Goal: Task Accomplishment & Management: Manage account settings

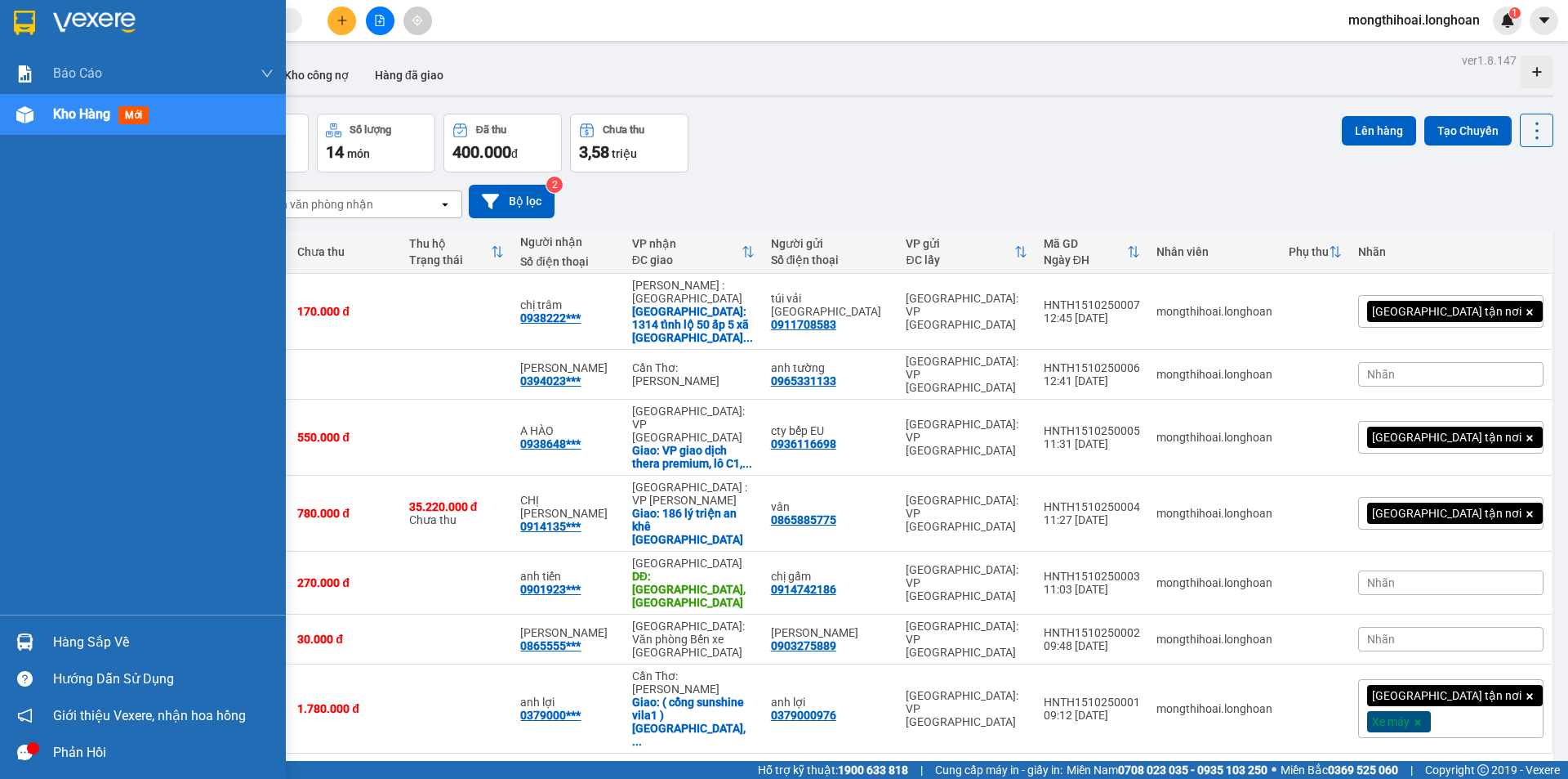
click at [14, 31] on img at bounding box center [24, 23] width 22 height 24
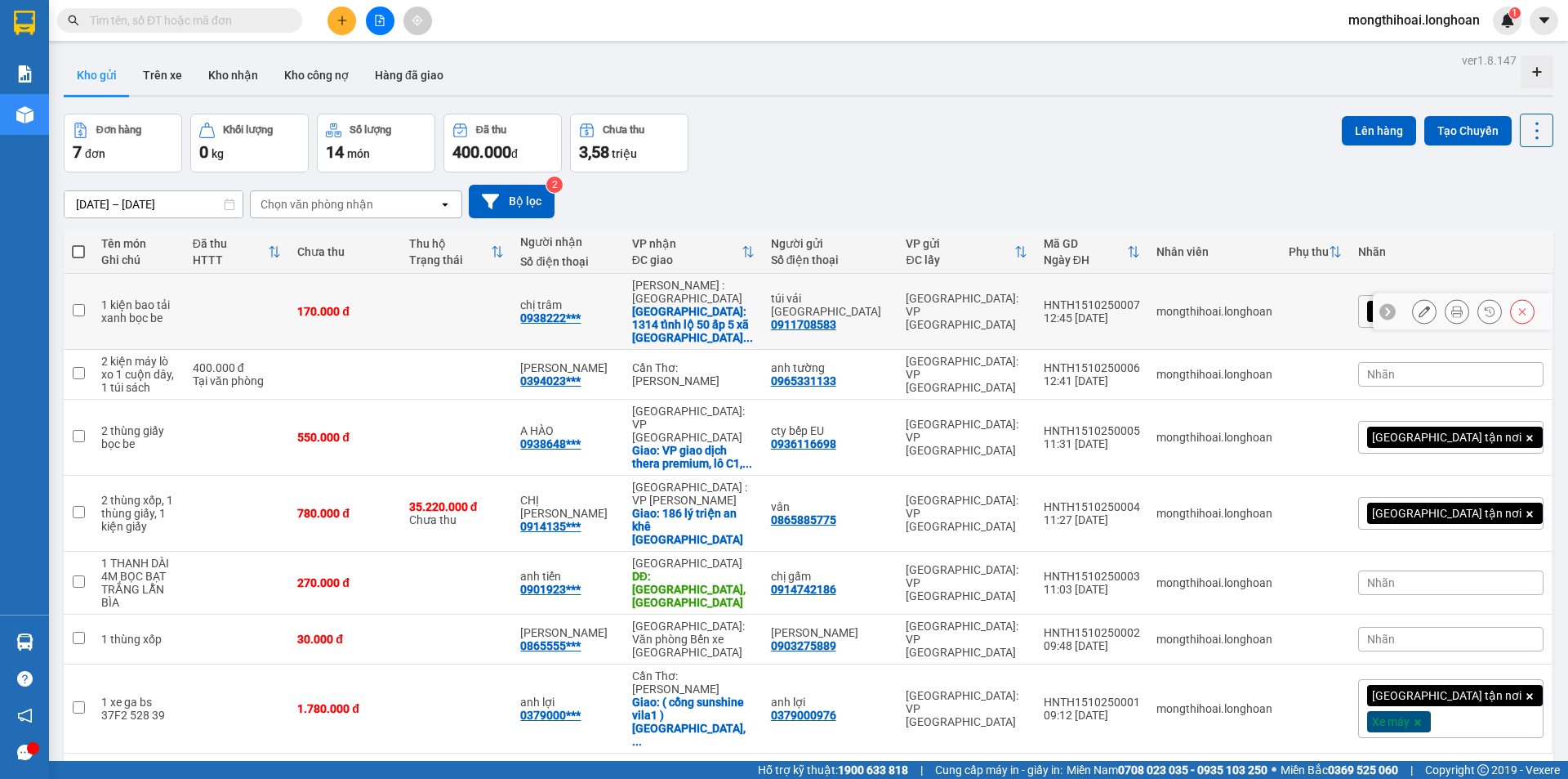
click at [1451, 313] on button at bounding box center [1456, 312] width 23 height 28
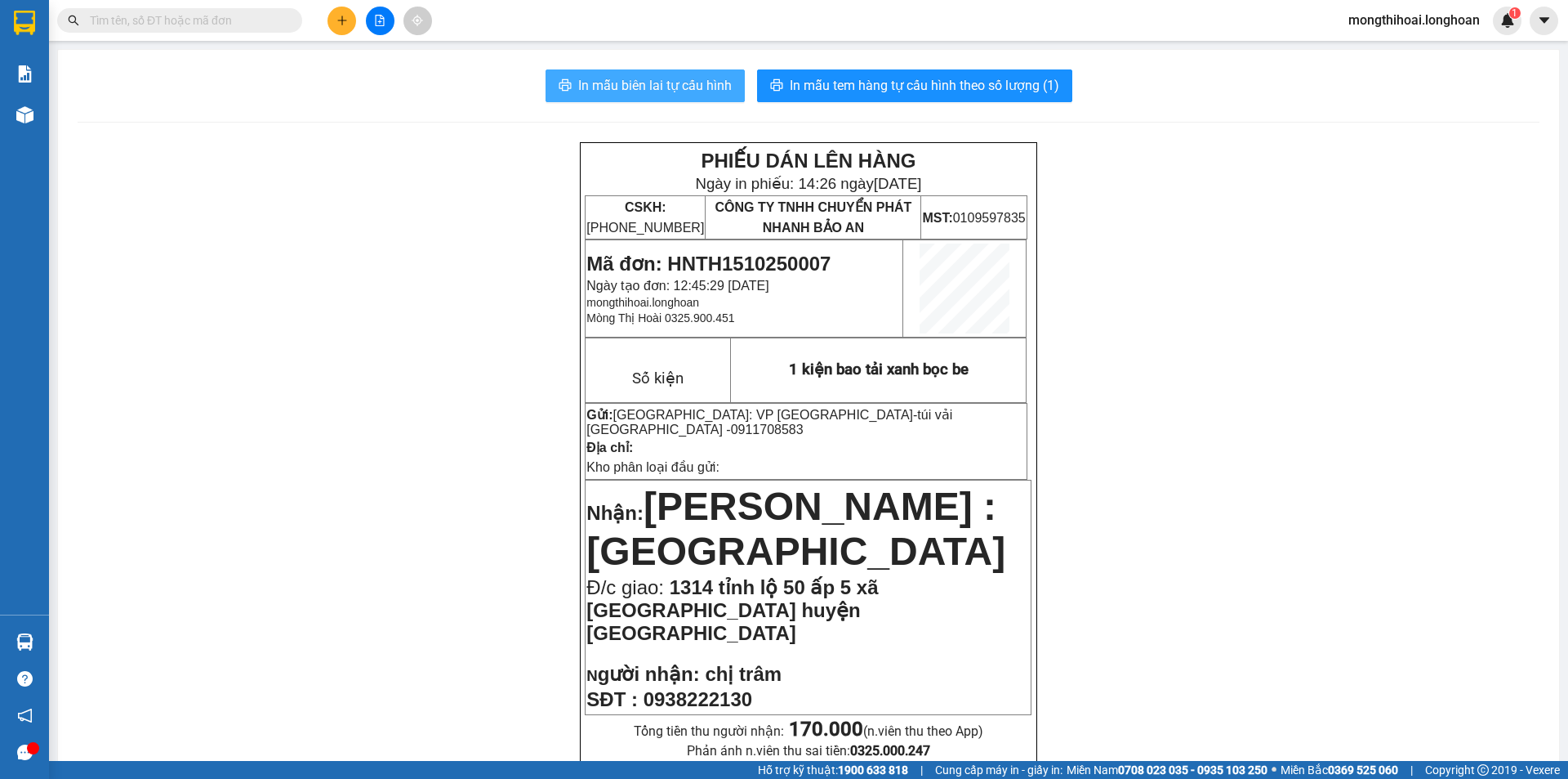
click at [690, 77] on span "In mẫu biên lai tự cấu hình" at bounding box center [655, 85] width 154 height 21
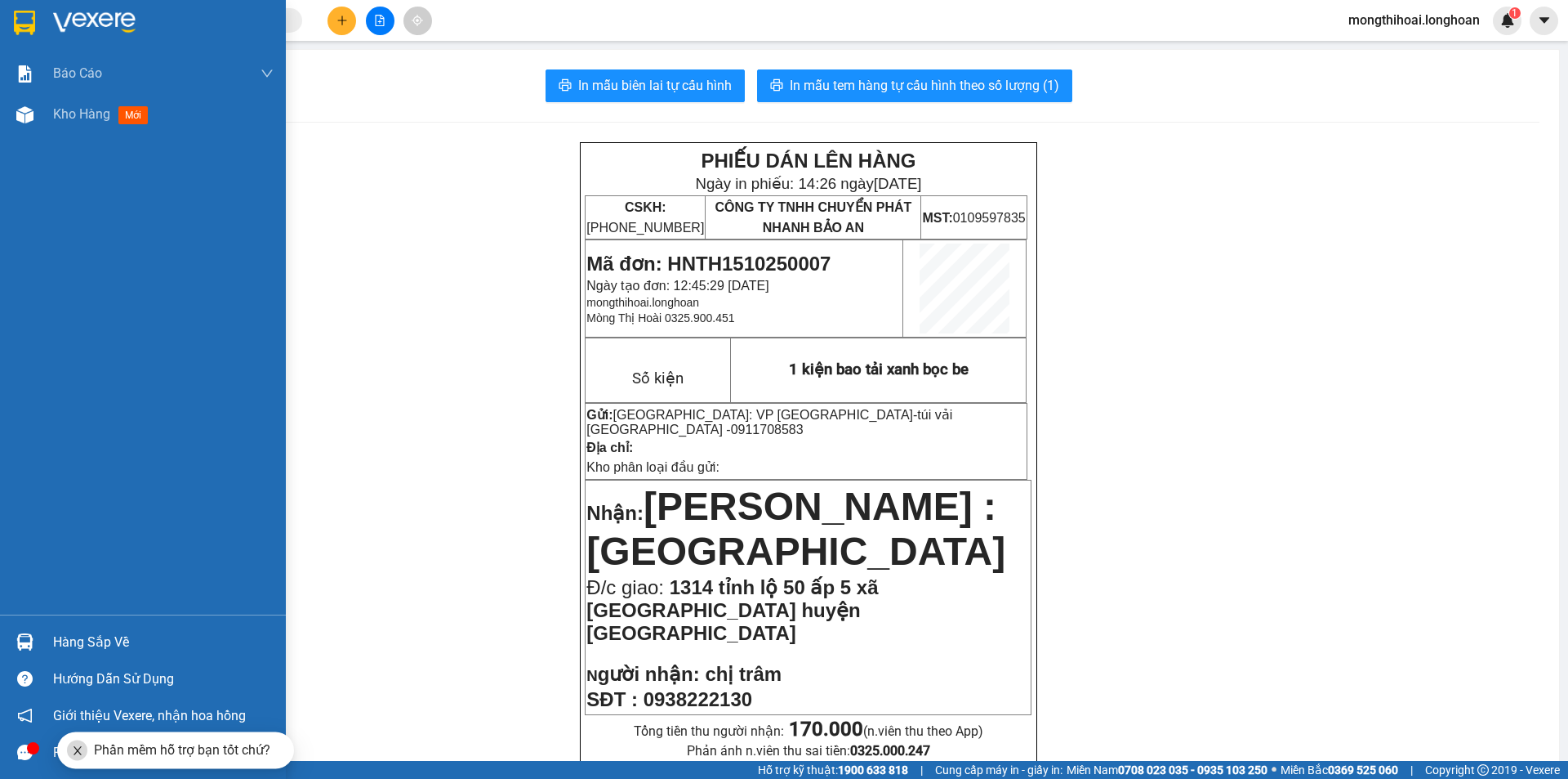
click at [11, 20] on div at bounding box center [24, 22] width 28 height 28
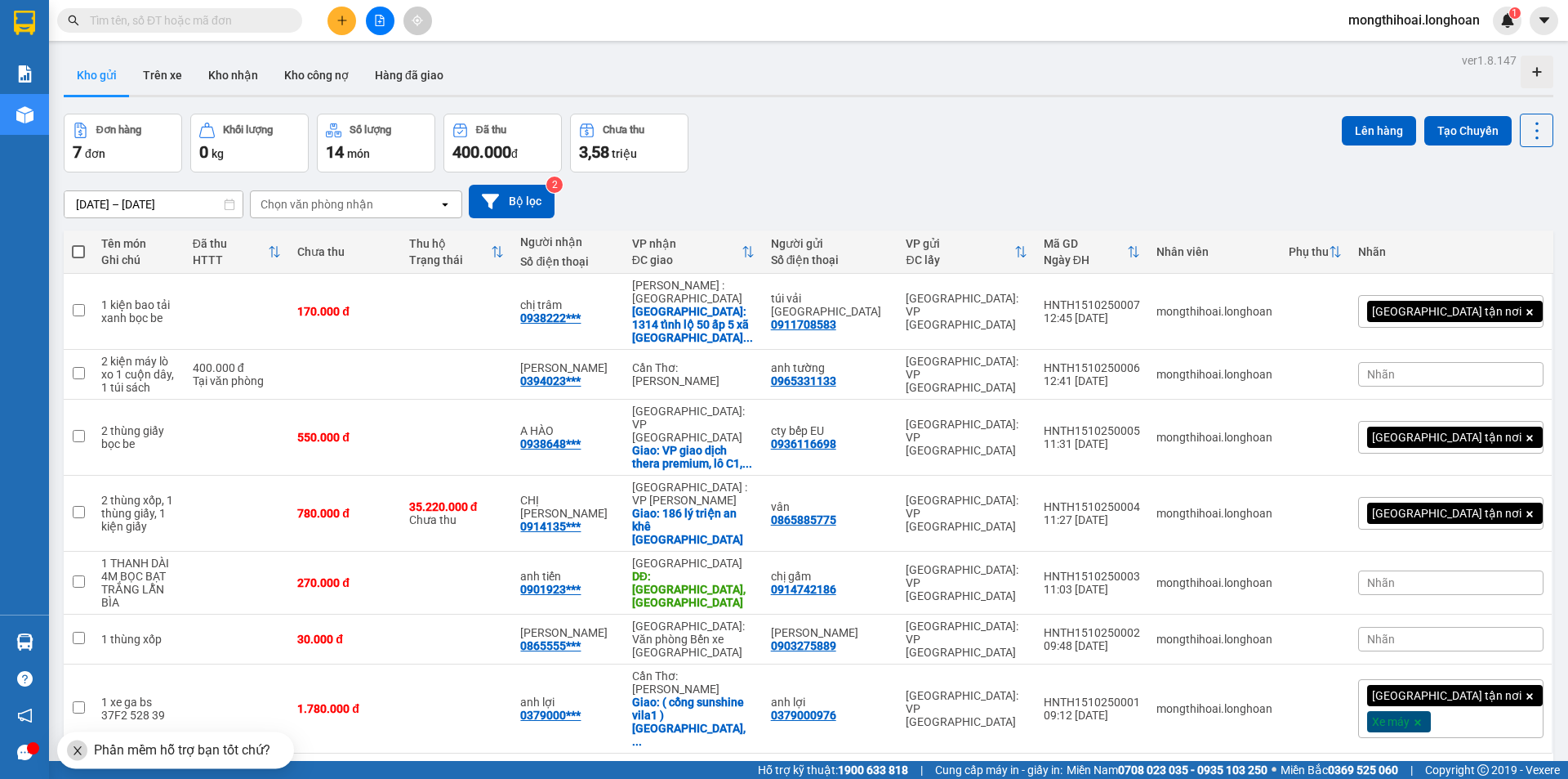
click at [343, 16] on icon "plus" at bounding box center [343, 21] width 12 height 12
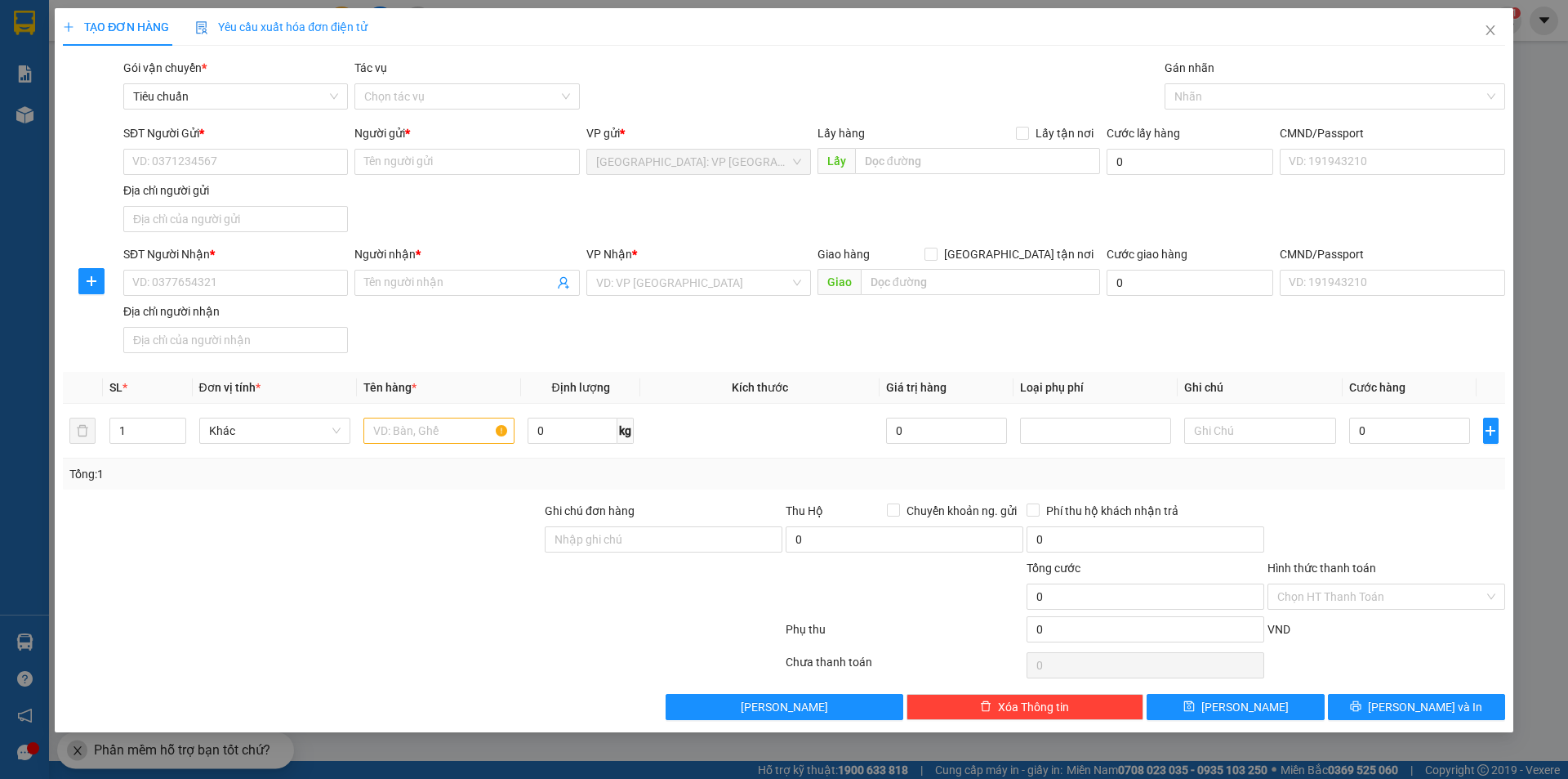
click at [277, 148] on div "SĐT Người Gửi *" at bounding box center [235, 136] width 224 height 24
drag, startPoint x: 240, startPoint y: 160, endPoint x: 580, endPoint y: 522, distance: 496.6
click at [243, 162] on input "SĐT Người Gửi *" at bounding box center [235, 162] width 224 height 26
click at [270, 143] on div "SĐT Người Gửi *" at bounding box center [235, 136] width 224 height 24
click at [283, 170] on input "SĐT Người Gửi *" at bounding box center [235, 162] width 224 height 26
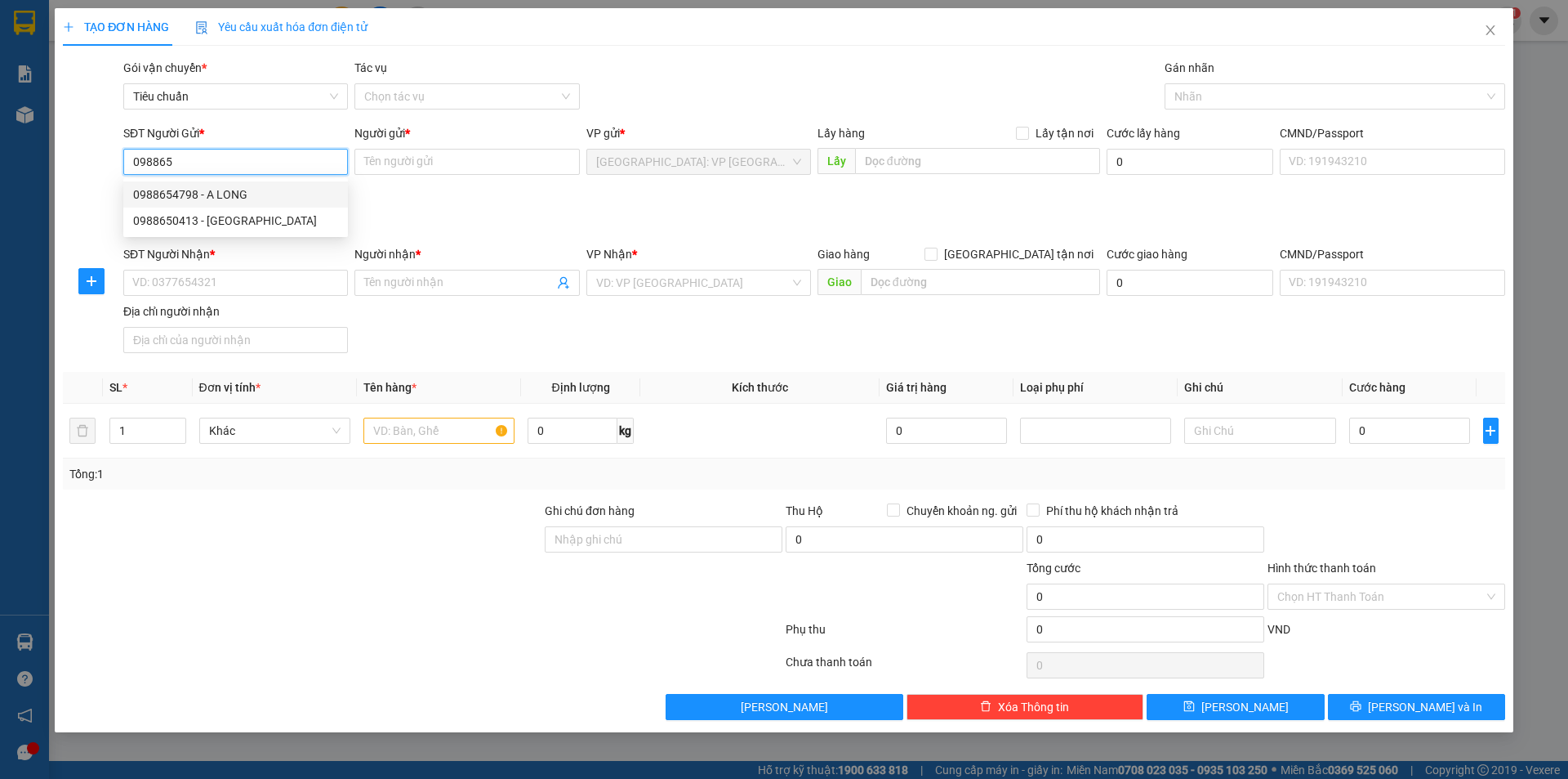
click at [195, 194] on div "0988654798 - A LONG" at bounding box center [235, 194] width 205 height 18
type input "0988654798"
type input "A LONG"
type input "0988654798"
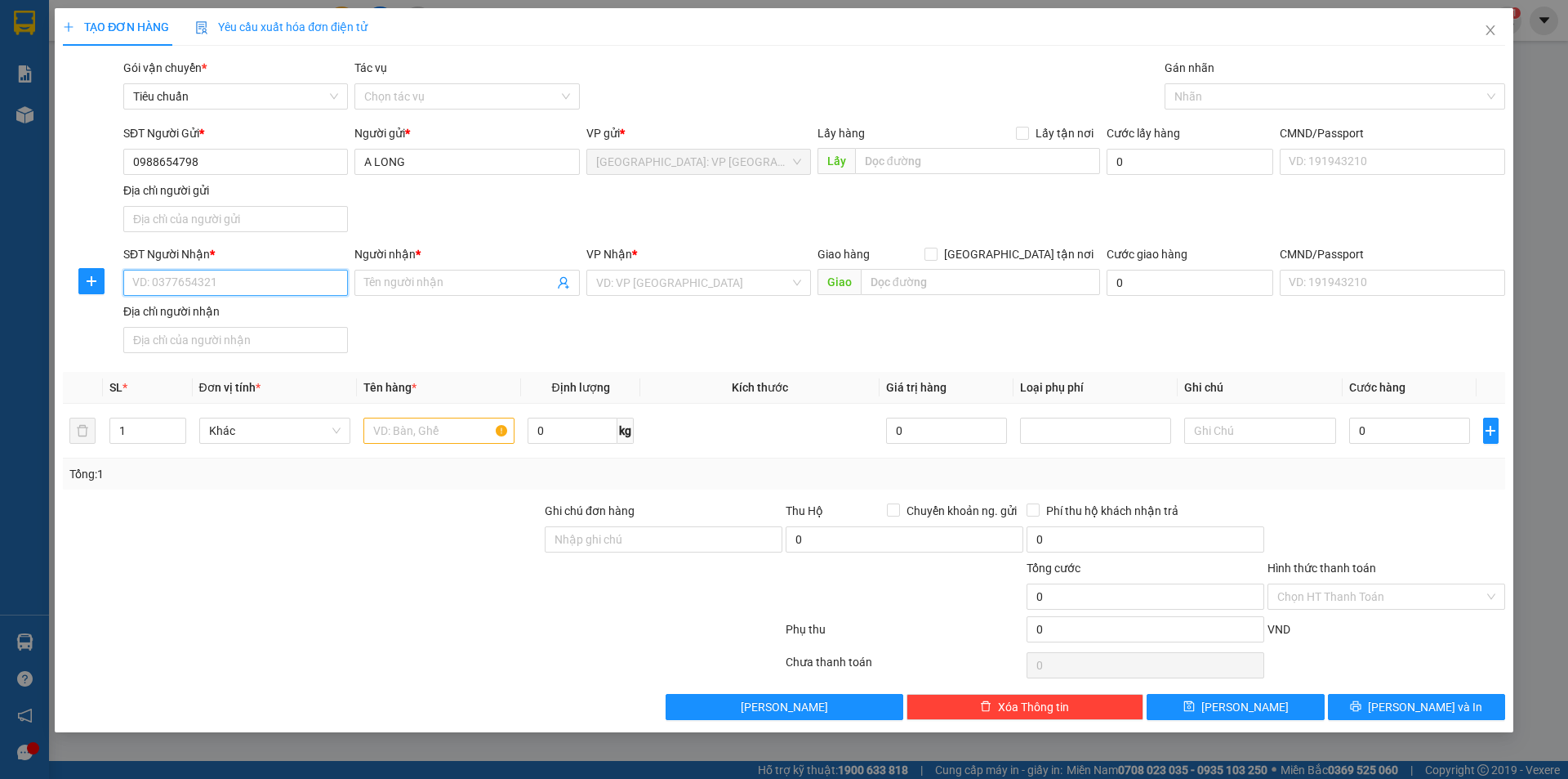
click at [305, 276] on input "SĐT Người Nhận *" at bounding box center [235, 282] width 224 height 26
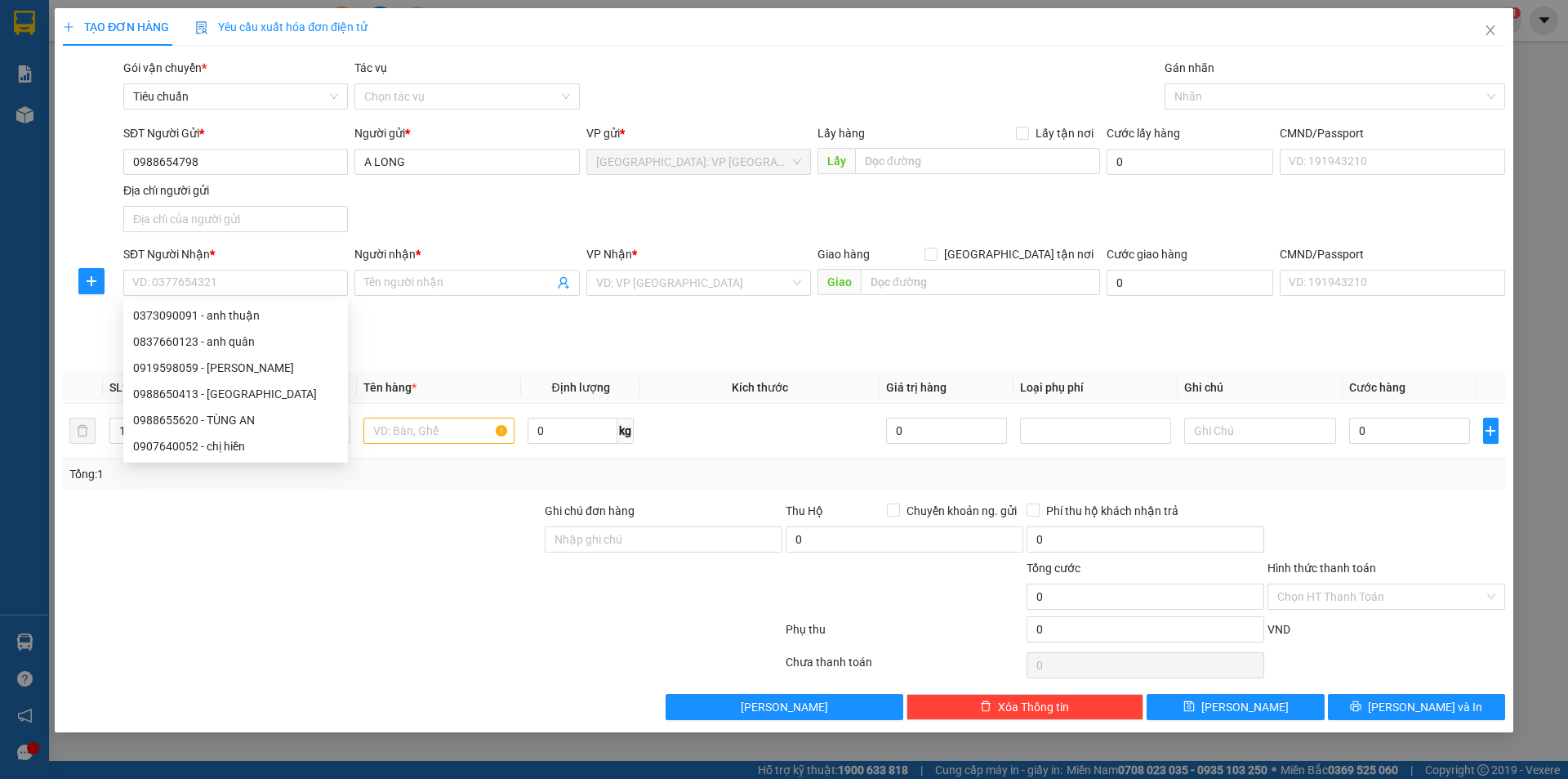
click at [527, 718] on div "Lưu nháp Xóa Thông tin Lưu Lưu và In" at bounding box center [784, 706] width 1446 height 26
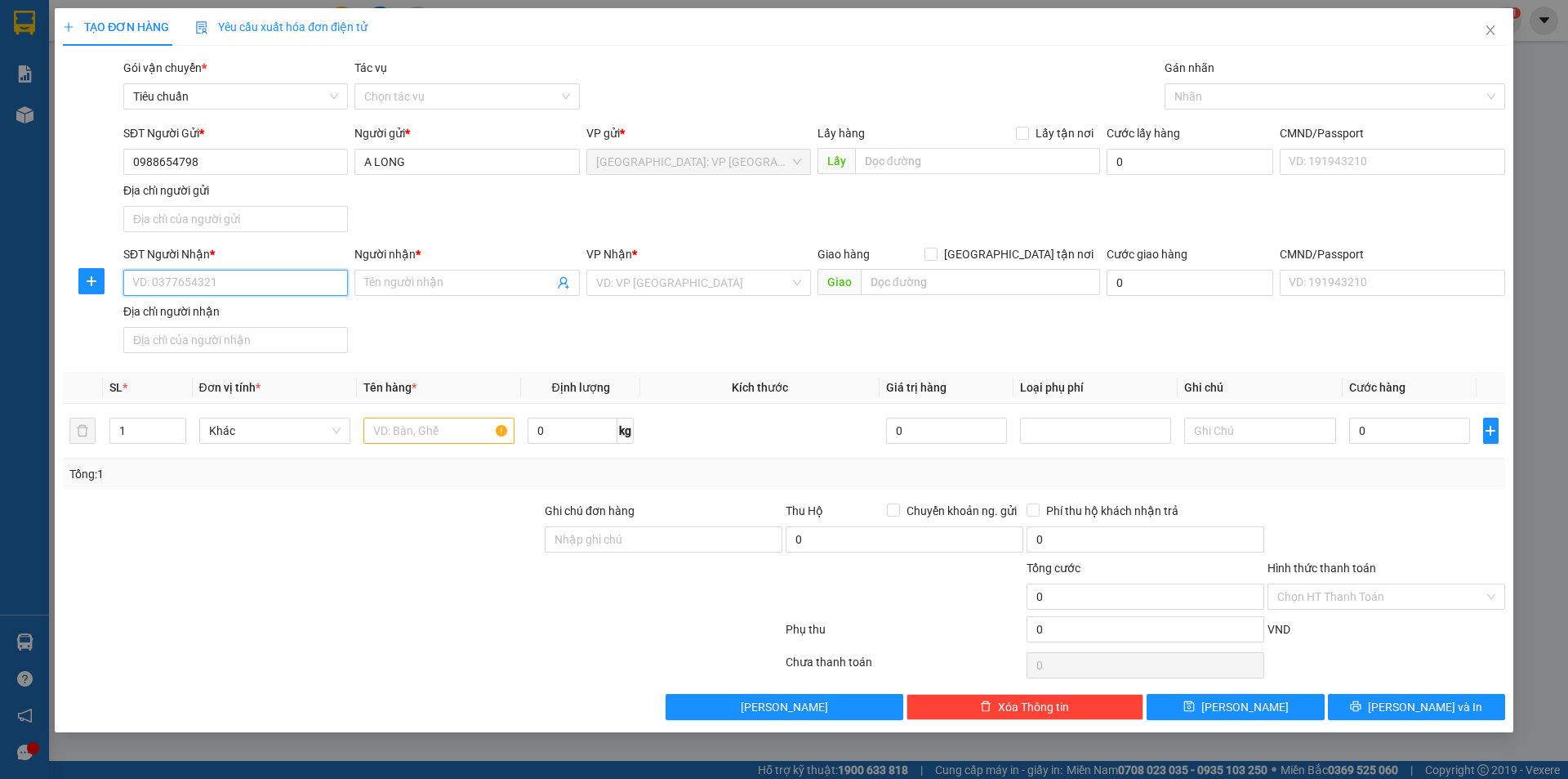
click at [293, 279] on input "SĐT Người Nhận *" at bounding box center [235, 282] width 224 height 26
type input "0"
click at [261, 290] on input "0818" at bounding box center [235, 282] width 224 height 26
click at [231, 309] on div "0818099268 - thiện" at bounding box center [235, 316] width 205 height 18
type input "0818099268"
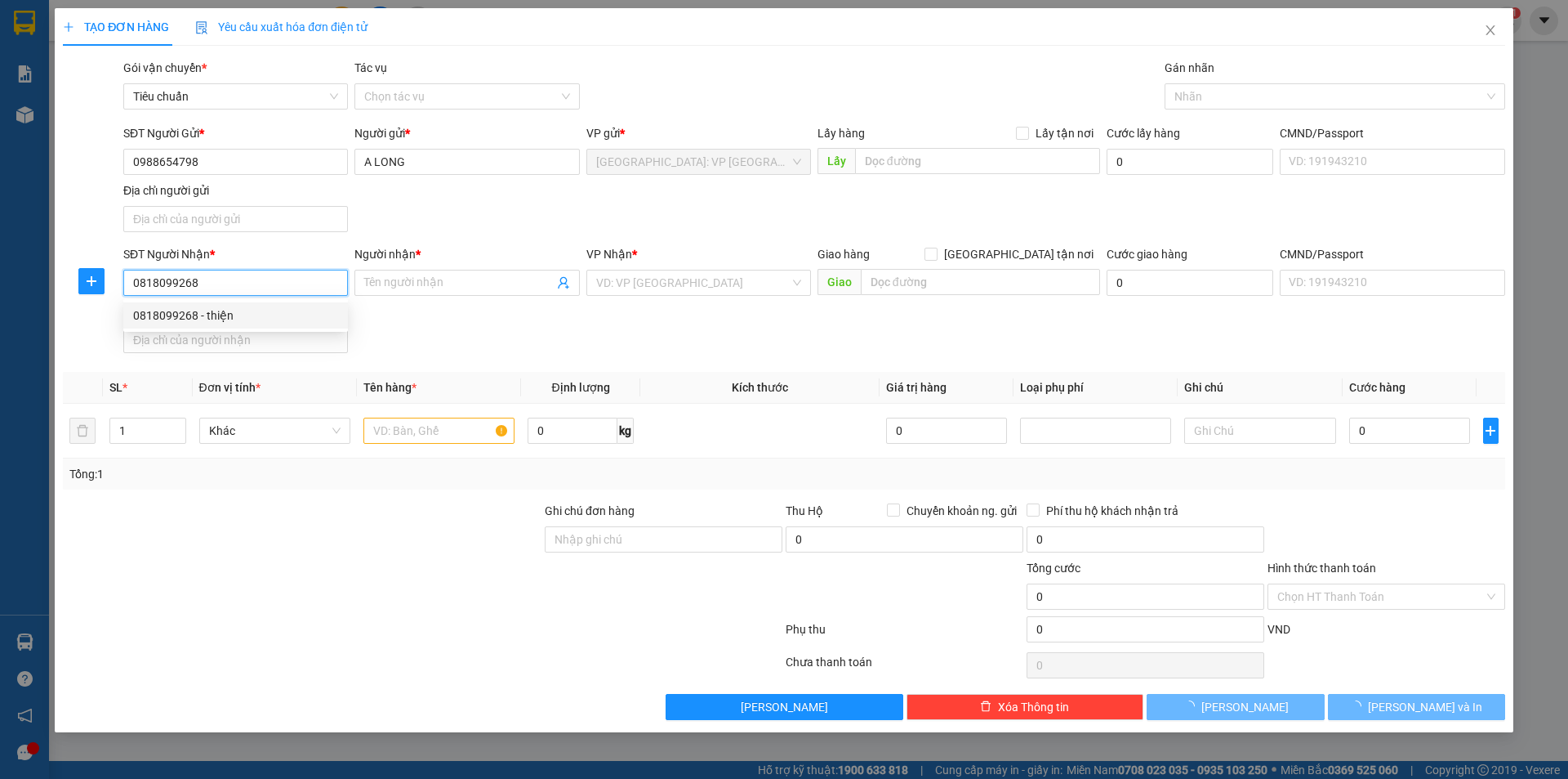
type input "thiện"
checkbox input "true"
type input "77/9 Đồng Khởi, [GEOGRAPHIC_DATA], [GEOGRAPHIC_DATA]"
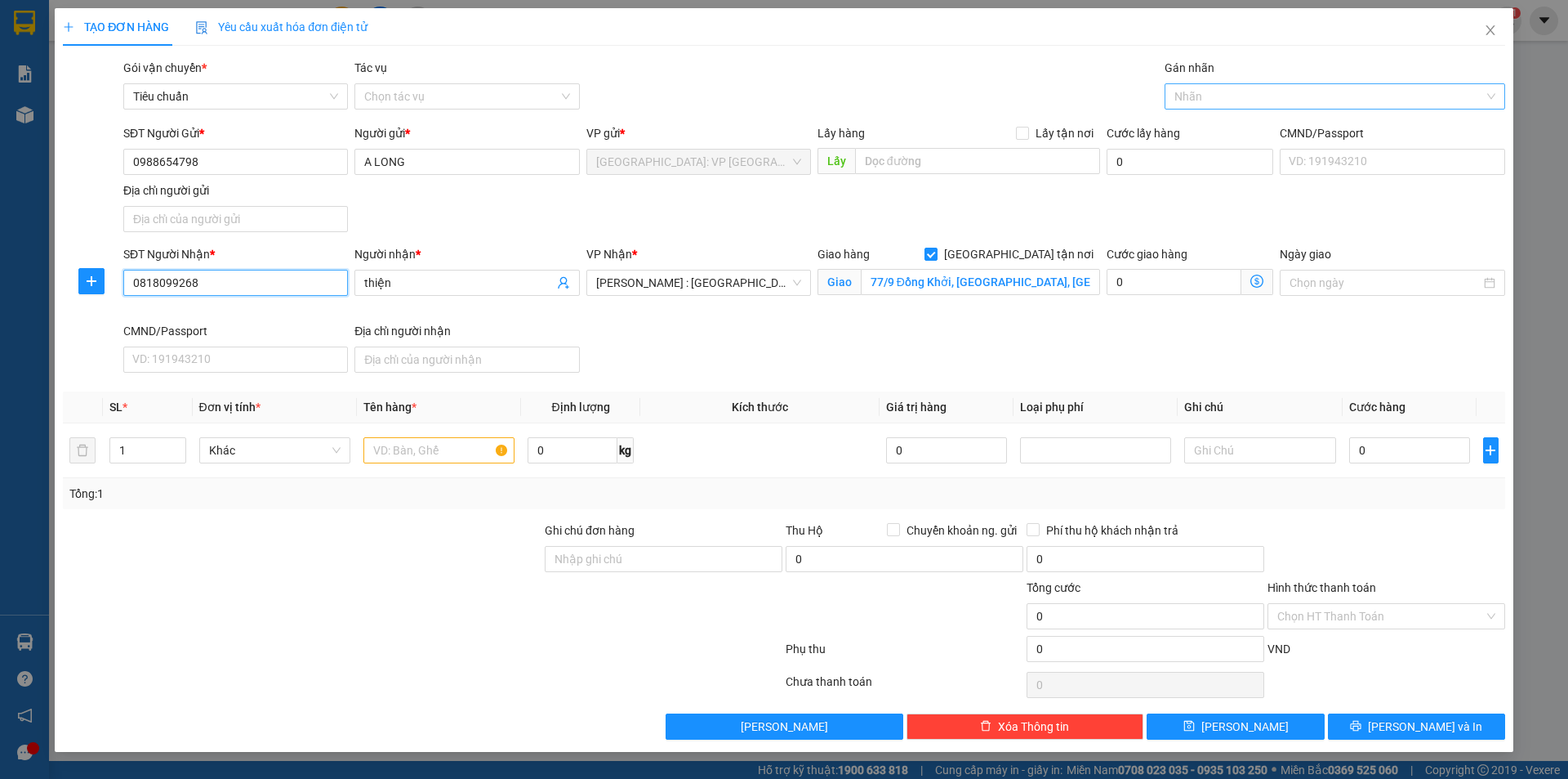
click at [1228, 96] on div at bounding box center [1327, 96] width 316 height 20
type input "0818099268"
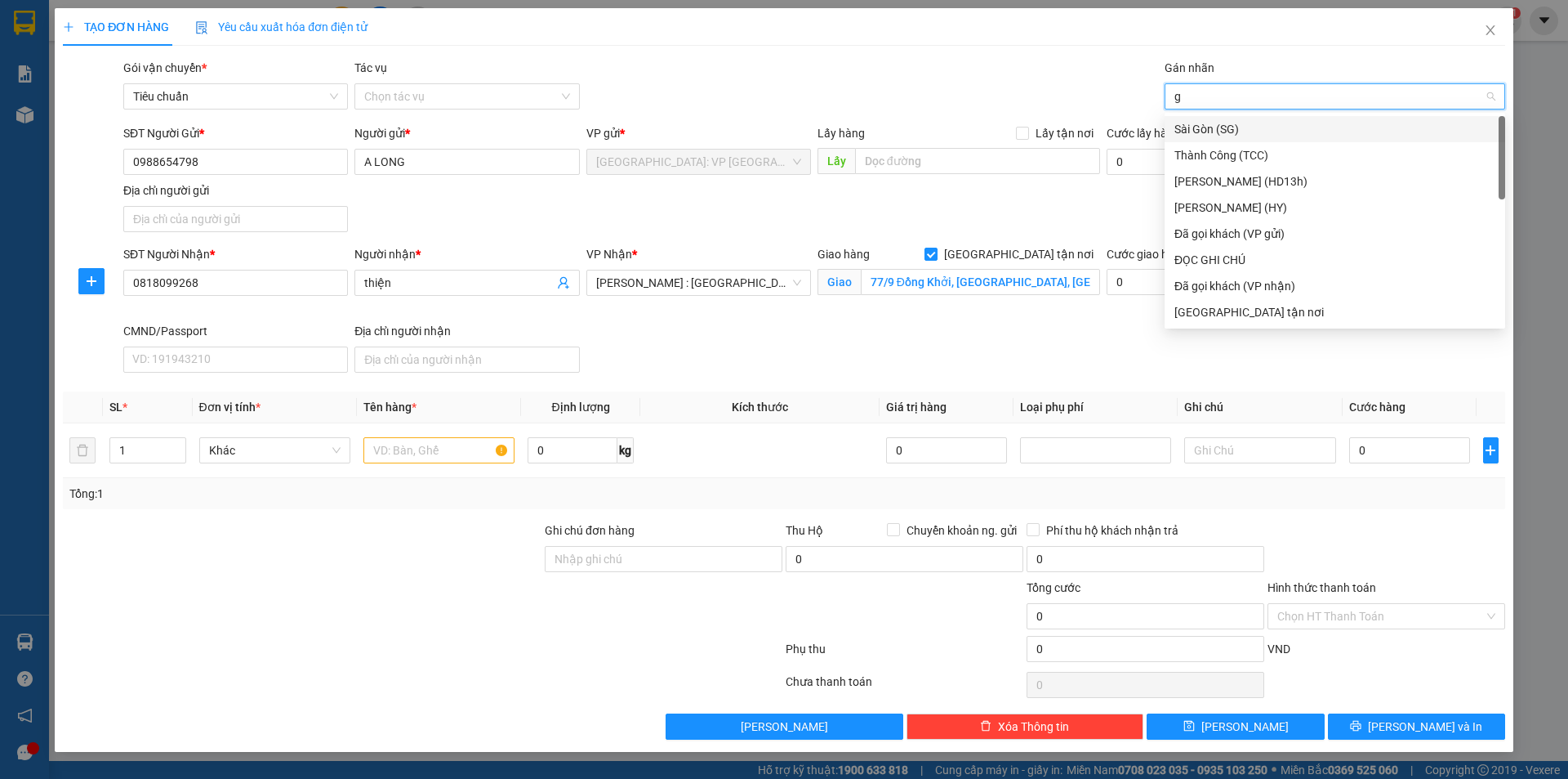
type input "gi"
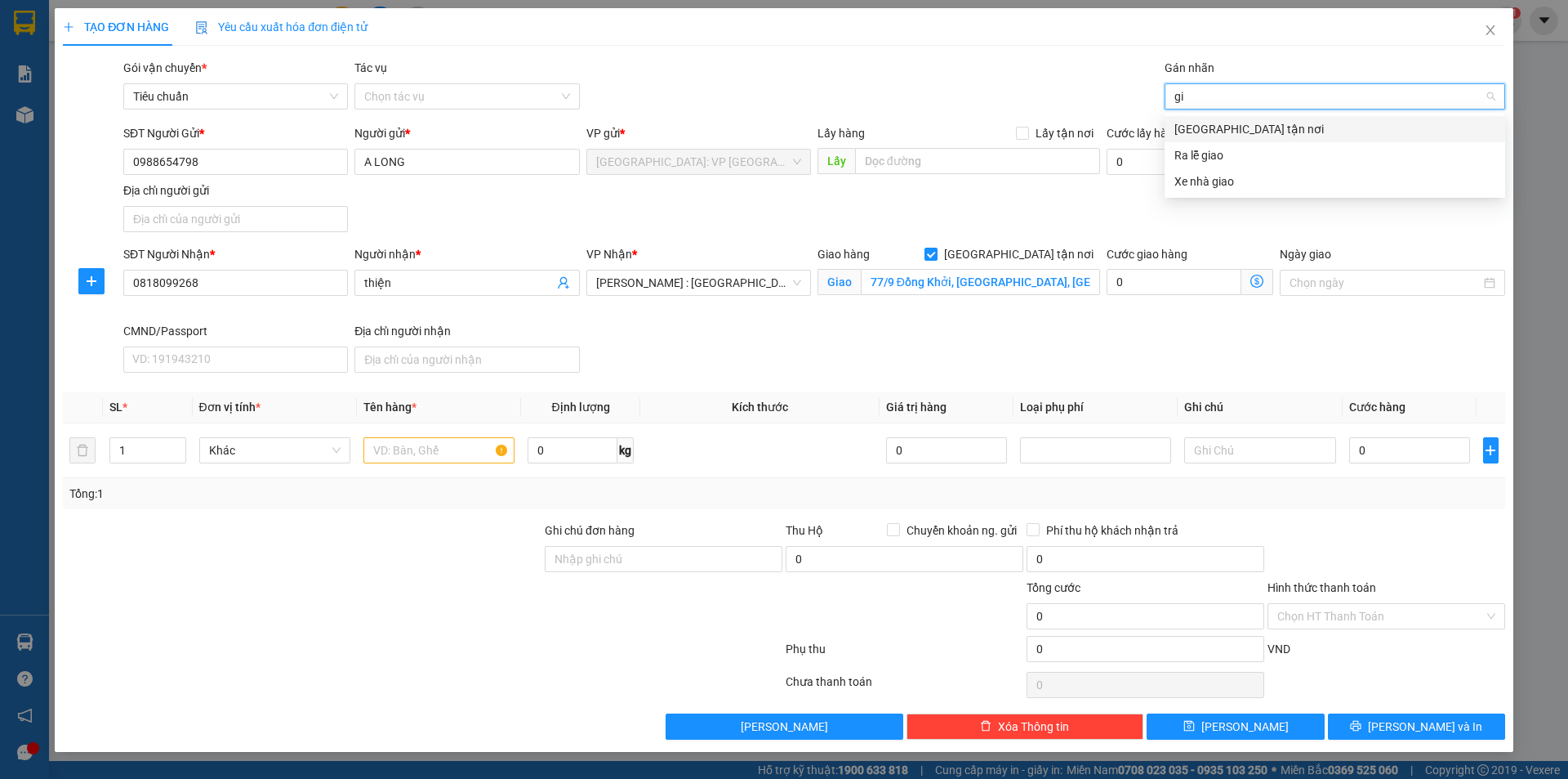
click at [1235, 134] on div "[GEOGRAPHIC_DATA] tận nơi" at bounding box center [1335, 129] width 321 height 18
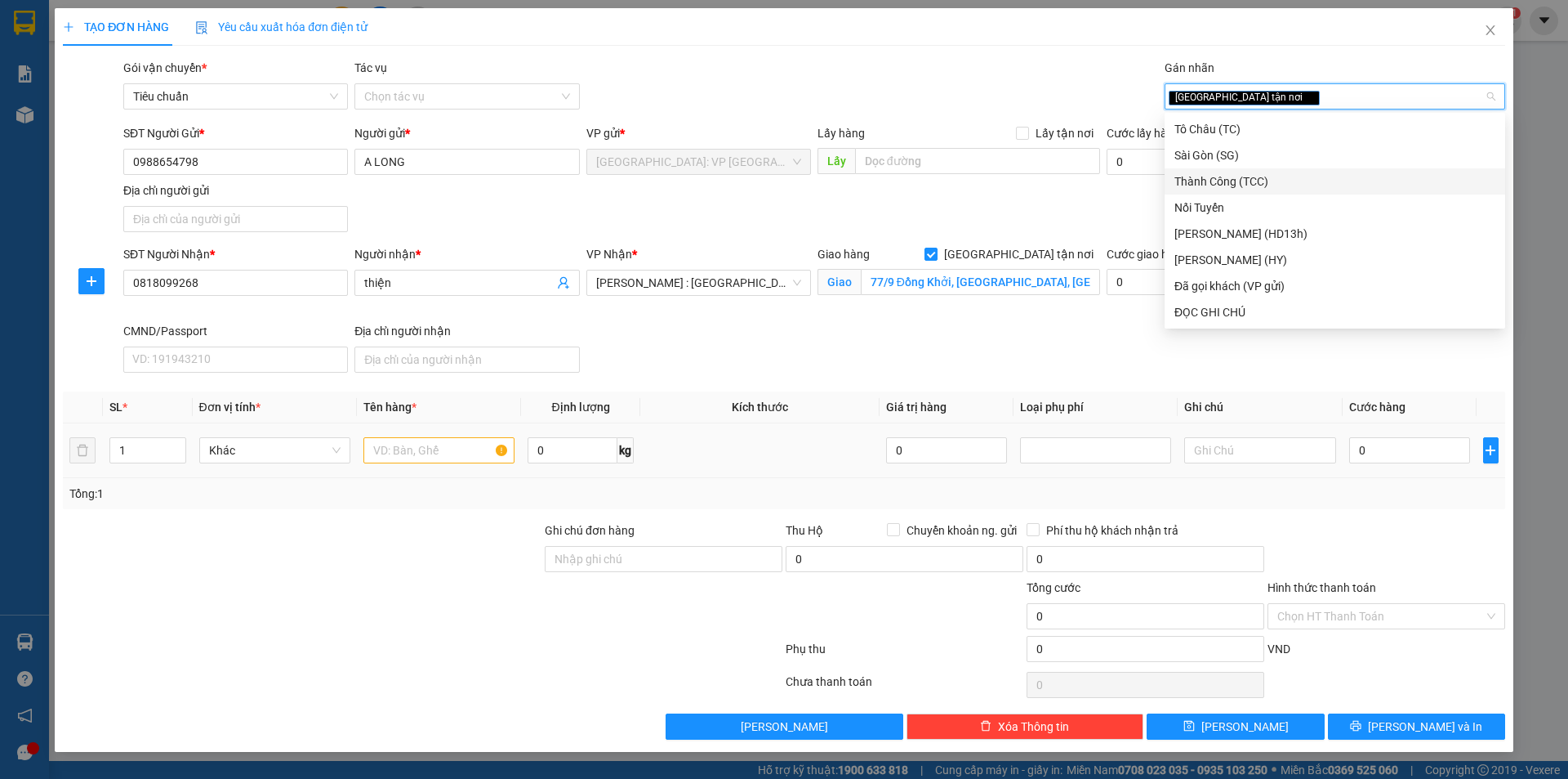
click at [424, 436] on div at bounding box center [439, 450] width 151 height 32
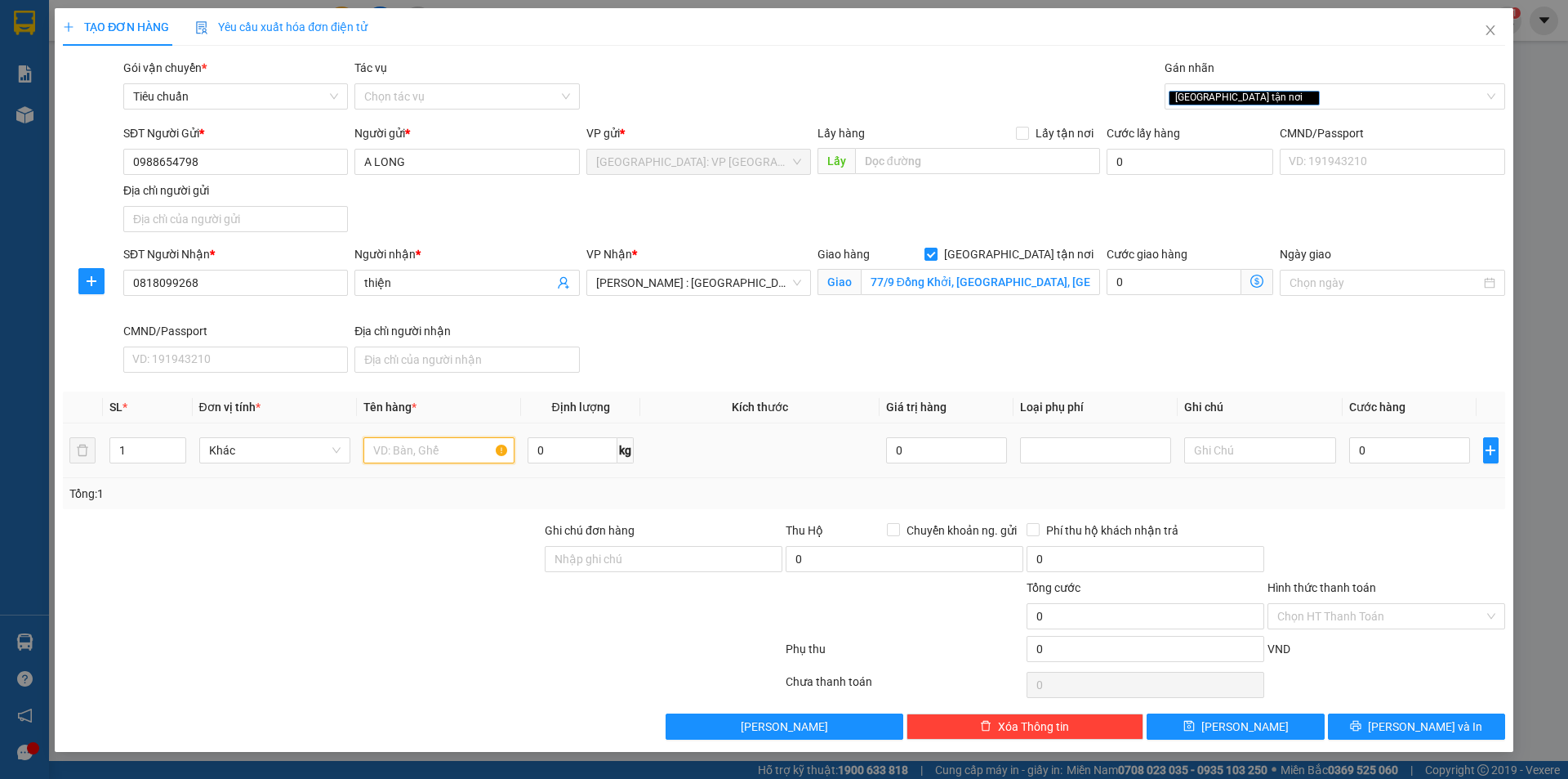
click at [427, 443] on input "text" at bounding box center [439, 450] width 151 height 26
type input "1 thùng giấy"
click at [1420, 435] on td "0" at bounding box center [1410, 451] width 135 height 55
click at [1405, 446] on input "0" at bounding box center [1410, 450] width 121 height 26
type input "1"
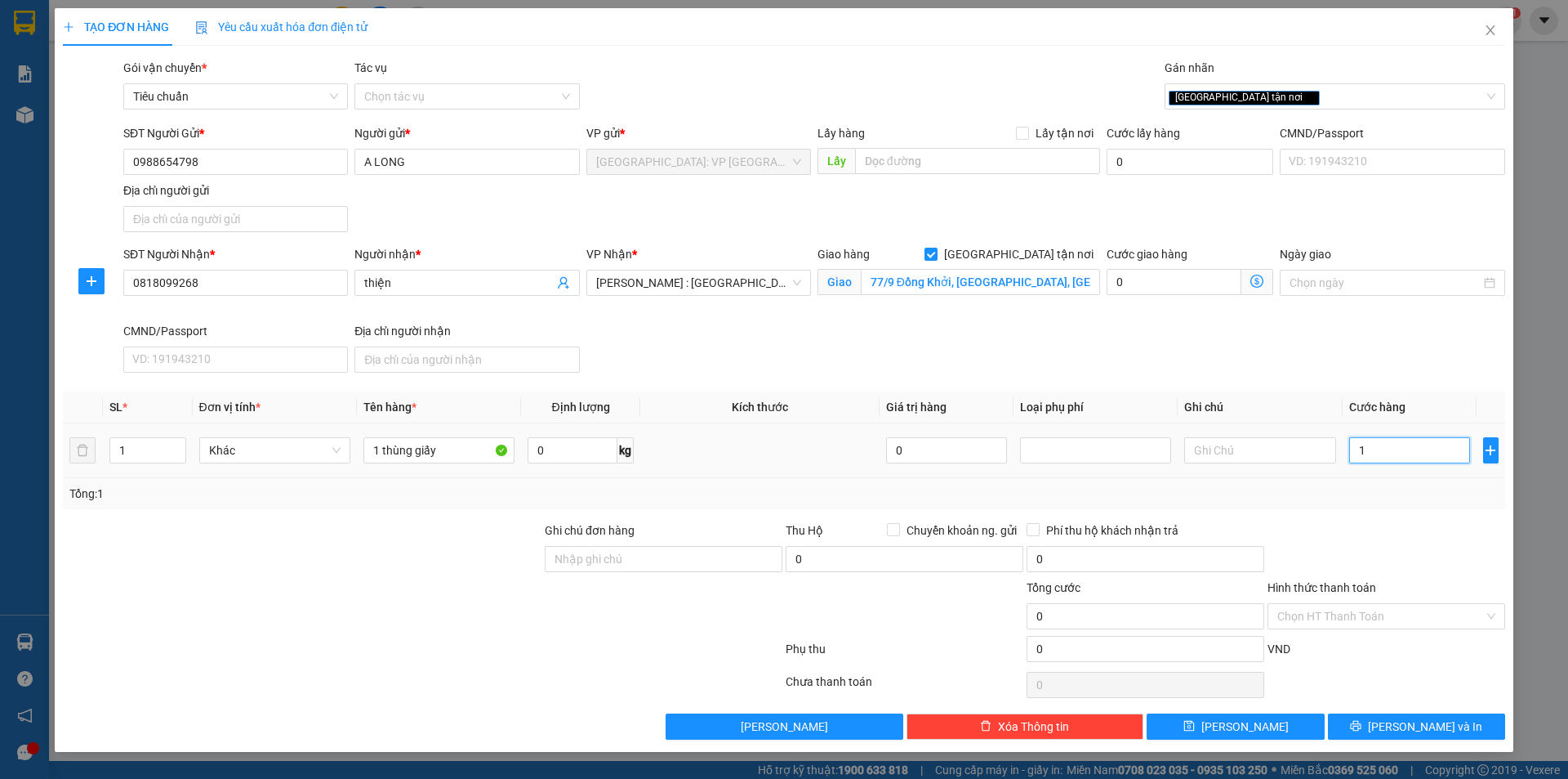
type input "1"
type input "18"
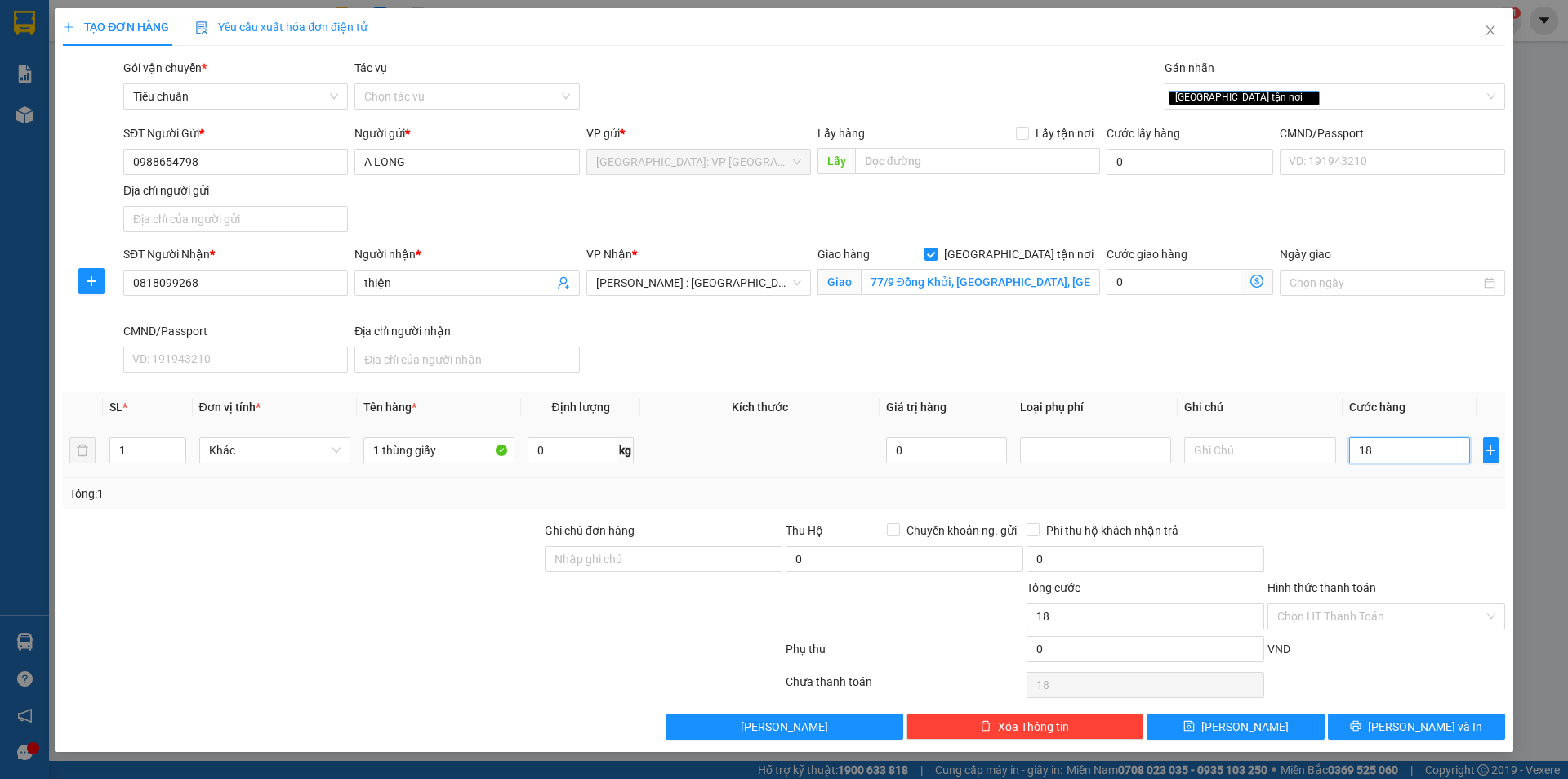
type input "180"
type input "1.800"
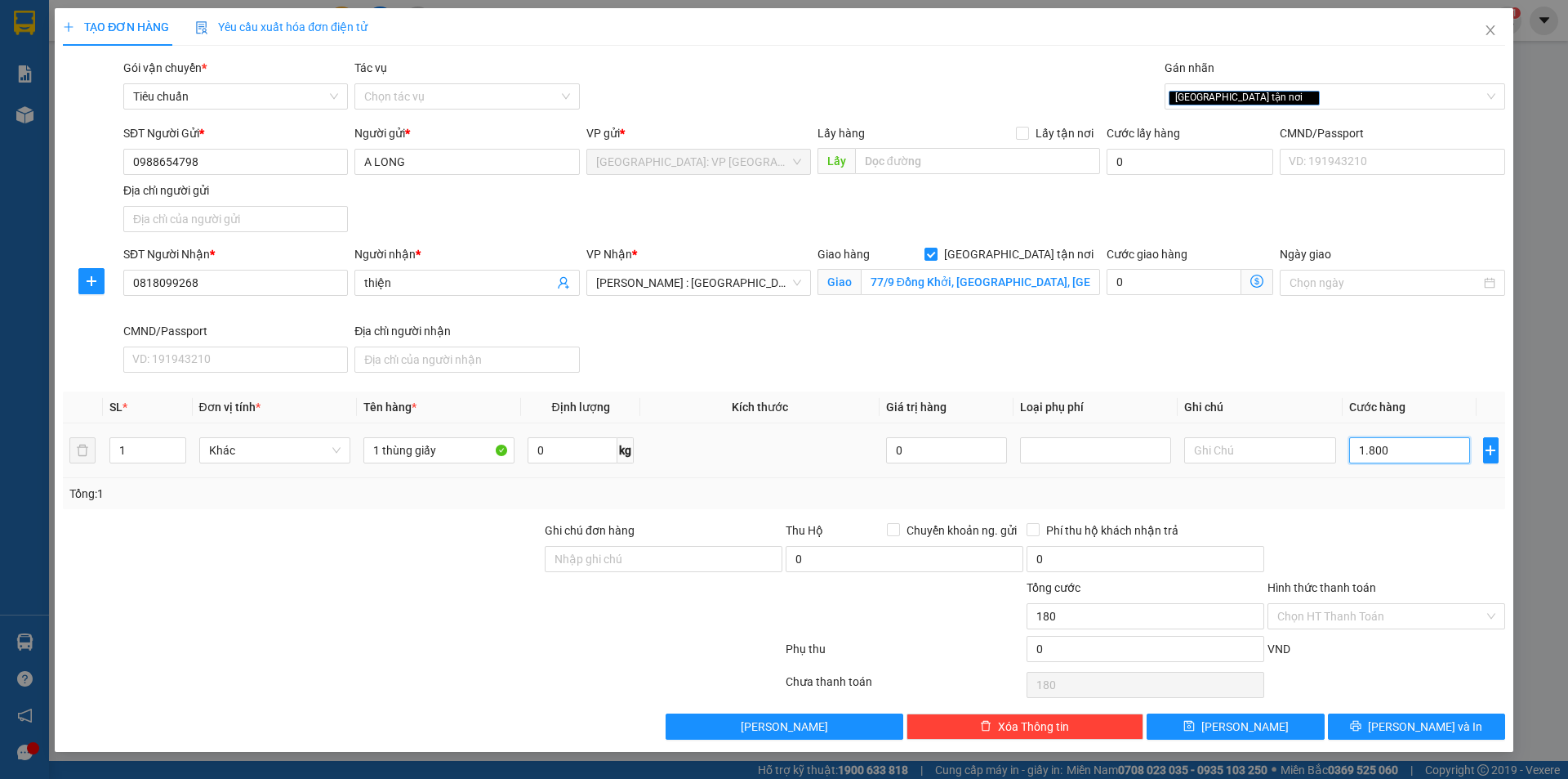
type input "1.800"
type input "18.000"
type input "180.000"
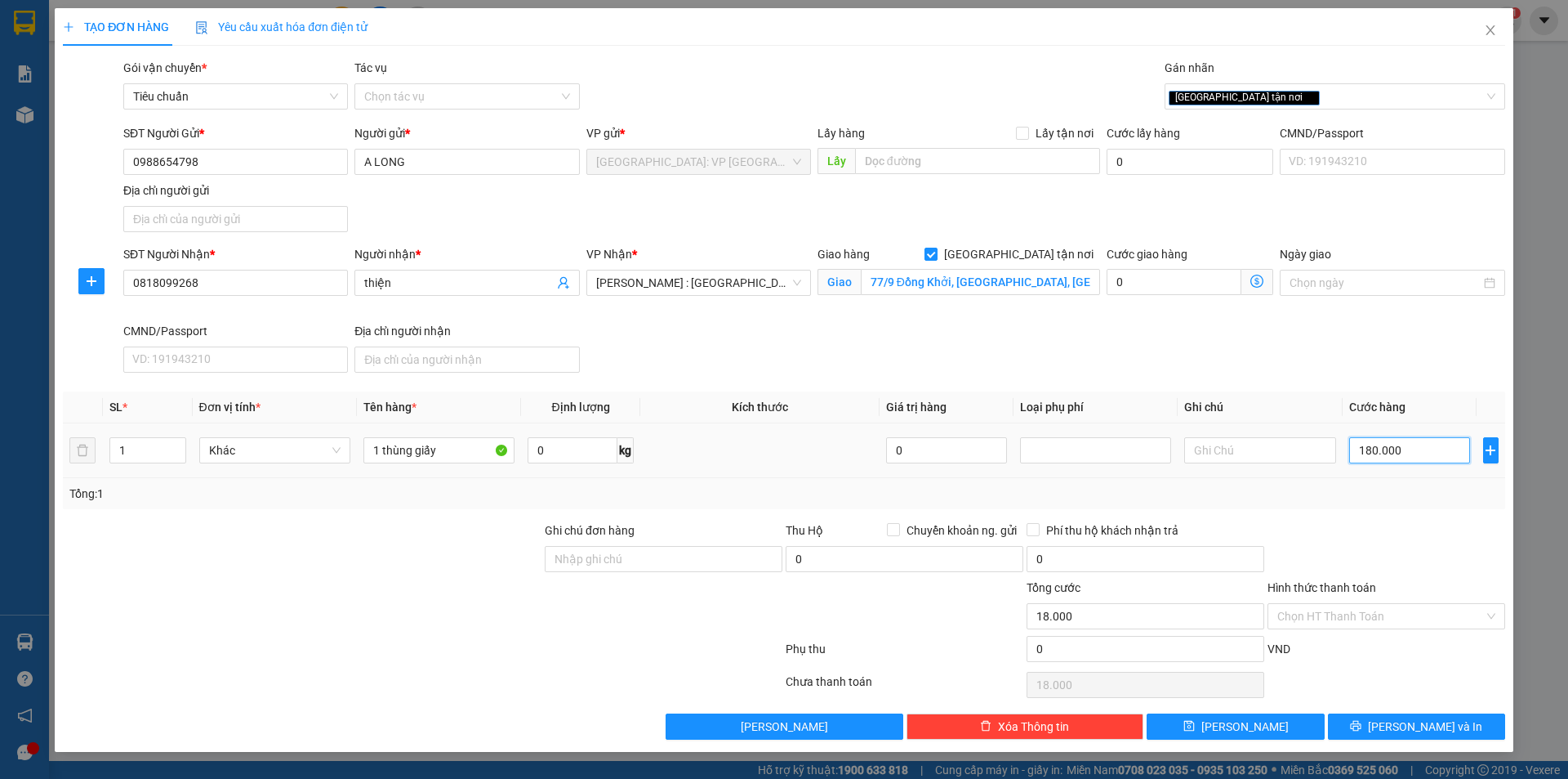
type input "180.000"
click at [1427, 718] on span "[PERSON_NAME] và In" at bounding box center [1425, 726] width 115 height 18
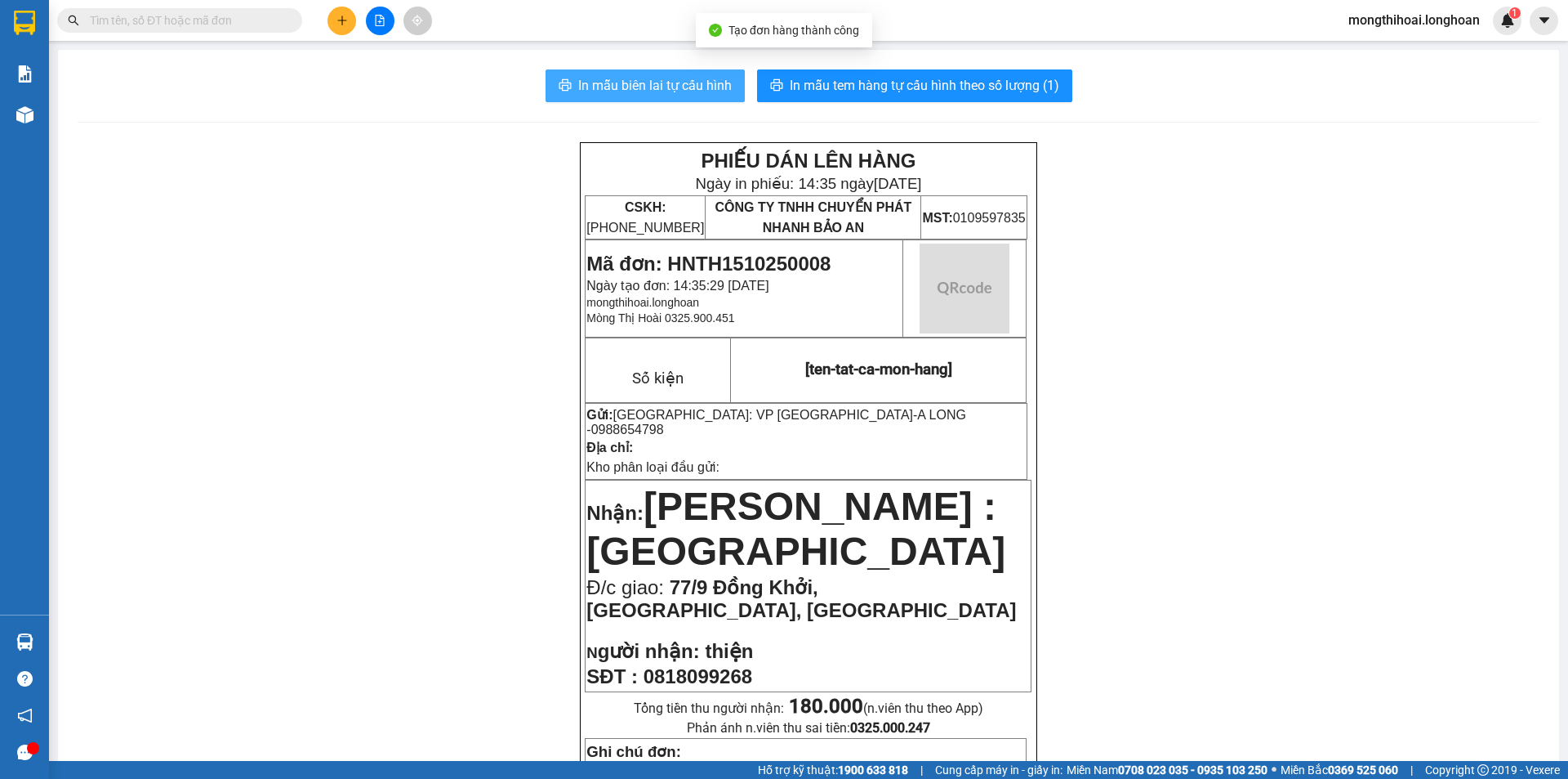
drag, startPoint x: 637, startPoint y: 80, endPoint x: 1044, endPoint y: 238, distance: 436.6
click at [642, 81] on span "In mẫu biên lai tự cấu hình" at bounding box center [655, 85] width 154 height 21
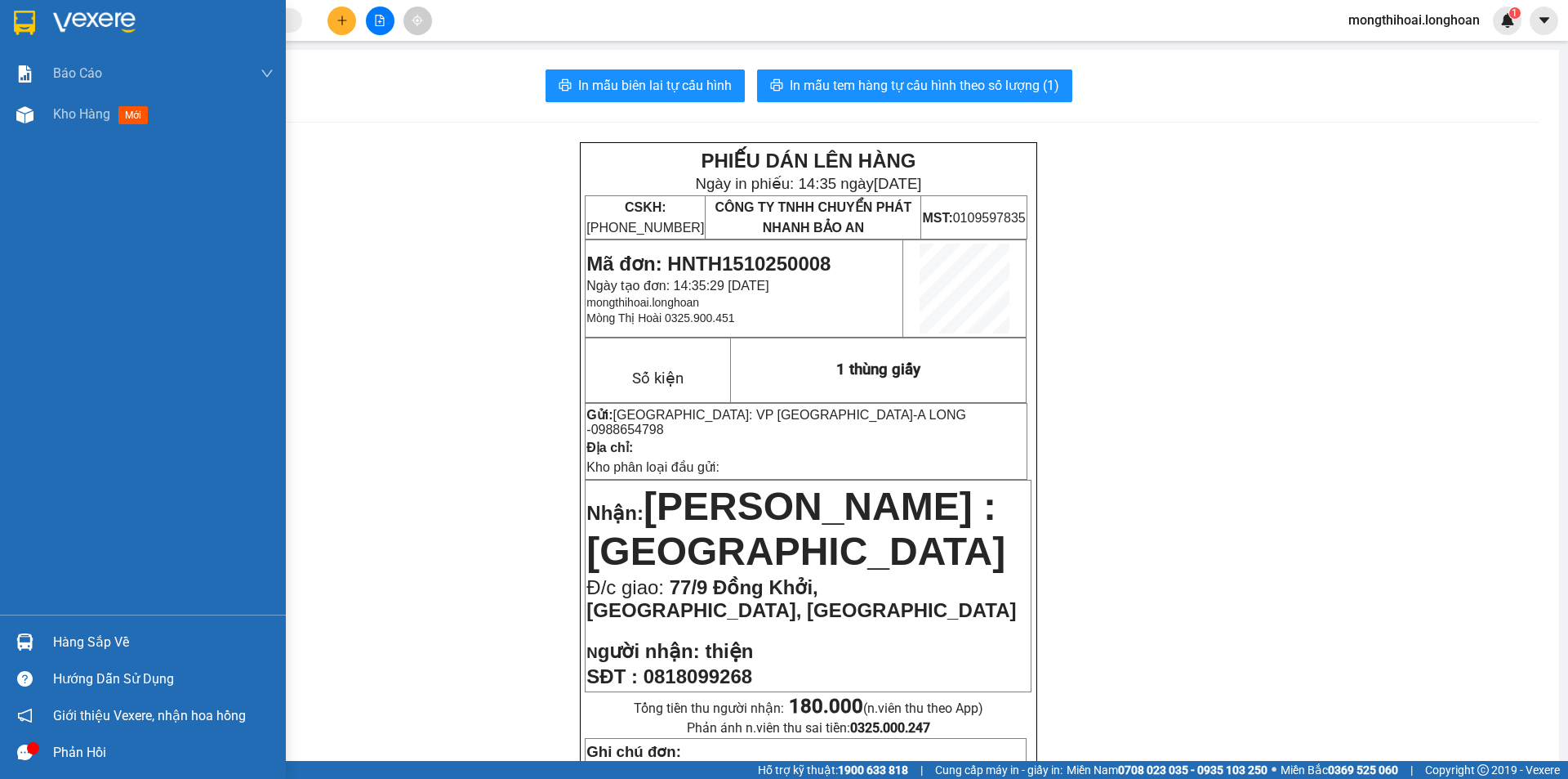
click at [4, 18] on div at bounding box center [143, 26] width 286 height 53
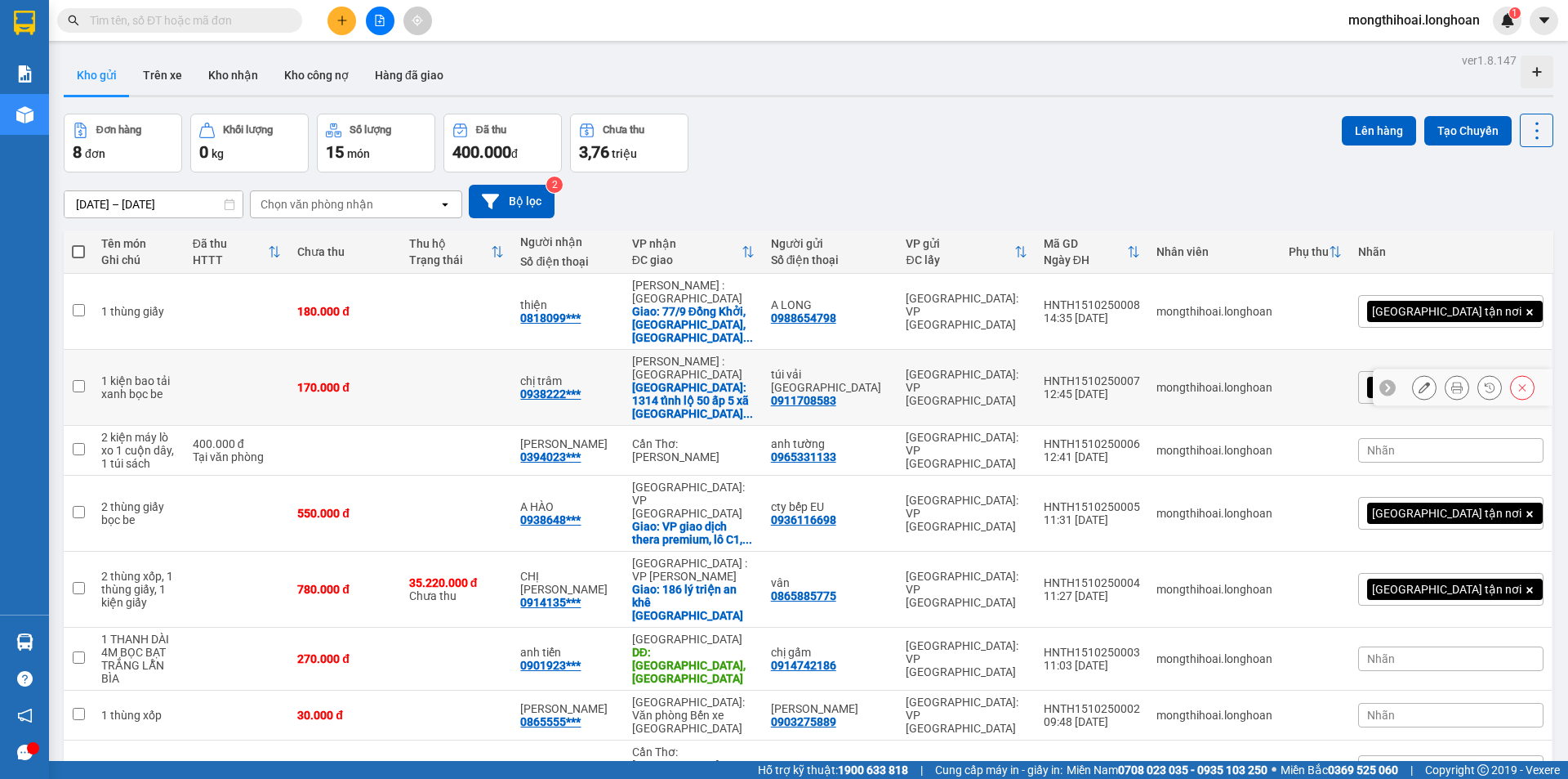
click at [1419, 382] on icon at bounding box center [1425, 388] width 12 height 12
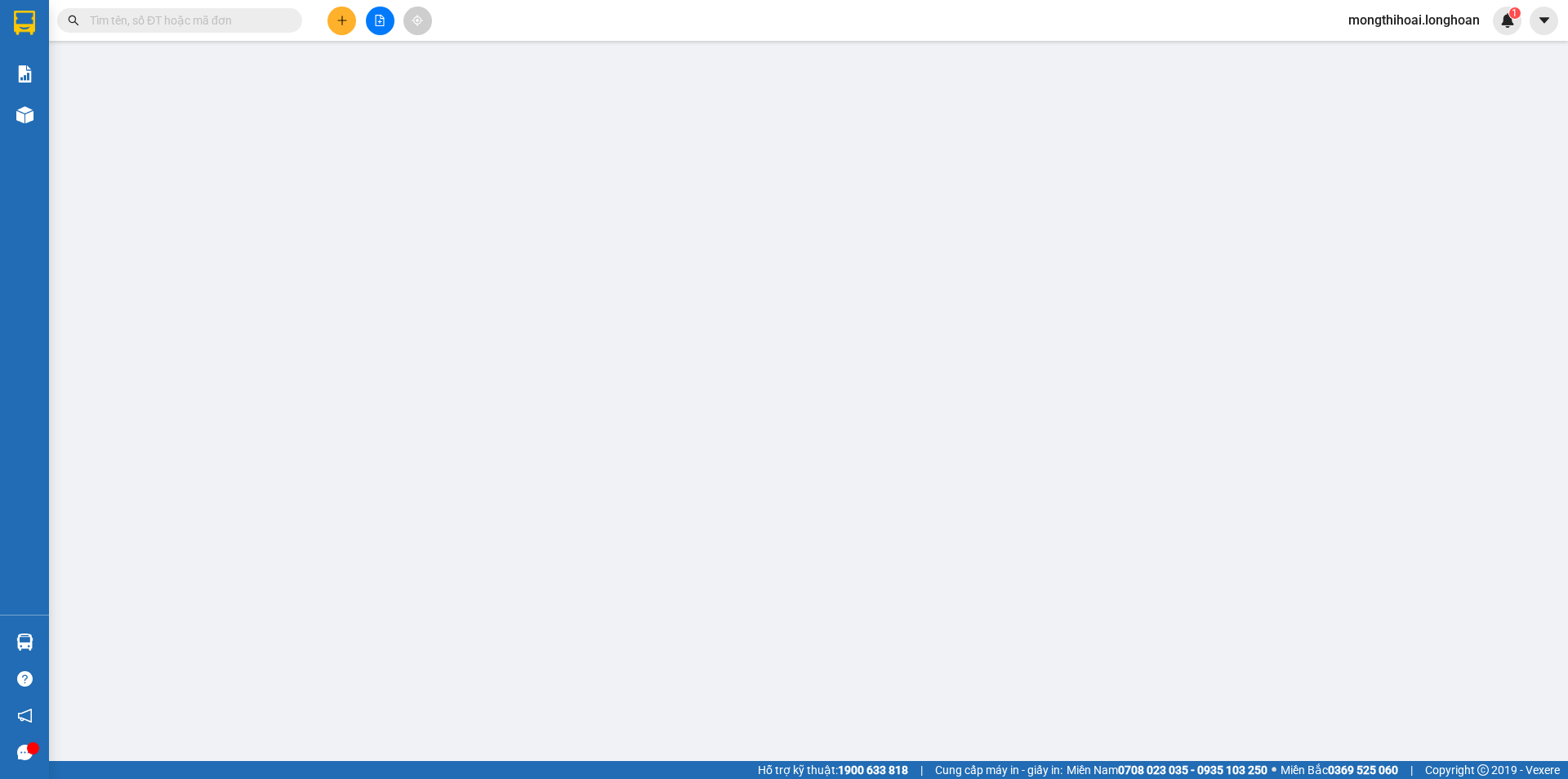
type input "0911708583"
type input "túi vải hà nội"
type input "0938222130"
type input "chị trâm"
checkbox input "true"
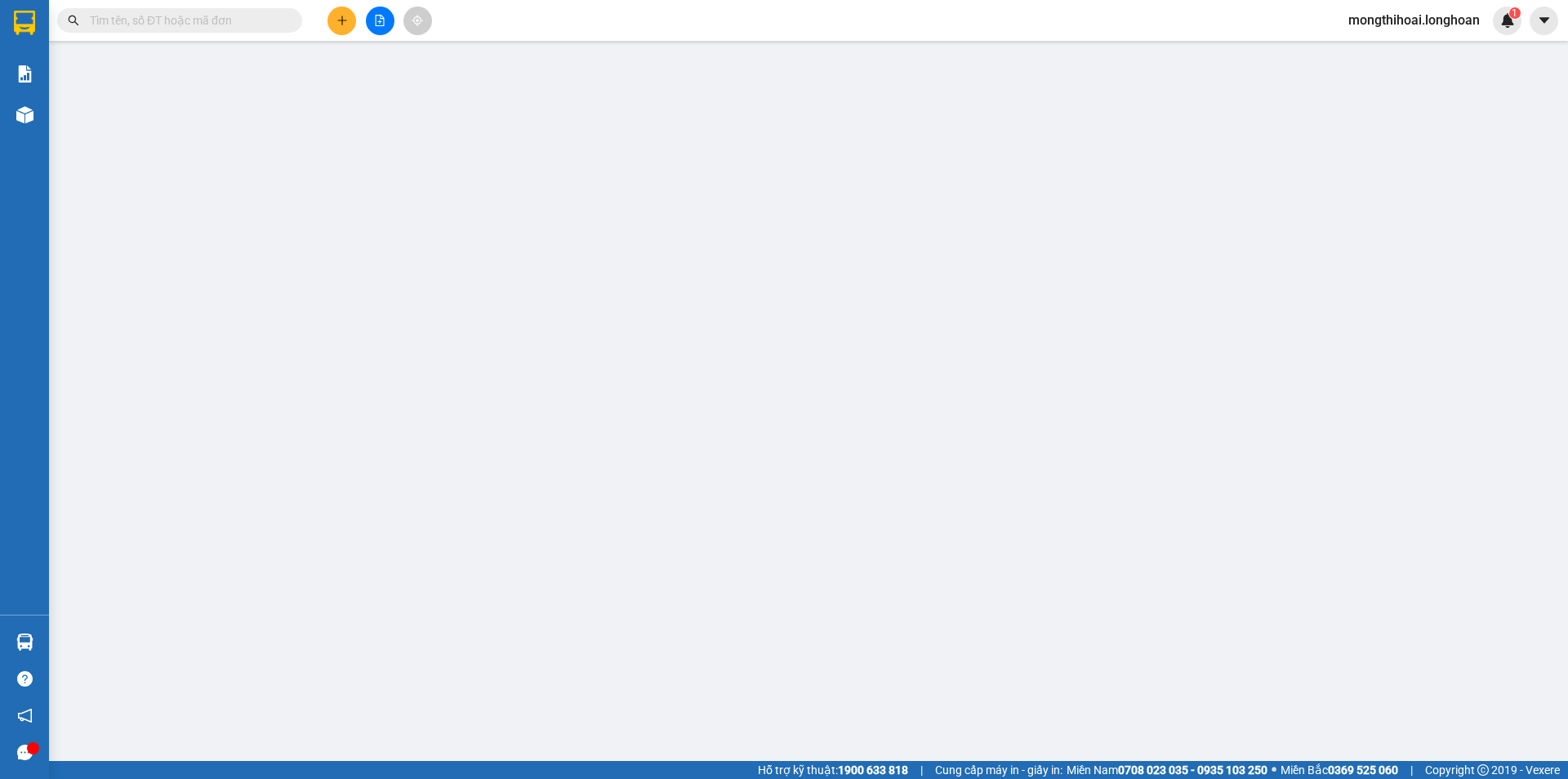
type input "1314 tỉnh lộ 50 ấp 5 xã [GEOGRAPHIC_DATA] huyện [GEOGRAPHIC_DATA]"
type input "0"
type input "170.000"
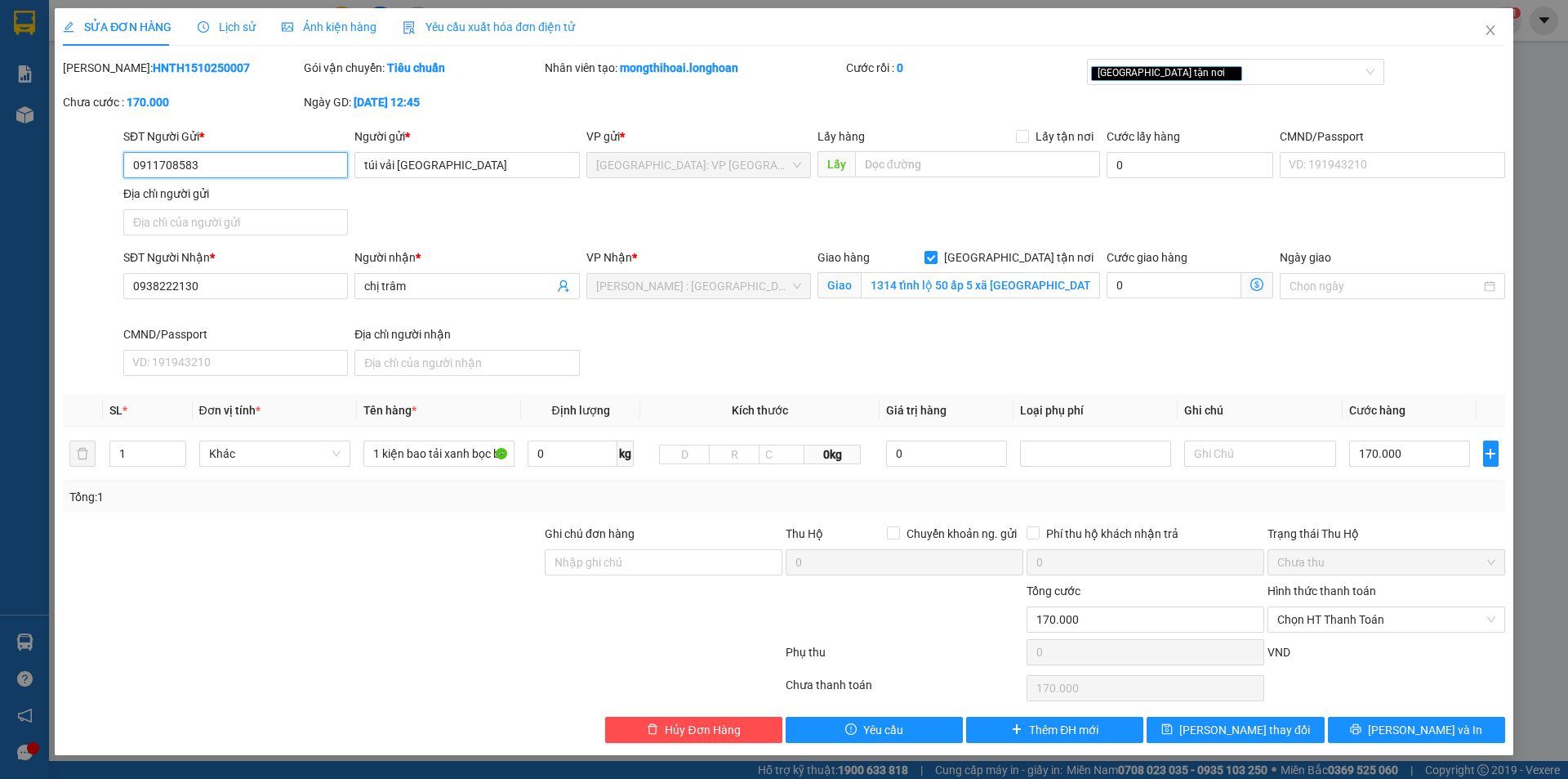
click at [297, 175] on input "0911708583" at bounding box center [235, 165] width 224 height 26
click at [286, 159] on input "0766526" at bounding box center [235, 165] width 224 height 26
click at [281, 170] on input "0766526219" at bounding box center [235, 165] width 224 height 26
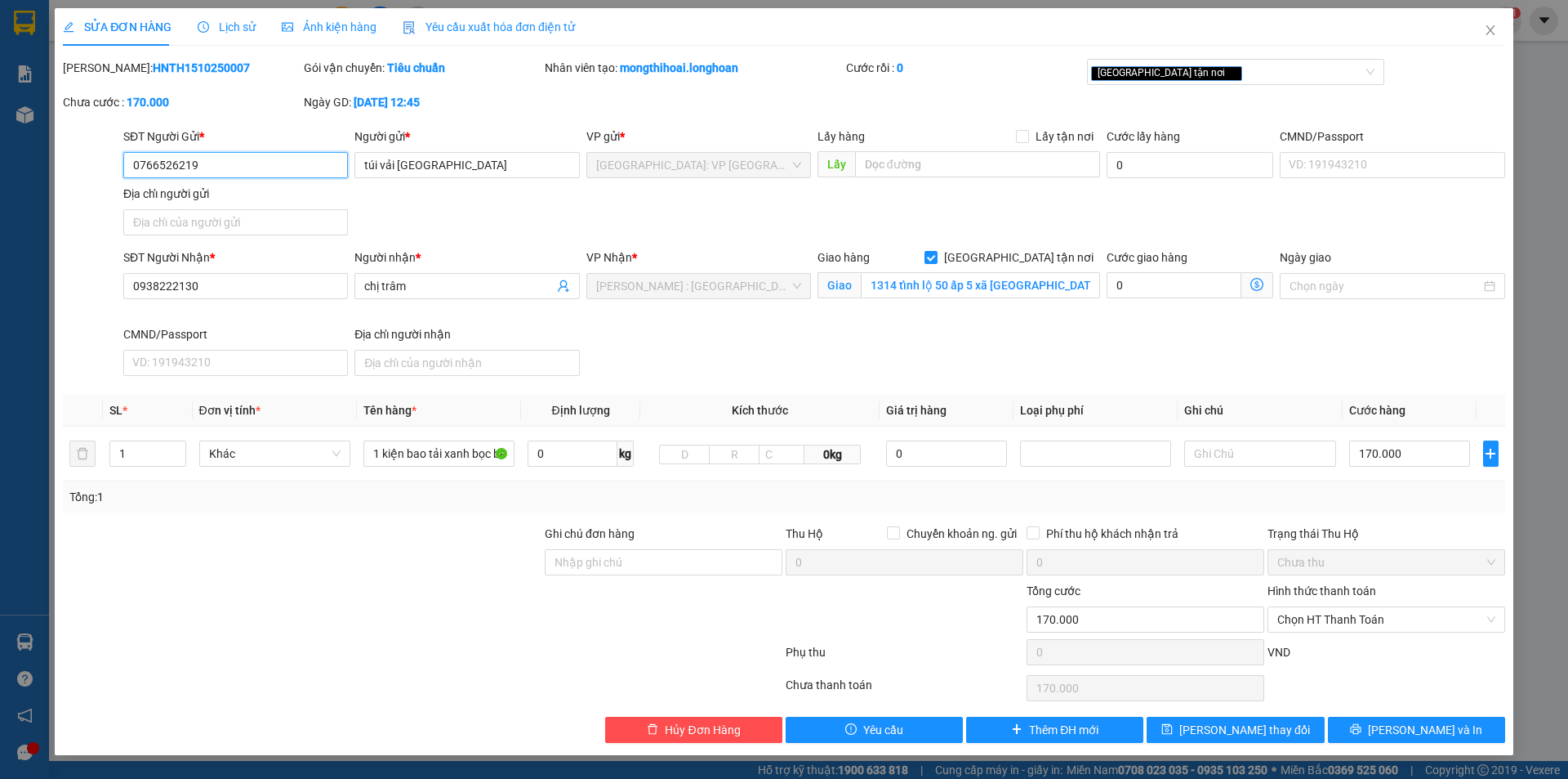
click at [281, 170] on input "0766526219" at bounding box center [235, 165] width 224 height 26
type input "0766526219"
click at [440, 169] on input "túi vải hà nội" at bounding box center [466, 165] width 224 height 26
click at [441, 169] on input "túi vải hà nội" at bounding box center [466, 165] width 224 height 26
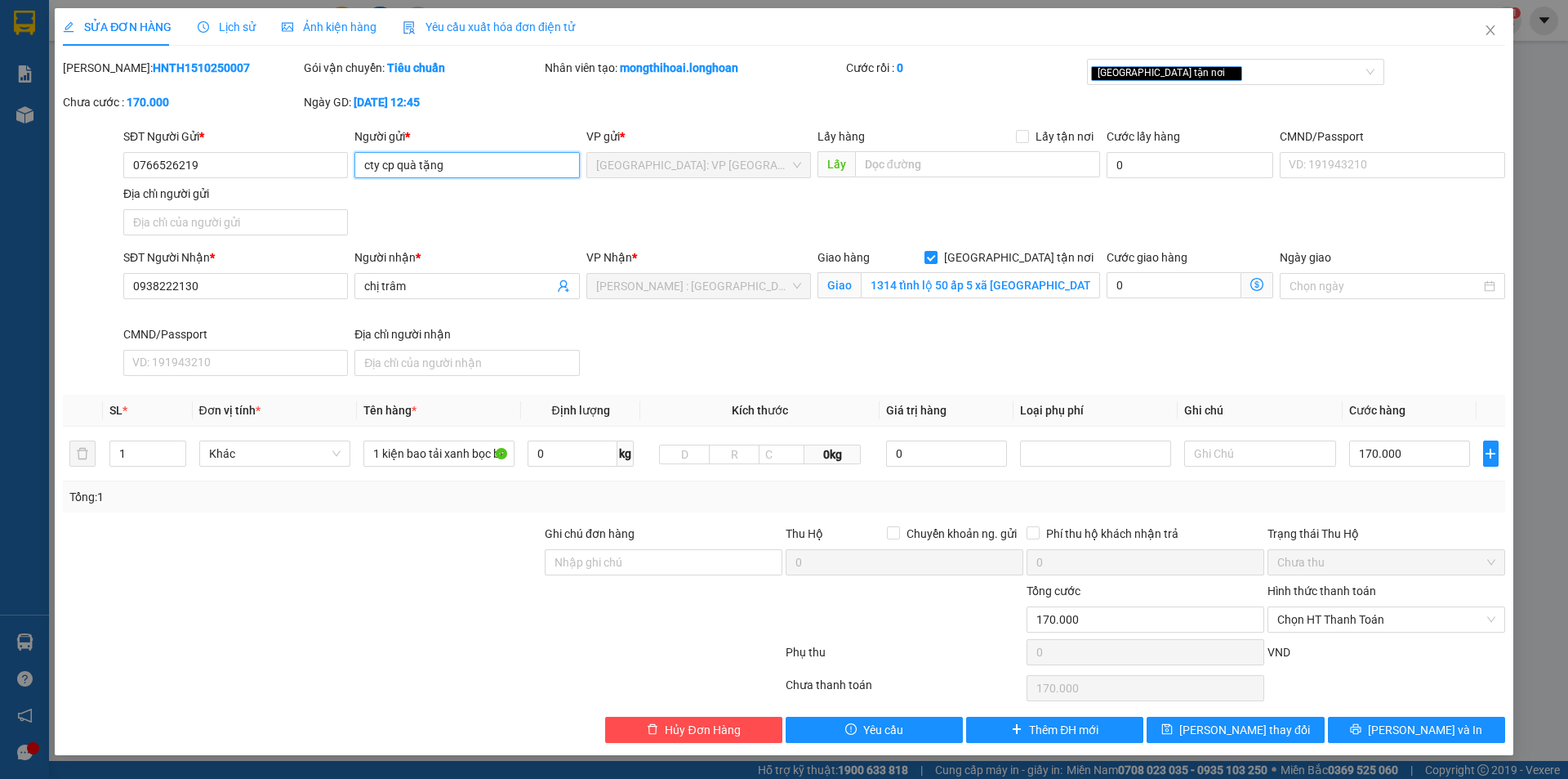
click at [489, 165] on input "cty cp quà tặng" at bounding box center [466, 165] width 224 height 26
type input "cty cp quà tặng"
click at [1380, 733] on button "[PERSON_NAME] và In" at bounding box center [1416, 729] width 177 height 26
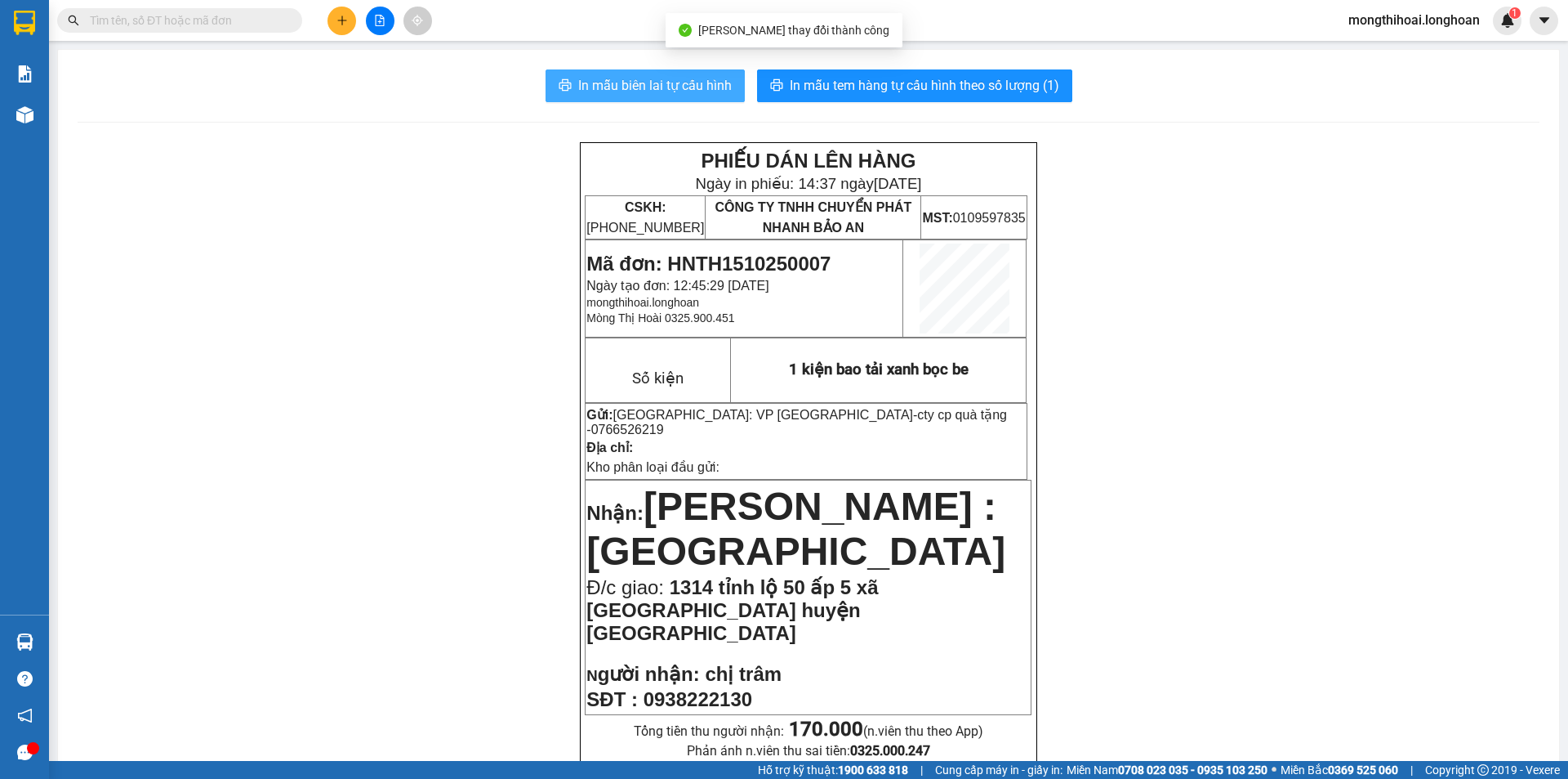
click at [694, 74] on button "In mẫu biên lai tự cấu hình" at bounding box center [645, 85] width 200 height 32
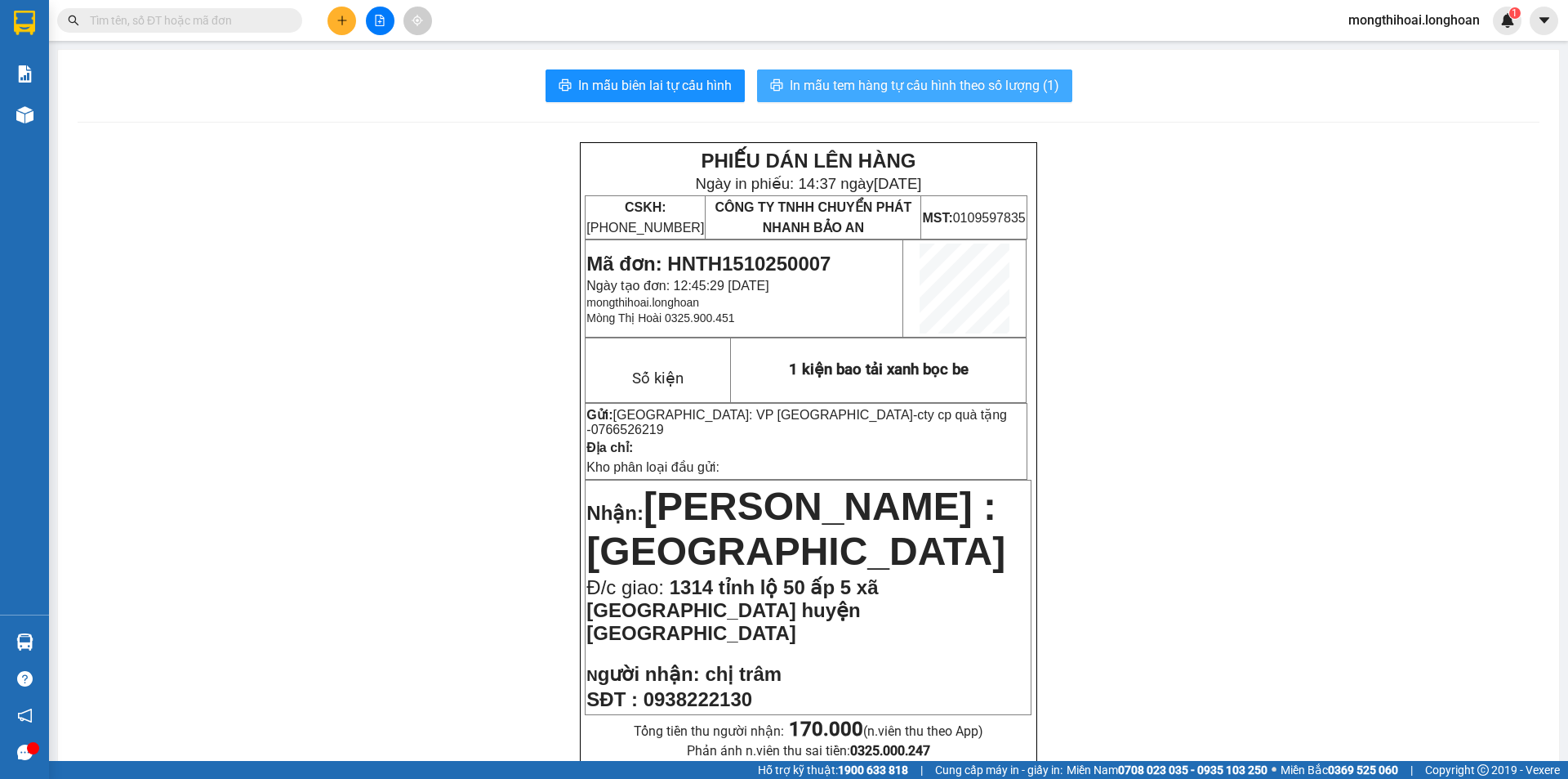
drag, startPoint x: 879, startPoint y: 94, endPoint x: 921, endPoint y: 75, distance: 46.1
click at [879, 93] on span "In mẫu tem hàng tự cấu hình theo số lượng (1)" at bounding box center [925, 85] width 269 height 21
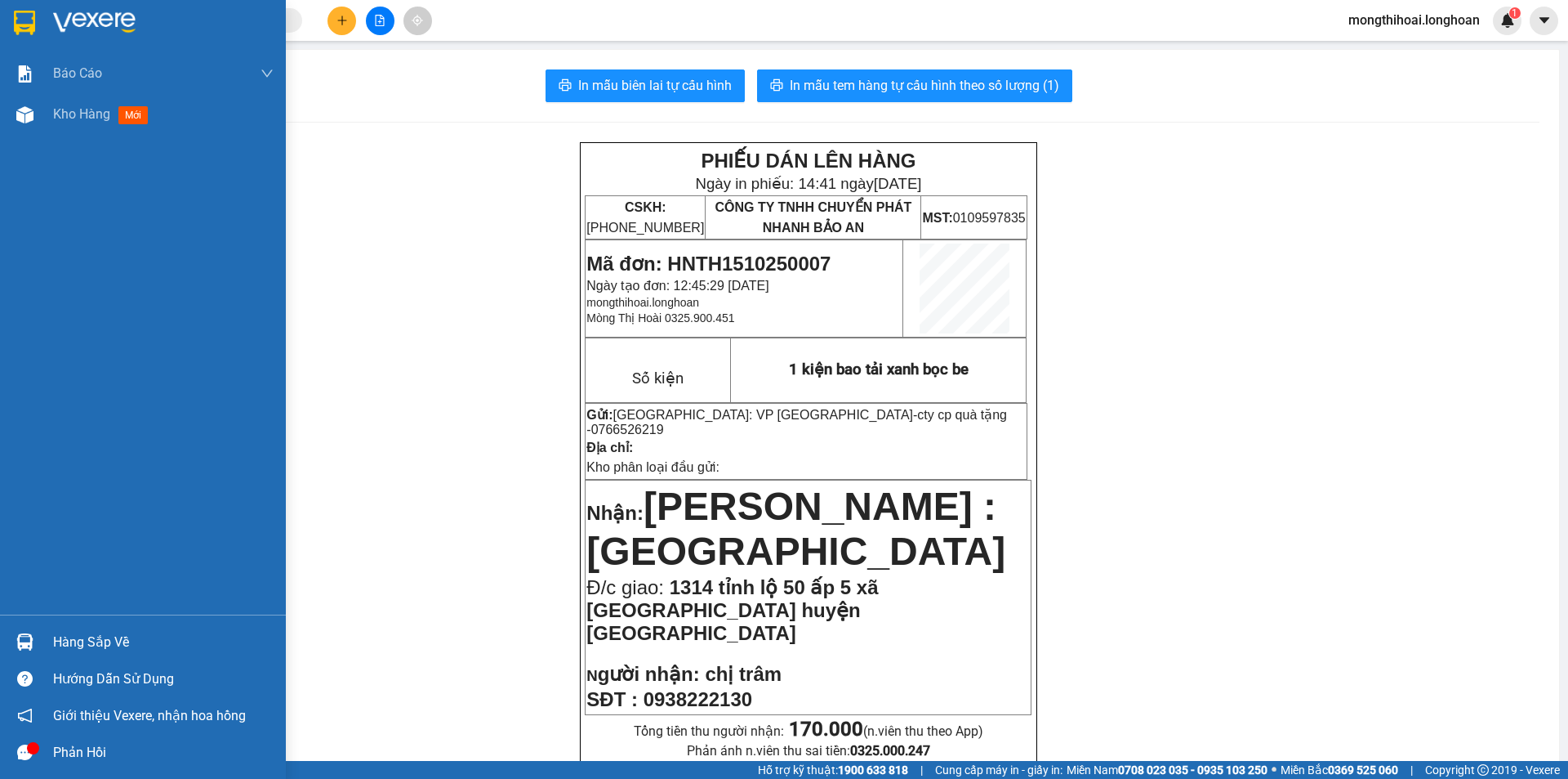
click at [18, 23] on div at bounding box center [24, 22] width 28 height 28
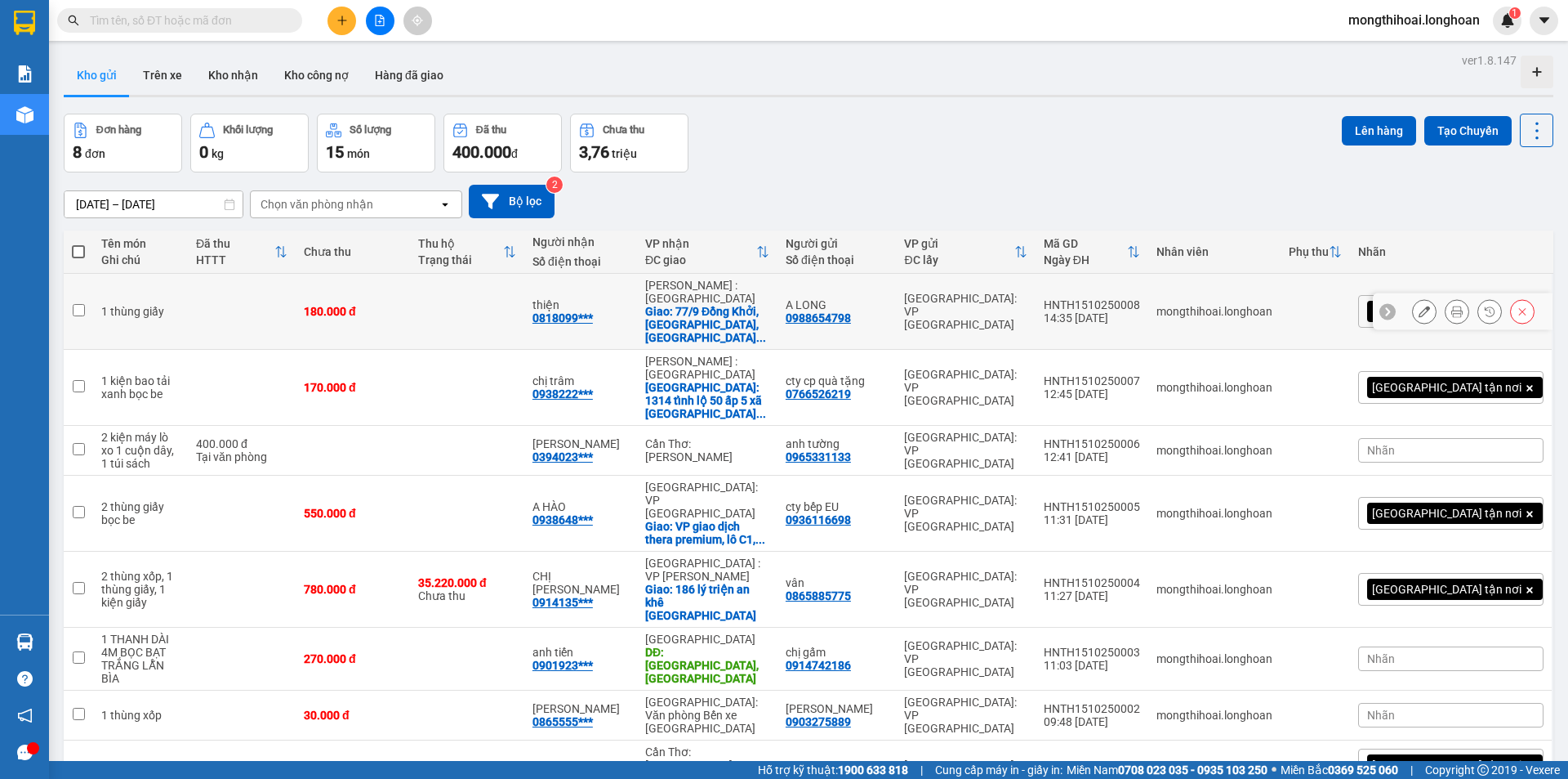
click at [1446, 303] on button at bounding box center [1456, 312] width 23 height 28
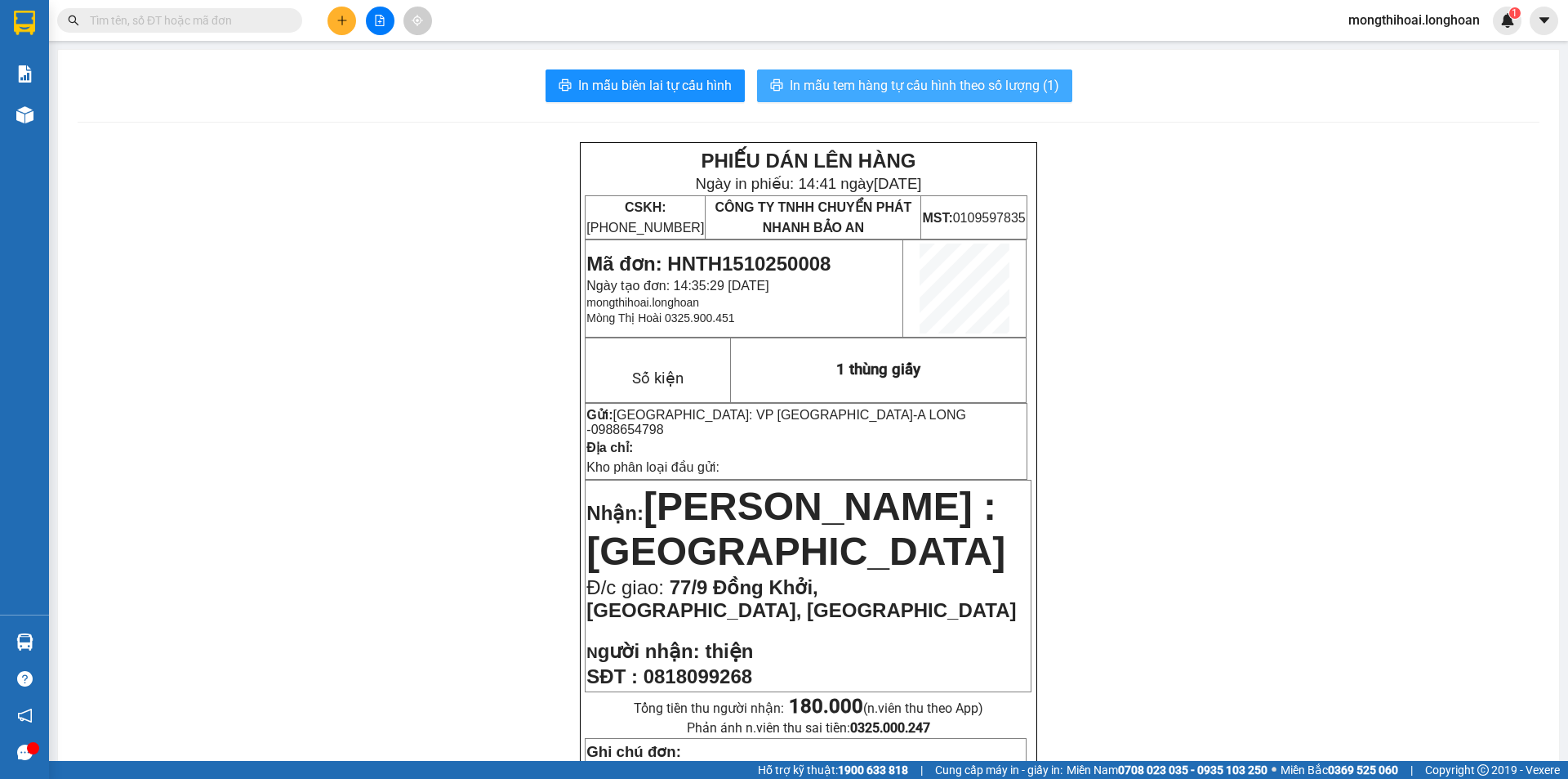
click at [949, 88] on span "In mẫu tem hàng tự cấu hình theo số lượng (1)" at bounding box center [925, 85] width 269 height 21
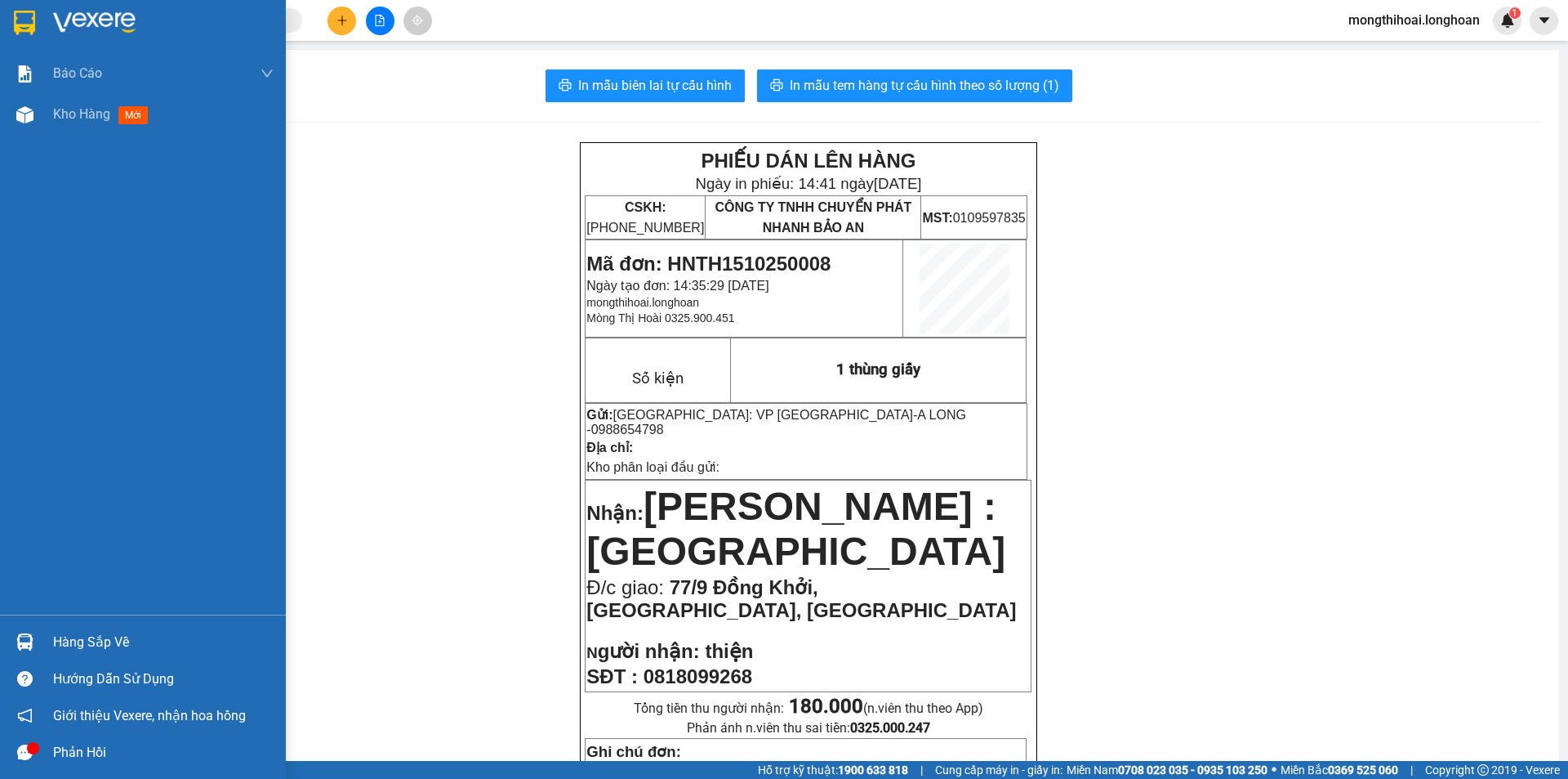
click at [3, 4] on div at bounding box center [143, 26] width 286 height 53
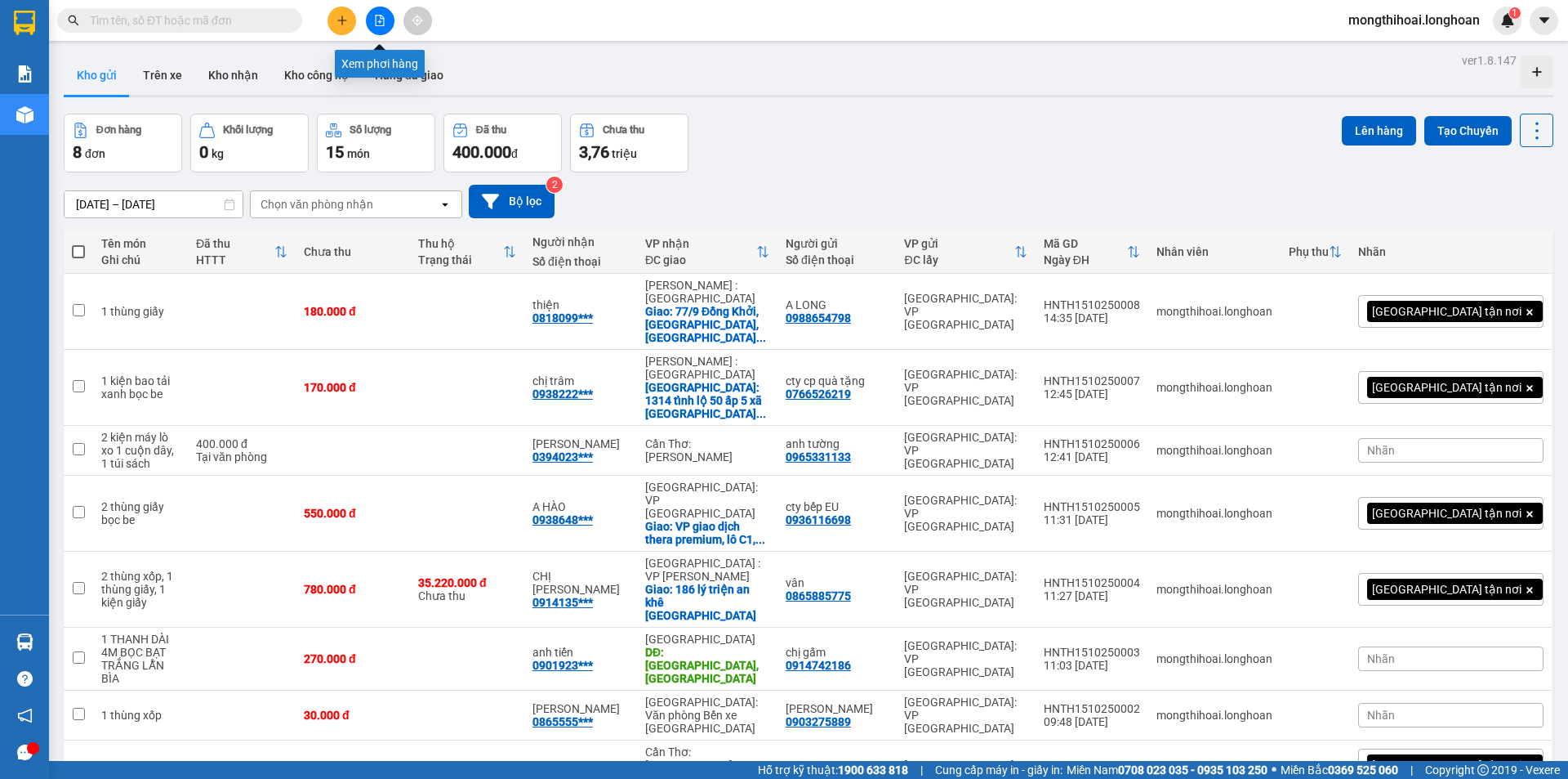
click at [377, 18] on icon "file-add" at bounding box center [380, 21] width 12 height 12
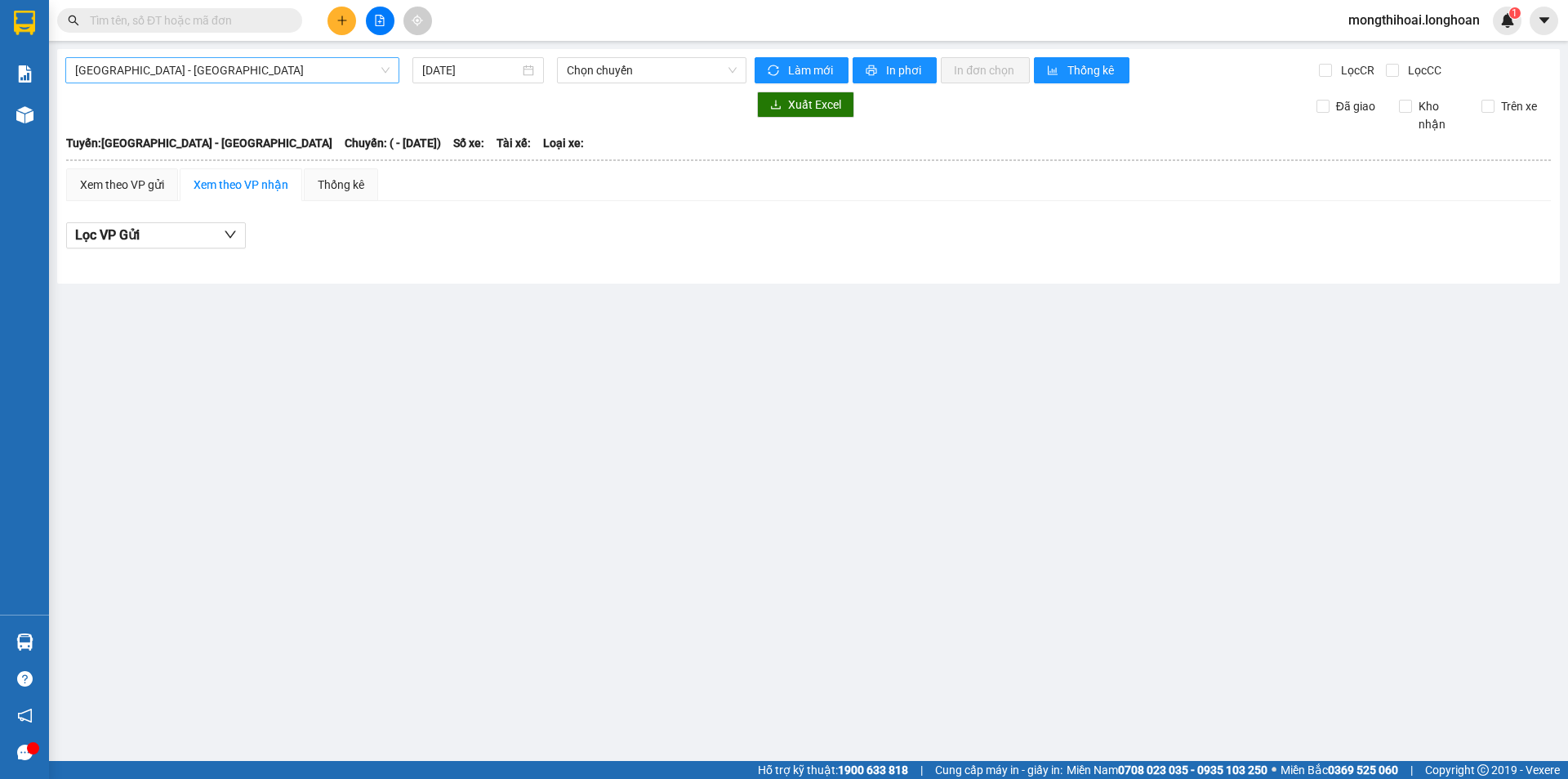
click at [310, 73] on span "Hải Phòng - Hà Nội" at bounding box center [232, 70] width 314 height 24
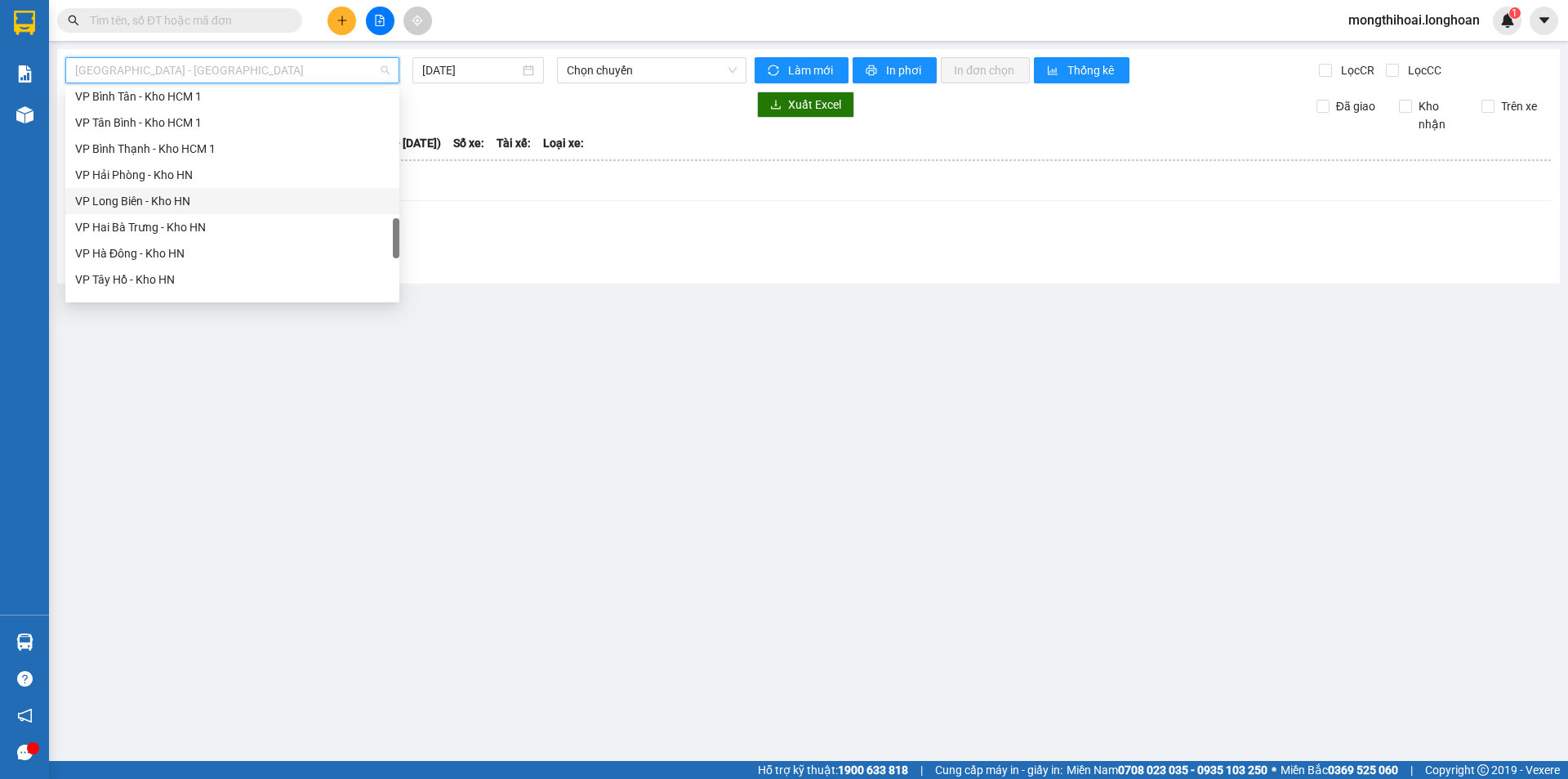
scroll to position [490, 0]
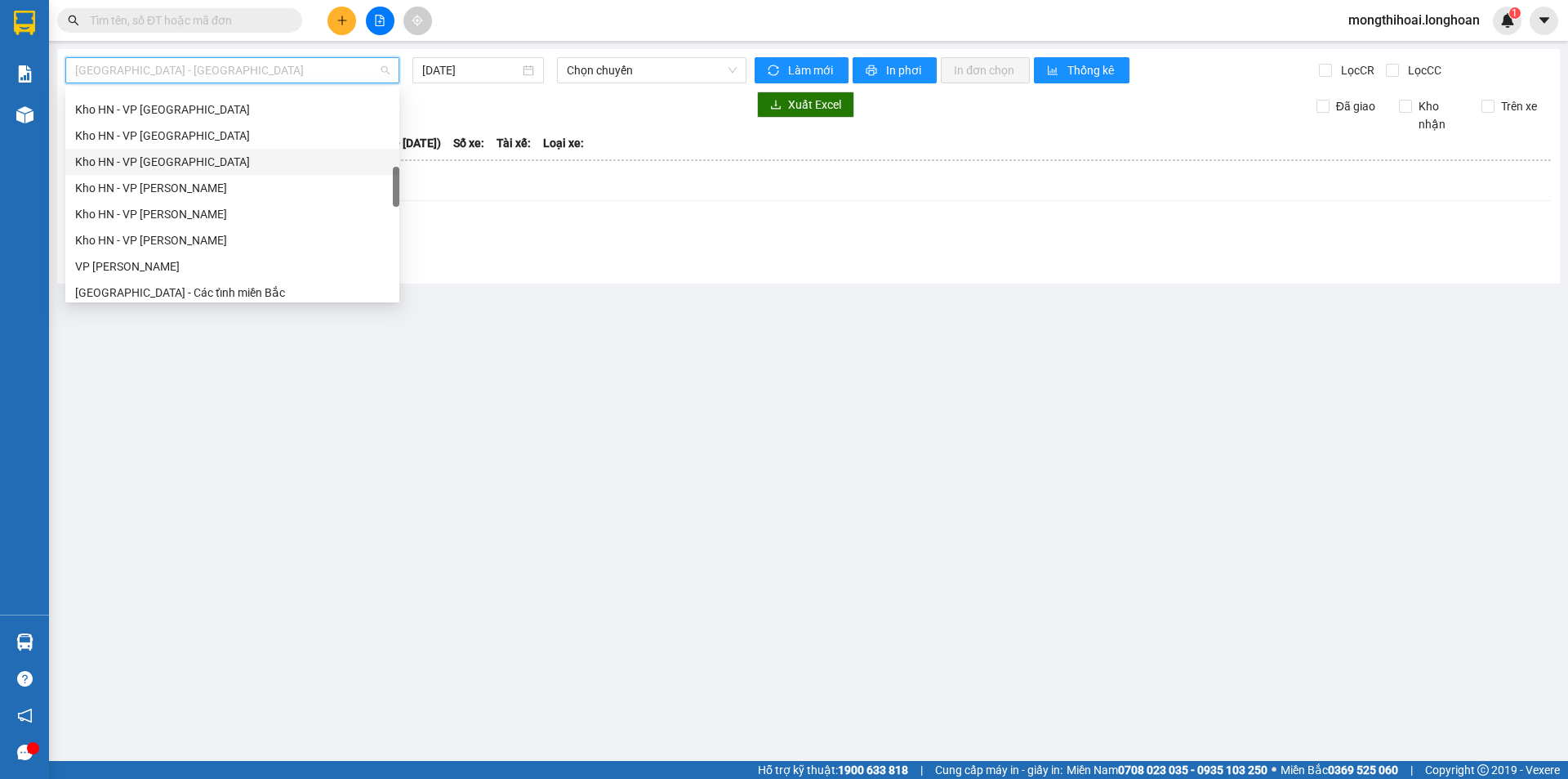
click at [143, 167] on div "Kho HN - VP Tây Hồ" at bounding box center [232, 162] width 314 height 18
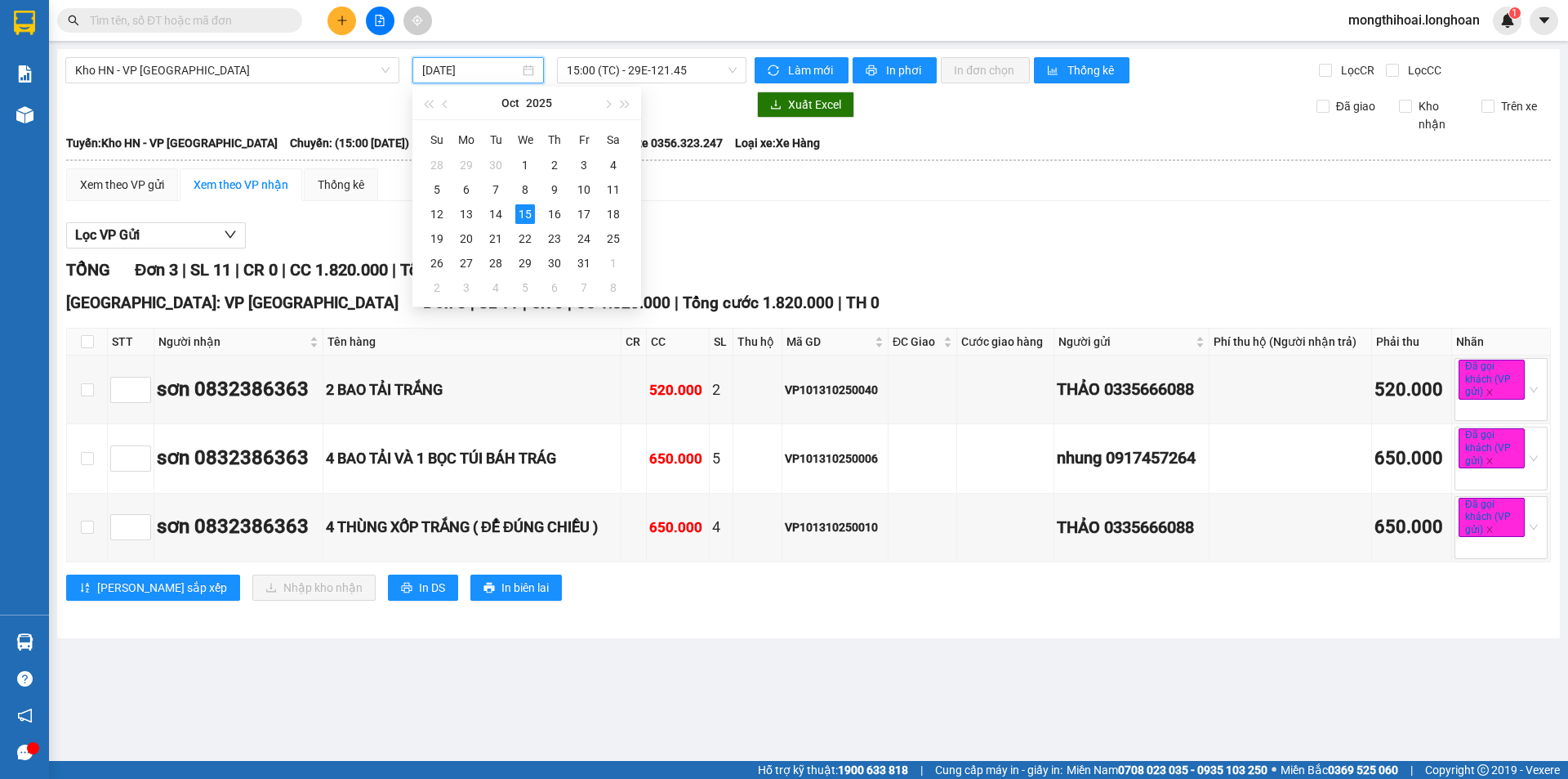
click at [498, 67] on input "[DATE]" at bounding box center [470, 71] width 97 height 18
click at [495, 208] on div "14" at bounding box center [496, 215] width 20 height 20
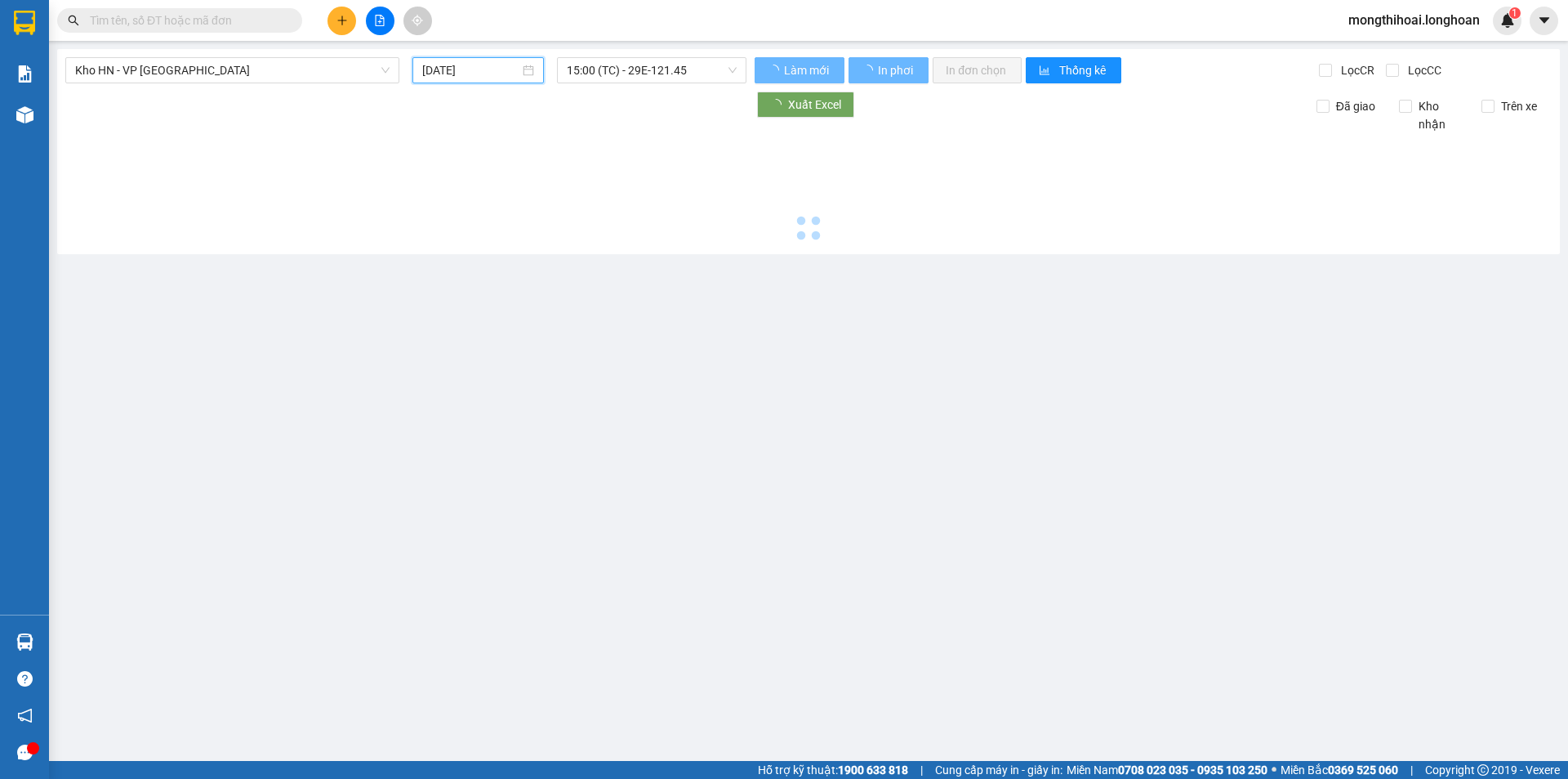
type input "[DATE]"
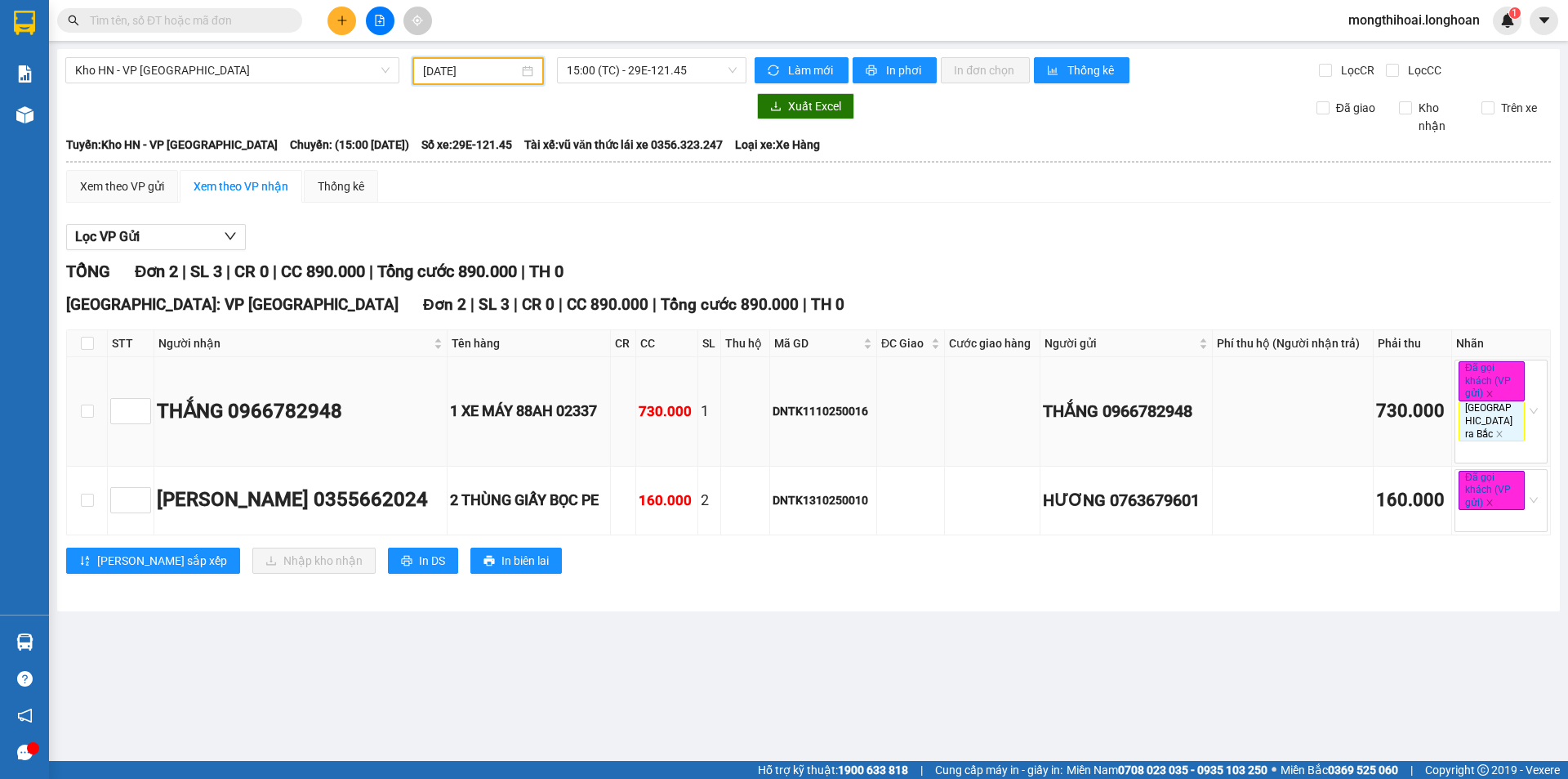
click at [79, 406] on td at bounding box center [87, 411] width 41 height 109
drag, startPoint x: 88, startPoint y: 489, endPoint x: 81, endPoint y: 466, distance: 24.0
click at [88, 494] on input "checkbox" at bounding box center [87, 500] width 13 height 13
checkbox input "true"
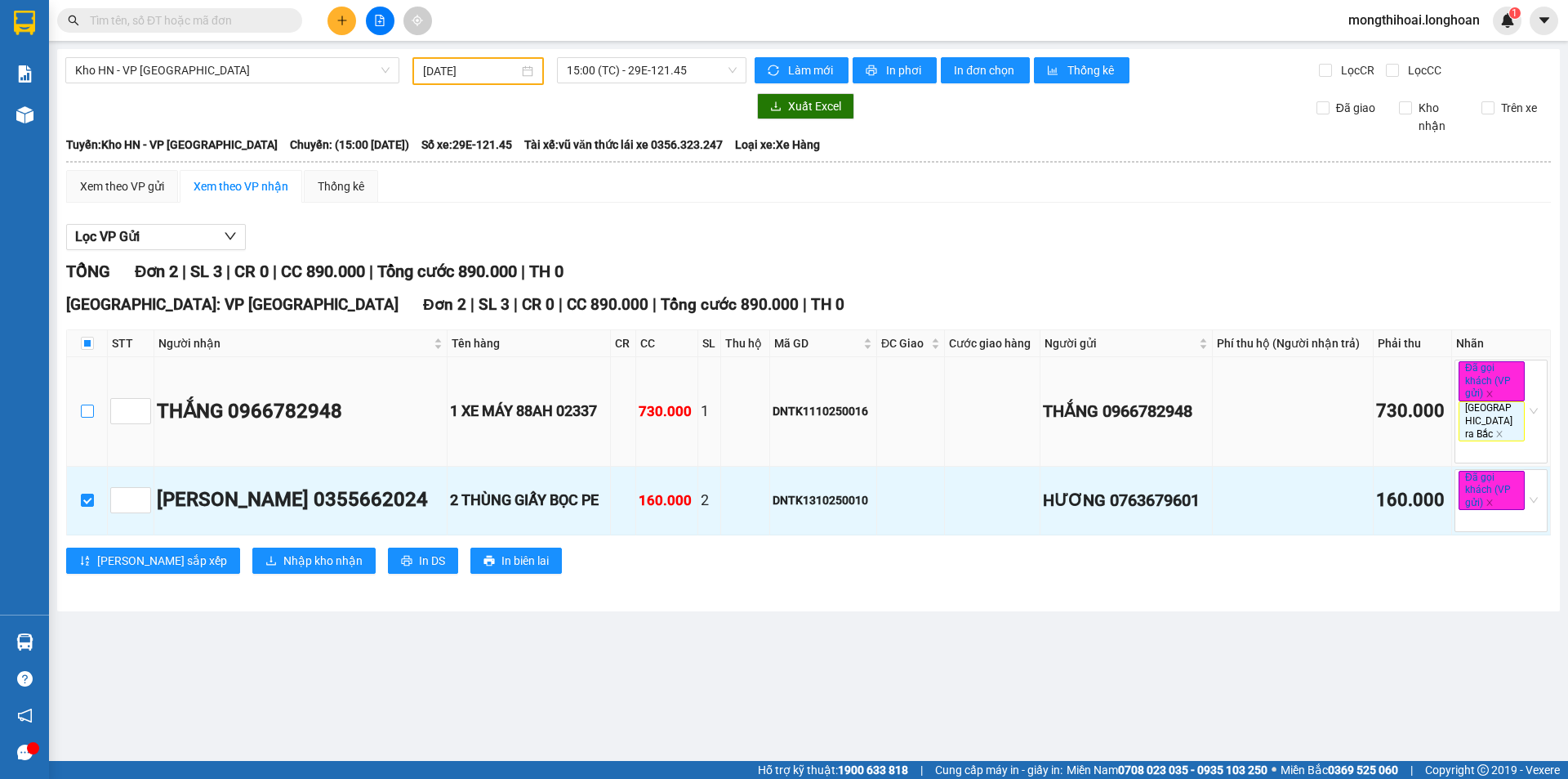
drag, startPoint x: 86, startPoint y: 400, endPoint x: 104, endPoint y: 411, distance: 21.1
click at [87, 405] on input "checkbox" at bounding box center [87, 411] width 13 height 13
checkbox input "true"
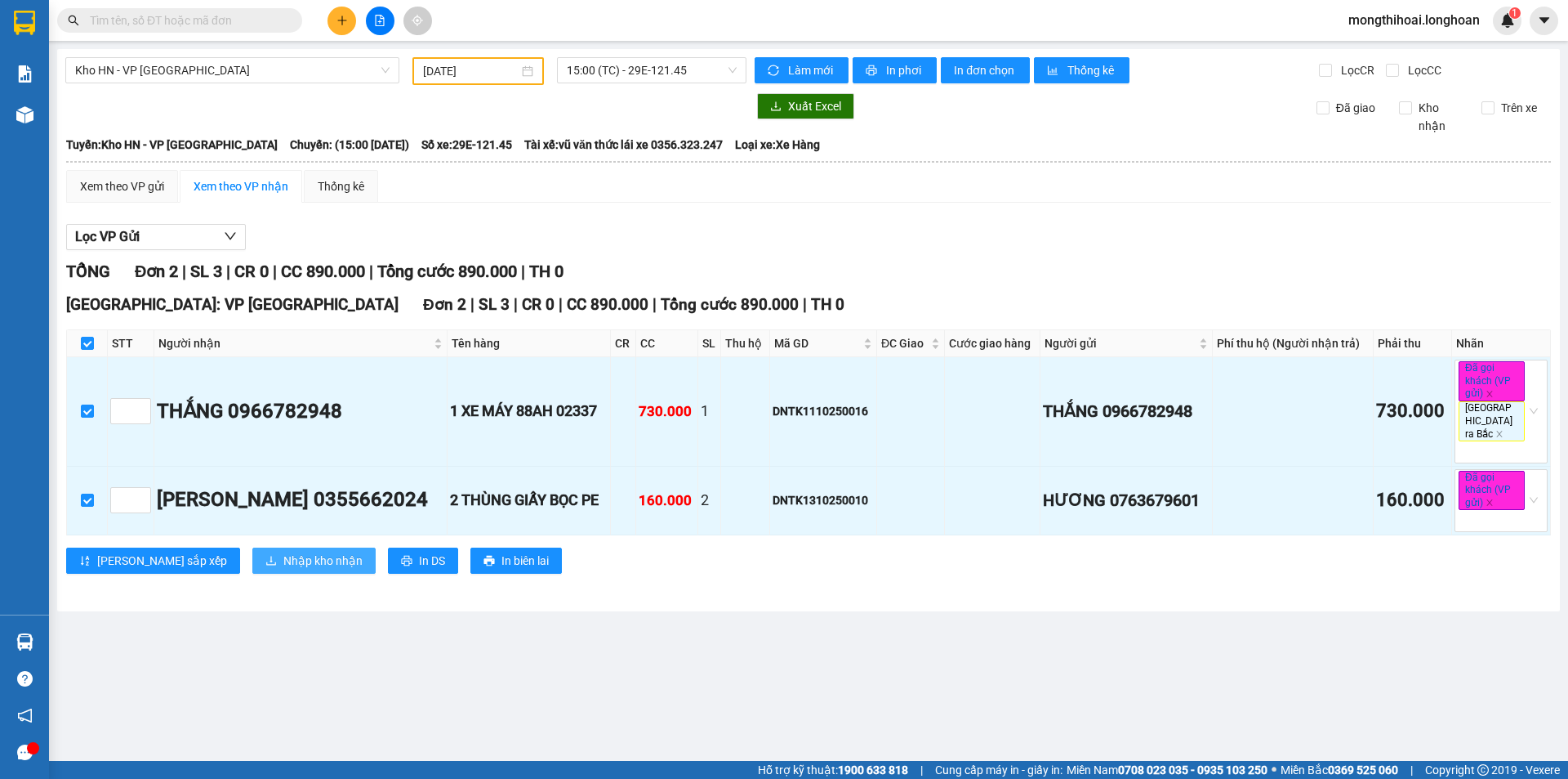
click at [283, 555] on span "Nhập kho nhận" at bounding box center [322, 560] width 79 height 18
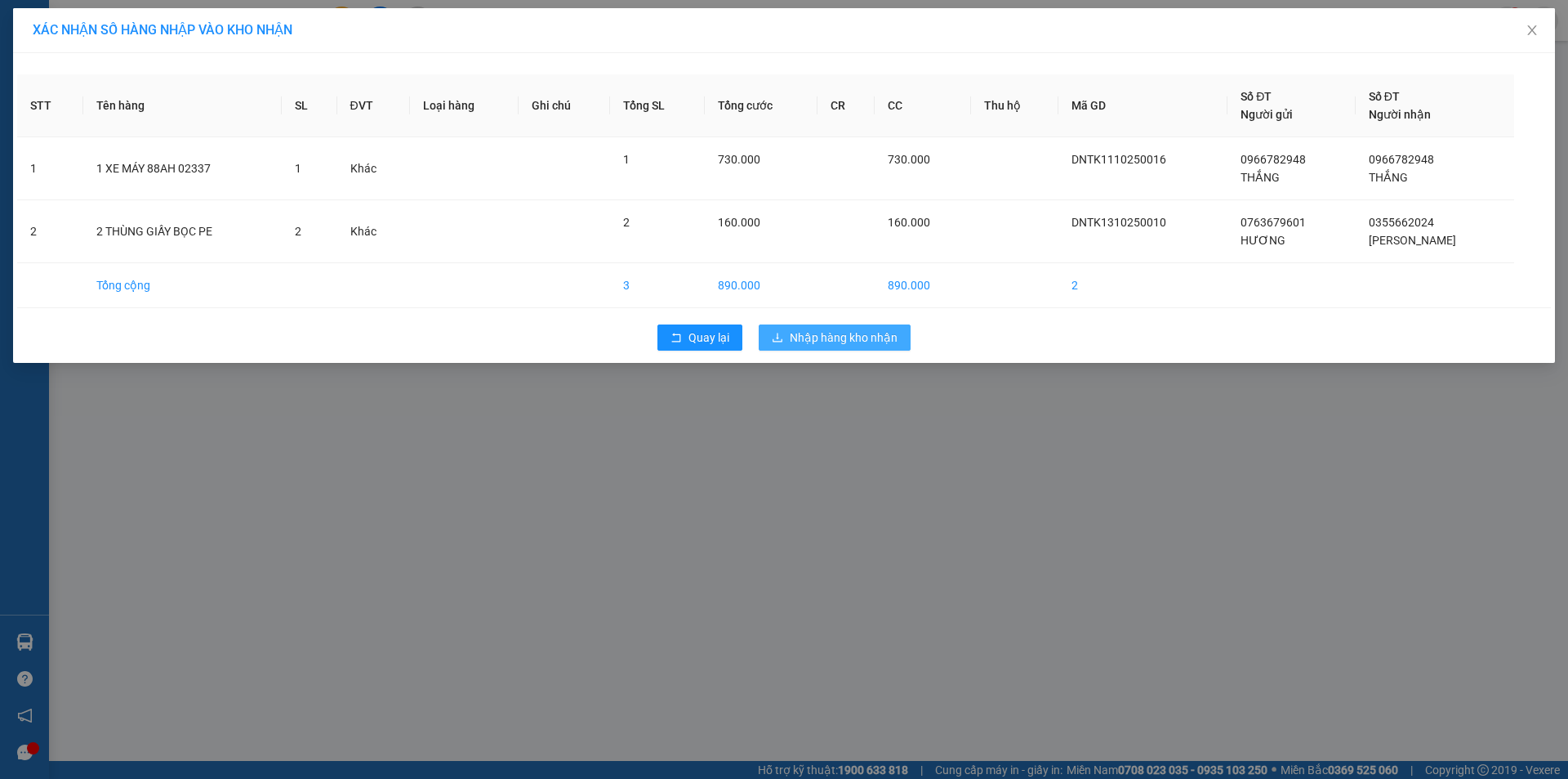
click at [815, 335] on span "Nhập hàng kho nhận" at bounding box center [844, 337] width 108 height 18
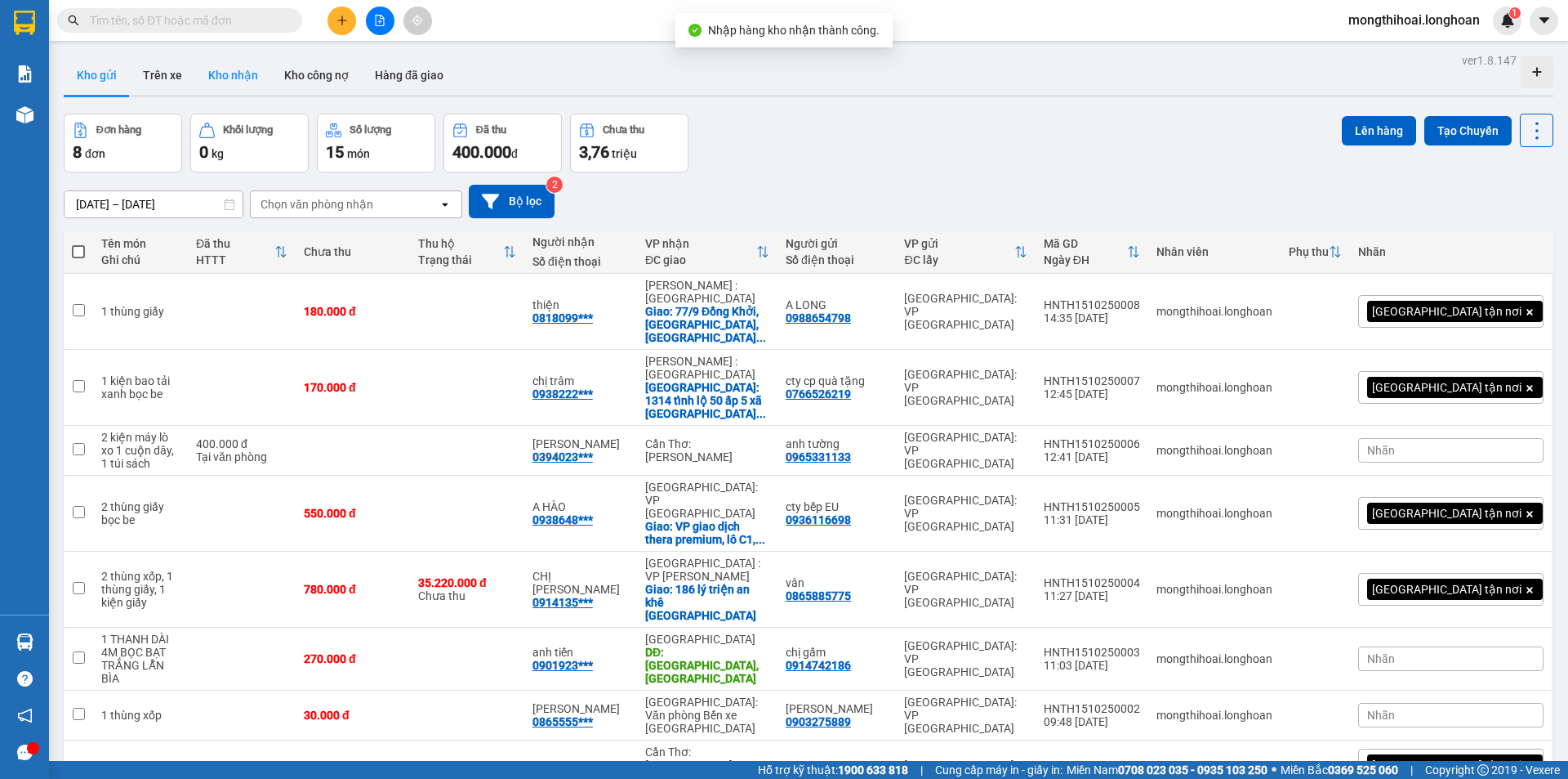
click at [241, 76] on button "Kho nhận" at bounding box center [233, 75] width 76 height 39
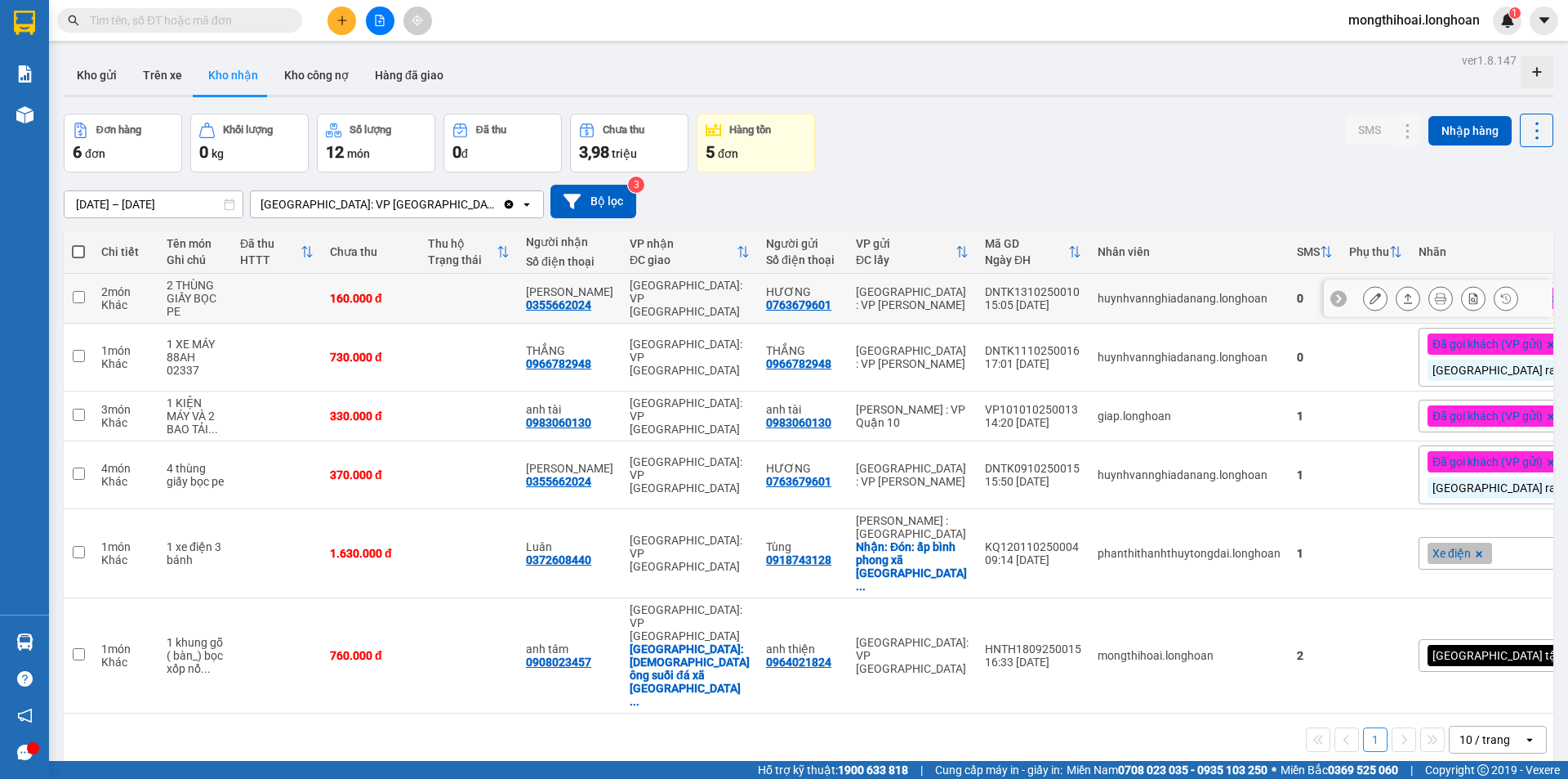
click at [1367, 305] on button at bounding box center [1375, 298] width 23 height 28
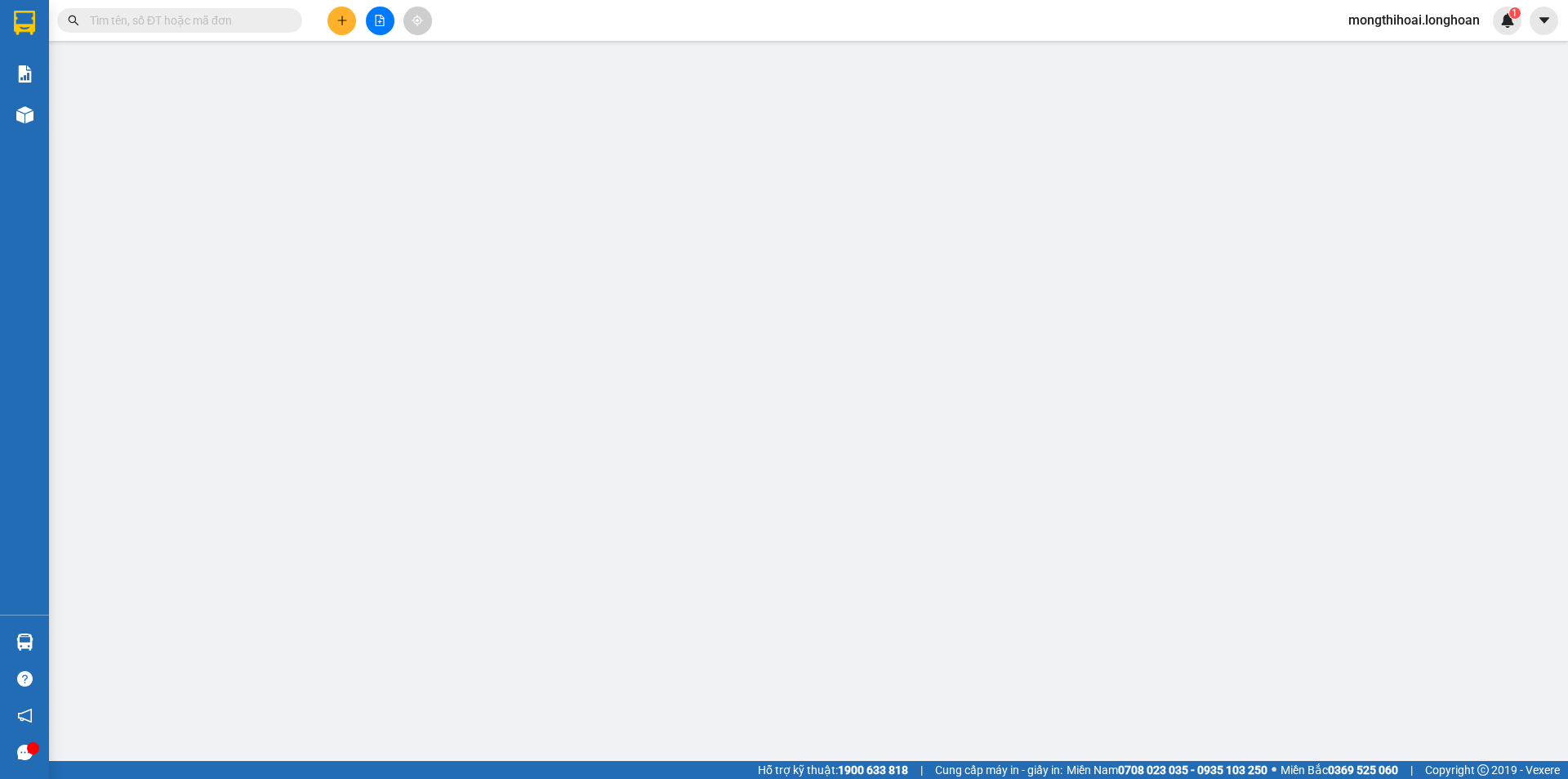
type input "0763679601"
type input "HƯƠNG"
type input "0355662024"
type input "MINH ANH"
type input "KHÔNG BAO HƯ VỠ,MÓP MÉO"
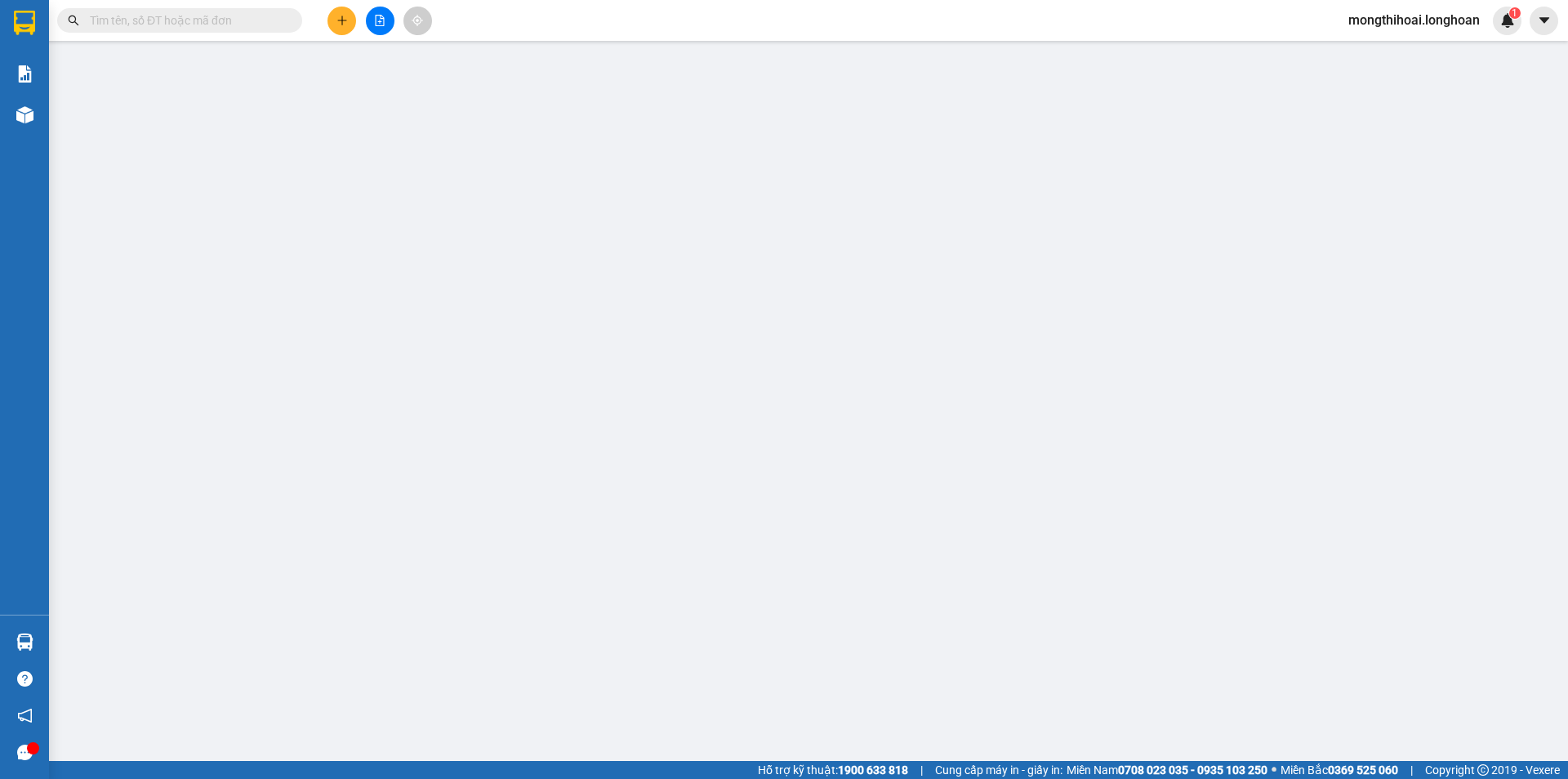
type input "0"
type input "160.000"
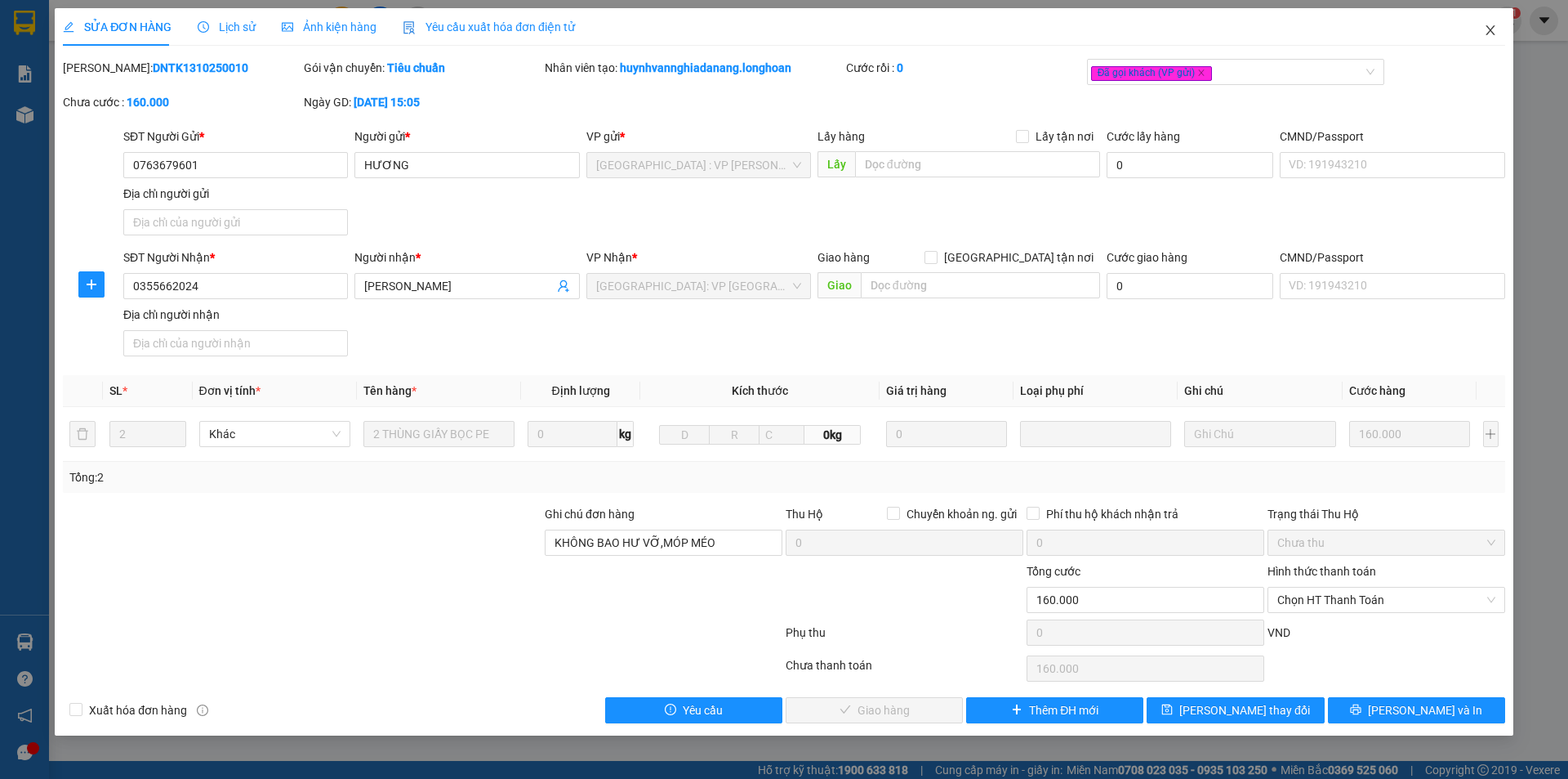
click at [1492, 34] on icon "close" at bounding box center [1491, 29] width 13 height 13
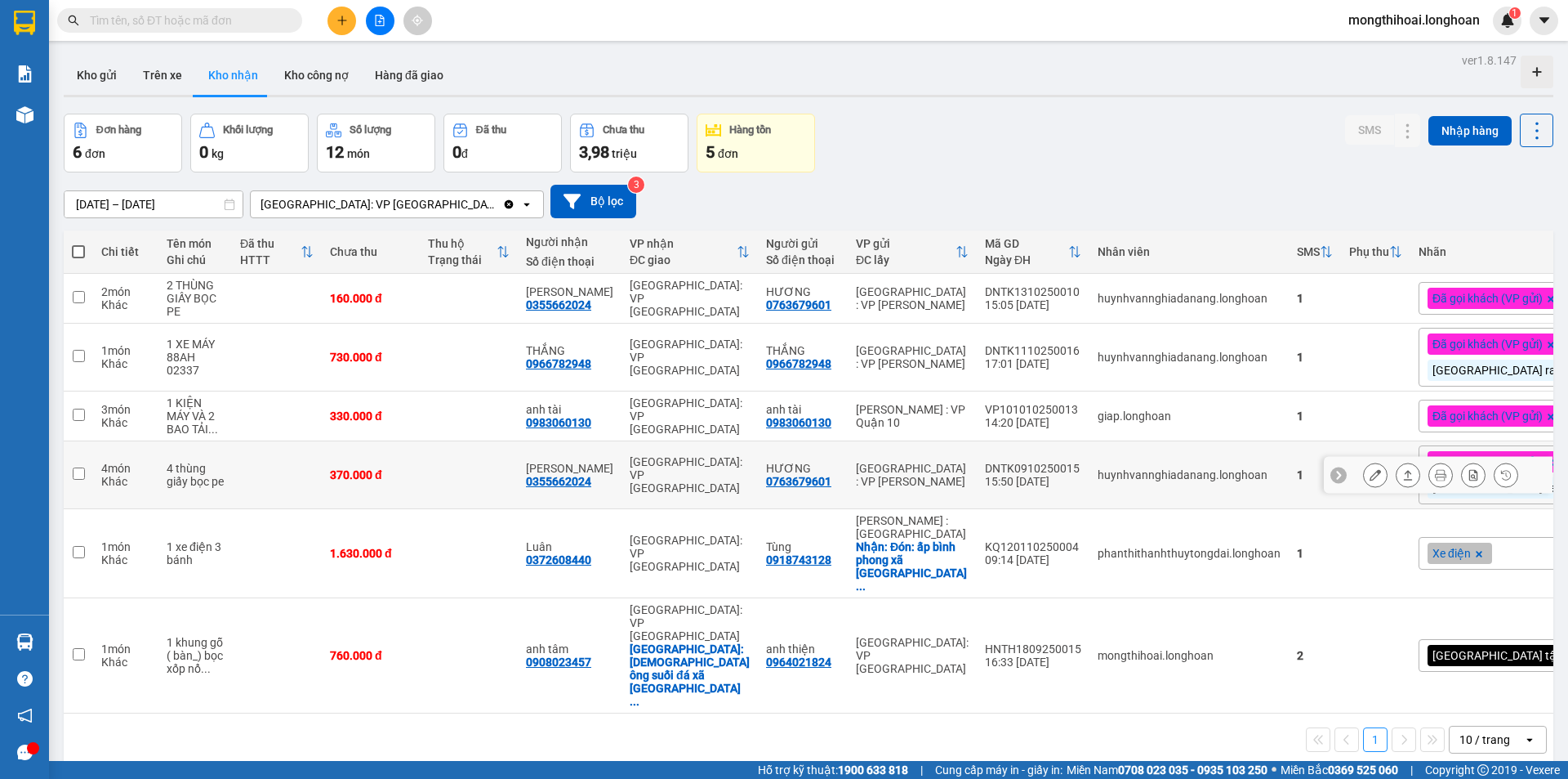
click at [1370, 470] on button at bounding box center [1375, 474] width 23 height 28
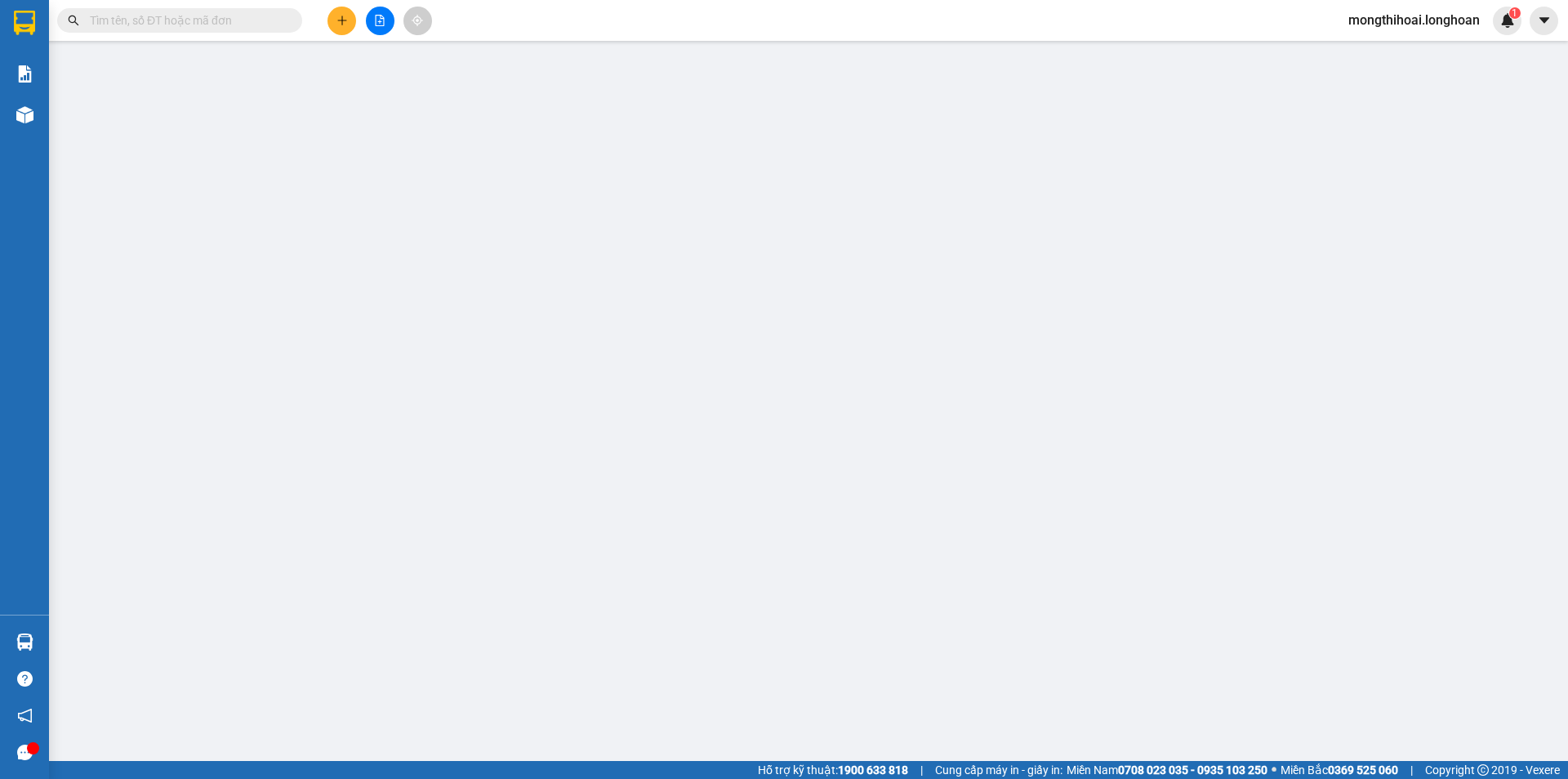
type input "0763679601"
type input "HƯƠNG"
type input "0355662024"
type input "MINH ANH"
type input "KHÔNG BAO HƯ VỠ,MÓP MÉO"
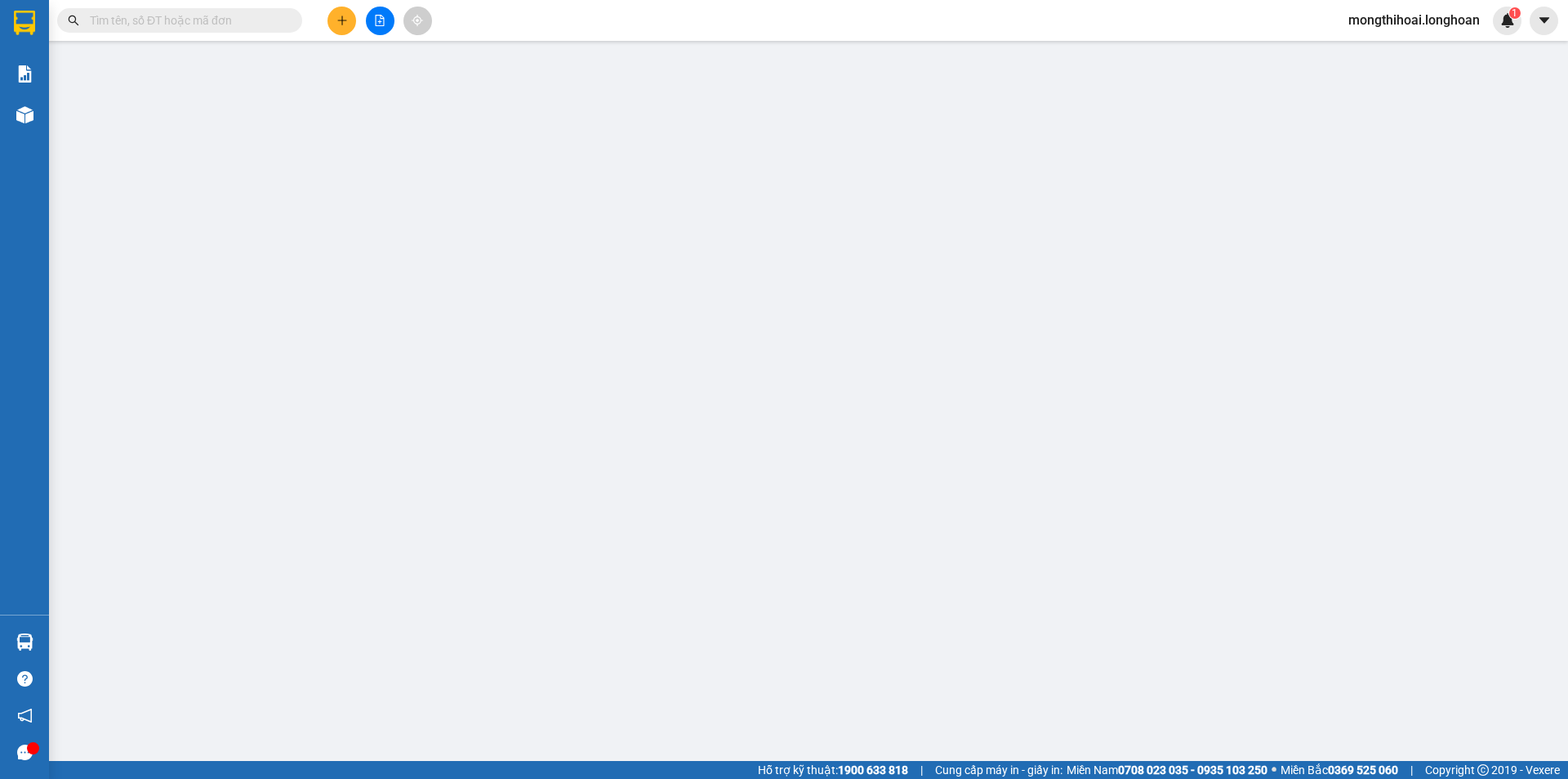
type input "0"
type input "370.000"
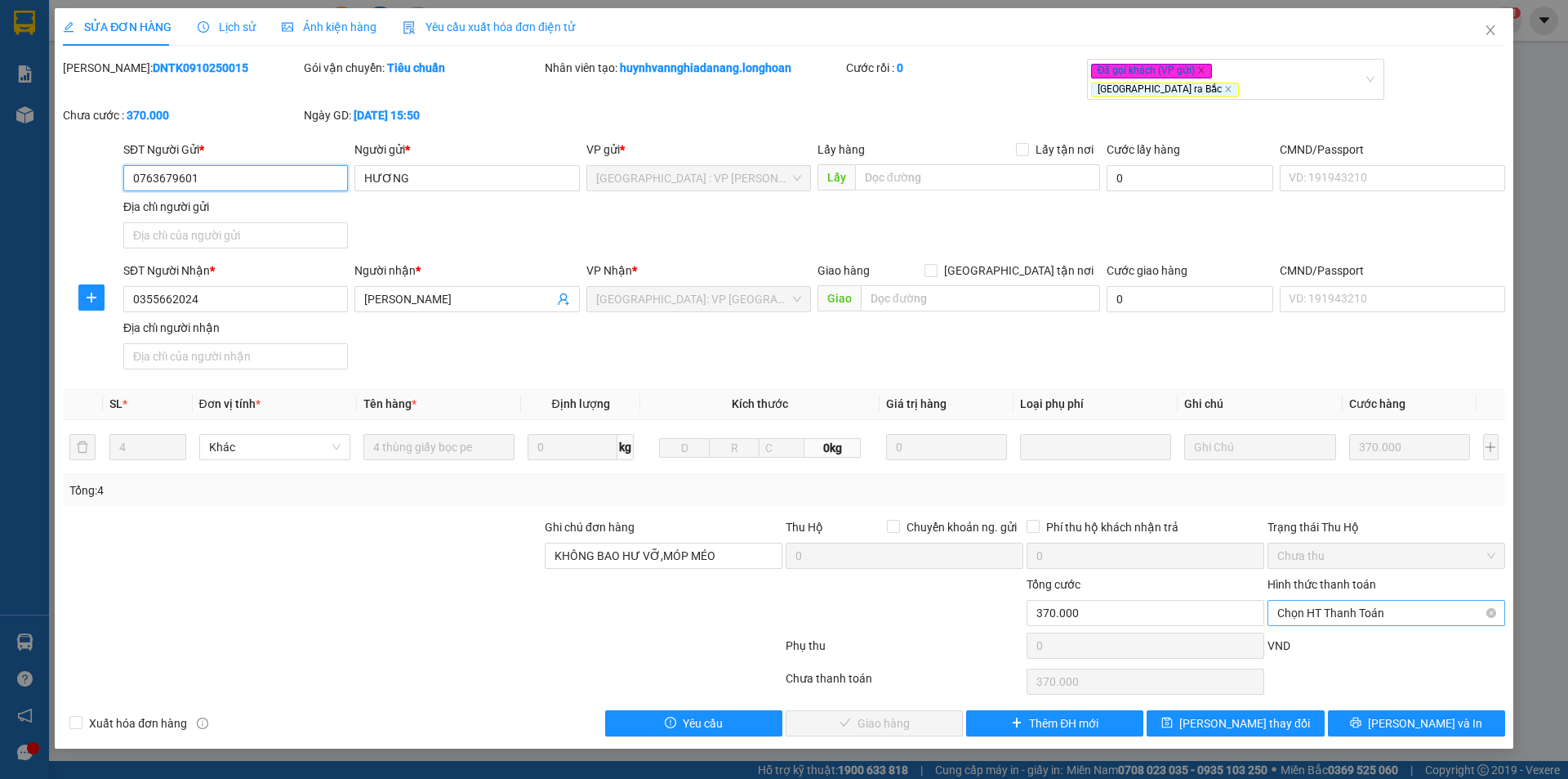
click at [1378, 601] on span "Chọn HT Thanh Toán" at bounding box center [1387, 612] width 218 height 24
click at [1343, 629] on div "Tại văn phòng" at bounding box center [1387, 632] width 218 height 18
type input "0"
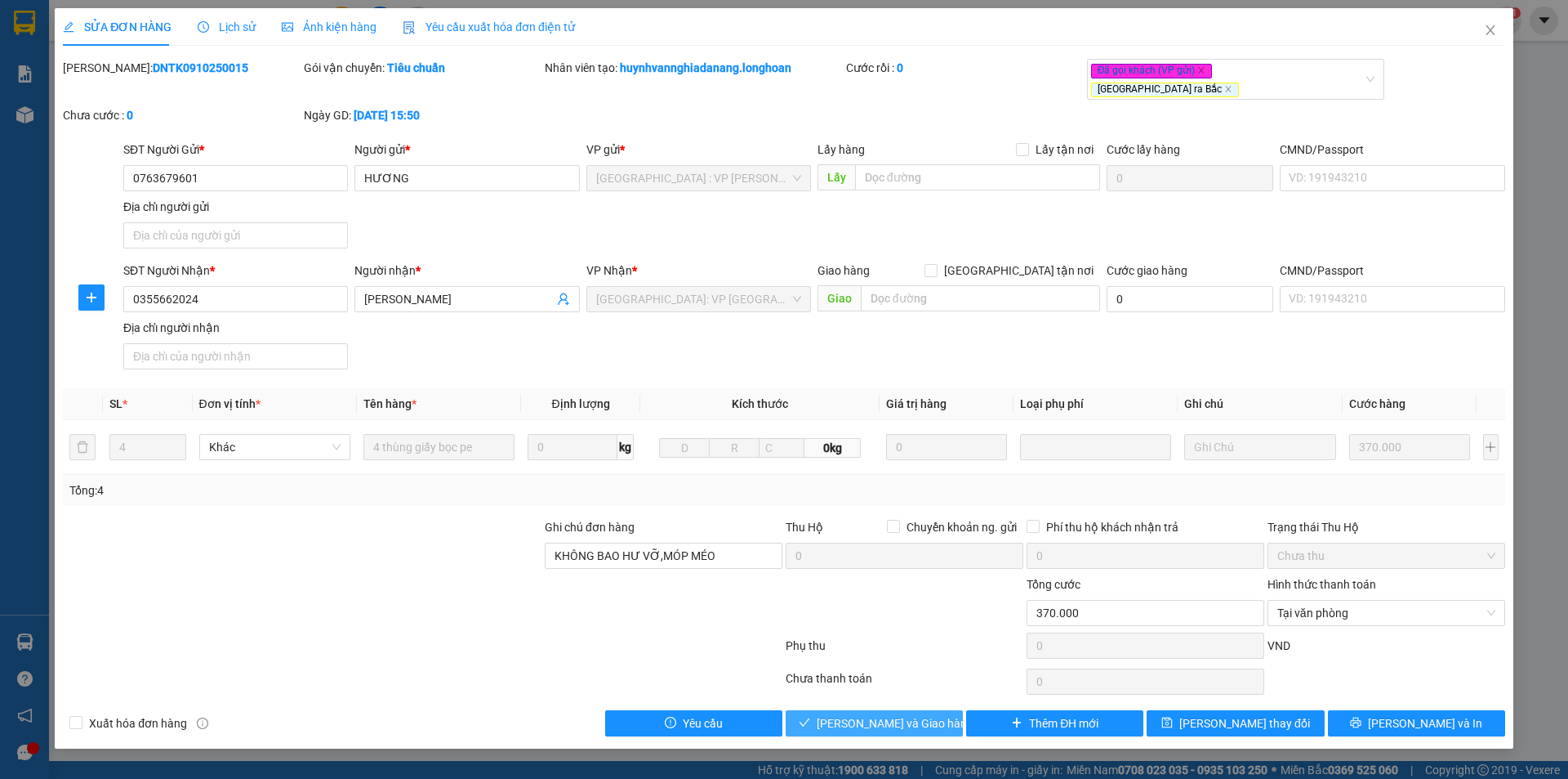
drag, startPoint x: 914, startPoint y: 706, endPoint x: 920, endPoint y: 665, distance: 41.4
click at [914, 714] on span "Lưu và Giao hàng" at bounding box center [895, 723] width 157 height 18
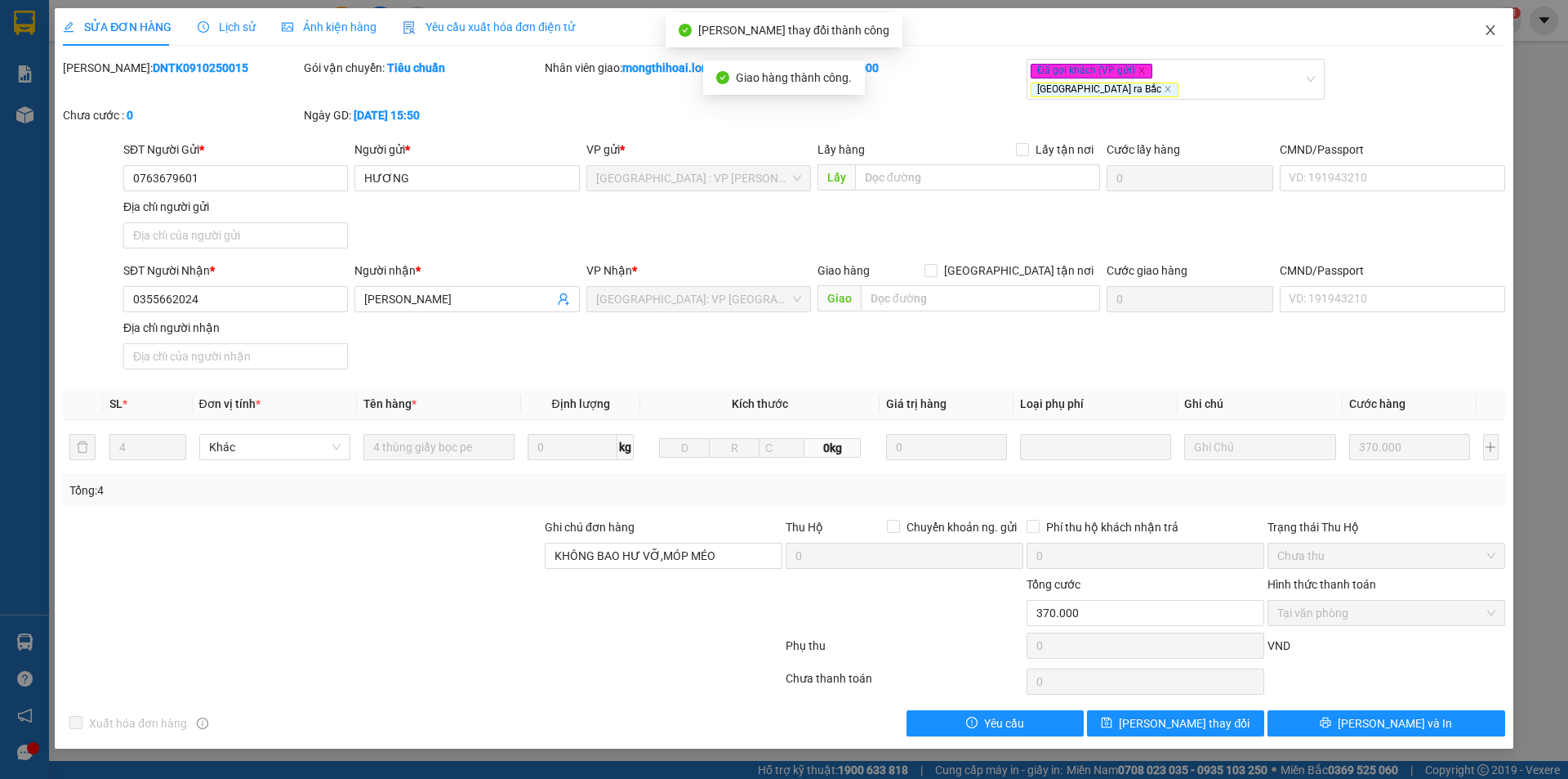
click at [1485, 32] on icon "close" at bounding box center [1491, 29] width 13 height 13
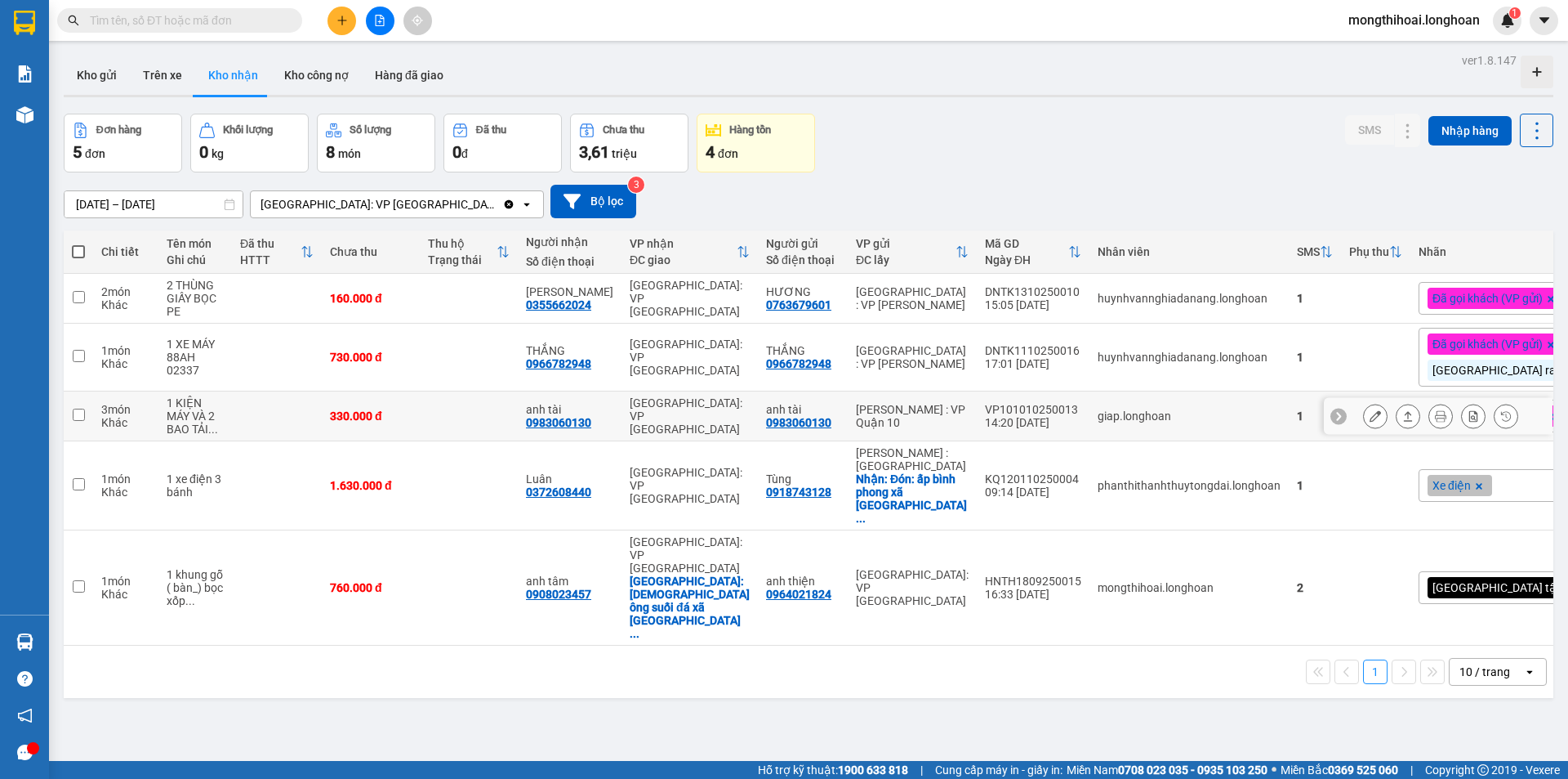
click at [1364, 407] on button at bounding box center [1375, 415] width 23 height 28
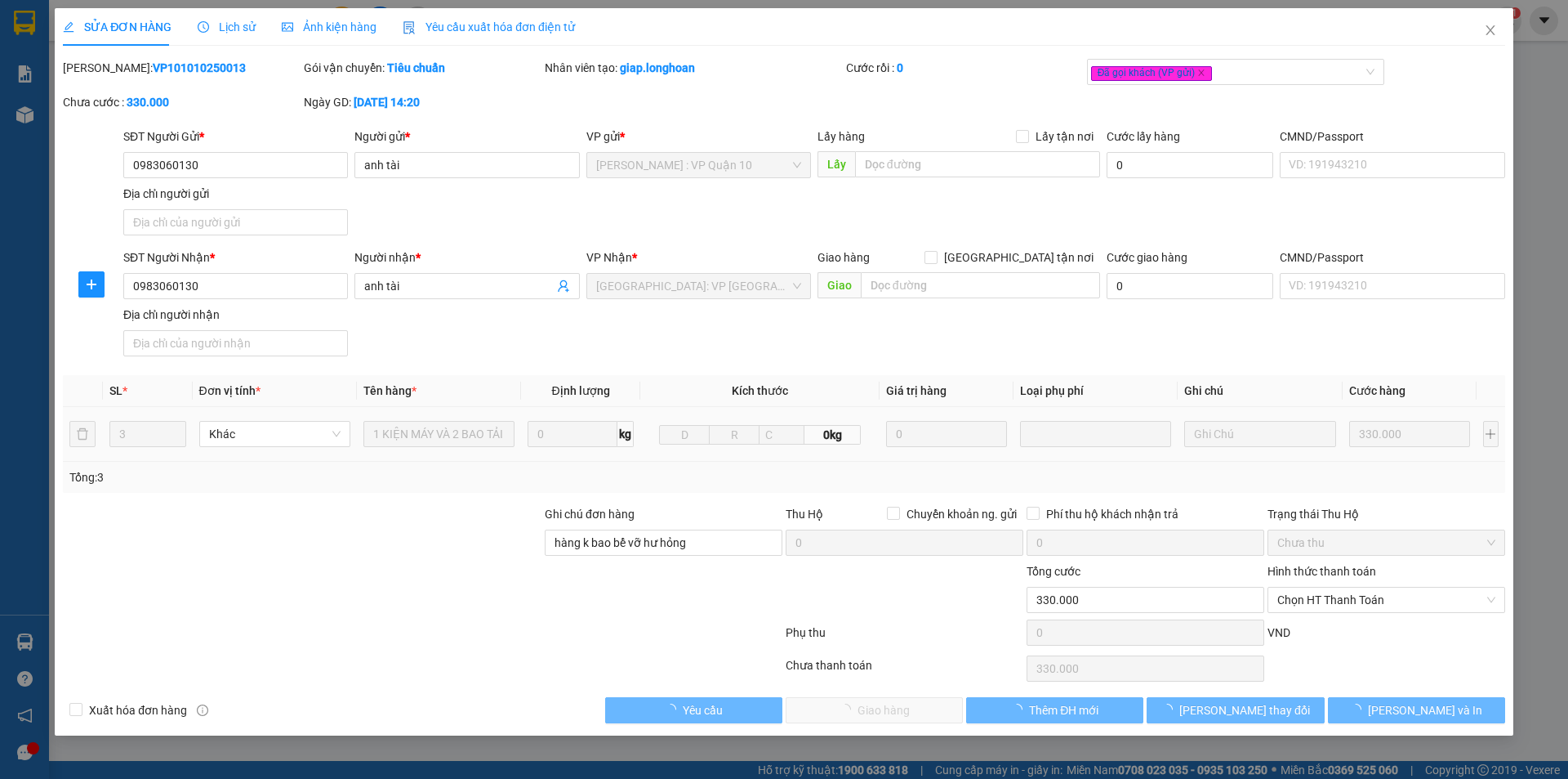
type input "0983060130"
type input "anh tài"
type input "0983060130"
type input "anh tài"
type input "hàng k bao bể vỡ hư hỏng"
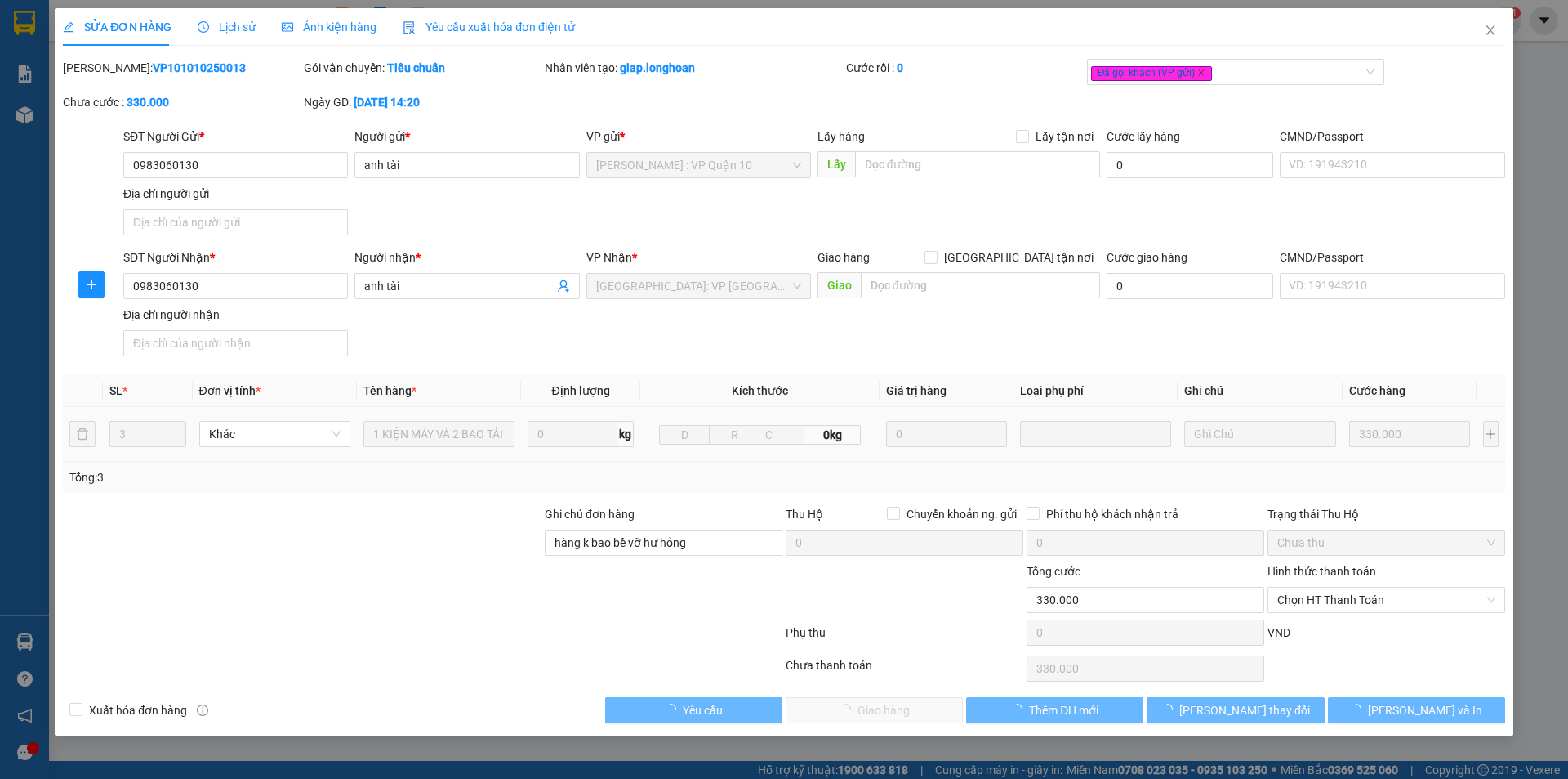
type input "0"
type input "330.000"
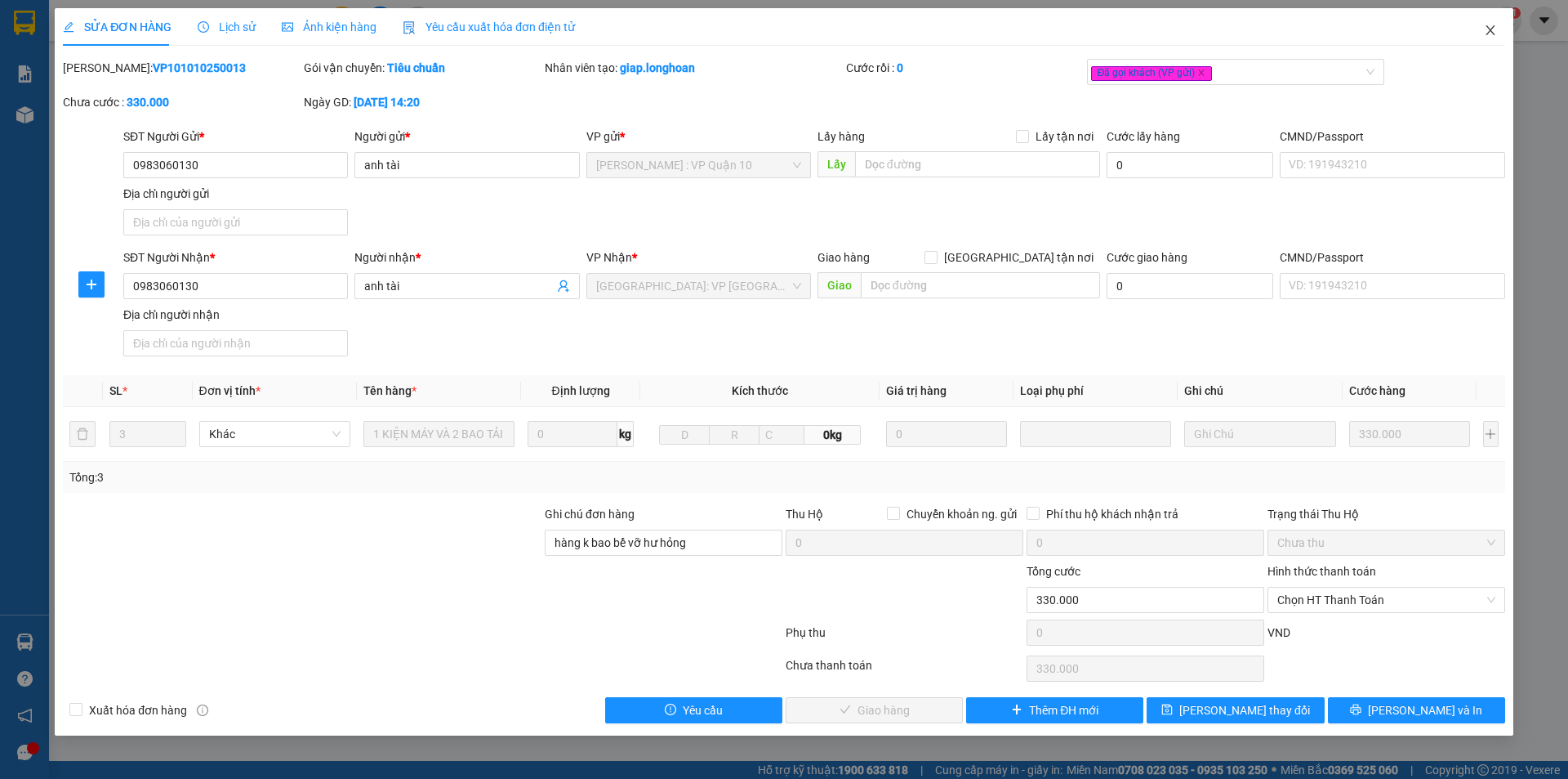
click at [1488, 28] on icon "close" at bounding box center [1491, 29] width 13 height 13
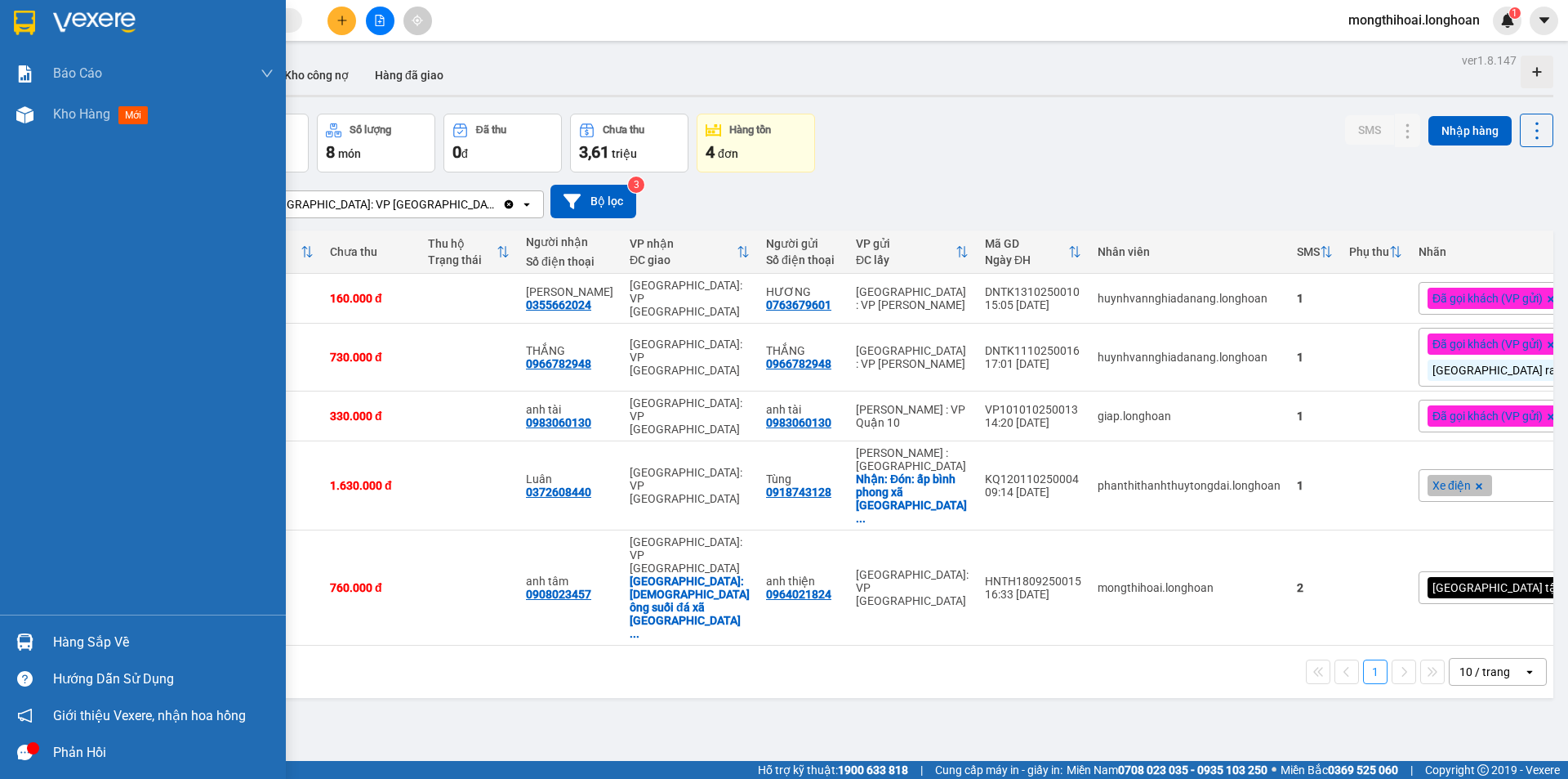
click at [1, 15] on div at bounding box center [143, 26] width 286 height 53
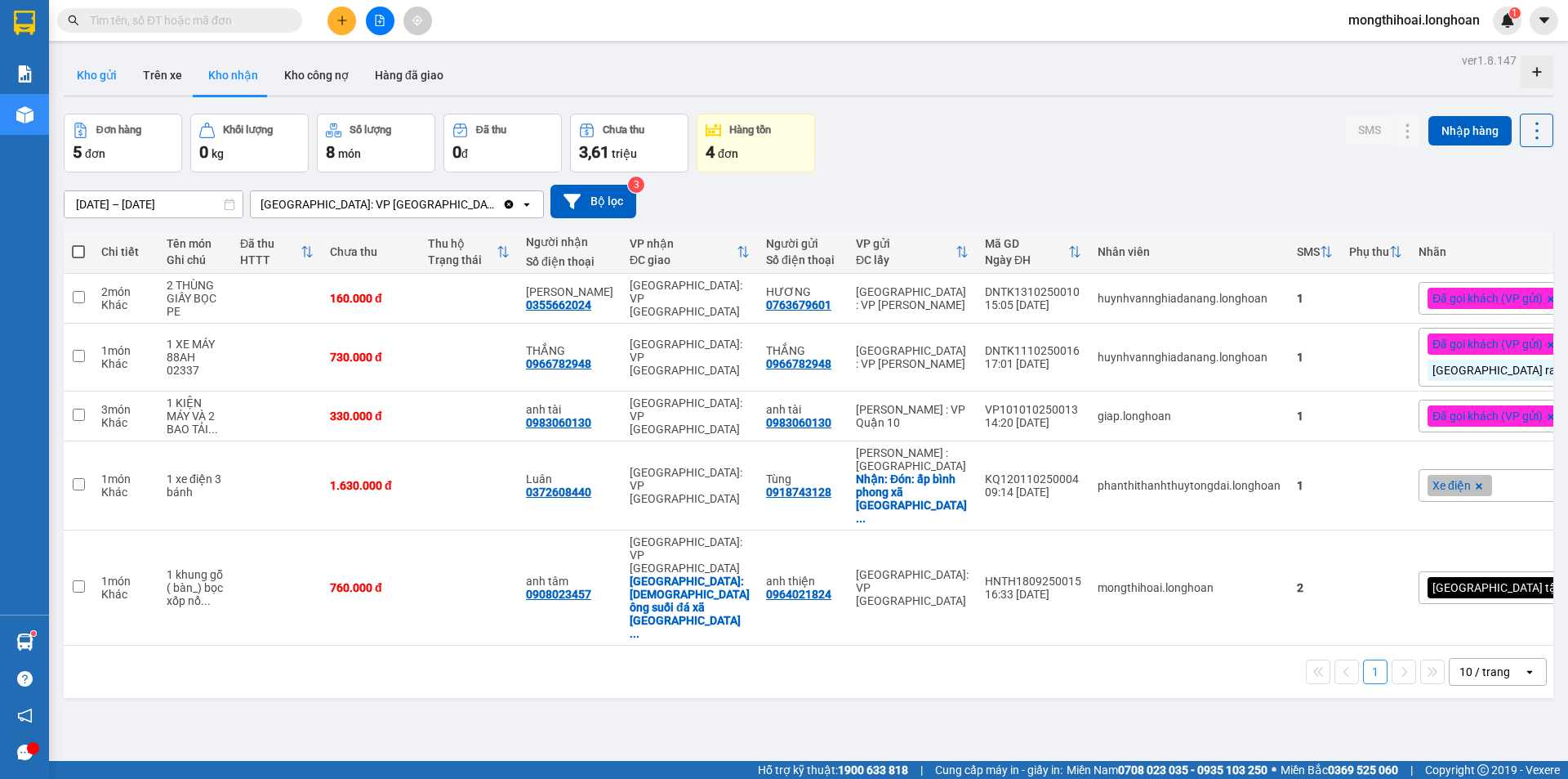
drag, startPoint x: 91, startPoint y: 72, endPoint x: 105, endPoint y: 69, distance: 14.3
click at [96, 70] on button "Kho gửi" at bounding box center [97, 75] width 67 height 39
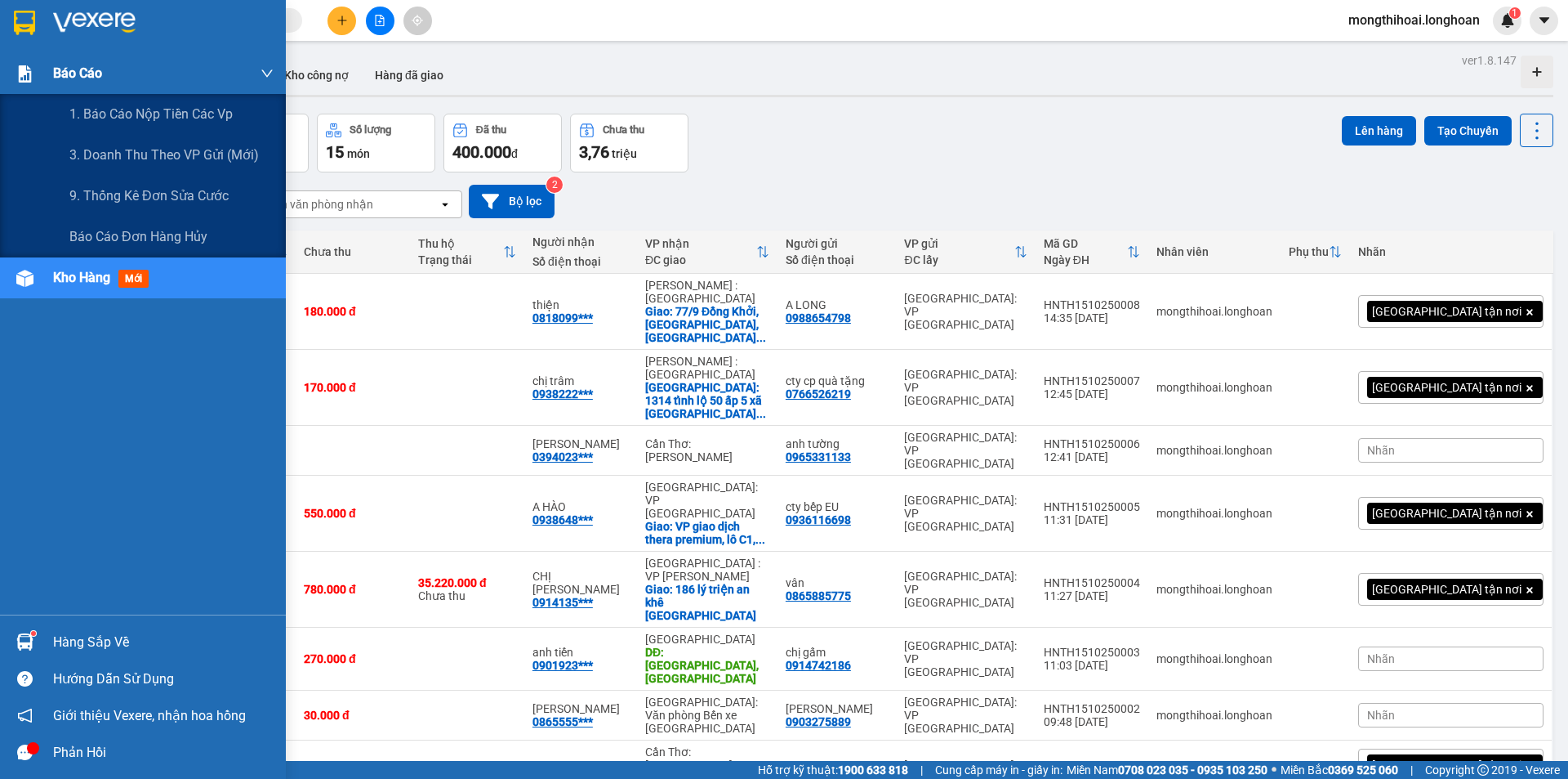
click at [242, 66] on div "Báo cáo" at bounding box center [163, 73] width 220 height 41
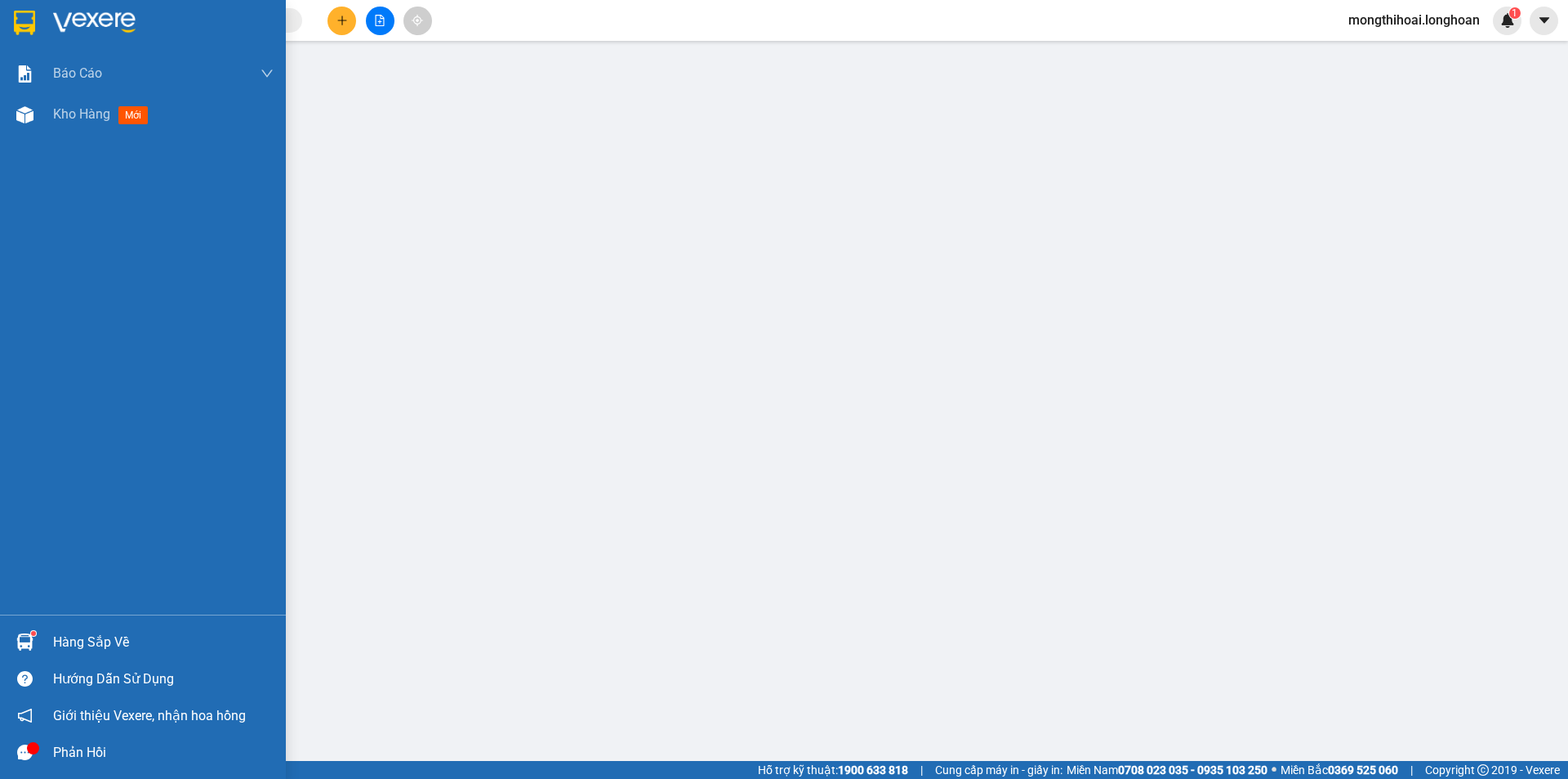
click at [0, 18] on div at bounding box center [143, 26] width 286 height 53
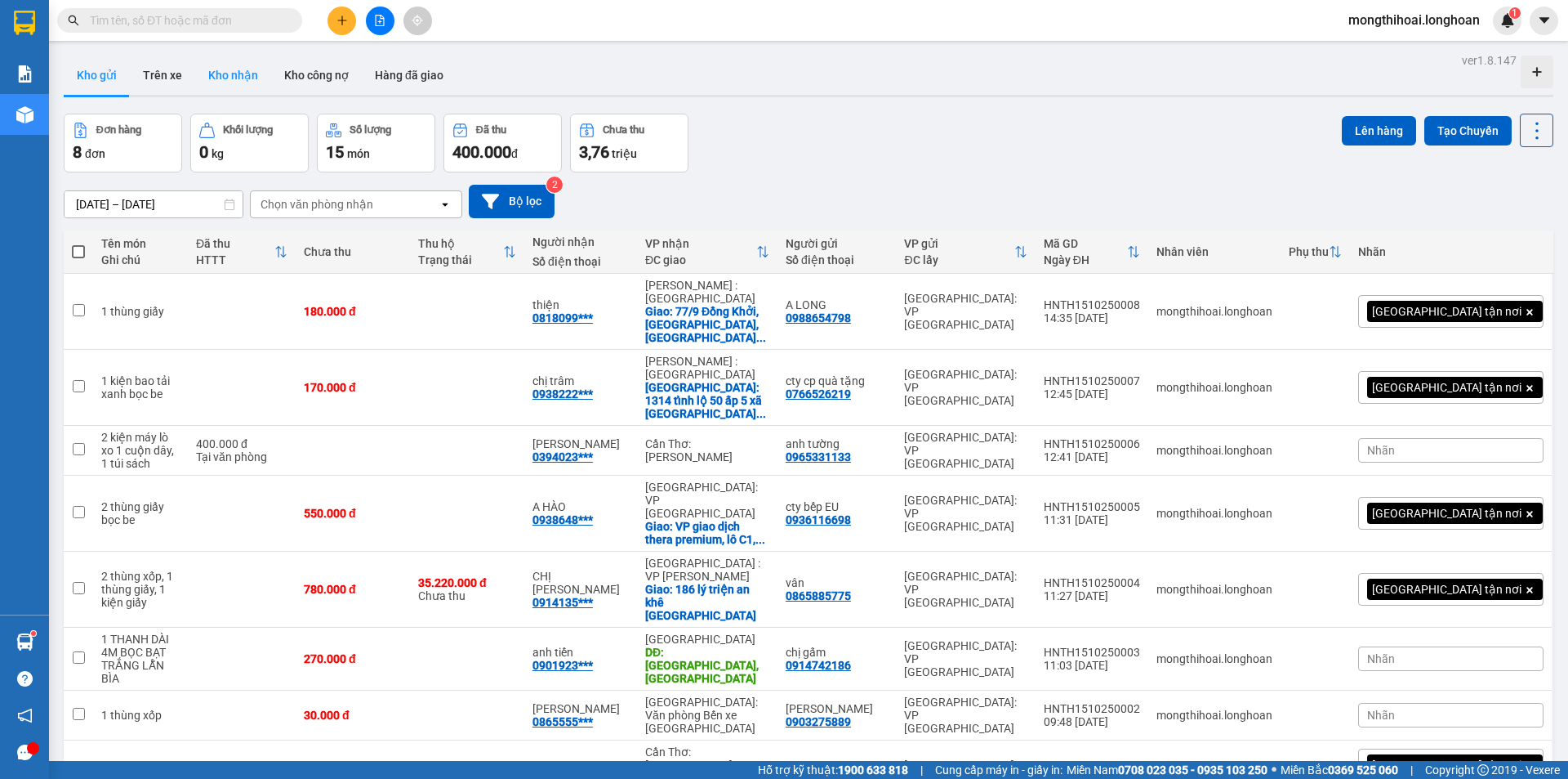
click at [236, 69] on button "Kho nhận" at bounding box center [233, 75] width 76 height 39
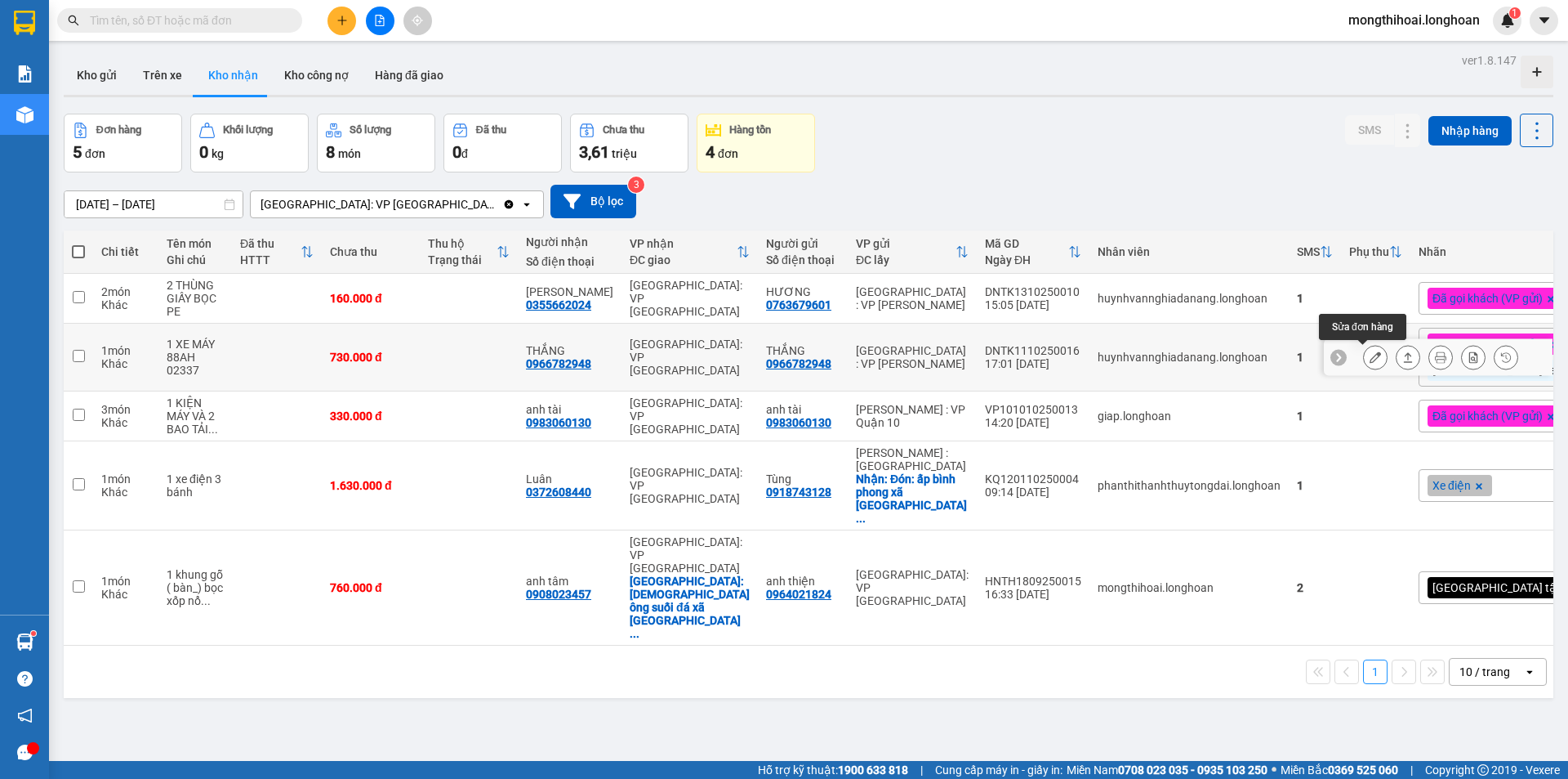
click at [1370, 355] on icon at bounding box center [1376, 358] width 12 height 12
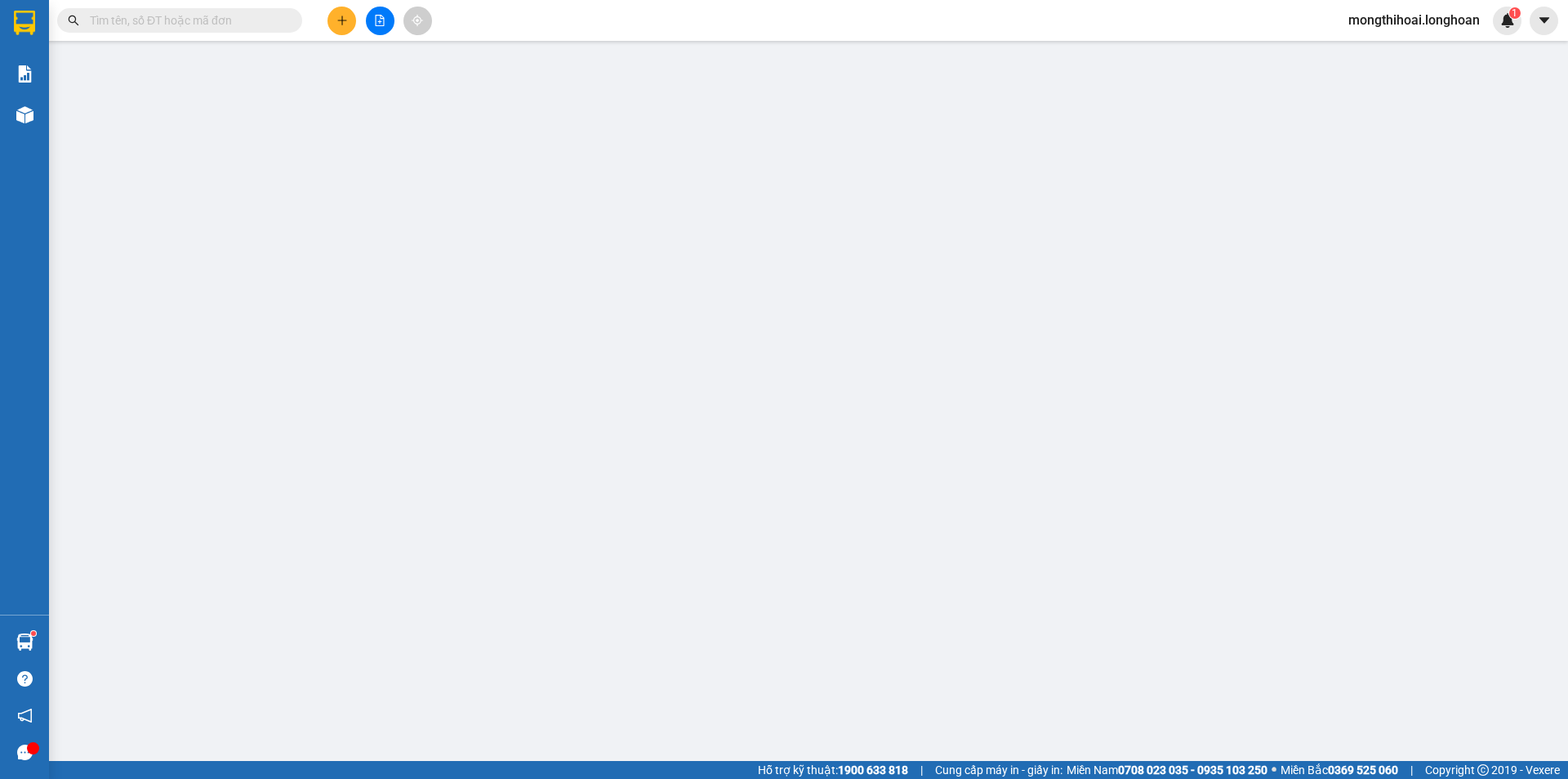
type input "0966782948"
type input "THẮNG"
type input "0966782948"
type input "THẮNG"
type input "1 CHÌA KHÓA,2 GƯƠNG,1 MŨ BH"
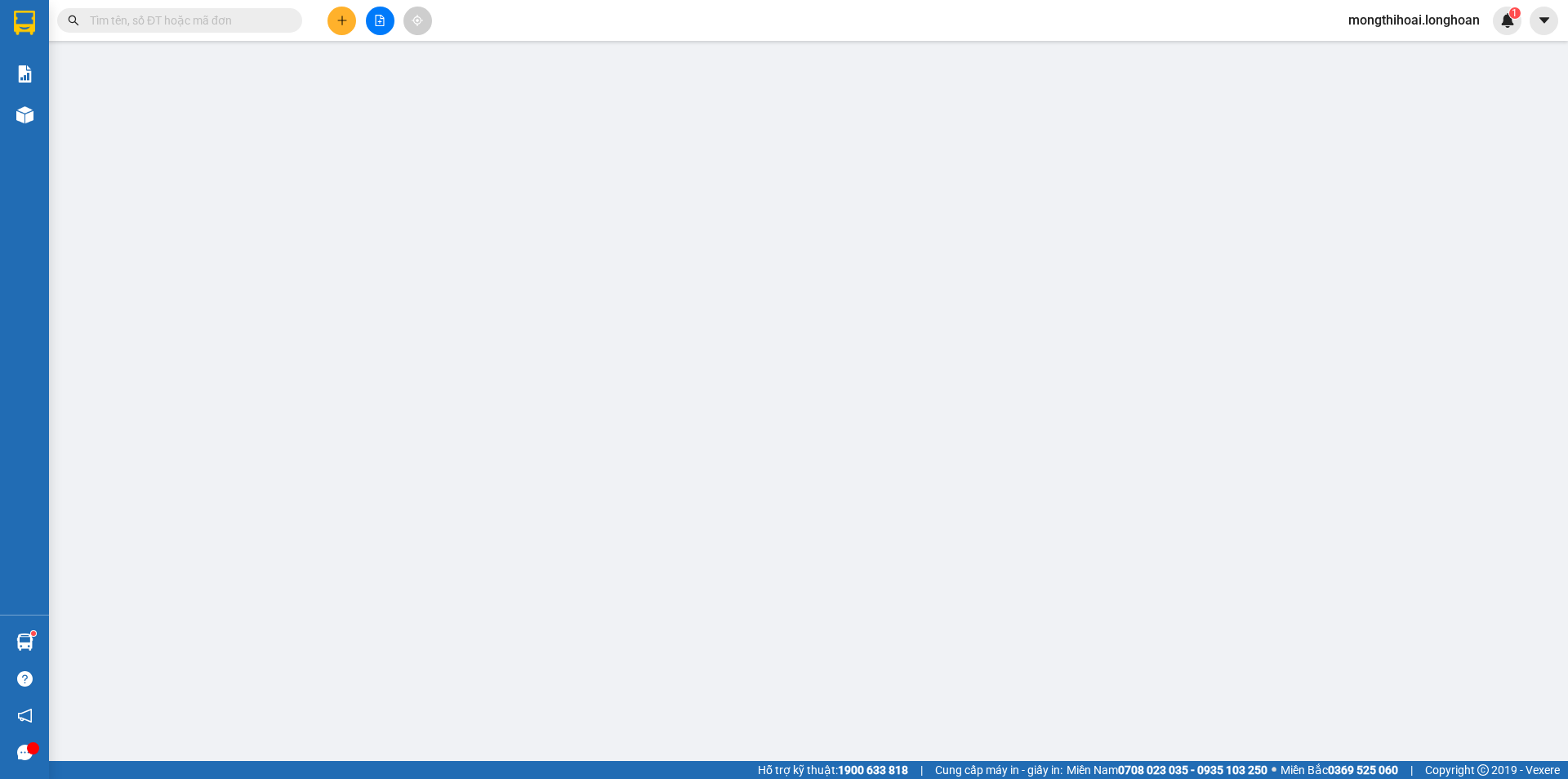
type input "0"
type input "730.000"
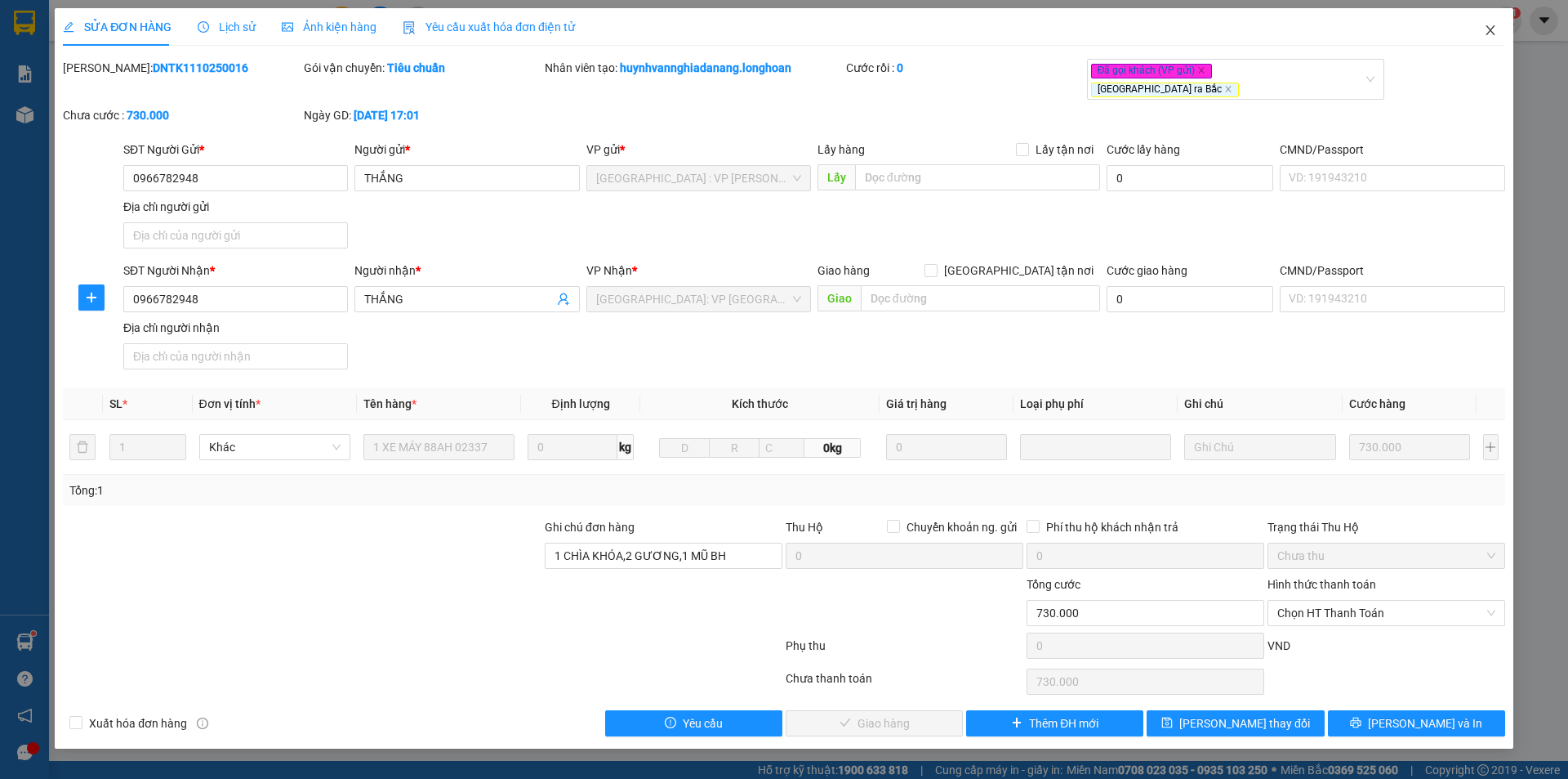
click at [1470, 24] on span "Close" at bounding box center [1491, 30] width 46 height 46
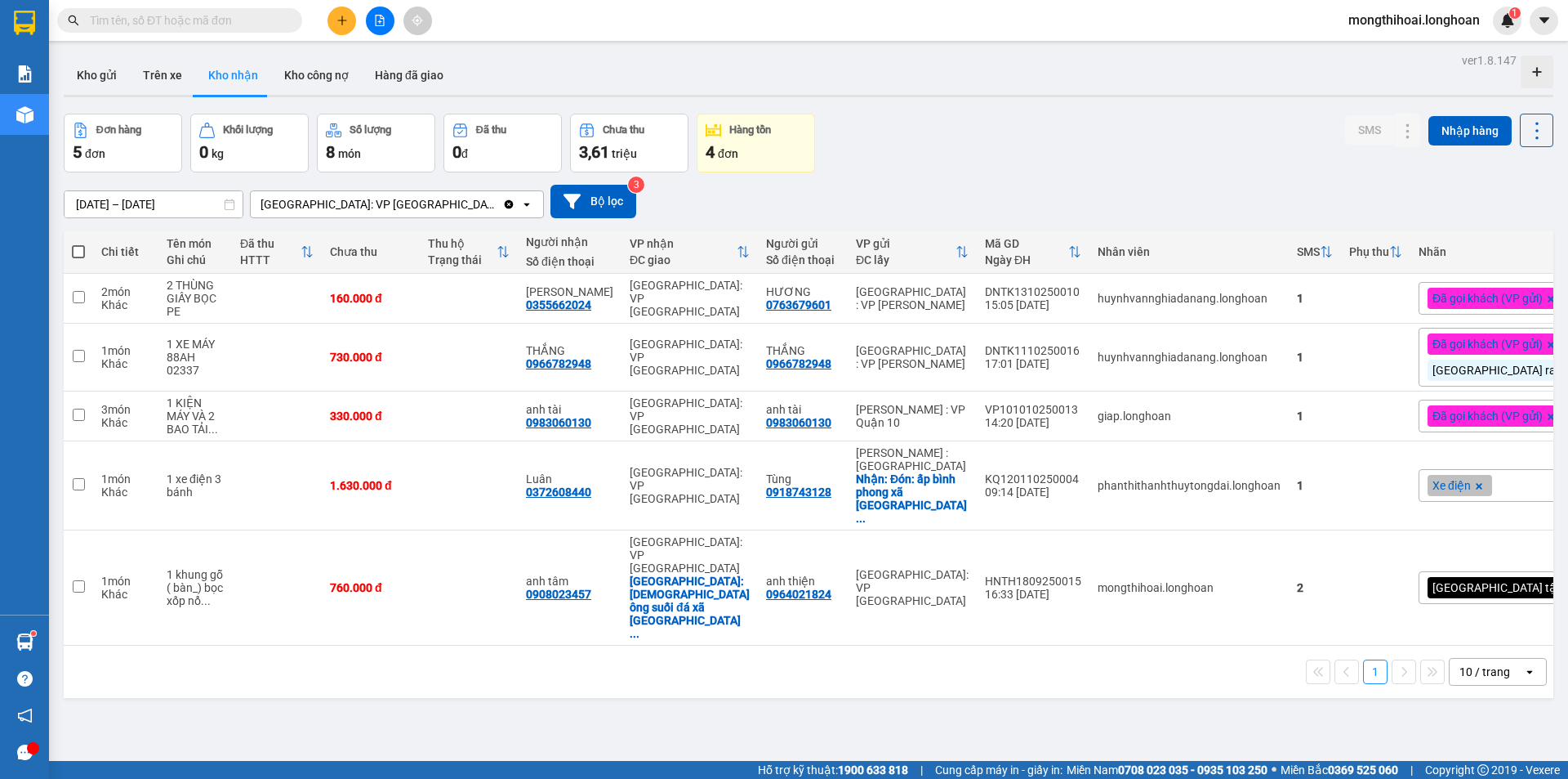
click at [267, 32] on span at bounding box center [179, 20] width 245 height 24
click at [263, 18] on input "text" at bounding box center [186, 21] width 193 height 18
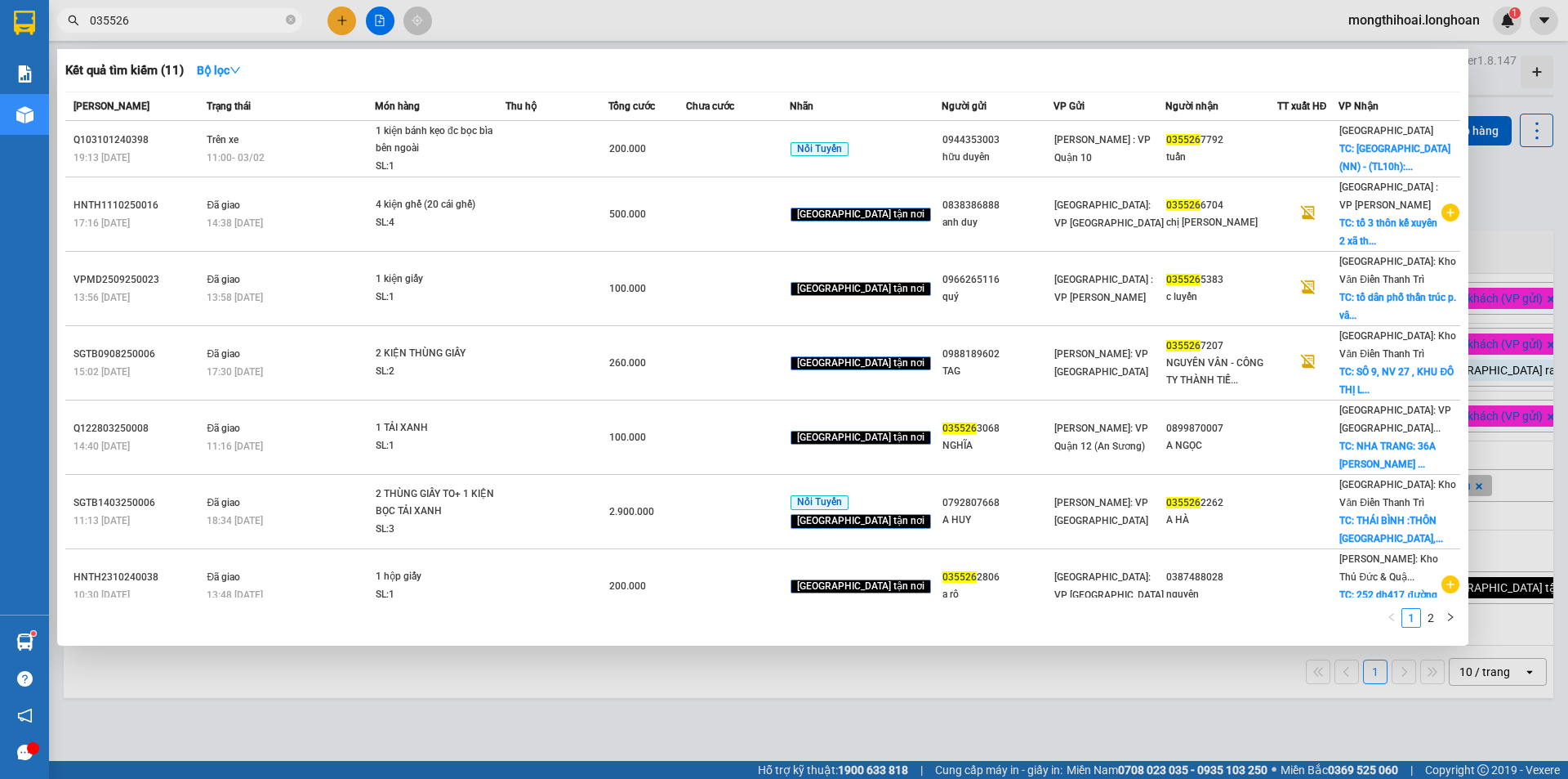
type input "035526"
click at [284, 14] on span "035526" at bounding box center [179, 20] width 245 height 24
click at [288, 16] on icon "close-circle" at bounding box center [291, 20] width 10 height 10
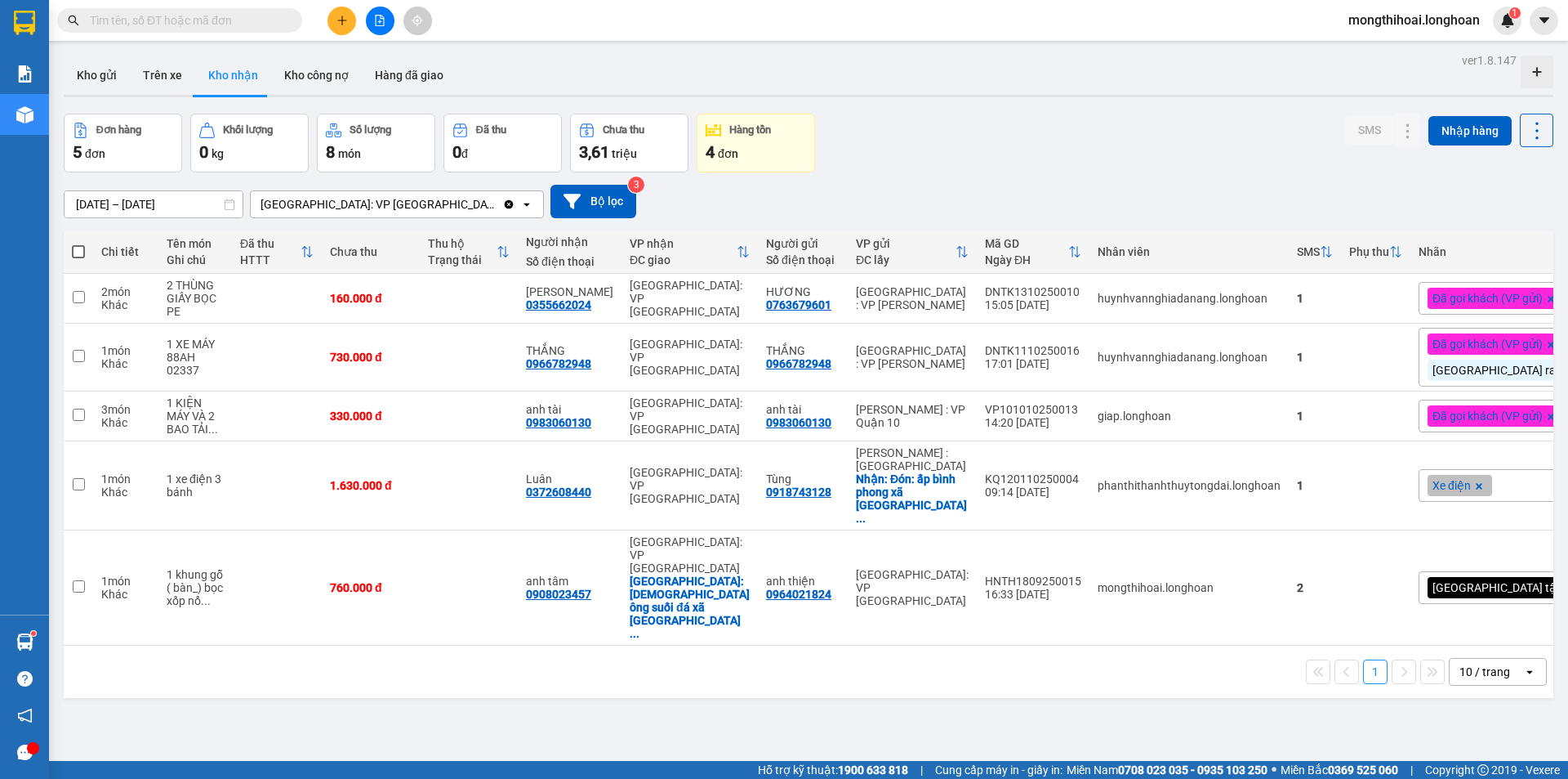
click at [252, 23] on input "text" at bounding box center [186, 21] width 193 height 18
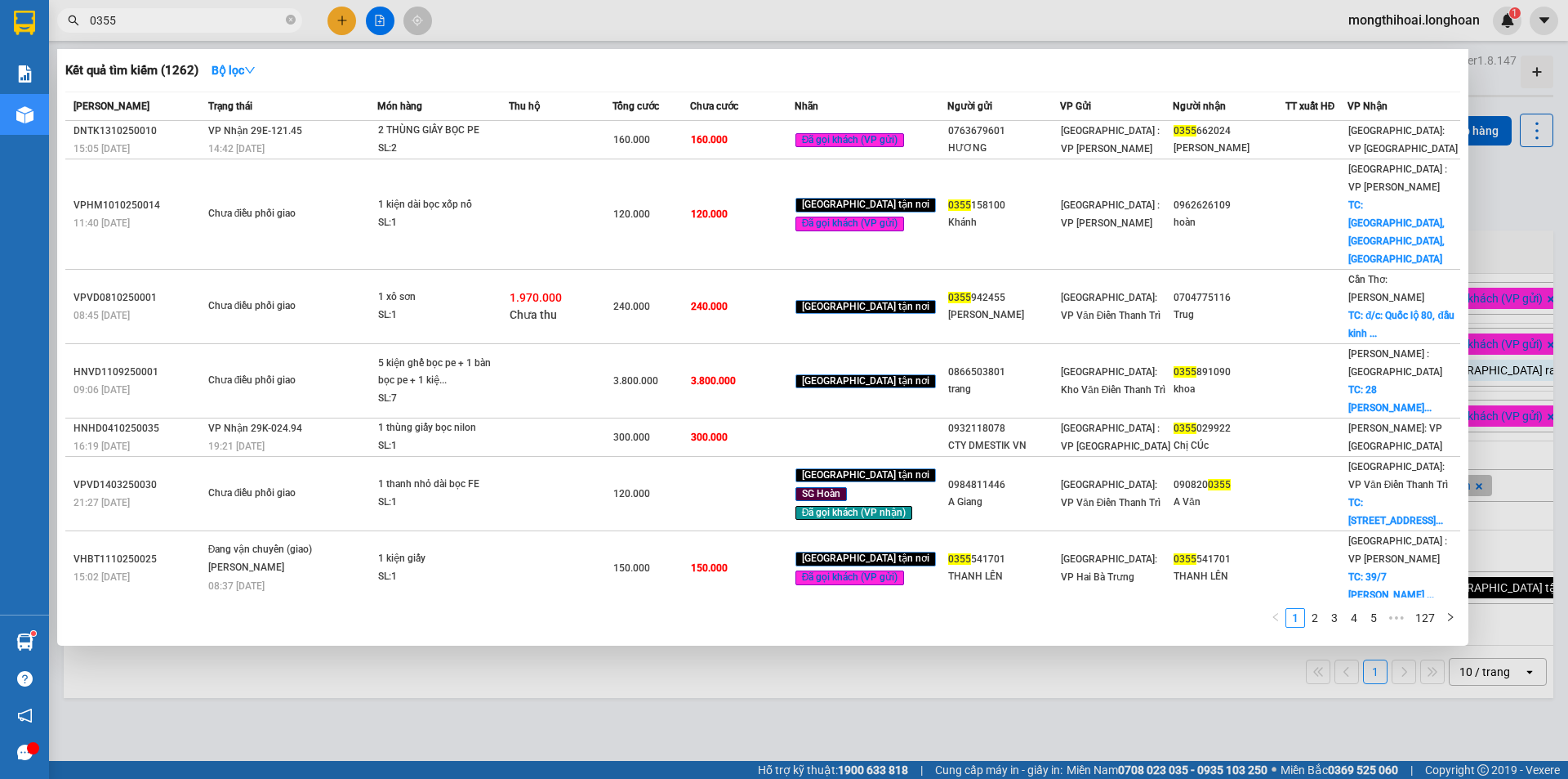
click at [253, 12] on input "0355" at bounding box center [186, 21] width 193 height 18
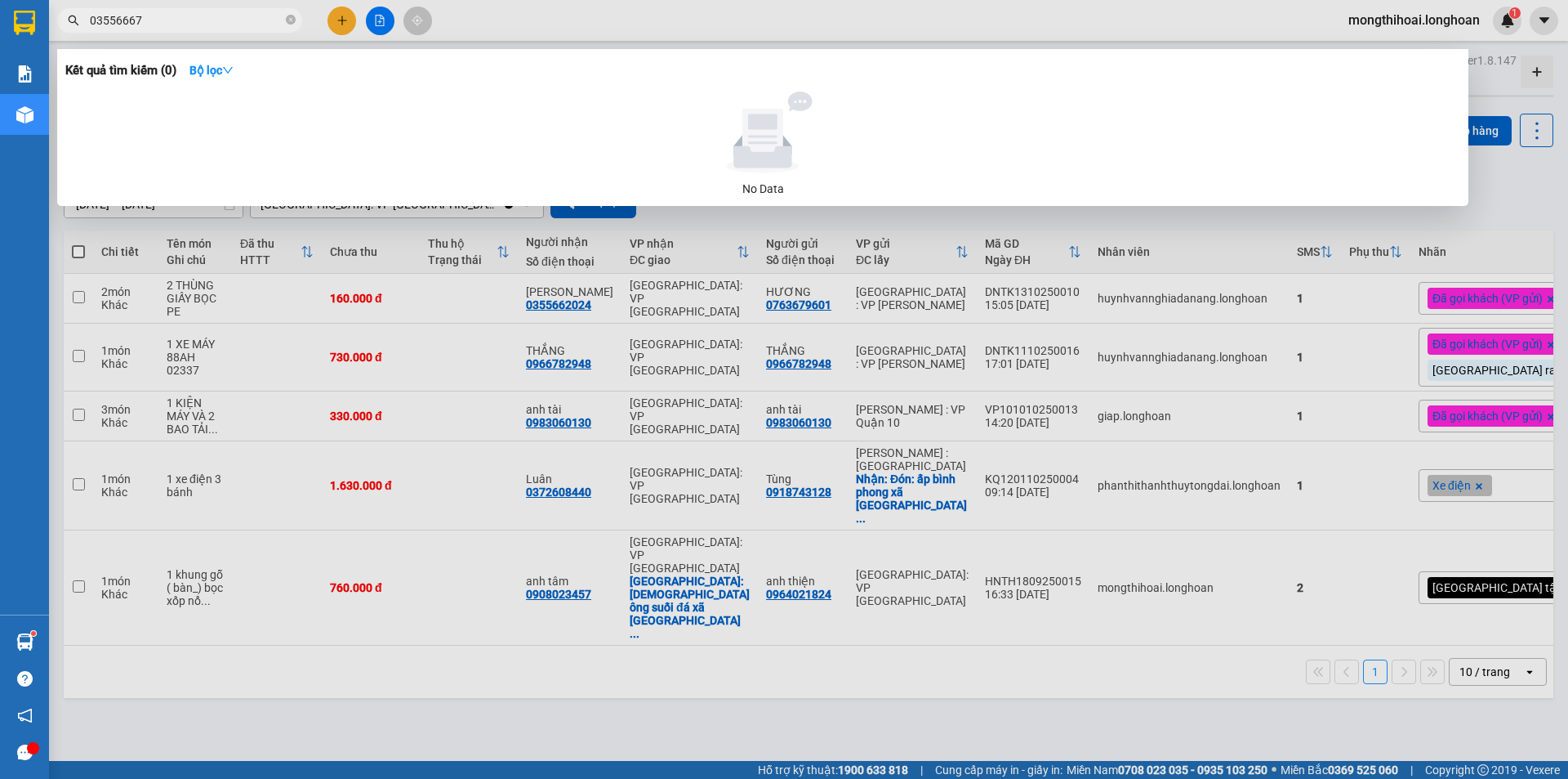
click at [116, 12] on input "03556667" at bounding box center [186, 21] width 193 height 18
click at [120, 10] on span "03556667" at bounding box center [179, 20] width 245 height 24
click at [120, 19] on input "03556667" at bounding box center [186, 21] width 193 height 18
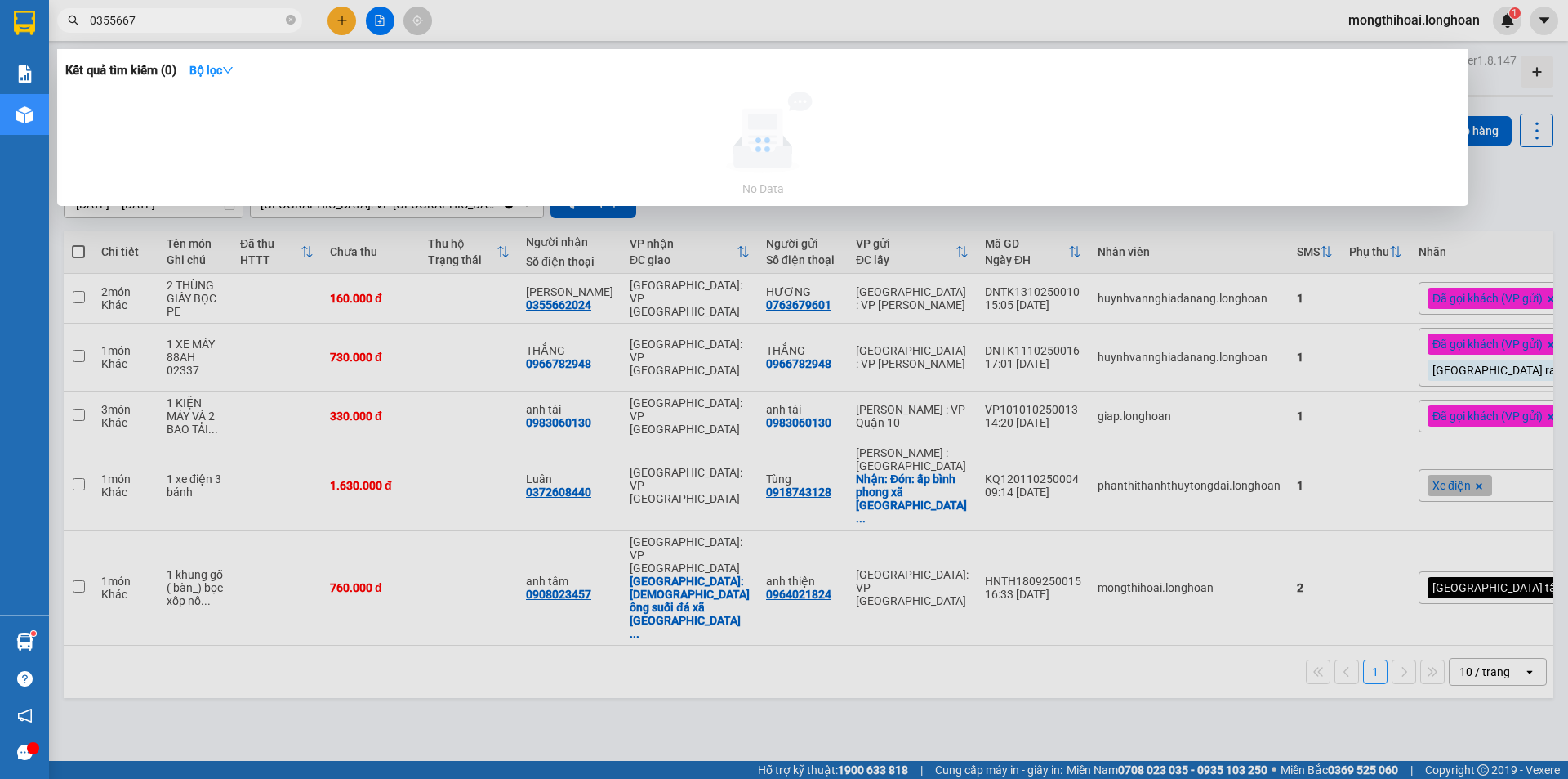
type input "03552667"
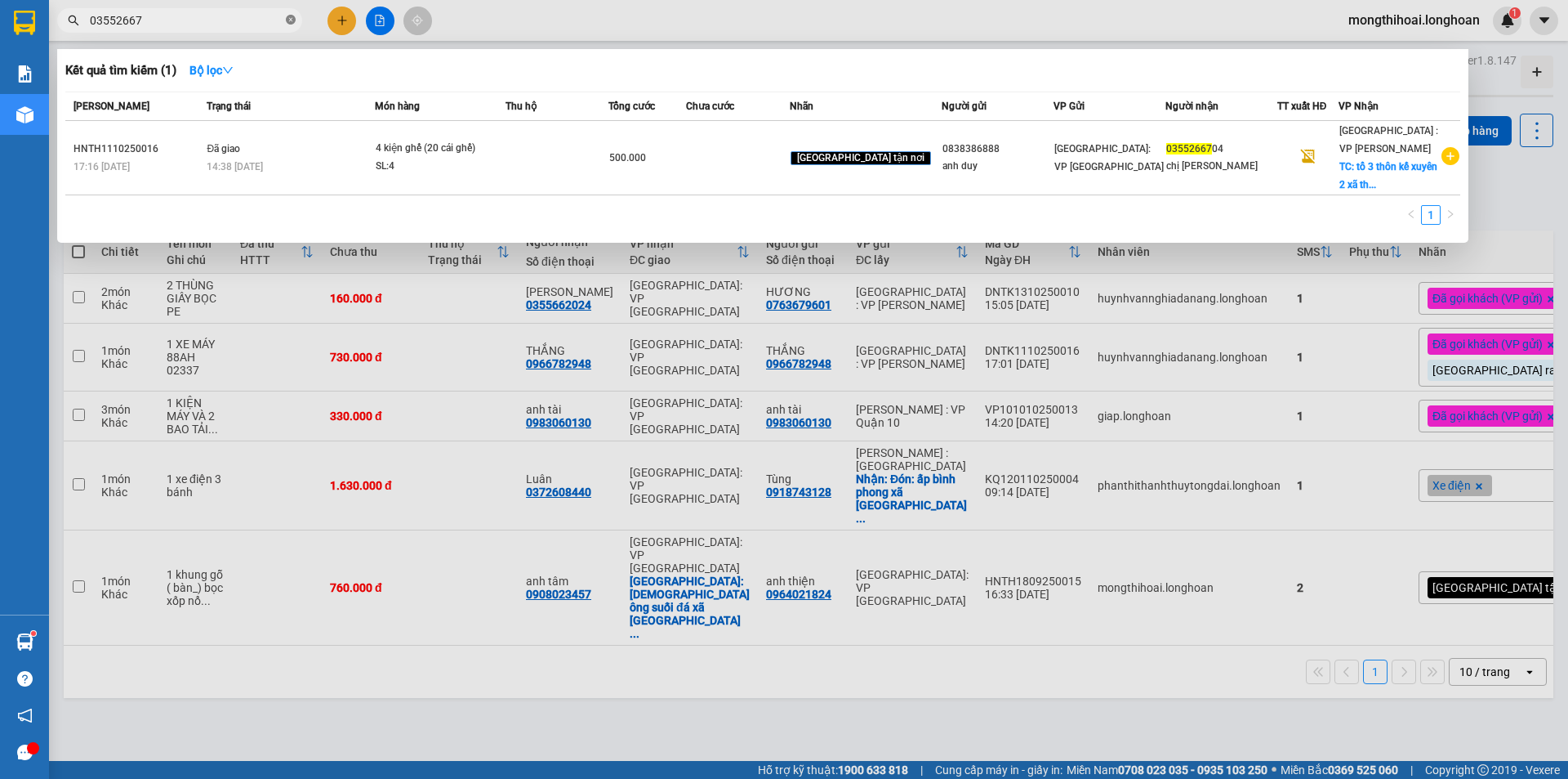
click at [289, 18] on icon "close-circle" at bounding box center [291, 20] width 10 height 10
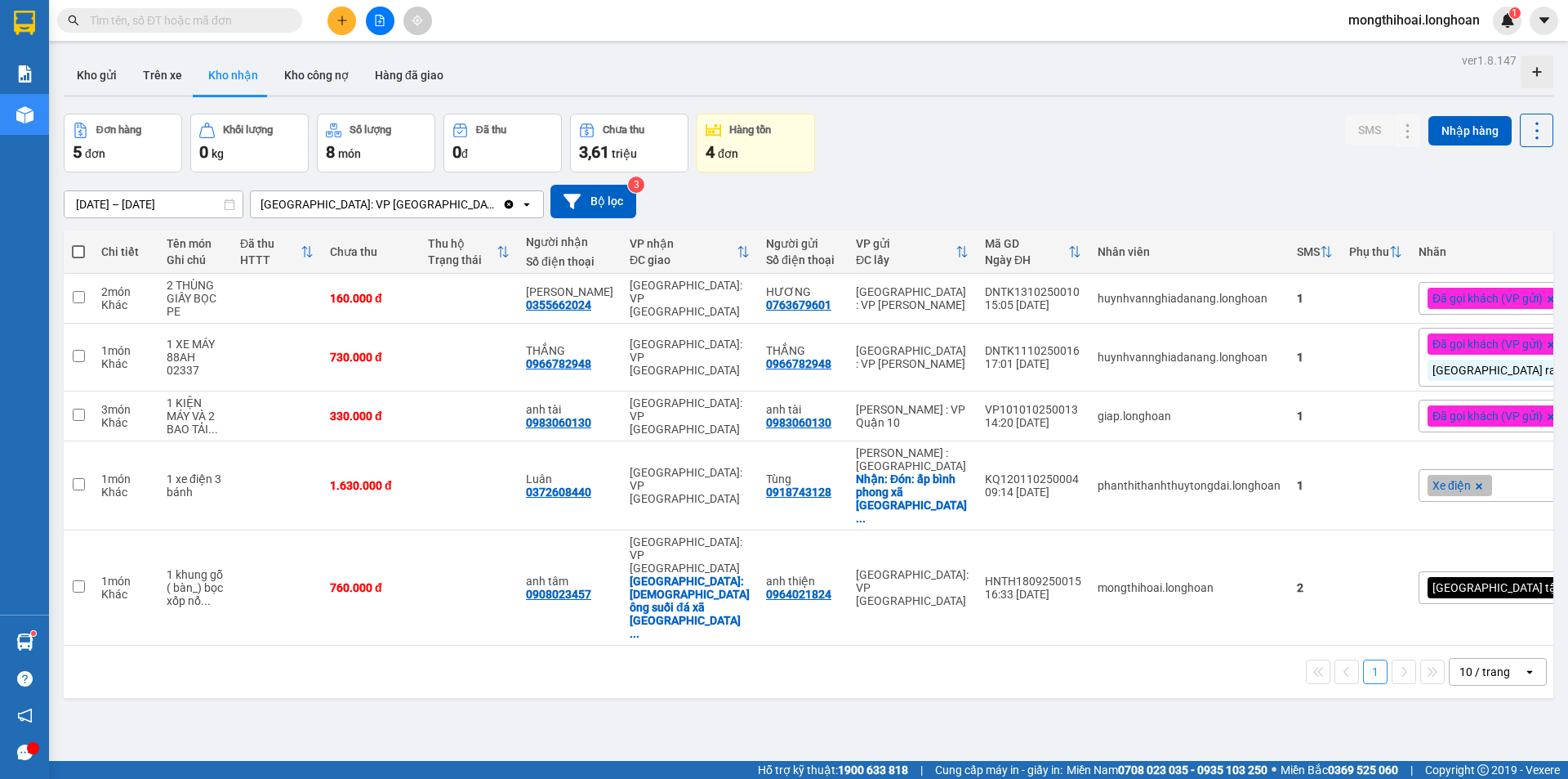
drag, startPoint x: 1568, startPoint y: 379, endPoint x: 345, endPoint y: 27, distance: 1272.6
click at [345, 27] on button at bounding box center [341, 21] width 28 height 28
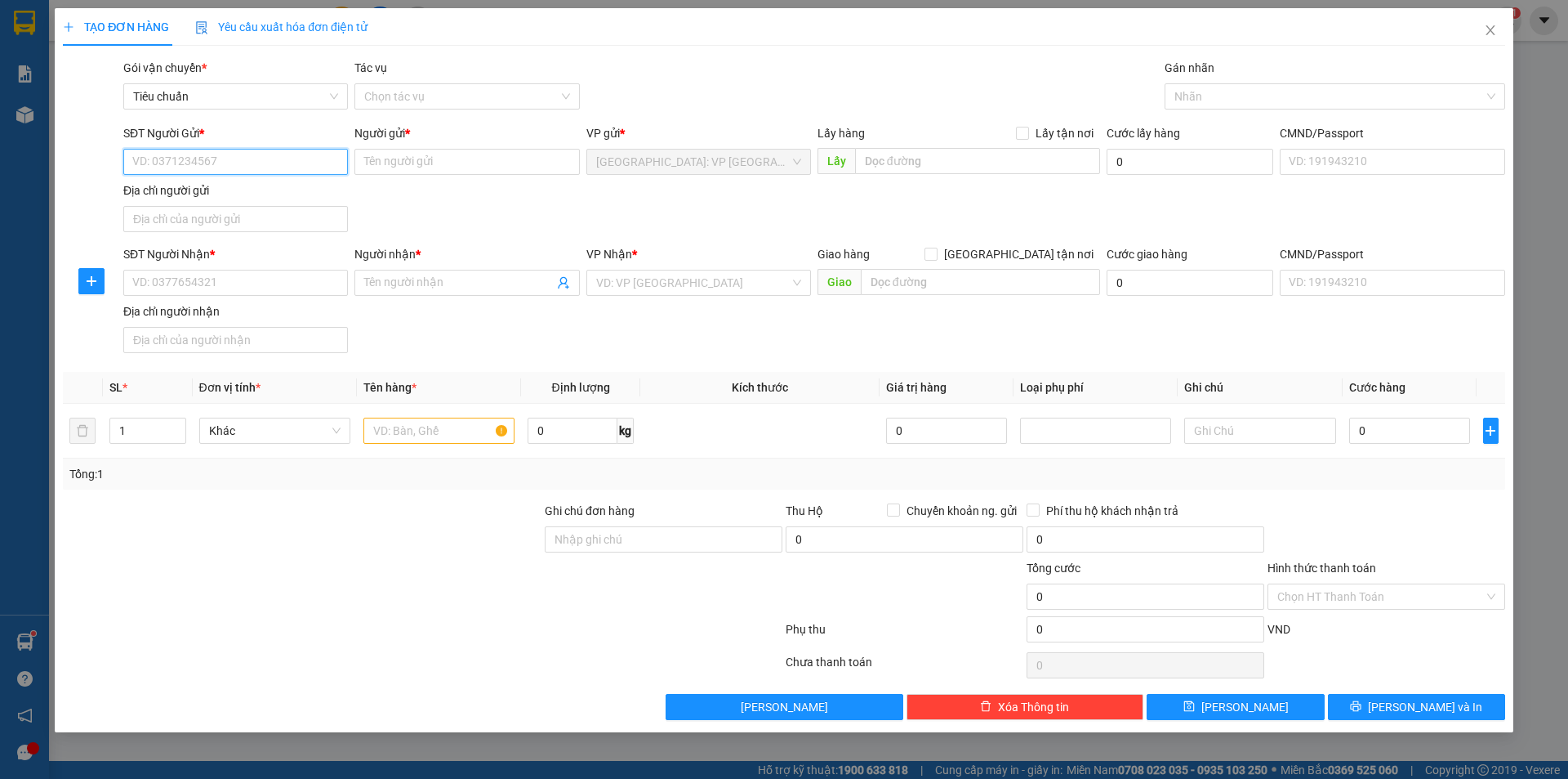
click at [312, 164] on input "SĐT Người Gửi *" at bounding box center [235, 162] width 224 height 26
type input "0965477227"
click at [449, 162] on input "Người gửi *" at bounding box center [466, 162] width 224 height 26
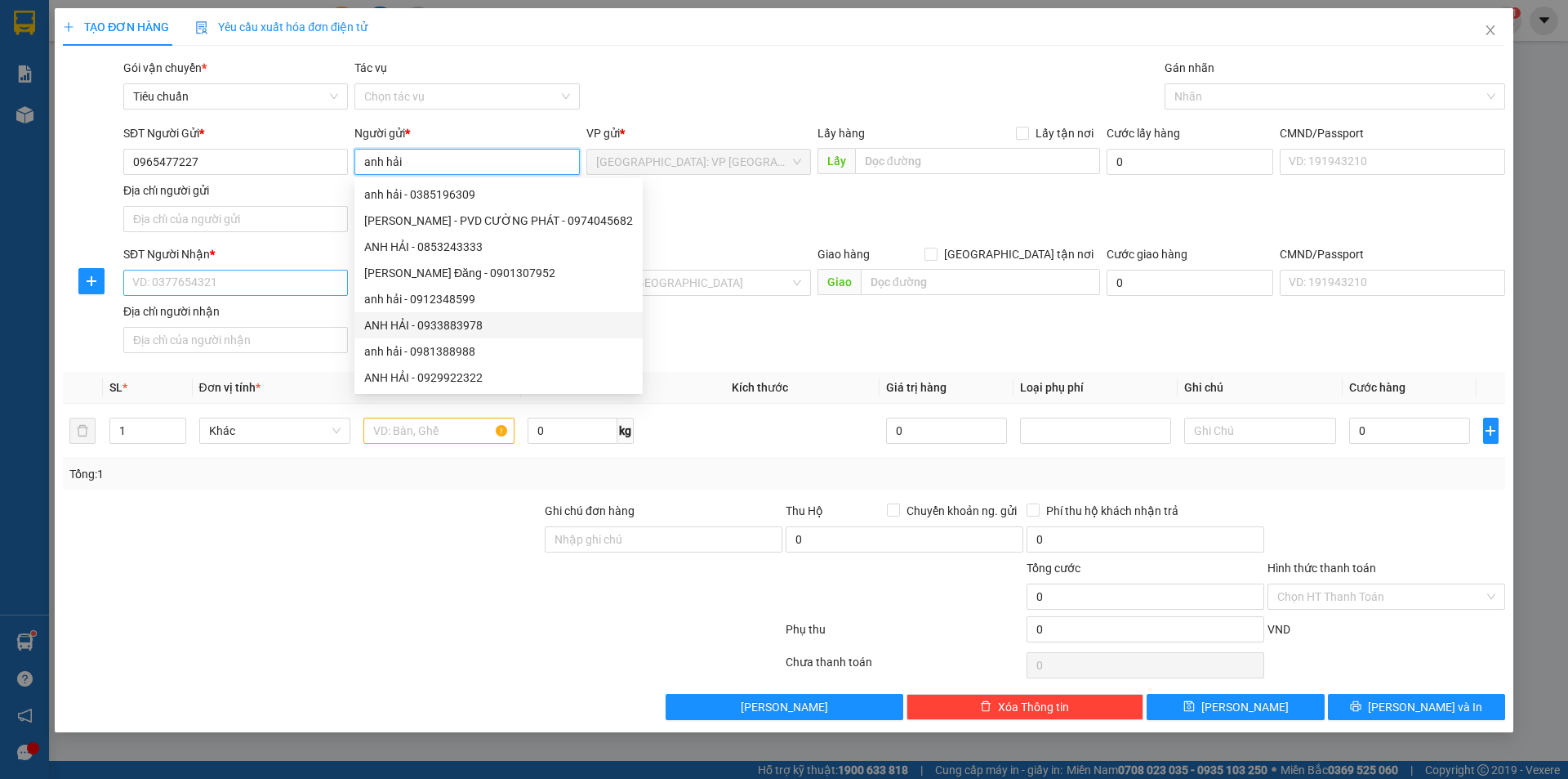
type input "anh hải"
click at [321, 276] on input "SĐT Người Nhận *" at bounding box center [235, 282] width 224 height 26
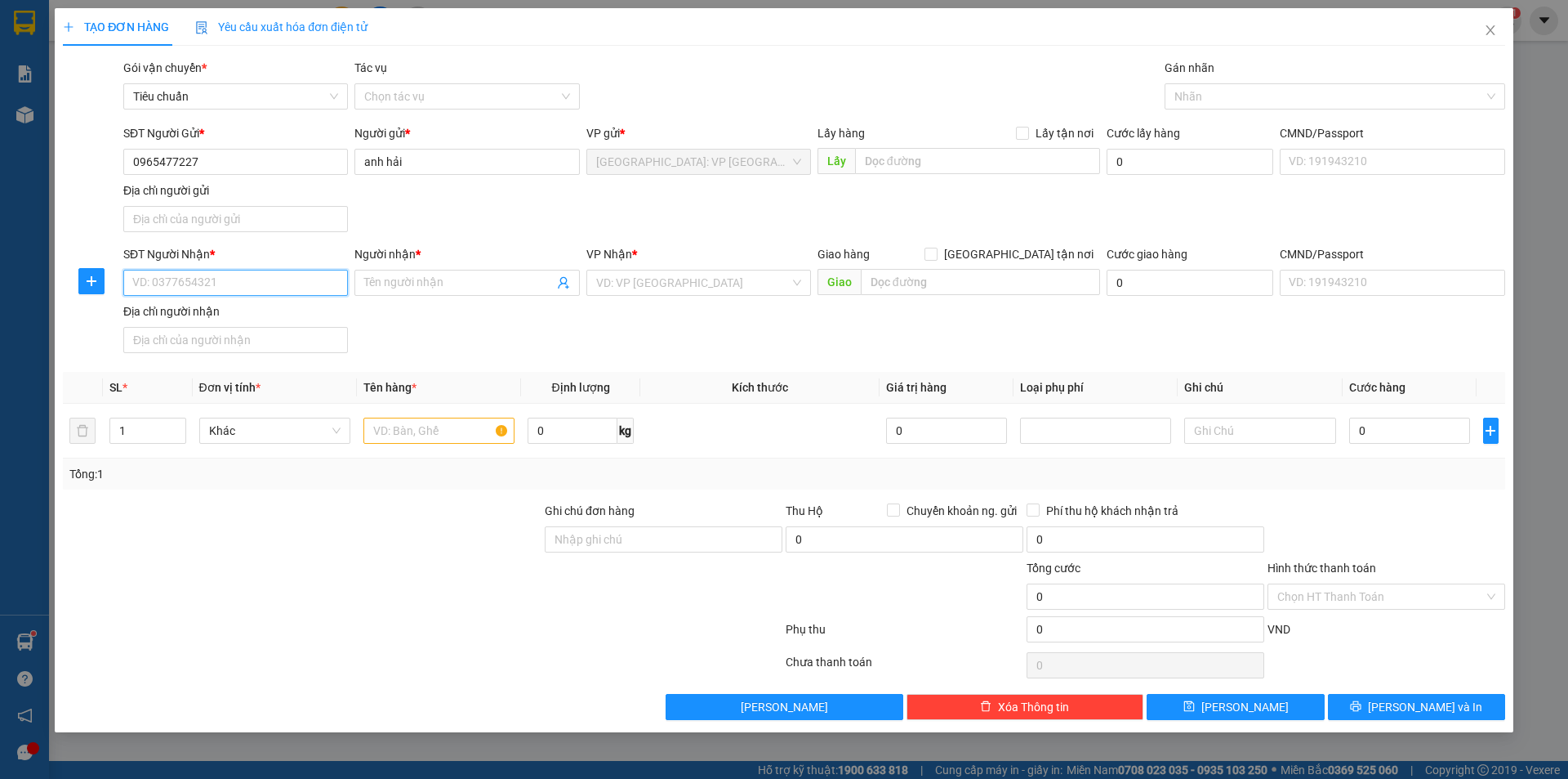
click at [303, 285] on input "SĐT Người Nhận *" at bounding box center [235, 282] width 224 height 26
click at [303, 283] on input "SĐT Người Nhận *" at bounding box center [235, 282] width 224 height 26
click at [284, 158] on input "0965477227" at bounding box center [235, 162] width 224 height 26
click at [293, 284] on input "SĐT Người Nhận *" at bounding box center [235, 282] width 224 height 26
click at [317, 283] on input "SĐT Người Nhận *" at bounding box center [235, 282] width 224 height 26
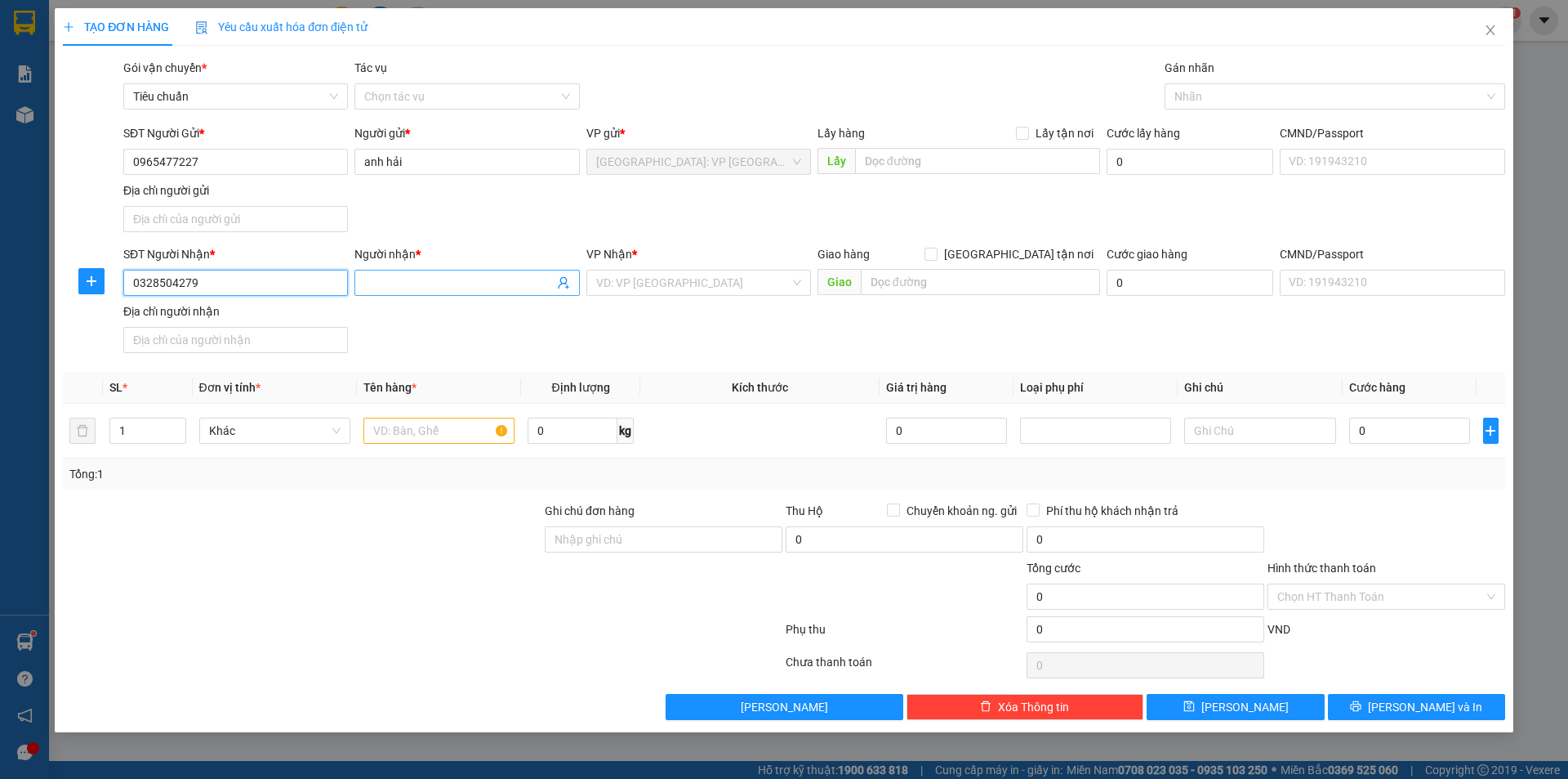
type input "0328504279"
click at [455, 280] on input "Người nhận *" at bounding box center [458, 282] width 189 height 18
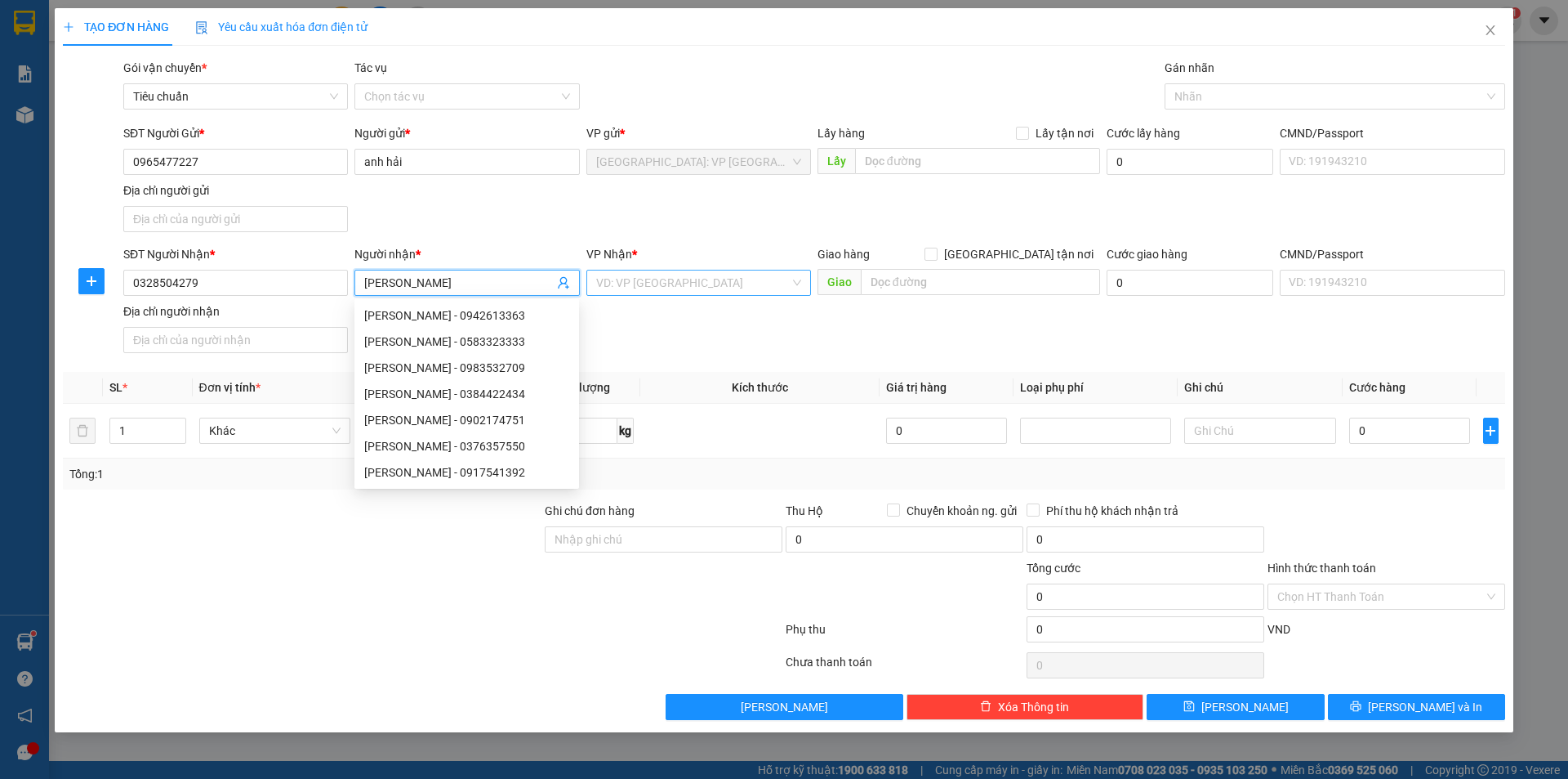
click at [710, 269] on div "VD: VP [GEOGRAPHIC_DATA]" at bounding box center [698, 282] width 224 height 26
type input "trương thanh"
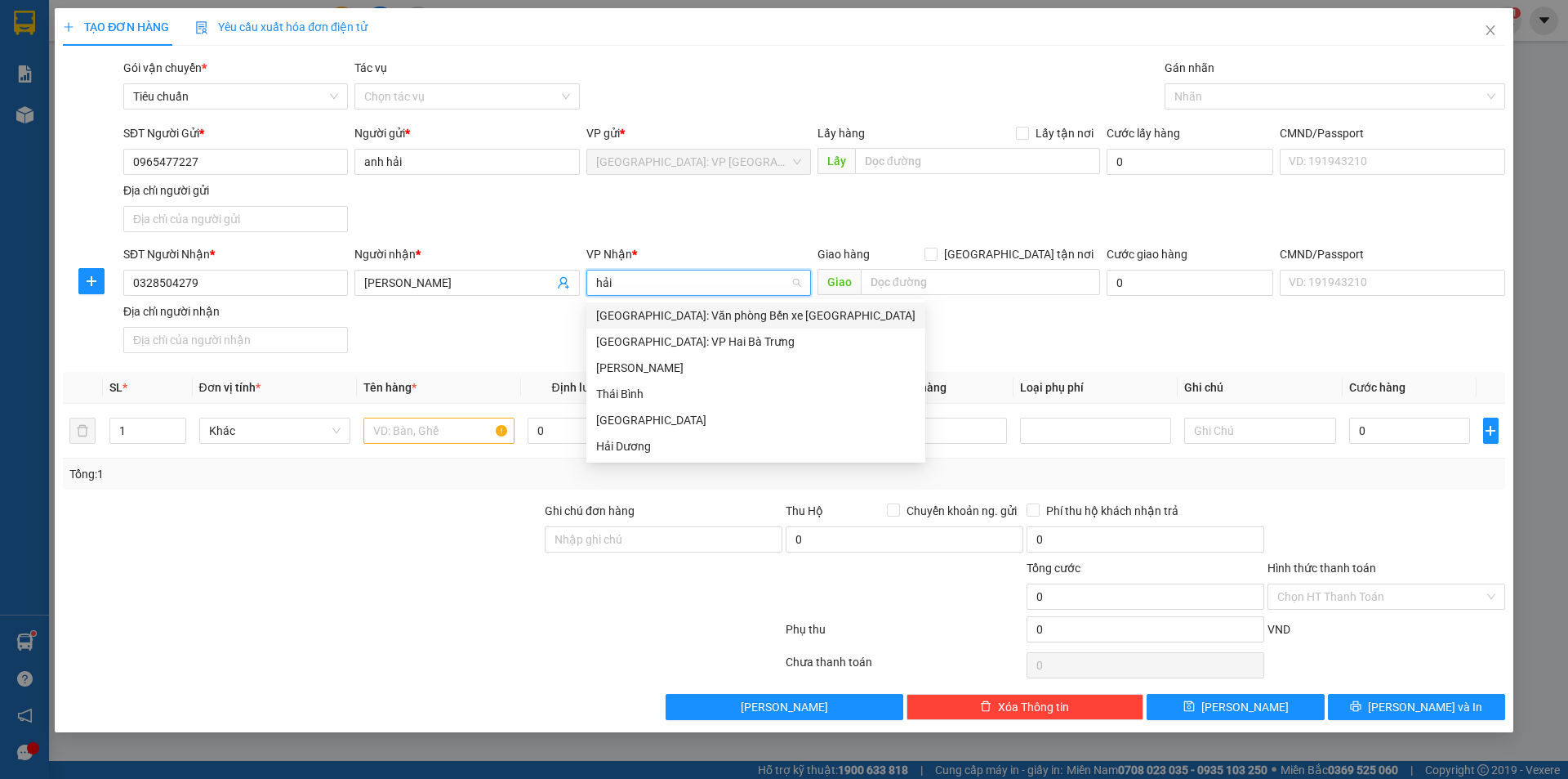
type input "hải"
click at [757, 320] on div "[GEOGRAPHIC_DATA]: Văn phòng Bến xe [GEOGRAPHIC_DATA]" at bounding box center [756, 316] width 319 height 18
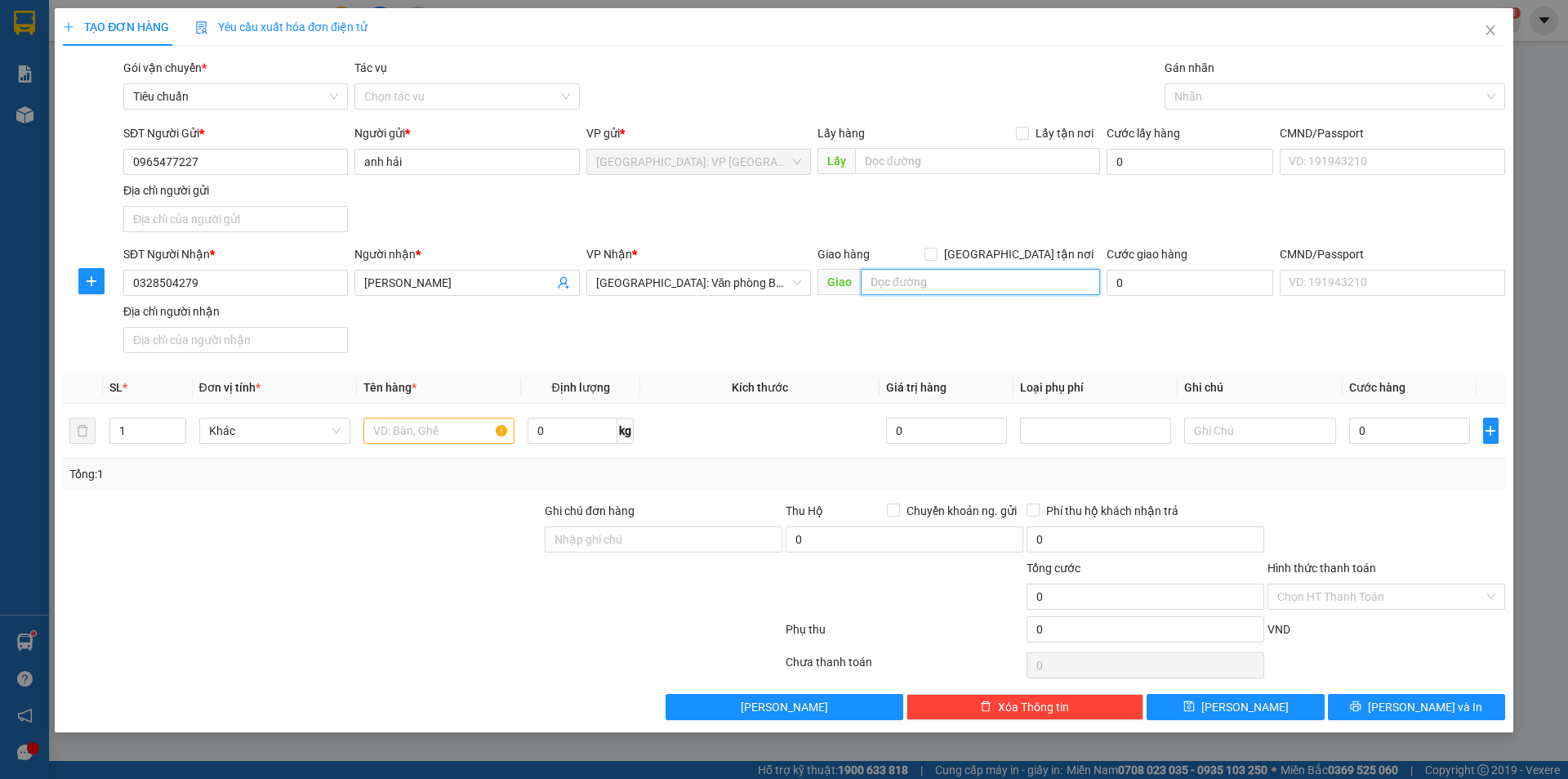
click at [918, 288] on input "text" at bounding box center [980, 281] width 239 height 26
click at [1031, 285] on input "text" at bounding box center [980, 281] width 239 height 26
click at [969, 276] on input "text" at bounding box center [980, 281] width 239 height 26
click at [1243, 96] on div at bounding box center [1327, 96] width 316 height 20
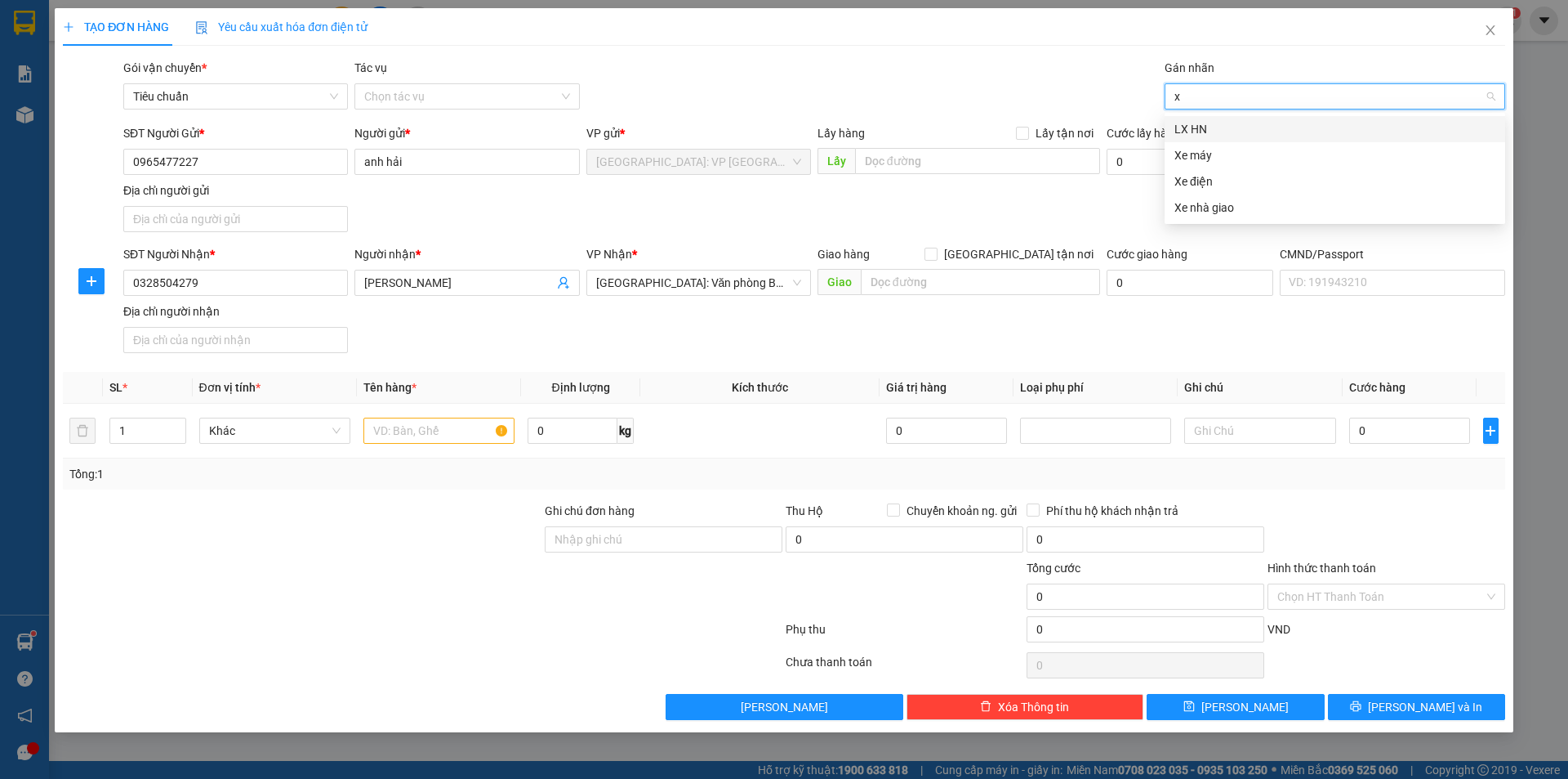
type input "xe"
click at [1234, 138] on div "Xe máy" at bounding box center [1335, 128] width 341 height 26
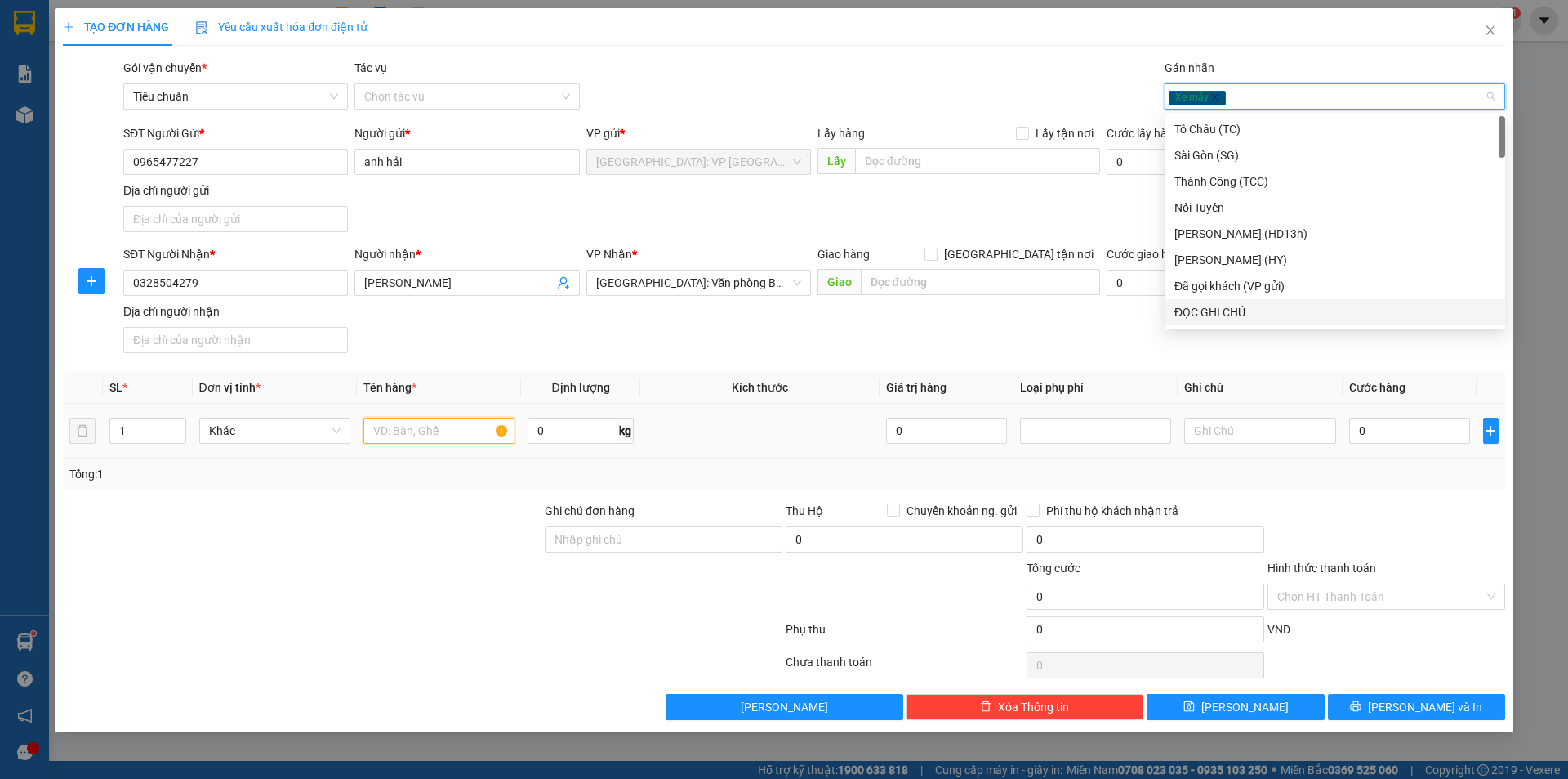
click at [426, 429] on input "text" at bounding box center [439, 430] width 151 height 26
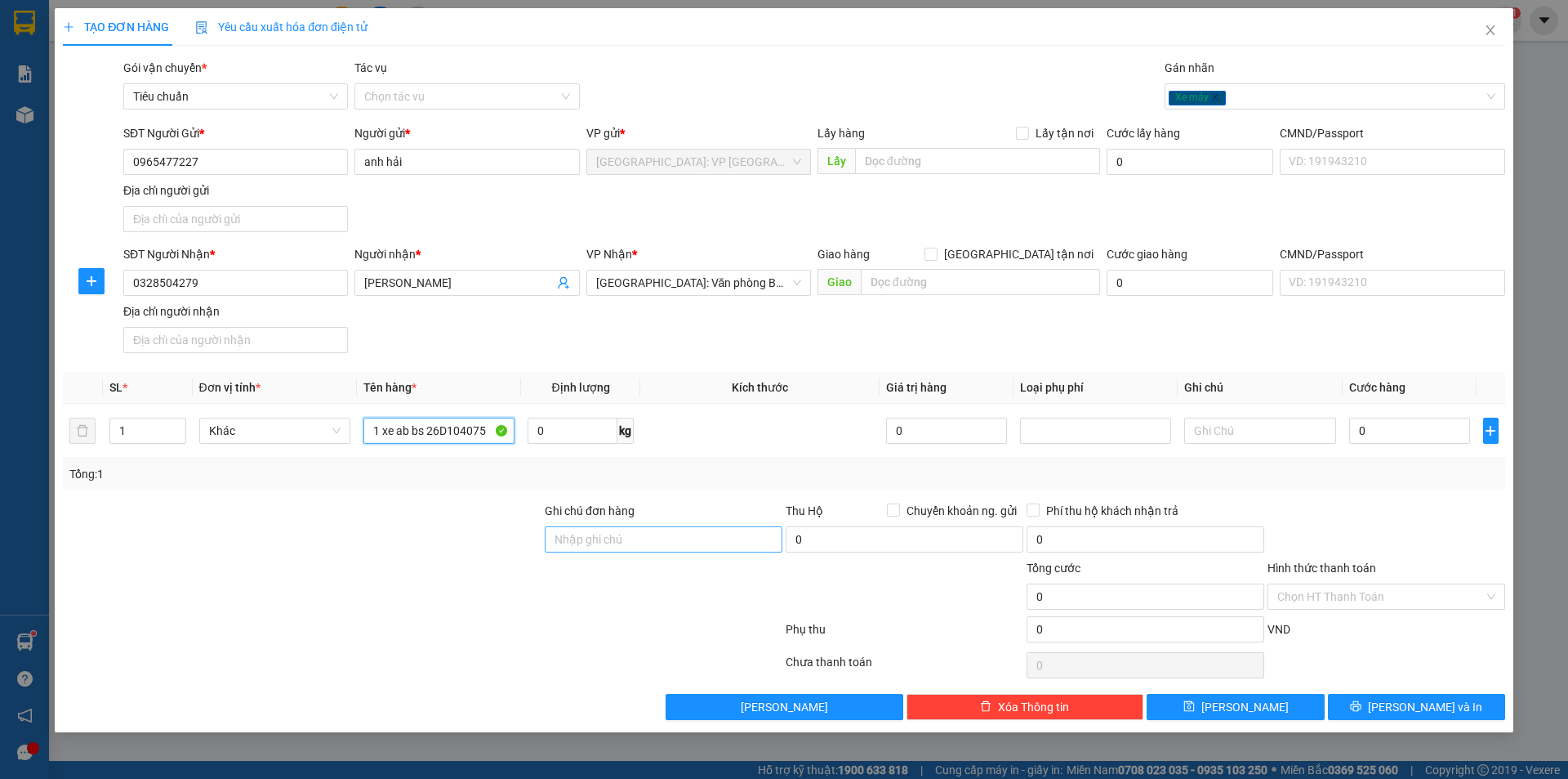
type input "1 xe ab bs 26D104075"
click at [701, 535] on input "Ghi chú đơn hàng" at bounding box center [663, 539] width 238 height 26
click at [751, 550] on input "hàng dễ vỡ xin nhẹ tay" at bounding box center [663, 539] width 238 height 26
click at [753, 547] on input "hàng dễ vỡ xin nhẹ tay" at bounding box center [663, 539] width 238 height 26
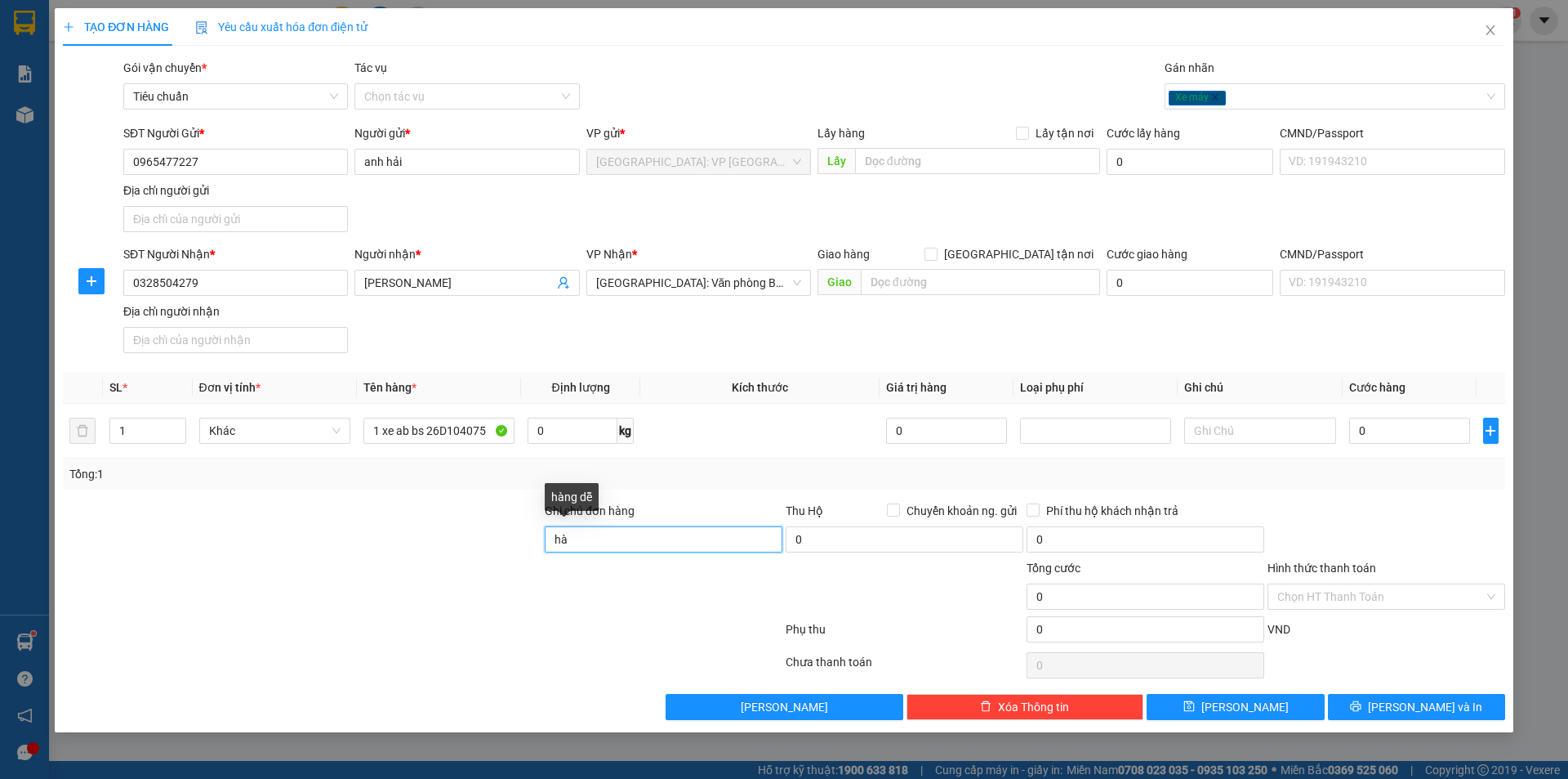
type input "h"
type input "chìa khóa quấn tay lái"
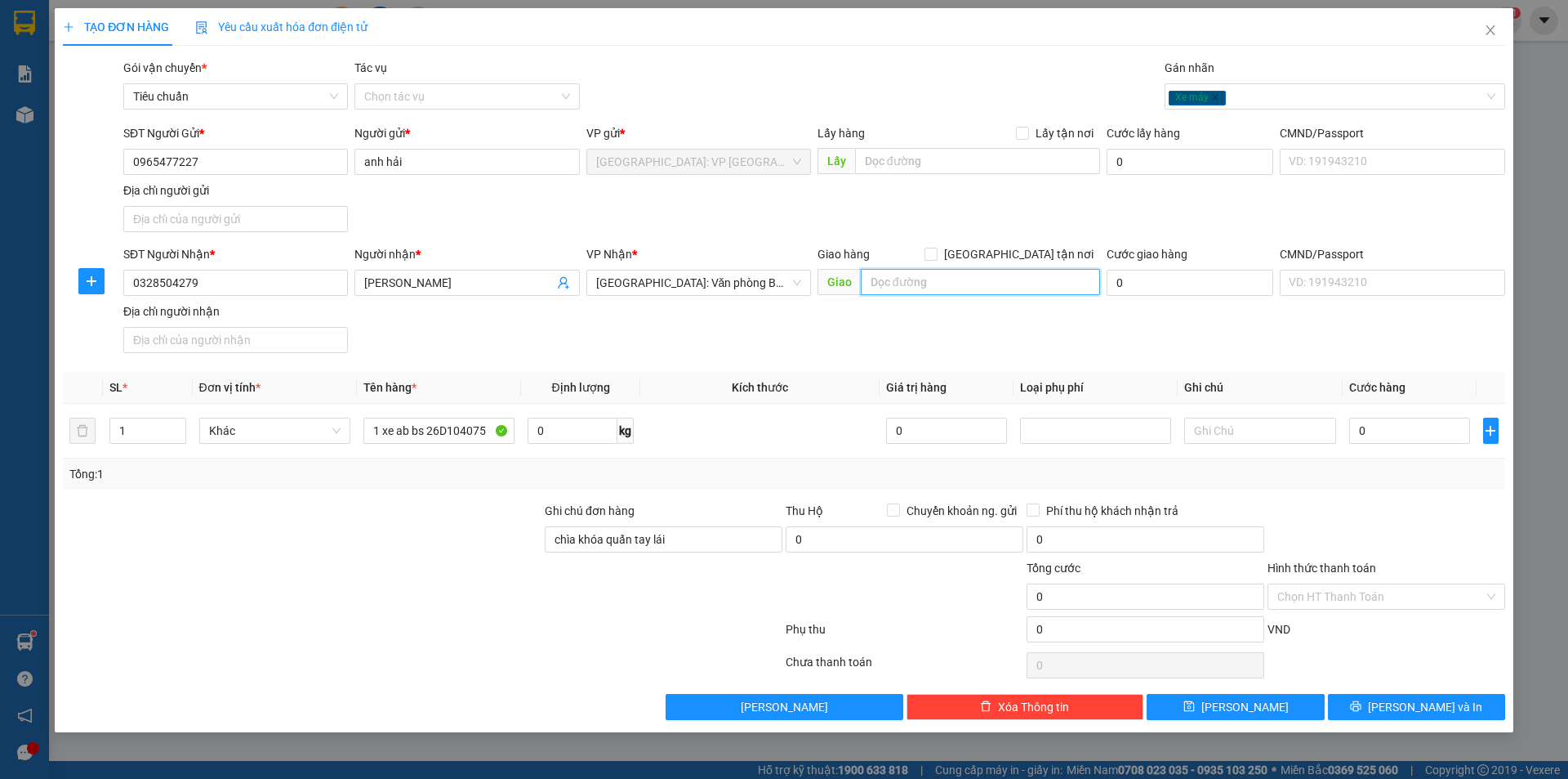
click at [925, 289] on input "text" at bounding box center [980, 281] width 239 height 26
click at [906, 285] on input "271" at bounding box center [980, 281] width 239 height 26
type input "271 P [PERSON_NAME] máy chai ngô quyền hải phòng"
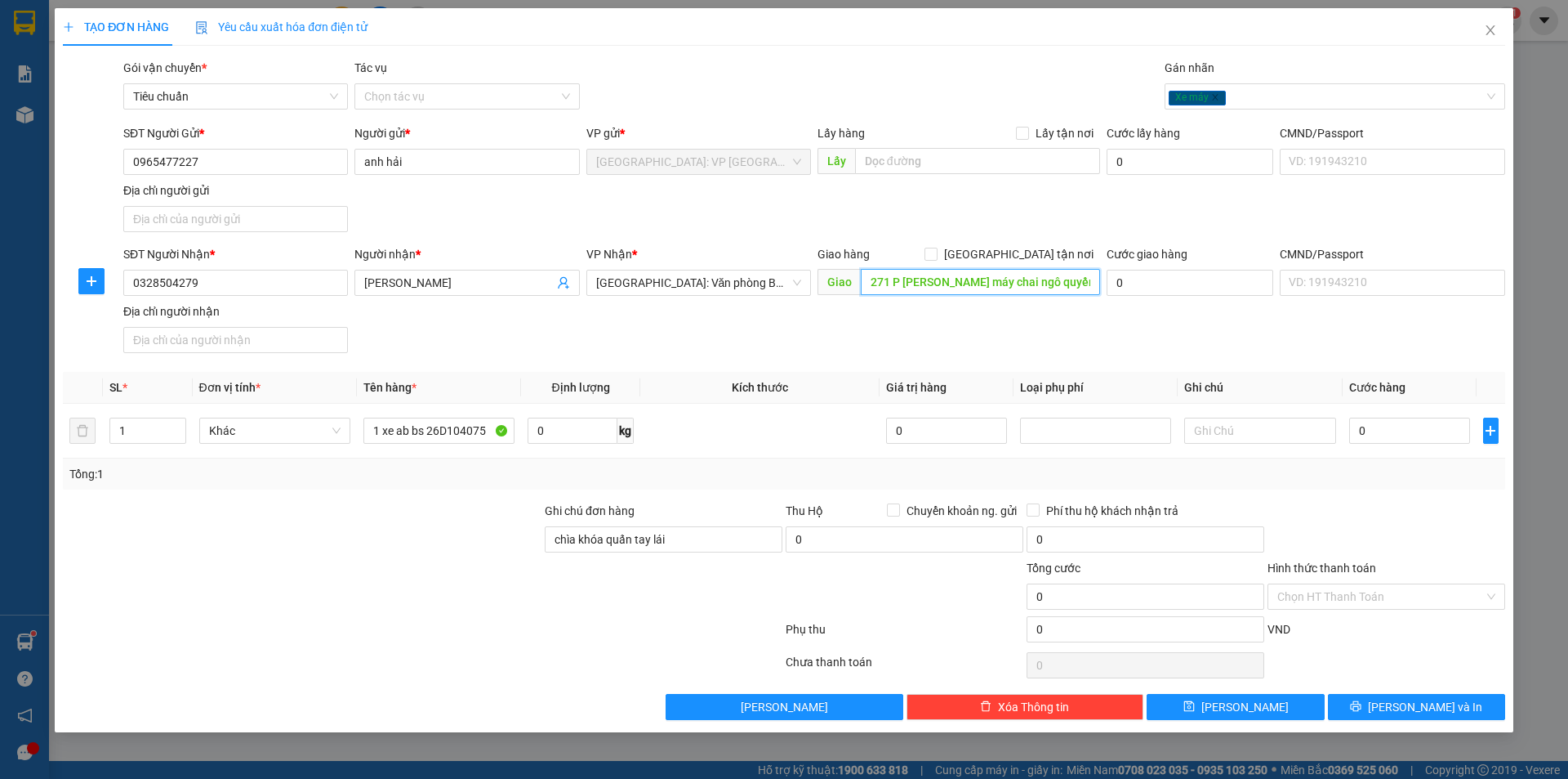
click at [1041, 277] on input "271 P [PERSON_NAME] máy chai ngô quyền hải phòng" at bounding box center [980, 281] width 239 height 26
click at [936, 255] on input "[GEOGRAPHIC_DATA] tận nơi" at bounding box center [930, 254] width 12 height 12
checkbox input "true"
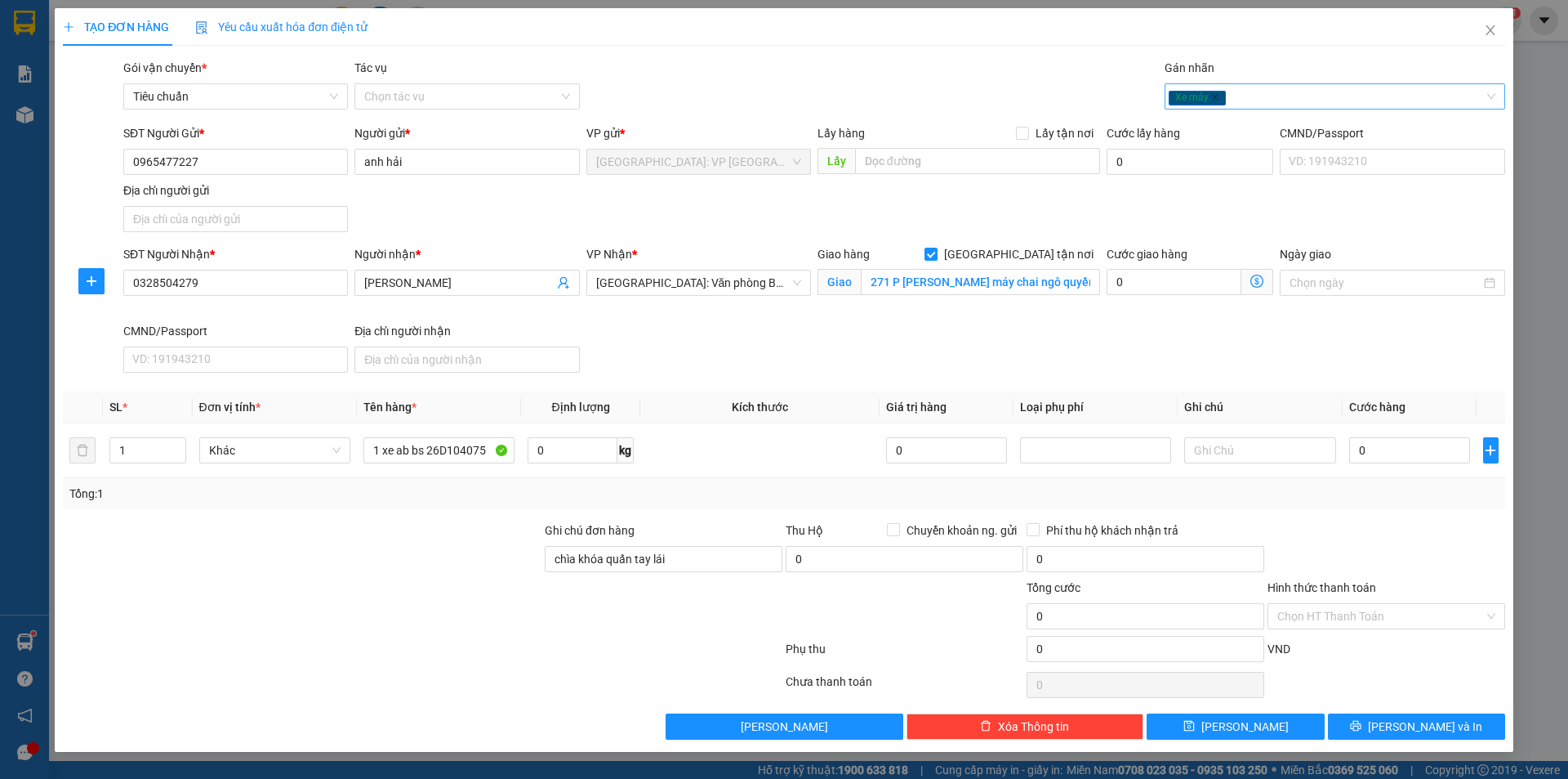
click at [1244, 93] on div "Xe máy" at bounding box center [1327, 96] width 316 height 20
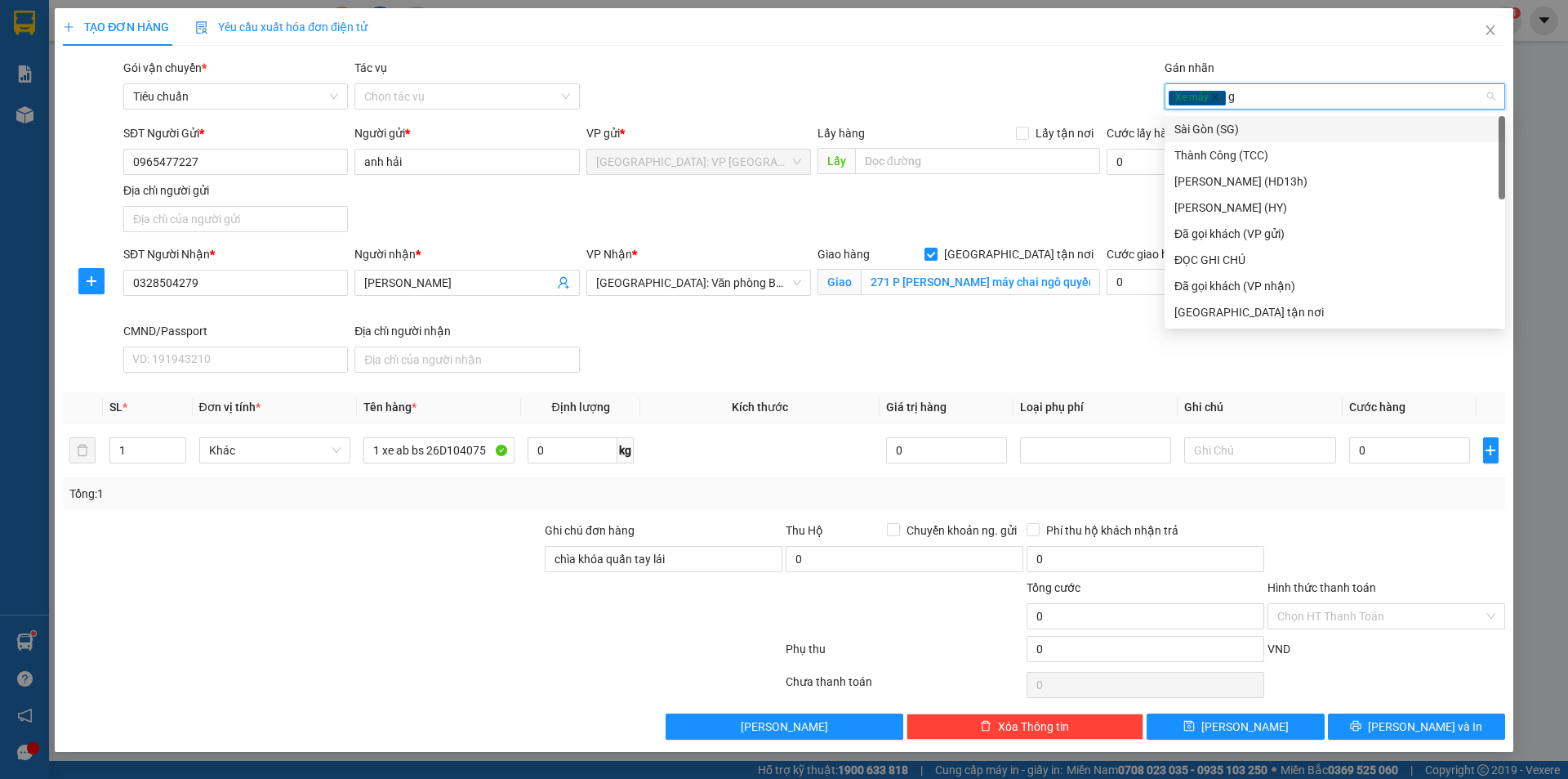
type input "gi"
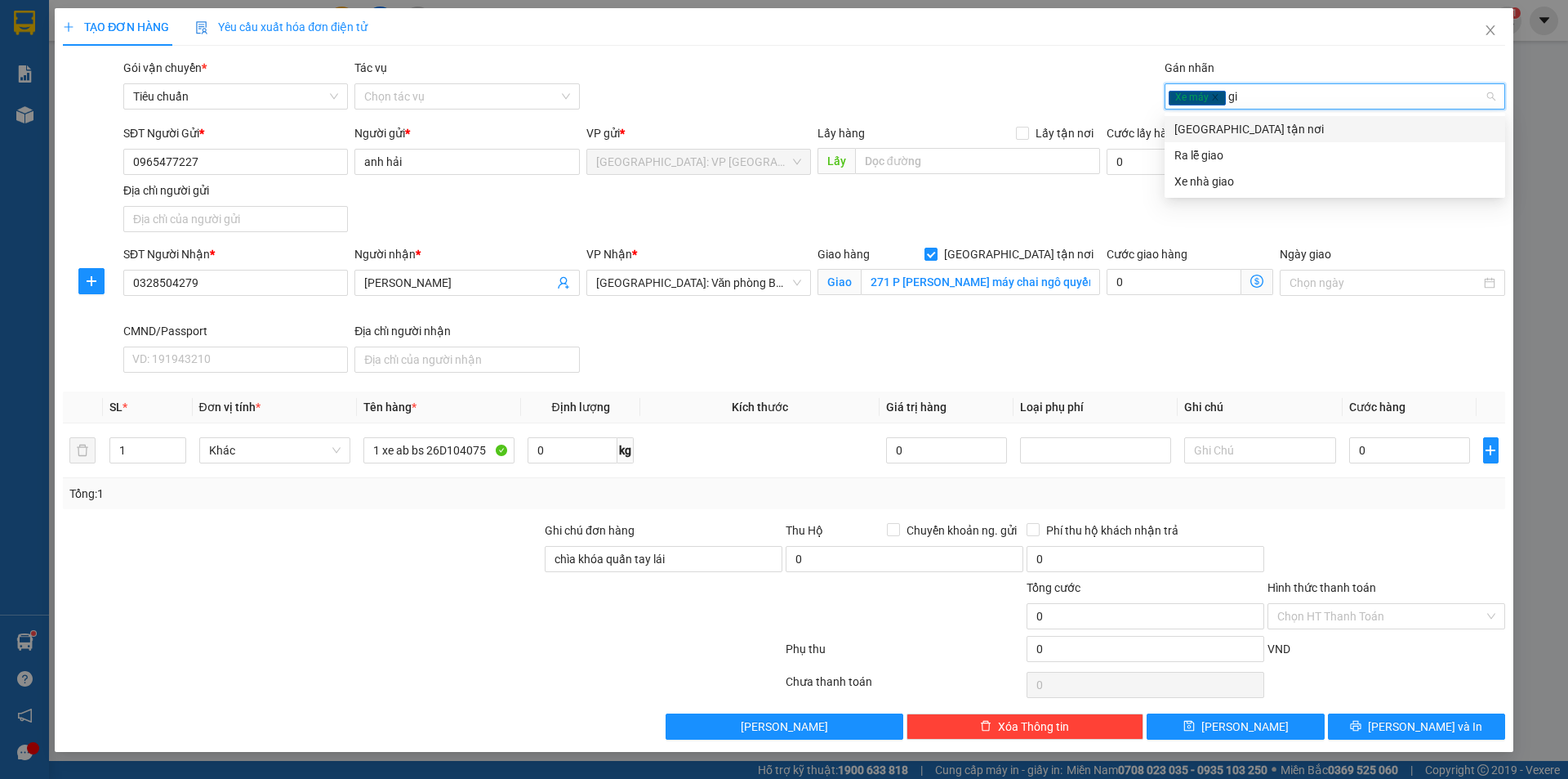
click at [1253, 131] on div "[GEOGRAPHIC_DATA] tận nơi" at bounding box center [1335, 129] width 321 height 18
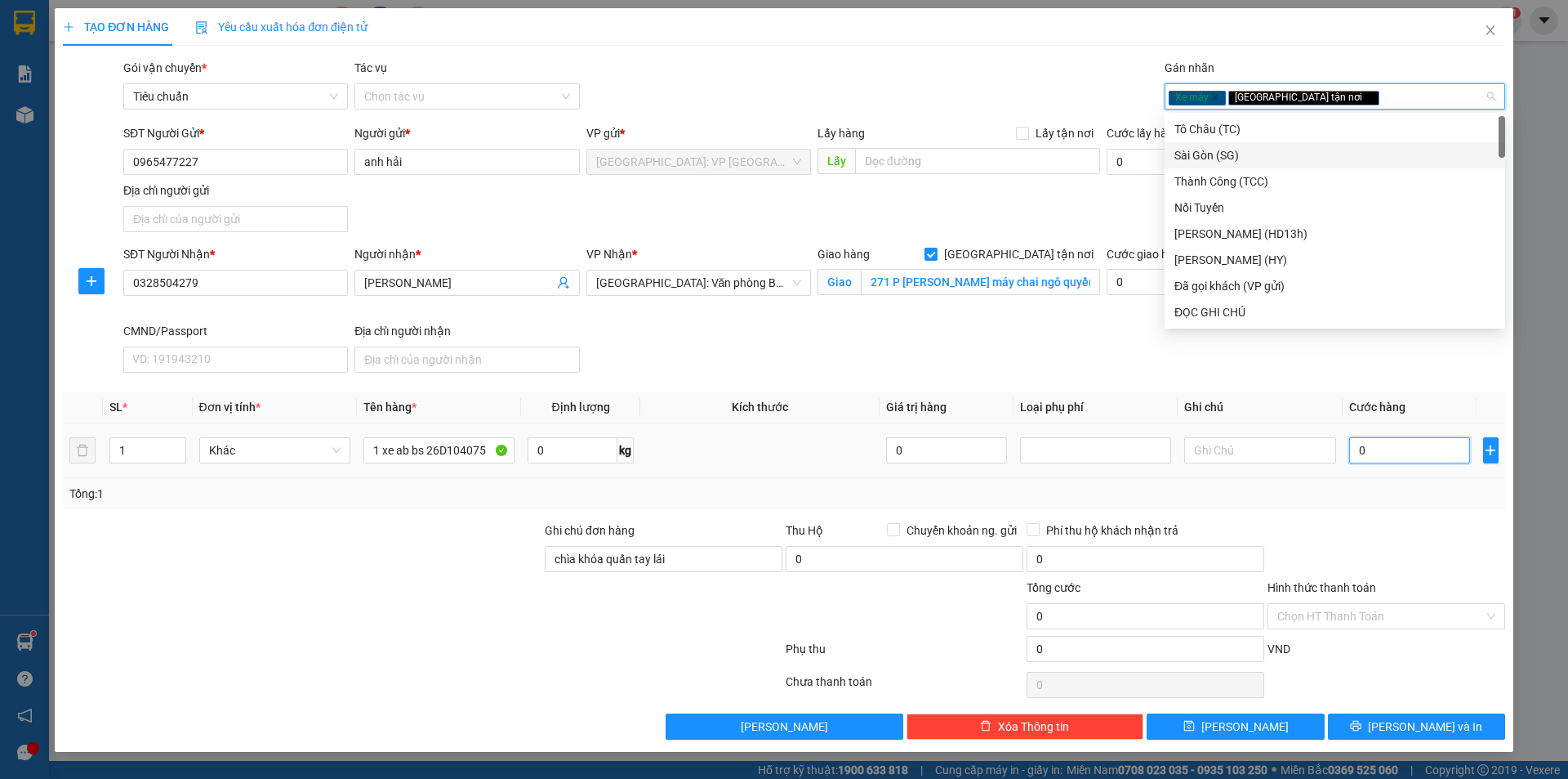
click at [1376, 452] on input "0" at bounding box center [1410, 450] width 121 height 26
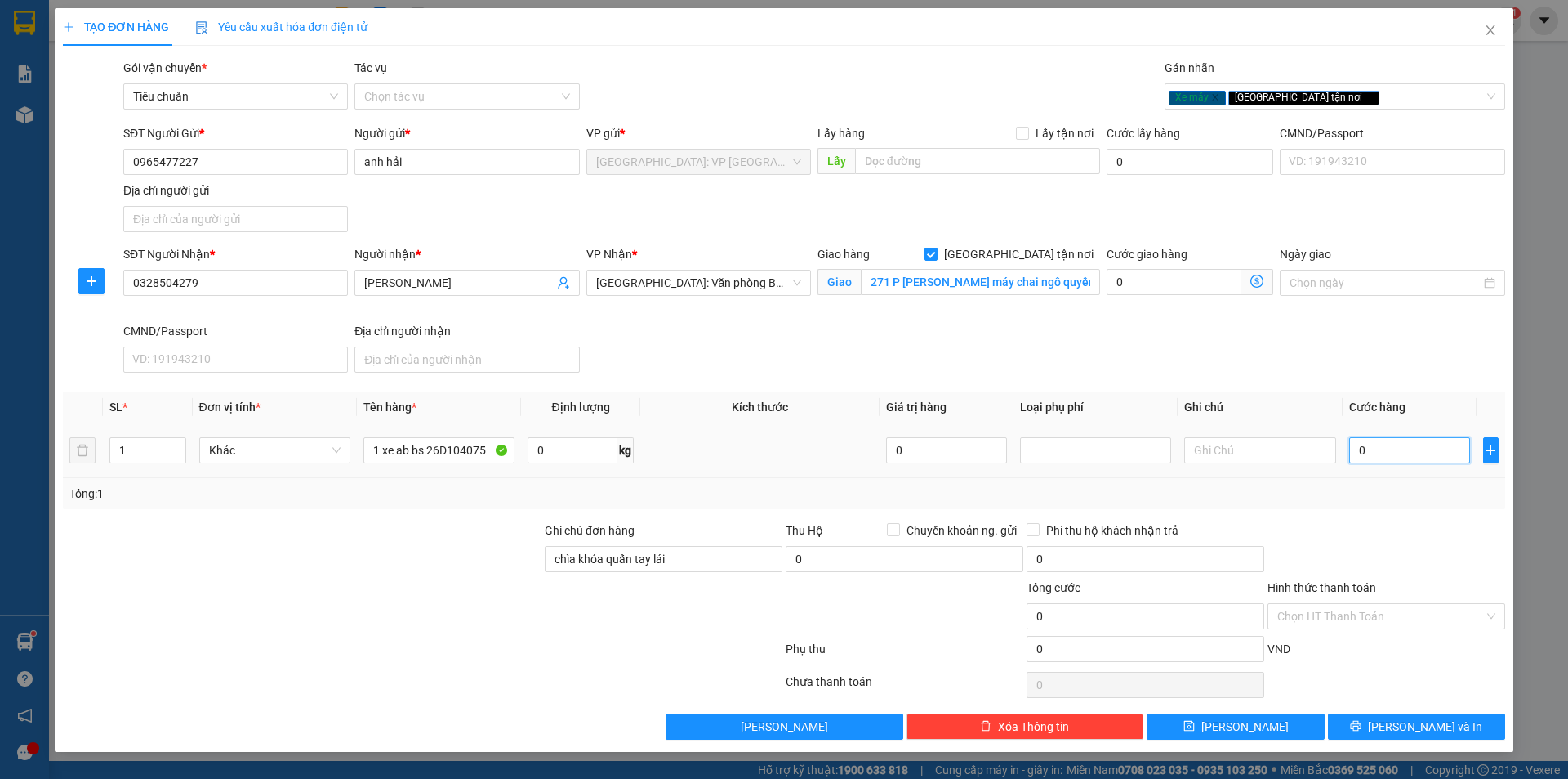
type input "4"
type input "0"
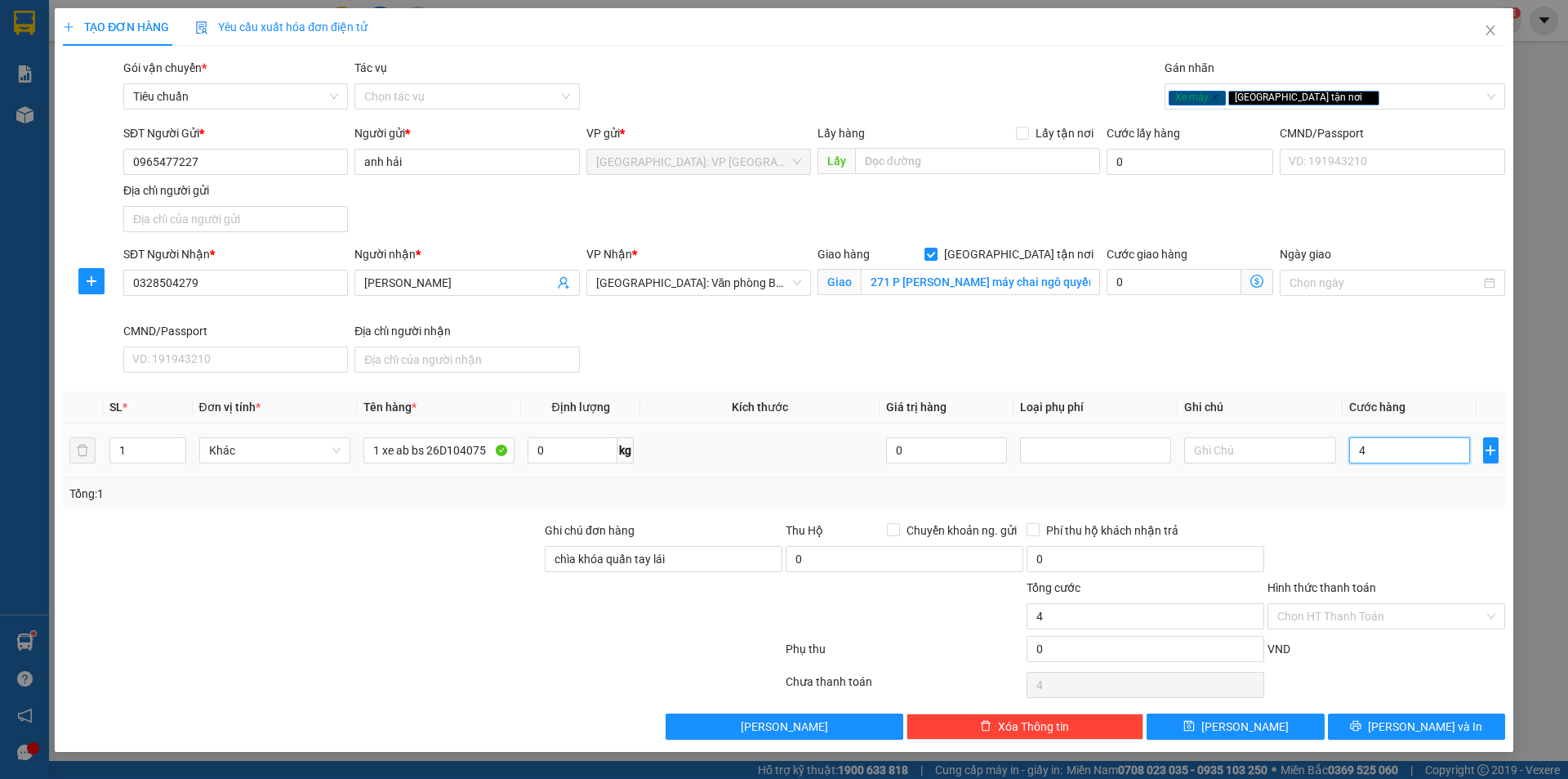
type input "0"
type input "03"
type input "3"
type input "032"
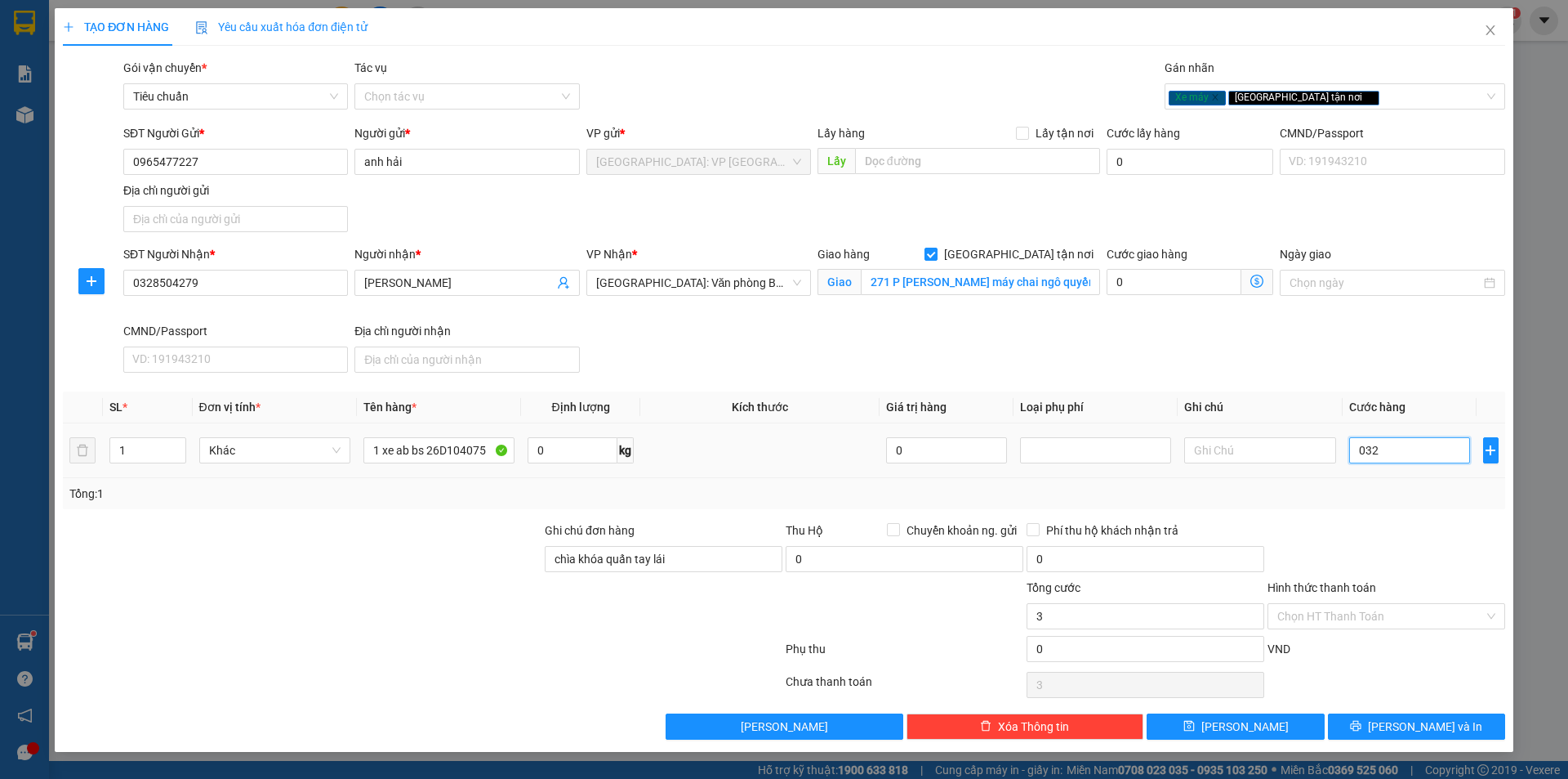
type input "32"
type input "0.320"
type input "320"
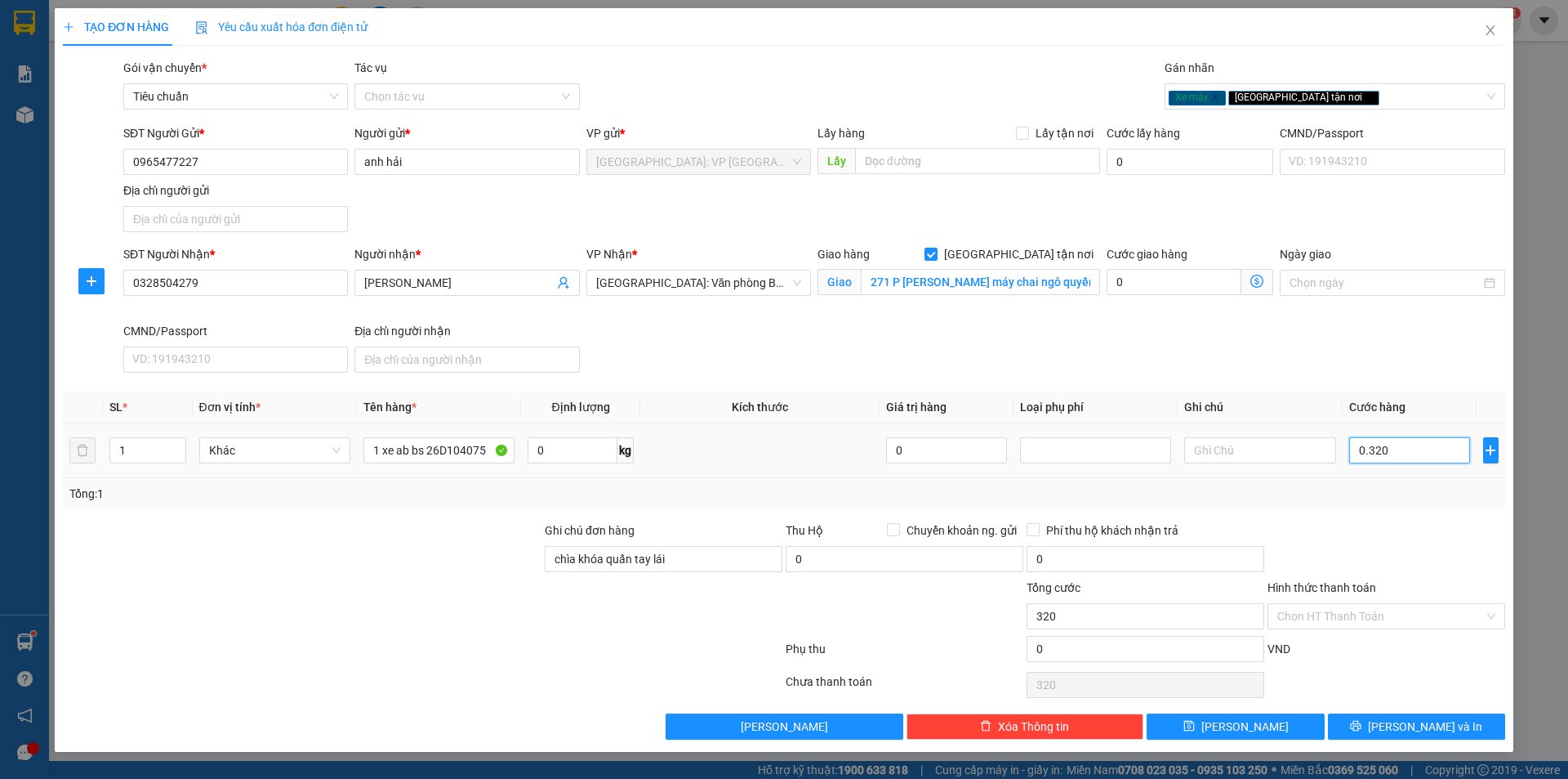
type input "03.200"
type input "3.200"
type input "032.000"
type input "32.000"
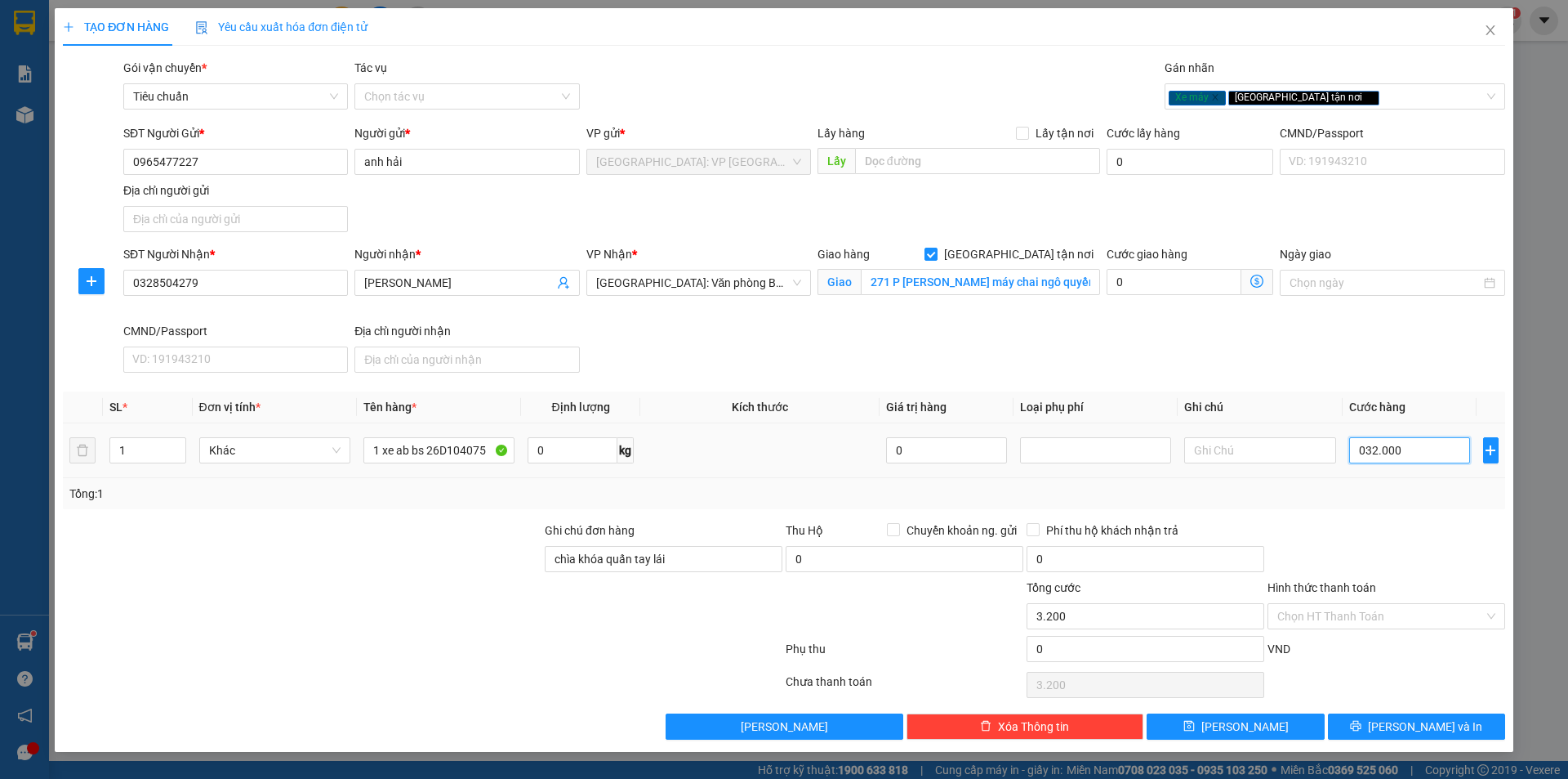
type input "32.000"
type input "0.320.000"
type input "320.000"
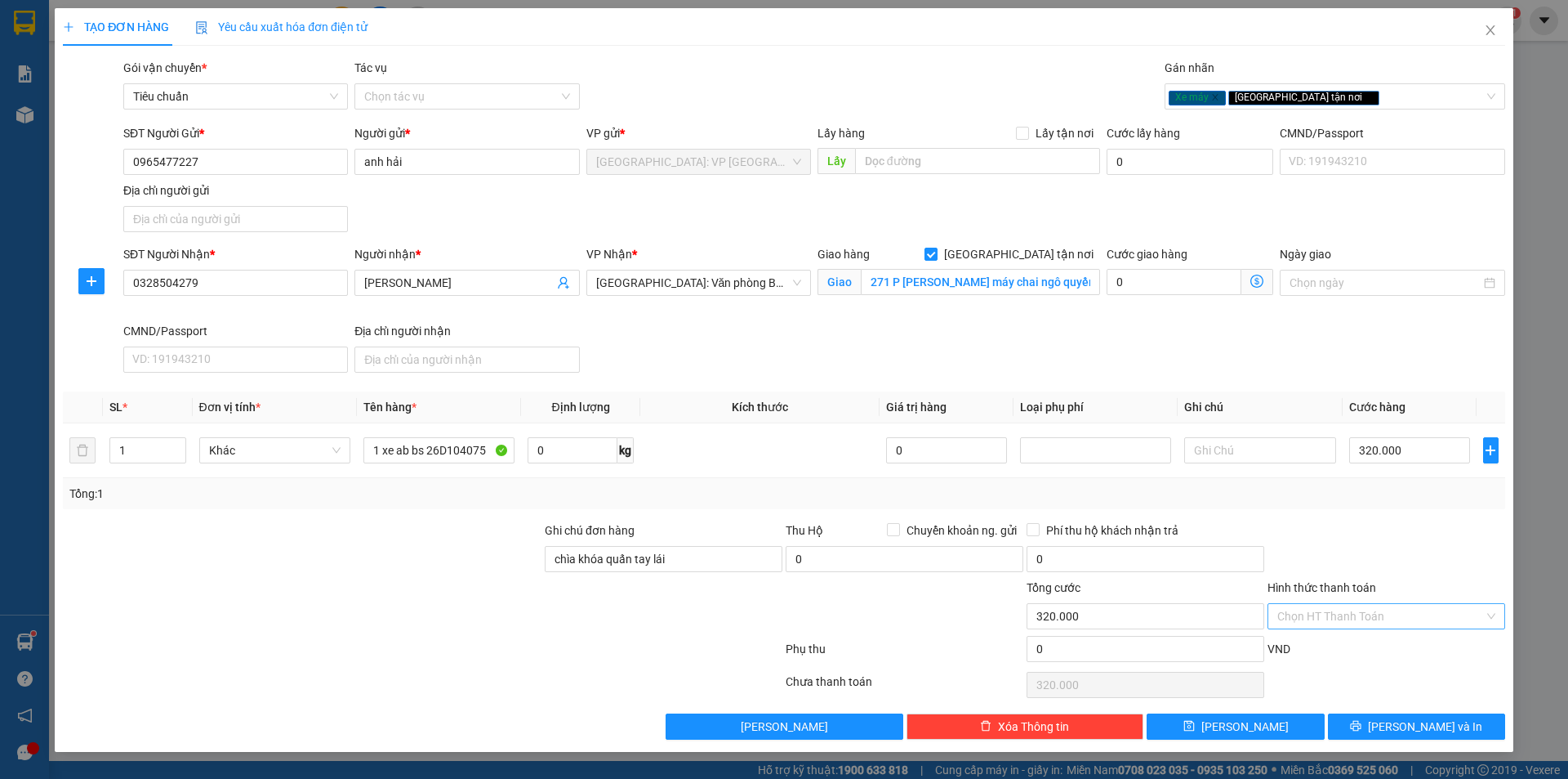
click at [1386, 614] on input "Hình thức thanh toán" at bounding box center [1381, 615] width 207 height 24
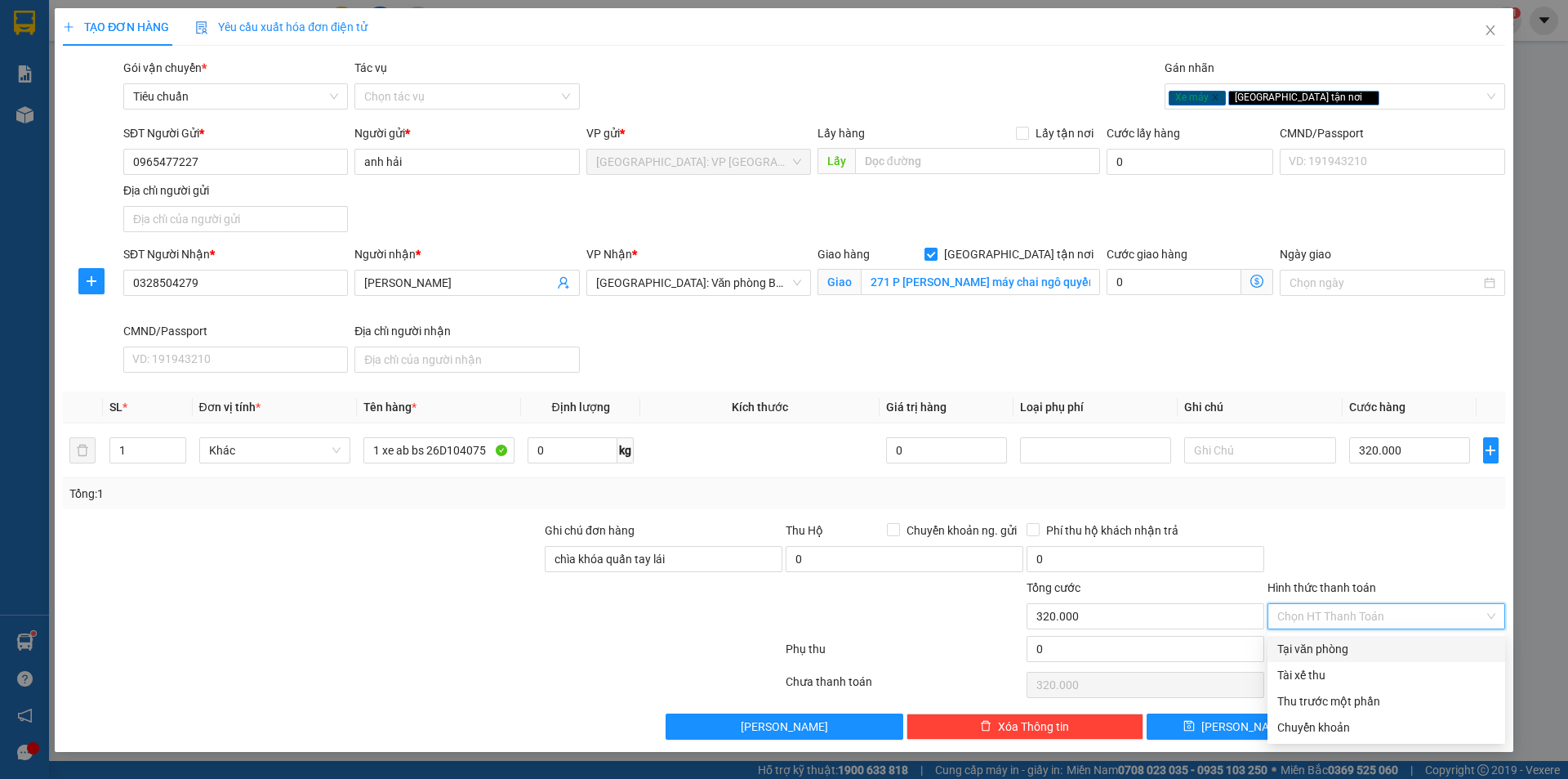
click at [1343, 651] on div "Tại văn phòng" at bounding box center [1387, 649] width 218 height 18
type input "0"
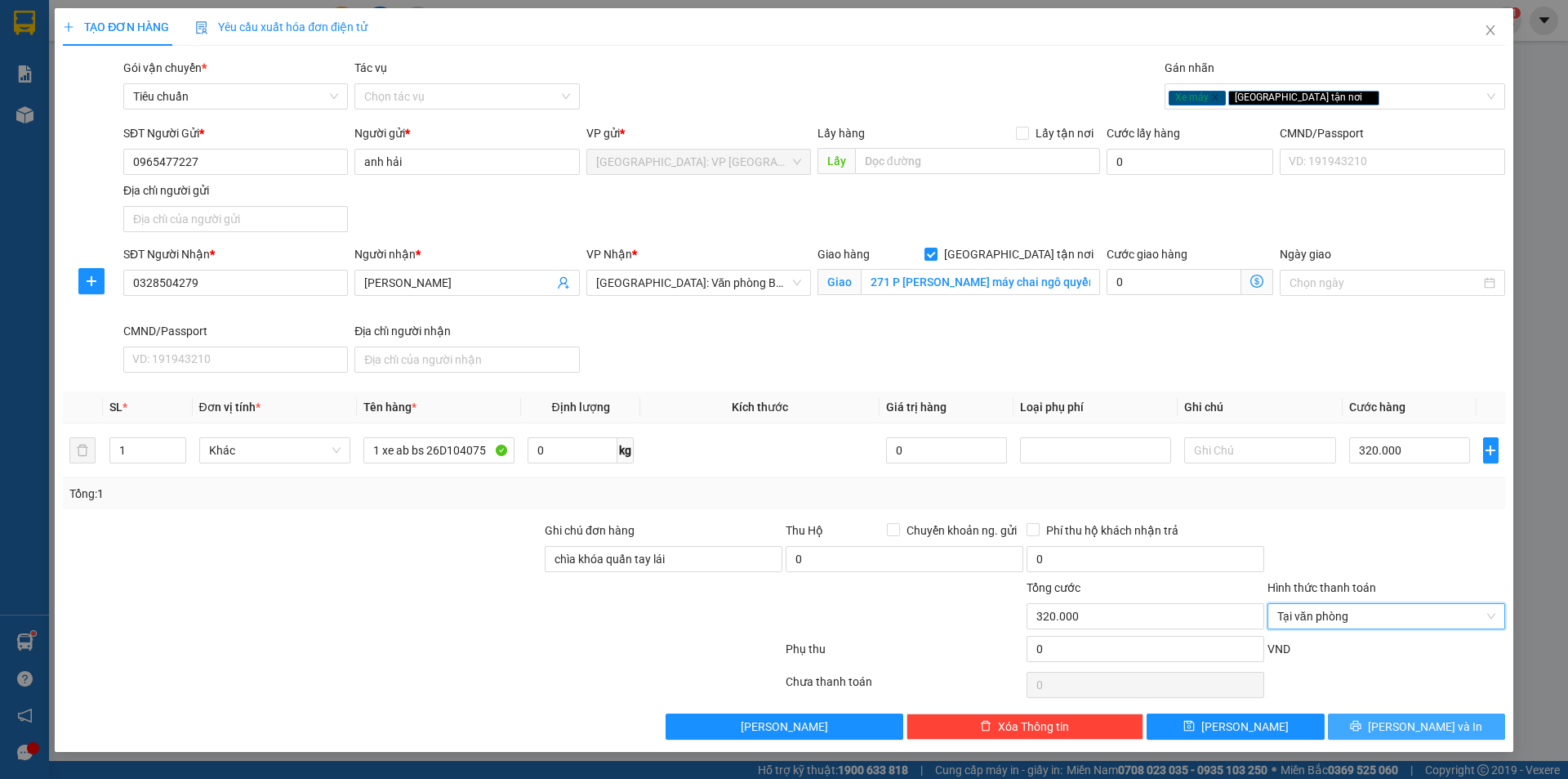
click at [1400, 728] on button "[PERSON_NAME] và In" at bounding box center [1416, 726] width 177 height 26
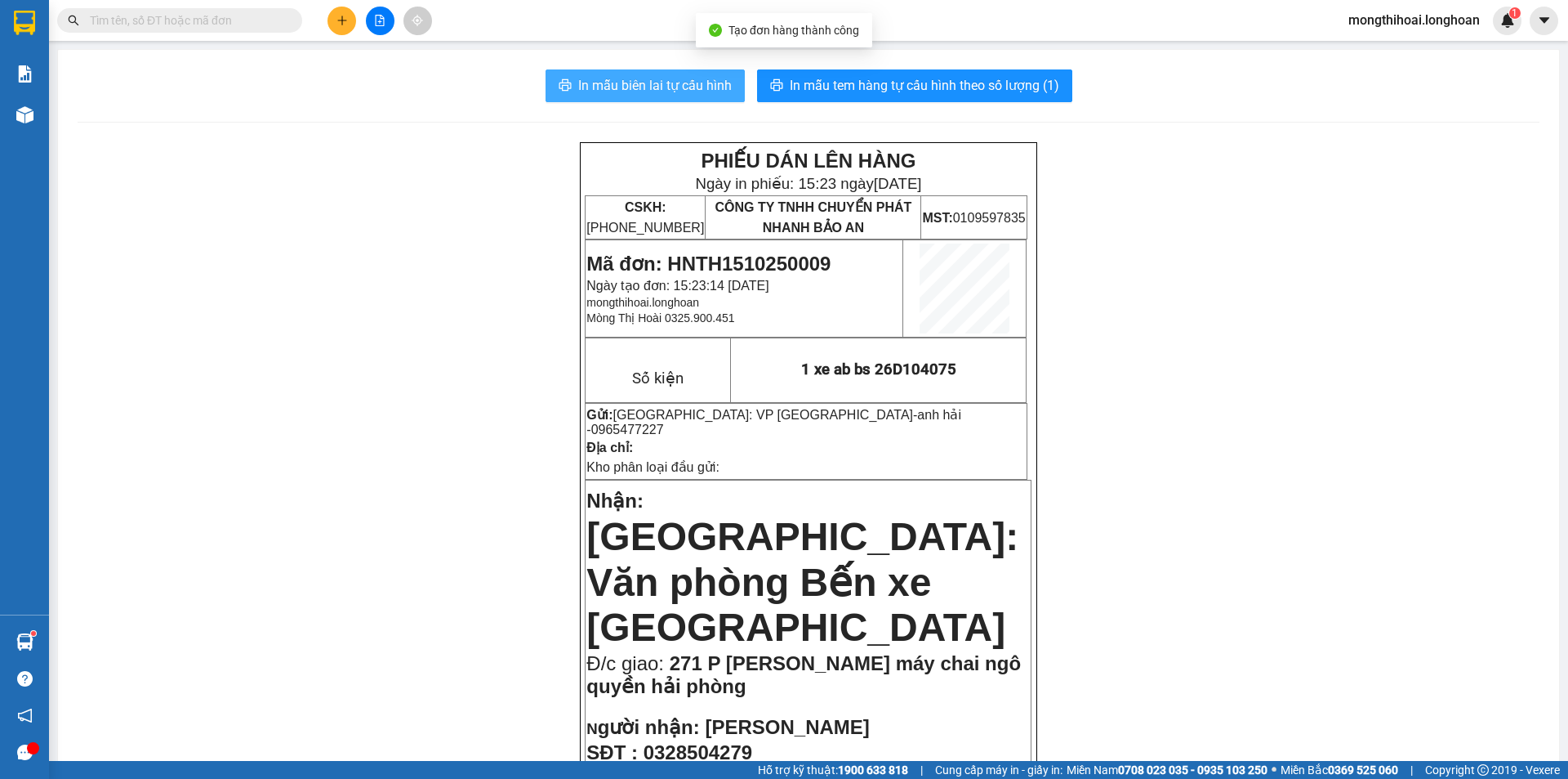
click at [695, 87] on span "In mẫu biên lai tự cấu hình" at bounding box center [655, 85] width 154 height 21
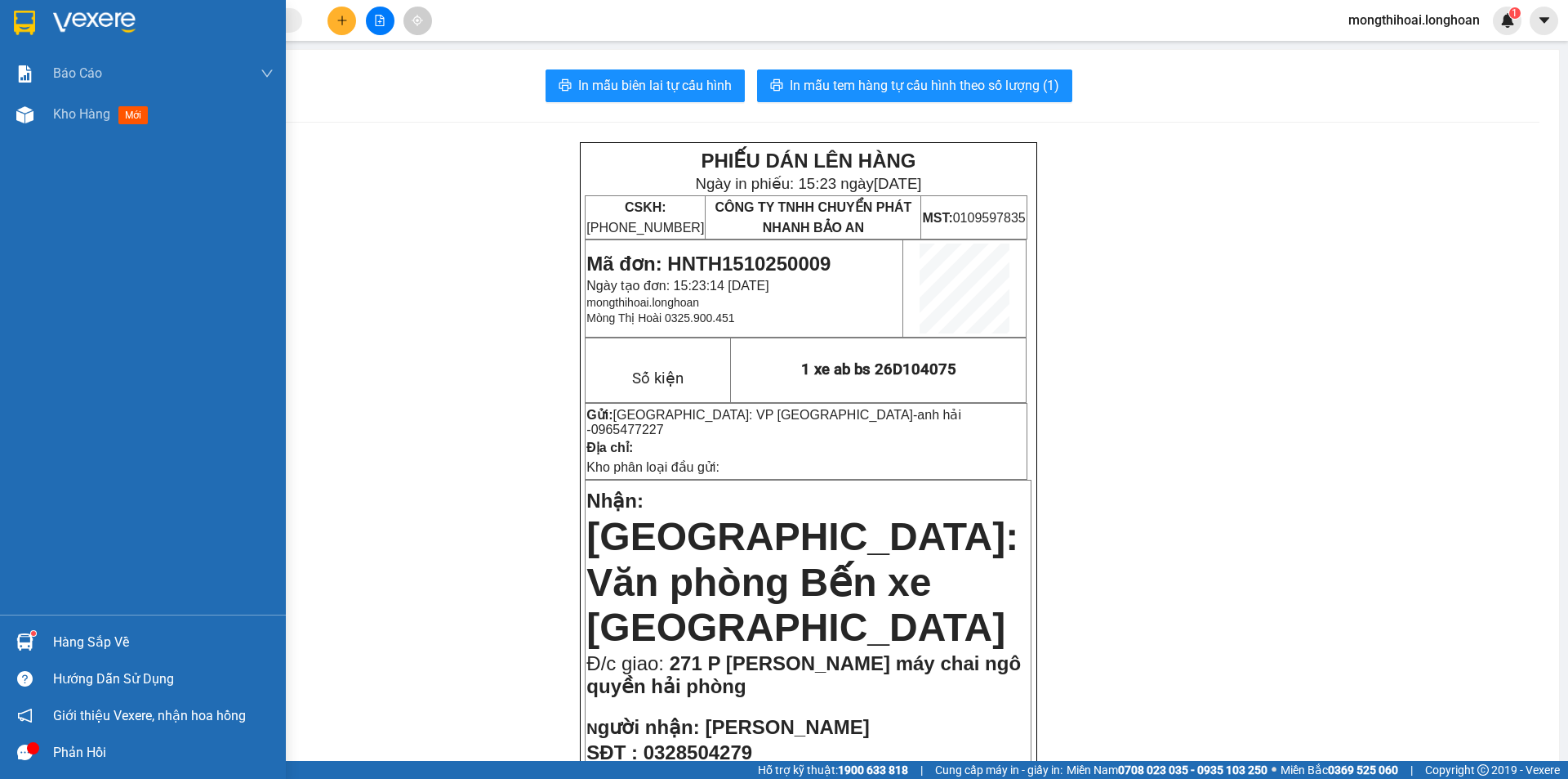
click at [3, 19] on div at bounding box center [143, 26] width 286 height 53
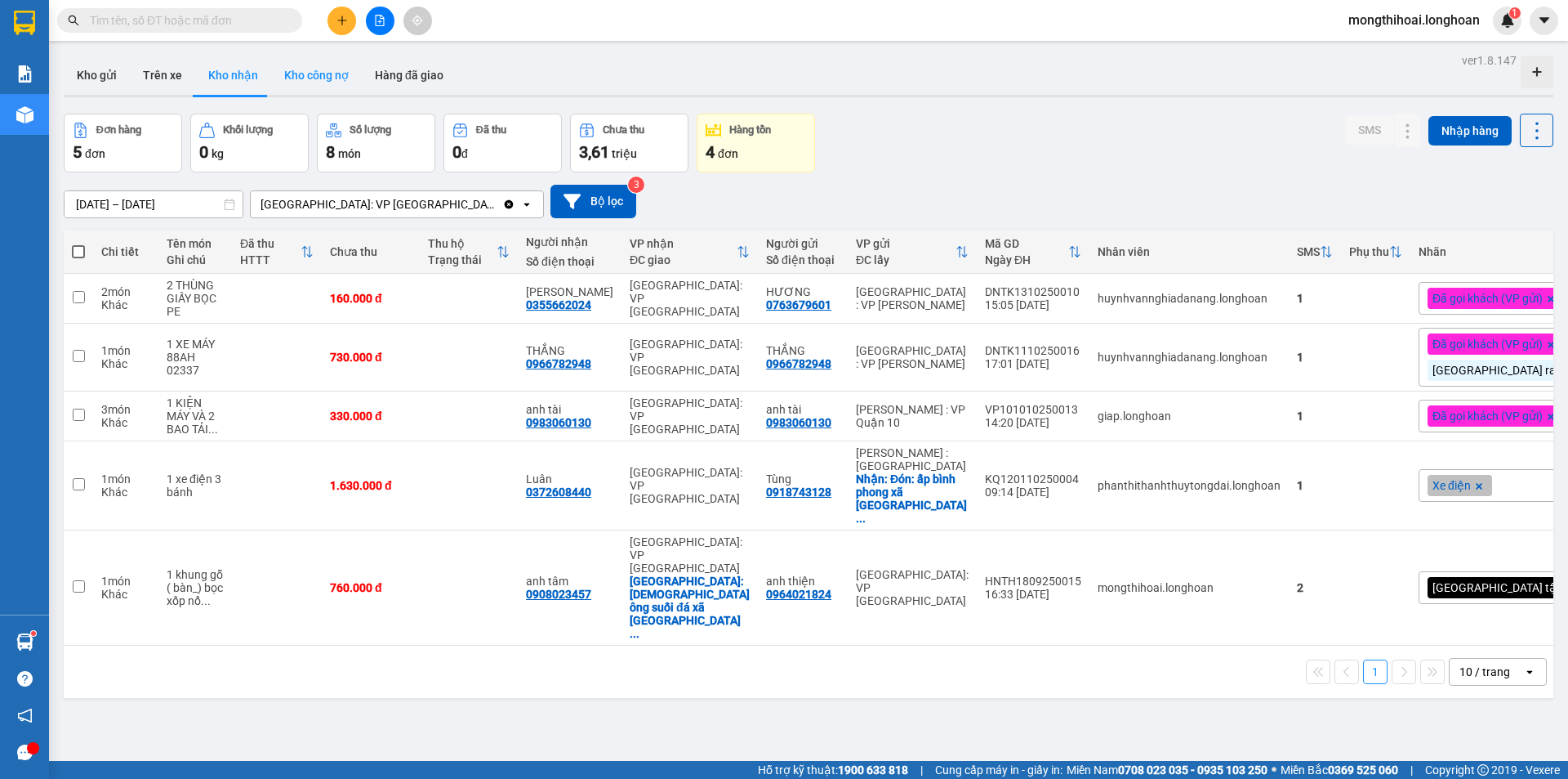
drag, startPoint x: 95, startPoint y: 73, endPoint x: 320, endPoint y: 62, distance: 225.3
click at [94, 73] on button "Kho gửi" at bounding box center [97, 75] width 67 height 39
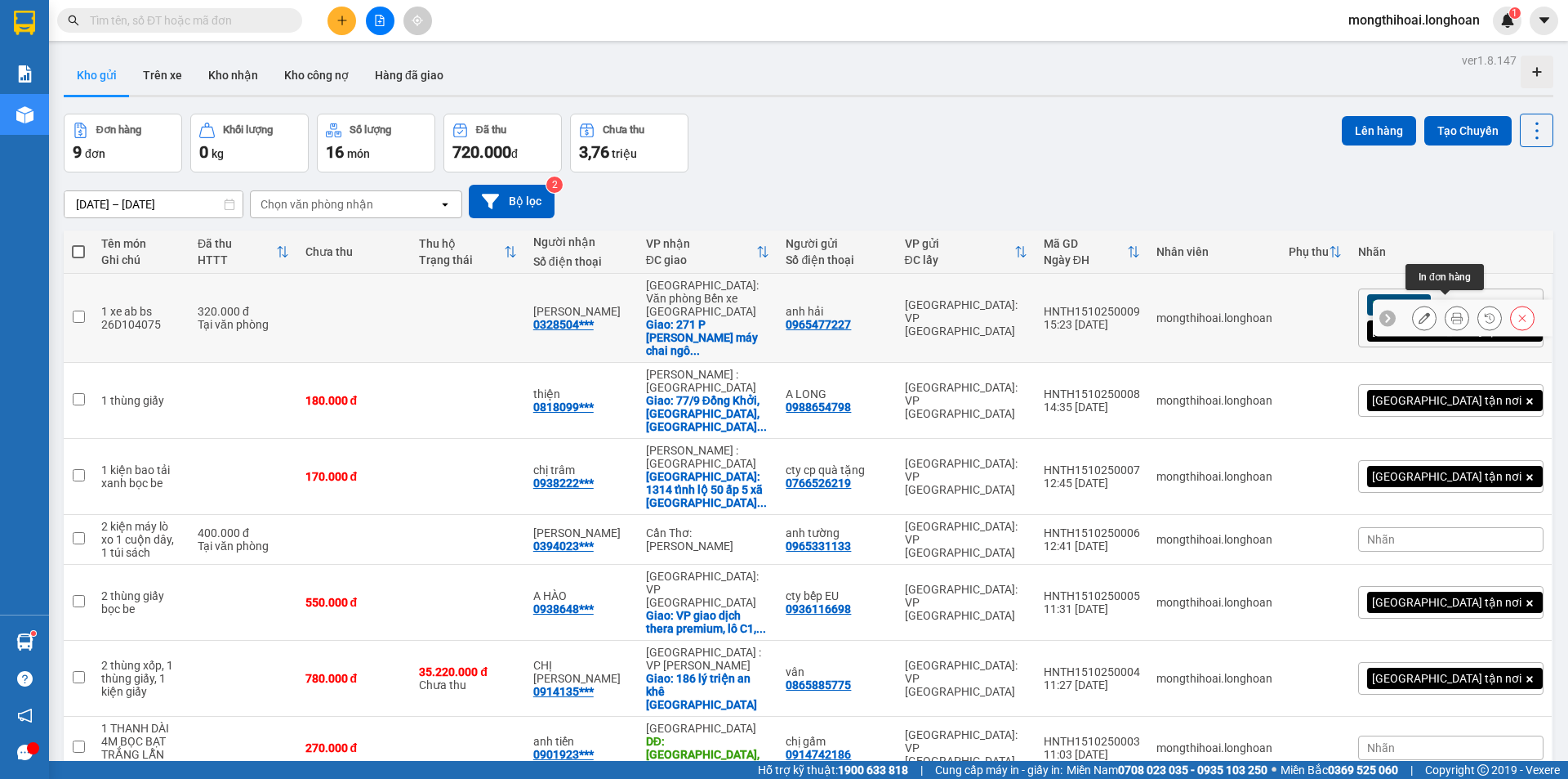
click at [1451, 313] on icon at bounding box center [1457, 318] width 12 height 12
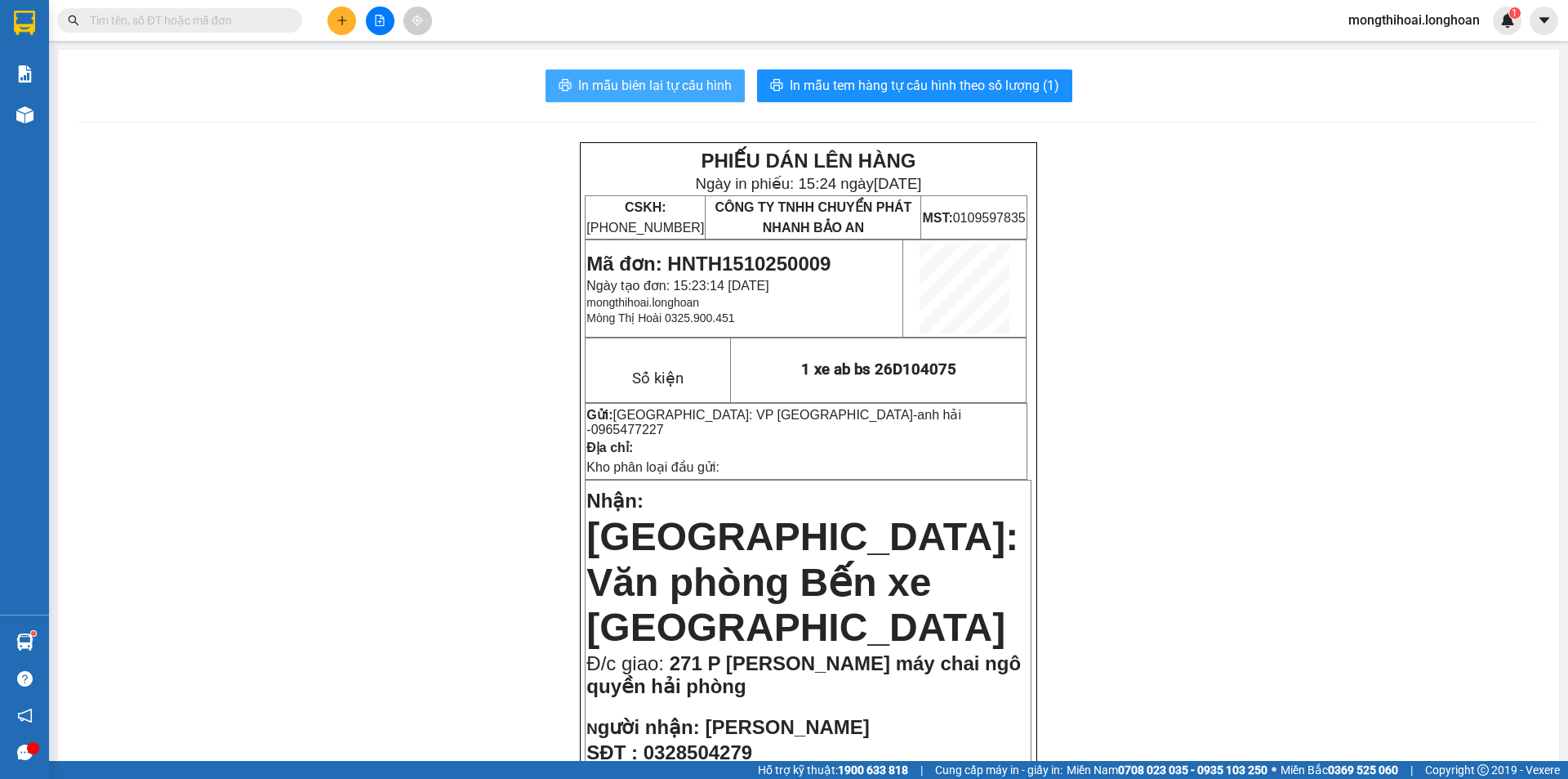
drag, startPoint x: 723, startPoint y: 77, endPoint x: 1300, endPoint y: 159, distance: 582.8
click at [722, 77] on span "In mẫu biên lai tự cấu hình" at bounding box center [655, 85] width 154 height 21
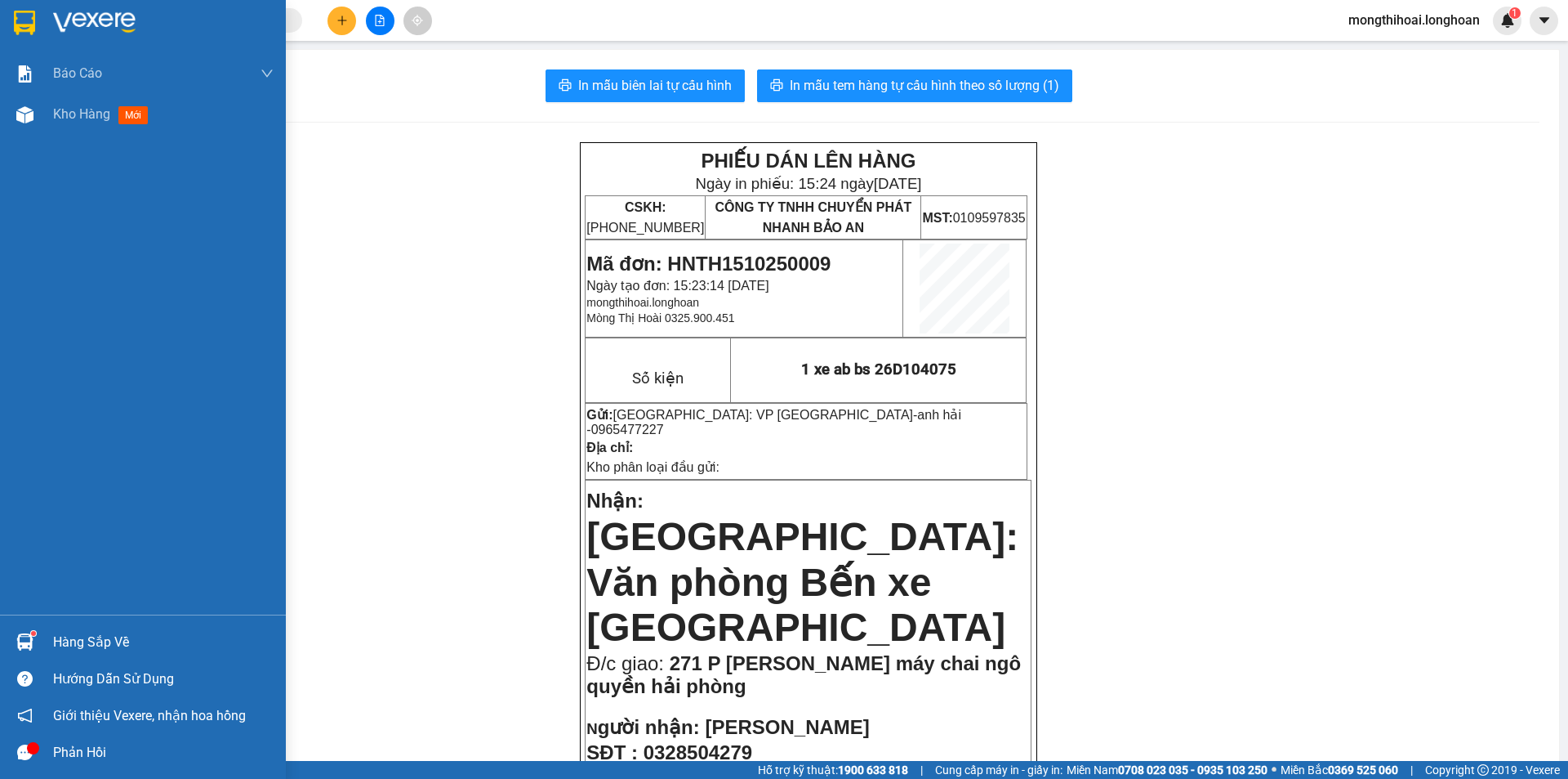
click at [14, 15] on div at bounding box center [143, 26] width 286 height 53
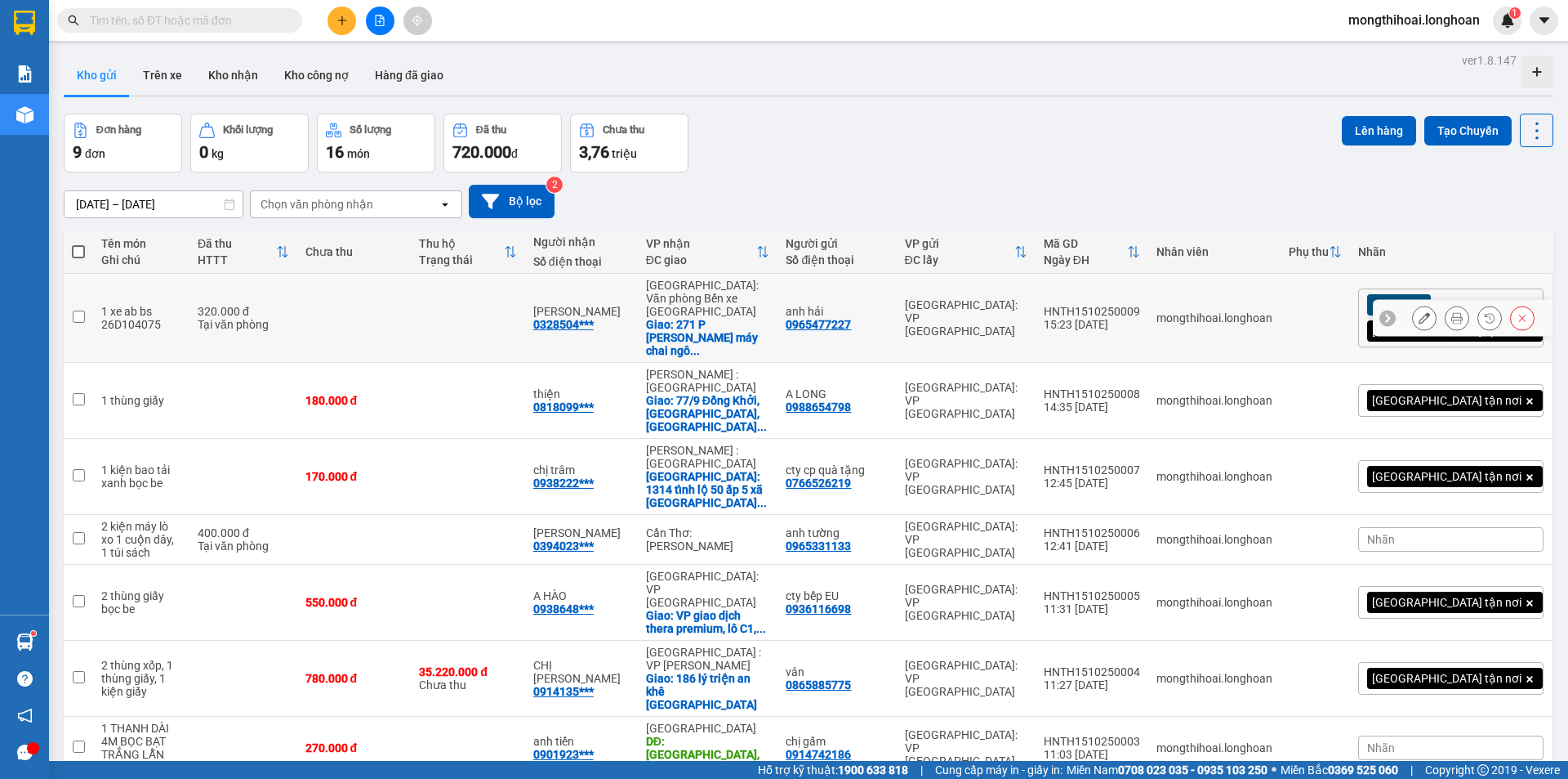
click at [1451, 313] on icon at bounding box center [1457, 318] width 12 height 12
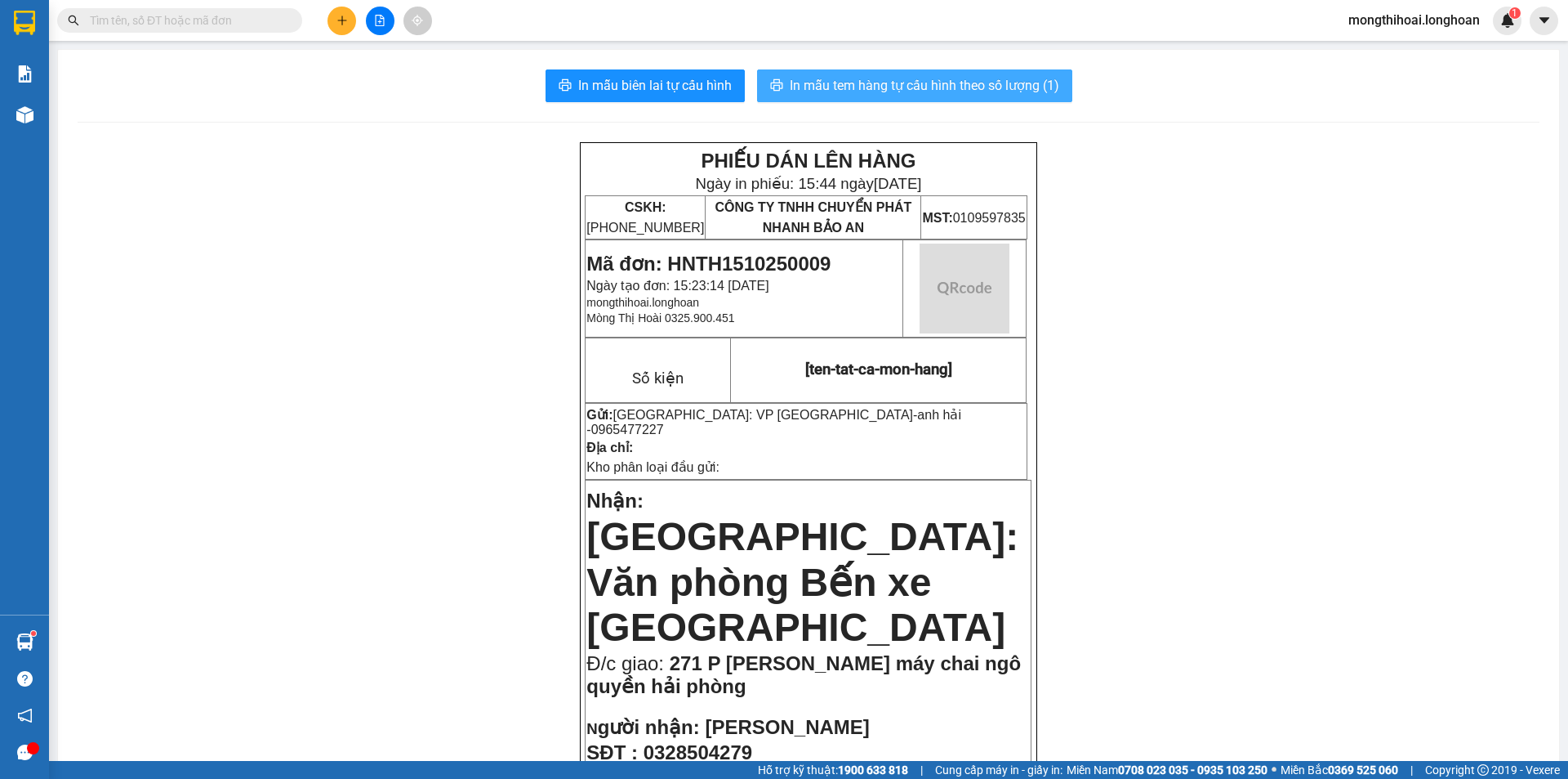
drag, startPoint x: 937, startPoint y: 83, endPoint x: 1116, endPoint y: 183, distance: 205.0
click at [942, 82] on span "In mẫu tem hàng tự cấu hình theo số lượng (1)" at bounding box center [925, 85] width 269 height 21
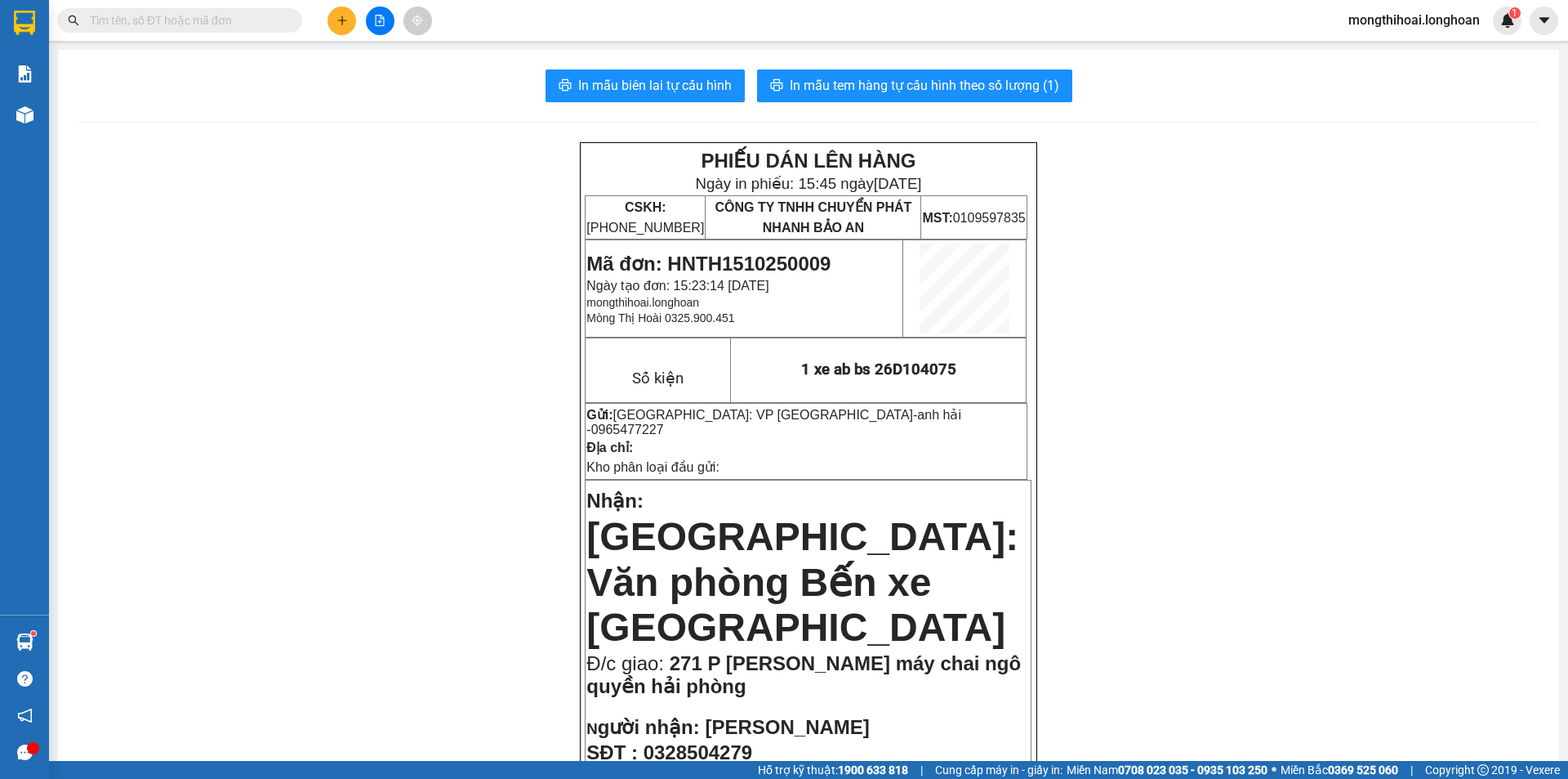
click at [346, 24] on icon "plus" at bounding box center [343, 21] width 12 height 12
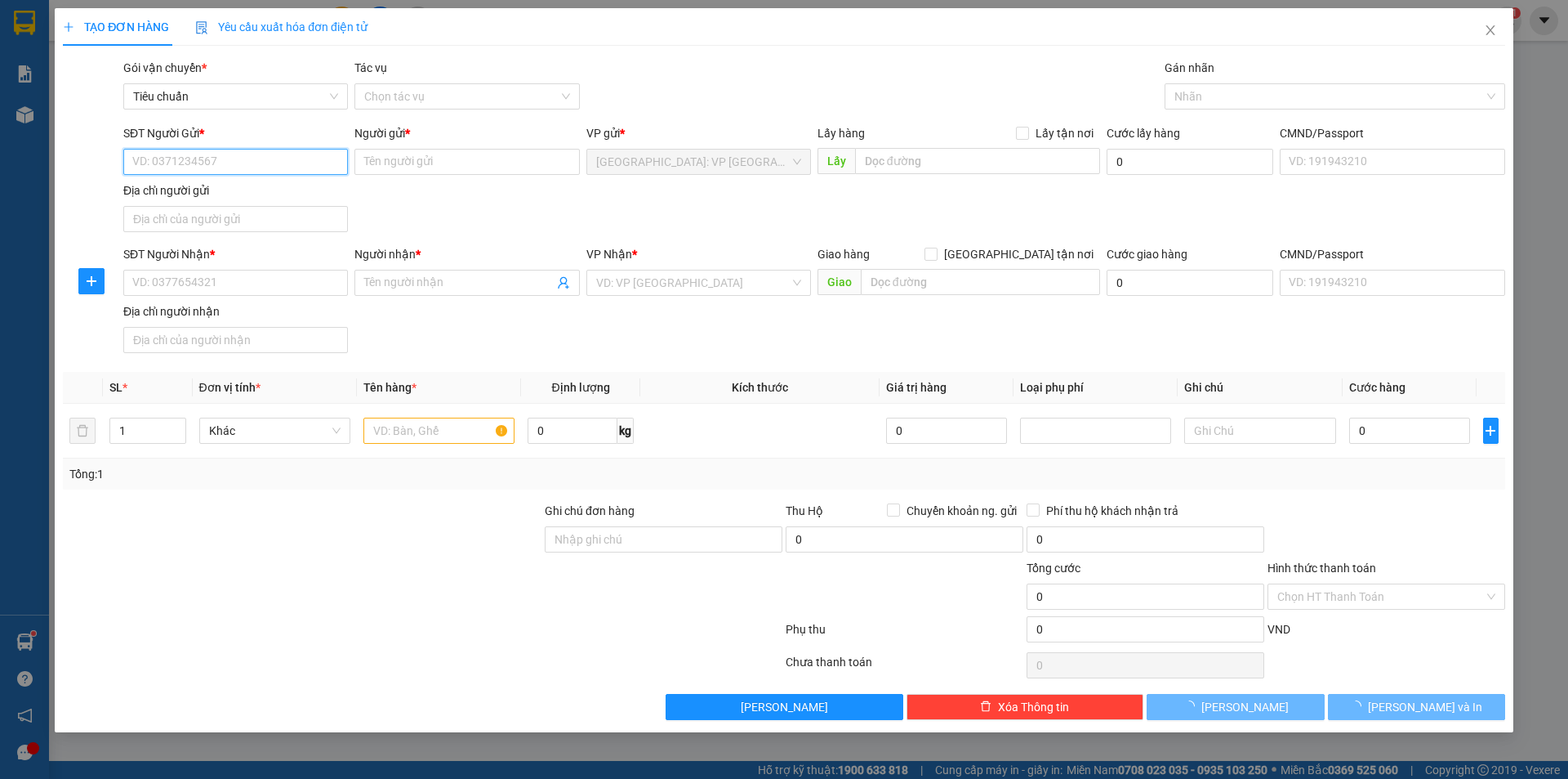
click at [320, 170] on input "SĐT Người Gửi *" at bounding box center [235, 162] width 224 height 26
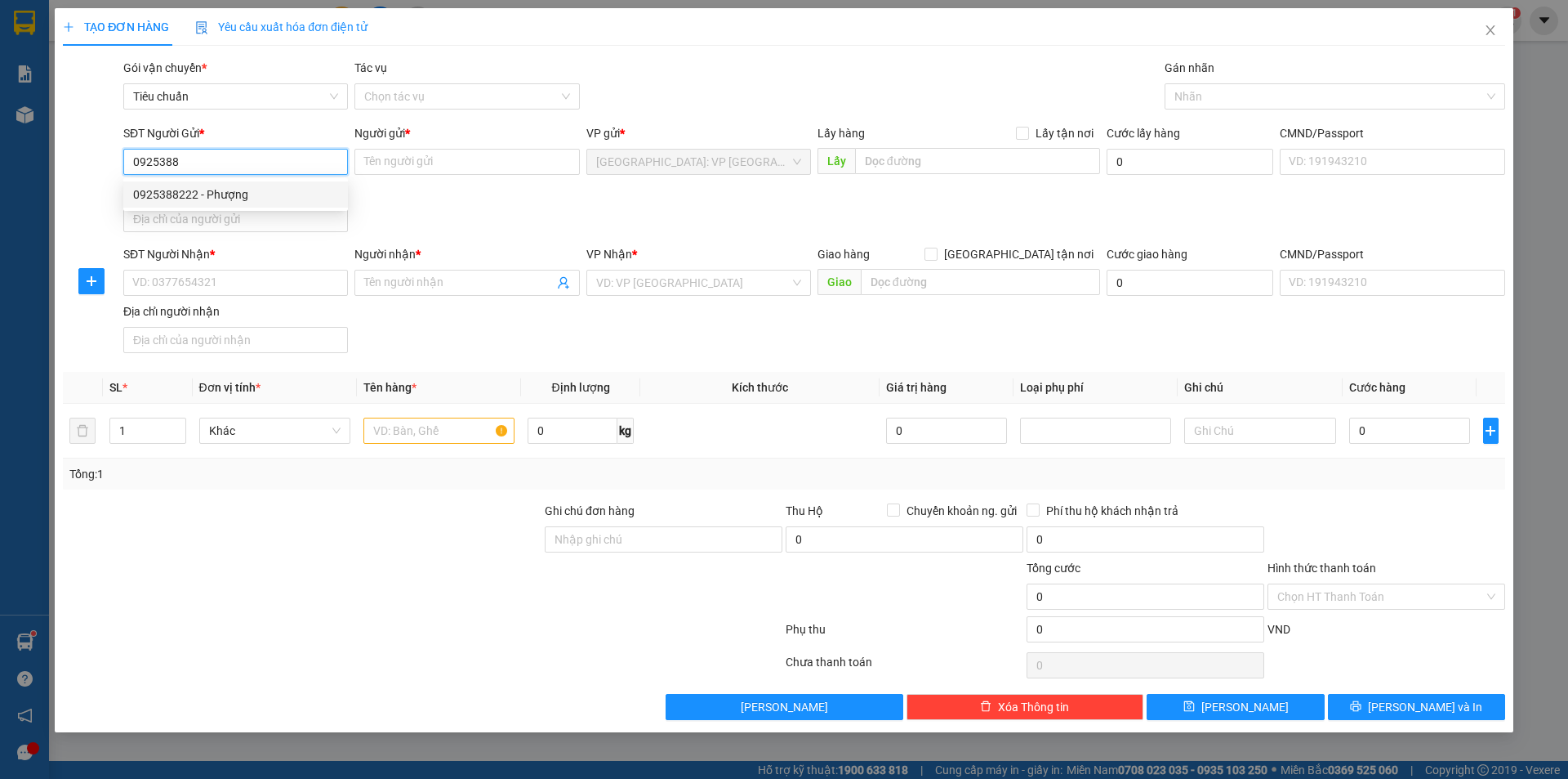
click at [258, 195] on div "0925388222 - Phượng" at bounding box center [235, 194] width 205 height 18
type input "0925388222"
type input "Phượng"
type input "0925388222"
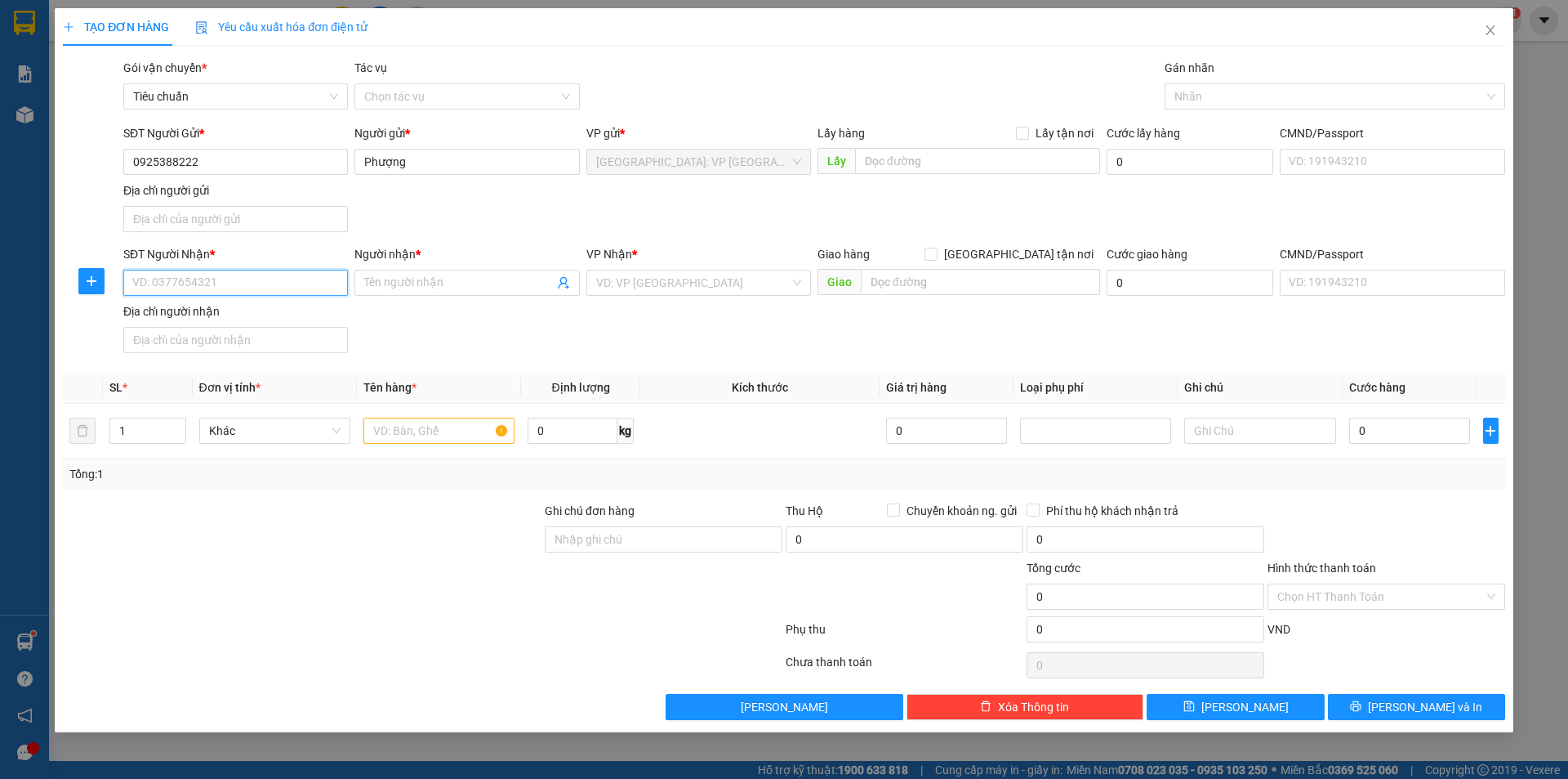
click at [325, 281] on input "SĐT Người Nhận *" at bounding box center [235, 282] width 224 height 26
click at [256, 287] on input "0395" at bounding box center [235, 282] width 224 height 26
click at [269, 283] on input "0395" at bounding box center [235, 282] width 224 height 26
click at [255, 322] on div "0395417664 - Nguyễn Thị Thùy Dung" at bounding box center [235, 316] width 205 height 18
type input "0395417664"
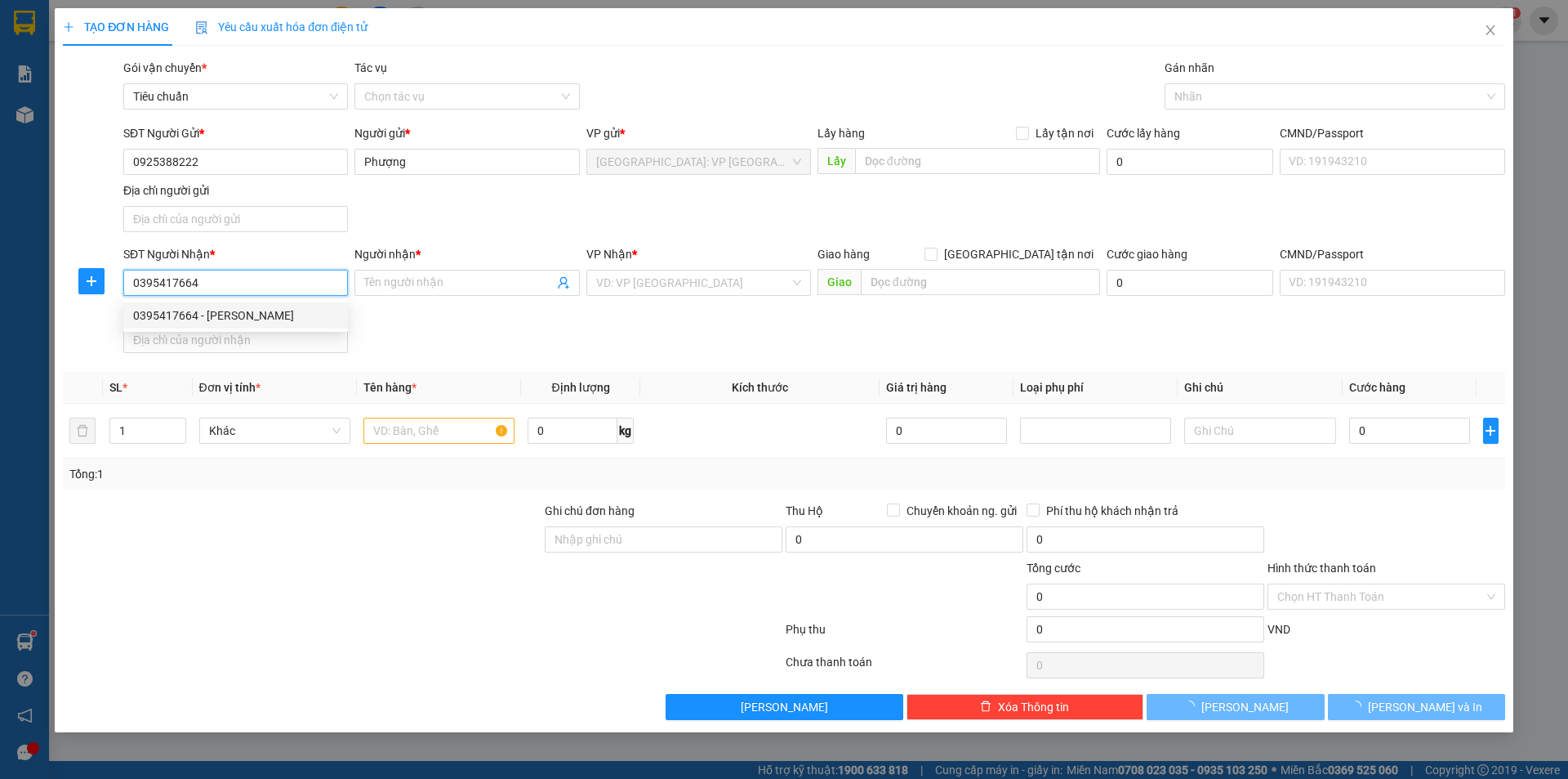
type input "Nguyễn Thị Thùy Dung"
checkbox input "true"
type input "Số km87+600 Đường 5 mới, [GEOGRAPHIC_DATA], Xã [GEOGRAPHIC_DATA], [GEOGRAPHIC_D…"
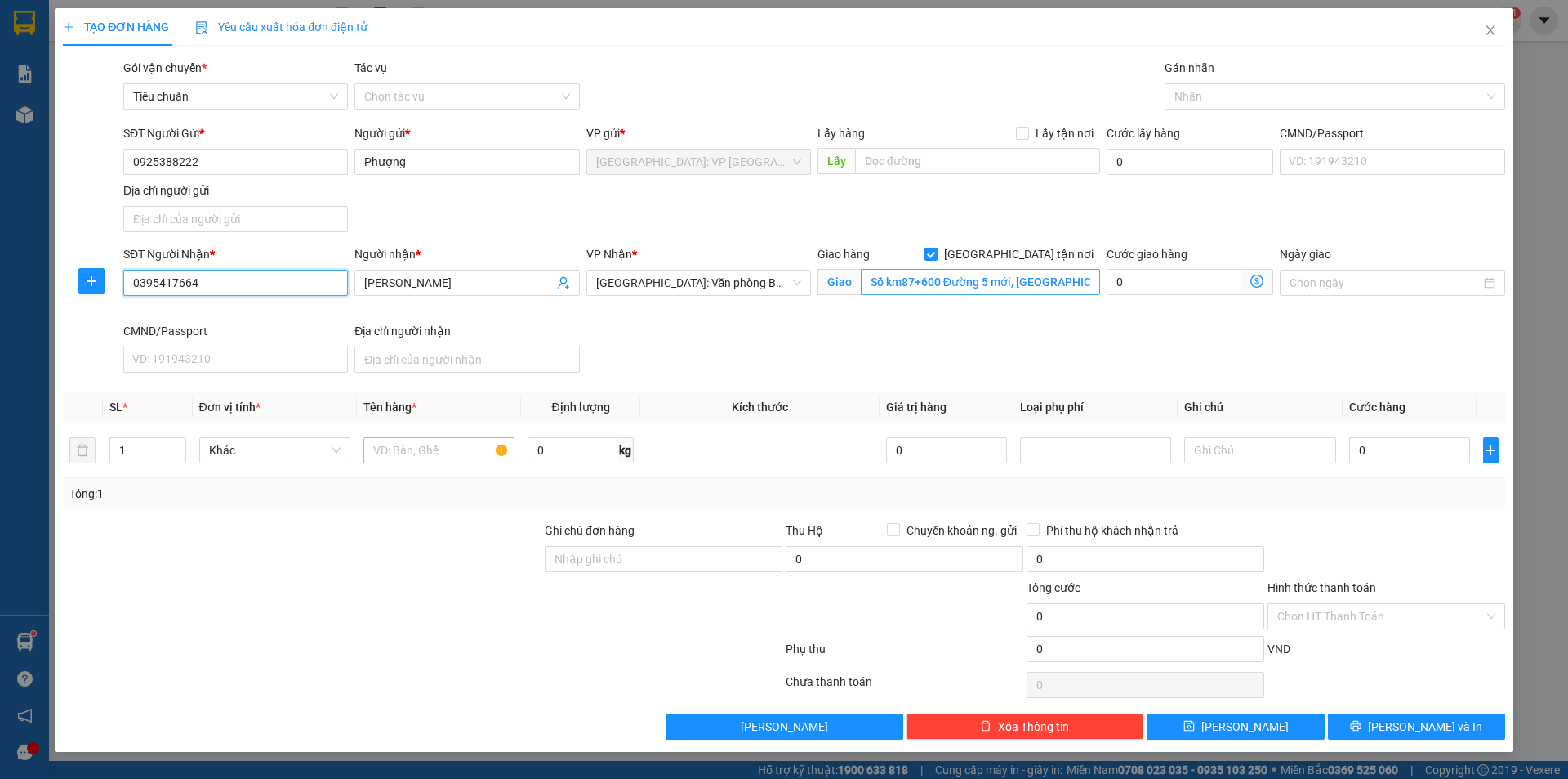
type input "0395417664"
click at [932, 285] on input "Số km87+600 Đường 5 mới, [GEOGRAPHIC_DATA], Xã [GEOGRAPHIC_DATA], [GEOGRAPHIC_D…" at bounding box center [980, 281] width 239 height 26
click at [945, 276] on input "Số km87+600 Đường 5 mới, [GEOGRAPHIC_DATA], Xã [GEOGRAPHIC_DATA], [GEOGRAPHIC_D…" at bounding box center [980, 281] width 239 height 26
drag, startPoint x: 1228, startPoint y: 85, endPoint x: 1224, endPoint y: 101, distance: 16.5
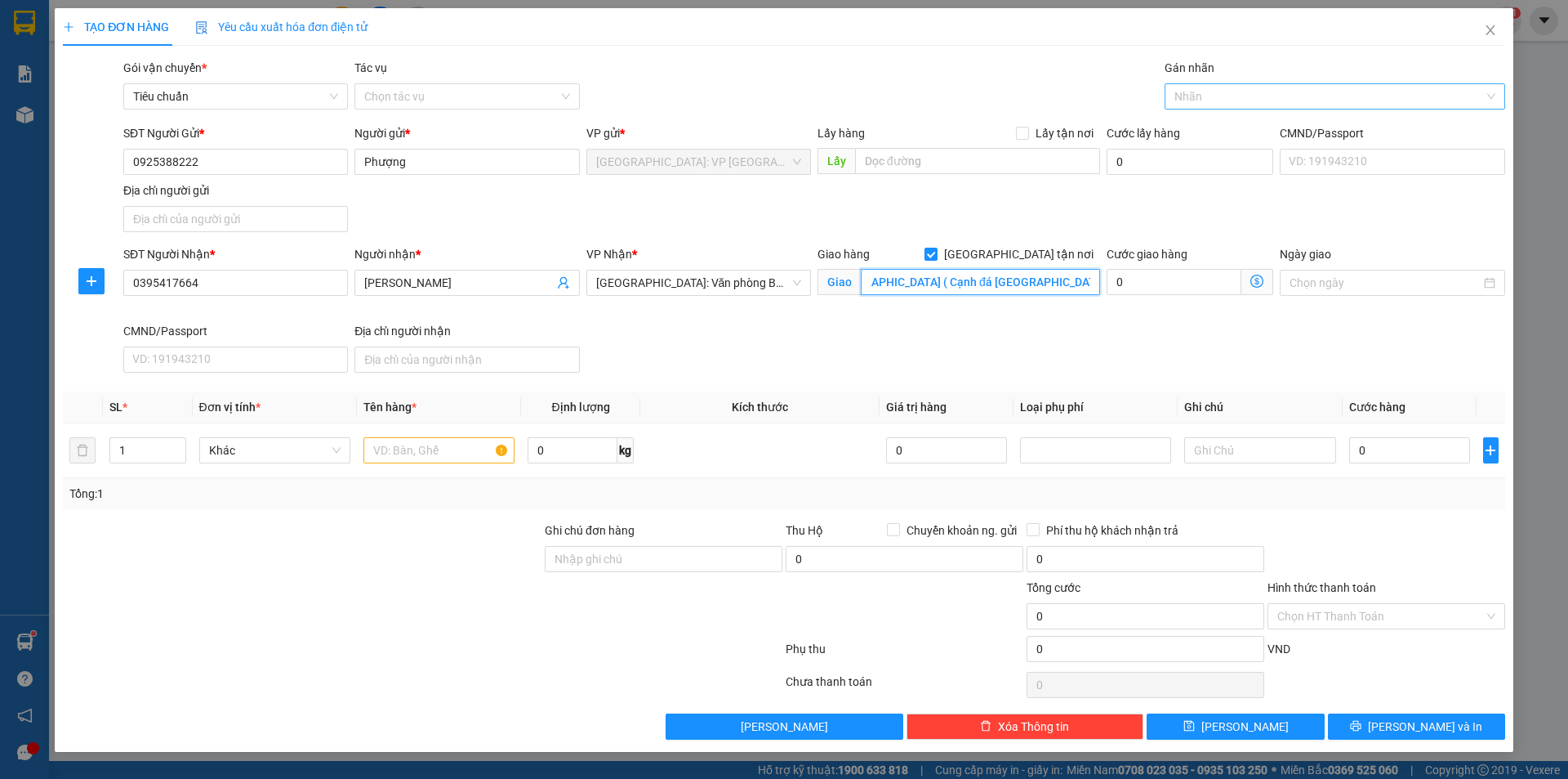
click at [1226, 91] on div "Nhãn" at bounding box center [1335, 96] width 341 height 26
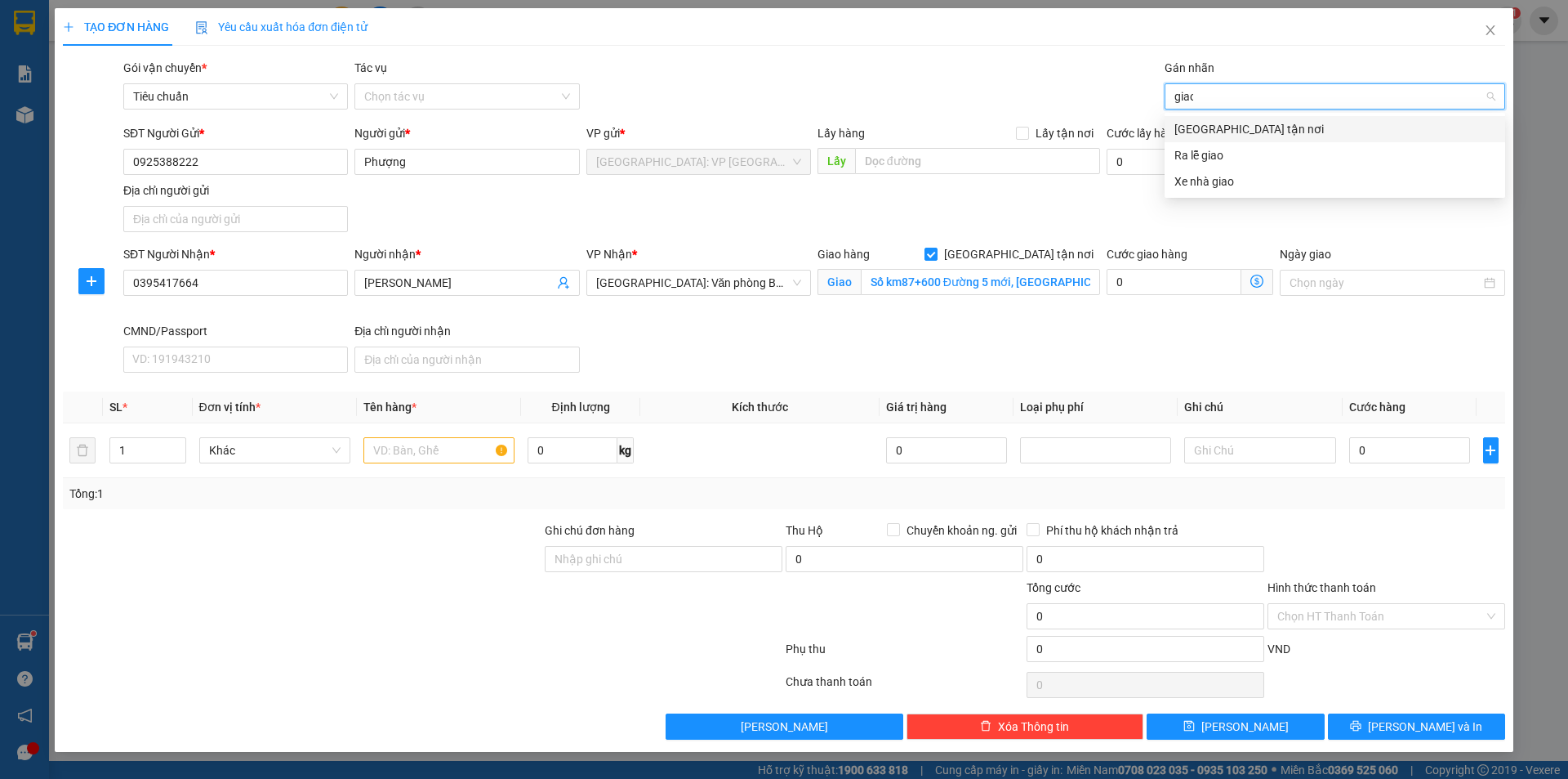
type input "giao"
click at [1284, 130] on div "[GEOGRAPHIC_DATA] tận nơi" at bounding box center [1335, 129] width 321 height 18
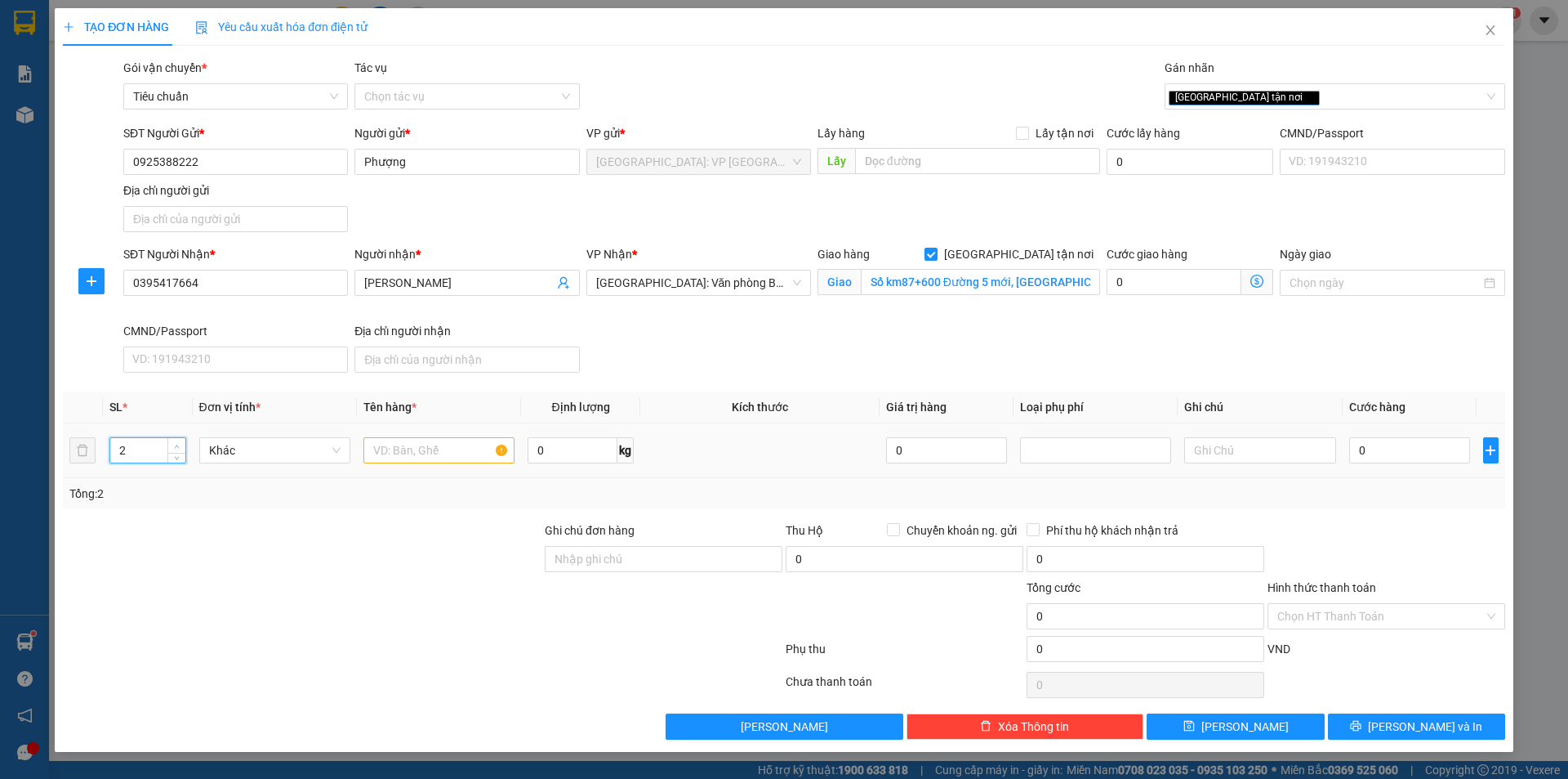
click at [178, 444] on icon "up" at bounding box center [177, 447] width 6 height 6
drag, startPoint x: 178, startPoint y: 444, endPoint x: 174, endPoint y: 453, distance: 9.8
click at [174, 452] on div at bounding box center [176, 450] width 18 height 24
drag, startPoint x: 174, startPoint y: 453, endPoint x: 168, endPoint y: 461, distance: 10.0
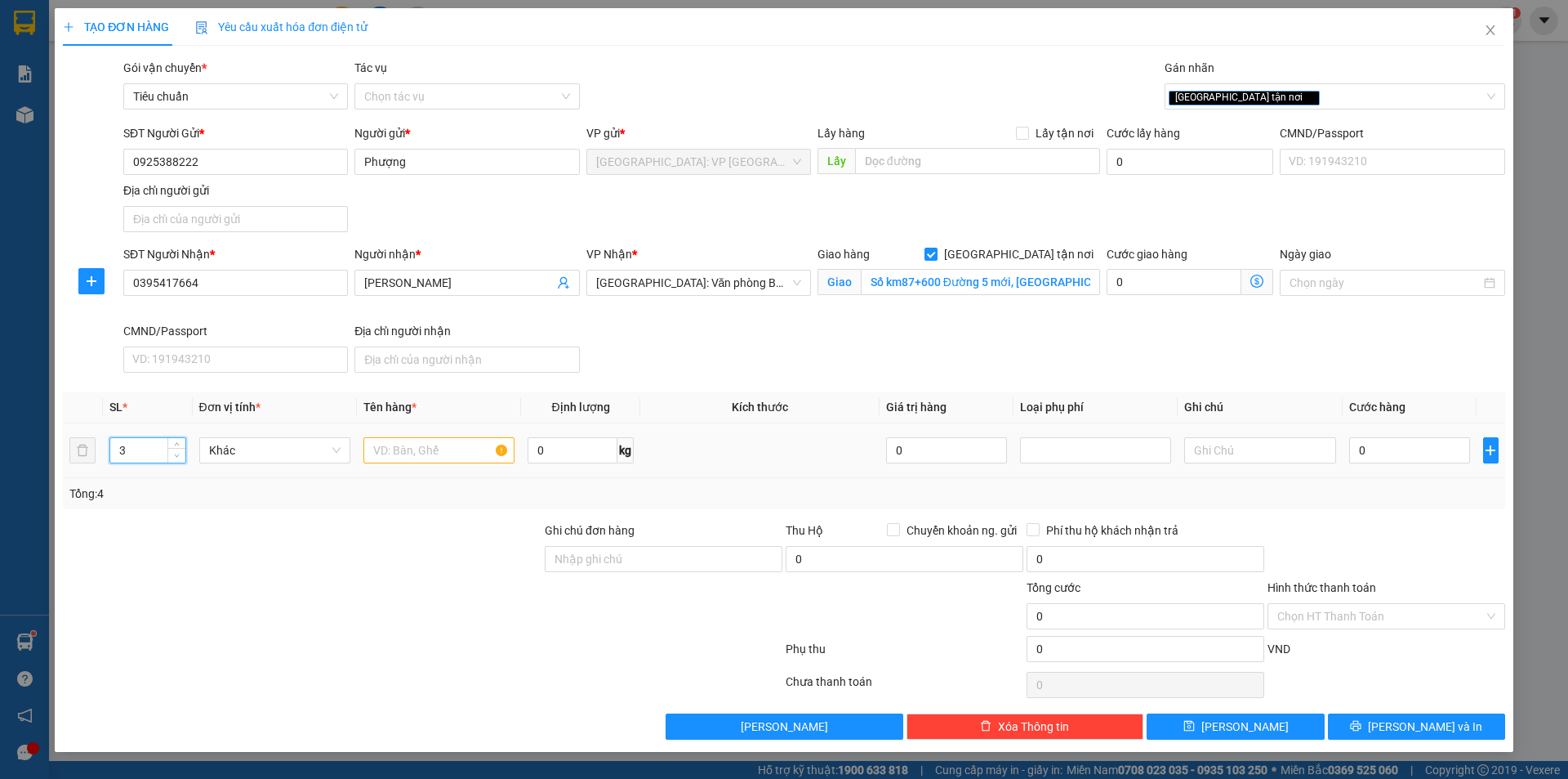
click at [172, 459] on span "down" at bounding box center [177, 456] width 10 height 10
click at [180, 433] on td "3" at bounding box center [148, 451] width 90 height 55
click at [175, 439] on span "Increase Value" at bounding box center [176, 445] width 18 height 15
click at [181, 441] on span "up" at bounding box center [177, 446] width 10 height 10
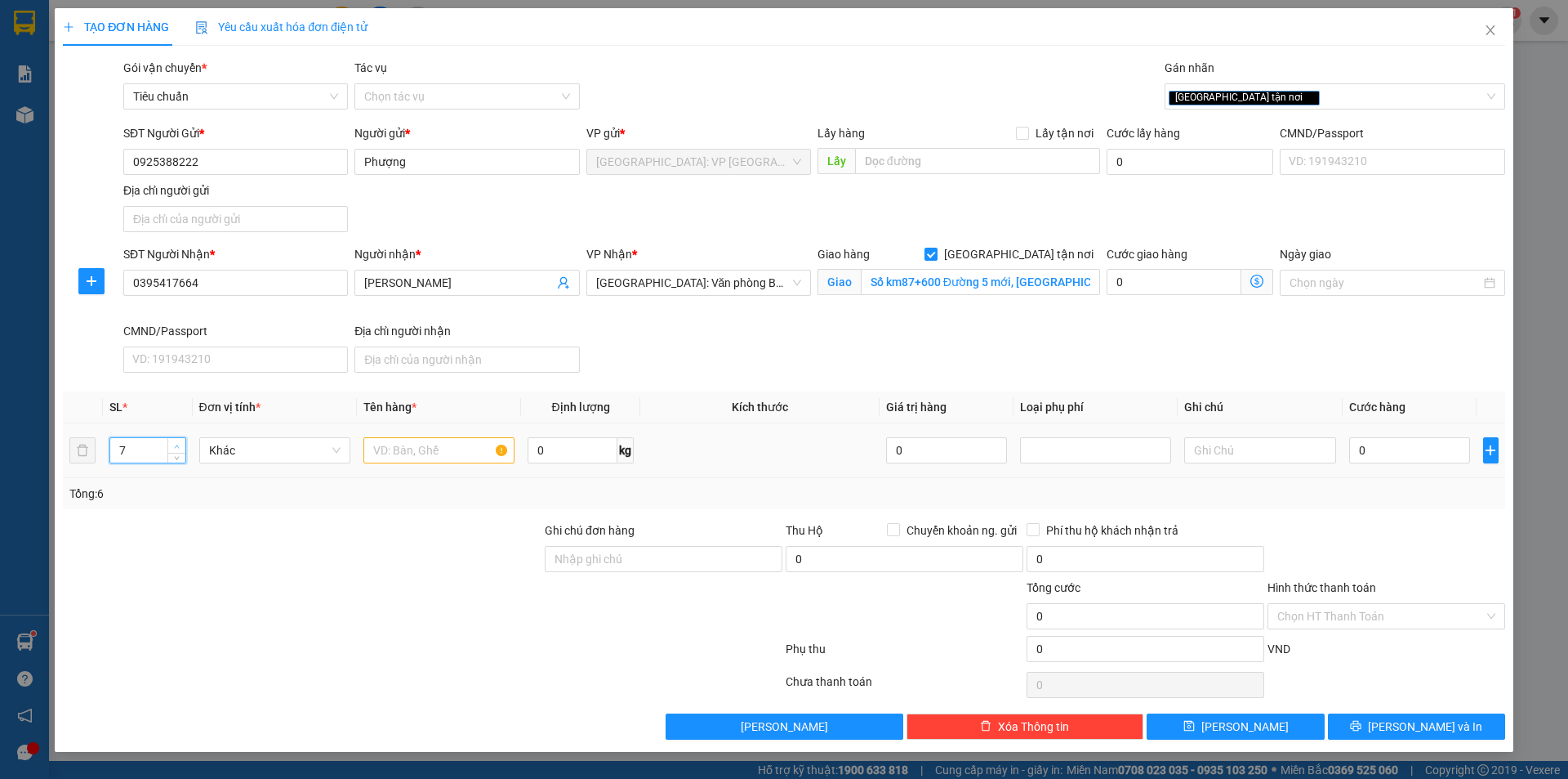
click at [181, 441] on span "up" at bounding box center [177, 446] width 10 height 10
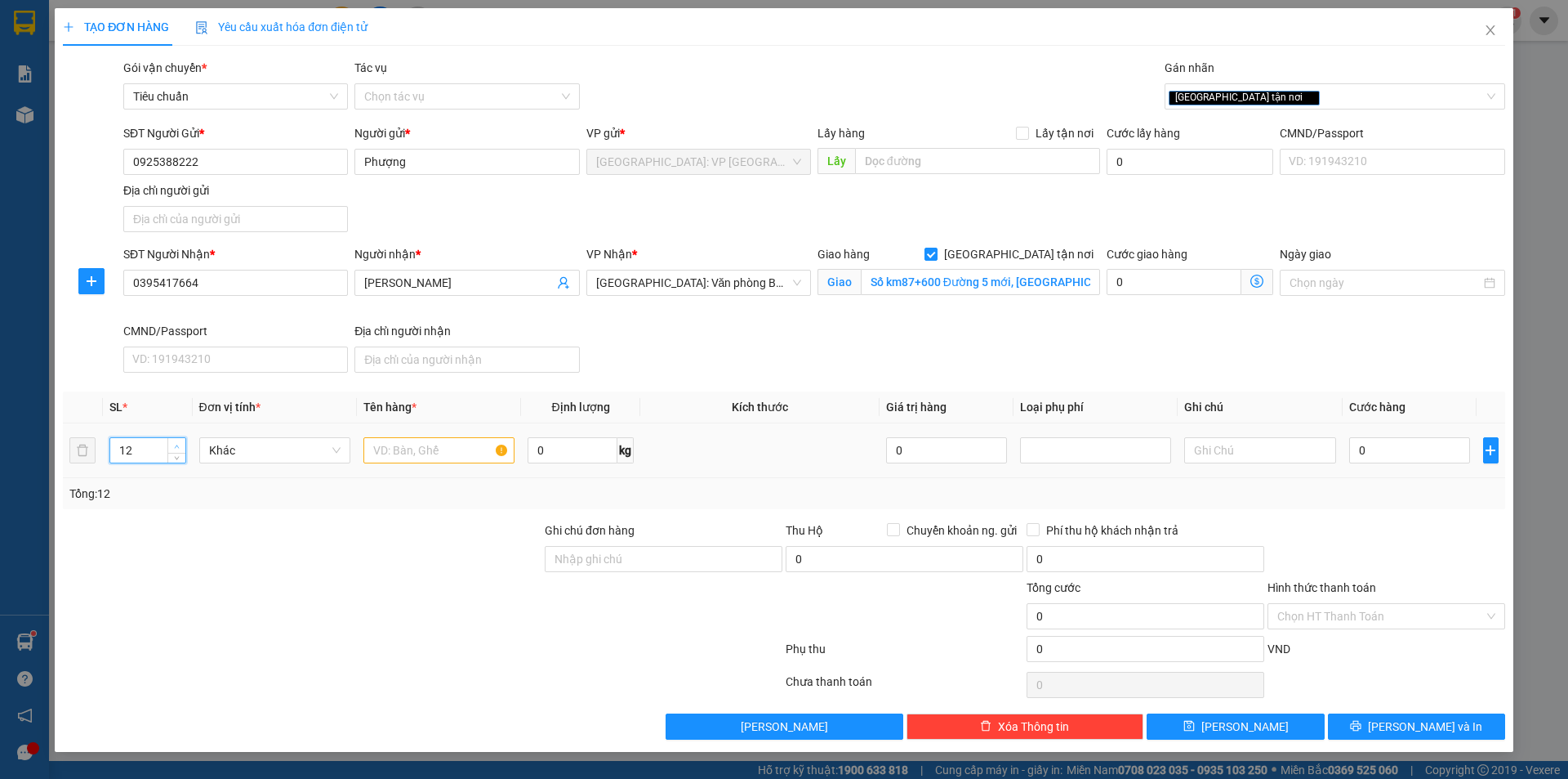
click at [181, 441] on span "up" at bounding box center [177, 446] width 10 height 10
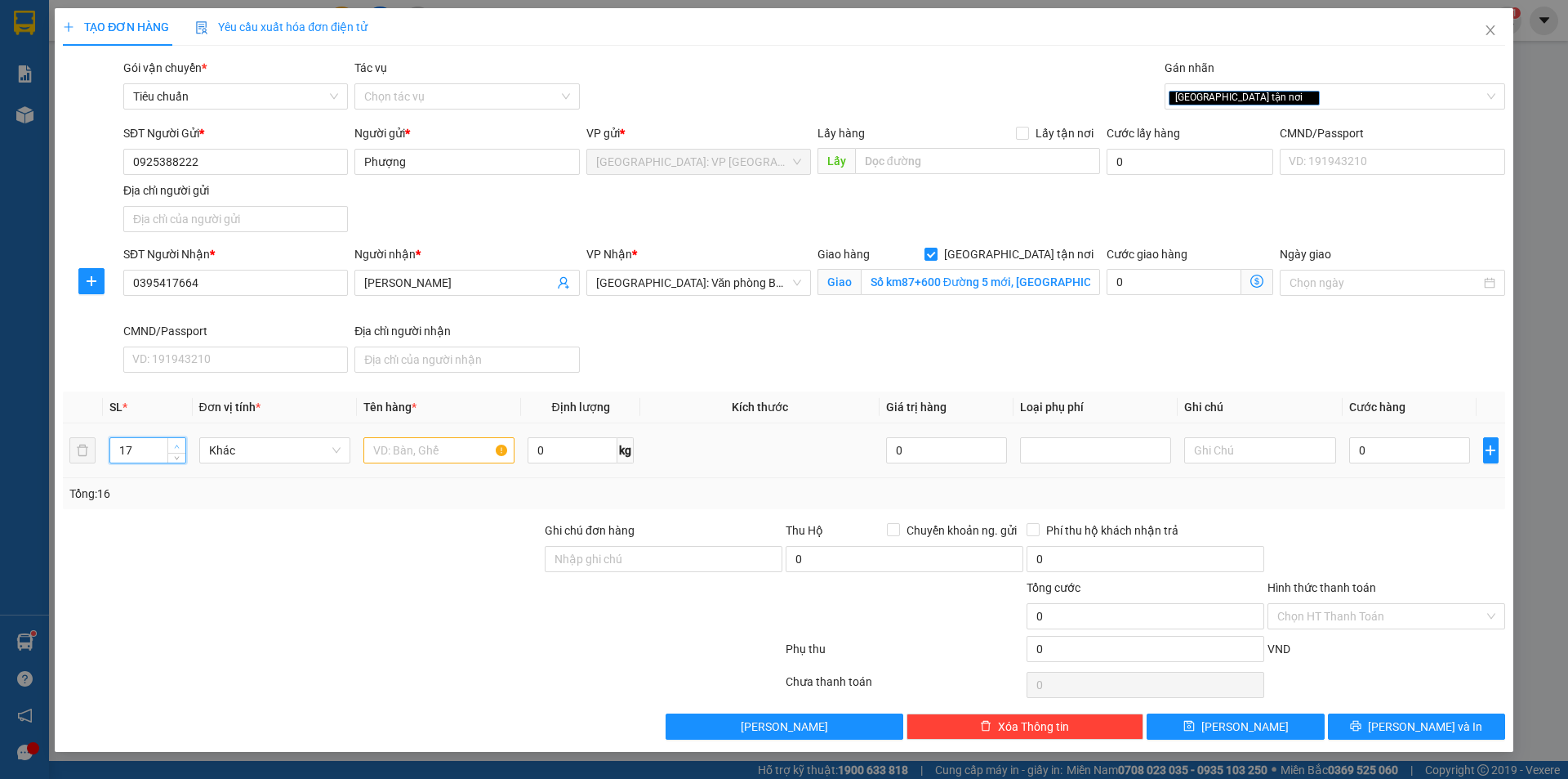
click at [181, 441] on span "up" at bounding box center [177, 446] width 10 height 10
type input "20"
click at [181, 441] on span "up" at bounding box center [177, 446] width 10 height 10
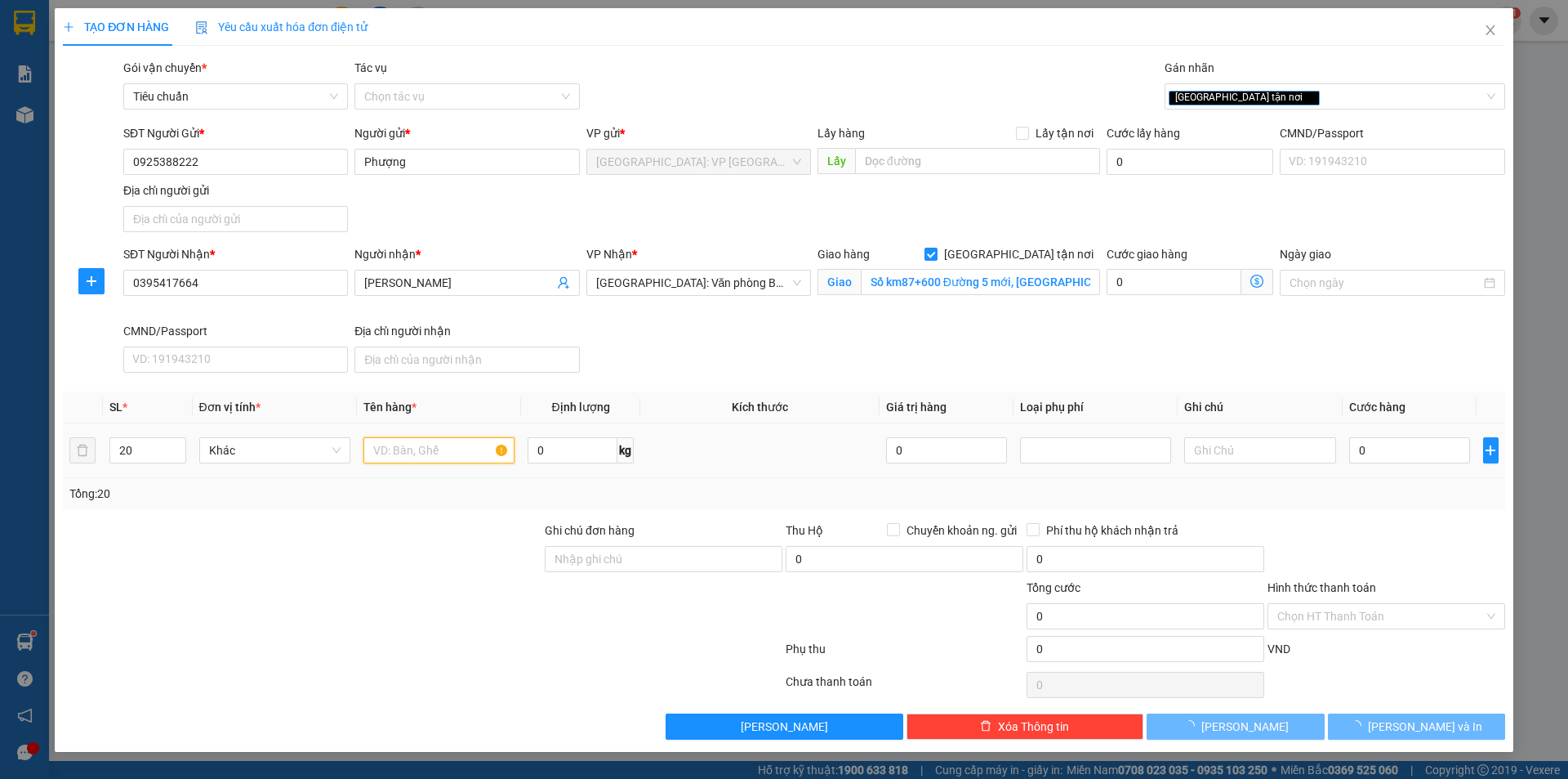
click at [434, 455] on input "text" at bounding box center [439, 450] width 151 height 26
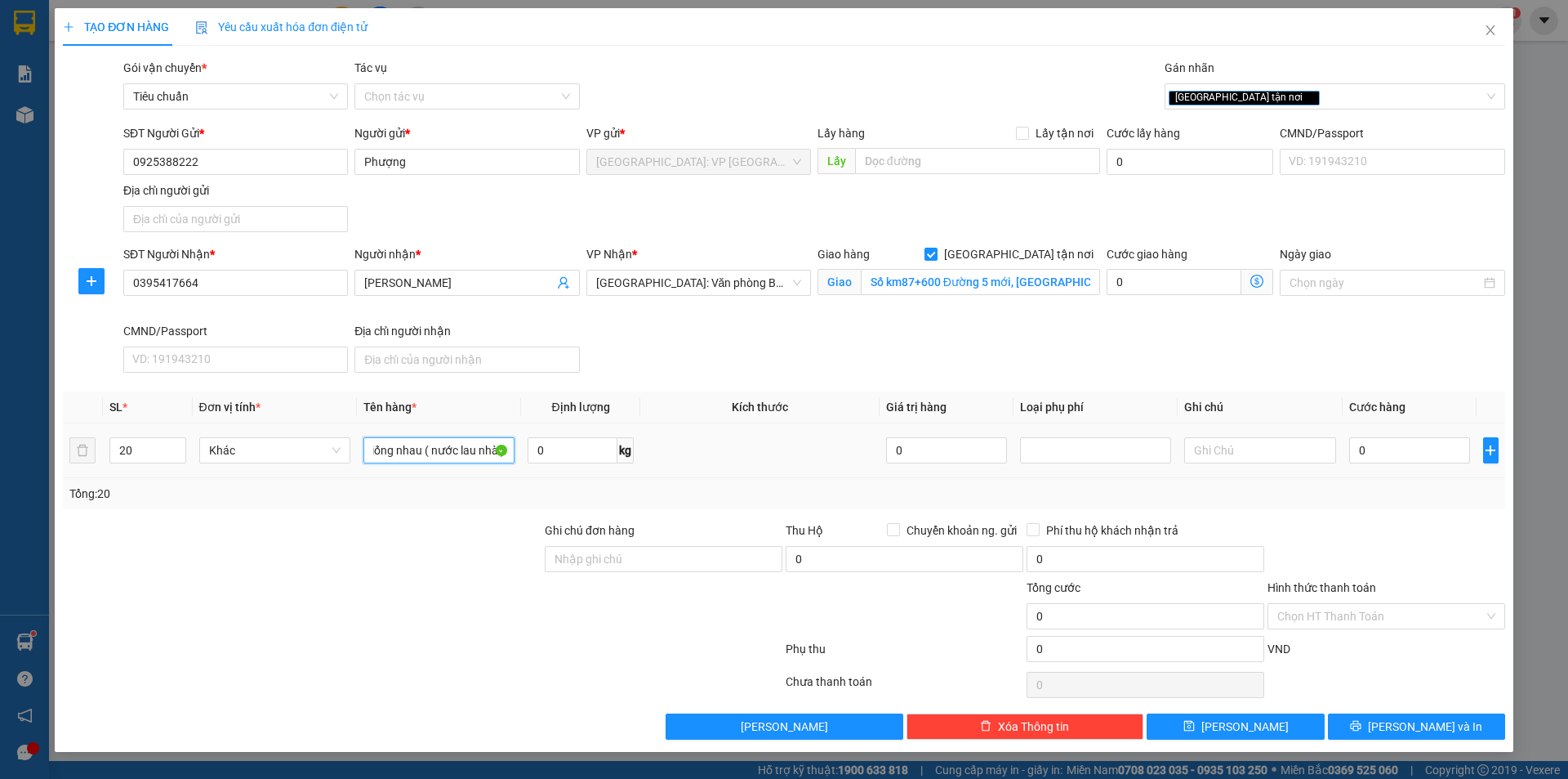
scroll to position [0, 60]
type input "20 thùng giống nhau ( nước lau nhà )"
click at [571, 554] on input "Ghi chú đơn hàng" at bounding box center [663, 559] width 238 height 26
type input "để đúng chiều"
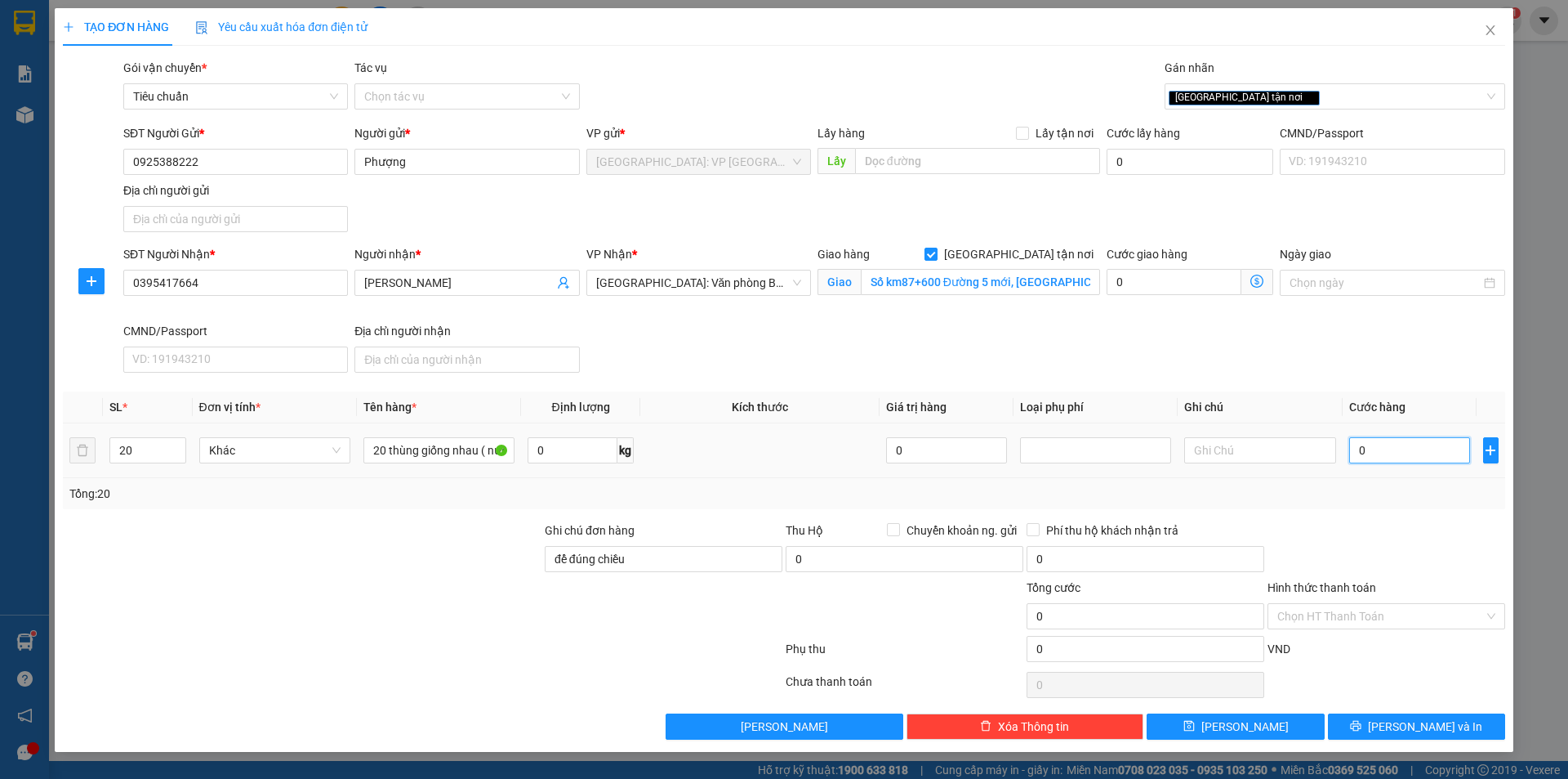
click at [1403, 461] on input "0" at bounding box center [1410, 450] width 121 height 26
click at [1412, 451] on input "0" at bounding box center [1410, 450] width 121 height 26
type input "09"
type input "9"
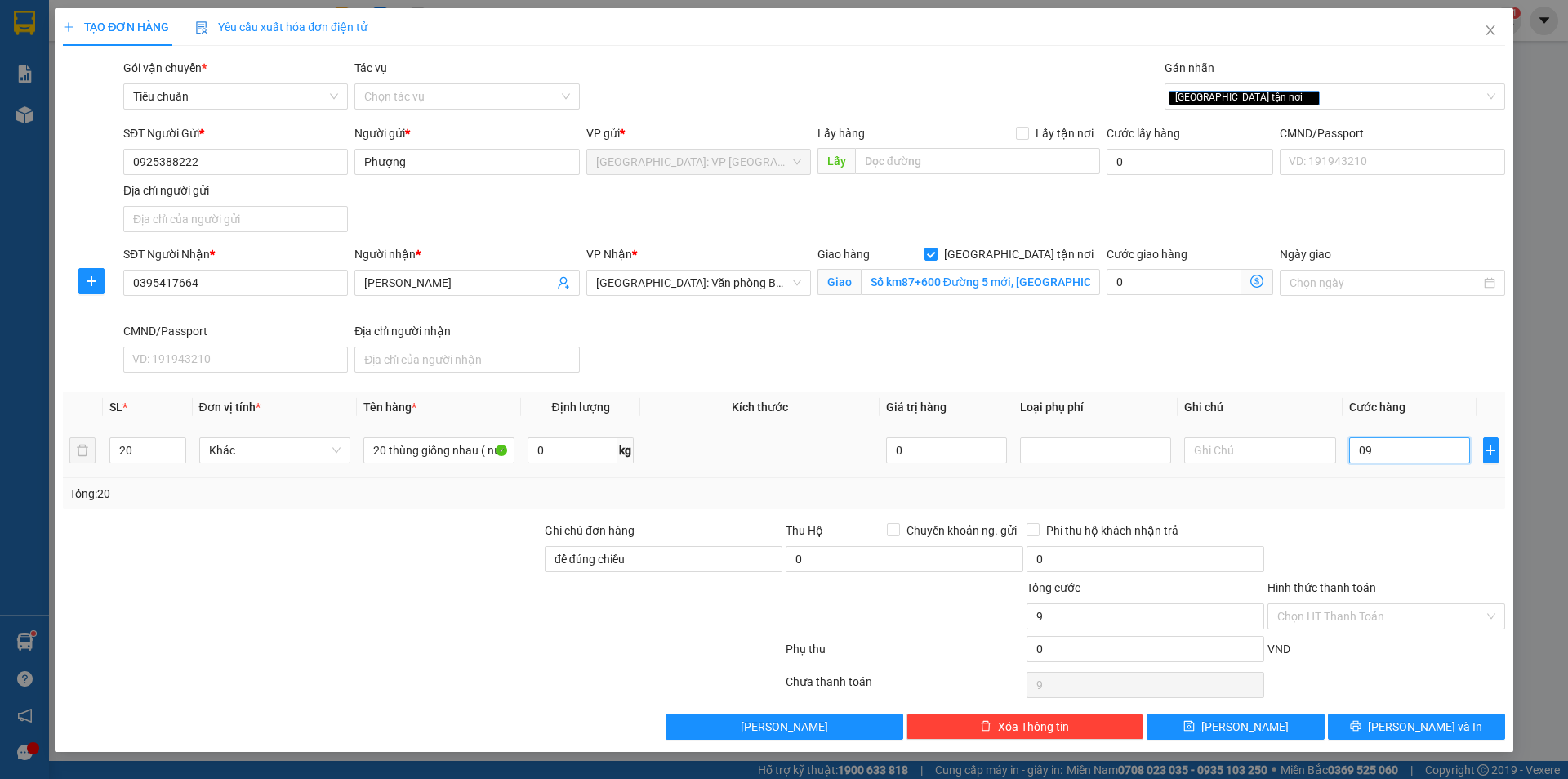
type input "090"
type input "90"
type input "0.900"
type input "900"
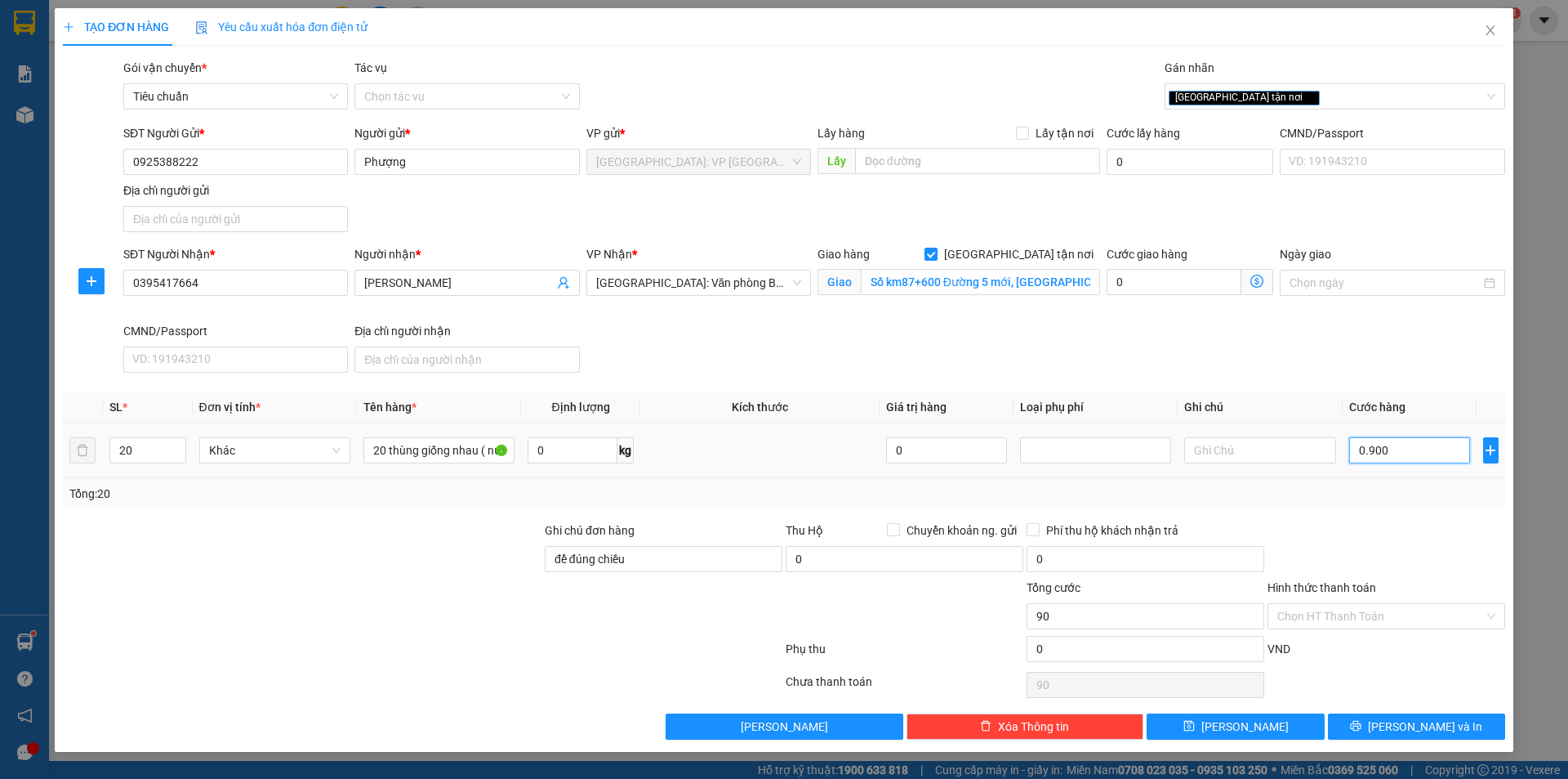
type input "900"
type input "09.000"
type input "9.000"
type input "090.000"
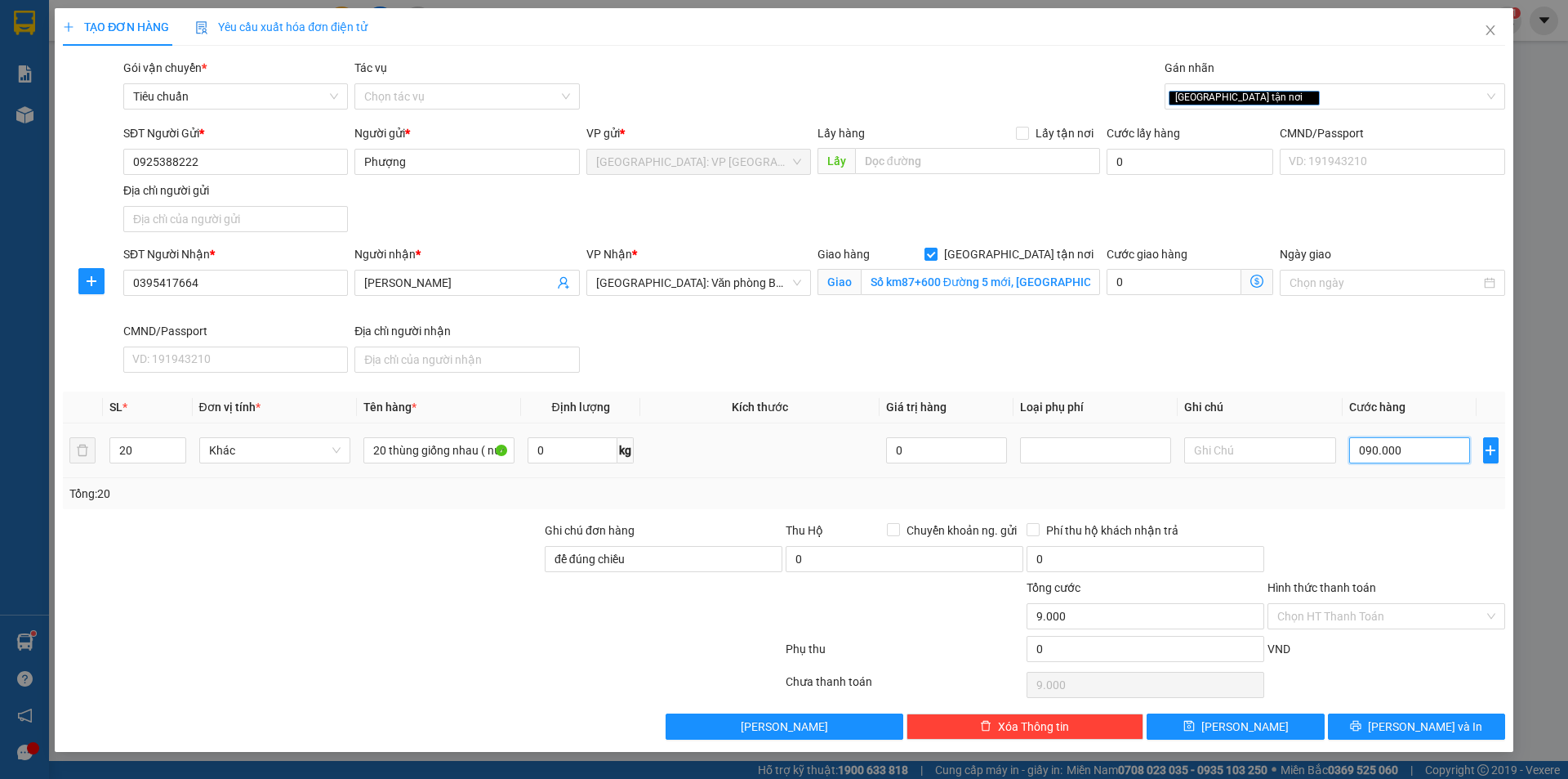
type input "90.000"
type input "0.900.000"
type input "900.000"
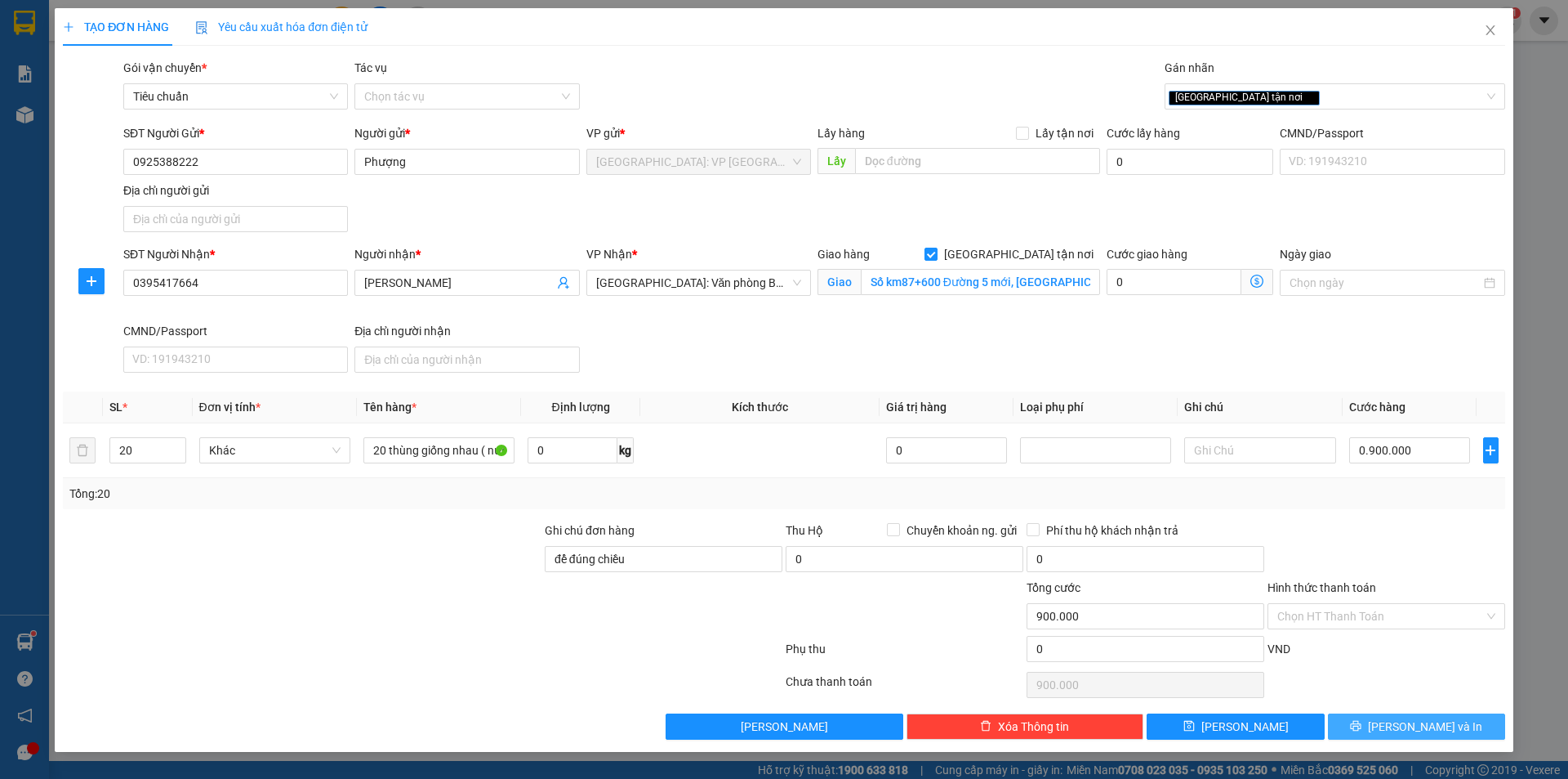
type input "900.000"
click at [1425, 727] on span "[PERSON_NAME] và In" at bounding box center [1425, 726] width 115 height 18
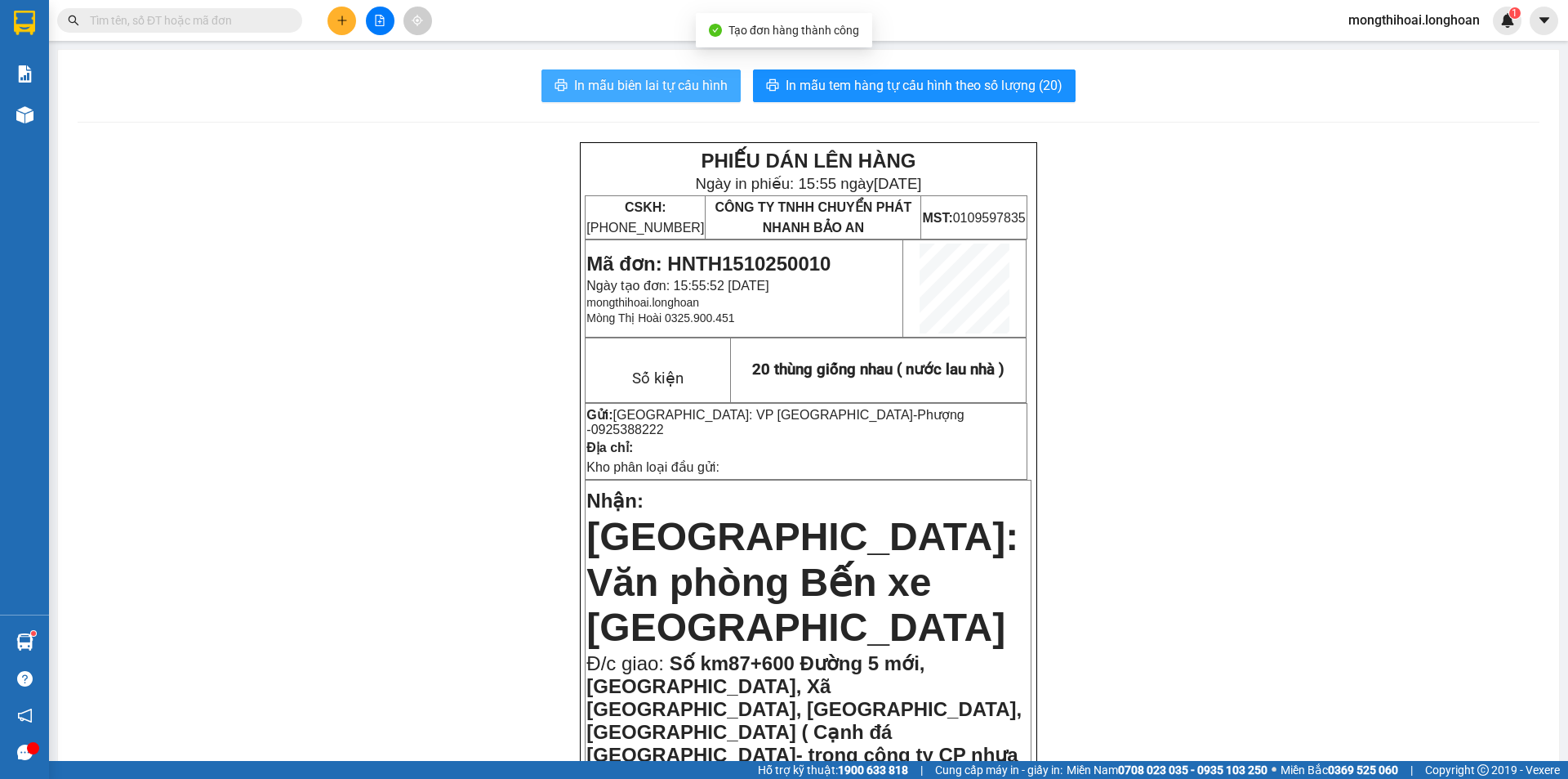
click at [687, 87] on span "In mẫu biên lai tự cấu hình" at bounding box center [650, 85] width 154 height 21
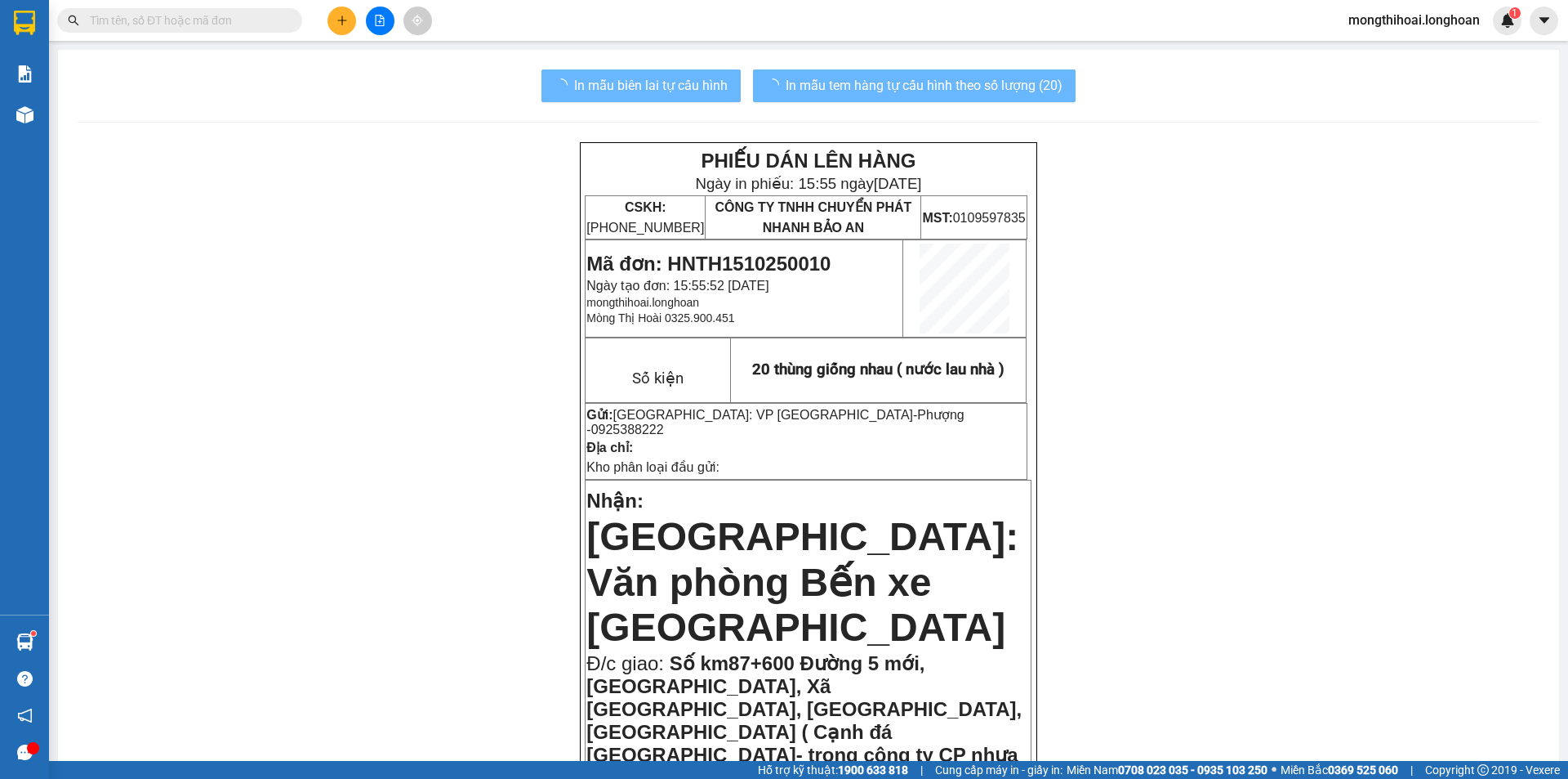
scroll to position [164, 0]
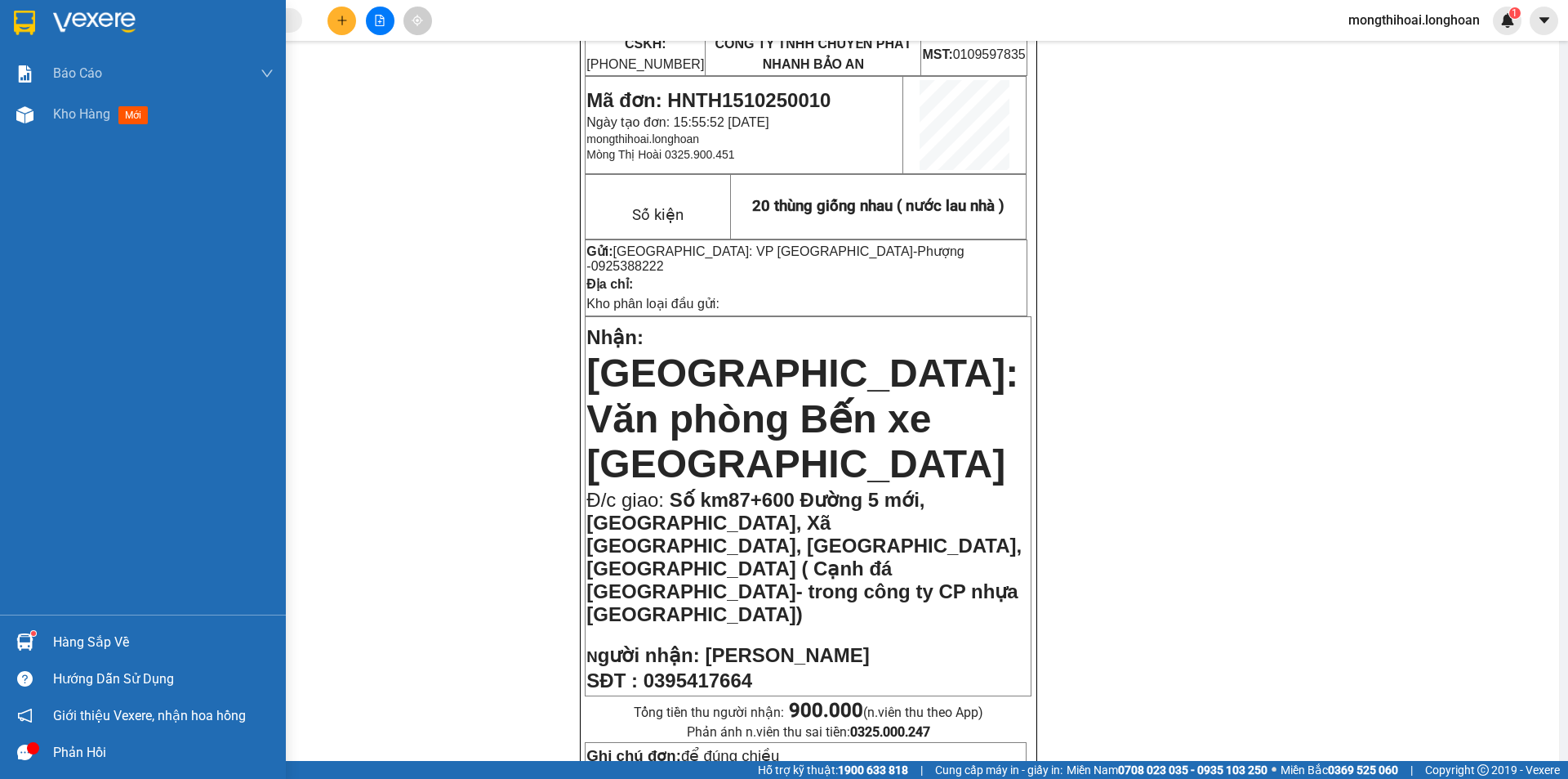
click at [0, 18] on div at bounding box center [143, 26] width 286 height 53
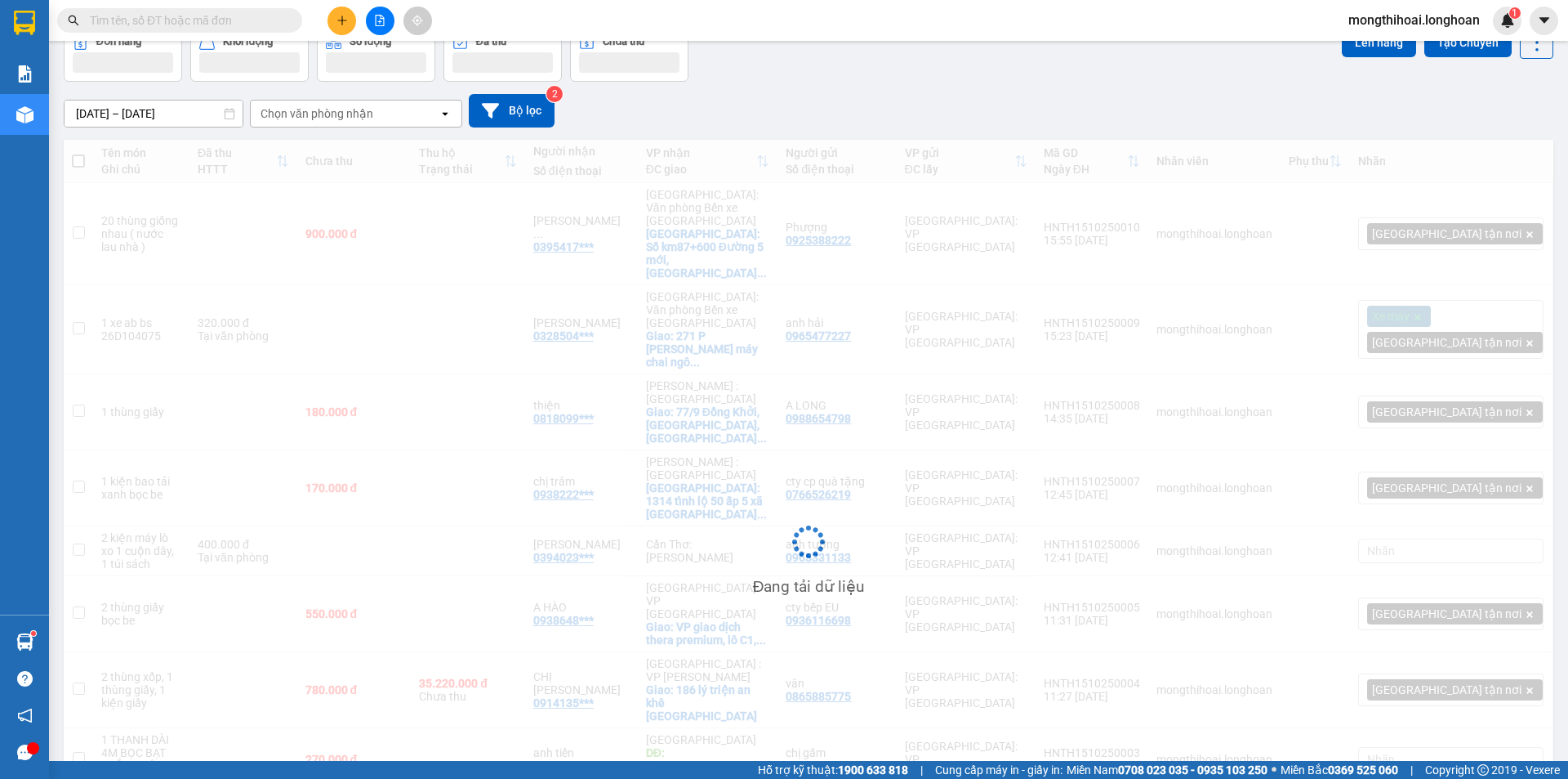
scroll to position [133, 0]
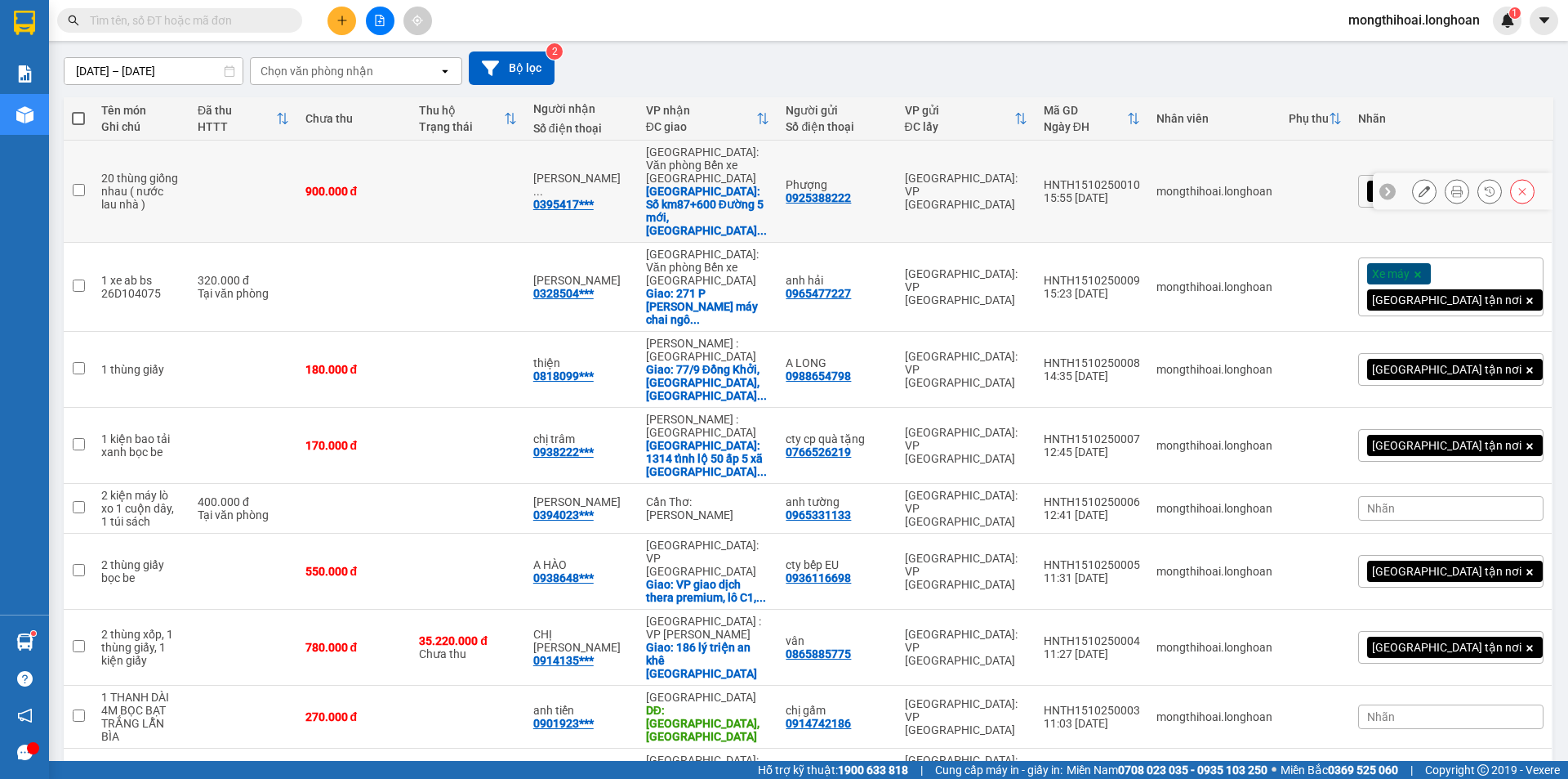
click at [1413, 177] on button at bounding box center [1424, 191] width 23 height 28
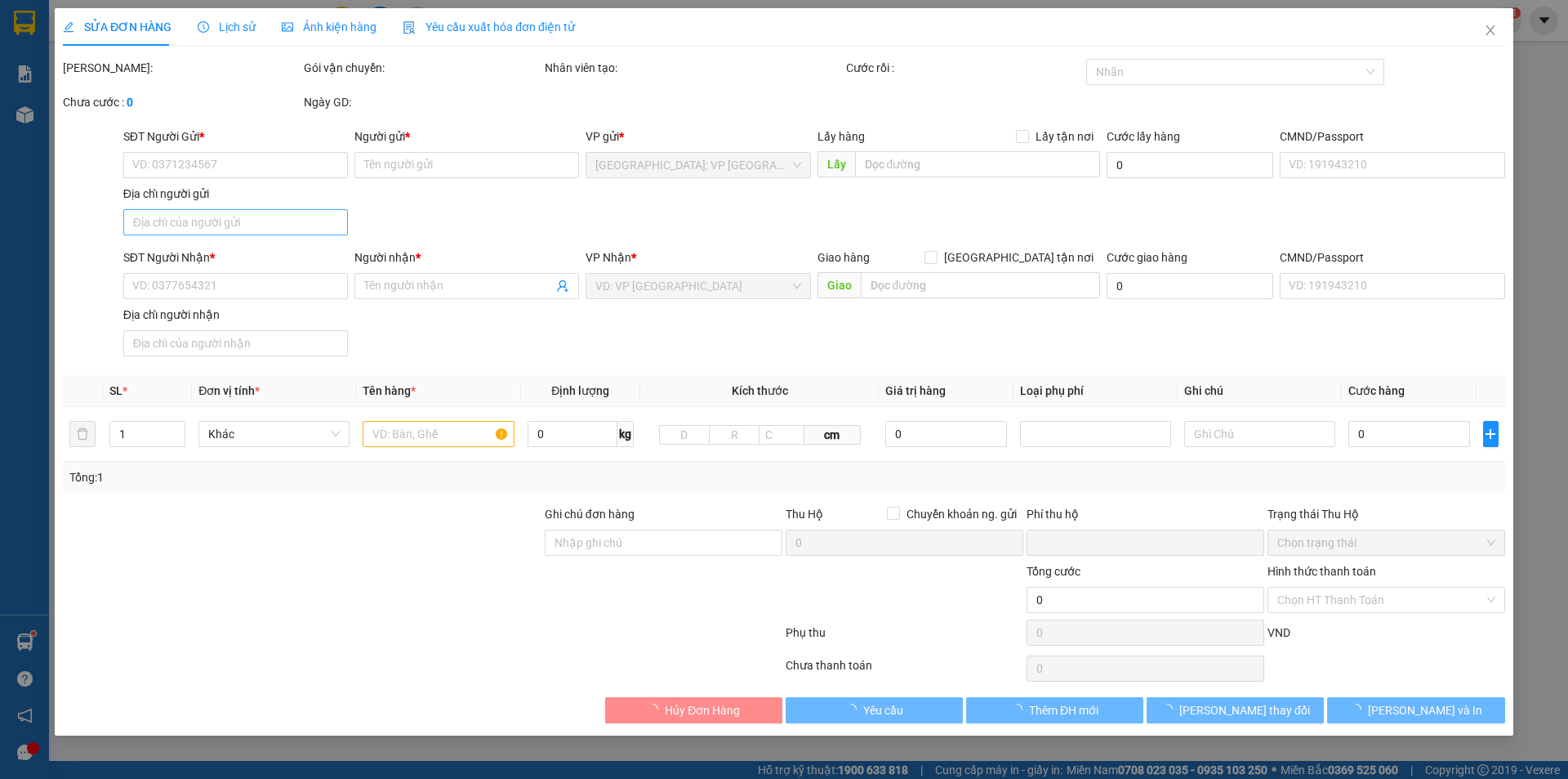
type input "0925388222"
type input "Phượng"
type input "0395417664"
type input "Nguyễn Thị Thùy Dung"
checkbox input "true"
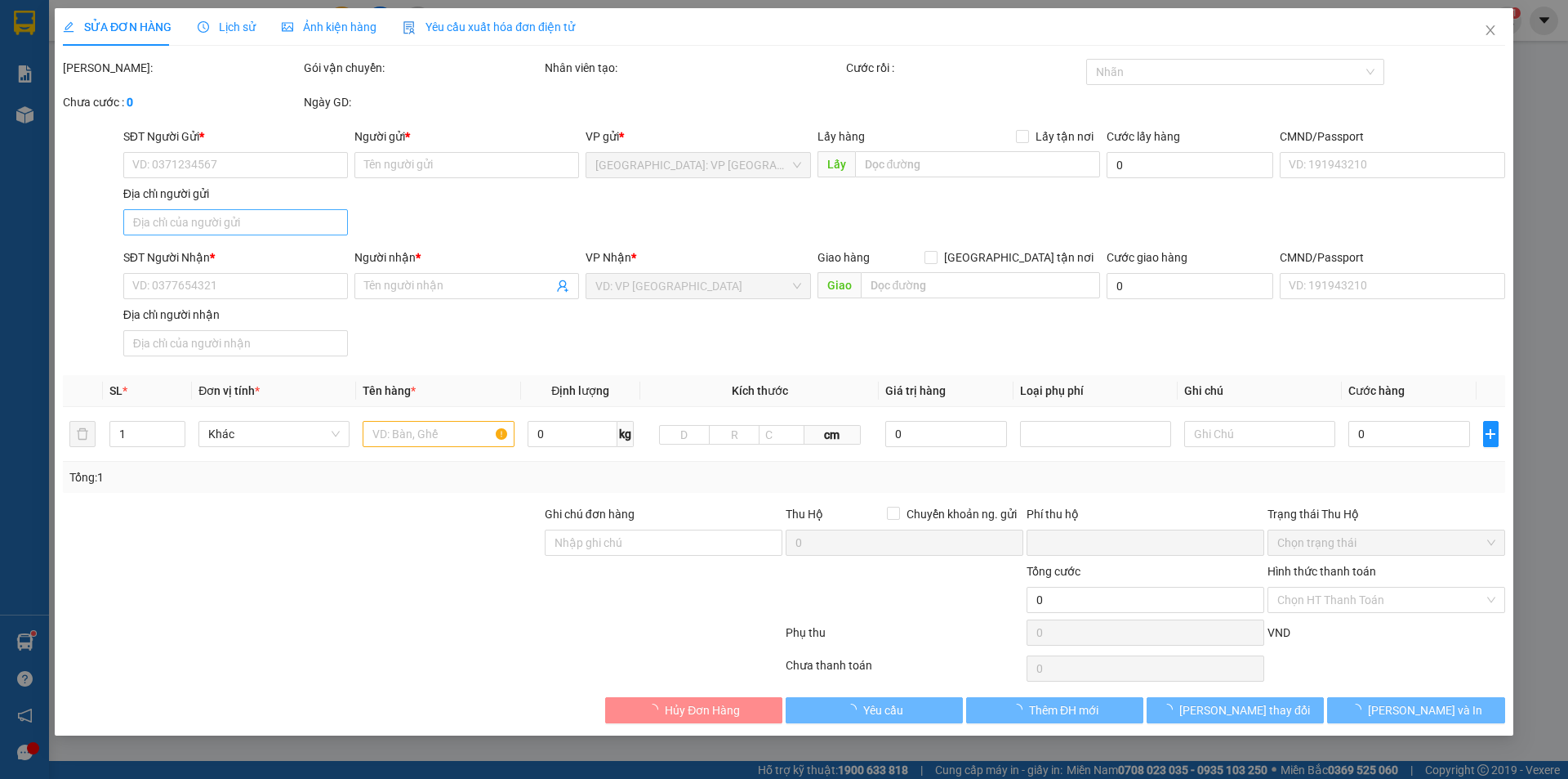
type input "Số km87+600 Đường 5 mới, [GEOGRAPHIC_DATA], Xã [GEOGRAPHIC_DATA], [GEOGRAPHIC_D…"
type input "để đúng chiều"
type input "0"
type input "900.000"
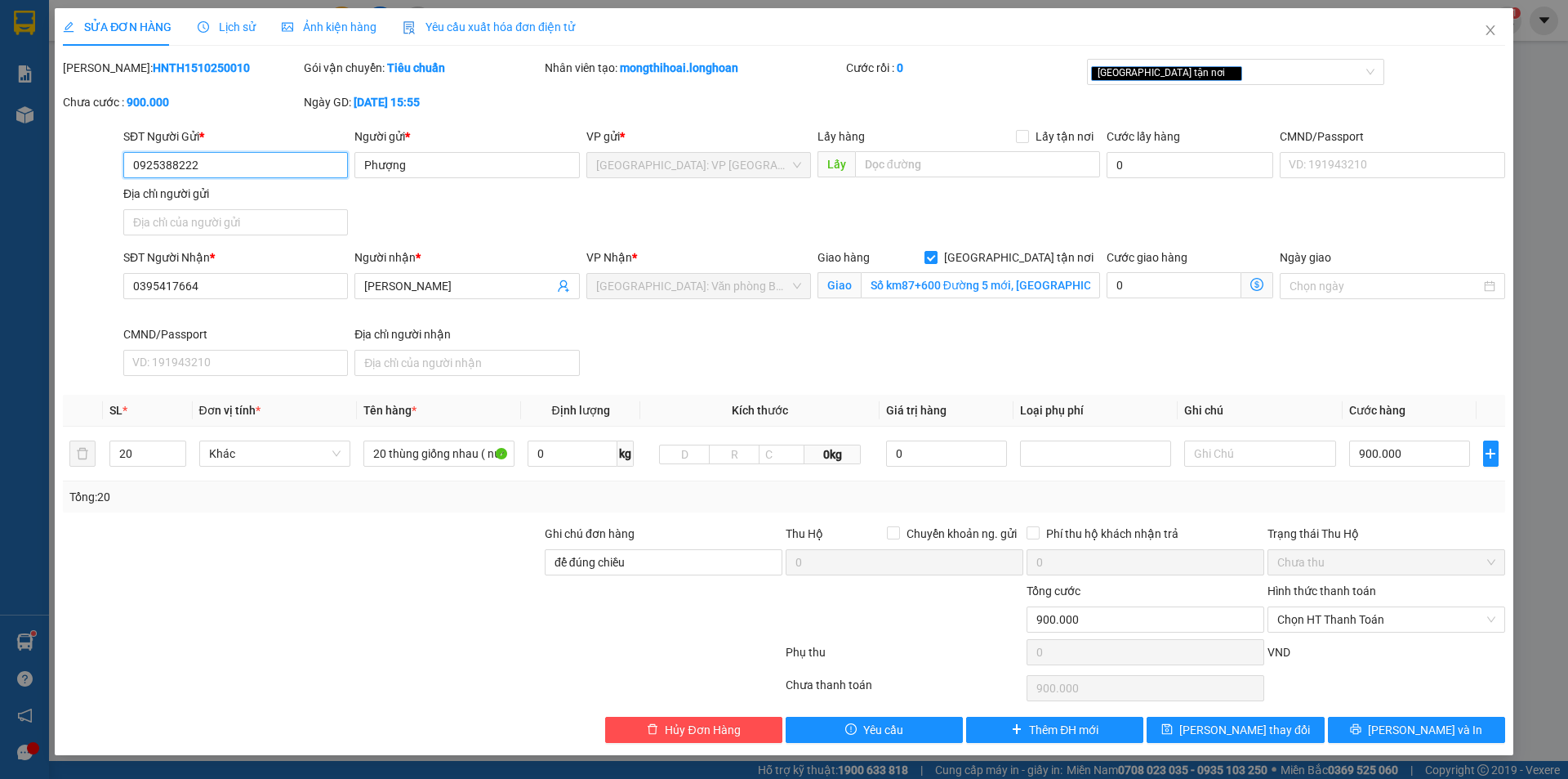
click at [284, 170] on input "0925388222" at bounding box center [235, 165] width 224 height 26
click at [1483, 19] on span "Close" at bounding box center [1491, 30] width 46 height 46
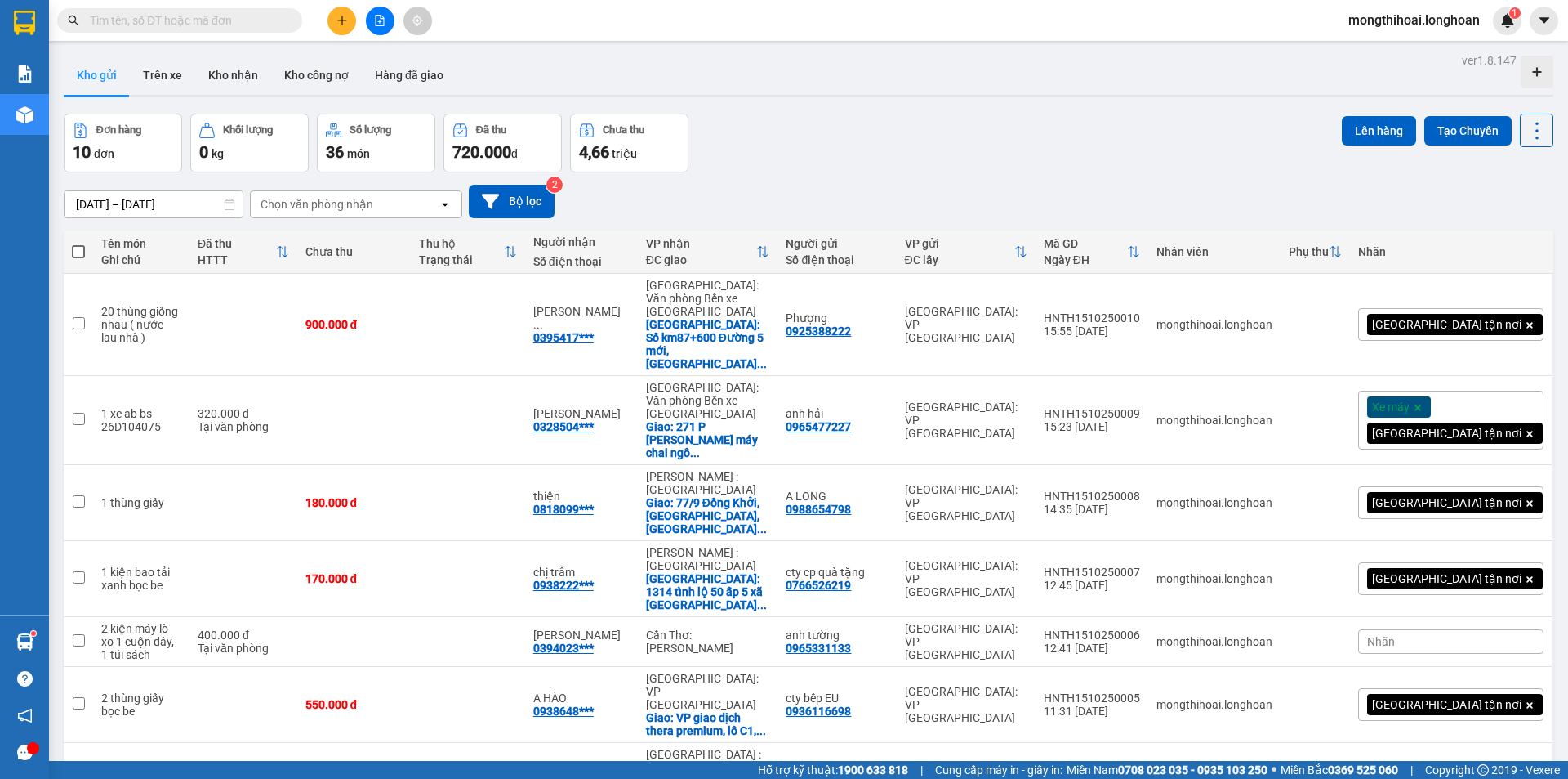
click at [267, 23] on input "text" at bounding box center [186, 21] width 193 height 18
paste input "0925388222"
type input "0925388222"
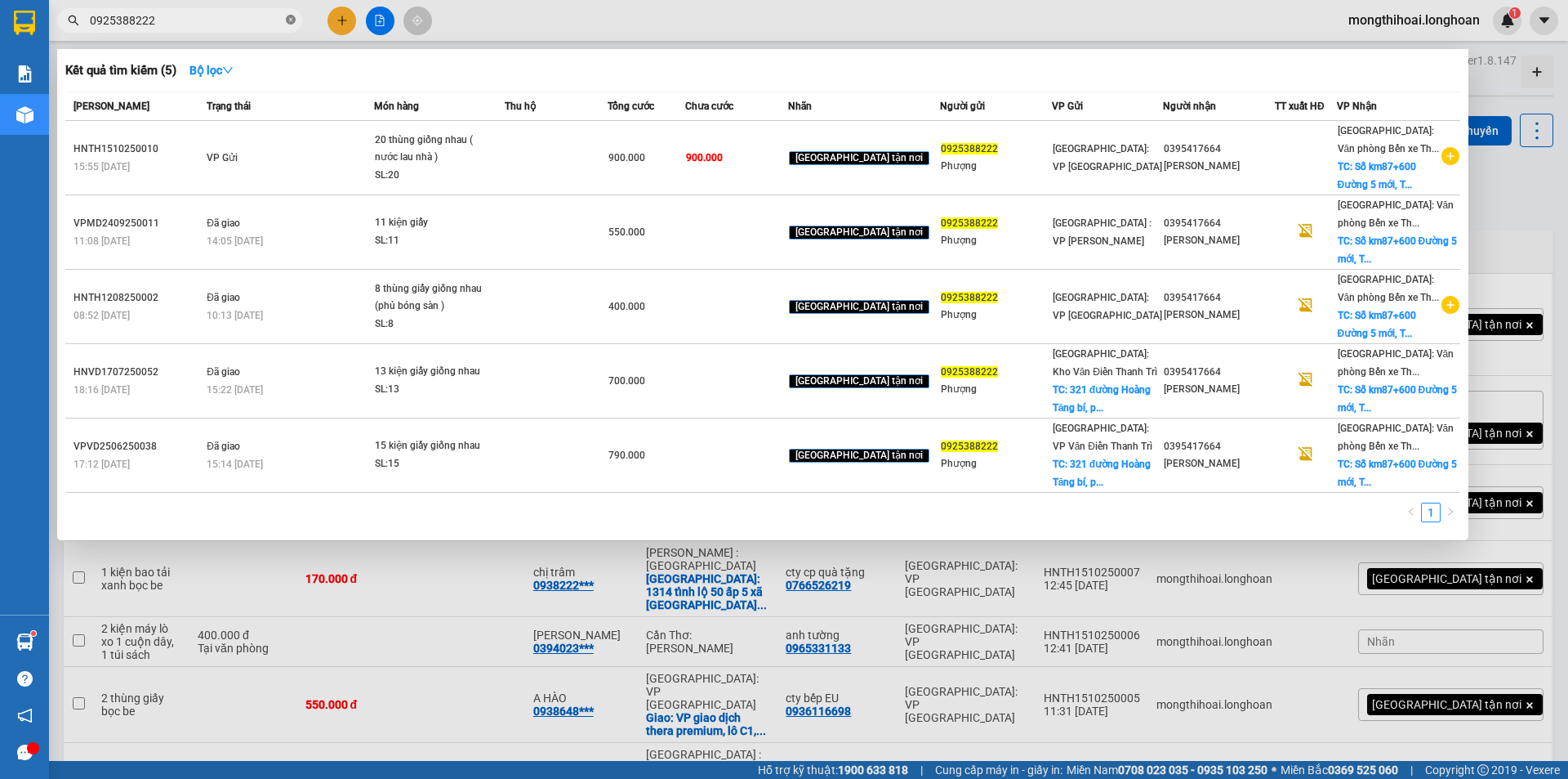
click at [291, 22] on icon "close-circle" at bounding box center [291, 20] width 10 height 10
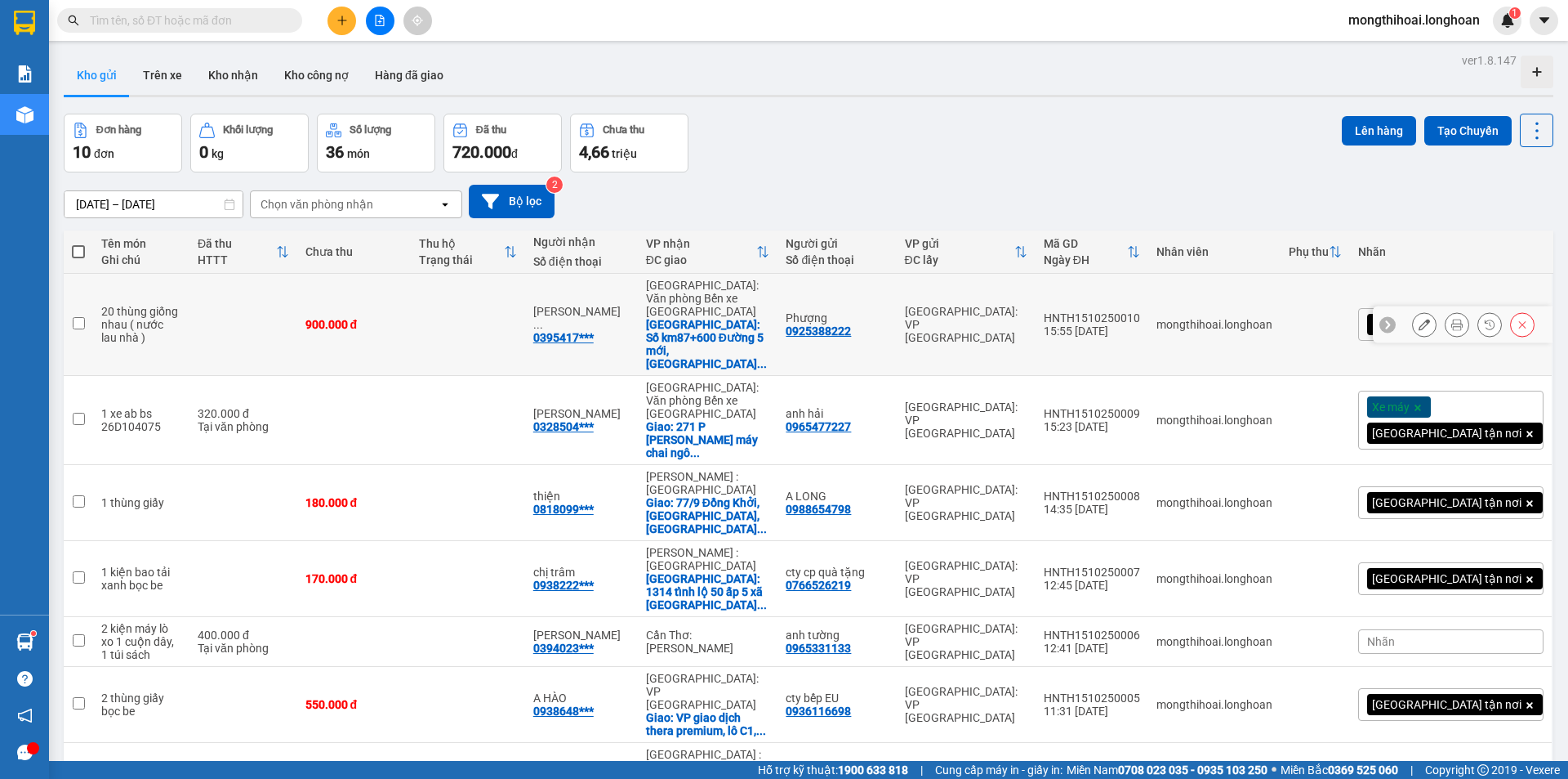
click at [1446, 311] on button at bounding box center [1456, 324] width 23 height 28
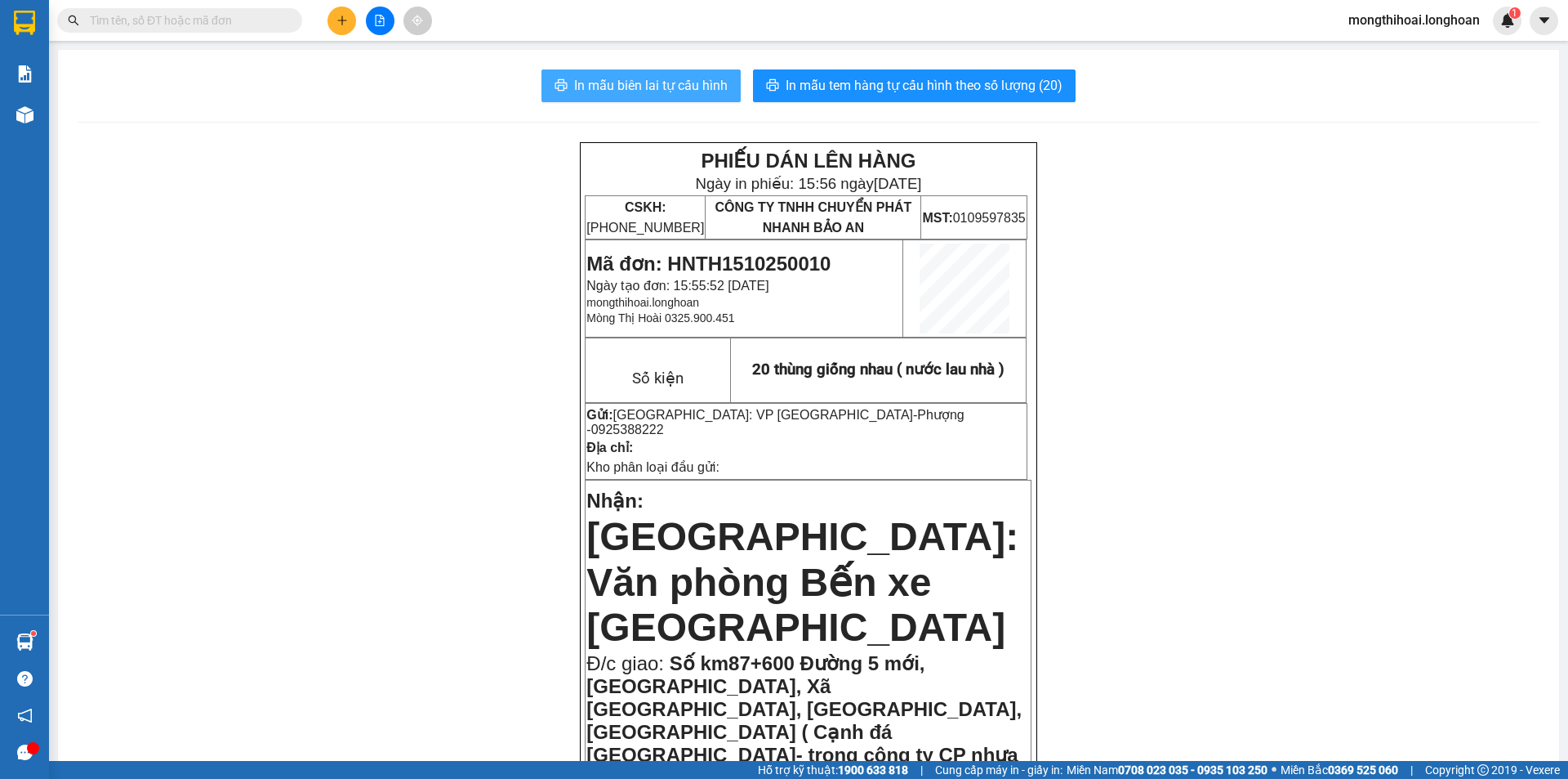
click at [673, 85] on span "In mẫu biên lai tự cấu hình" at bounding box center [650, 85] width 154 height 21
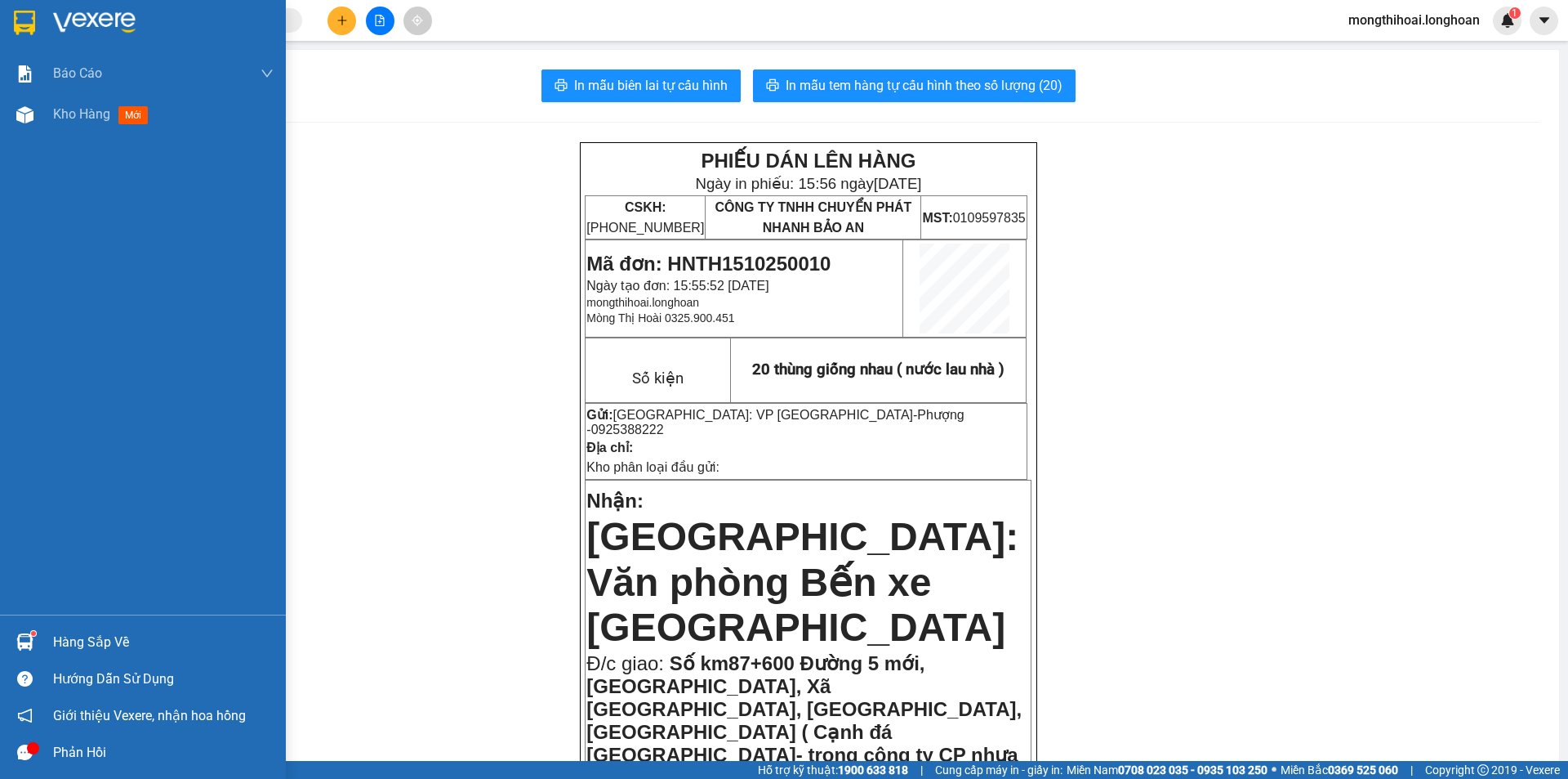
click at [3, 13] on div at bounding box center [143, 26] width 286 height 53
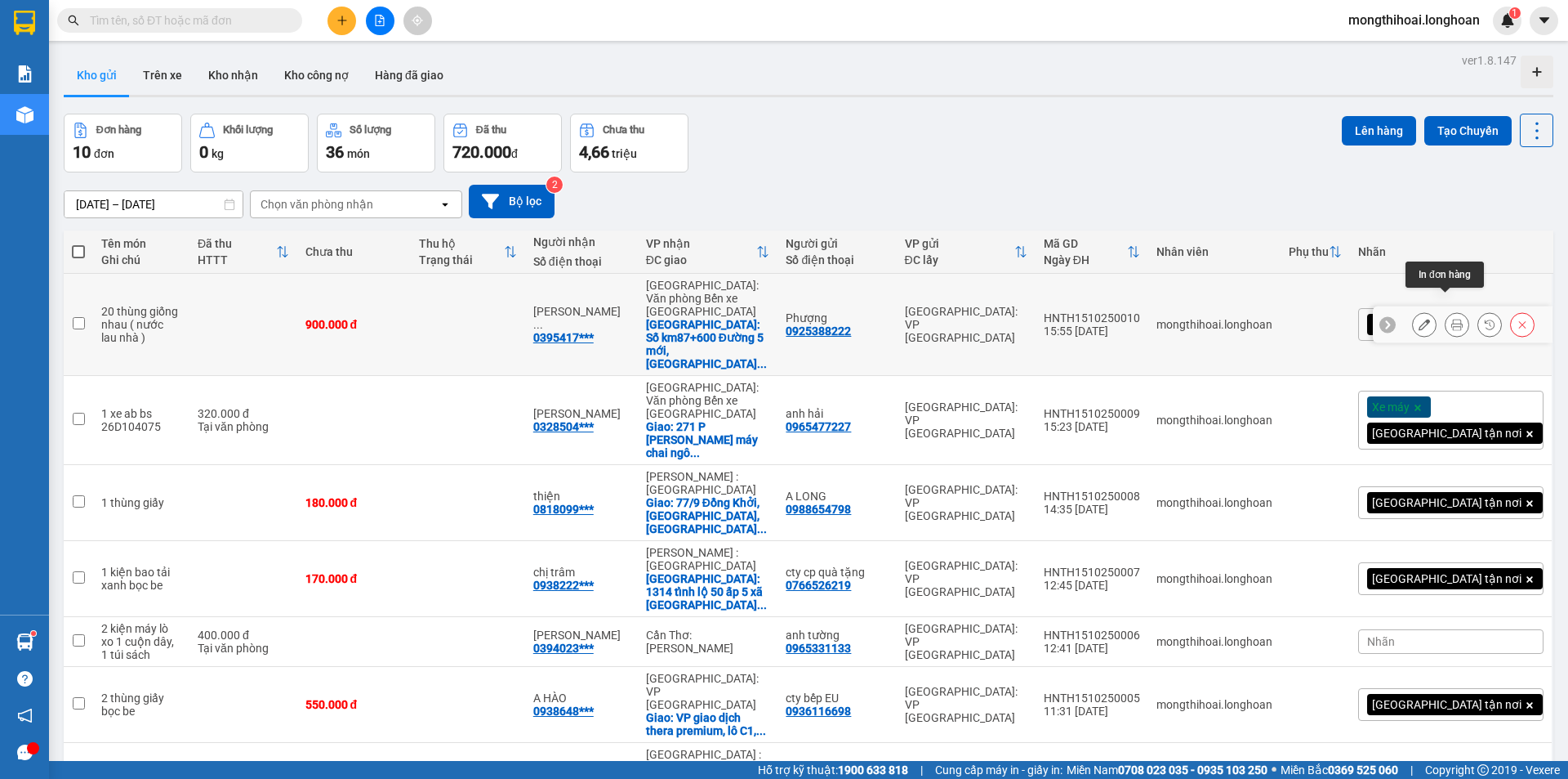
click at [1451, 318] on icon at bounding box center [1457, 324] width 12 height 12
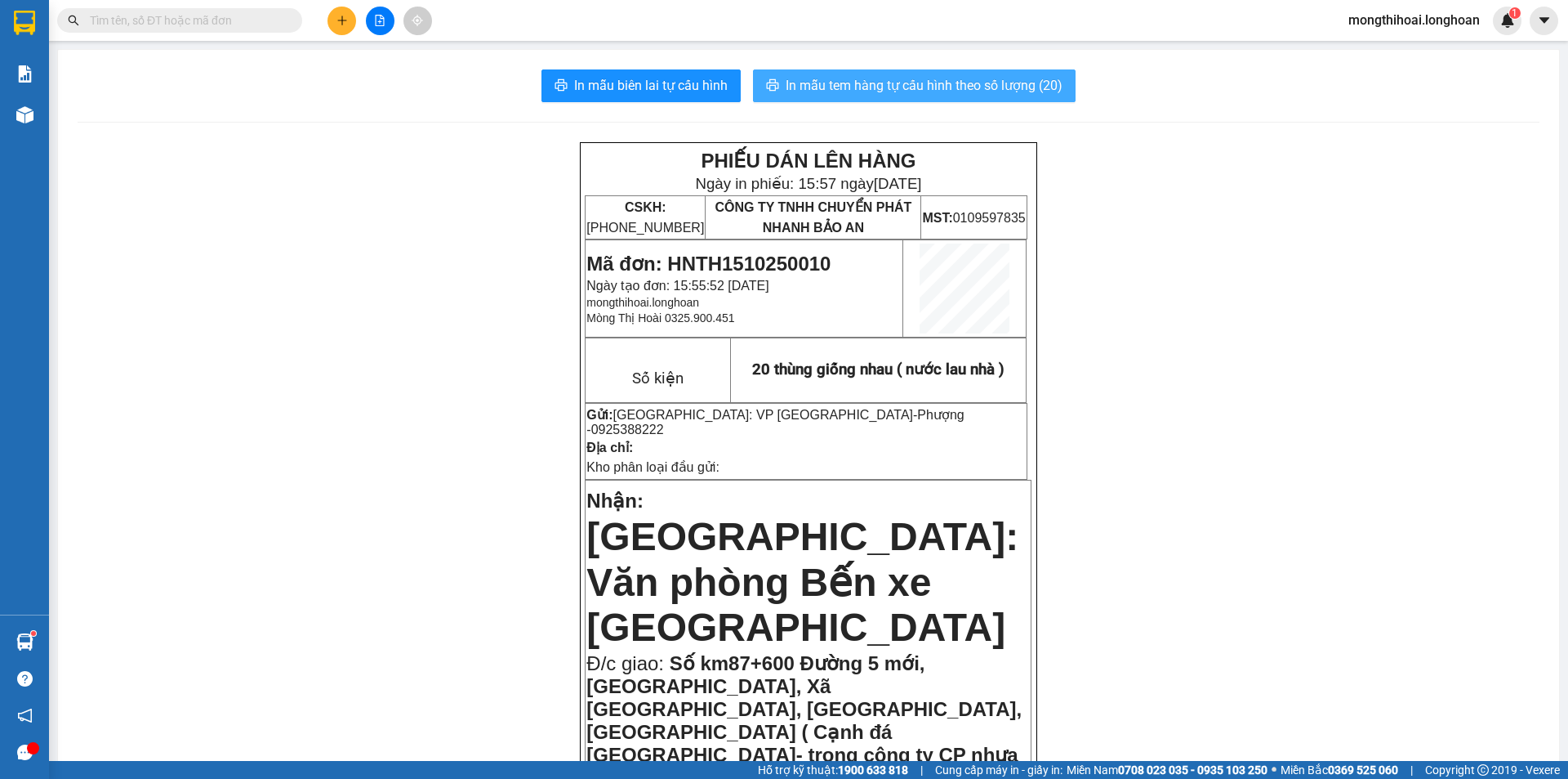
click at [869, 80] on span "In mẫu tem hàng tự cấu hình theo số lượng (20)" at bounding box center [924, 85] width 277 height 21
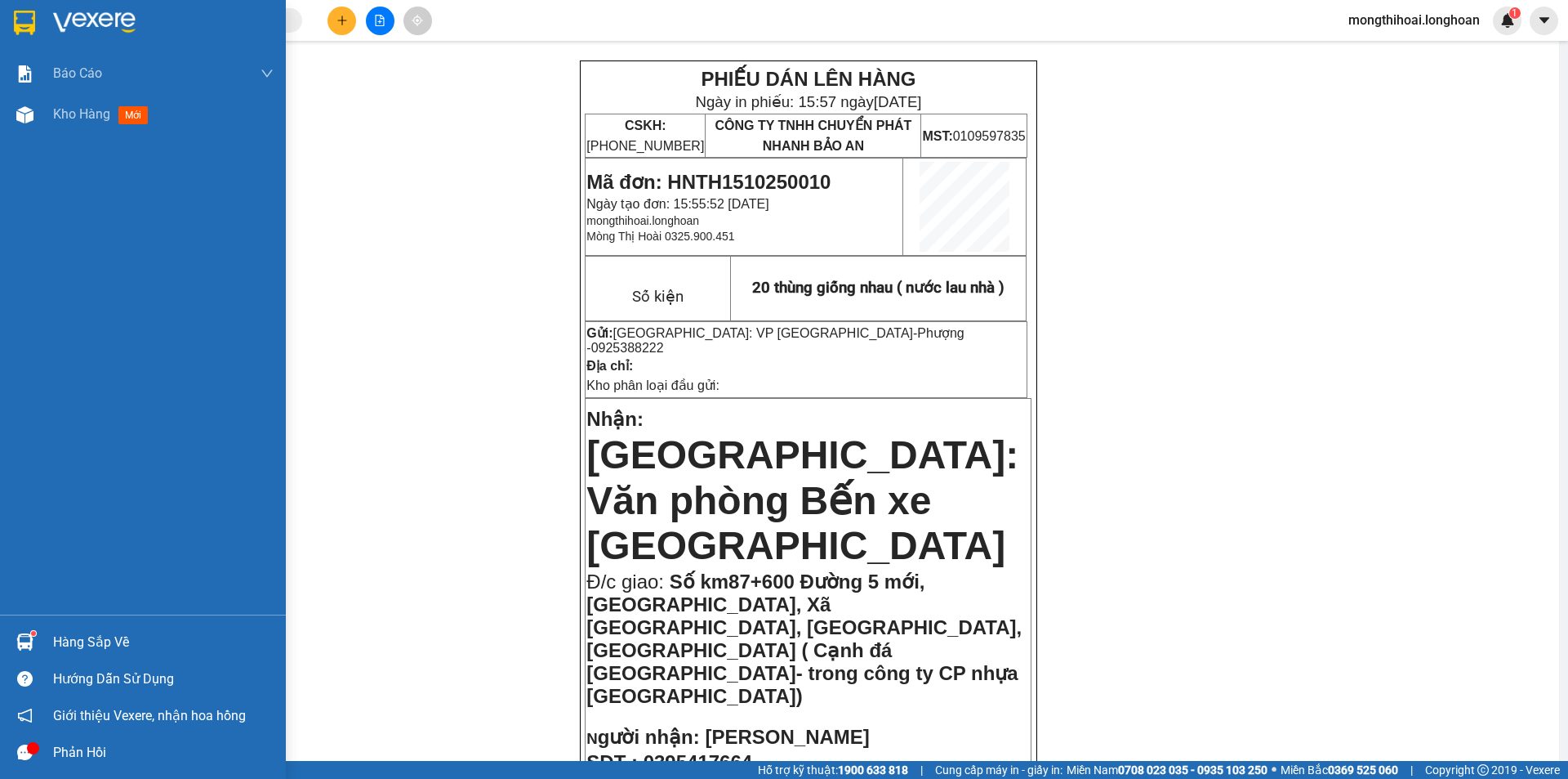
click at [18, 29] on div at bounding box center [24, 22] width 28 height 28
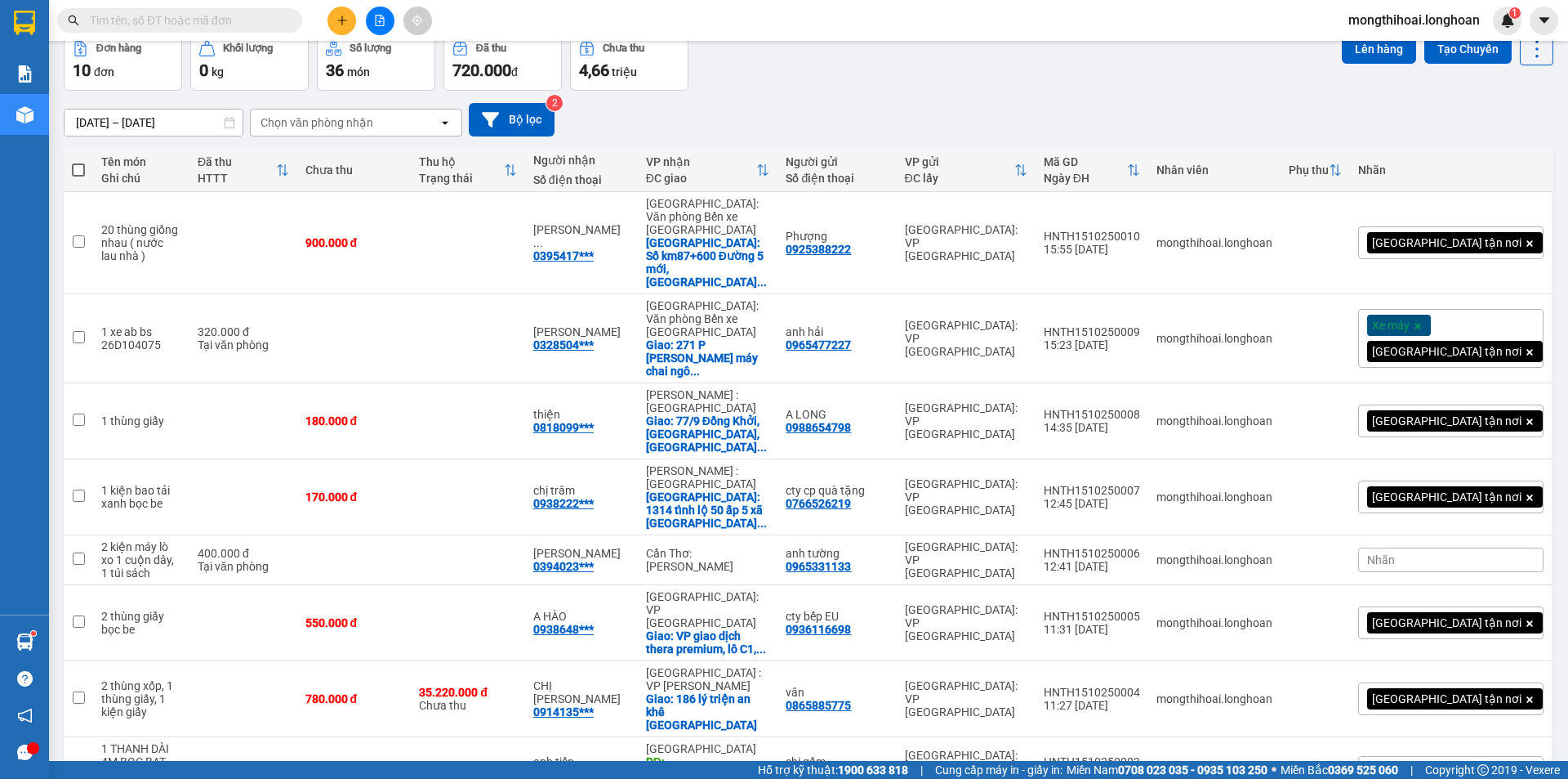
click at [340, 17] on icon "plus" at bounding box center [343, 21] width 12 height 12
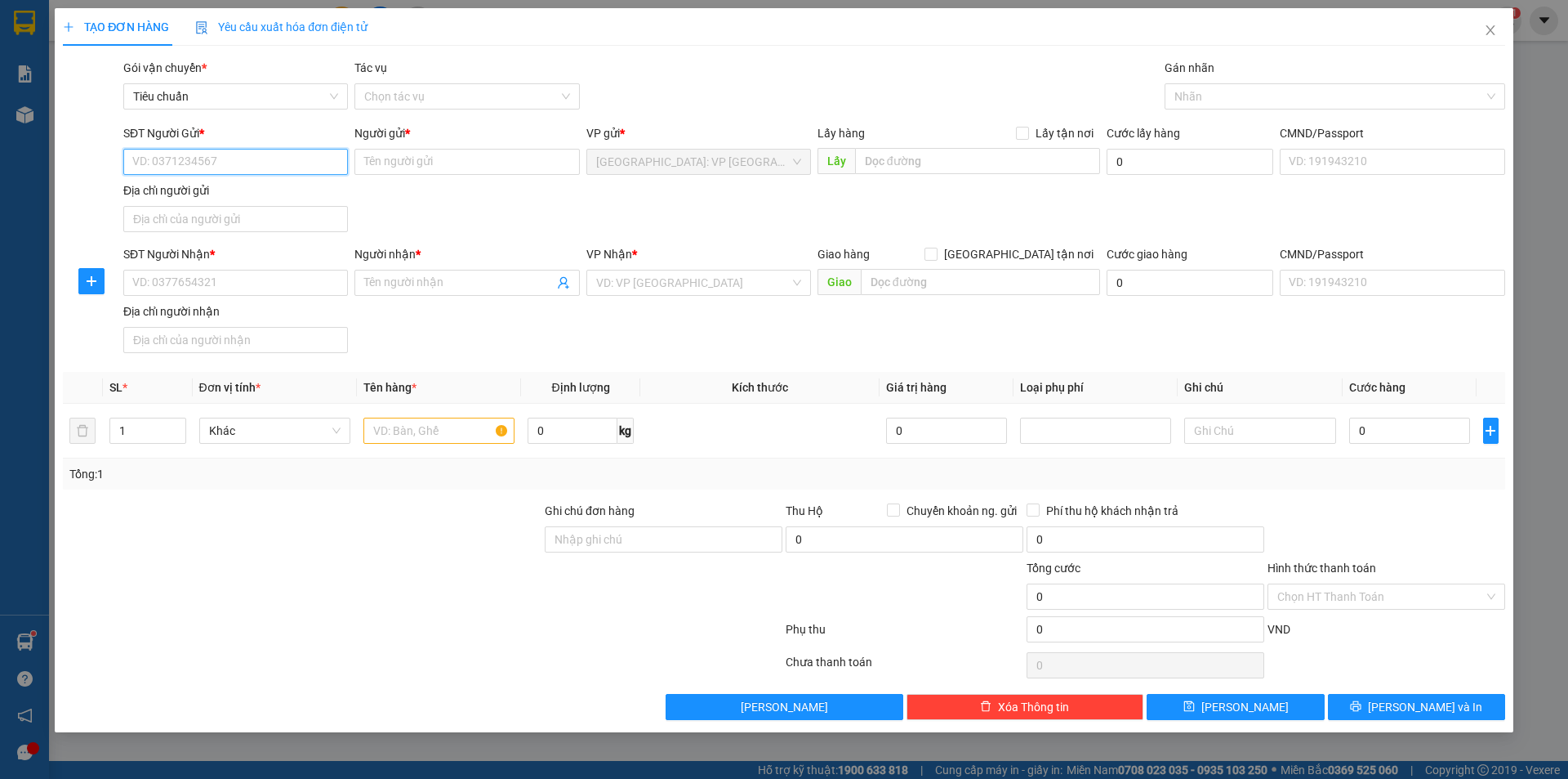
click at [326, 168] on input "SĐT Người Gửi *" at bounding box center [235, 162] width 224 height 26
type input "0969752091"
click at [243, 194] on div "0969752091 - thùy kt" at bounding box center [235, 194] width 205 height 18
type input "thùy kt"
type input "0969752091"
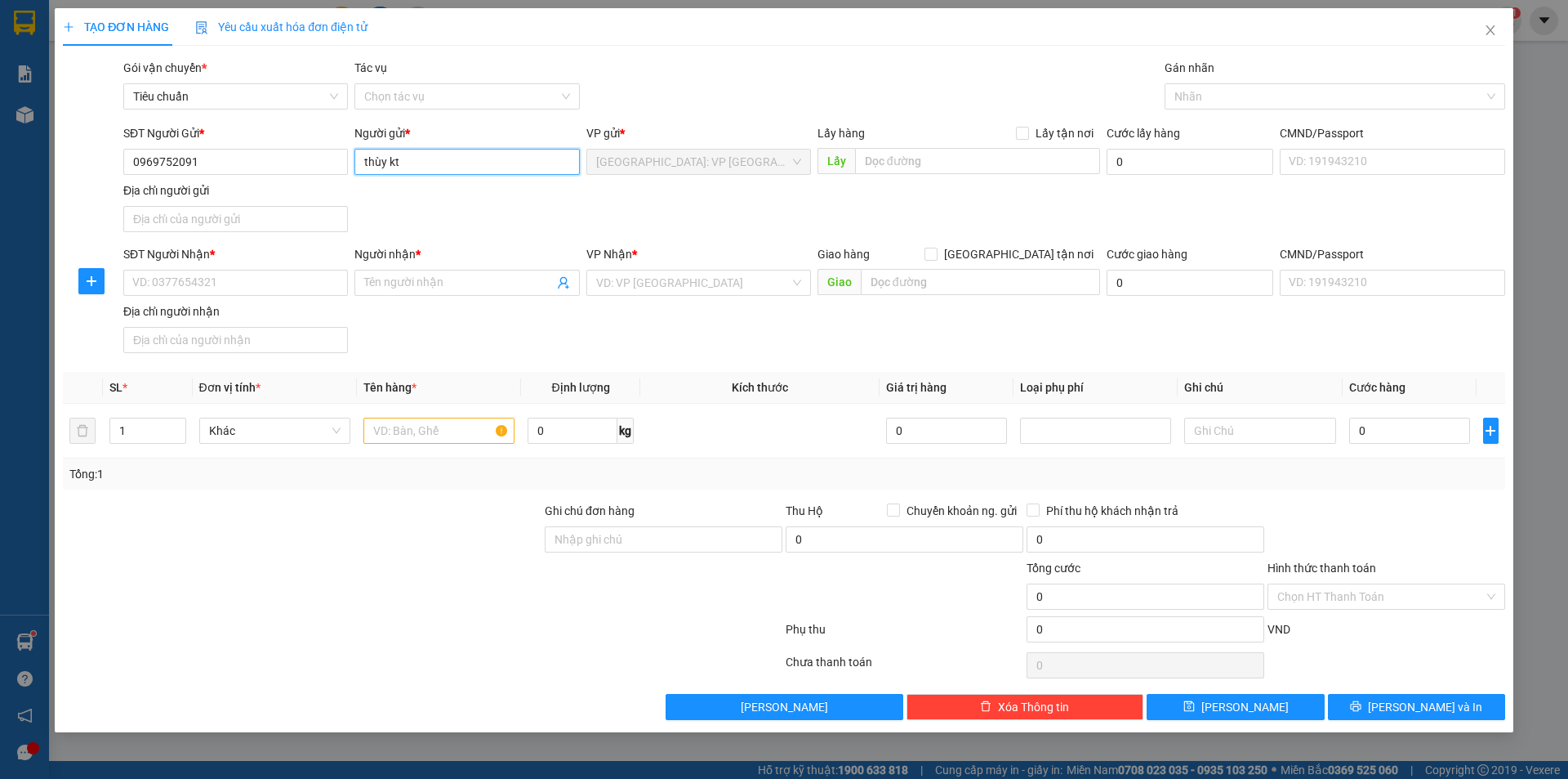
click at [483, 160] on input "thùy kt" at bounding box center [466, 162] width 224 height 26
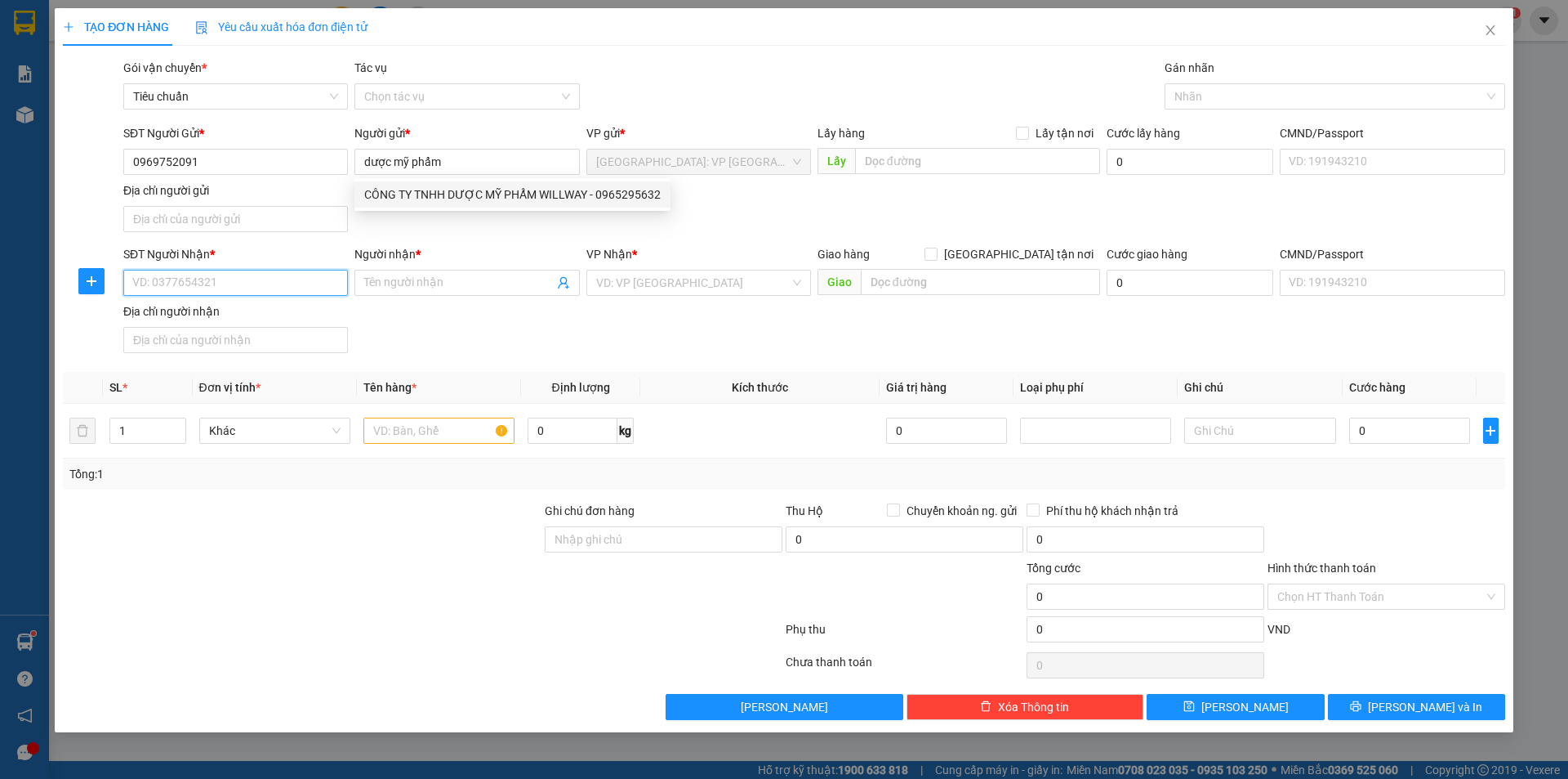
click at [274, 284] on input "SĐT Người Nhận *" at bounding box center [235, 282] width 224 height 26
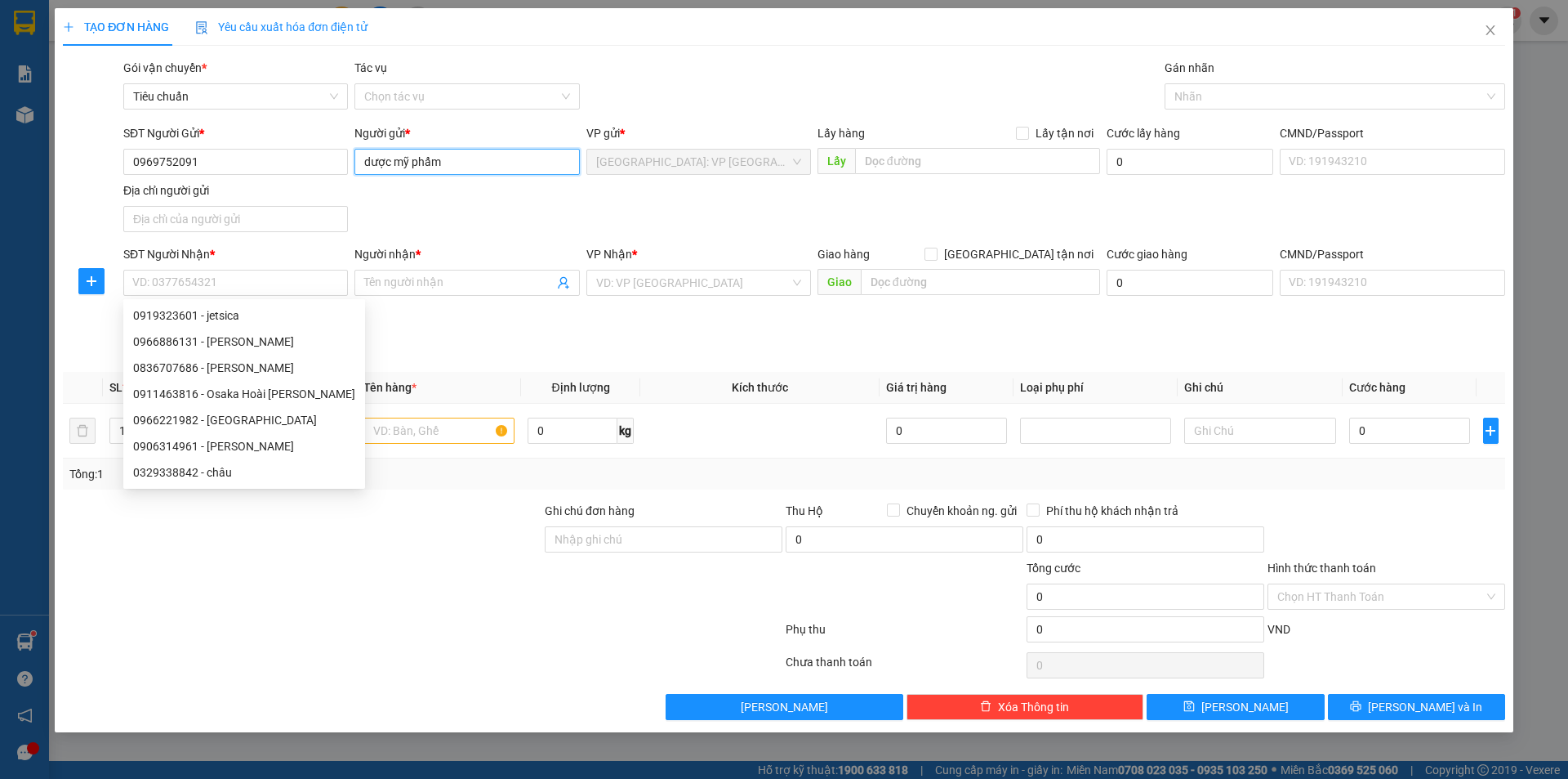
click at [459, 160] on input "dược mỹ phẩm" at bounding box center [466, 162] width 224 height 26
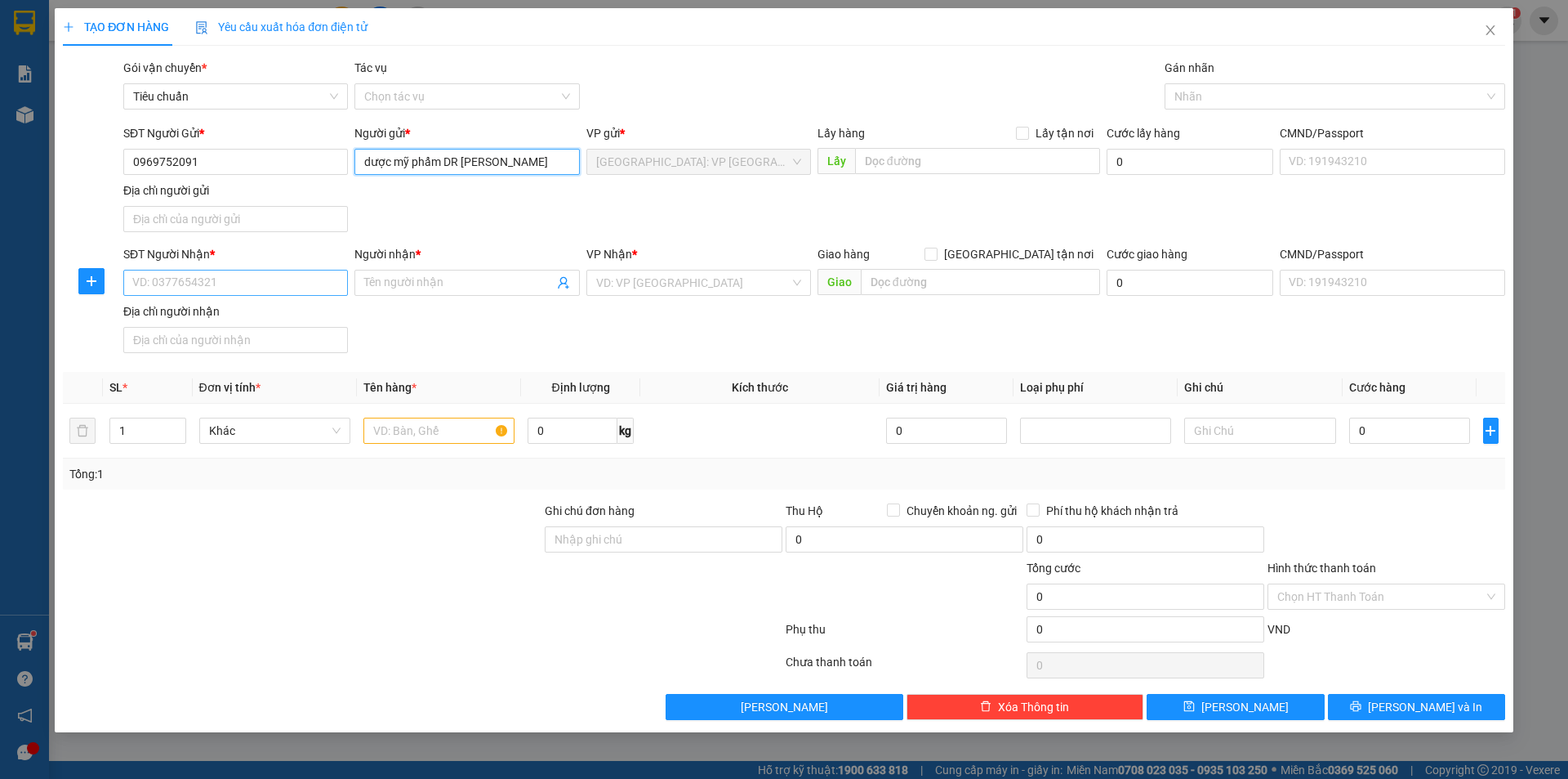
type input "dược mỹ phẩm DR HEDISON"
click at [259, 286] on input "SĐT Người Nhận *" at bounding box center [235, 282] width 224 height 26
type input "0906998860"
click at [404, 288] on input "Người nhận *" at bounding box center [458, 282] width 189 height 18
type input "TT FPT HCM"
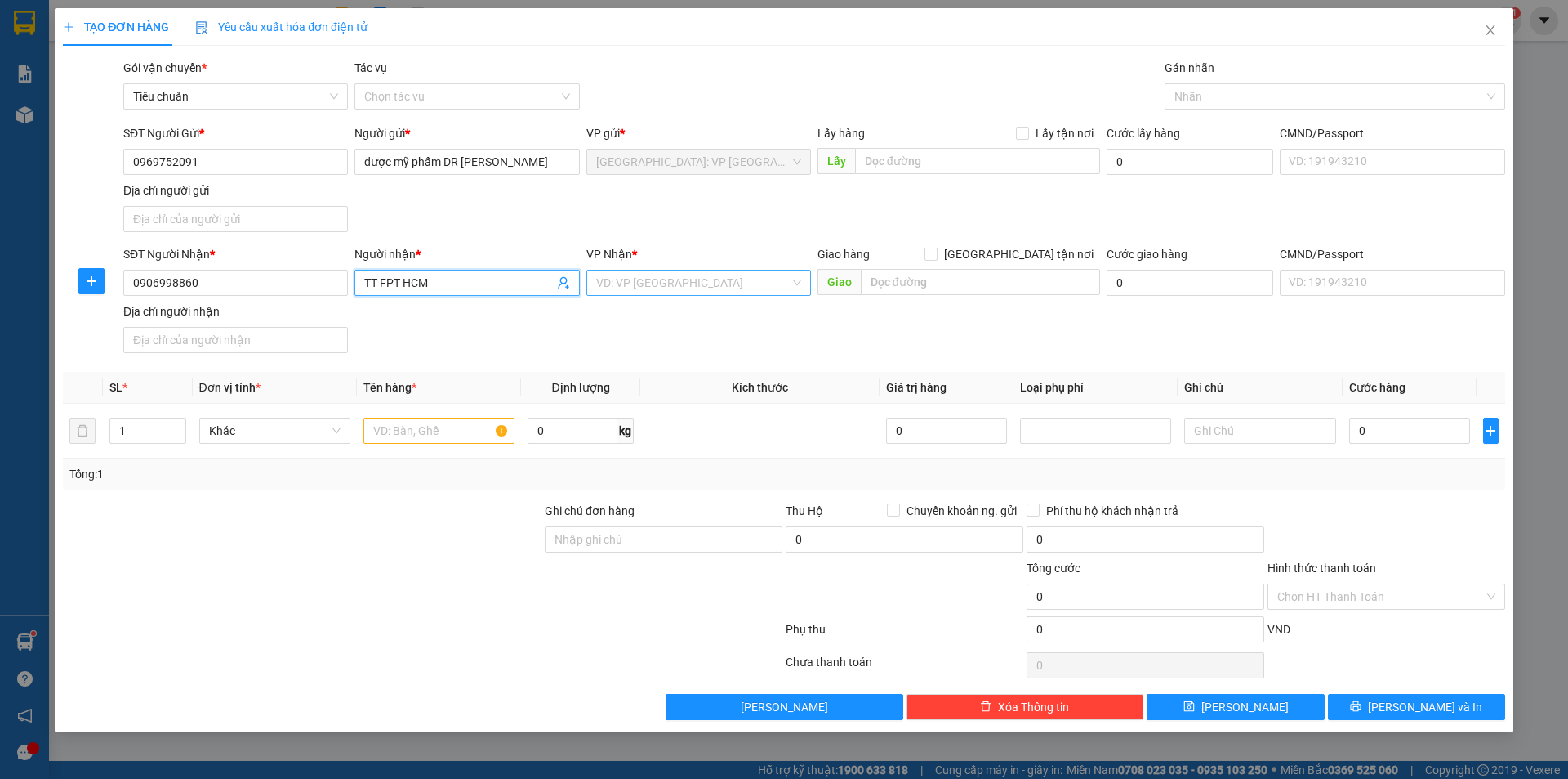
click at [635, 278] on input "search" at bounding box center [693, 282] width 194 height 24
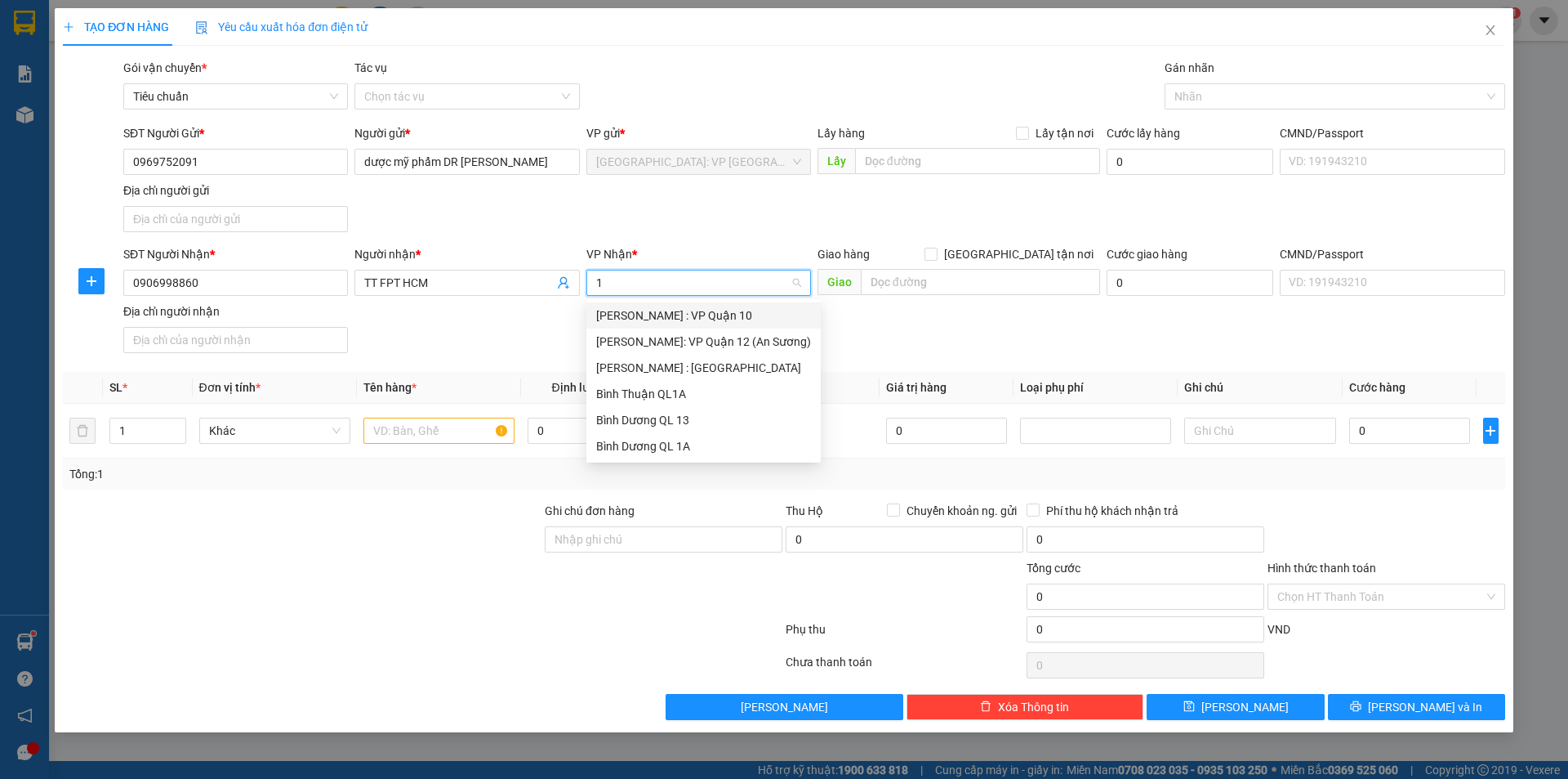
type input "12"
drag, startPoint x: 652, startPoint y: 332, endPoint x: 696, endPoint y: 314, distance: 47.5
click at [652, 332] on div "[PERSON_NAME] : [GEOGRAPHIC_DATA]" at bounding box center [703, 341] width 214 height 18
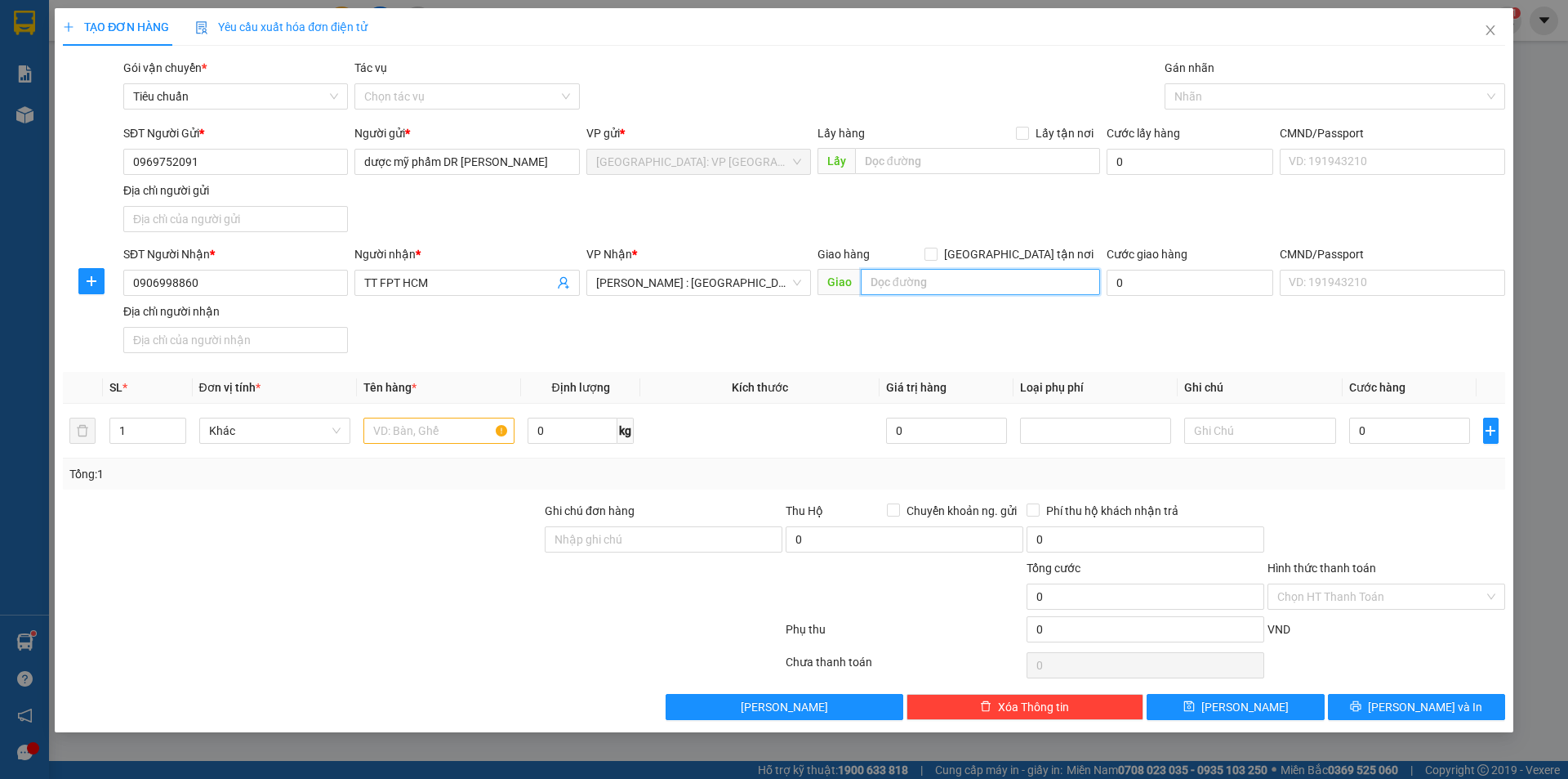
click at [936, 281] on input "text" at bounding box center [980, 281] width 239 height 26
click at [1069, 283] on input "2025/2A QL1A P dống hưng thuân" at bounding box center [980, 281] width 239 height 26
click at [1051, 286] on input "2025/2A QL1A P dống hưng thuân" at bounding box center [980, 281] width 239 height 26
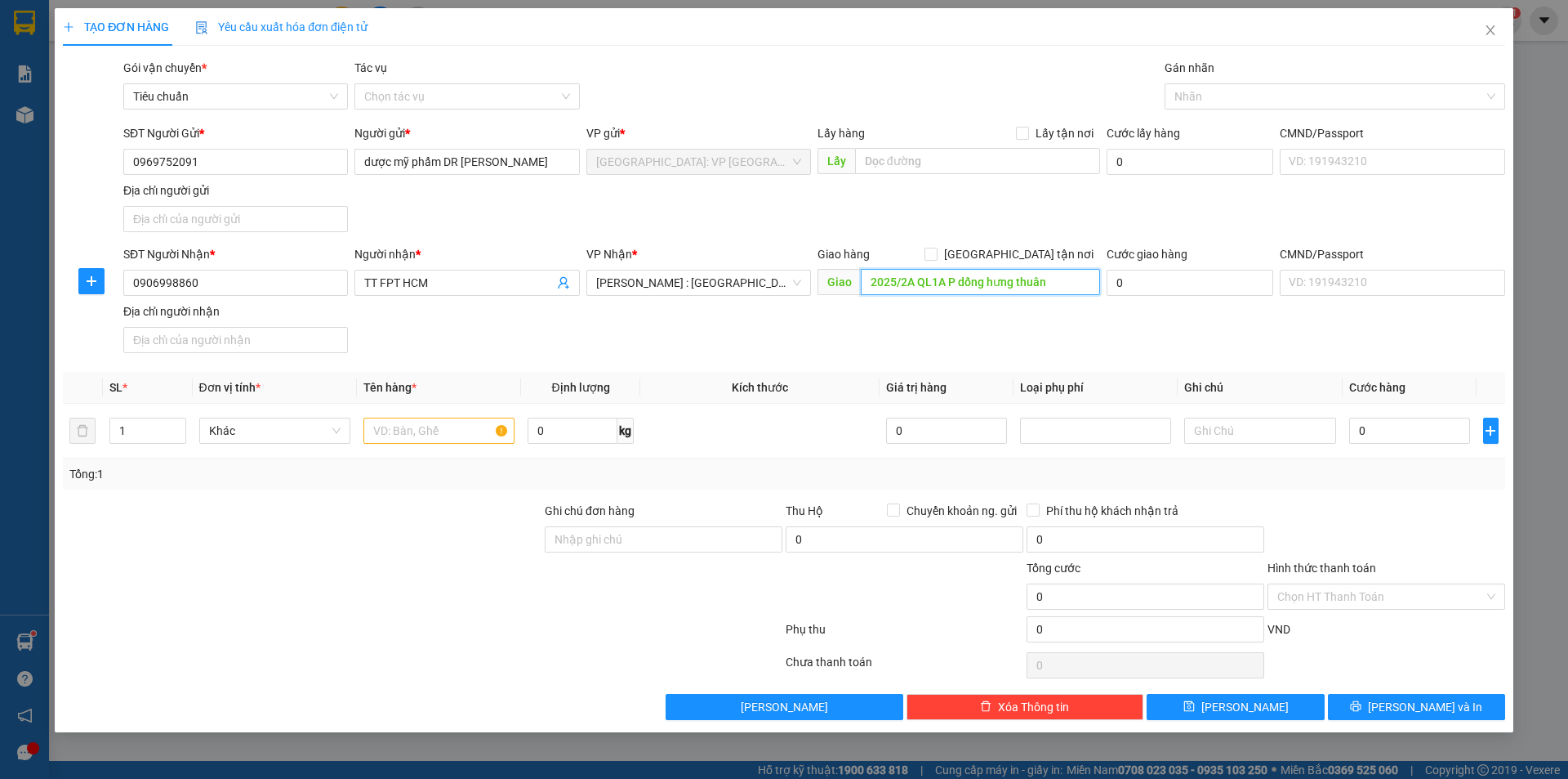
click at [1068, 278] on input "2025/2A QL1A P dống hưng thuân" at bounding box center [980, 281] width 239 height 26
type input "2025/2A QL1A P dống hưng thuân tp hcm"
drag, startPoint x: 1017, startPoint y: 244, endPoint x: 1037, endPoint y: 234, distance: 22.4
click at [1017, 244] on form "SĐT Người Gửi * 0969752091 Người gửi * dược mỹ phẩm DR HEDISON VP gửi * Hà Nội:…" at bounding box center [784, 242] width 1443 height 235
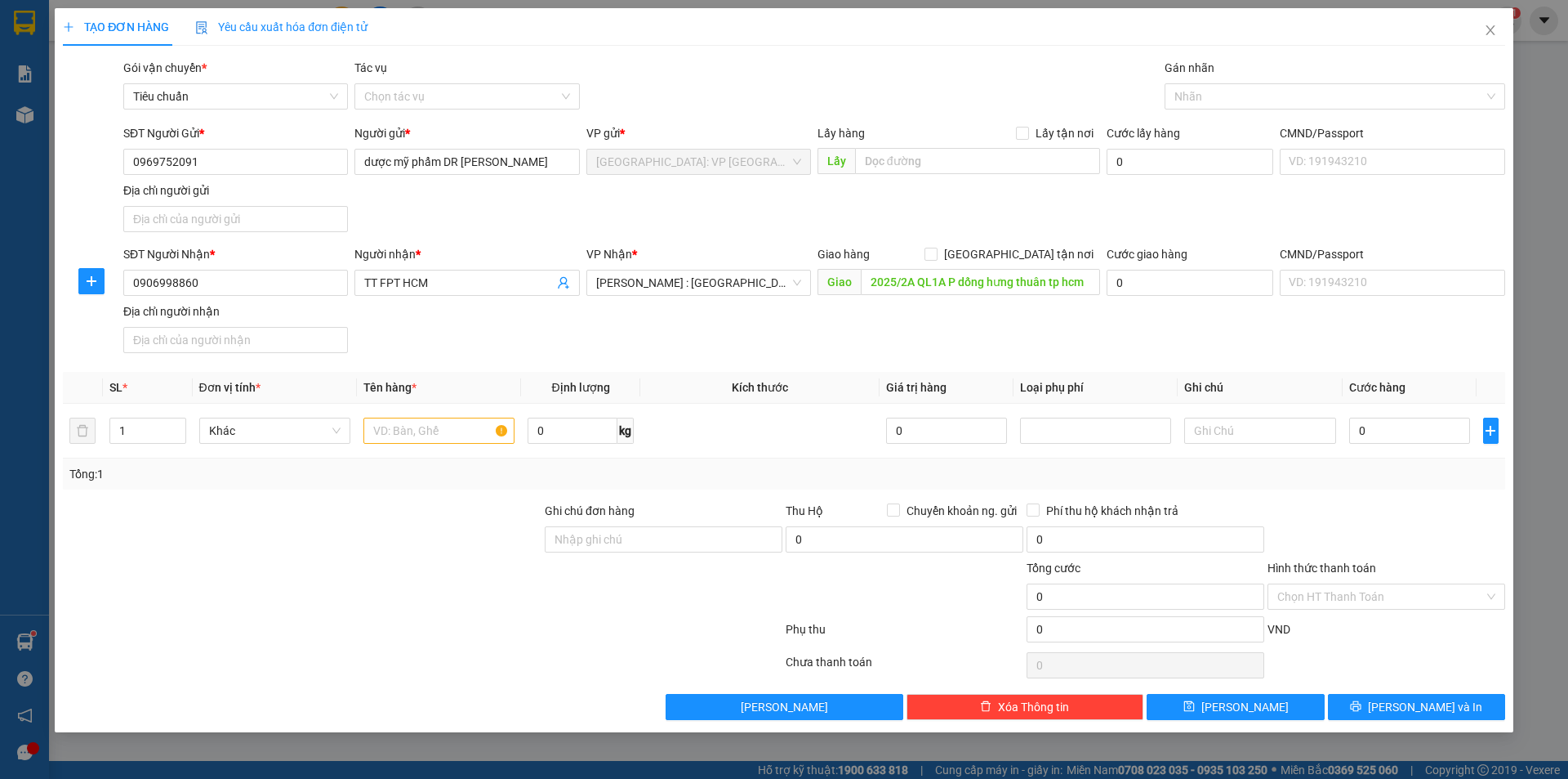
scroll to position [0, 0]
click at [936, 257] on input "[GEOGRAPHIC_DATA] tận nơi" at bounding box center [930, 254] width 12 height 12
checkbox input "true"
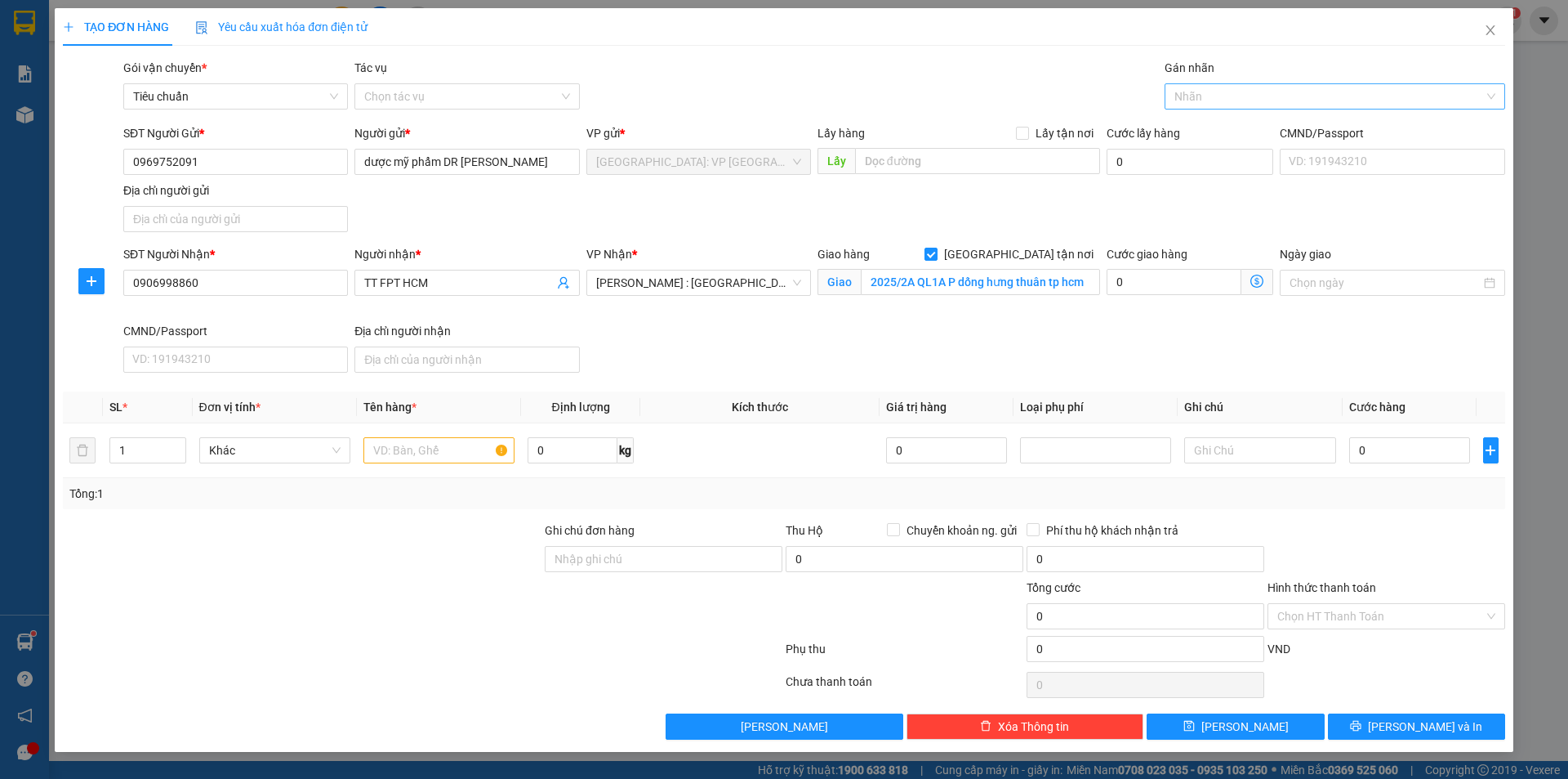
click at [1228, 100] on div at bounding box center [1327, 96] width 316 height 20
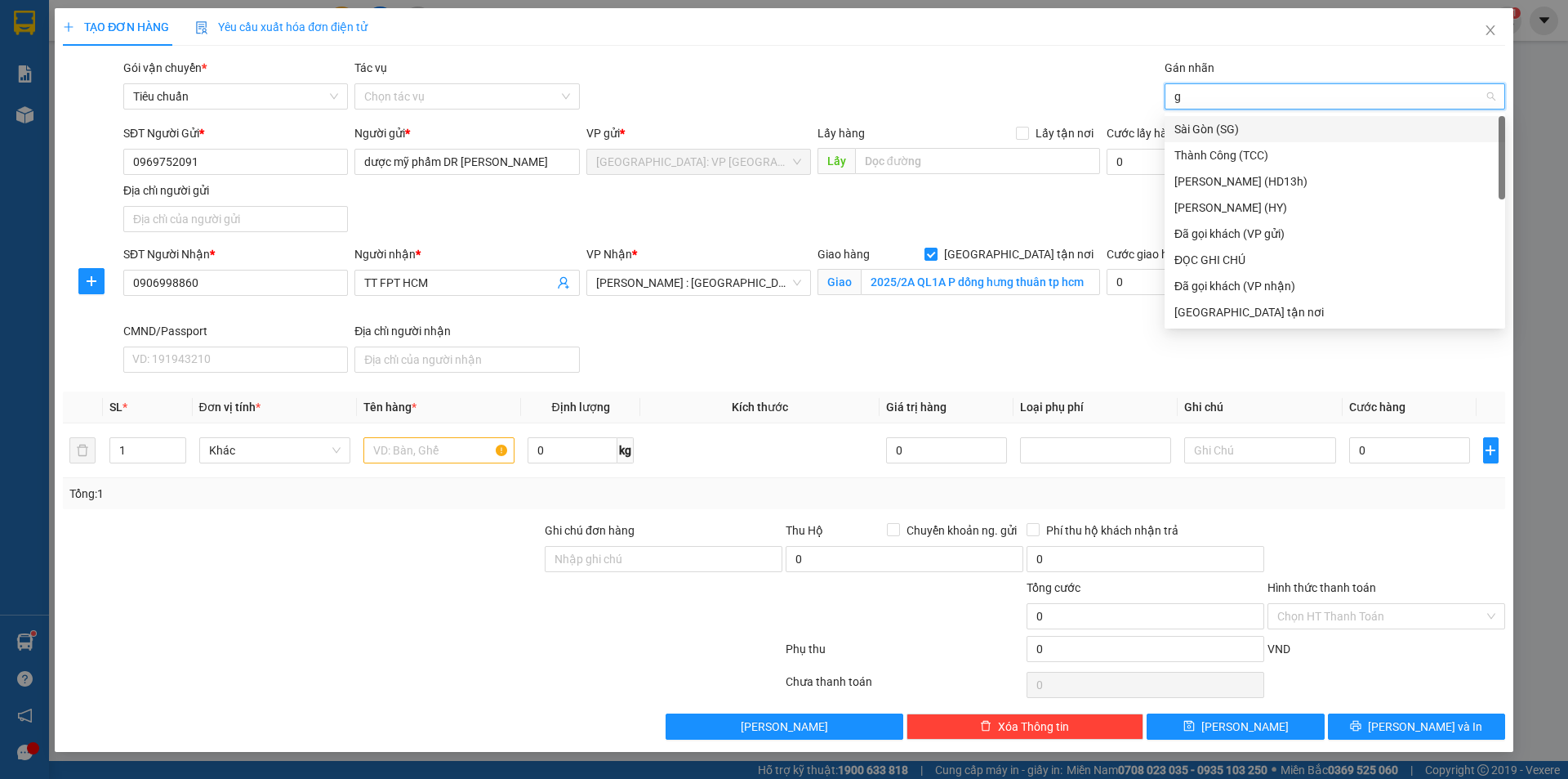
type input "gi"
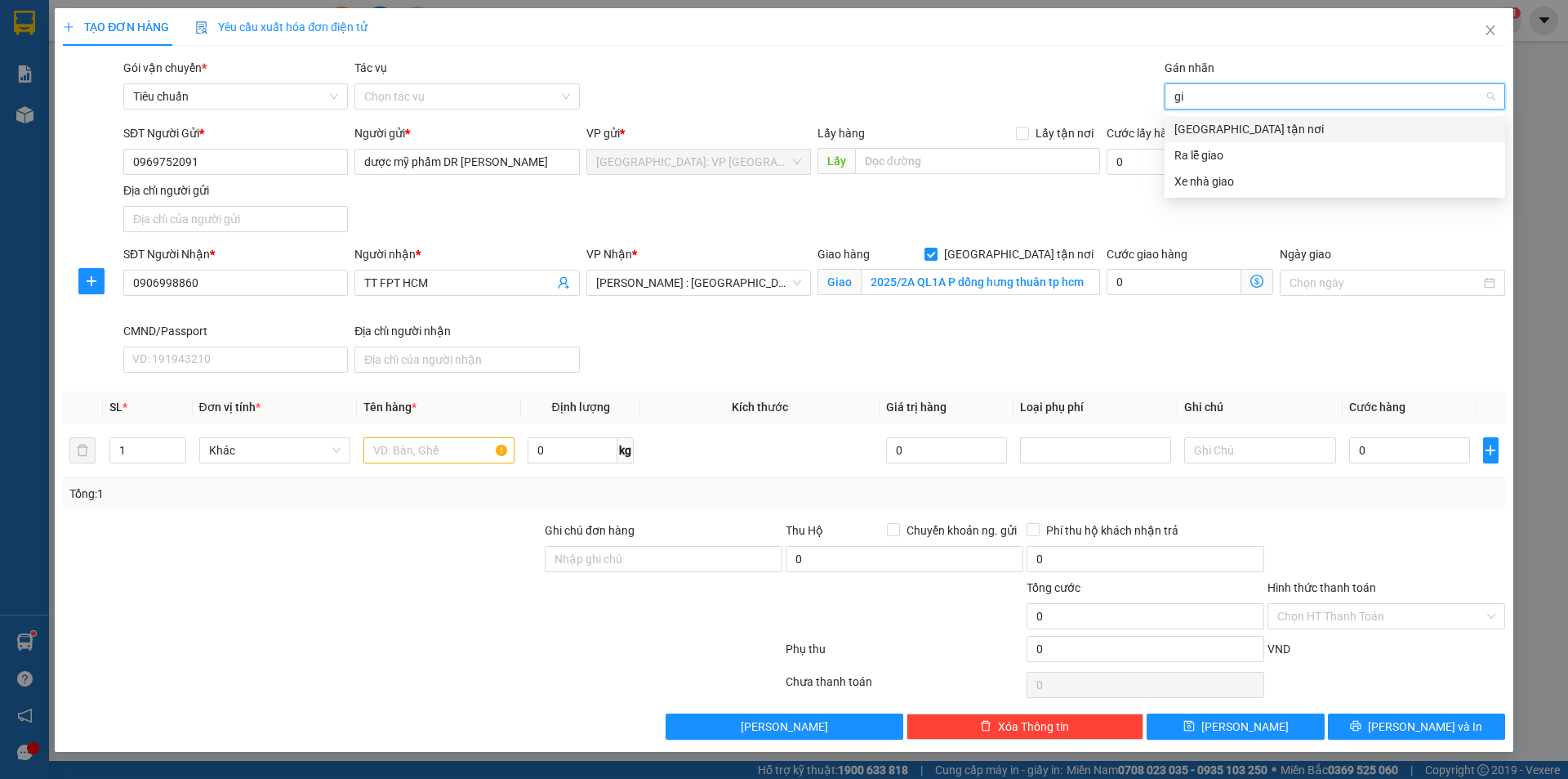
click at [1223, 130] on div "[GEOGRAPHIC_DATA] tận nơi" at bounding box center [1335, 129] width 321 height 18
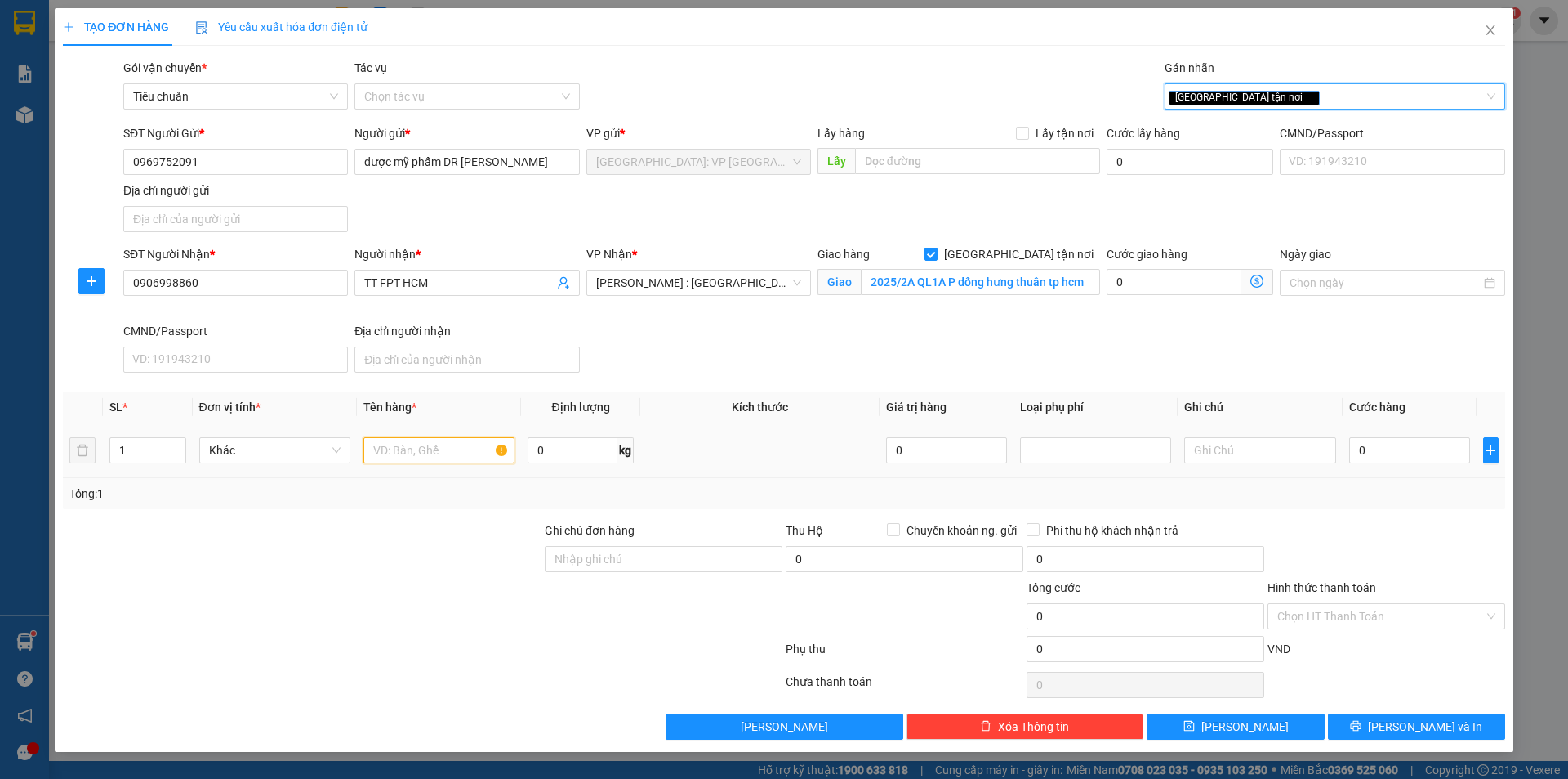
click at [413, 455] on input "text" at bounding box center [439, 450] width 151 height 26
type input "2"
click at [176, 444] on icon "up" at bounding box center [177, 447] width 6 height 6
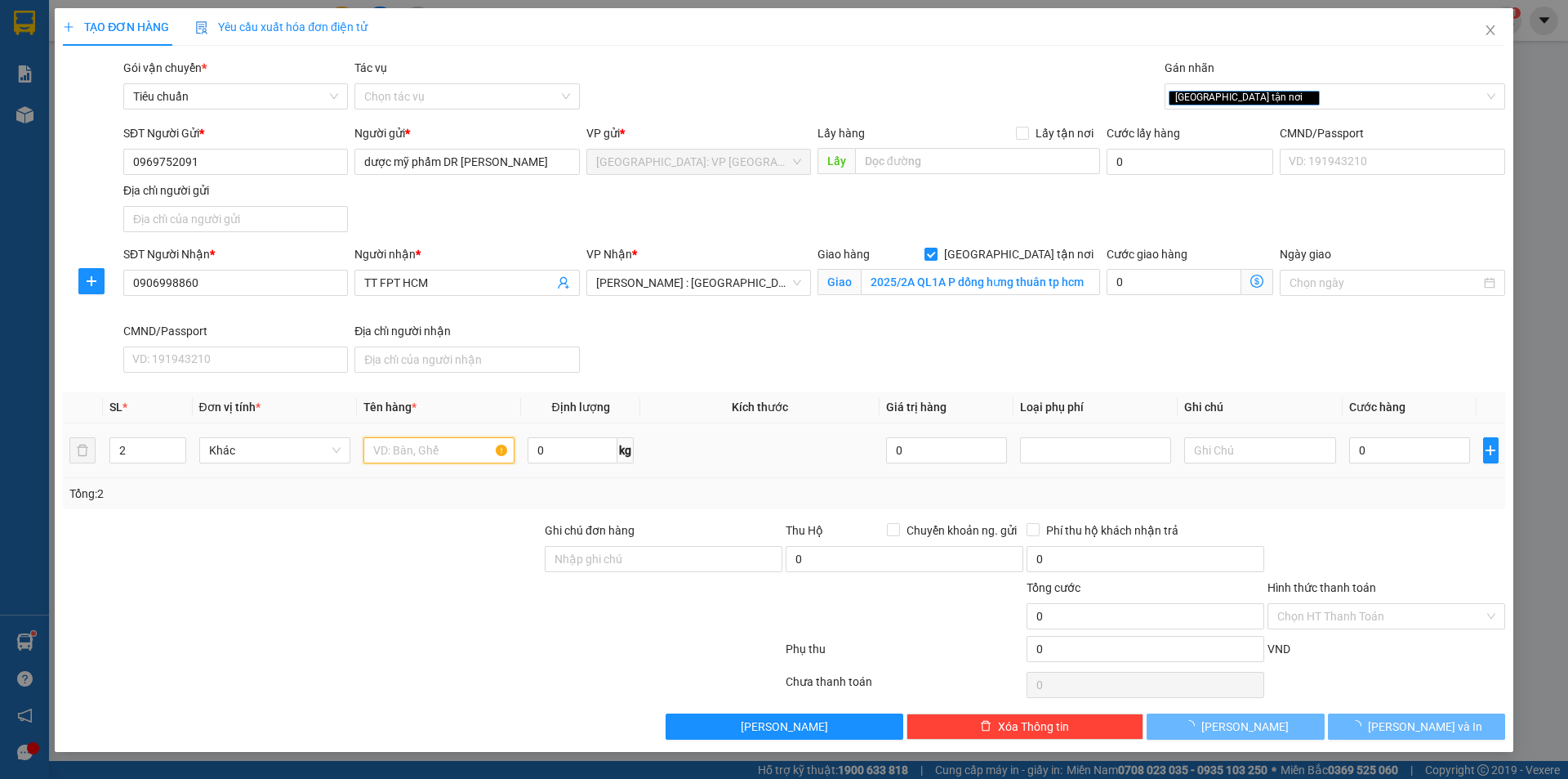
click at [401, 447] on input "text" at bounding box center [439, 450] width 151 height 26
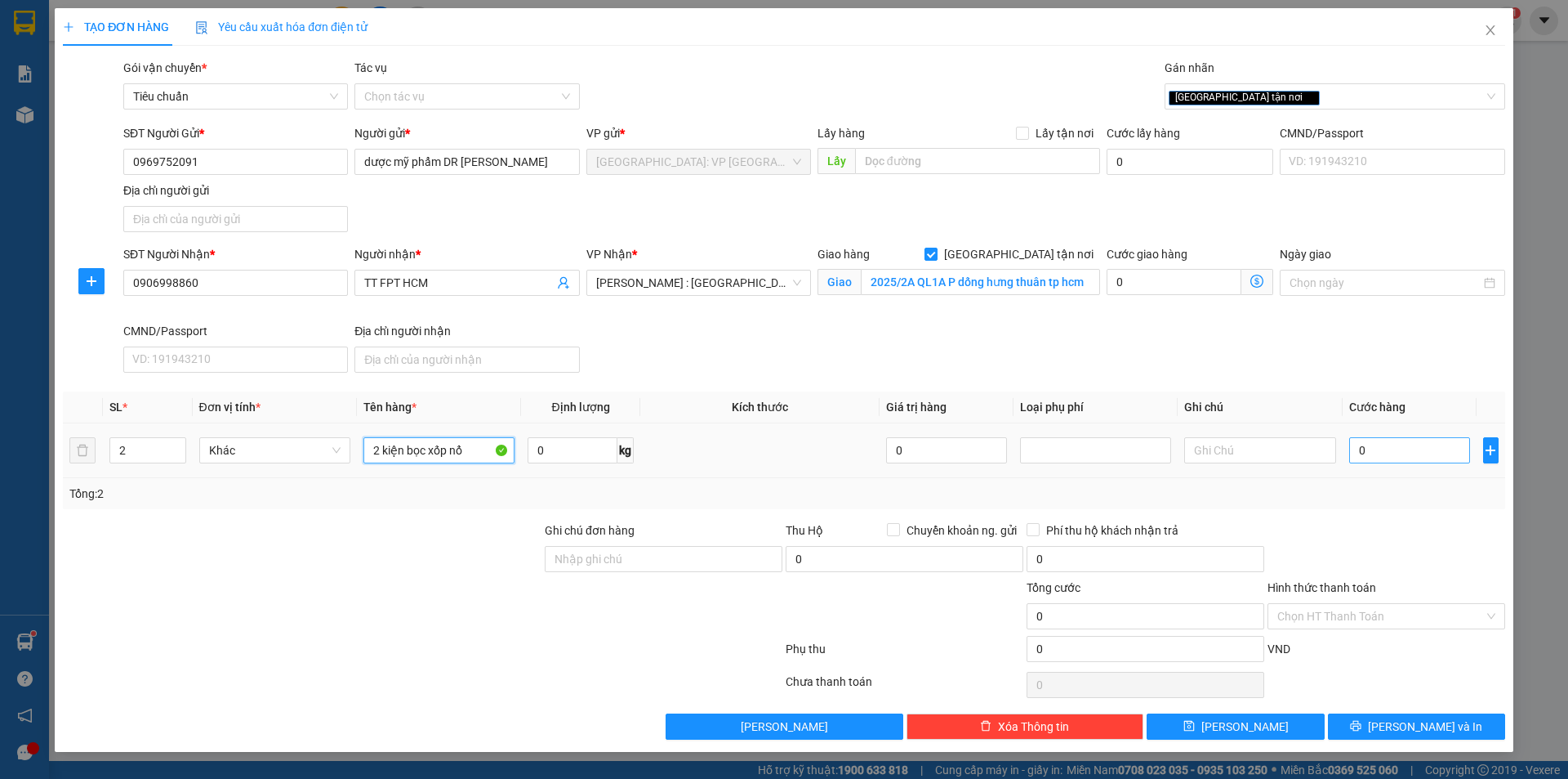
type input "2 kiện bọc xốp nổ"
click at [1402, 452] on input "0" at bounding box center [1410, 450] width 121 height 26
type input "1"
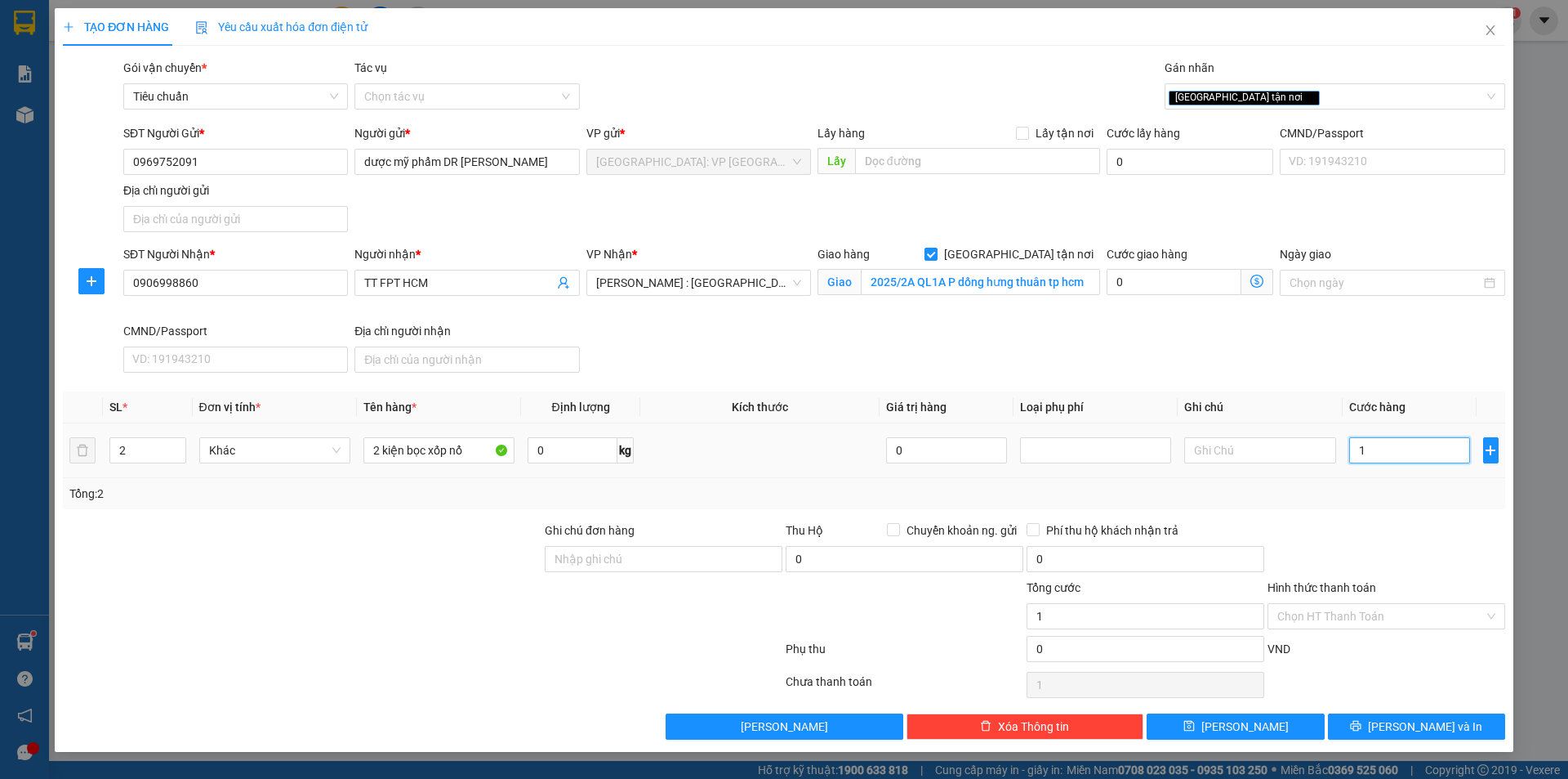
type input "12"
type input "1"
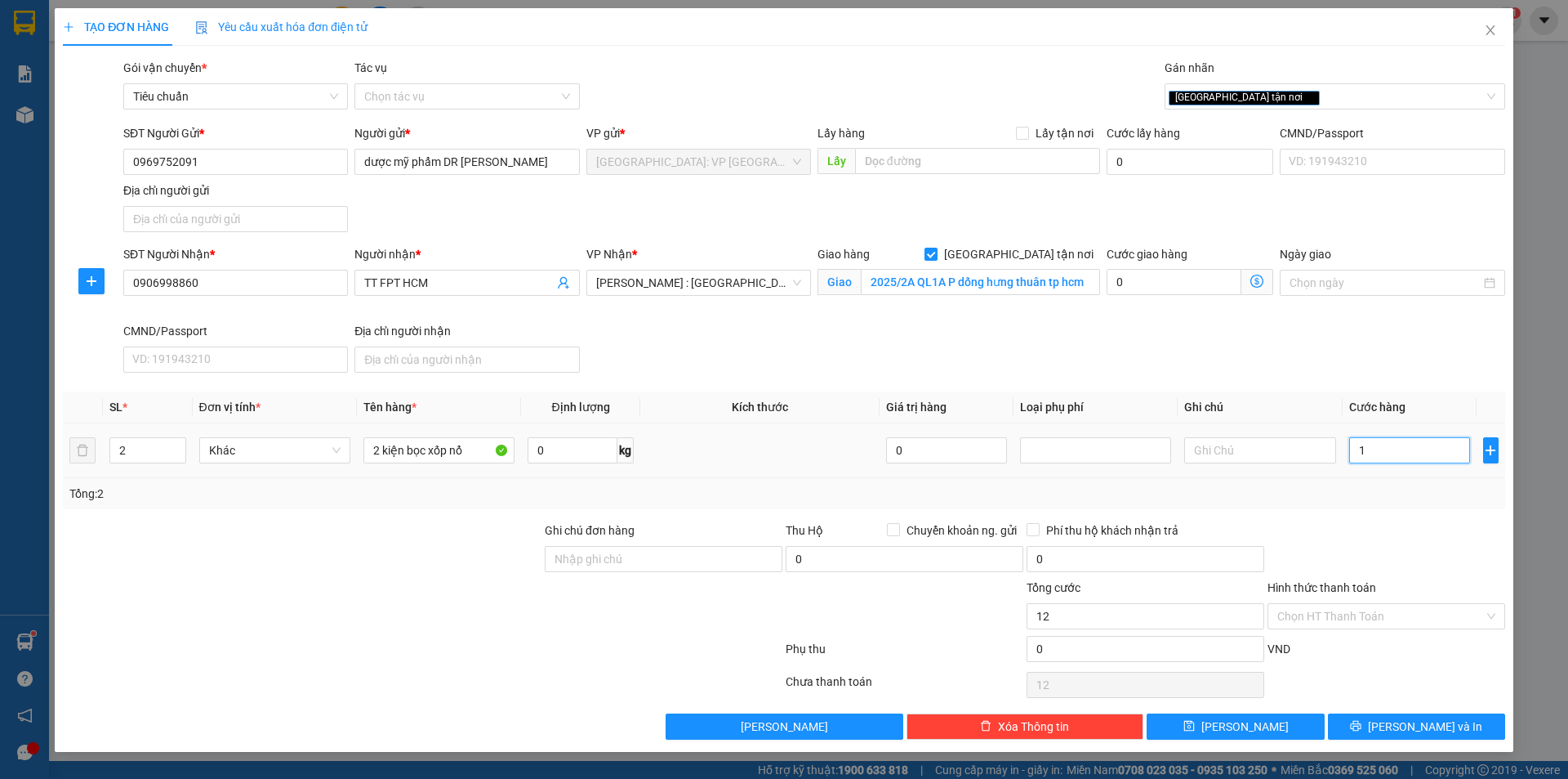
type input "1"
type input "0"
type input "02"
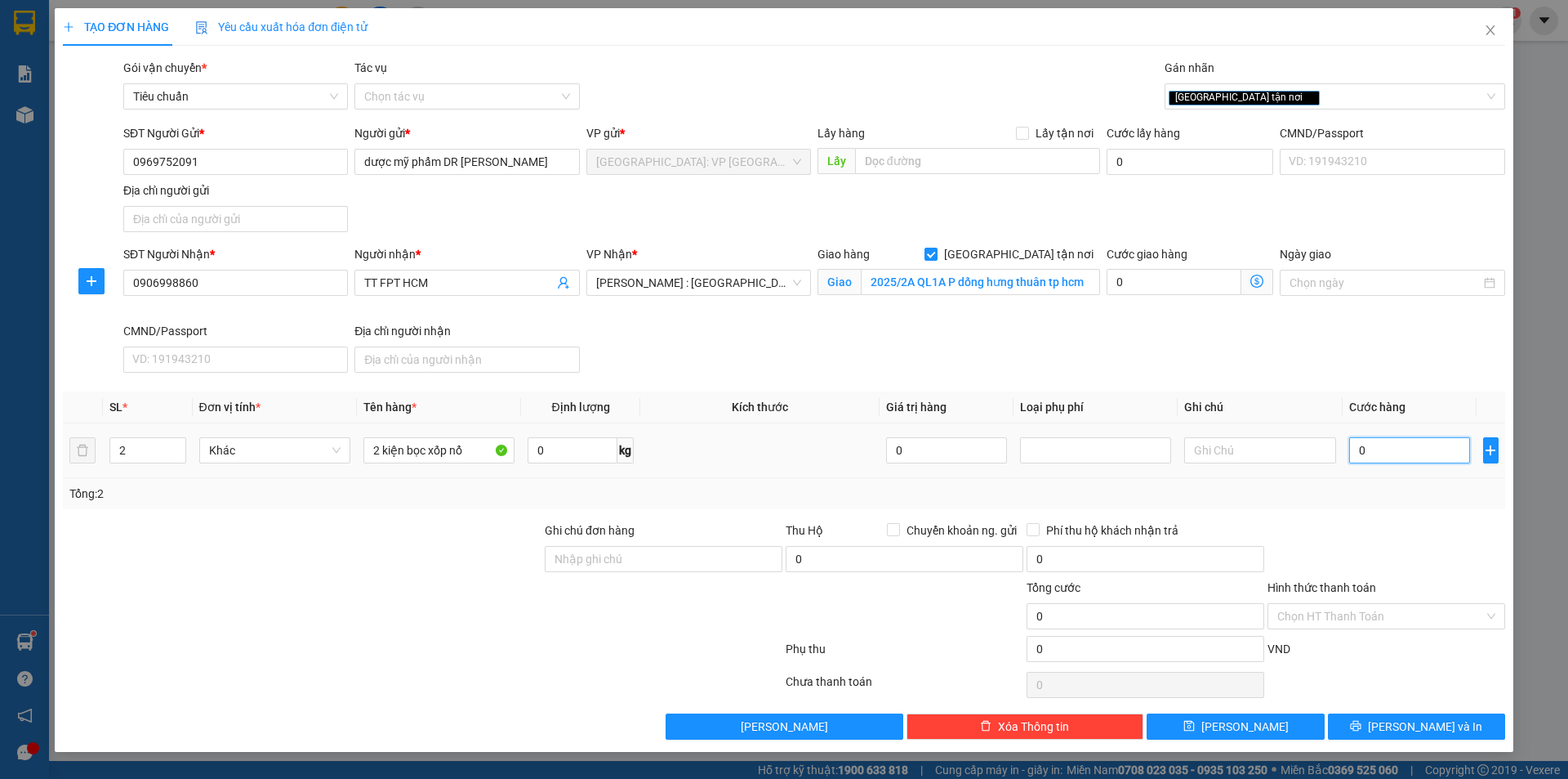
type input "2"
type input "022"
type input "22"
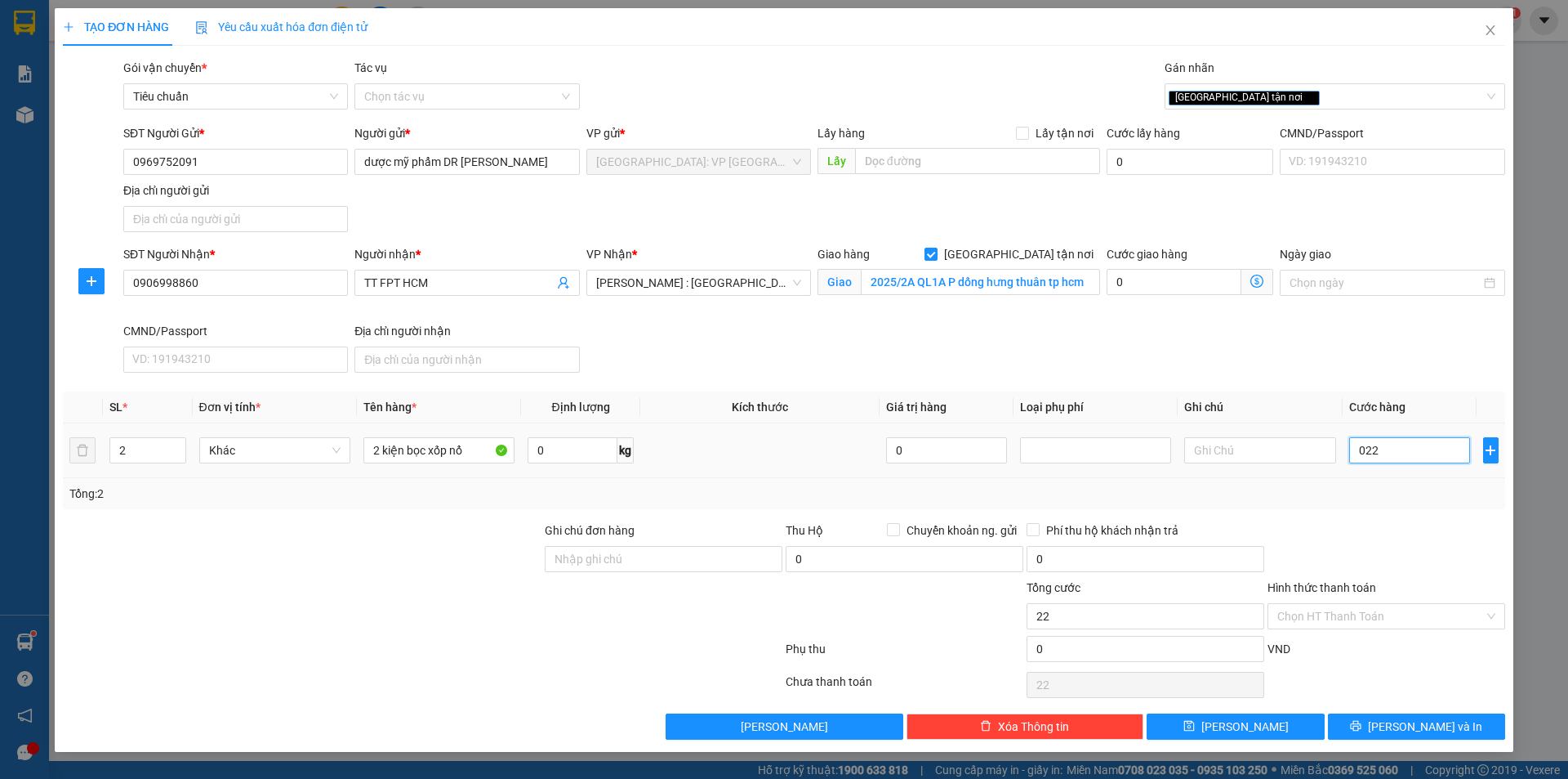
type input "0.220"
type input "220"
click at [1440, 714] on button "[PERSON_NAME] và In" at bounding box center [1416, 726] width 177 height 26
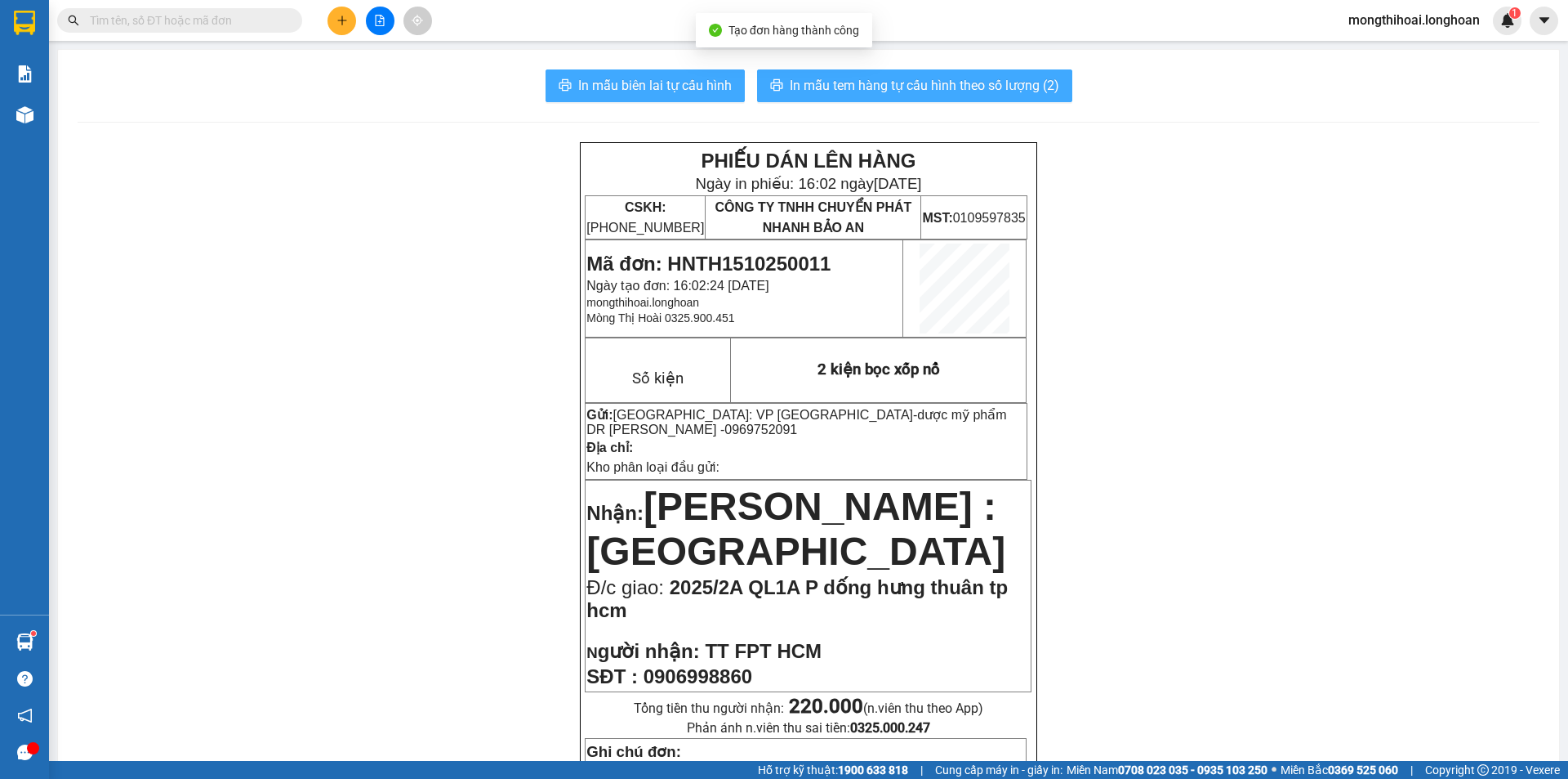
drag, startPoint x: 698, startPoint y: 73, endPoint x: 761, endPoint y: 91, distance: 65.5
click at [699, 73] on button "In mẫu biên lai tự cấu hình" at bounding box center [645, 85] width 200 height 32
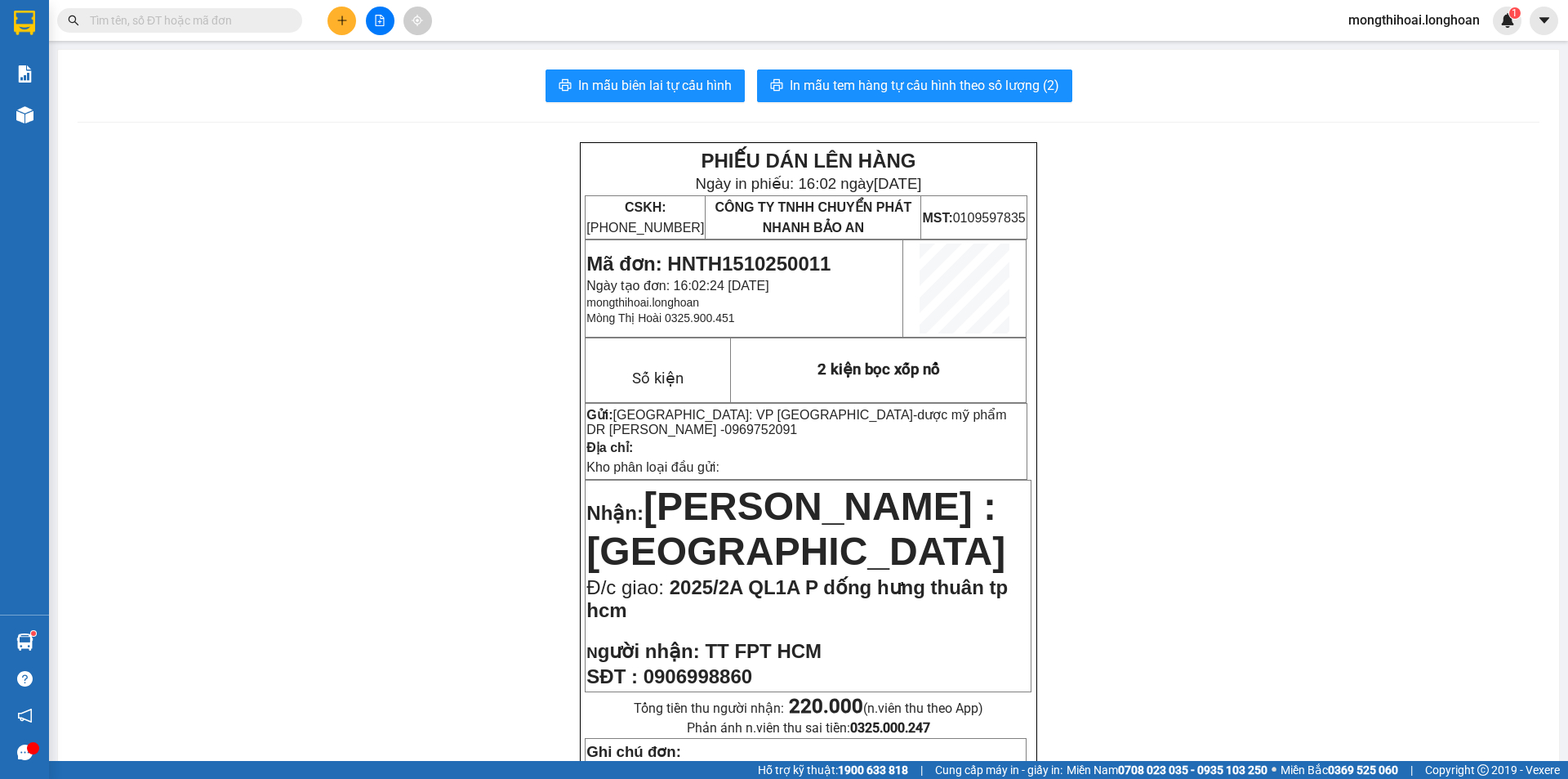
scroll to position [164, 0]
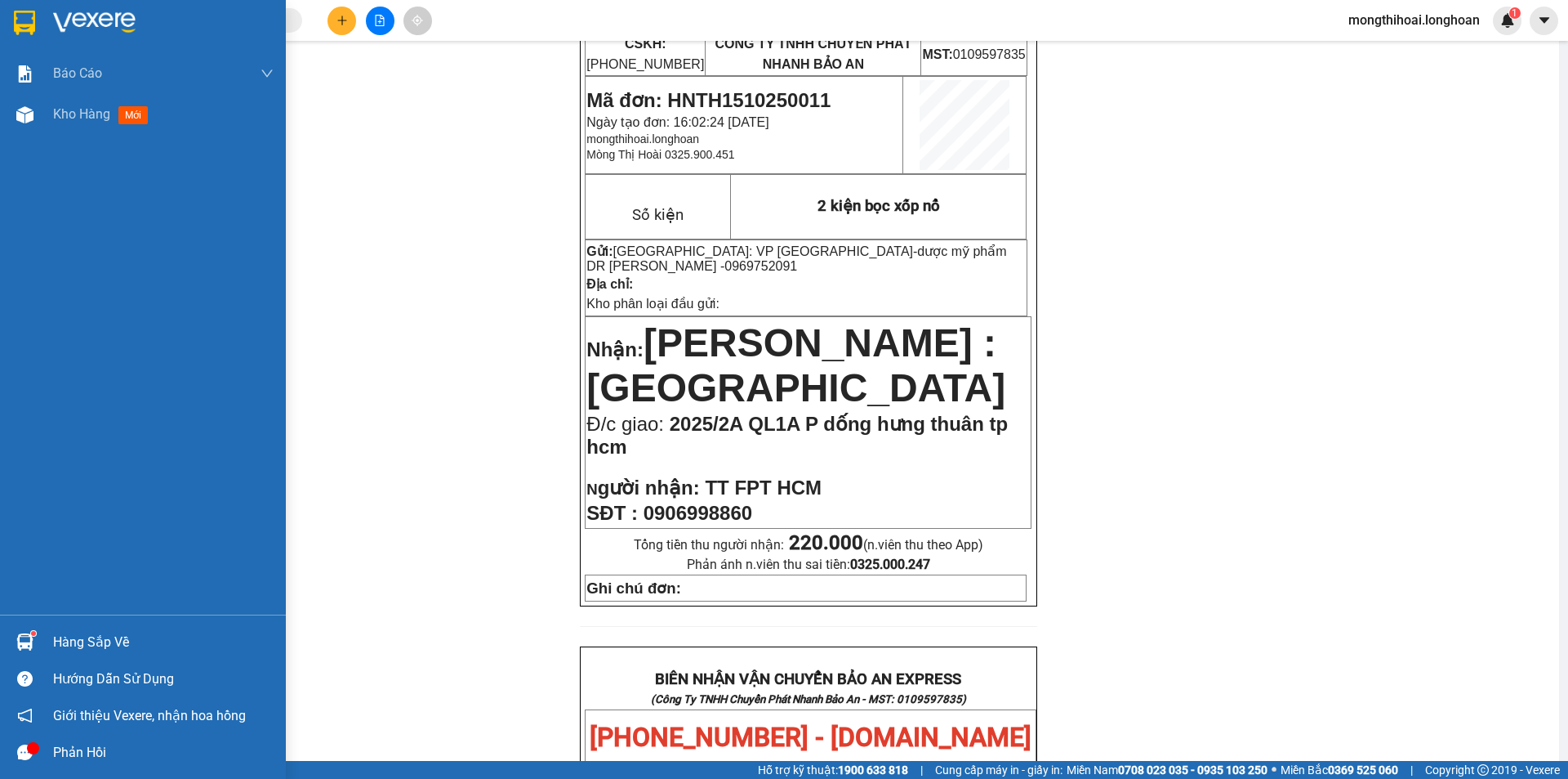
click at [0, 30] on div at bounding box center [143, 26] width 286 height 53
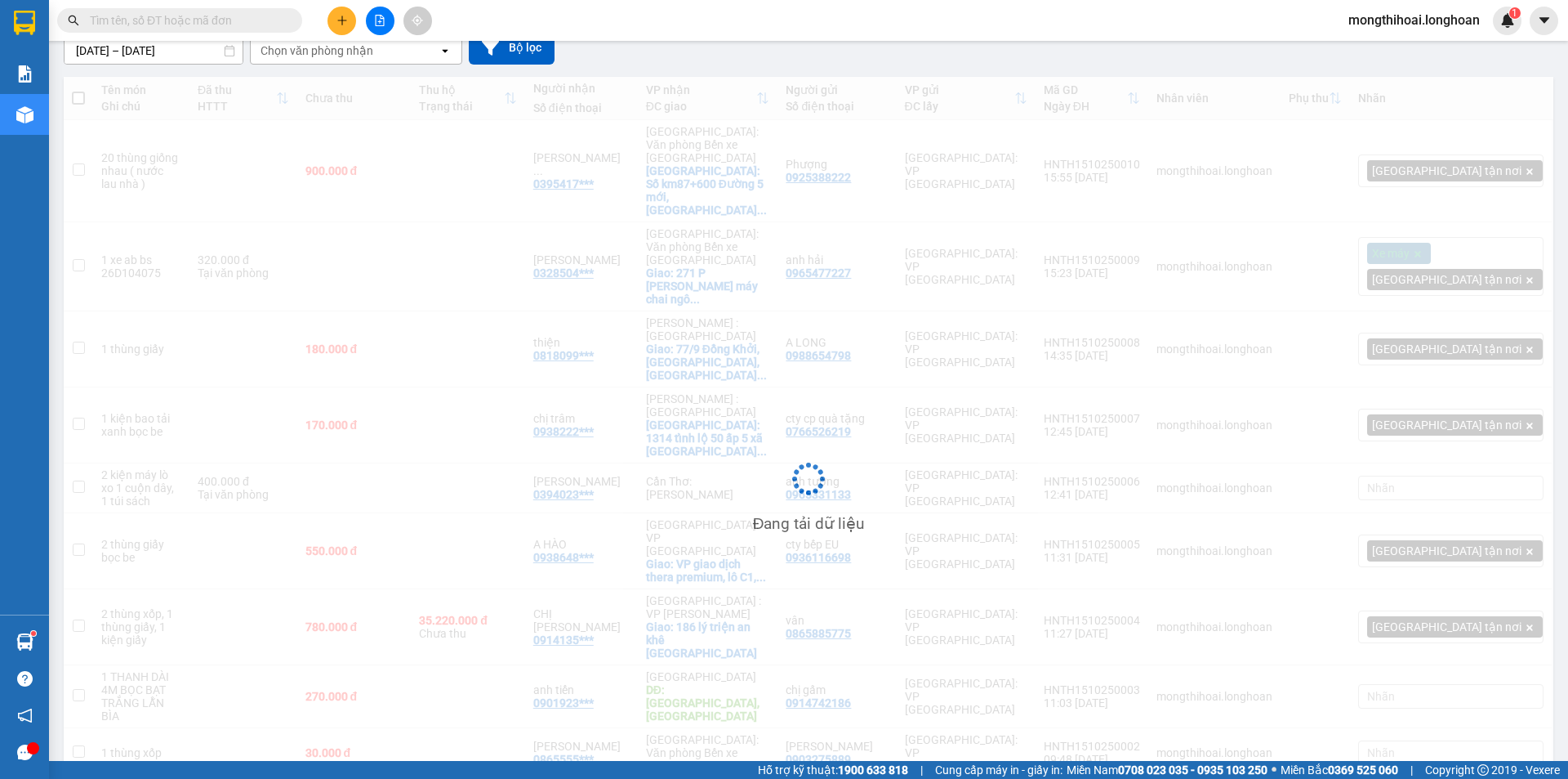
scroll to position [70, 0]
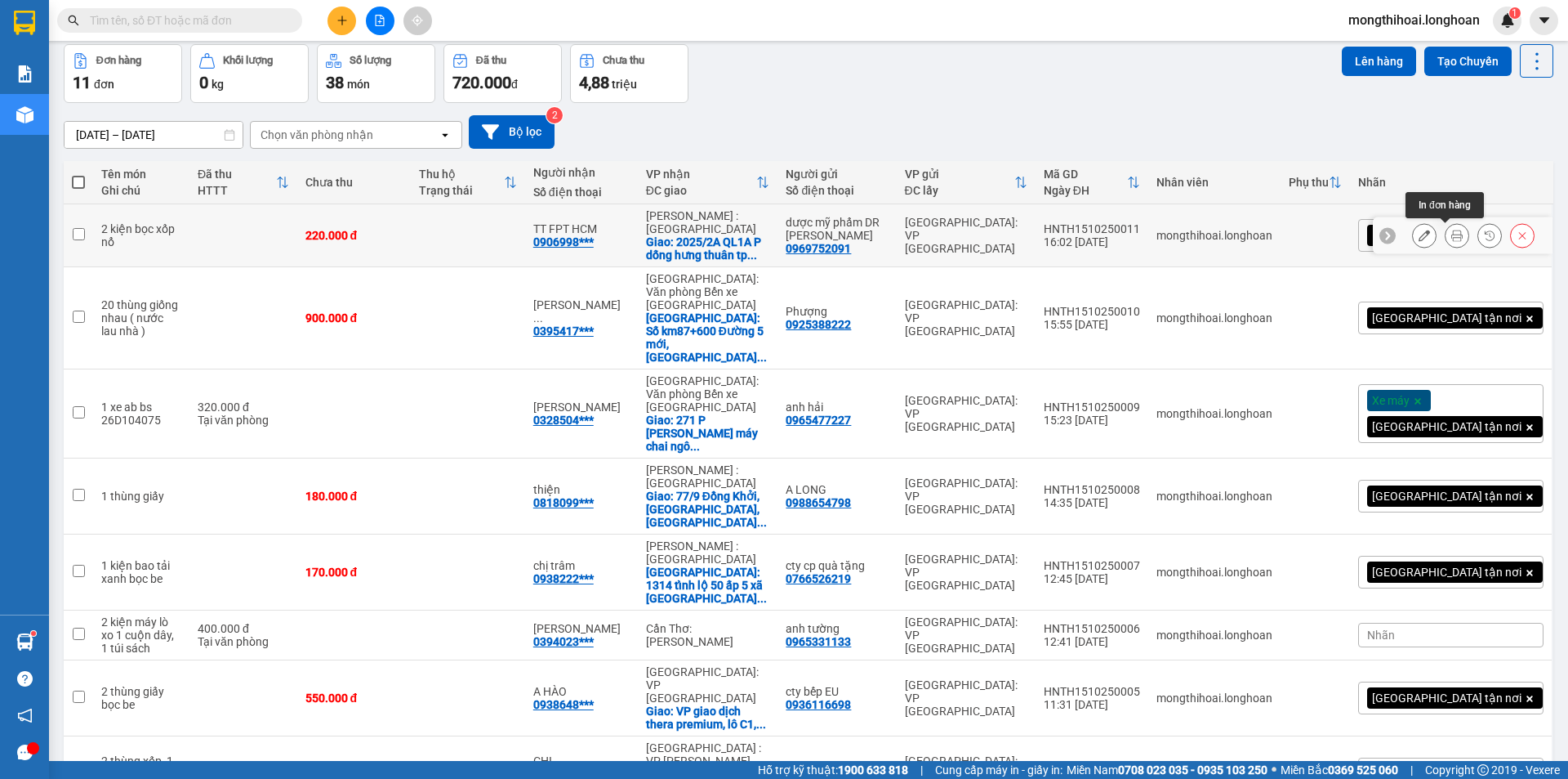
click at [1446, 228] on button at bounding box center [1456, 235] width 23 height 28
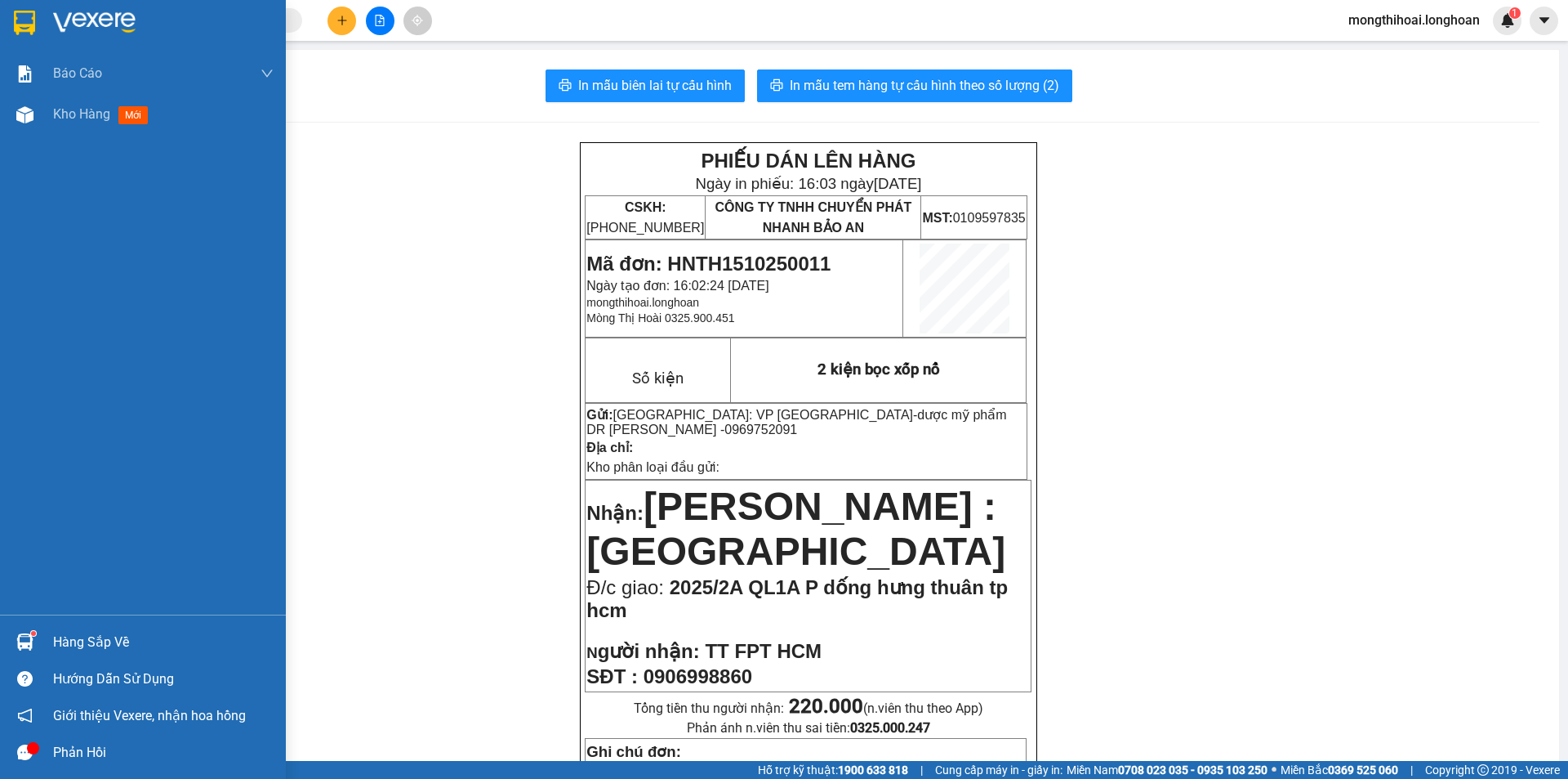
click at [8, 27] on div at bounding box center [143, 26] width 286 height 53
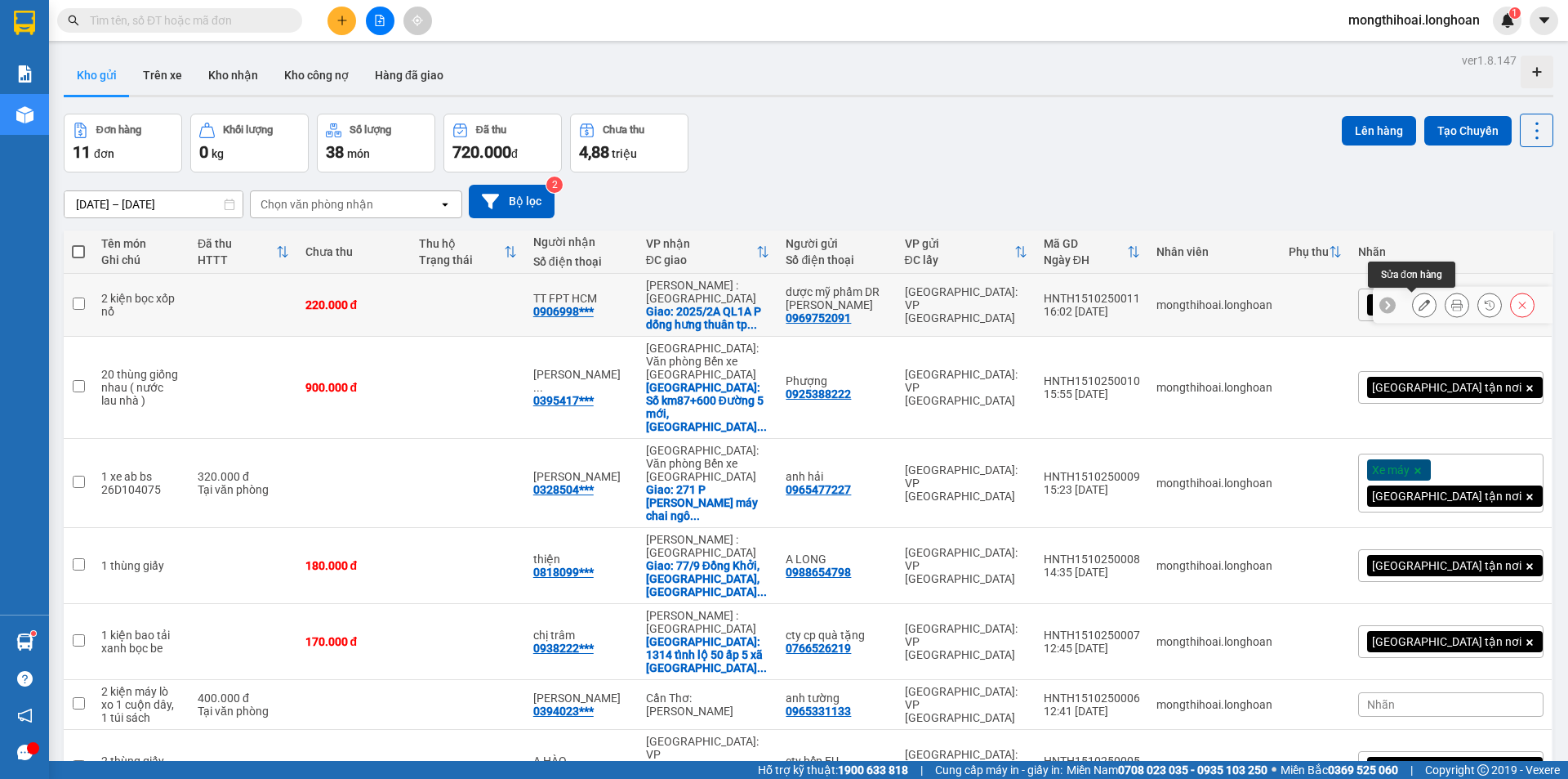
click at [1419, 305] on icon at bounding box center [1425, 305] width 12 height 12
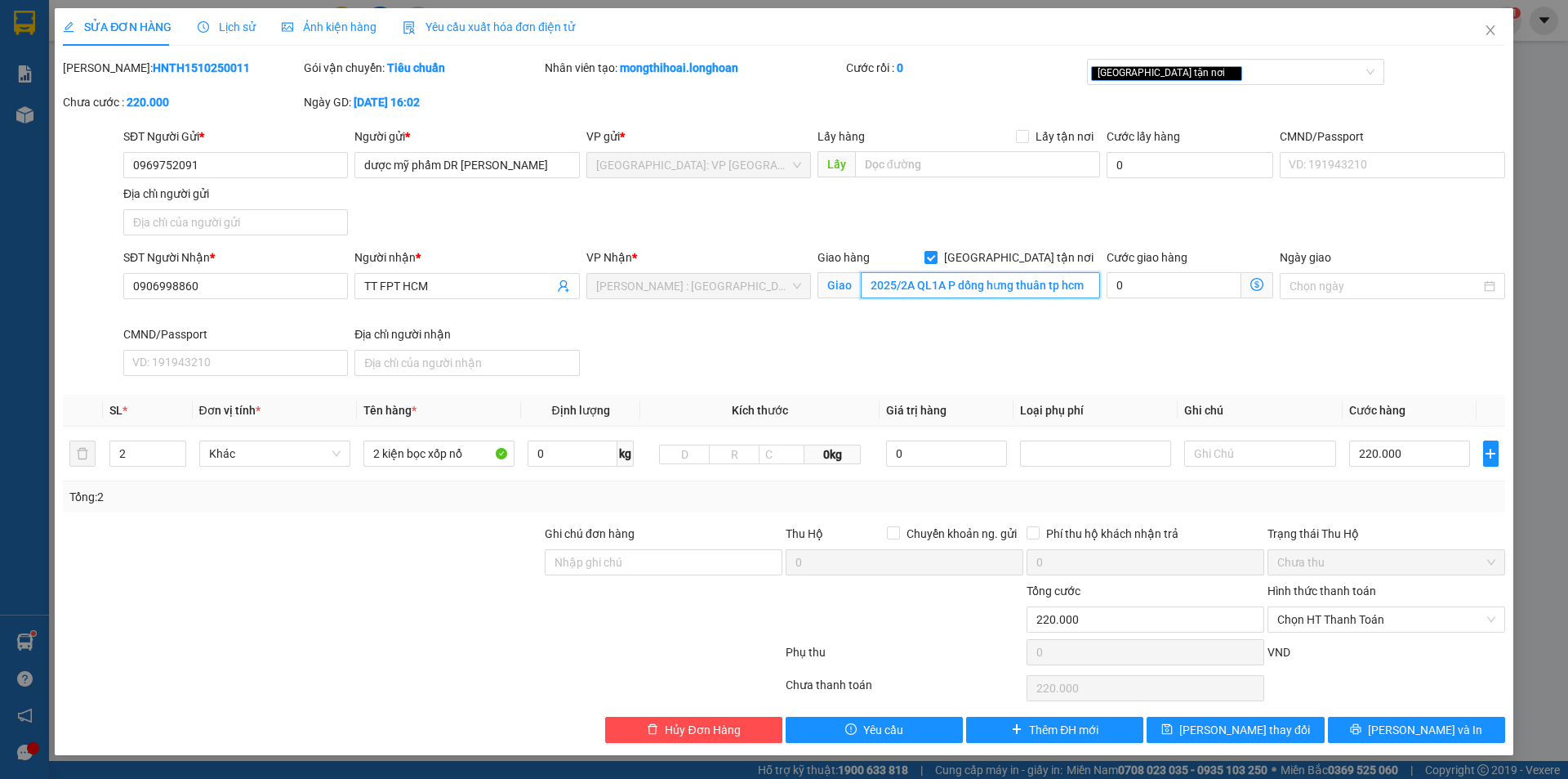
click at [963, 283] on input "2025/2A QL1A P dống hưng thuân tp hcm" at bounding box center [980, 285] width 239 height 26
click at [975, 283] on input "2025/2A QL1A P dống hưng thuân tp hcm" at bounding box center [980, 285] width 239 height 26
click at [966, 283] on input "2025/2A QL1A P dống hưng thuân tp hcm" at bounding box center [980, 285] width 239 height 26
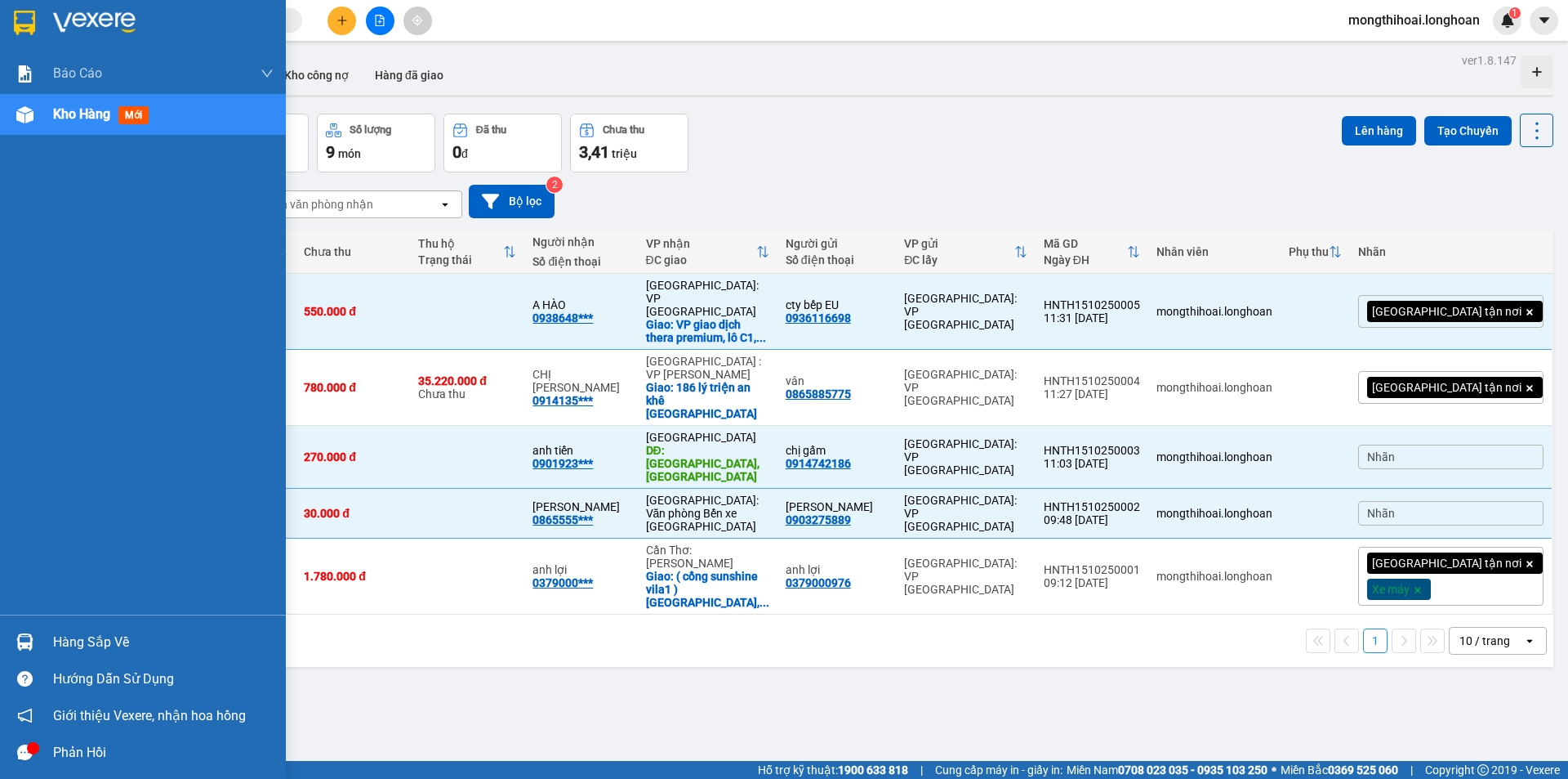
click at [1, 10] on div at bounding box center [143, 26] width 286 height 53
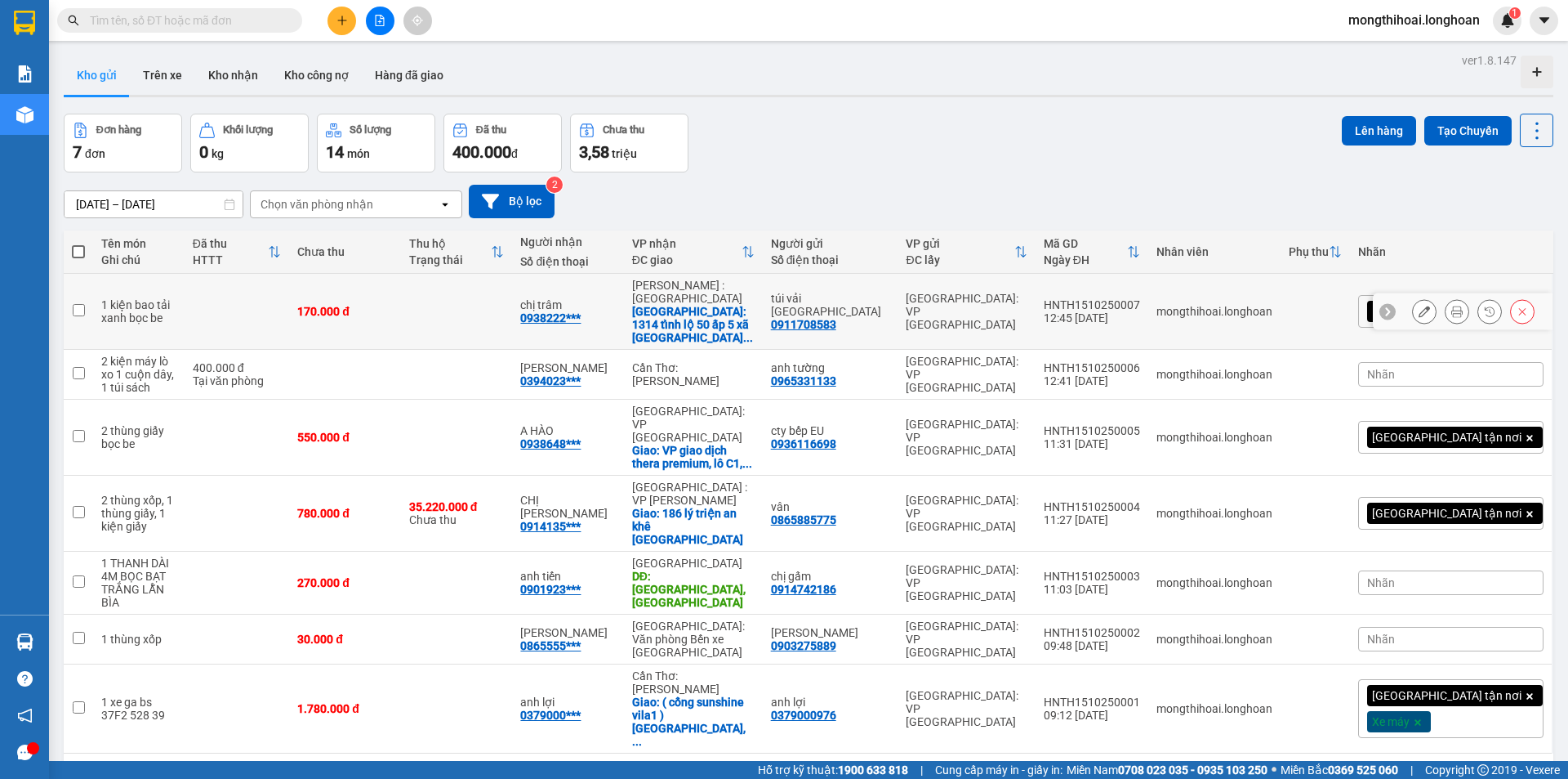
click at [1418, 316] on button at bounding box center [1424, 312] width 23 height 28
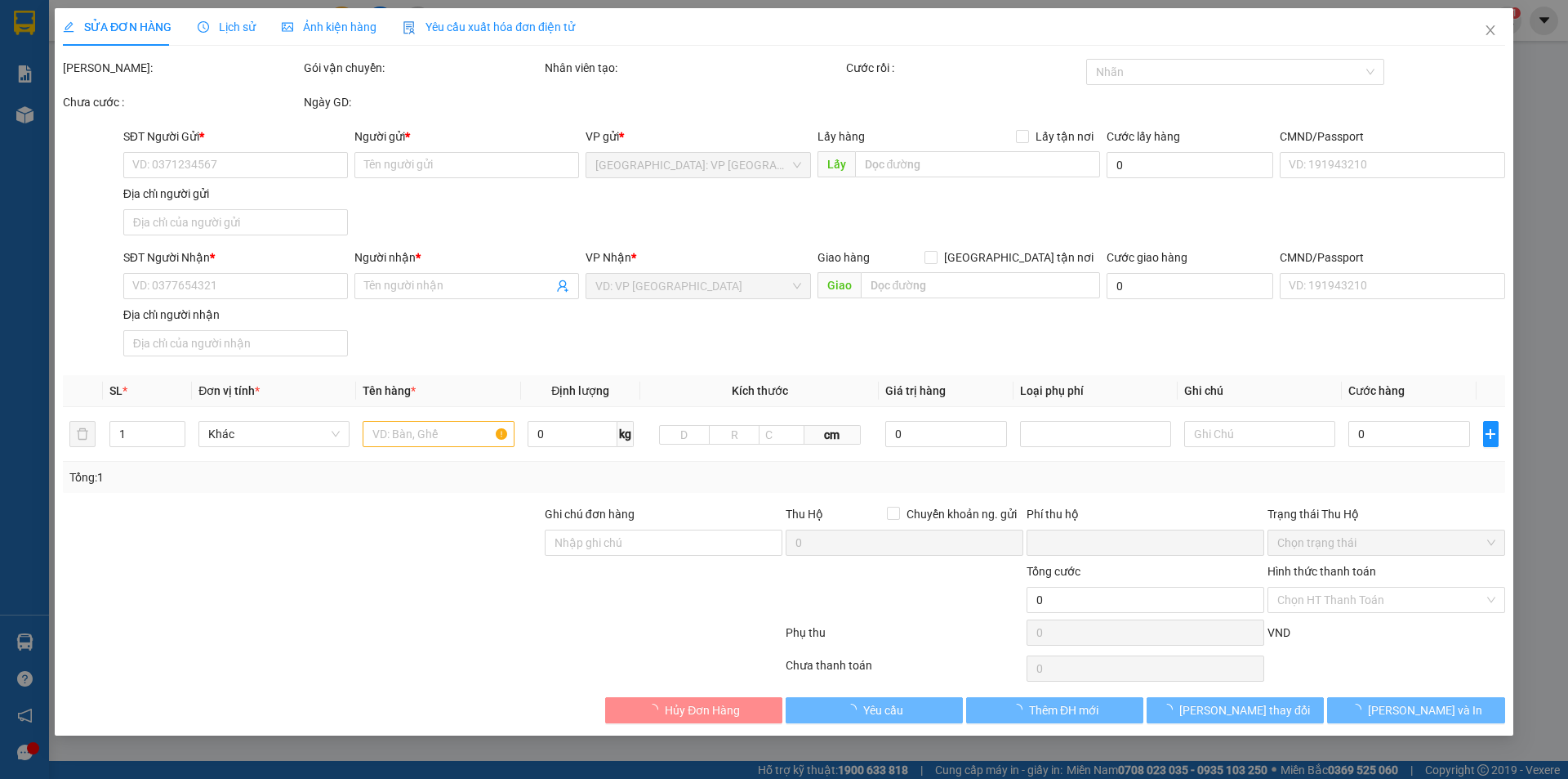
type input "0911708583"
type input "túi vải [GEOGRAPHIC_DATA]"
type input "0938222130"
type input "chị trâm"
checkbox input "true"
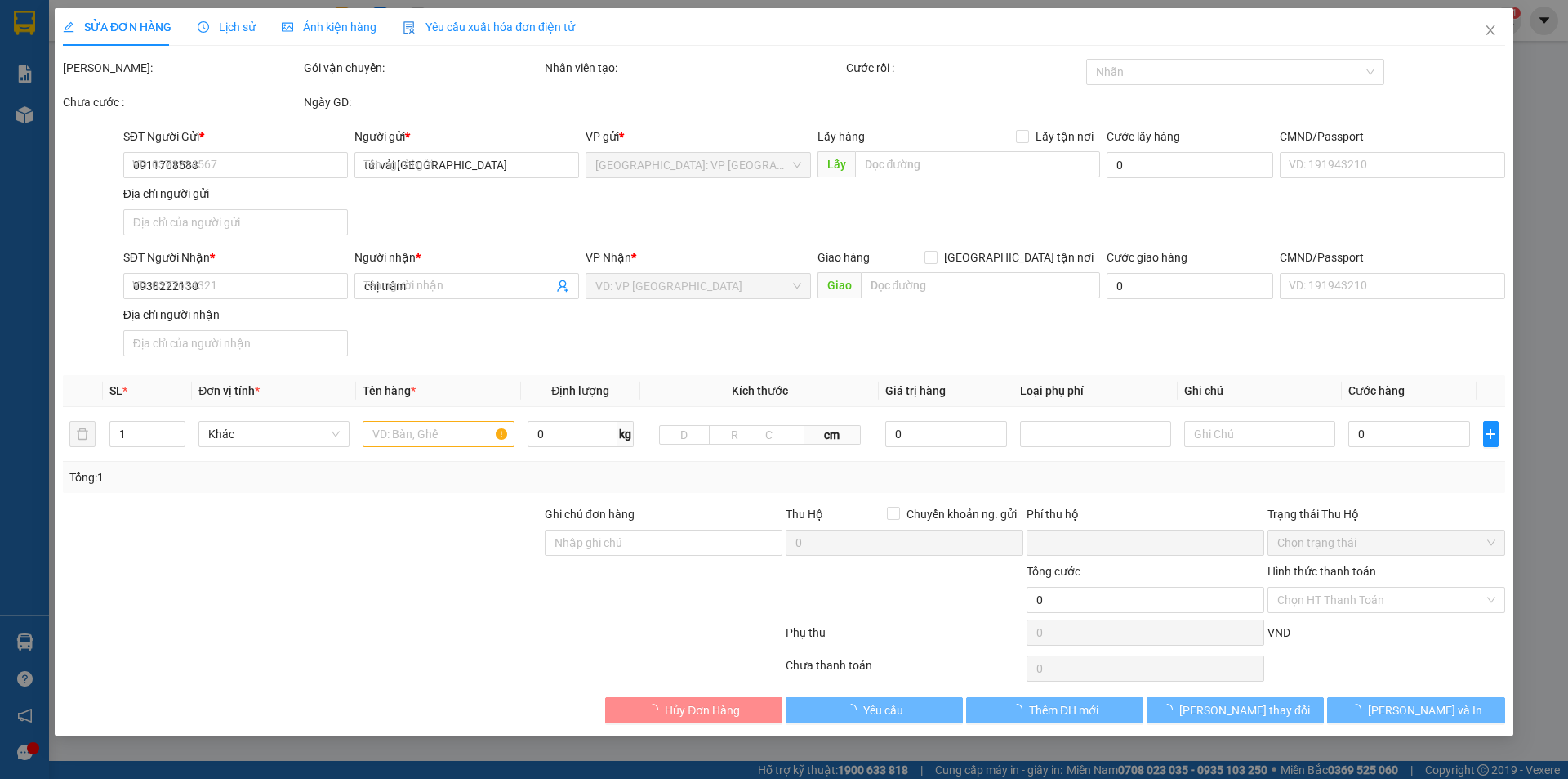
type input "1314 tỉnh lộ 50 ấp 5 xã [GEOGRAPHIC_DATA] huyện [GEOGRAPHIC_DATA]"
type input "0"
type input "170.000"
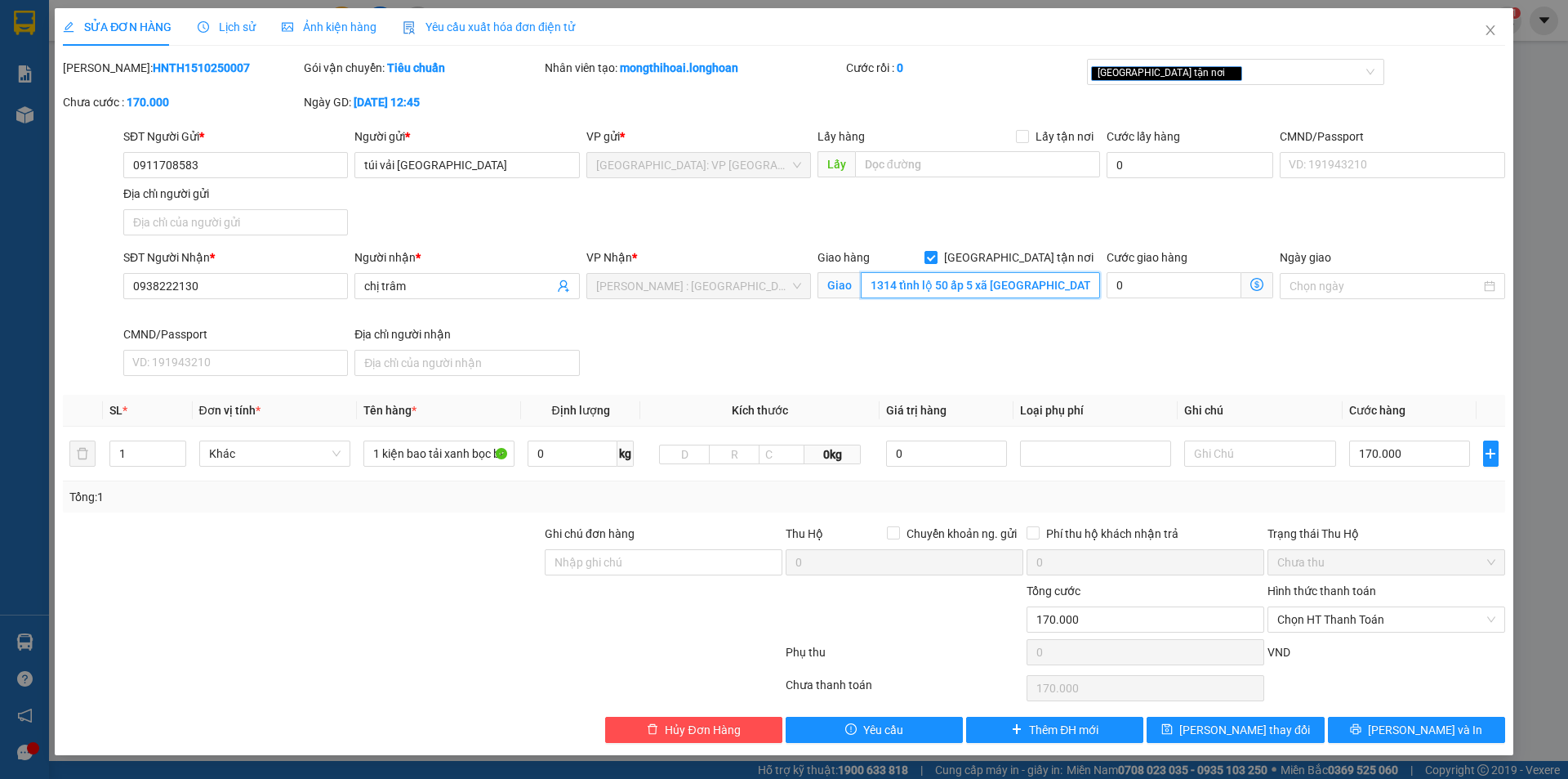
click at [1050, 294] on input "1314 tỉnh lộ 50 ấp 5 xã [GEOGRAPHIC_DATA] huyện [GEOGRAPHIC_DATA]" at bounding box center [980, 285] width 239 height 26
click at [973, 280] on input "2025/2A QL1A P đống hưng thuân tp hcm" at bounding box center [980, 285] width 239 height 26
type input "2025/2A QL1A P đông hưng thuân tp hcm"
click at [1278, 727] on button "[PERSON_NAME] thay đổi" at bounding box center [1235, 729] width 177 height 26
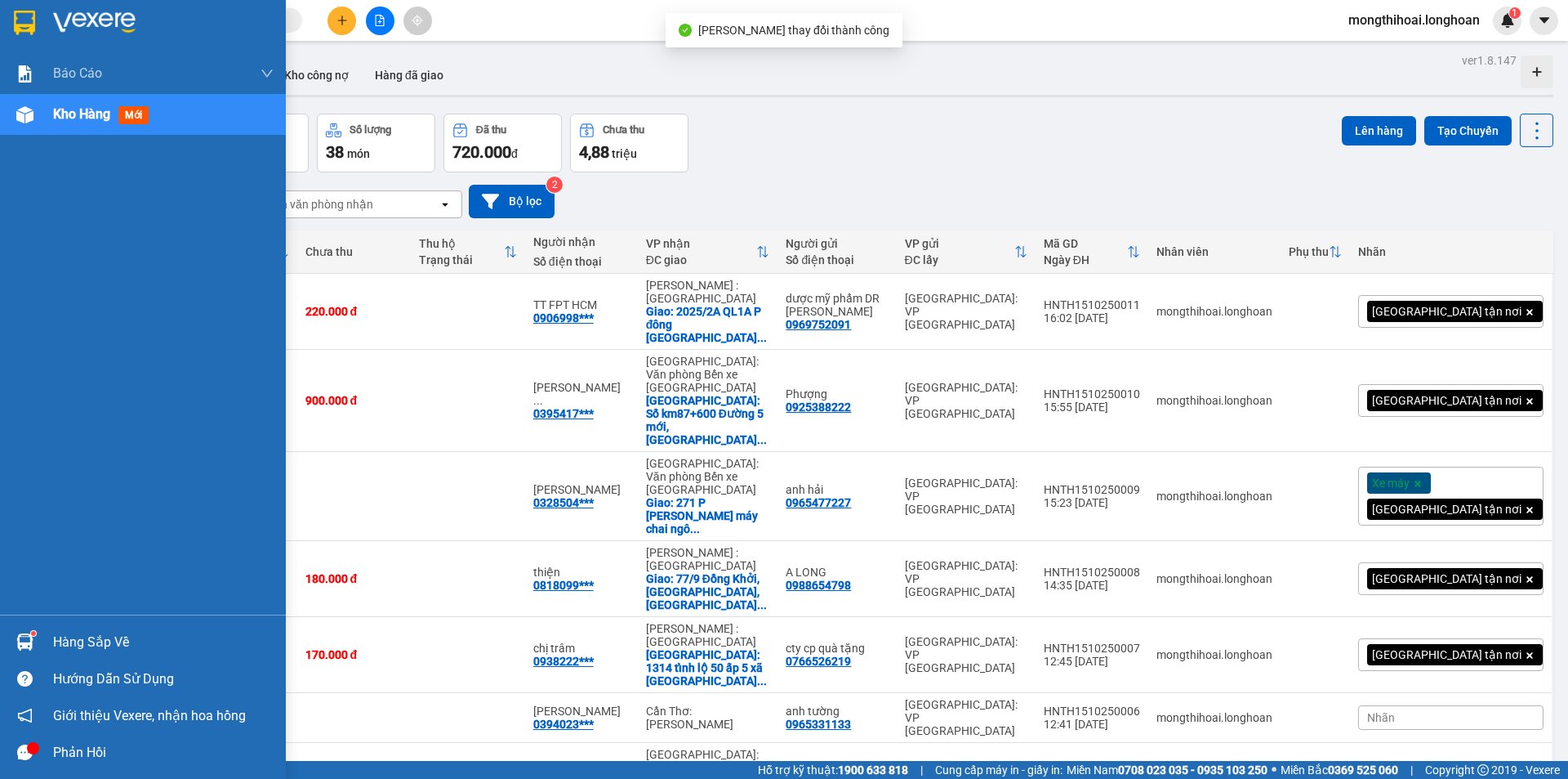
click at [4, 27] on div at bounding box center [143, 26] width 286 height 53
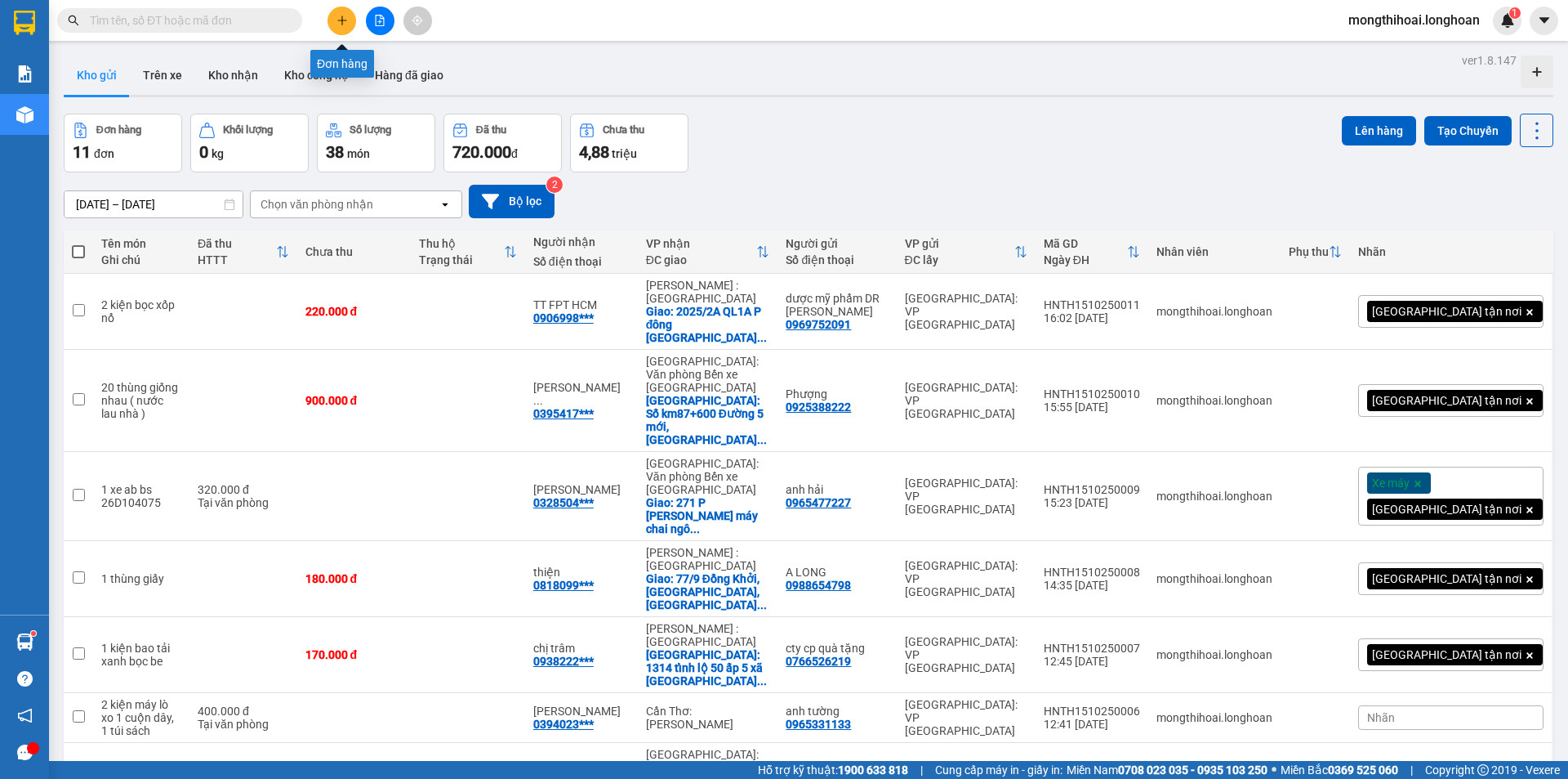
click at [331, 17] on button at bounding box center [341, 21] width 28 height 28
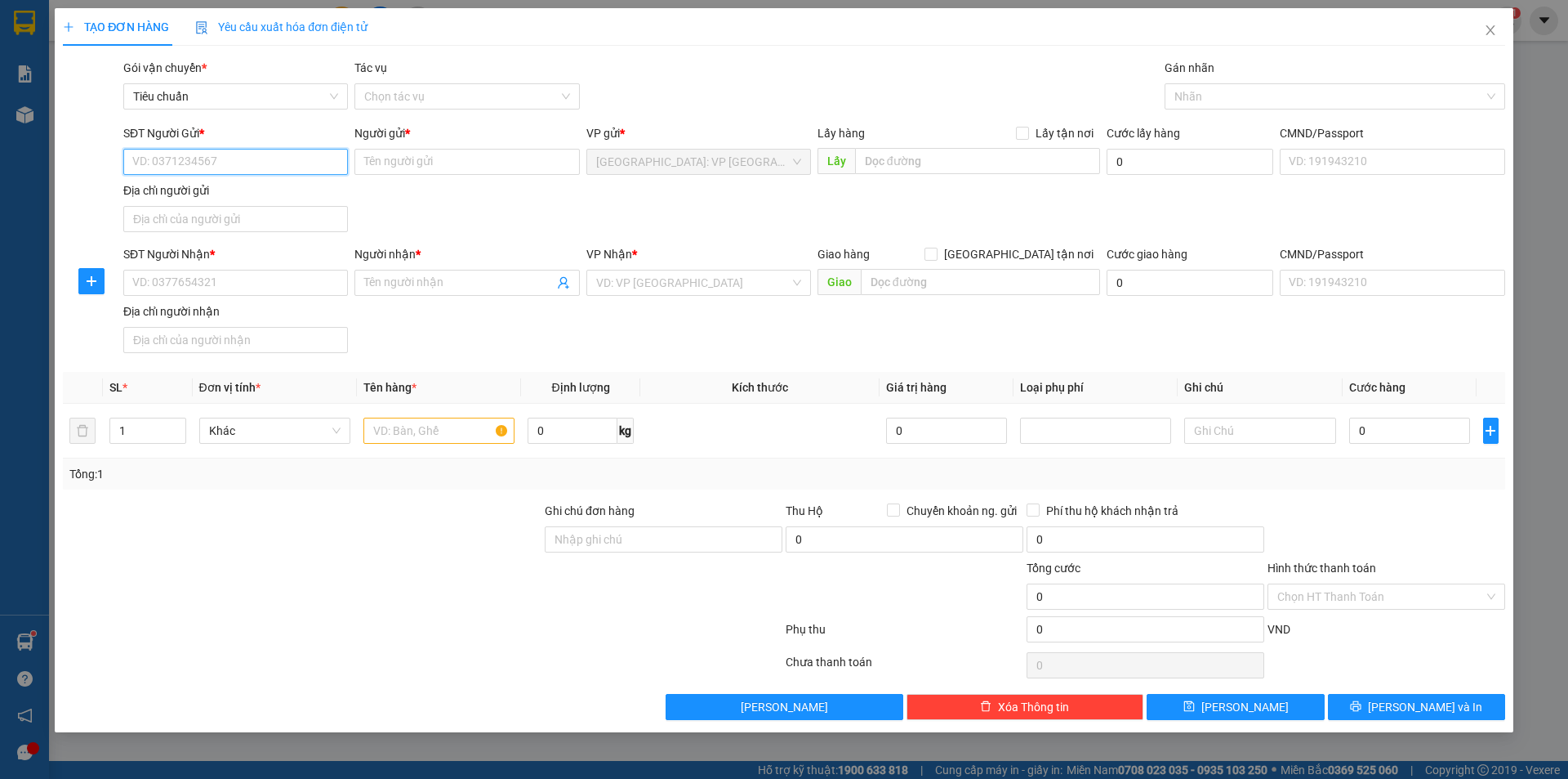
click at [309, 167] on input "SĐT Người Gửi *" at bounding box center [235, 162] width 224 height 26
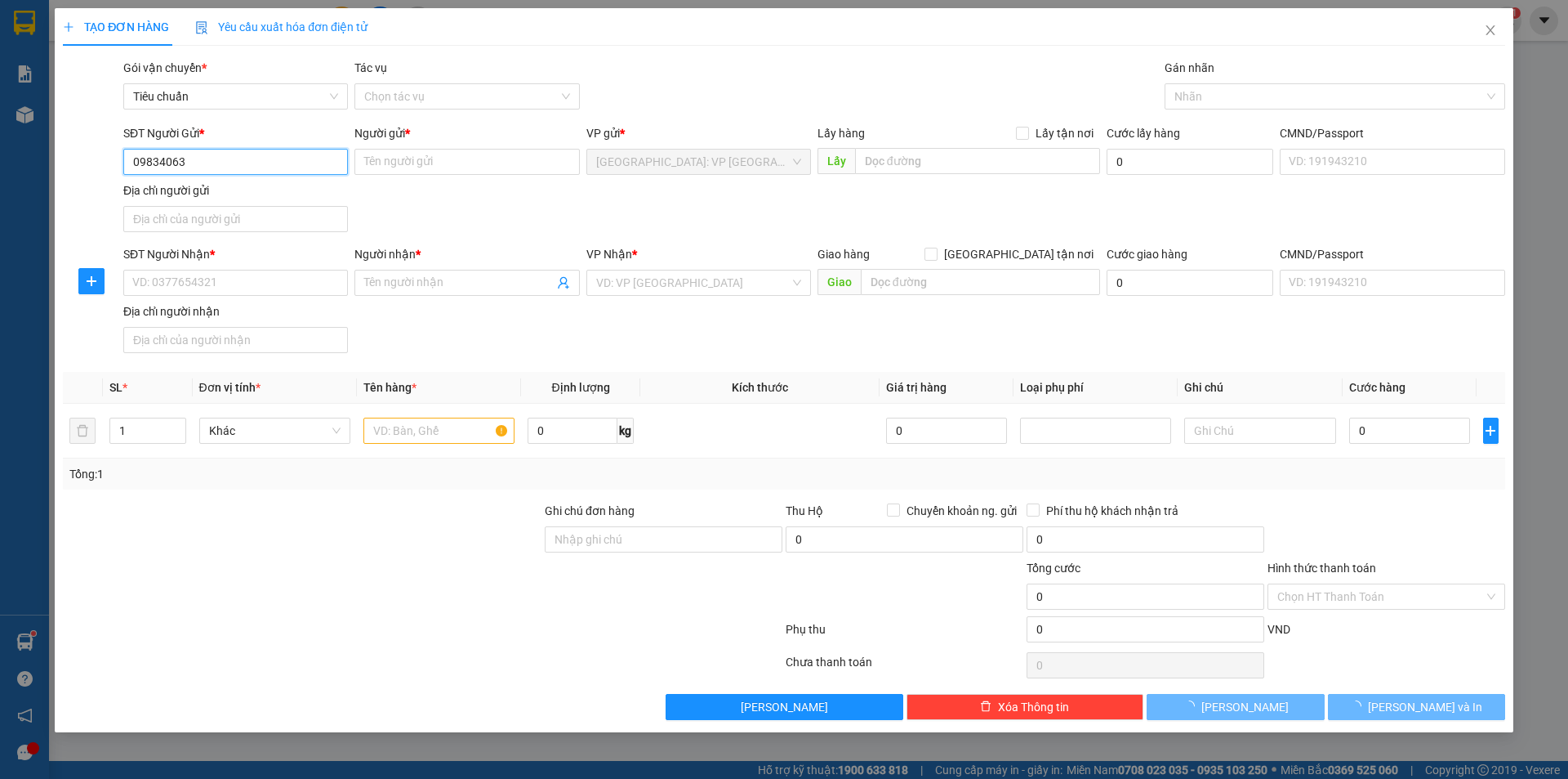
type input "098340633"
click at [254, 169] on input "098340633" at bounding box center [235, 162] width 224 height 26
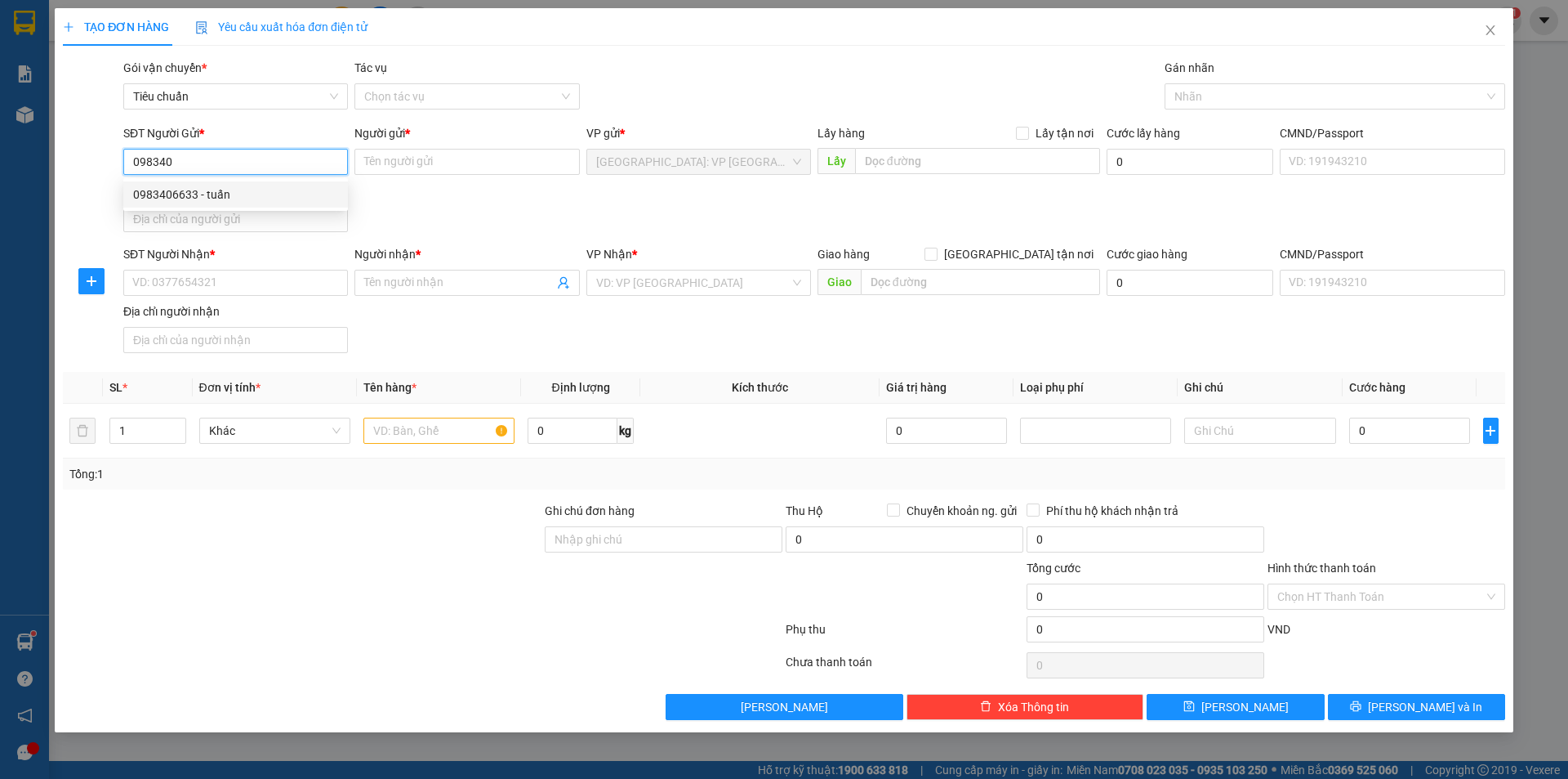
drag, startPoint x: 224, startPoint y: 202, endPoint x: 257, endPoint y: 194, distance: 34.0
click at [224, 202] on div "0983406633 - tuấn" at bounding box center [235, 194] width 205 height 18
type input "0983406633"
type input "tuấn"
type input "0983406633"
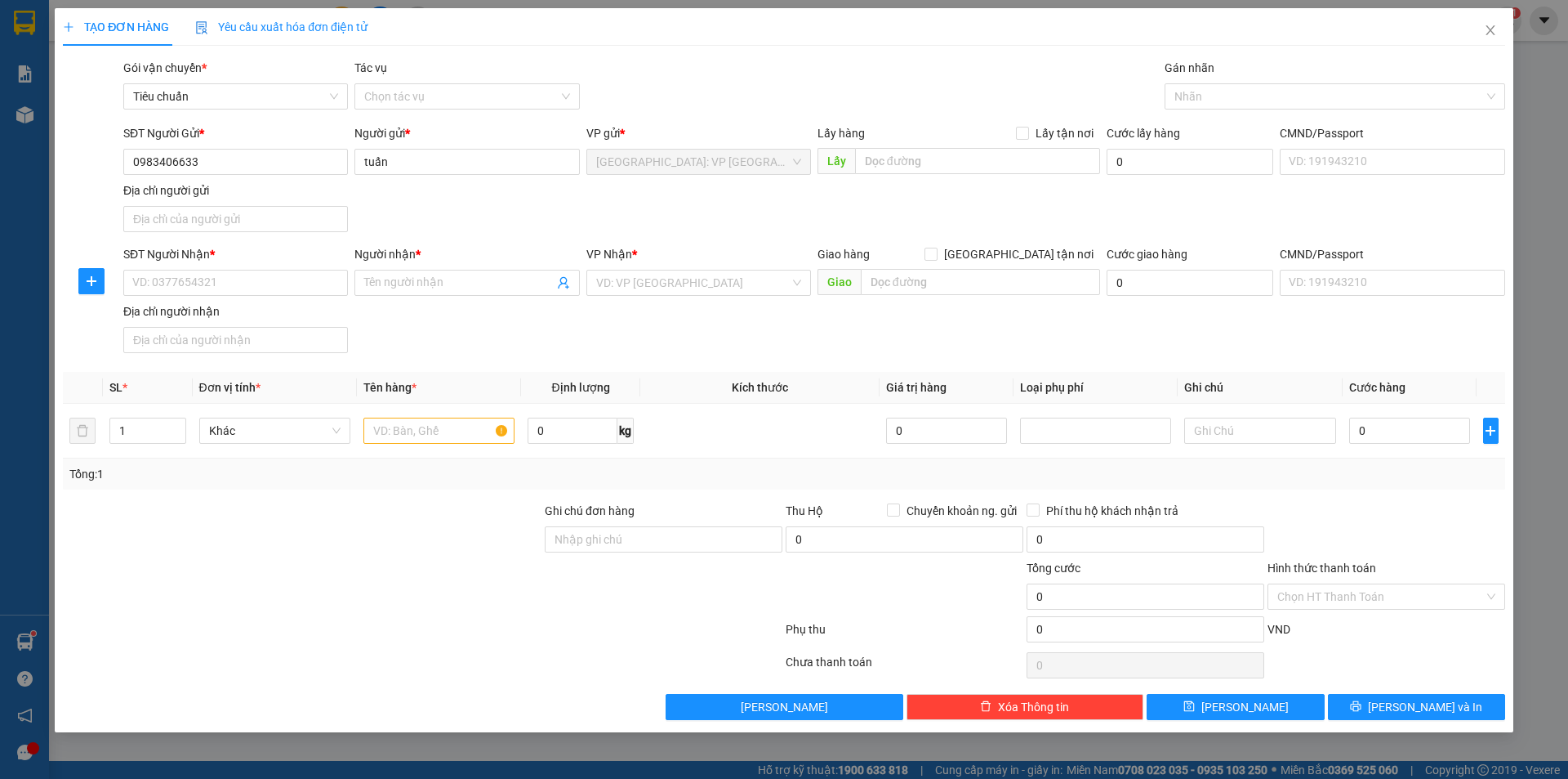
click at [308, 310] on div "Địa chỉ người nhận" at bounding box center [235, 312] width 224 height 18
click at [308, 327] on input "Địa chỉ người nhận" at bounding box center [235, 340] width 224 height 26
click at [243, 342] on input "0935670686" at bounding box center [235, 340] width 224 height 26
type input "0935670686"
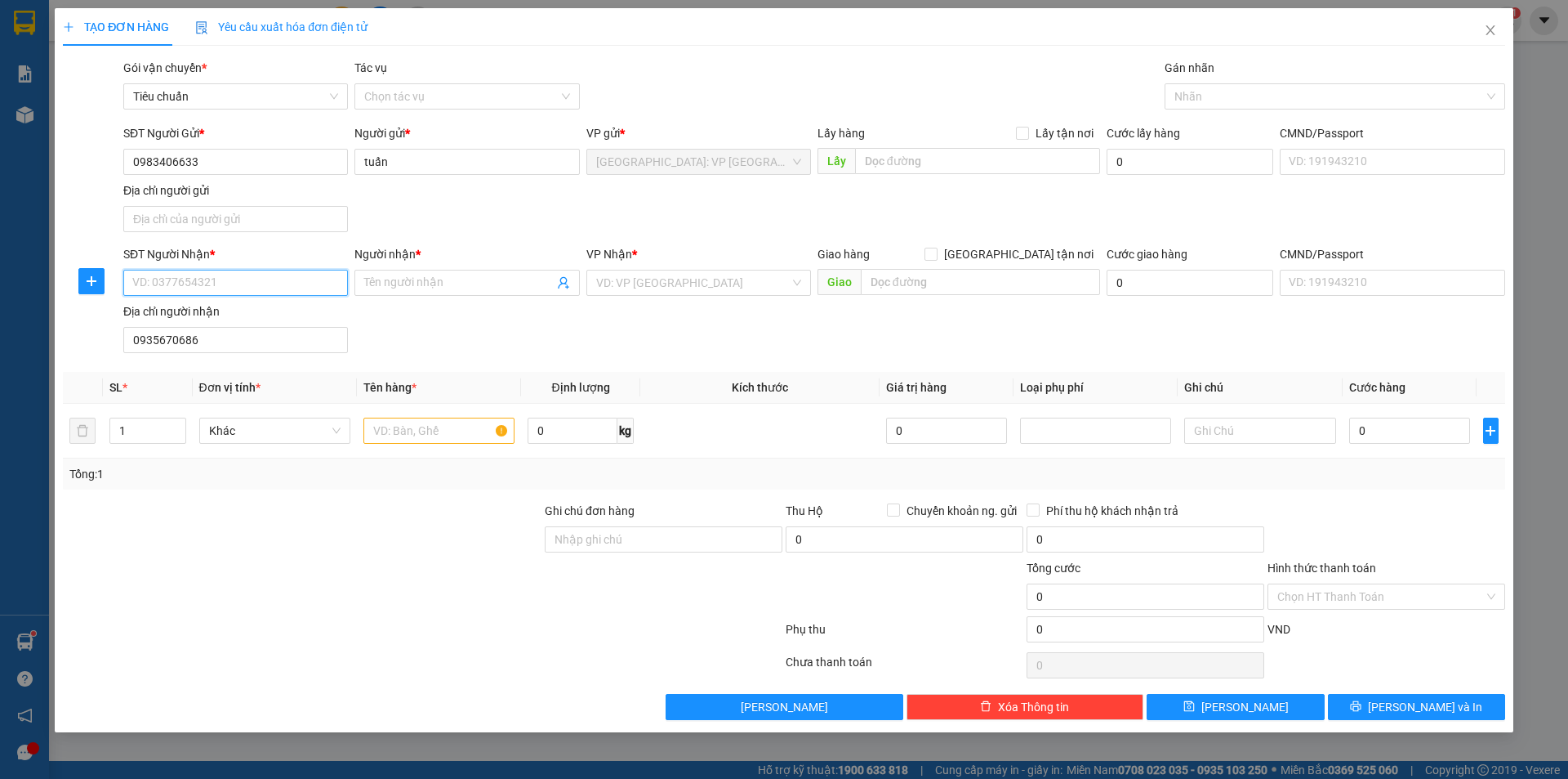
click at [270, 287] on input "SĐT Người Nhận *" at bounding box center [235, 282] width 224 height 26
paste input "0935670686"
type input "0935670686"
drag, startPoint x: 442, startPoint y: 293, endPoint x: 406, endPoint y: 293, distance: 36.0
click at [441, 293] on span at bounding box center [466, 282] width 224 height 26
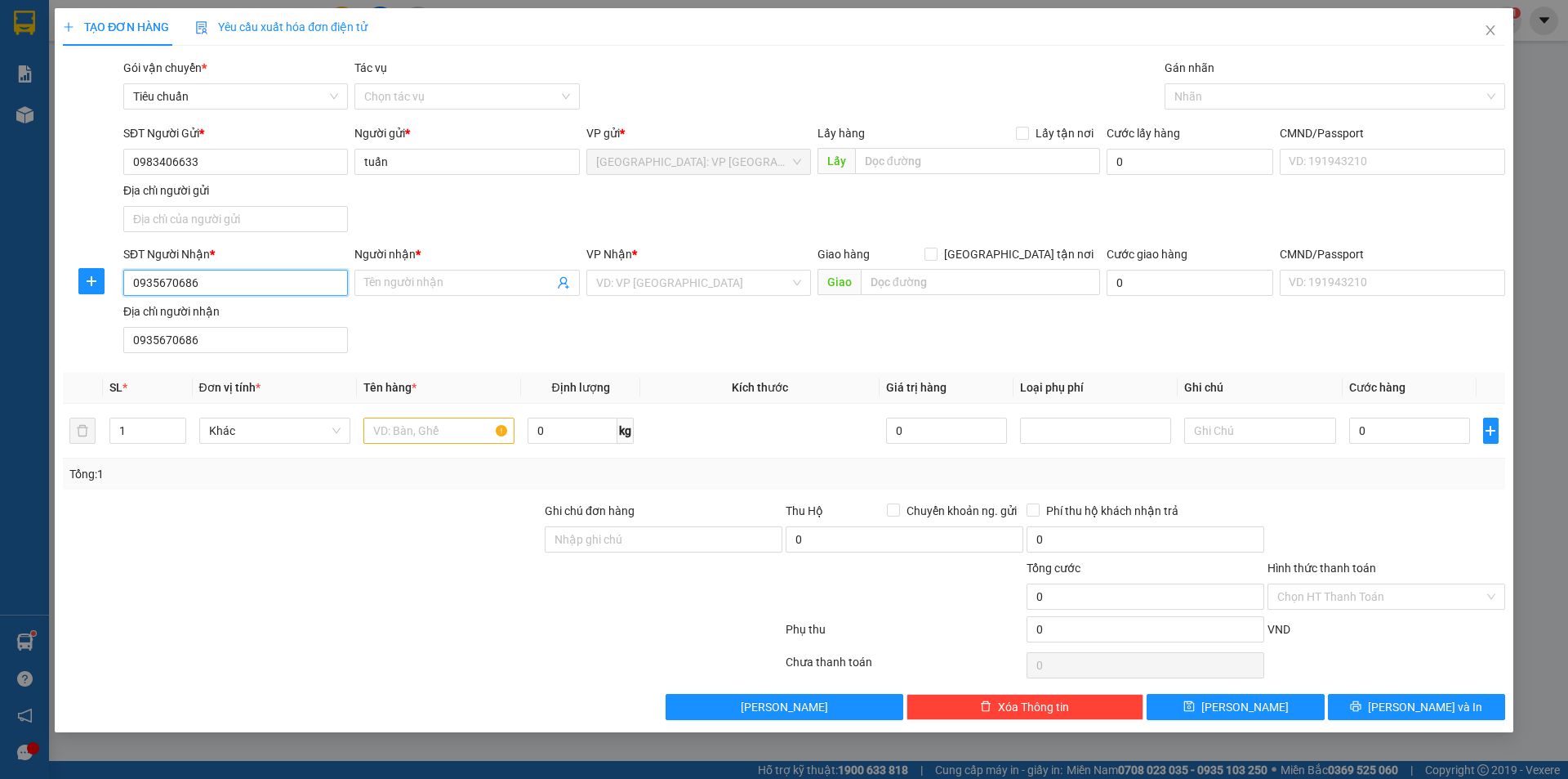
click at [239, 293] on input "0935670686" at bounding box center [235, 282] width 224 height 26
click at [387, 270] on span at bounding box center [466, 282] width 224 height 26
type input "tường võ"
click at [691, 283] on input "search" at bounding box center [693, 282] width 194 height 24
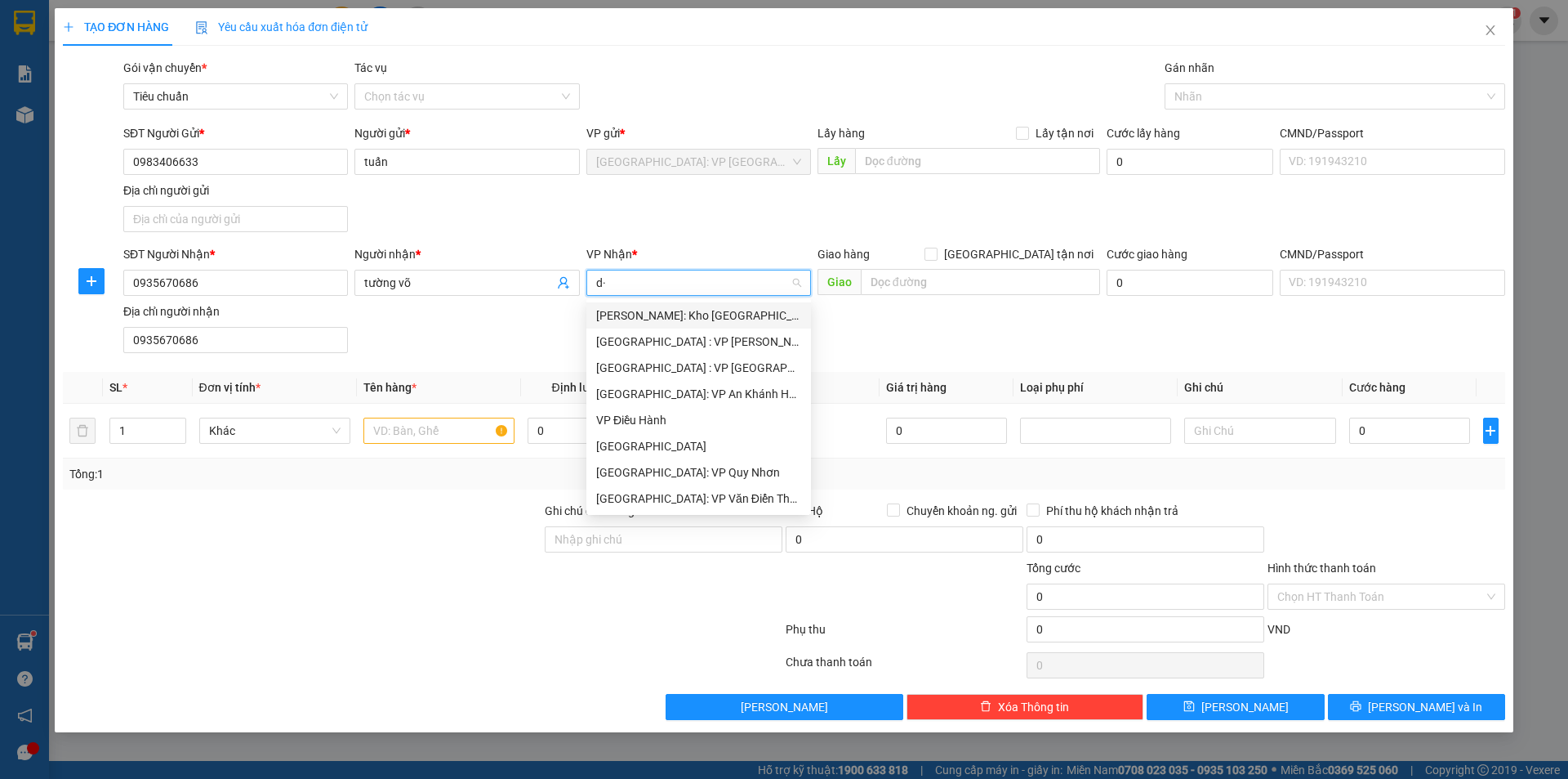
type input "d"
type input "đ"
type input "dà"
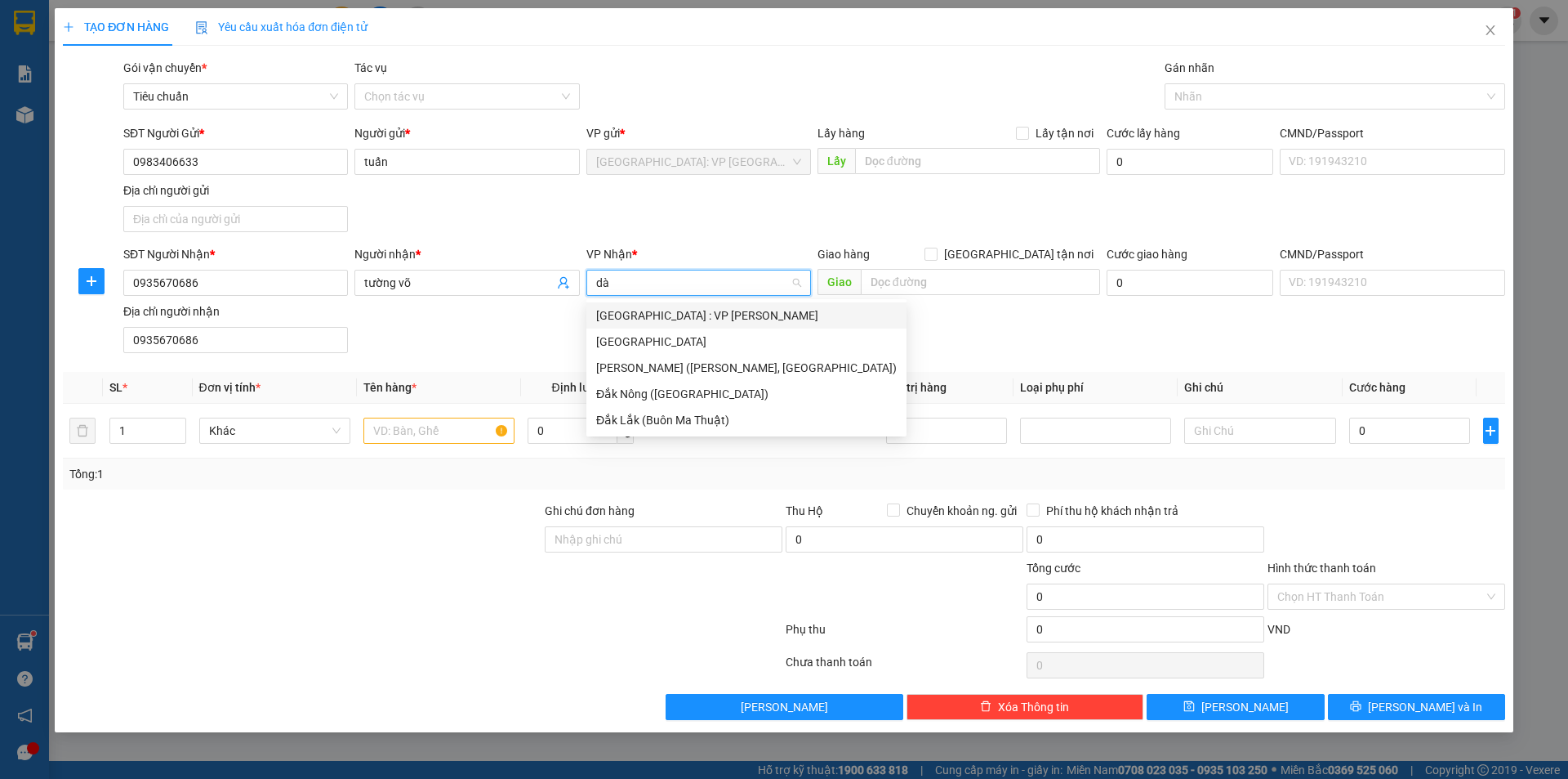
drag, startPoint x: 717, startPoint y: 323, endPoint x: 767, endPoint y: 303, distance: 53.9
click at [722, 321] on div "[GEOGRAPHIC_DATA] : VP [PERSON_NAME]" at bounding box center [746, 316] width 301 height 18
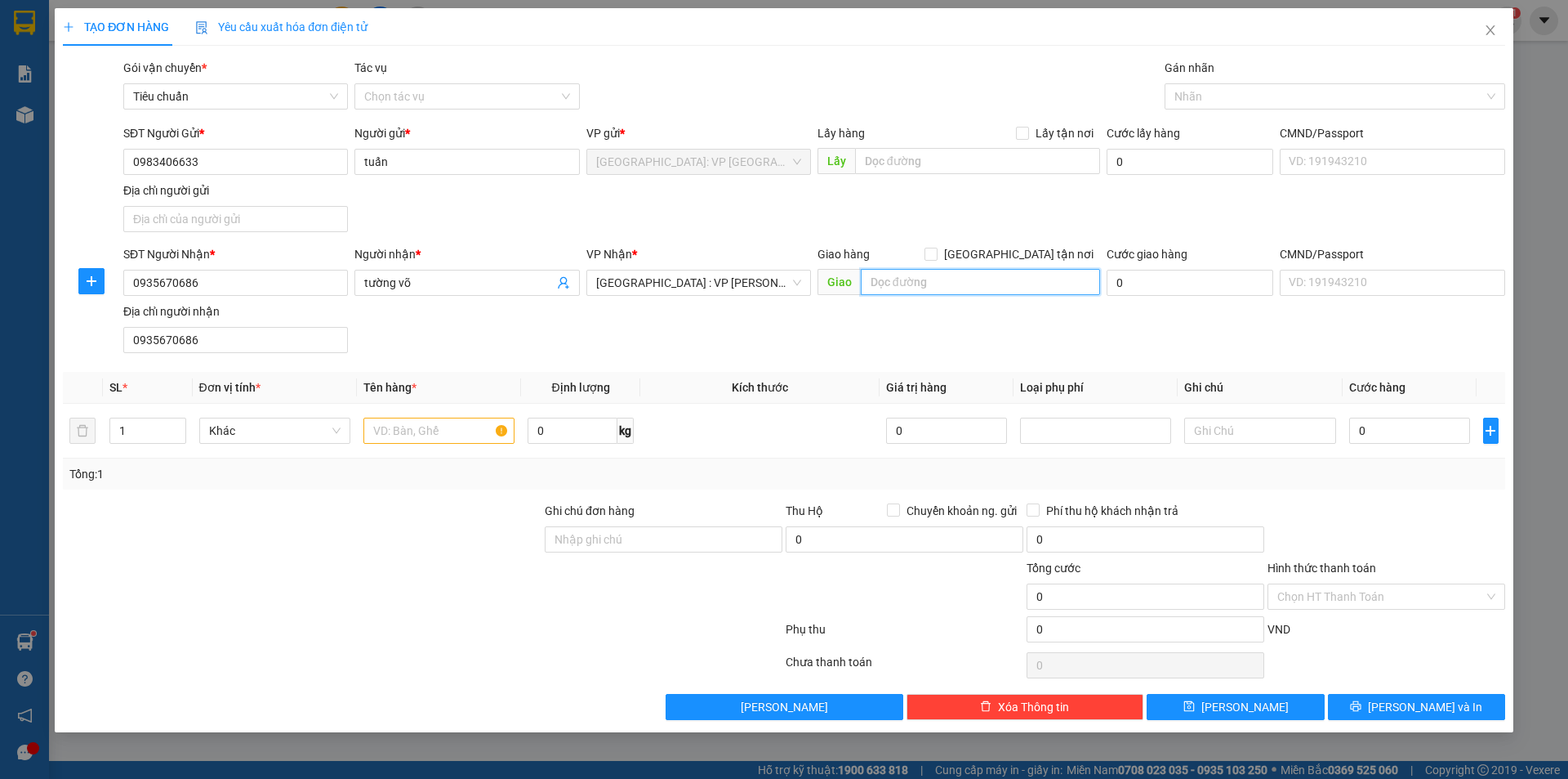
click at [908, 284] on input "text" at bounding box center [980, 281] width 239 height 26
type input "13 nguyễn tuân, p an tây tp đà nẵng"
drag, startPoint x: 1007, startPoint y: 295, endPoint x: 1055, endPoint y: 285, distance: 49.0
click at [1009, 296] on div "Giao hàng Giao tận nơi Giao 13 nguyễn tuân, p an tây tp đà nẵng" at bounding box center [959, 273] width 283 height 57
click at [1093, 281] on input "13 nguyễn tuân, p an tây tp đà nẵng" at bounding box center [980, 281] width 239 height 26
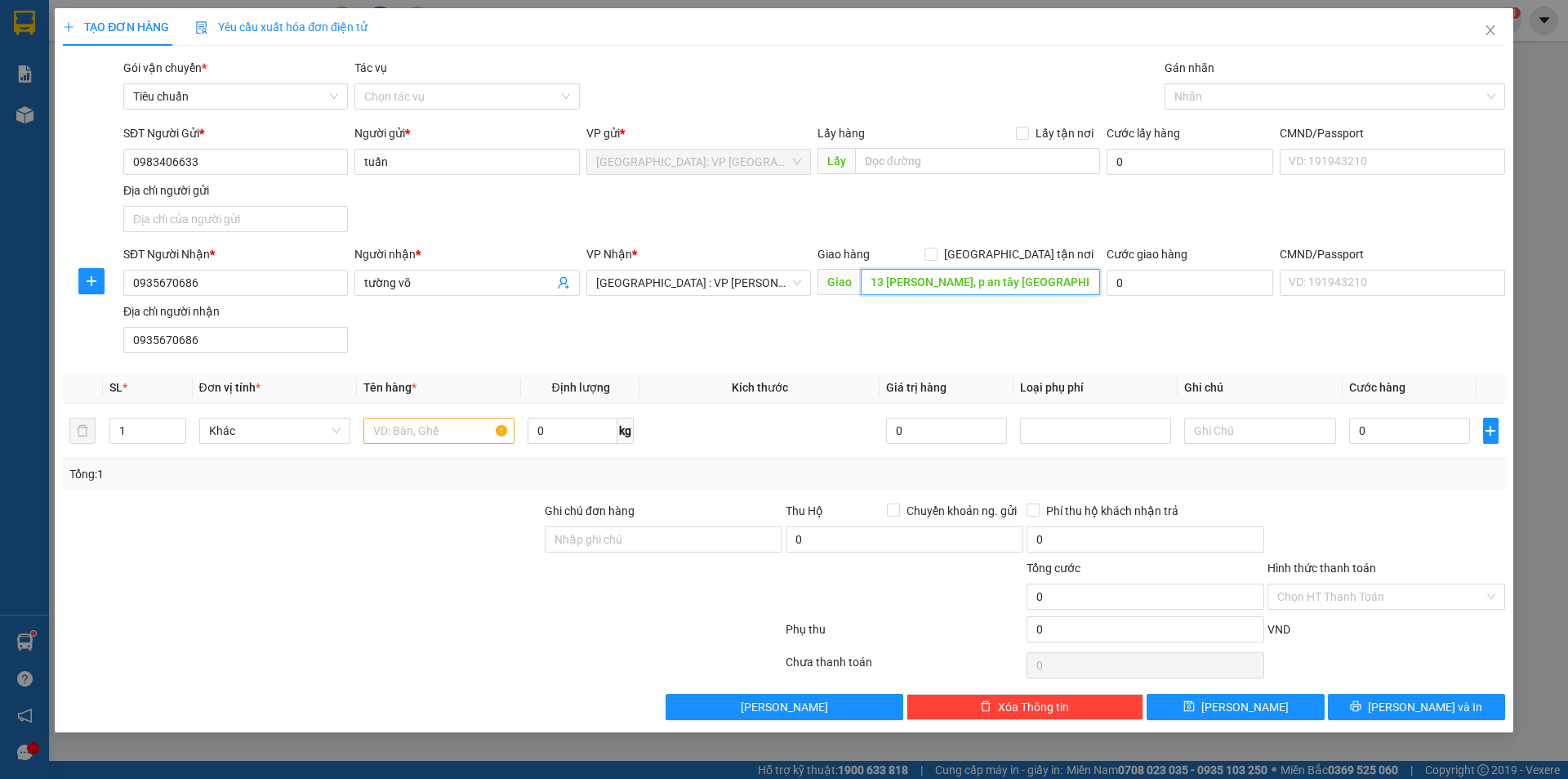
click at [1093, 281] on input "13 nguyễn tuân, p an tây tp đà nẵng" at bounding box center [980, 281] width 239 height 26
click at [1085, 285] on input "13 nguyễn tuân, p an tây tp đà nẵng" at bounding box center [980, 281] width 239 height 26
click at [1083, 284] on input "13 nguyễn tuân, p an tây tp đà nẵng" at bounding box center [980, 281] width 239 height 26
click at [316, 174] on div "SĐT Người Gửi * 0983406633" at bounding box center [235, 153] width 224 height 57
click at [318, 170] on input "0983406633" at bounding box center [235, 162] width 224 height 26
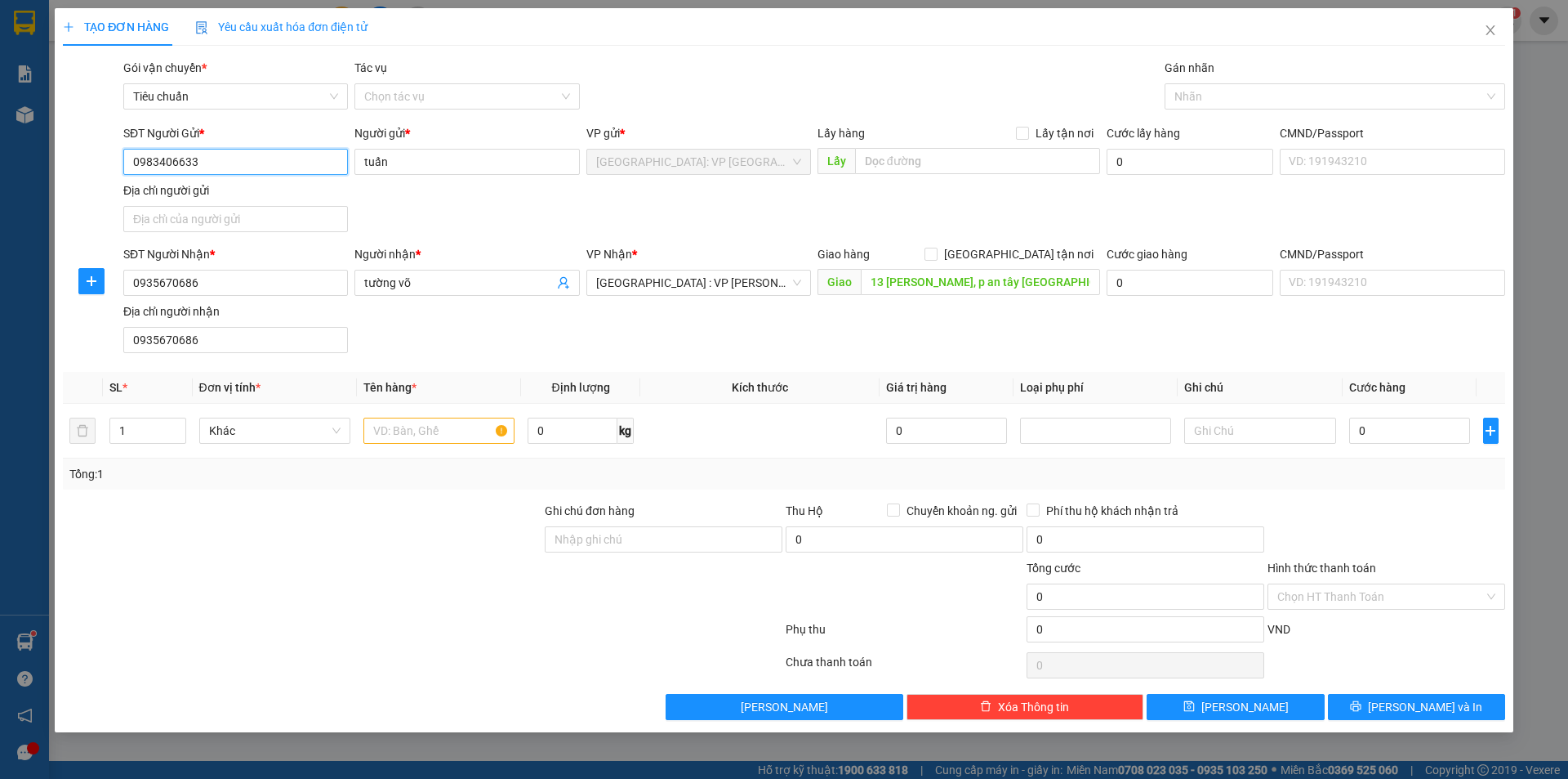
click at [318, 170] on input "0983406633" at bounding box center [235, 162] width 224 height 26
click at [344, 273] on input "0935670686" at bounding box center [235, 282] width 224 height 26
click at [249, 347] on input "0935670686" at bounding box center [235, 340] width 224 height 26
click at [982, 281] on input "13 nguyễn tuân, p an tây tp đà nẵng" at bounding box center [980, 281] width 239 height 26
click at [990, 279] on input "13 nguyễn tuân, p an tây tp đà nẵng" at bounding box center [980, 281] width 239 height 26
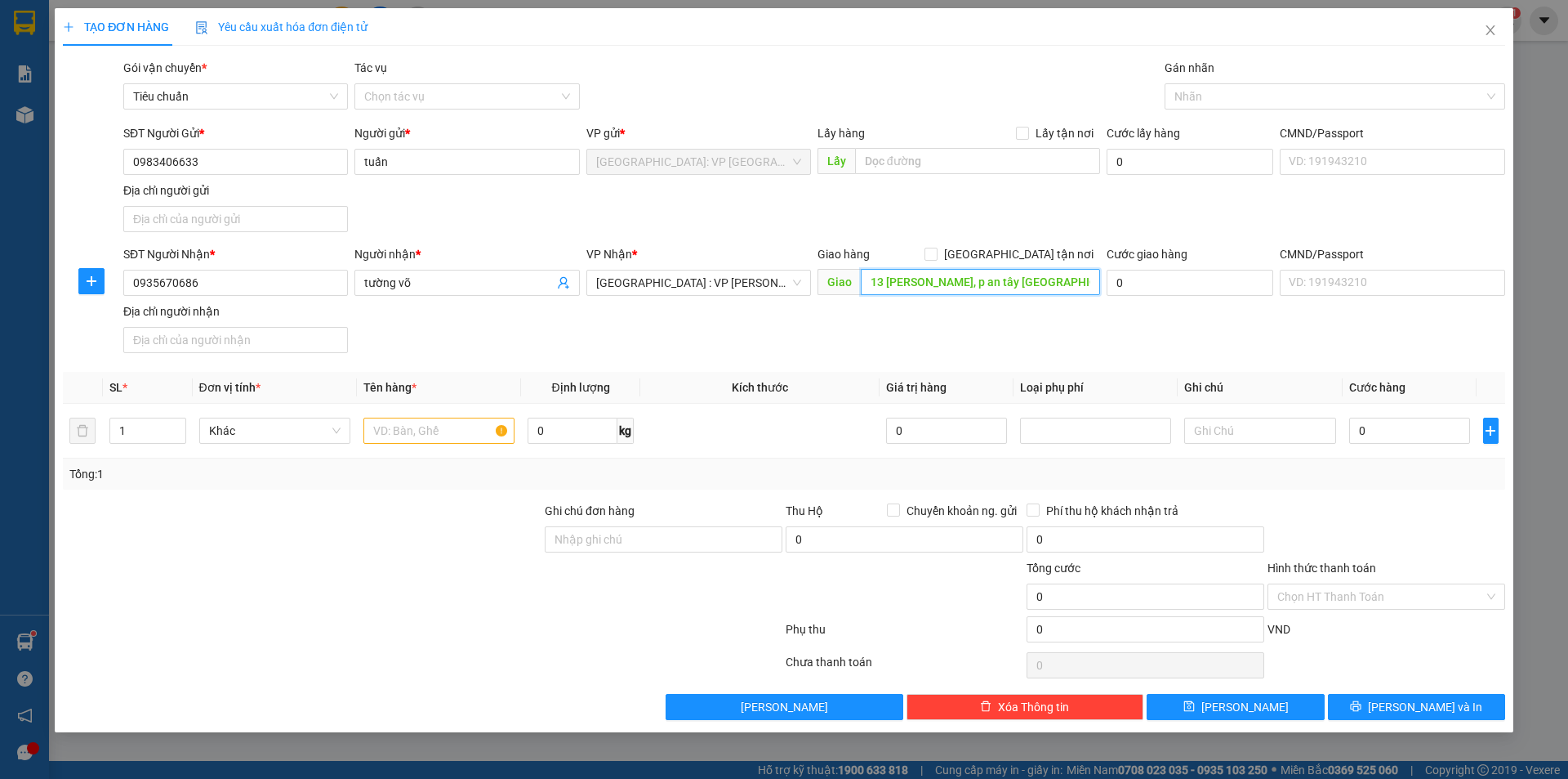
click at [1013, 276] on input "13 nguyễn tuân, p an tây tp đà nẵng" at bounding box center [980, 281] width 239 height 26
drag, startPoint x: 968, startPoint y: 280, endPoint x: 1064, endPoint y: 279, distance: 96.0
click at [1064, 279] on input "13 nguyễn tuân, p an tây tp đà nẵng" at bounding box center [980, 281] width 239 height 26
click at [967, 283] on input "13 [PERSON_NAME], p tân an, tp hội an [GEOGRAPHIC_DATA]" at bounding box center [980, 281] width 239 height 26
type input "13 [PERSON_NAME], p tân an, tp hội an [GEOGRAPHIC_DATA]"
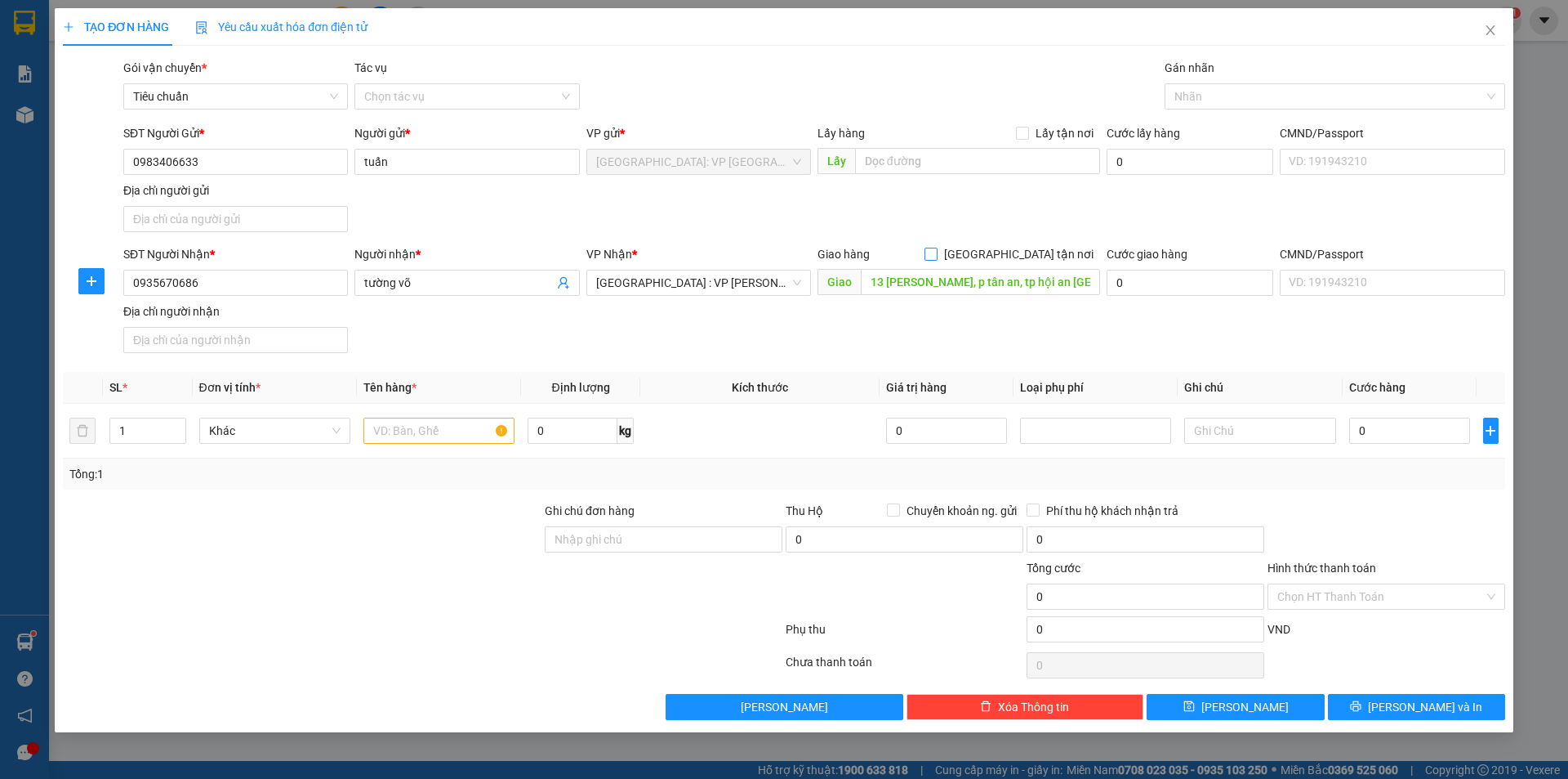
drag, startPoint x: 1019, startPoint y: 253, endPoint x: 1049, endPoint y: 213, distance: 50.0
click at [936, 251] on input "[GEOGRAPHIC_DATA] tận nơi" at bounding box center [930, 254] width 12 height 12
checkbox input "true"
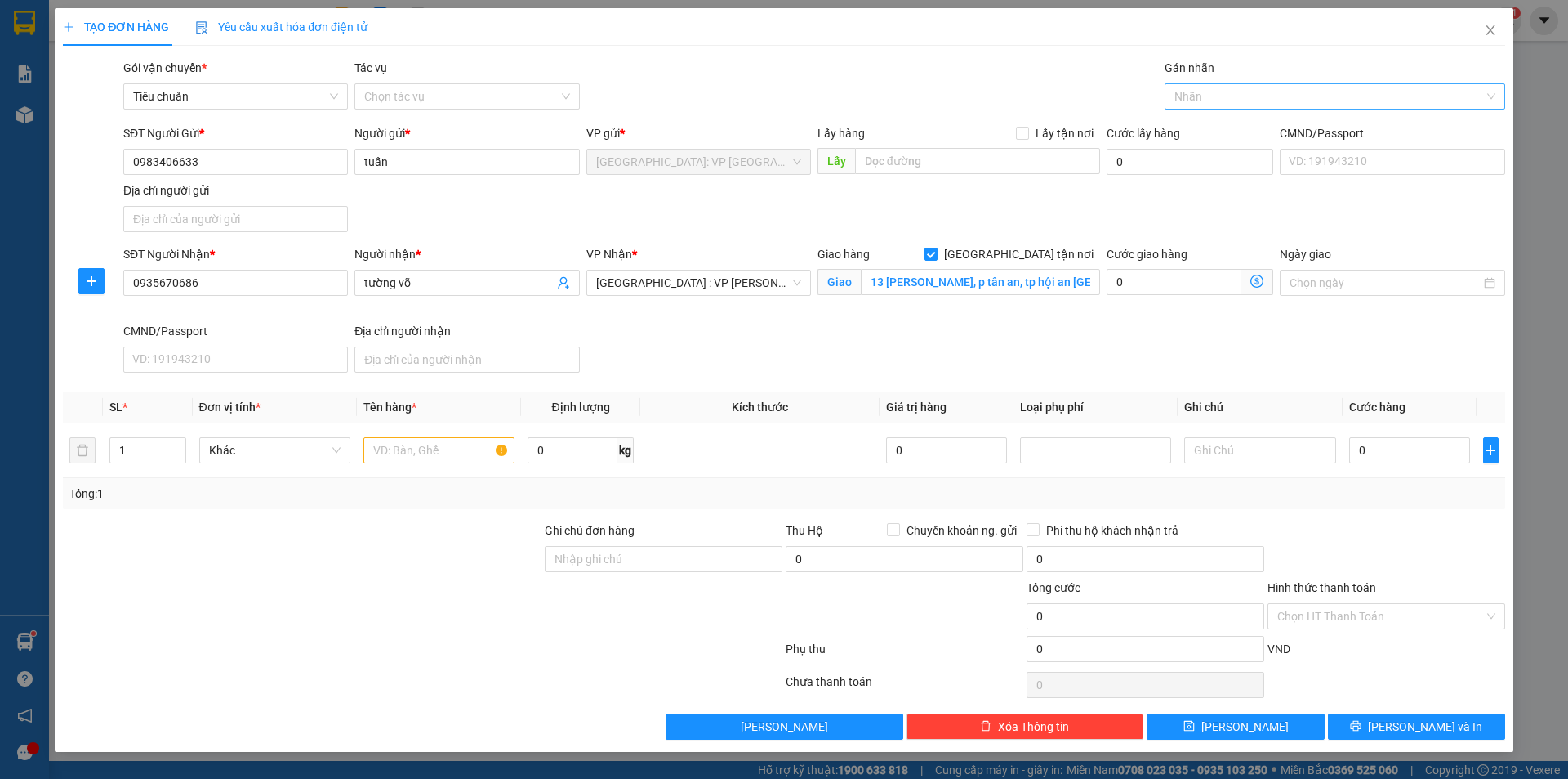
click at [1202, 98] on div at bounding box center [1327, 96] width 316 height 20
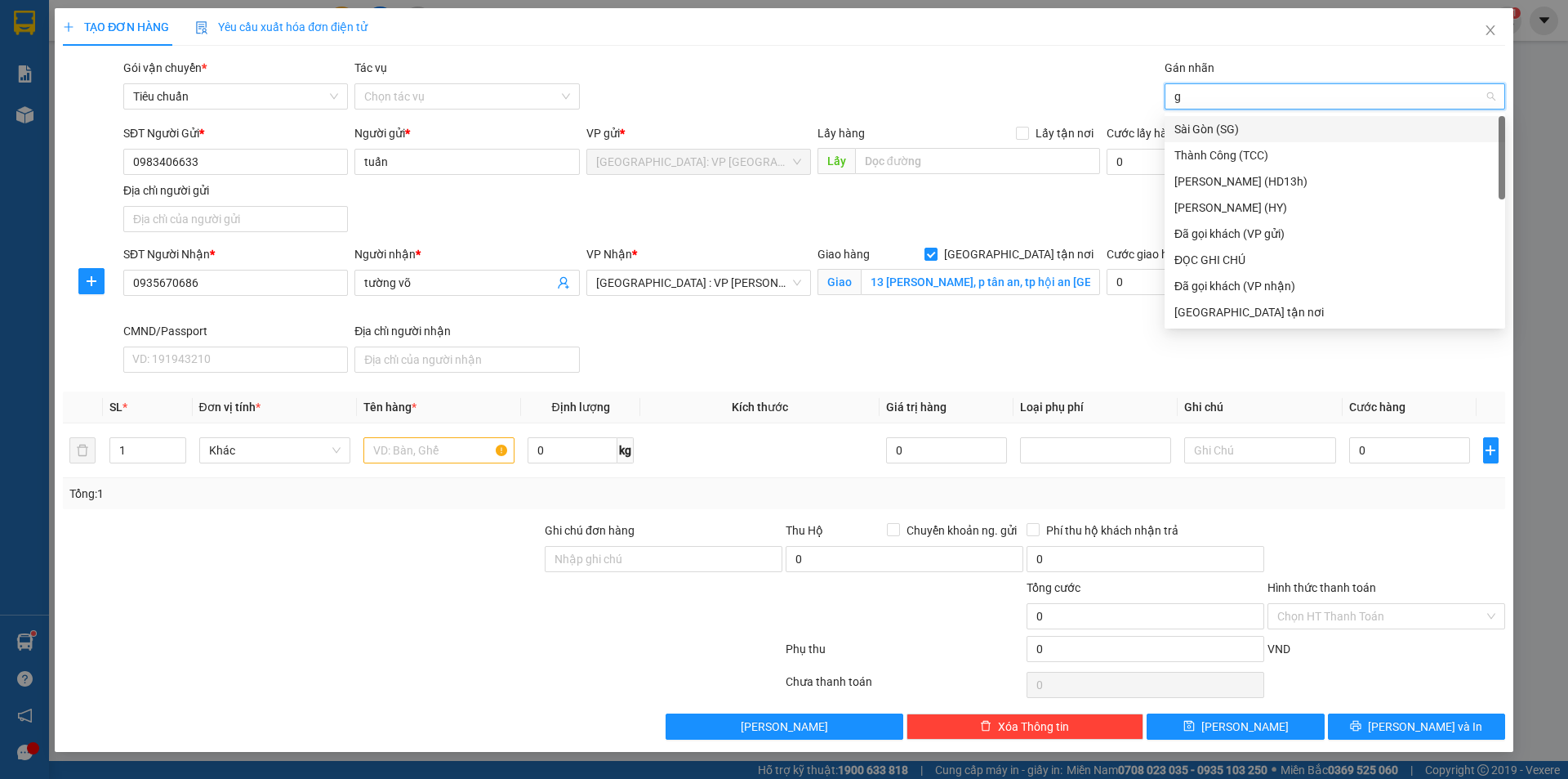
type input "gi"
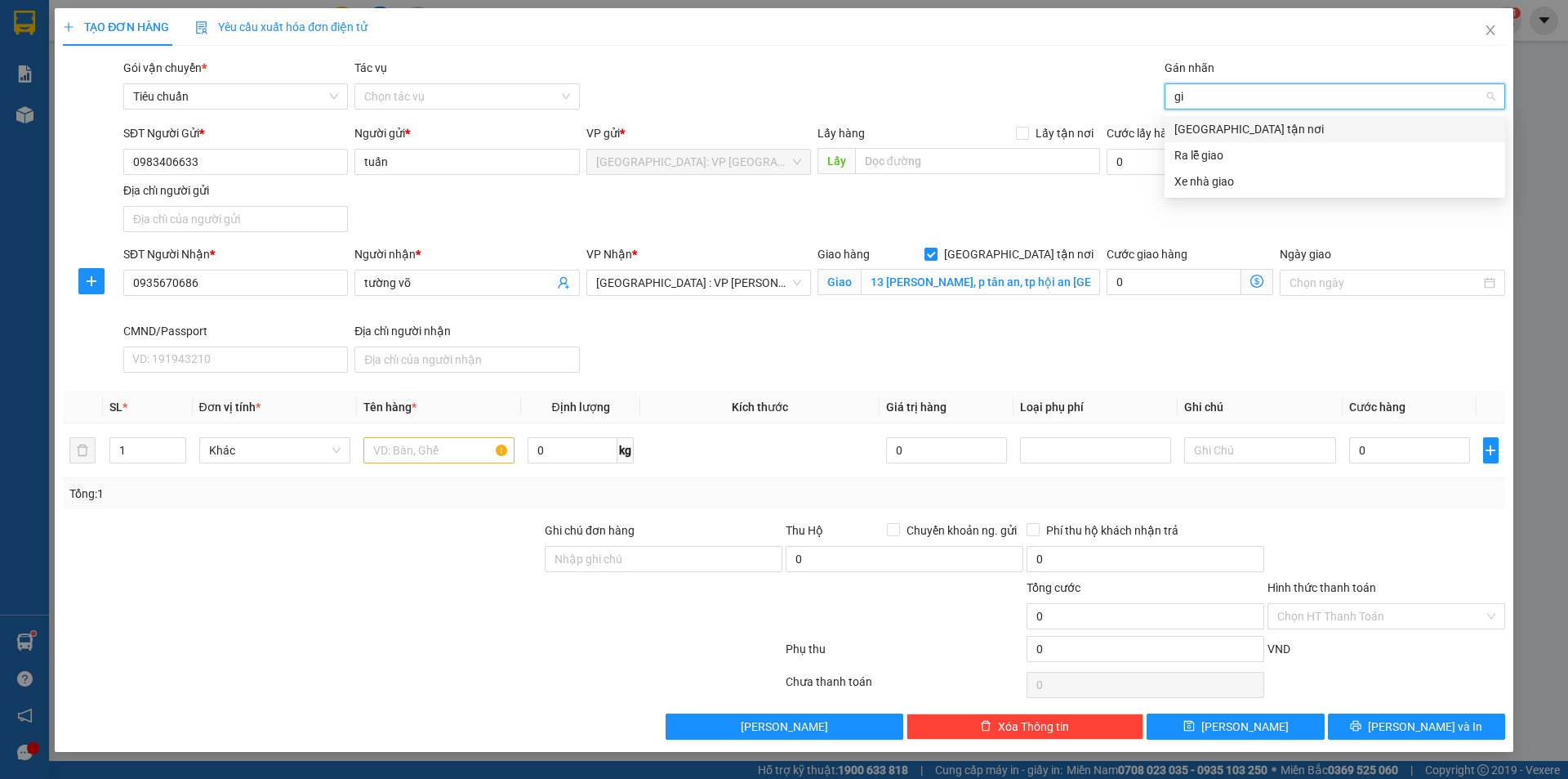
click at [1214, 129] on div "[GEOGRAPHIC_DATA] tận nơi" at bounding box center [1335, 129] width 321 height 18
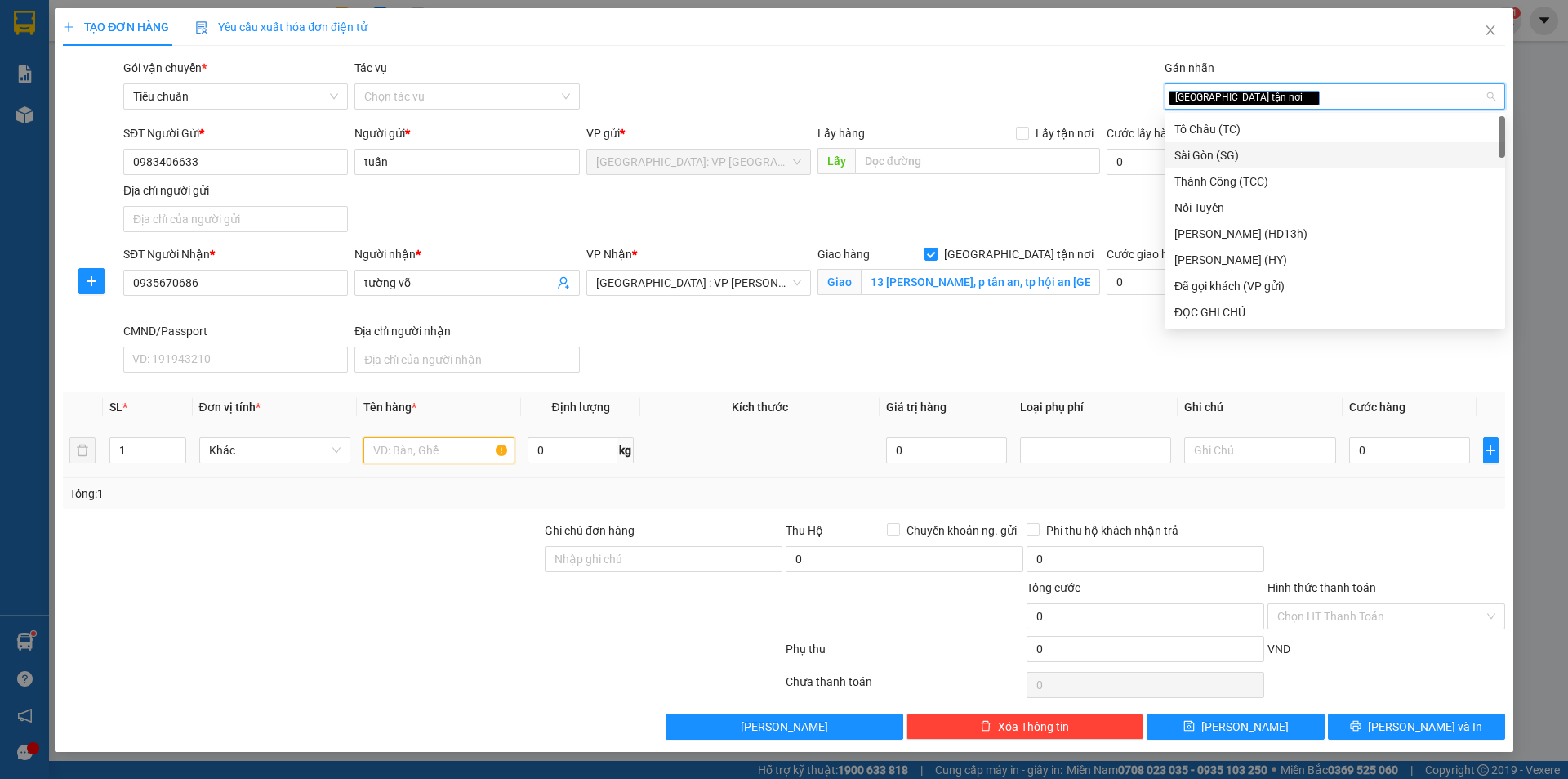
click at [411, 447] on input "text" at bounding box center [439, 450] width 151 height 26
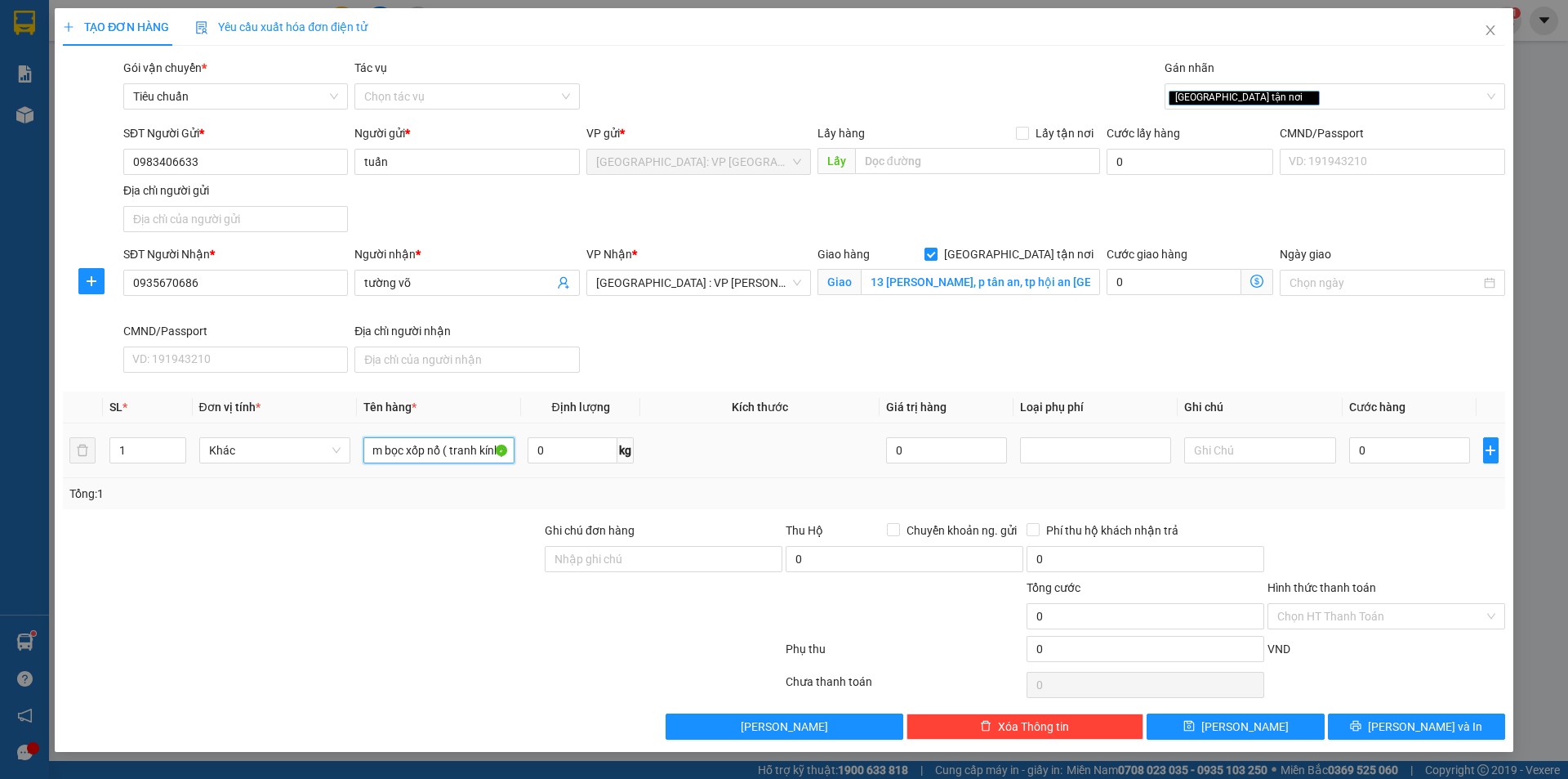
scroll to position [0, 48]
type input "1 kiện tấm bọc xốp nổ ( tranh kính)"
click at [704, 566] on input "Ghi chú đơn hàng" at bounding box center [663, 559] width 238 height 26
click at [655, 555] on input "Ghi chú đơn hàng" at bounding box center [663, 559] width 238 height 26
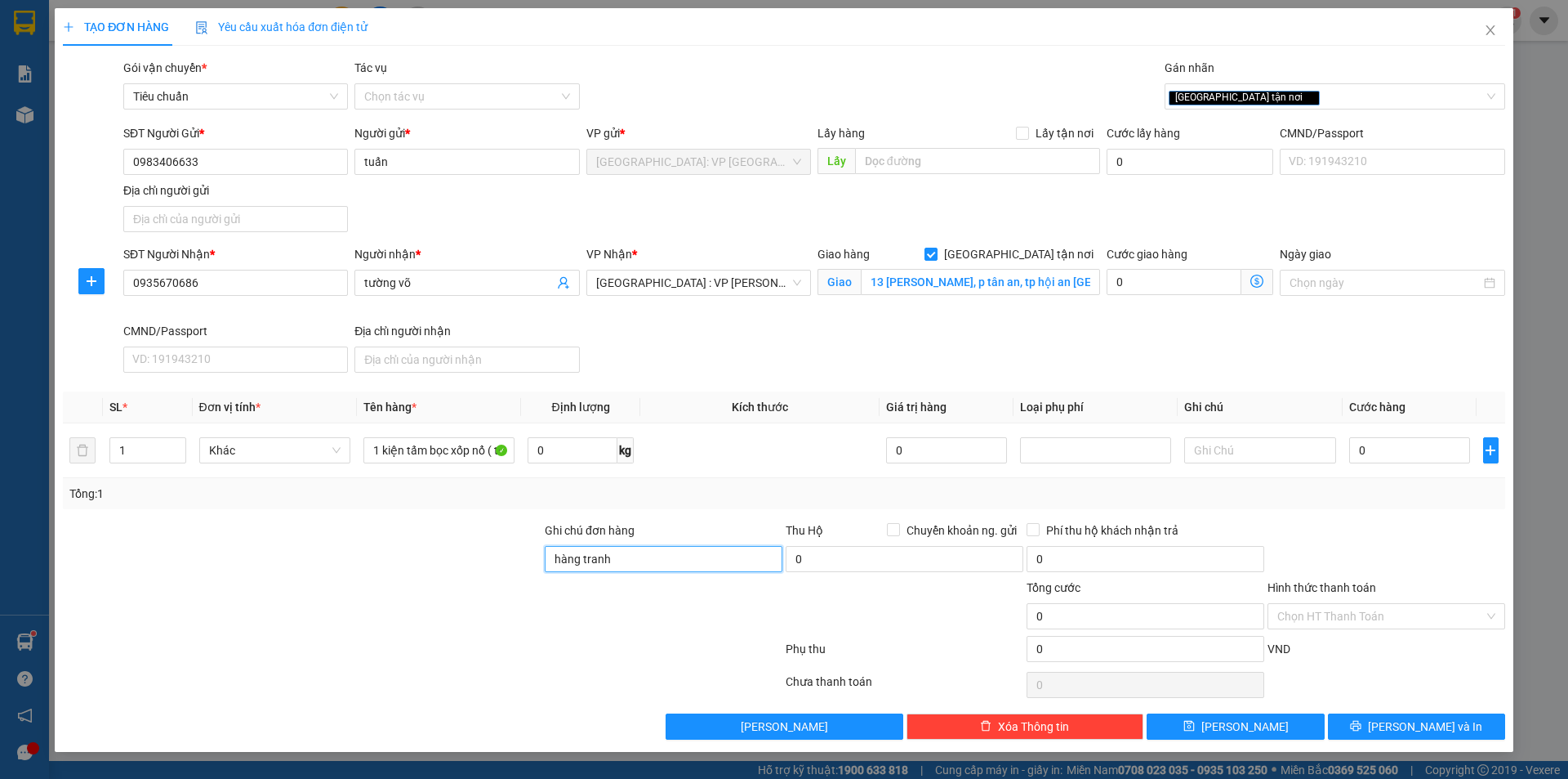
type input "hàng tranh kính hư vỡ không đền đã báo bên đầu gửi ạ"
click at [1402, 449] on input "0" at bounding box center [1410, 450] width 121 height 26
click at [1390, 448] on input "0" at bounding box center [1410, 450] width 121 height 26
type input "02"
type input "2"
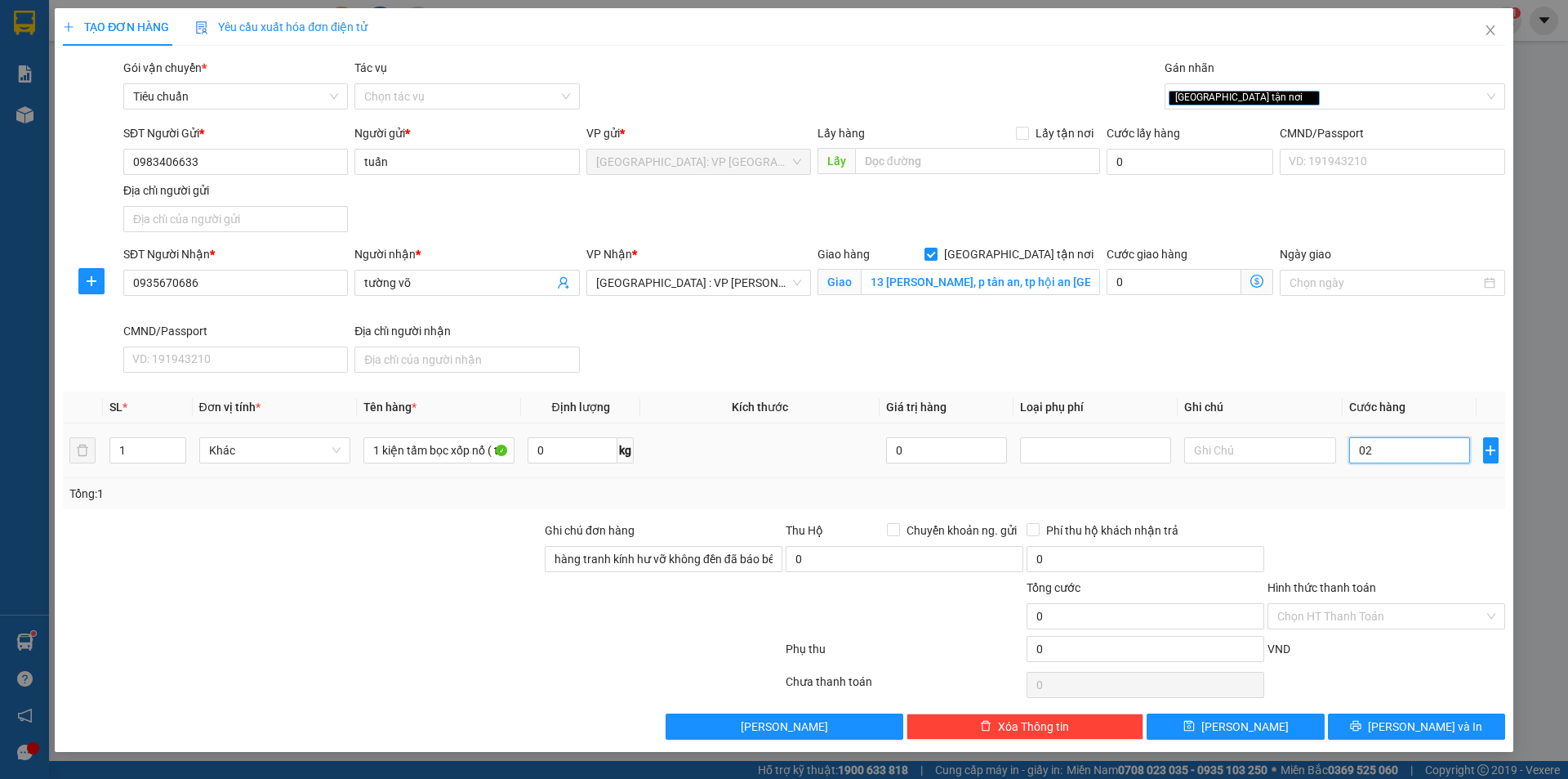
type input "2"
type input "022"
type input "22"
type input "0.220"
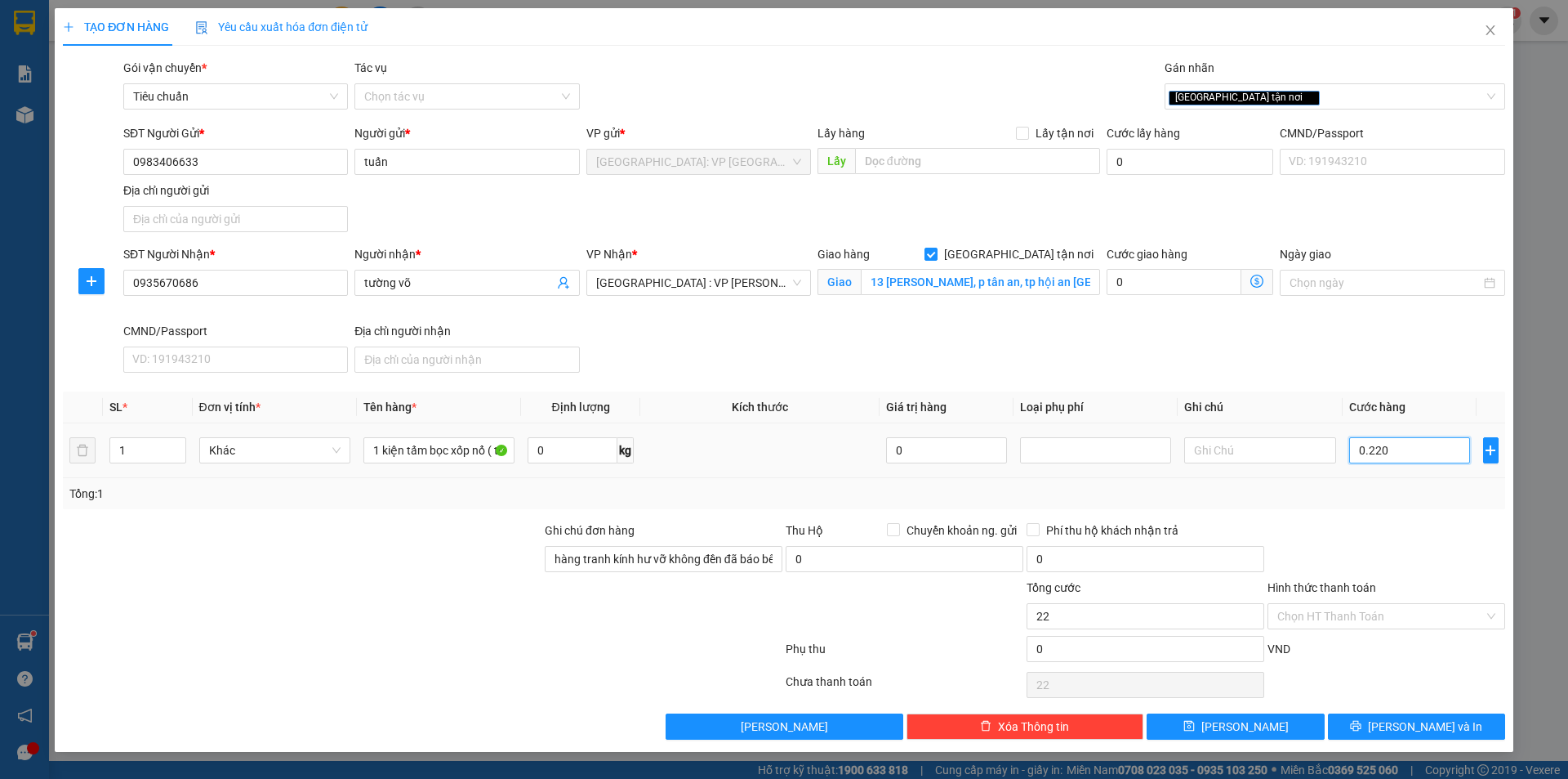
type input "220"
type input "02.200"
type input "2.200"
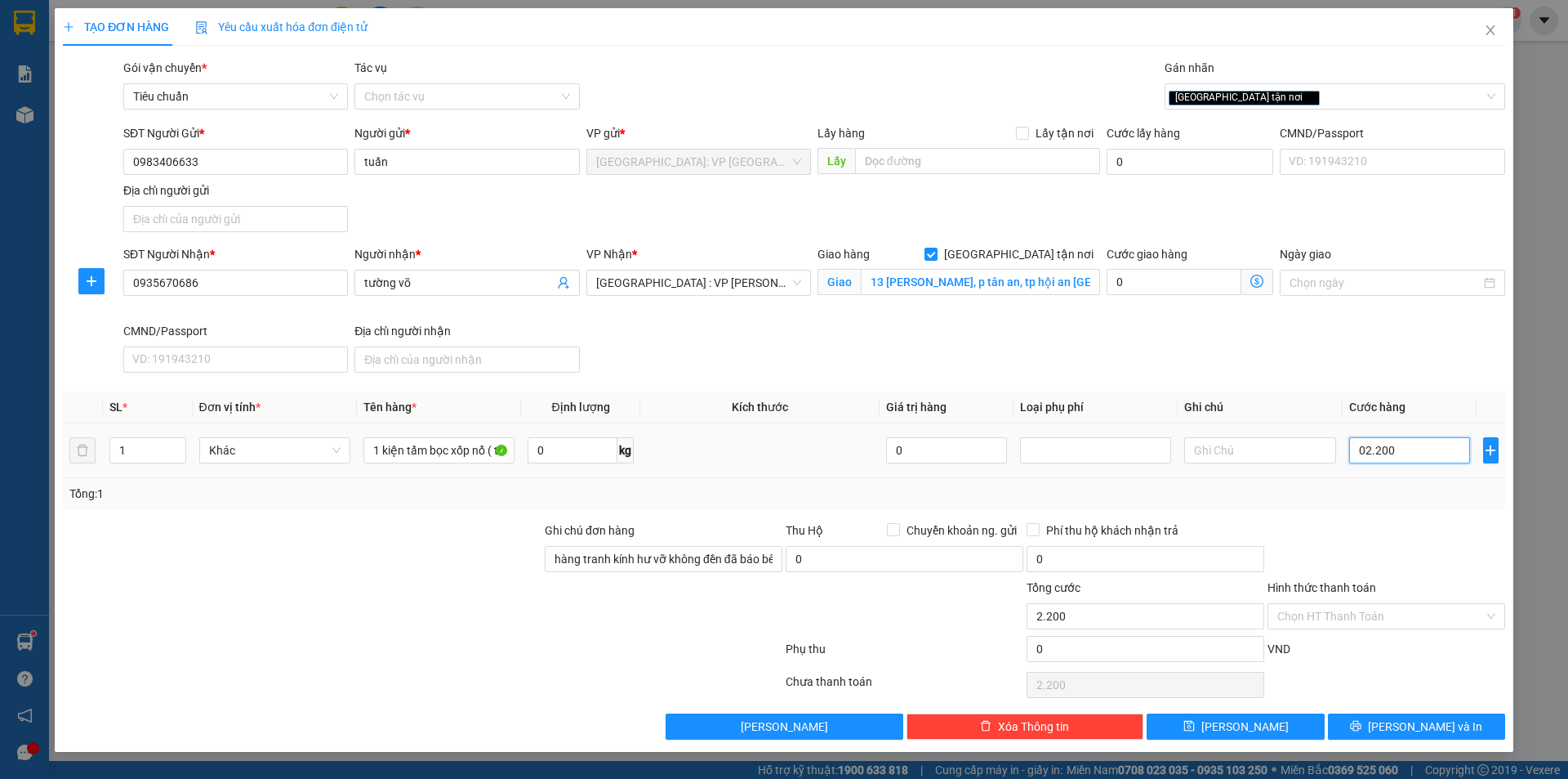
type input "022.000"
type input "22.000"
type input "0.220.000"
type input "220.000"
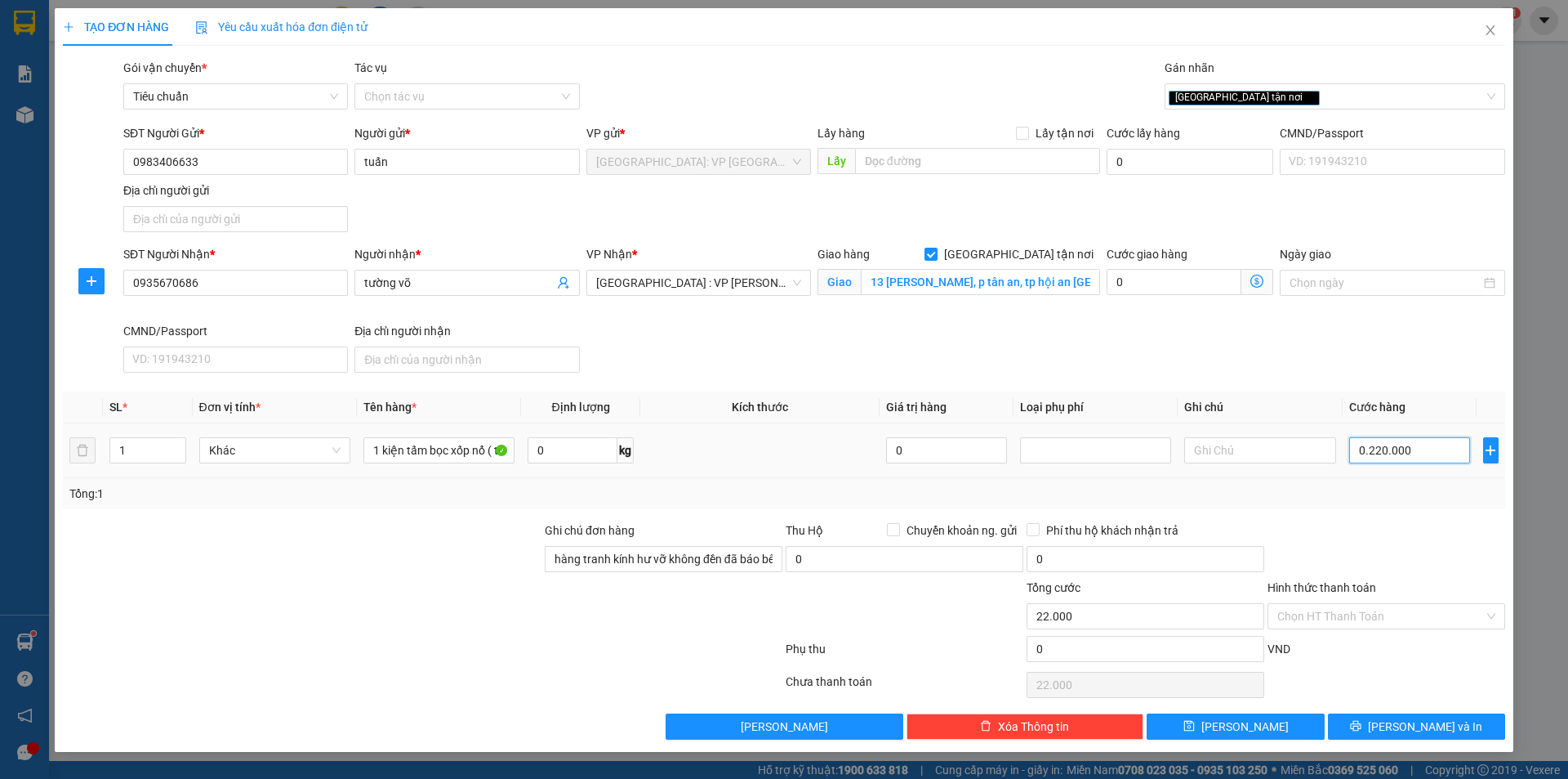
type input "220.000"
click at [1469, 728] on button "[PERSON_NAME] và In" at bounding box center [1416, 726] width 177 height 26
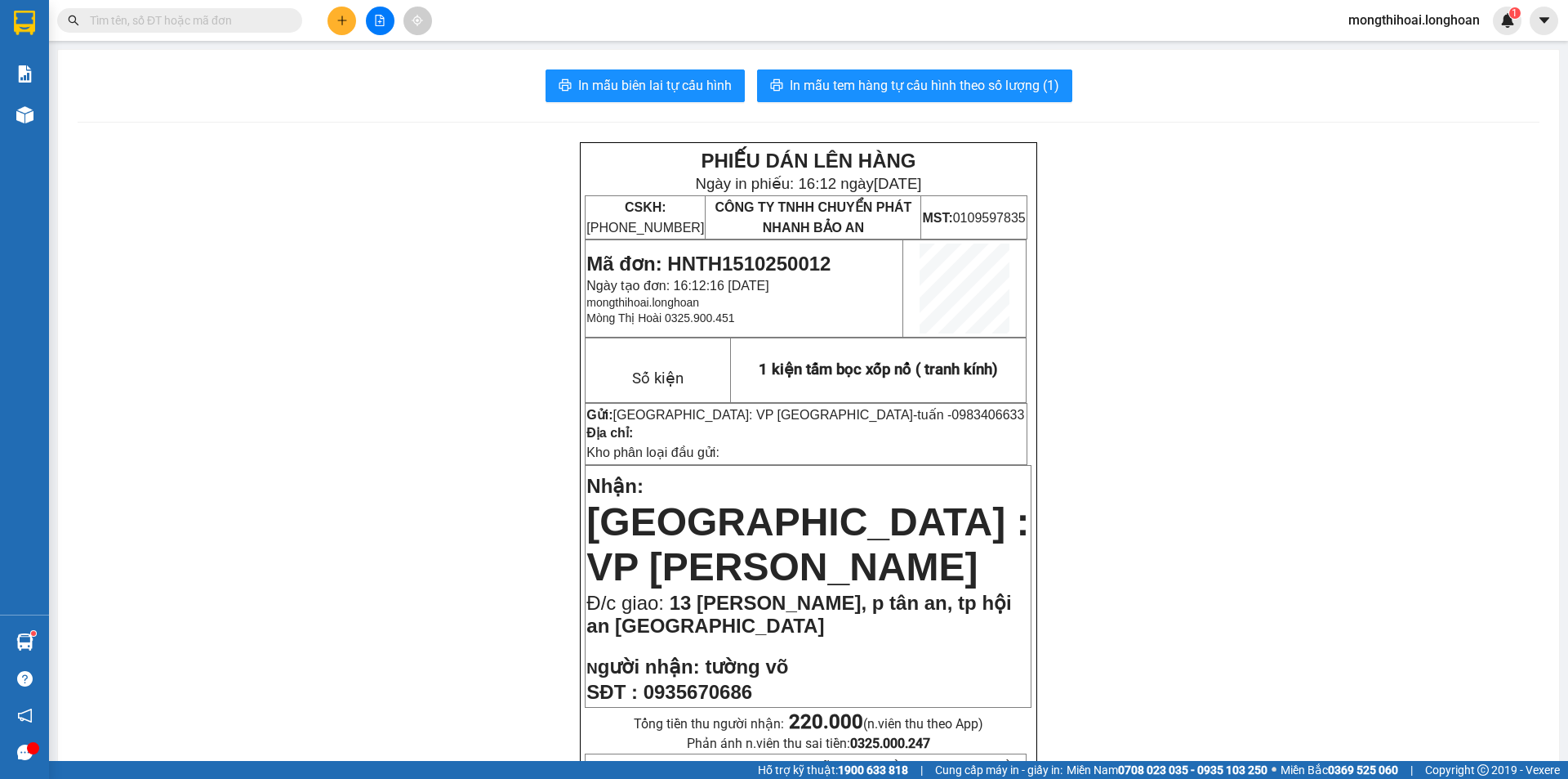
click at [233, 21] on input "text" at bounding box center [186, 21] width 193 height 18
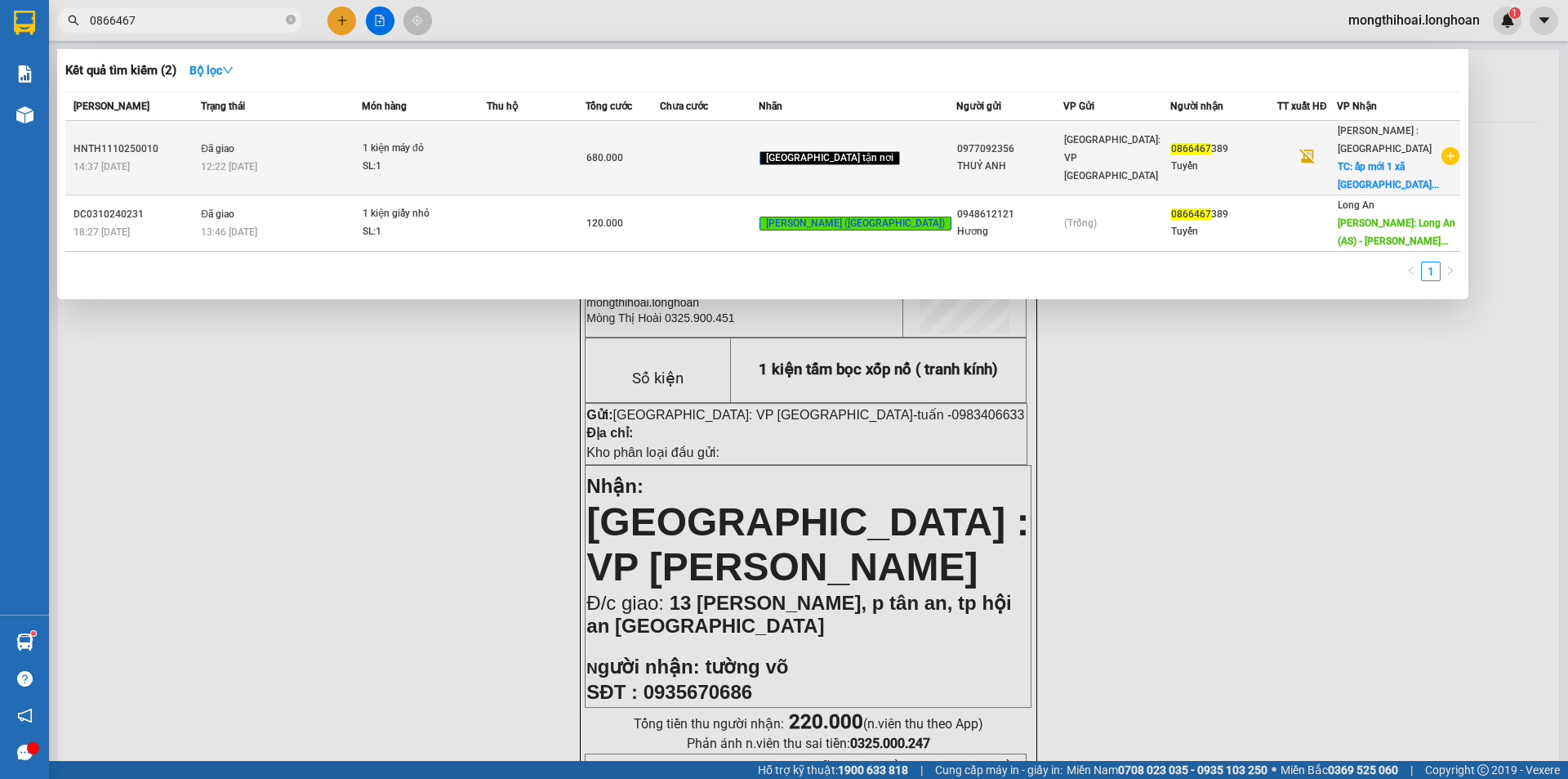
type input "0866467"
click at [556, 164] on td at bounding box center [536, 158] width 99 height 74
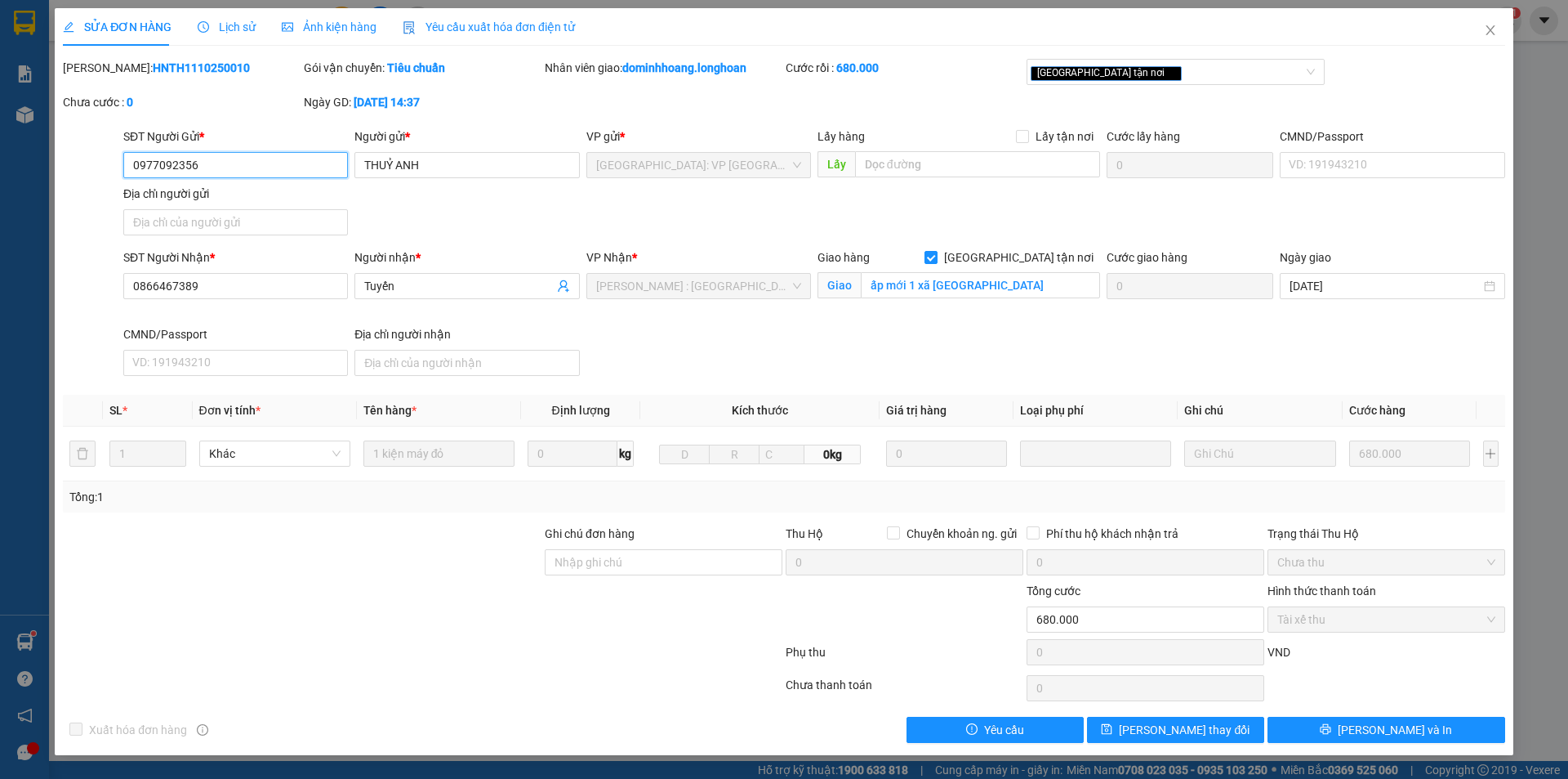
type input "0977092356"
type input "THUỶ ANH"
type input "0866467389"
type input "Tuyến"
checkbox input "true"
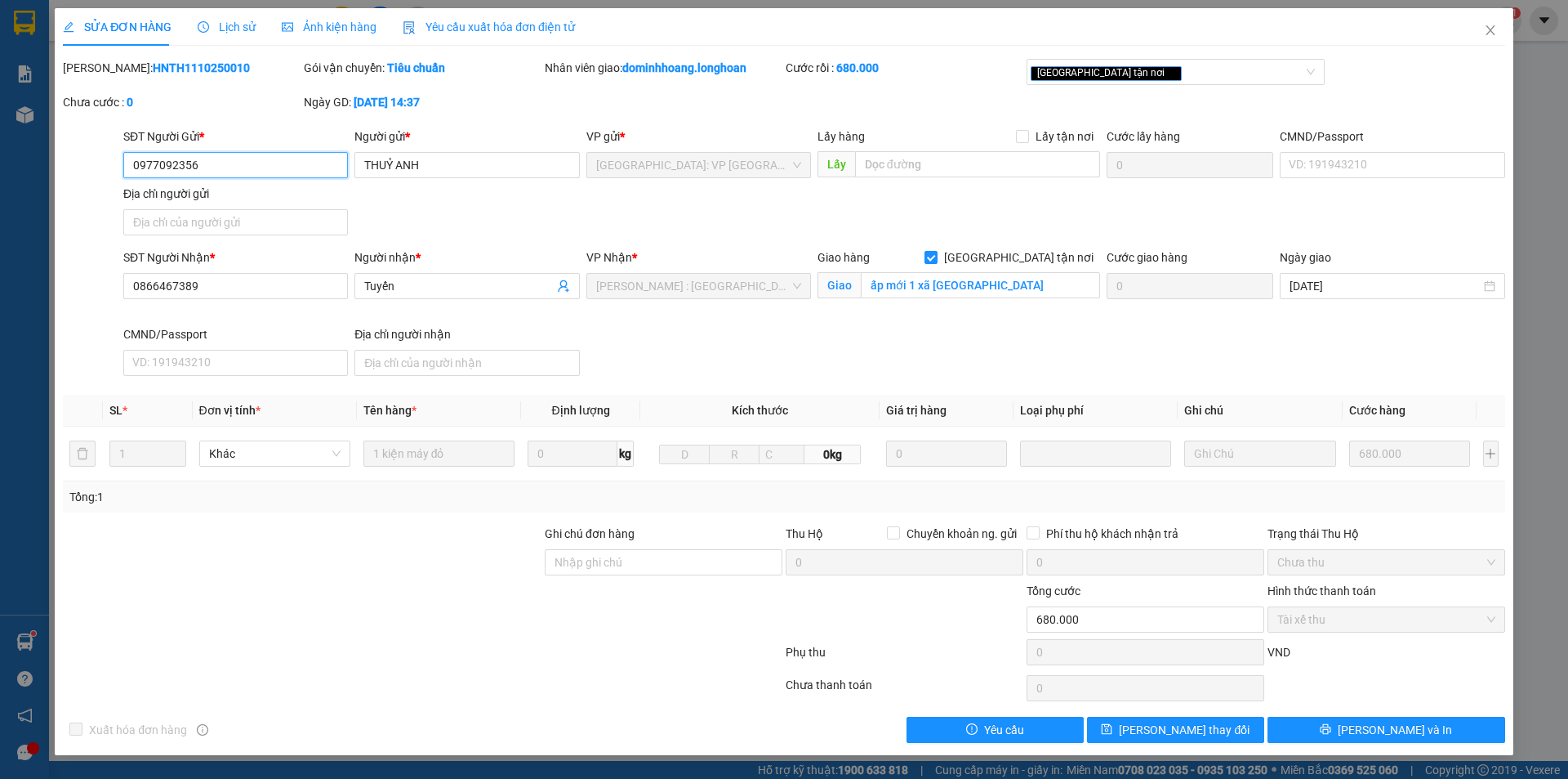
type input "ấp mới 1 xã mỹ hạnh nam đức hoà long an"
type input "0"
type input "680.000"
drag, startPoint x: 102, startPoint y: 61, endPoint x: 214, endPoint y: 61, distance: 112.0
click at [214, 61] on div "Mã ĐH: HNTH1110250010" at bounding box center [181, 68] width 238 height 18
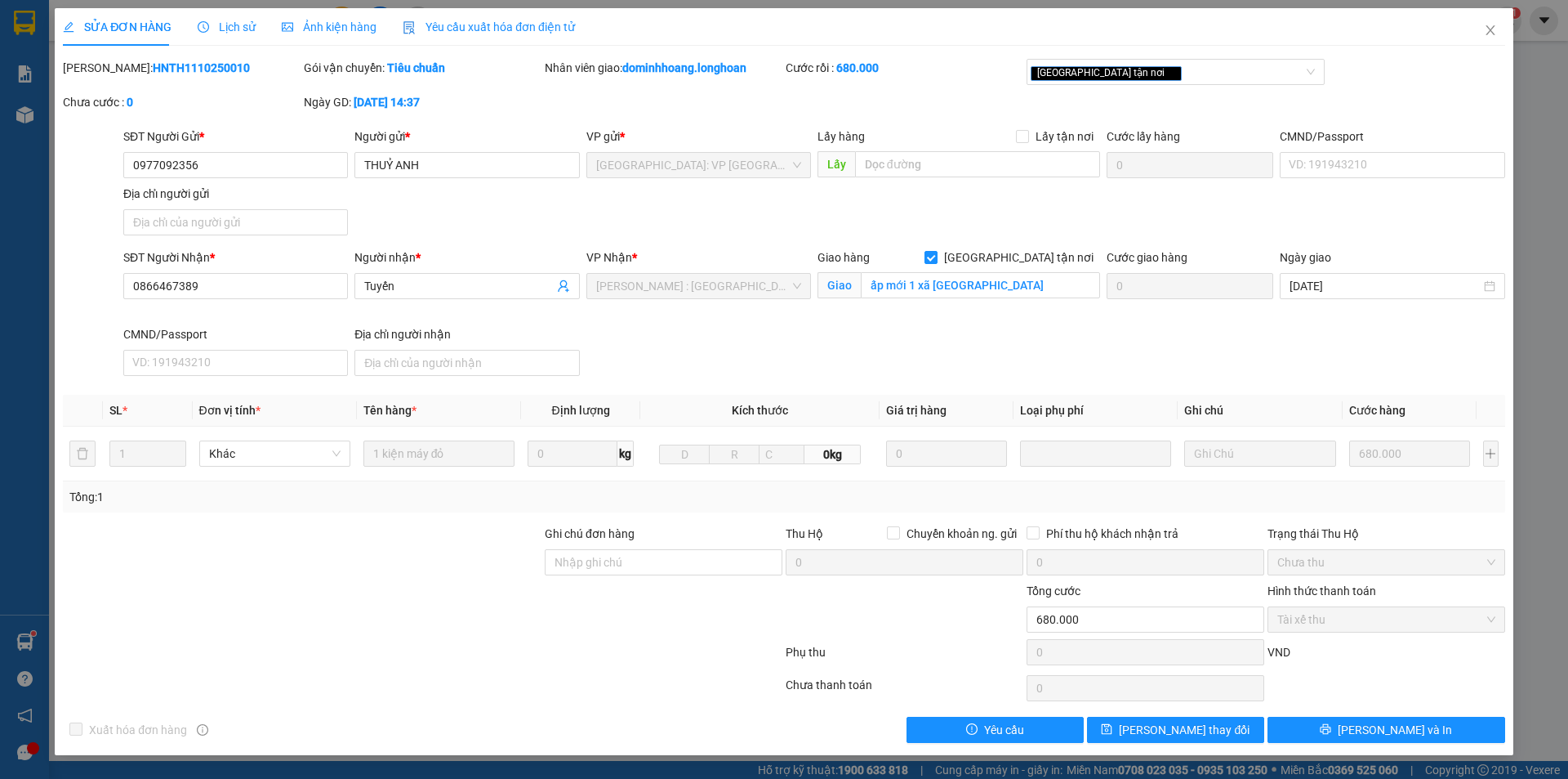
copy b "HNTH1110250010"
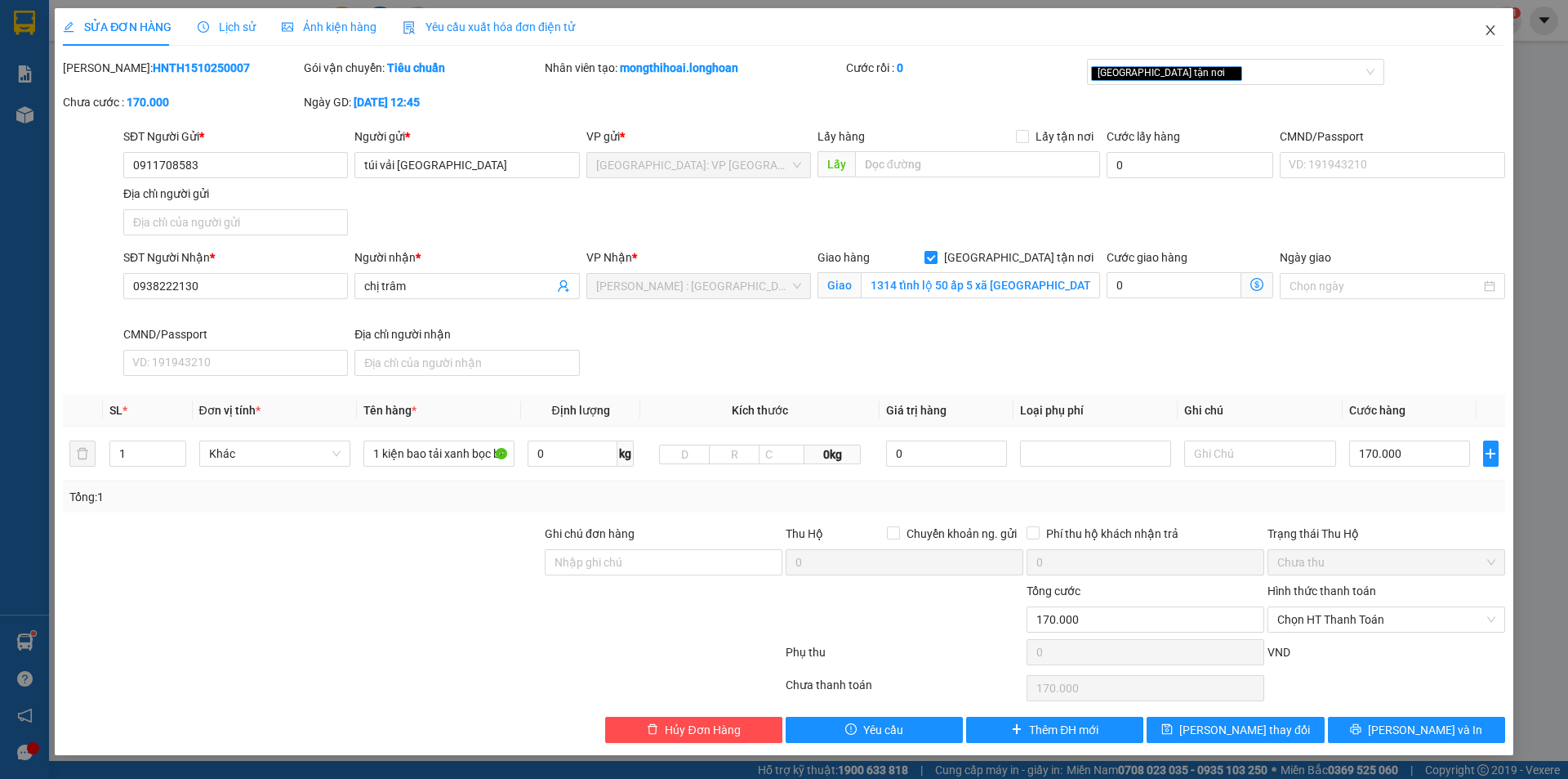
click at [1497, 41] on span "Close" at bounding box center [1491, 30] width 46 height 46
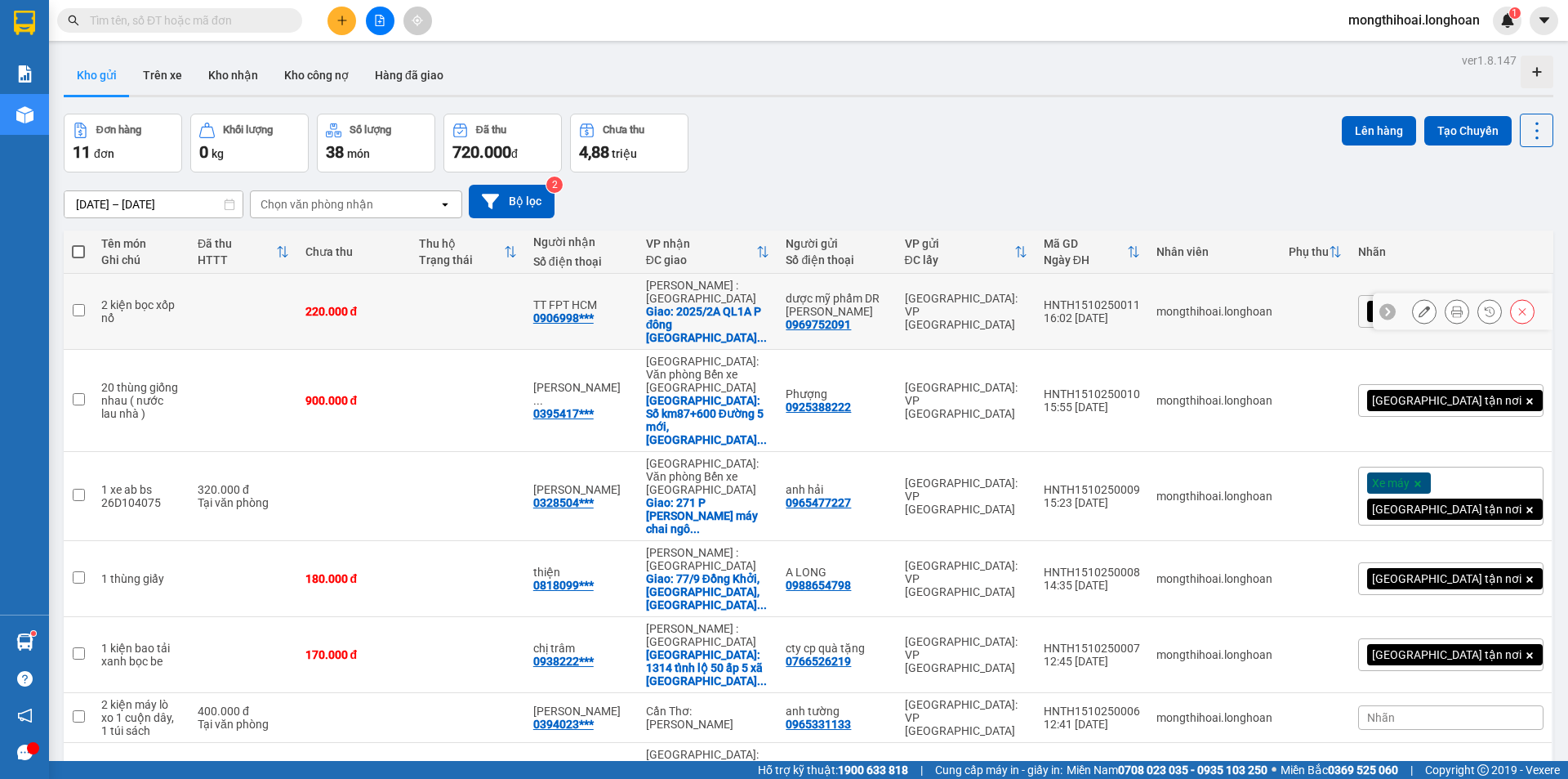
click at [1419, 306] on icon at bounding box center [1425, 312] width 12 height 12
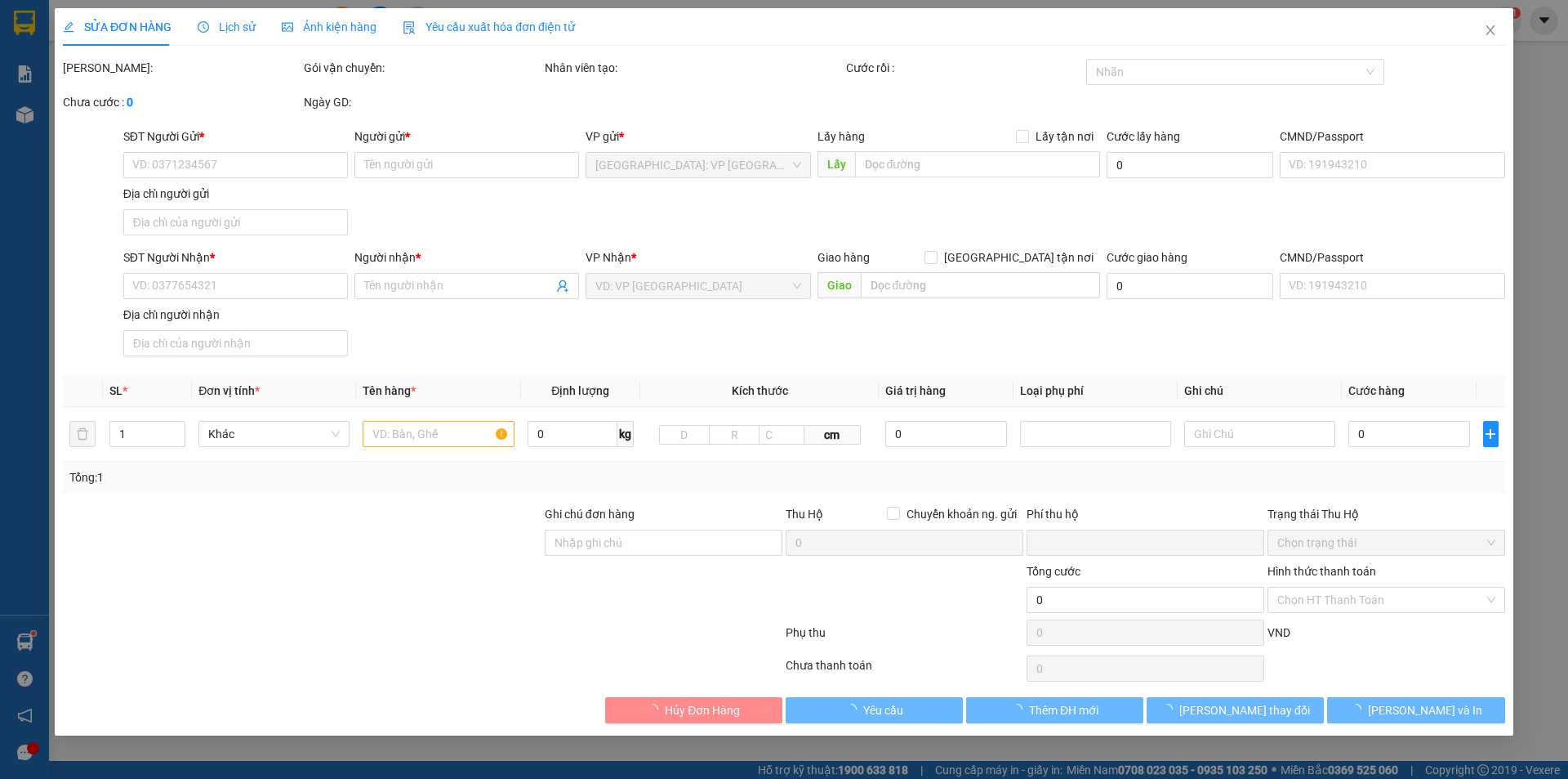
type input "0969752091"
type input "dược mỹ phẩm DR [PERSON_NAME]"
type input "0906998860"
type input "TT FPT HCM"
checkbox input "true"
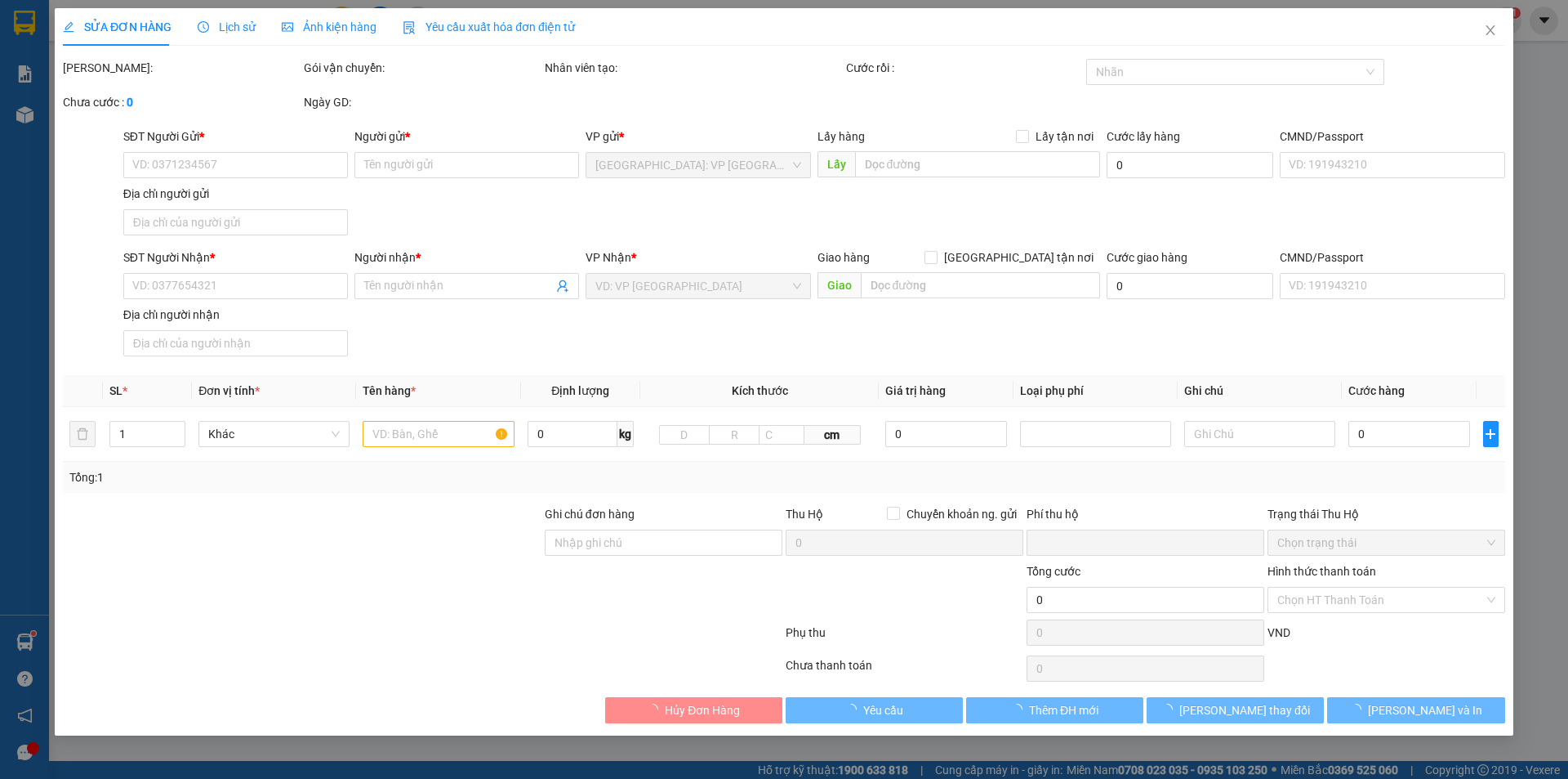
type input "2025/2A QL1A P đông hưng thuân tp hcm"
type input "0"
type input "220.000"
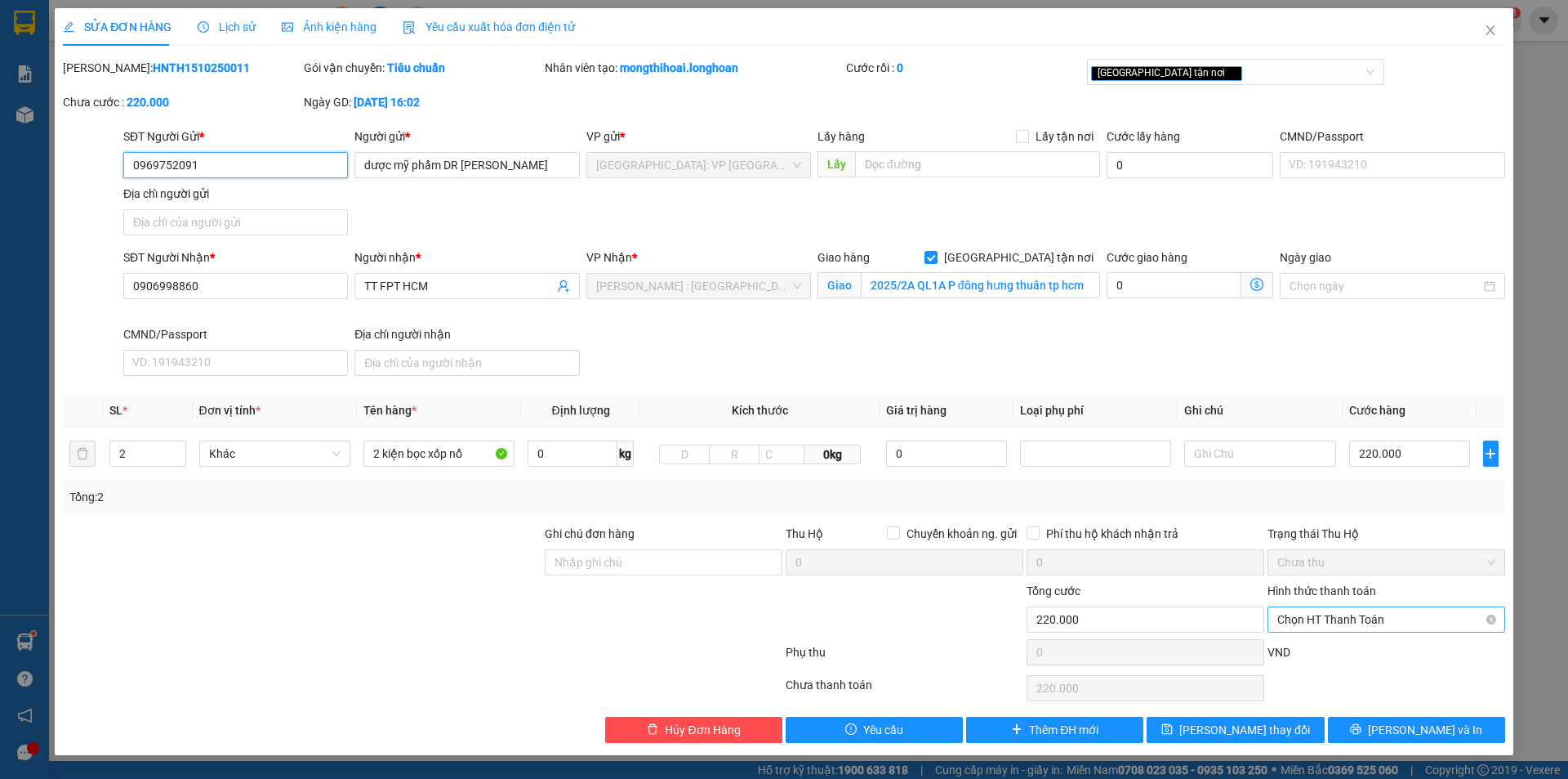
drag, startPoint x: 1347, startPoint y: 609, endPoint x: 1343, endPoint y: 628, distance: 19.4
click at [1347, 609] on span "Chọn HT Thanh Toán" at bounding box center [1387, 619] width 218 height 24
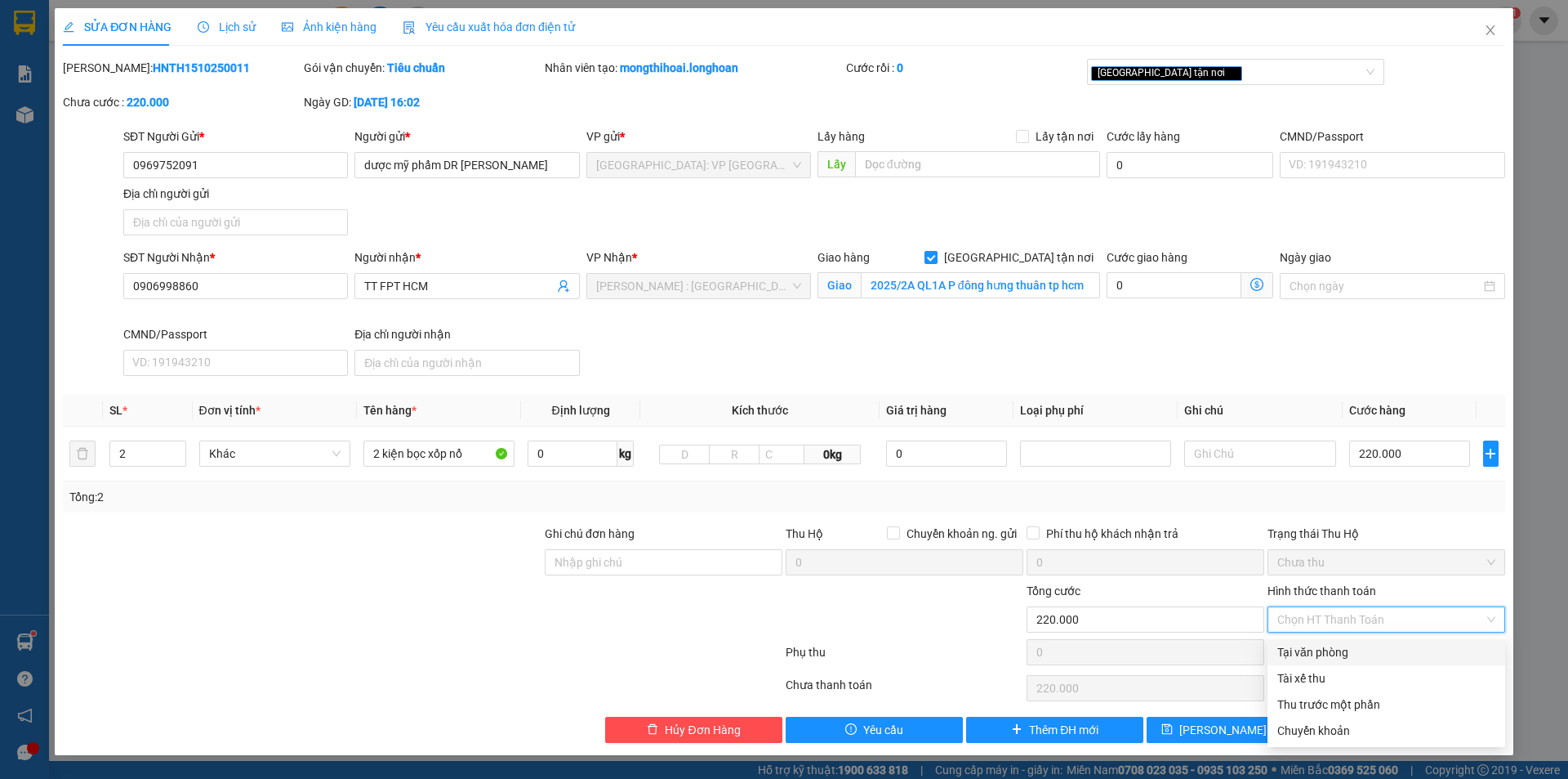
drag, startPoint x: 1341, startPoint y: 641, endPoint x: 1334, endPoint y: 650, distance: 11.4
click at [1340, 641] on div "Tại văn phòng" at bounding box center [1387, 652] width 238 height 26
type input "0"
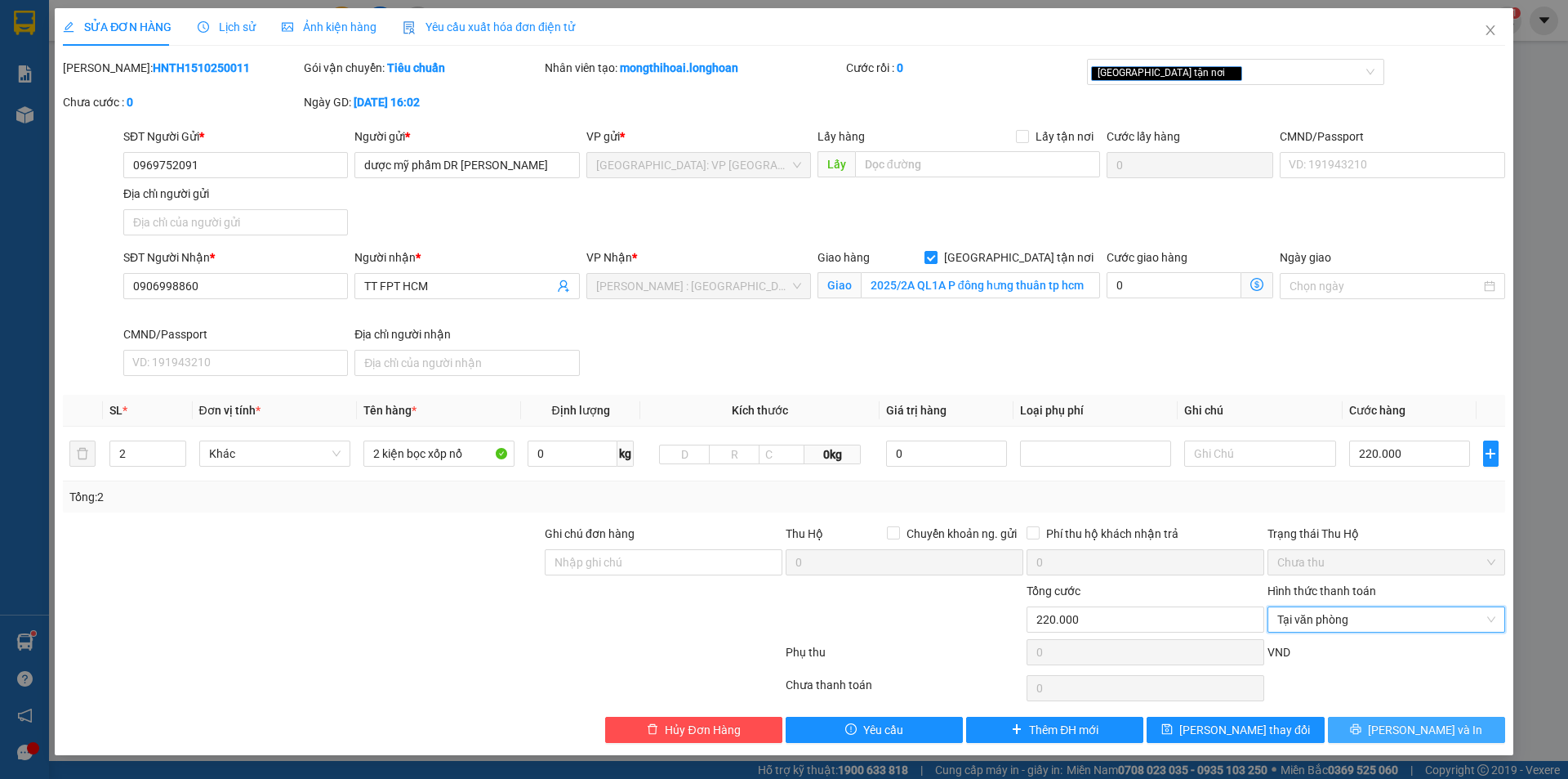
click at [1361, 723] on icon "printer" at bounding box center [1356, 729] width 12 height 12
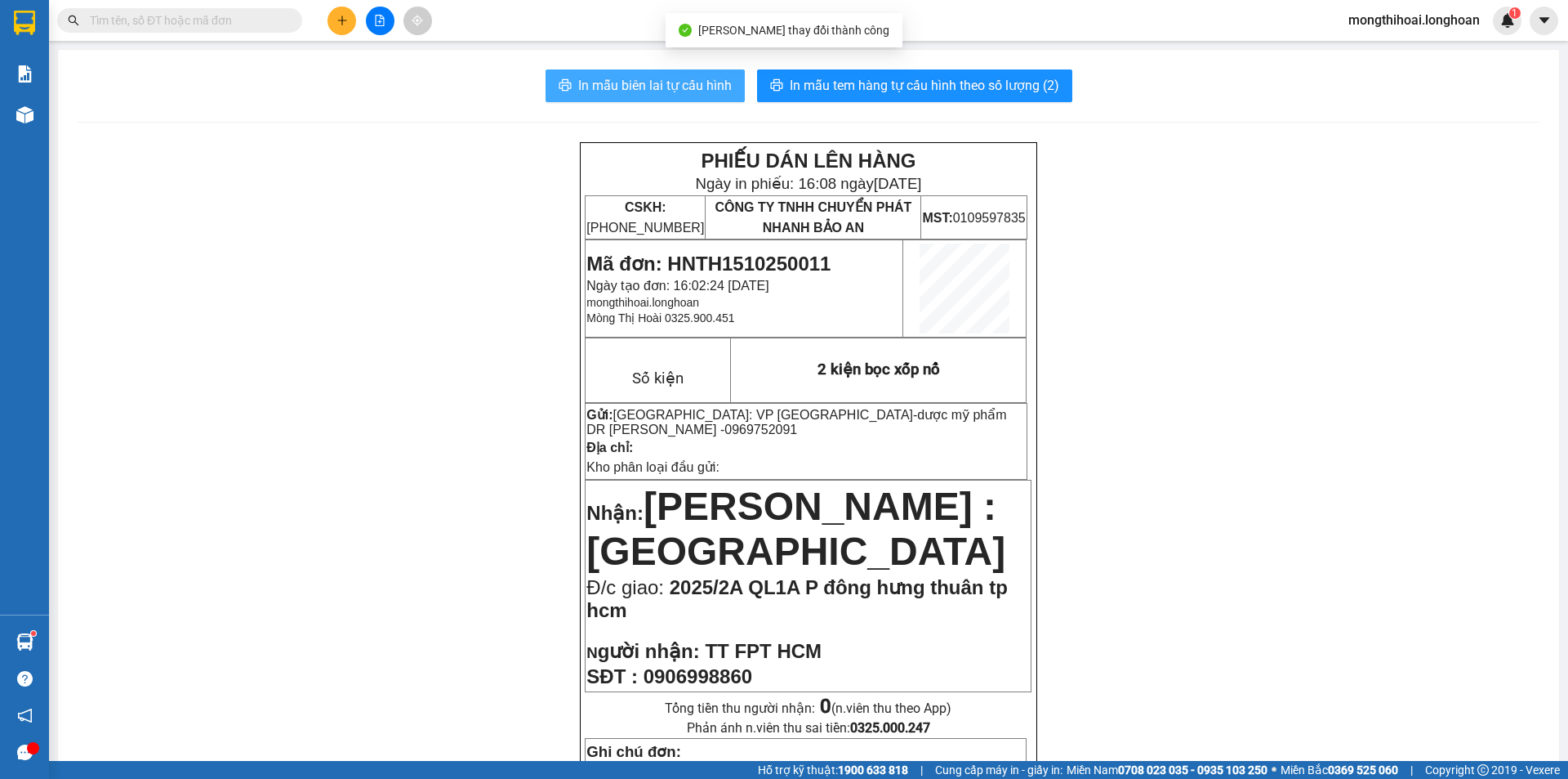
click at [694, 73] on button "In mẫu biên lai tự cấu hình" at bounding box center [645, 85] width 200 height 32
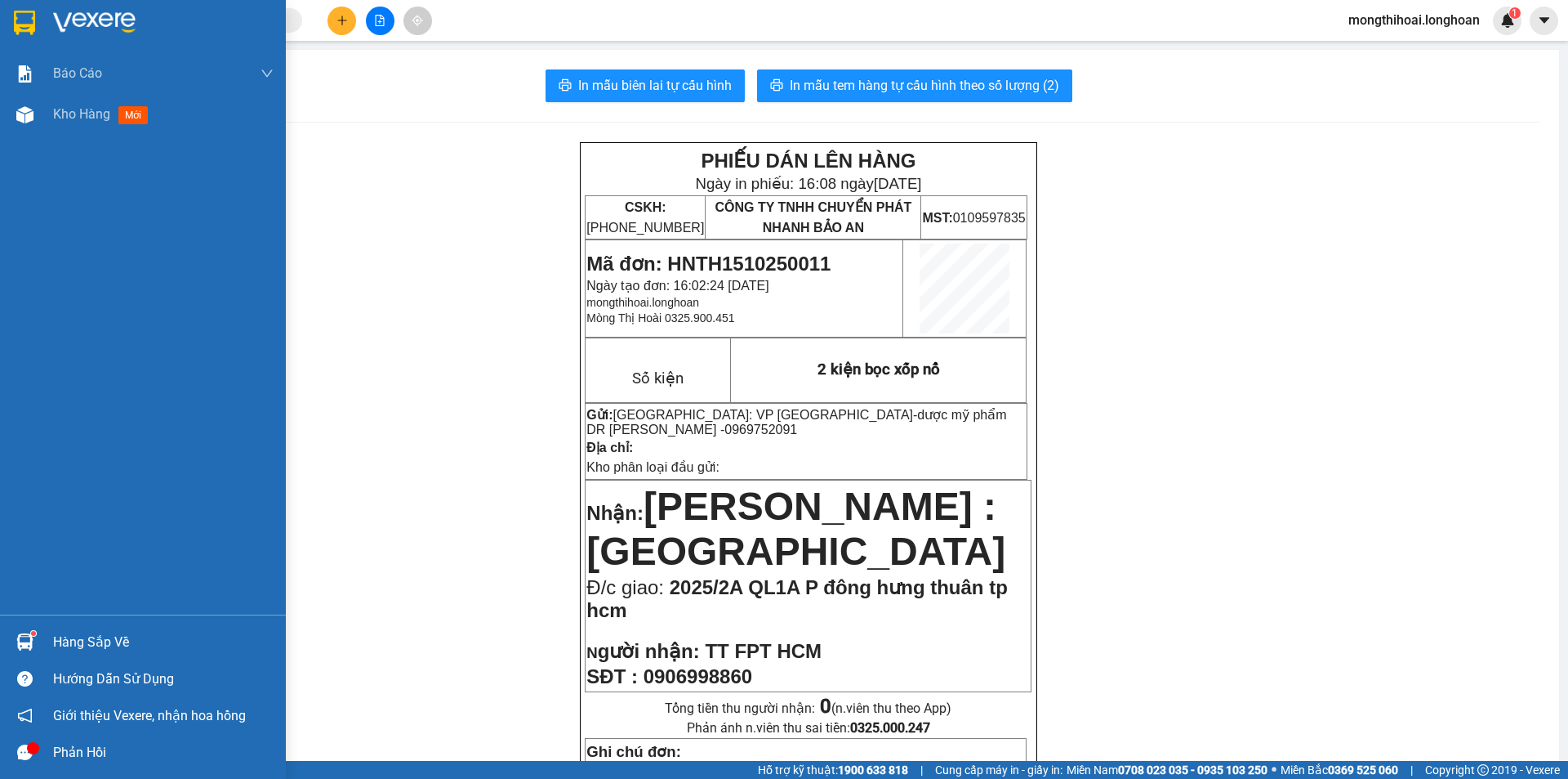
click at [23, 21] on img at bounding box center [24, 23] width 22 height 24
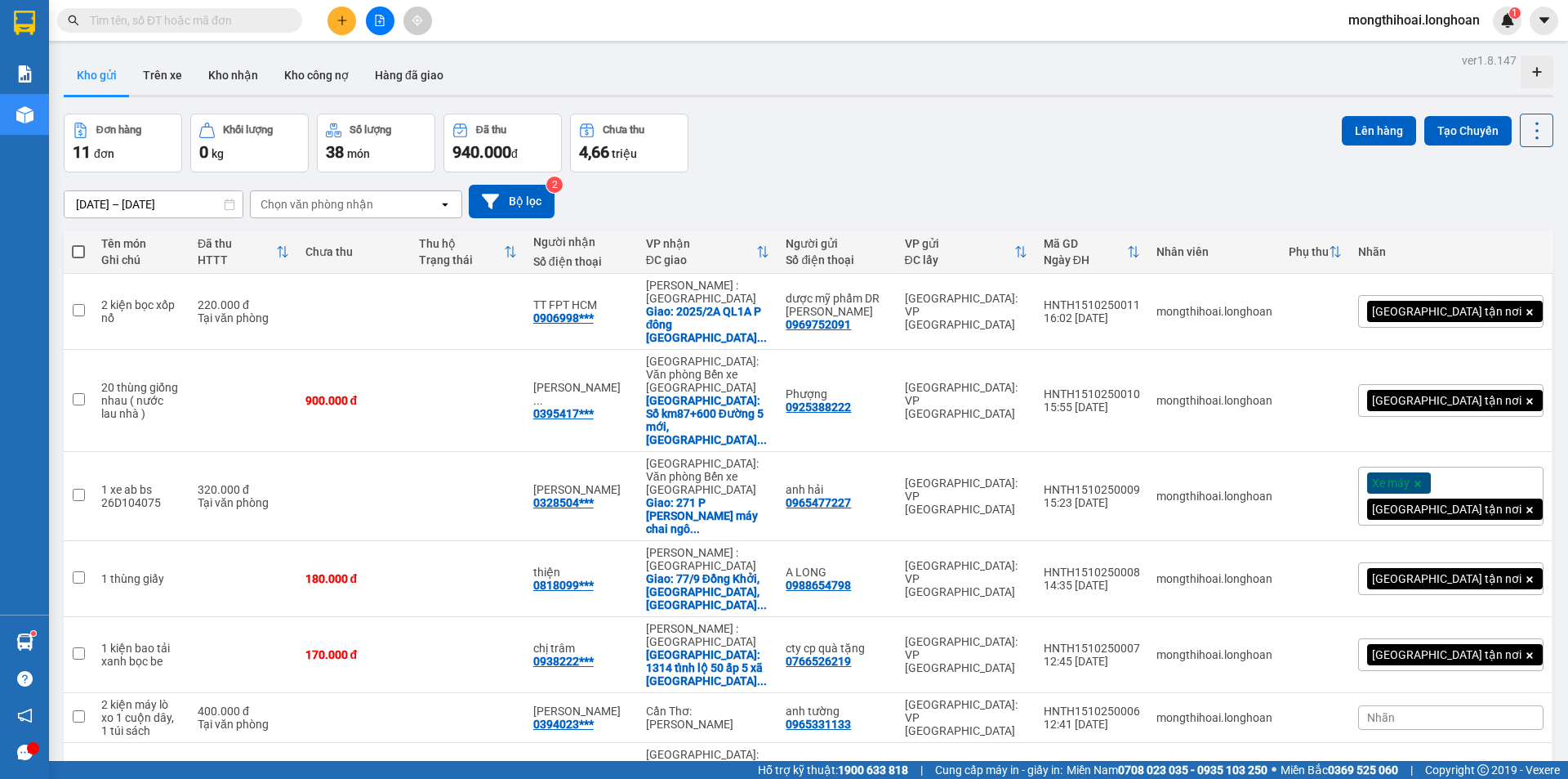
click at [339, 27] on button at bounding box center [341, 21] width 28 height 28
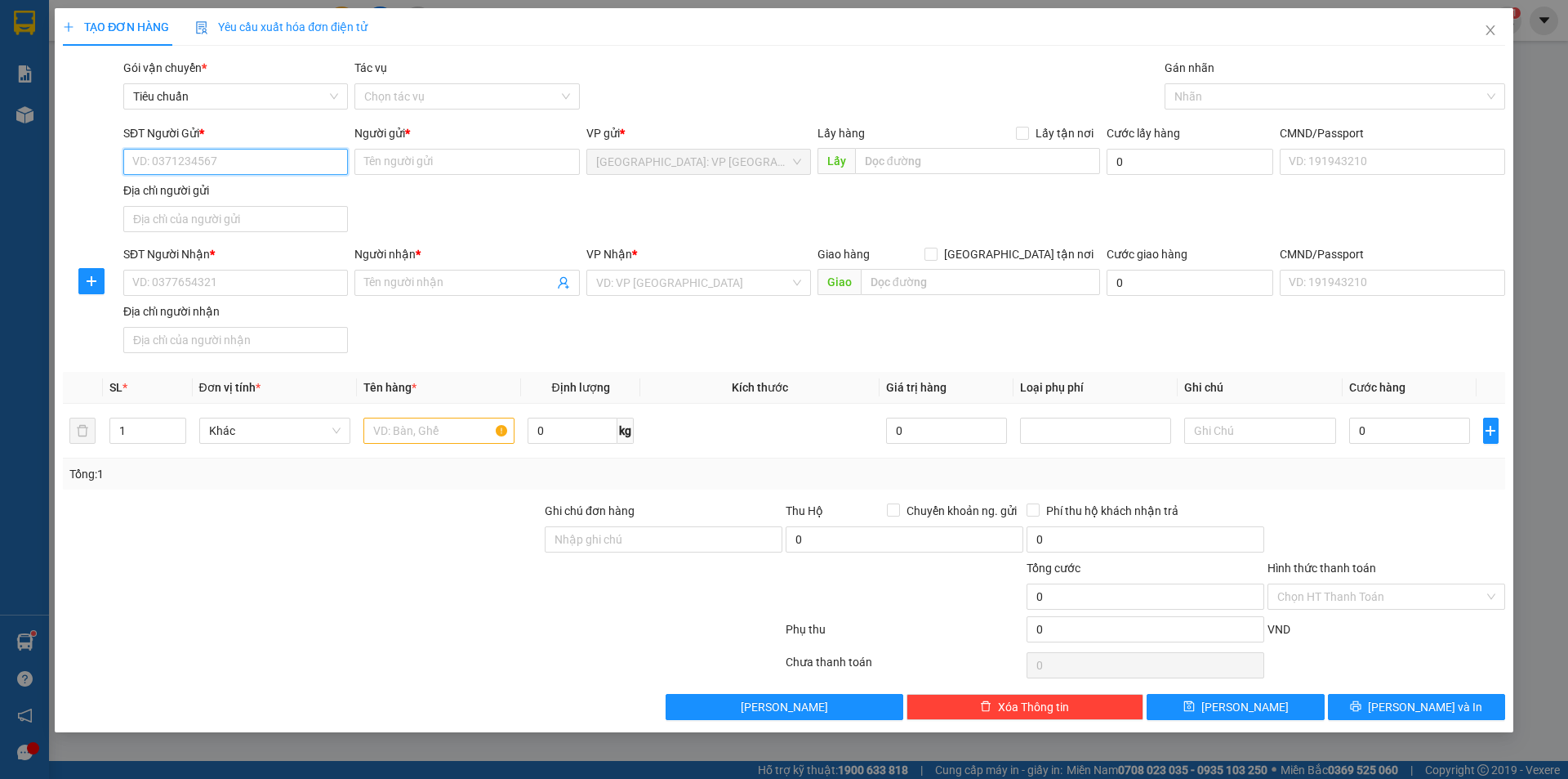
click at [324, 160] on input "SĐT Người Gửi *" at bounding box center [235, 162] width 224 height 26
paste input "0983406633"
type input "0983406633"
click at [324, 160] on input "0983406633" at bounding box center [235, 162] width 224 height 26
click at [240, 194] on div "0983406633 - tuấn" at bounding box center [235, 194] width 205 height 18
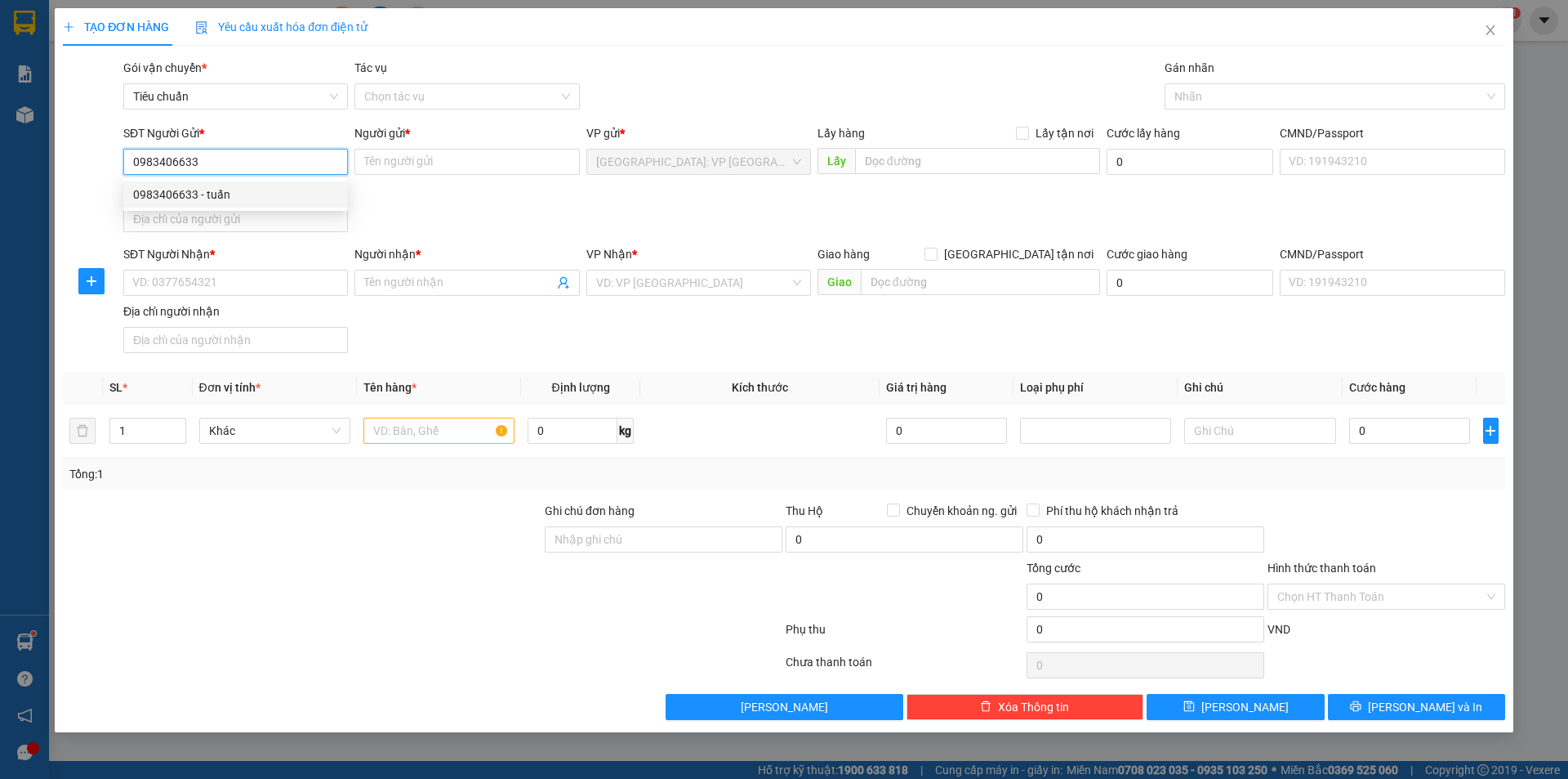
type input "tuấn"
type input "0983406633"
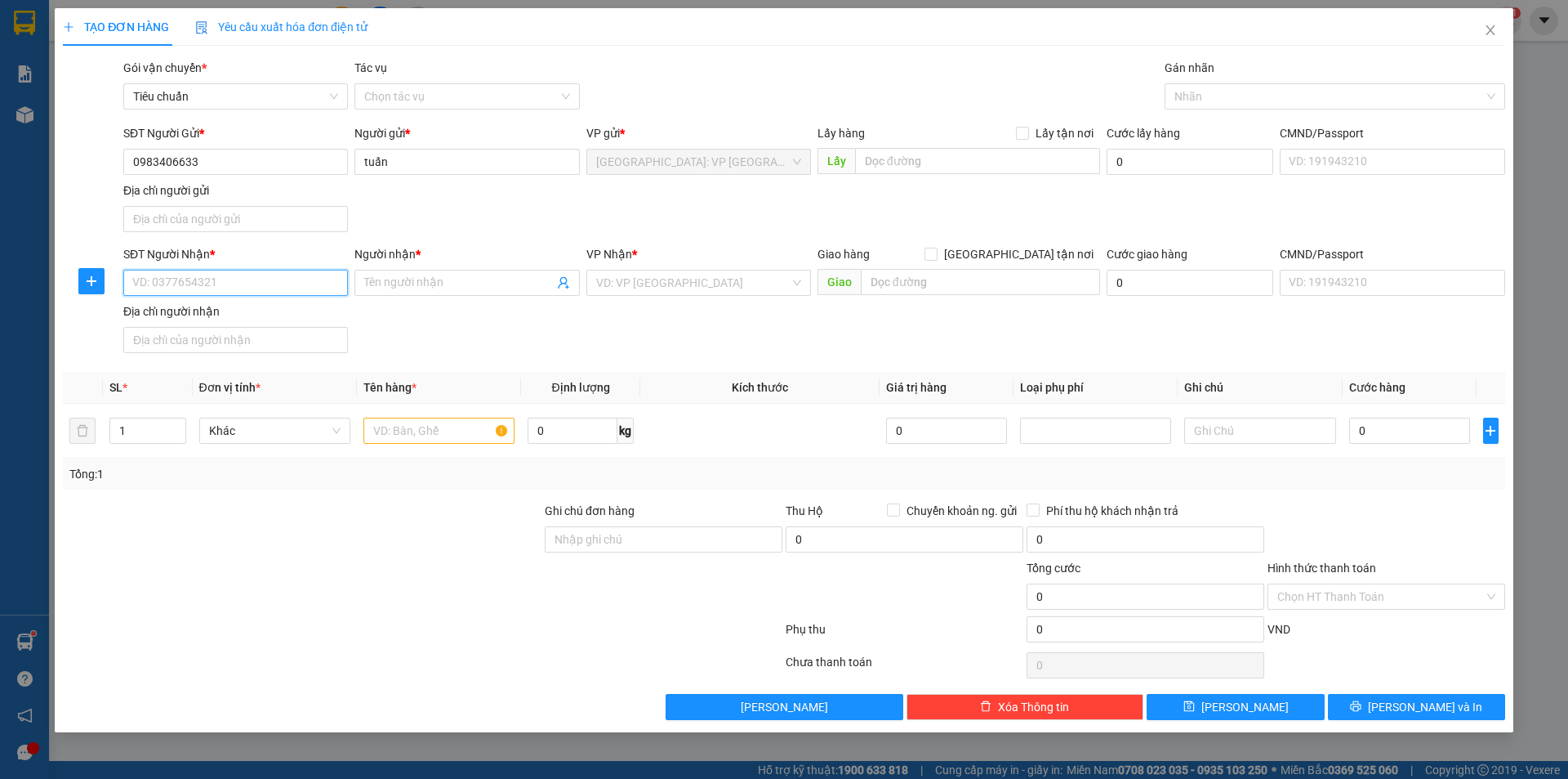
click at [310, 282] on input "SĐT Người Nhận *" at bounding box center [235, 282] width 224 height 26
click at [303, 291] on input "SĐT Người Nhận *" at bounding box center [235, 282] width 224 height 26
type input "0976964605"
click at [402, 281] on input "Người nhận *" at bounding box center [458, 282] width 189 height 18
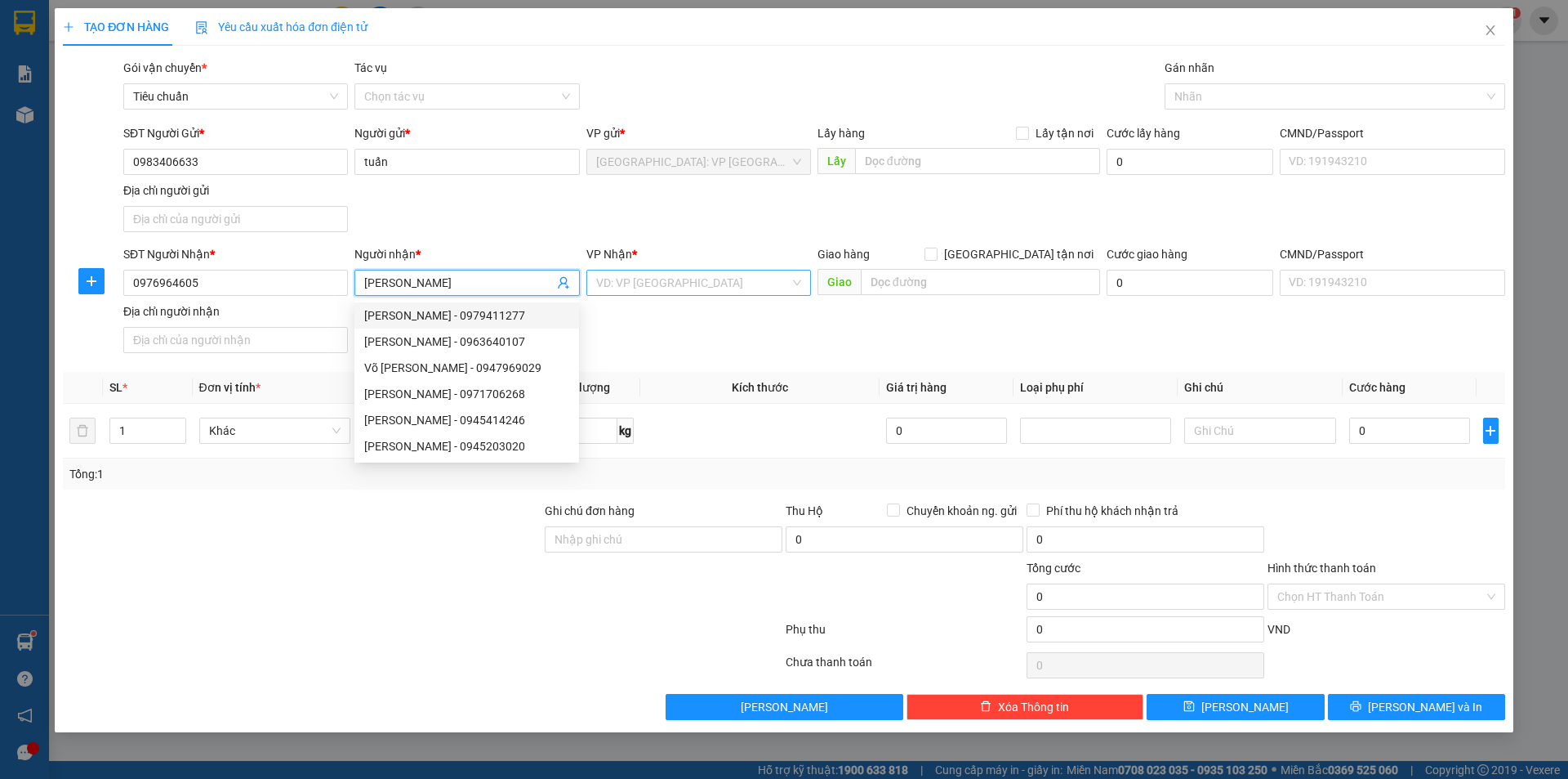
type input "trần mỹ"
click at [656, 278] on input "search" at bounding box center [693, 282] width 194 height 24
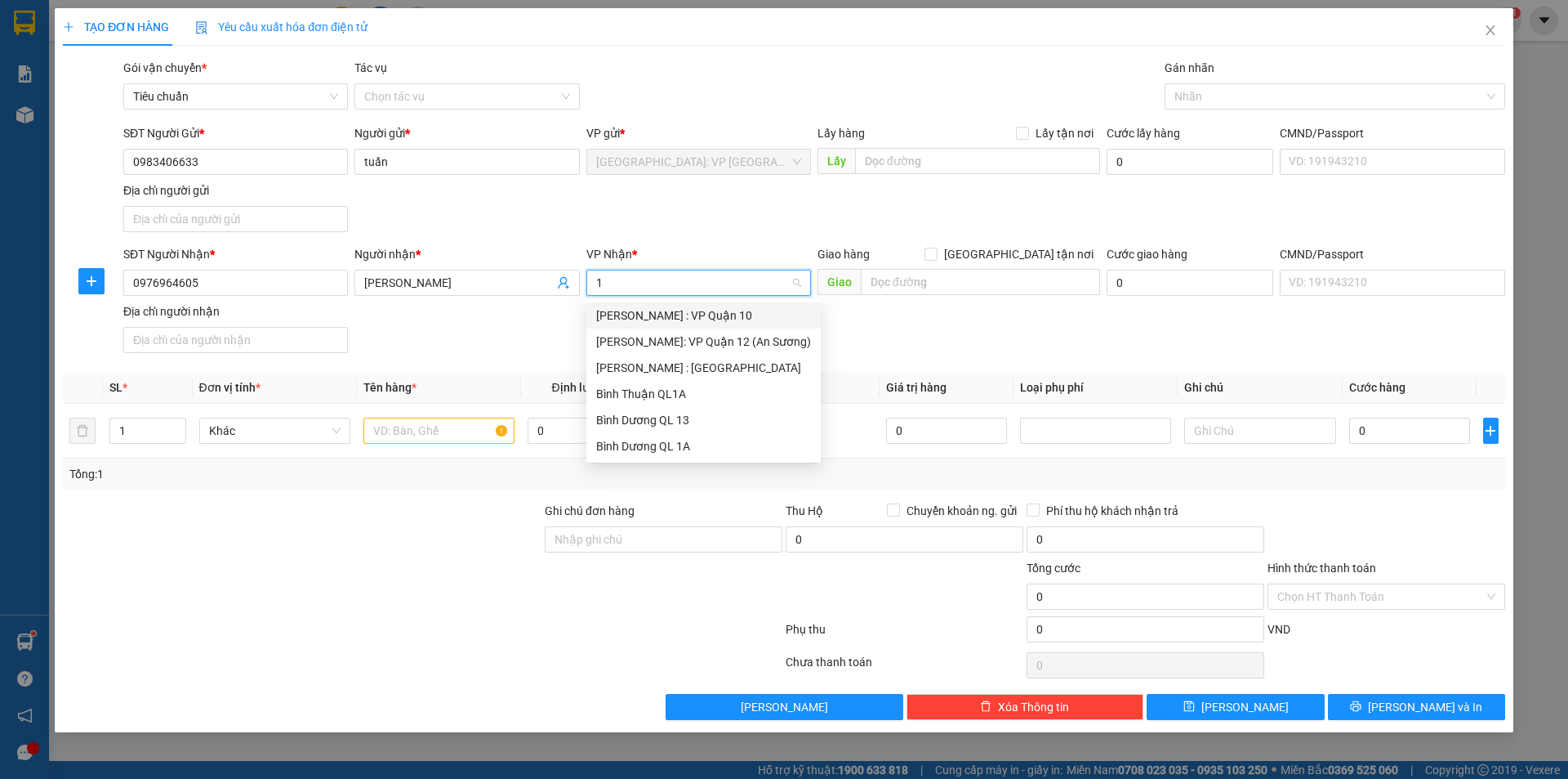
type input "12"
click at [676, 334] on div "[PERSON_NAME] : [GEOGRAPHIC_DATA]" at bounding box center [703, 341] width 214 height 18
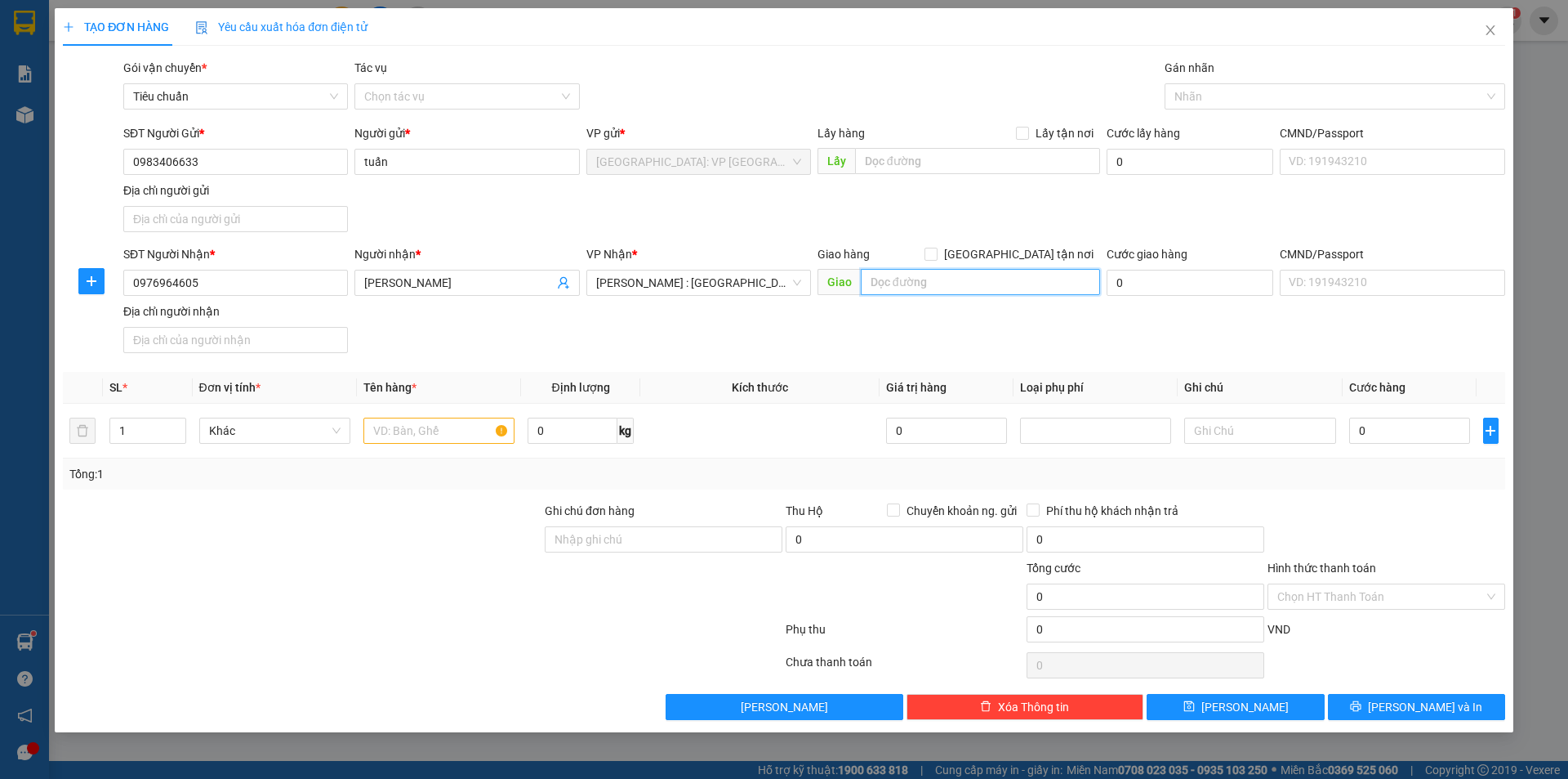
click at [961, 283] on input "text" at bounding box center [980, 281] width 239 height 26
click at [452, 284] on input "trần mỹ" at bounding box center [458, 282] width 189 height 18
type input "trần mỹ ( nhà thuốc cẩm mỹ )"
click at [899, 289] on input "text" at bounding box center [980, 281] width 239 height 26
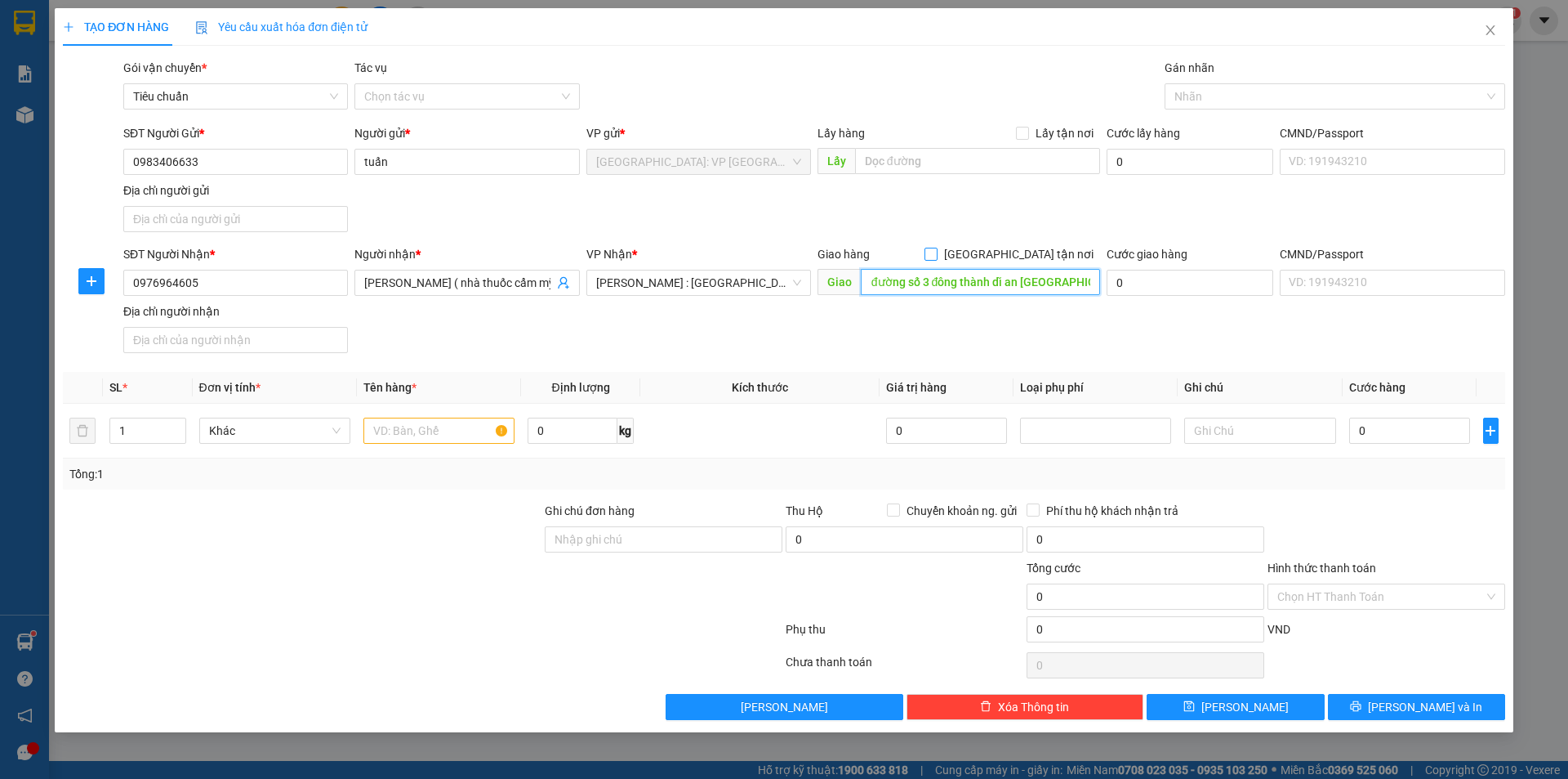
type input "số 3A đường số 3 đông thành dĩ an [GEOGRAPHIC_DATA]"
drag, startPoint x: 1024, startPoint y: 259, endPoint x: 1056, endPoint y: 209, distance: 59.4
click at [938, 259] on span at bounding box center [930, 254] width 13 height 13
click at [936, 259] on input "[GEOGRAPHIC_DATA] tận nơi" at bounding box center [930, 254] width 12 height 12
checkbox input "true"
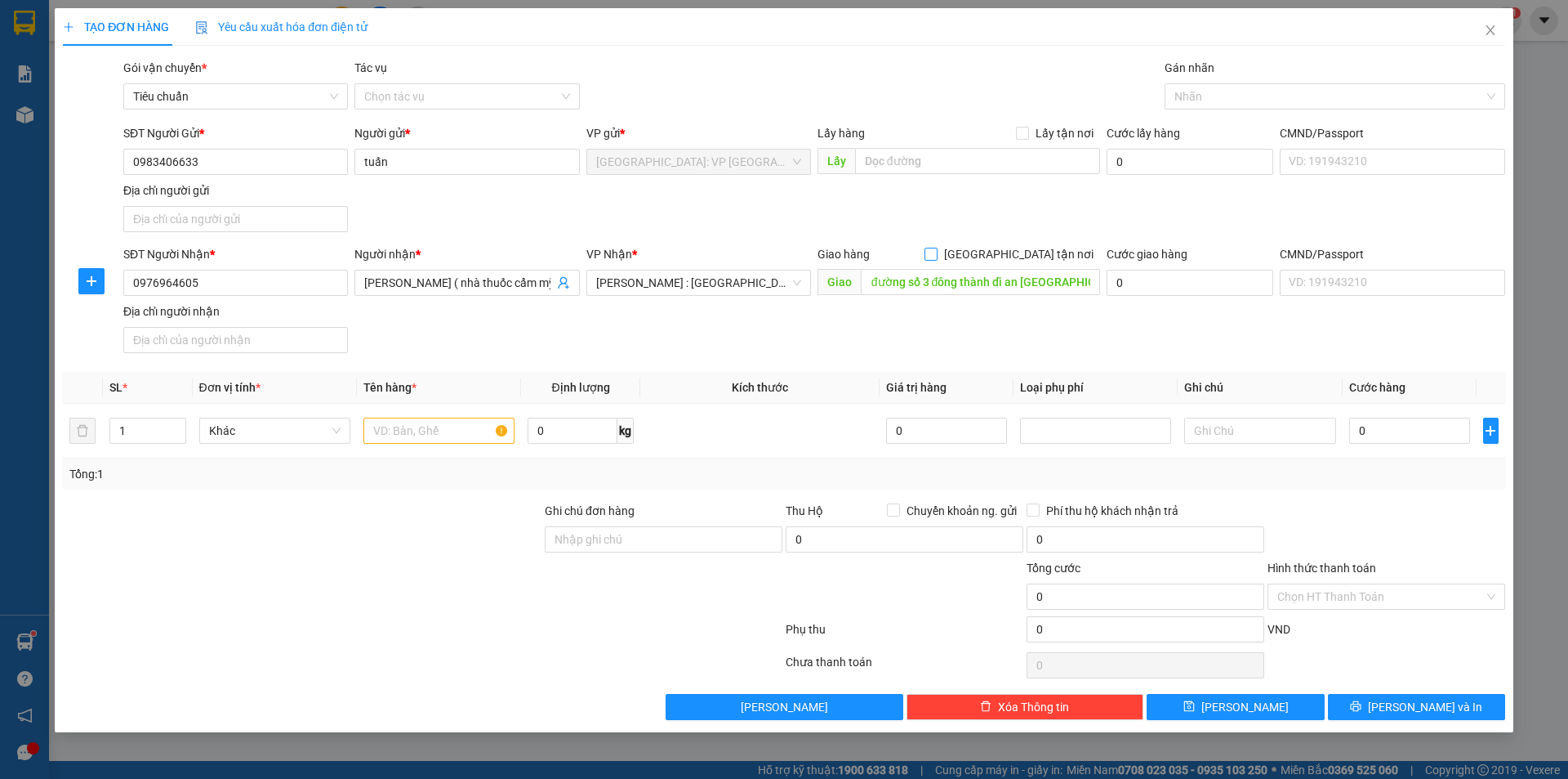
scroll to position [0, 0]
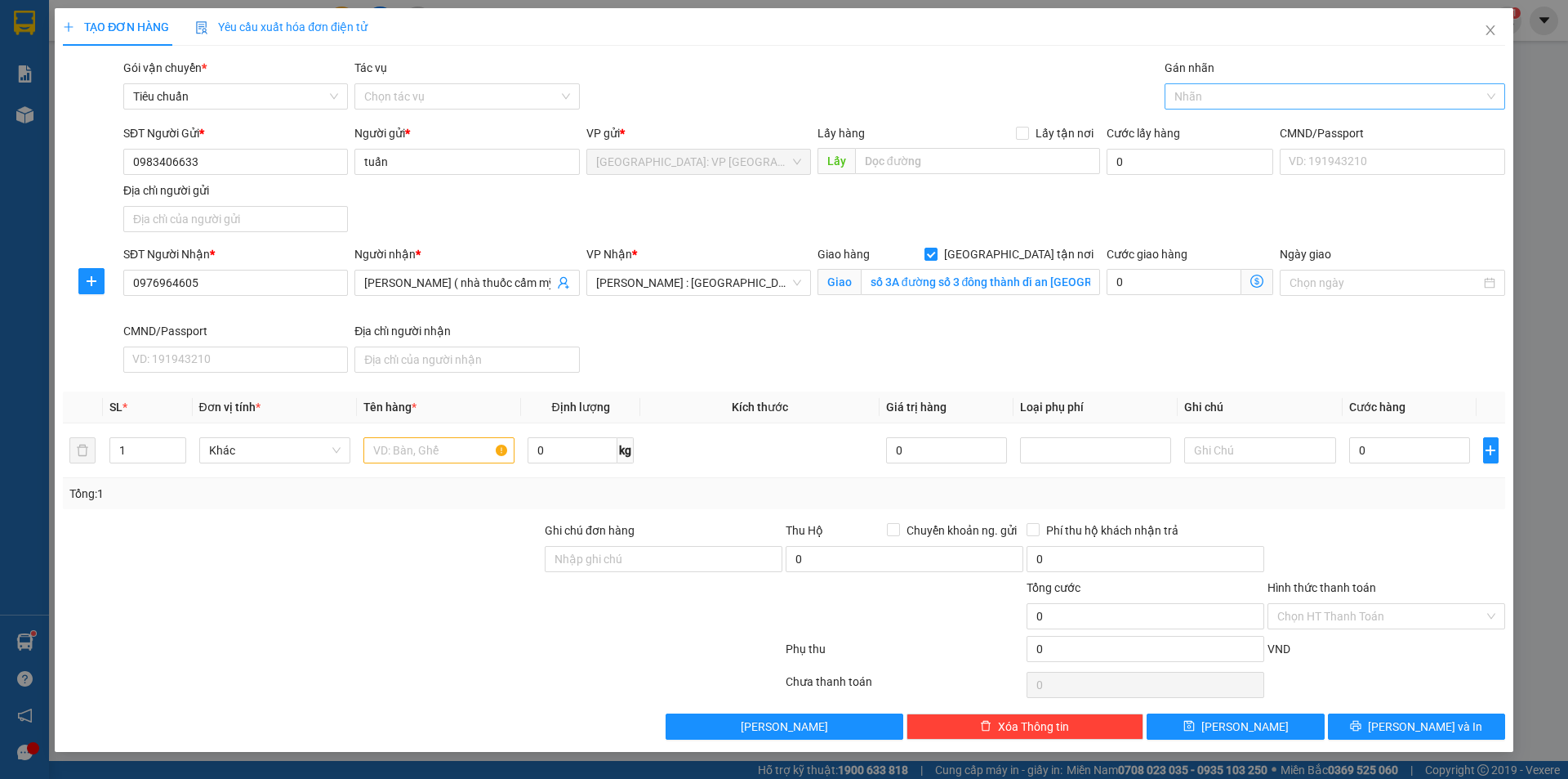
click at [1228, 91] on div at bounding box center [1327, 96] width 316 height 20
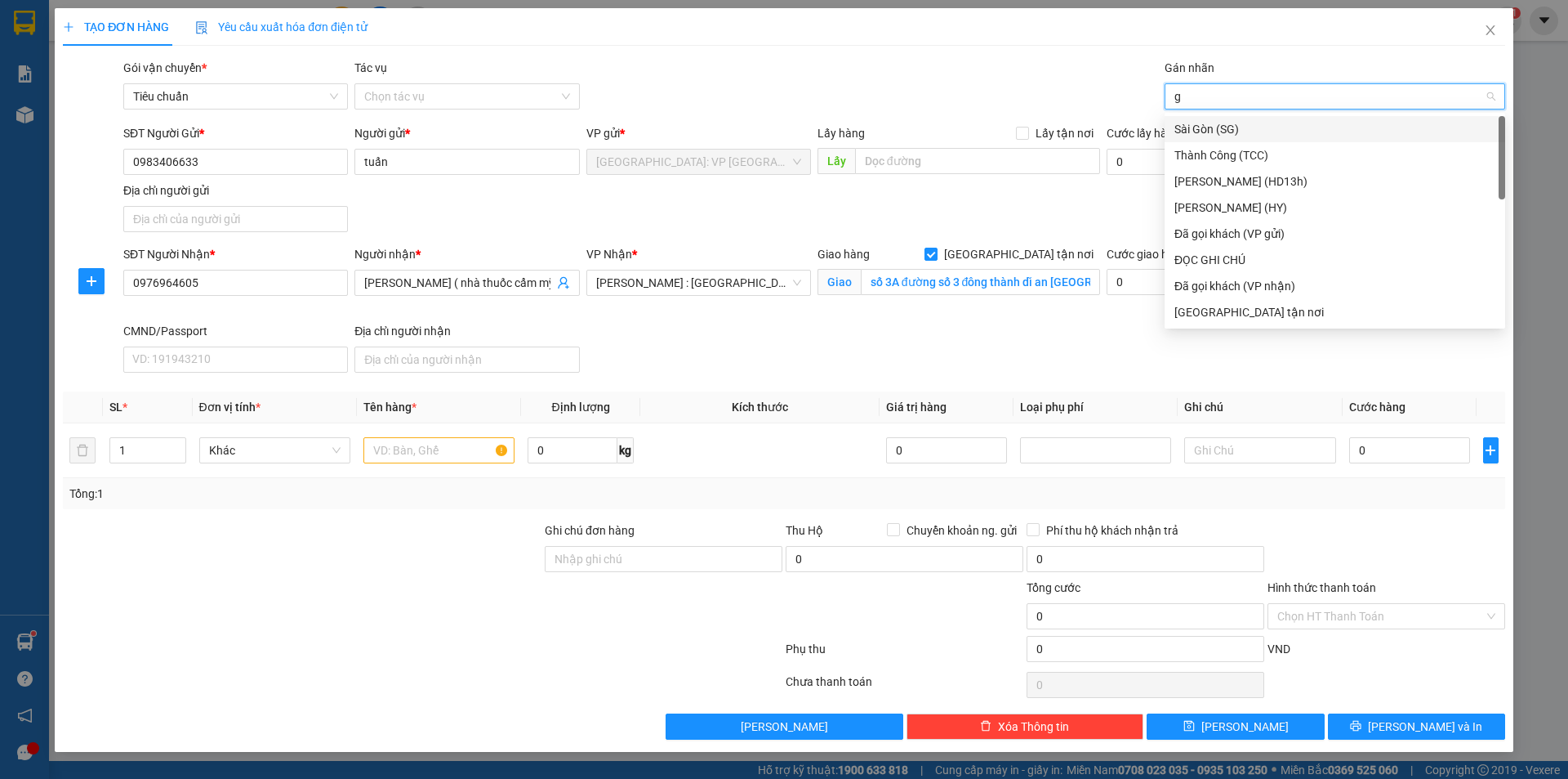
type input "gi"
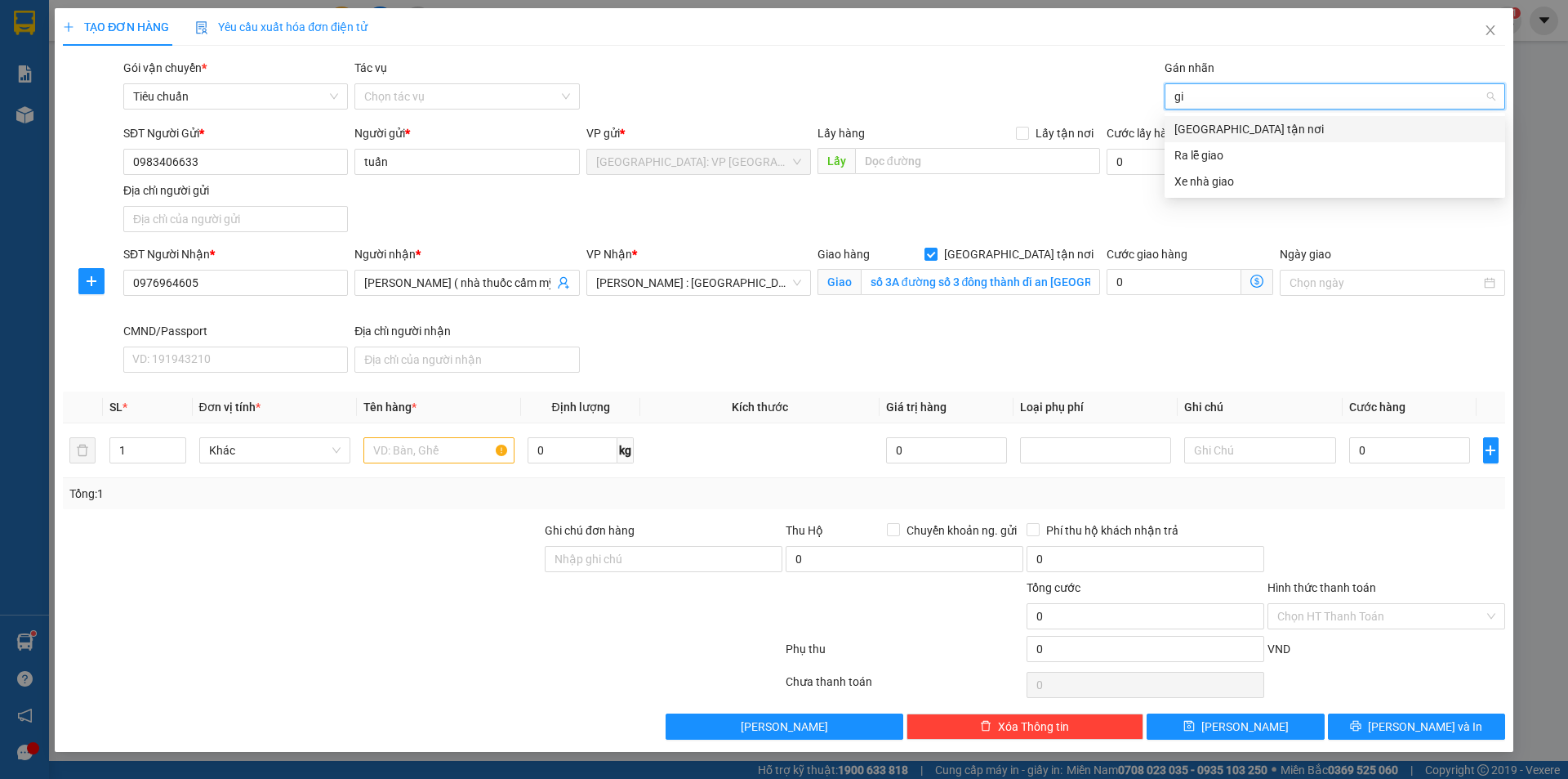
click at [1232, 122] on div "[GEOGRAPHIC_DATA] tận nơi" at bounding box center [1335, 129] width 321 height 18
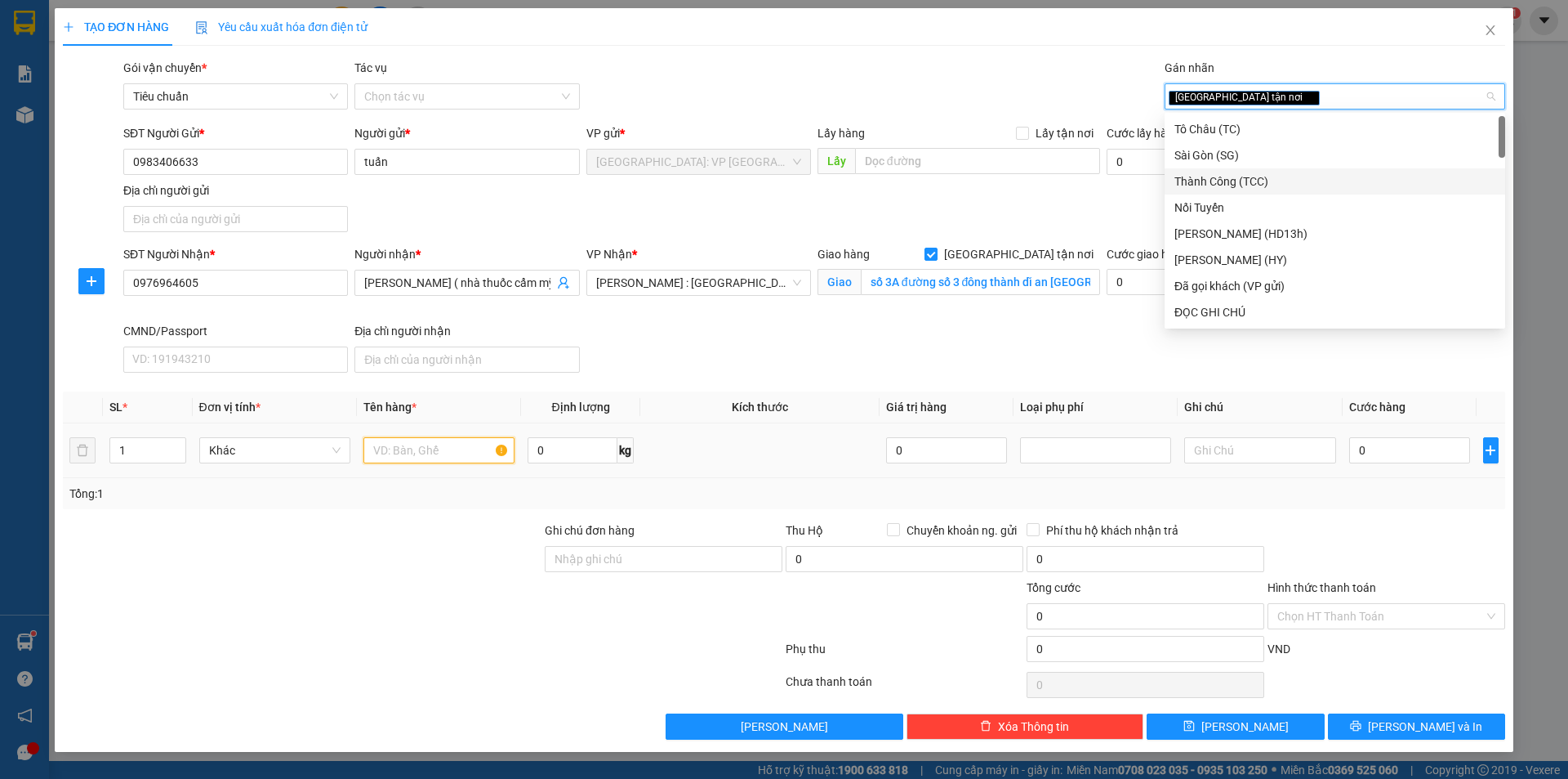
click at [408, 441] on input "text" at bounding box center [439, 450] width 151 height 26
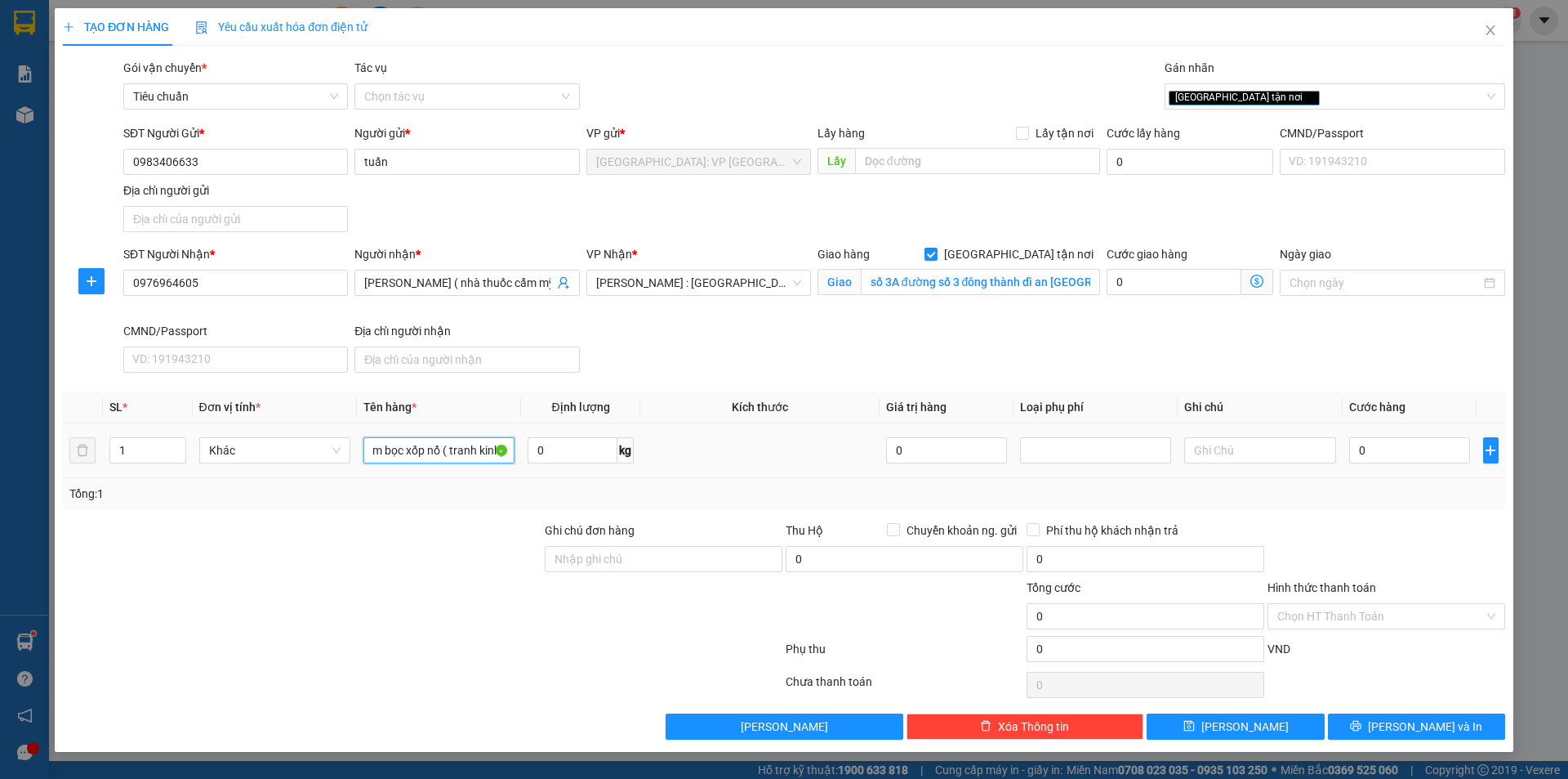
scroll to position [0, 48]
type input "1 kiện tấm bọc xốp nổ ( tranh kinh)"
click at [674, 554] on input "Ghi chú đơn hàng" at bounding box center [663, 559] width 238 height 26
type input "hàng tranh kính hư vỡ không đền đã báo bên đầu gửi ạ"
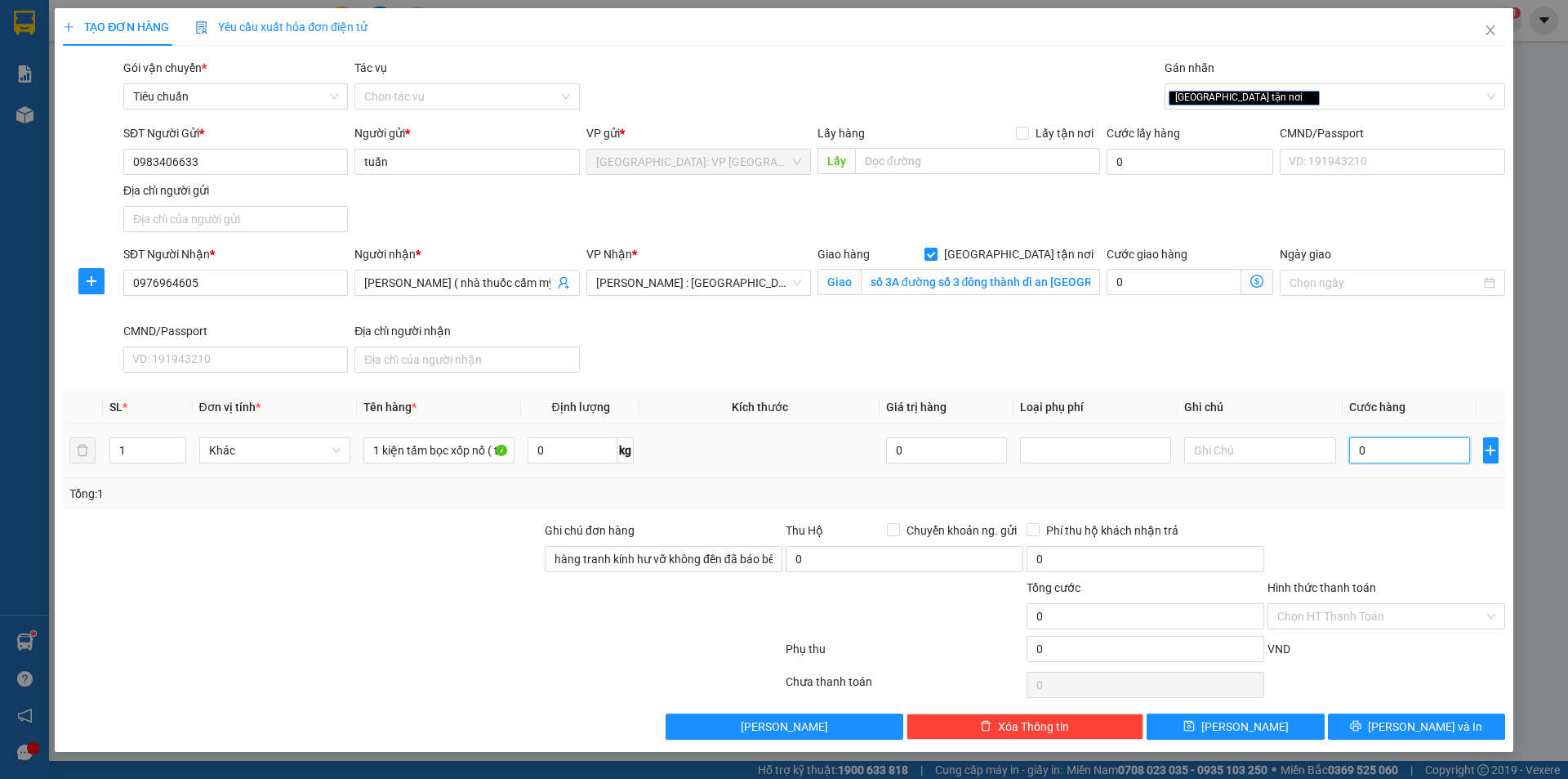
click at [1389, 456] on input "0" at bounding box center [1410, 450] width 121 height 26
type input "1"
type input "17"
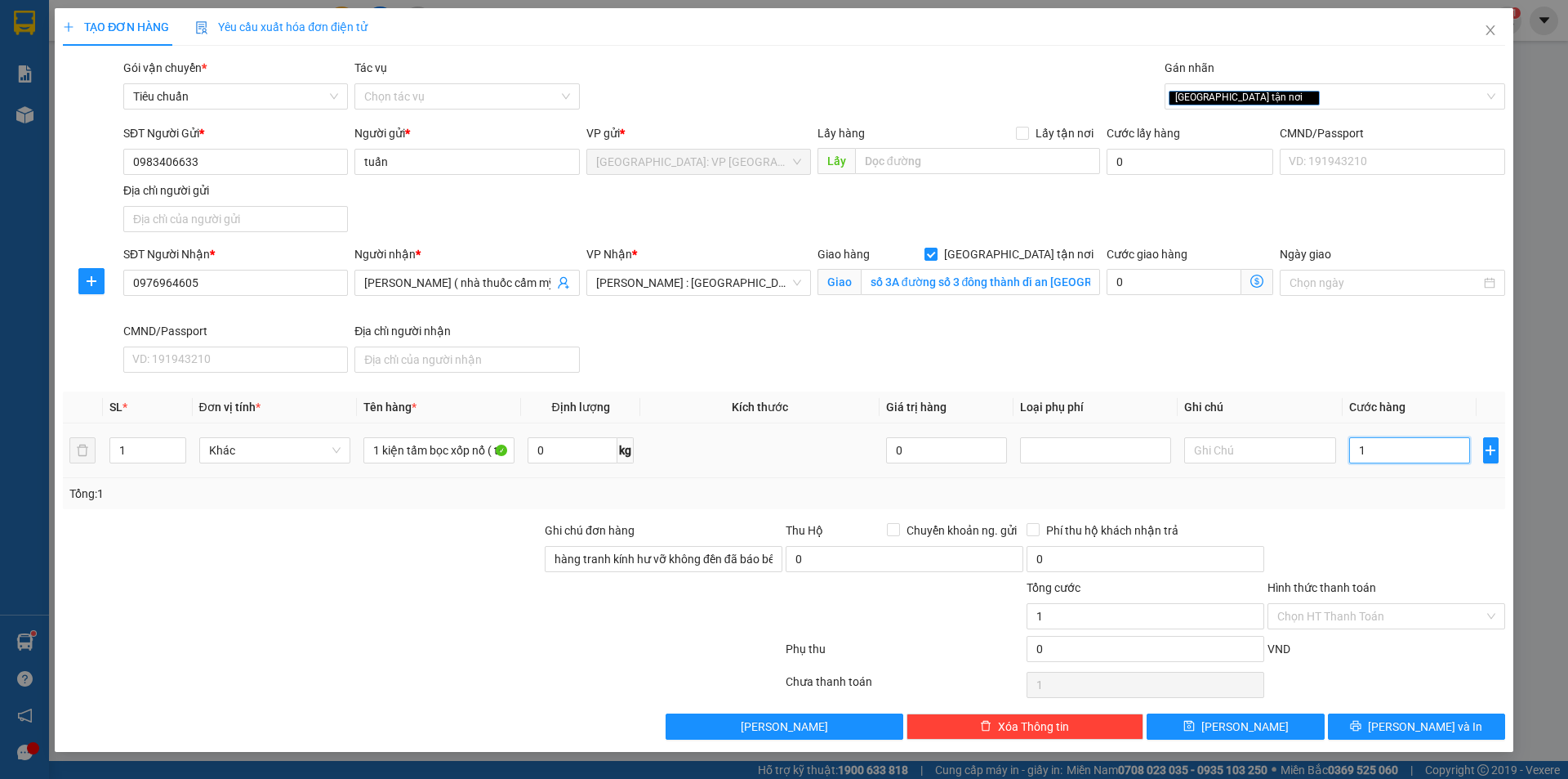
type input "17"
type input "170"
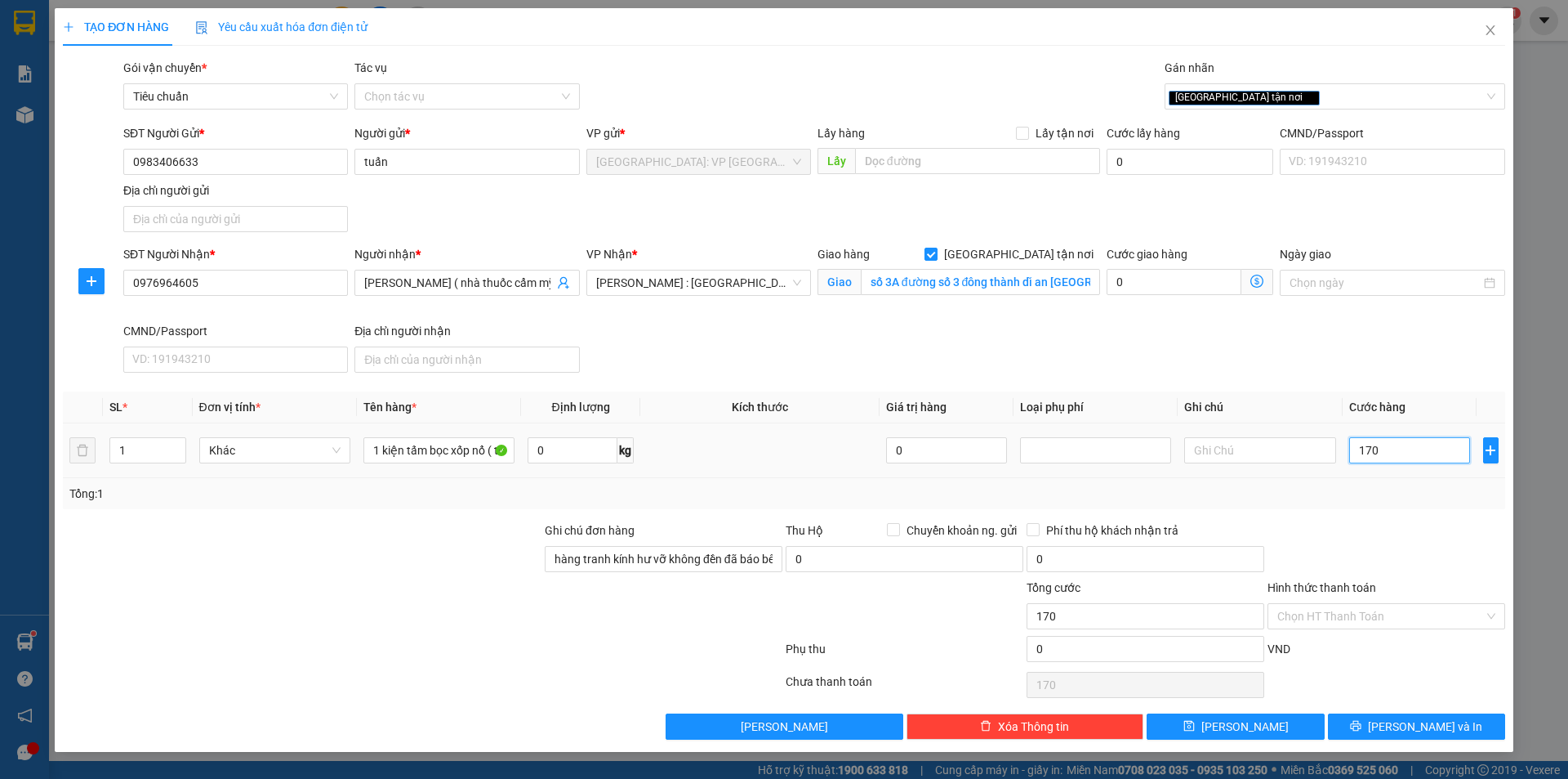
type input "1.700"
type input "17.000"
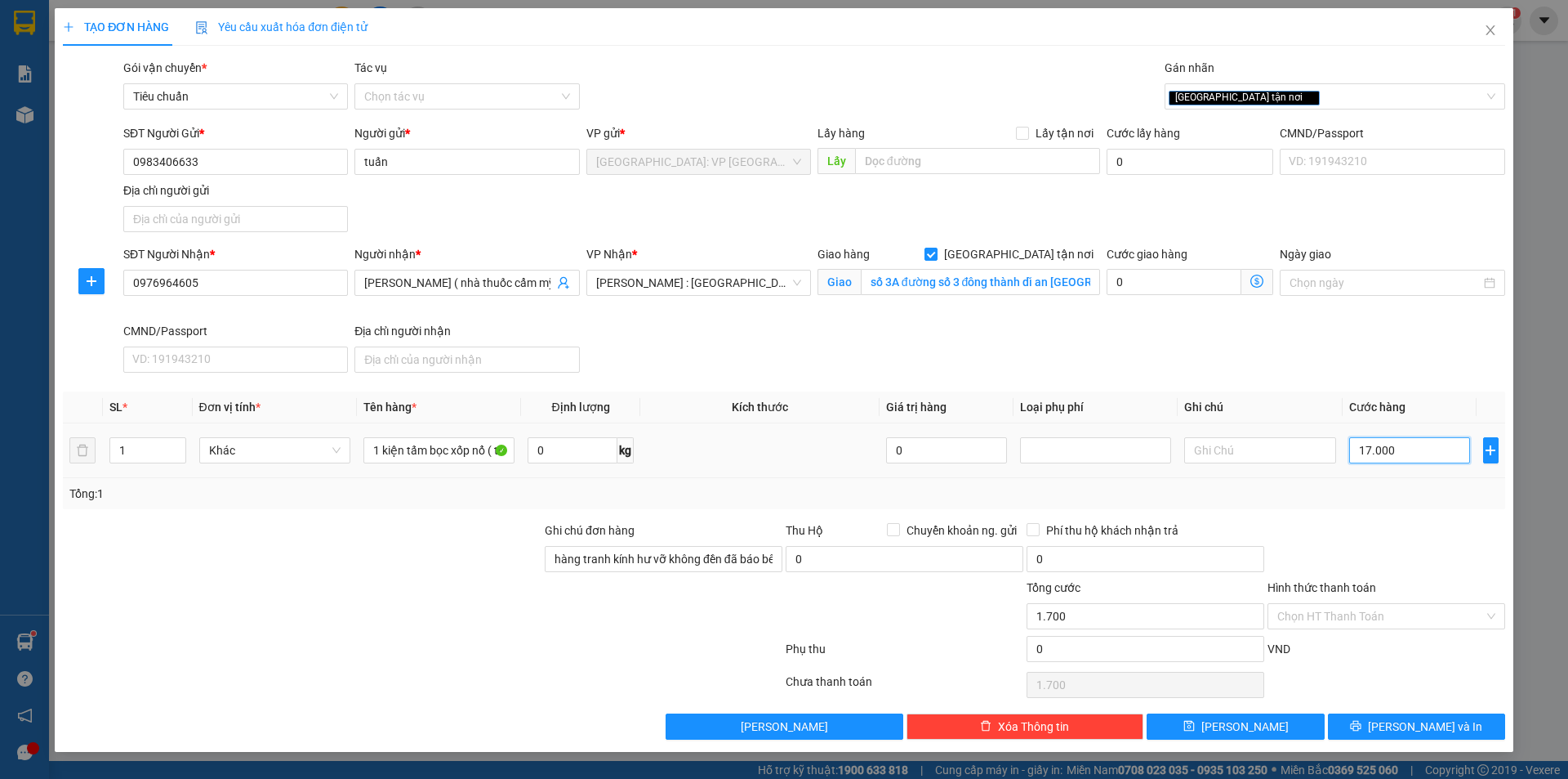
type input "17.000"
type input "170.000"
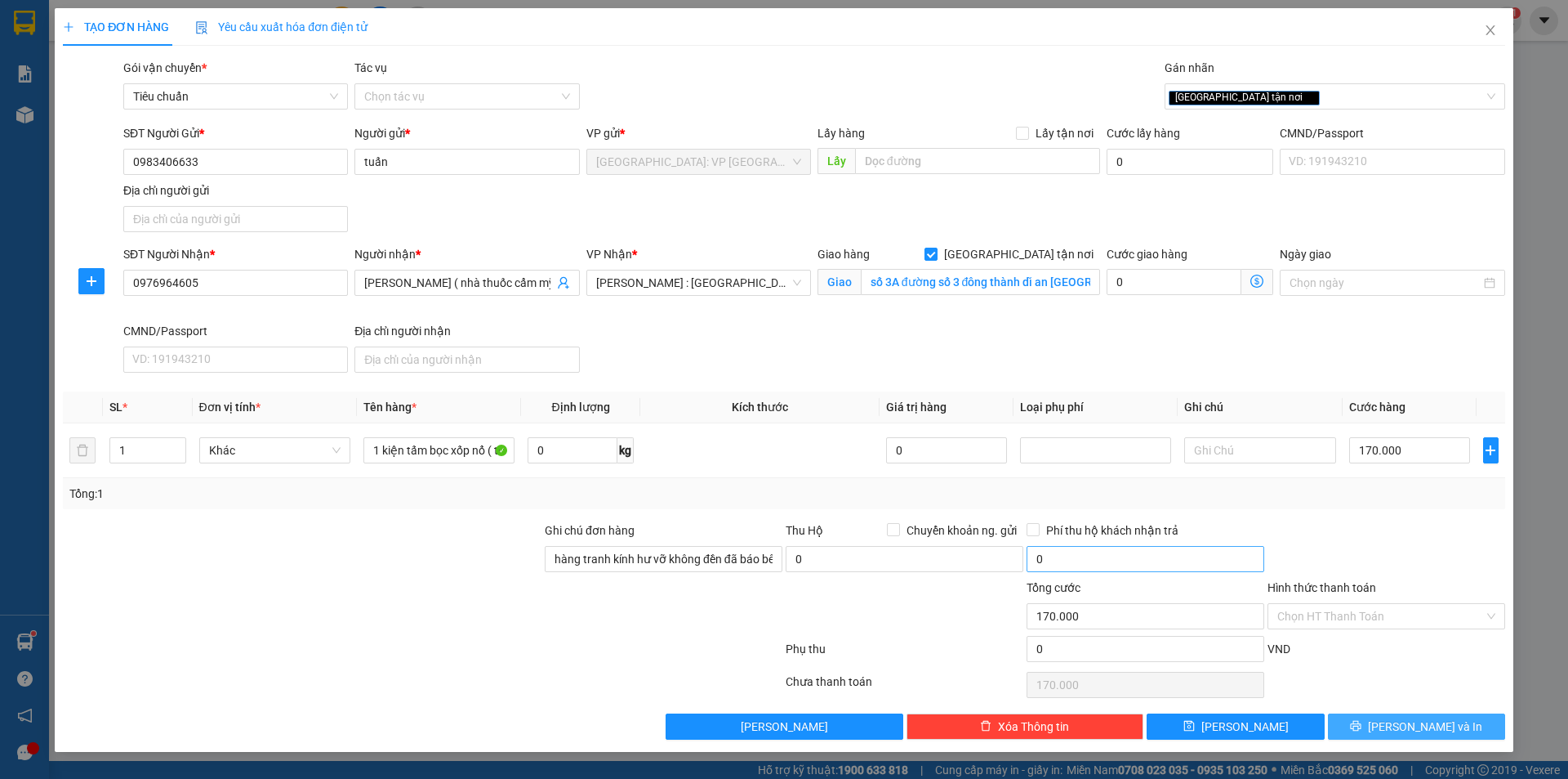
drag, startPoint x: 1408, startPoint y: 729, endPoint x: 1254, endPoint y: 562, distance: 227.2
click at [1407, 727] on span "[PERSON_NAME] và In" at bounding box center [1425, 726] width 115 height 18
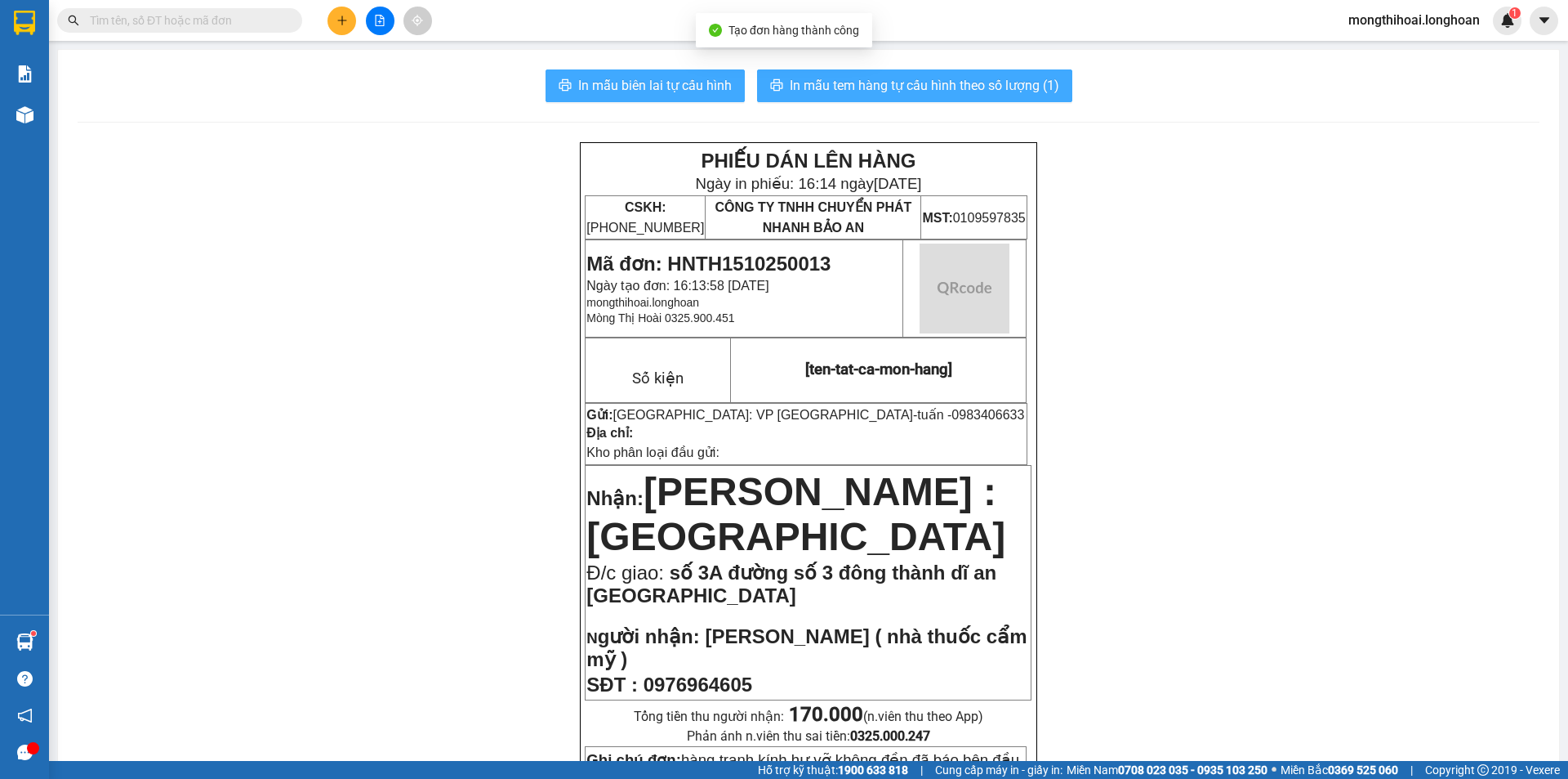
drag, startPoint x: 720, startPoint y: 87, endPoint x: 870, endPoint y: 78, distance: 150.3
click at [720, 84] on span "In mẫu biên lai tự cấu hình" at bounding box center [655, 85] width 154 height 21
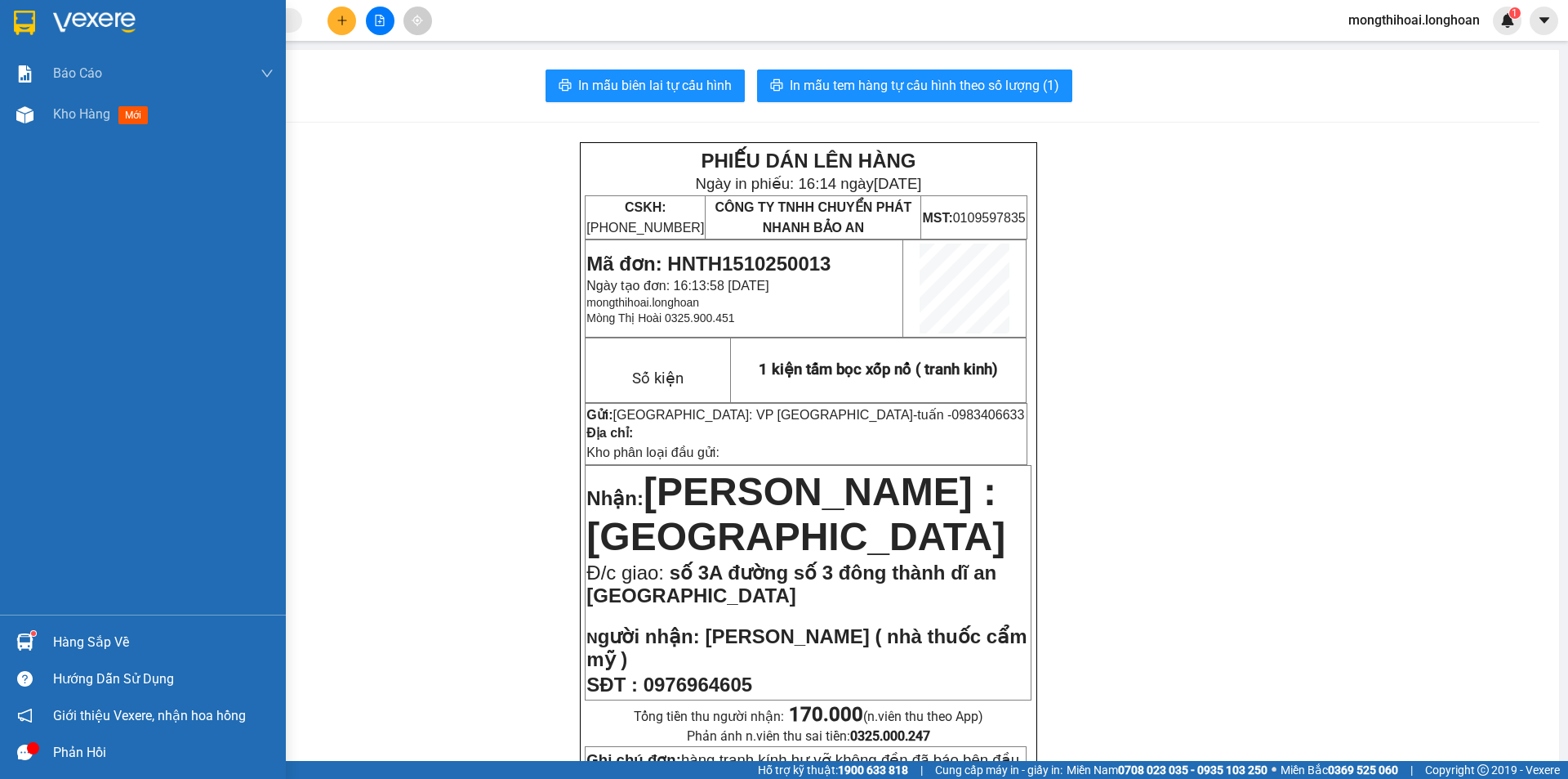
click at [2, 27] on div at bounding box center [143, 26] width 286 height 53
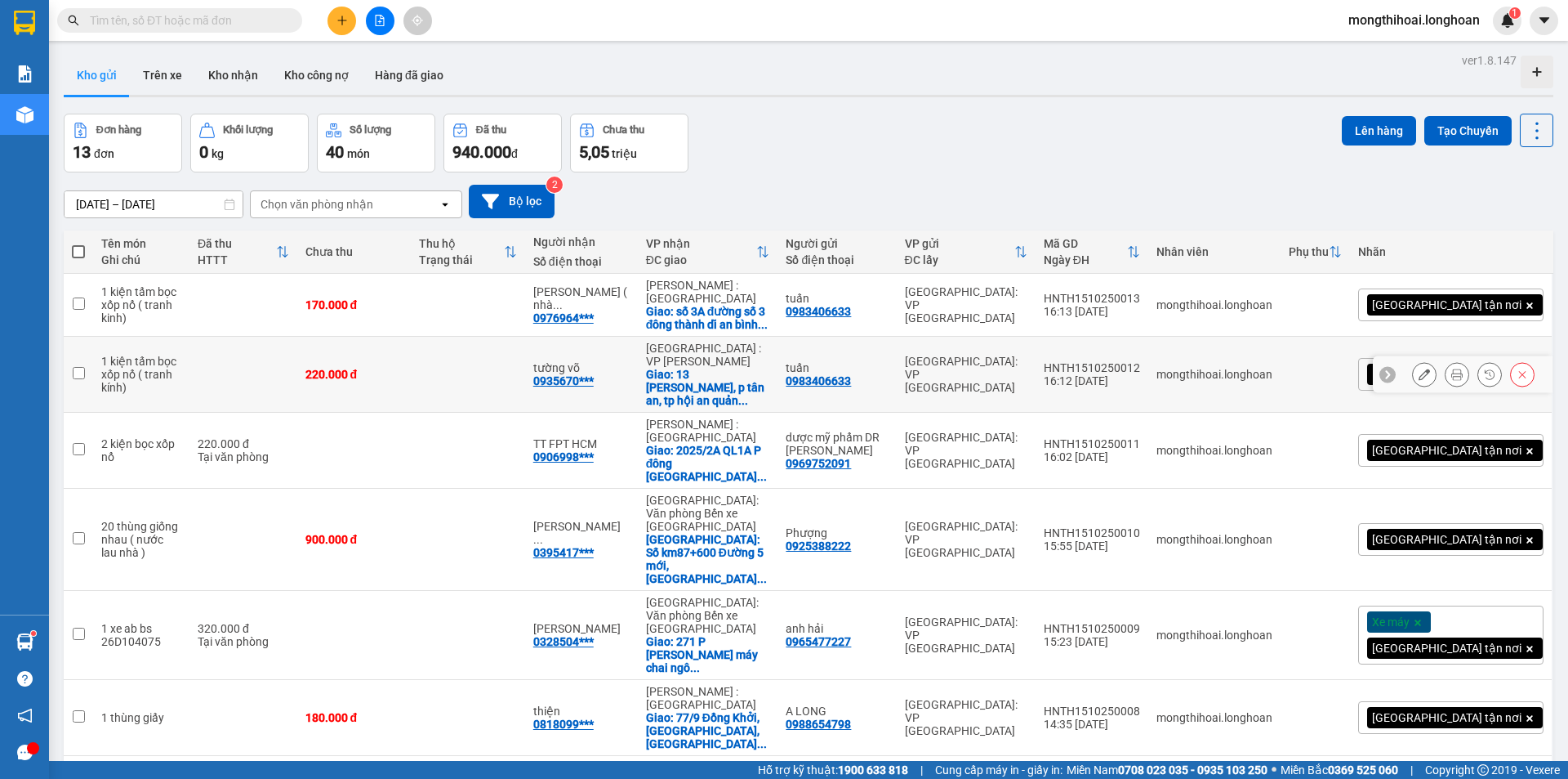
click at [1451, 380] on icon at bounding box center [1457, 374] width 12 height 12
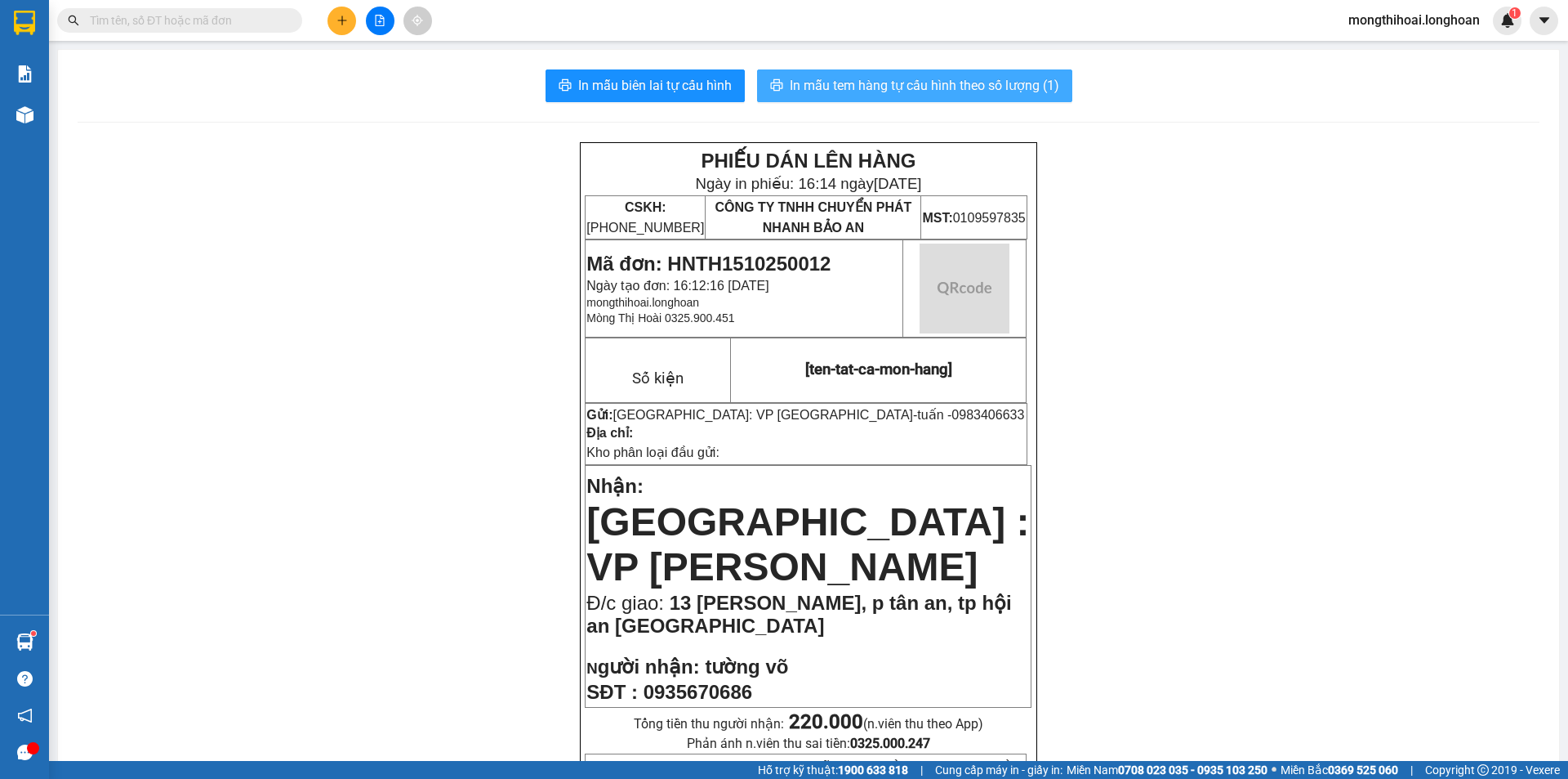
click at [984, 76] on span "In mẫu tem hàng tự cấu hình theo số lượng (1)" at bounding box center [925, 85] width 269 height 21
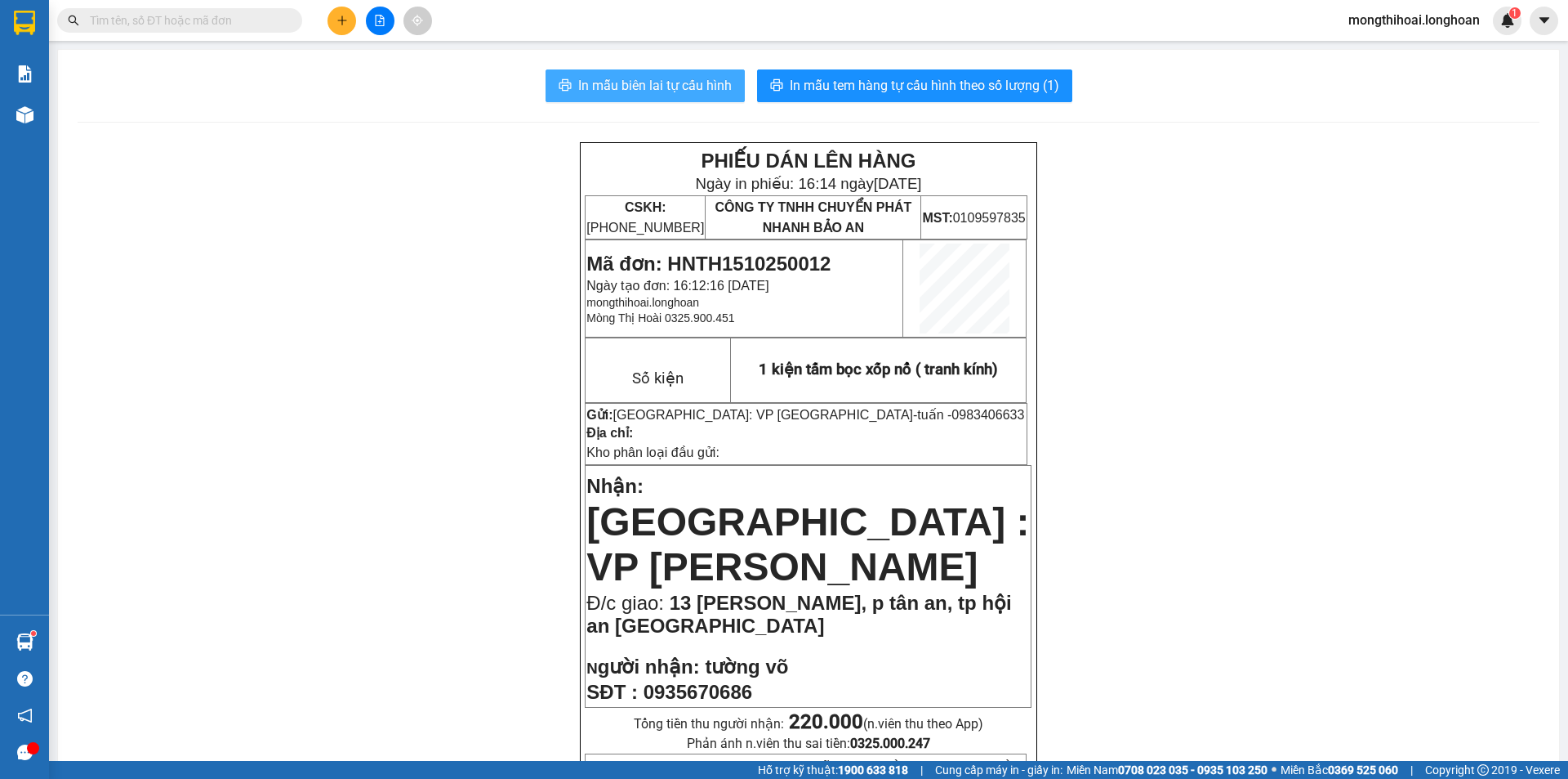
drag, startPoint x: 677, startPoint y: 84, endPoint x: 1106, endPoint y: 244, distance: 457.9
click at [681, 84] on span "In mẫu biên lai tự cấu hình" at bounding box center [655, 85] width 154 height 21
drag, startPoint x: 628, startPoint y: 81, endPoint x: 1248, endPoint y: 219, distance: 635.2
click at [628, 81] on span "In mẫu biên lai tự cấu hình" at bounding box center [655, 85] width 154 height 21
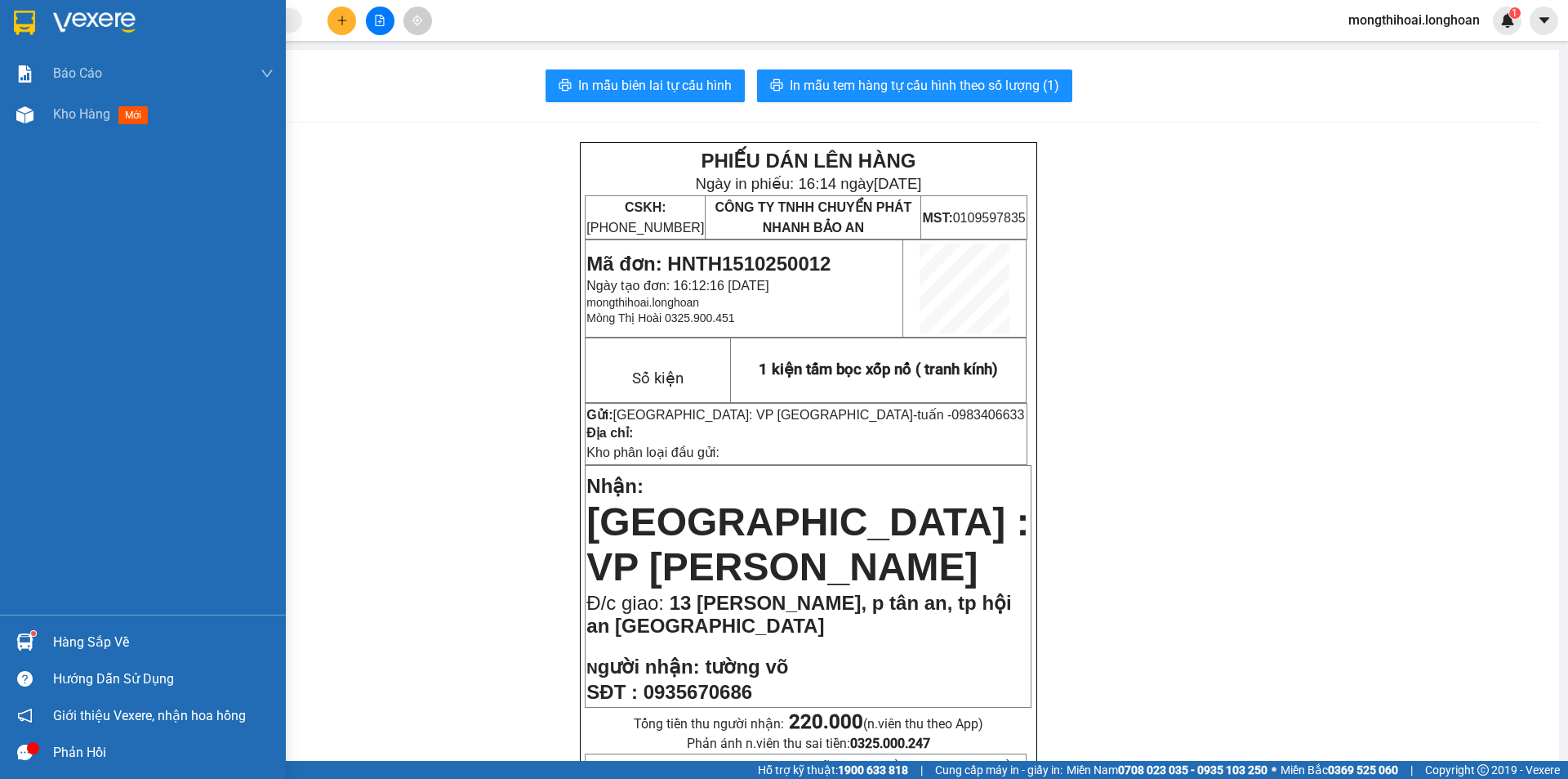
drag, startPoint x: 4, startPoint y: 24, endPoint x: 18, endPoint y: 23, distance: 14.0
click at [18, 23] on div at bounding box center [143, 26] width 286 height 53
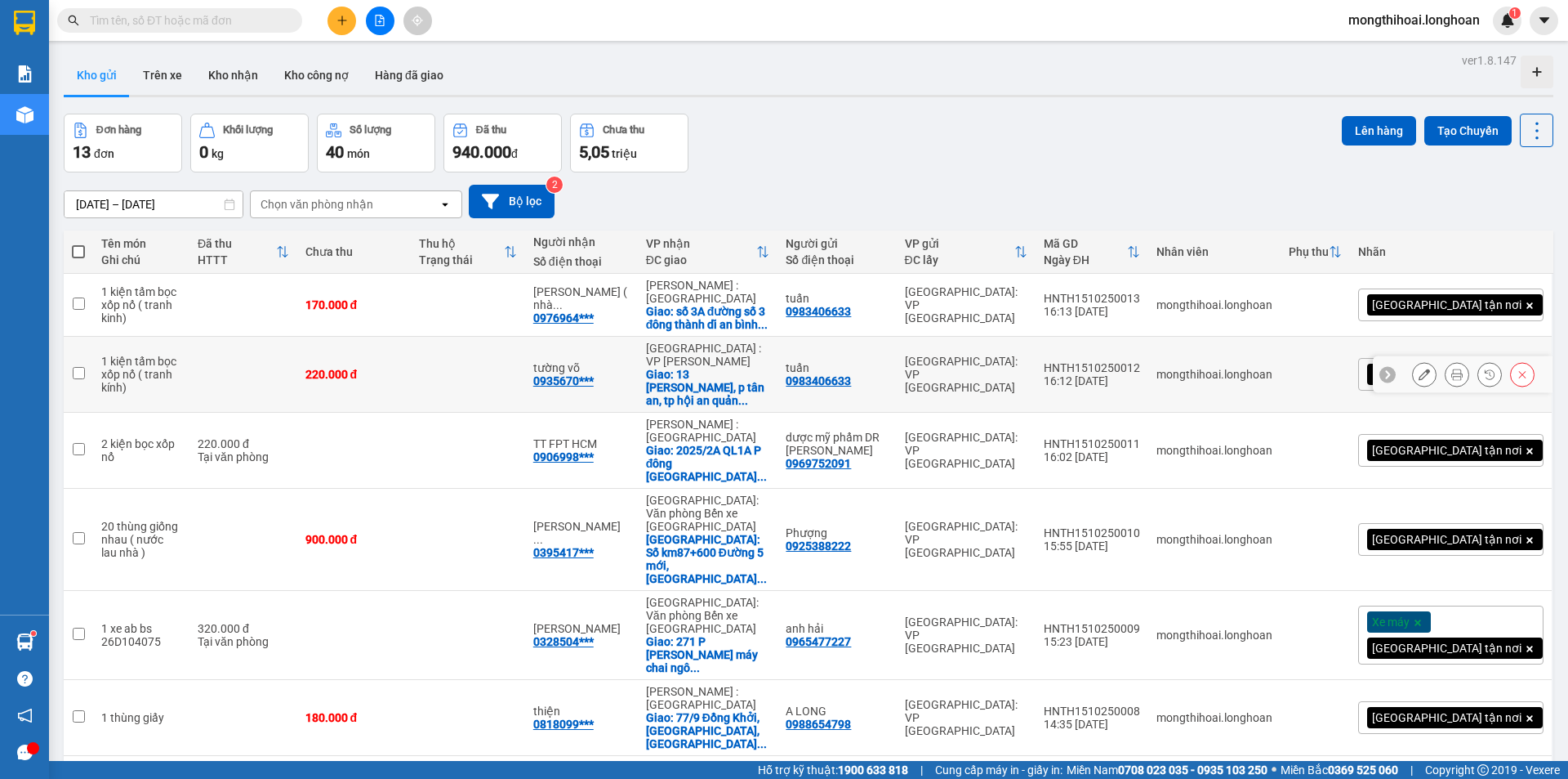
click at [1446, 383] on button at bounding box center [1456, 374] width 23 height 28
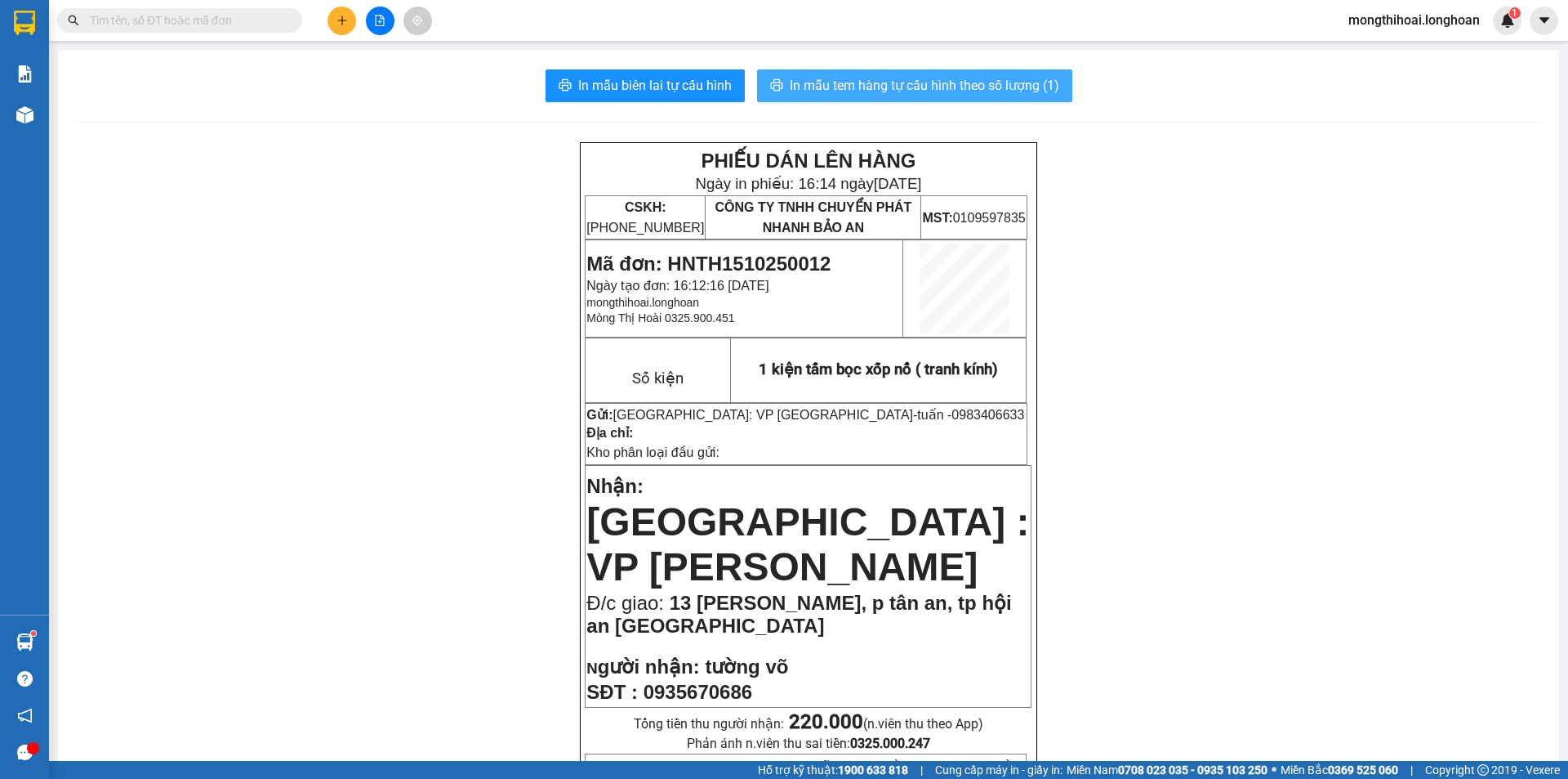
click at [965, 72] on button "In mẫu tem hàng tự cấu hình theo số lượng (1)" at bounding box center [915, 85] width 315 height 32
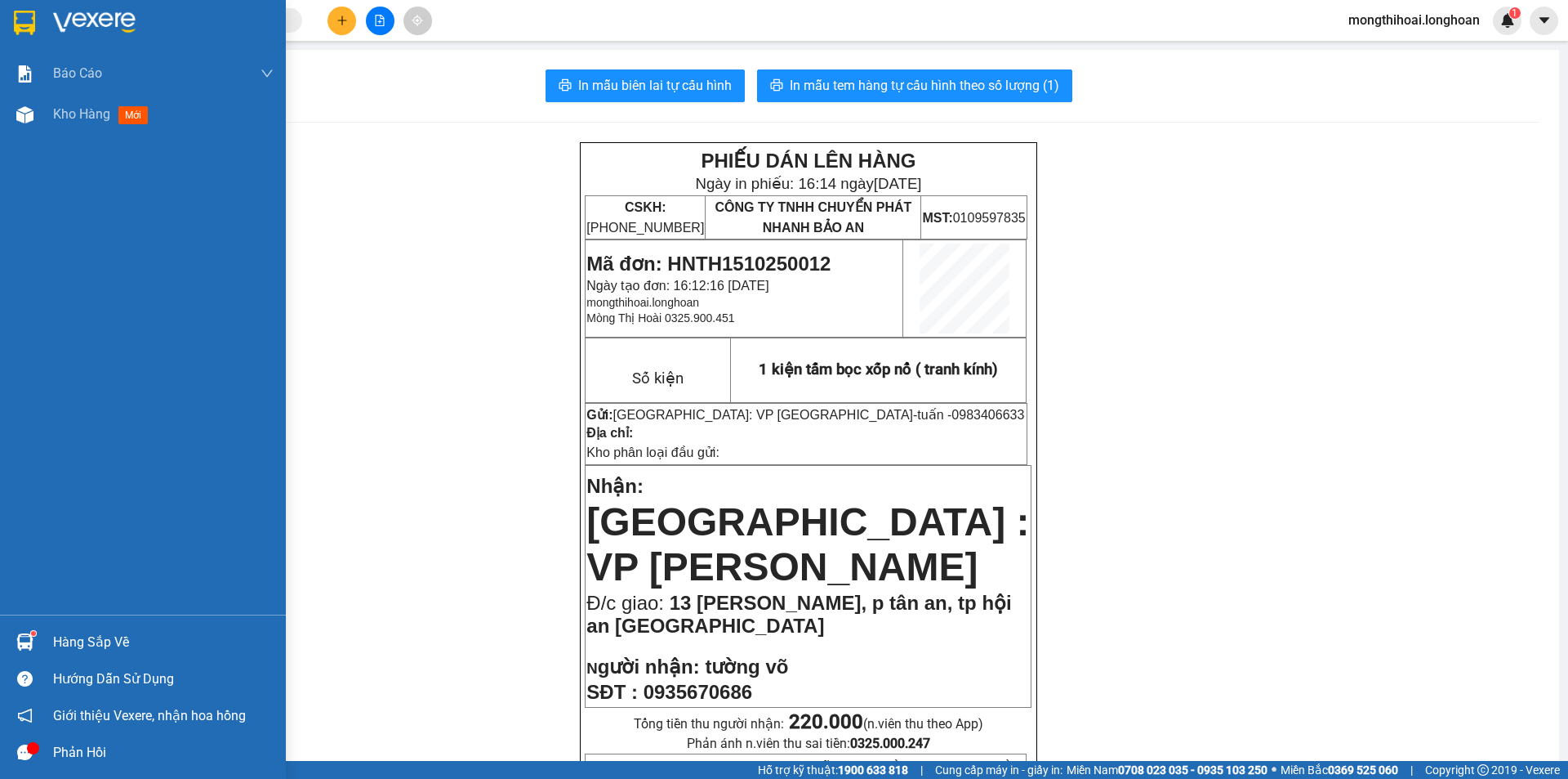
click at [0, 30] on div at bounding box center [143, 26] width 286 height 53
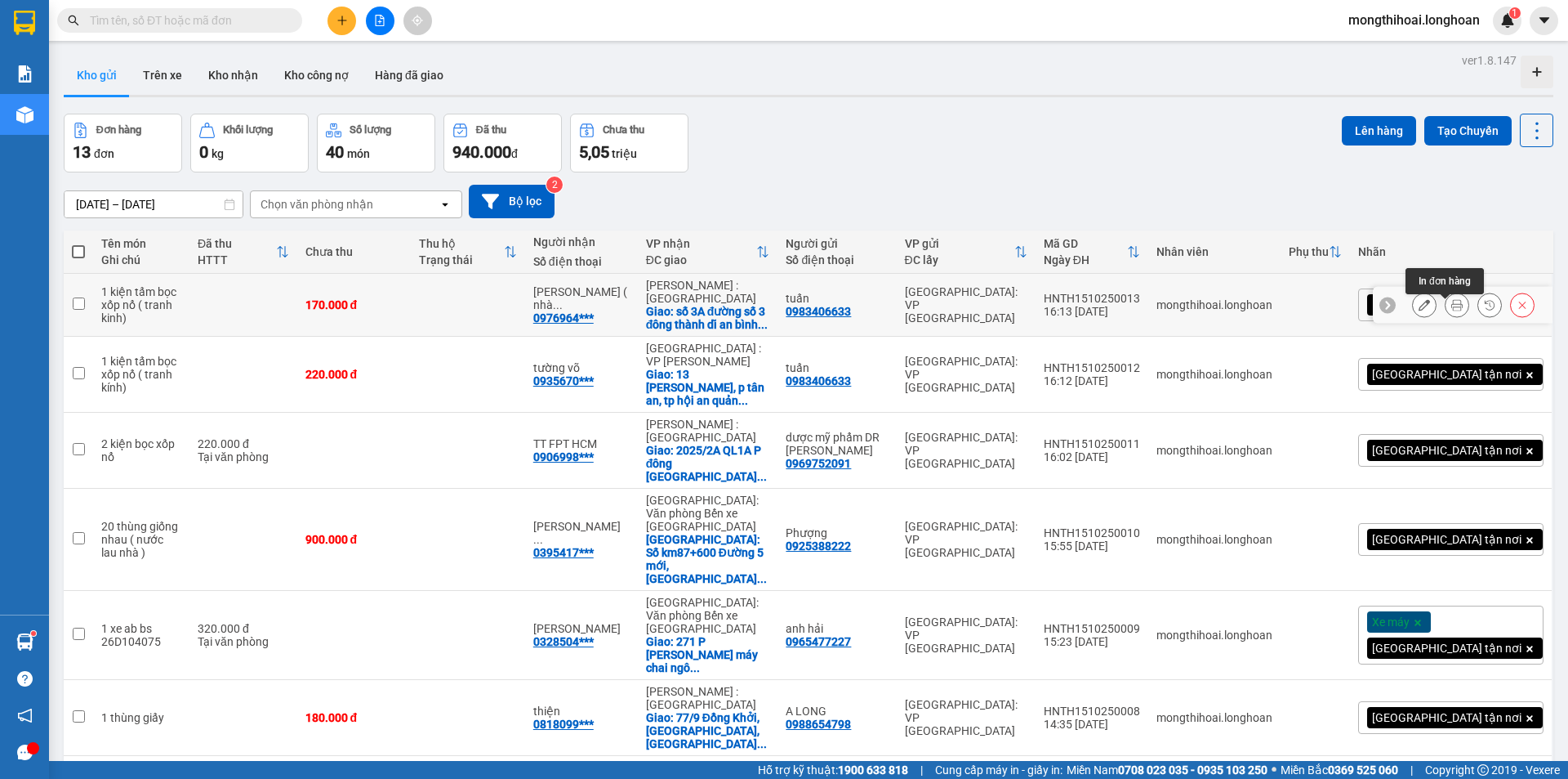
click at [1451, 309] on icon at bounding box center [1457, 305] width 12 height 12
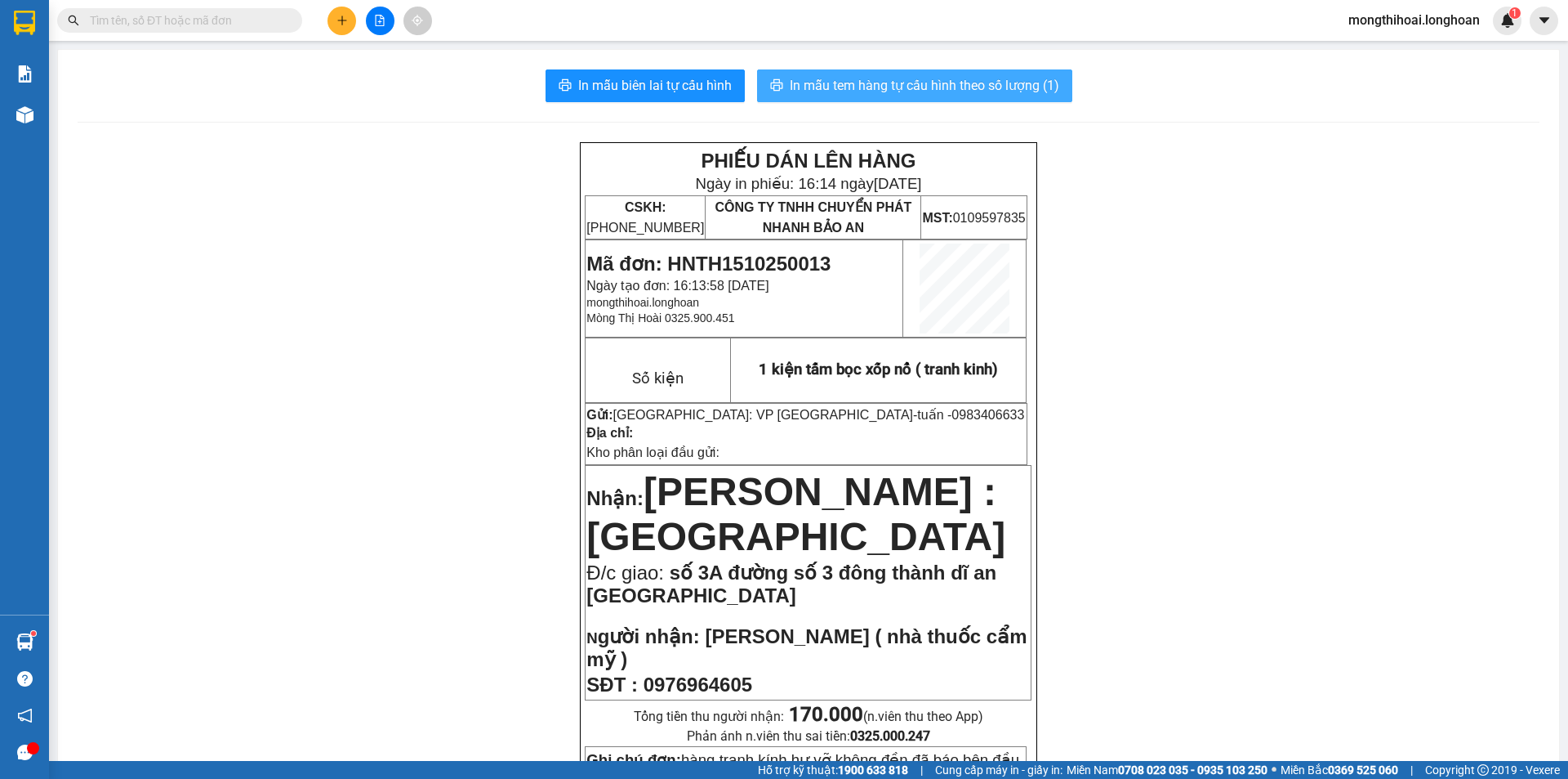
click at [1010, 86] on span "In mẫu tem hàng tự cấu hình theo số lượng (1)" at bounding box center [925, 85] width 269 height 21
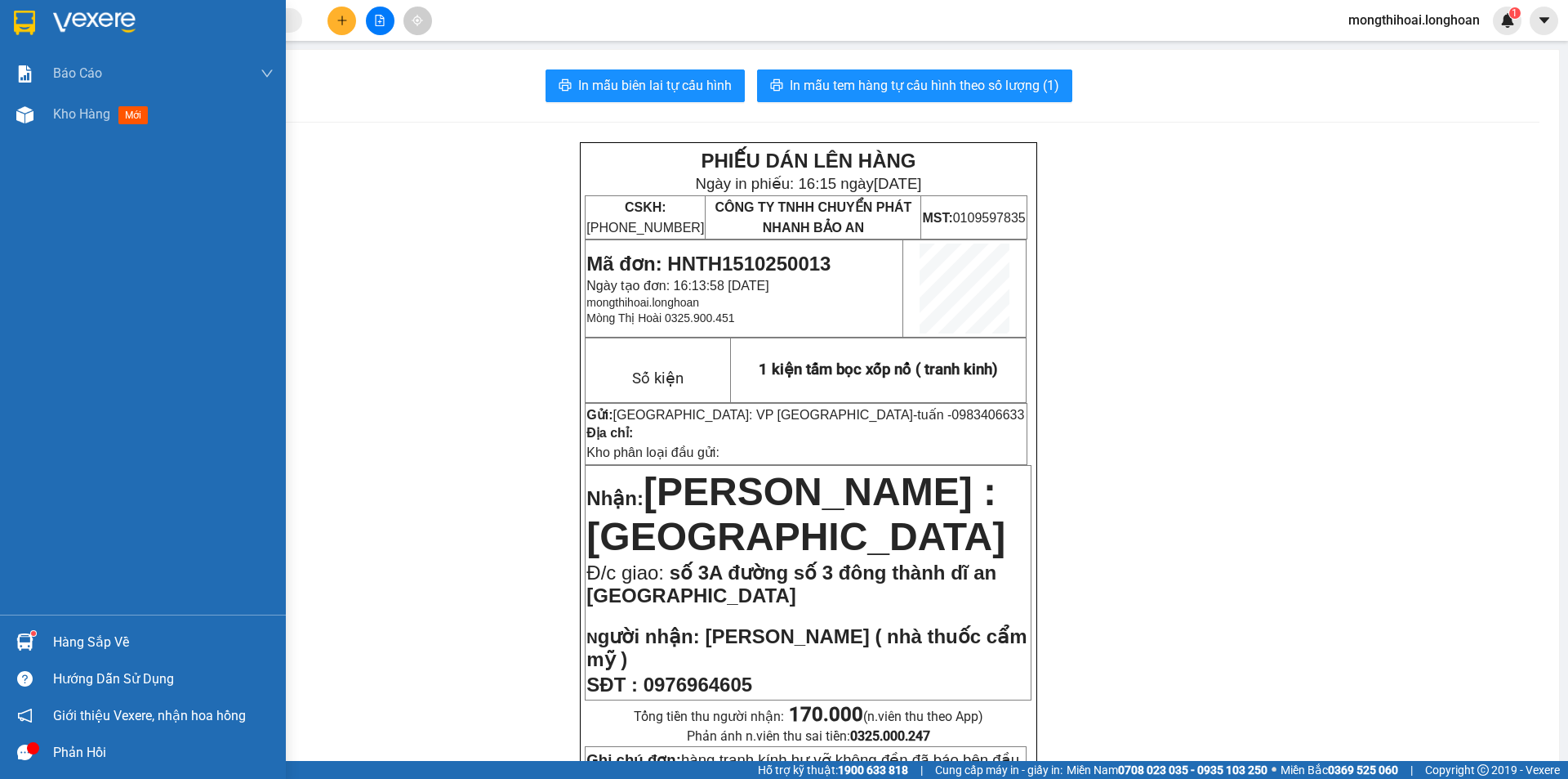
click at [3, 13] on div at bounding box center [143, 26] width 286 height 53
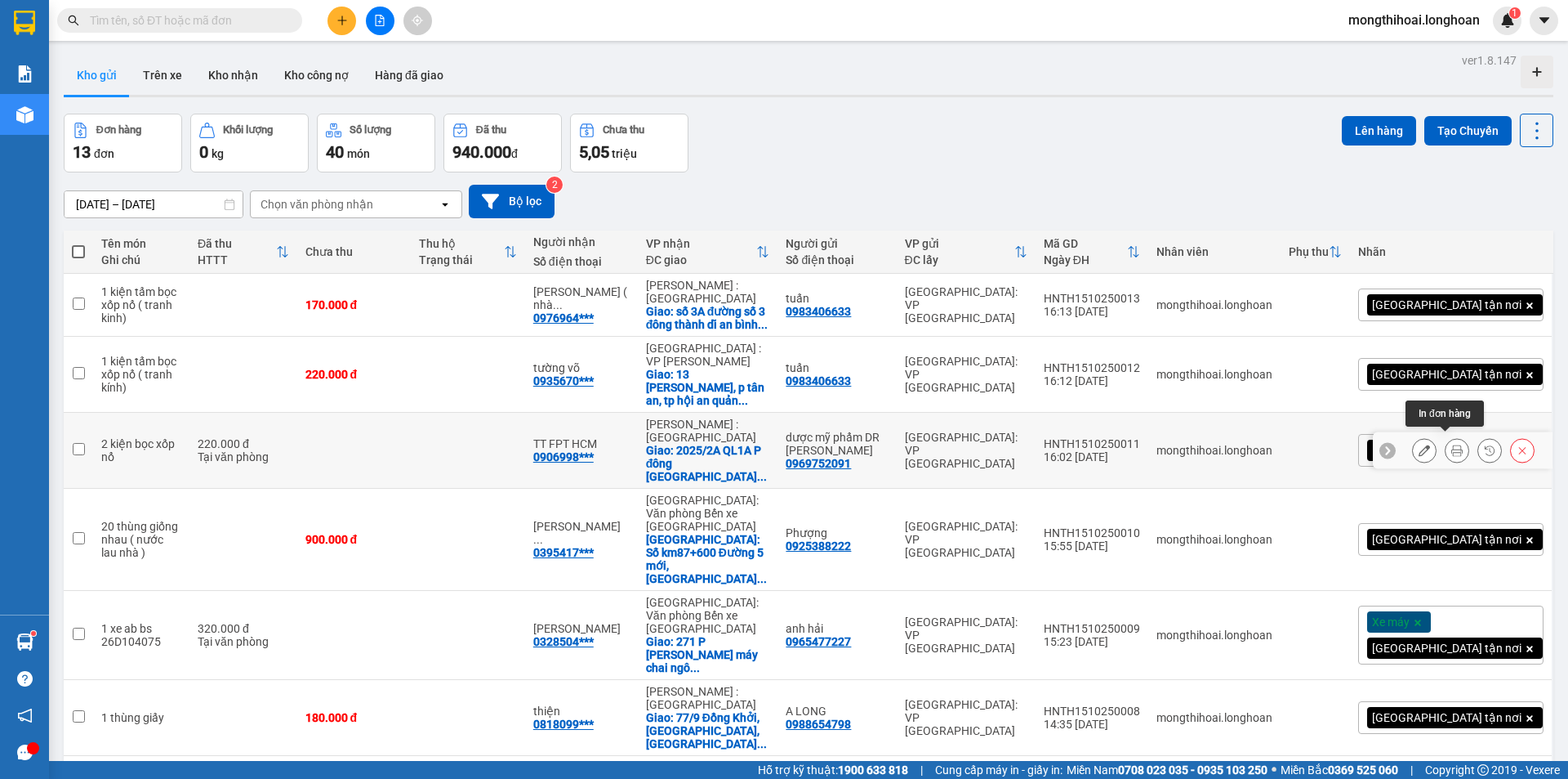
click at [1451, 445] on icon at bounding box center [1457, 451] width 12 height 12
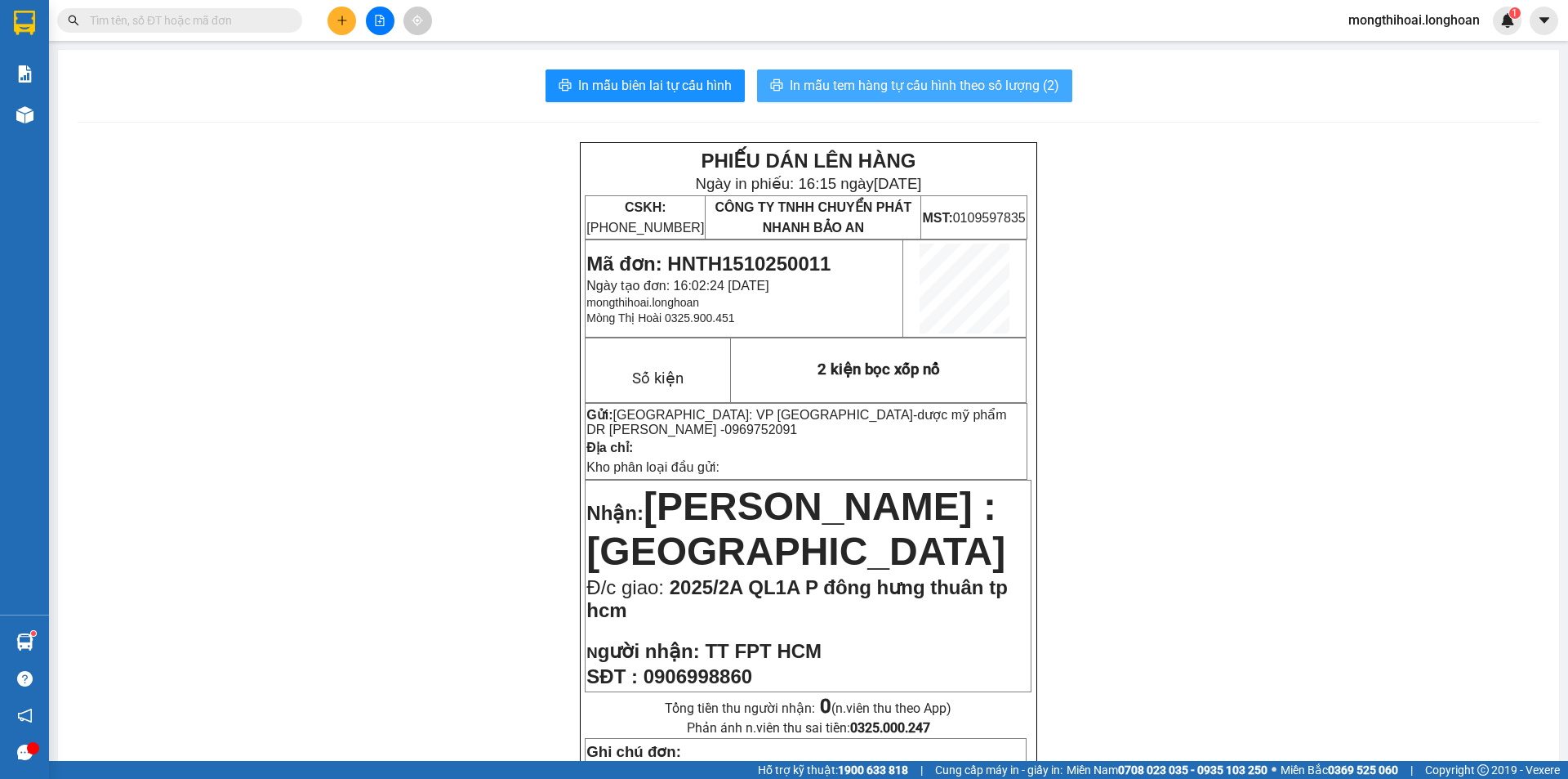
drag, startPoint x: 900, startPoint y: 84, endPoint x: 1157, endPoint y: 151, distance: 265.6
click at [901, 83] on span "In mẫu tem hàng tự cấu hình theo số lượng (2)" at bounding box center [925, 85] width 269 height 21
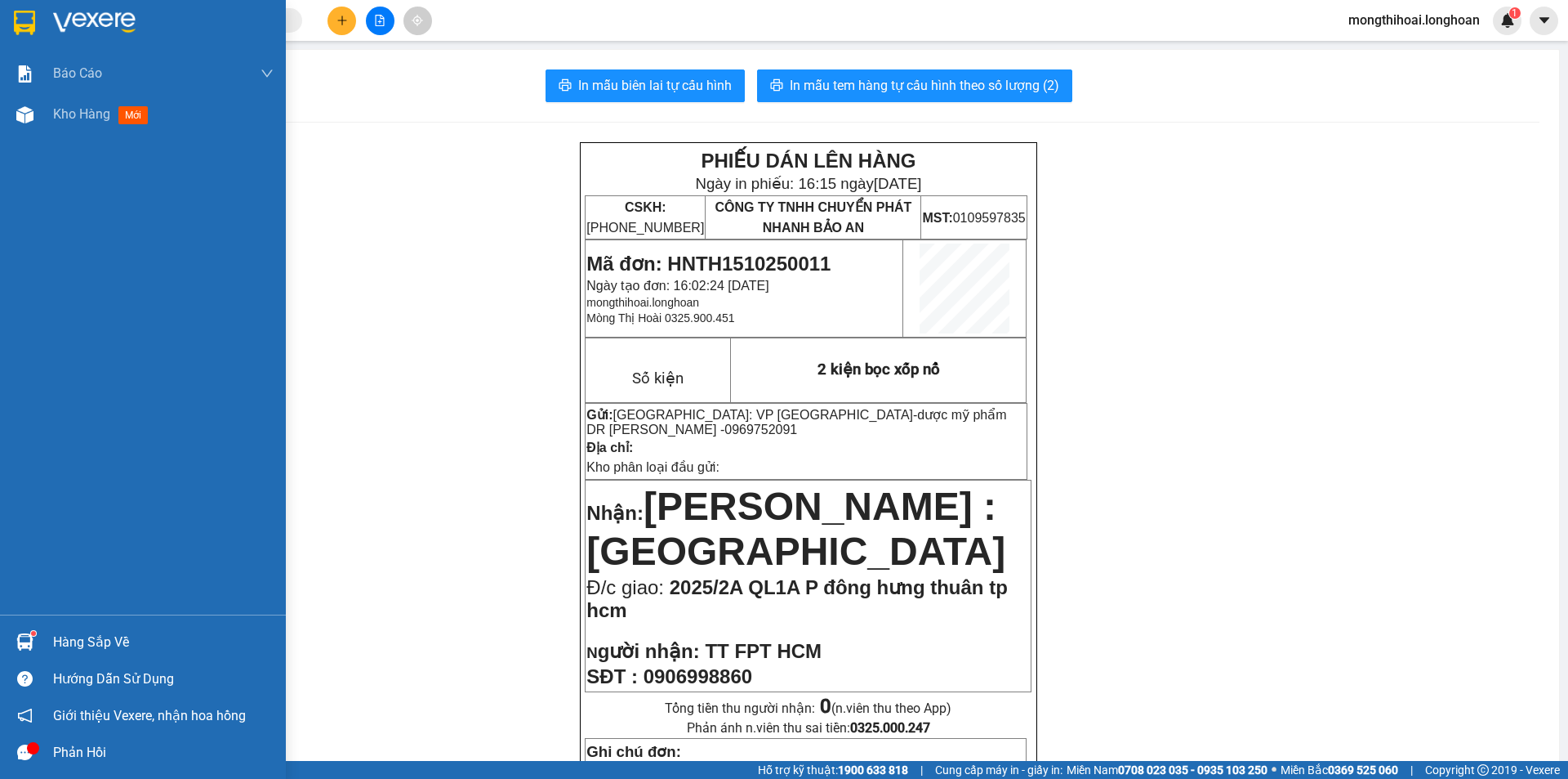
drag, startPoint x: 4, startPoint y: 18, endPoint x: 1568, endPoint y: 234, distance: 1578.8
click at [5, 17] on div at bounding box center [143, 26] width 286 height 53
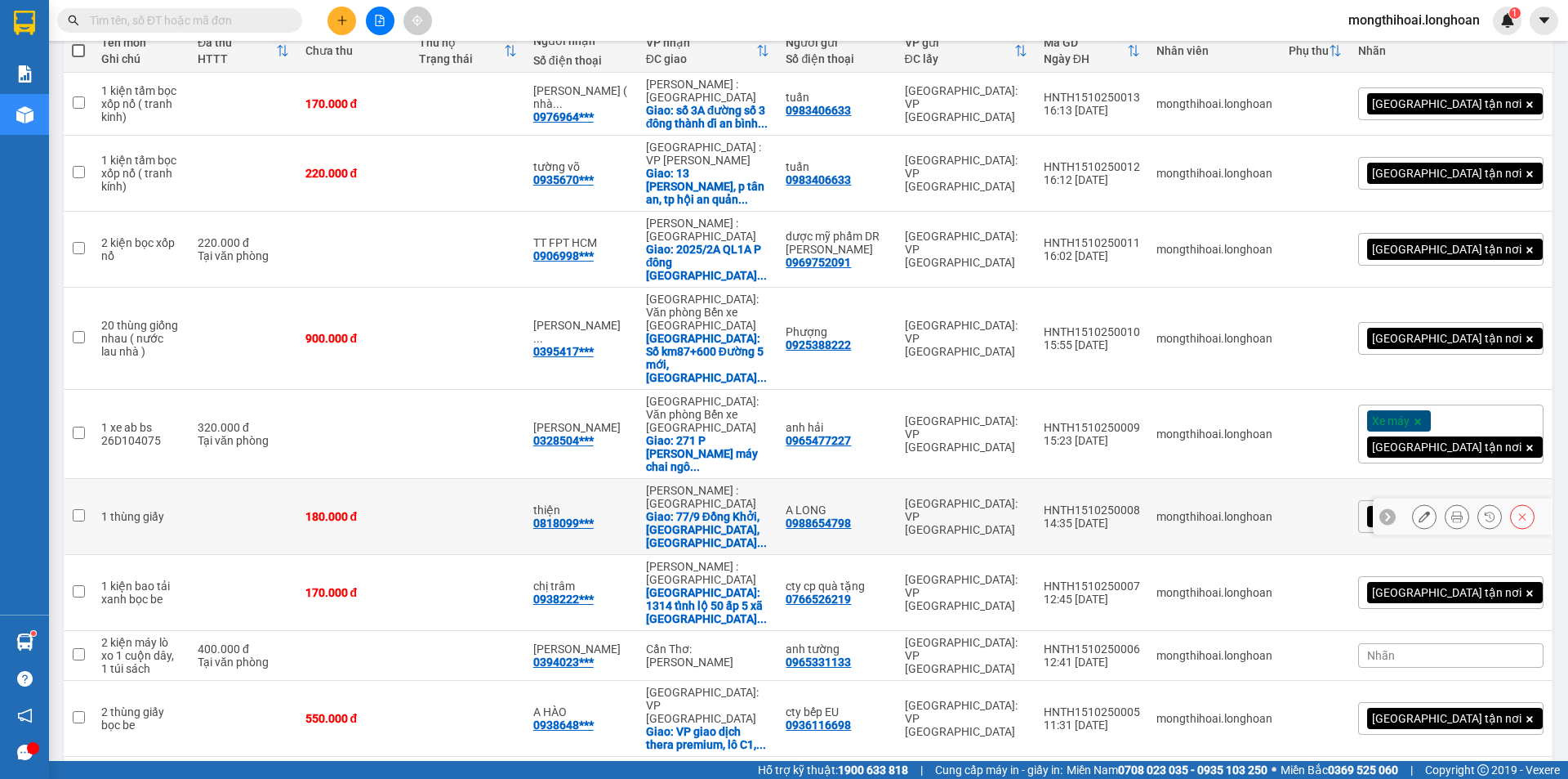
scroll to position [120, 0]
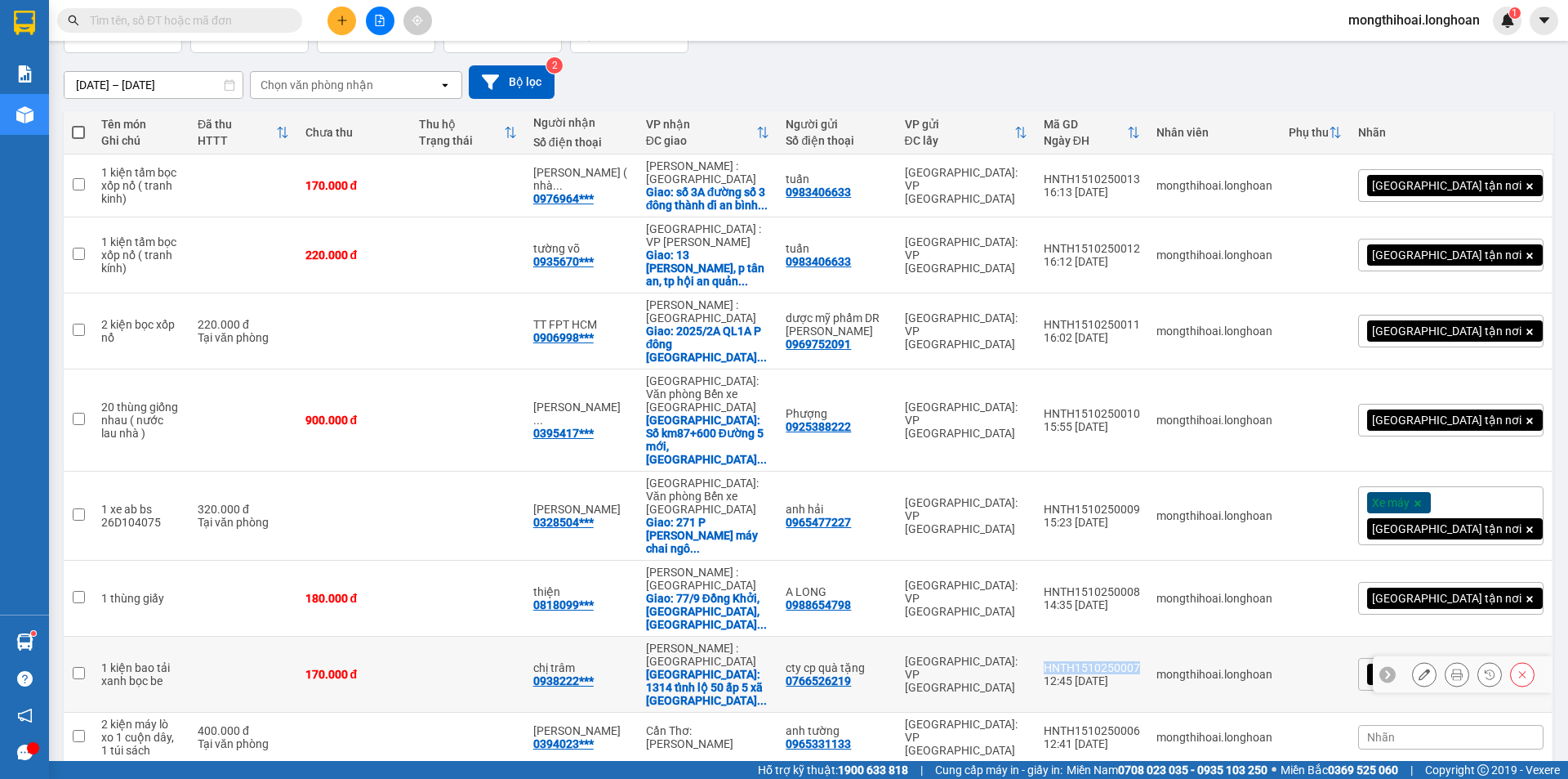
drag, startPoint x: 1219, startPoint y: 577, endPoint x: 1117, endPoint y: 579, distance: 102.0
click at [1117, 637] on td "HNTH1510250007 12:45 15/10" at bounding box center [1092, 675] width 113 height 76
checkbox input "true"
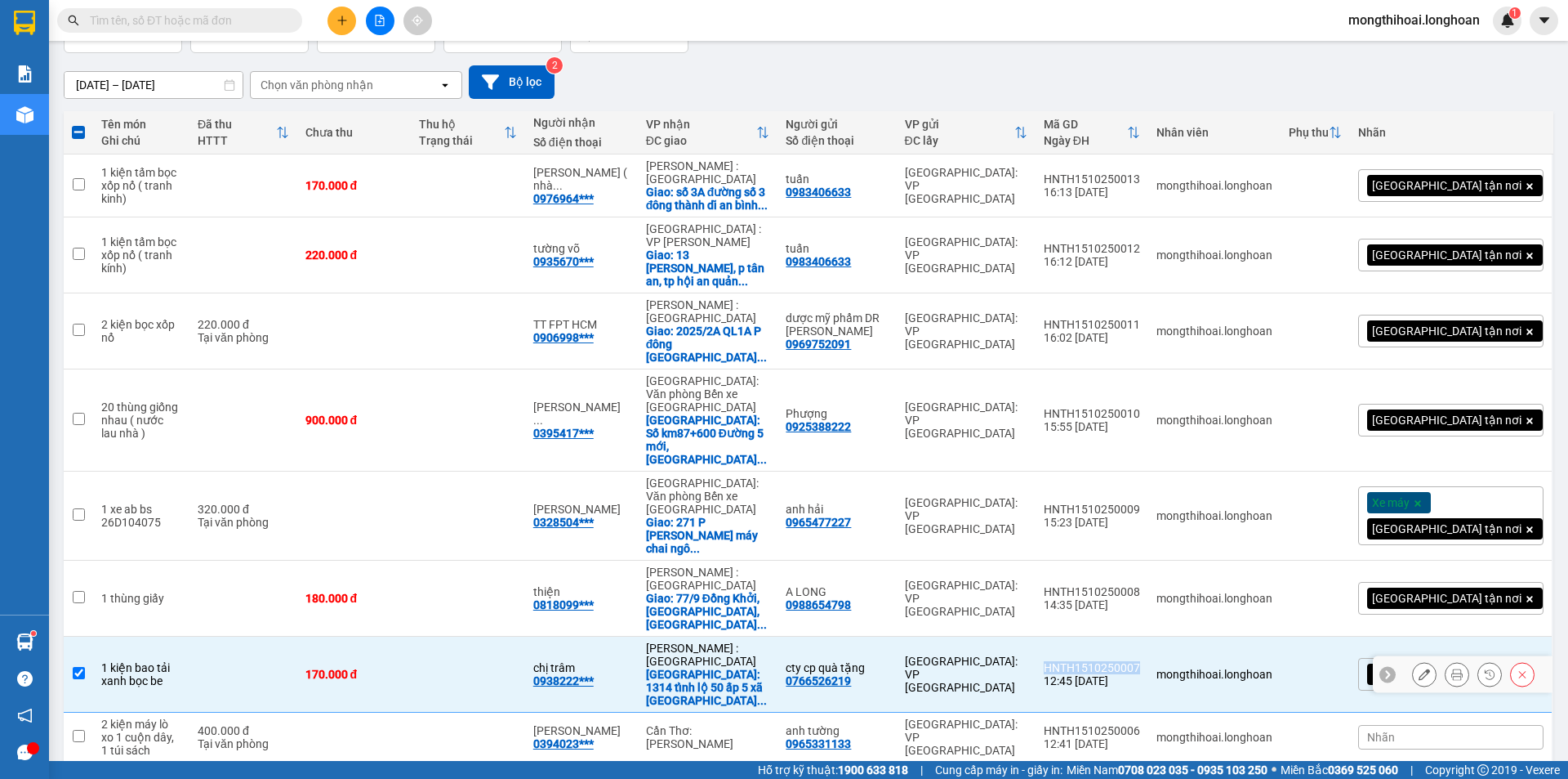
copy div "HNTH1510250007"
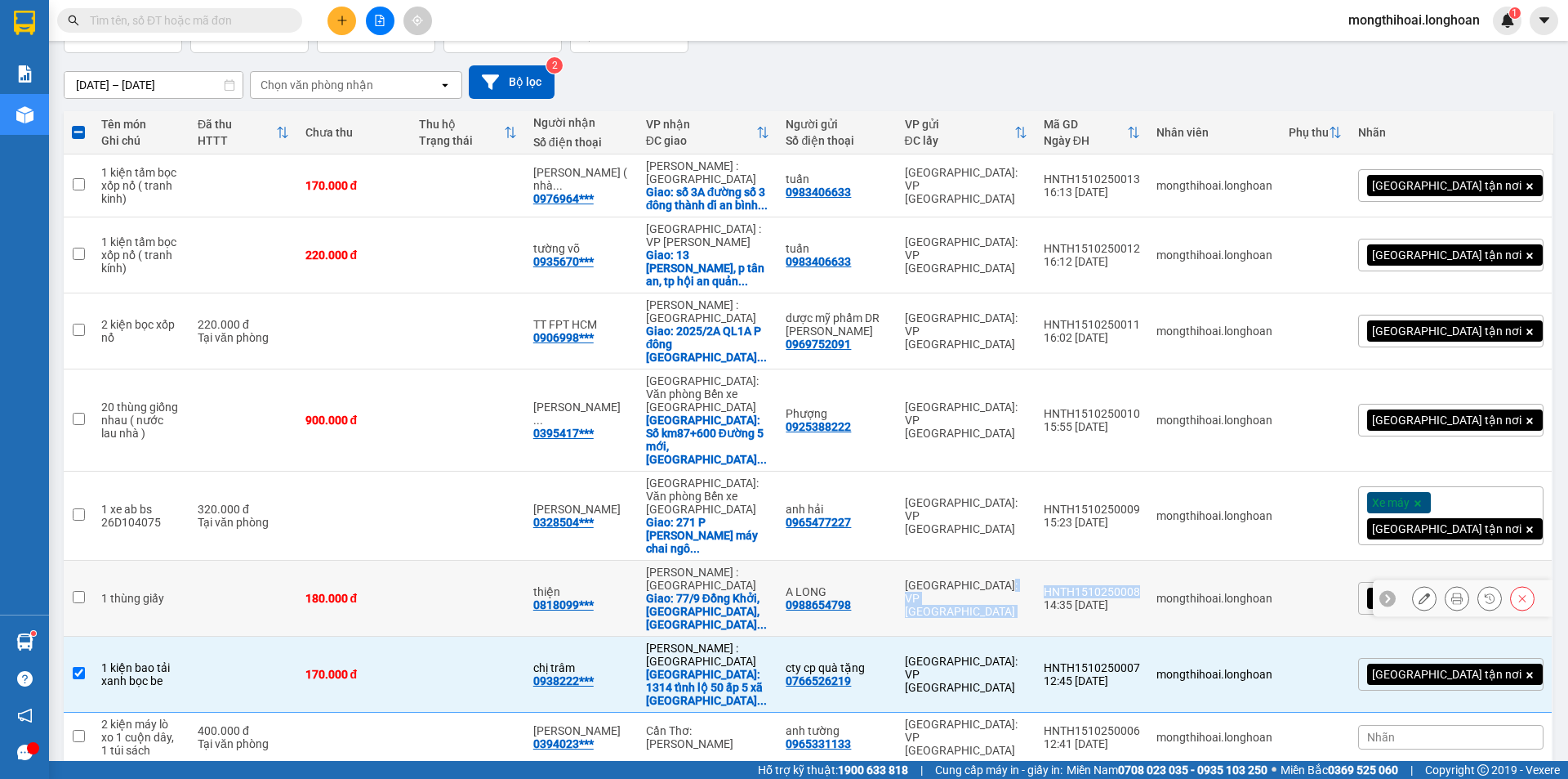
drag, startPoint x: 1217, startPoint y: 500, endPoint x: 1099, endPoint y: 504, distance: 118.1
click at [1099, 560] on tr "1 thùng giấy 180.000 đ thiện 0818099*** Hồ Chí Minh : Kho Quận 12 Giao: 77/9 Đồ…" at bounding box center [808, 599] width 1490 height 76
checkbox input "true"
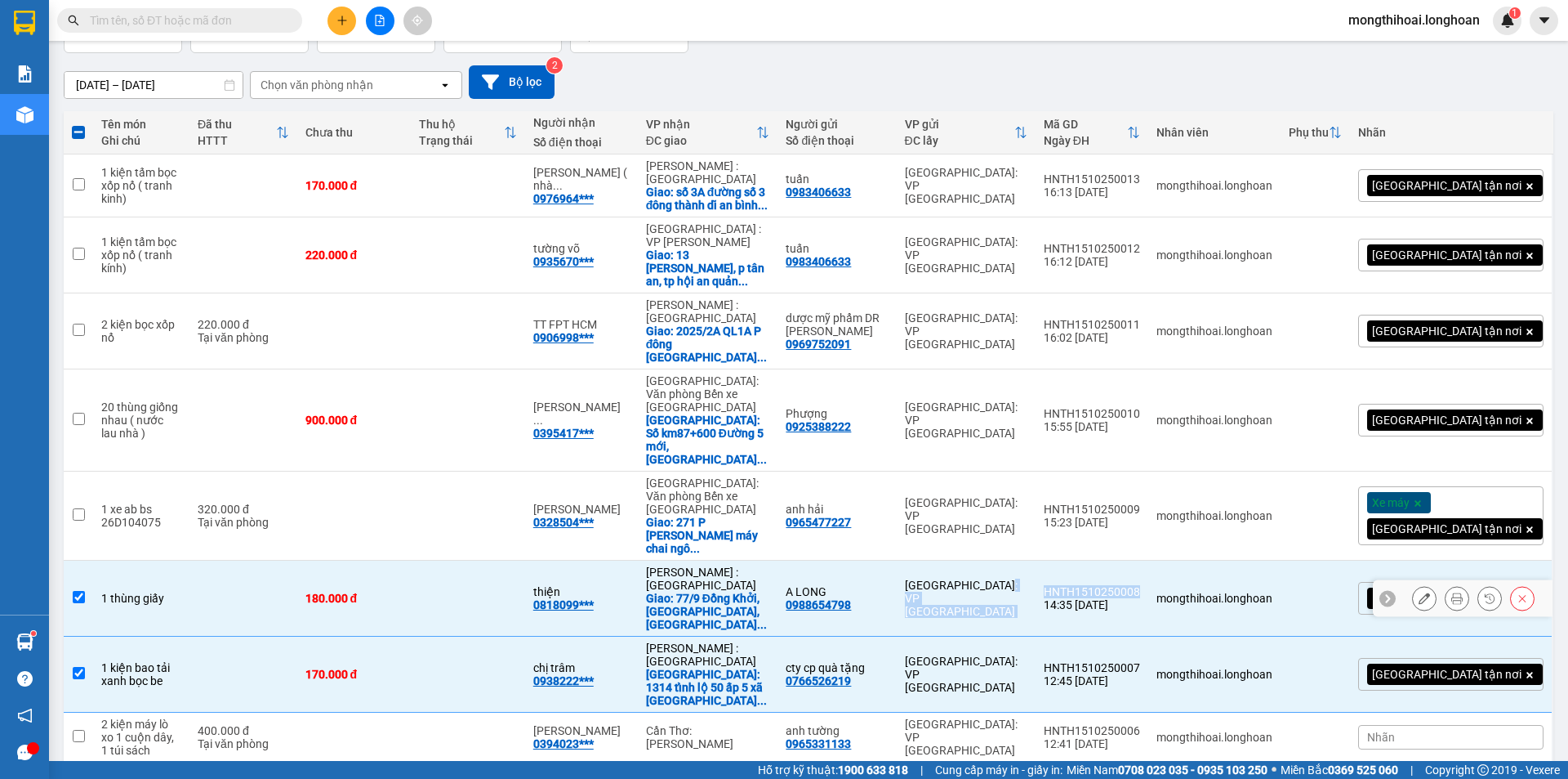
copy tr "Hà Nội: VP Tây Hồ HNTH1510250008"
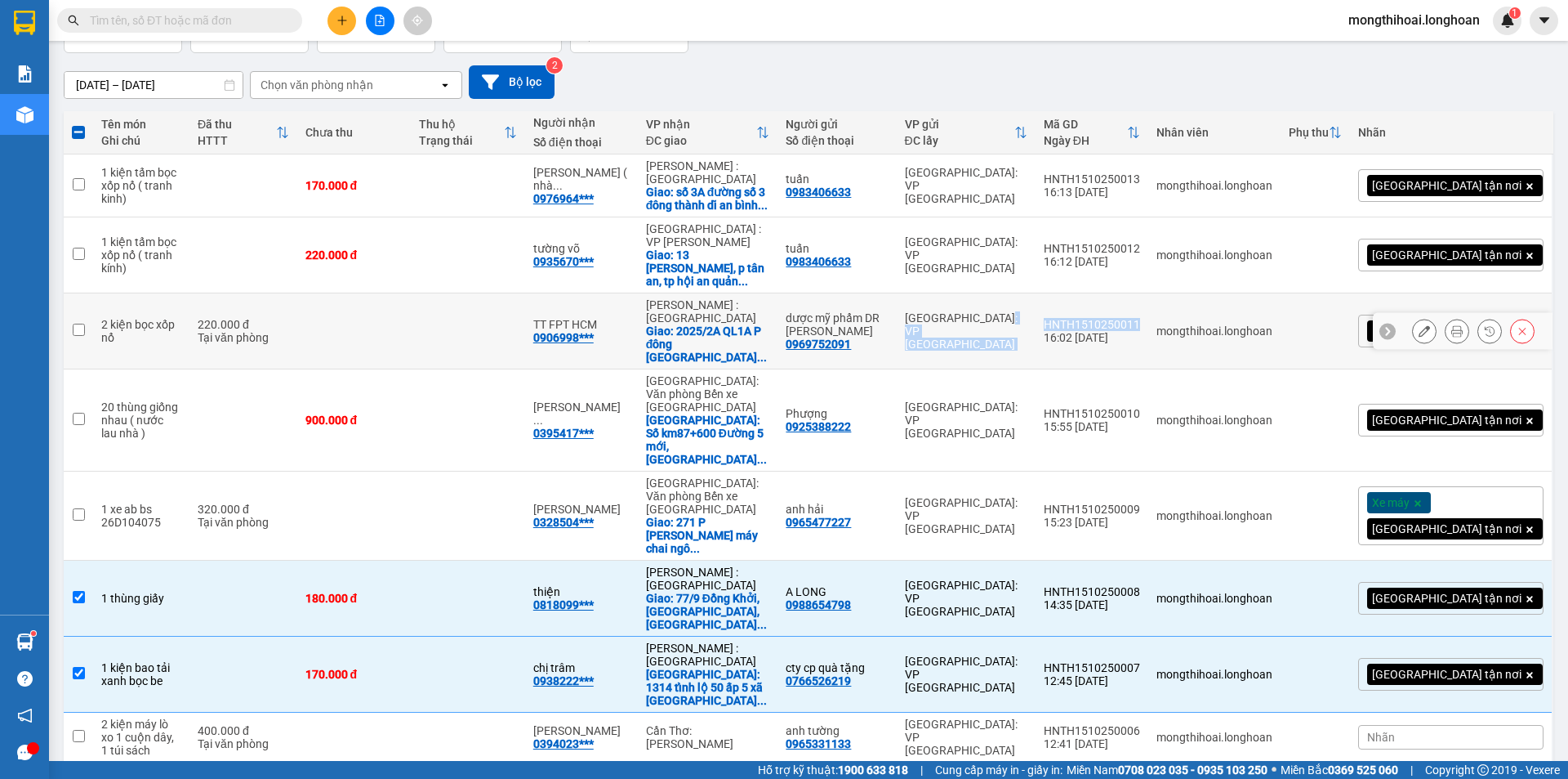
drag, startPoint x: 1218, startPoint y: 313, endPoint x: 1071, endPoint y: 307, distance: 147.1
click at [1071, 307] on tr "2 kiện bọc xốp nổ 220.000 đ Tại văn phòng TT FPT HCM 0906998*** Hồ Chí Minh : K…" at bounding box center [808, 331] width 1490 height 76
checkbox input "true"
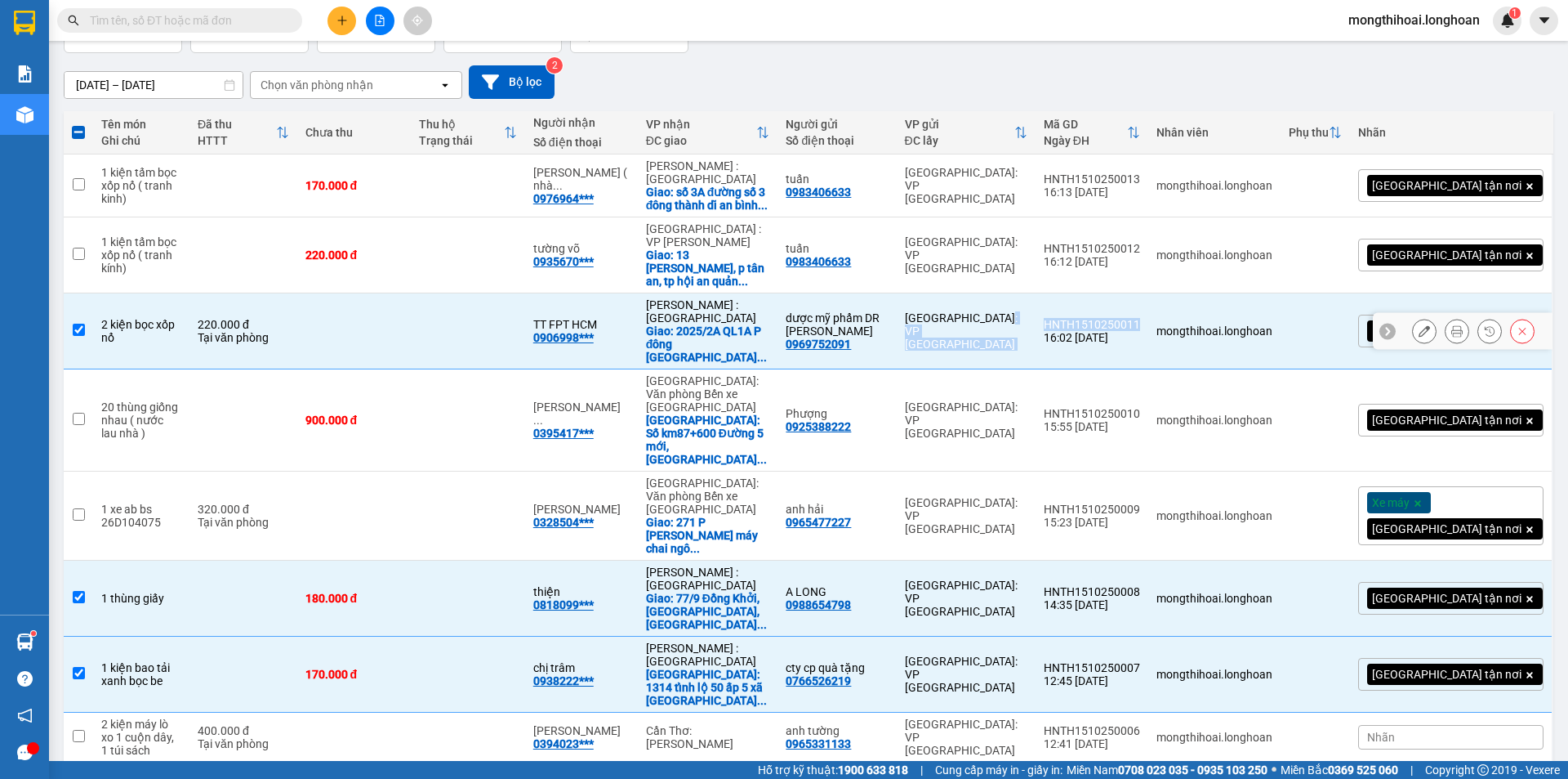
copy tr "Hà Nội: VP Tây Hồ HNTH1510250011"
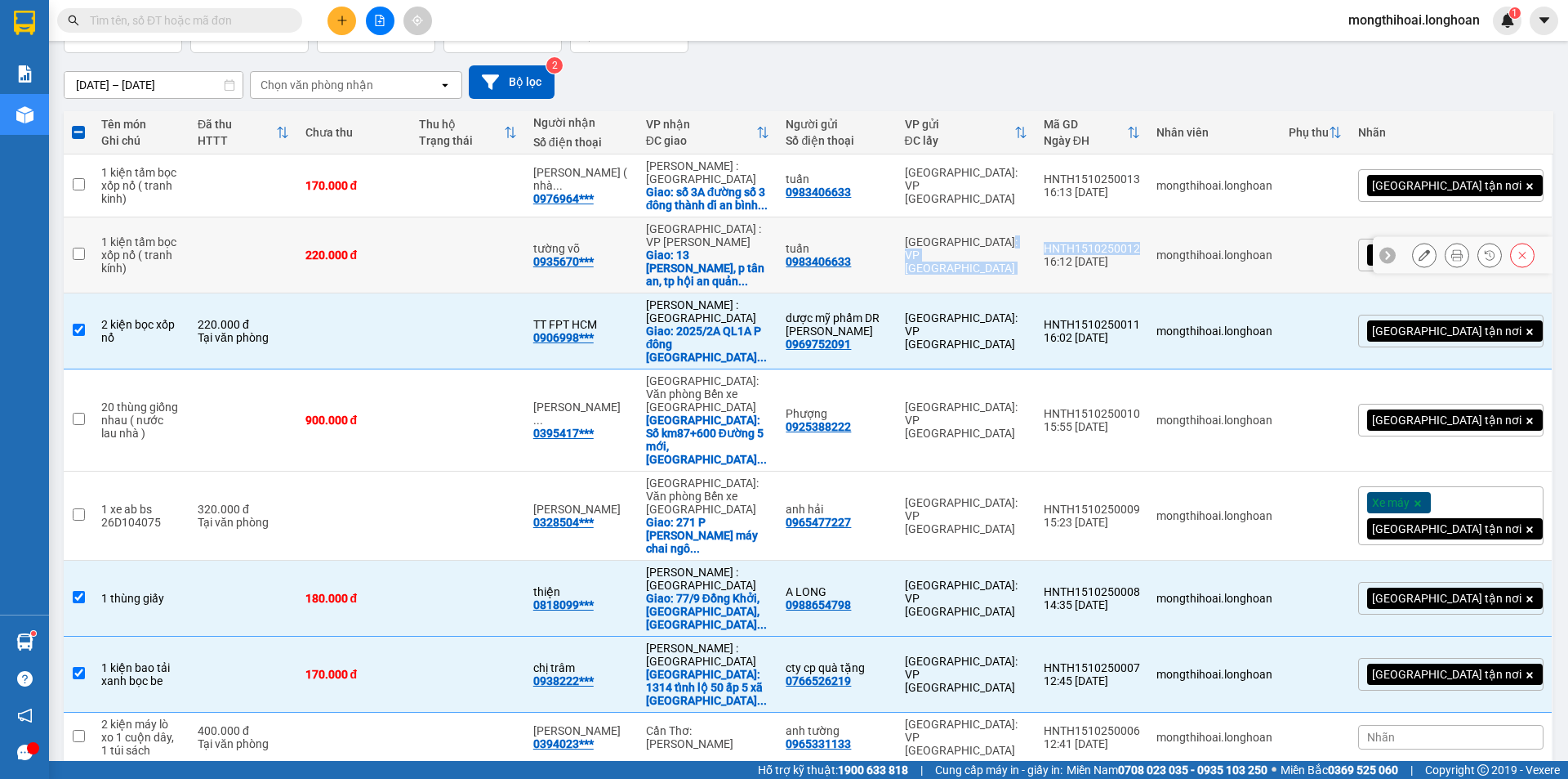
drag, startPoint x: 1221, startPoint y: 246, endPoint x: 1103, endPoint y: 249, distance: 118.0
click at [1103, 249] on tr "1 kiện tấm bọc xốp nổ ( tranh kính) 220.000 đ tường võ 0935670*** Đà Nẵng : VP …" at bounding box center [808, 256] width 1490 height 76
checkbox input "true"
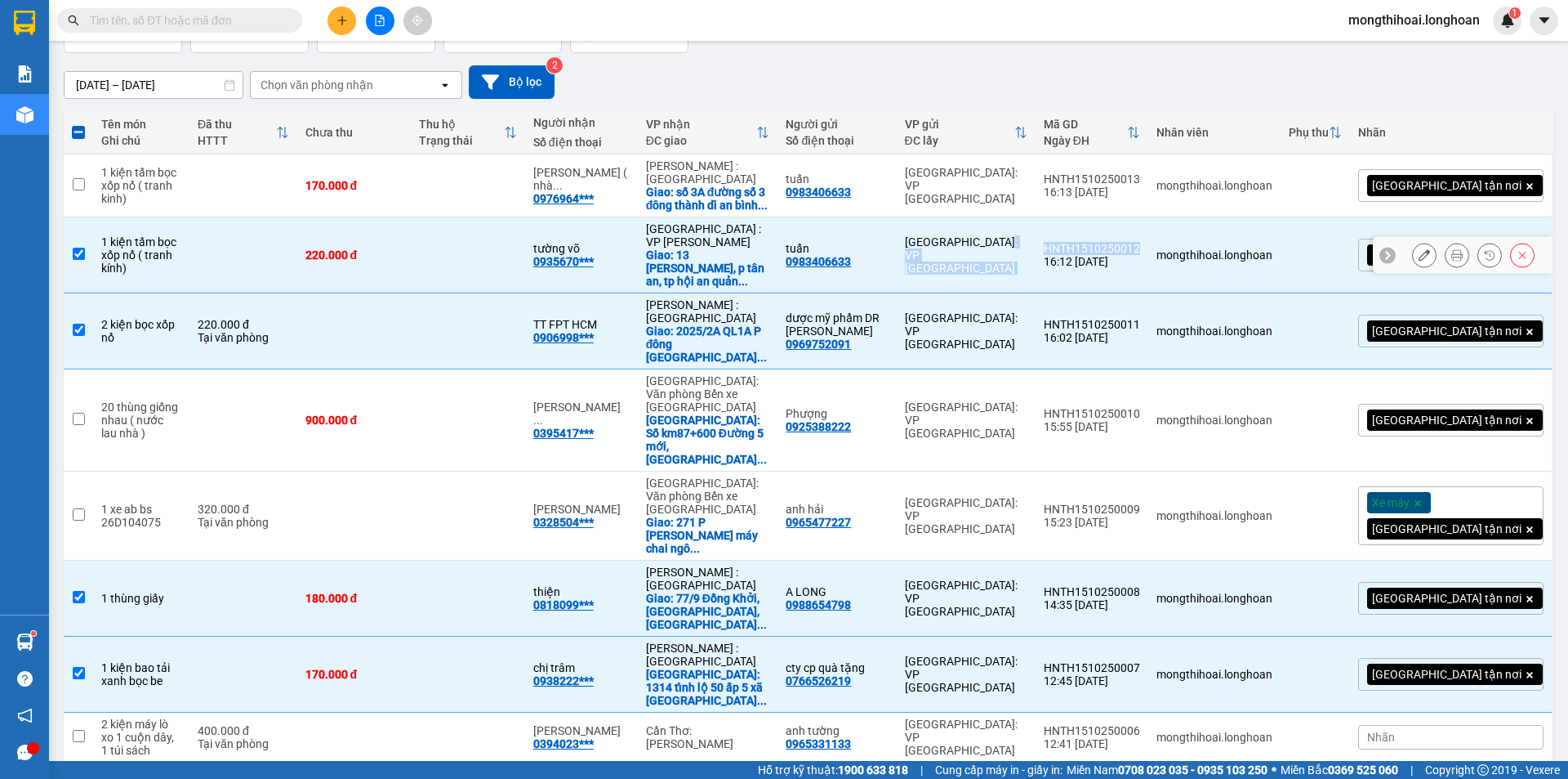
copy tr "Hà Nội: VP Tây Hồ HNTH1510250012"
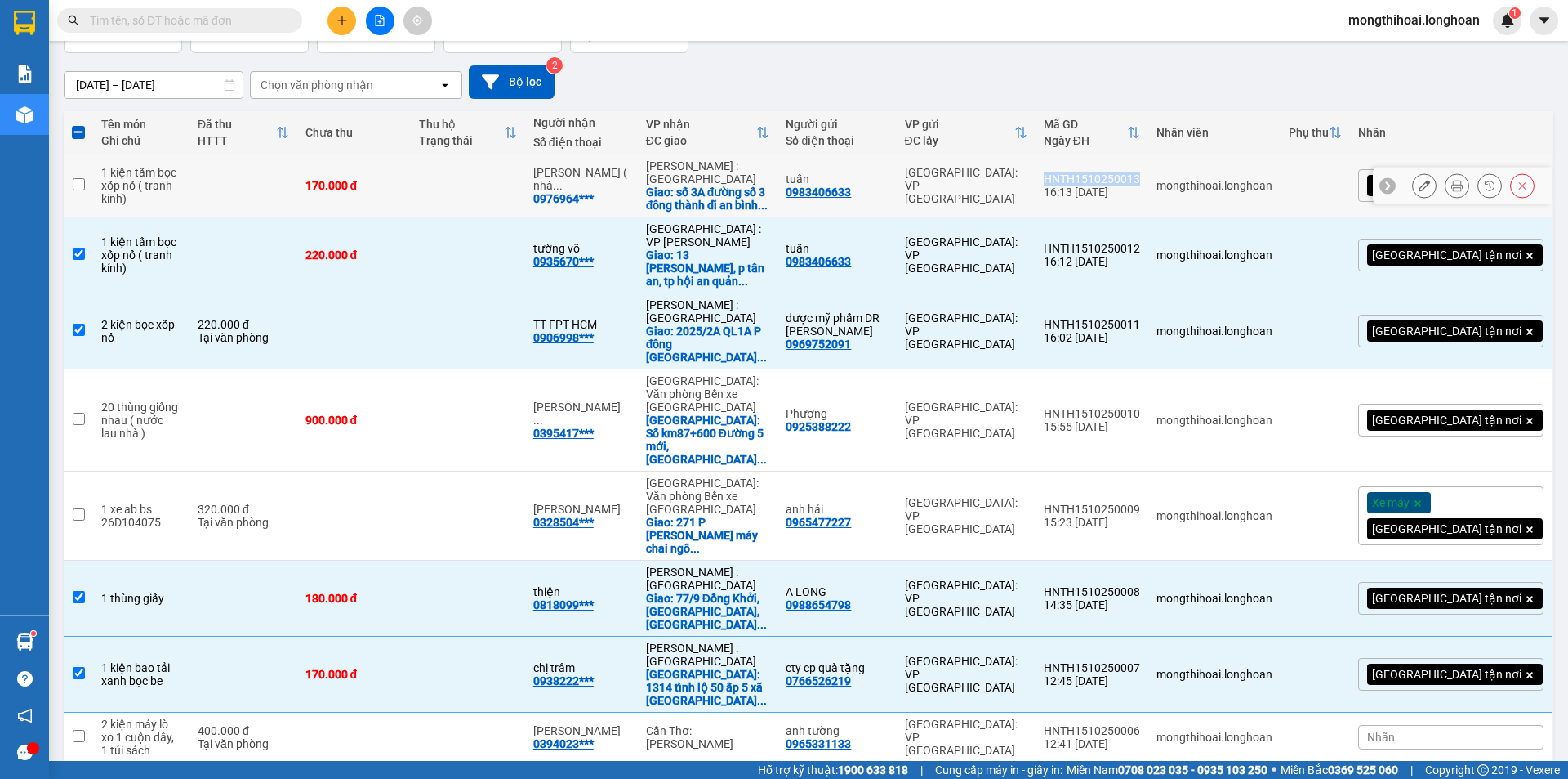
drag, startPoint x: 1215, startPoint y: 171, endPoint x: 1119, endPoint y: 182, distance: 96.6
click at [1119, 182] on td "HNTH1510250013 16:13 15/10" at bounding box center [1092, 186] width 113 height 63
checkbox input "true"
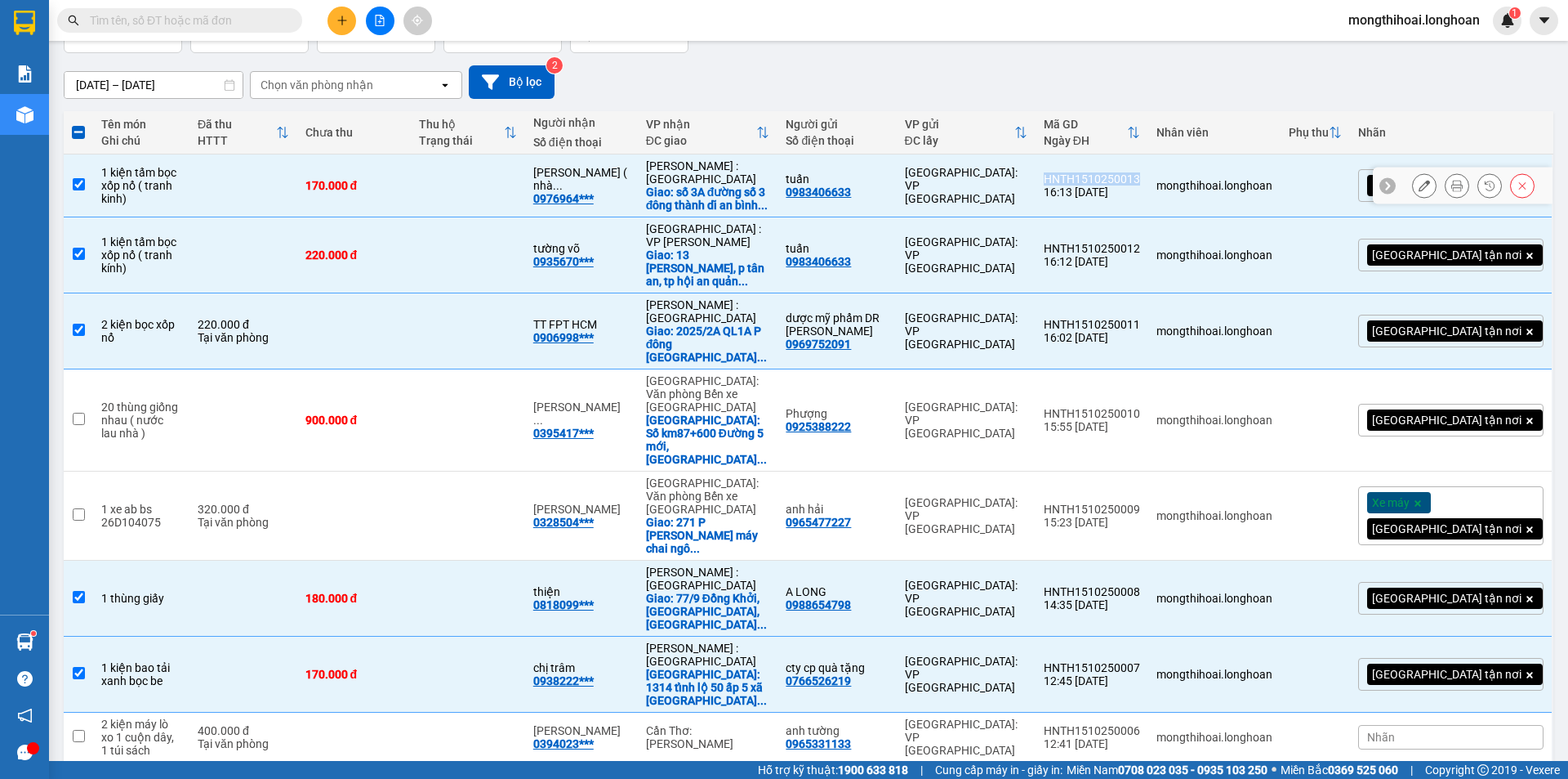
copy div "HNTH1510250013"
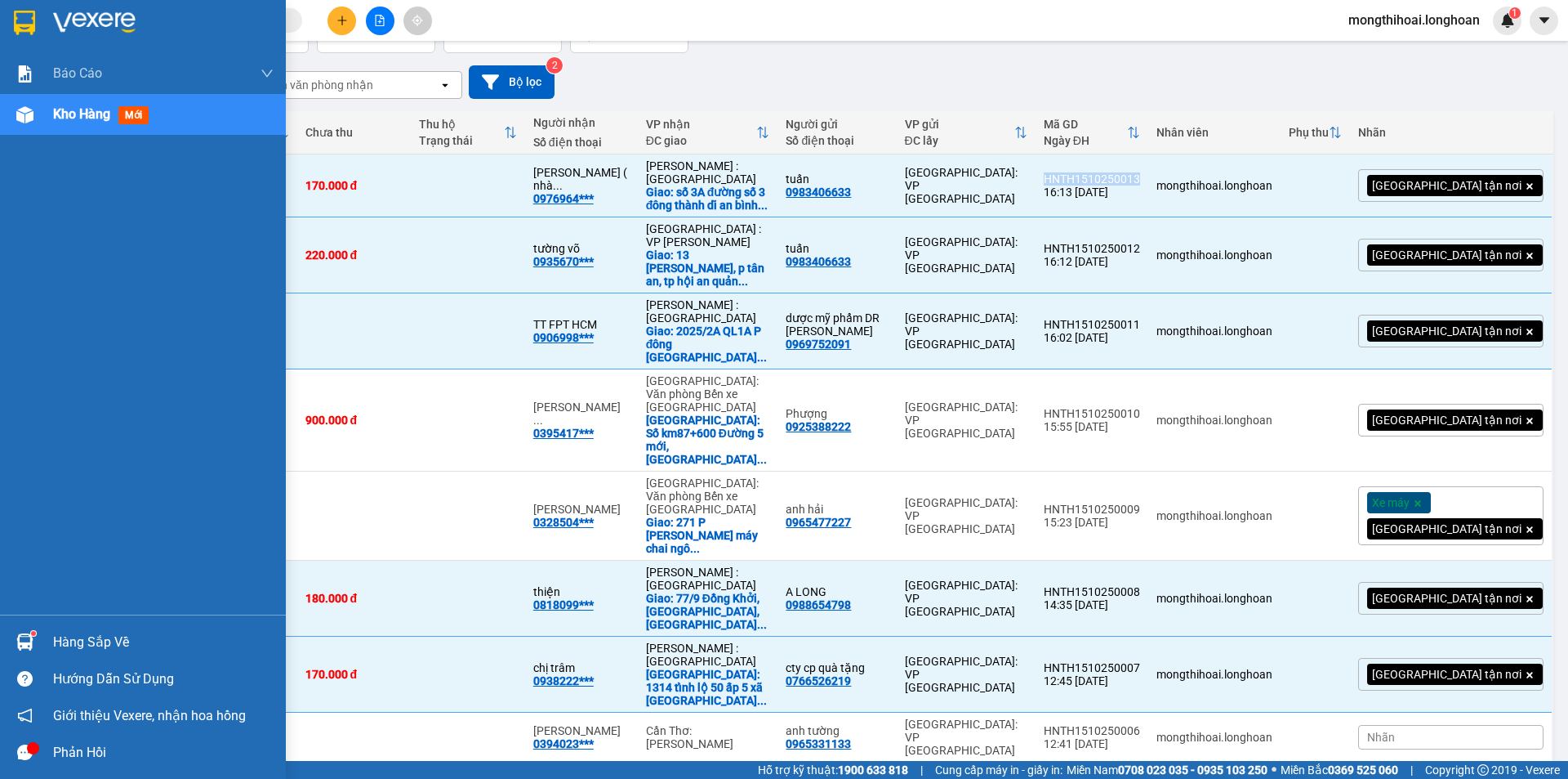
click at [20, 26] on img at bounding box center [24, 23] width 22 height 24
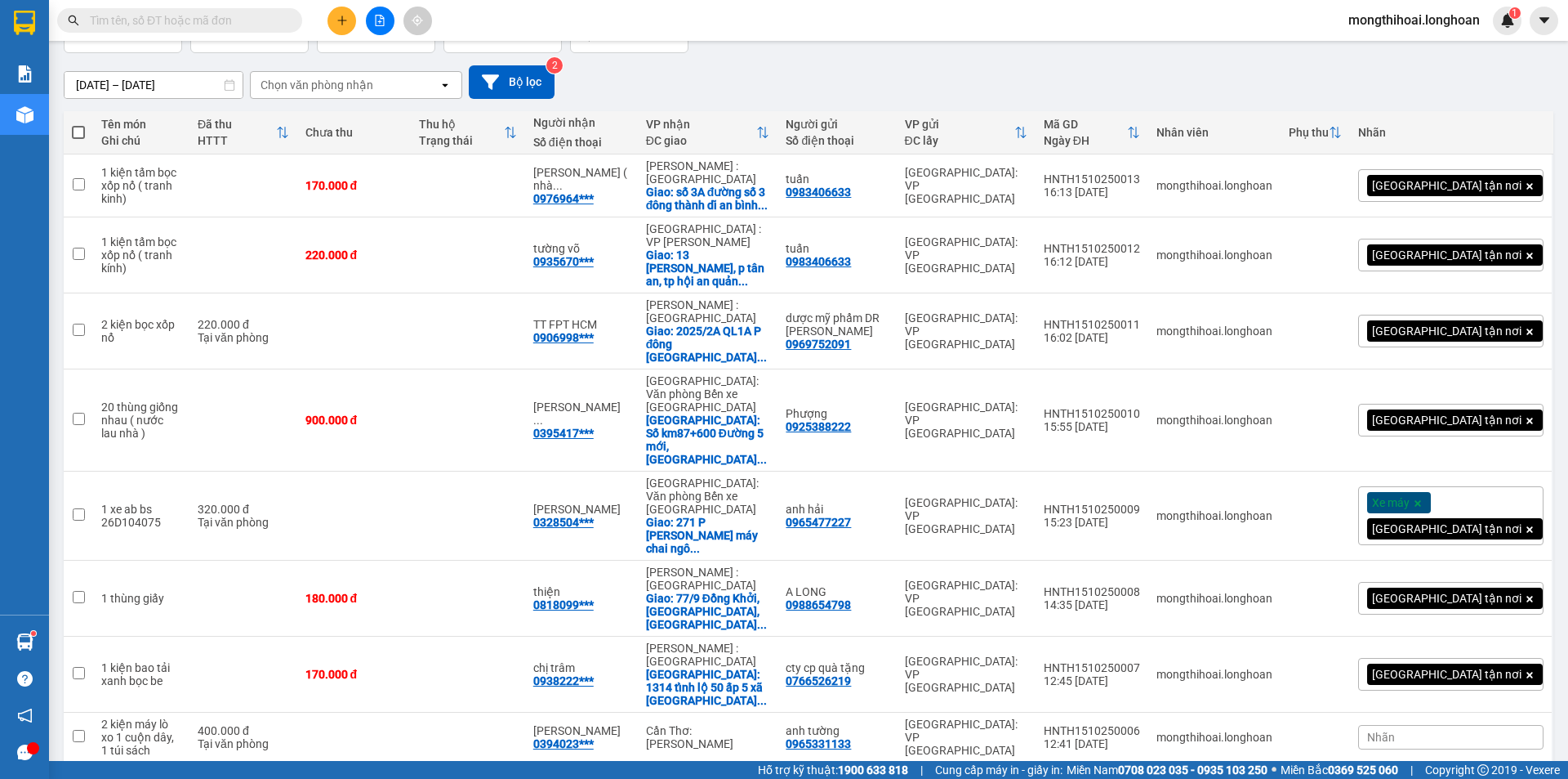
click at [264, 14] on input "text" at bounding box center [186, 21] width 193 height 18
paste input "03971211997"
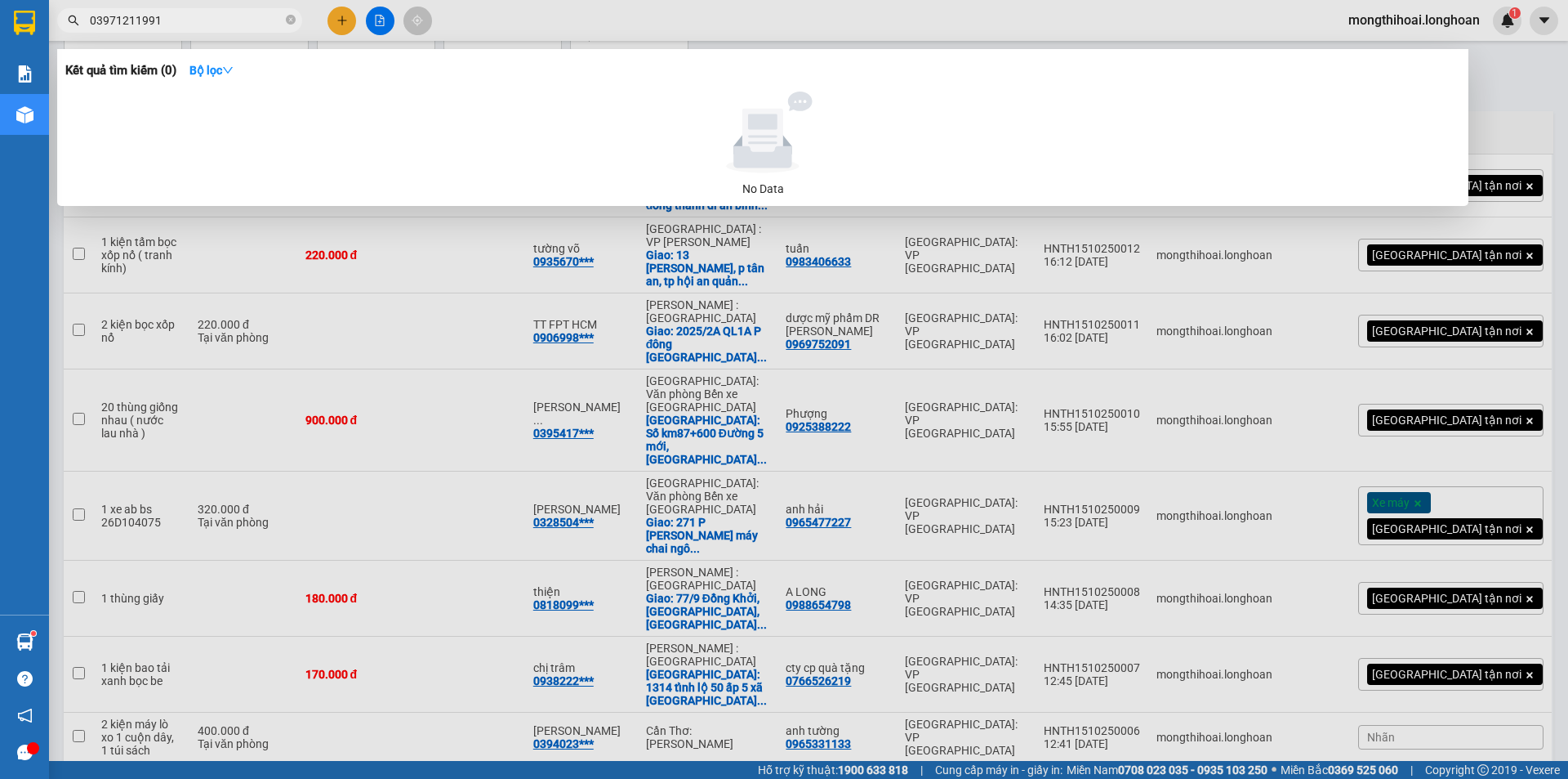
click at [128, 19] on input "03971211991" at bounding box center [186, 21] width 193 height 18
click at [132, 18] on input "03971211991" at bounding box center [186, 21] width 193 height 18
click at [187, 23] on input "0397121991" at bounding box center [186, 21] width 193 height 18
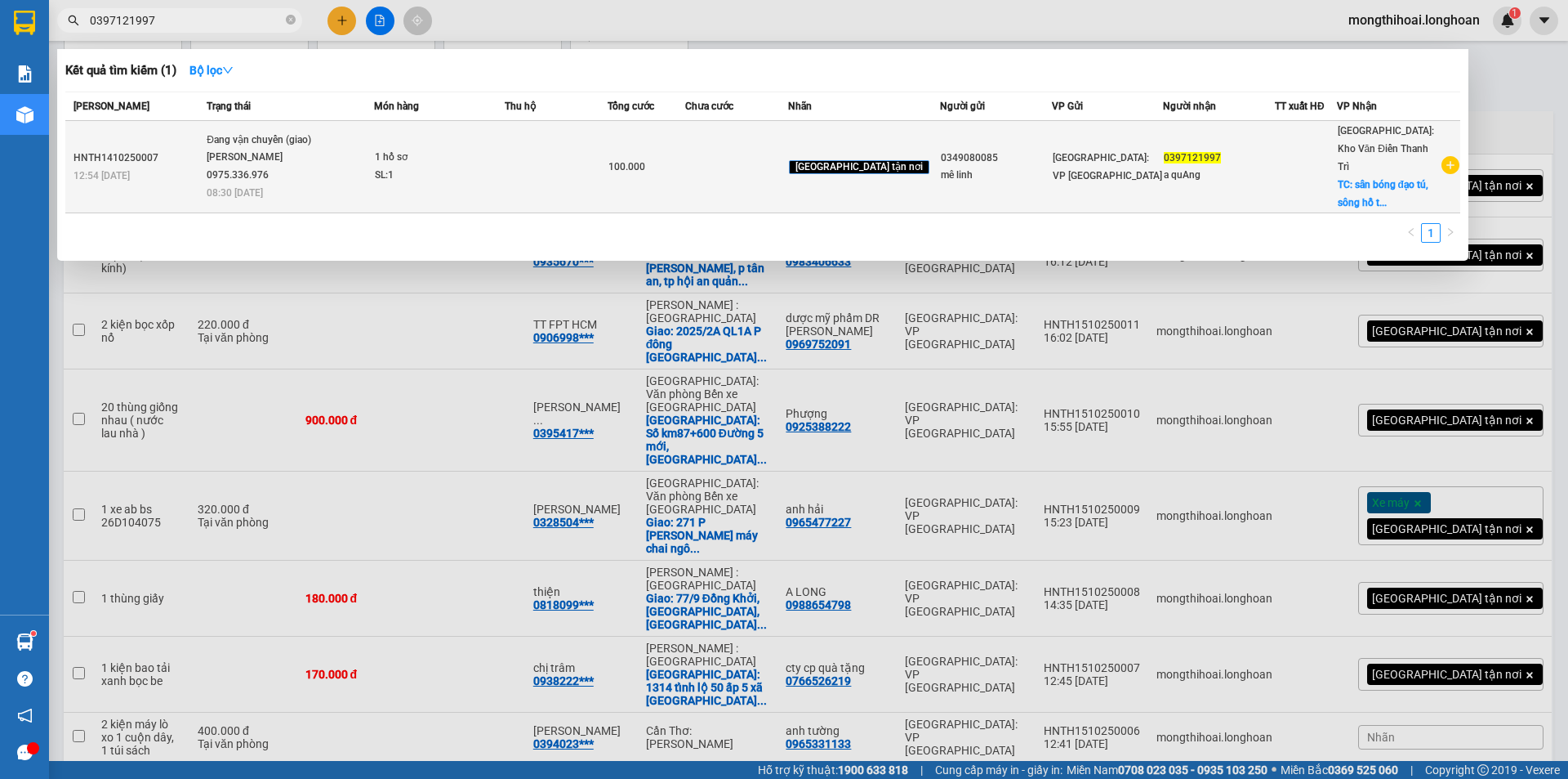
type input "0397121997"
click at [498, 167] on div "SL: 1" at bounding box center [436, 175] width 122 height 18
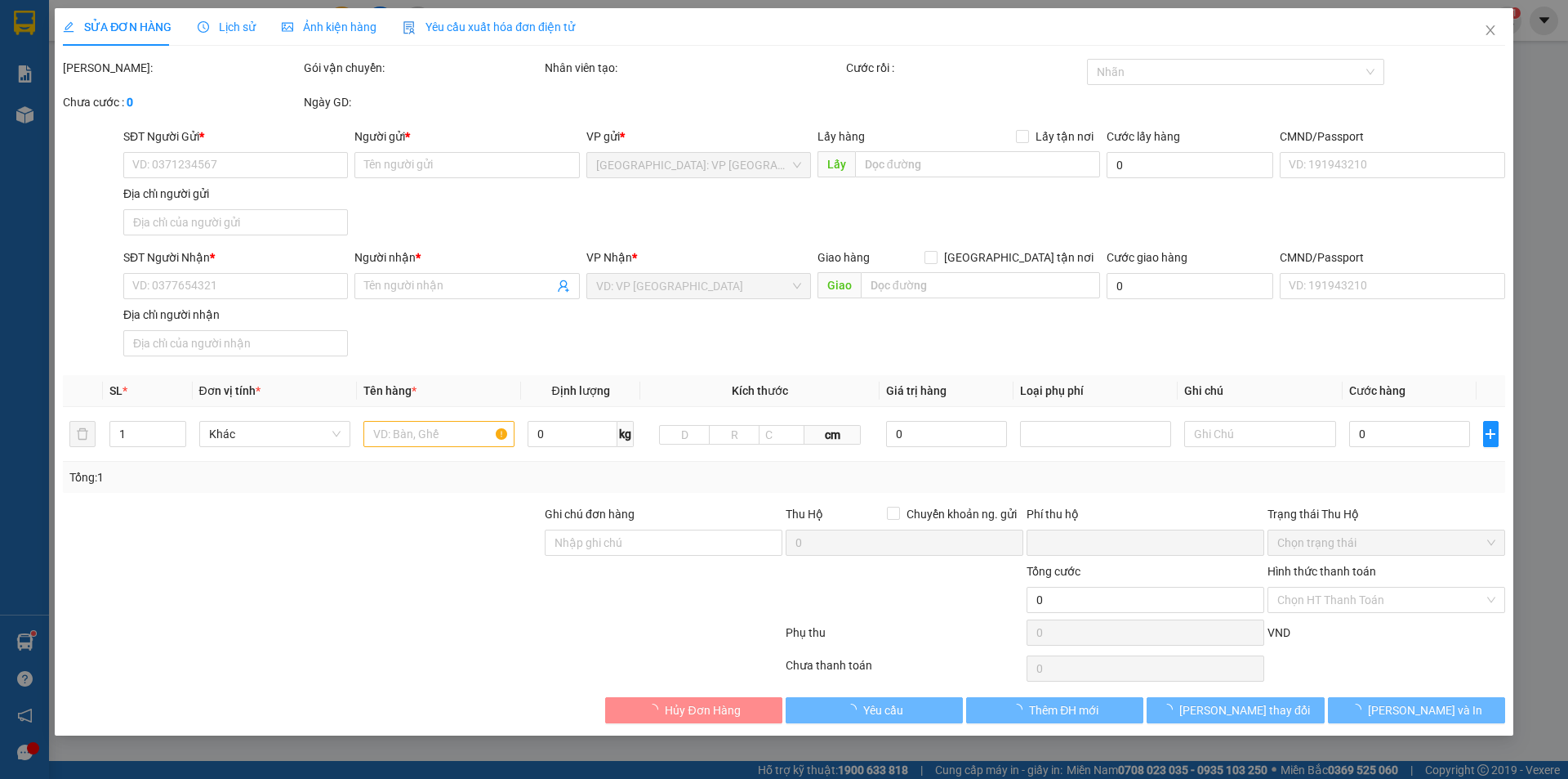
click at [231, 21] on span "Lịch sử" at bounding box center [226, 26] width 58 height 13
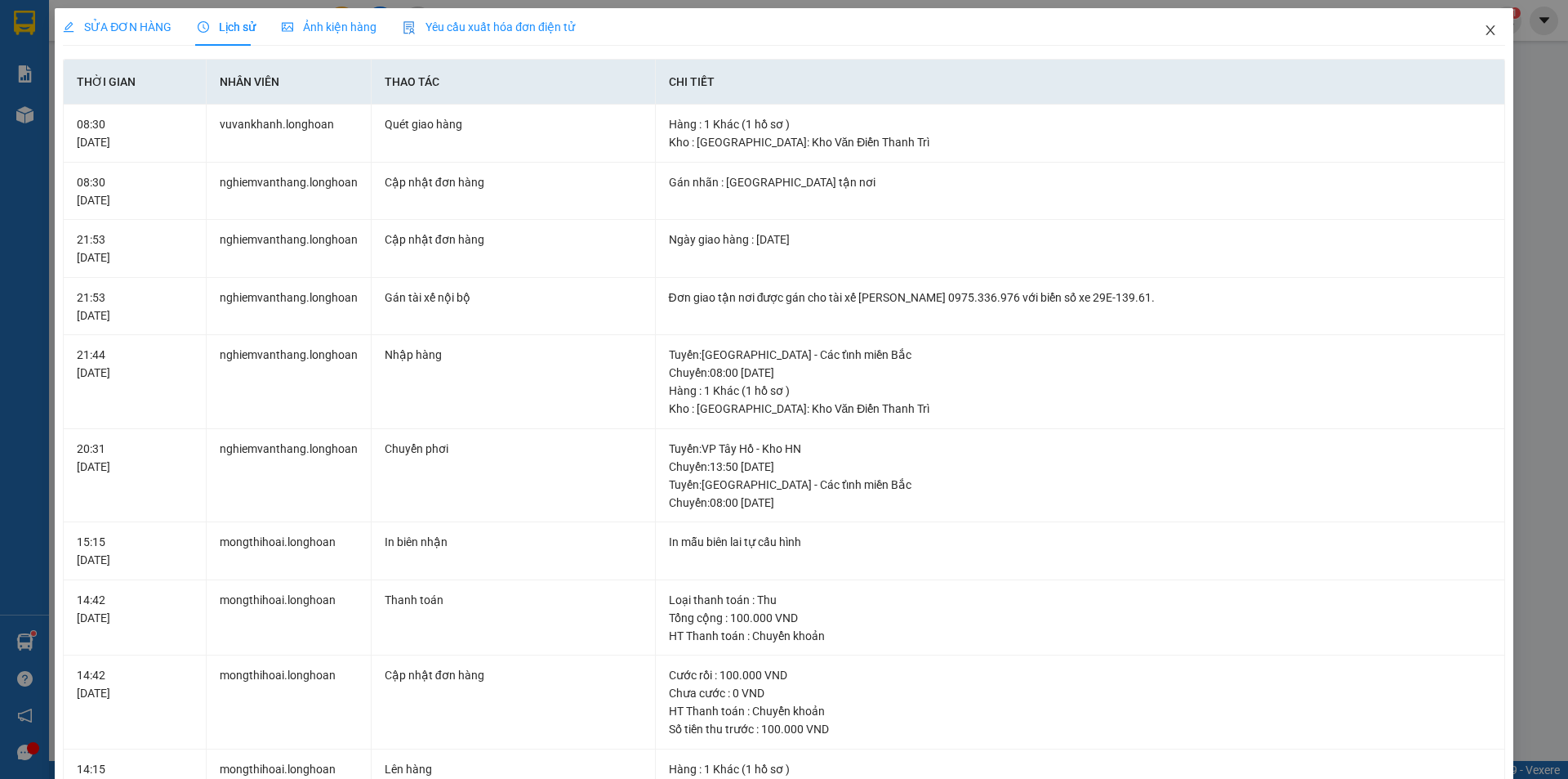
click at [1485, 32] on icon "close" at bounding box center [1491, 29] width 13 height 13
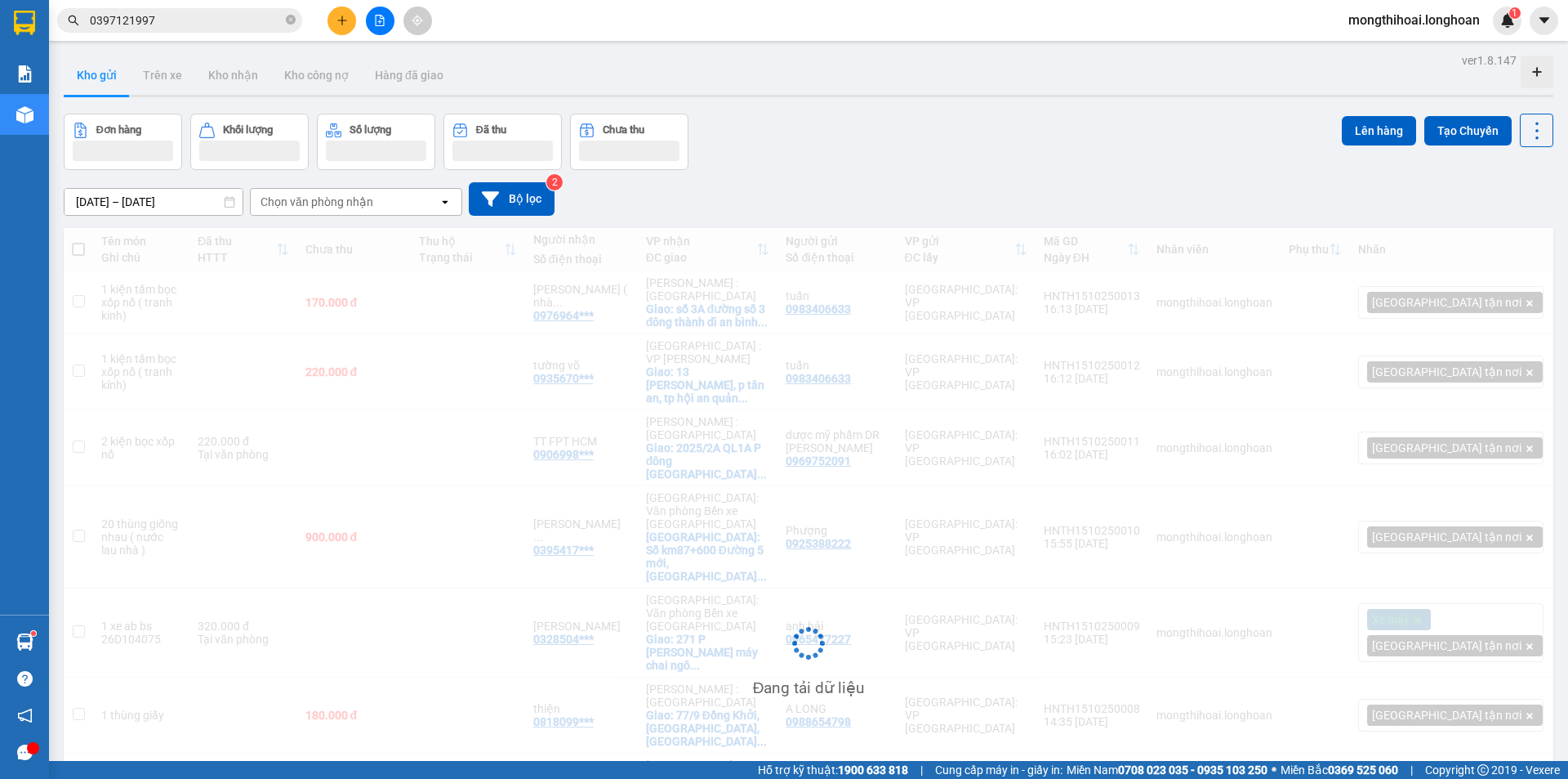
click at [239, 8] on div "Kết quả tìm kiếm ( 1 ) Bộ lọc Mã ĐH Trạng thái Món hàng Thu hộ Tổng cước Chưa c…" at bounding box center [159, 21] width 318 height 28
click at [244, 30] on span "0397121997" at bounding box center [179, 20] width 245 height 24
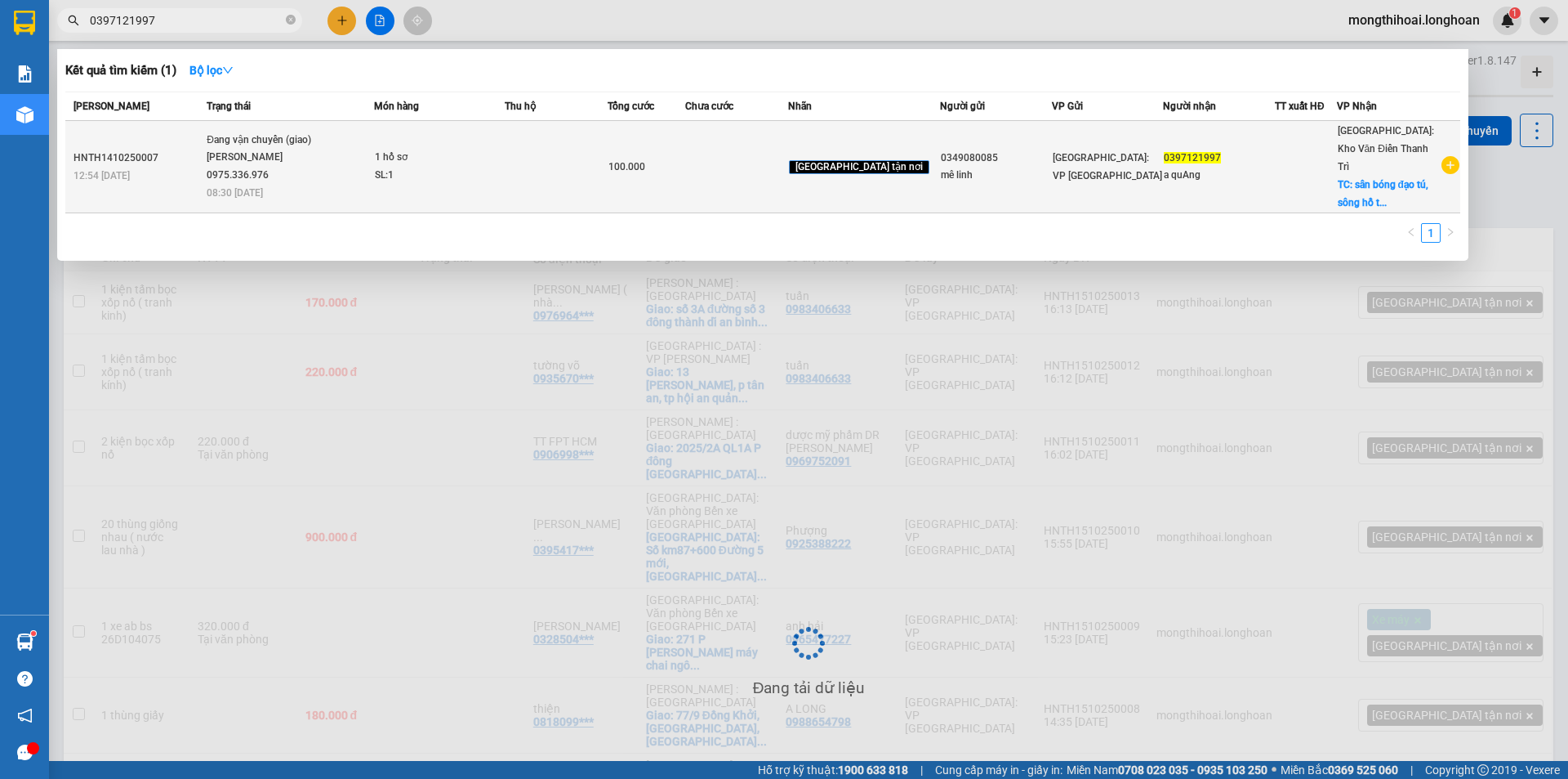
click at [538, 170] on td at bounding box center [555, 167] width 103 height 92
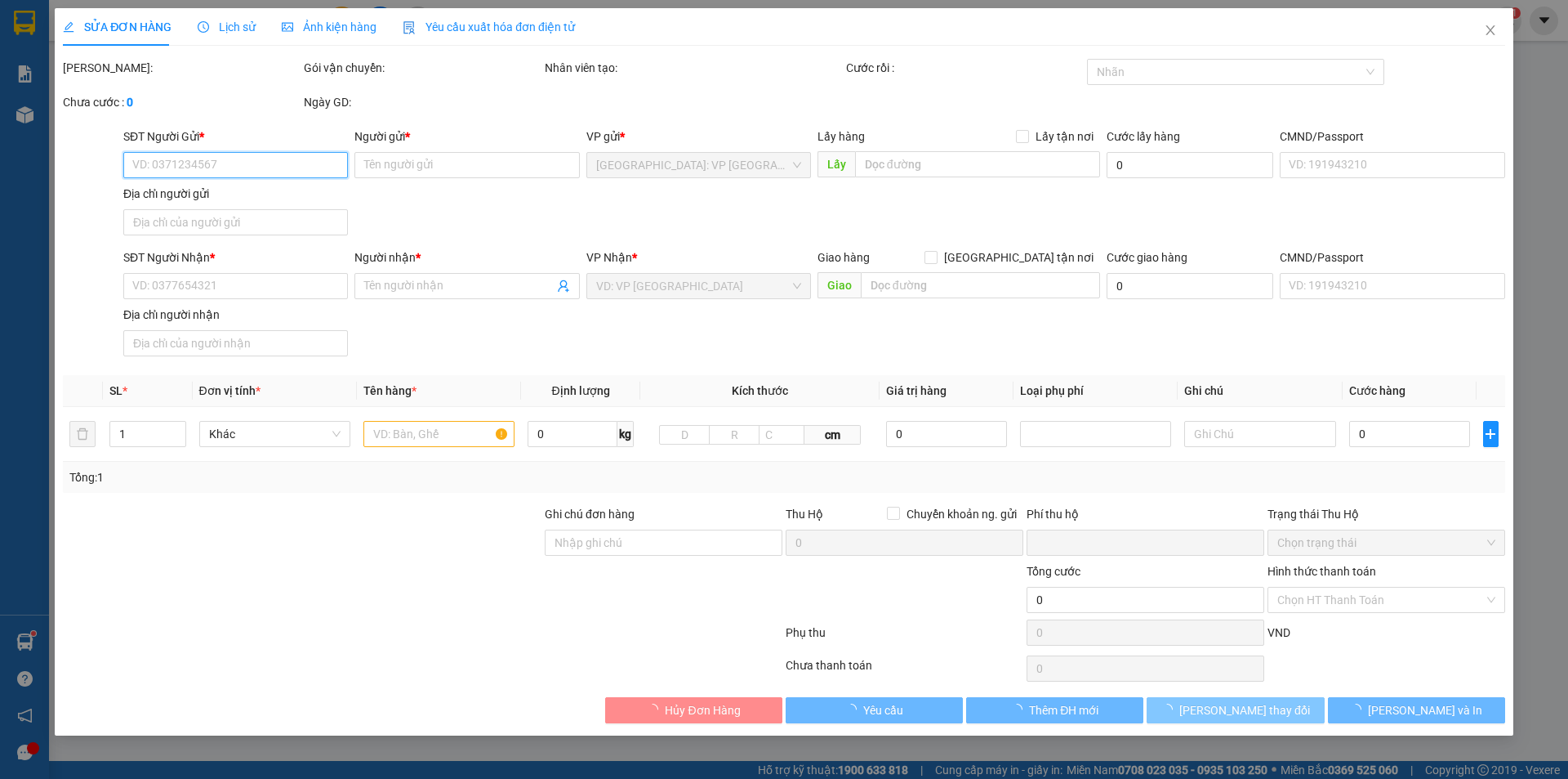
type input "0349080085"
type input "mê linh"
type input "0397121997"
type input "a quAng"
checkbox input "true"
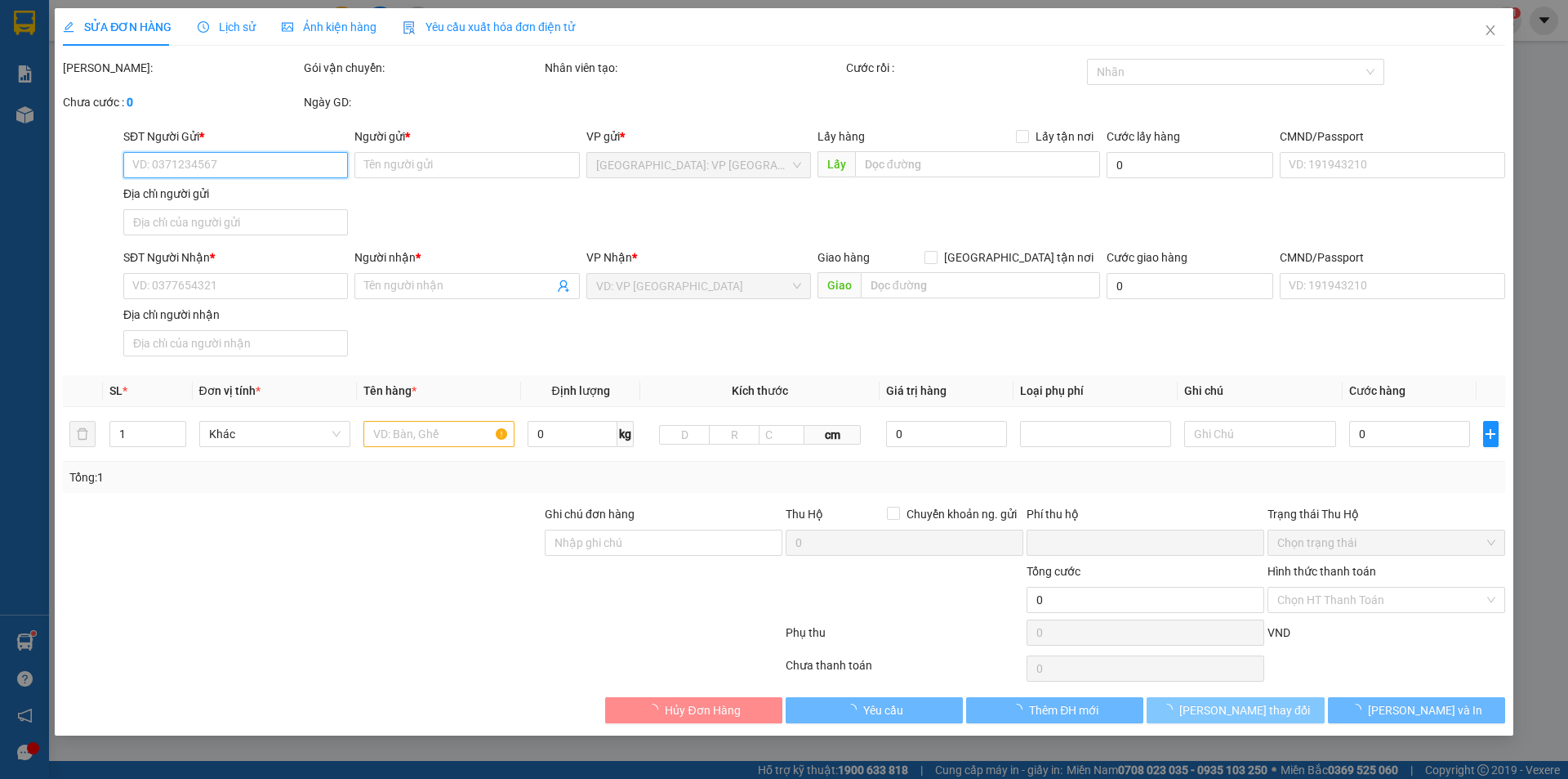
type input "sân bóng đạo tú, sông hồ thuận thành [GEOGRAPHIC_DATA]"
type input "0"
type input "100.000"
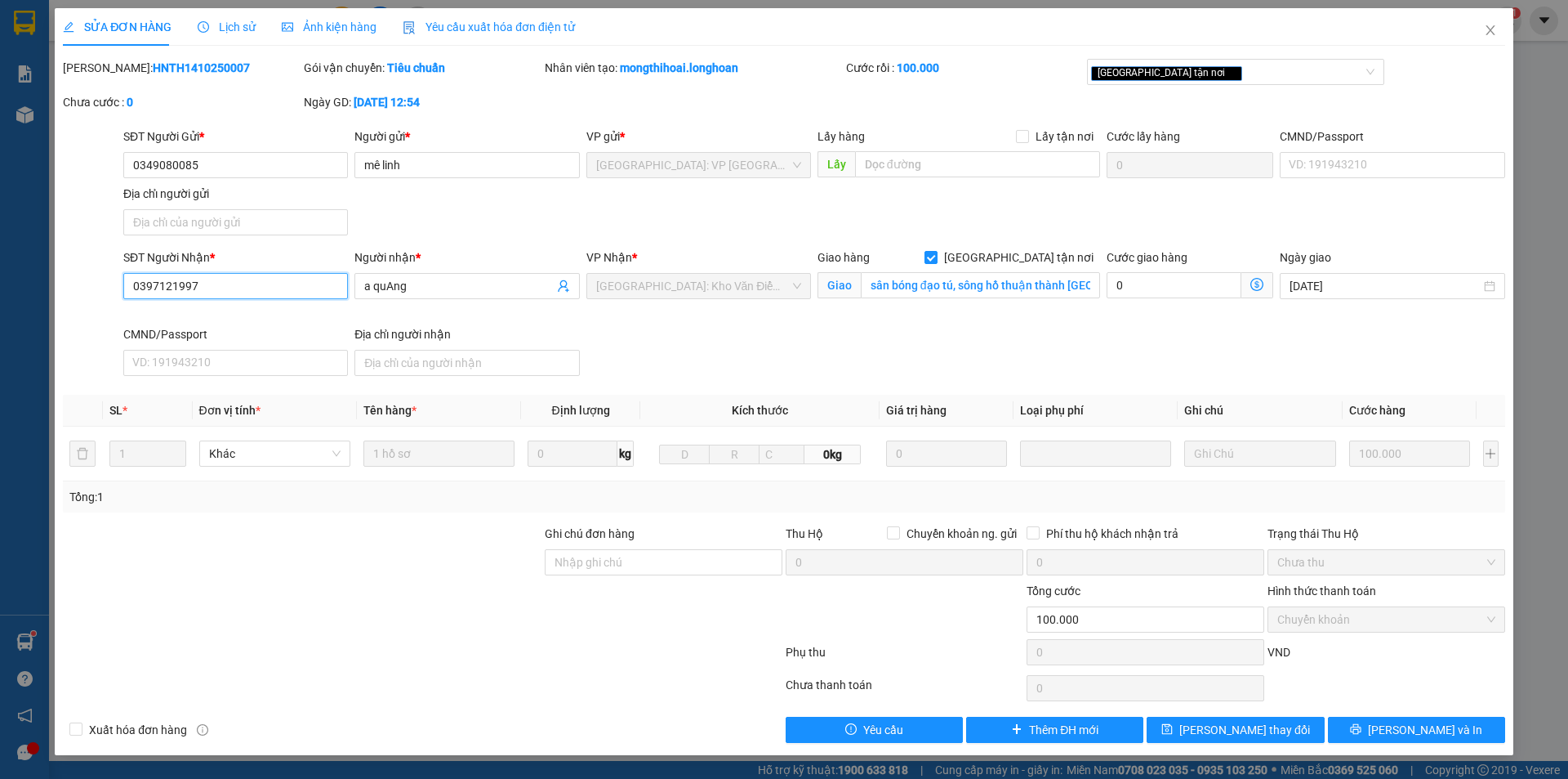
click at [261, 292] on input "0397121997" at bounding box center [235, 286] width 224 height 26
type input "0397121991"
click at [680, 563] on input "Ghi chú đơn hàng" at bounding box center [663, 562] width 238 height 26
click at [1198, 77] on div "[GEOGRAPHIC_DATA] tận nơi" at bounding box center [1227, 72] width 273 height 20
type input "sửa lai sdt"
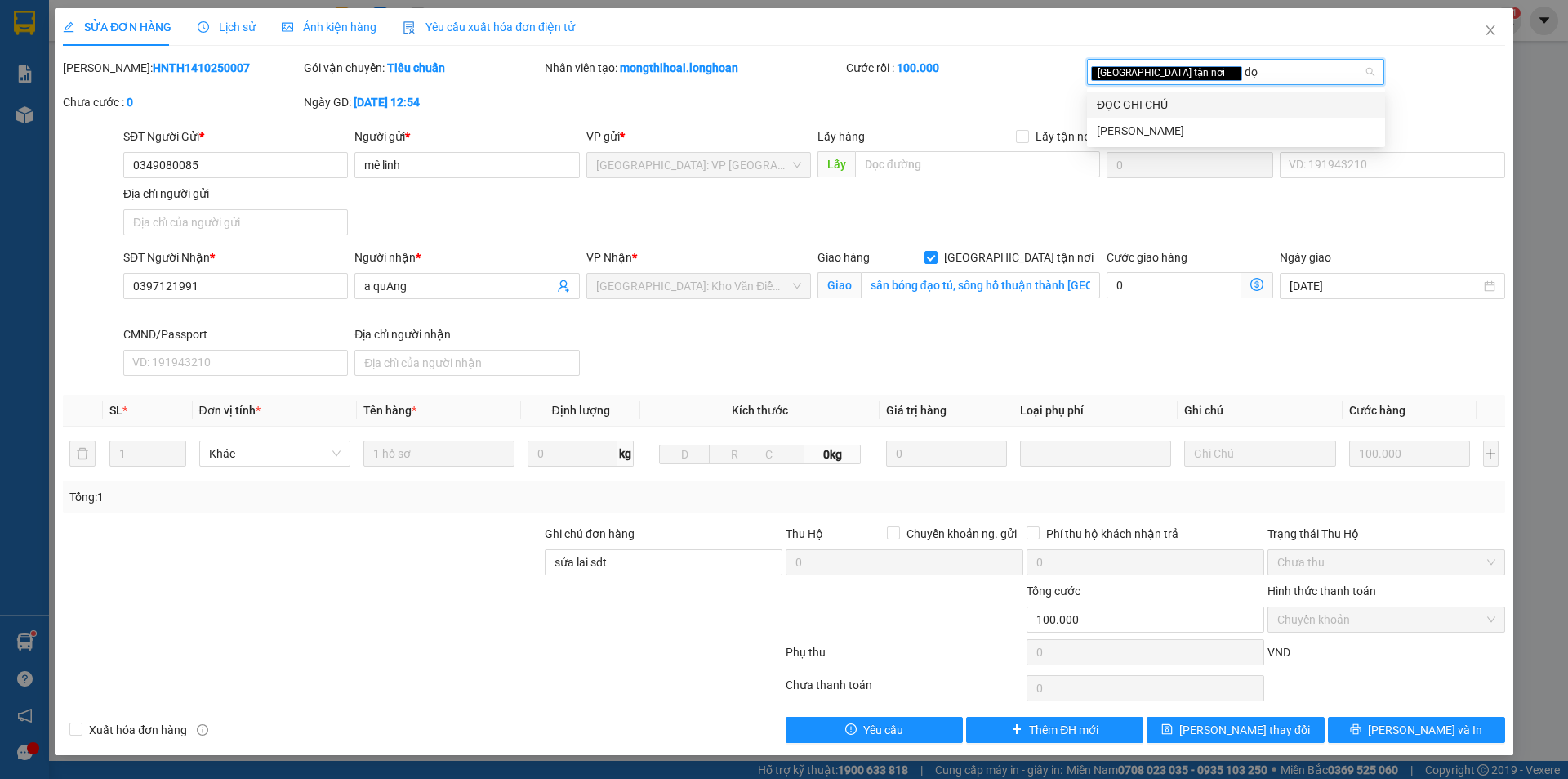
type input "dọc"
click at [1157, 102] on div "ĐỌC GHI CHÚ" at bounding box center [1236, 105] width 278 height 18
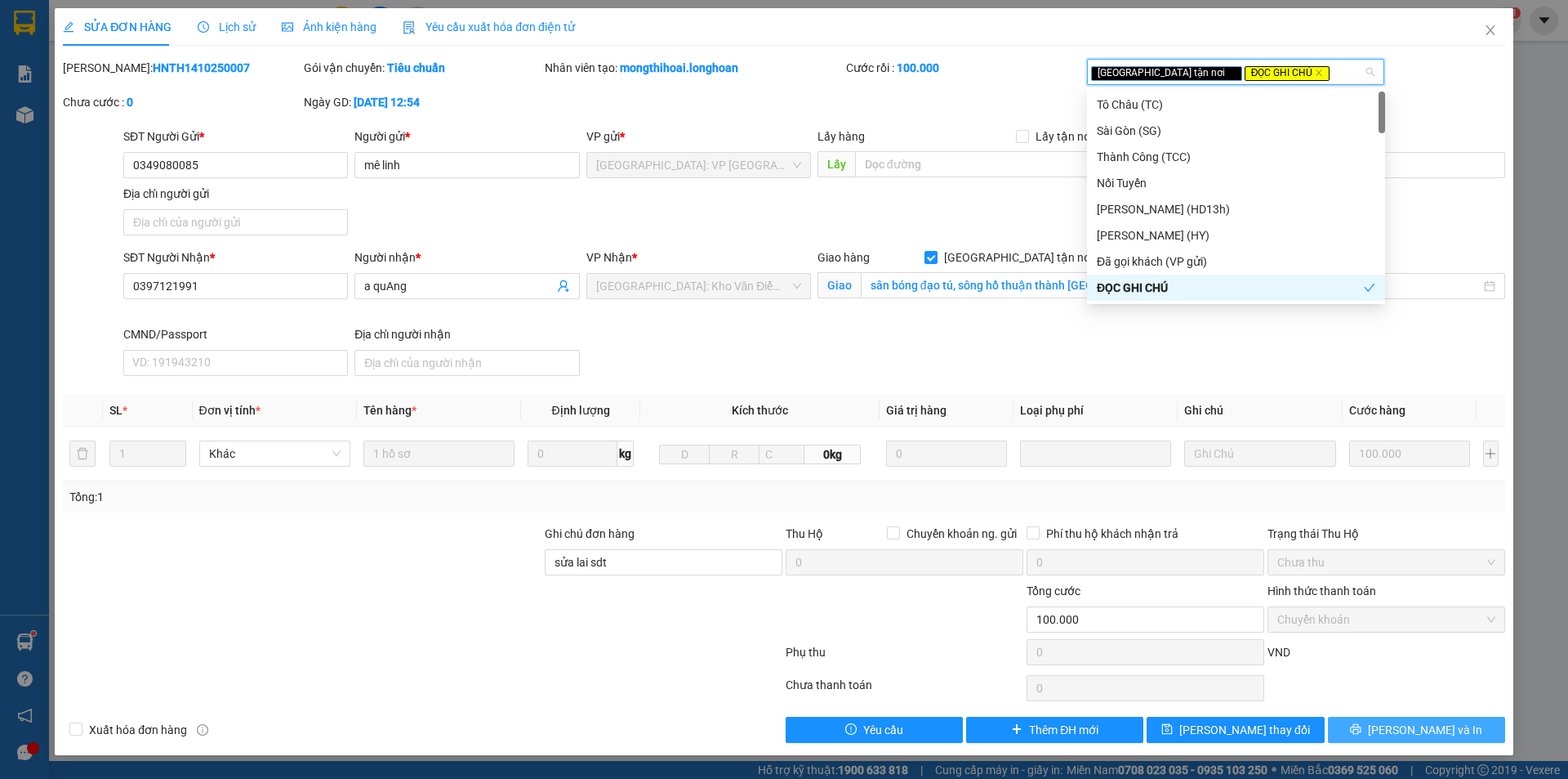
click at [1384, 732] on button "[PERSON_NAME] và In" at bounding box center [1416, 729] width 177 height 26
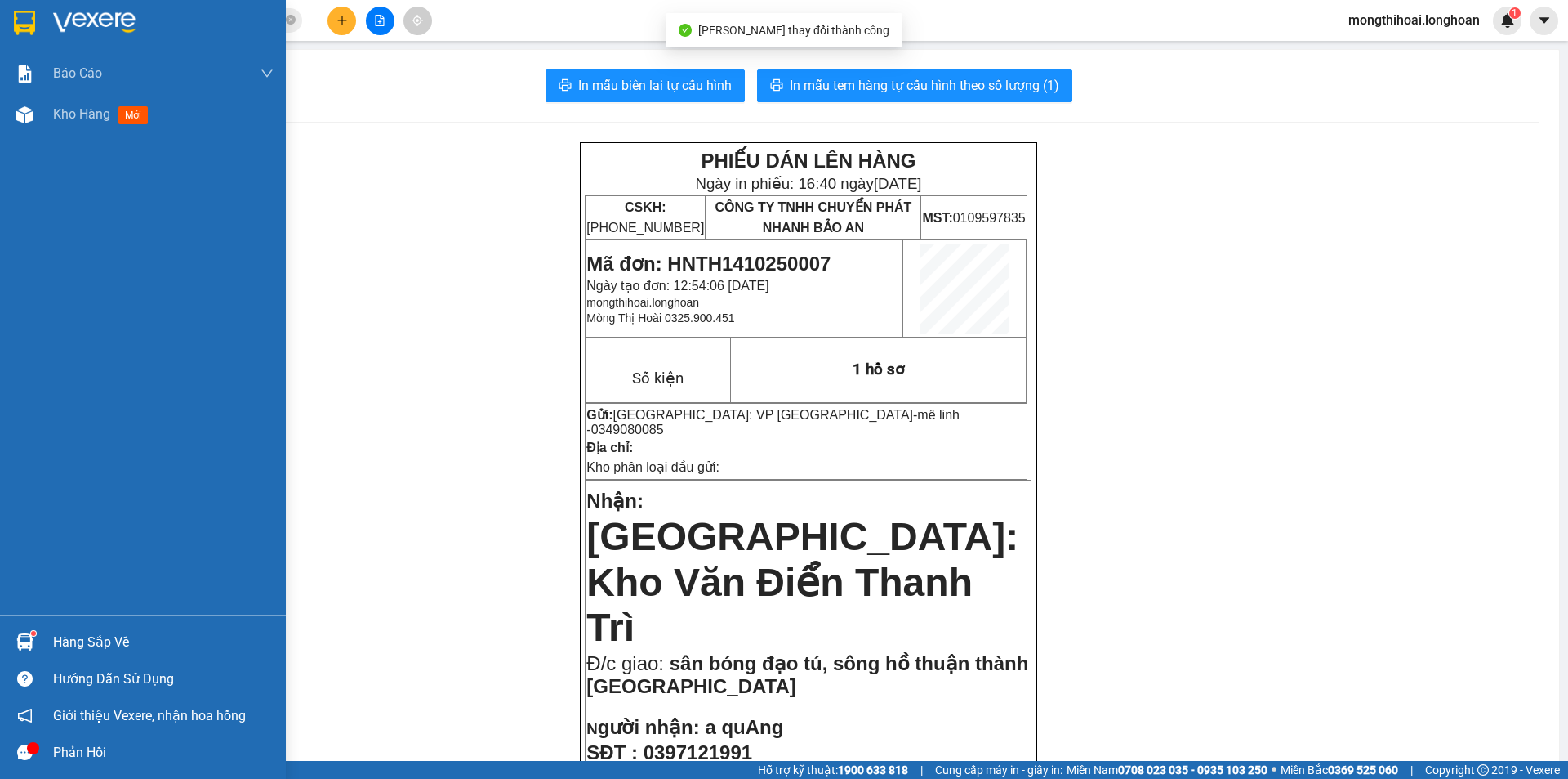
drag, startPoint x: 0, startPoint y: 22, endPoint x: 261, endPoint y: 16, distance: 261.1
click at [0, 21] on div at bounding box center [143, 26] width 286 height 53
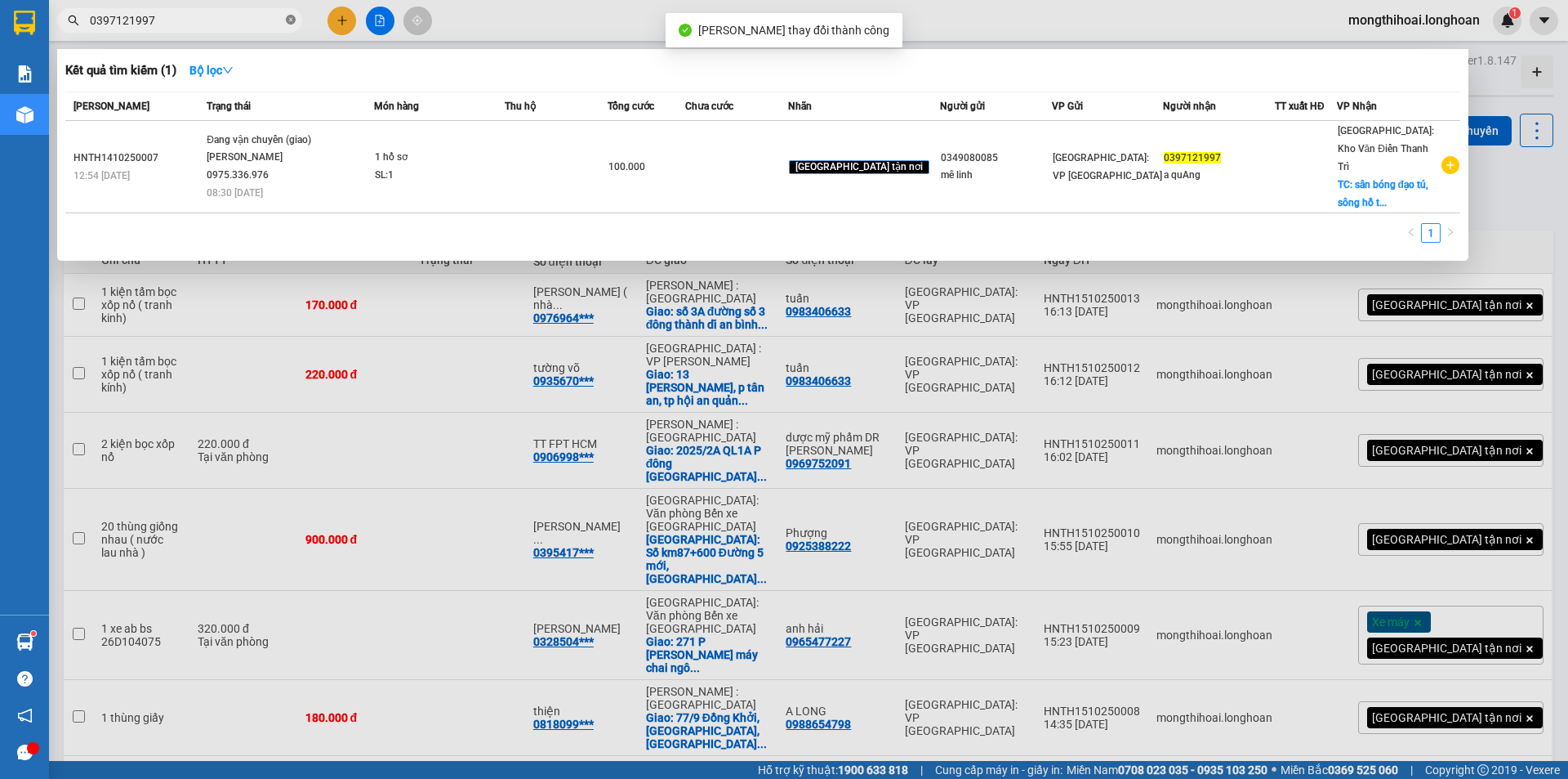
click at [293, 23] on icon "close-circle" at bounding box center [291, 20] width 10 height 10
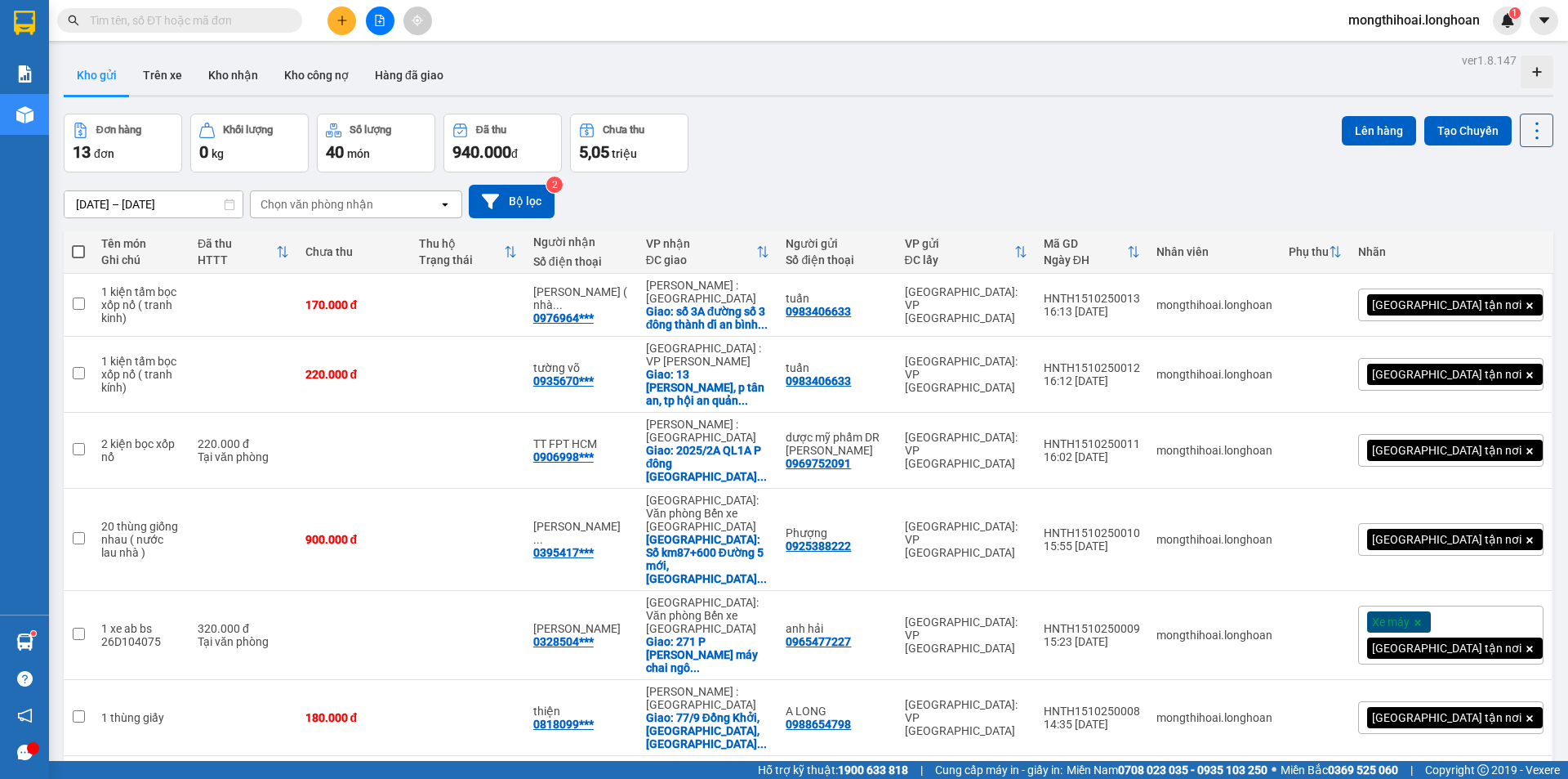
click at [254, 17] on input "text" at bounding box center [186, 21] width 193 height 18
click at [258, 21] on input "text" at bounding box center [186, 21] width 193 height 18
paste input "03971211997"
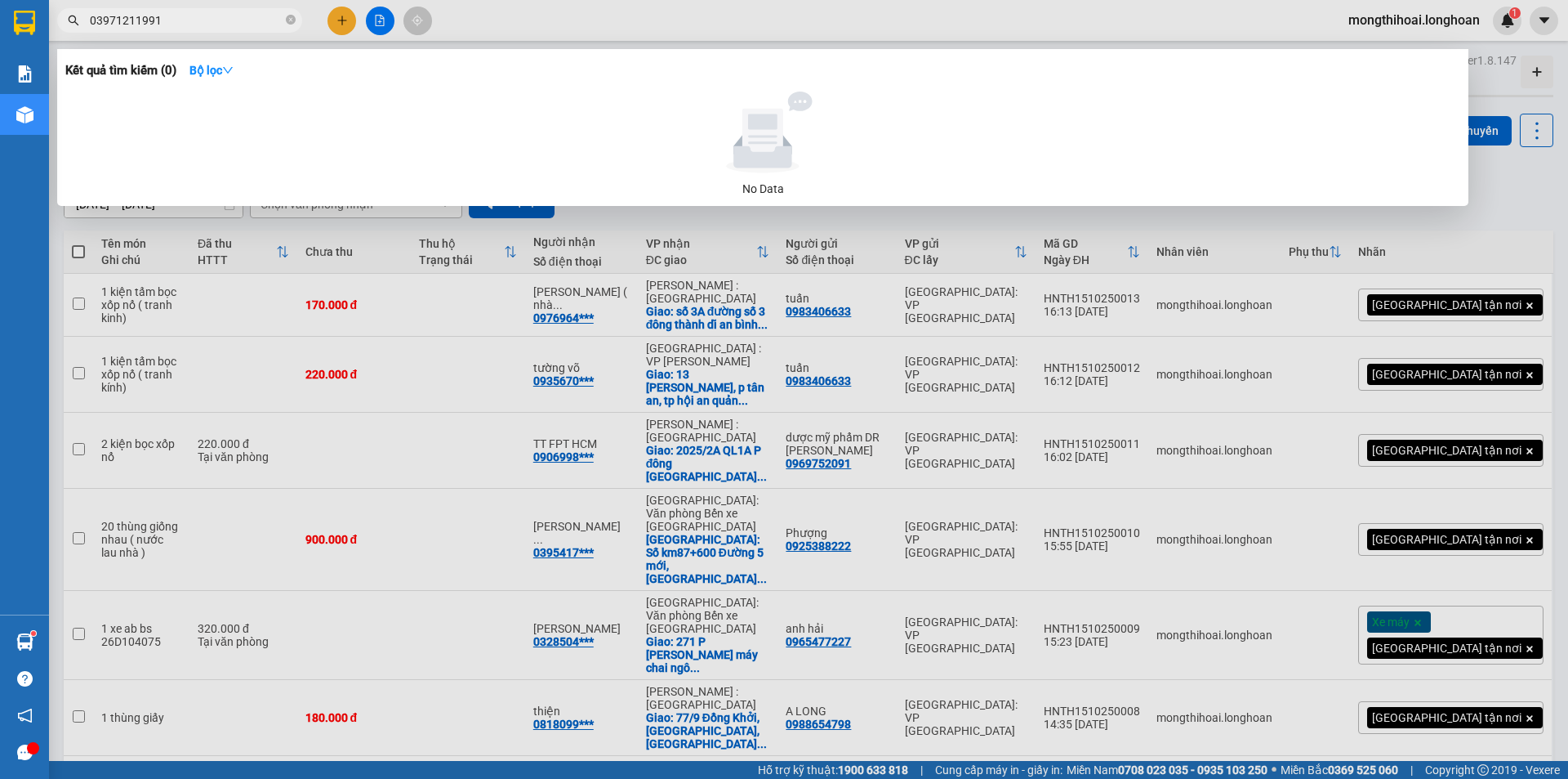
click at [130, 18] on input "03971211991" at bounding box center [186, 21] width 193 height 18
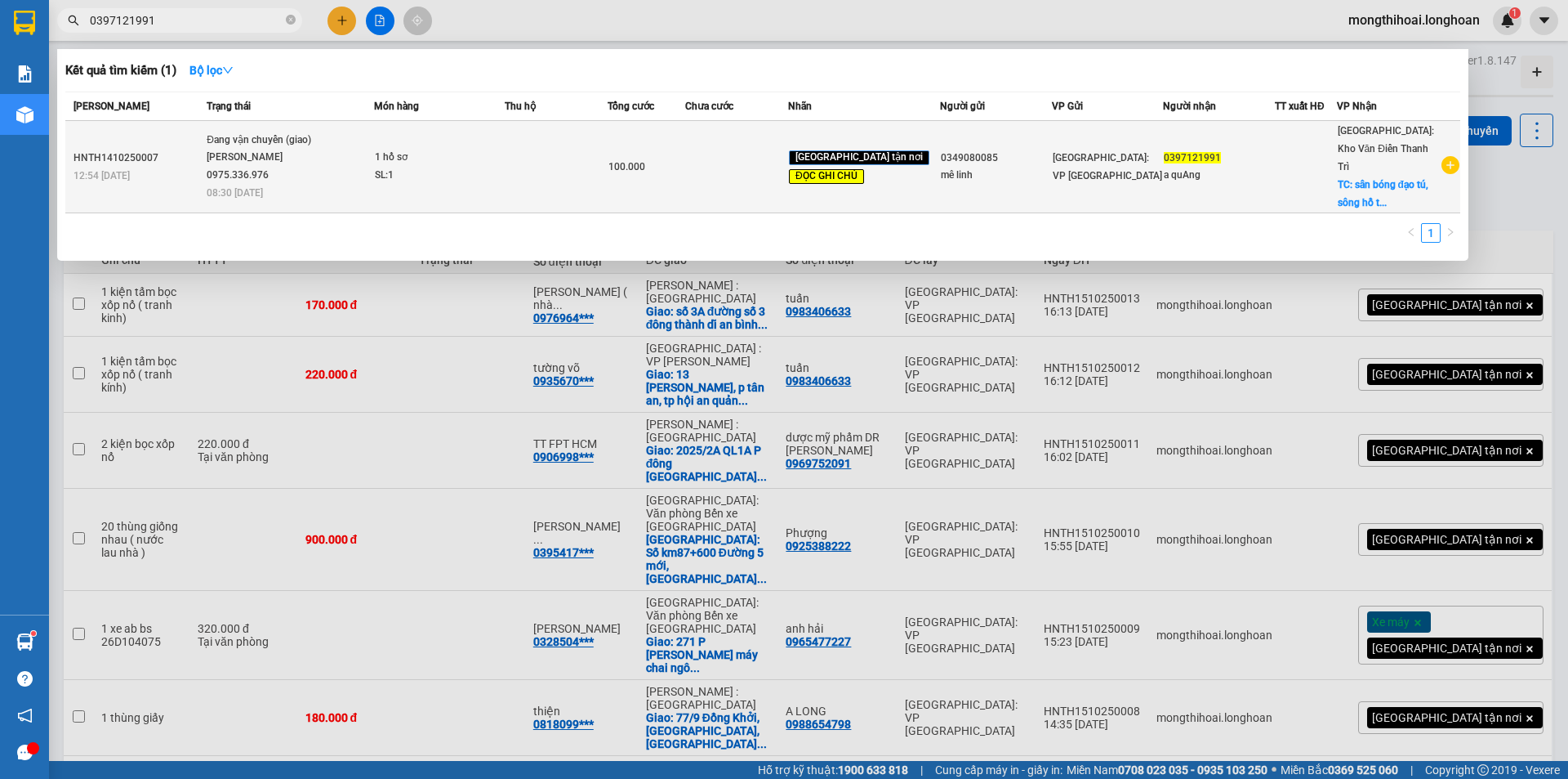
type input "0397121991"
click at [498, 167] on div "SL: 1" at bounding box center [436, 175] width 122 height 18
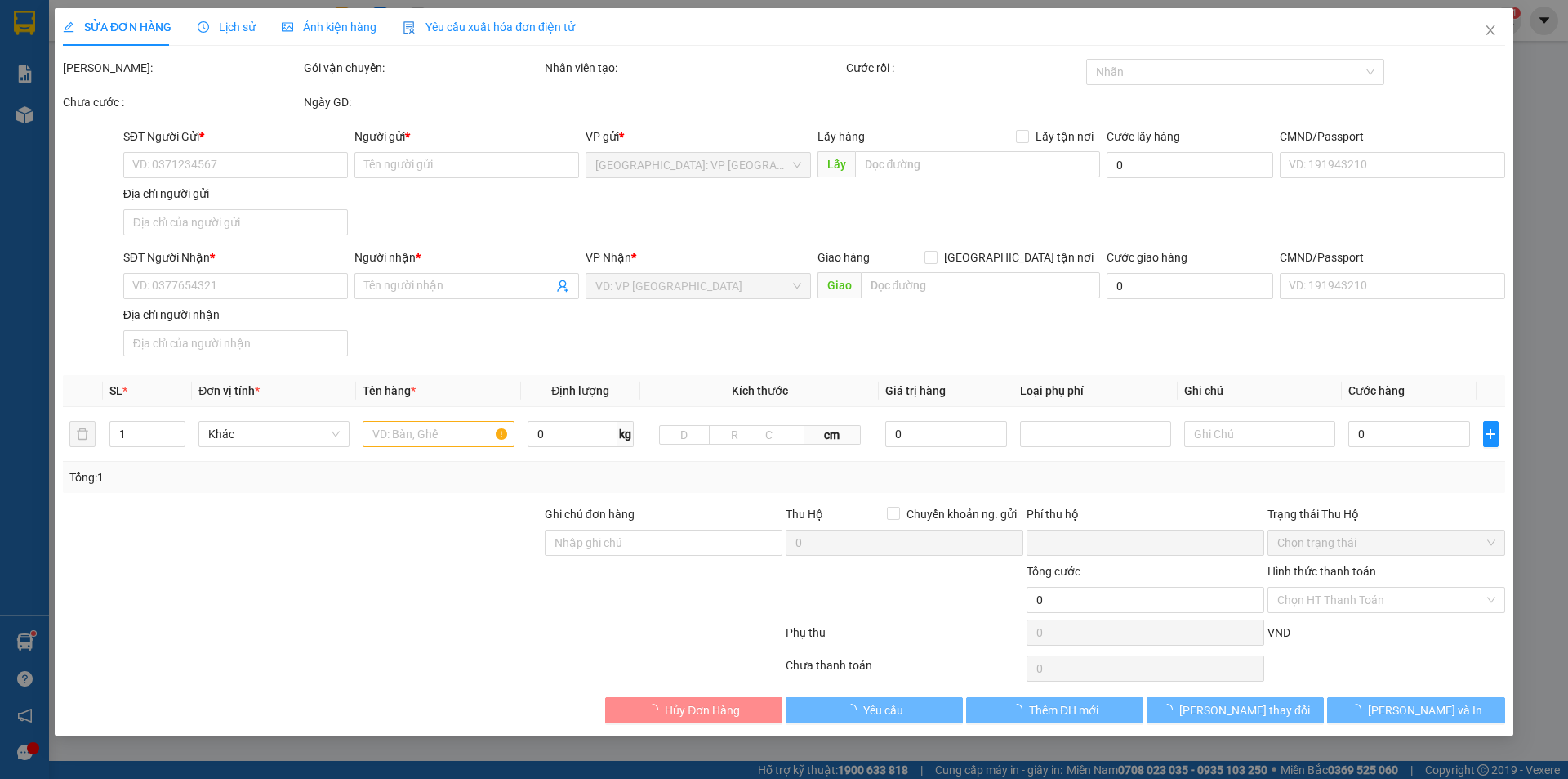
type input "0349080085"
type input "mê linh"
type input "0397121991"
type input "a quAng"
checkbox input "true"
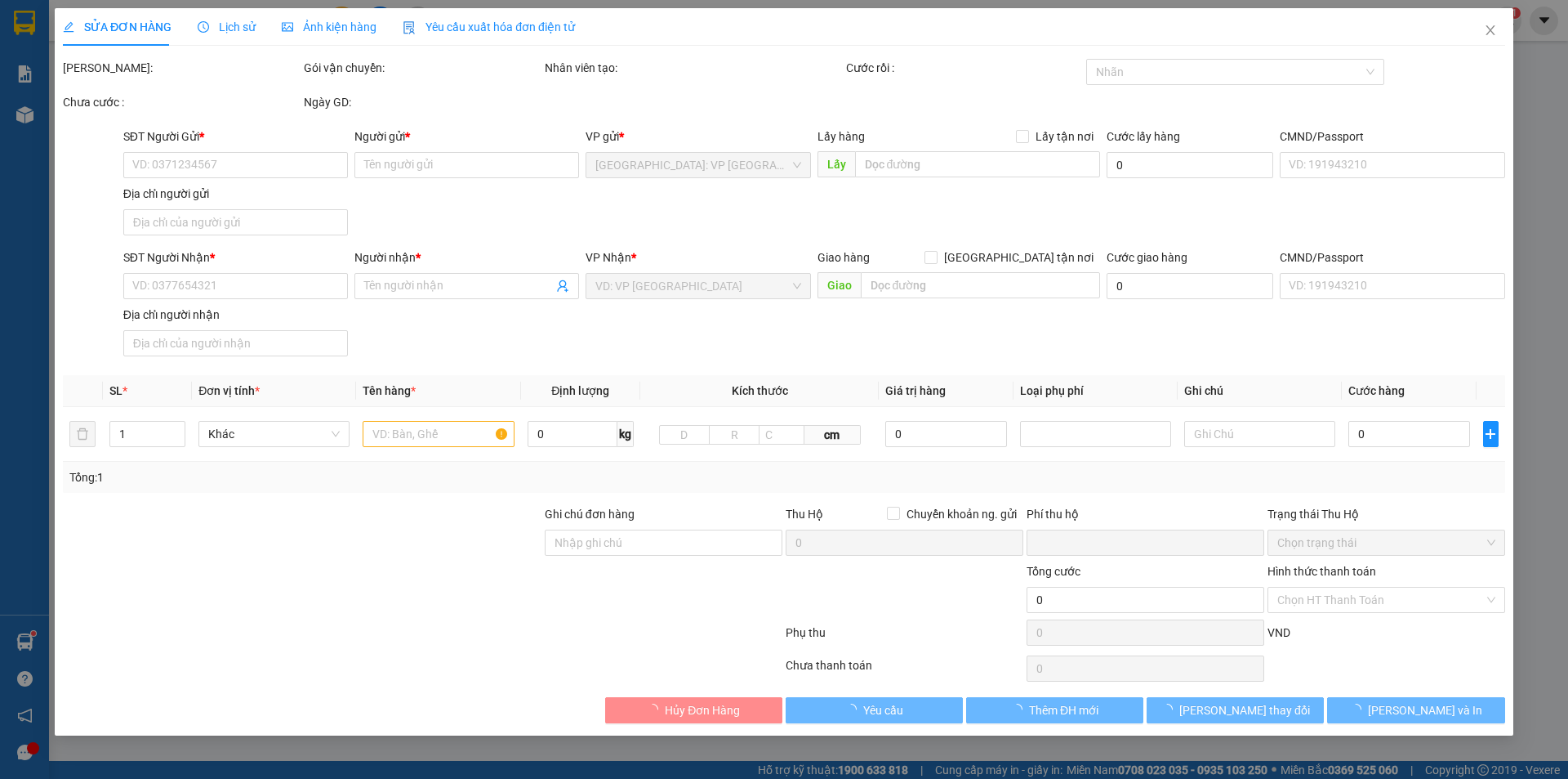
type input "sân bóng đạo tú, sông hồ thuận thành [GEOGRAPHIC_DATA]"
type input "sửa lai sdt"
type input "0"
type input "100.000"
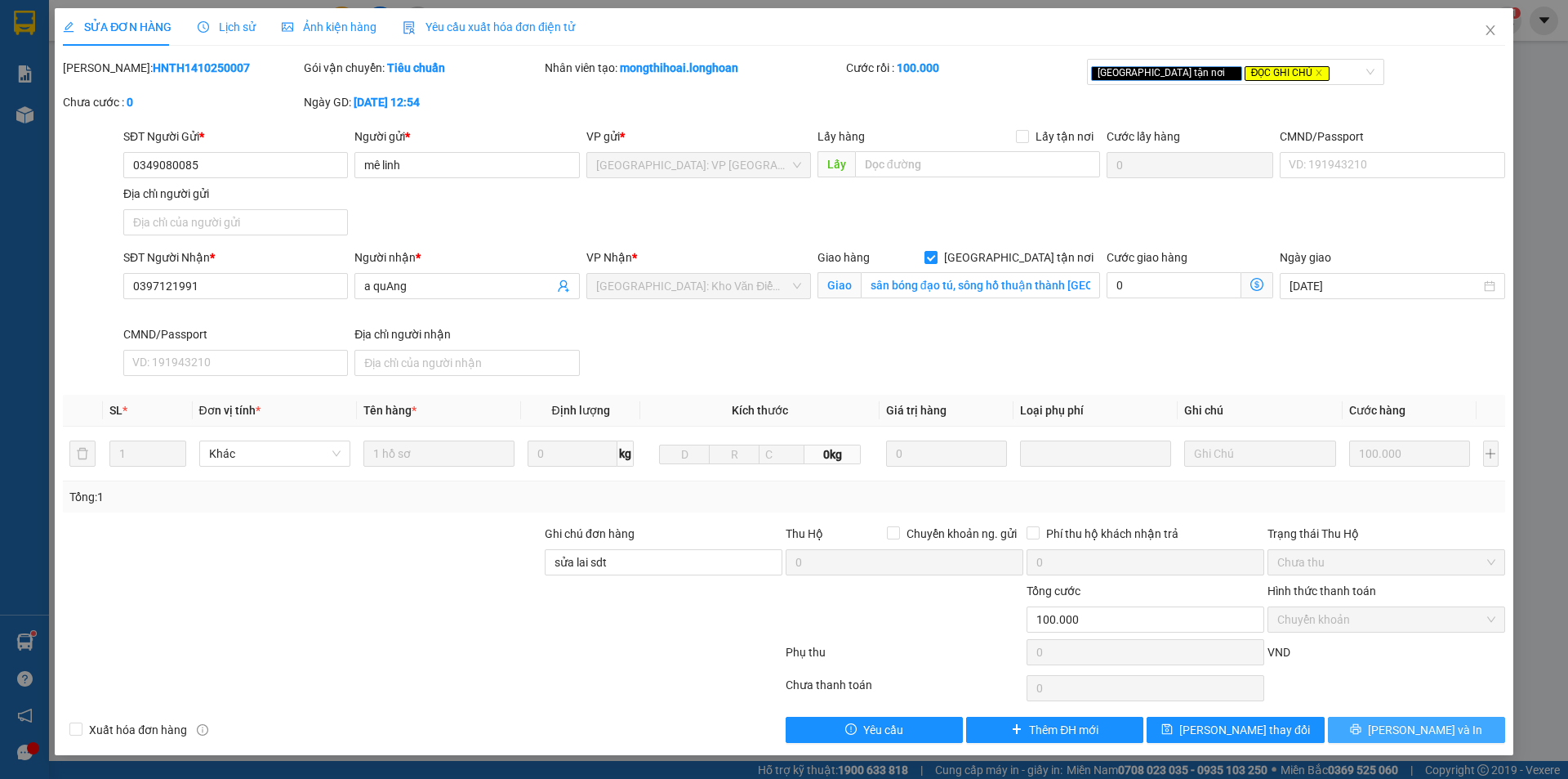
click at [1432, 728] on span "[PERSON_NAME] và In" at bounding box center [1425, 730] width 115 height 18
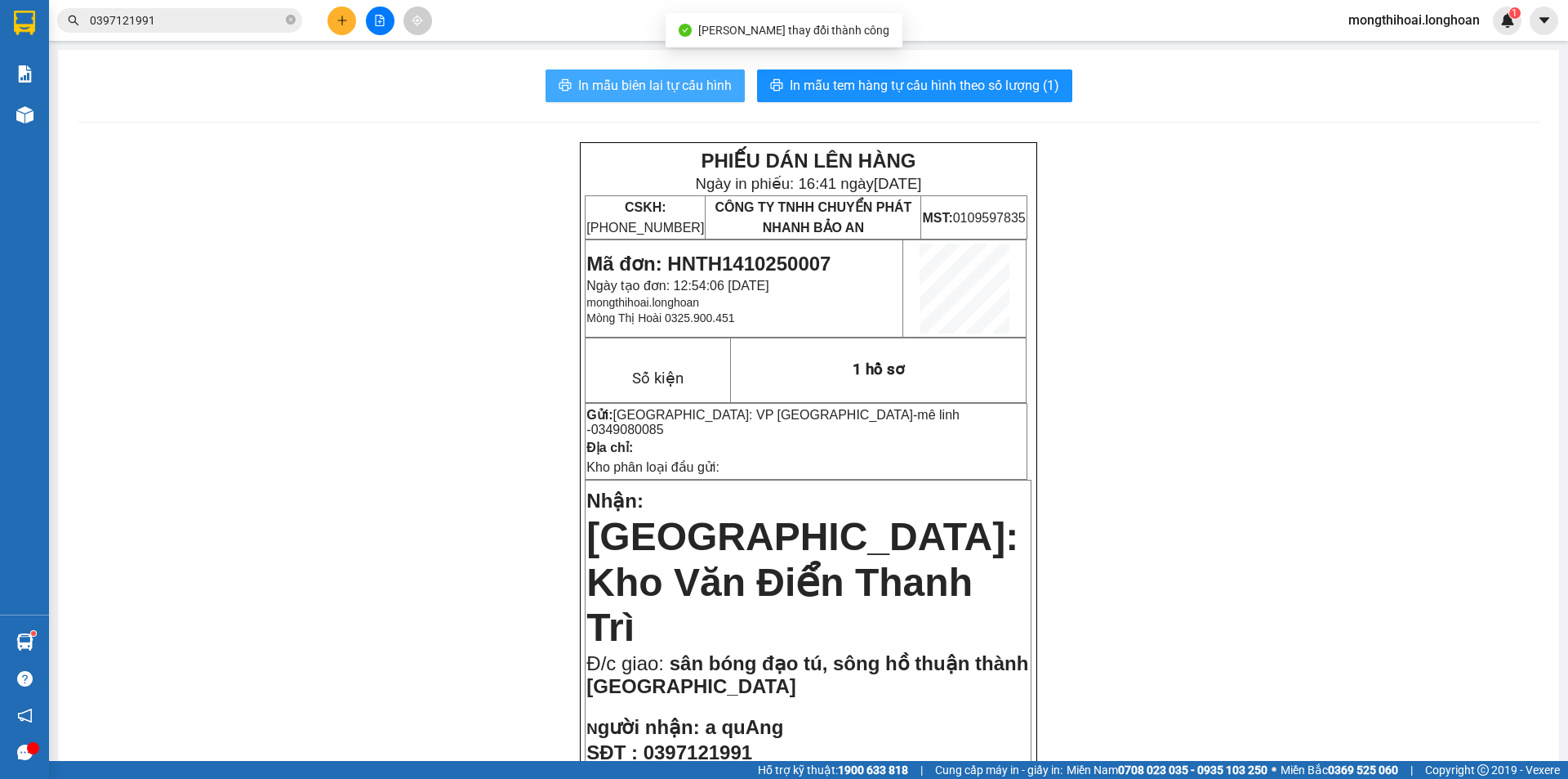
drag, startPoint x: 620, startPoint y: 90, endPoint x: 910, endPoint y: 224, distance: 319.5
click at [622, 89] on span "In mẫu biên lai tự cấu hình" at bounding box center [655, 85] width 154 height 21
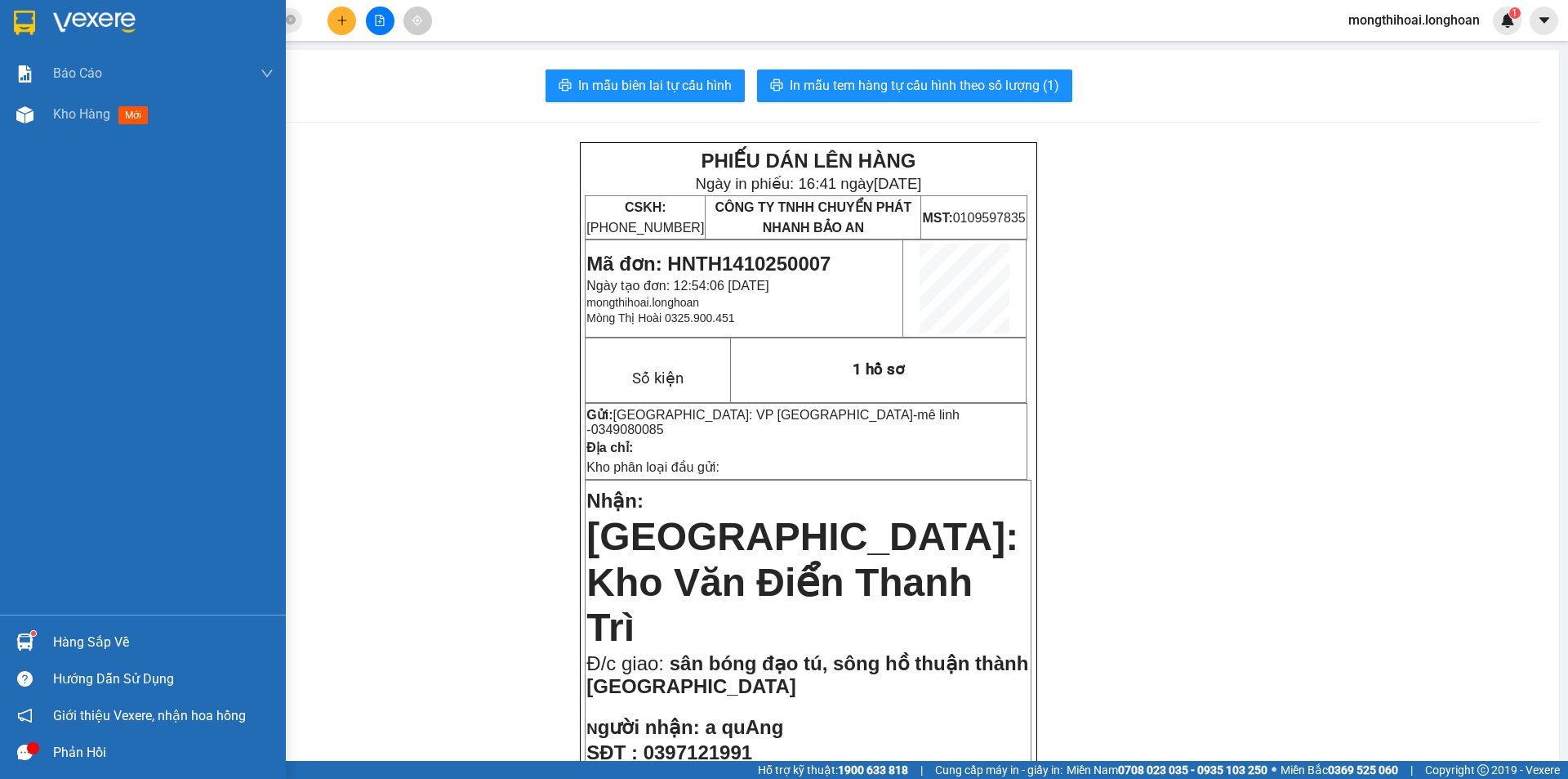
click at [14, 23] on div at bounding box center [143, 26] width 286 height 53
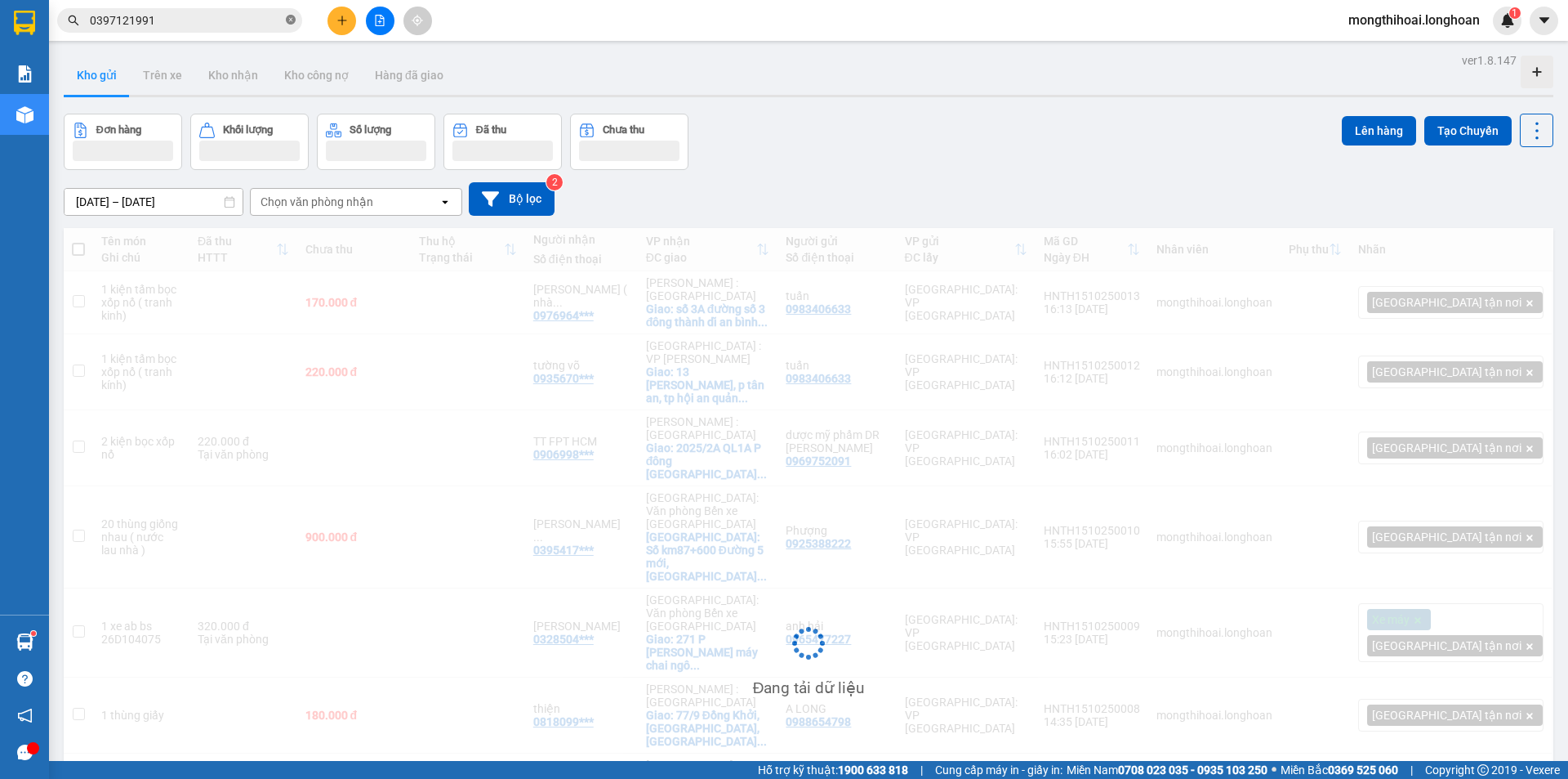
click at [287, 24] on icon "close-circle" at bounding box center [291, 20] width 10 height 10
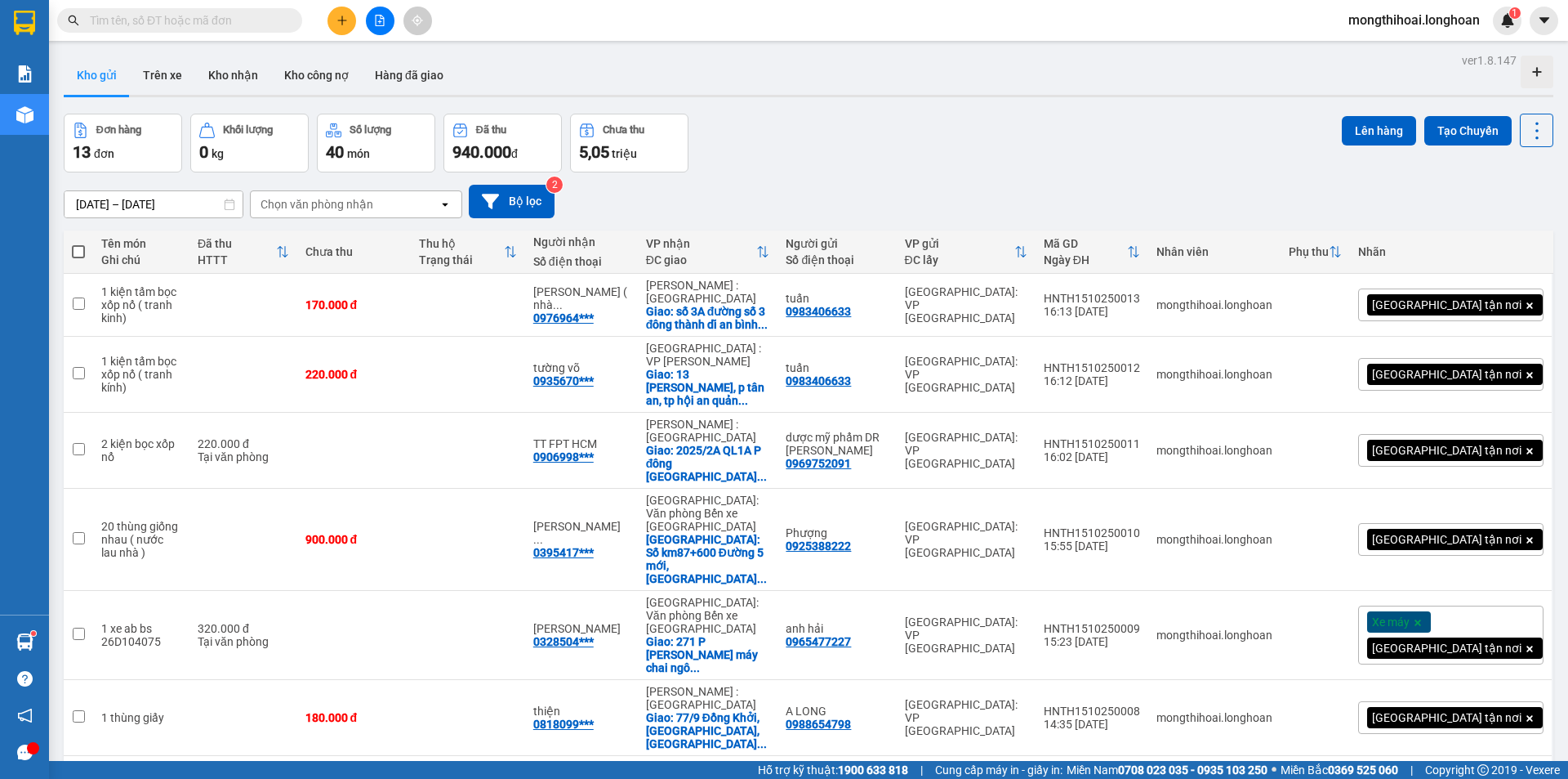
click at [332, 16] on button at bounding box center [341, 21] width 28 height 28
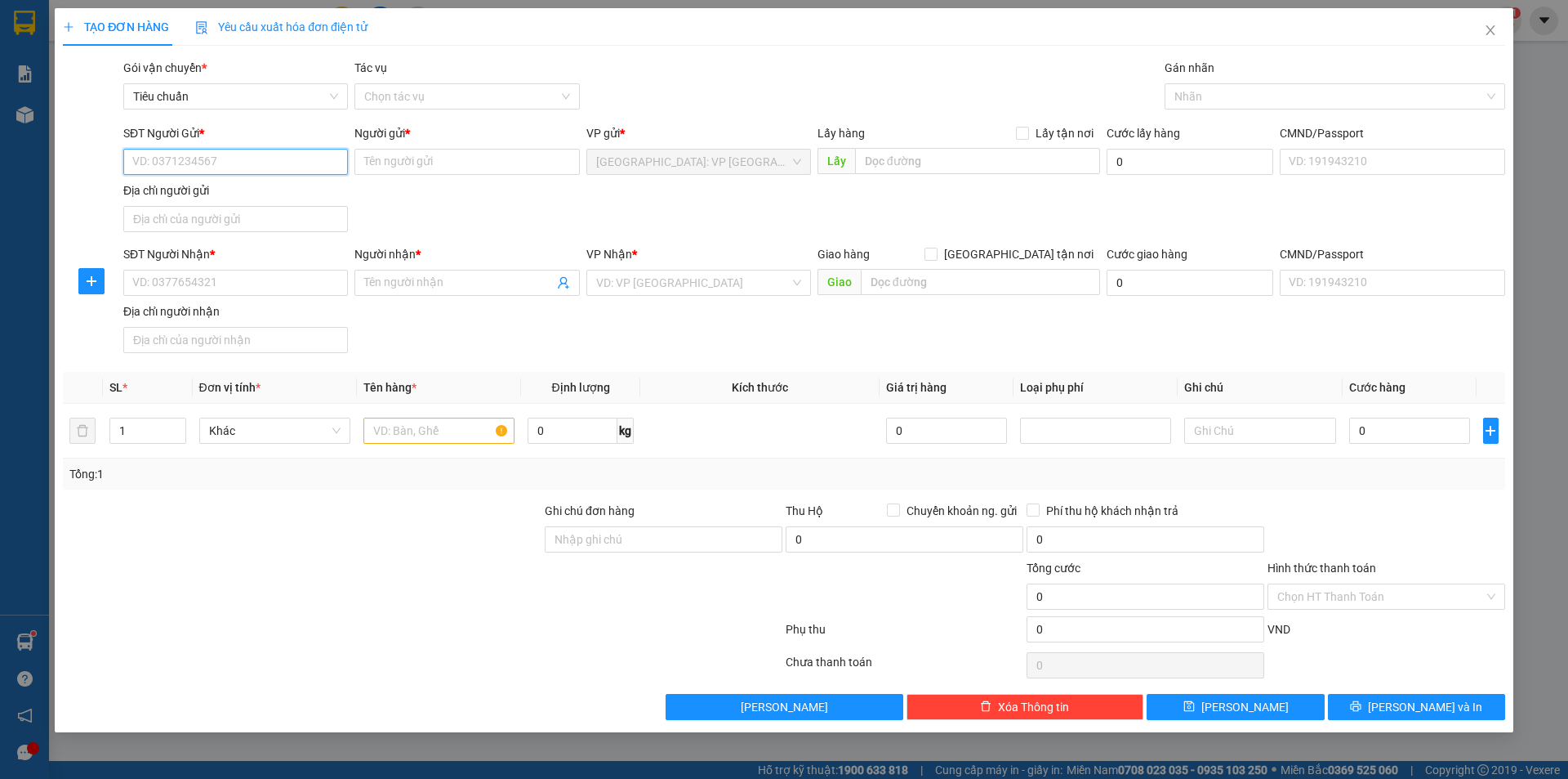
click at [320, 162] on input "SĐT Người Gửi *" at bounding box center [235, 162] width 224 height 26
drag, startPoint x: 227, startPoint y: 199, endPoint x: 384, endPoint y: 196, distance: 157.0
click at [229, 198] on div "0363330608 - anh long" at bounding box center [235, 194] width 205 height 18
type input "0363330608"
type input "anh long"
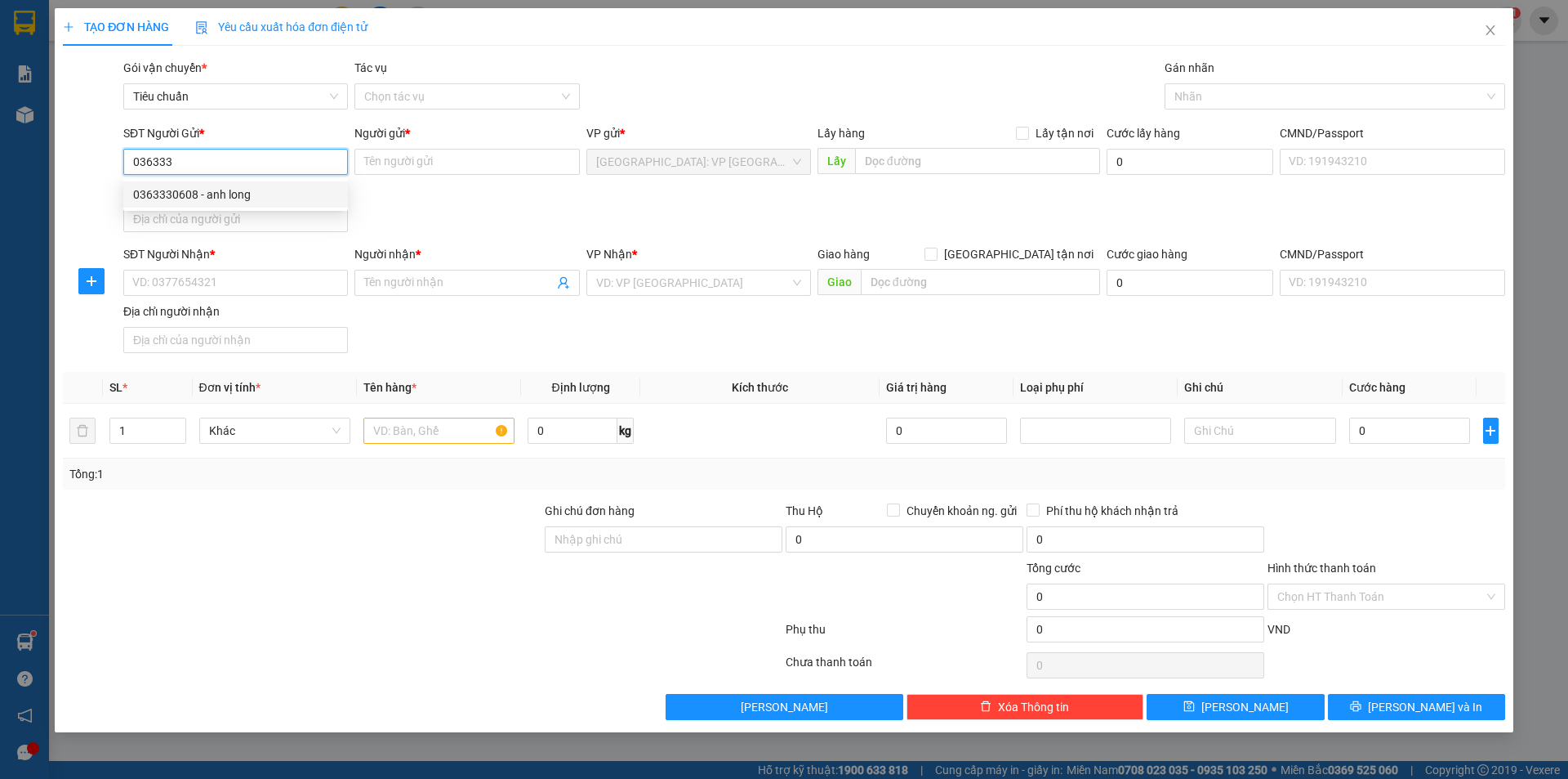
checkbox input "true"
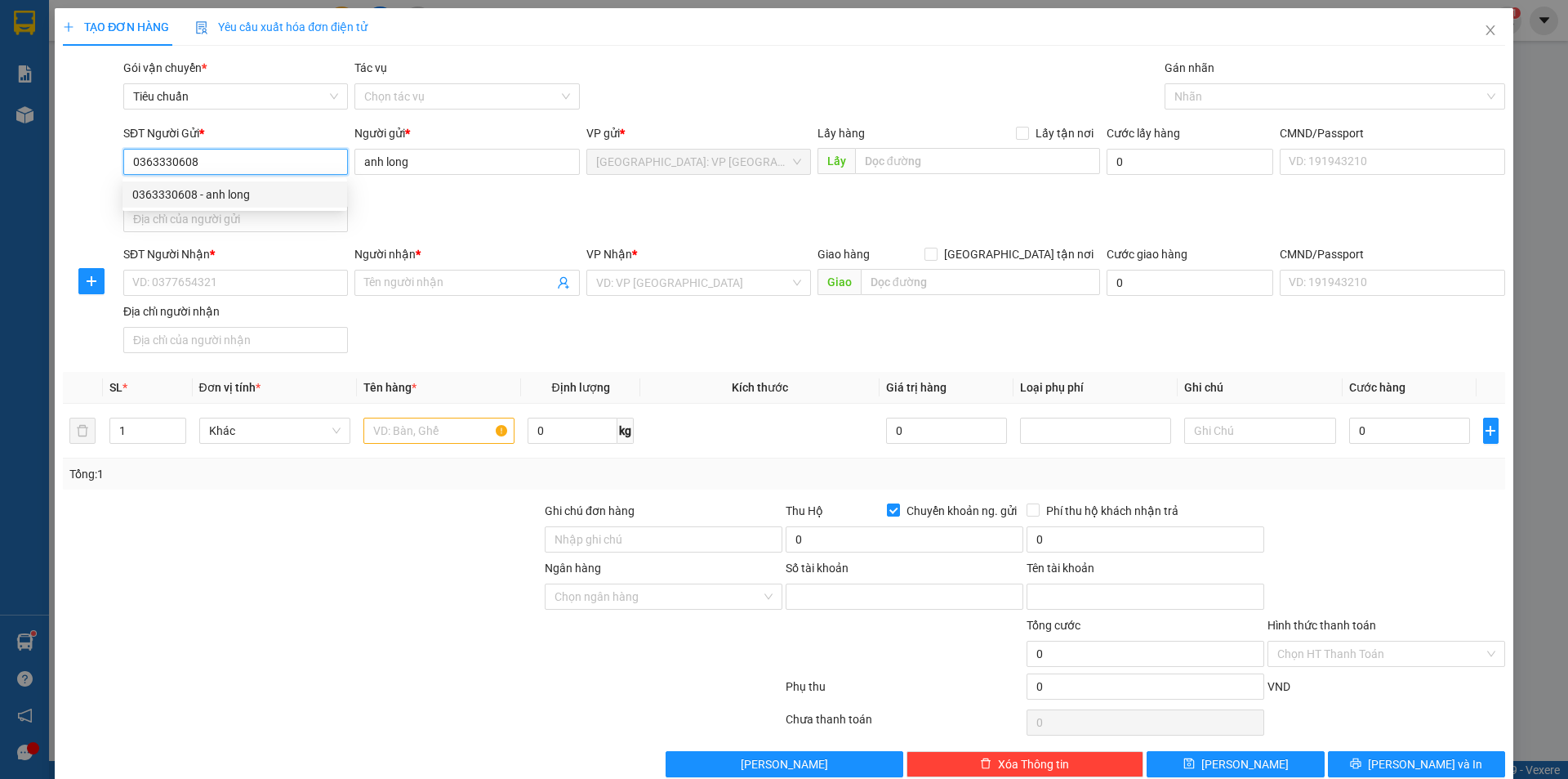
type input "1570062546146"
type input "[PERSON_NAME]"
type input "0363330608"
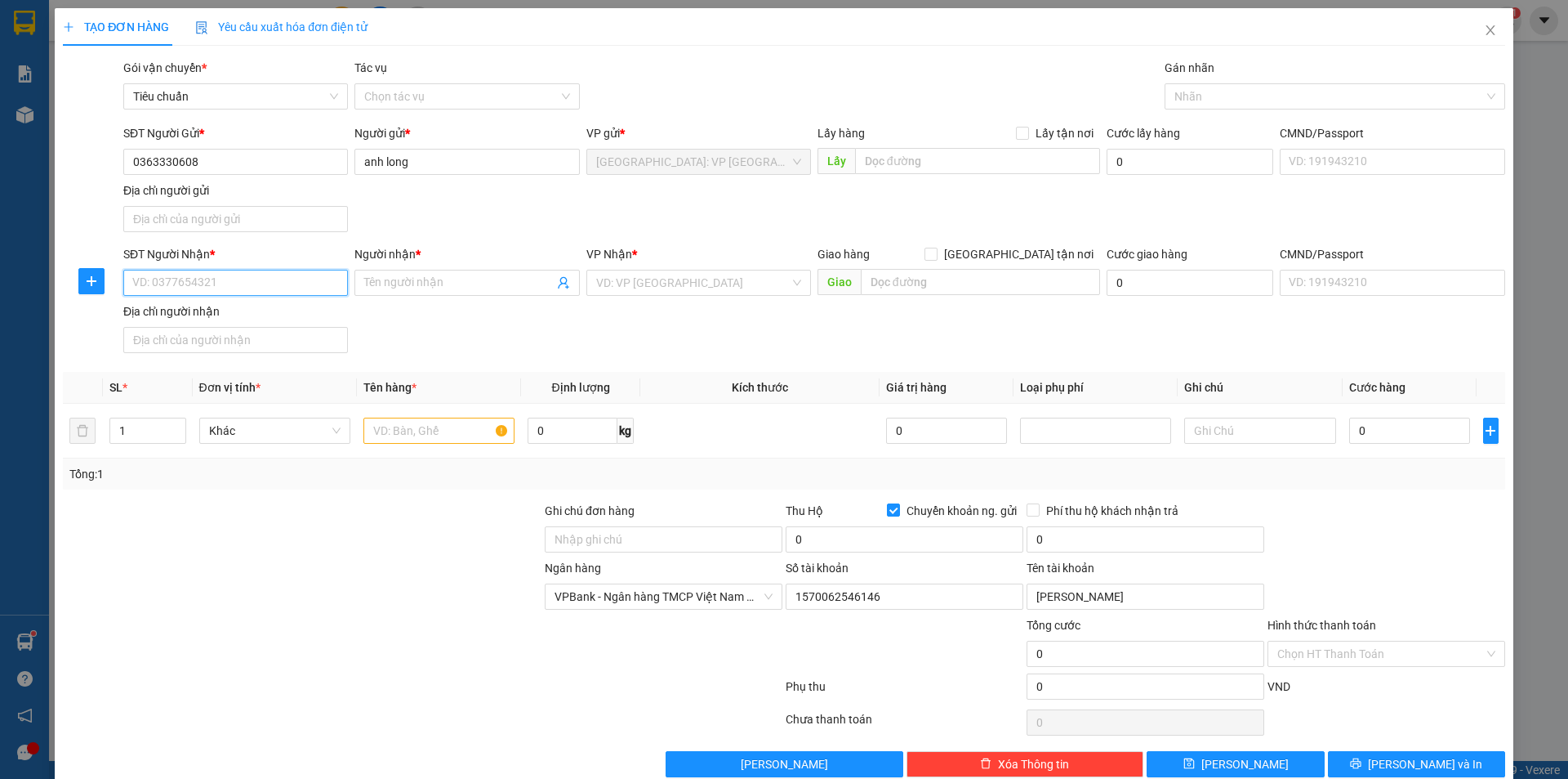
click at [315, 278] on input "SĐT Người Nhận *" at bounding box center [235, 282] width 224 height 26
type input "0979231139"
click at [406, 286] on input "Người nhận *" at bounding box center [458, 282] width 189 height 18
click at [377, 284] on input "ah tuán" at bounding box center [458, 282] width 189 height 18
type input "ahtuán"
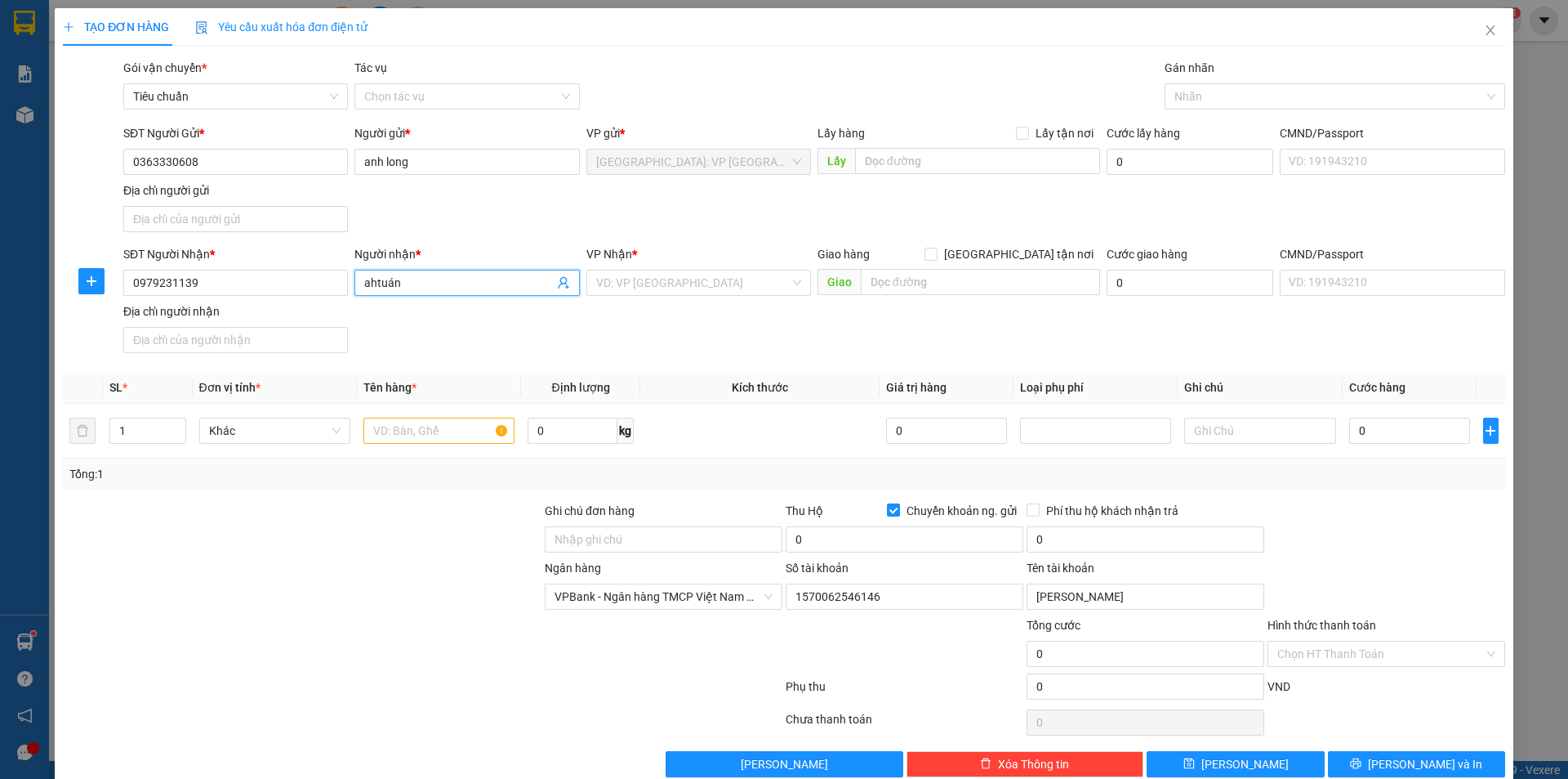
click at [376, 282] on input "ahtuán" at bounding box center [458, 282] width 189 height 18
click at [398, 280] on input "ahtuán" at bounding box center [458, 282] width 189 height 18
click at [399, 280] on input "ahtuán" at bounding box center [458, 282] width 189 height 18
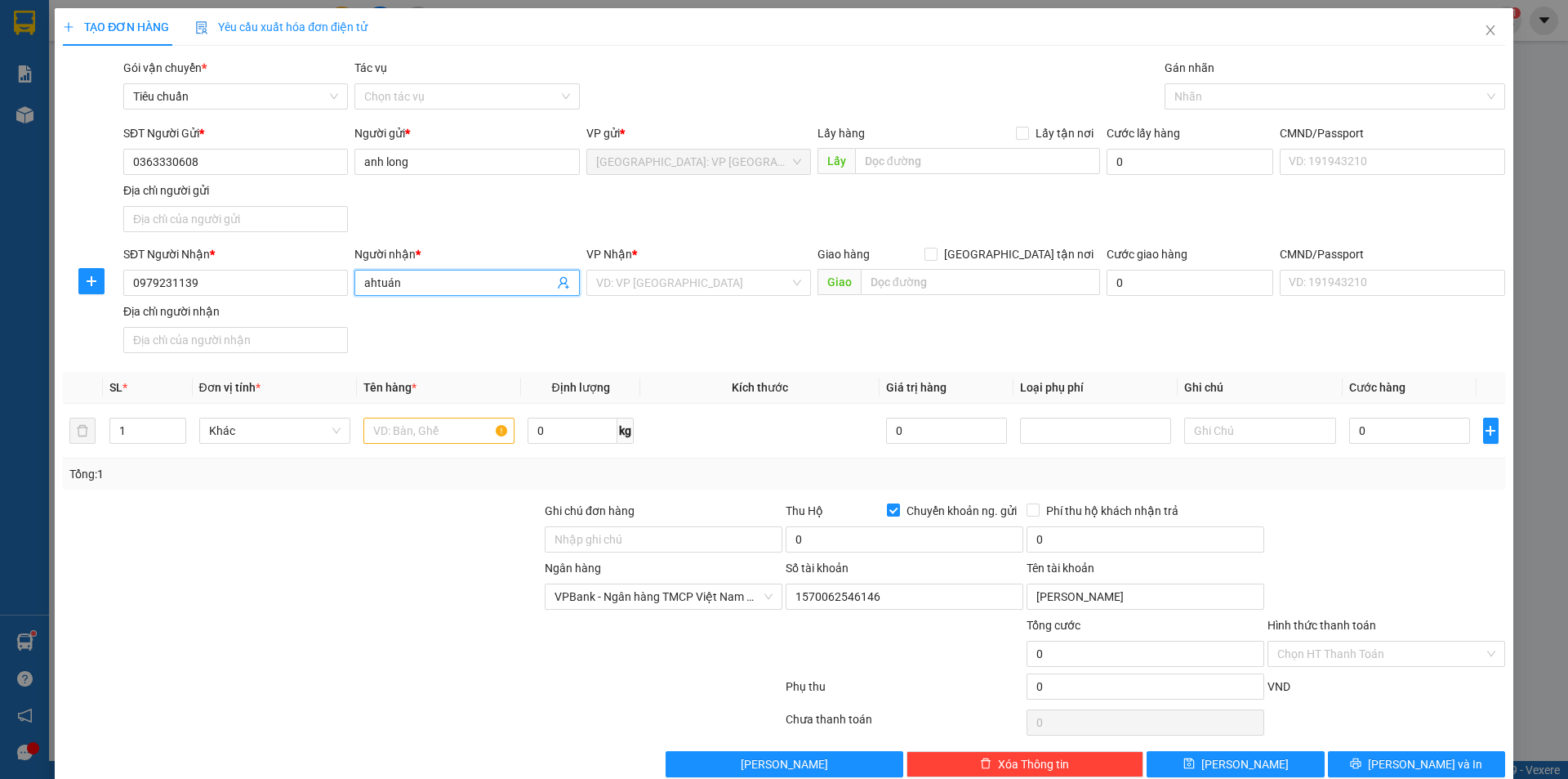
click at [399, 280] on input "ahtuán" at bounding box center [458, 282] width 189 height 18
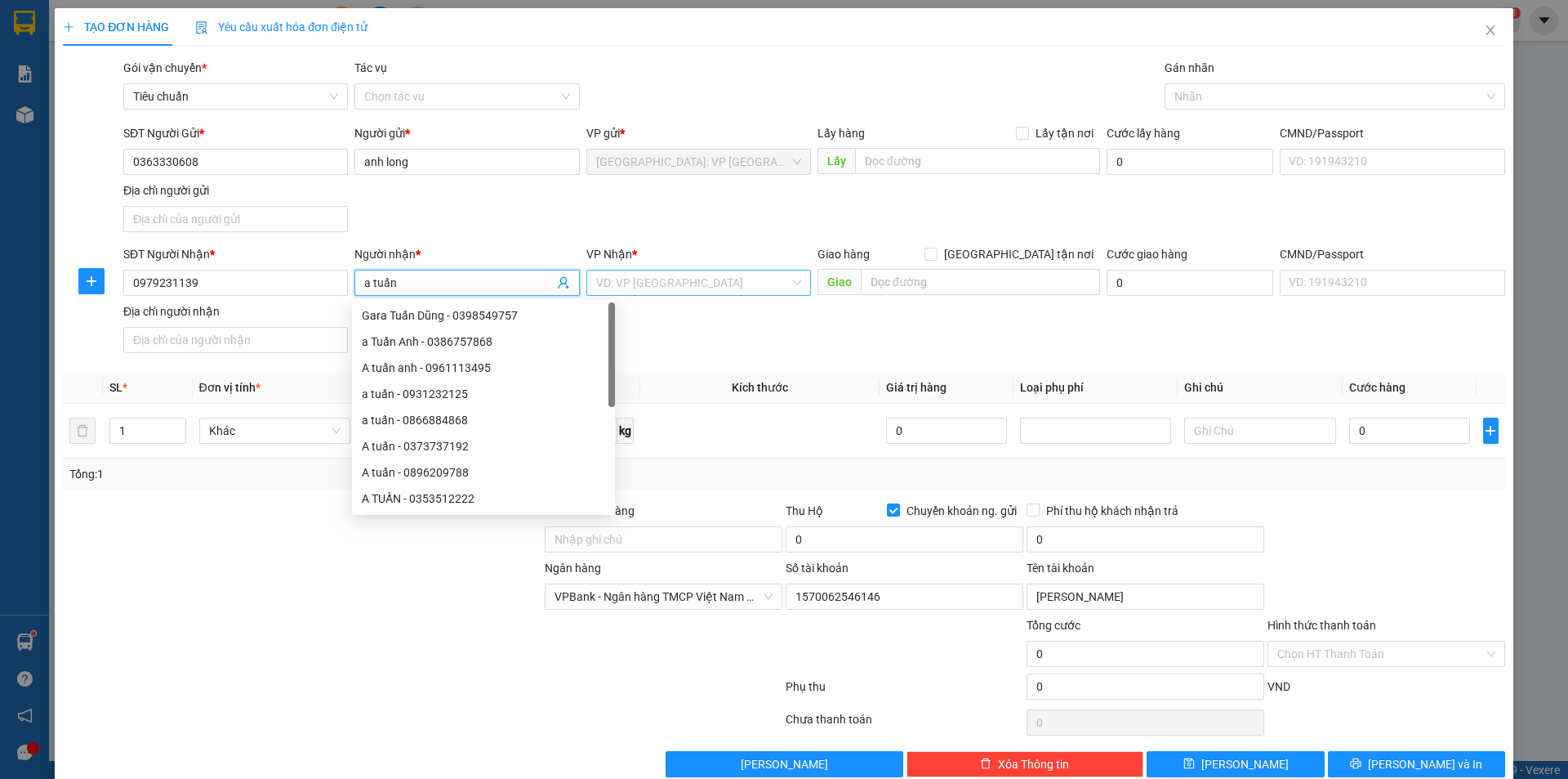
type input "a tuấn"
click at [633, 277] on input "search" at bounding box center [693, 282] width 194 height 24
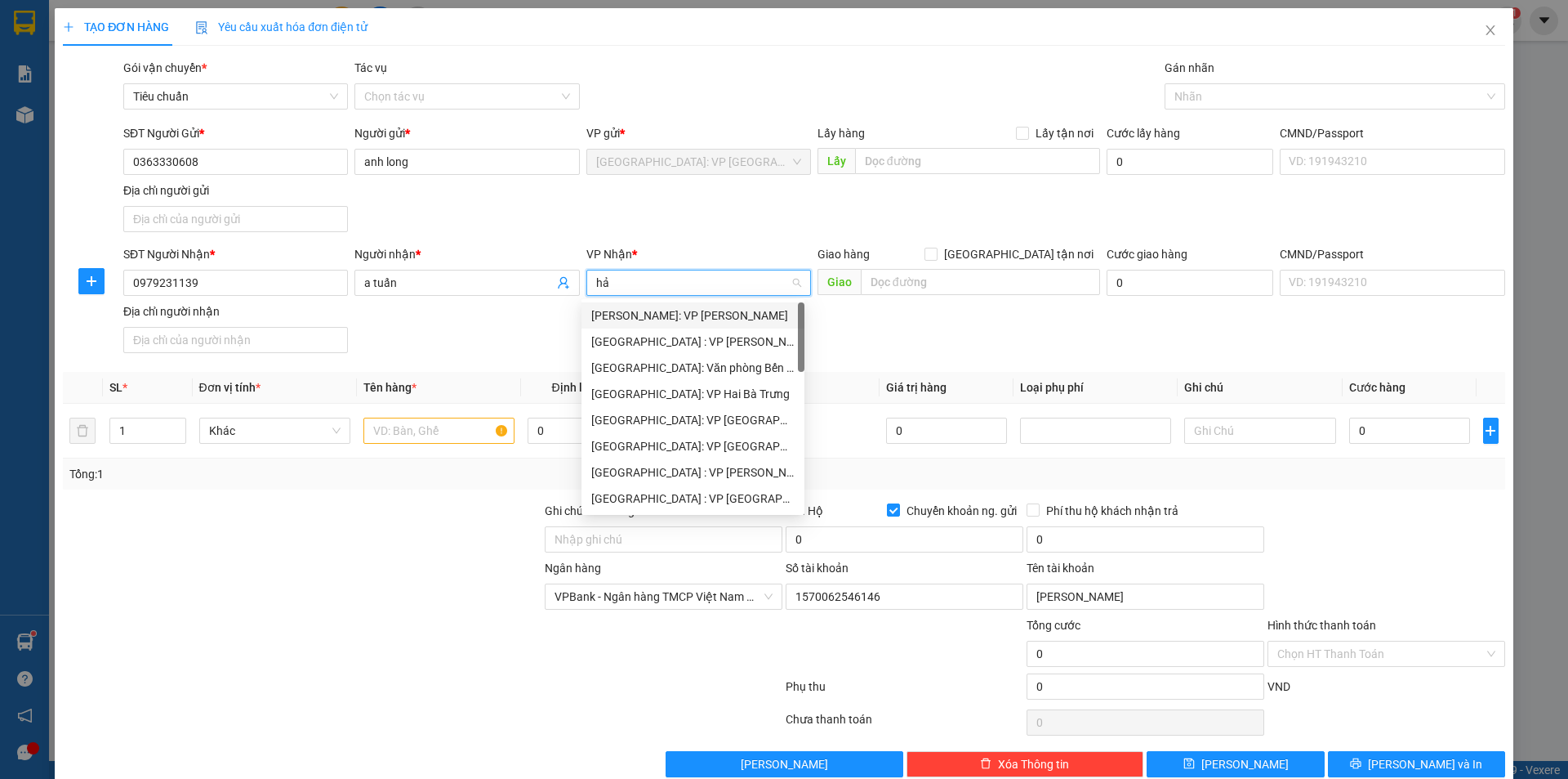
type input "hải"
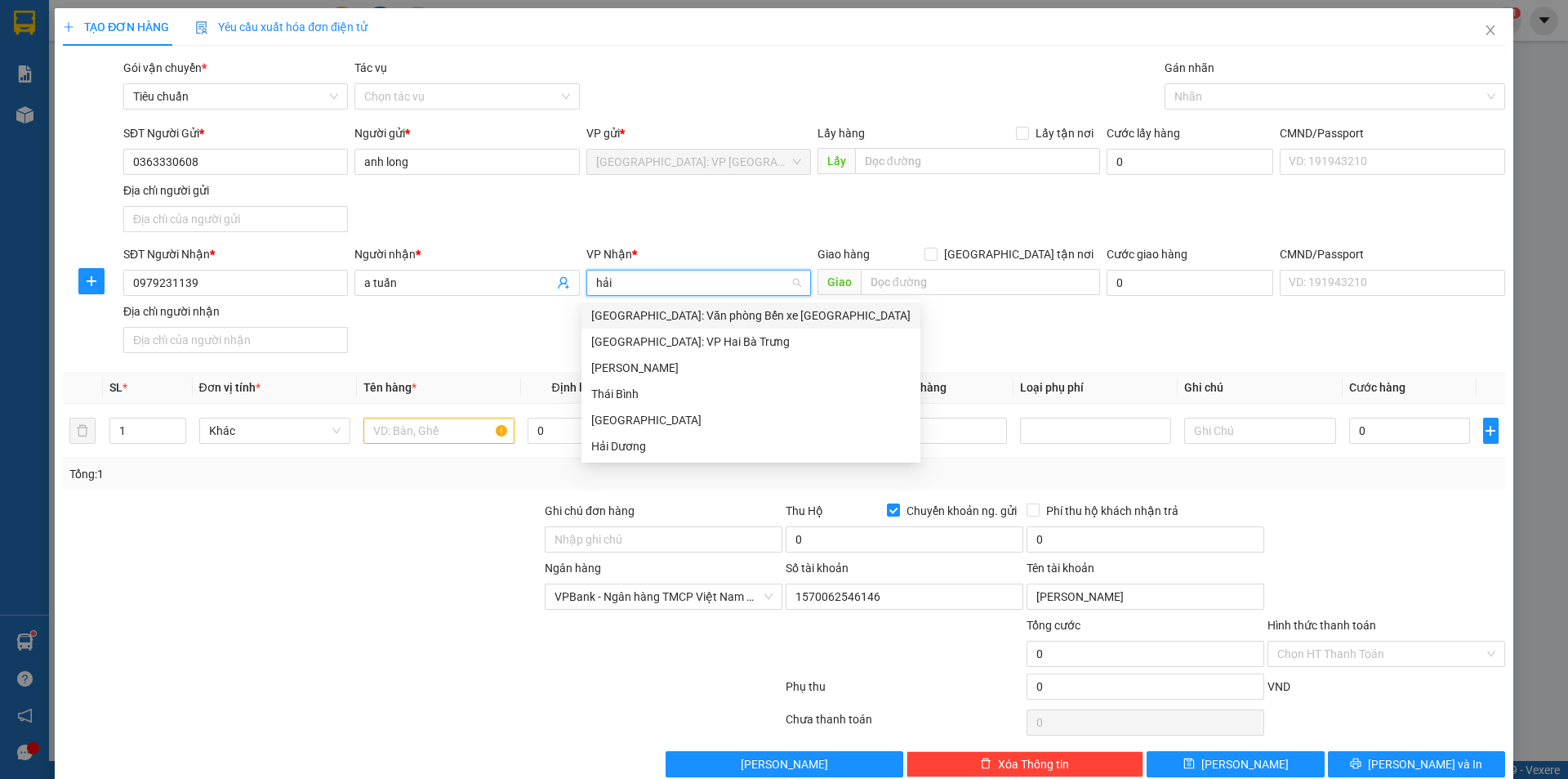
drag, startPoint x: 716, startPoint y: 317, endPoint x: 844, endPoint y: 290, distance: 130.8
click at [717, 316] on div "[GEOGRAPHIC_DATA]: Văn phòng Bến xe [GEOGRAPHIC_DATA]" at bounding box center [751, 316] width 319 height 18
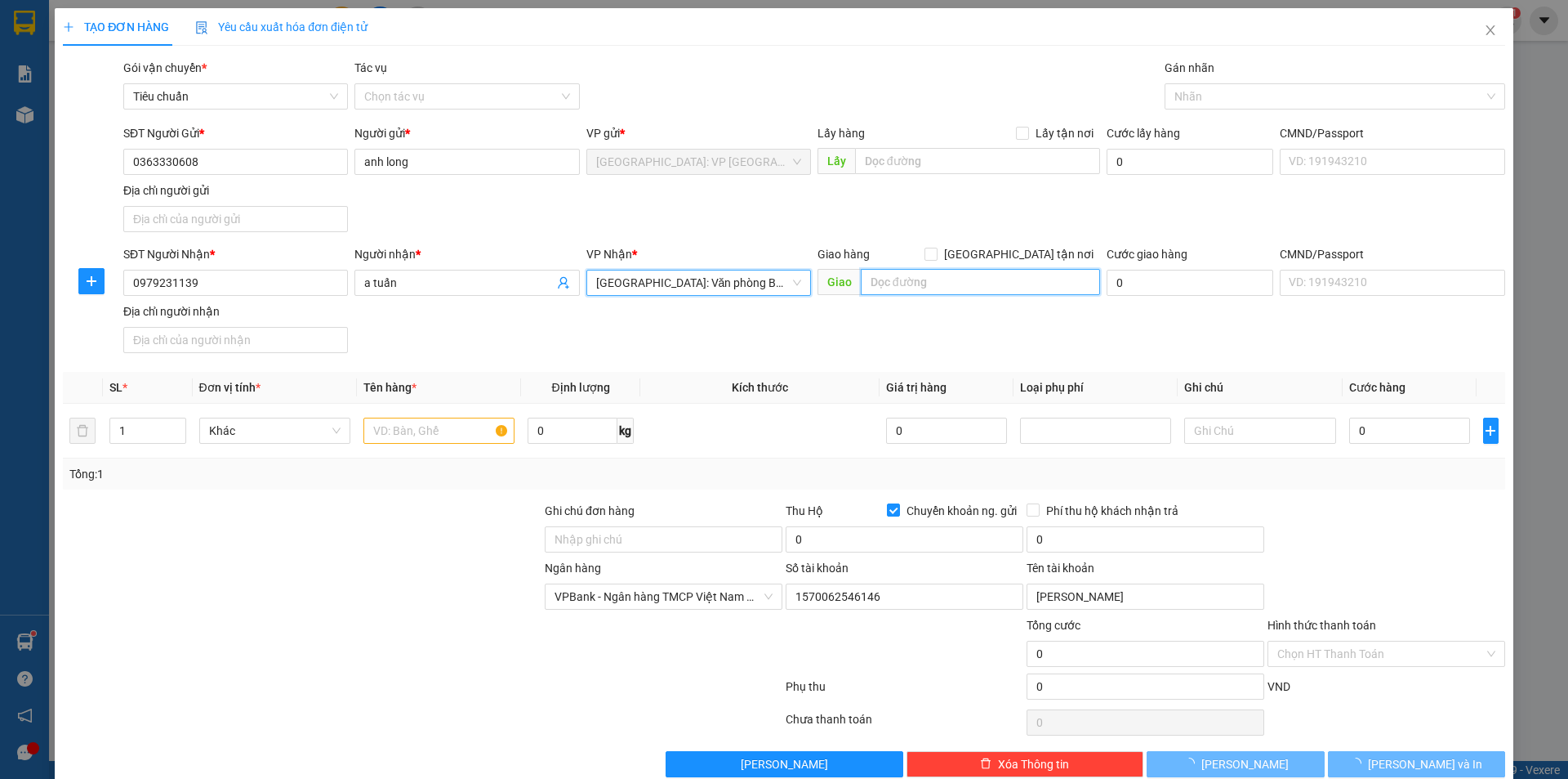
click at [899, 273] on input "text" at bounding box center [980, 281] width 239 height 26
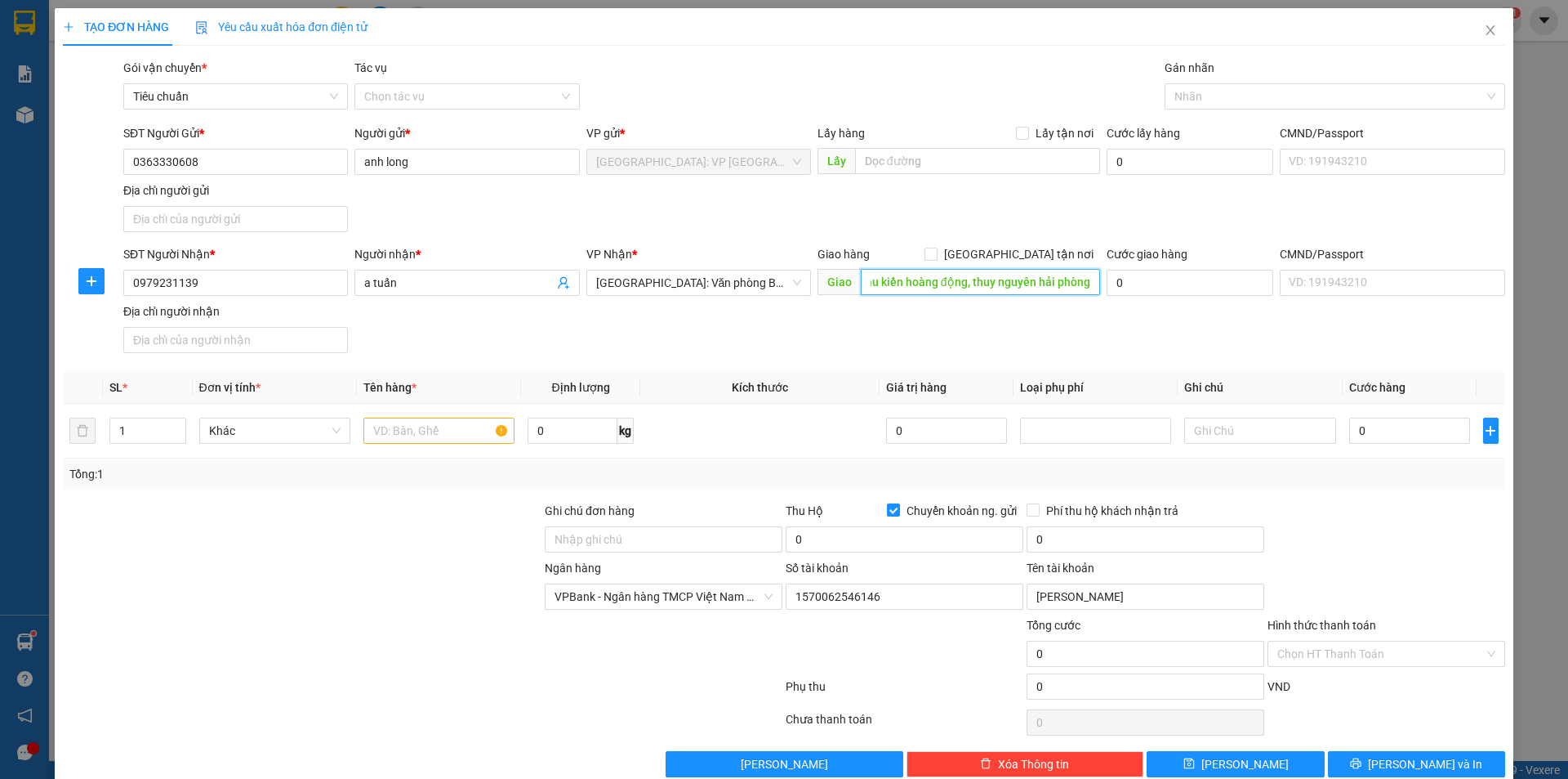
scroll to position [0, 69]
type input "kcn nam cầu kiền hoàng động, thuy nguyên hải phòng"
click at [936, 259] on input "[GEOGRAPHIC_DATA] tận nơi" at bounding box center [930, 254] width 12 height 12
checkbox input "true"
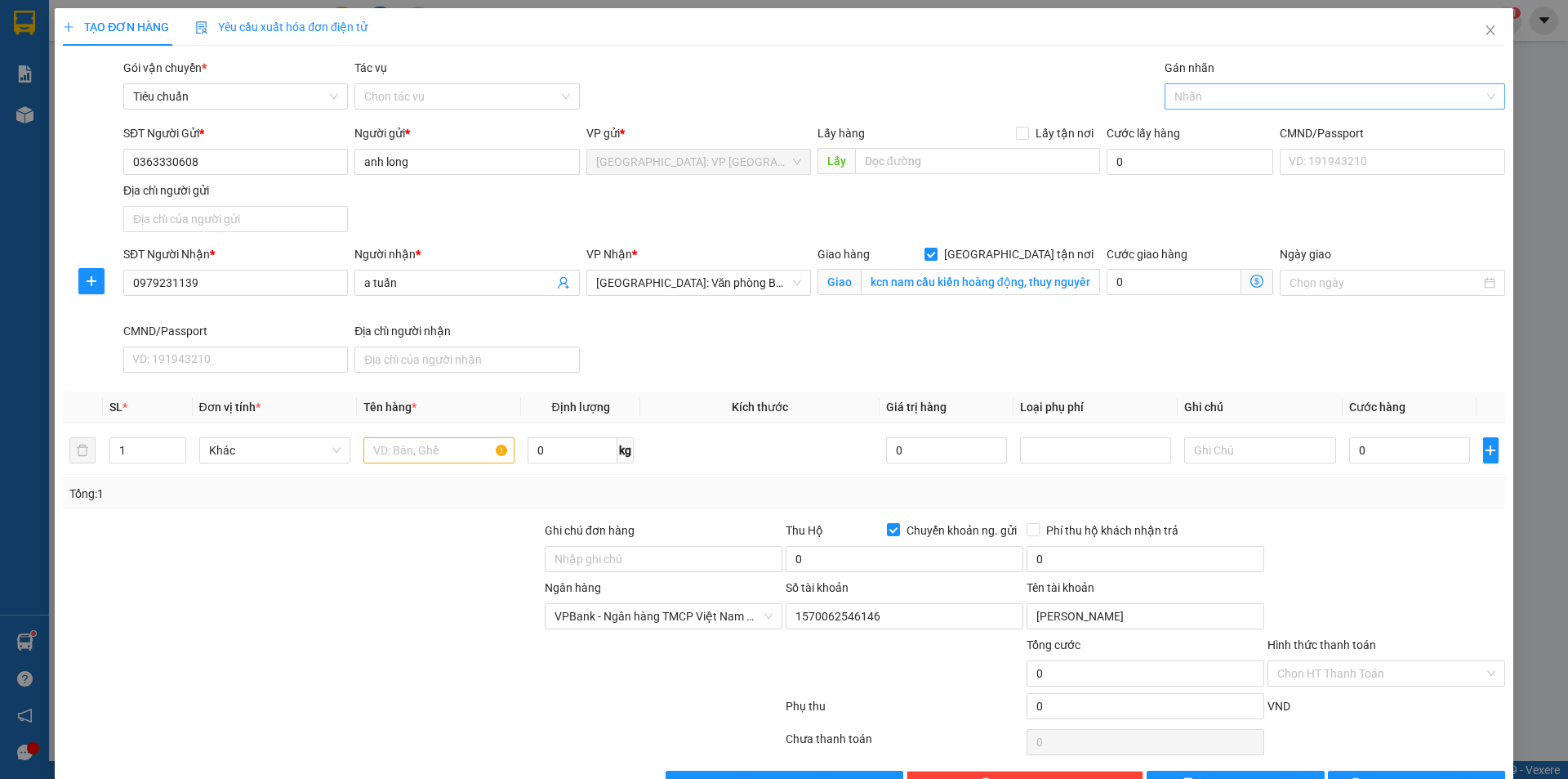
click at [1201, 104] on div at bounding box center [1327, 96] width 316 height 20
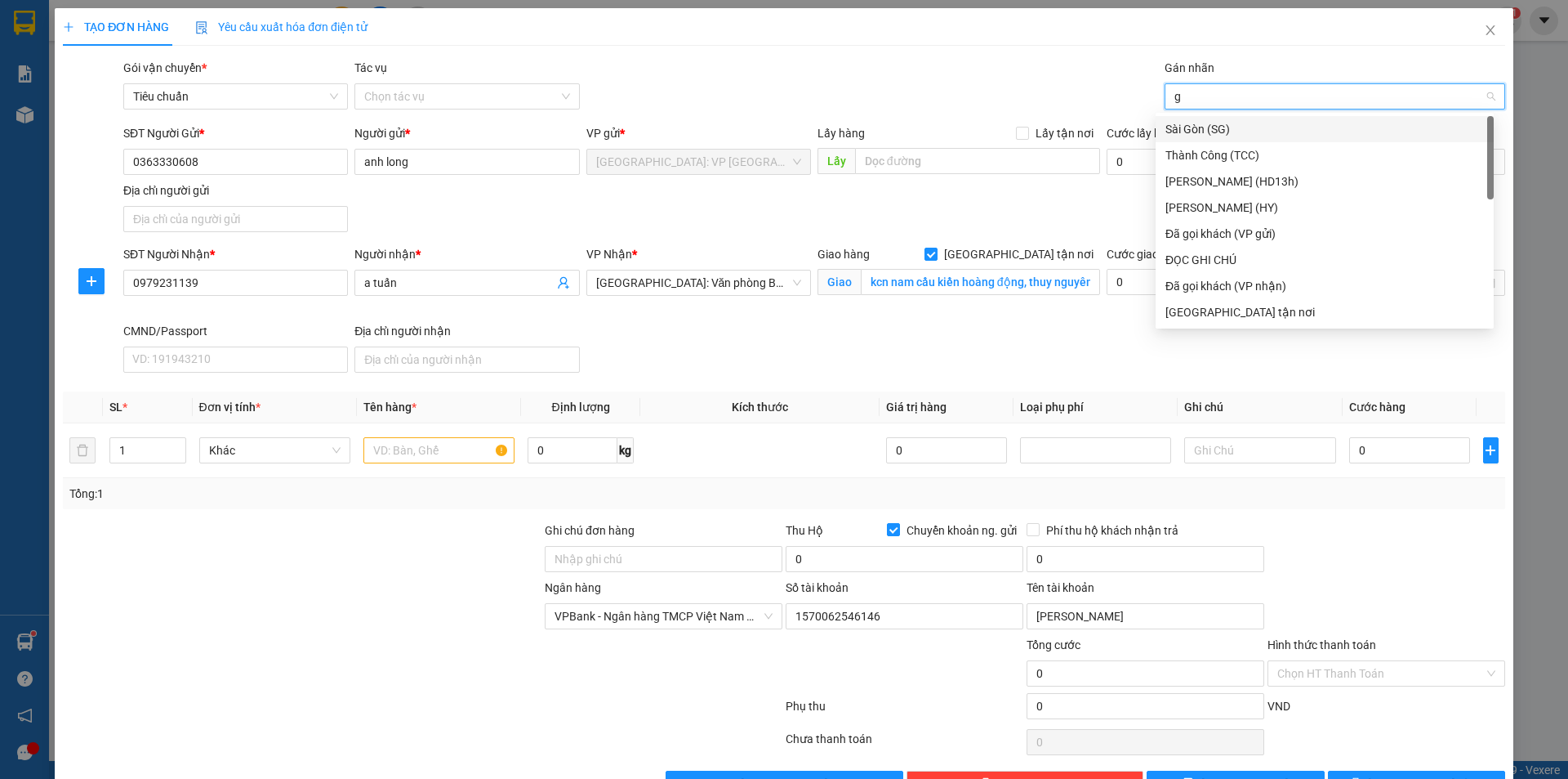
type input "gi"
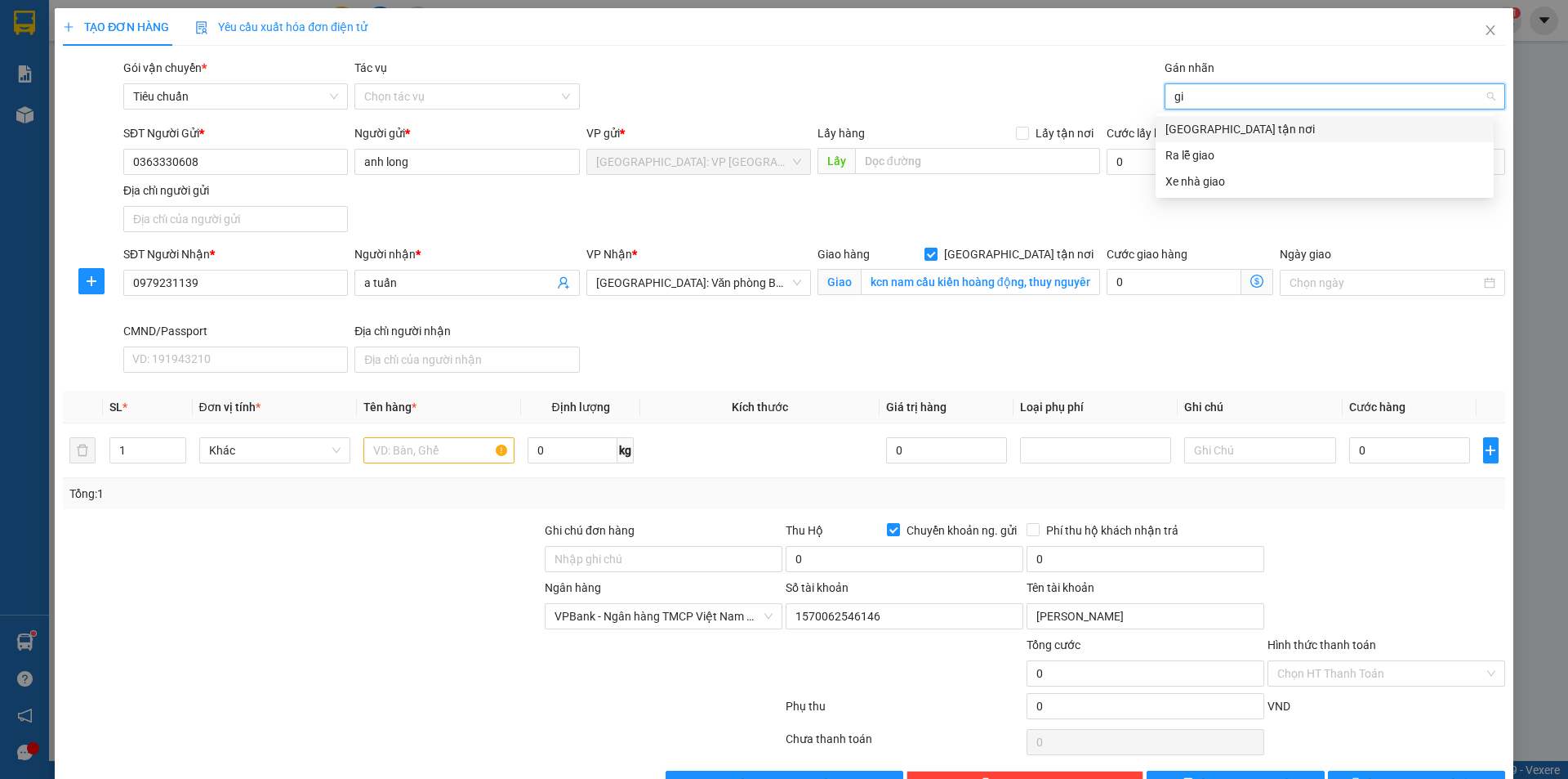
click at [1201, 132] on div "[GEOGRAPHIC_DATA] tận nơi" at bounding box center [1324, 129] width 318 height 18
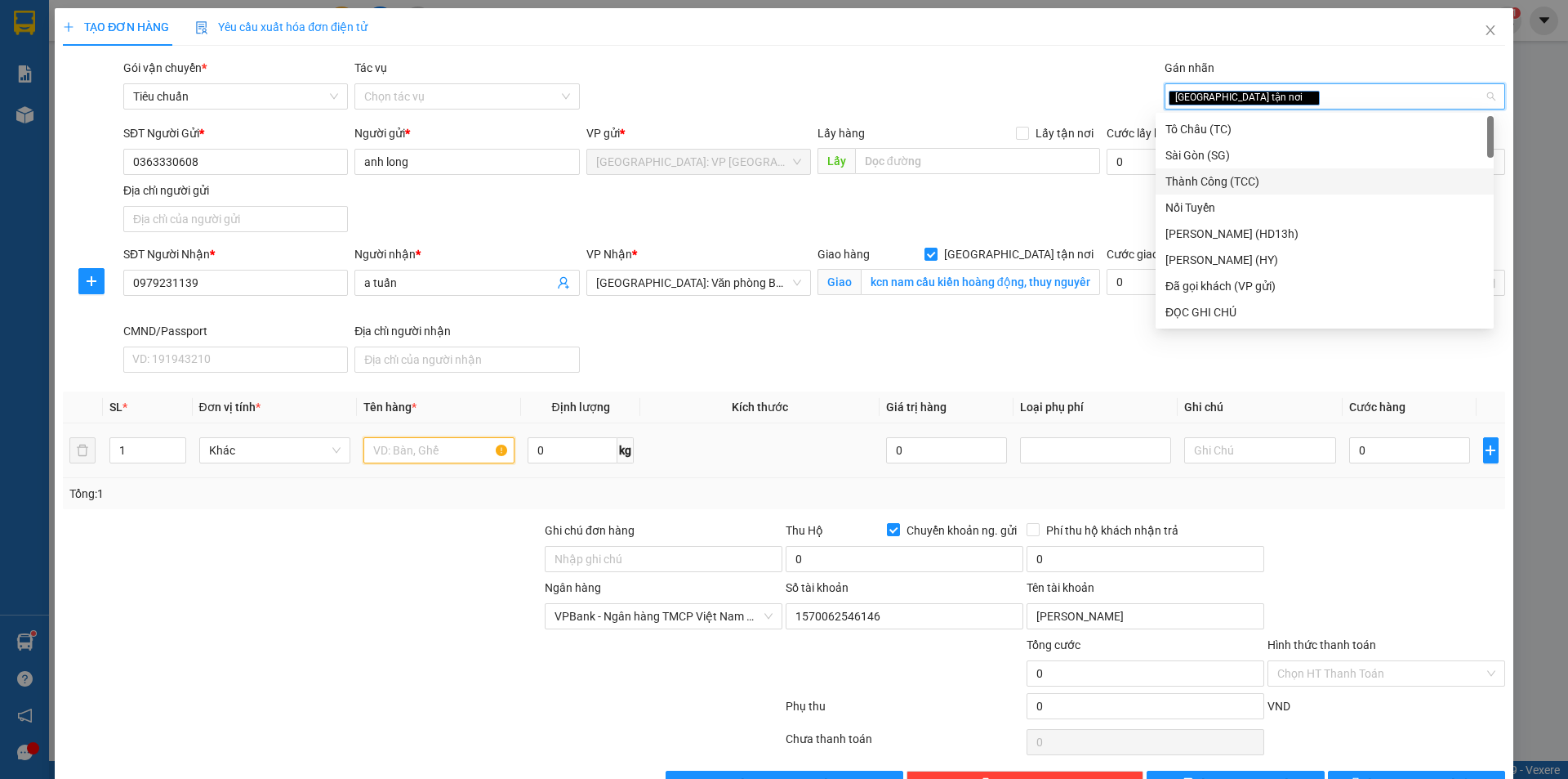
click at [480, 446] on input "text" at bounding box center [439, 450] width 151 height 26
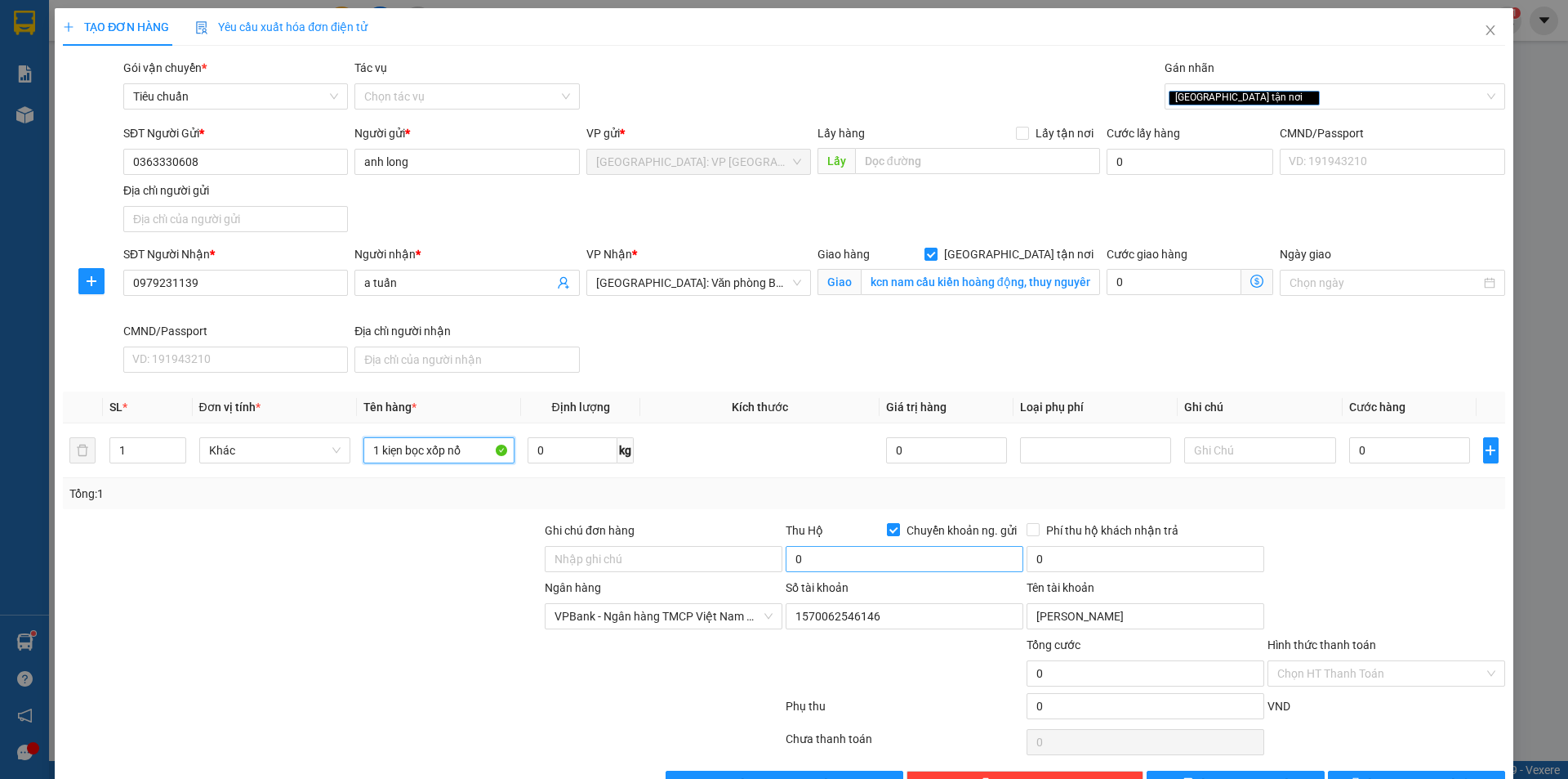
type input "1 kiẹn bọc xốp nổ"
click at [856, 558] on input "0" at bounding box center [904, 559] width 238 height 26
type input "930.000"
click at [1064, 560] on input "0" at bounding box center [1145, 559] width 238 height 26
type input "5.000"
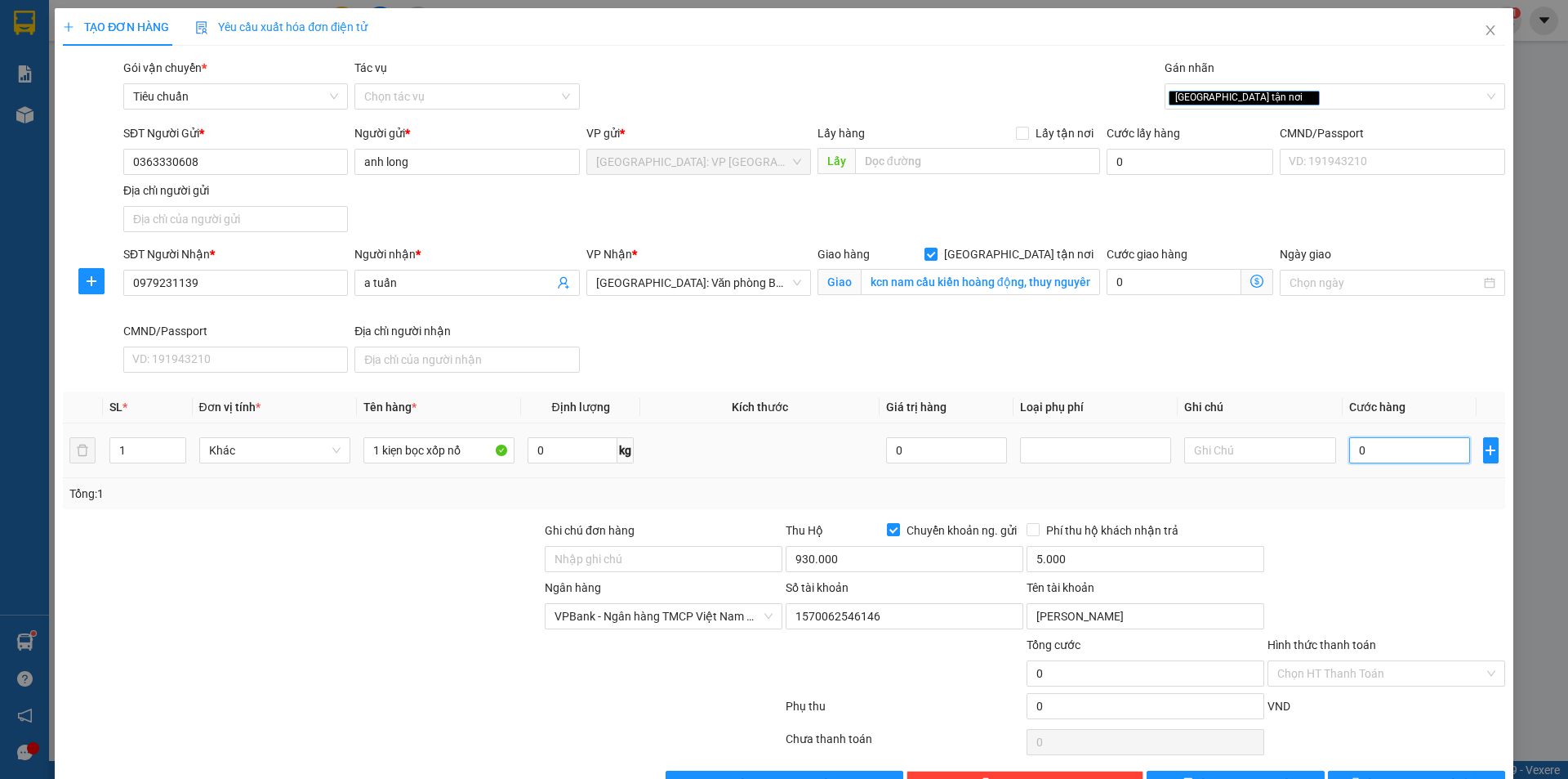
click at [1391, 453] on input "0" at bounding box center [1410, 450] width 121 height 26
type input "7"
type input "70"
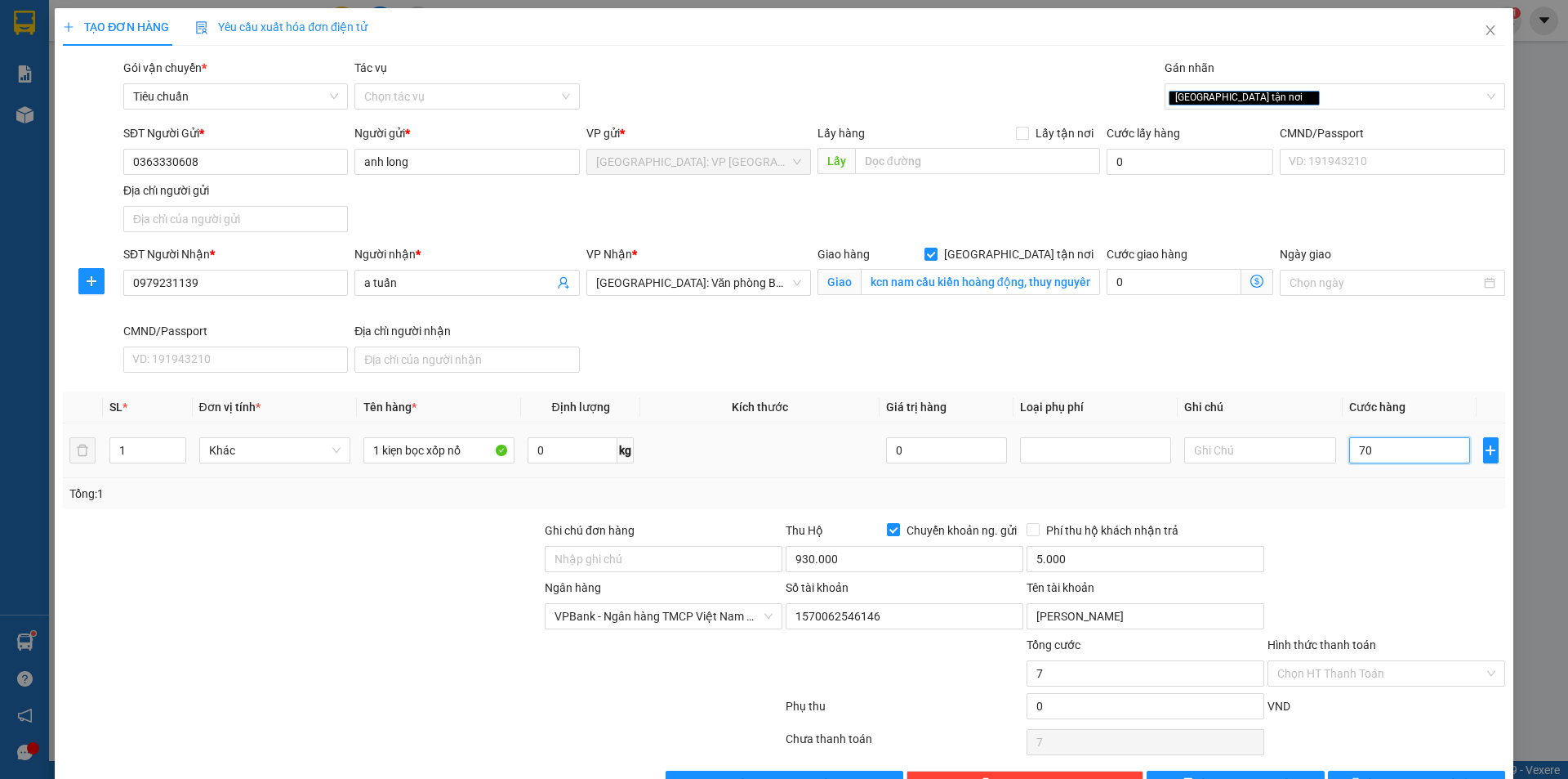
type input "70"
type input "700"
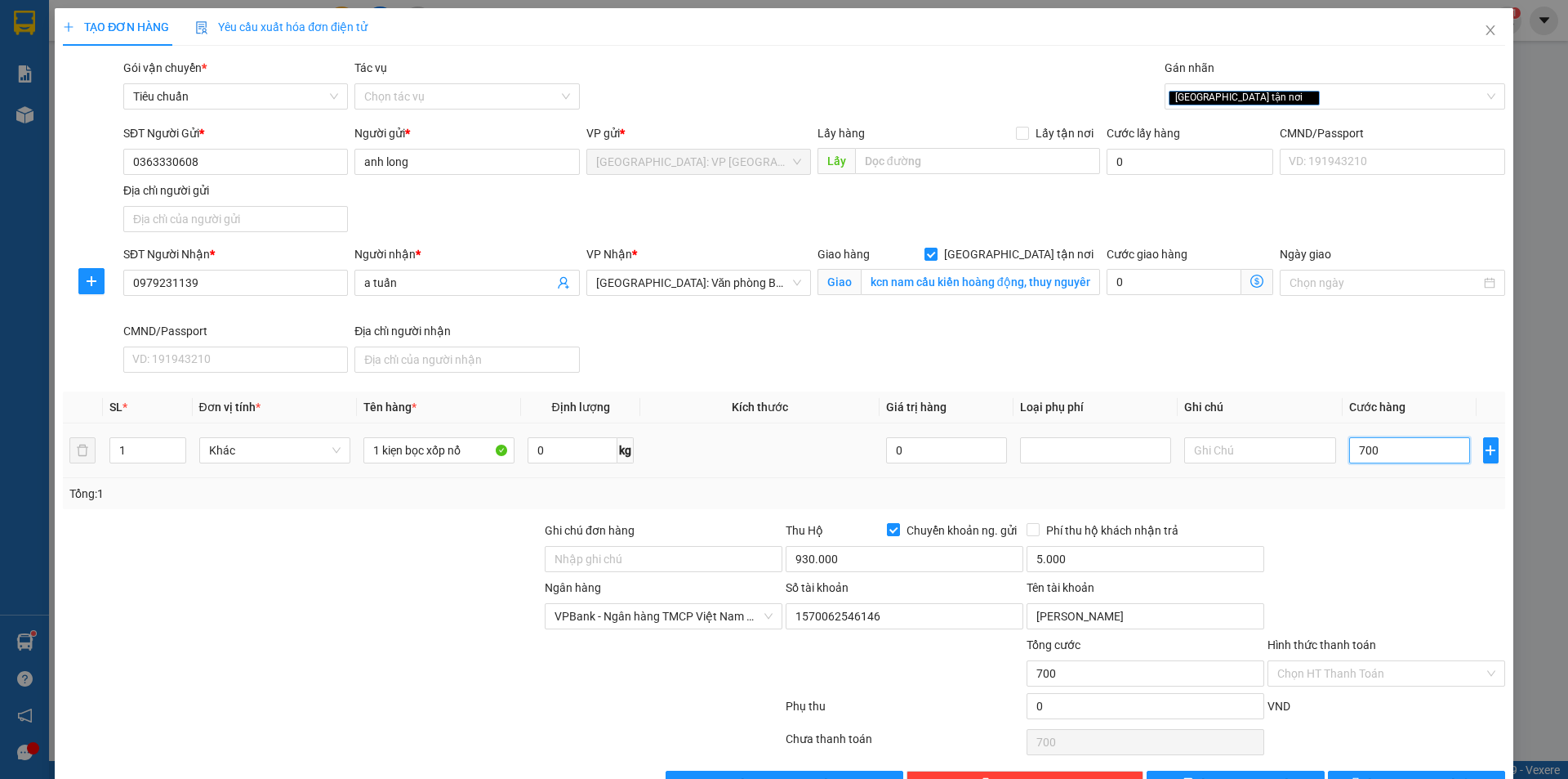
type input "7.000"
type input "70.000"
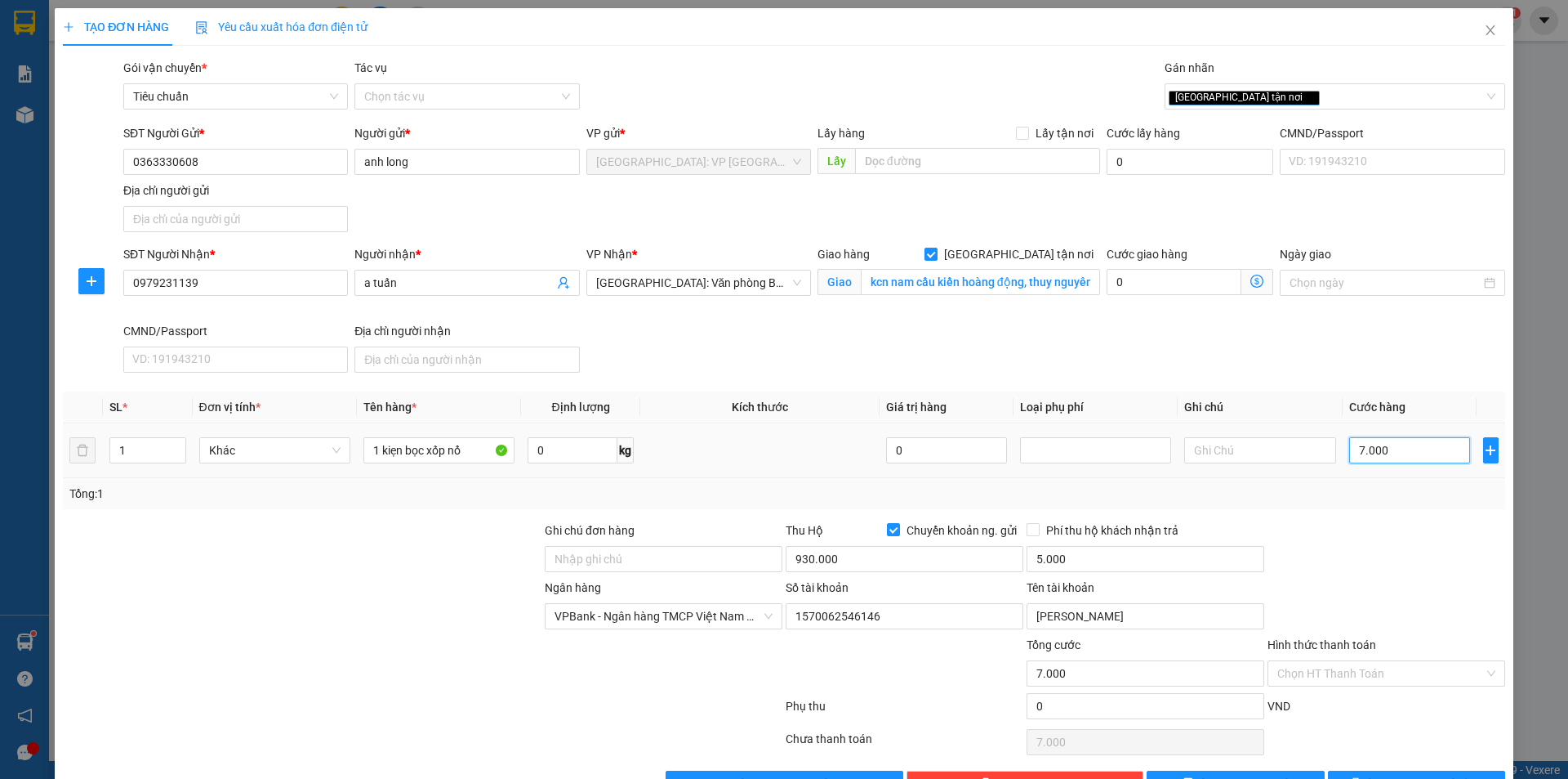
type input "70.000"
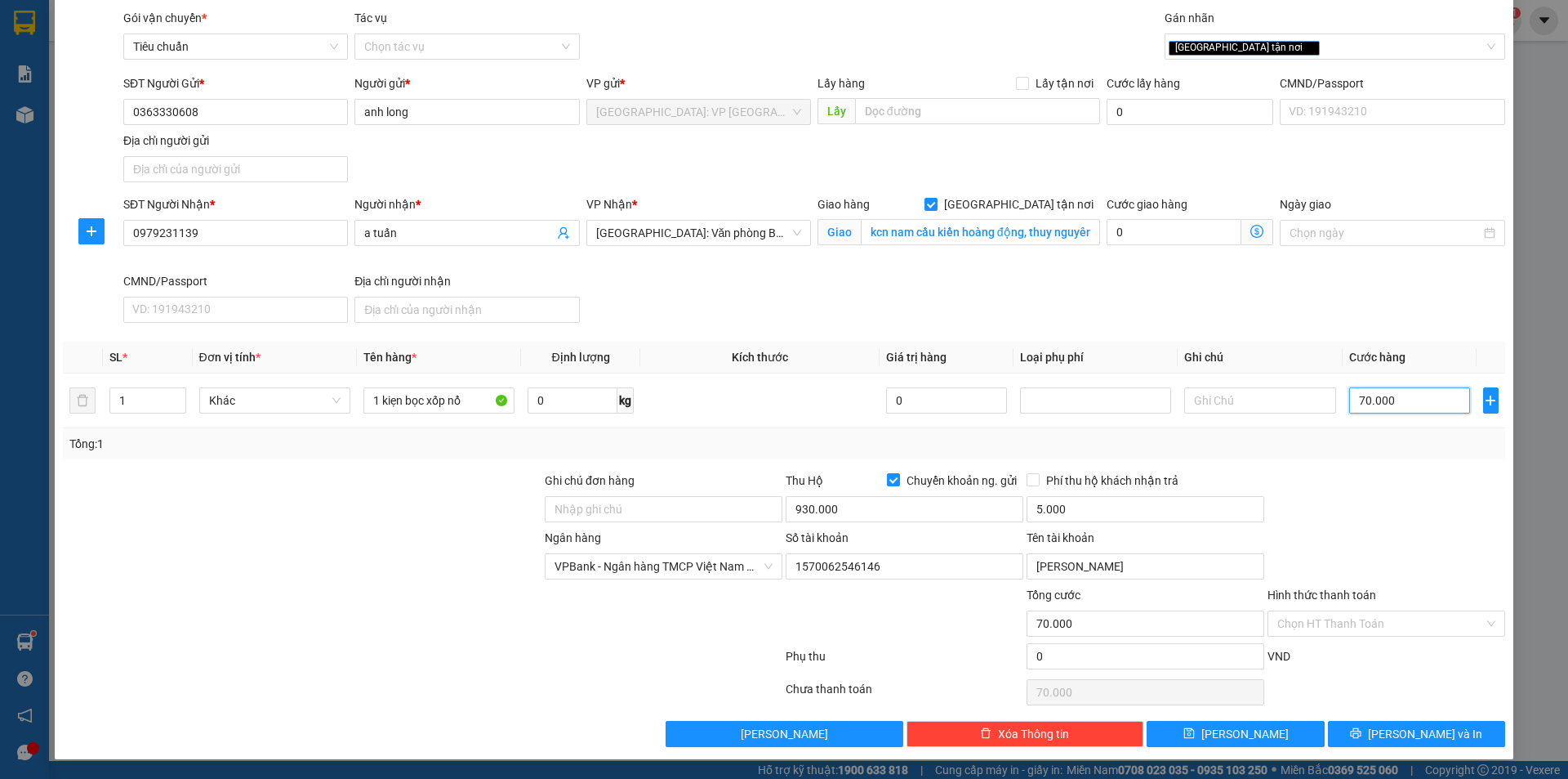
type input "70.000"
click at [1371, 728] on button "[PERSON_NAME] và In" at bounding box center [1416, 734] width 177 height 26
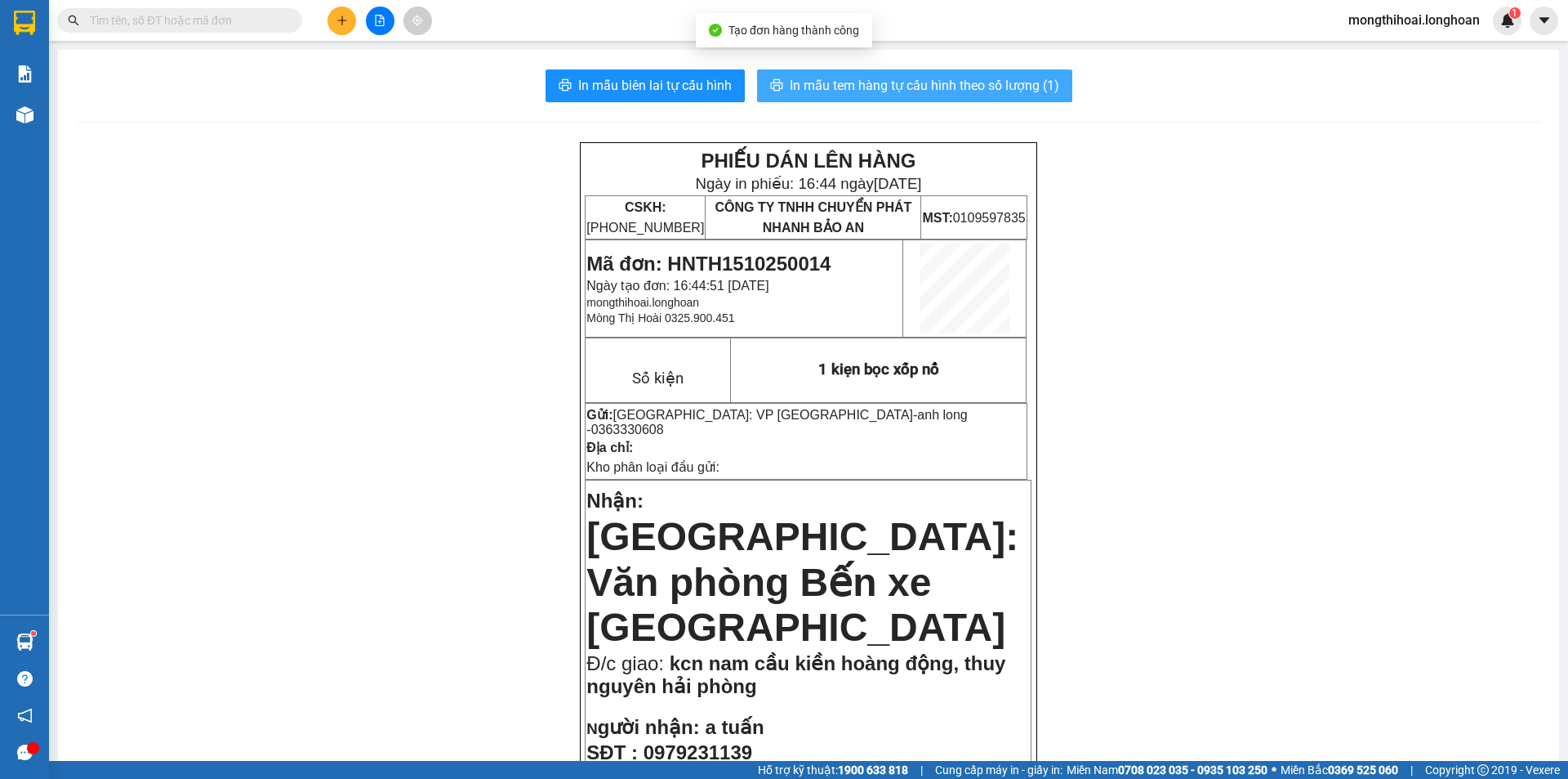
click at [992, 82] on span "In mẫu tem hàng tự cấu hình theo số lượng (1)" at bounding box center [925, 85] width 269 height 21
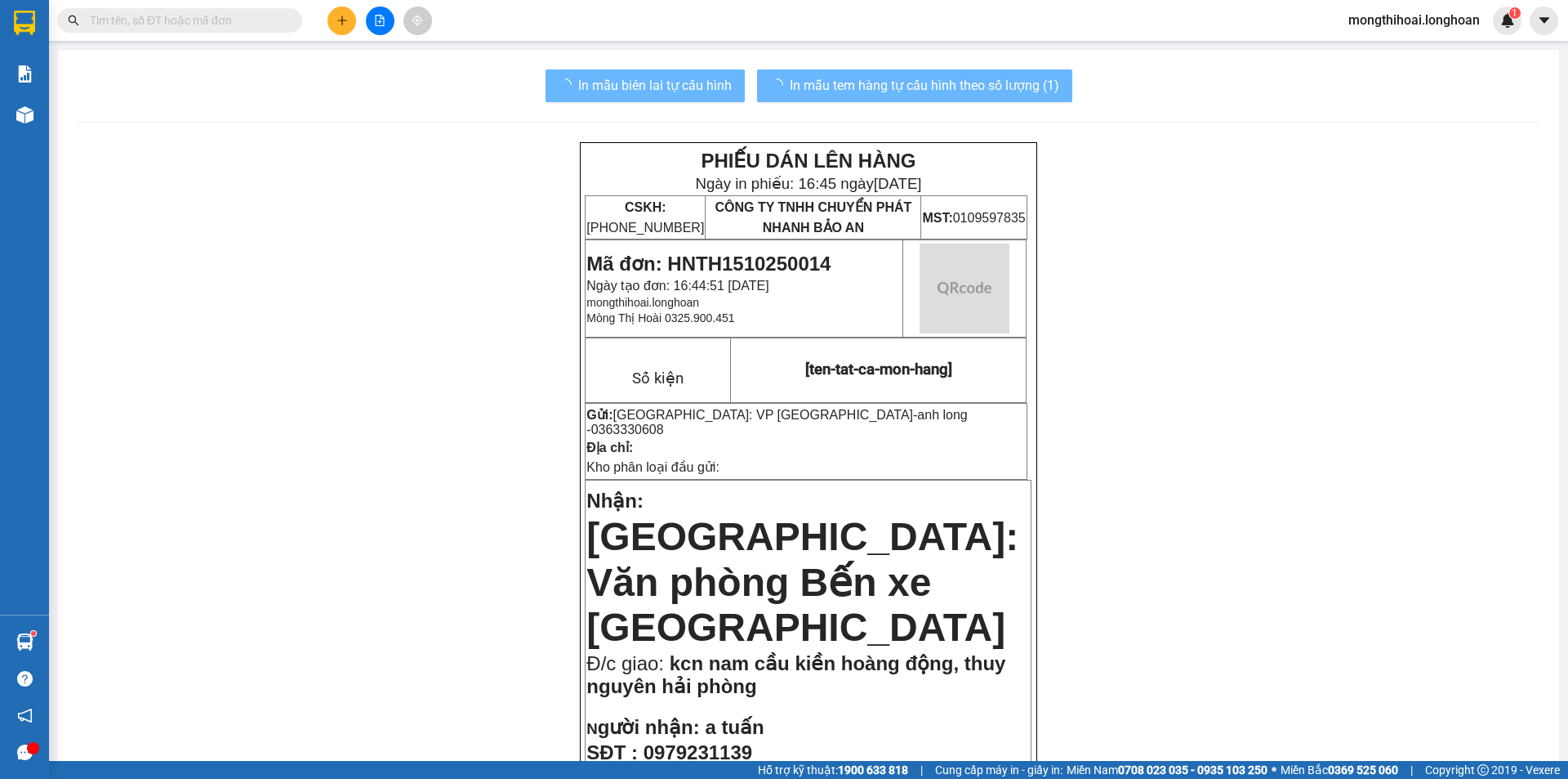
scroll to position [245, 0]
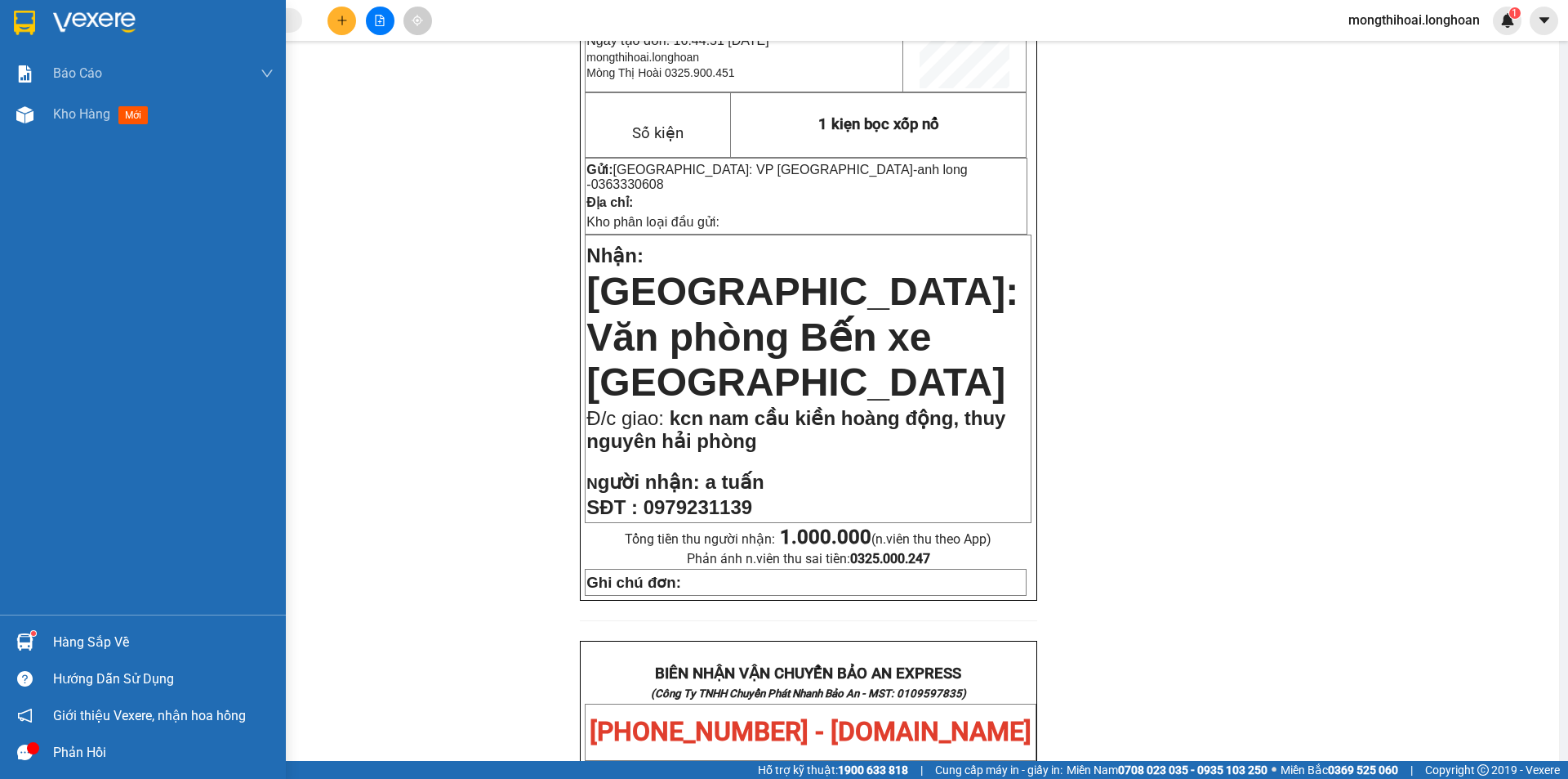
click at [4, 29] on div at bounding box center [143, 26] width 286 height 53
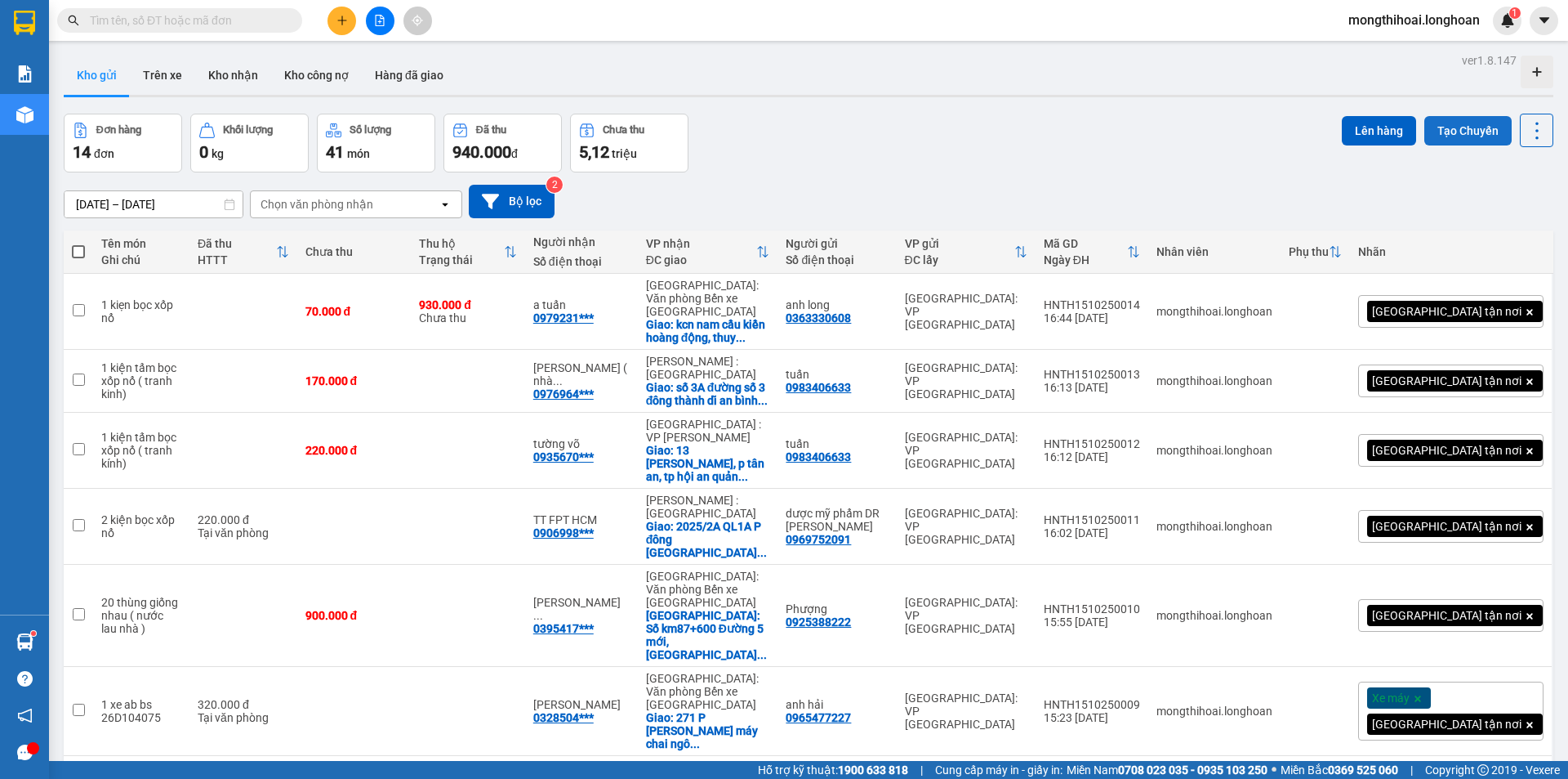
click at [1453, 126] on button "Tạo Chuyến" at bounding box center [1468, 130] width 87 height 29
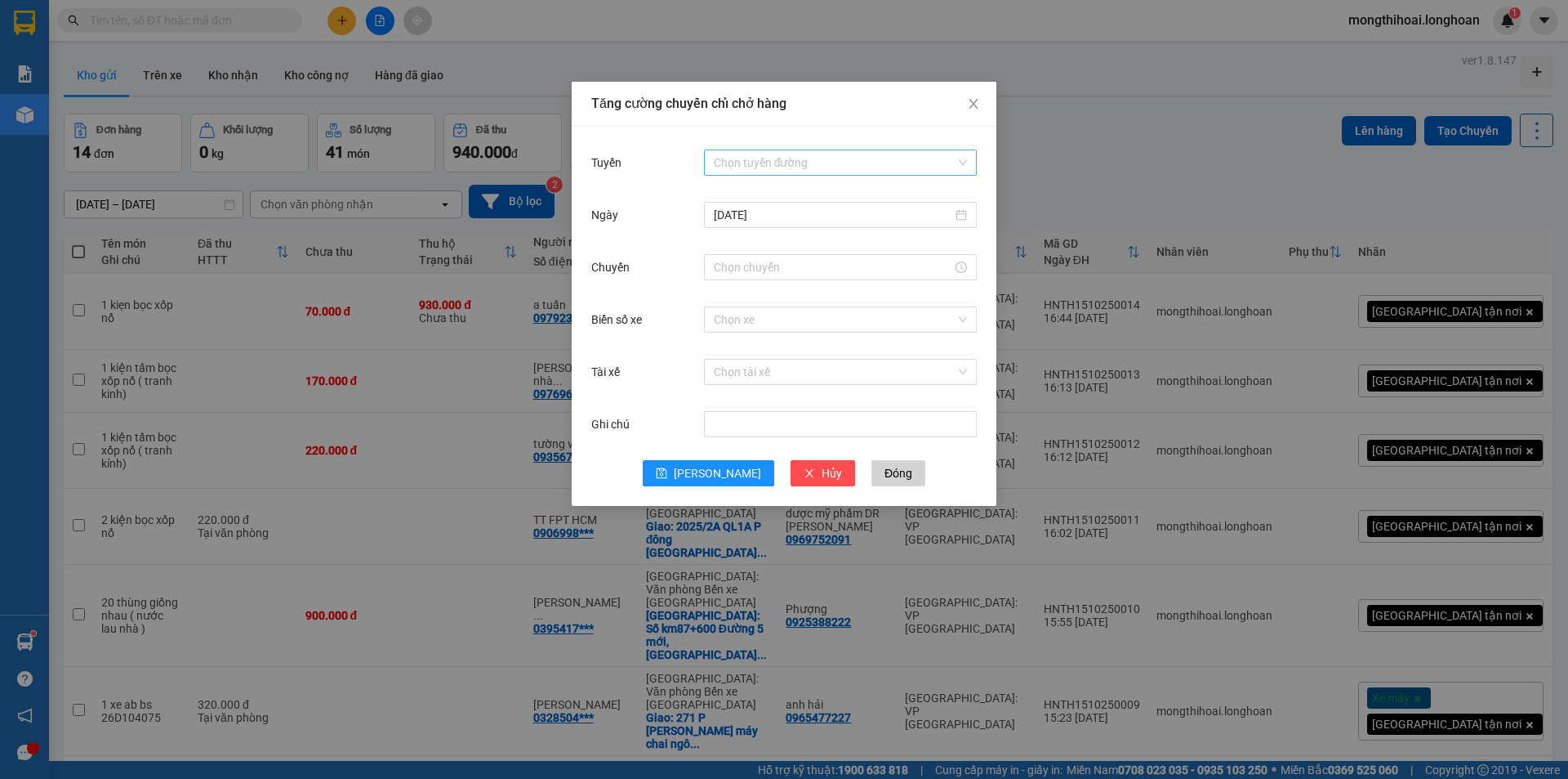
drag, startPoint x: 810, startPoint y: 152, endPoint x: 824, endPoint y: 178, distance: 29.5
click at [811, 153] on input "Tuyến" at bounding box center [834, 162] width 242 height 24
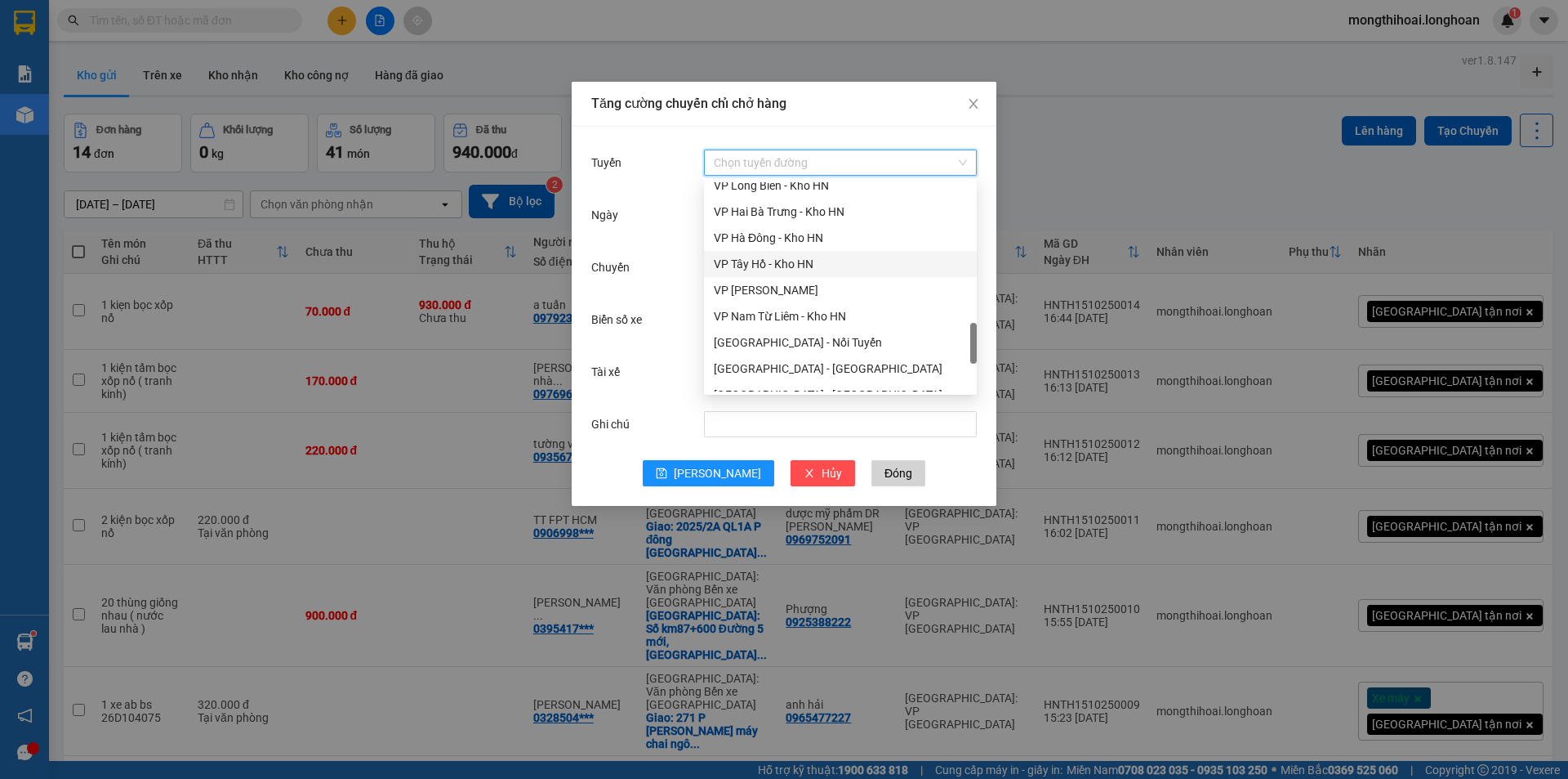
click at [758, 268] on div "VP Tây Hồ - Kho HN" at bounding box center [840, 264] width 254 height 18
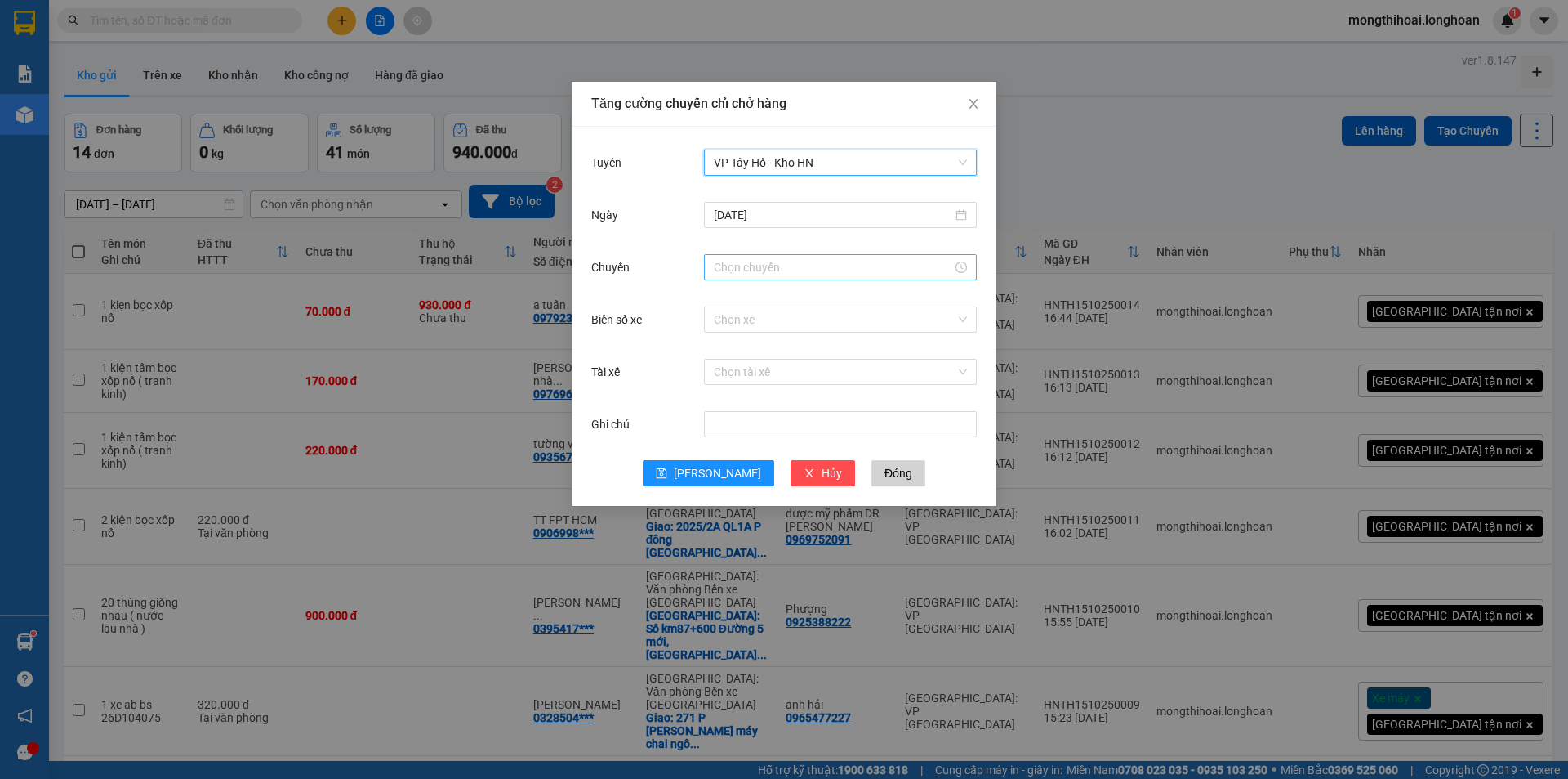
click at [803, 271] on input "Chuyến" at bounding box center [833, 268] width 239 height 18
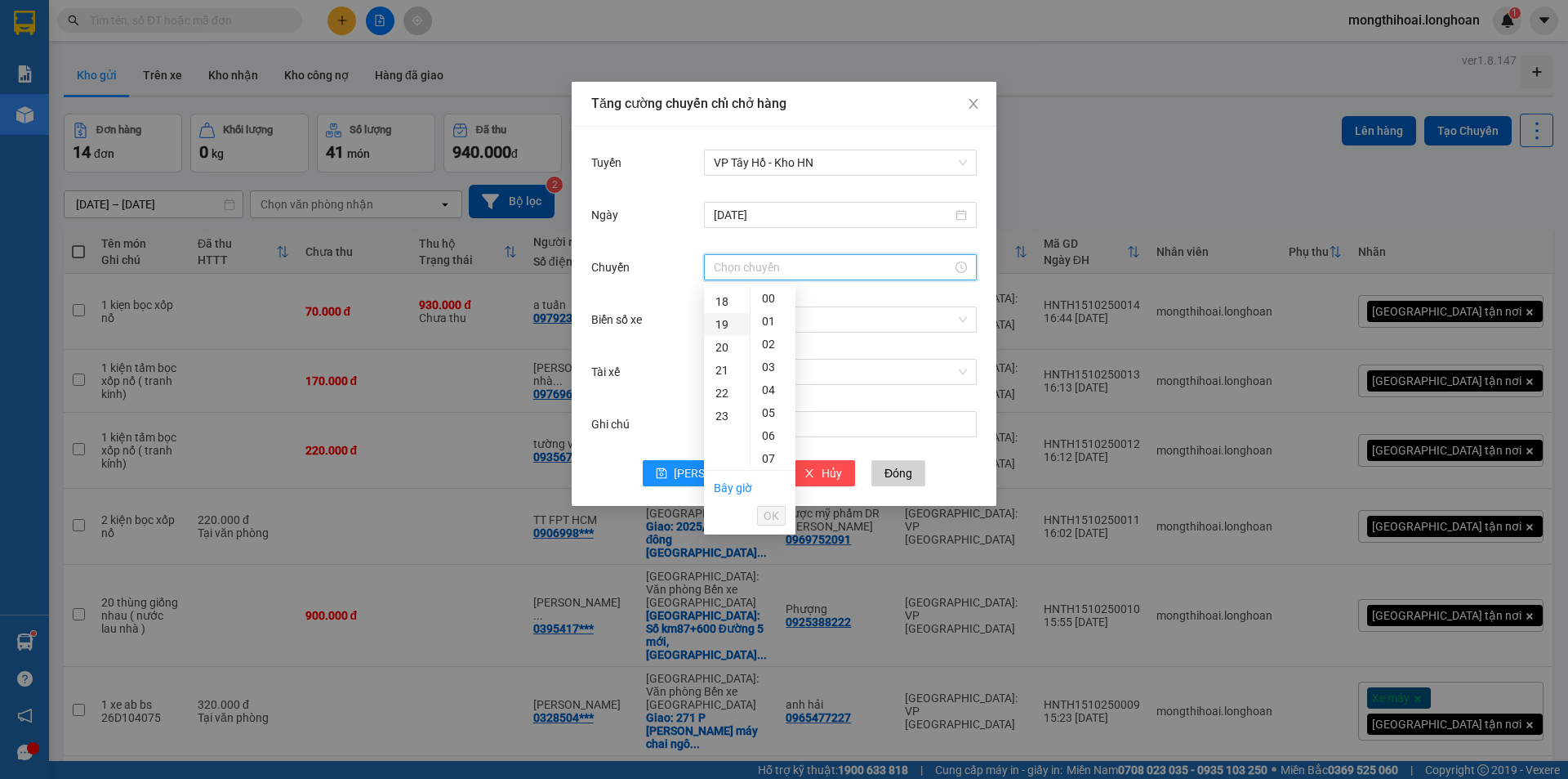
scroll to position [327, 0]
click at [725, 357] on div "17" at bounding box center [727, 360] width 46 height 23
click at [727, 355] on div "16" at bounding box center [727, 357] width 46 height 23
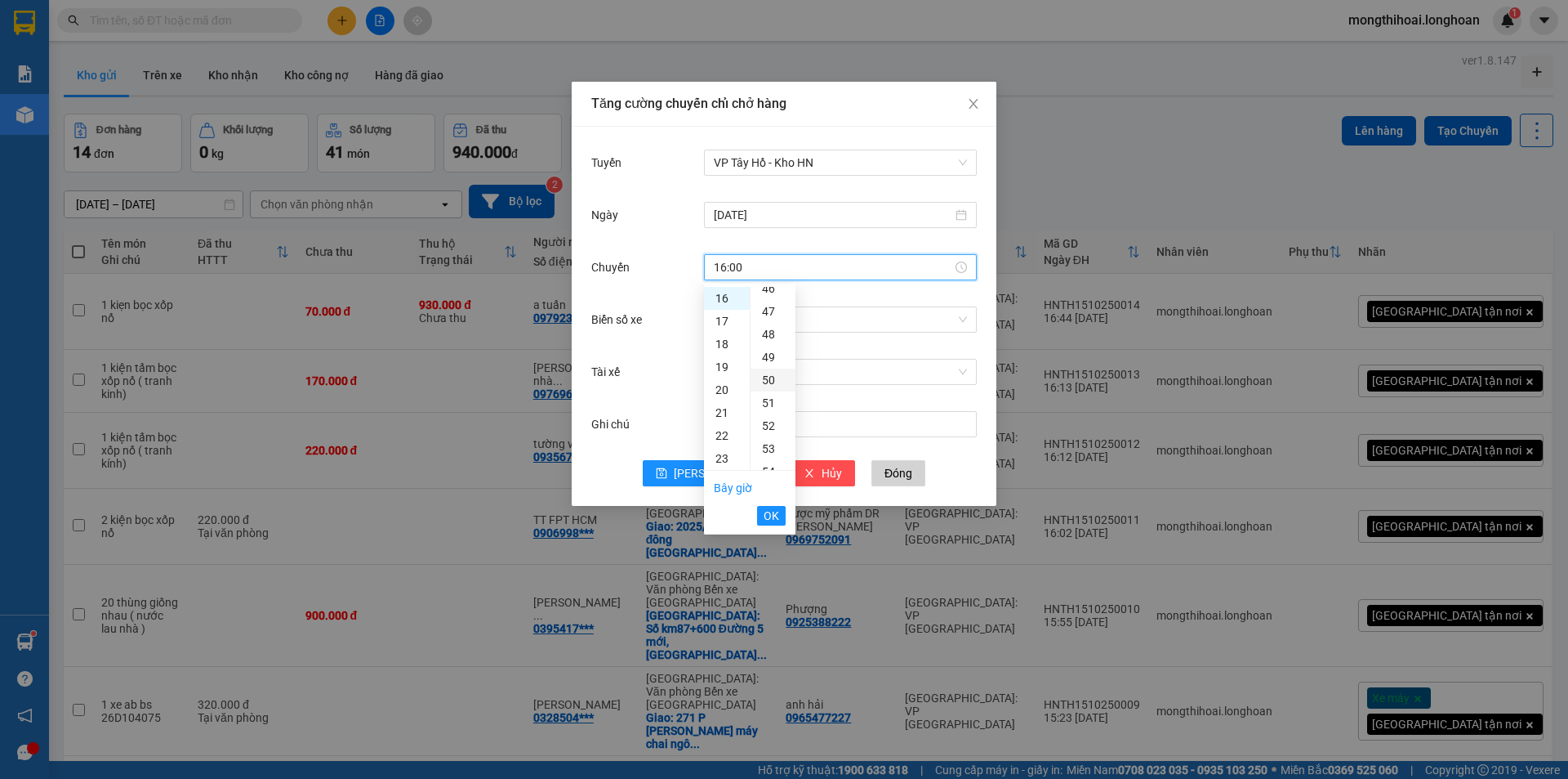
click at [769, 377] on div "50" at bounding box center [774, 379] width 45 height 23
type input "16:50"
drag, startPoint x: 774, startPoint y: 511, endPoint x: 772, endPoint y: 495, distance: 16.1
click at [772, 512] on span "OK" at bounding box center [772, 515] width 16 height 18
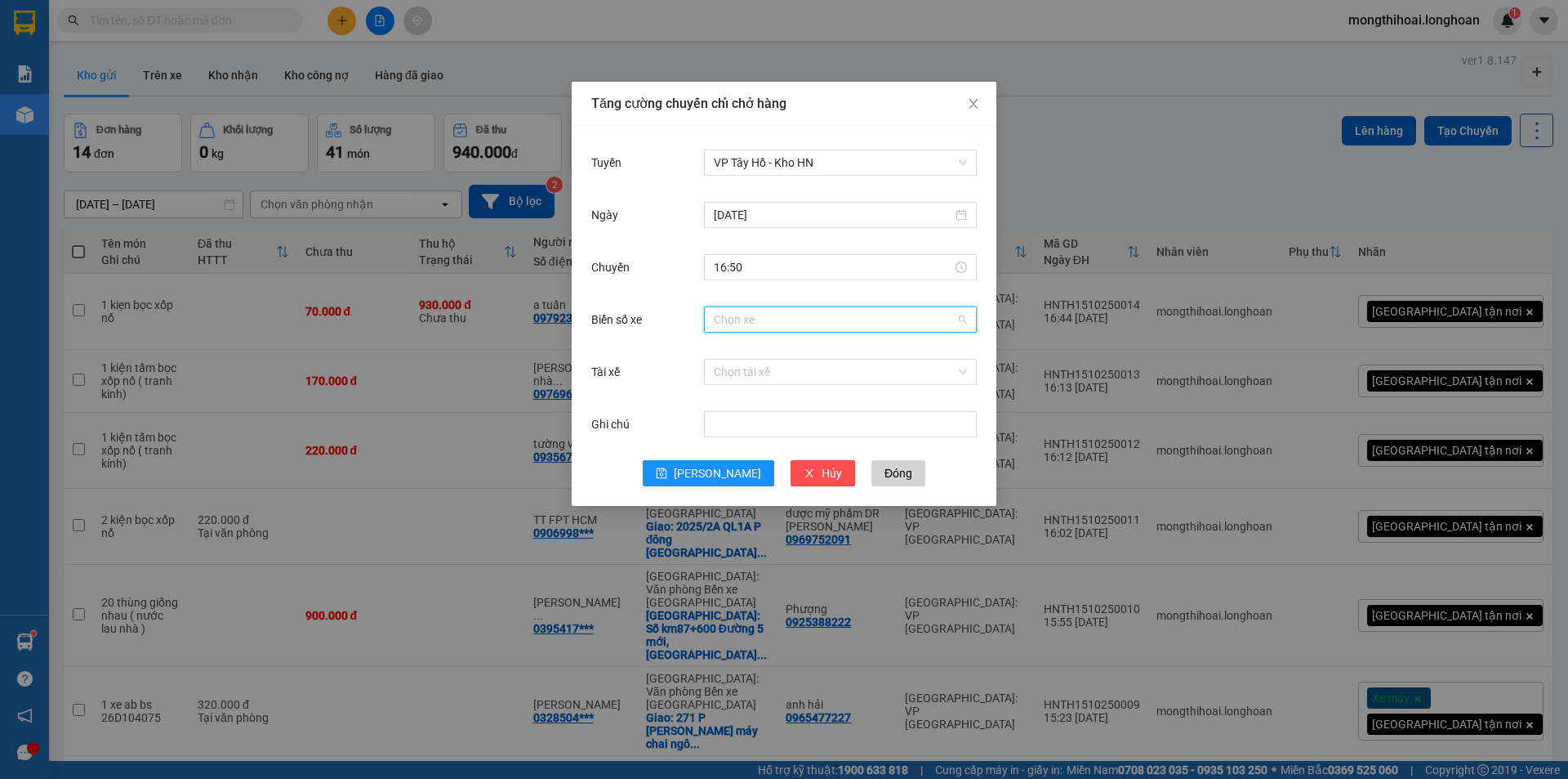
click at [758, 325] on input "Biển số xe" at bounding box center [834, 319] width 242 height 24
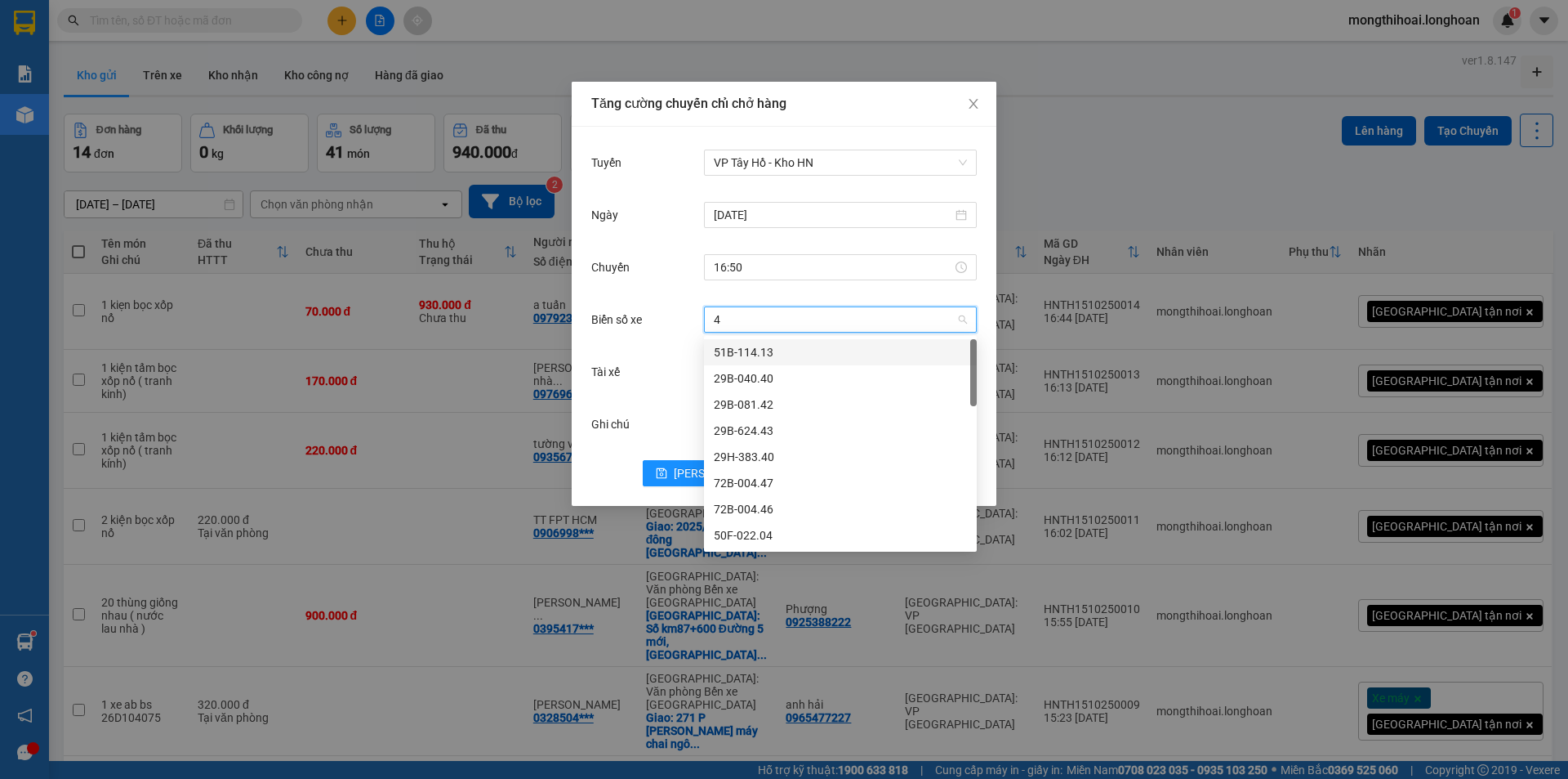
type input "45"
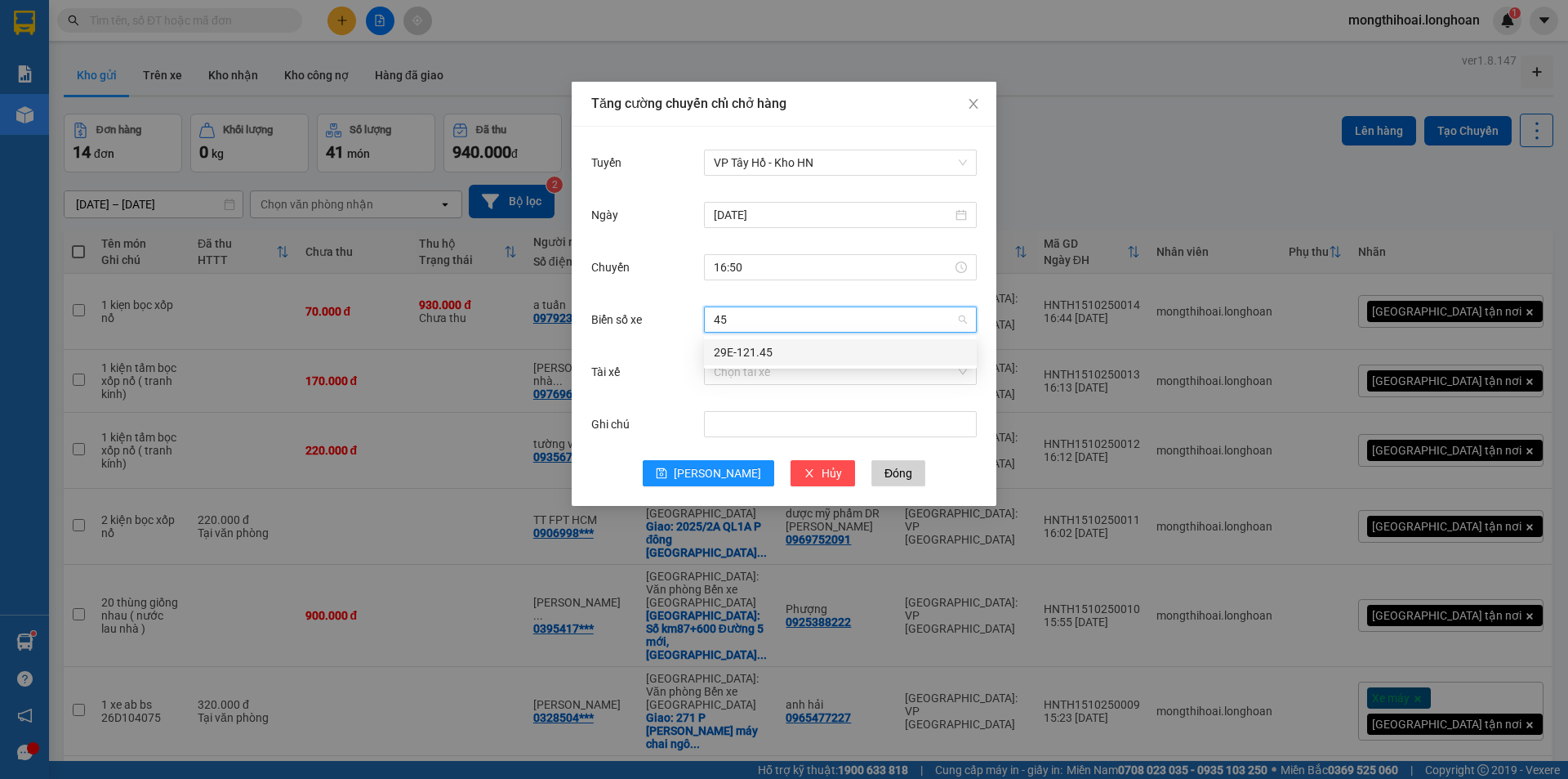
click at [765, 347] on div "29E-121.45" at bounding box center [840, 352] width 254 height 18
click at [754, 378] on input "Tài xế" at bounding box center [834, 371] width 242 height 24
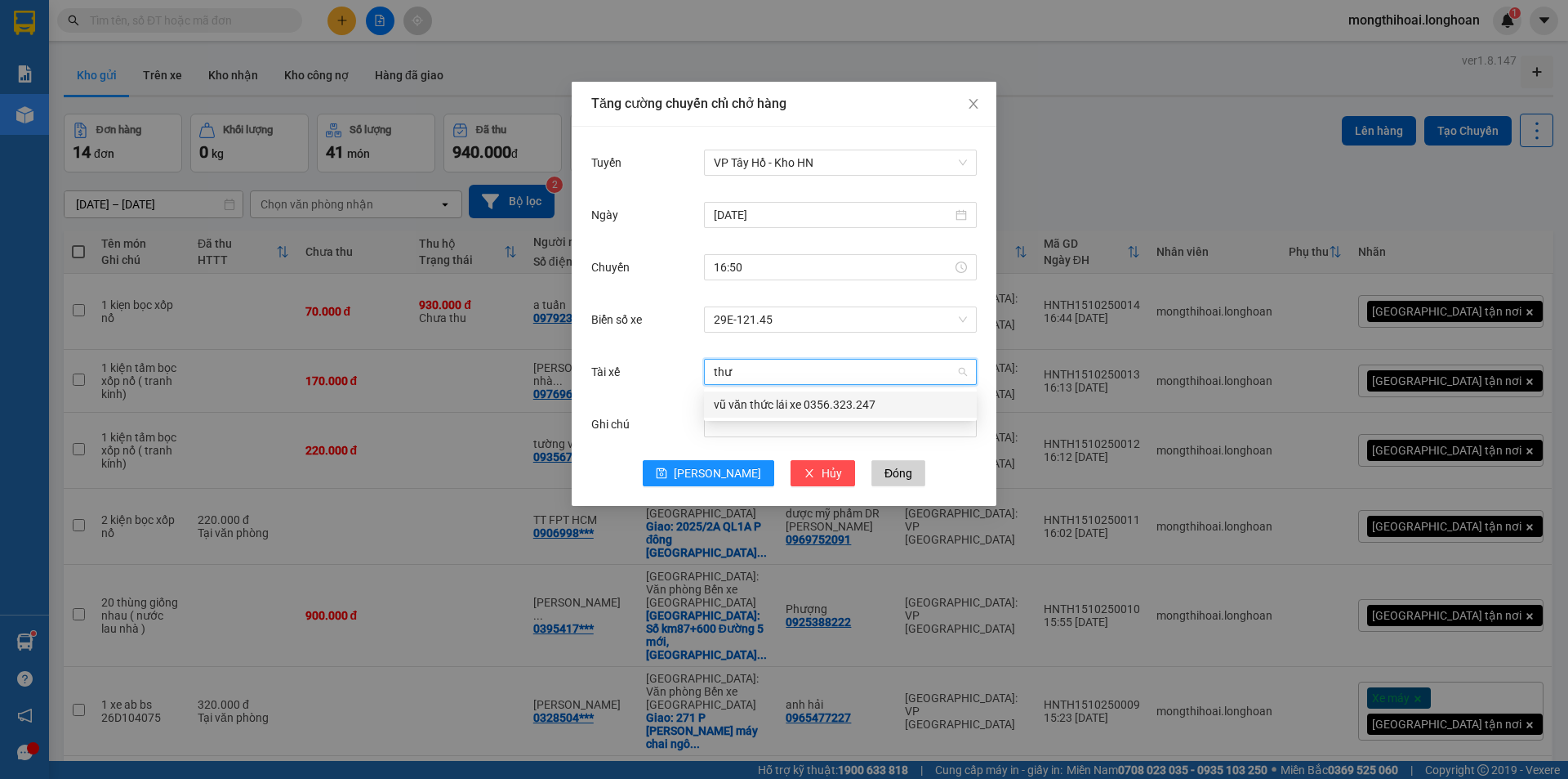
type input "thưc"
click at [819, 410] on div "vũ văn thức lái xe 0356.323.247" at bounding box center [840, 405] width 254 height 18
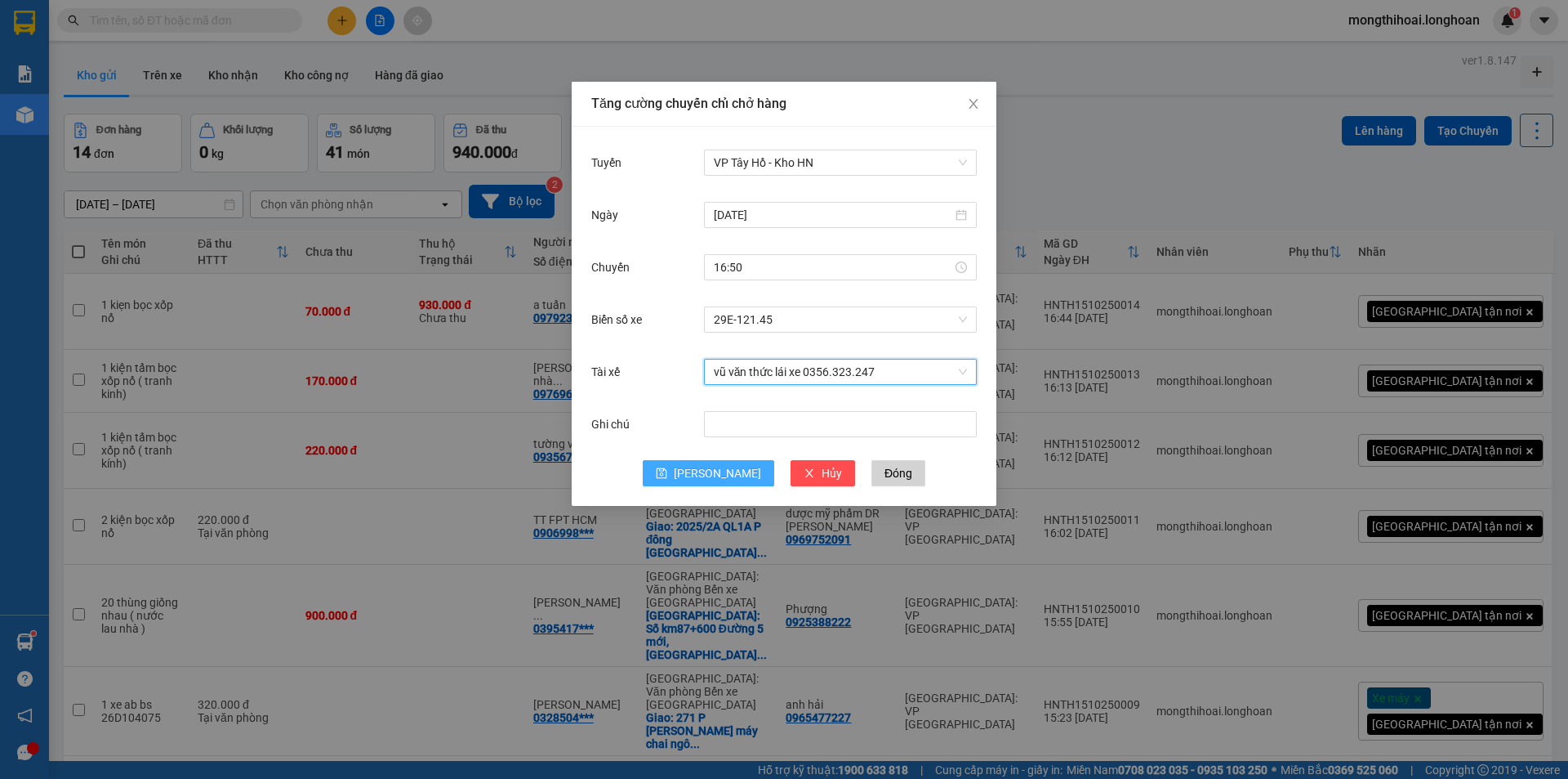
drag, startPoint x: 712, startPoint y: 474, endPoint x: 810, endPoint y: 387, distance: 131.0
click at [713, 472] on span "[PERSON_NAME]" at bounding box center [717, 473] width 87 height 18
click at [968, 115] on span "Close" at bounding box center [974, 104] width 46 height 46
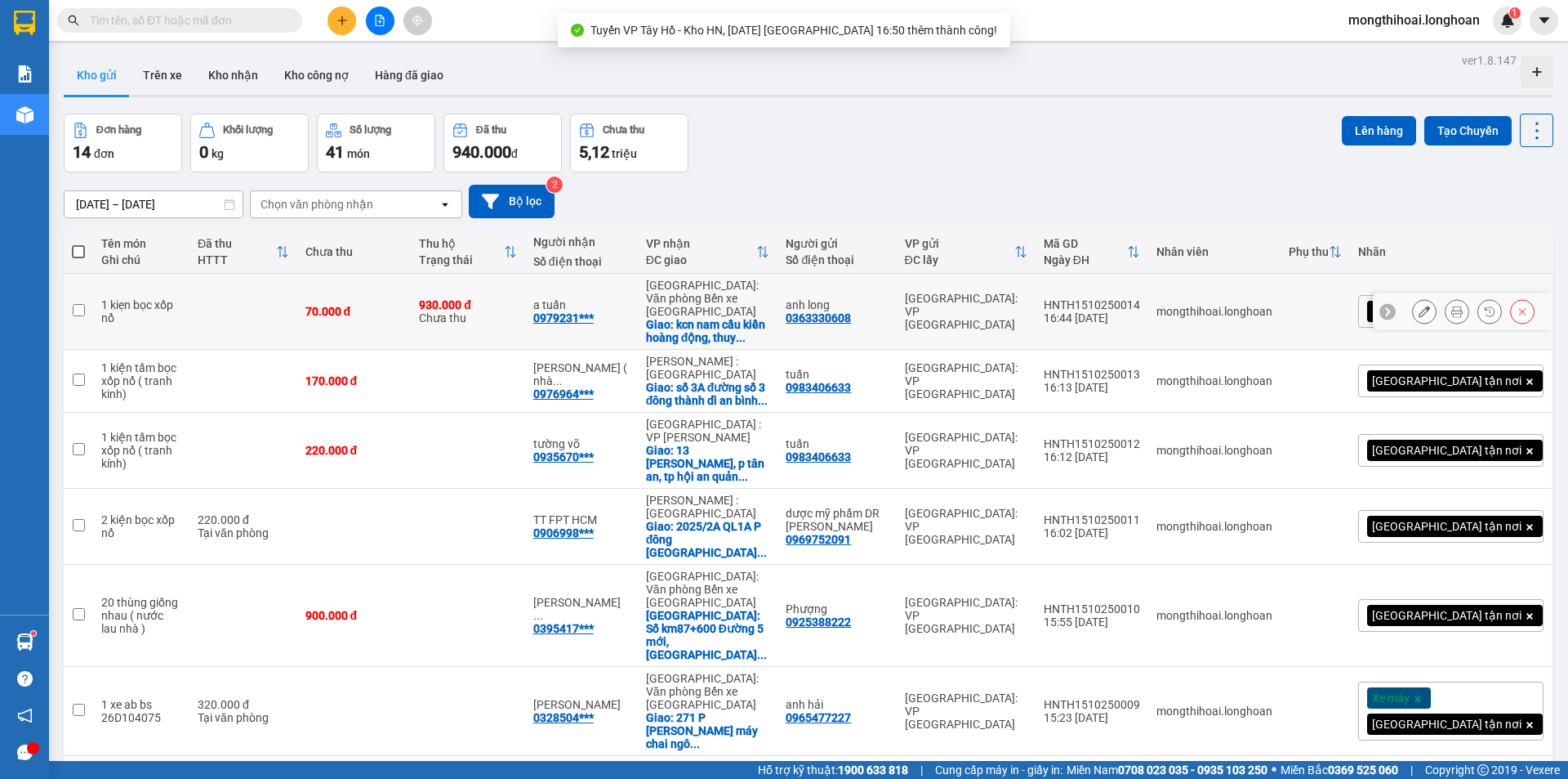
drag, startPoint x: 76, startPoint y: 294, endPoint x: 88, endPoint y: 292, distance: 12.2
click at [77, 294] on td at bounding box center [78, 312] width 29 height 76
checkbox input "true"
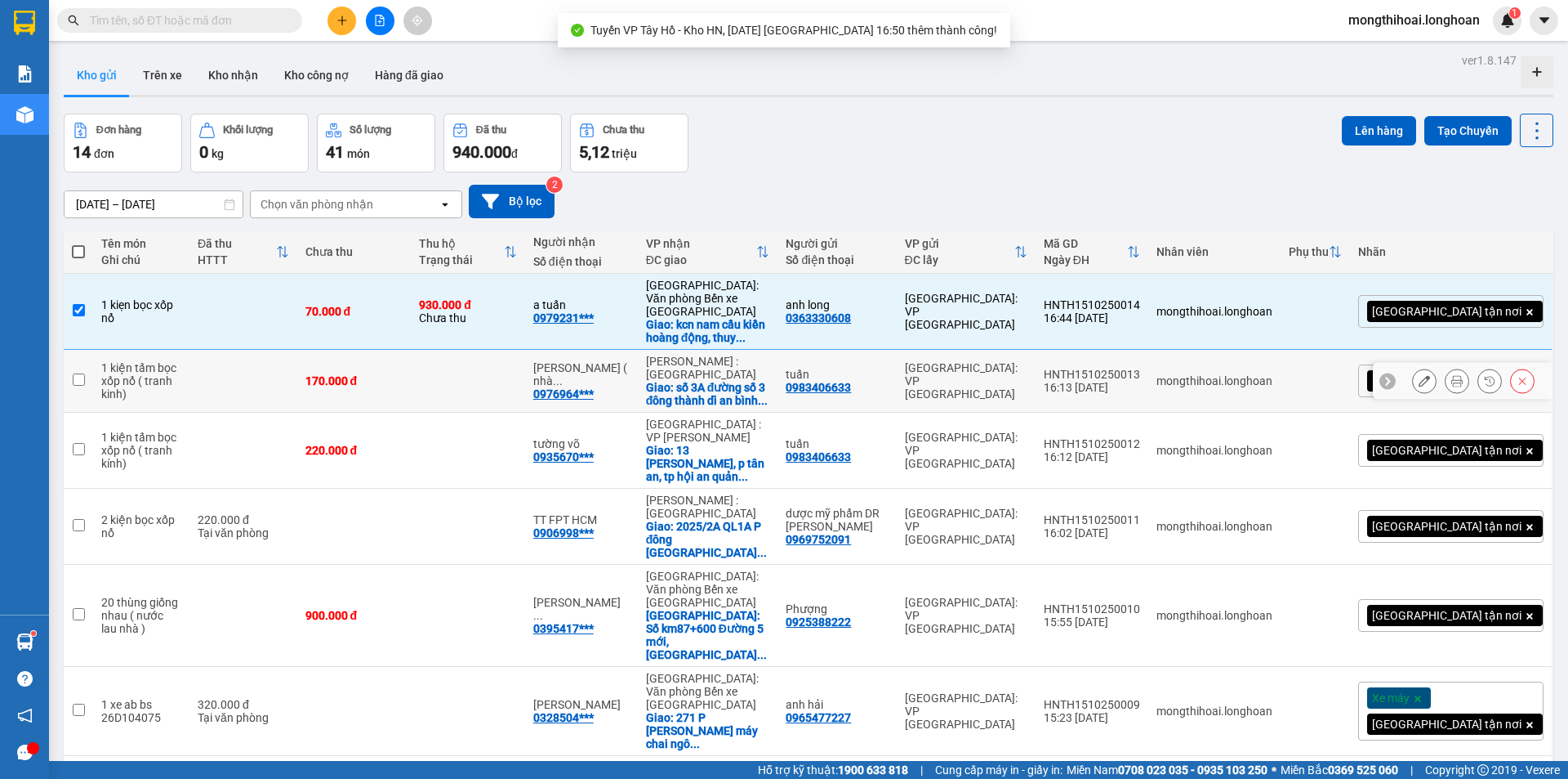
scroll to position [81, 0]
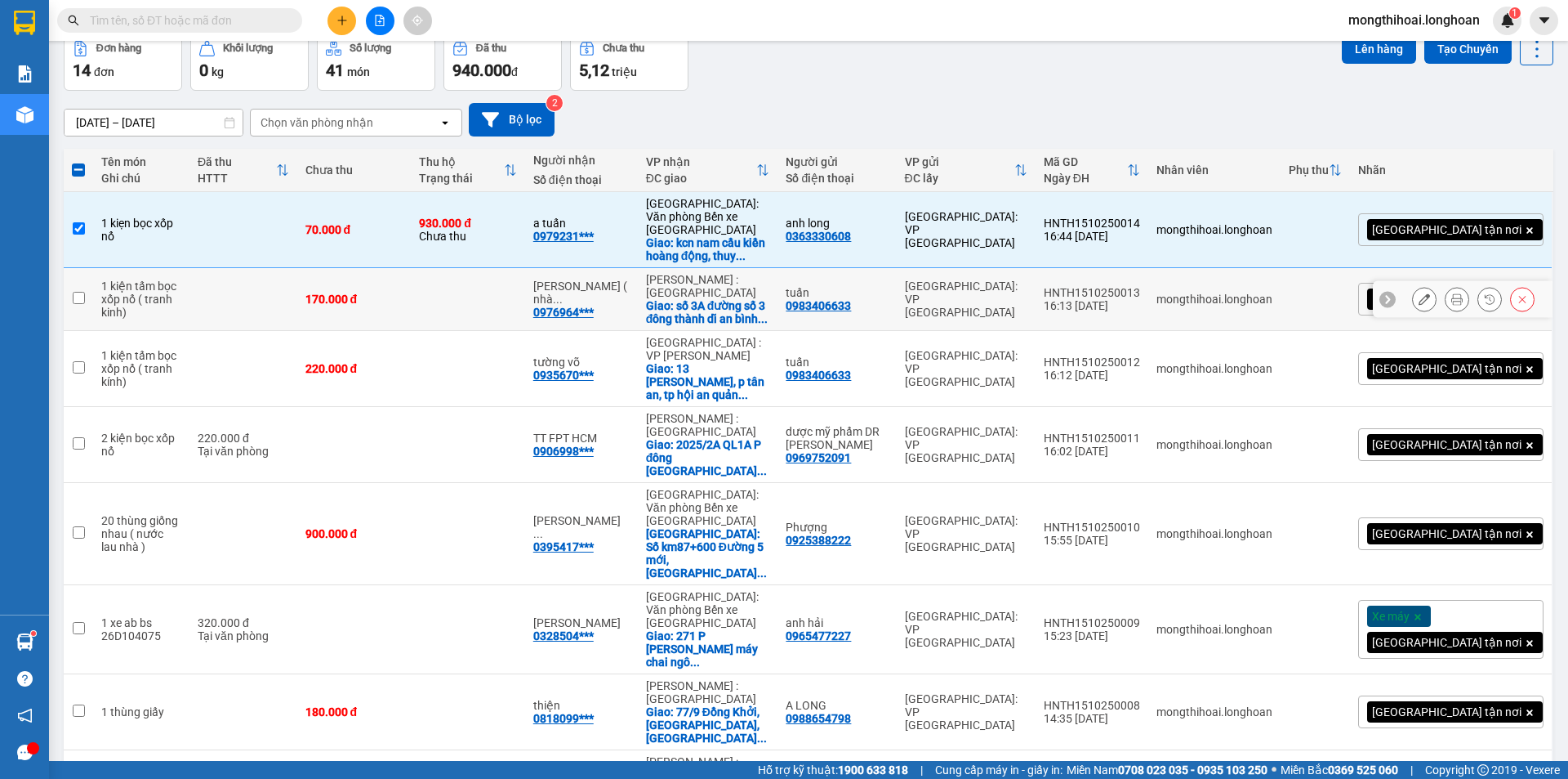
click at [76, 292] on input "checkbox" at bounding box center [78, 298] width 13 height 13
checkbox input "true"
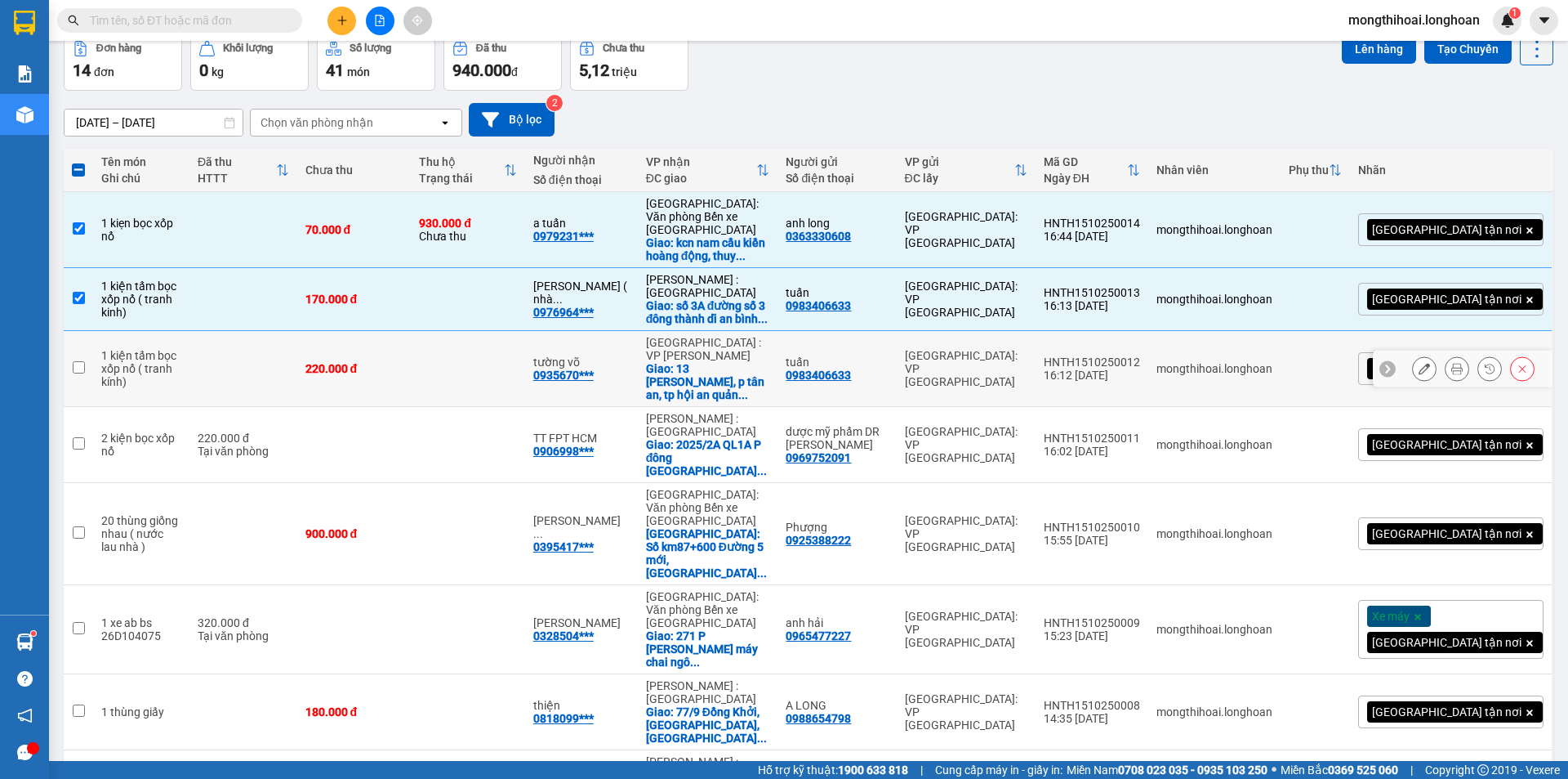
drag, startPoint x: 74, startPoint y: 359, endPoint x: 225, endPoint y: 340, distance: 152.2
click at [74, 362] on input "checkbox" at bounding box center [78, 367] width 13 height 13
checkbox input "true"
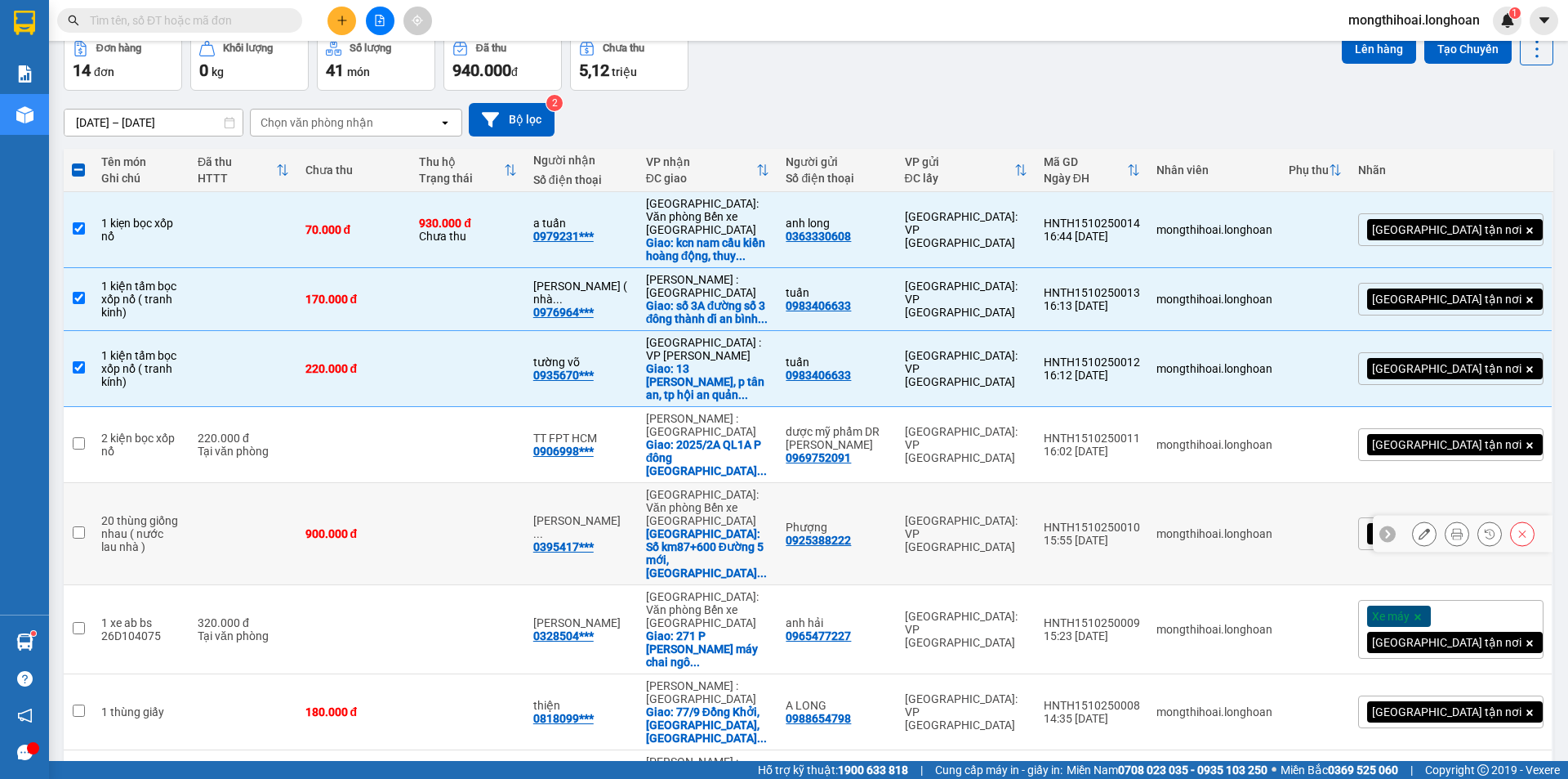
scroll to position [164, 0]
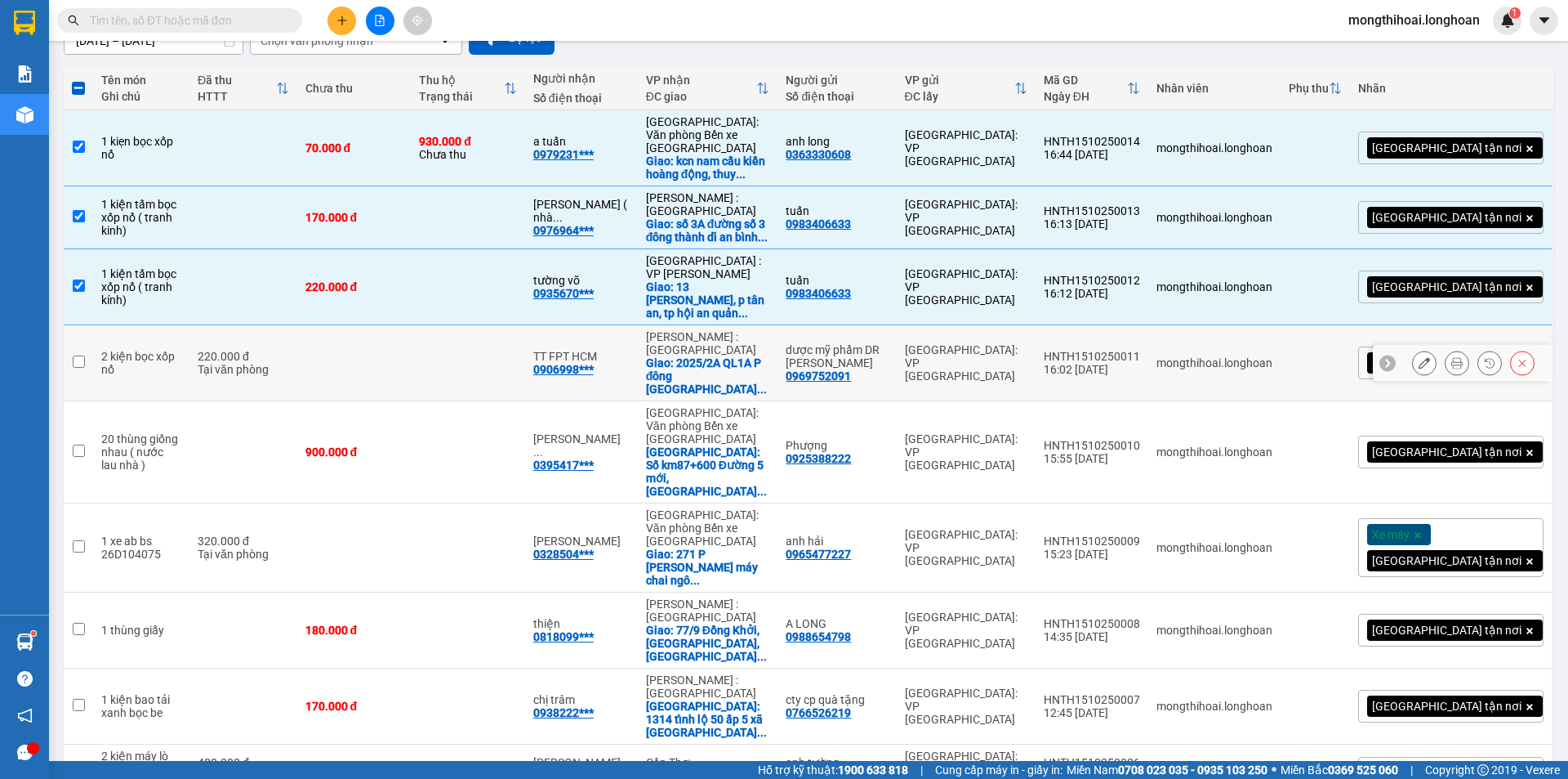
click at [80, 356] on input "checkbox" at bounding box center [78, 362] width 13 height 13
checkbox input "true"
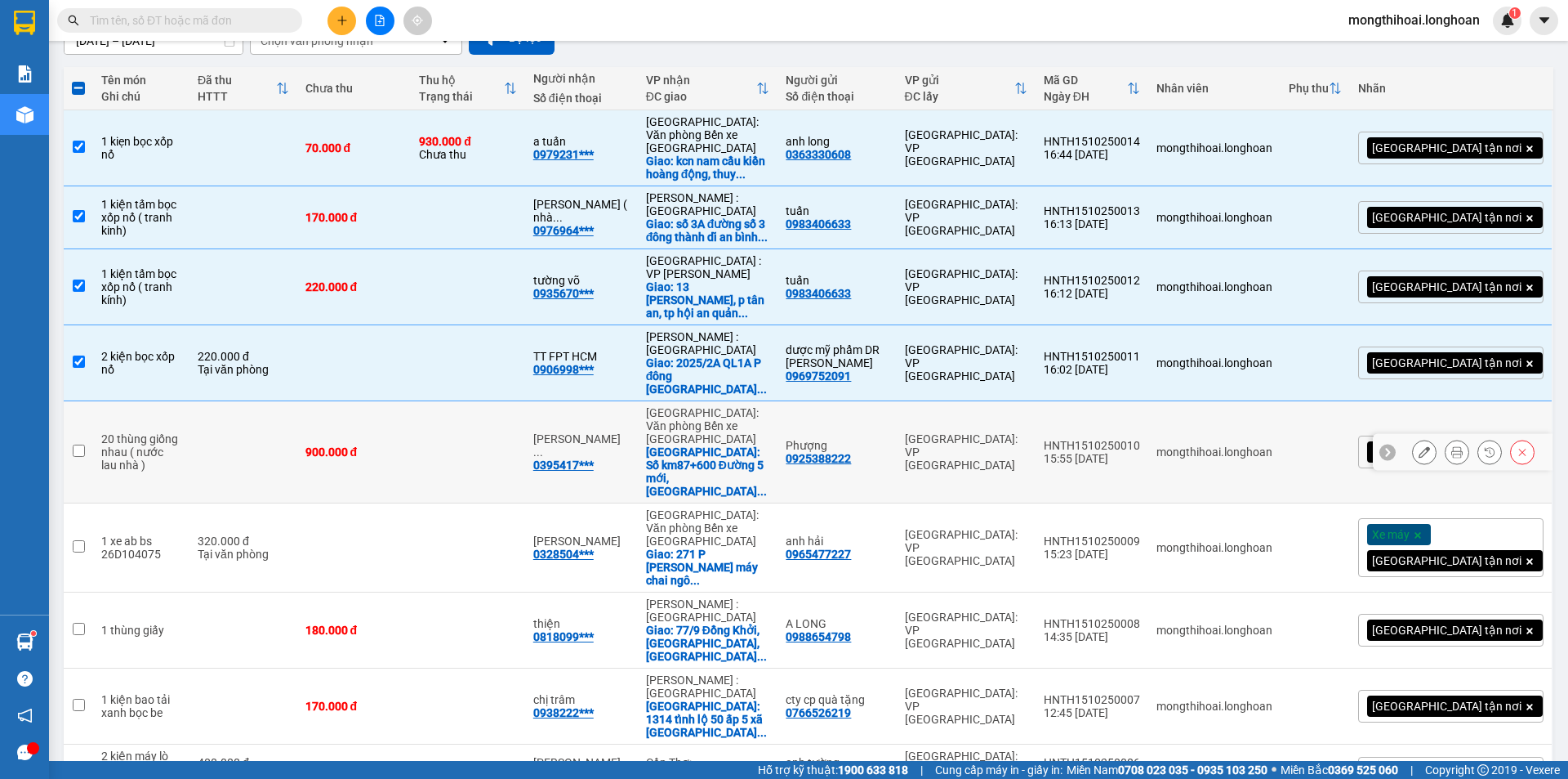
scroll to position [215, 0]
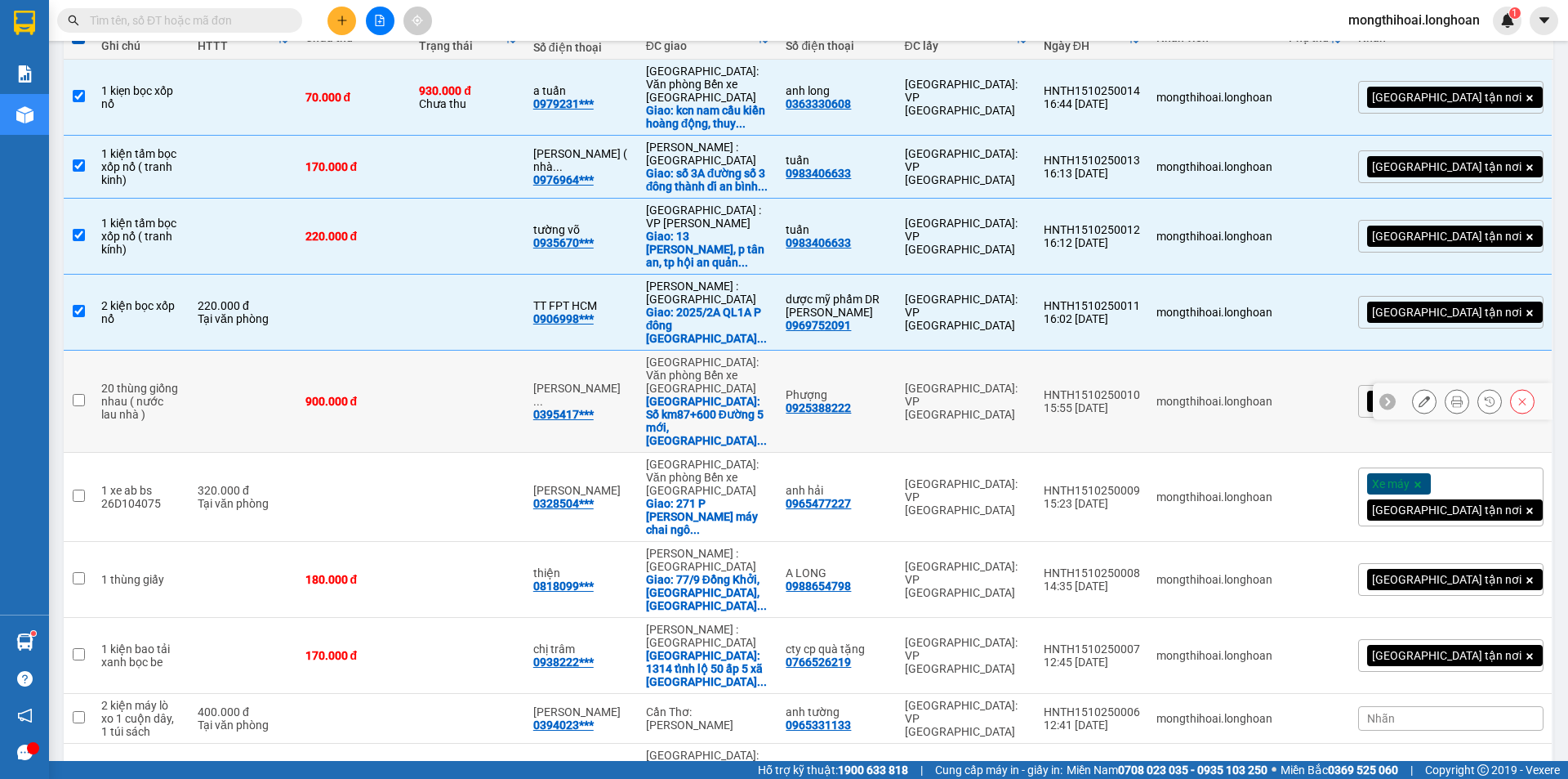
click at [76, 394] on input "checkbox" at bounding box center [78, 400] width 13 height 13
checkbox input "true"
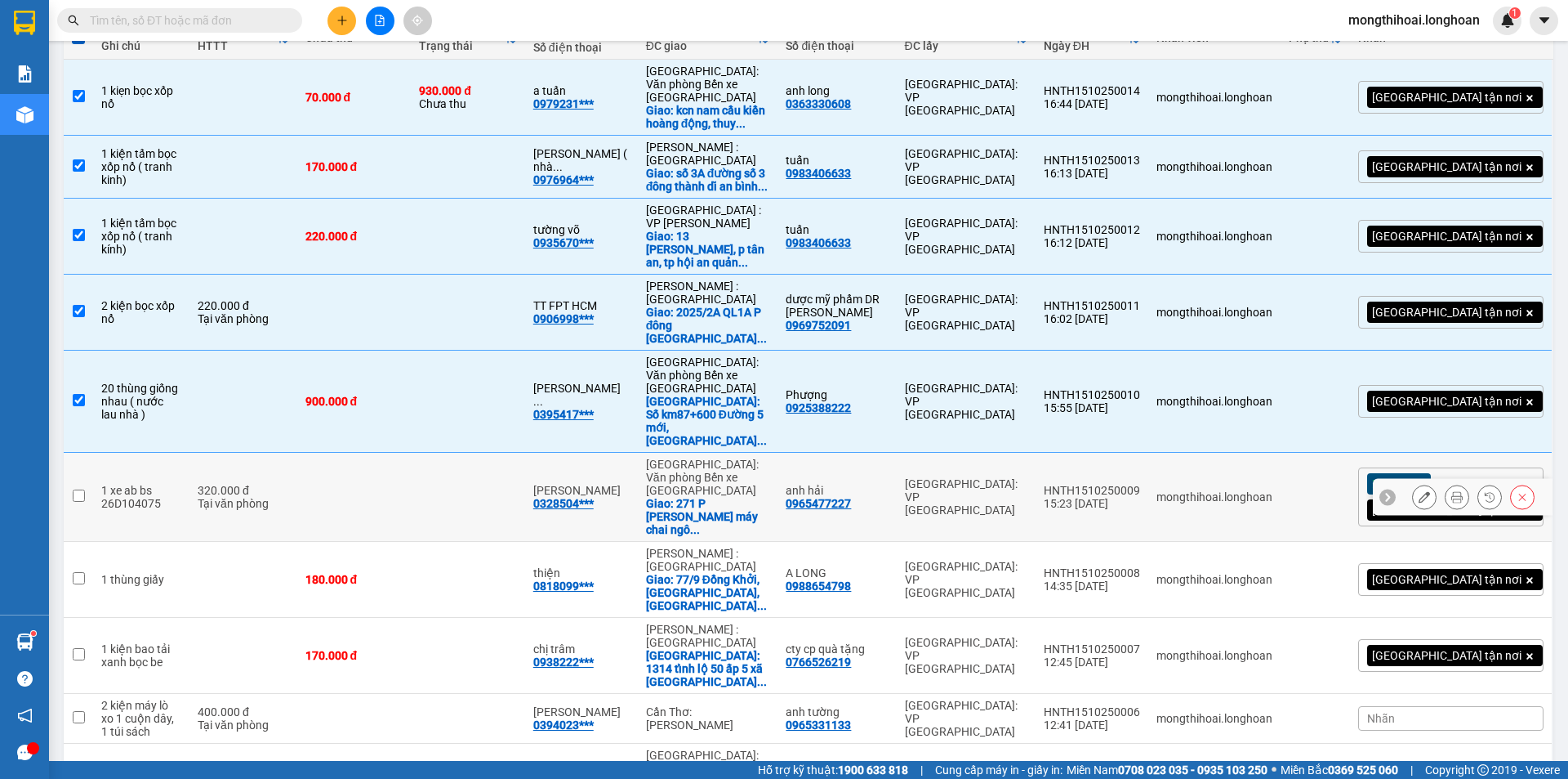
drag, startPoint x: 70, startPoint y: 413, endPoint x: 121, endPoint y: 397, distance: 53.5
click at [70, 453] on td at bounding box center [78, 497] width 29 height 89
checkbox input "true"
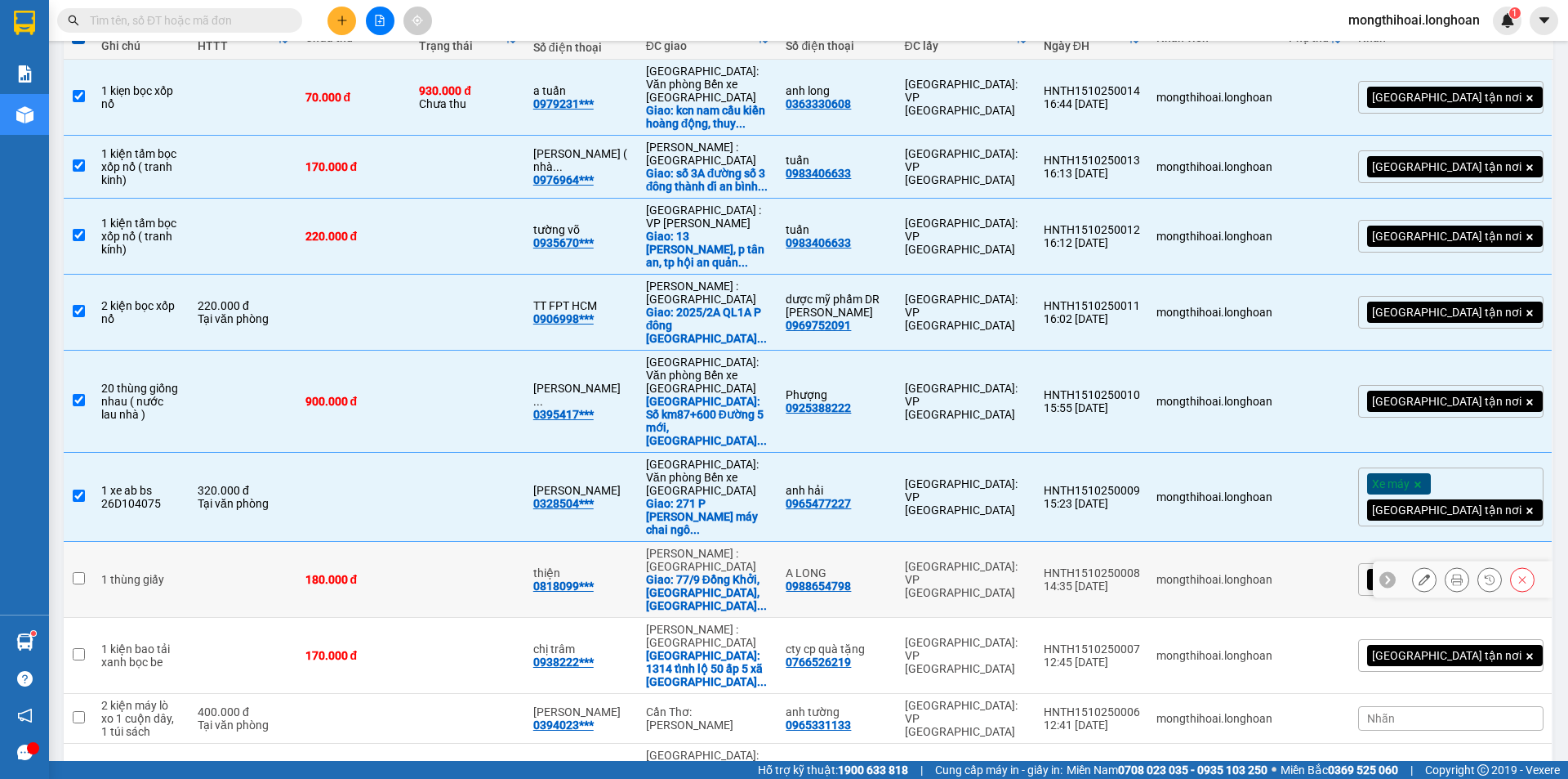
click at [77, 572] on input "checkbox" at bounding box center [78, 578] width 13 height 13
checkbox input "true"
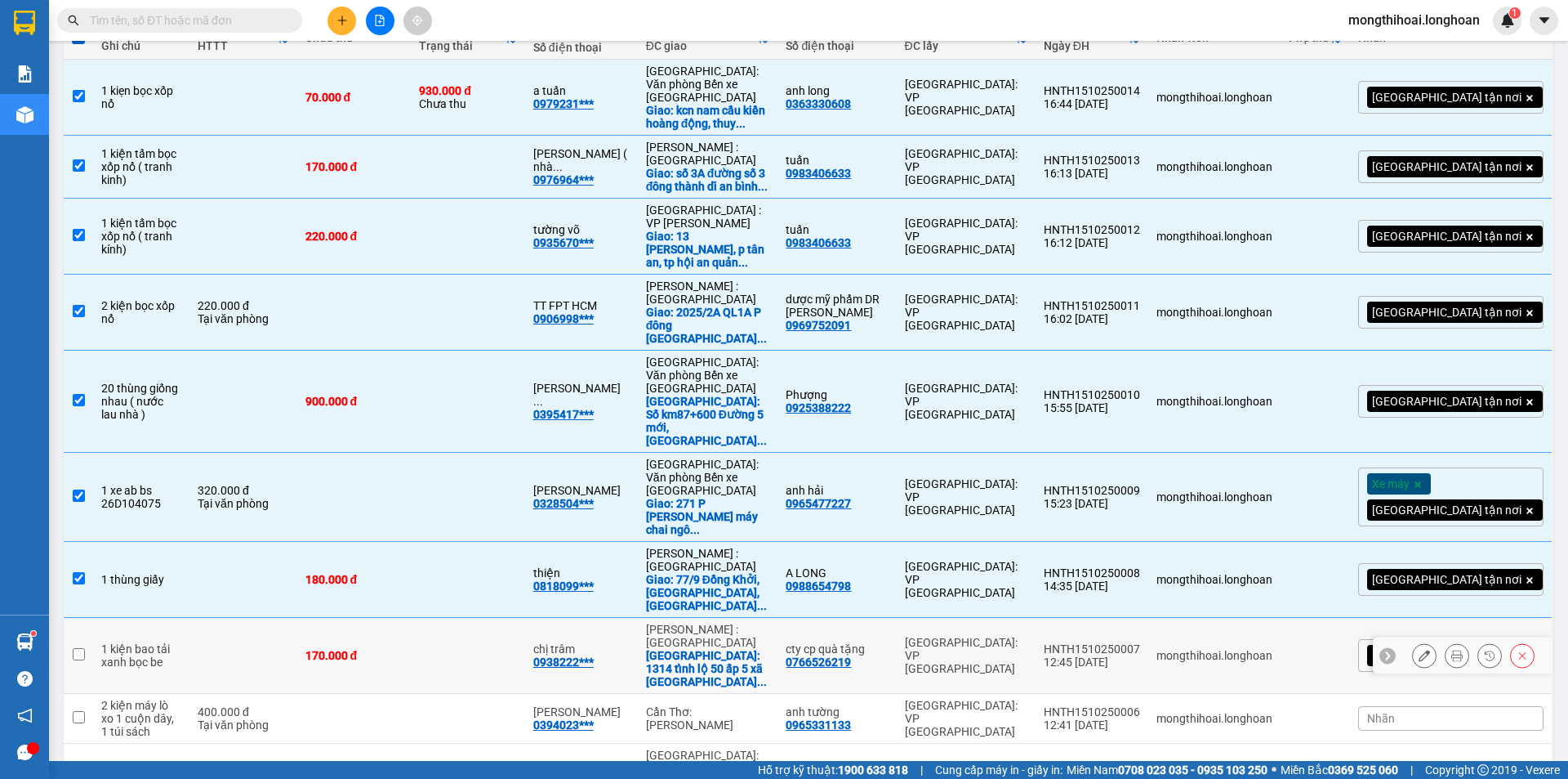
click at [75, 648] on input "checkbox" at bounding box center [78, 654] width 13 height 13
checkbox input "true"
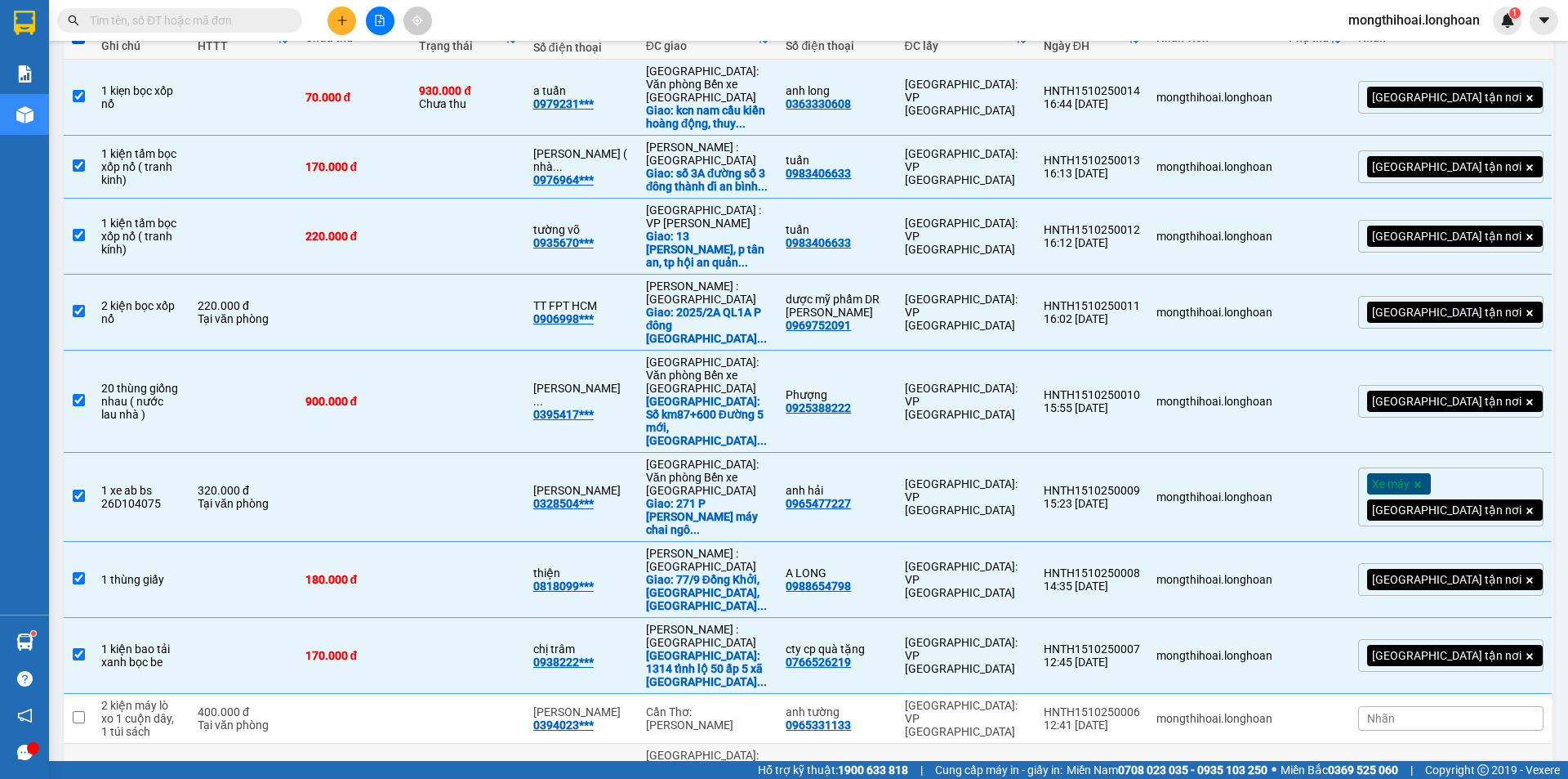
click at [76, 774] on input "checkbox" at bounding box center [78, 780] width 13 height 13
checkbox input "true"
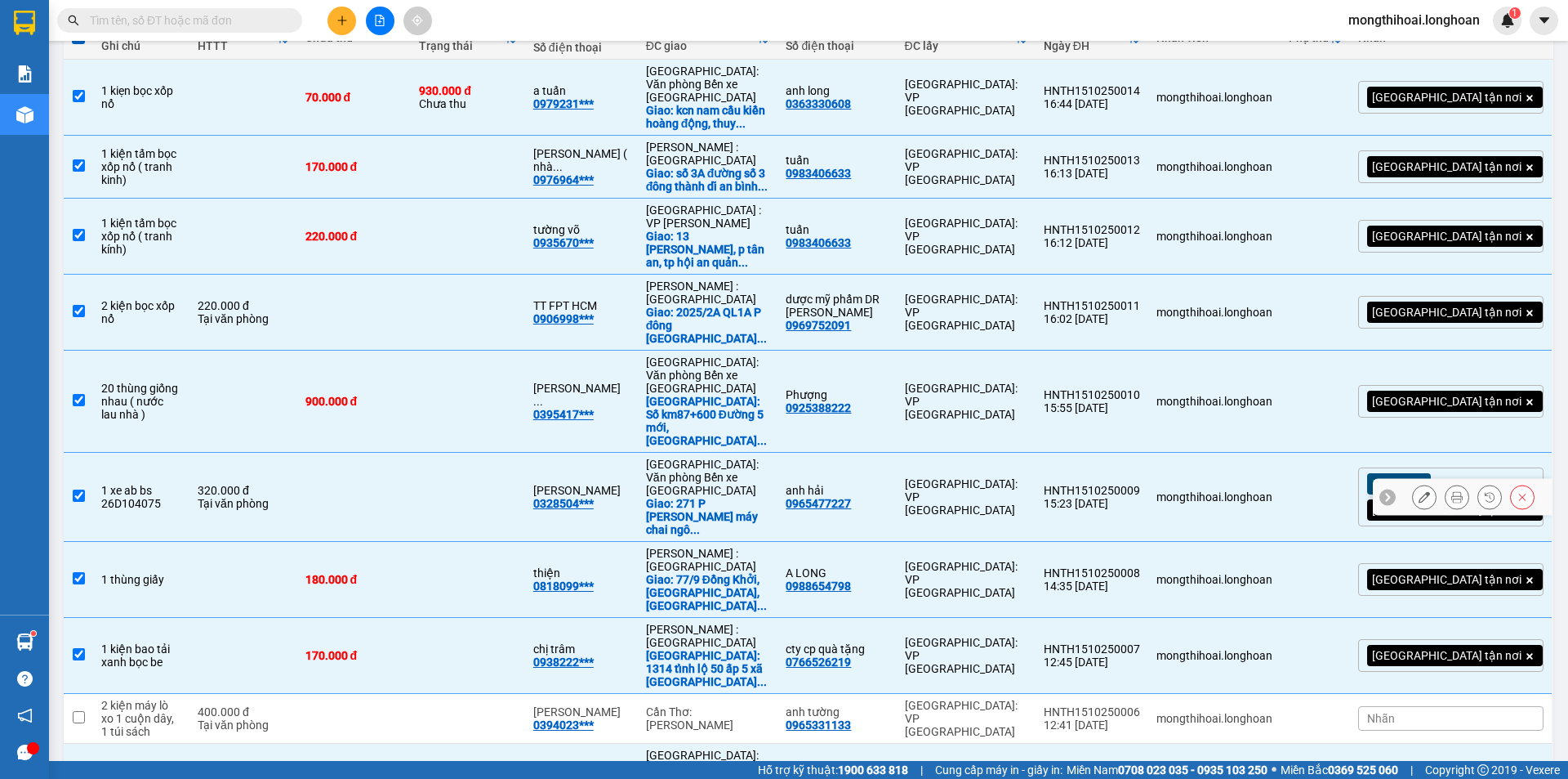
scroll to position [0, 0]
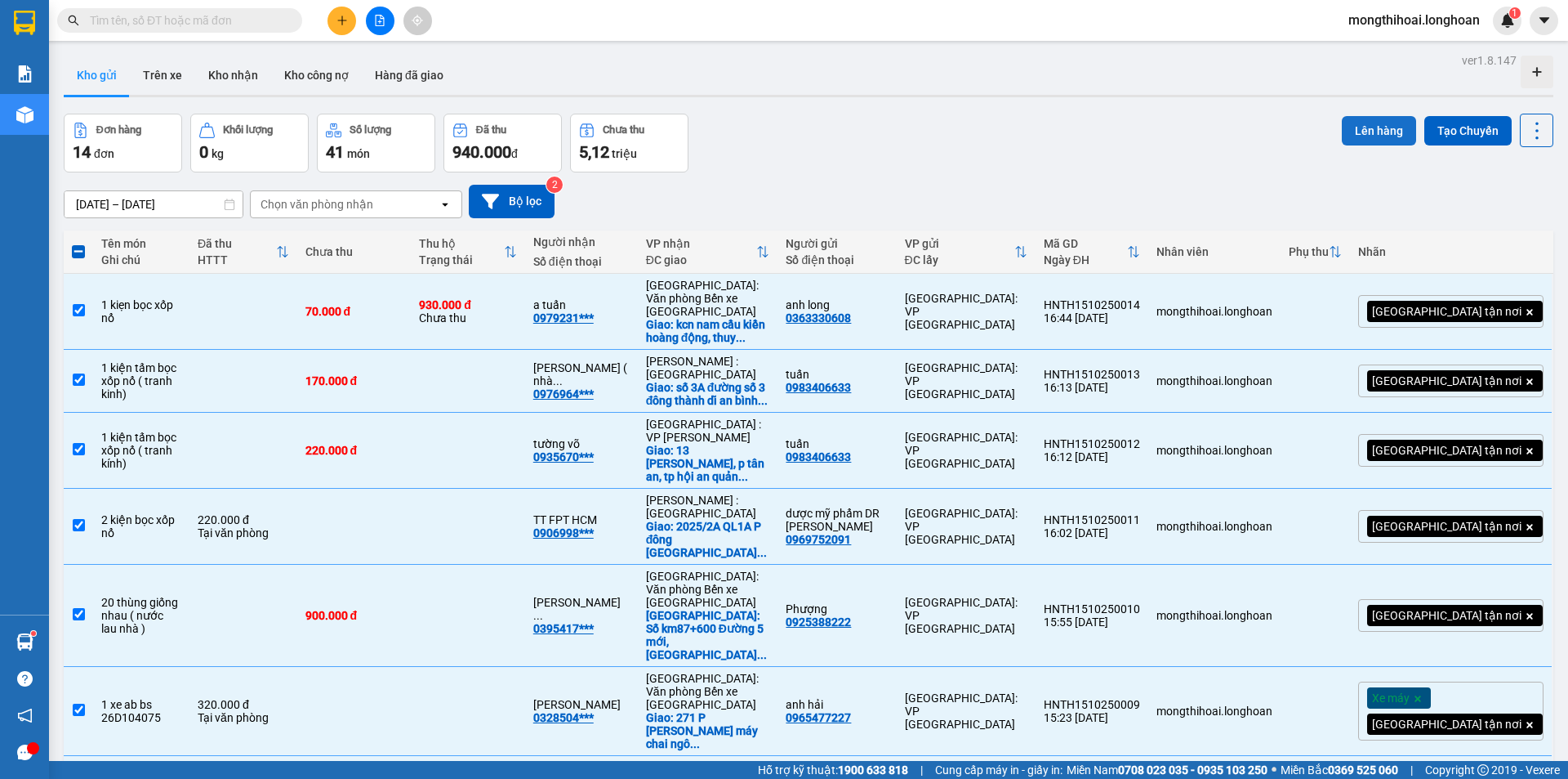
click at [1367, 125] on button "Lên hàng" at bounding box center [1379, 130] width 74 height 29
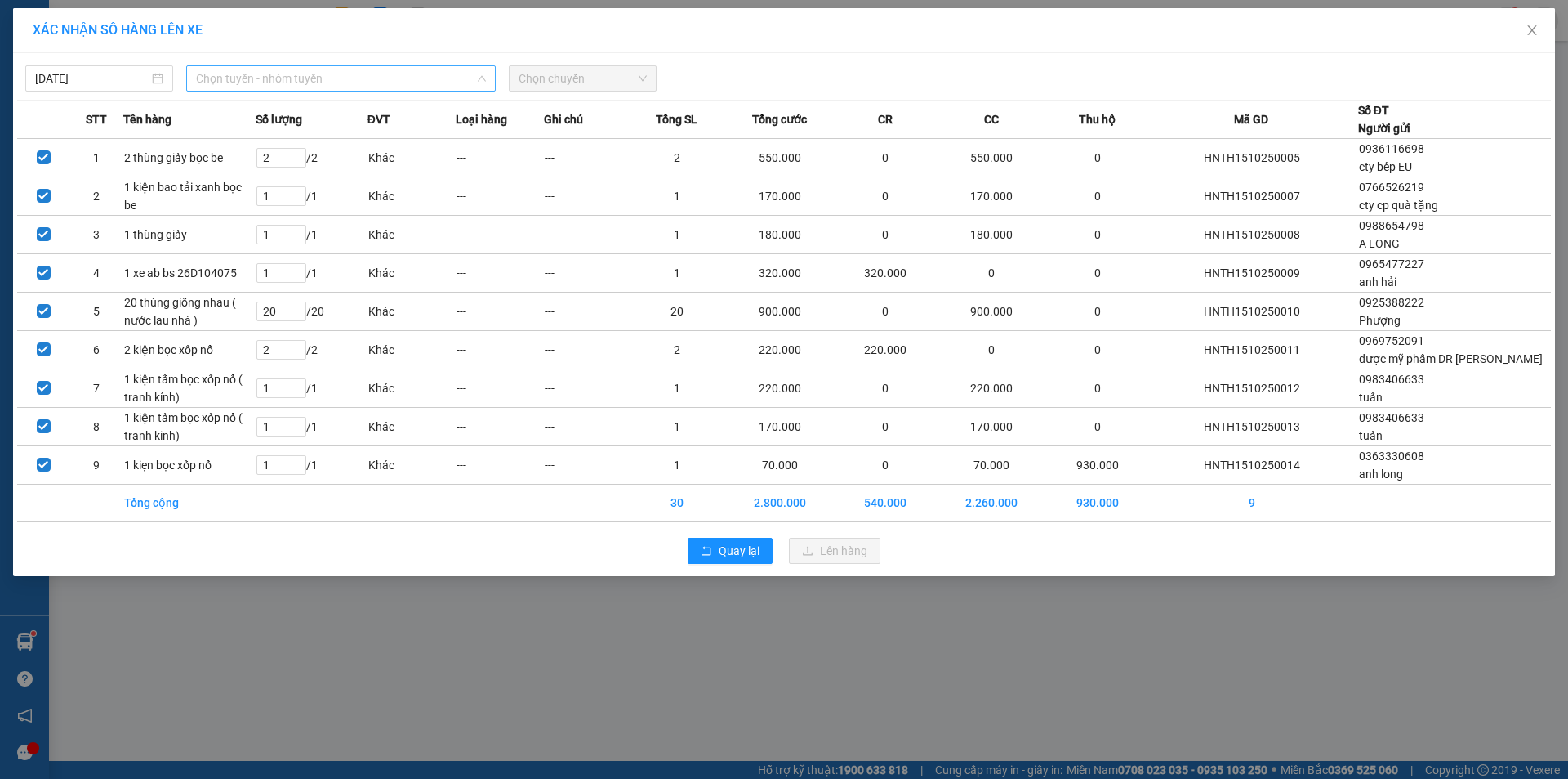
click at [423, 75] on span "Chọn tuyến - nhóm tuyến" at bounding box center [341, 78] width 290 height 24
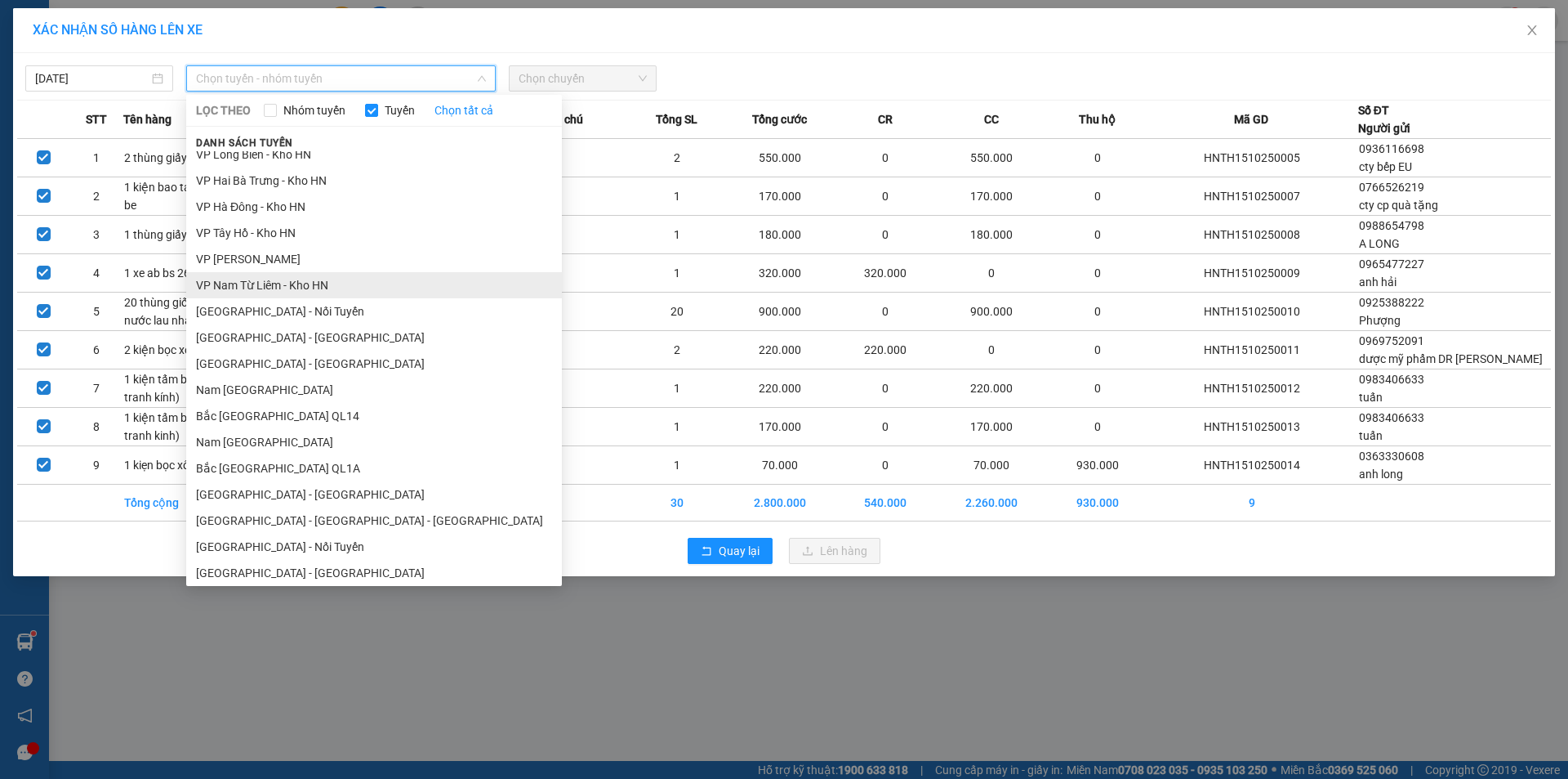
scroll to position [817, 0]
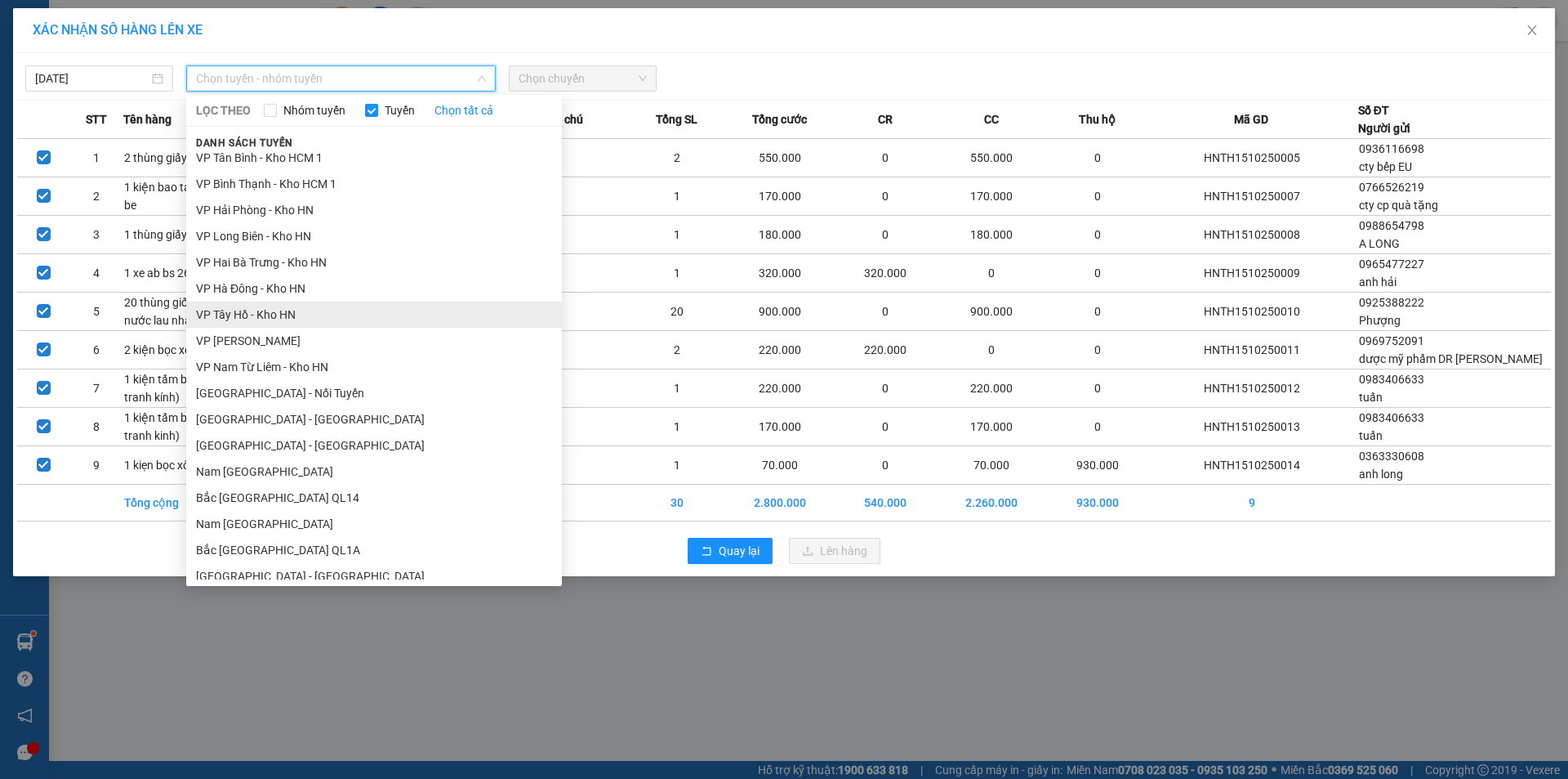
click at [256, 322] on li "VP Tây Hồ - Kho HN" at bounding box center [374, 315] width 376 height 26
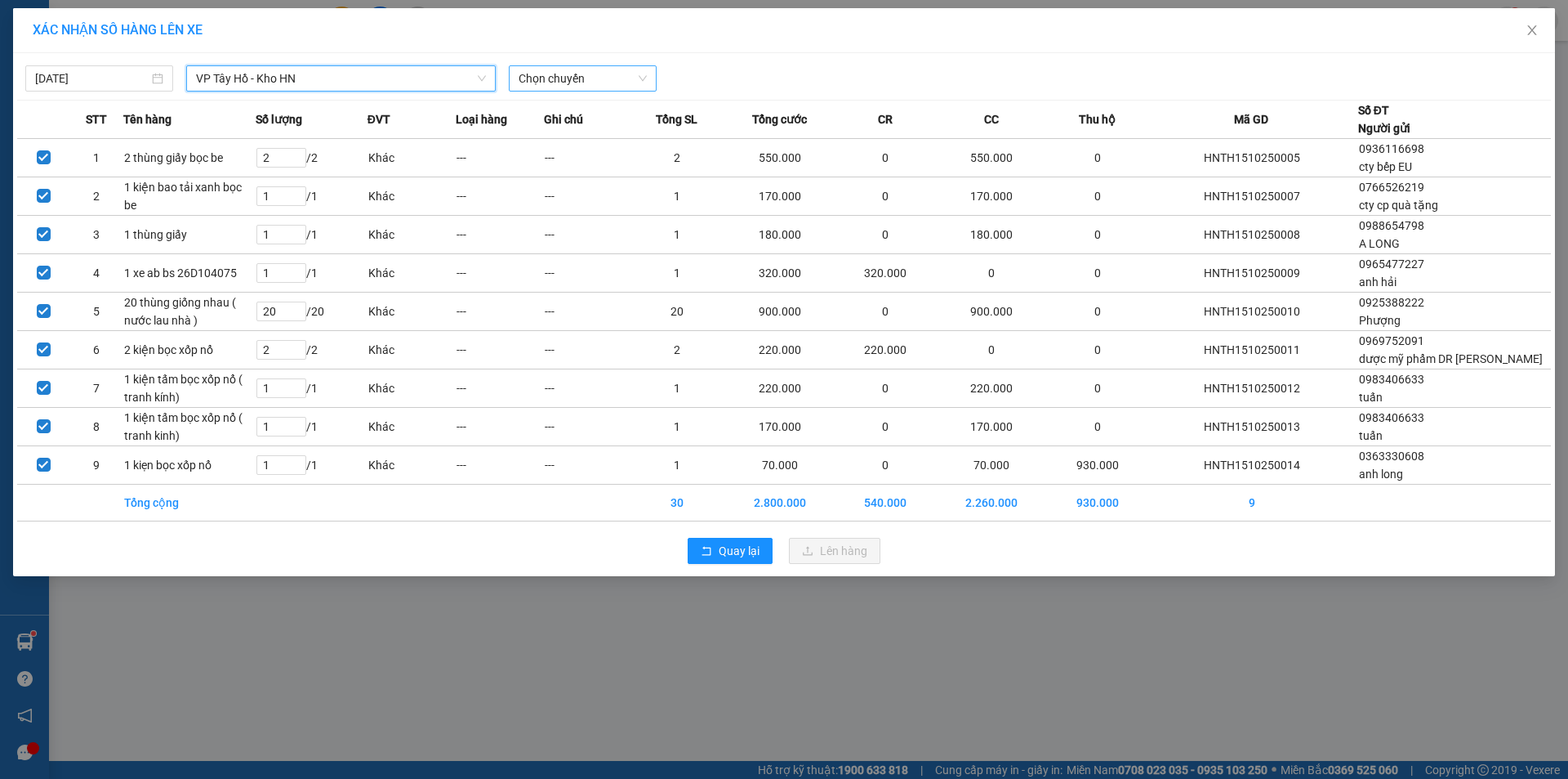
click at [608, 76] on span "Chọn chuyến" at bounding box center [583, 78] width 128 height 24
drag, startPoint x: 534, startPoint y: 137, endPoint x: 736, endPoint y: 174, distance: 205.4
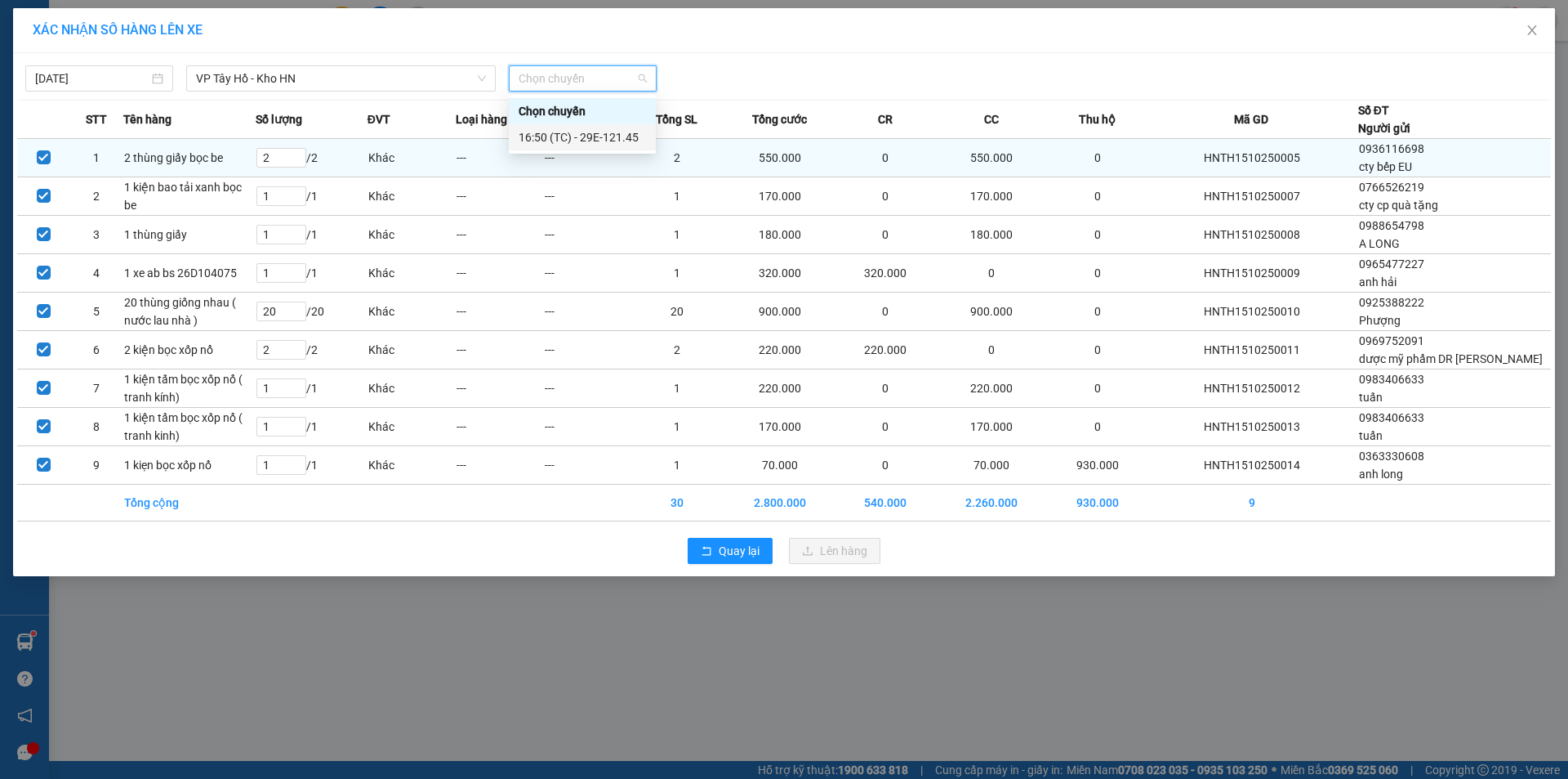
click at [536, 137] on div "16:50 (TC) - 29E-121.45" at bounding box center [583, 137] width 127 height 18
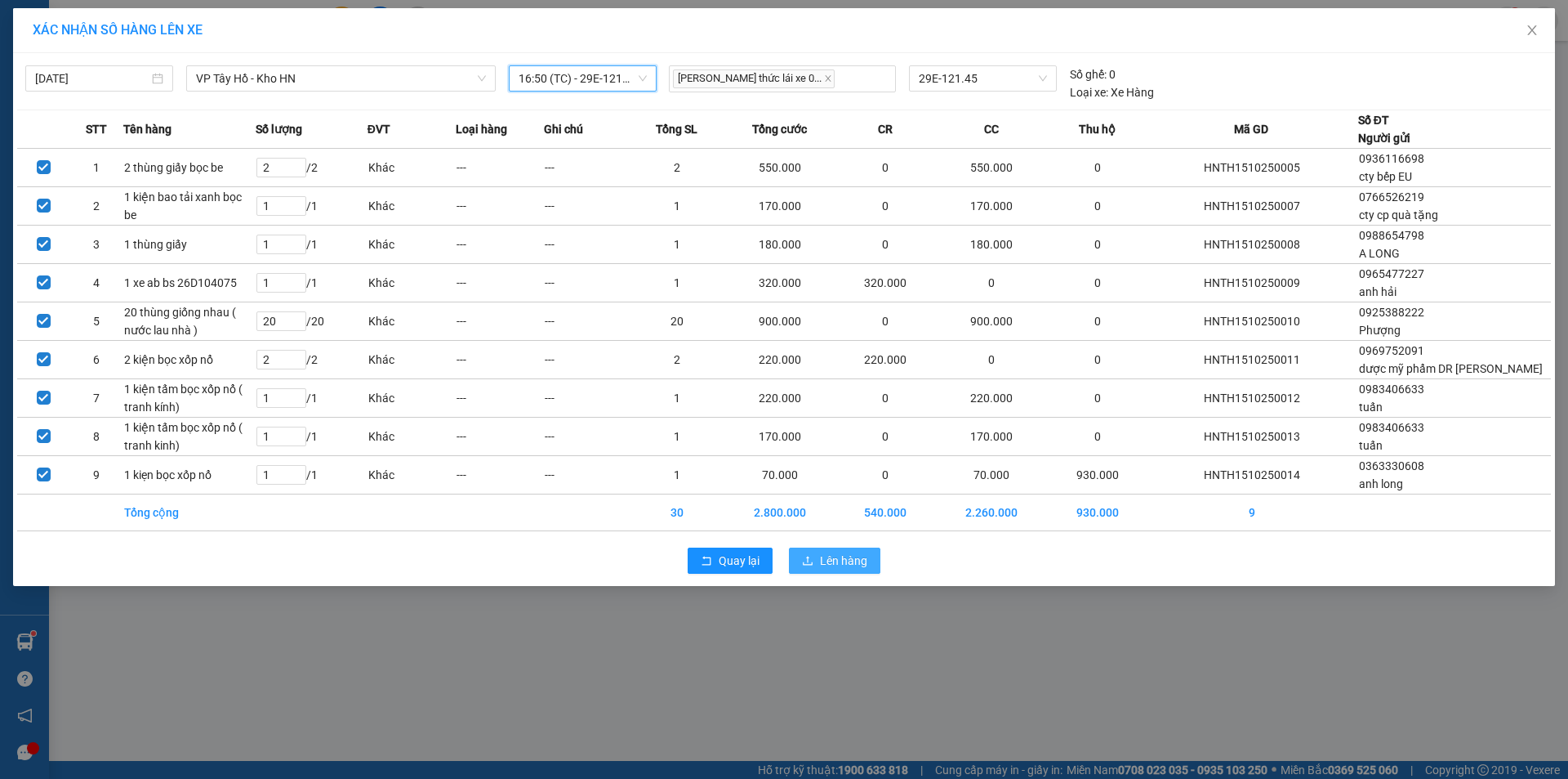
click at [843, 563] on div "Quay lại Lên hàng" at bounding box center [784, 560] width 1534 height 42
click at [846, 569] on span "Lên hàng" at bounding box center [843, 560] width 47 height 18
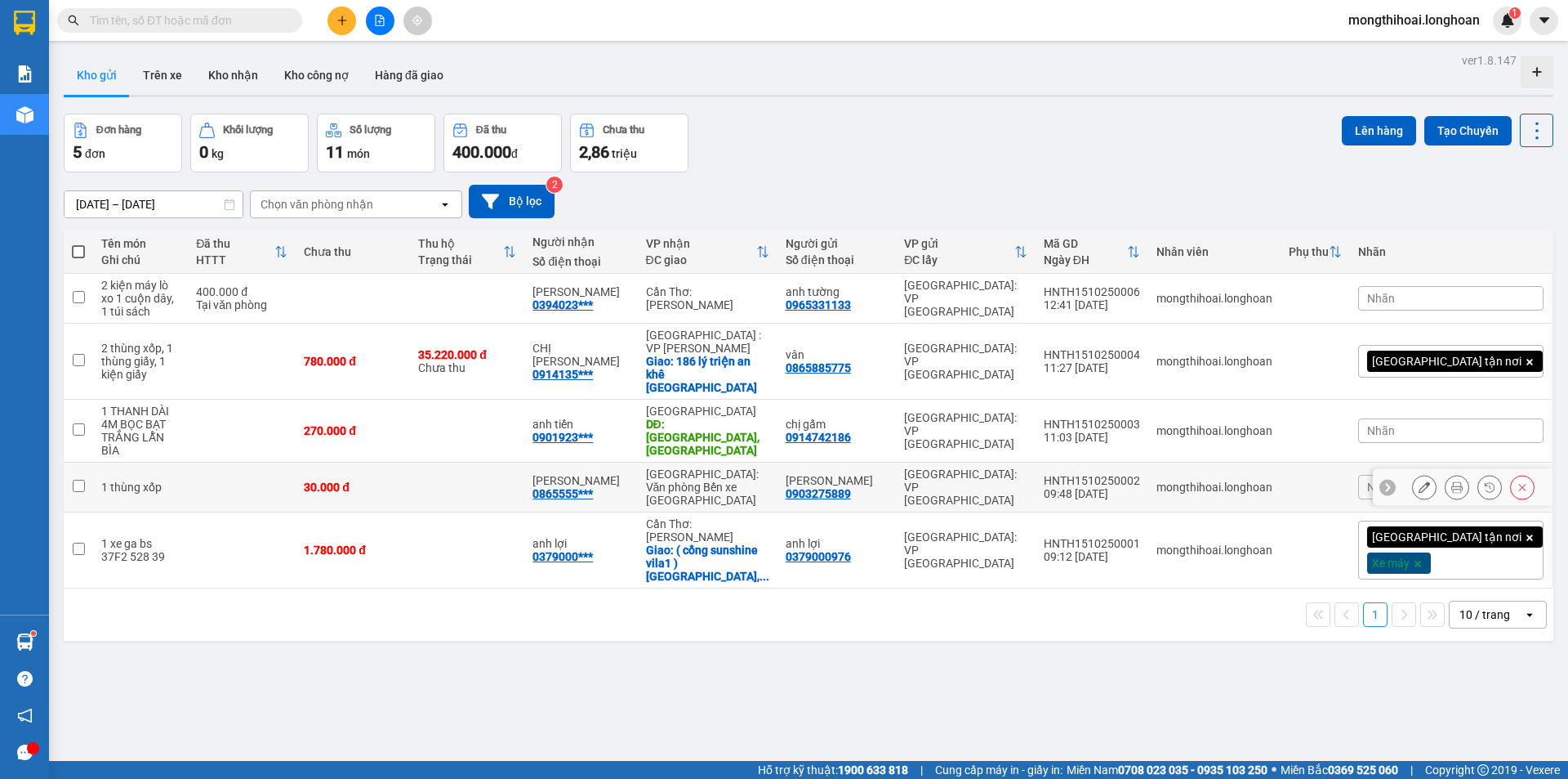
drag, startPoint x: 73, startPoint y: 430, endPoint x: 72, endPoint y: 448, distance: 18.0
click at [71, 463] on td at bounding box center [78, 487] width 29 height 50
checkbox input "true"
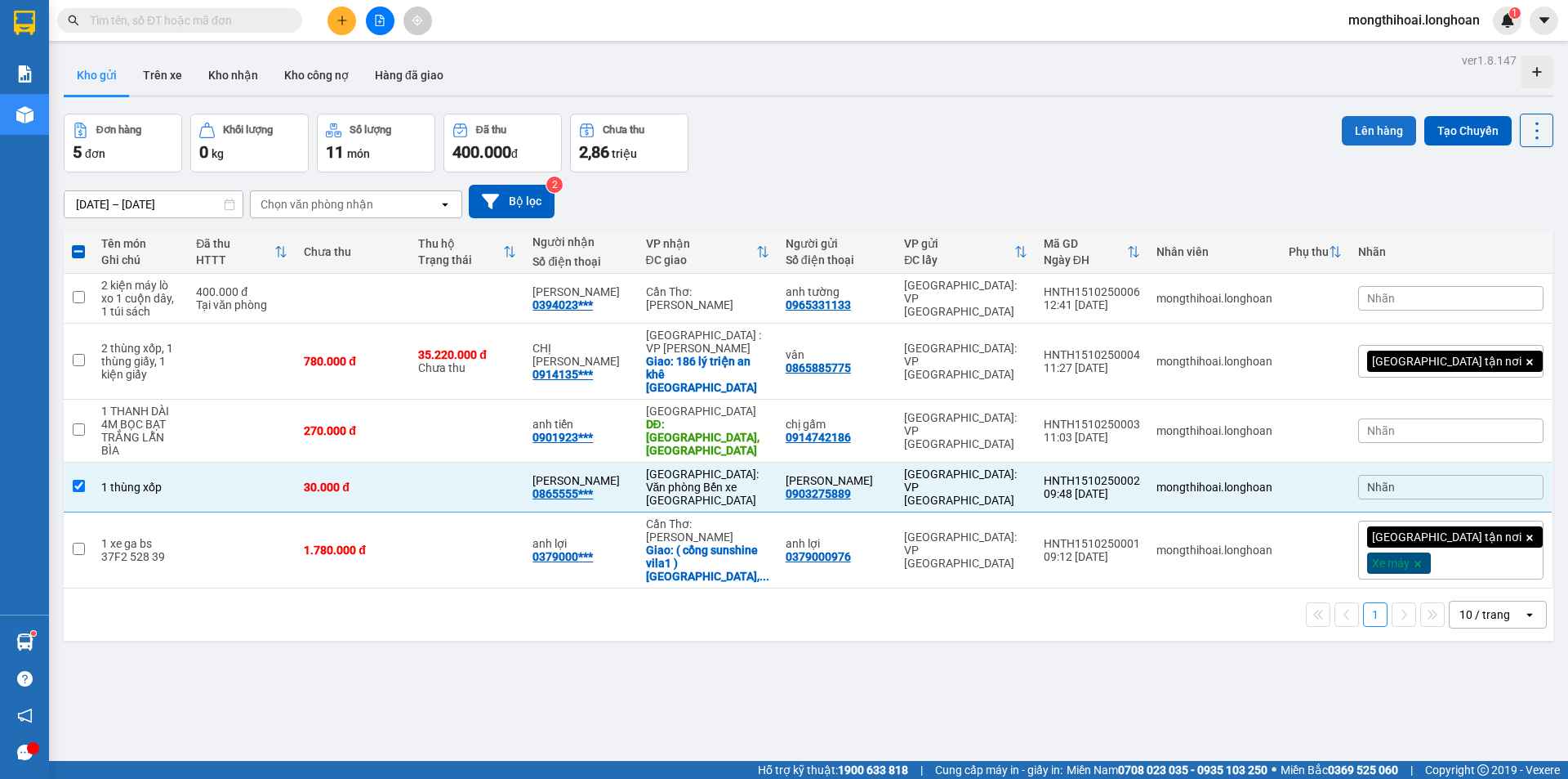
click at [1347, 132] on button "Lên hàng" at bounding box center [1379, 130] width 74 height 29
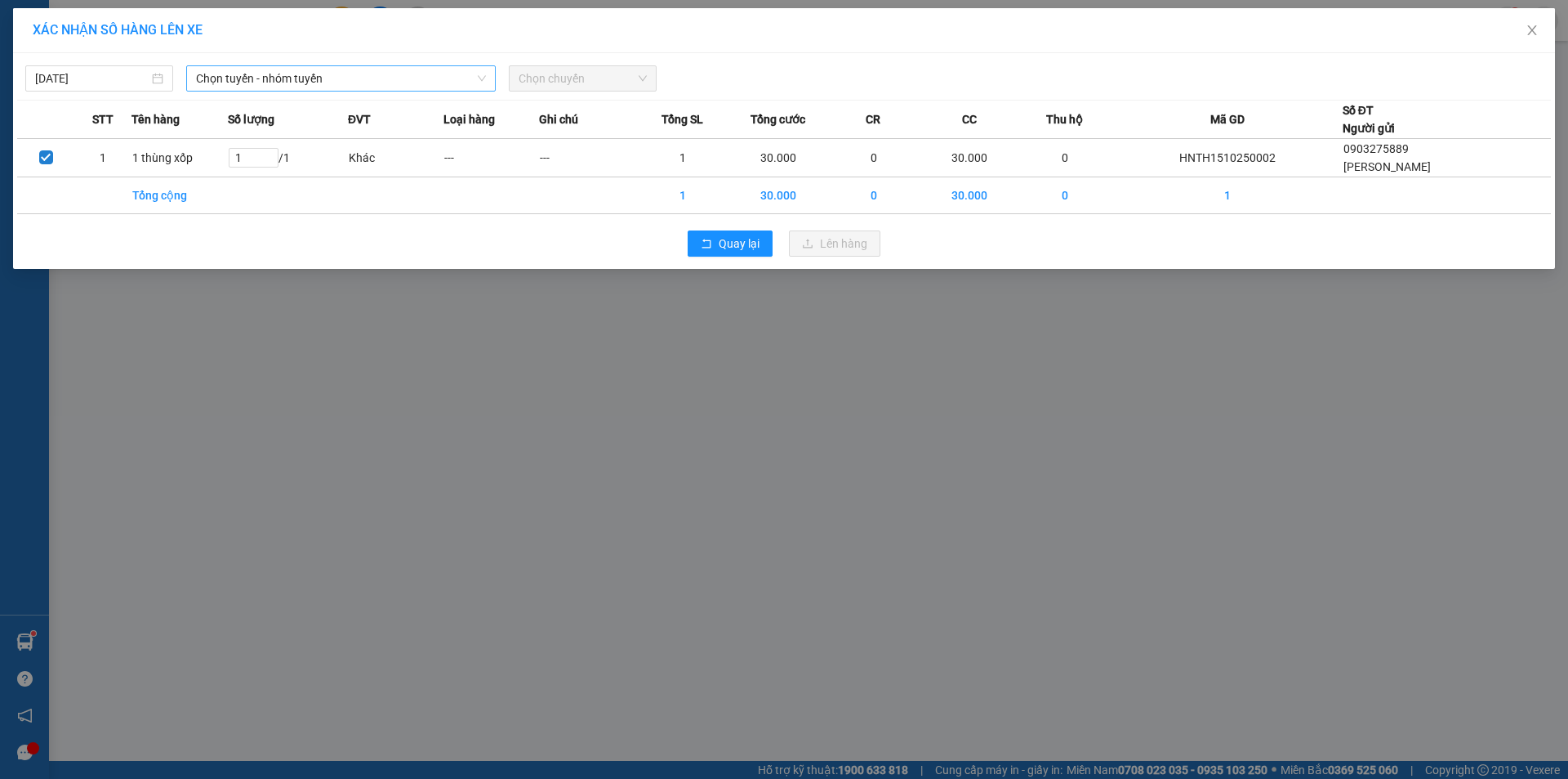
click at [367, 81] on span "Chọn tuyến - nhóm tuyến" at bounding box center [341, 78] width 290 height 24
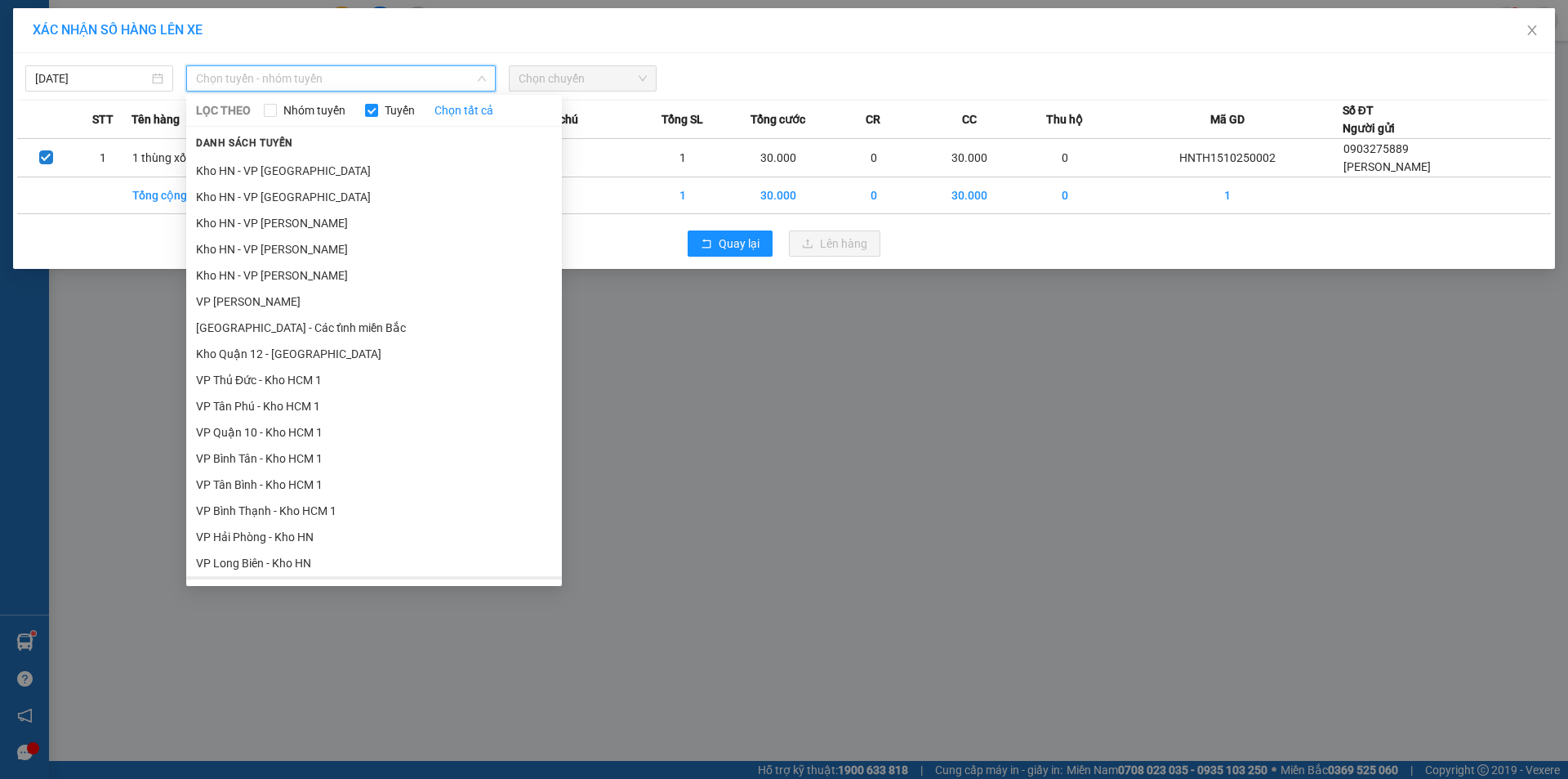
scroll to position [736, 0]
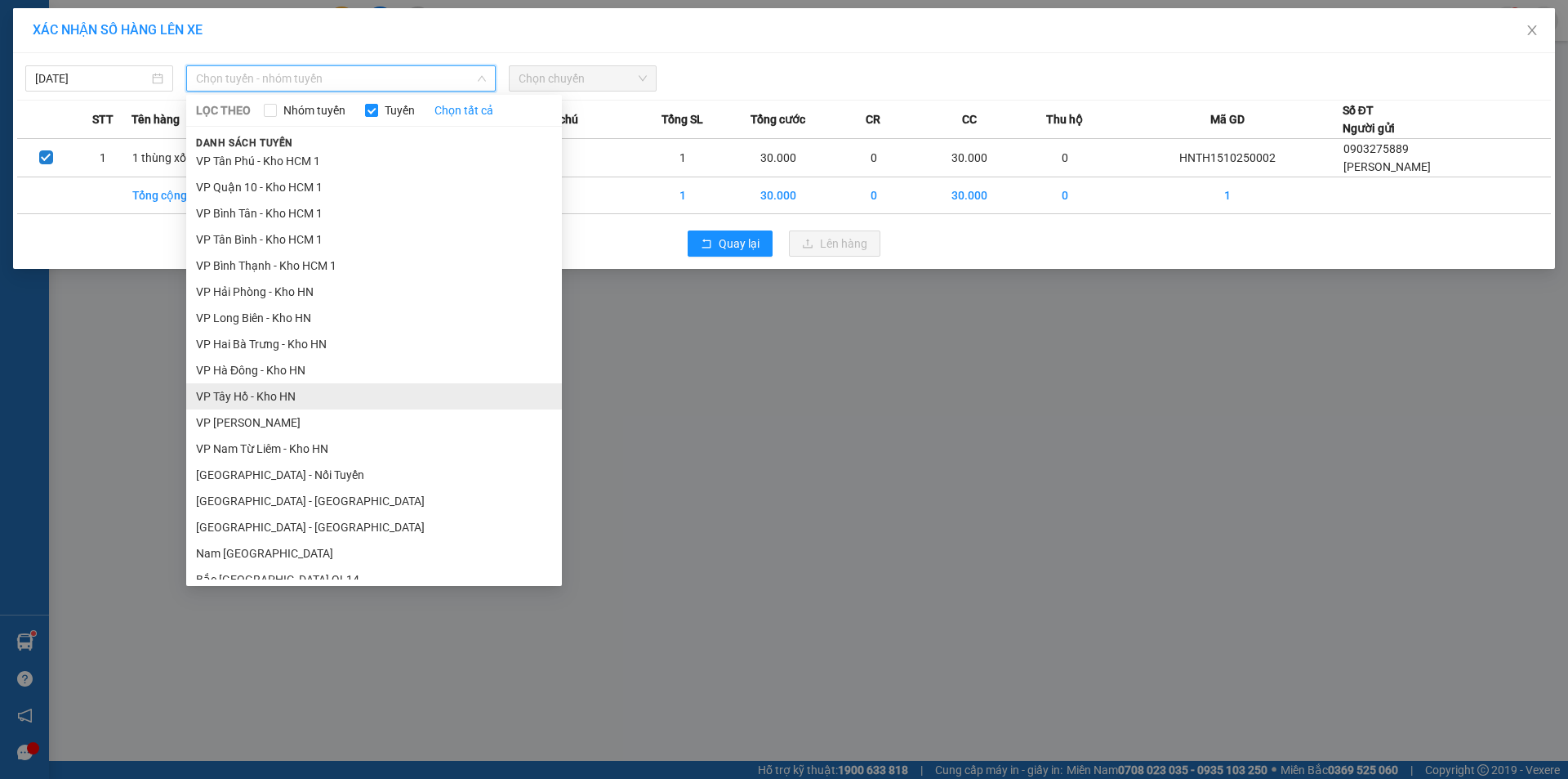
click at [230, 395] on li "VP Tây Hồ - Kho HN" at bounding box center [374, 396] width 376 height 26
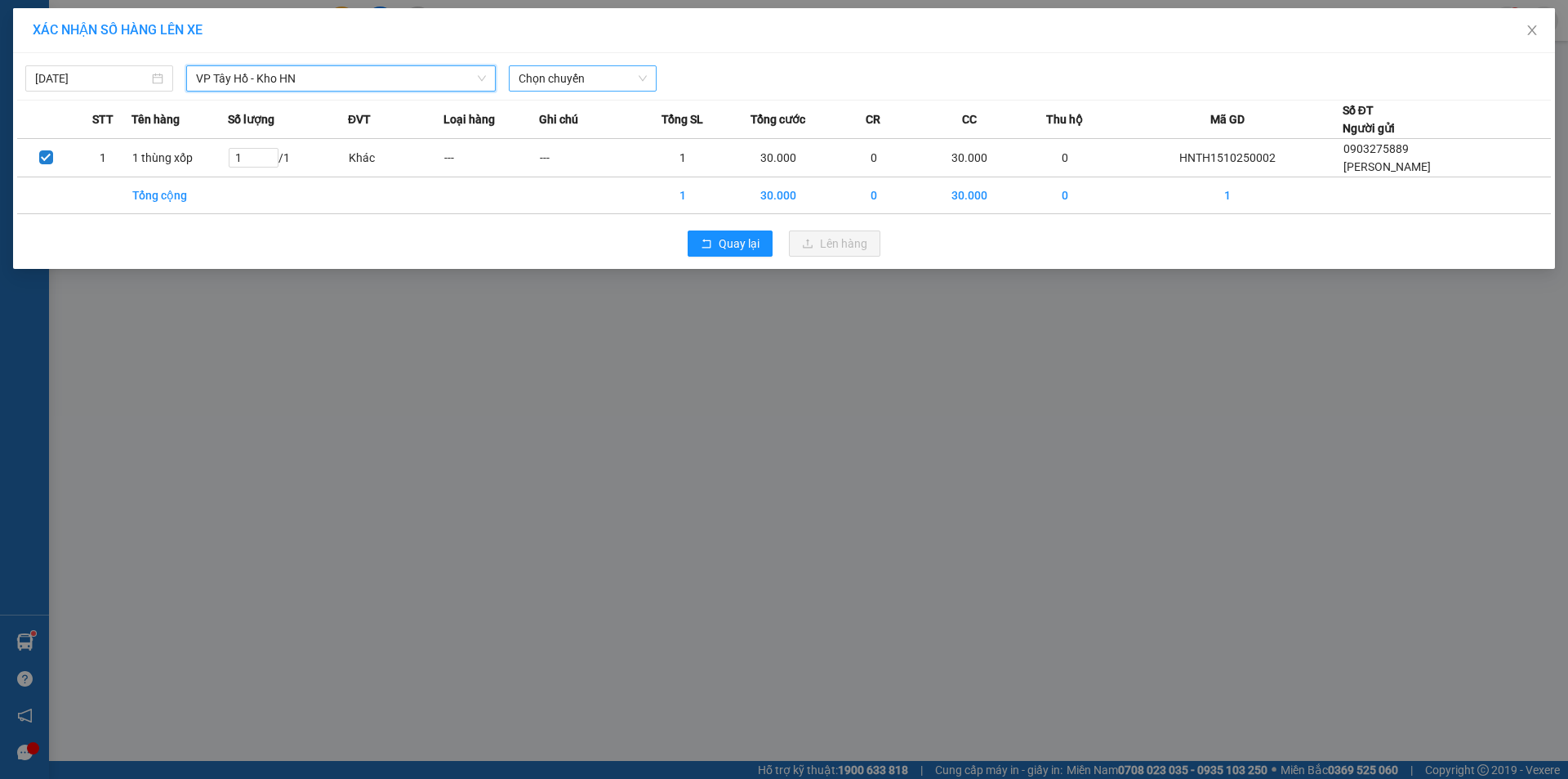
click at [620, 66] on div "Chọn chuyến" at bounding box center [583, 78] width 148 height 26
drag, startPoint x: 575, startPoint y: 132, endPoint x: 765, endPoint y: 196, distance: 200.5
click at [577, 132] on div "16:50 (TC) - 29E-121.45" at bounding box center [583, 137] width 127 height 18
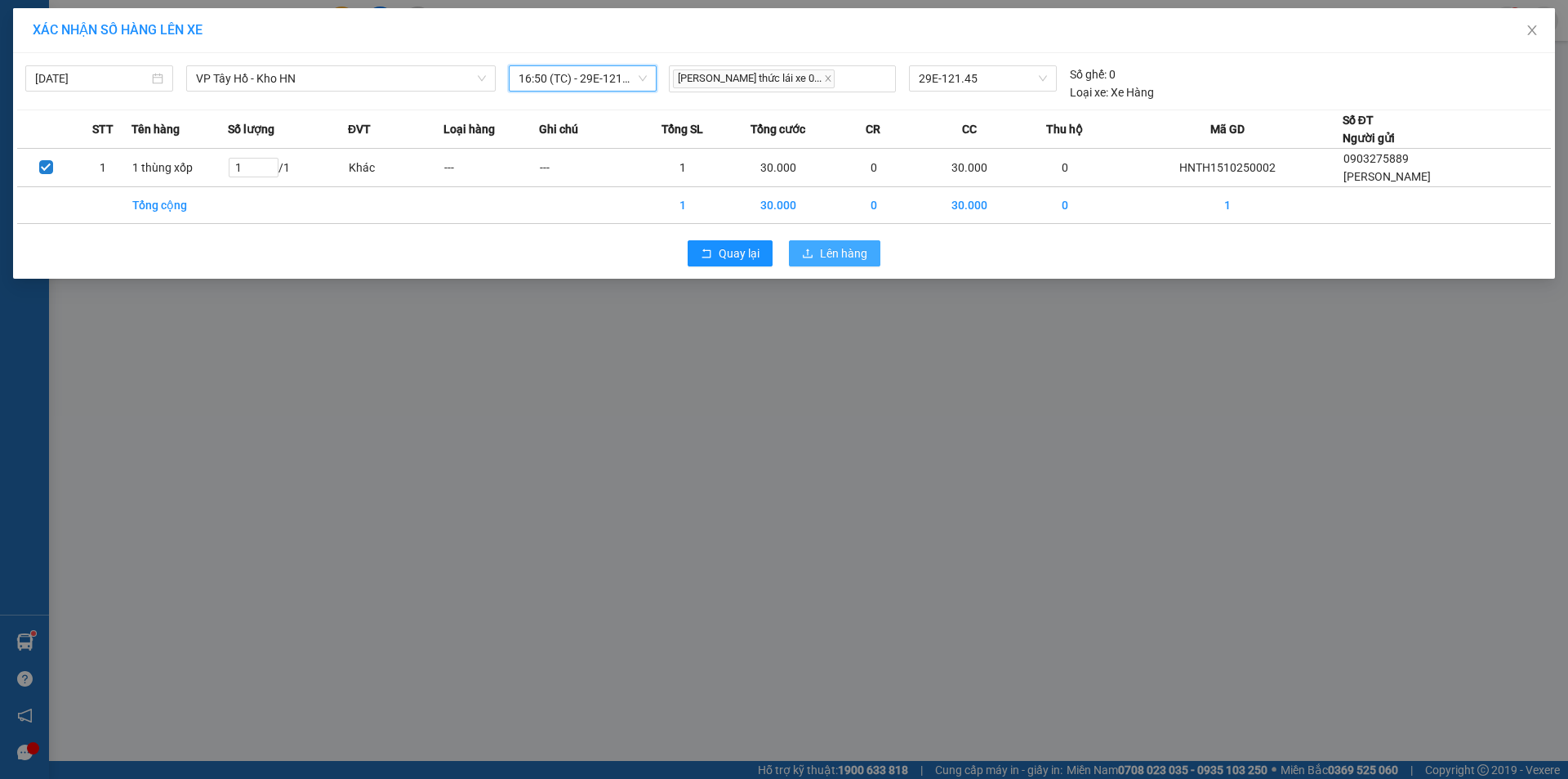
click at [839, 253] on span "Lên hàng" at bounding box center [843, 253] width 47 height 18
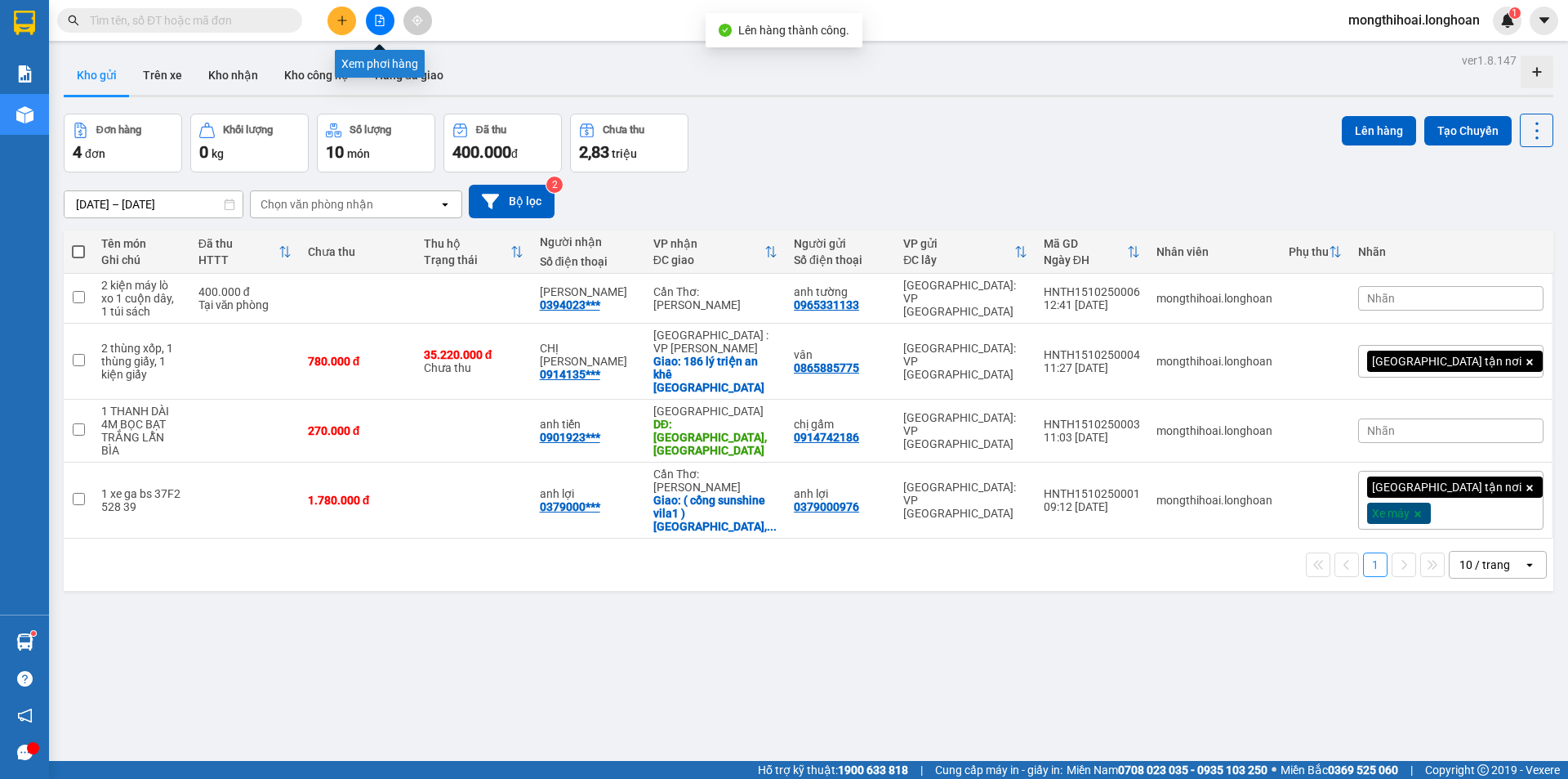
click at [387, 10] on button at bounding box center [380, 21] width 28 height 28
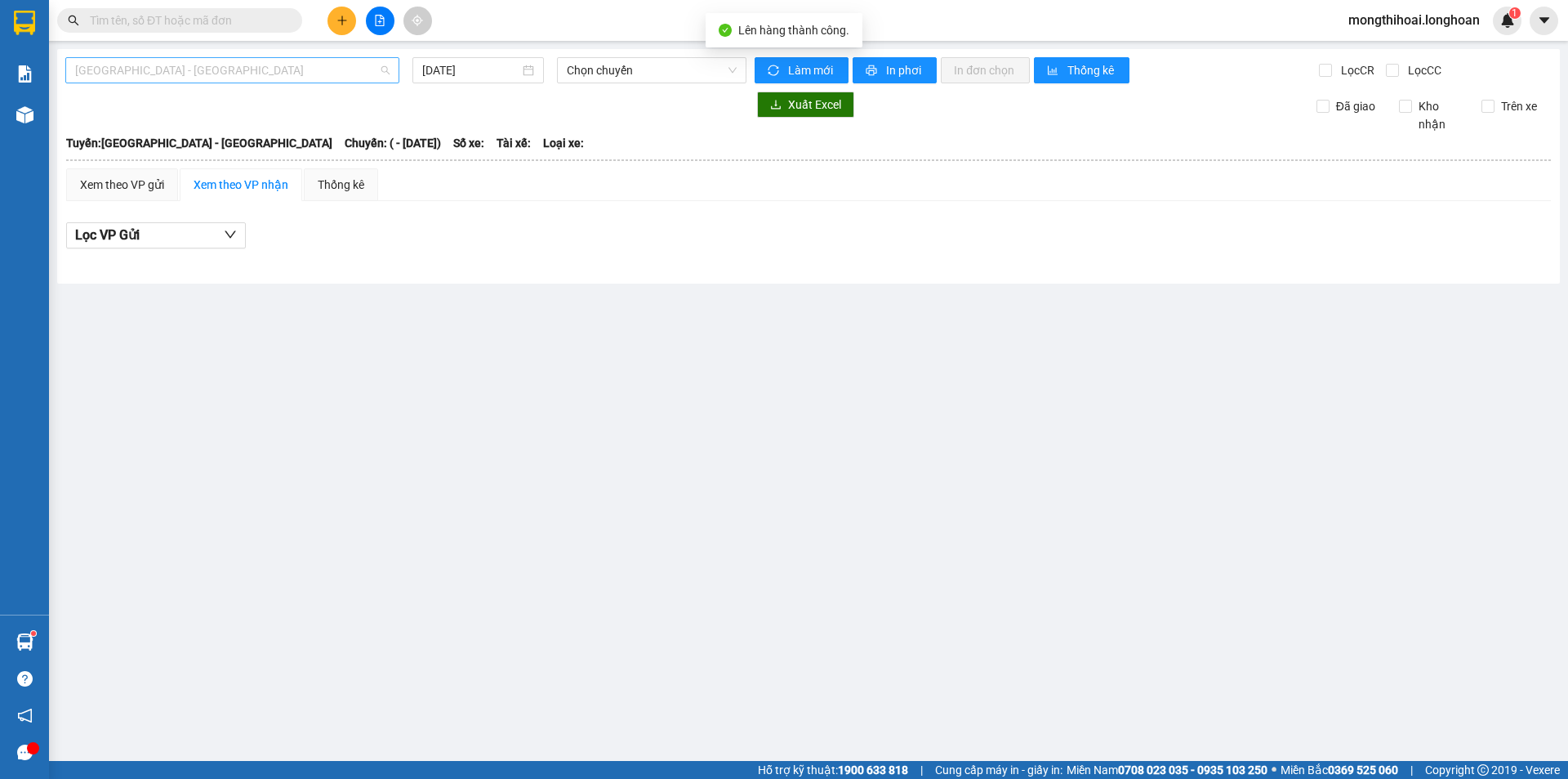
drag, startPoint x: 313, startPoint y: 61, endPoint x: 284, endPoint y: 116, distance: 62.2
click at [314, 61] on span "Hải Phòng - Hà Nội" at bounding box center [232, 70] width 314 height 24
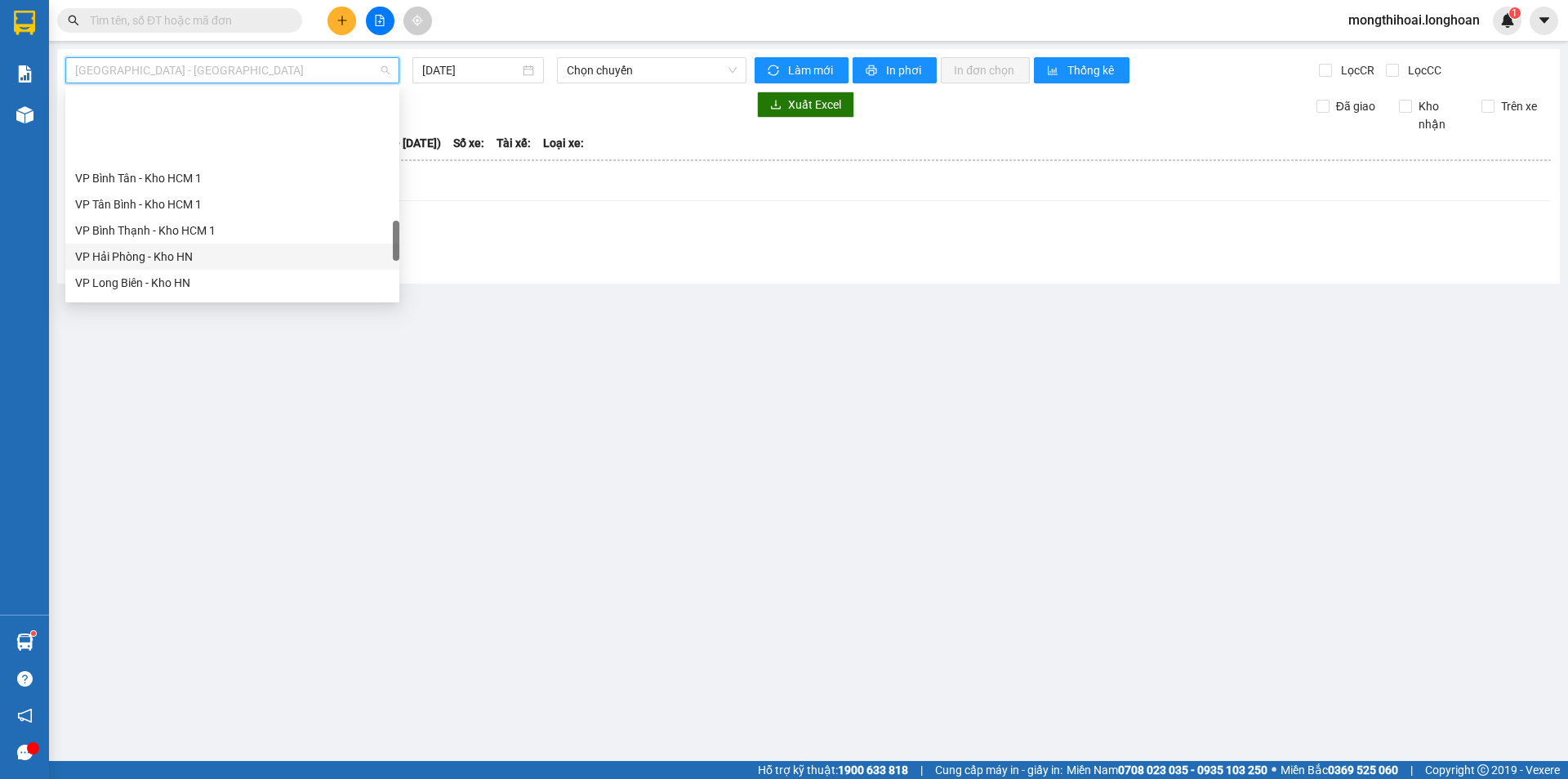
scroll to position [900, 0]
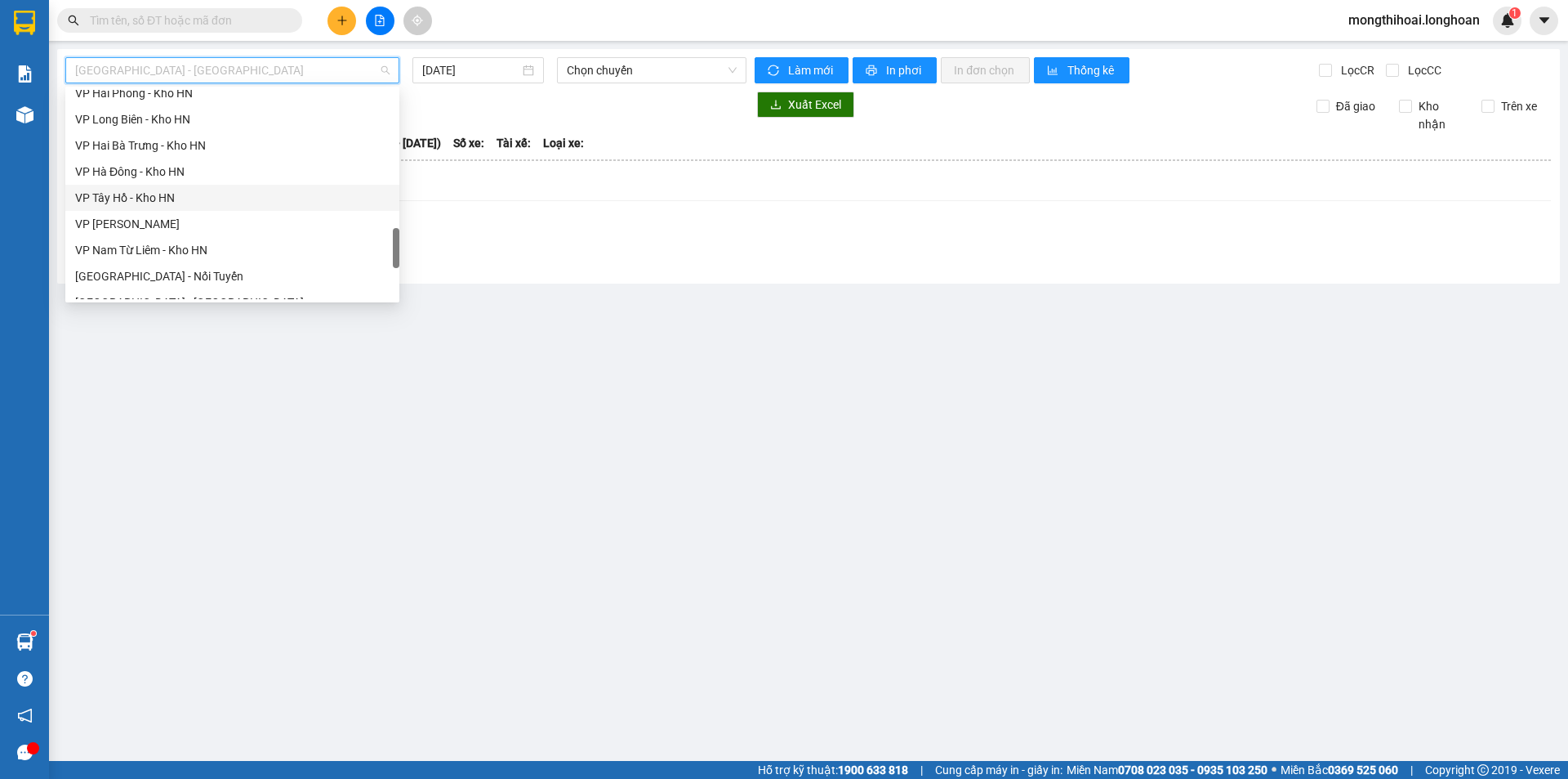
click at [116, 198] on div "VP Tây Hồ - Kho HN" at bounding box center [232, 198] width 314 height 18
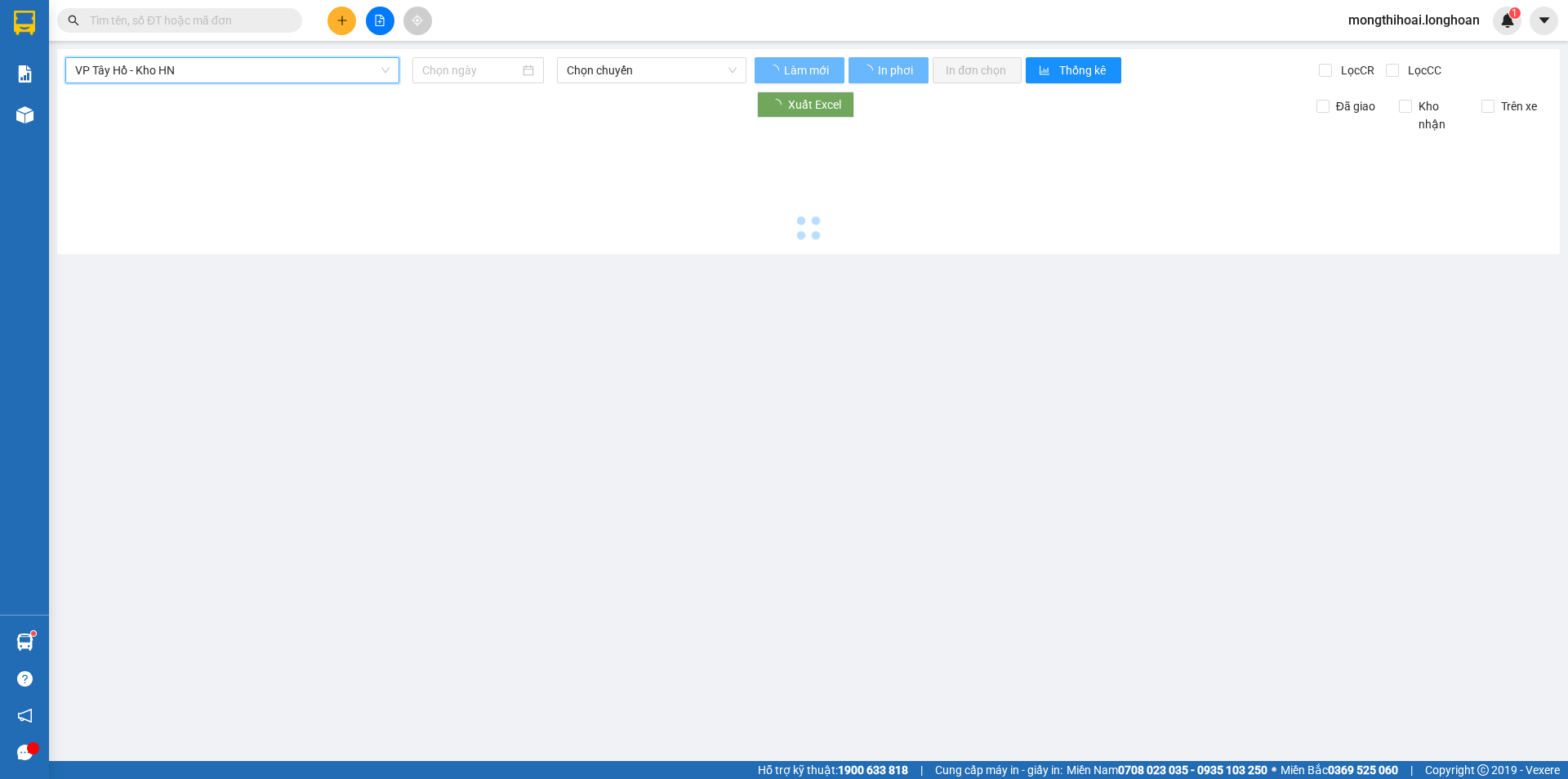
type input "[DATE]"
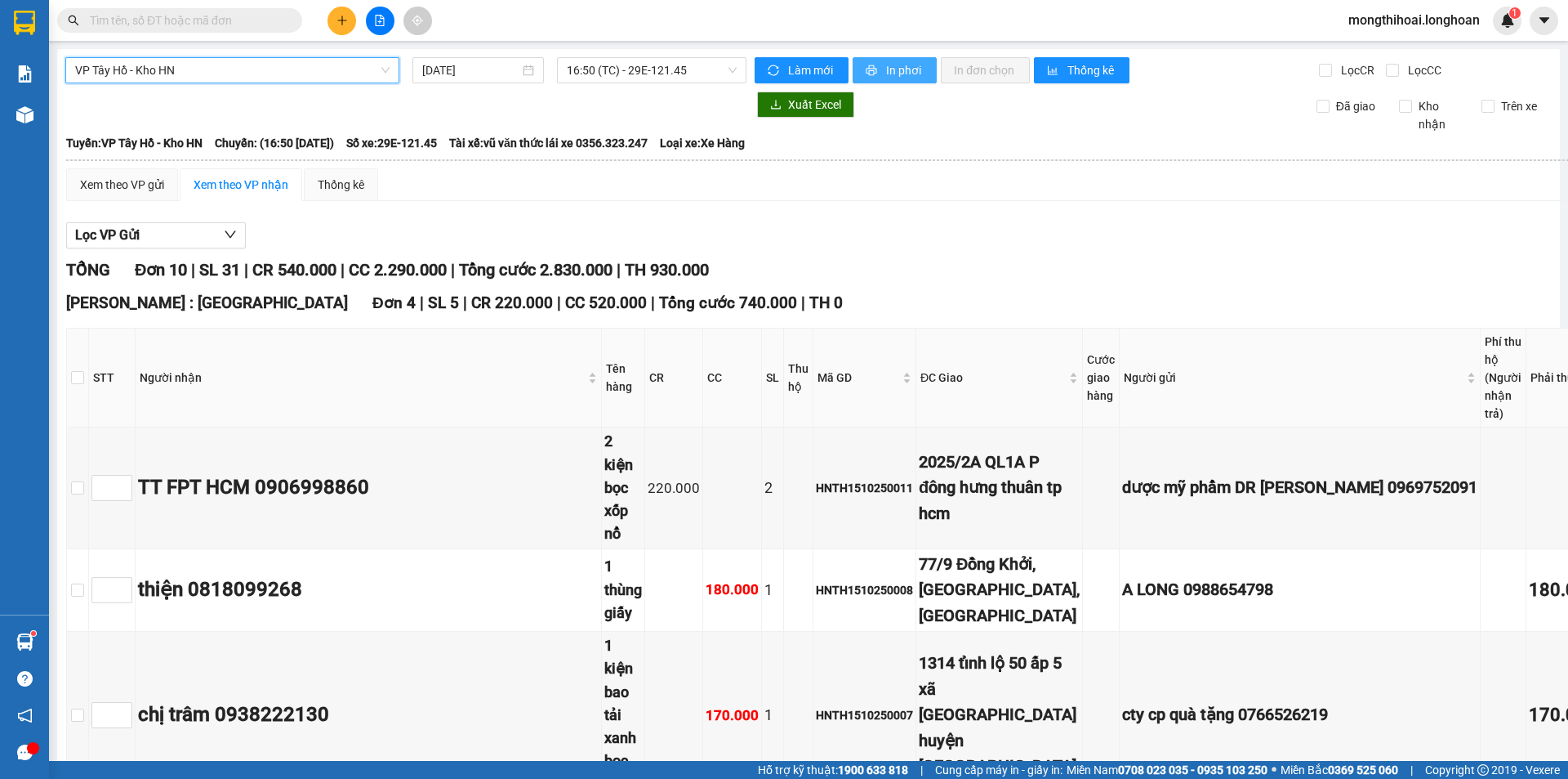
click at [891, 76] on span "In phơi" at bounding box center [905, 71] width 37 height 18
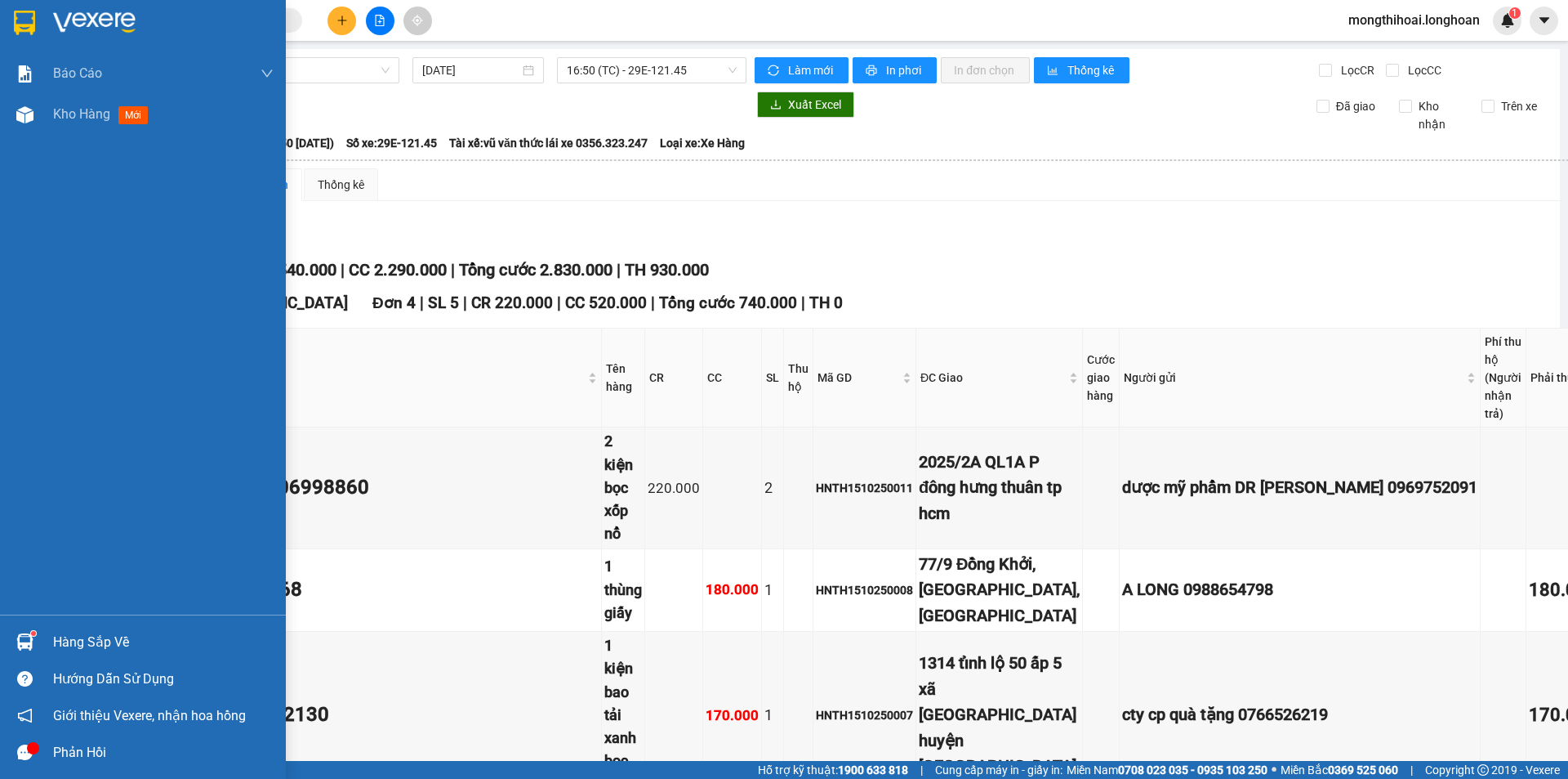
drag, startPoint x: 4, startPoint y: 11, endPoint x: 80, endPoint y: 0, distance: 76.8
click at [5, 11] on div at bounding box center [143, 26] width 286 height 53
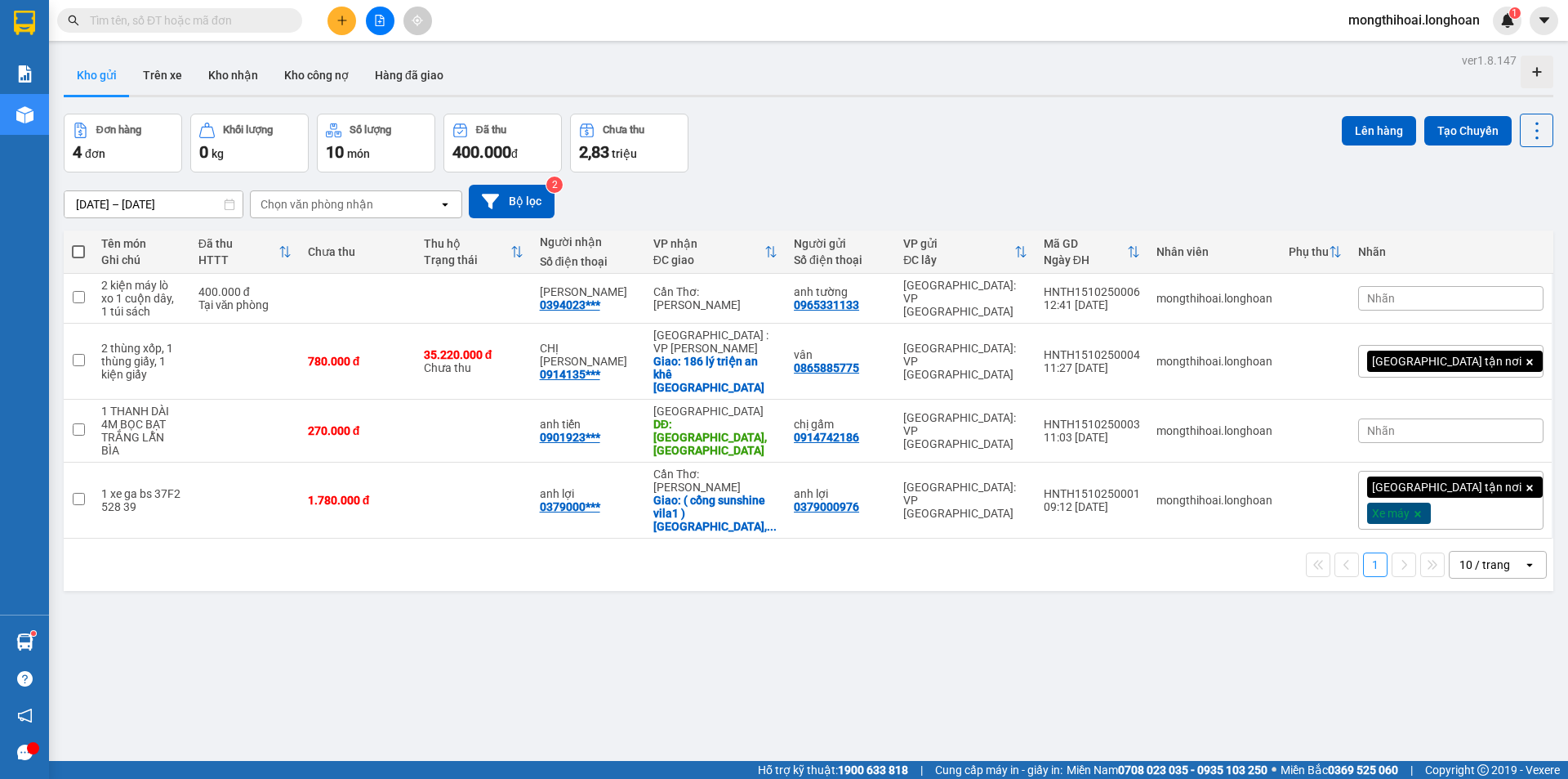
click at [342, 19] on icon "plus" at bounding box center [342, 20] width 1 height 9
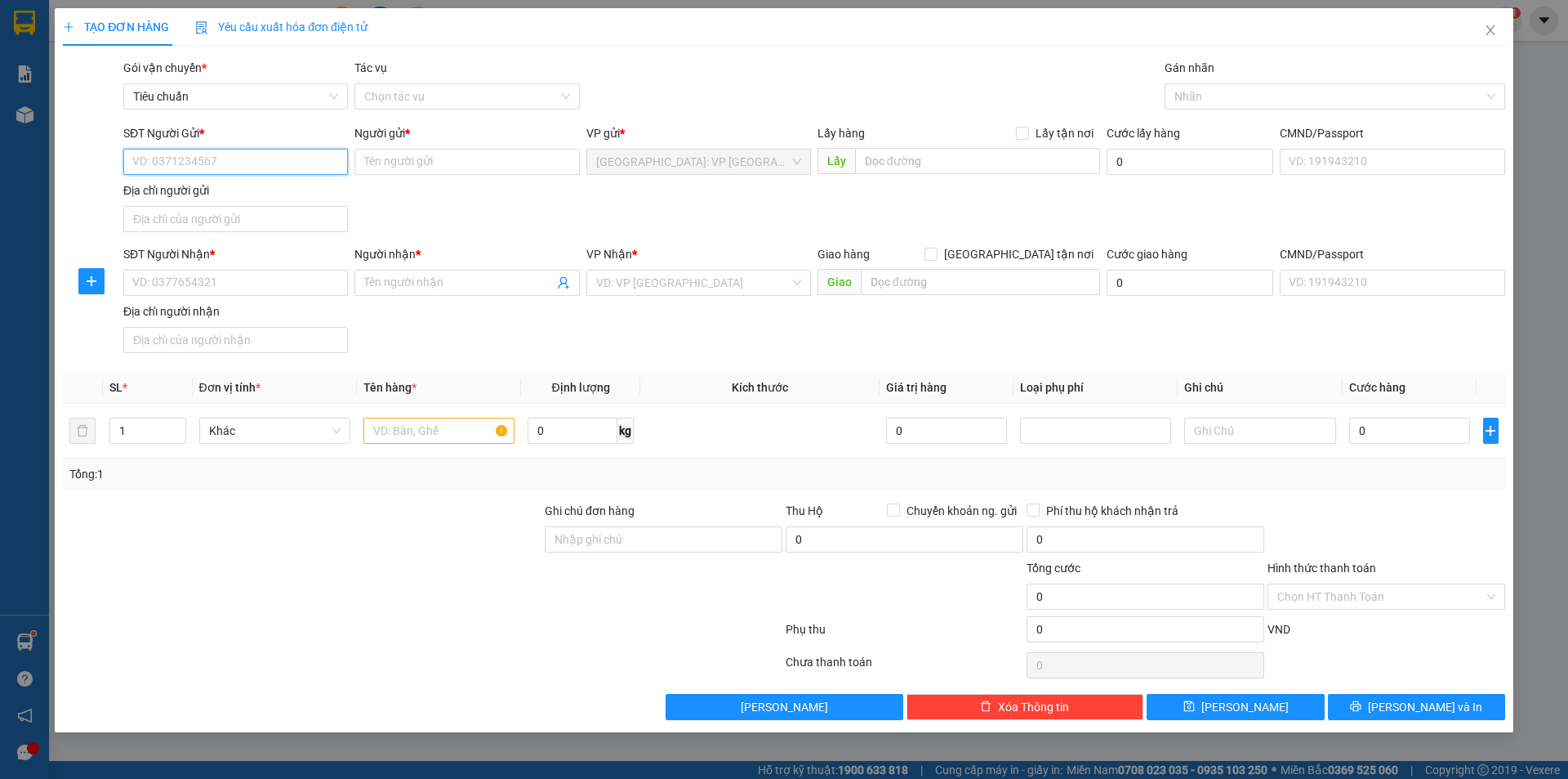
click at [321, 162] on input "SĐT Người Gửi *" at bounding box center [235, 162] width 224 height 26
type input "0"
drag, startPoint x: 211, startPoint y: 188, endPoint x: 300, endPoint y: 188, distance: 89.0
click at [213, 188] on div "0363330608 - anh long" at bounding box center [235, 194] width 205 height 18
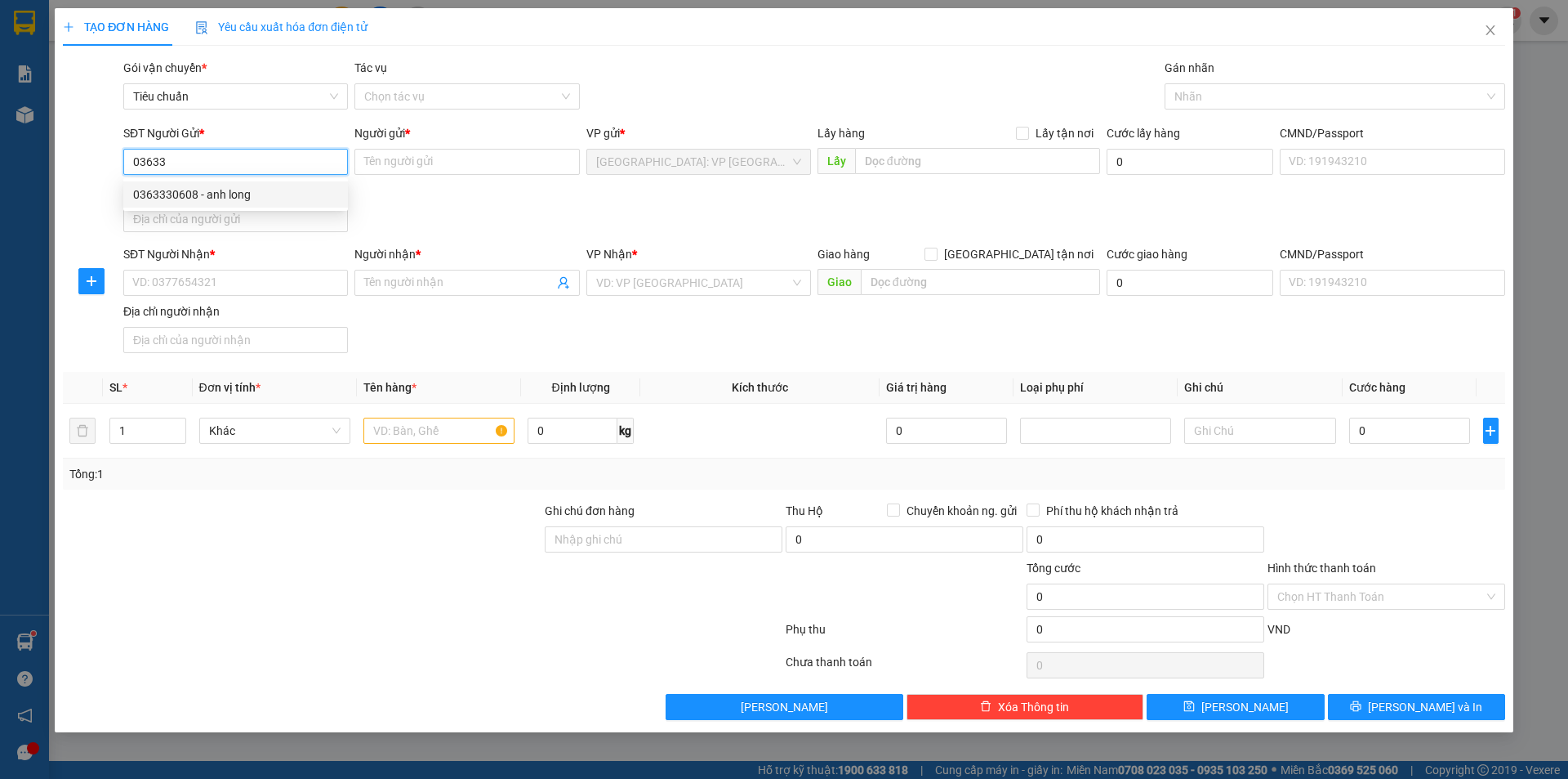
type input "0363330608"
type input "anh long"
checkbox input "true"
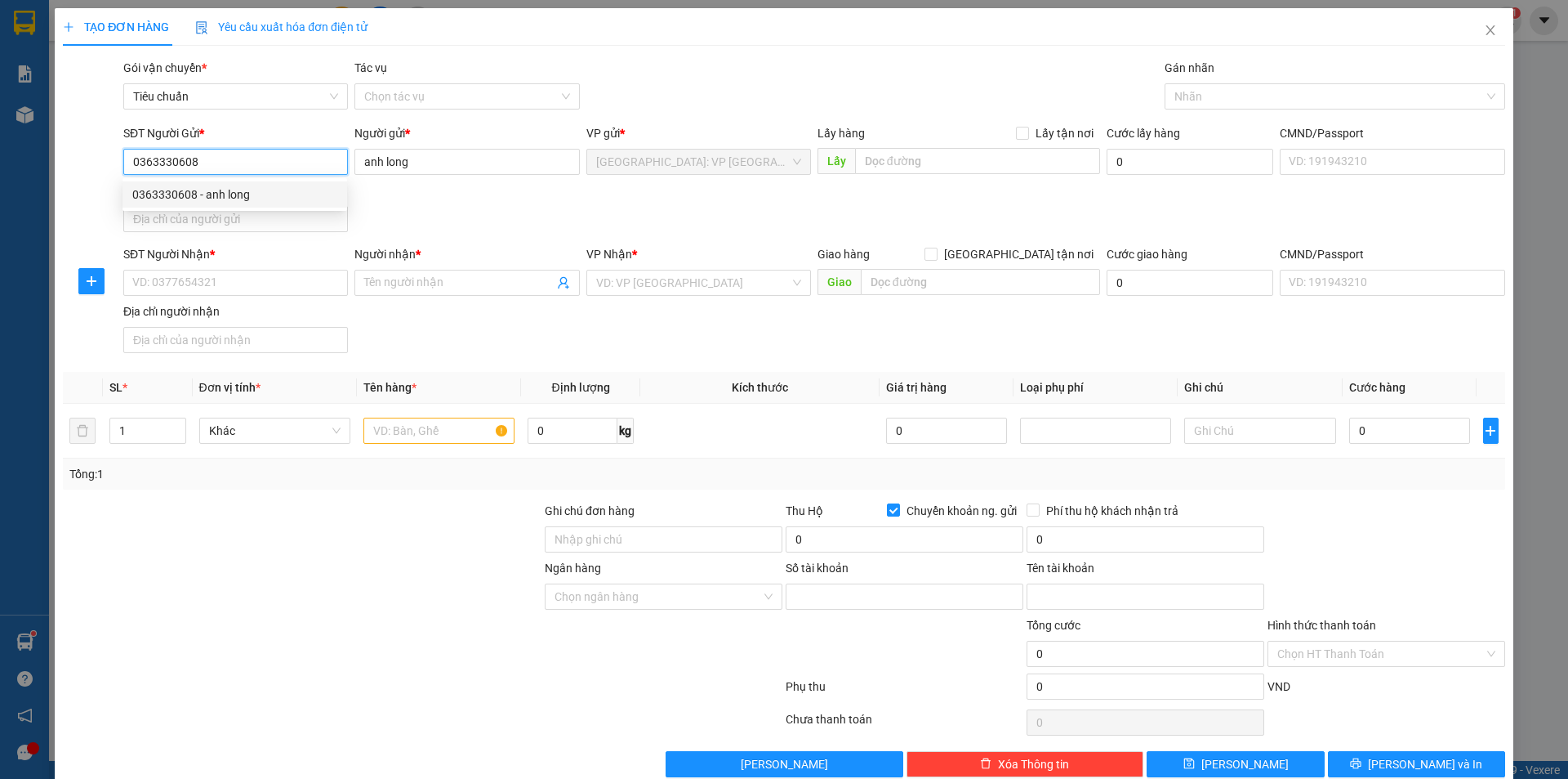
type input "1570062546146"
type input "[PERSON_NAME]"
type input "0363330608"
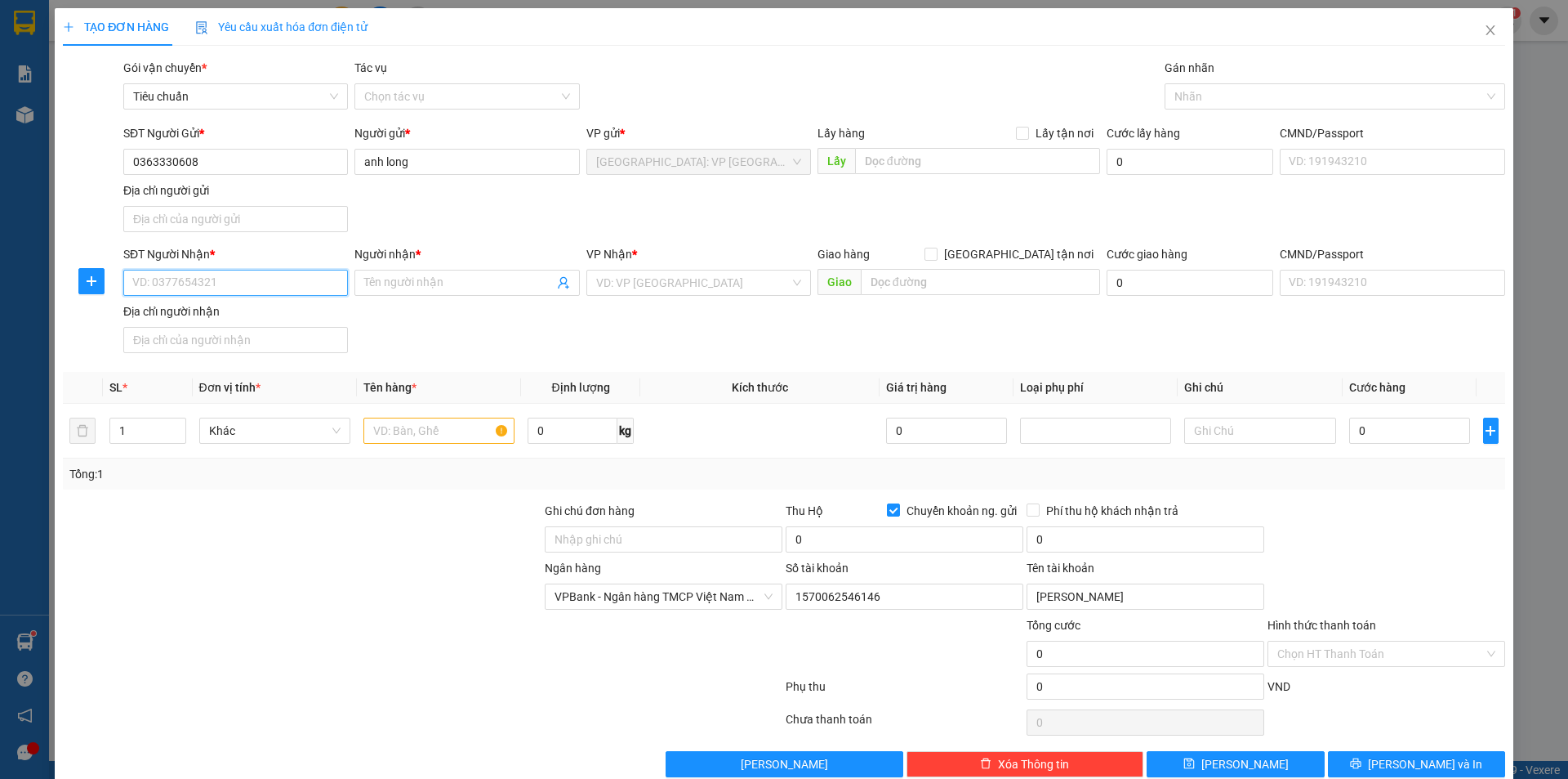
click at [309, 285] on input "SĐT Người Nhận *" at bounding box center [235, 282] width 224 height 26
click at [134, 284] on input "00795888" at bounding box center [235, 282] width 224 height 26
click at [140, 284] on input "00795888" at bounding box center [235, 282] width 224 height 26
click at [140, 284] on input "0795888" at bounding box center [235, 282] width 224 height 26
click at [195, 275] on input "0795888" at bounding box center [235, 282] width 224 height 26
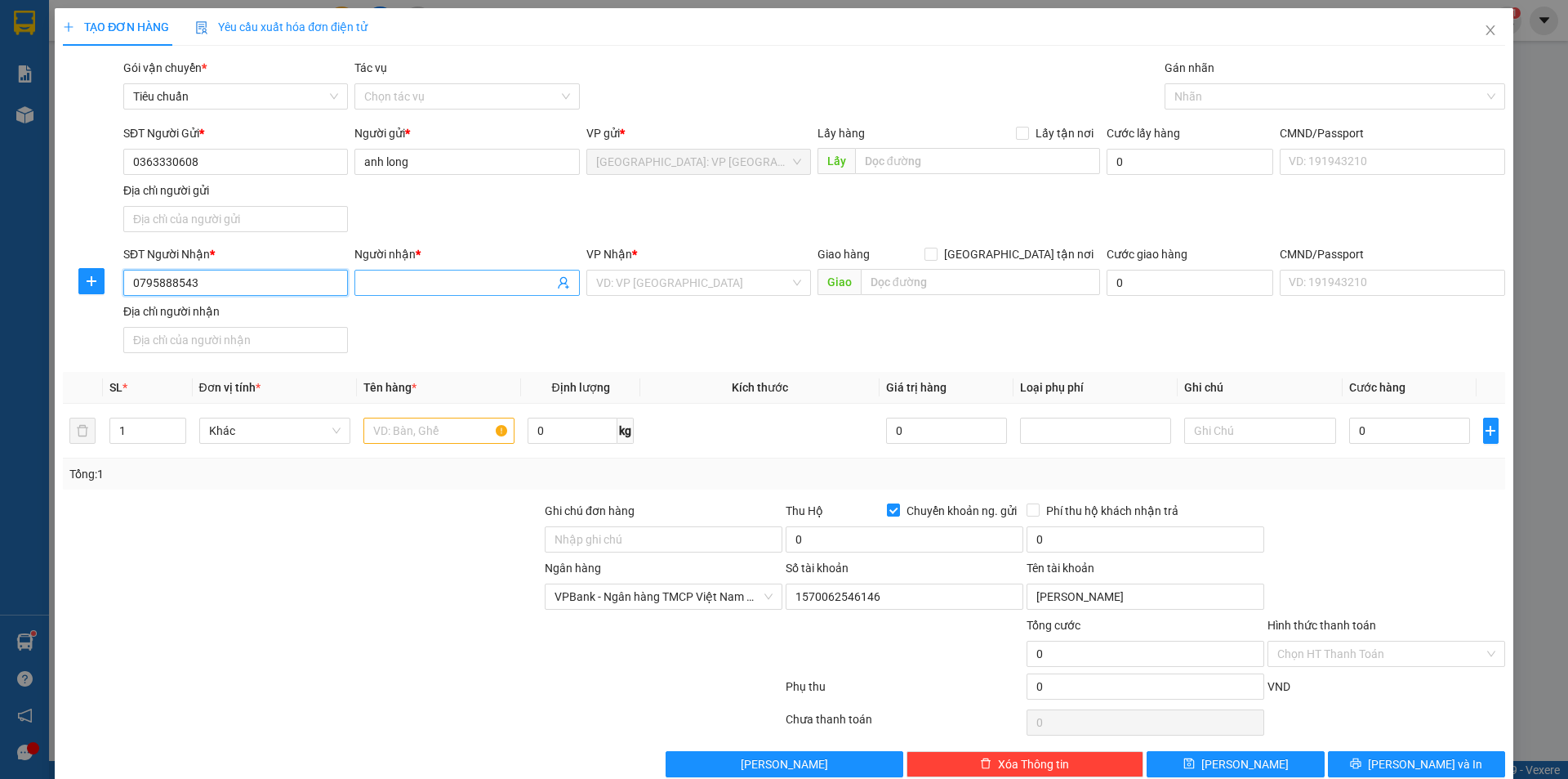
type input "0795888543"
click at [395, 283] on input "Người nhận *" at bounding box center [458, 282] width 189 height 18
type input "[PERSON_NAME]"
drag, startPoint x: 672, startPoint y: 280, endPoint x: 691, endPoint y: 278, distance: 19.1
click at [673, 280] on input "search" at bounding box center [693, 282] width 194 height 24
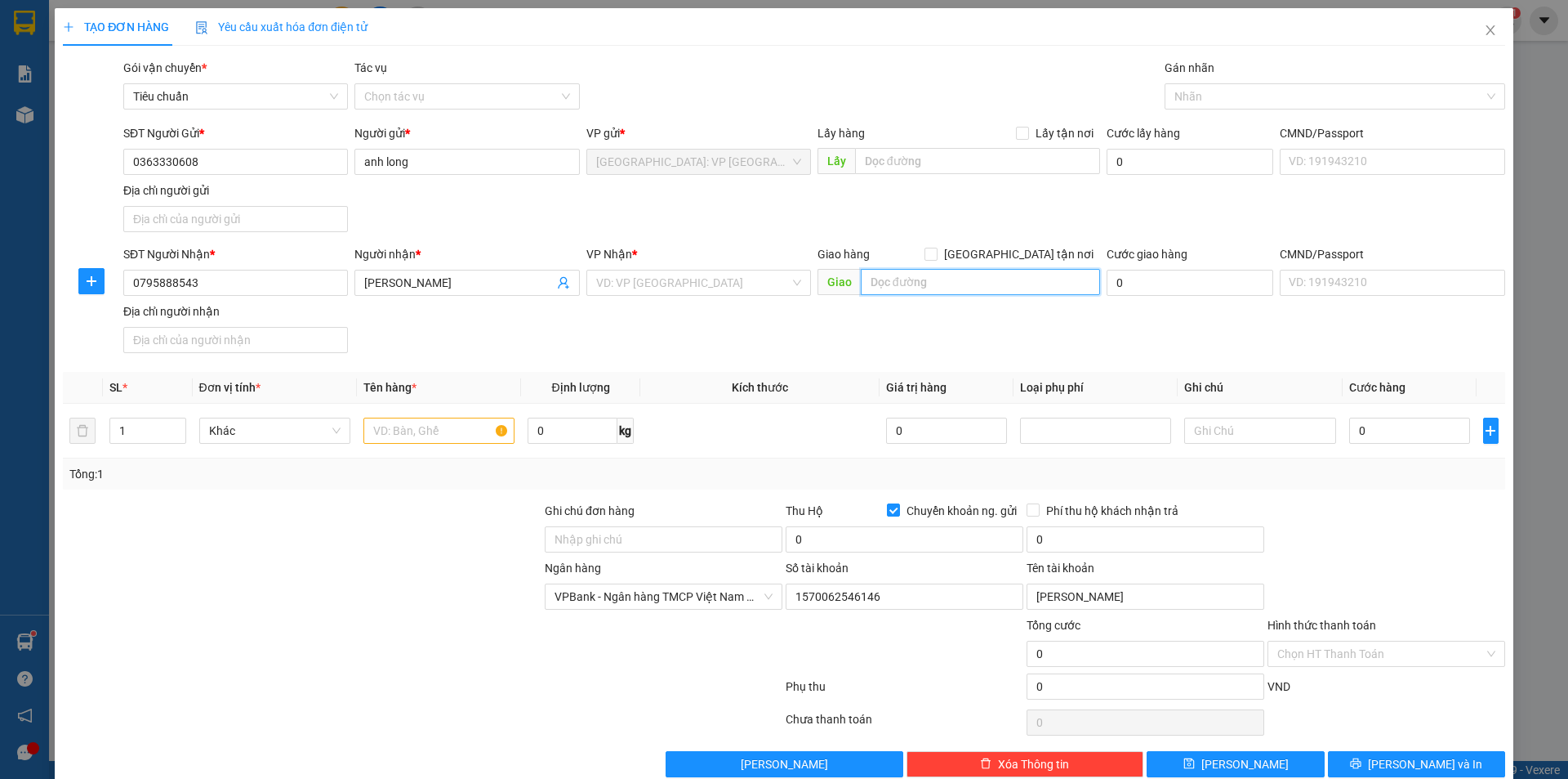
click at [985, 290] on input "text" at bounding box center [980, 281] width 239 height 26
type input "860 QL22 TT Củ chi H củ chi hcm"
click at [751, 283] on input "search" at bounding box center [693, 282] width 194 height 24
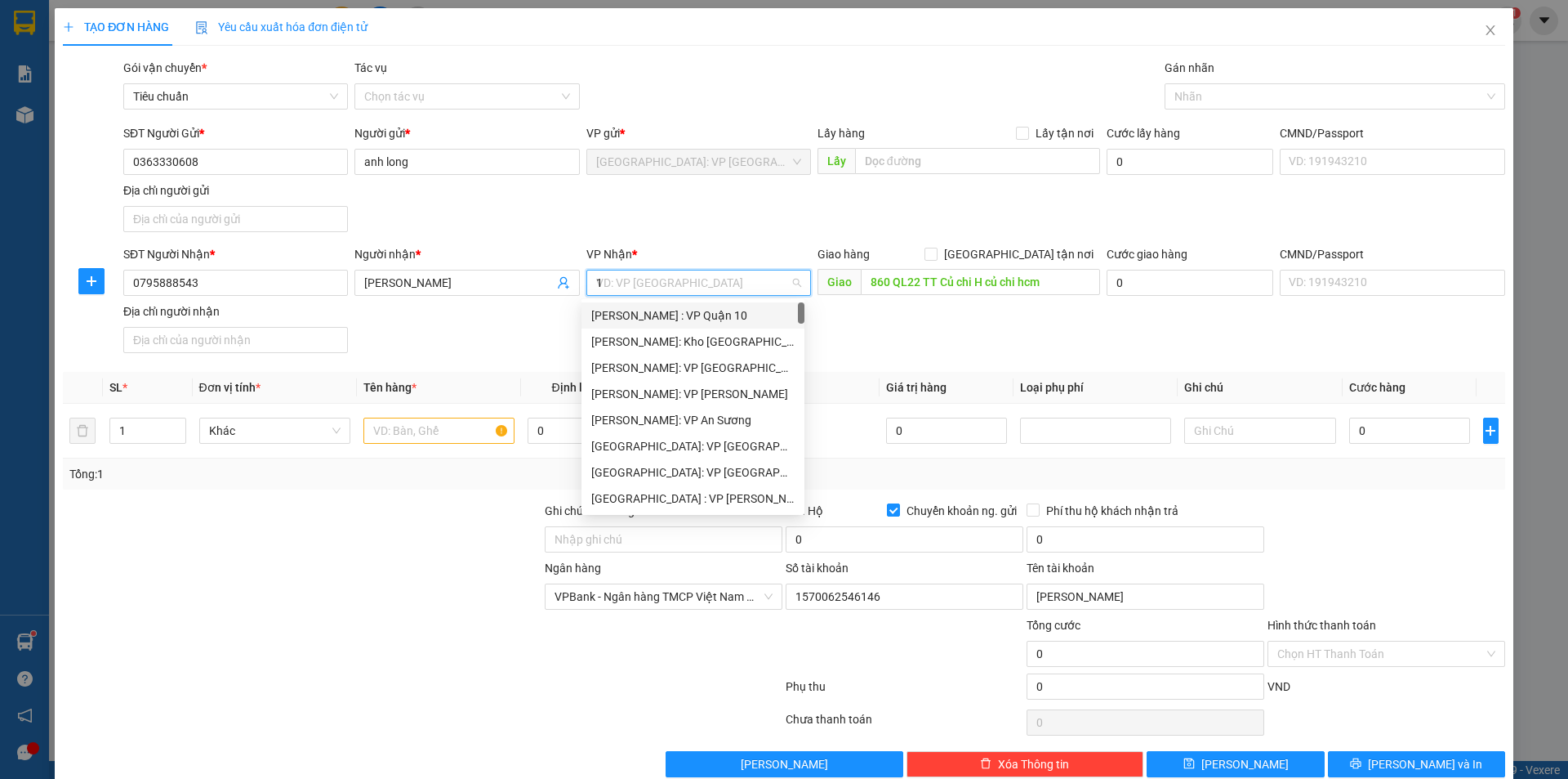
type input "12"
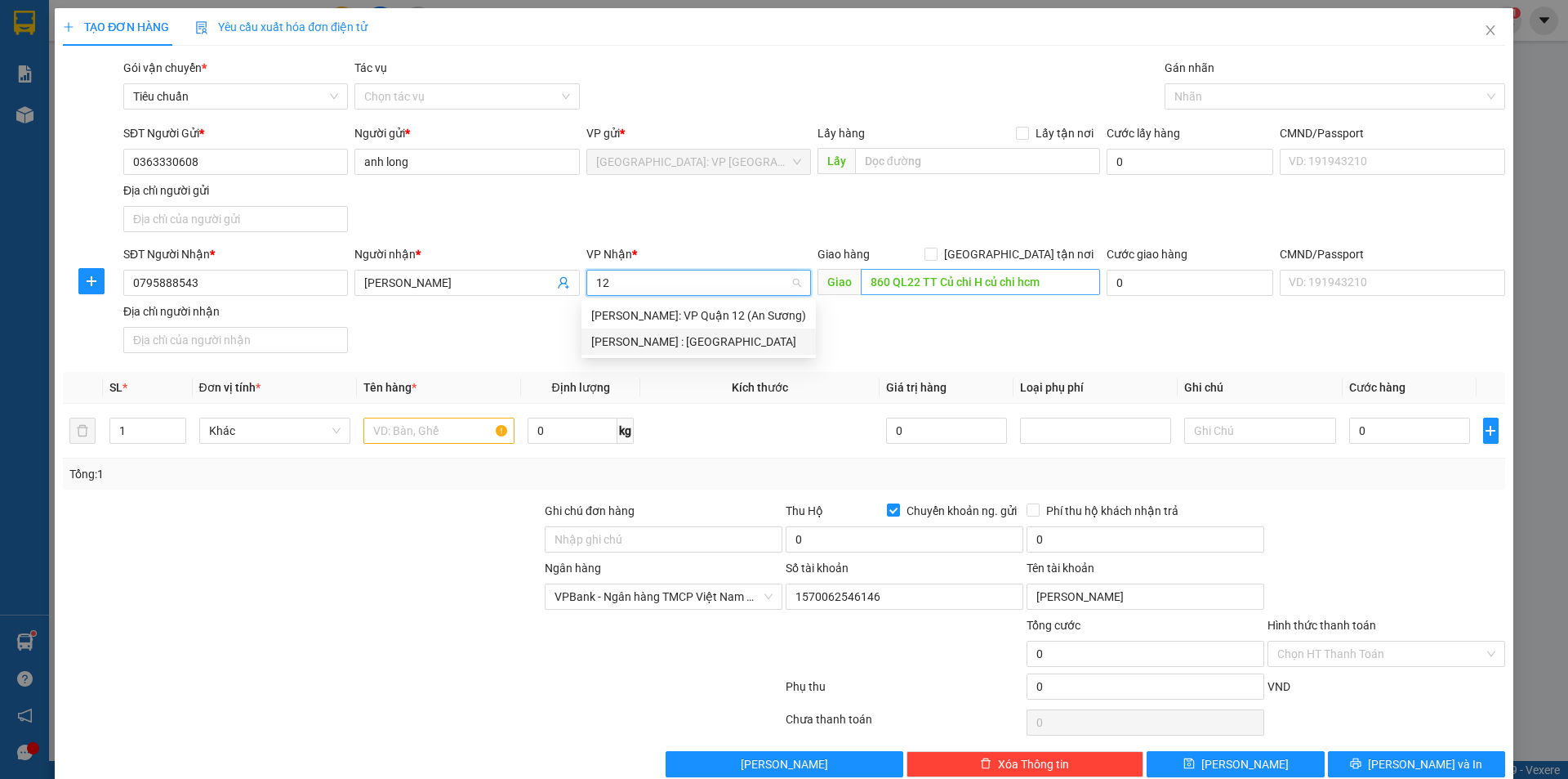
drag, startPoint x: 709, startPoint y: 340, endPoint x: 974, endPoint y: 276, distance: 272.6
click at [710, 337] on div "[PERSON_NAME] : [GEOGRAPHIC_DATA]" at bounding box center [698, 341] width 214 height 18
click at [936, 253] on input "[GEOGRAPHIC_DATA] tận nơi" at bounding box center [930, 254] width 12 height 12
checkbox input "true"
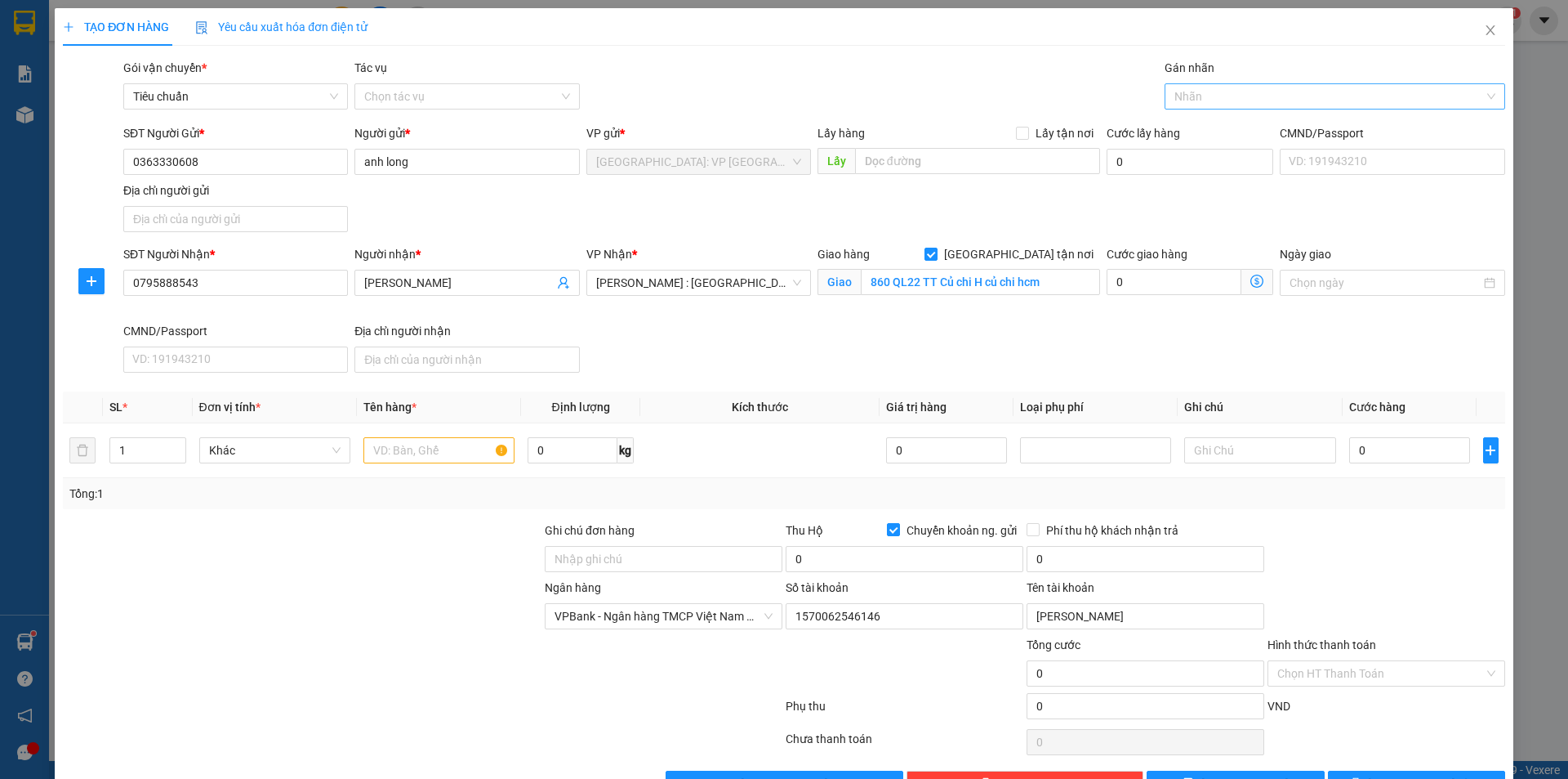
click at [1222, 106] on div at bounding box center [1327, 96] width 316 height 20
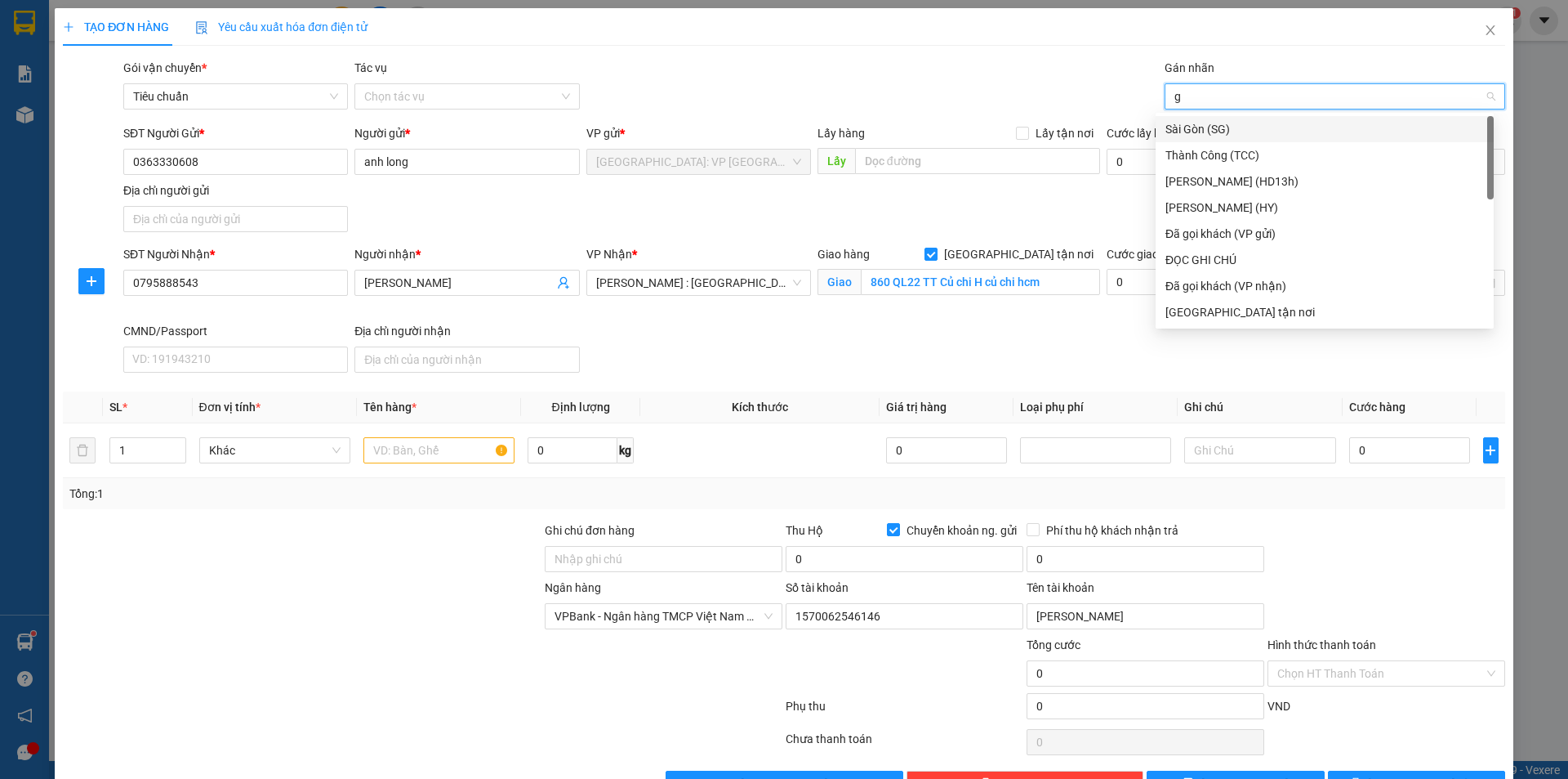
type input "gi"
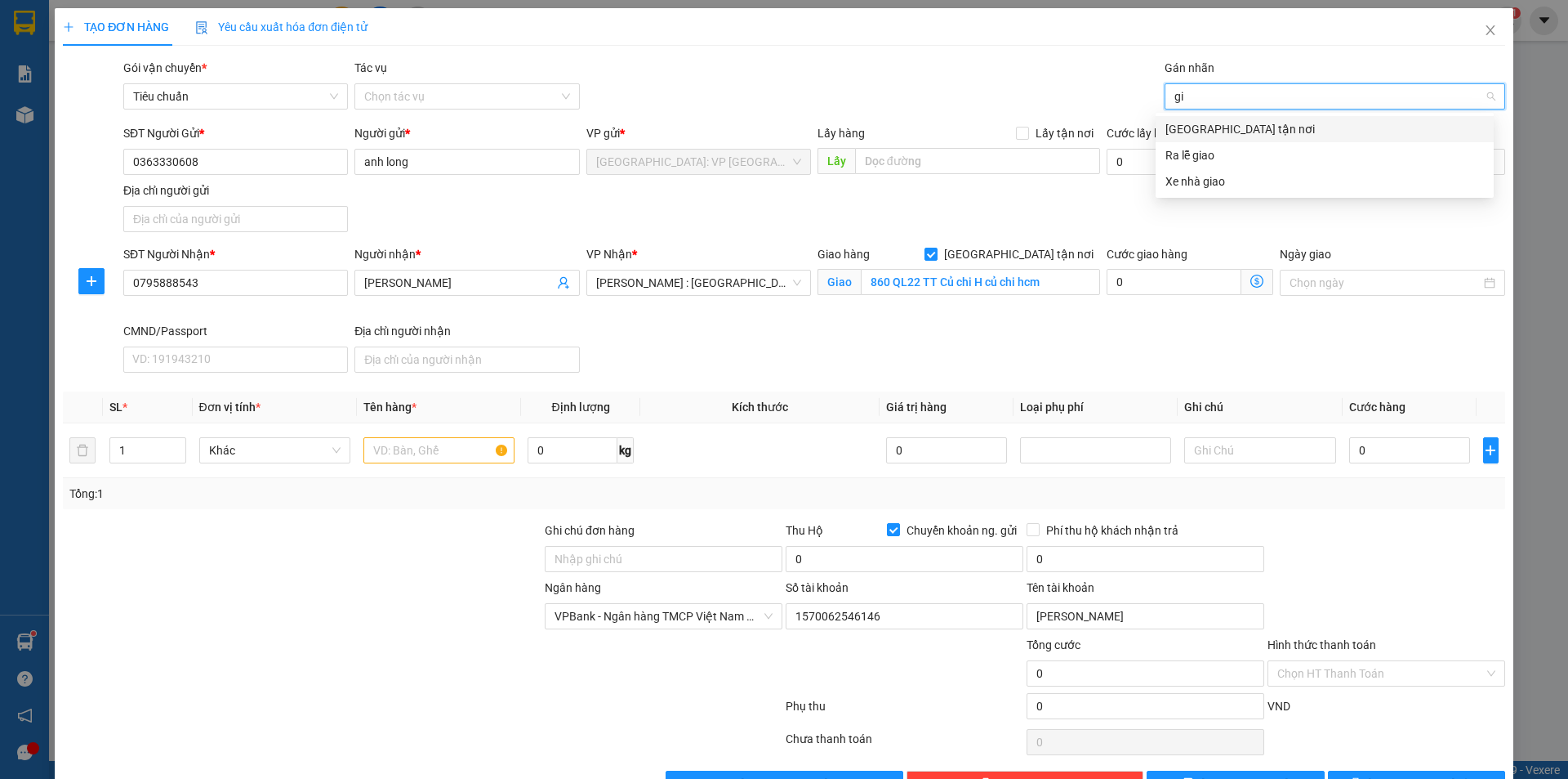
click at [1208, 126] on div "[GEOGRAPHIC_DATA] tận nơi" at bounding box center [1324, 129] width 318 height 18
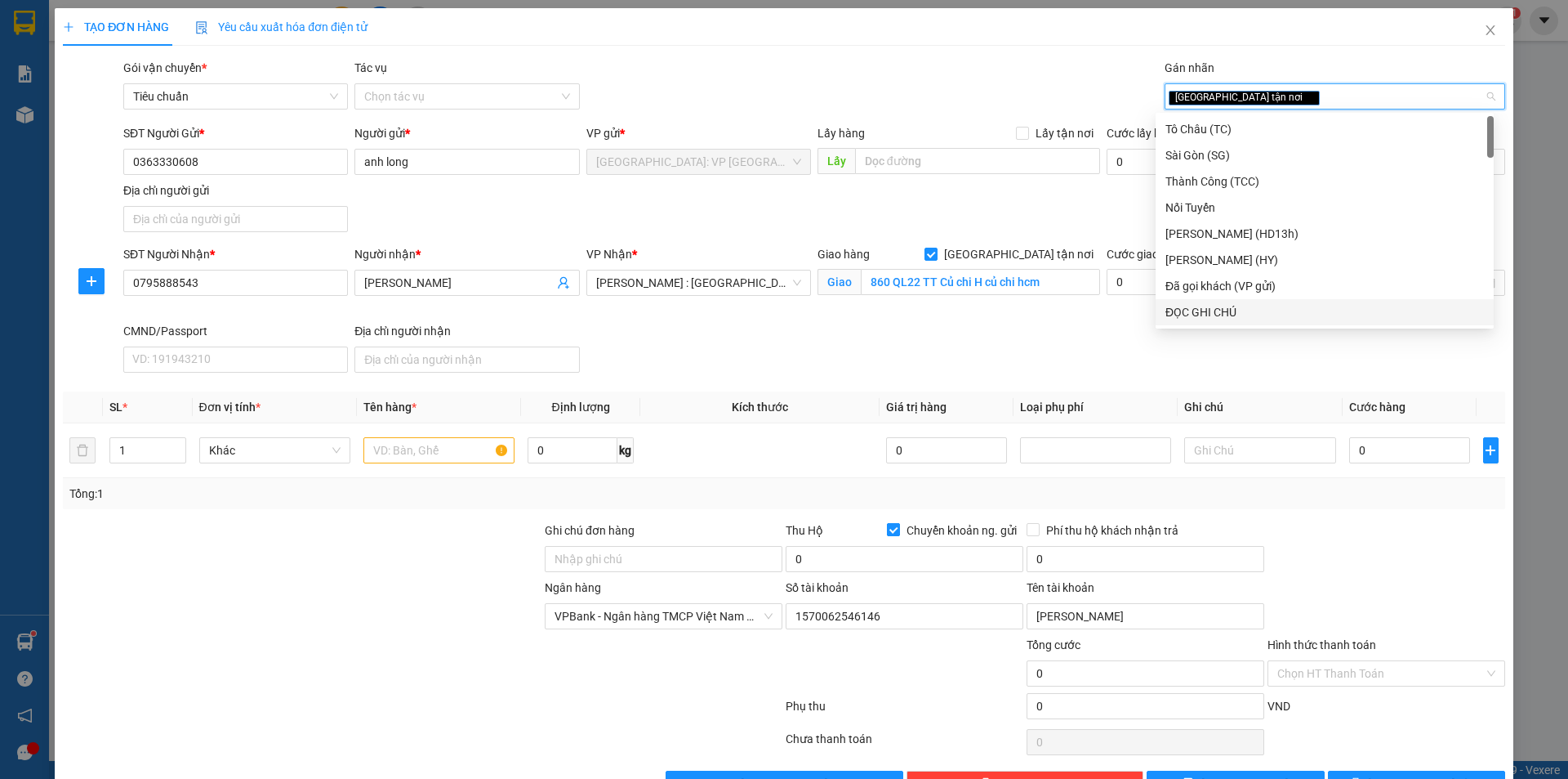
click at [888, 527] on input "Chuyển khoản ng. gửi" at bounding box center [893, 529] width 12 height 12
checkbox input "false"
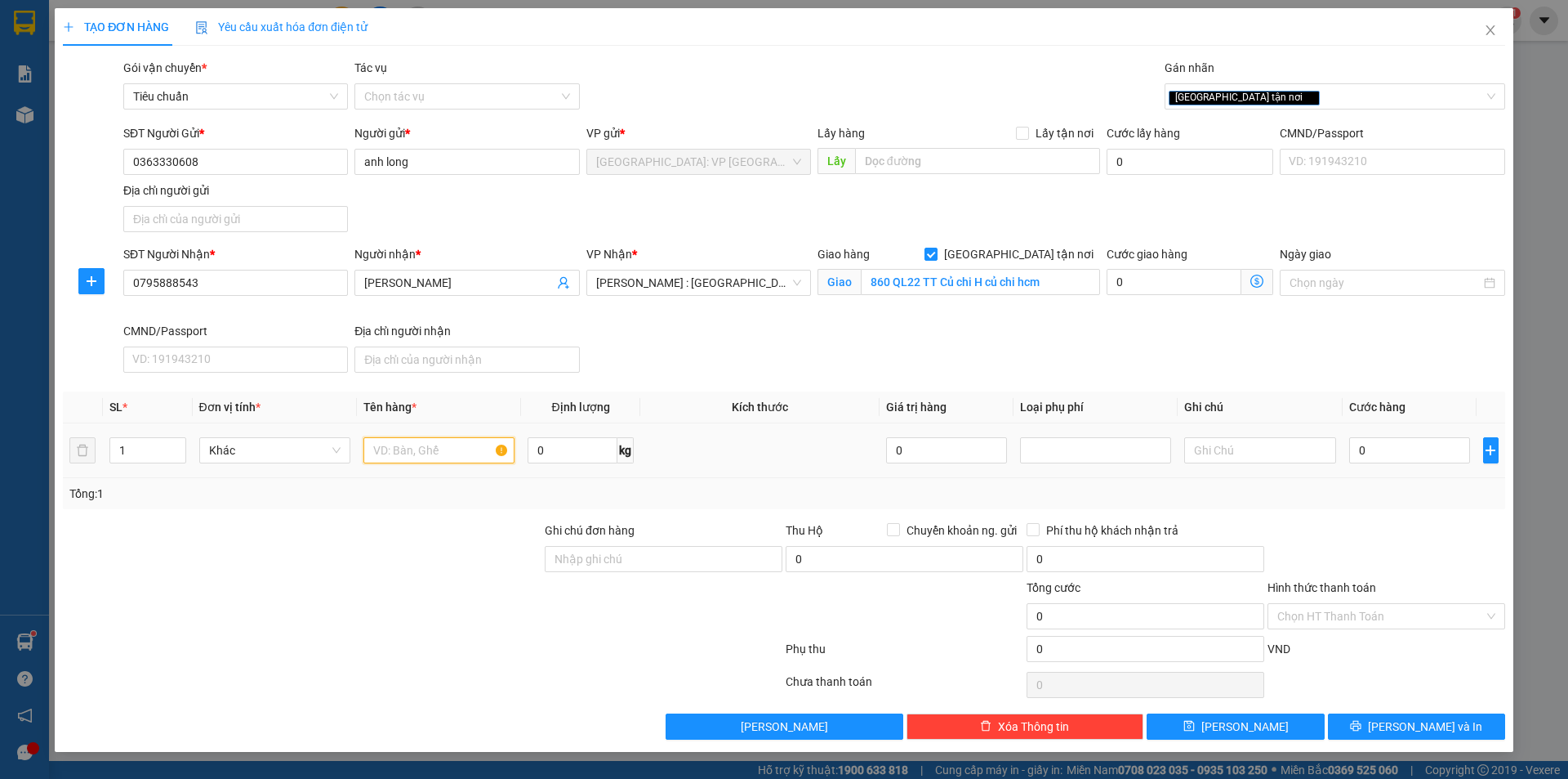
click at [448, 441] on input "text" at bounding box center [439, 450] width 151 height 26
type input "1 kiện bọc xốp nổ"
click at [1401, 451] on input "0" at bounding box center [1410, 450] width 121 height 26
type input "1"
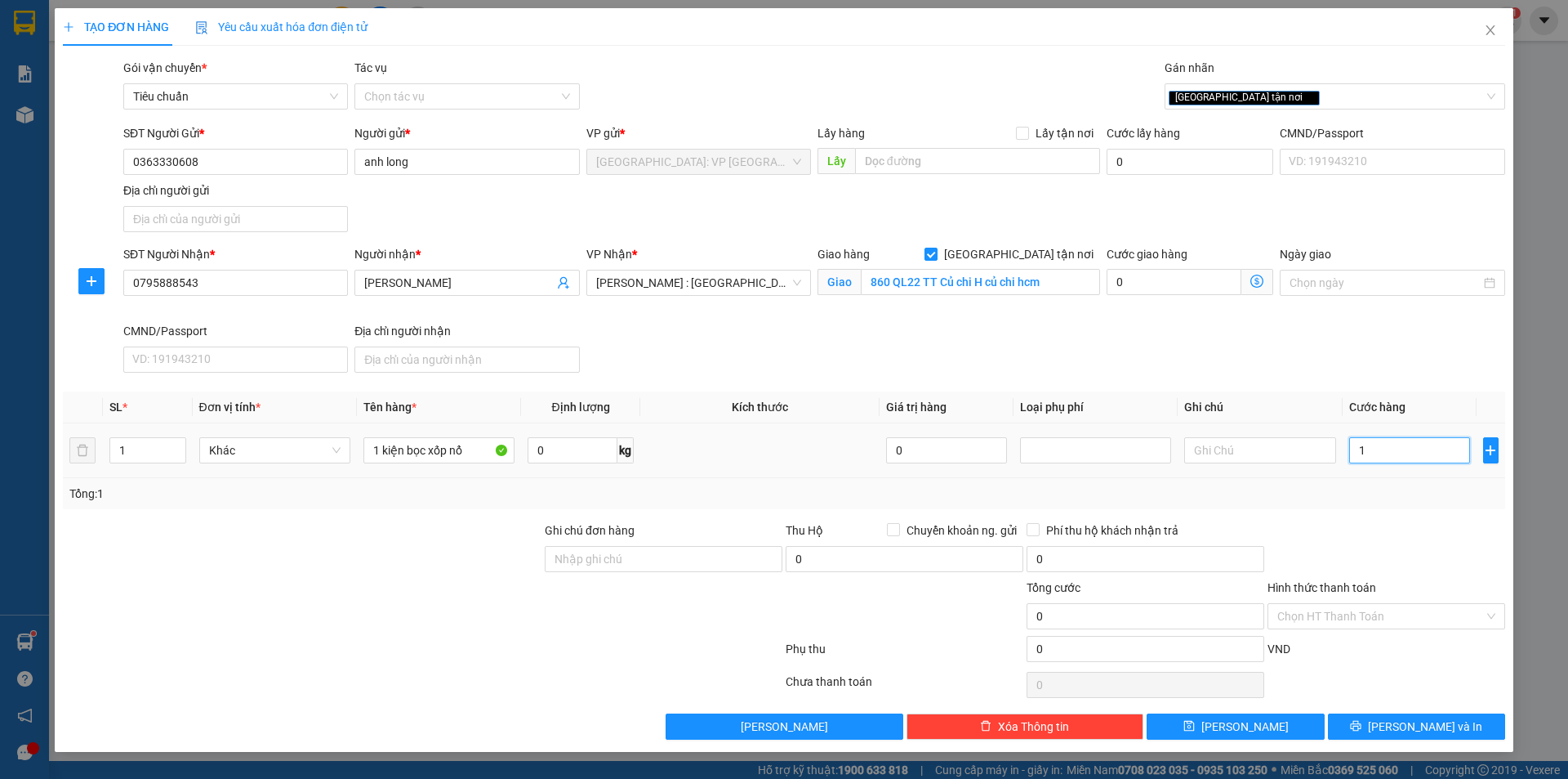
type input "1"
type input "15"
type input "150"
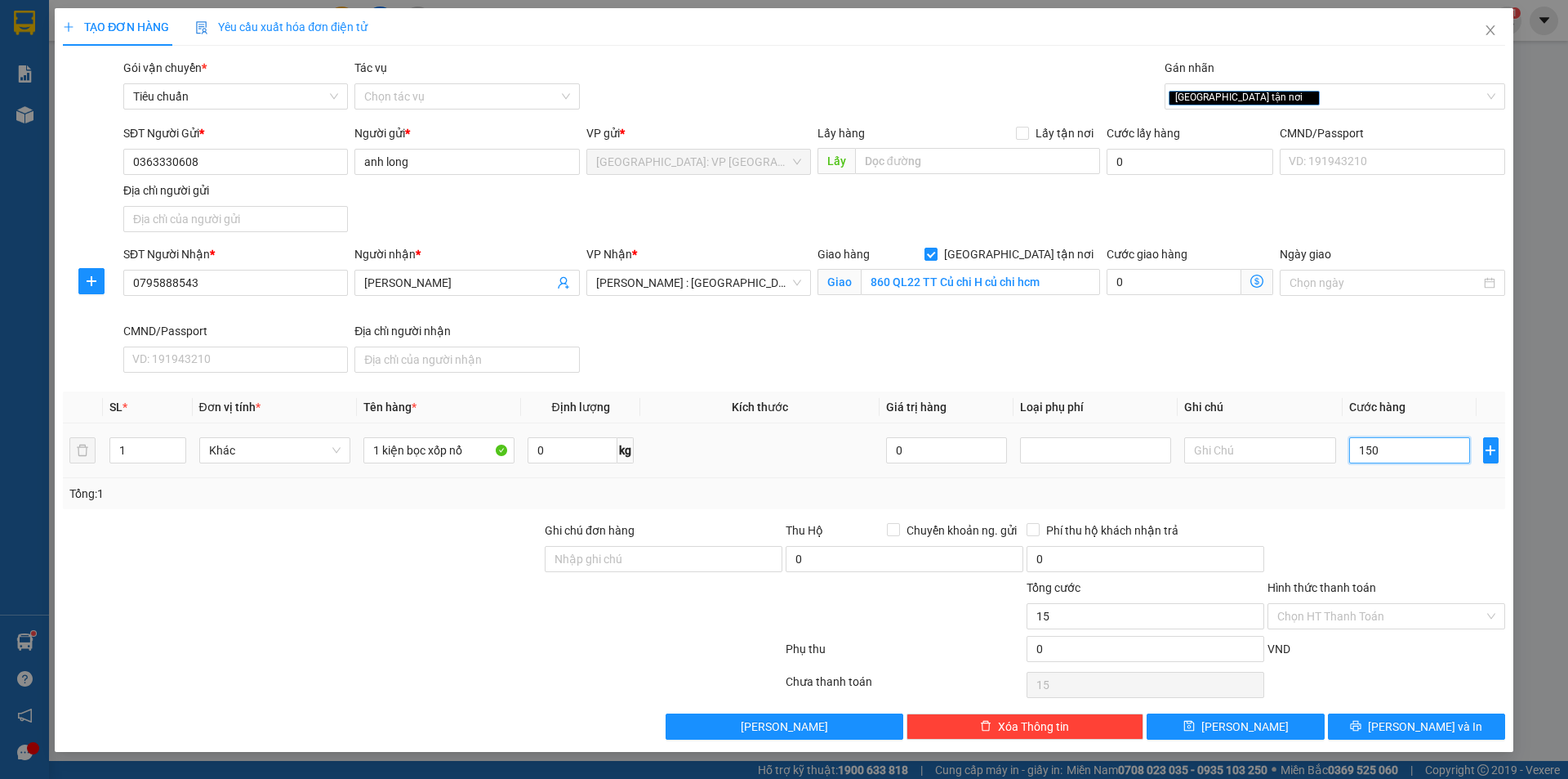
type input "150"
type input "1.500"
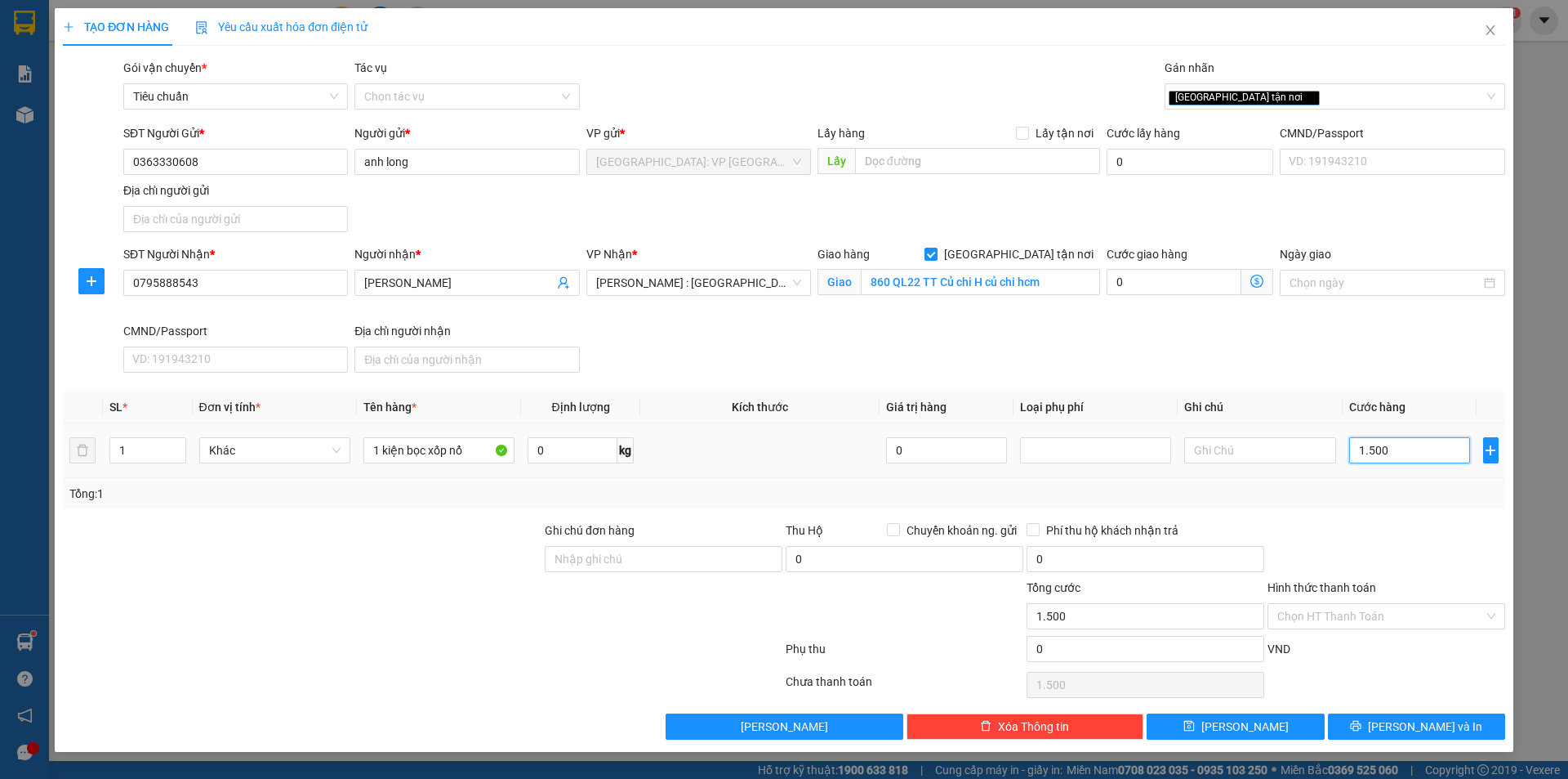
type input "15.000"
type input "150.000"
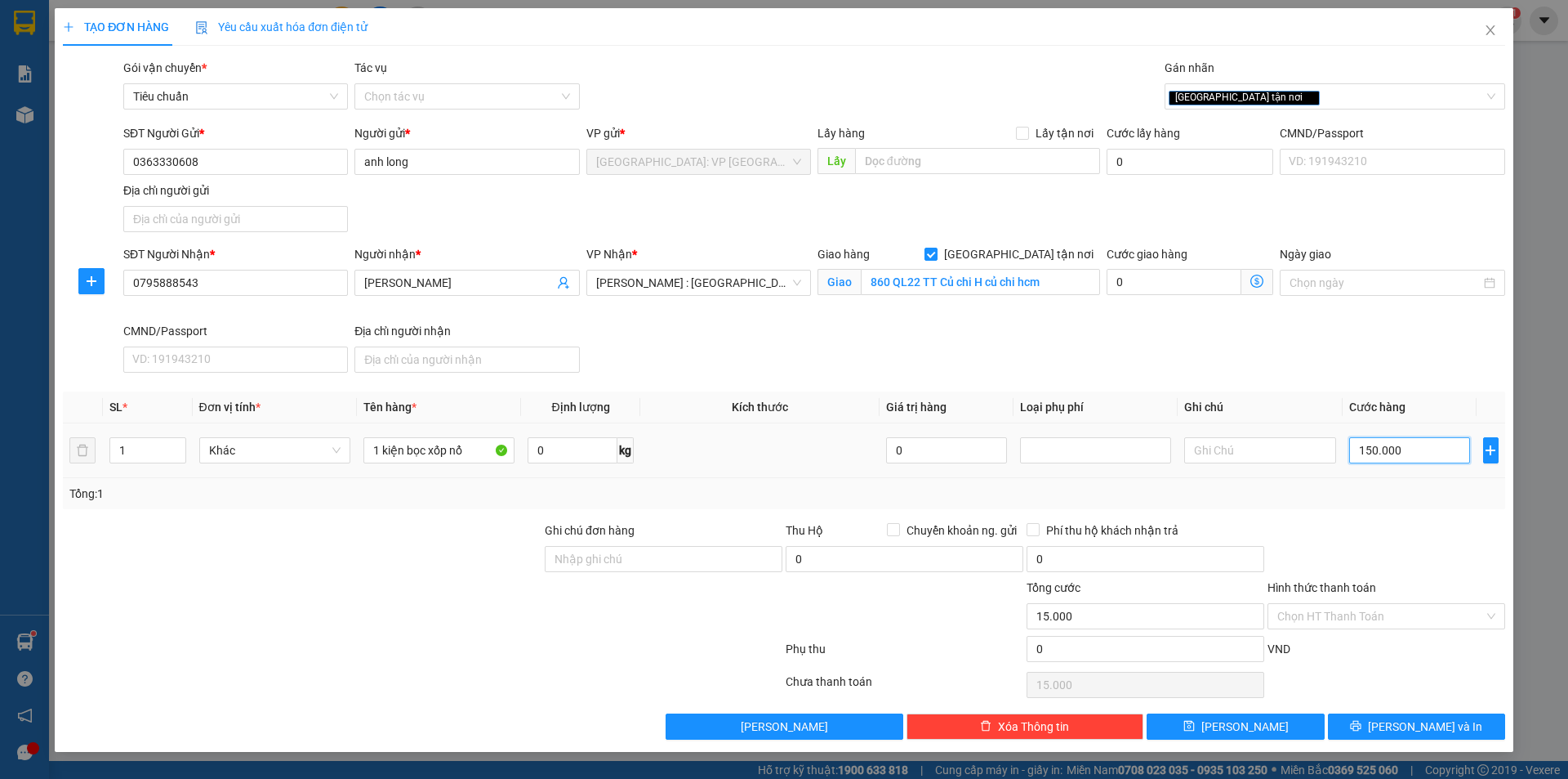
type input "150.000"
click at [1373, 615] on input "Hình thức thanh toán" at bounding box center [1381, 615] width 207 height 24
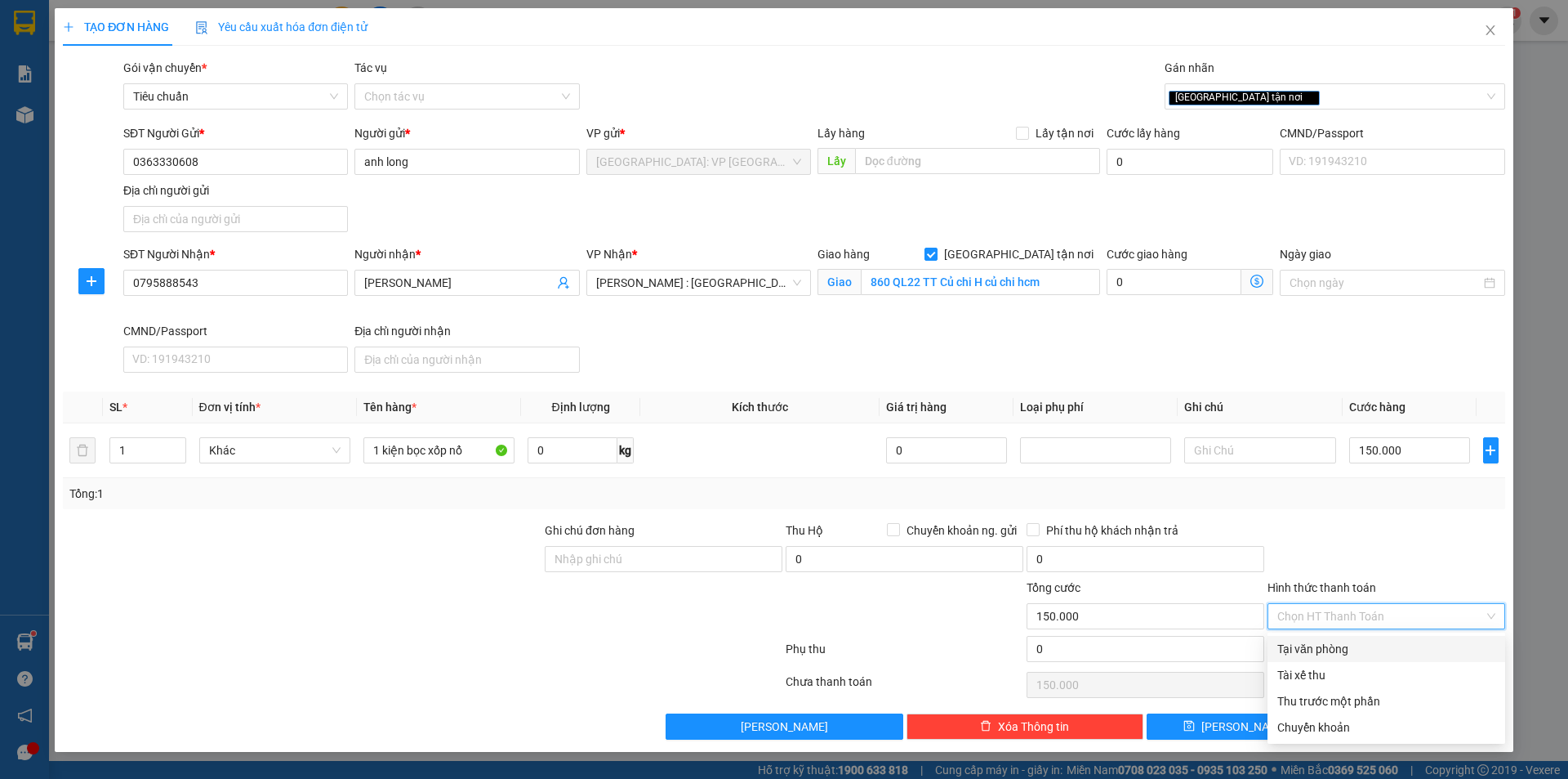
drag, startPoint x: 1350, startPoint y: 647, endPoint x: 1417, endPoint y: 694, distance: 81.8
click at [1350, 646] on div "Tại văn phòng" at bounding box center [1387, 649] width 218 height 18
type input "0"
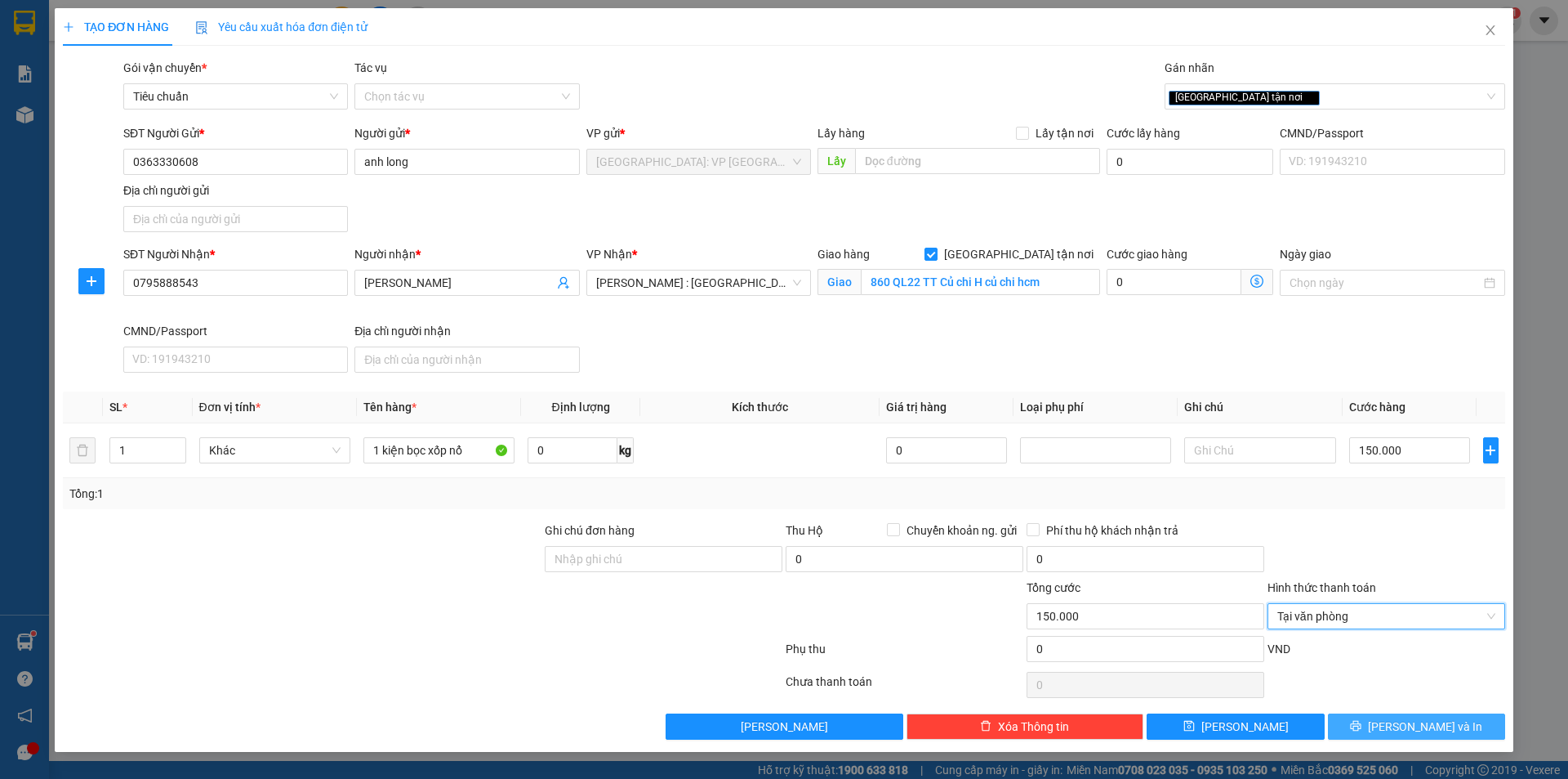
click at [1420, 724] on span "[PERSON_NAME] và In" at bounding box center [1425, 726] width 115 height 18
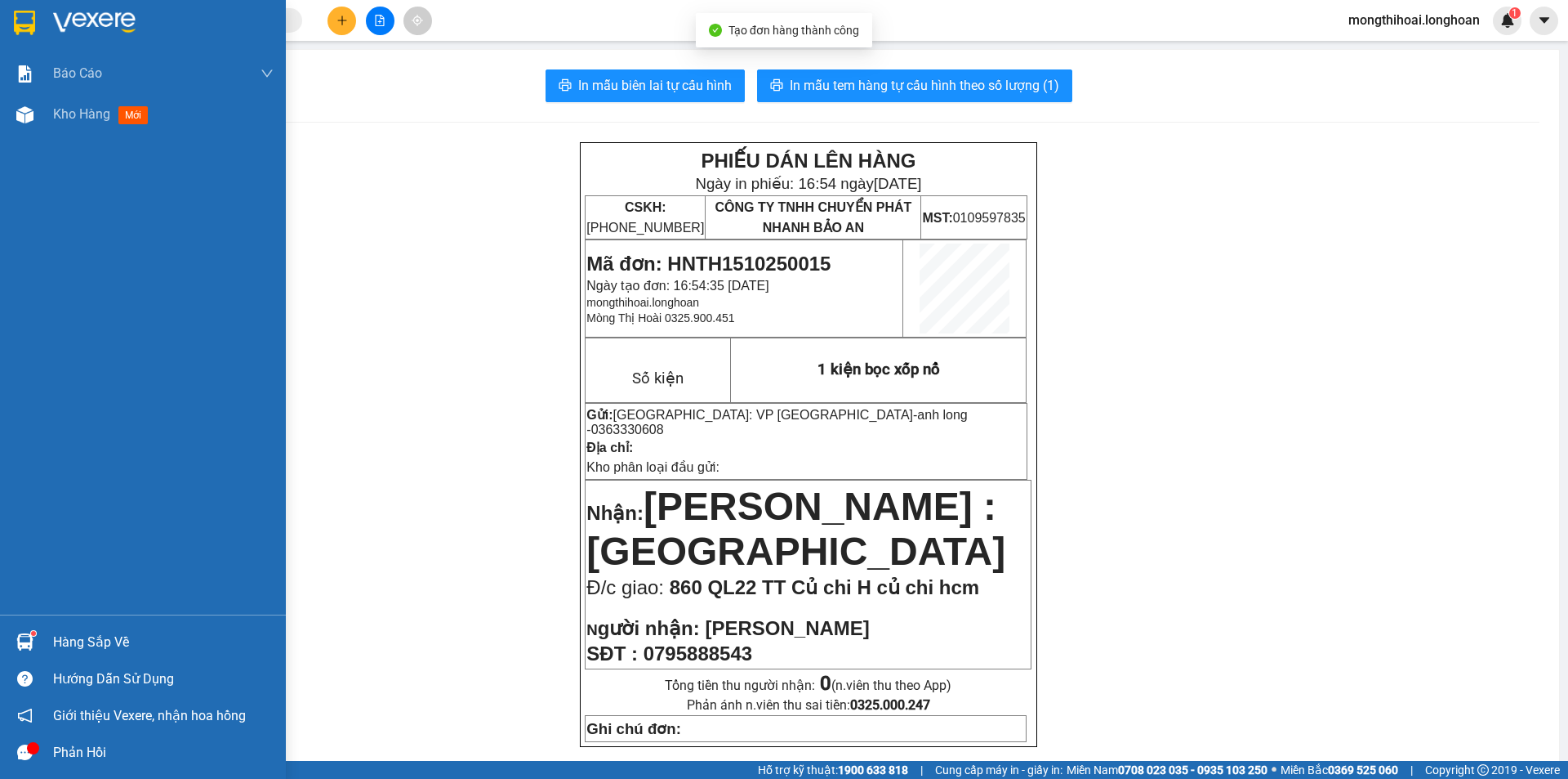
click at [18, 18] on img at bounding box center [24, 23] width 22 height 24
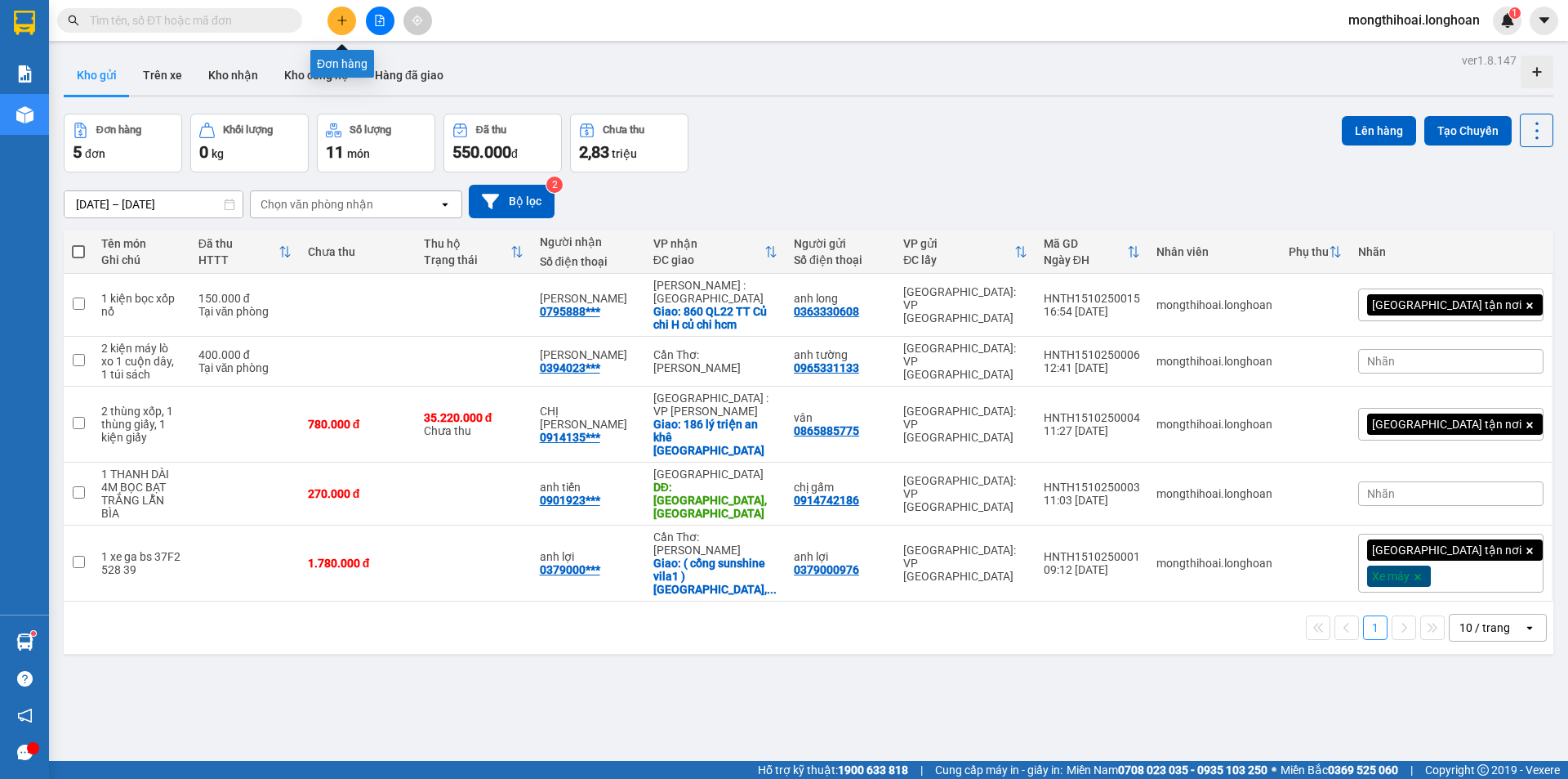
click at [339, 21] on icon "plus" at bounding box center [341, 20] width 9 height 1
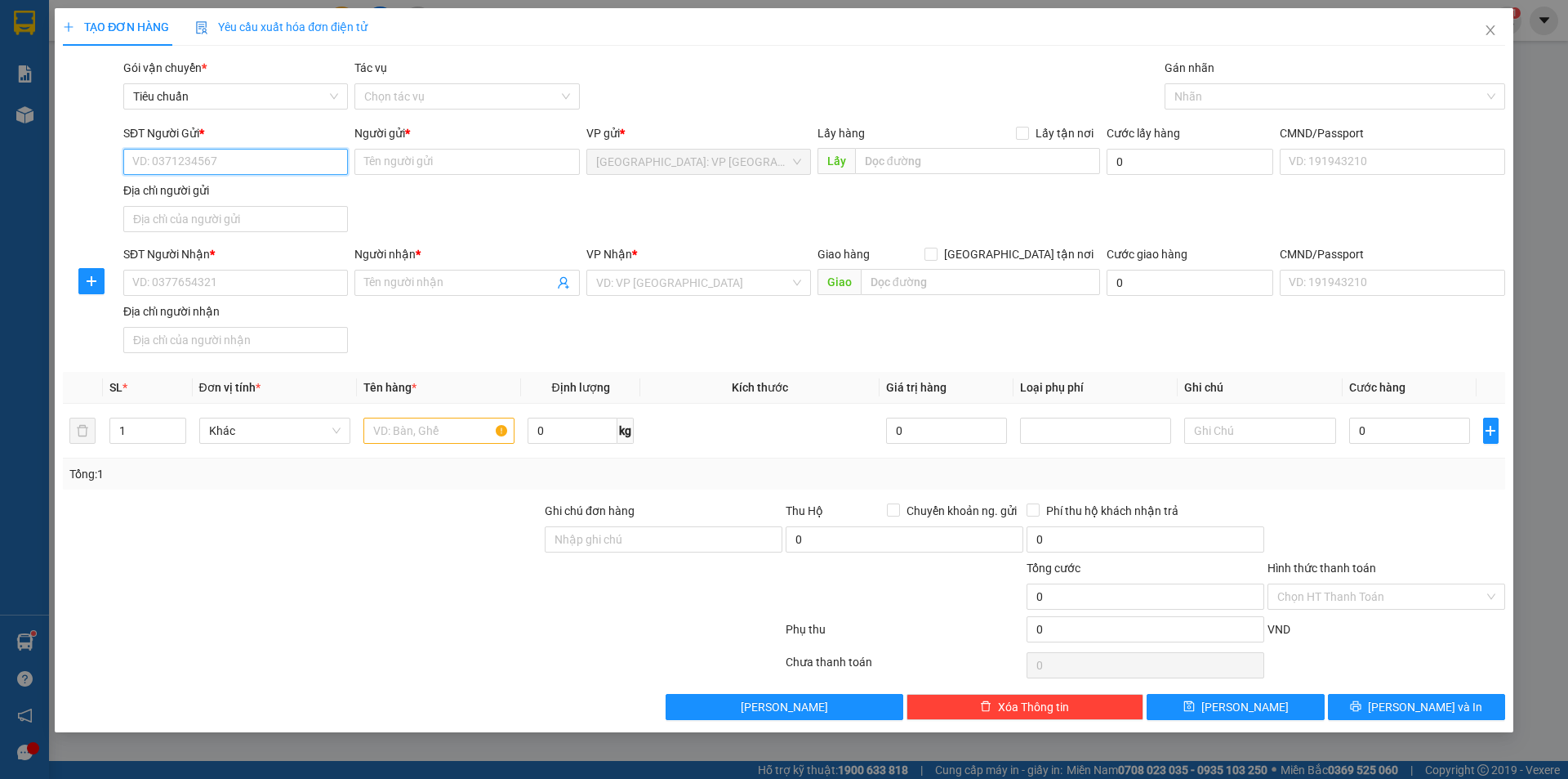
click at [321, 167] on input "SĐT Người Gửi *" at bounding box center [235, 162] width 224 height 26
click at [226, 201] on div "0363330608 - anh long" at bounding box center [235, 194] width 205 height 18
type input "0363330608"
type input "anh long"
type input "0363330608"
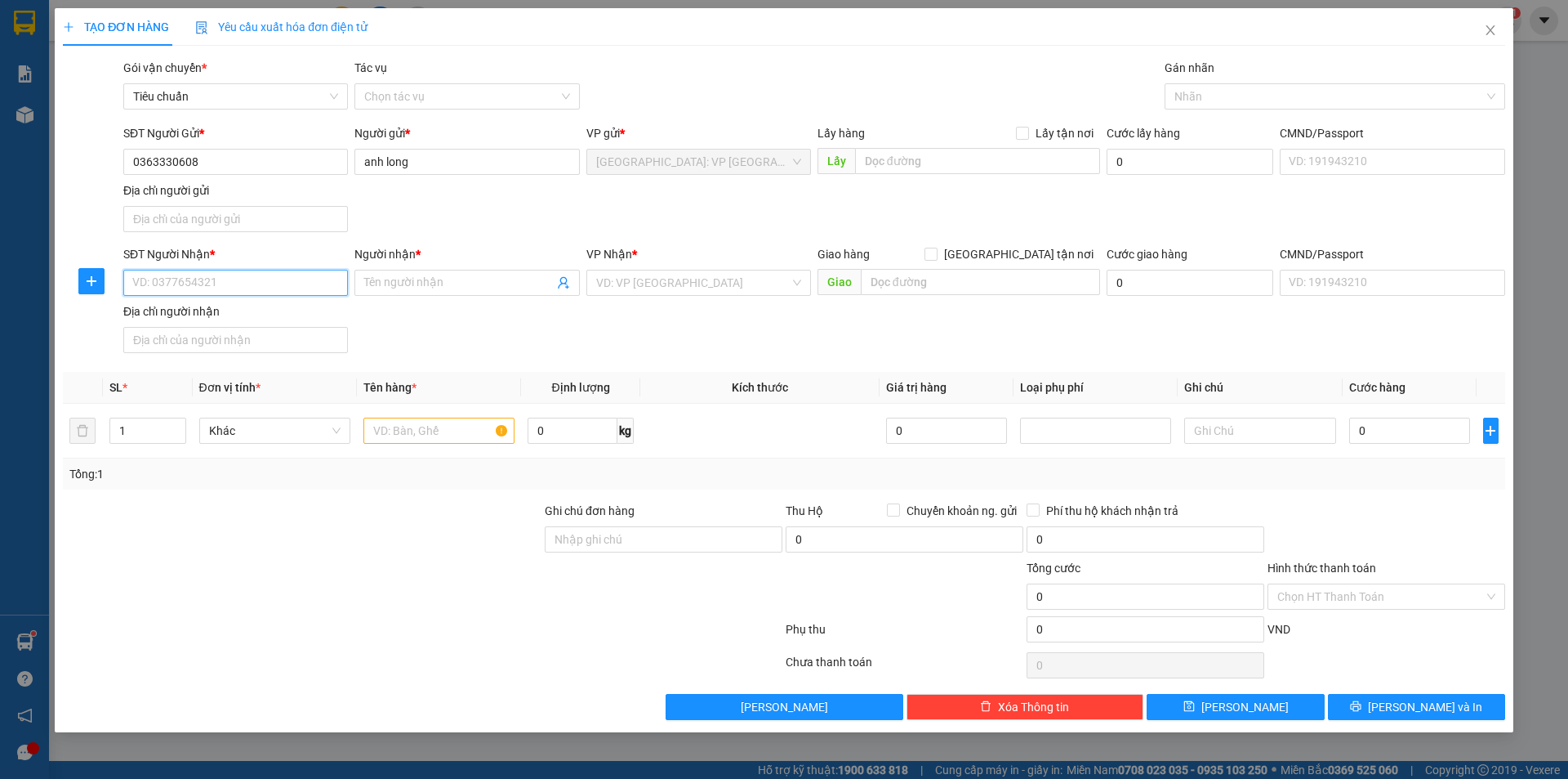
click at [327, 282] on input "SĐT Người Nhận *" at bounding box center [235, 282] width 224 height 26
type input "0814532947"
click at [377, 281] on input "Người nhận *" at bounding box center [458, 282] width 189 height 18
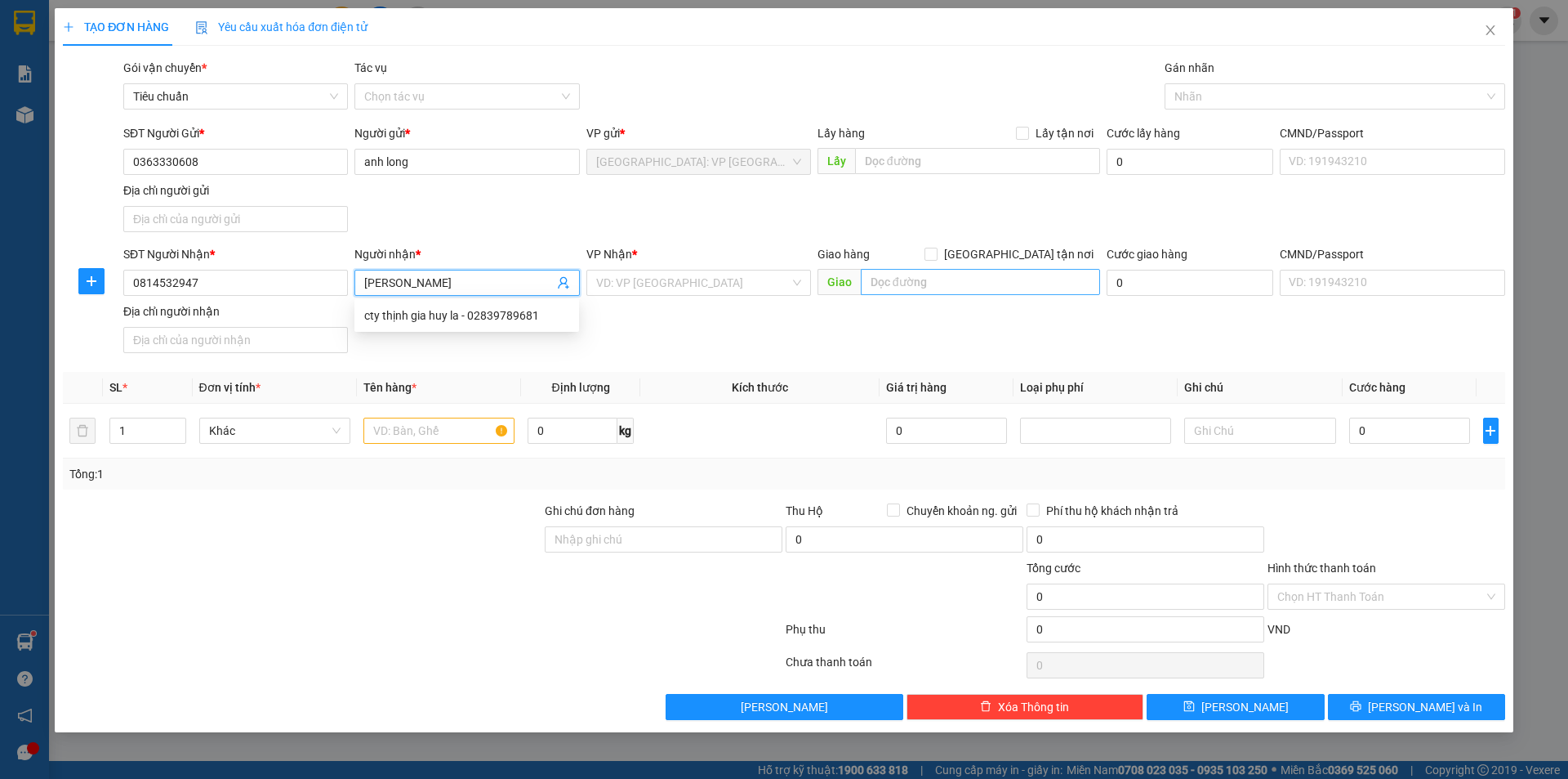
type input "[PERSON_NAME]"
click at [893, 281] on input "text" at bounding box center [980, 281] width 239 height 26
click at [1043, 279] on input "hẻm trại hỏm 10 em nhà bánh tiêu kp thanh bình C" at bounding box center [980, 281] width 239 height 26
click at [1057, 283] on input "hẻm trại hỏm 10 em nhà bánh tiêu kp thanh bình C" at bounding box center [980, 281] width 239 height 26
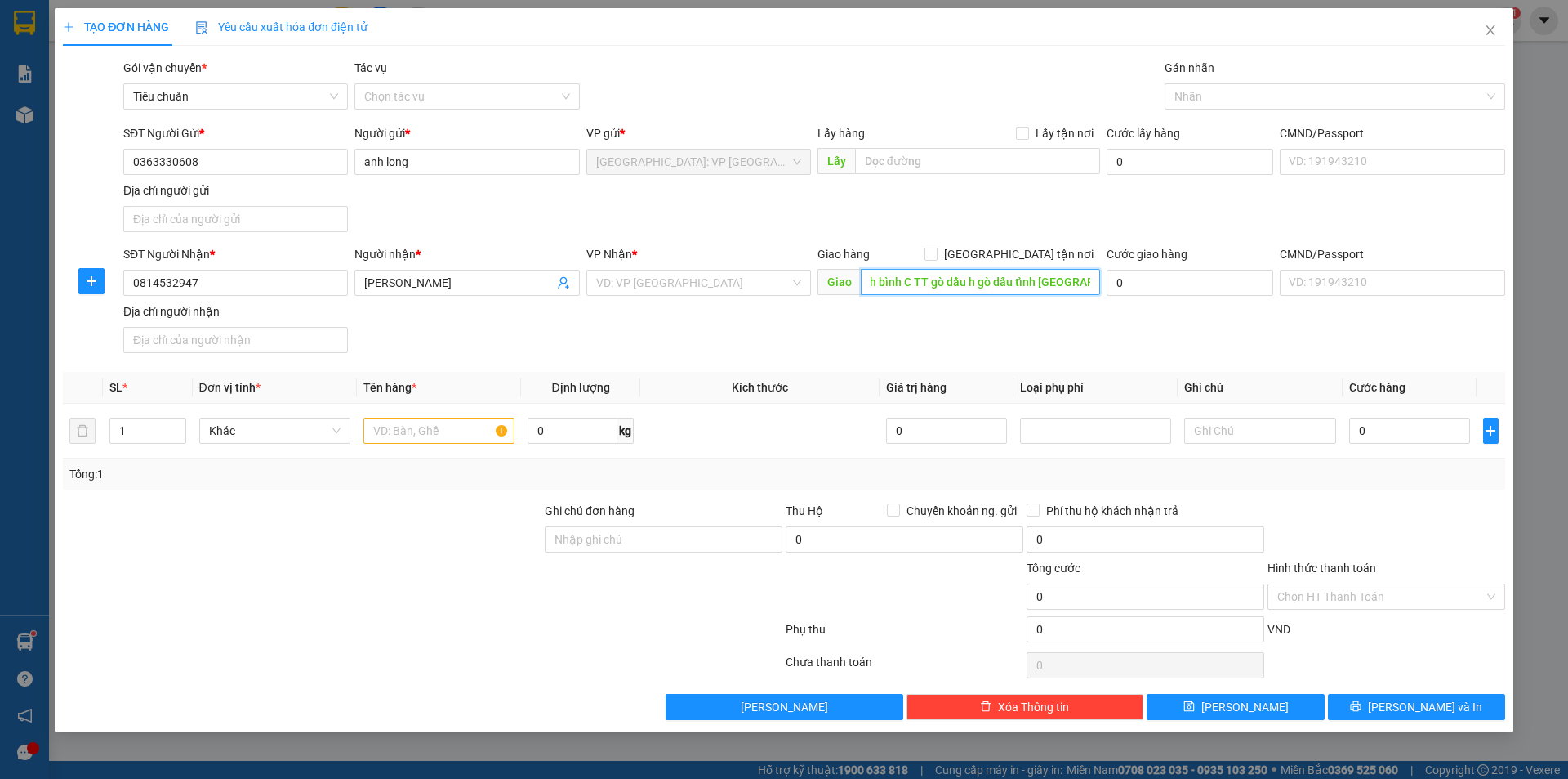
scroll to position [0, 221]
click at [1050, 276] on input "hẻm trại hỏm 10 em nhà bánh tiêu kp thanh bình C TT gò dầu h gò dấu tỉnh tay ni…" at bounding box center [980, 281] width 239 height 26
click at [1056, 277] on input "hẻm trại hỏm 10 em nhà bánh tiêu kp thanh bình C TT gò dầu h gò dấu tỉnh tay ni…" at bounding box center [980, 281] width 239 height 26
type input "hẻm trại hỏm 10 em nhà bánh tiêu kp thanh bình C TT gò dầu h gò dấu tỉnh [GEOGR…"
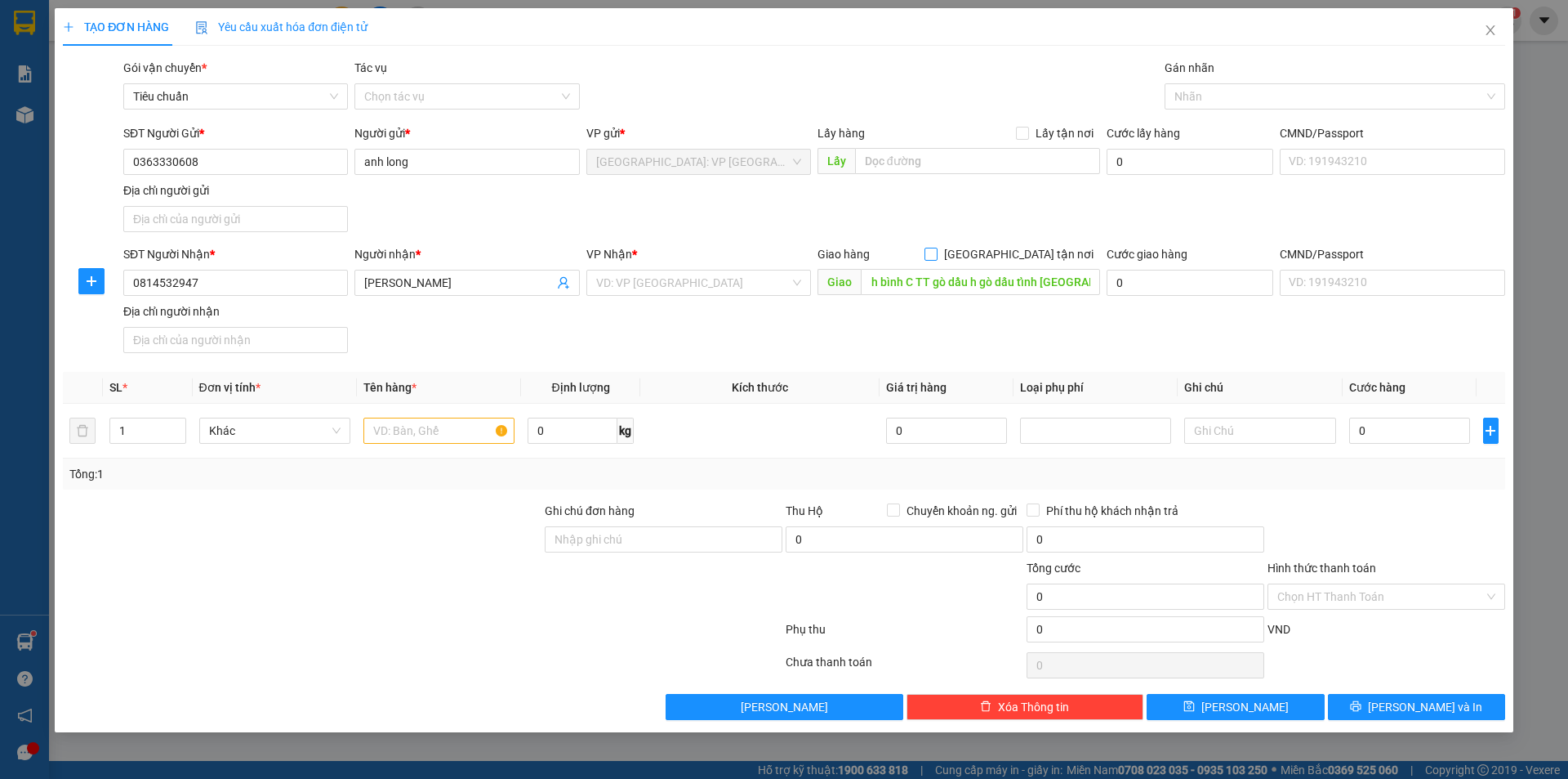
click at [1026, 251] on span "[GEOGRAPHIC_DATA] tận nơi" at bounding box center [1020, 254] width 163 height 18
click at [936, 251] on input "[GEOGRAPHIC_DATA] tận nơi" at bounding box center [930, 254] width 12 height 12
checkbox input "true"
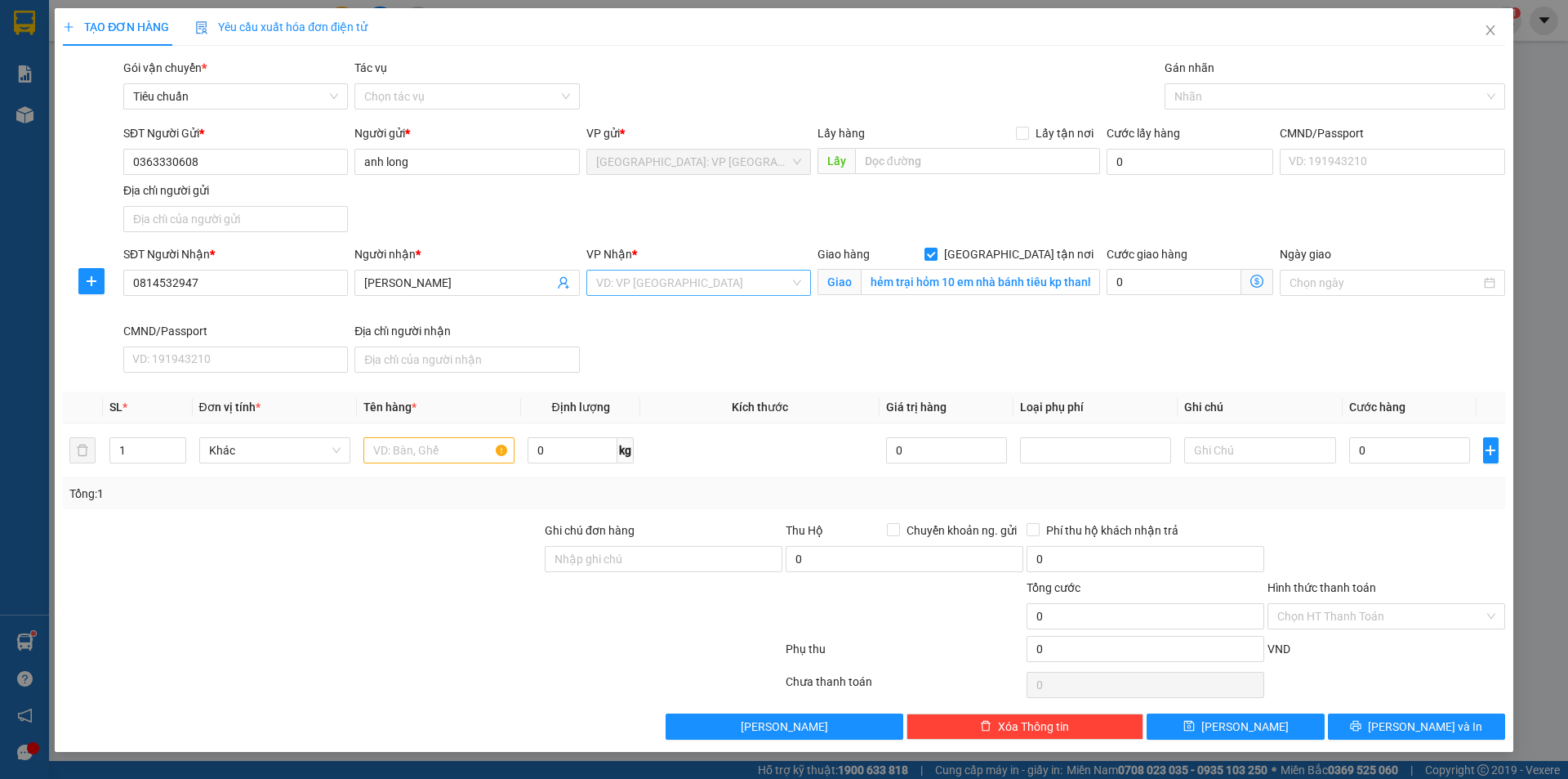
click at [732, 282] on input "search" at bounding box center [693, 282] width 194 height 24
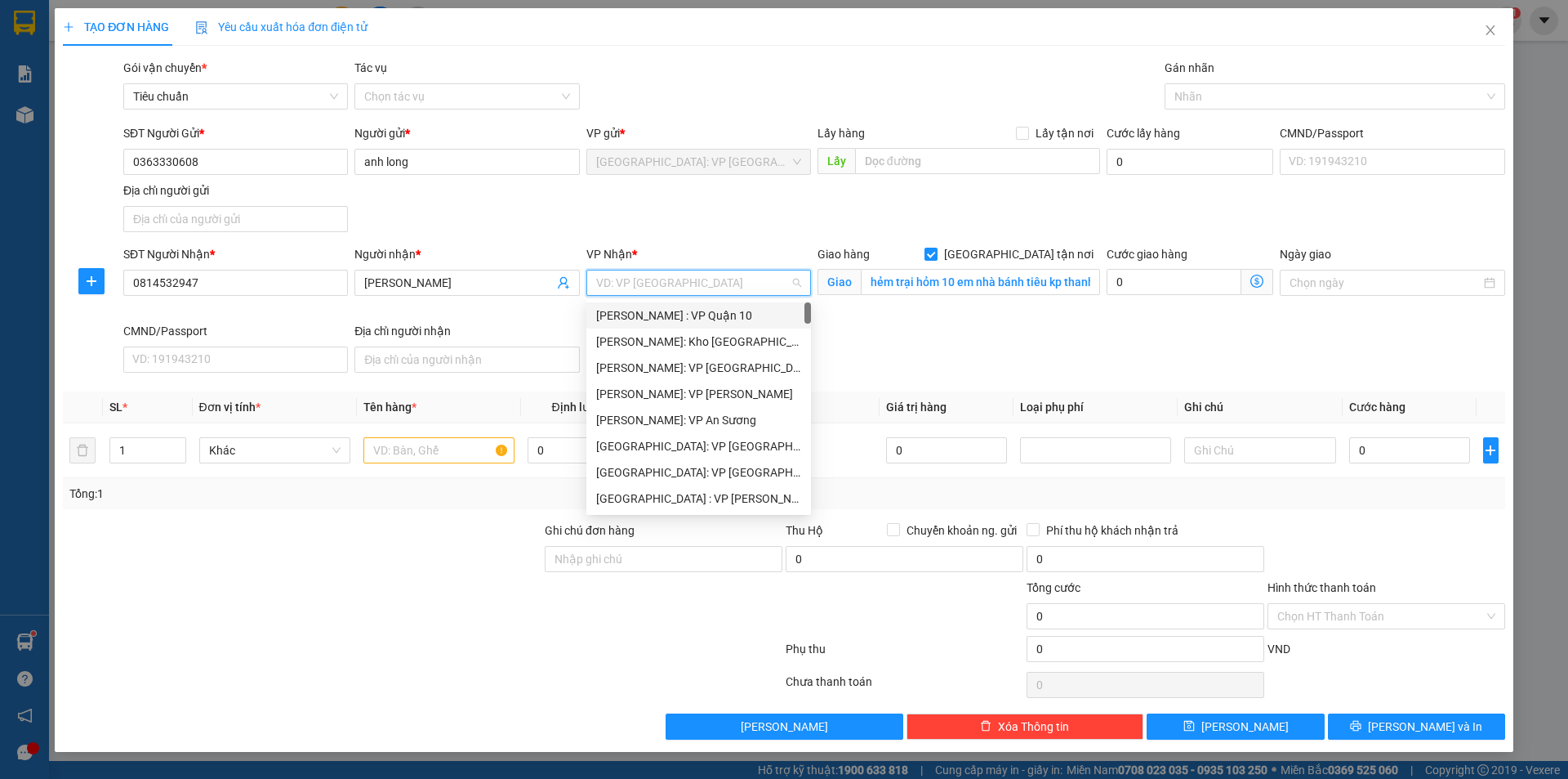
click at [680, 271] on input "search" at bounding box center [693, 282] width 194 height 24
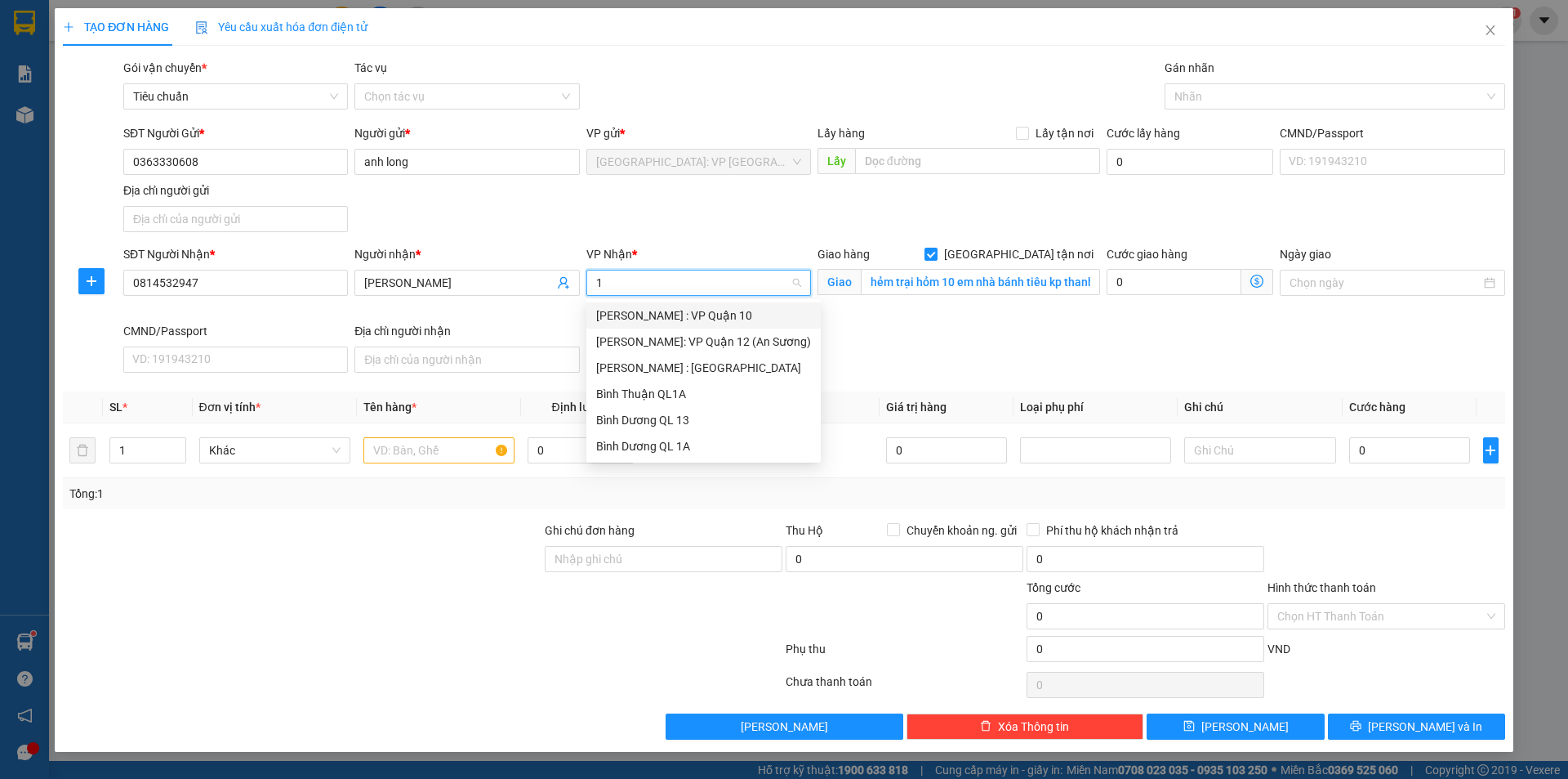
type input "12"
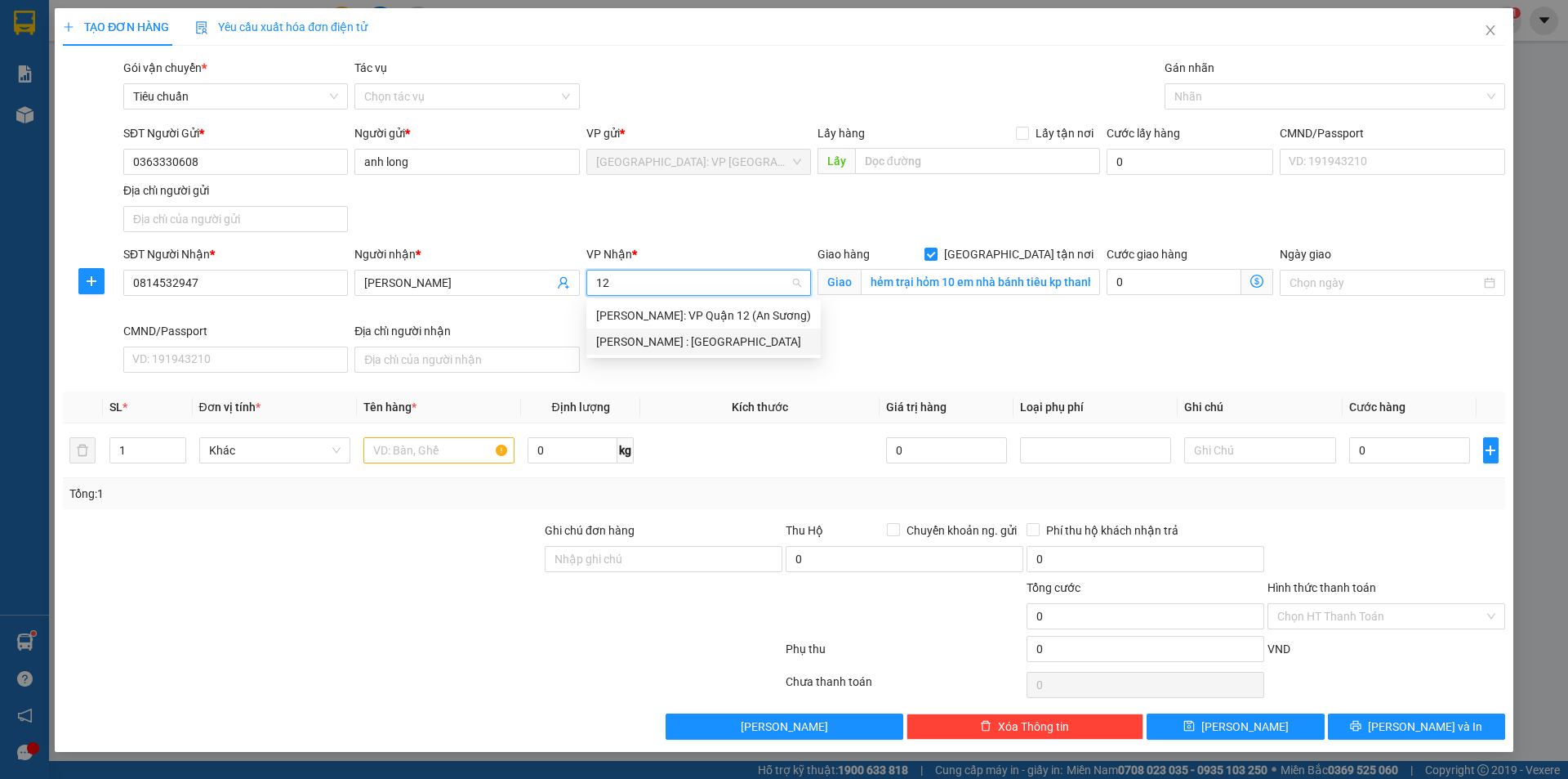
drag, startPoint x: 715, startPoint y: 335, endPoint x: 854, endPoint y: 303, distance: 142.6
click at [716, 335] on div "[PERSON_NAME] : [GEOGRAPHIC_DATA]" at bounding box center [703, 341] width 214 height 18
click at [1203, 96] on div at bounding box center [1327, 96] width 316 height 20
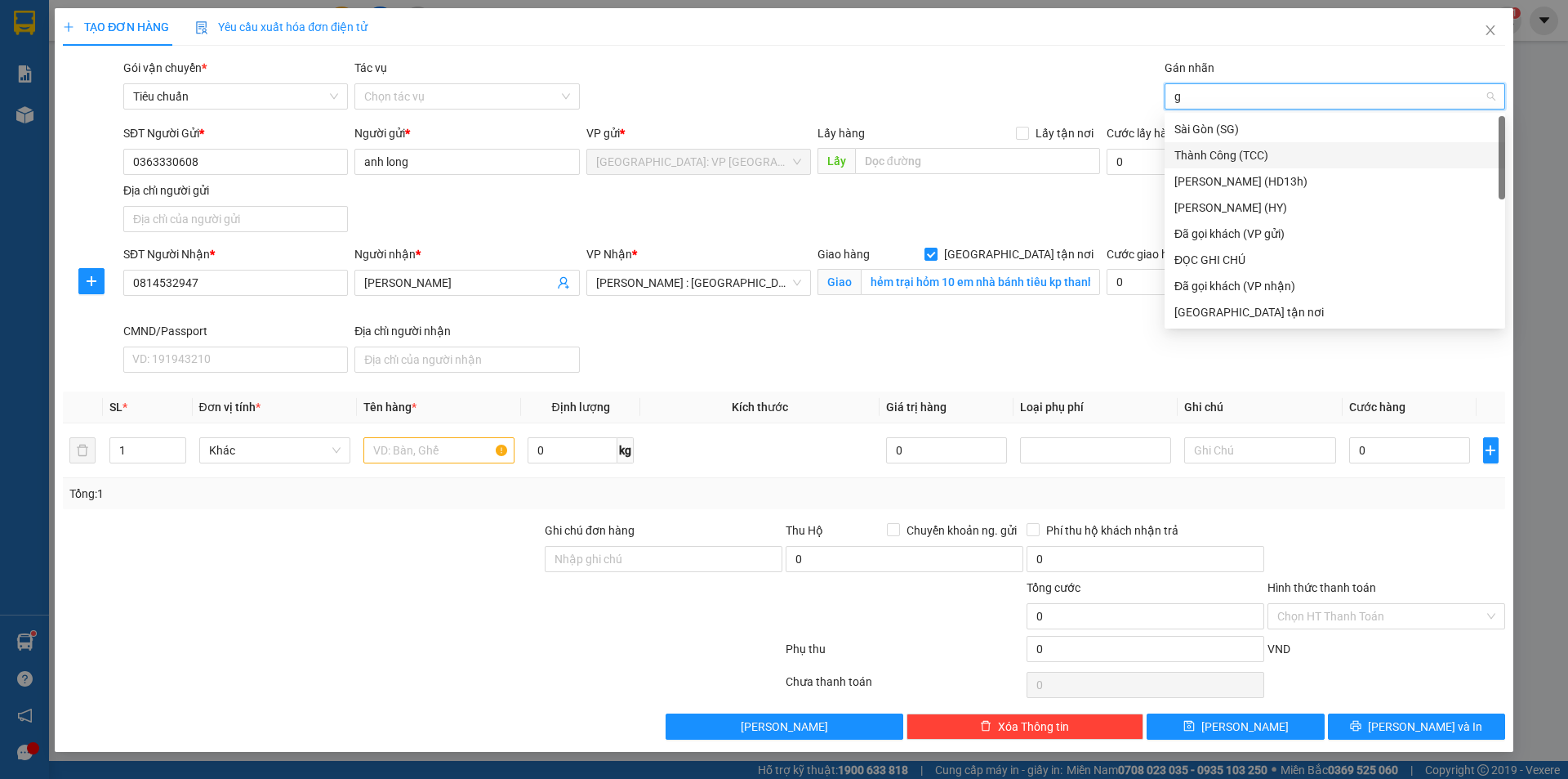
type input "gi"
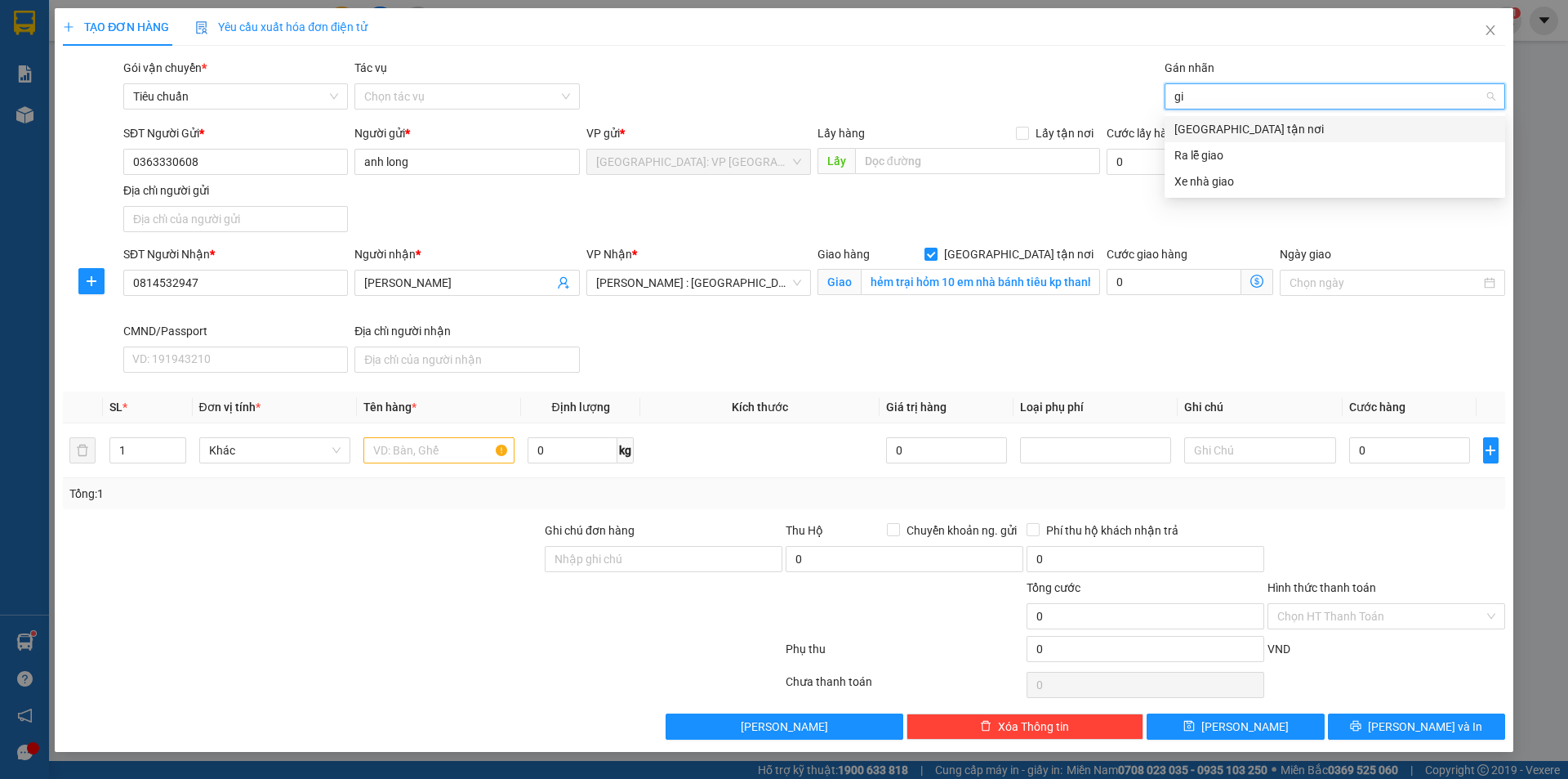
click at [1210, 127] on div "[GEOGRAPHIC_DATA] tận nơi" at bounding box center [1335, 129] width 321 height 18
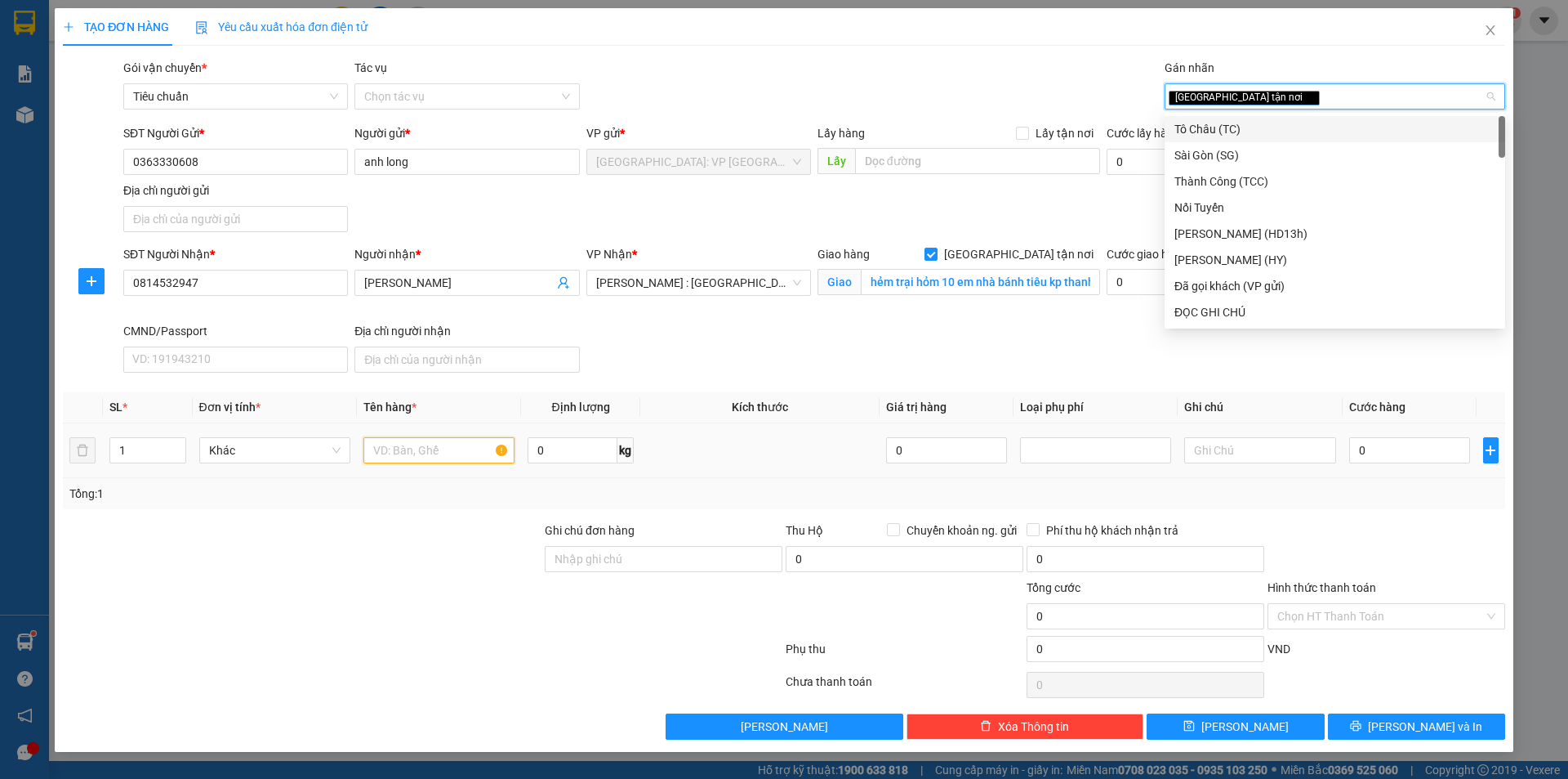
click at [402, 446] on input "text" at bounding box center [439, 450] width 151 height 26
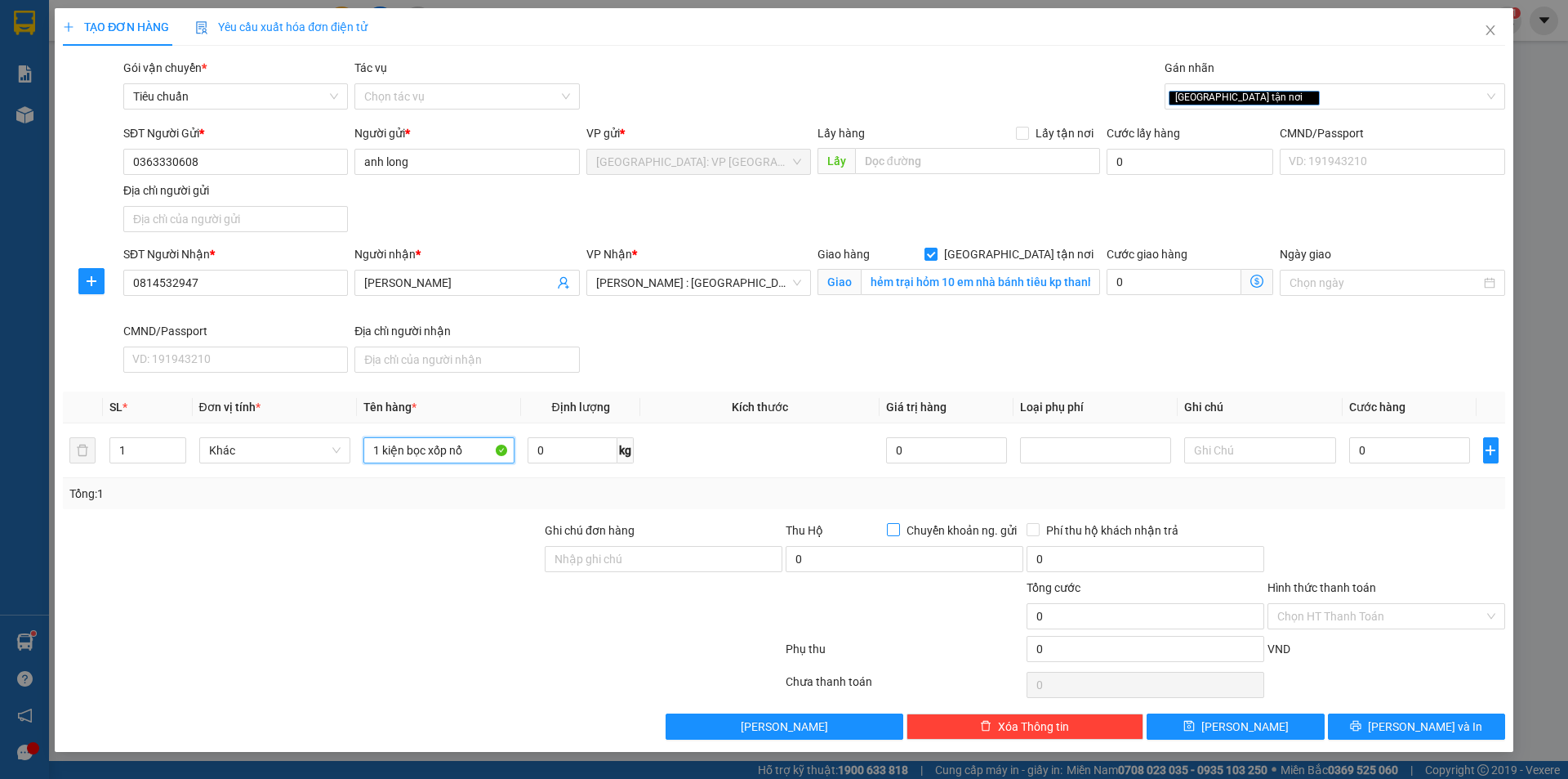
type input "1 kiện bọc xốp nổ"
click at [902, 531] on span "Chuyển khoản ng. gửi" at bounding box center [962, 530] width 123 height 18
click at [899, 531] on input "Chuyển khoản ng. gửi" at bounding box center [893, 529] width 12 height 12
checkbox input "true"
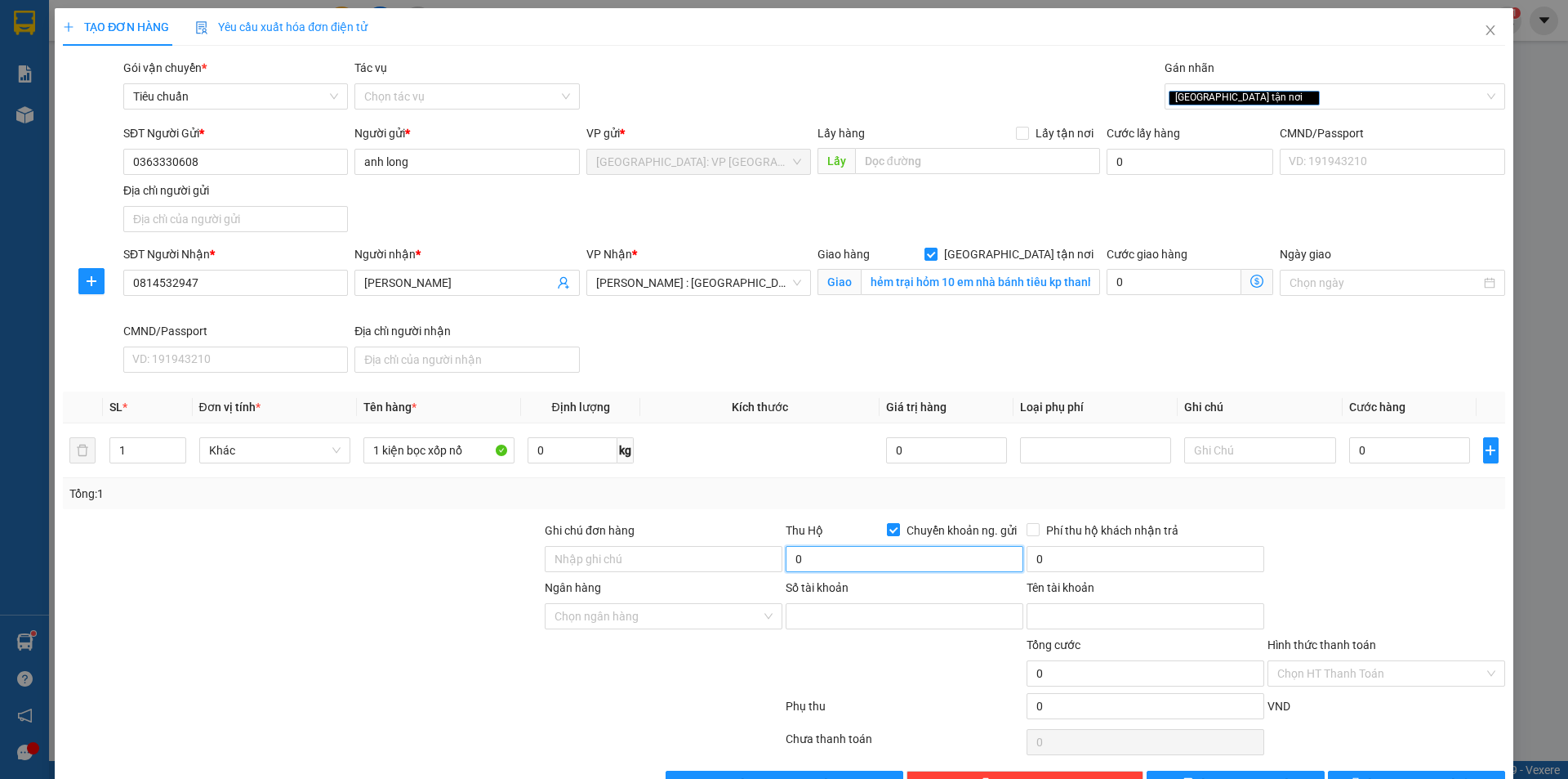
click at [855, 557] on input "0" at bounding box center [904, 559] width 238 height 26
type input "470.000"
click at [721, 621] on input "Ngân hàng" at bounding box center [657, 615] width 207 height 24
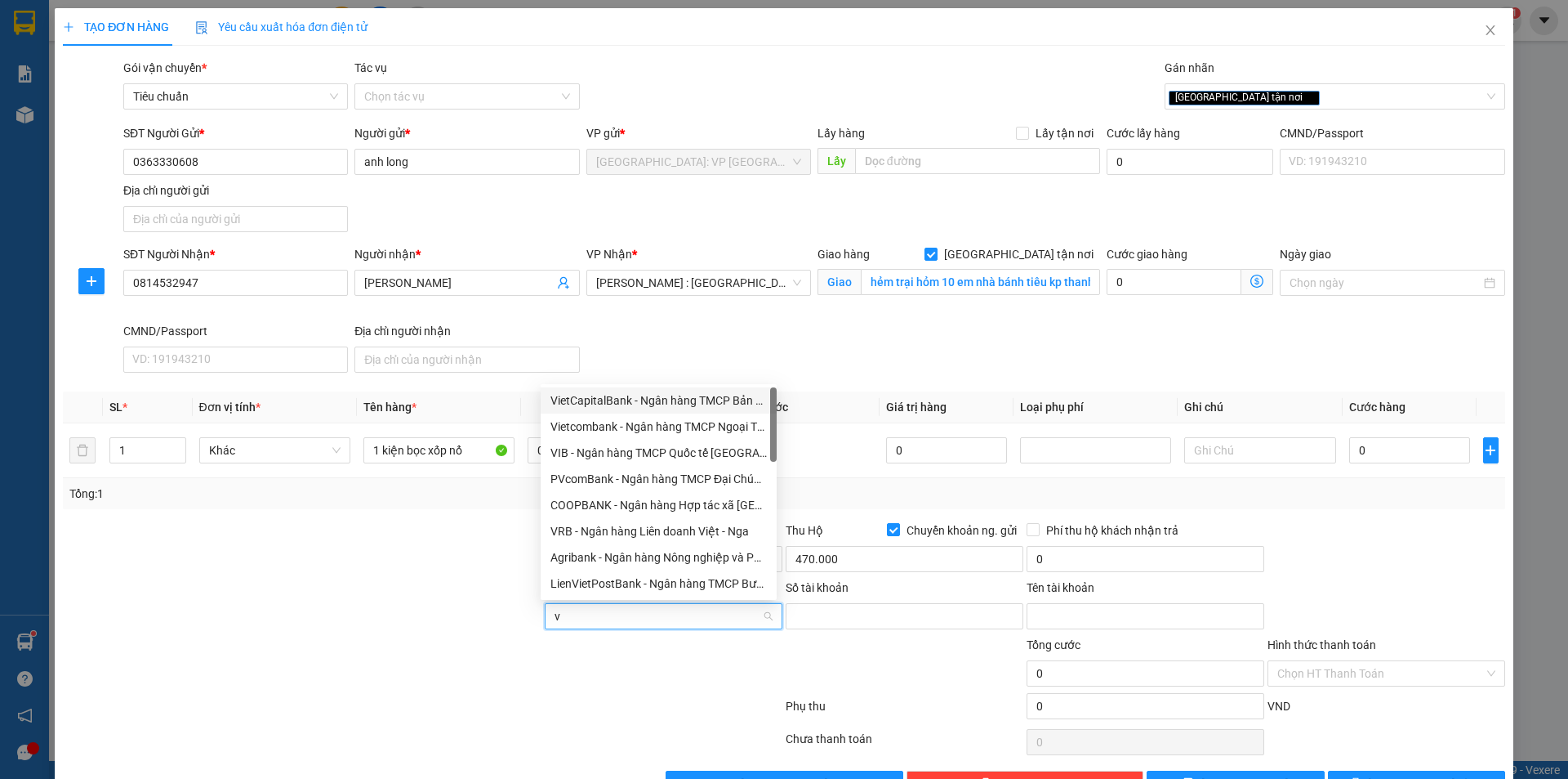
type input "vp"
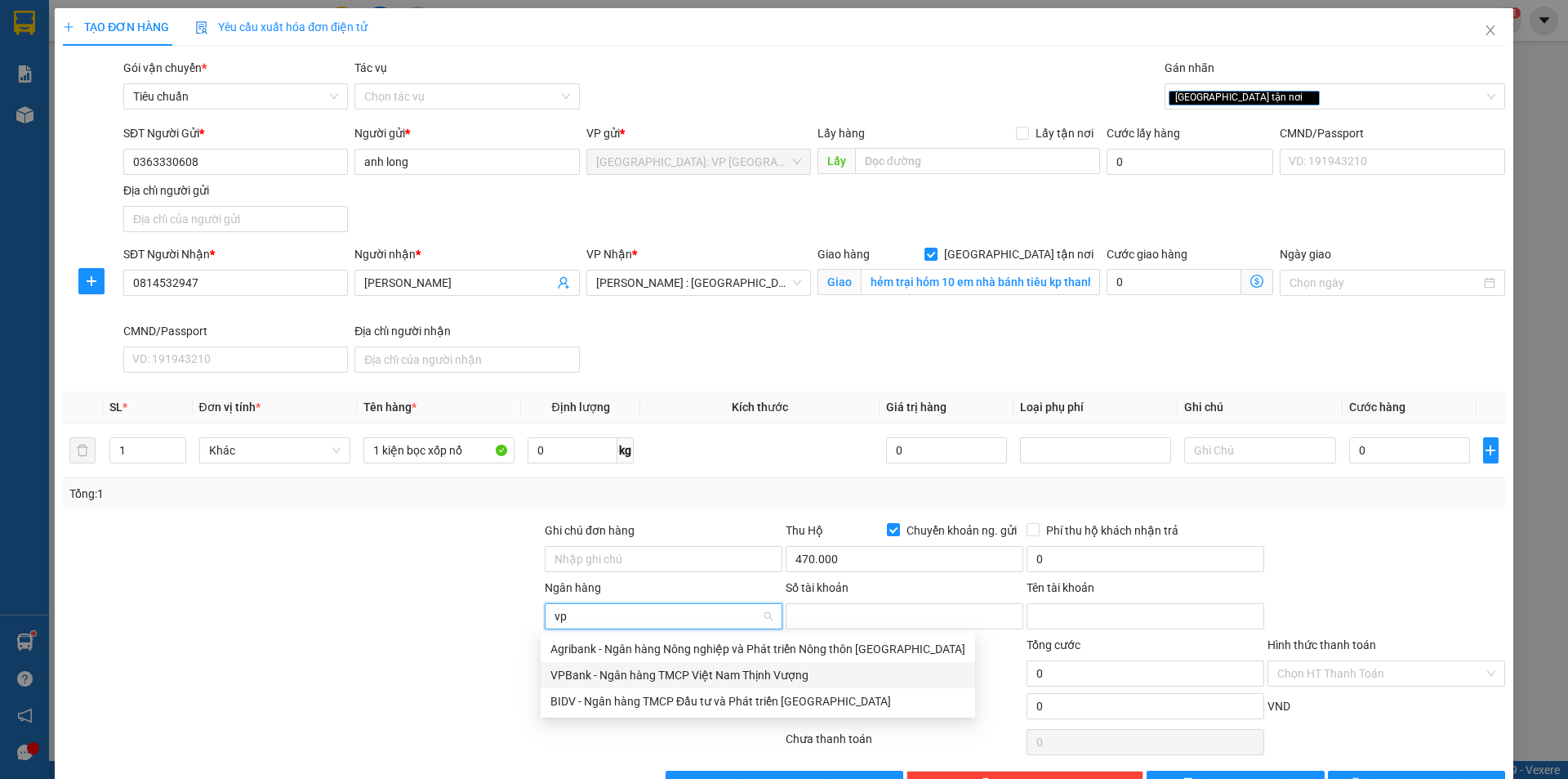
drag, startPoint x: 657, startPoint y: 675, endPoint x: 792, endPoint y: 644, distance: 138.5
click at [658, 674] on div "VPBank - Ngân hàng TMCP Việt Nam Thịnh Vượng" at bounding box center [758, 675] width 415 height 18
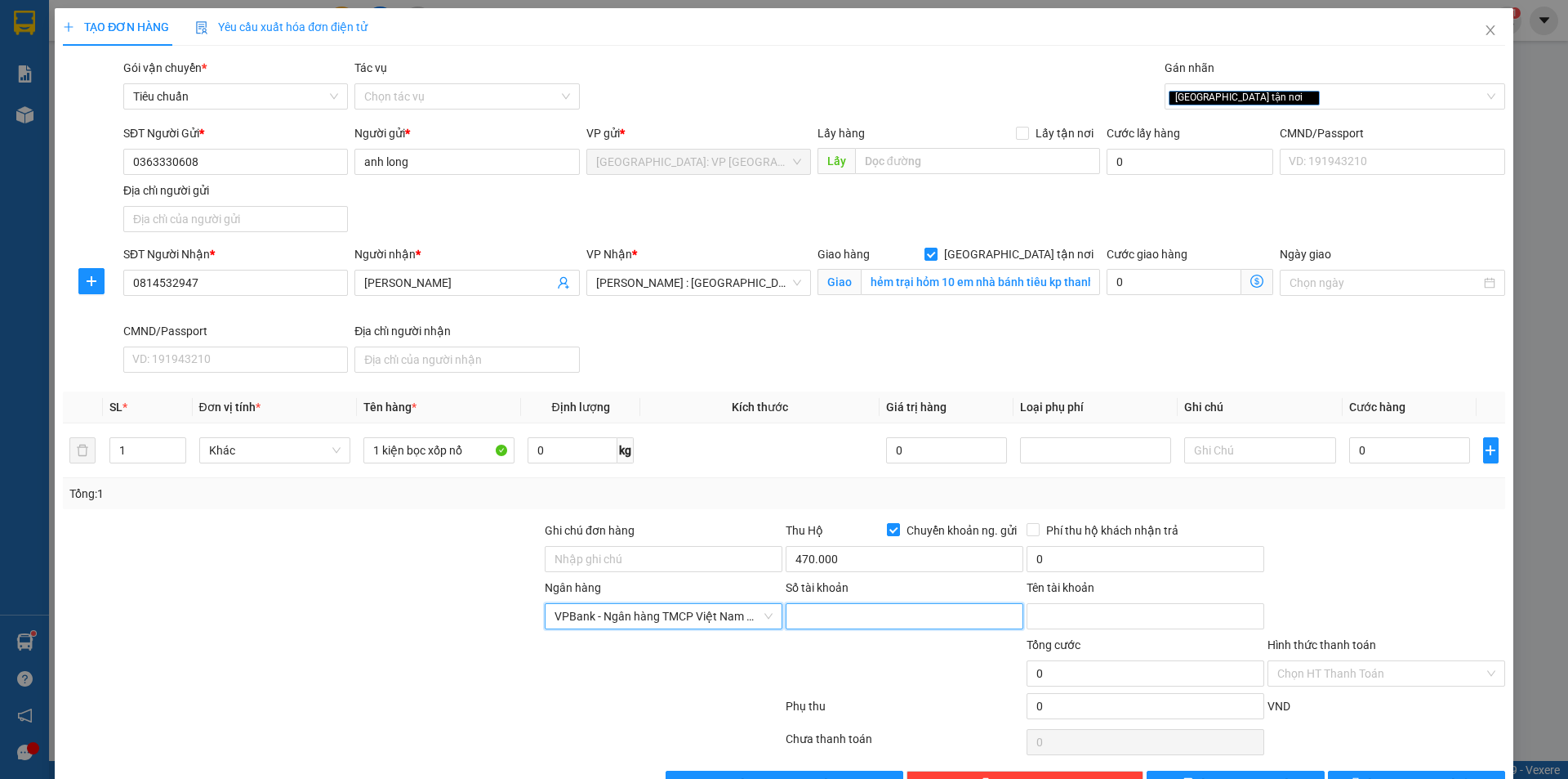
click at [836, 618] on input "Số tài khoản" at bounding box center [904, 616] width 238 height 26
type input "1570062546146"
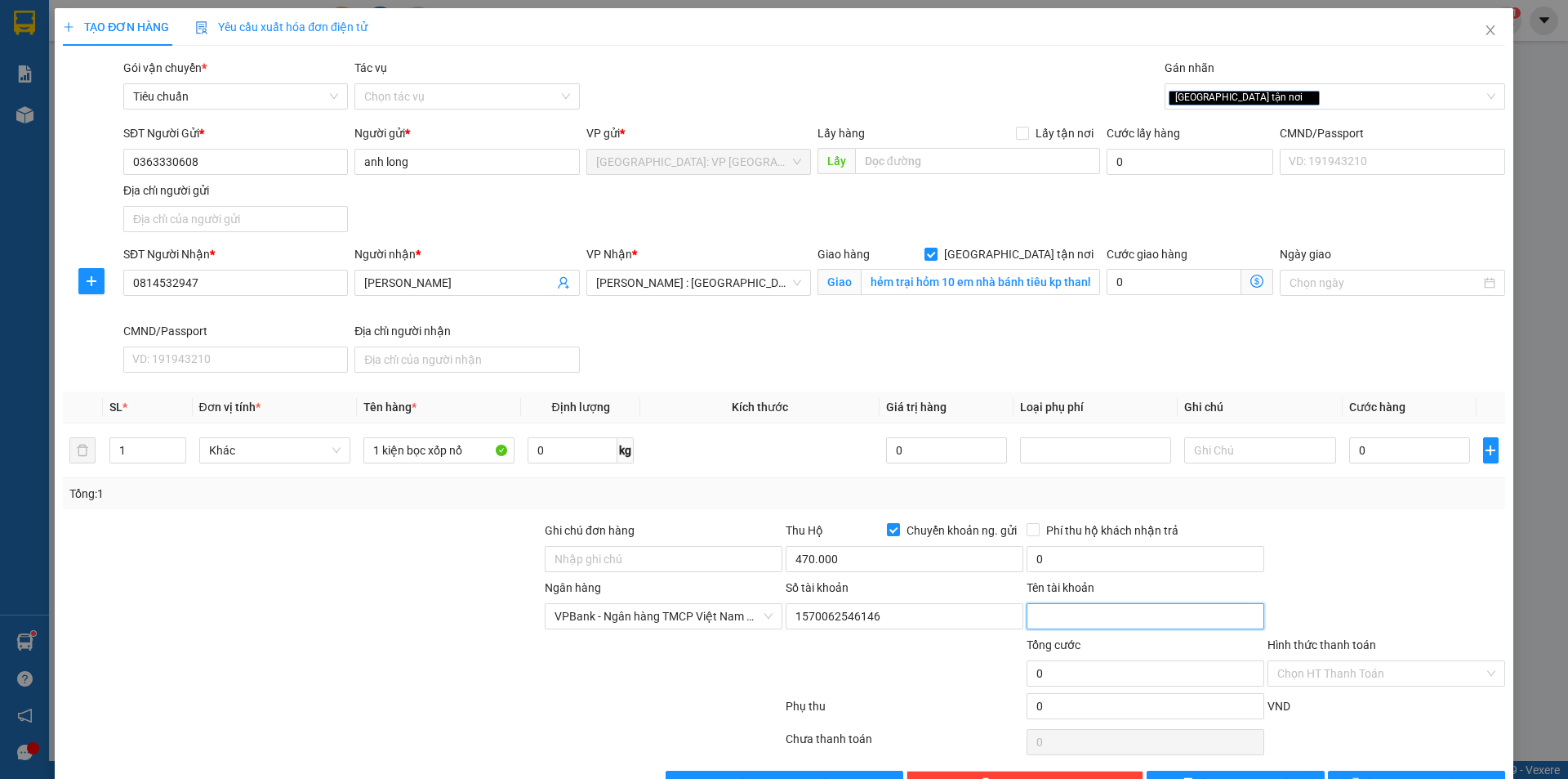
click at [1094, 613] on input "Tên tài khoản" at bounding box center [1145, 616] width 238 height 26
type input "[PERSON_NAME]"
click at [1059, 569] on input "0" at bounding box center [1145, 559] width 238 height 26
type input "5.000"
click at [1362, 448] on input "0" at bounding box center [1410, 450] width 121 height 26
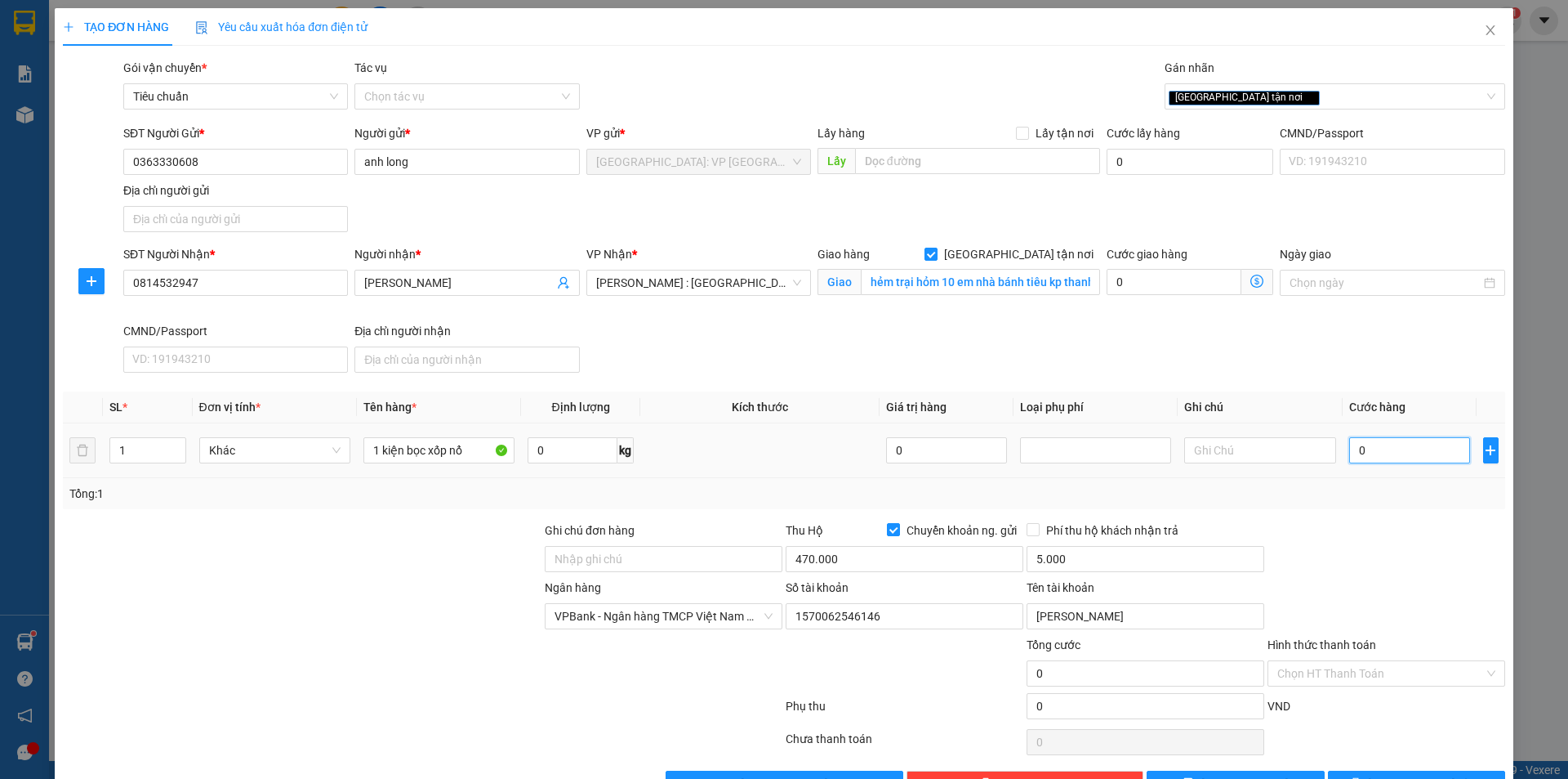
type input "1"
type input "13"
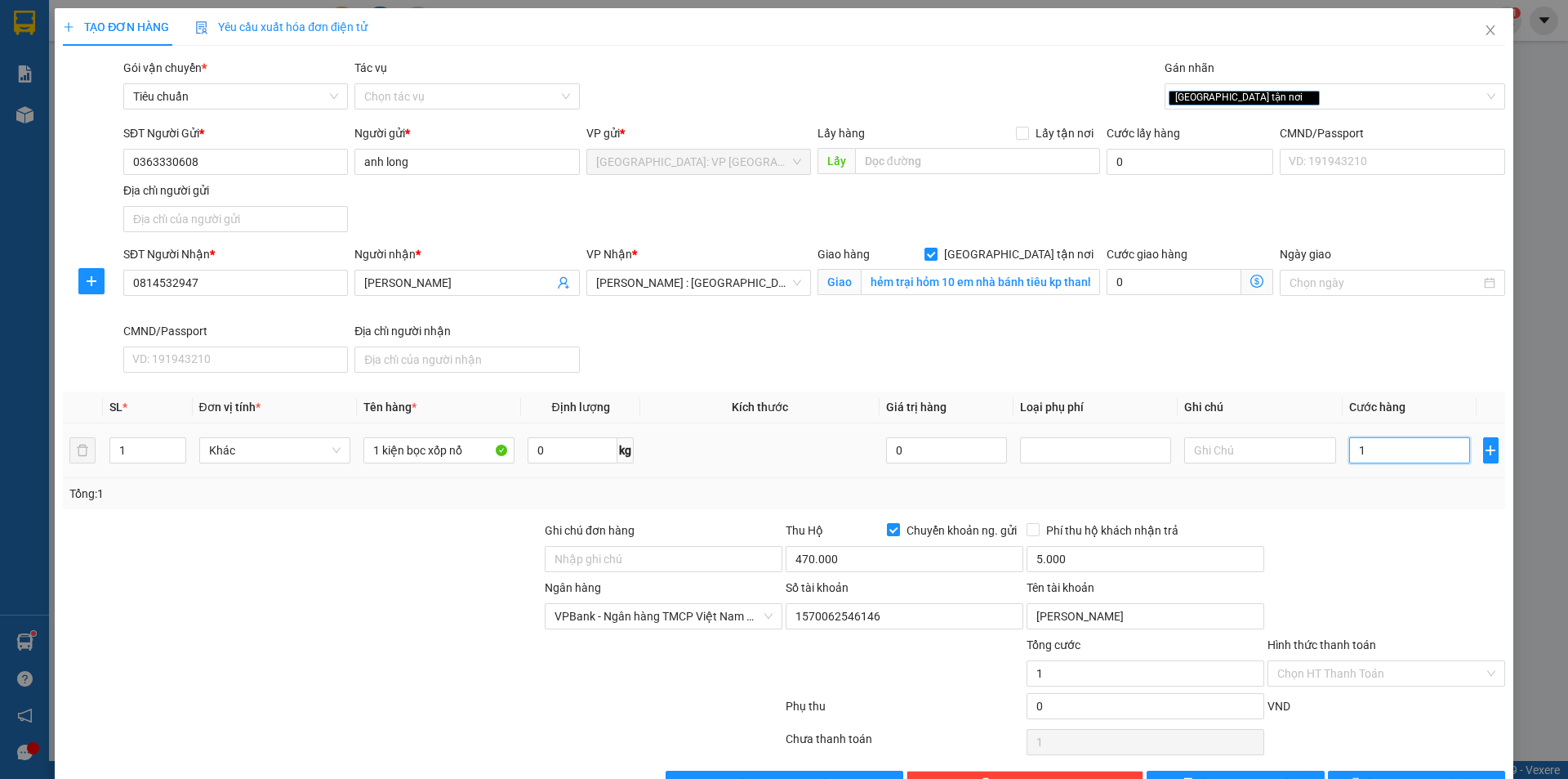
type input "13"
type input "130"
type input "1.300"
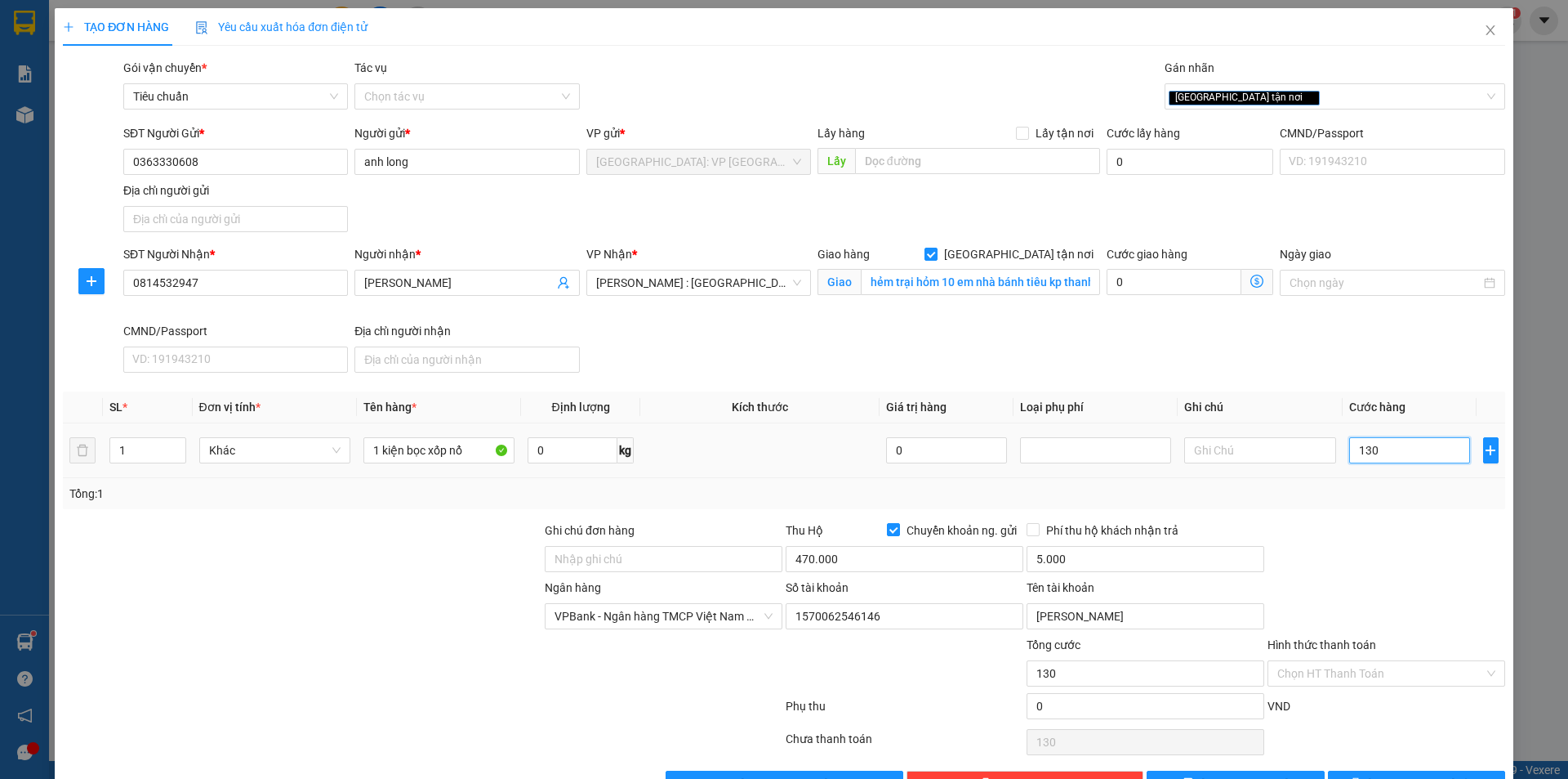
type input "1.300"
type input "13.000"
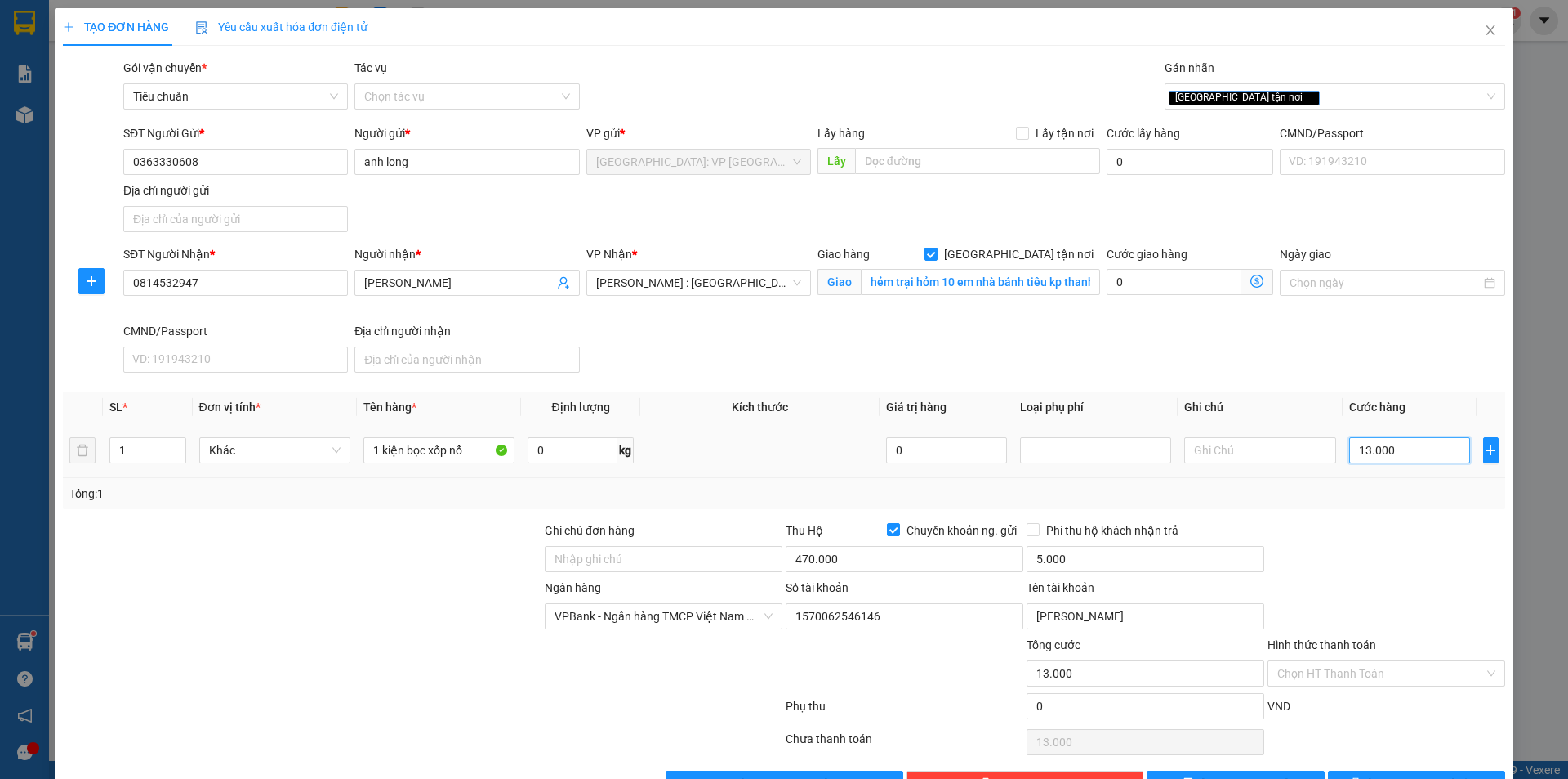
type input "130.000"
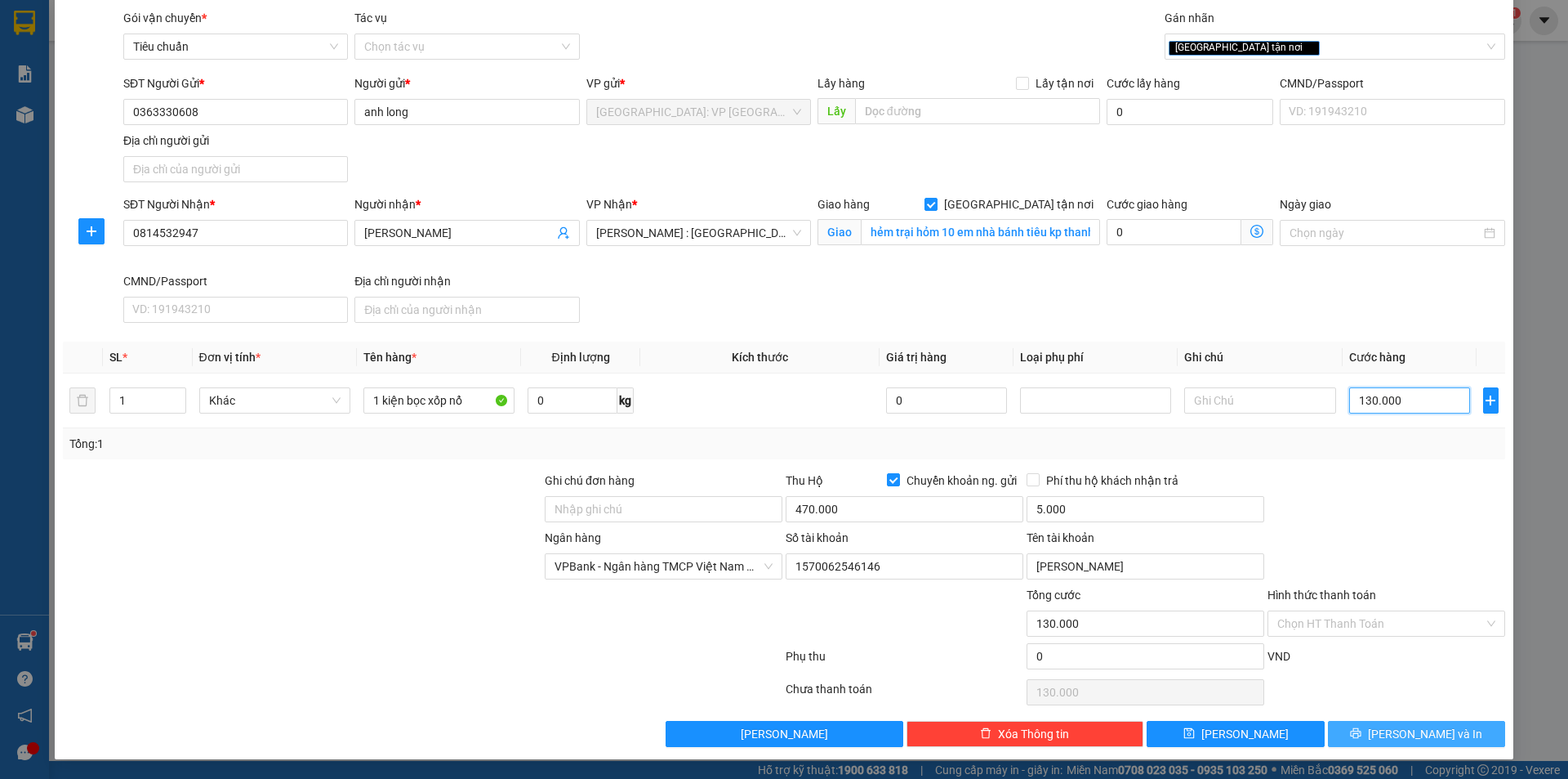
type input "130.000"
click at [1396, 742] on span "[PERSON_NAME] và In" at bounding box center [1425, 734] width 115 height 18
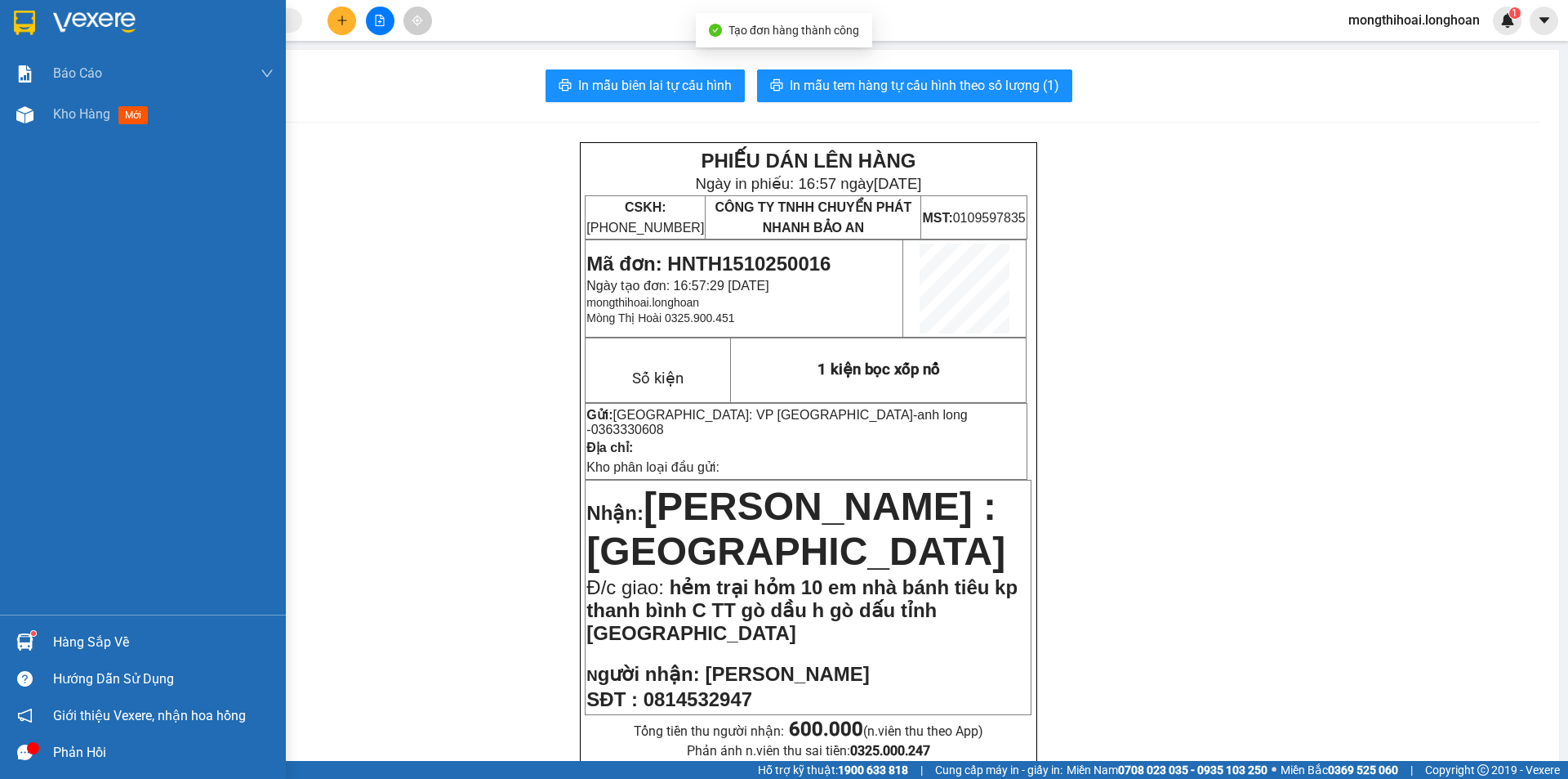
click at [11, 34] on div at bounding box center [24, 22] width 28 height 28
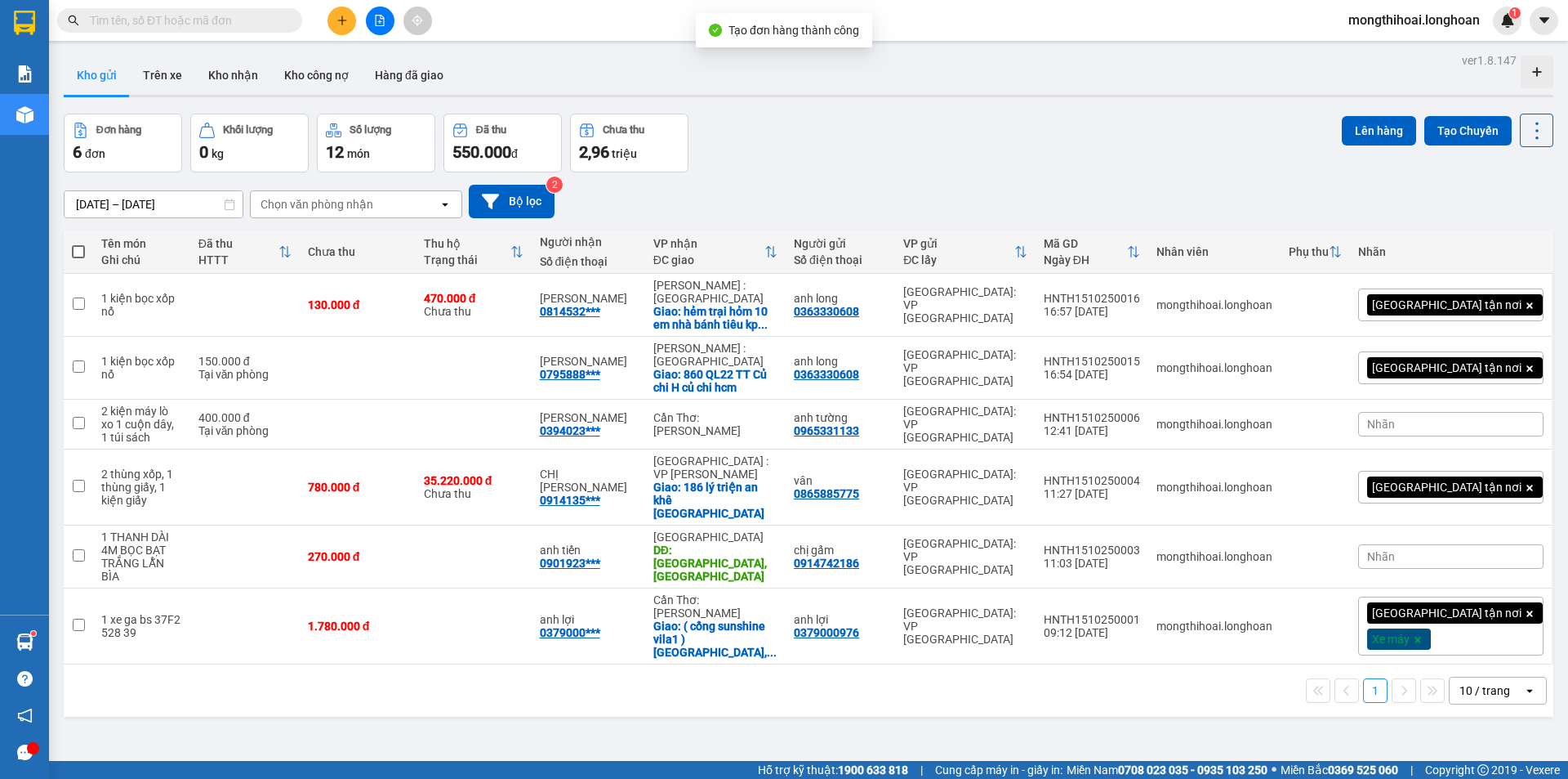
click at [348, 18] on button at bounding box center [341, 21] width 28 height 28
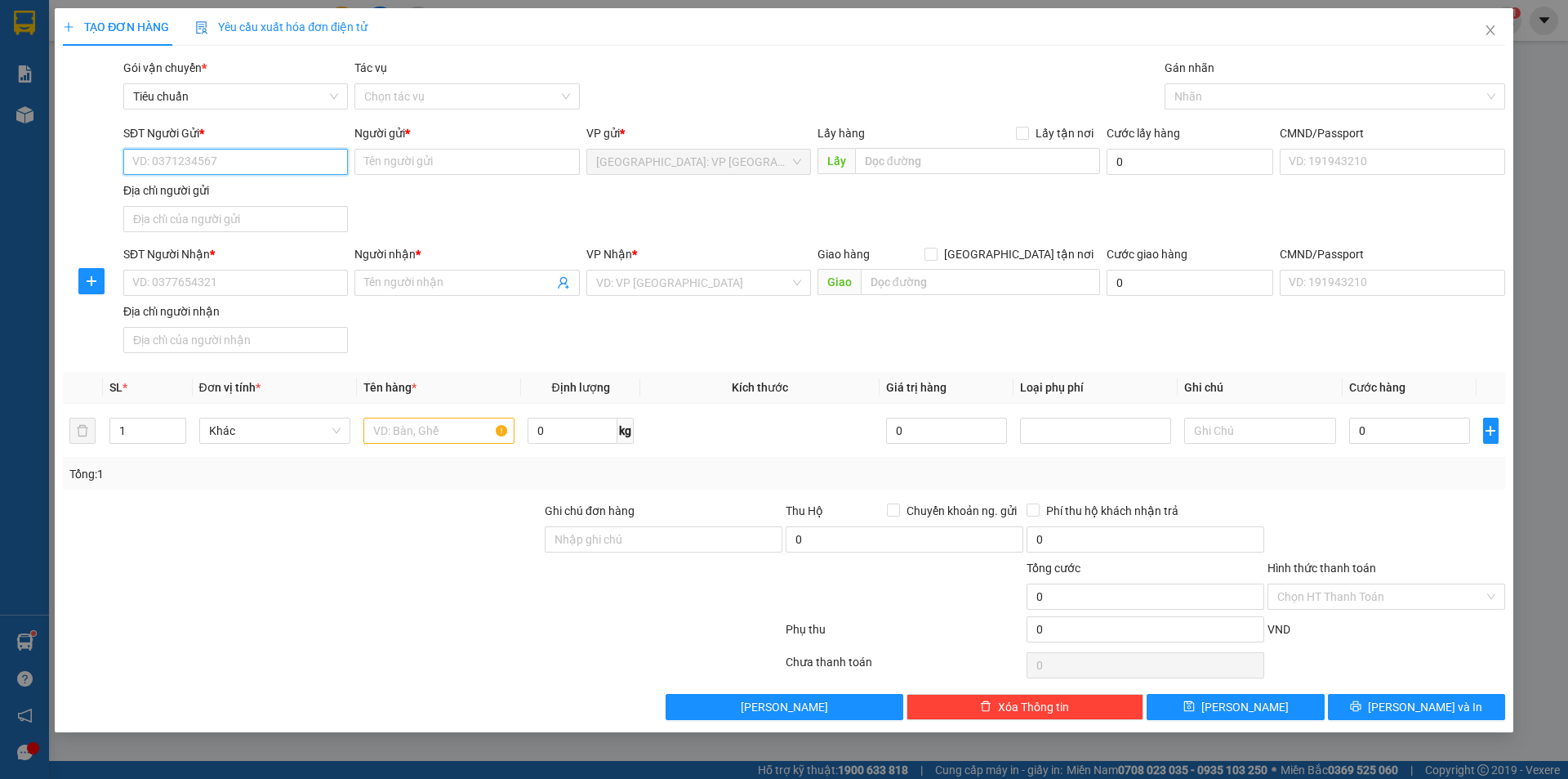
click at [294, 161] on input "SĐT Người Gửi *" at bounding box center [235, 162] width 224 height 26
drag, startPoint x: 211, startPoint y: 190, endPoint x: 312, endPoint y: 256, distance: 120.7
click at [212, 190] on div "0363330608 - anh long" at bounding box center [235, 194] width 205 height 18
type input "0363330608"
type input "anh long"
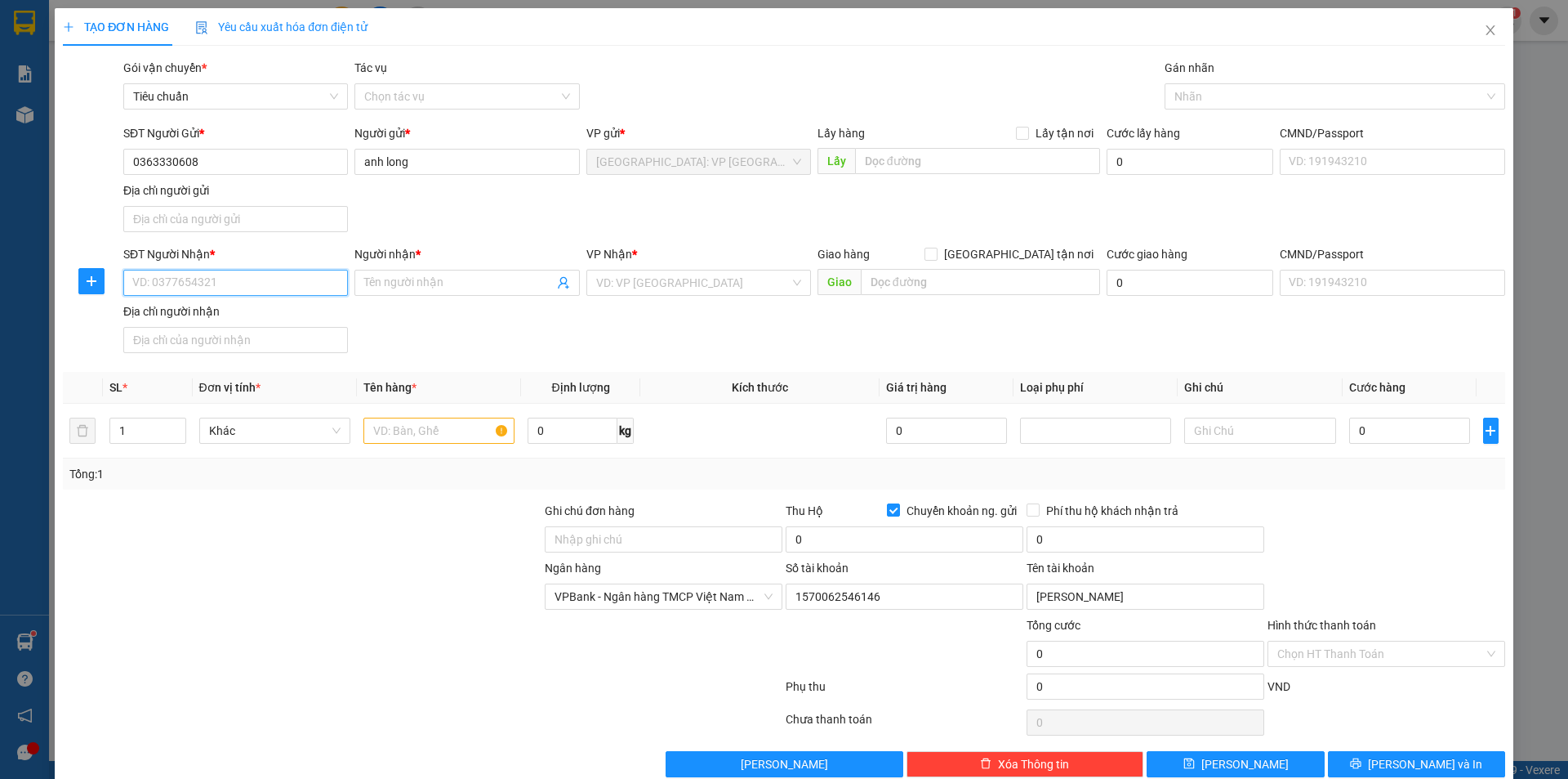
click at [291, 290] on input "SĐT Người Nhận *" at bounding box center [235, 282] width 224 height 26
click at [406, 277] on input "Người nhận *" at bounding box center [458, 282] width 189 height 18
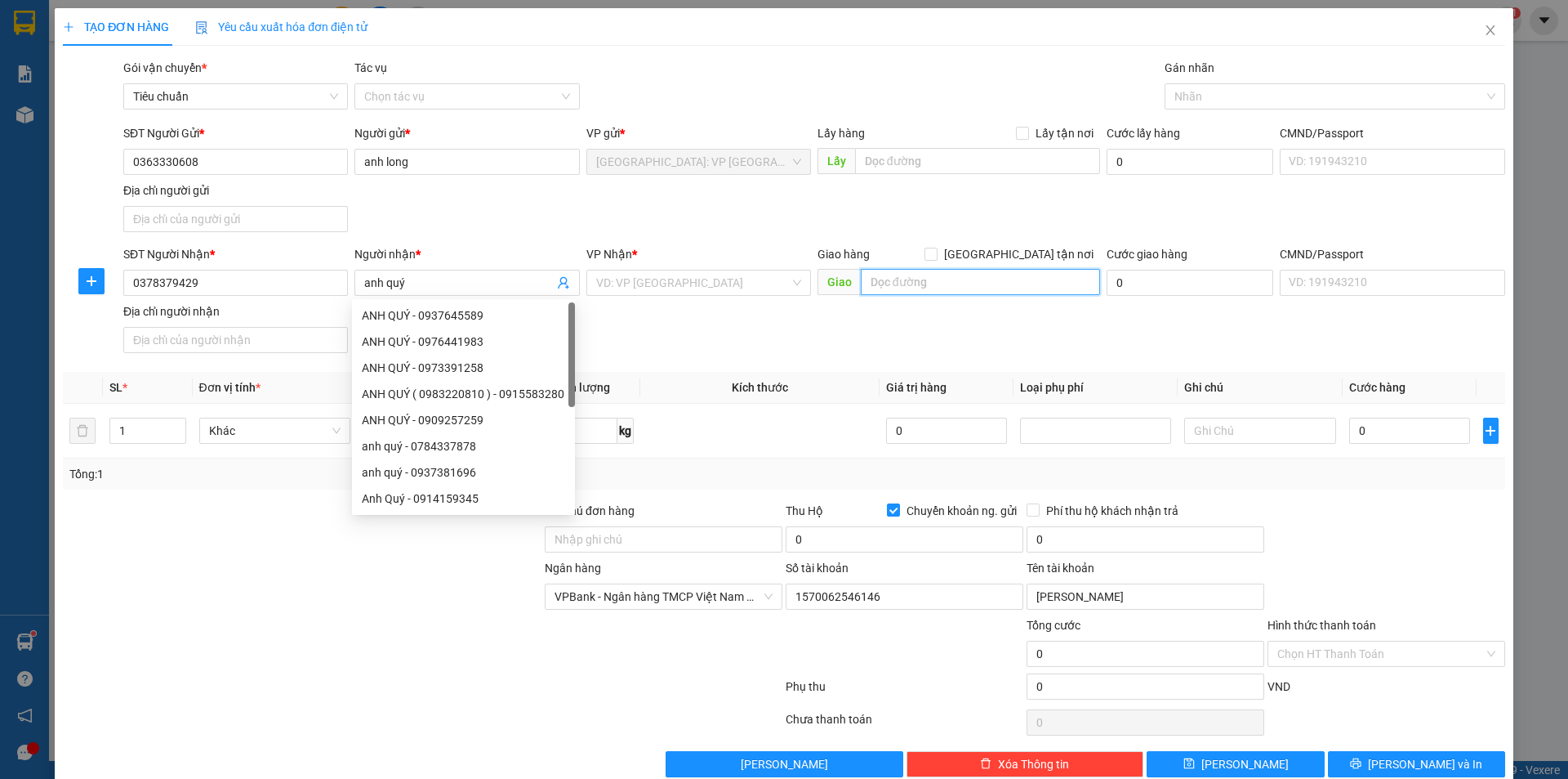
click at [905, 291] on input "text" at bounding box center [980, 281] width 239 height 26
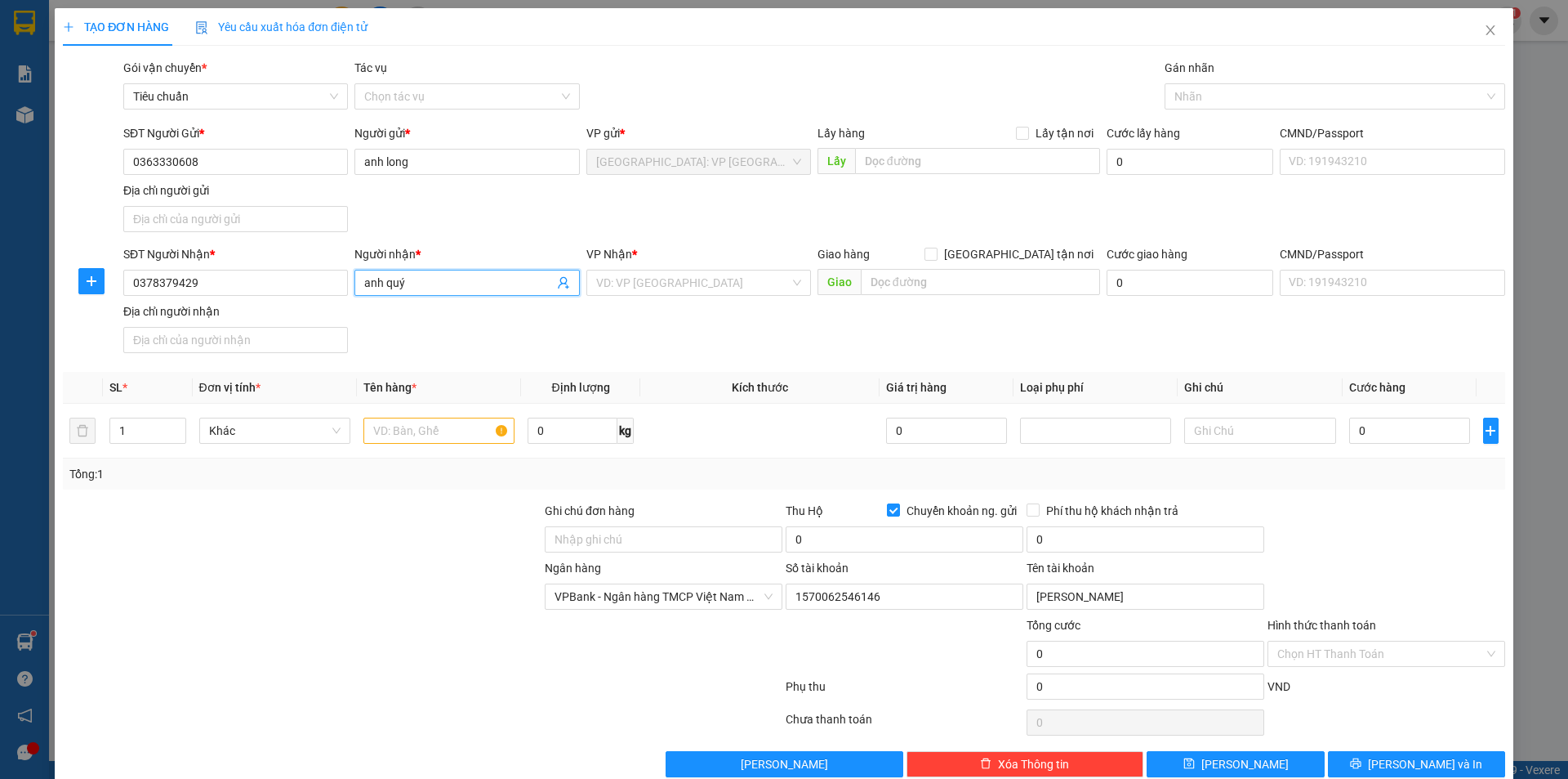
click at [387, 283] on input "anh quý" at bounding box center [458, 282] width 189 height 18
click at [956, 276] on input "text" at bounding box center [980, 281] width 239 height 26
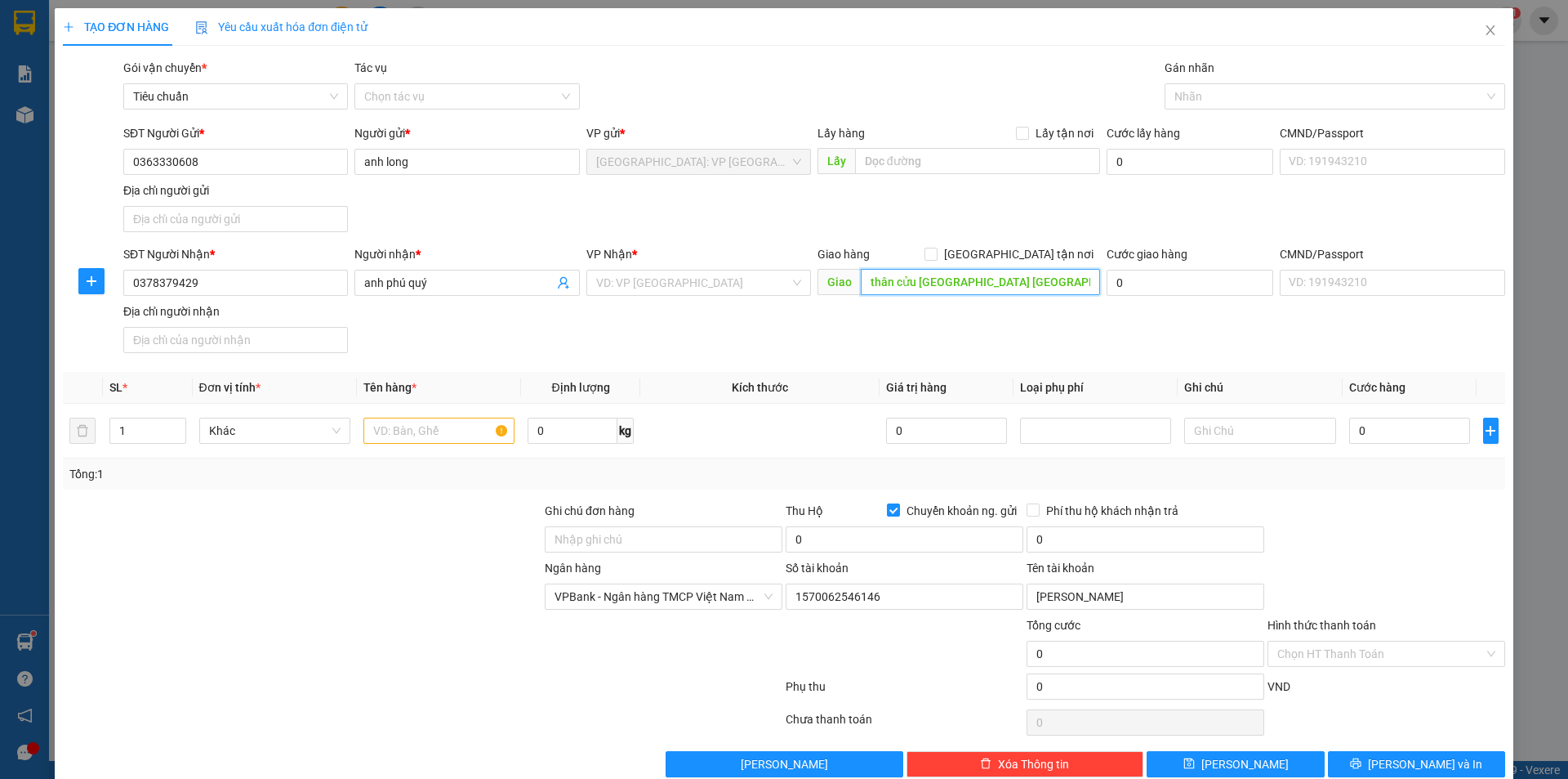
scroll to position [0, 140]
click at [1046, 278] on input "đường tổ 5 ấp thân đức xã thân cửu nghĩa H châu thành tiềng giang" at bounding box center [980, 281] width 239 height 26
drag, startPoint x: 727, startPoint y: 266, endPoint x: 728, endPoint y: 287, distance: 21.0
click at [727, 268] on div "VP Nhận *" at bounding box center [698, 257] width 224 height 24
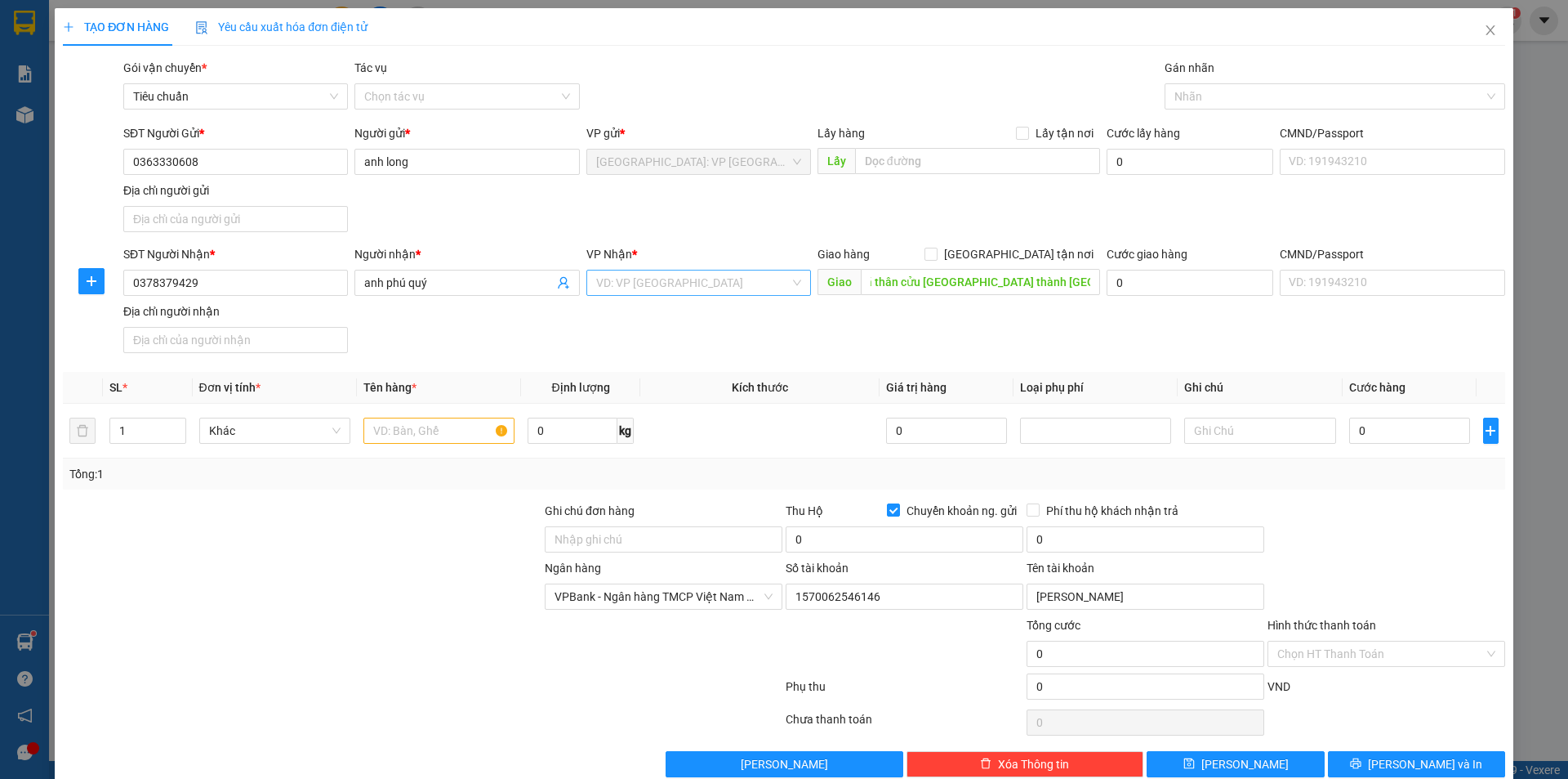
scroll to position [0, 0]
click at [727, 284] on input "search" at bounding box center [693, 282] width 194 height 24
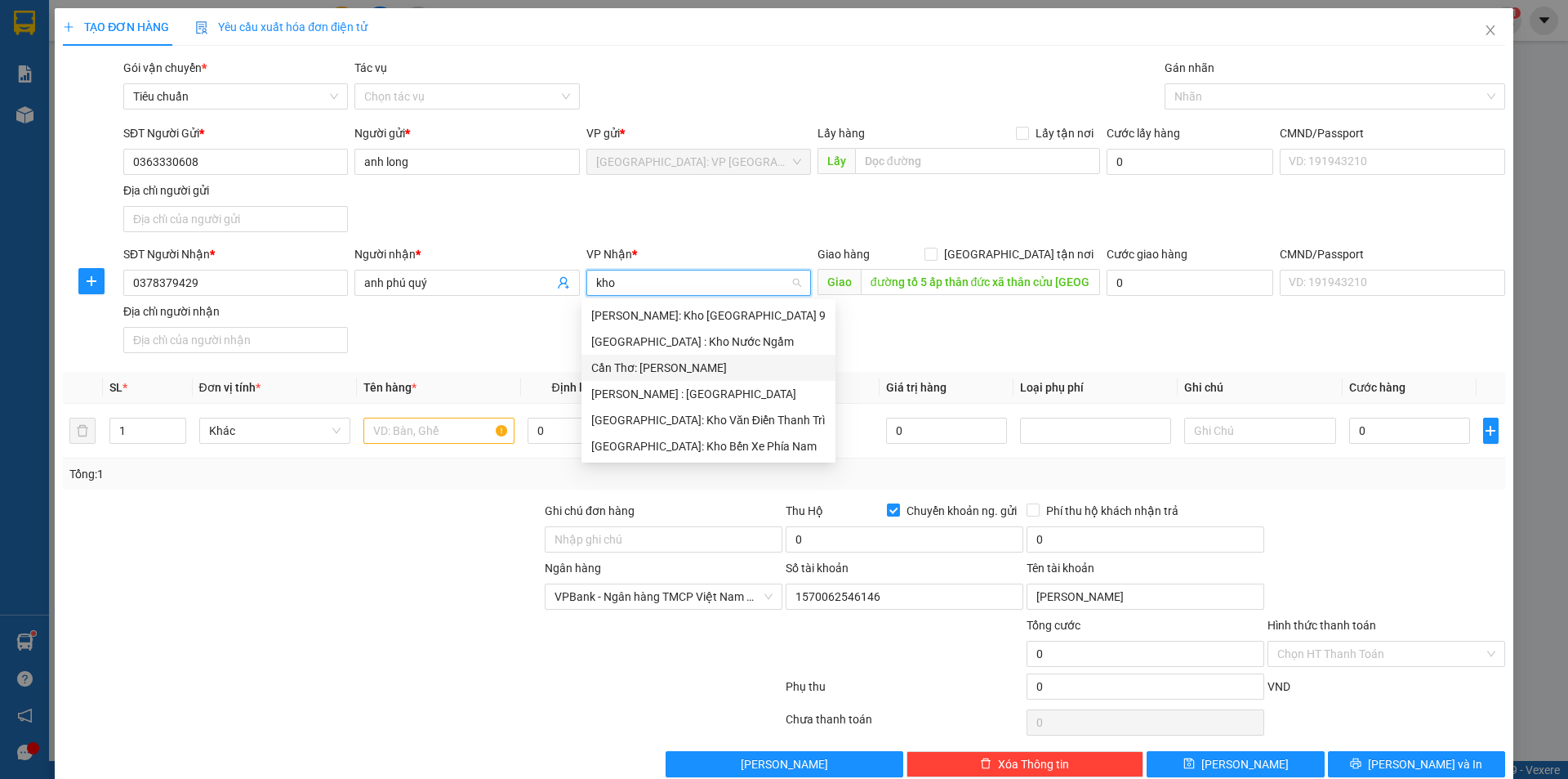
click at [697, 361] on div "Cần Thơ: [PERSON_NAME]" at bounding box center [708, 367] width 234 height 18
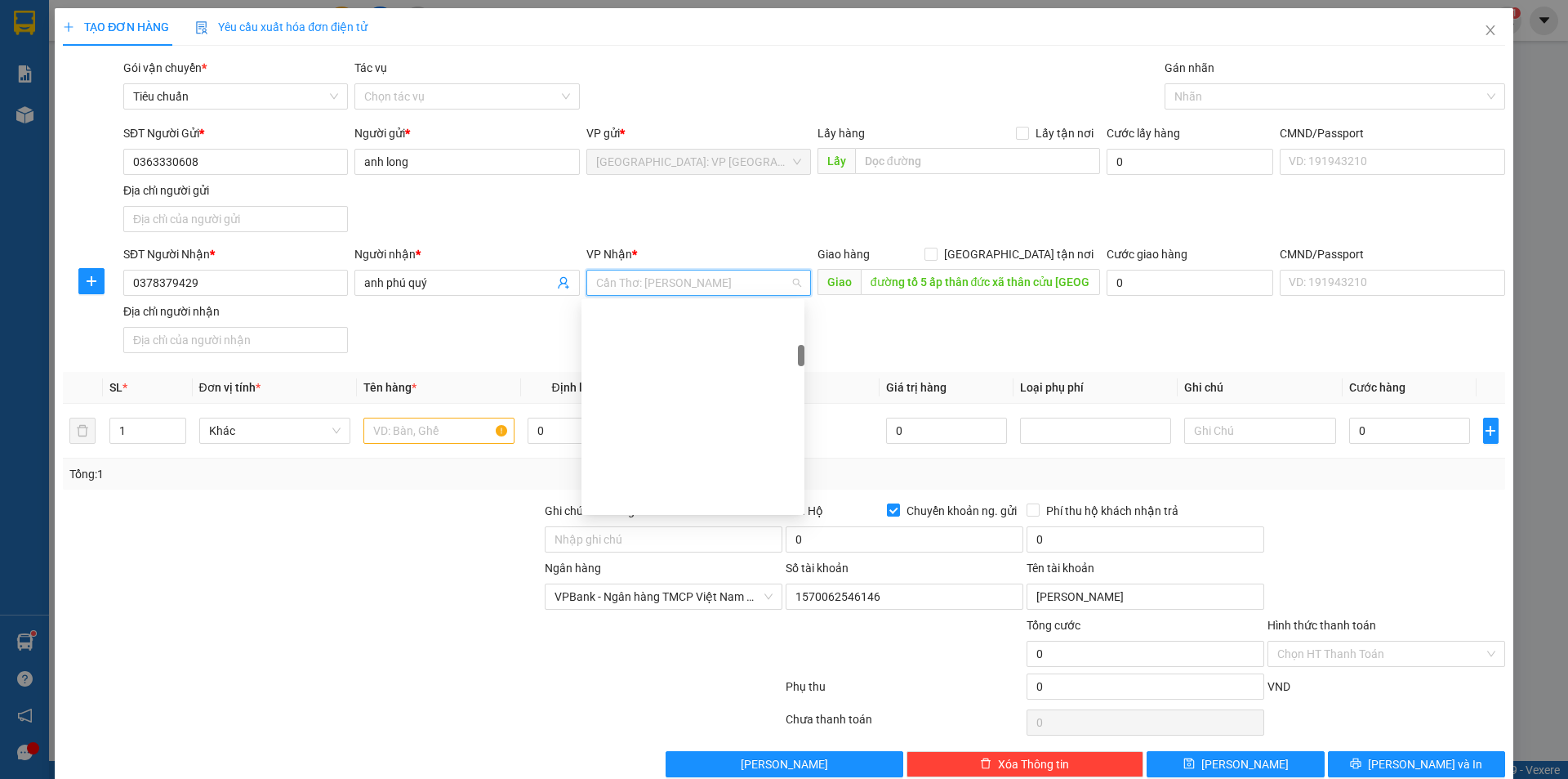
scroll to position [425, 0]
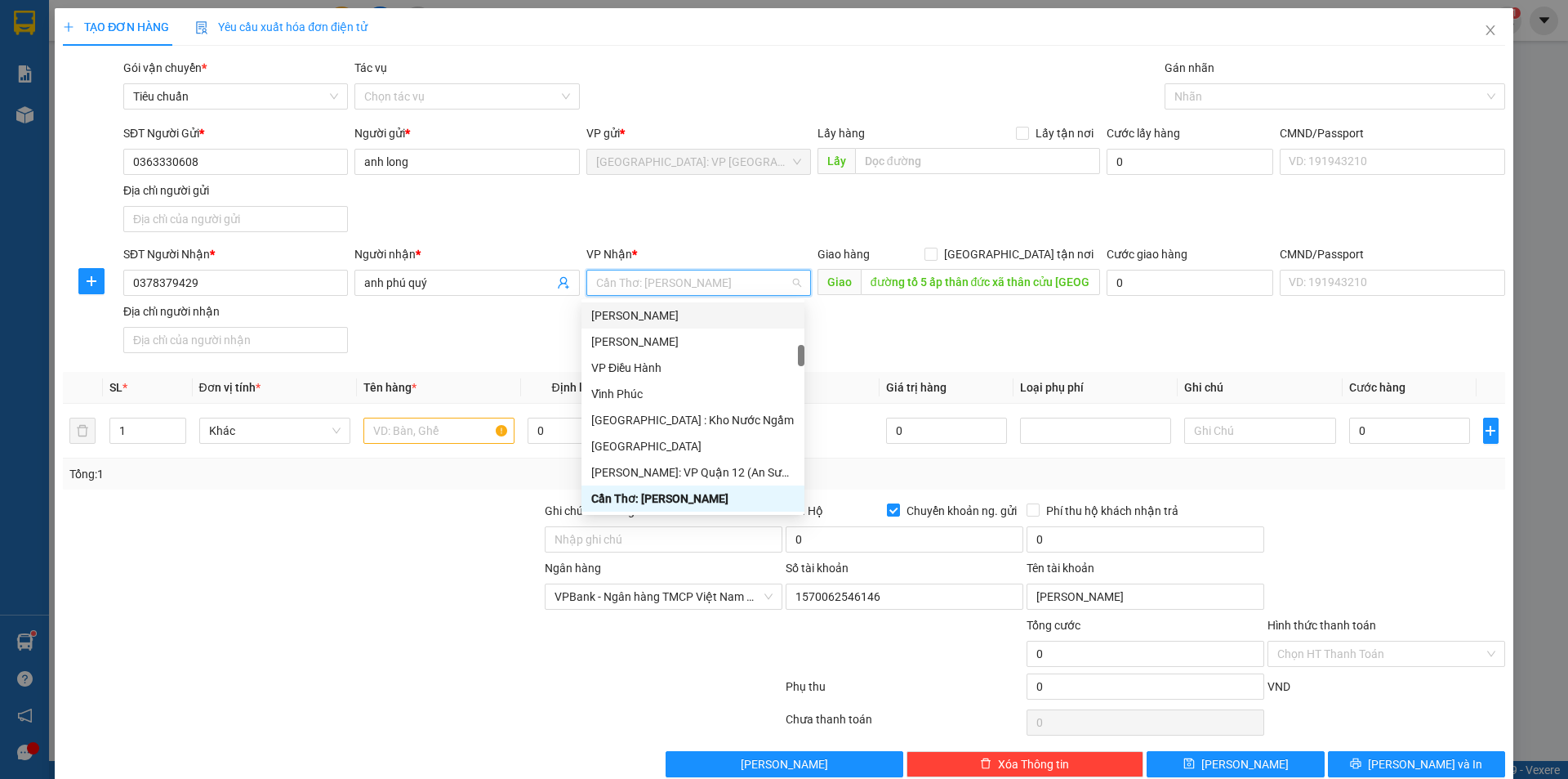
click at [695, 278] on span "Cần Thơ: [PERSON_NAME]" at bounding box center [698, 282] width 205 height 24
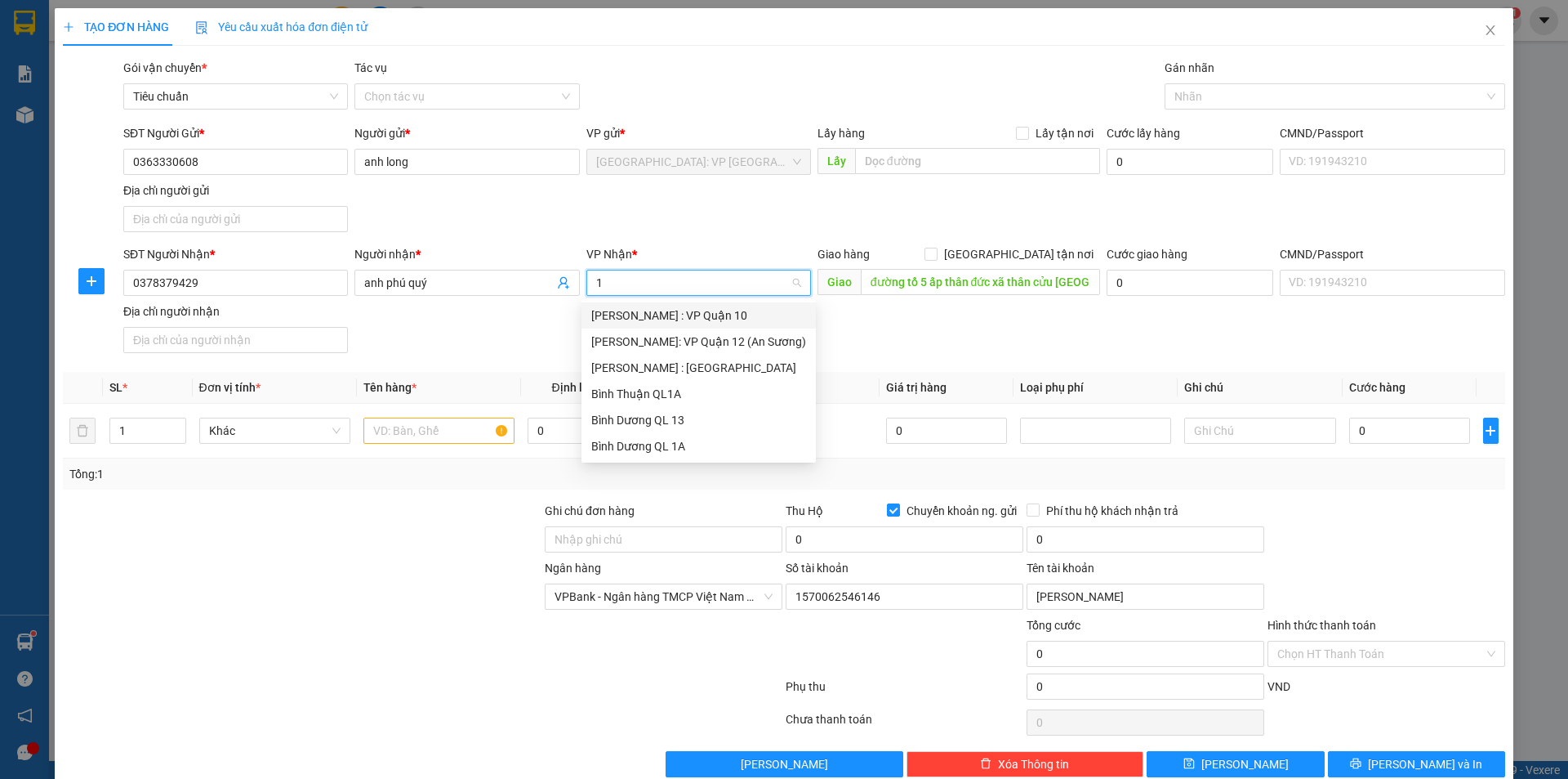
scroll to position [0, 0]
drag, startPoint x: 682, startPoint y: 340, endPoint x: 709, endPoint y: 95, distance: 246.5
click at [682, 339] on div "[PERSON_NAME] : [GEOGRAPHIC_DATA]" at bounding box center [698, 341] width 214 height 18
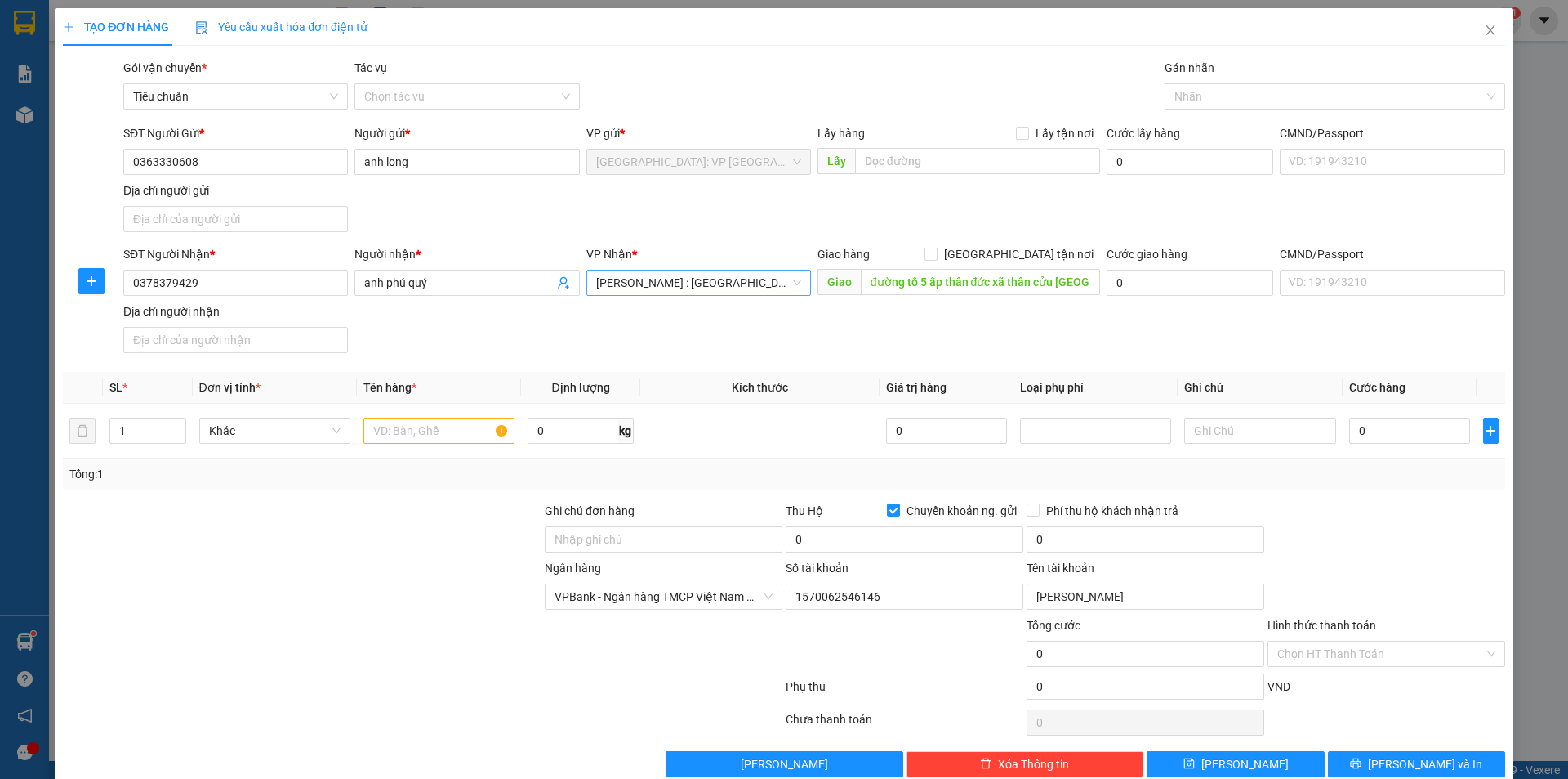
scroll to position [451, 0]
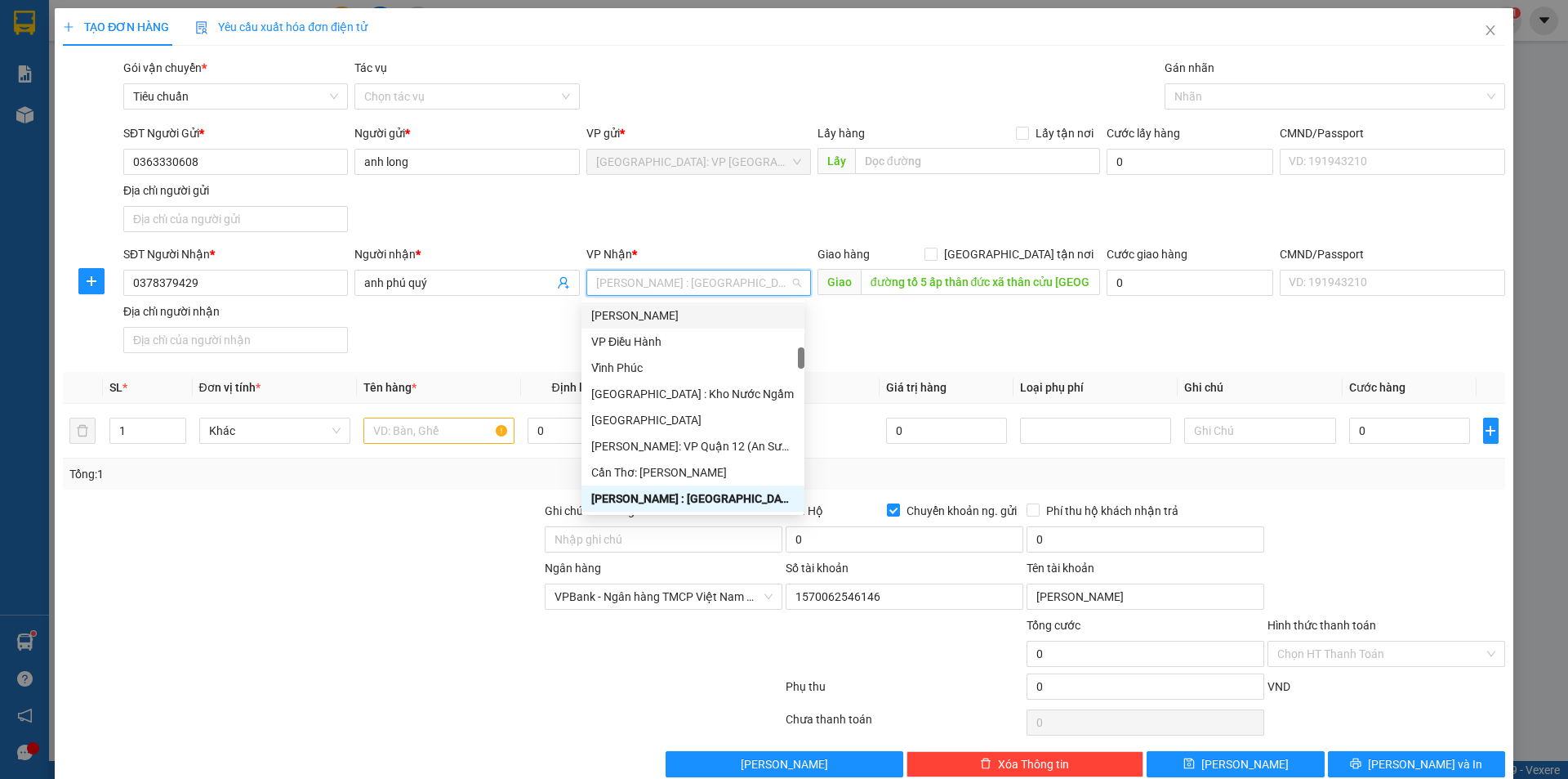
drag, startPoint x: 1007, startPoint y: 244, endPoint x: 1037, endPoint y: 229, distance: 33.5
click at [1009, 244] on form "SĐT Người Gửi * 0363330608 Người gửi * anh long VP gửi * Hà Nội: VP Tây Hồ Lấy …" at bounding box center [784, 242] width 1443 height 235
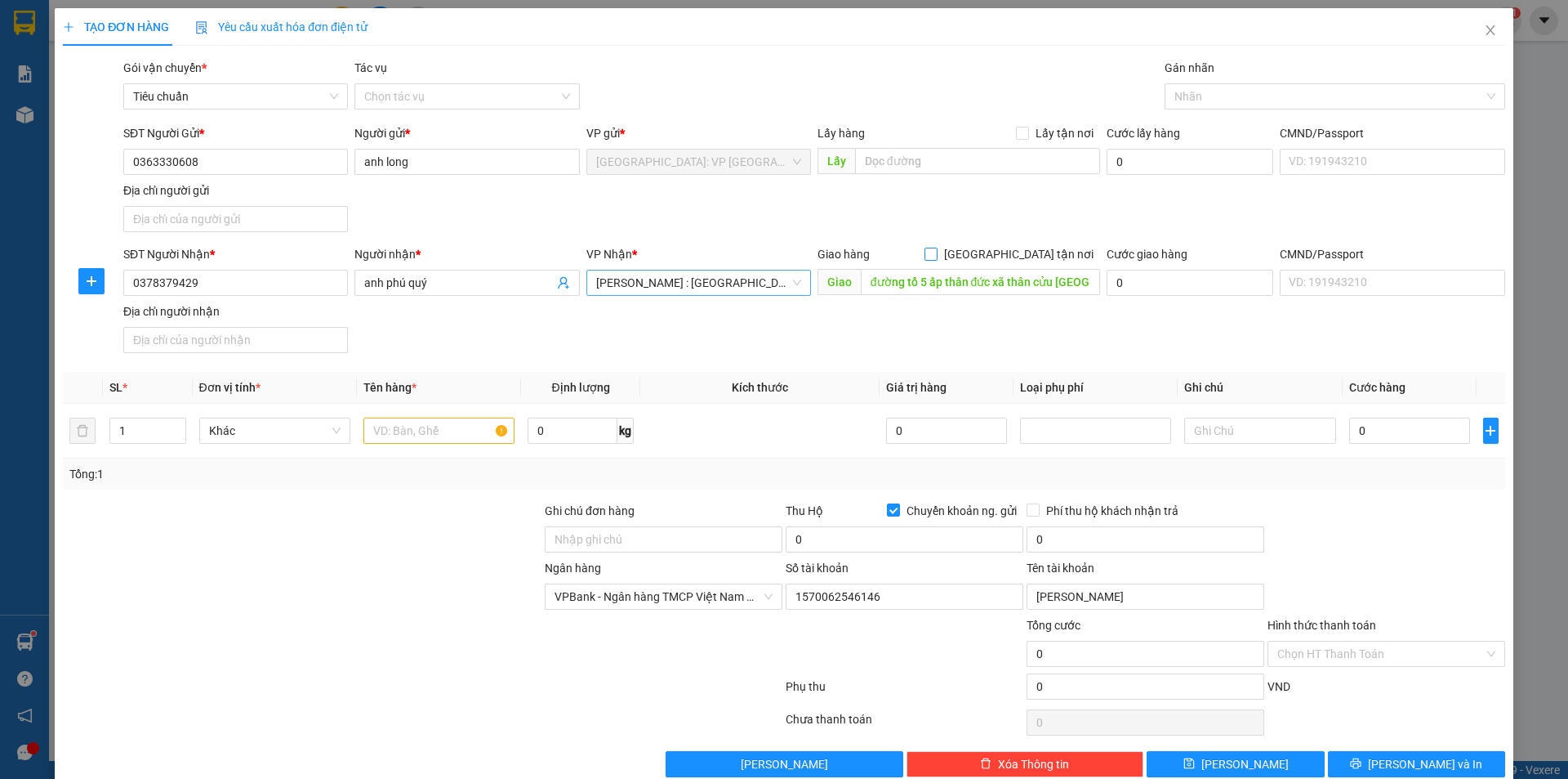
drag, startPoint x: 1010, startPoint y: 253, endPoint x: 1066, endPoint y: 185, distance: 88.1
click at [936, 252] on input "[GEOGRAPHIC_DATA] tận nơi" at bounding box center [930, 254] width 12 height 12
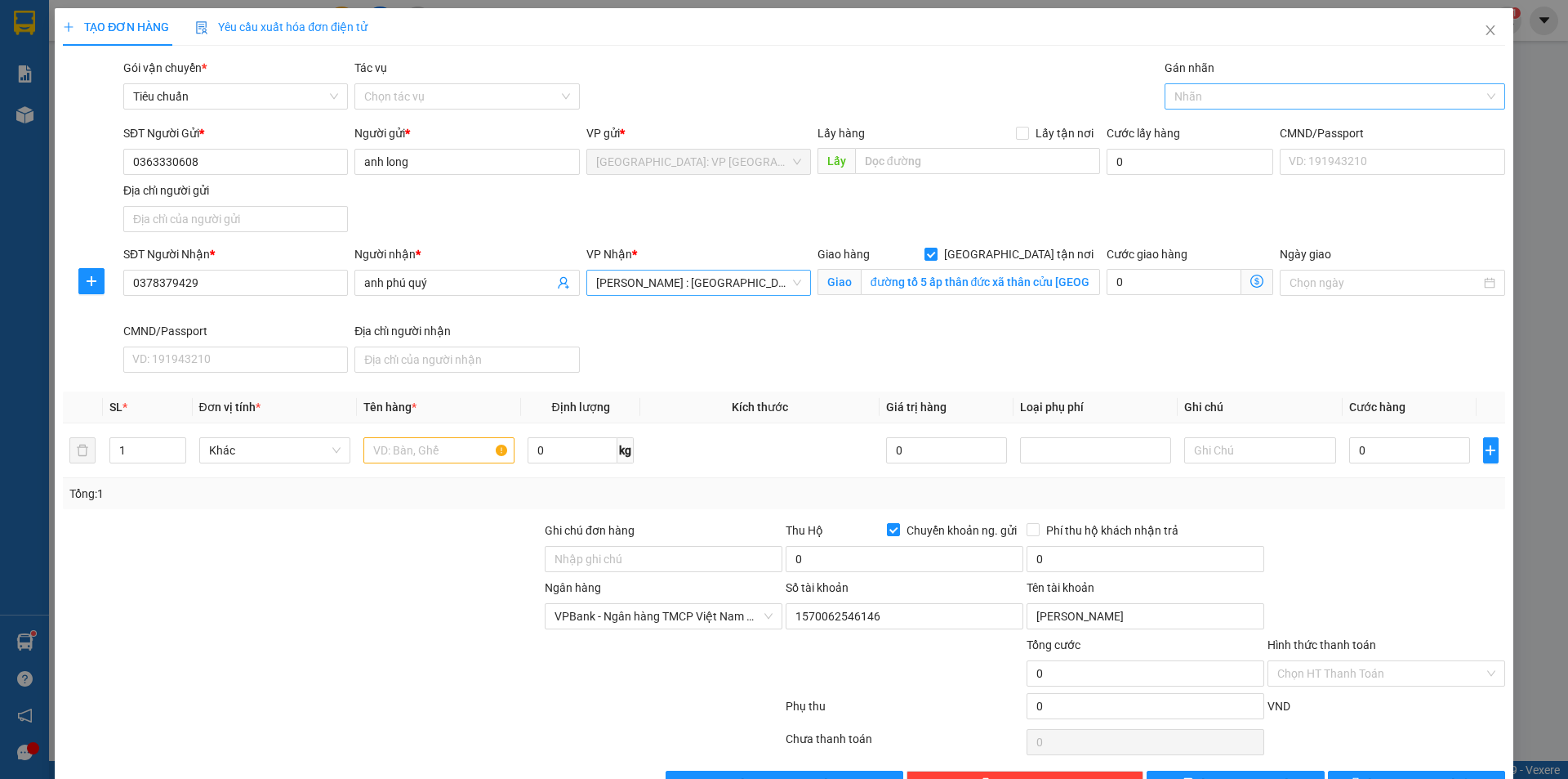
click at [1212, 96] on div at bounding box center [1327, 96] width 316 height 20
click at [1216, 124] on div "[GEOGRAPHIC_DATA] tận nơi" at bounding box center [1324, 129] width 318 height 18
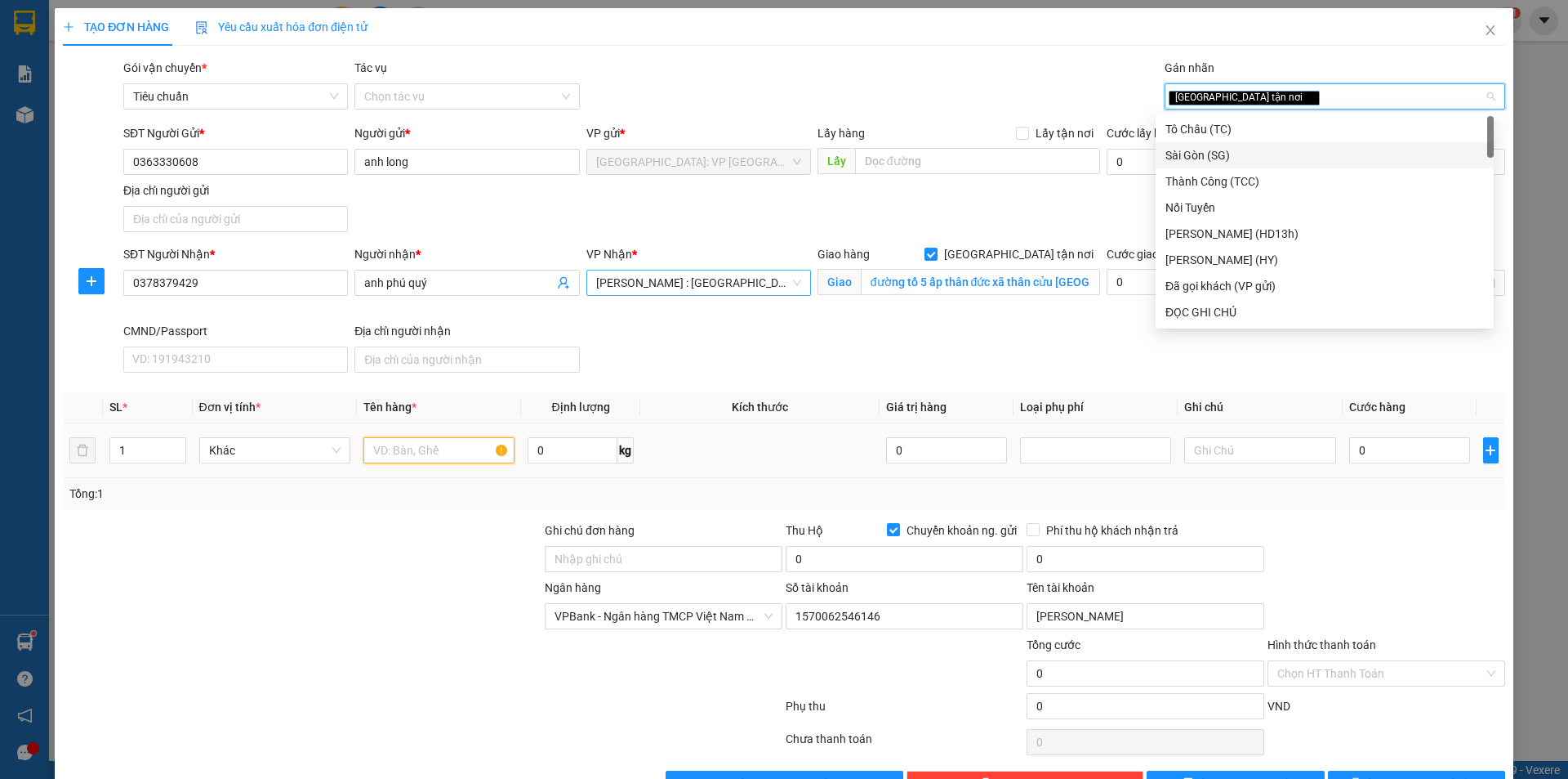
click at [454, 459] on input "text" at bounding box center [439, 450] width 151 height 26
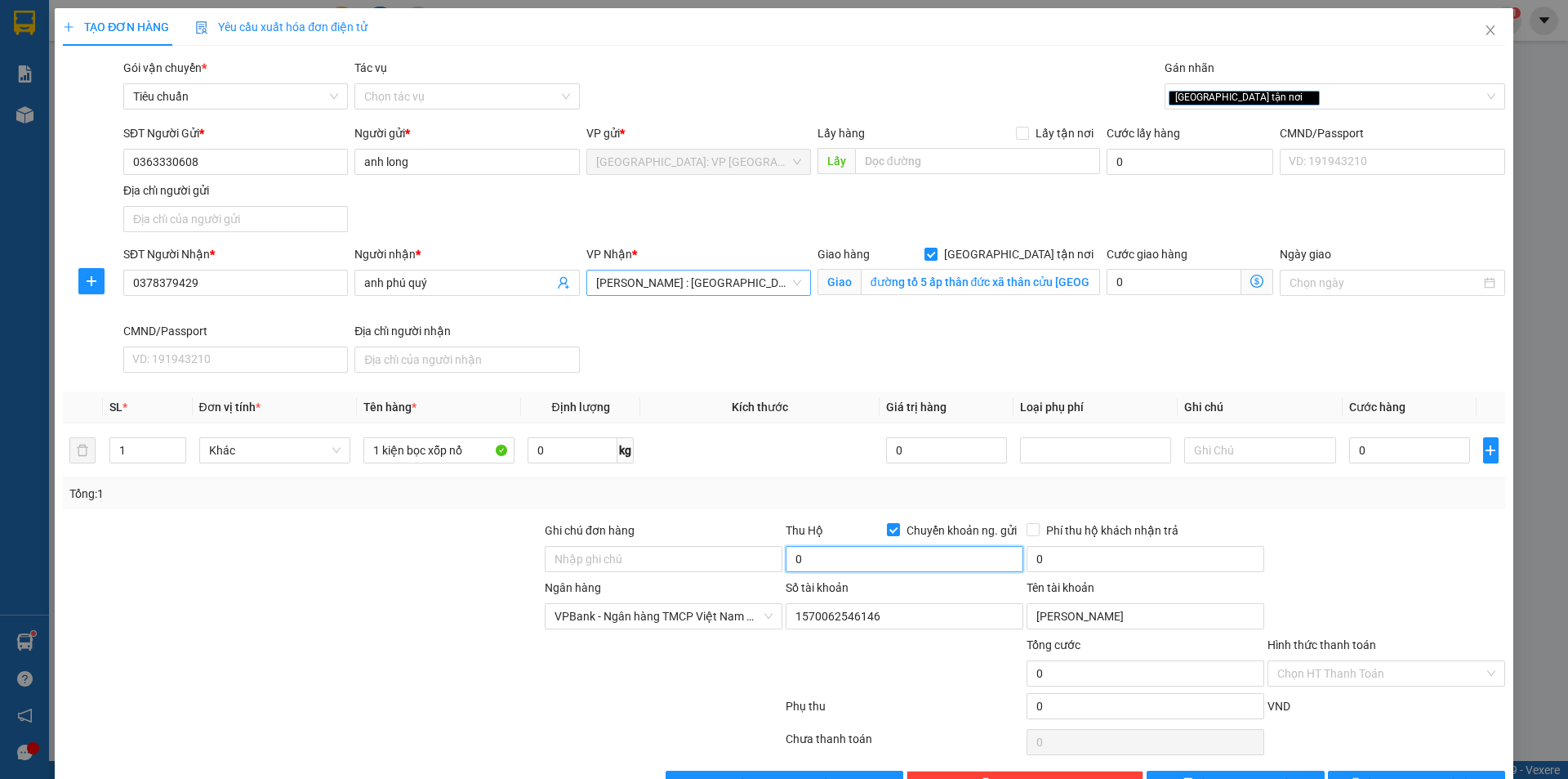
click at [849, 556] on input "0" at bounding box center [904, 559] width 238 height 26
click at [1078, 554] on input "0" at bounding box center [1145, 559] width 238 height 26
click at [1397, 454] on input "0" at bounding box center [1410, 450] width 121 height 26
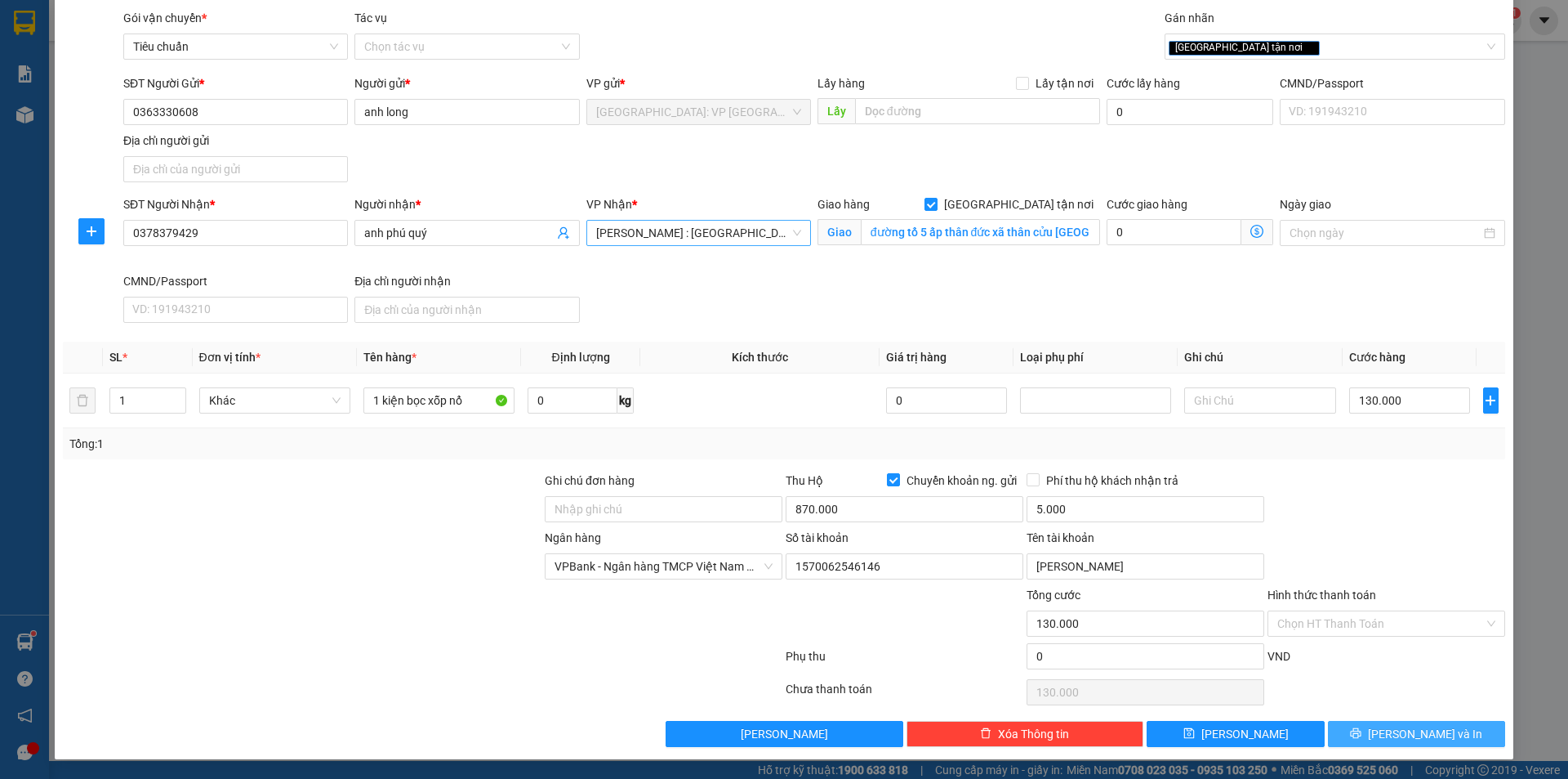
drag, startPoint x: 1377, startPoint y: 731, endPoint x: 1332, endPoint y: 709, distance: 50.1
click at [1361, 729] on icon "printer" at bounding box center [1356, 733] width 12 height 12
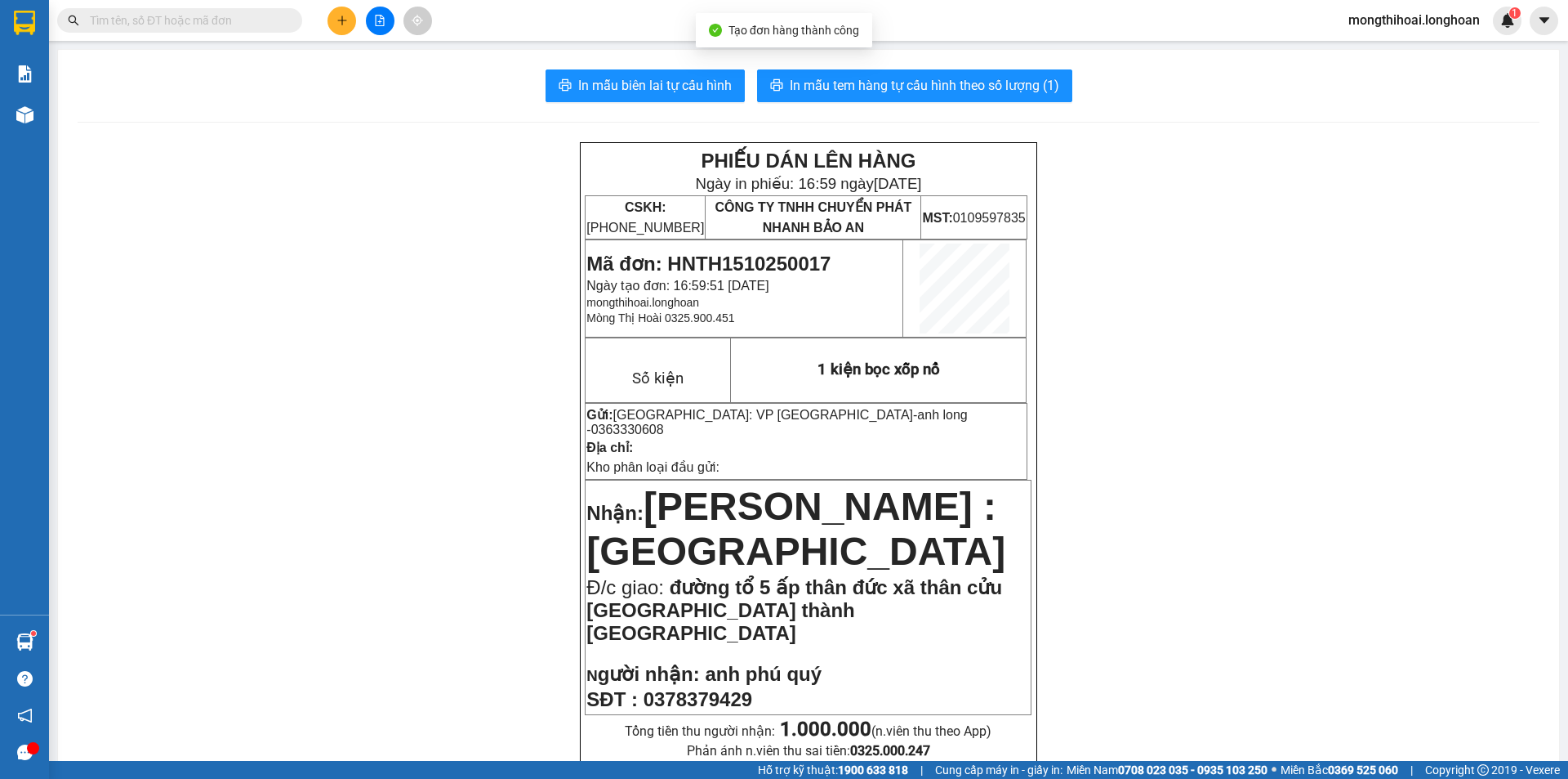
click at [339, 18] on icon "plus" at bounding box center [343, 21] width 12 height 12
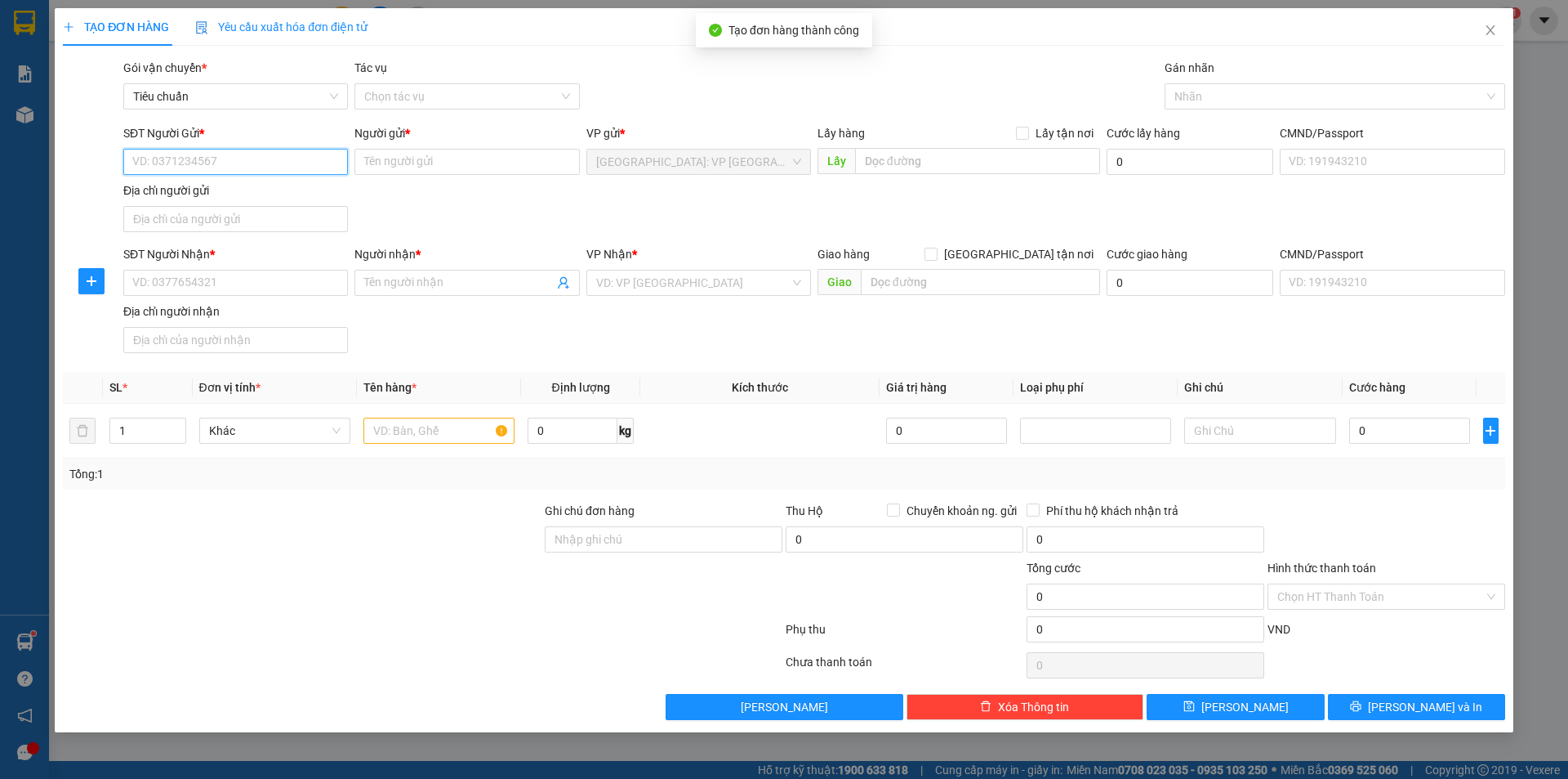
click at [324, 155] on input "SĐT Người Gửi *" at bounding box center [235, 162] width 224 height 26
click at [222, 187] on div "0363330608 - anh long" at bounding box center [235, 194] width 205 height 18
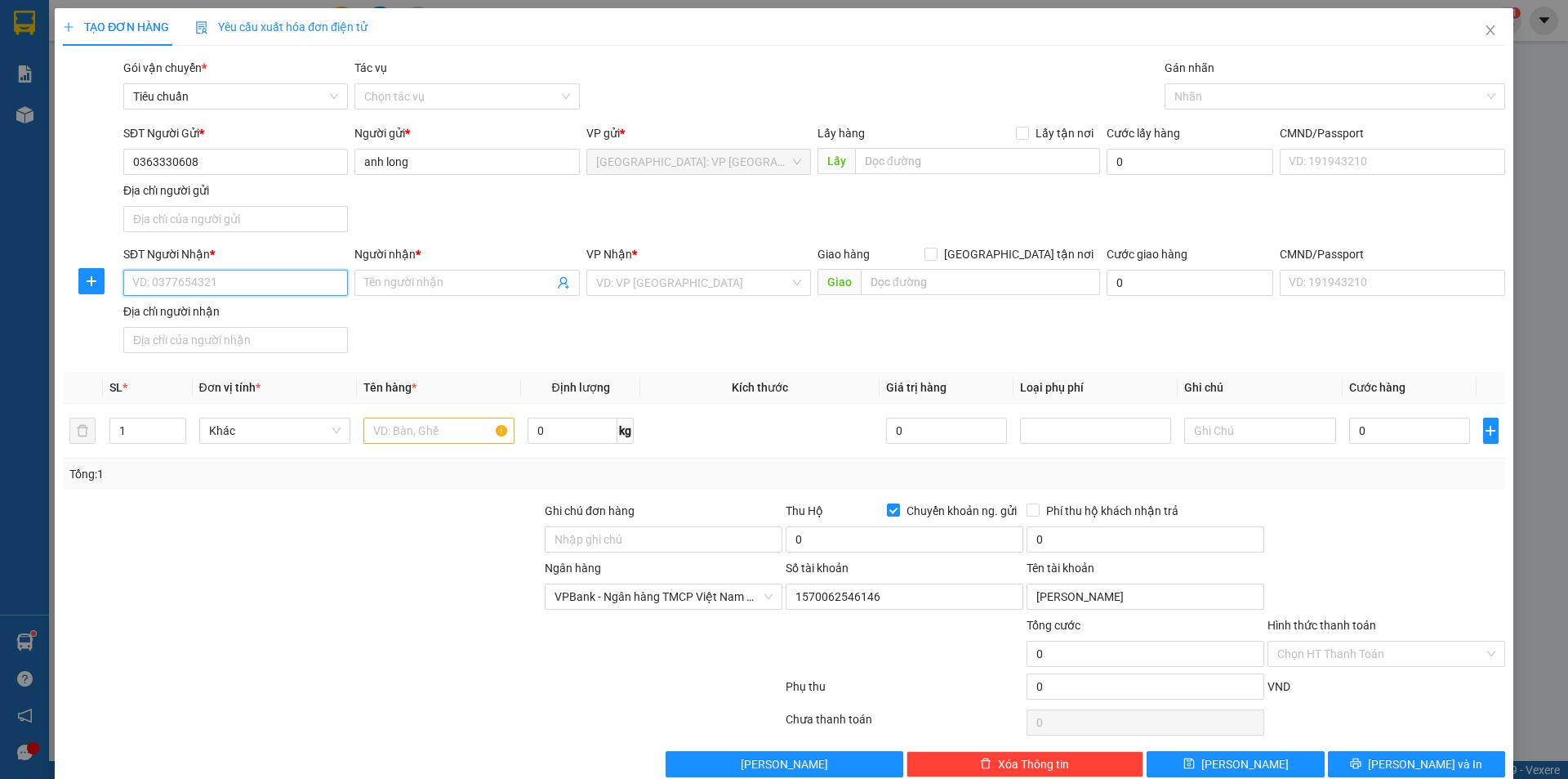
click at [310, 280] on input "SĐT Người Nhận *" at bounding box center [235, 282] width 224 height 26
click at [405, 282] on input "Người nhận *" at bounding box center [458, 282] width 189 height 18
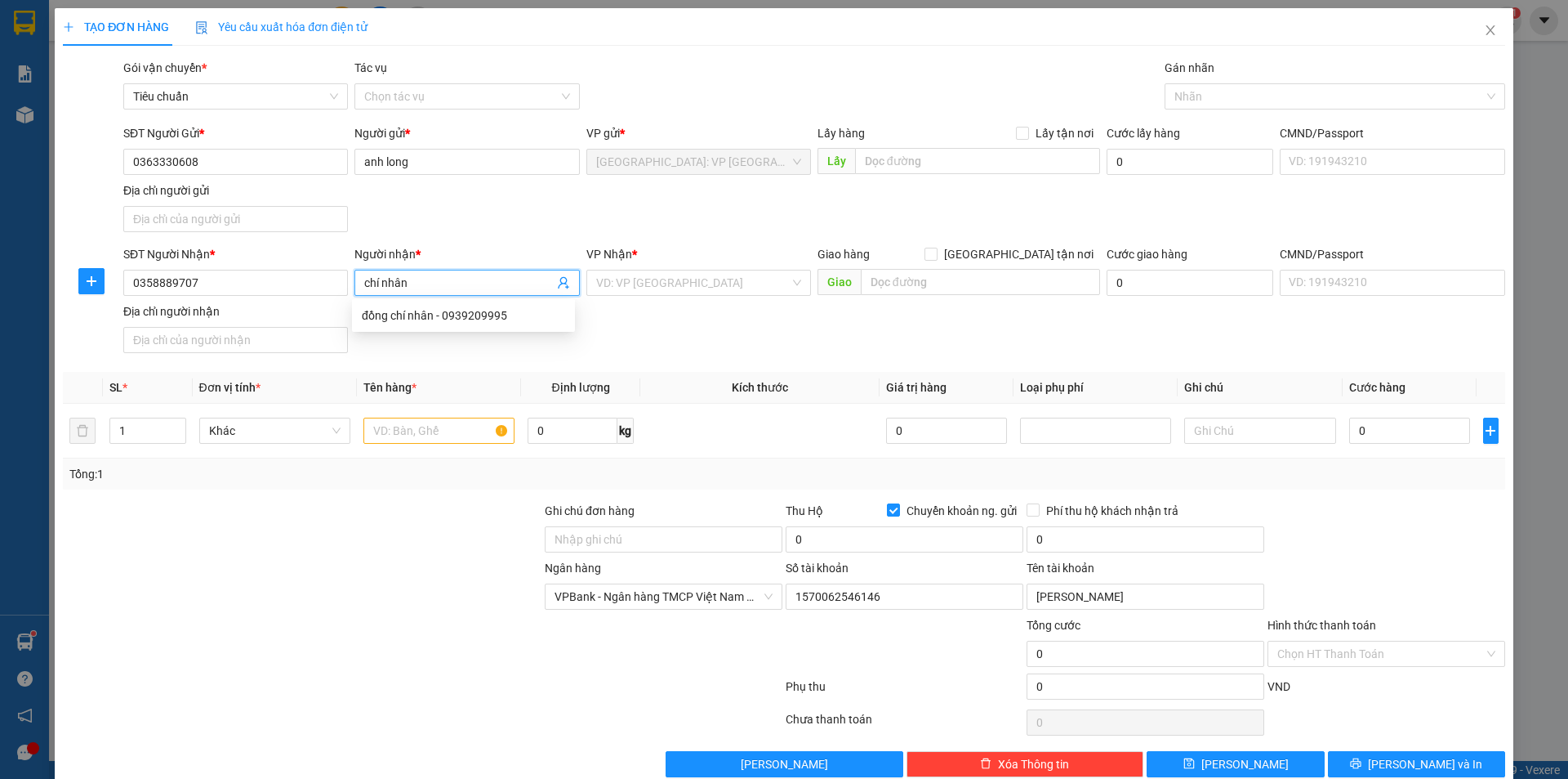
click at [372, 269] on span "chí nhân" at bounding box center [466, 282] width 224 height 26
click at [372, 278] on input "chí nhân" at bounding box center [458, 282] width 189 height 18
click at [918, 288] on input "text" at bounding box center [980, 281] width 239 height 26
click at [1003, 246] on label "[GEOGRAPHIC_DATA] tận nơi" at bounding box center [1012, 254] width 175 height 18
click at [936, 248] on input "[GEOGRAPHIC_DATA] tận nơi" at bounding box center [930, 254] width 12 height 12
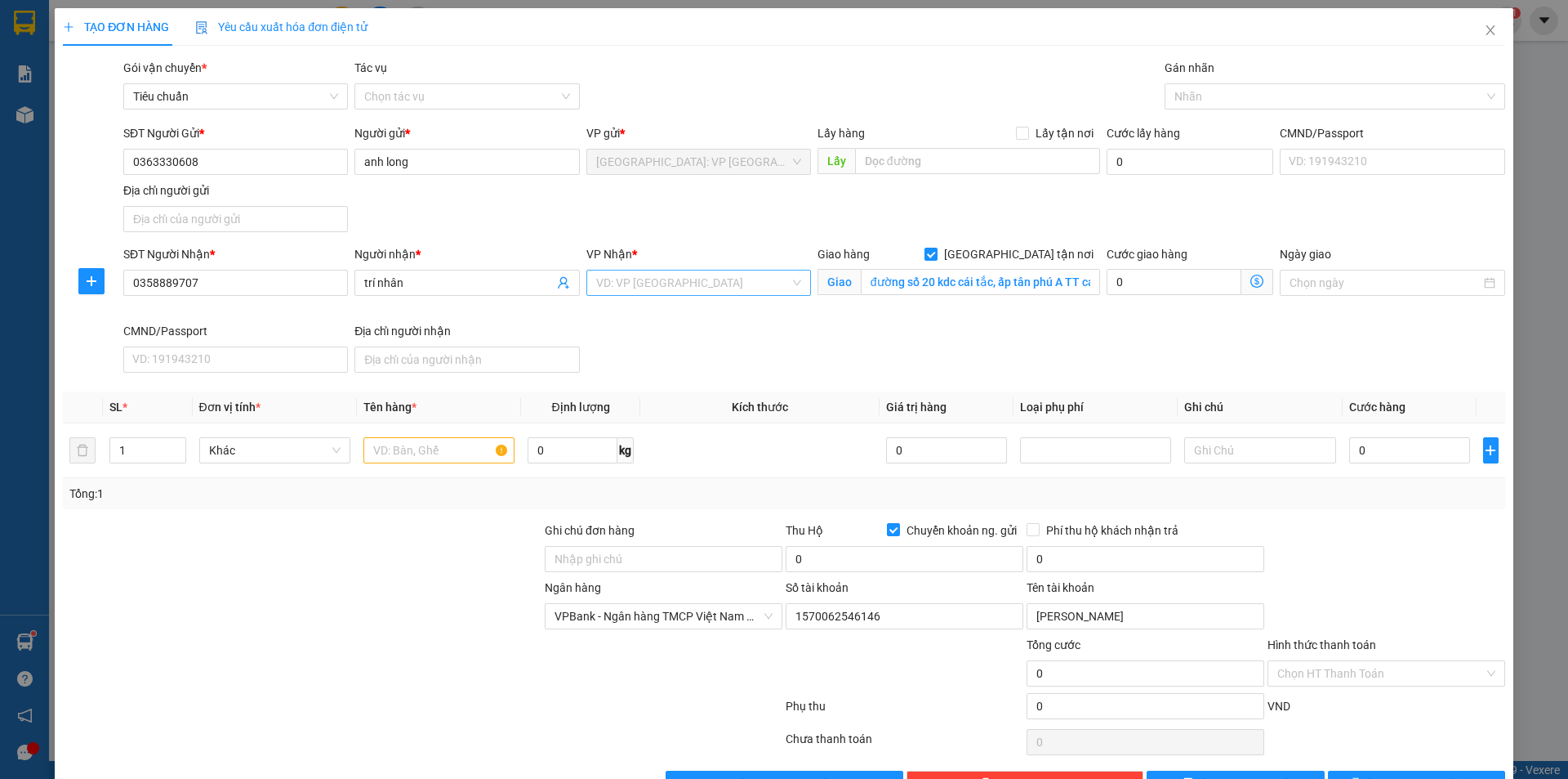
click at [743, 287] on input "search" at bounding box center [693, 282] width 194 height 24
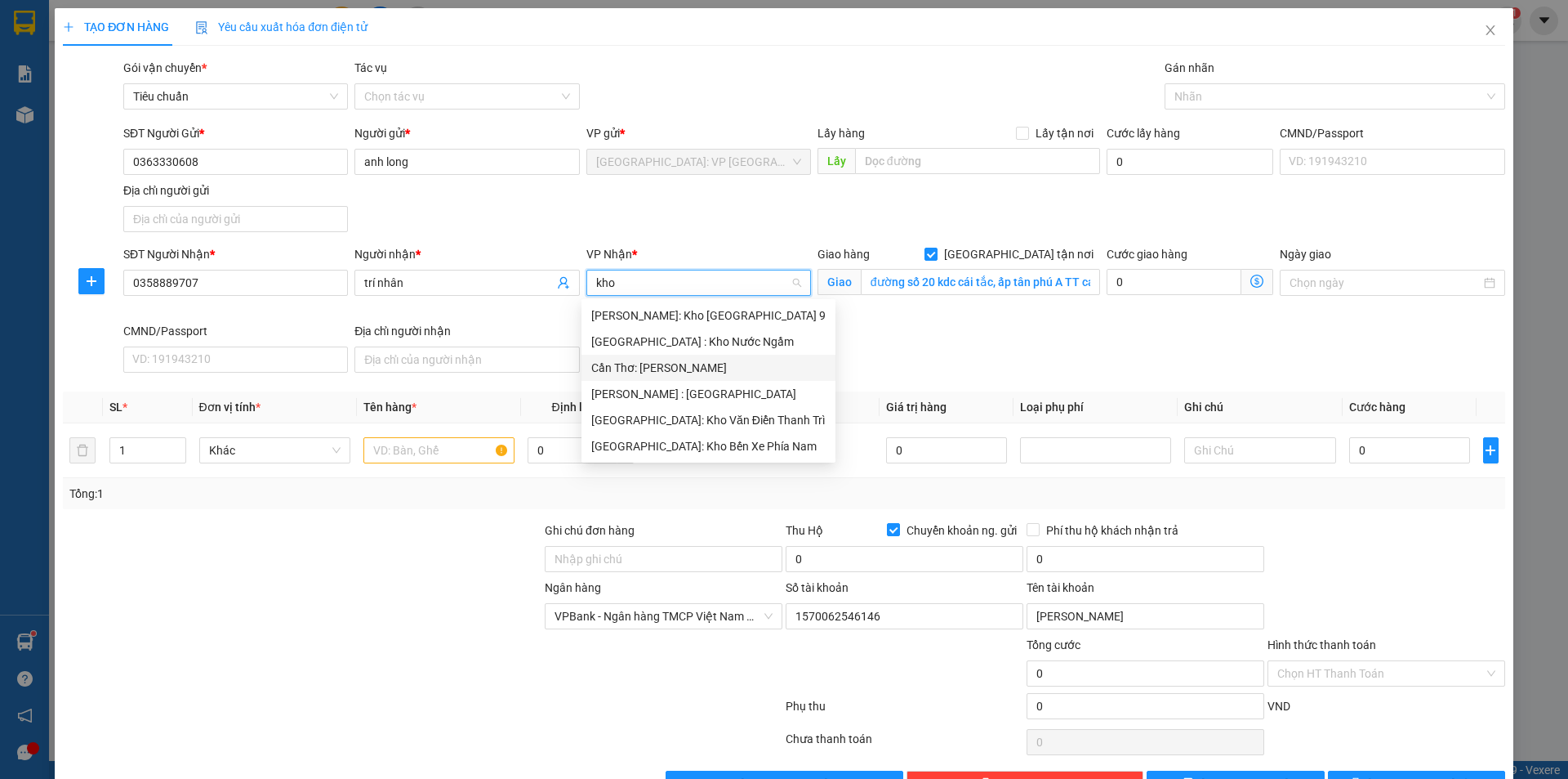
drag, startPoint x: 657, startPoint y: 367, endPoint x: 667, endPoint y: 355, distance: 15.6
click at [656, 367] on div "Cần Thơ: [PERSON_NAME]" at bounding box center [708, 367] width 234 height 18
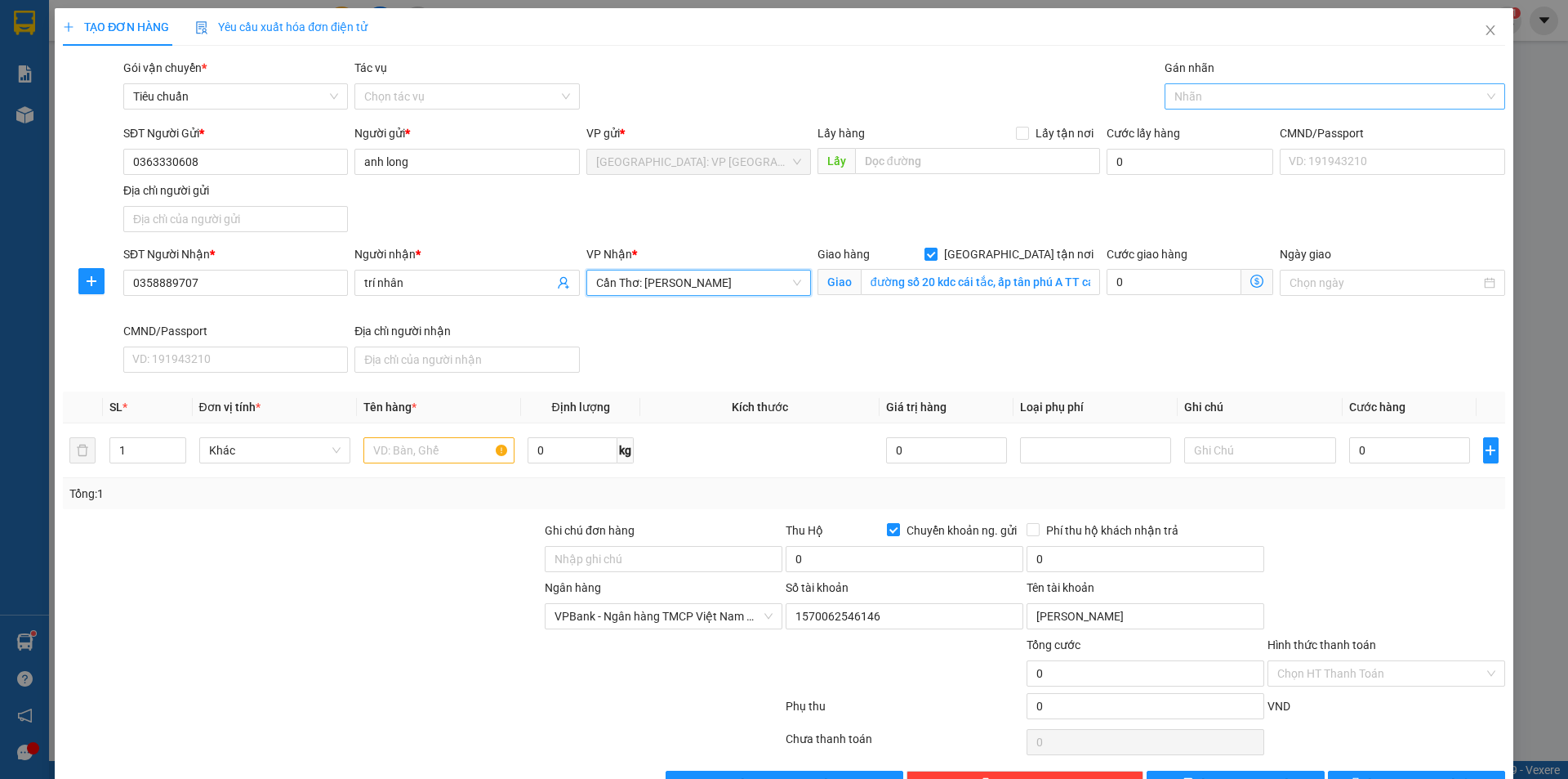
click at [1179, 96] on div at bounding box center [1327, 96] width 316 height 20
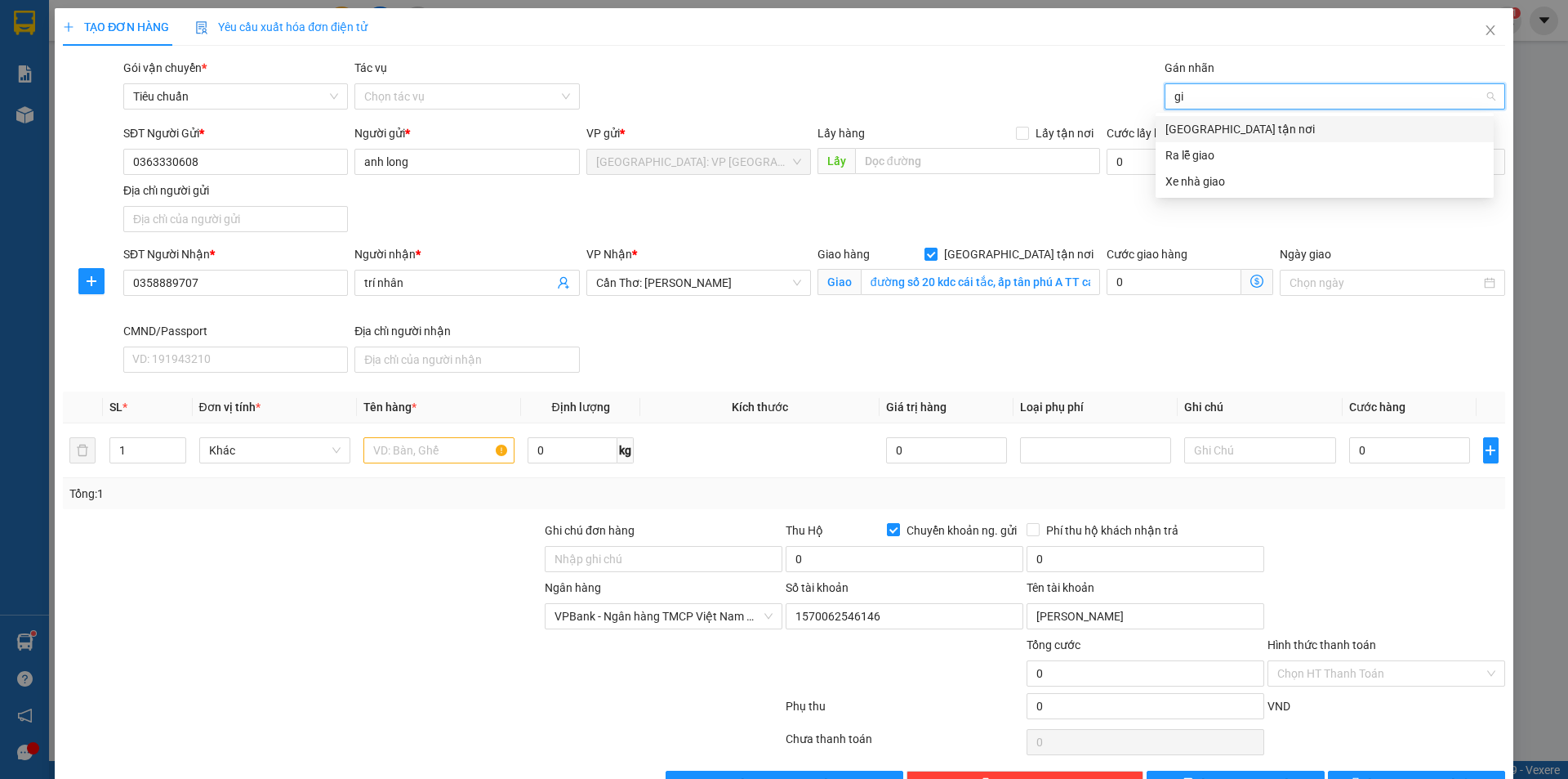
click at [1186, 124] on div "[GEOGRAPHIC_DATA] tận nơi" at bounding box center [1324, 129] width 318 height 18
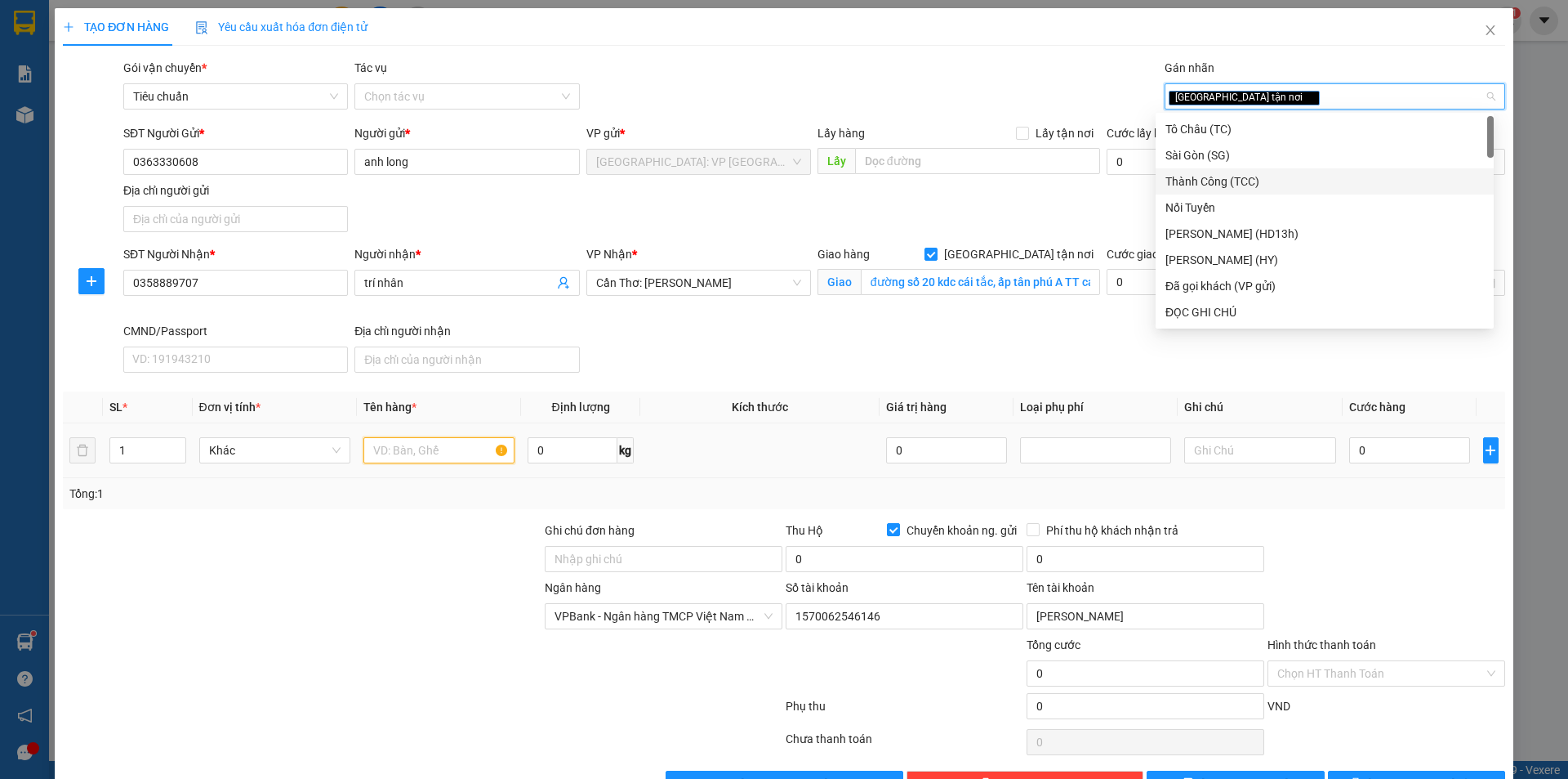
click at [460, 454] on input "text" at bounding box center [439, 450] width 151 height 26
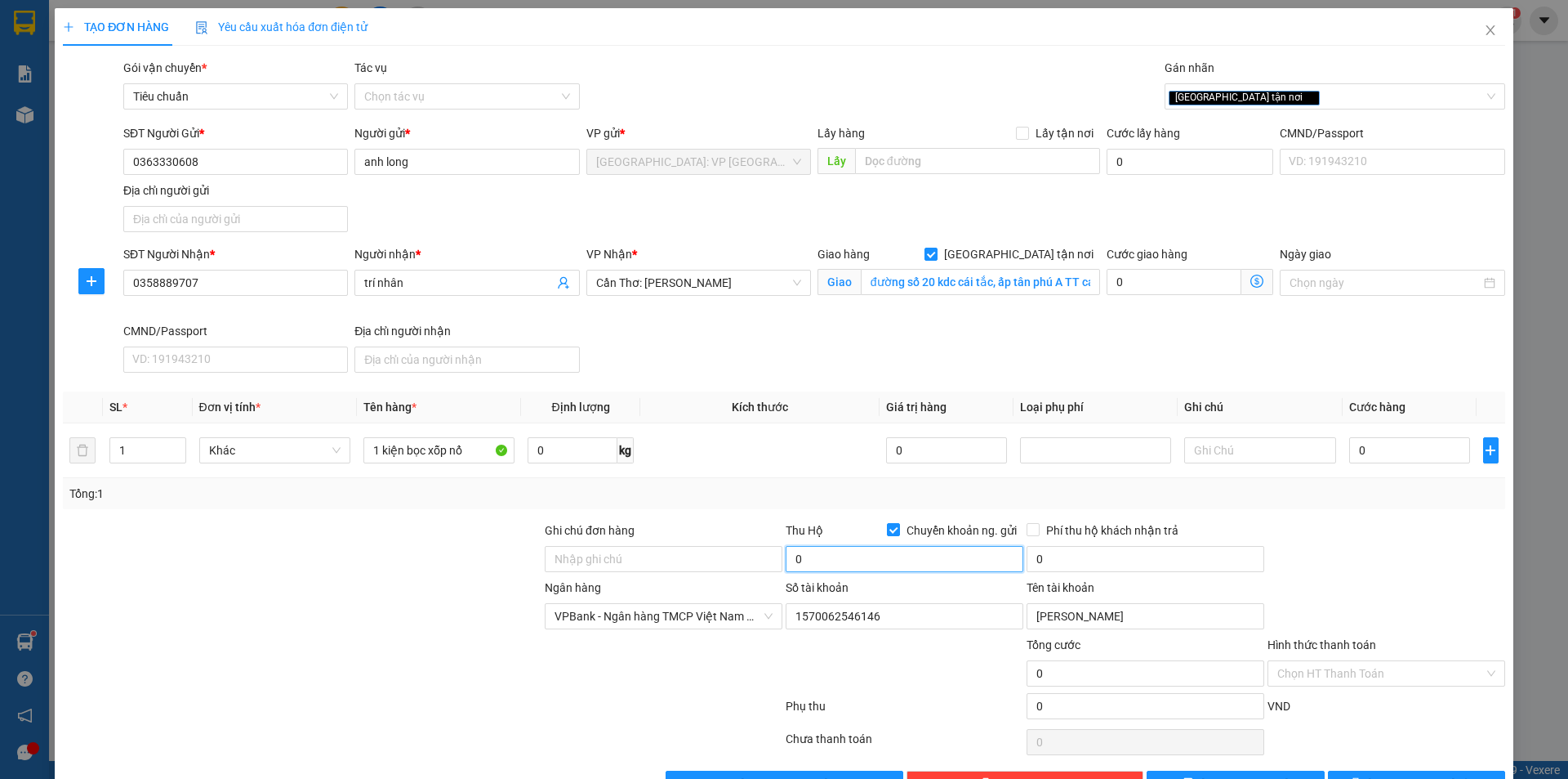
click at [862, 560] on input "0" at bounding box center [904, 559] width 238 height 26
click at [1035, 561] on input "0" at bounding box center [1145, 559] width 238 height 26
click at [1374, 451] on input "0" at bounding box center [1410, 450] width 121 height 26
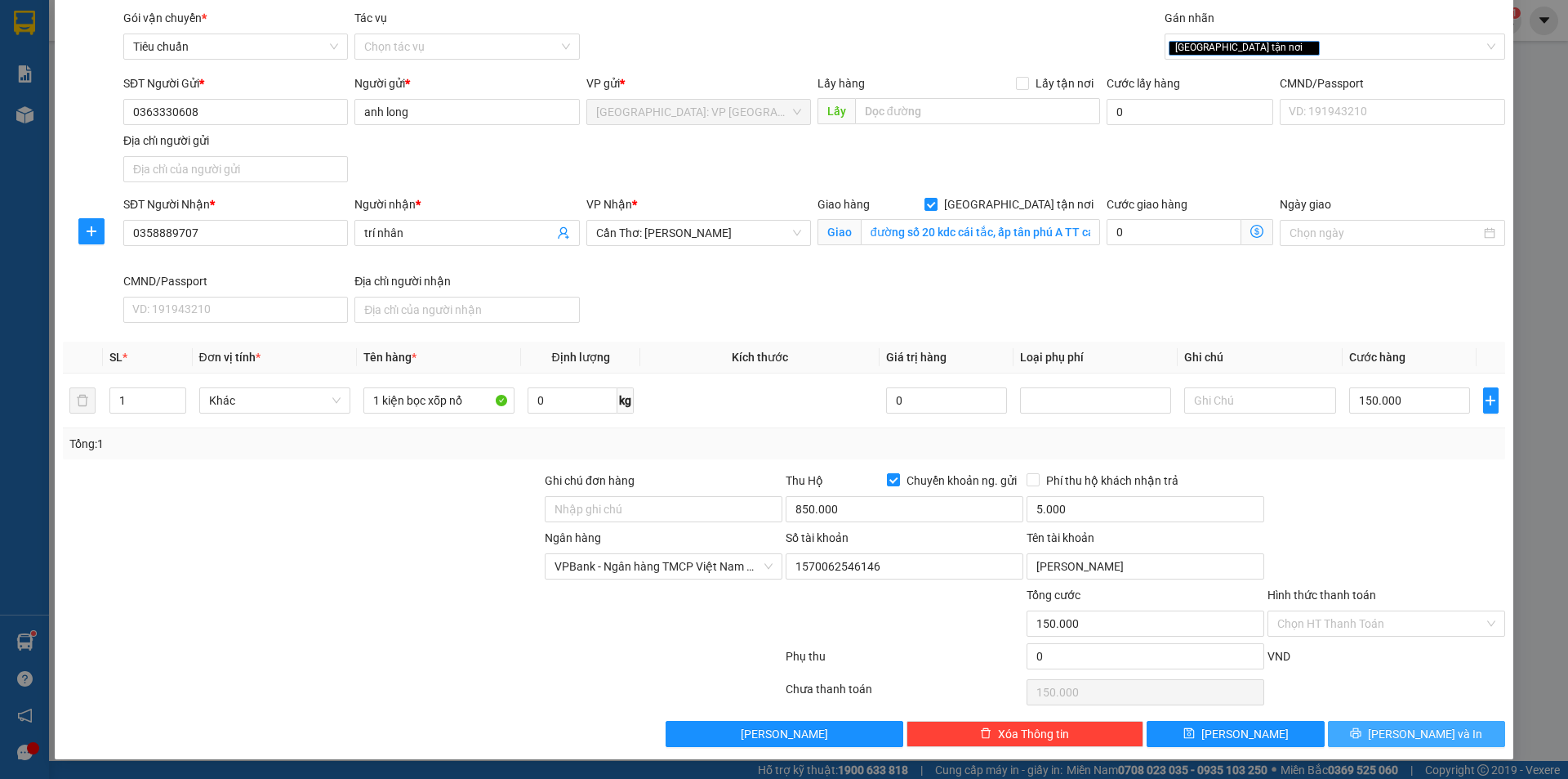
click at [1446, 734] on button "[PERSON_NAME] và In" at bounding box center [1416, 734] width 177 height 26
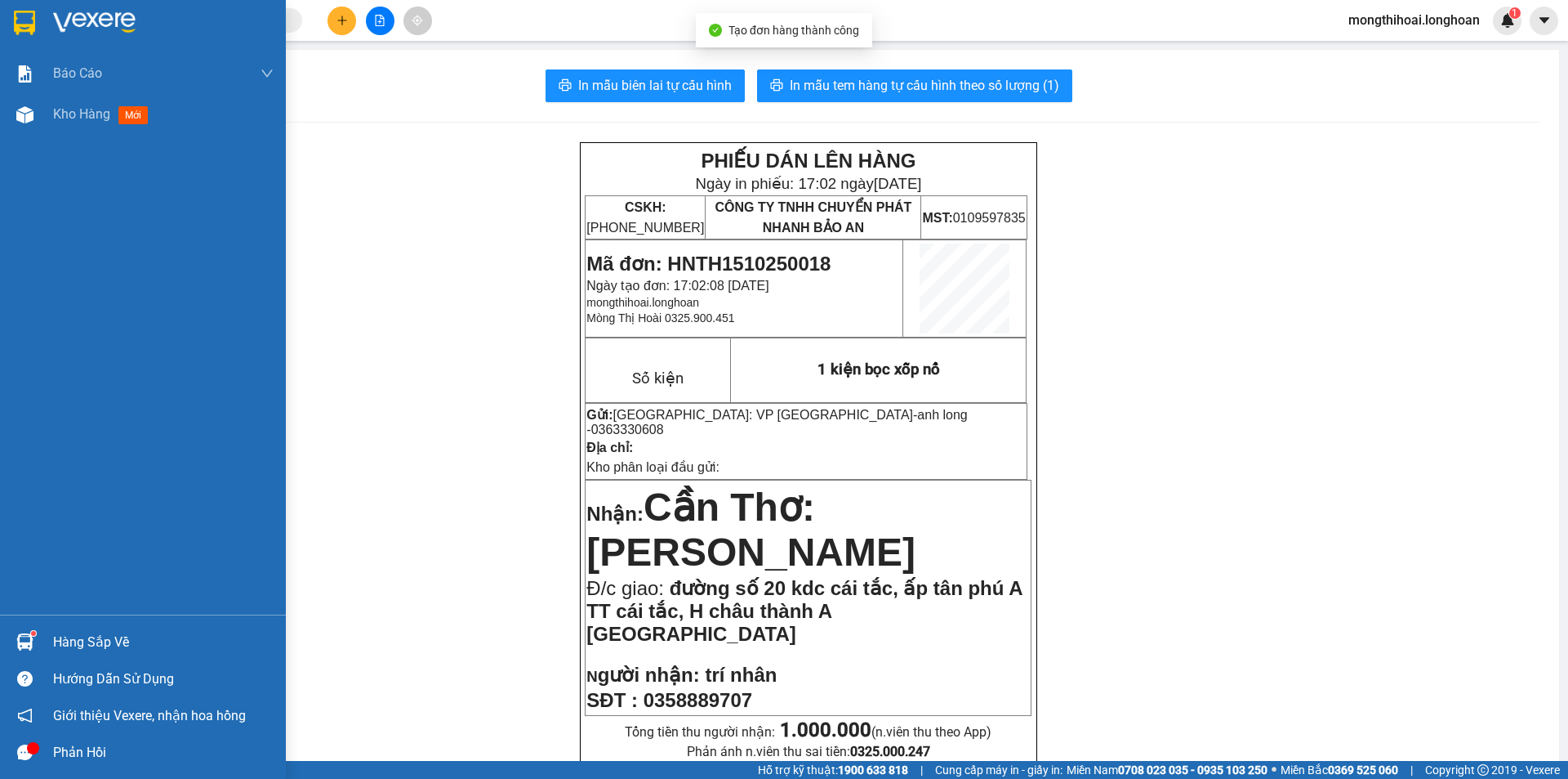
click at [11, 32] on div at bounding box center [24, 22] width 28 height 28
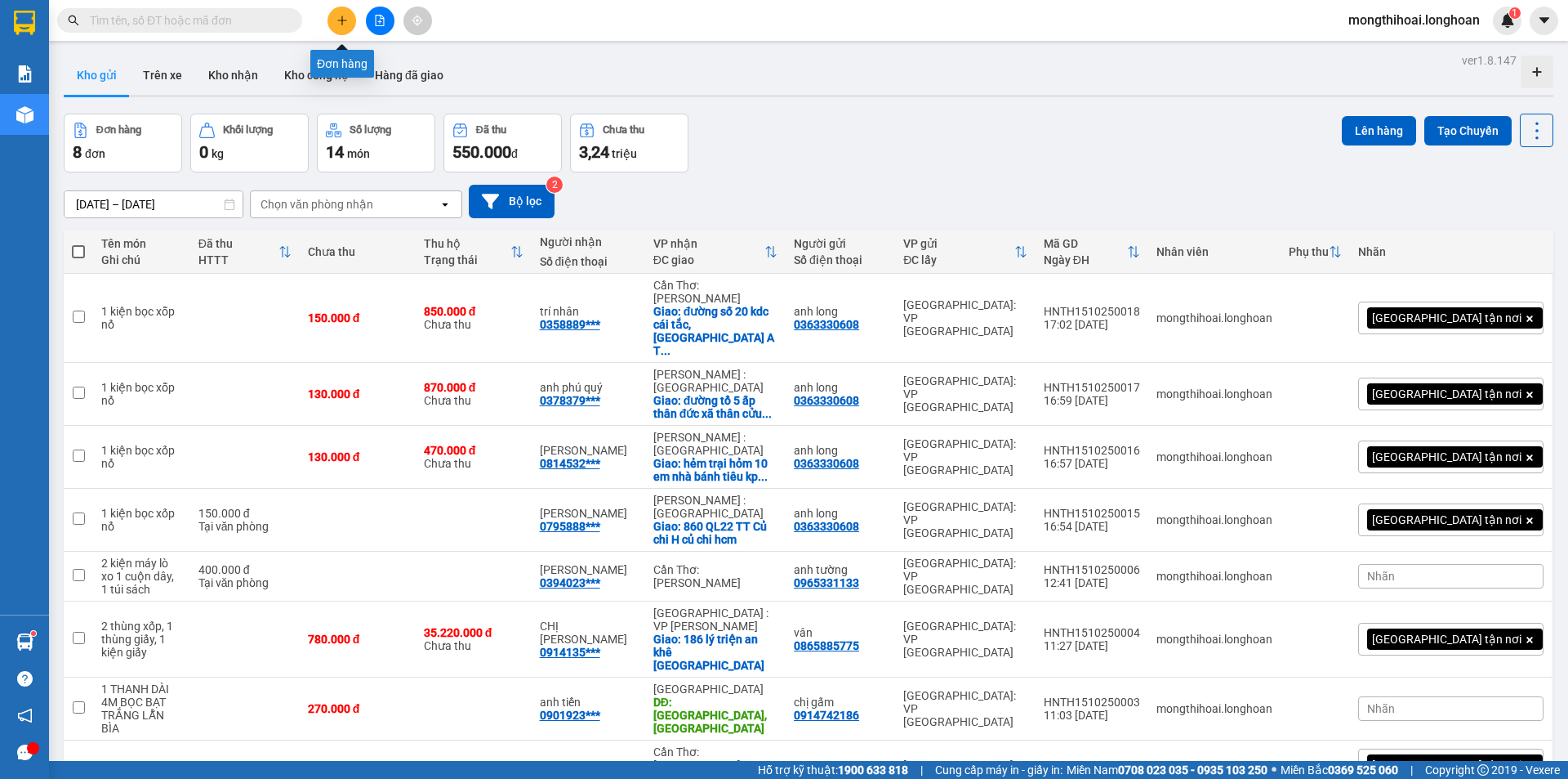
click at [346, 11] on button at bounding box center [341, 21] width 28 height 28
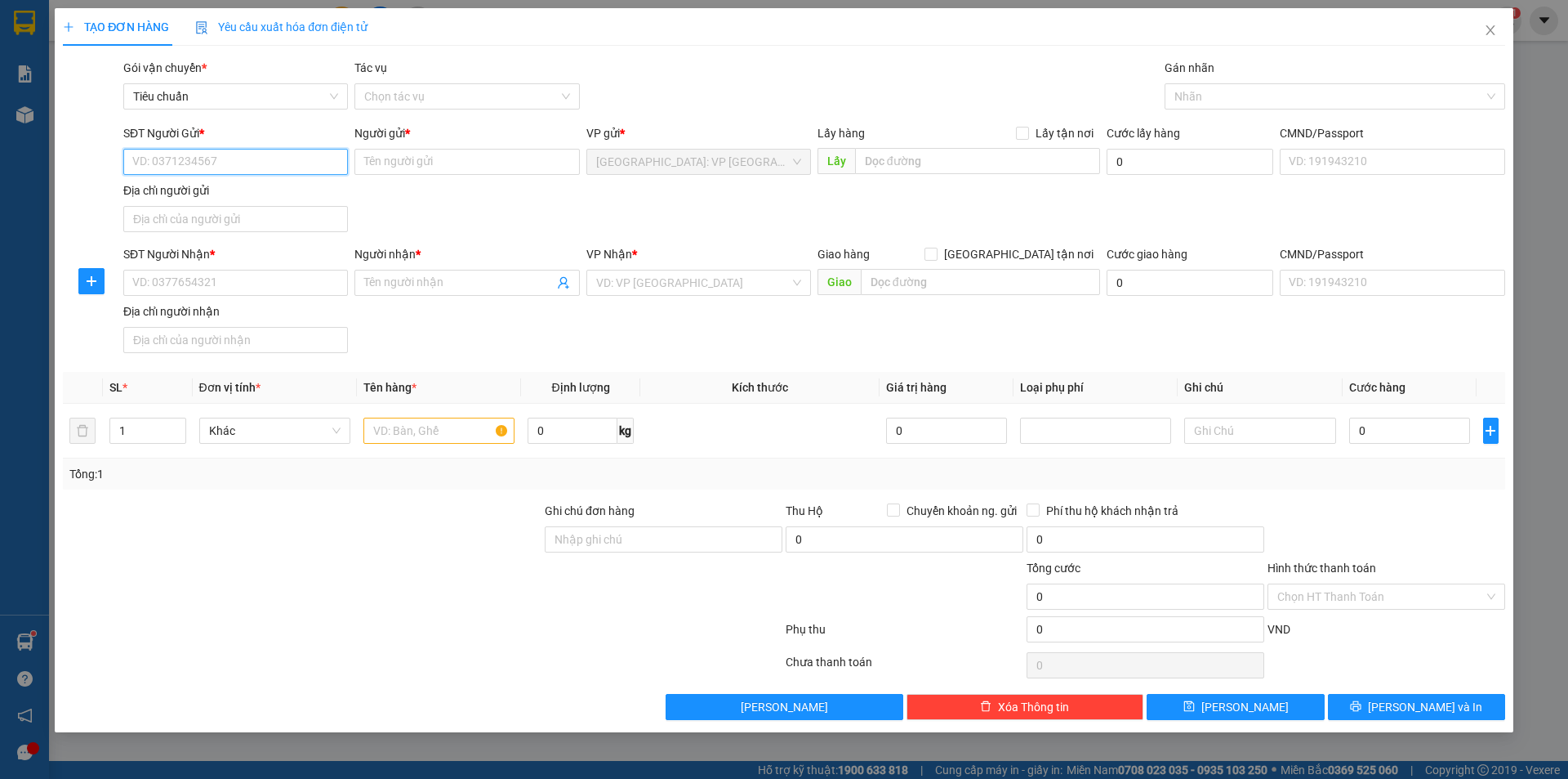
click at [301, 170] on input "SĐT Người Gửi *" at bounding box center [235, 162] width 224 height 26
click at [226, 200] on div "0363330608 - anh long" at bounding box center [235, 194] width 205 height 18
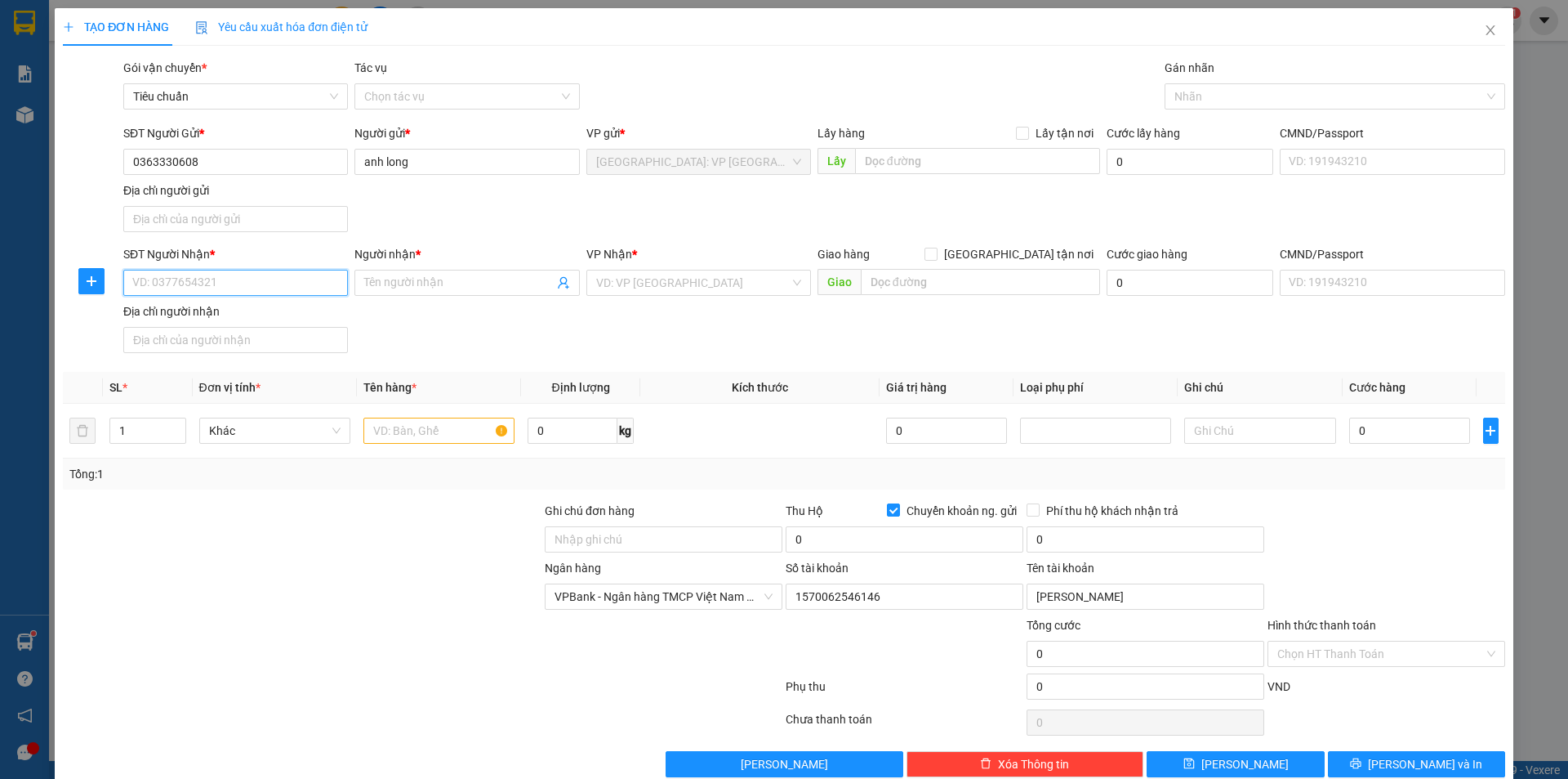
click at [284, 291] on input "SĐT Người Nhận *" at bounding box center [235, 282] width 224 height 26
click at [391, 287] on input "Người nhận *" at bounding box center [458, 282] width 189 height 18
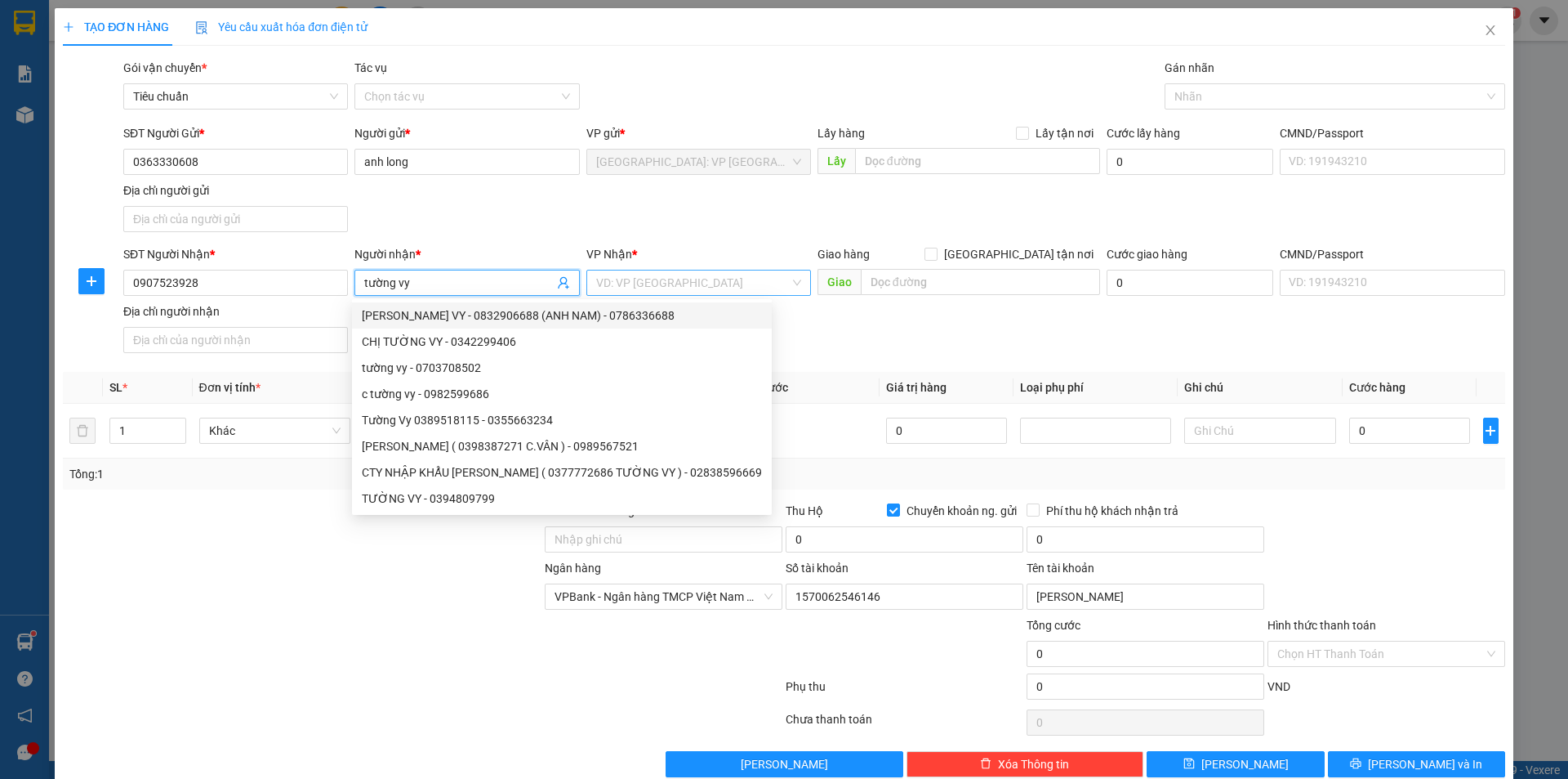
click at [687, 279] on input "search" at bounding box center [693, 282] width 194 height 24
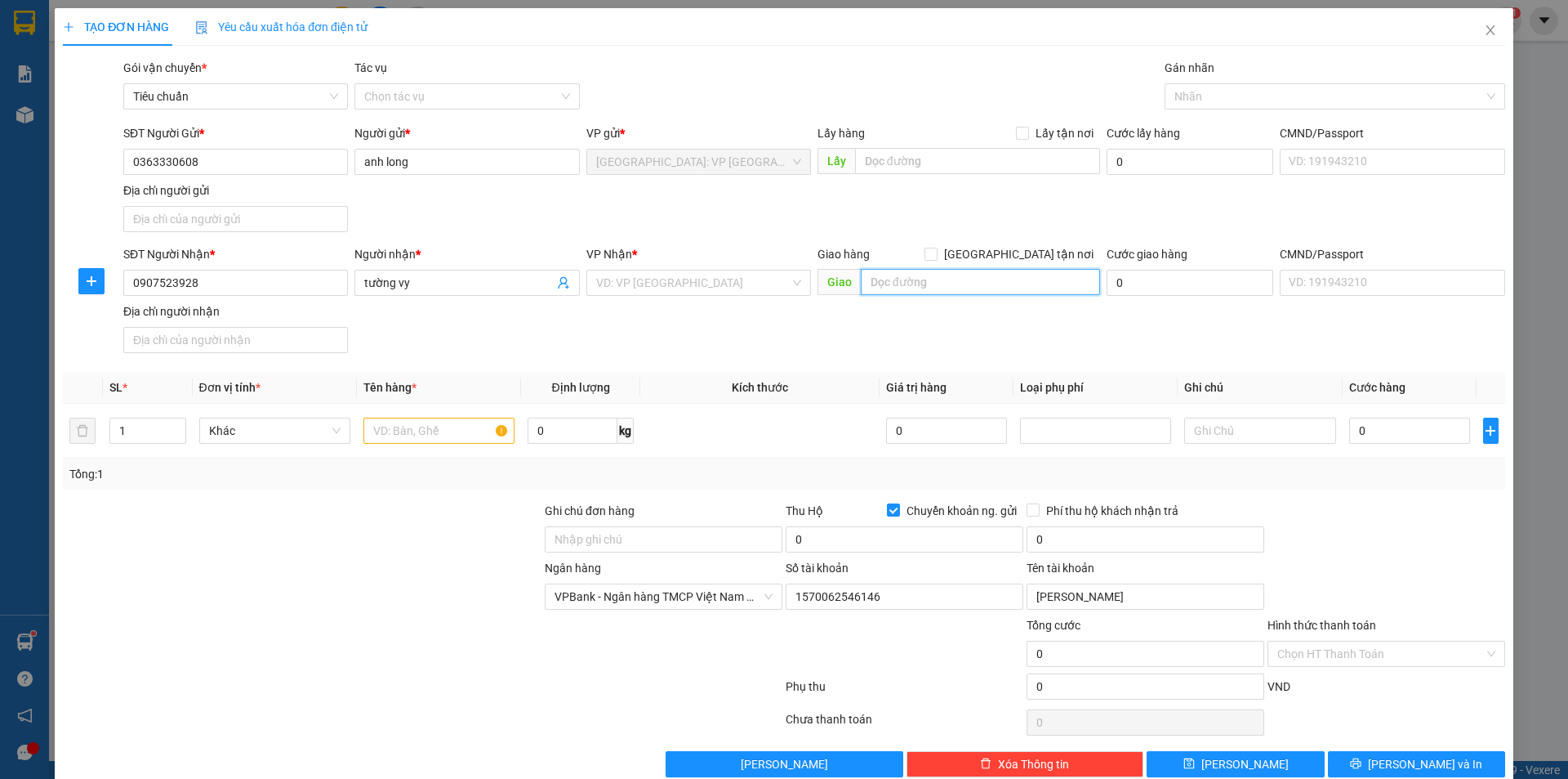
click at [928, 279] on input "text" at bounding box center [980, 281] width 239 height 26
click at [687, 285] on input "search" at bounding box center [693, 282] width 194 height 24
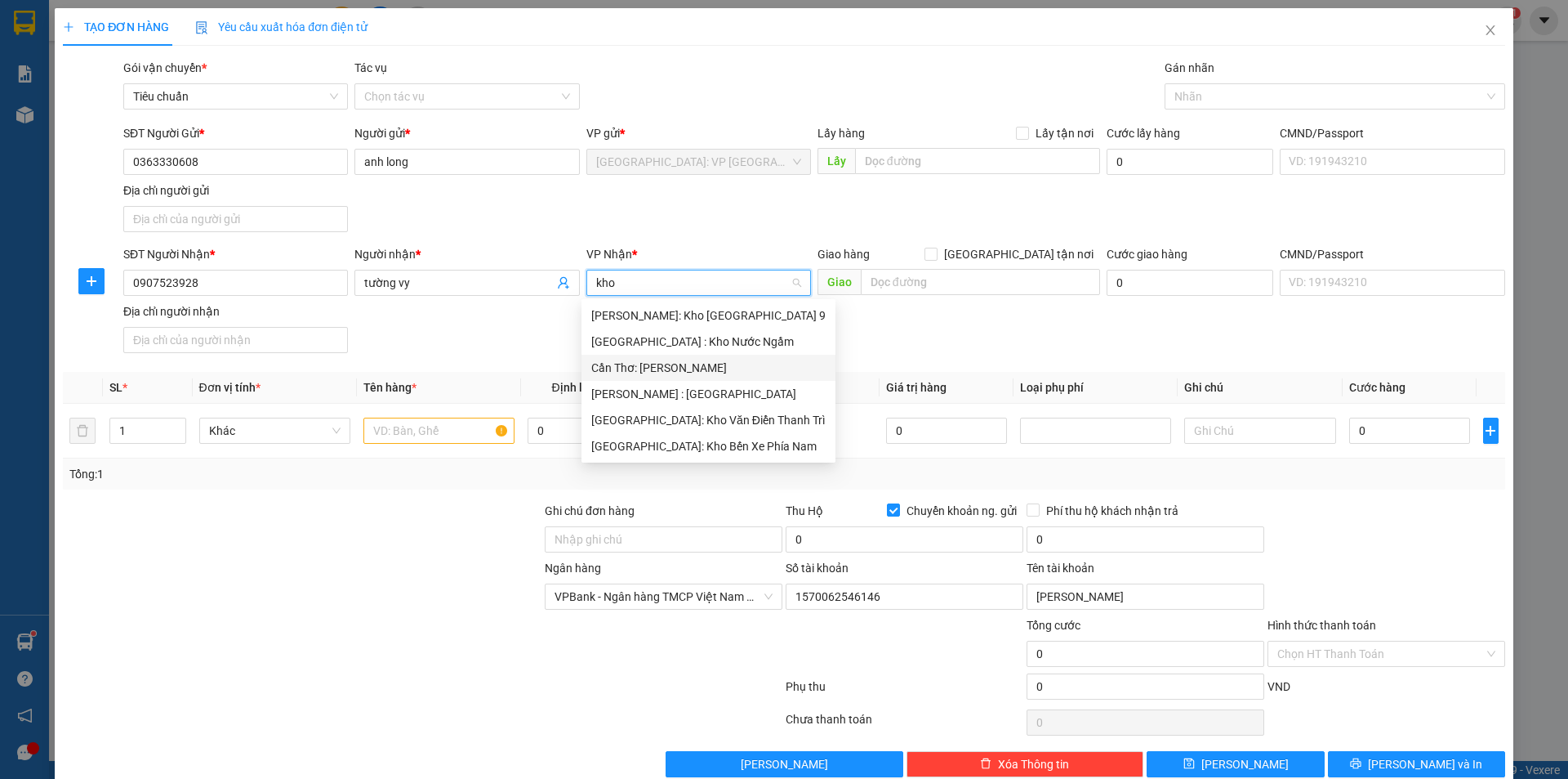
click at [634, 370] on div "Cần Thơ: [PERSON_NAME]" at bounding box center [708, 367] width 234 height 18
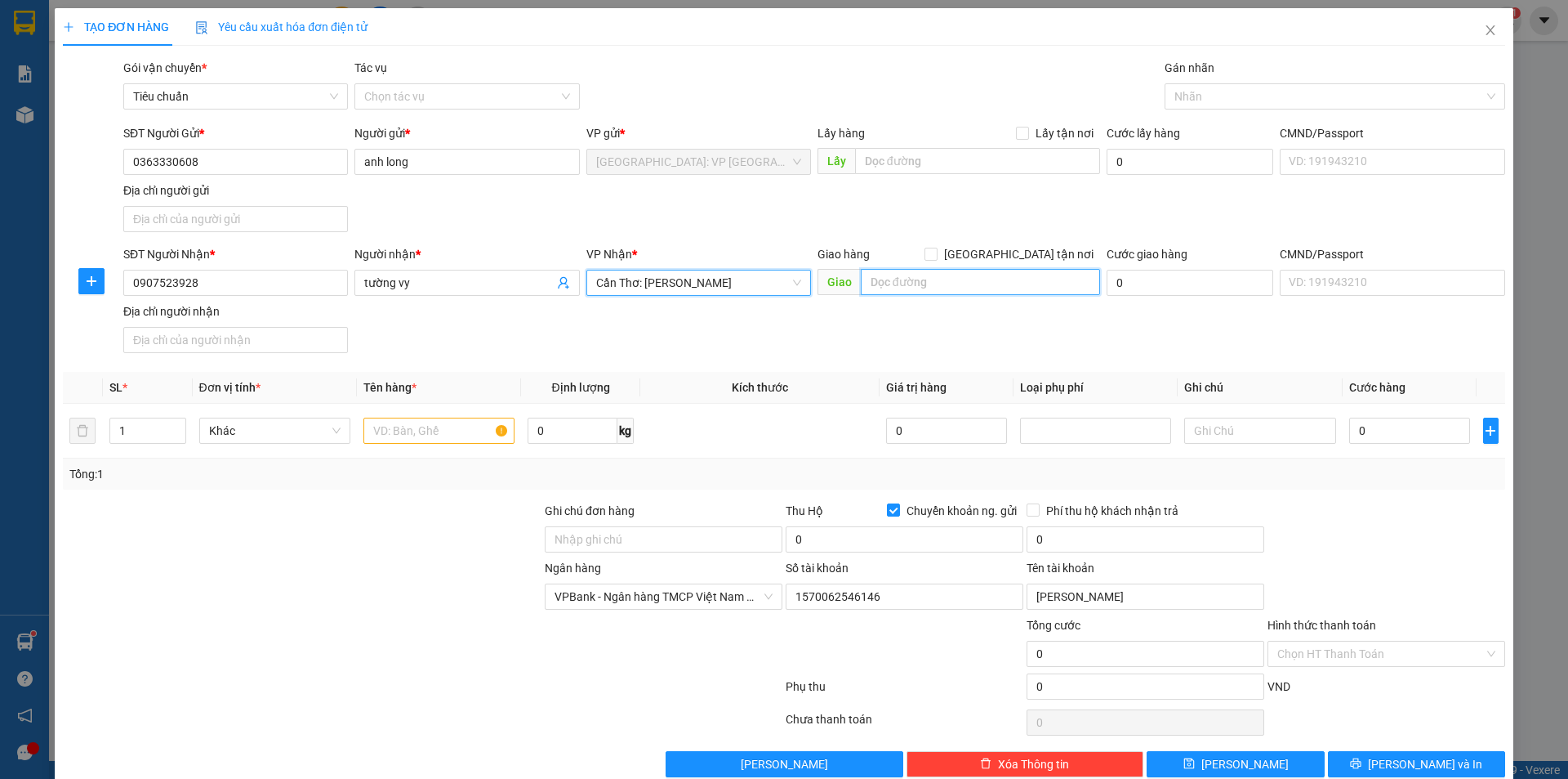
click at [969, 293] on input "text" at bounding box center [980, 281] width 239 height 26
click at [972, 288] on input "text" at bounding box center [980, 281] width 239 height 26
click at [1055, 289] on input "CLB bơi lộn quân khu 9 số 9 nguyễn đệ an hoà bình thuỷ" at bounding box center [980, 281] width 239 height 26
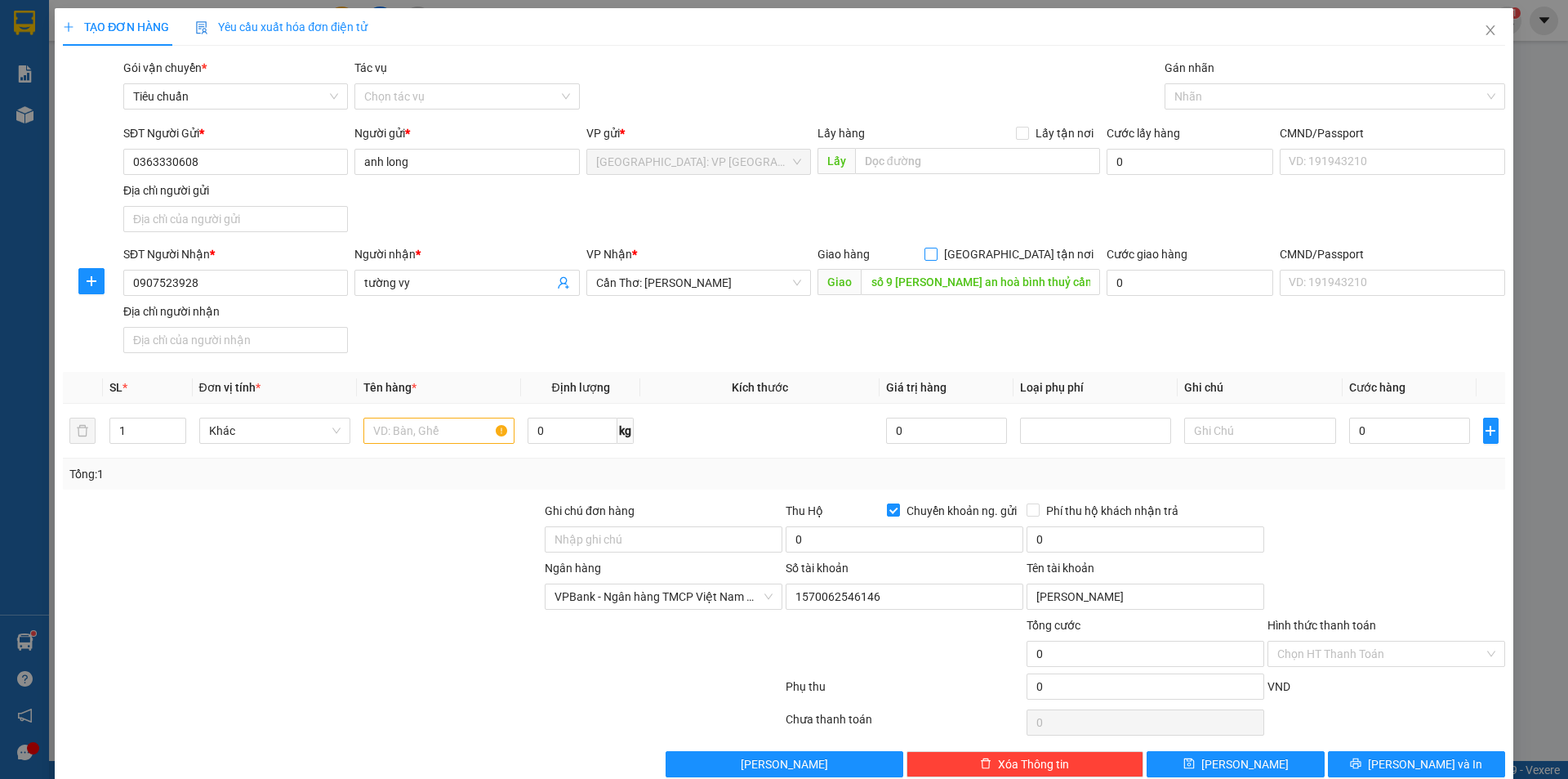
click at [936, 253] on input "[GEOGRAPHIC_DATA] tận nơi" at bounding box center [930, 254] width 12 height 12
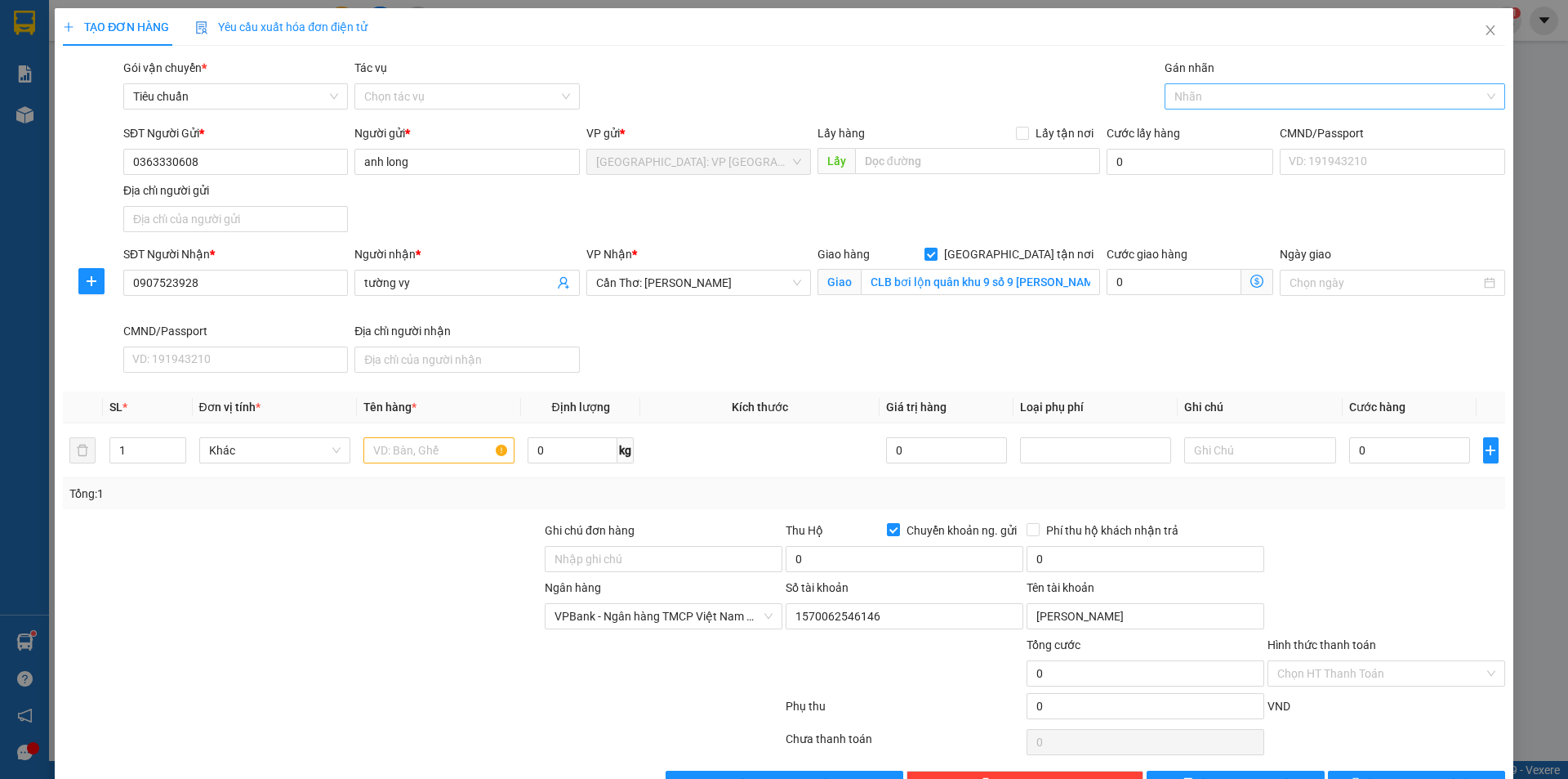
click at [1208, 101] on div at bounding box center [1327, 96] width 316 height 20
click at [1210, 123] on div "[GEOGRAPHIC_DATA] tận nơi" at bounding box center [1324, 129] width 318 height 18
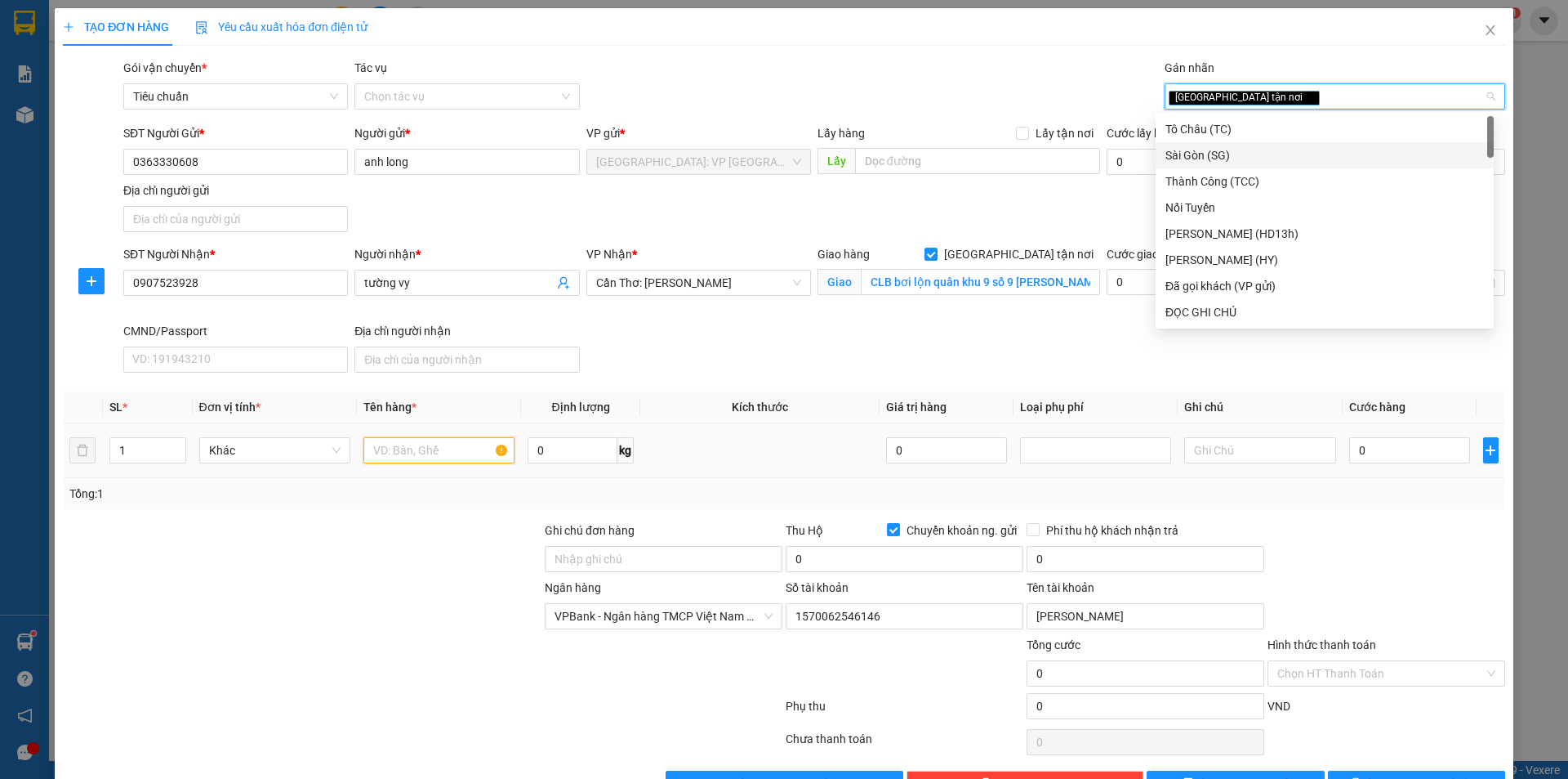
click at [440, 441] on input "text" at bounding box center [439, 450] width 151 height 26
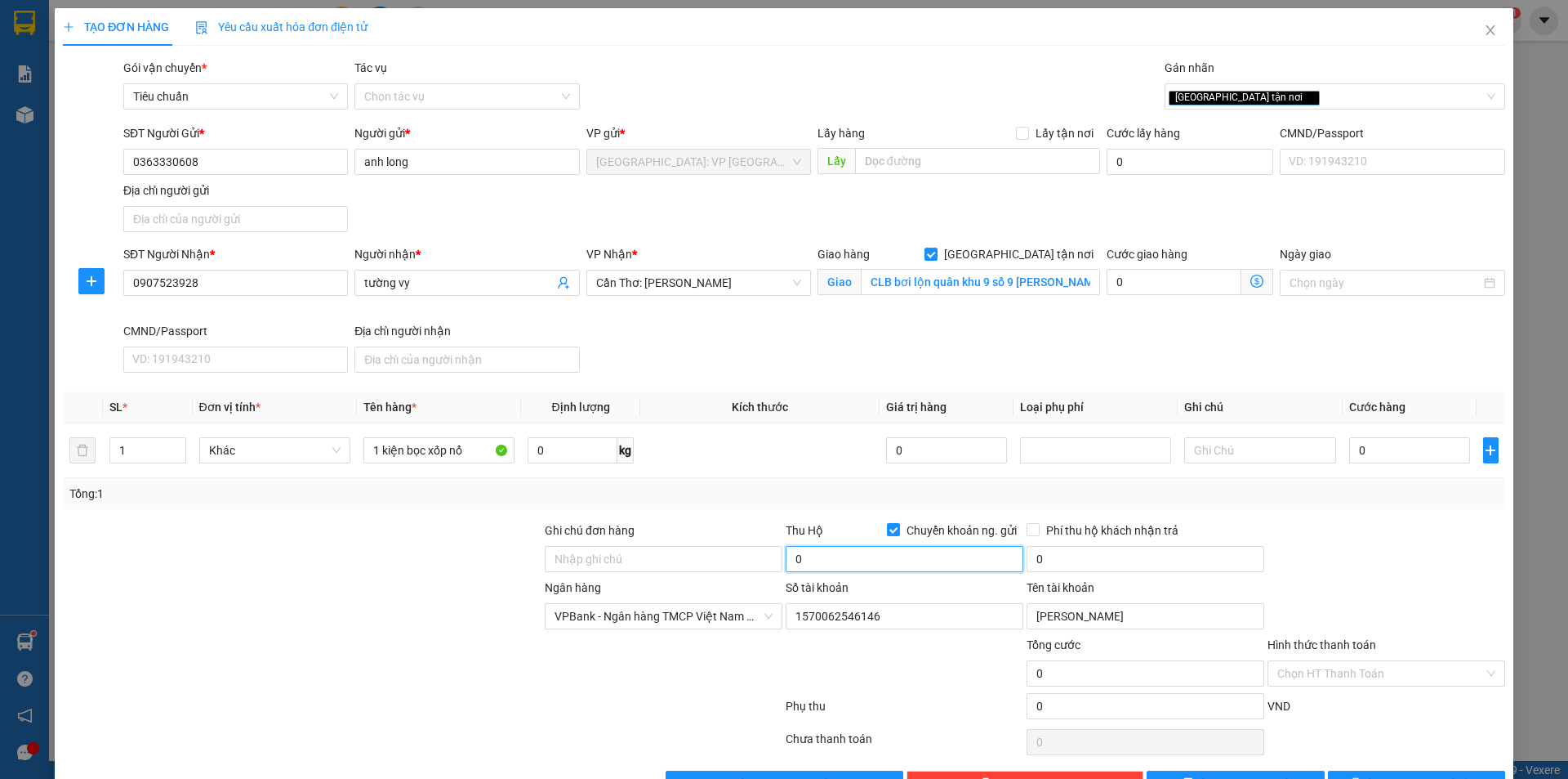
click at [822, 564] on input "0" at bounding box center [904, 559] width 238 height 26
click at [1075, 550] on input "0" at bounding box center [1145, 559] width 238 height 26
click at [1405, 455] on input "0" at bounding box center [1410, 450] width 121 height 26
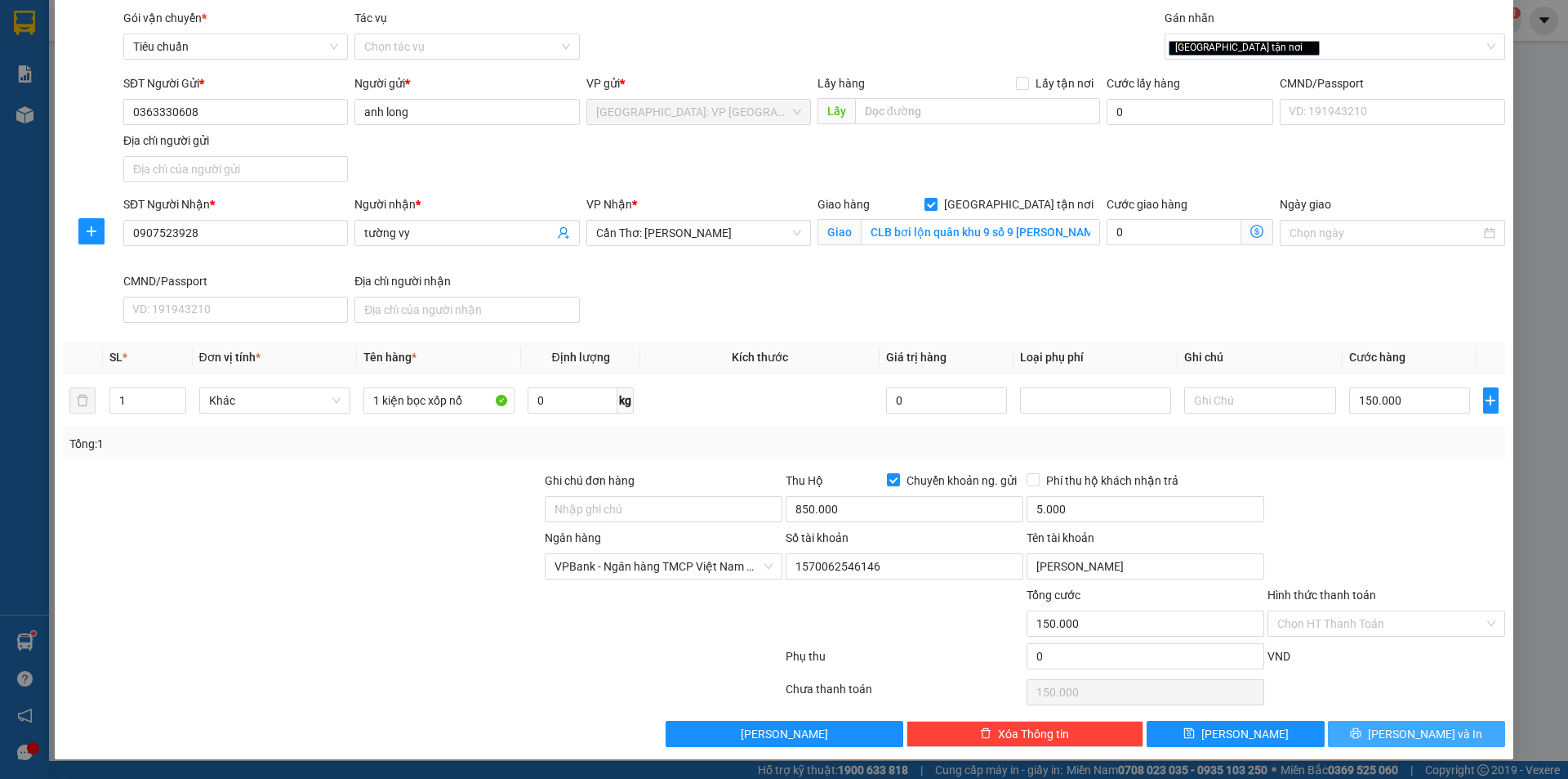
click at [1399, 731] on span "[PERSON_NAME] và In" at bounding box center [1425, 734] width 115 height 18
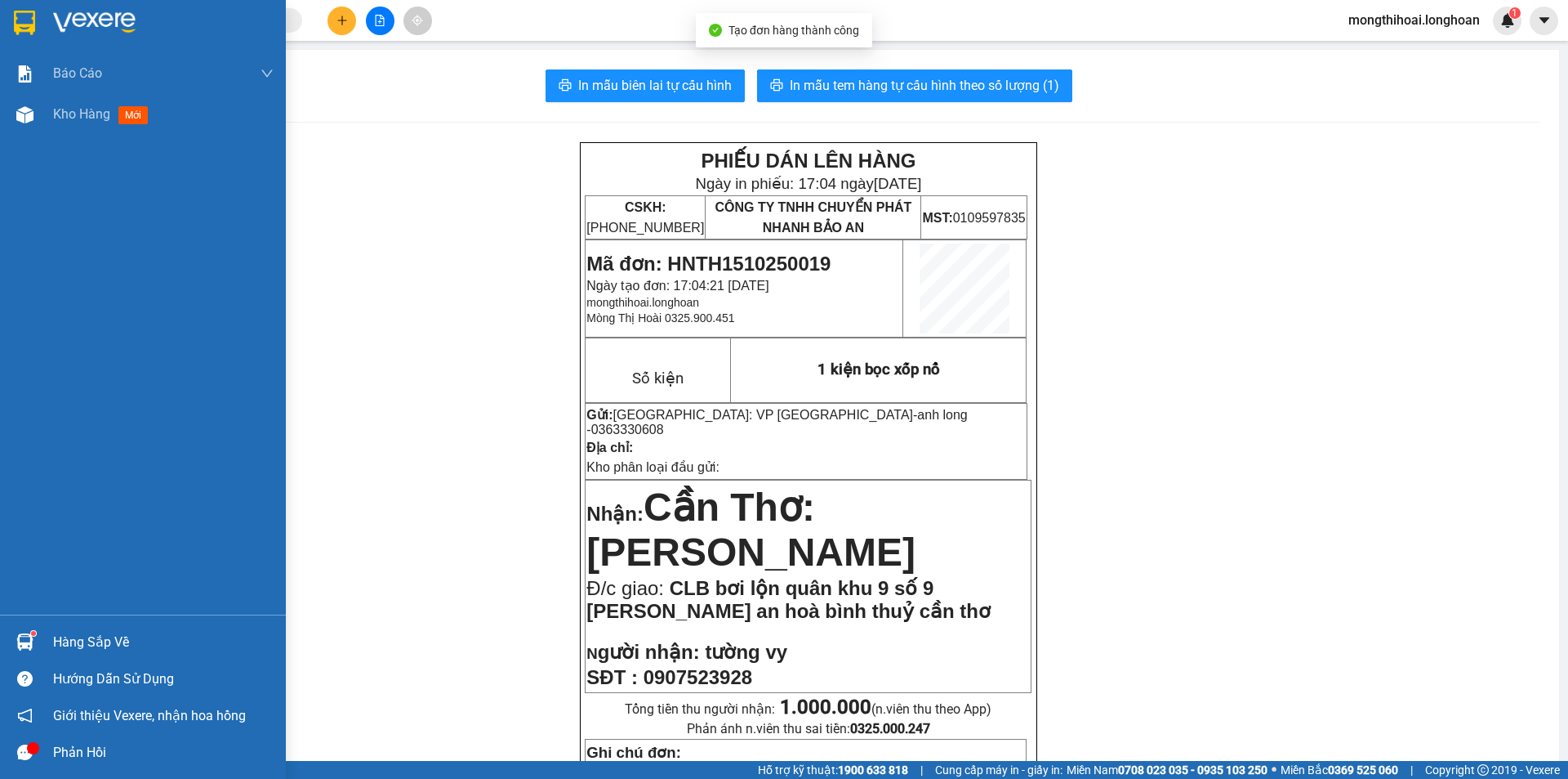
click at [0, 27] on div at bounding box center [143, 26] width 286 height 53
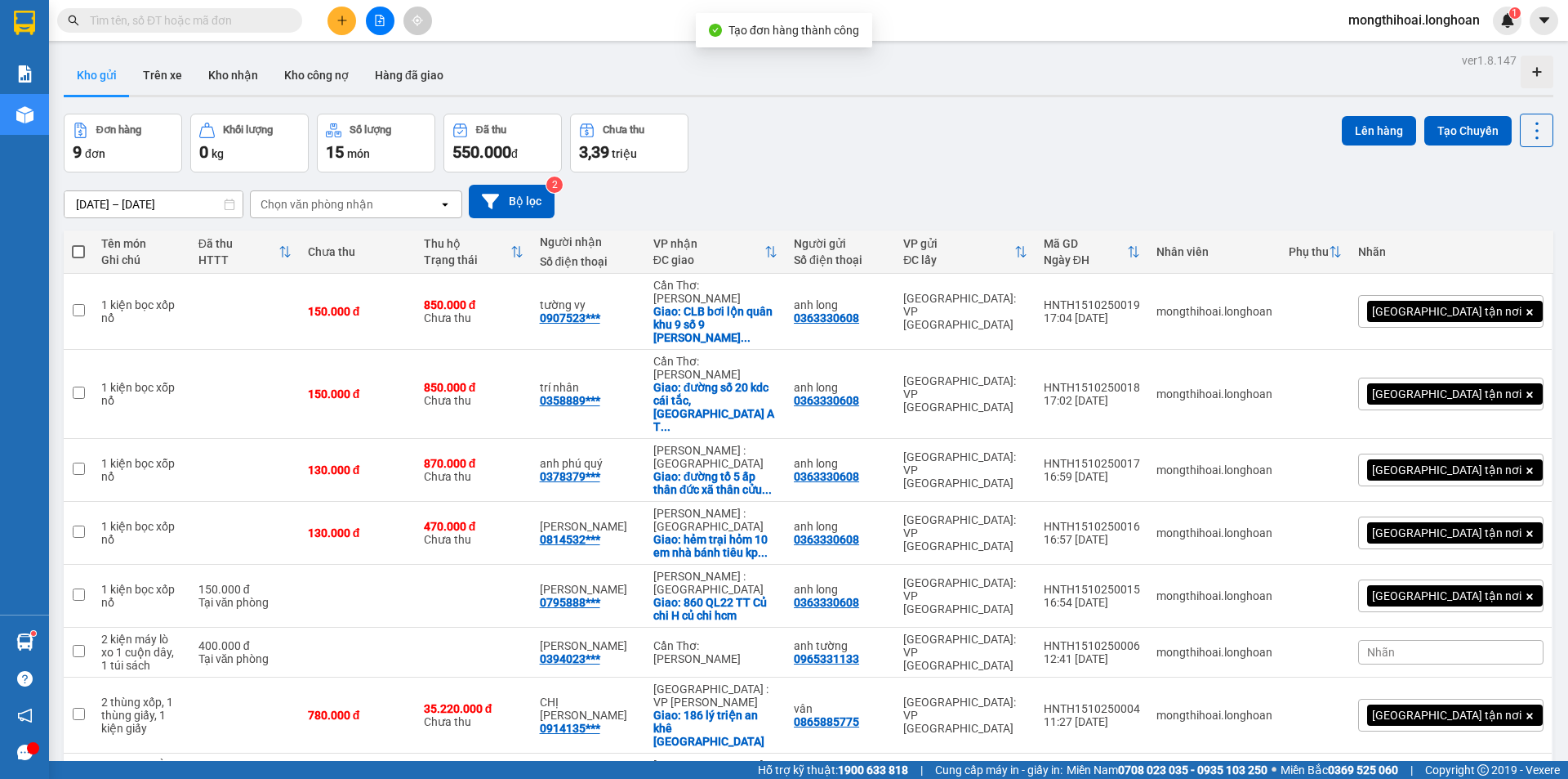
click at [332, 26] on button at bounding box center [341, 21] width 28 height 28
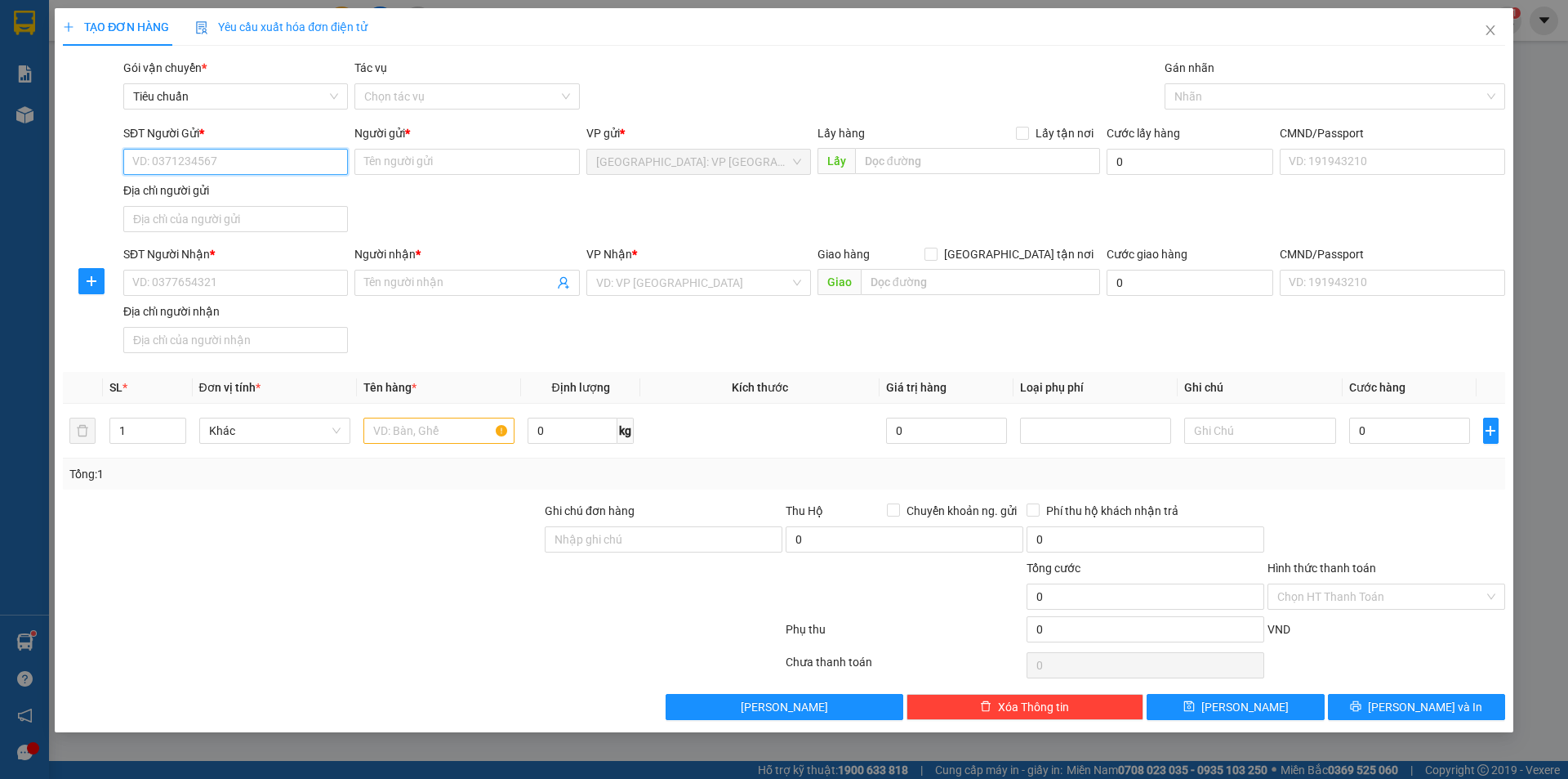
click at [315, 160] on input "SĐT Người Gửi *" at bounding box center [235, 162] width 224 height 26
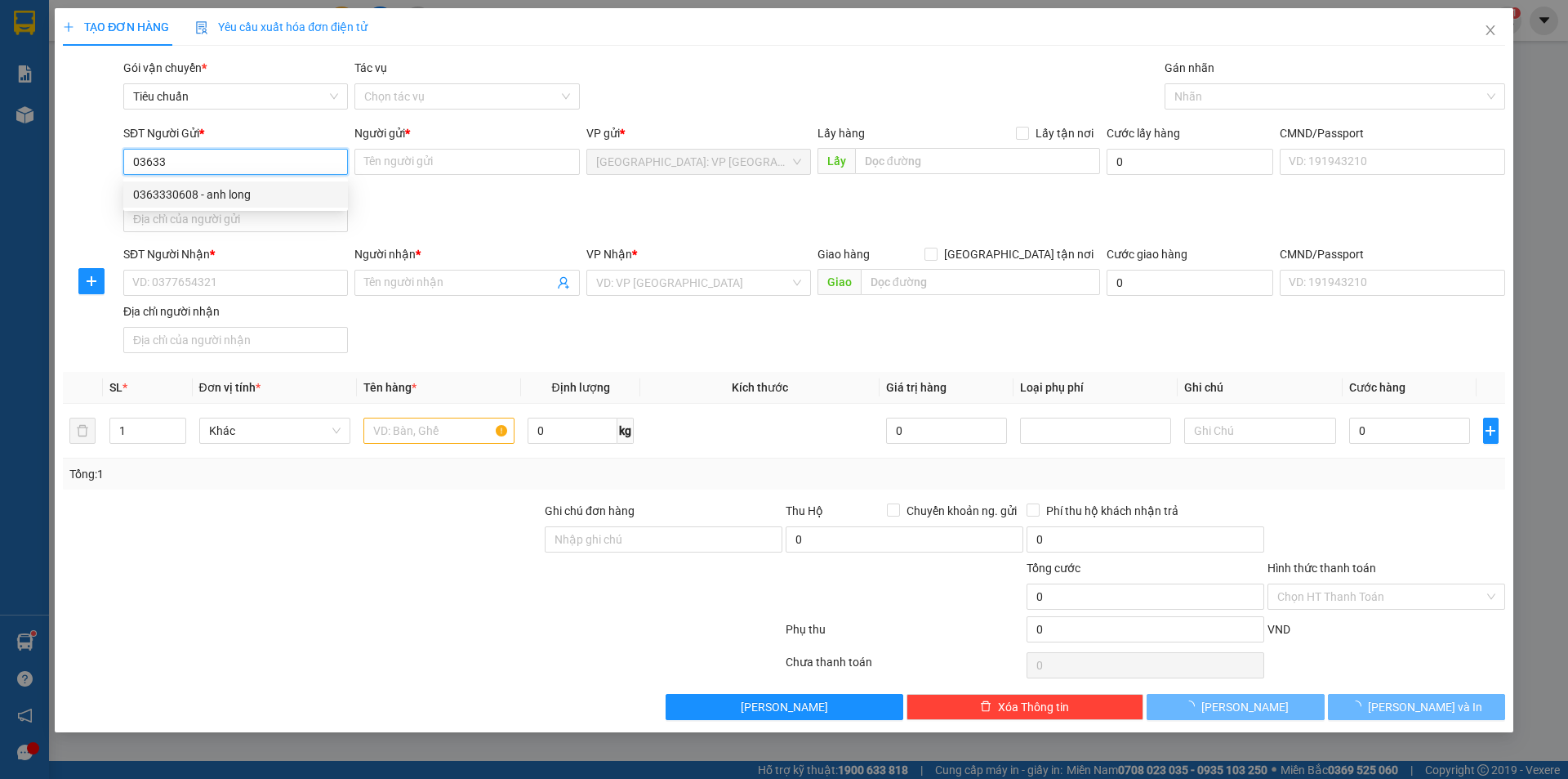
drag, startPoint x: 228, startPoint y: 195, endPoint x: 534, endPoint y: 288, distance: 319.8
click at [229, 196] on div "0363330608 - anh long" at bounding box center [235, 194] width 205 height 18
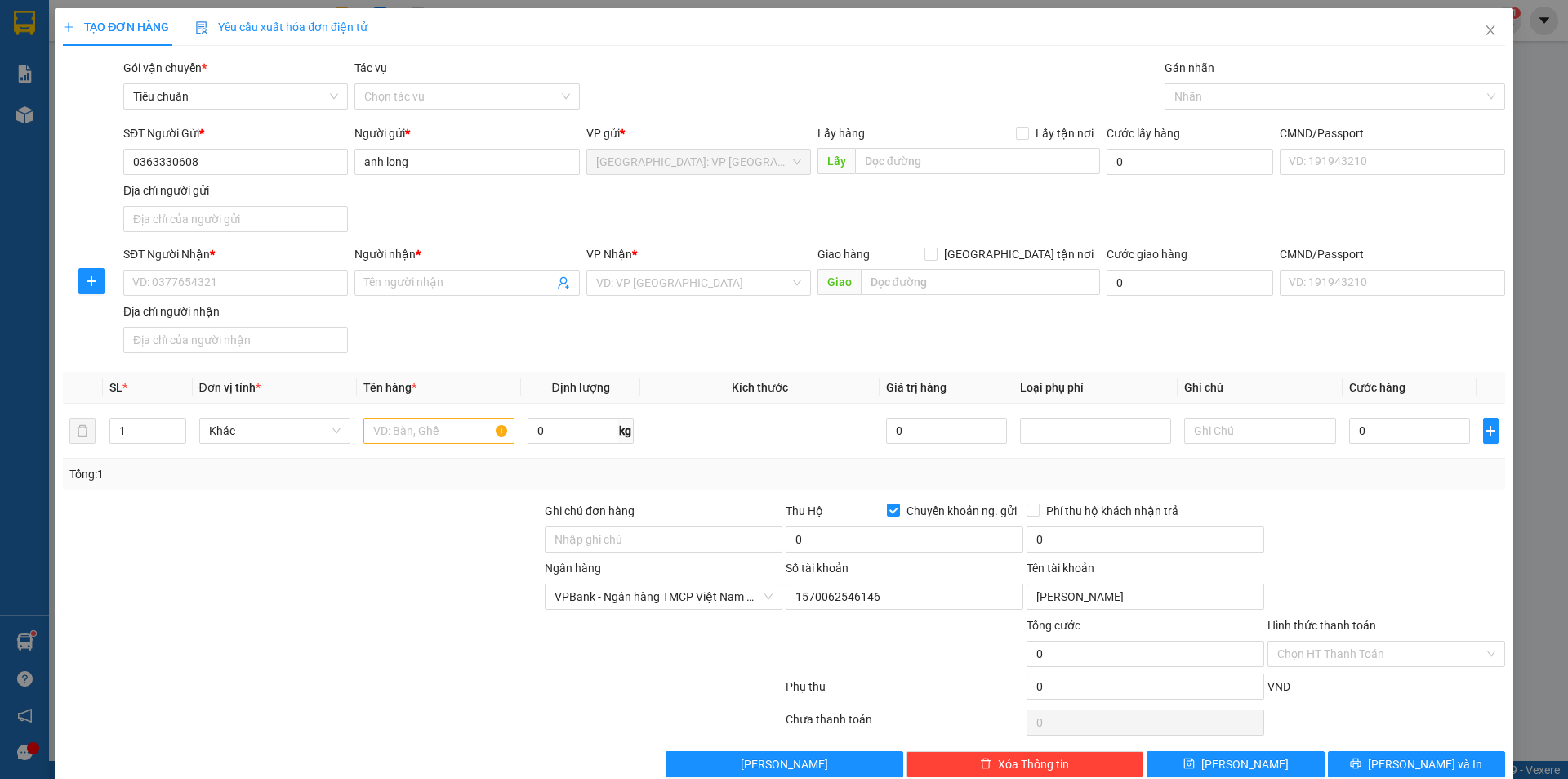
click at [309, 285] on input "SĐT Người Nhận *" at bounding box center [235, 282] width 224 height 26
type input "0328388457"
click at [391, 280] on input "Người nhận *" at bounding box center [458, 282] width 189 height 18
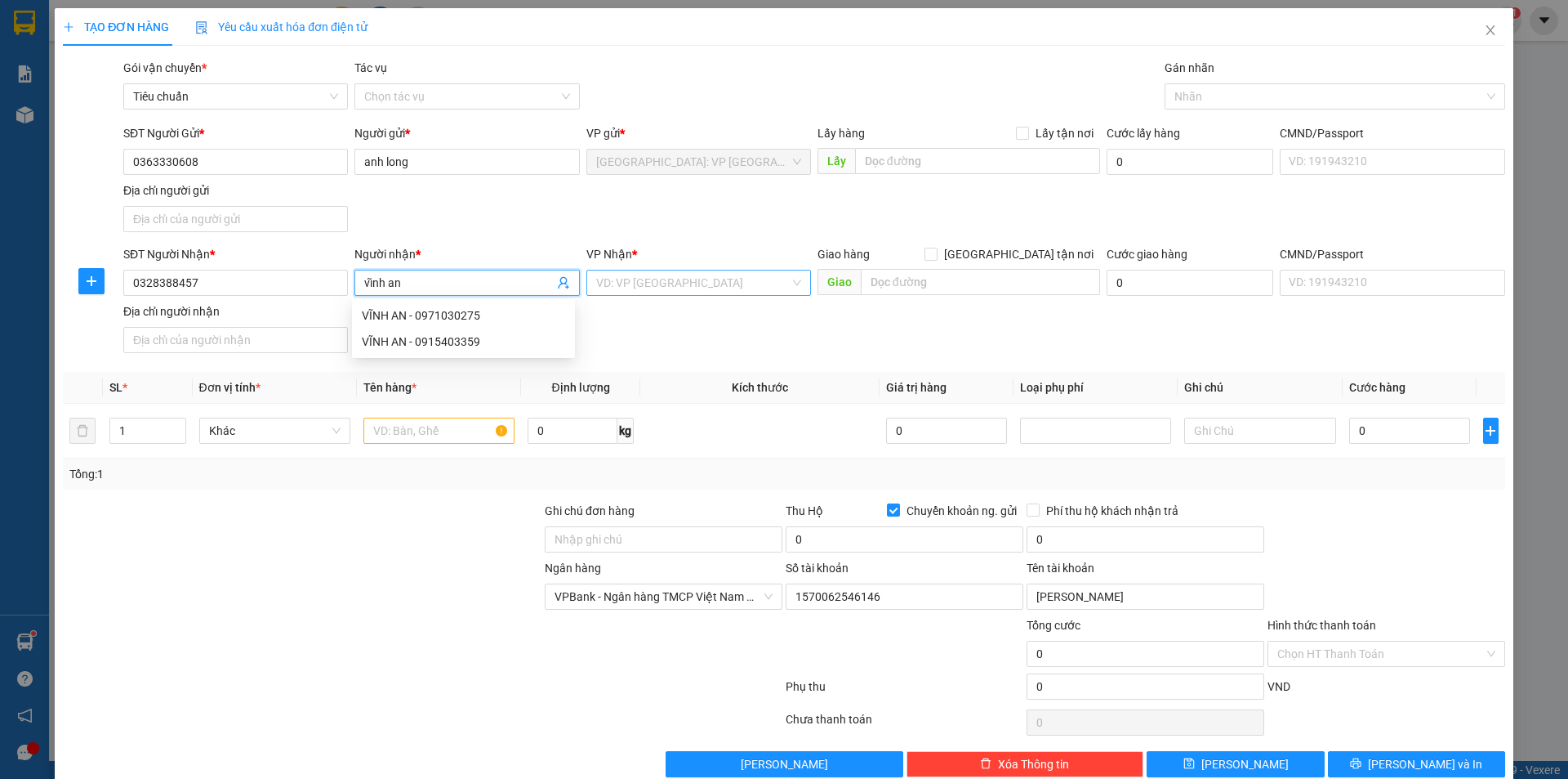
type input "vĩnh an"
click at [642, 289] on input "search" at bounding box center [693, 282] width 194 height 24
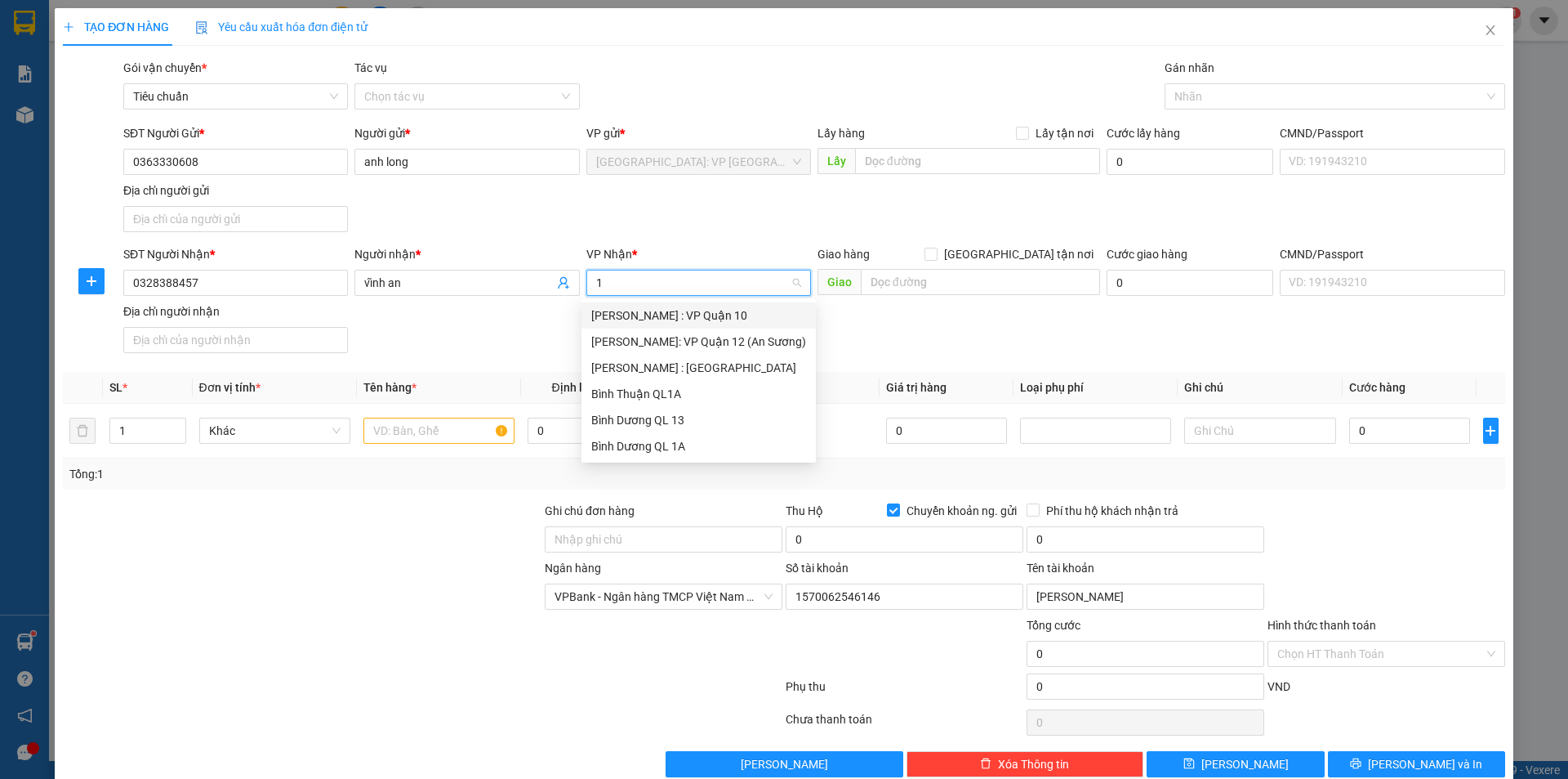
type input "12"
click at [693, 313] on div "[PERSON_NAME]: VP Quận 12 (An Sương)" at bounding box center [698, 316] width 214 height 18
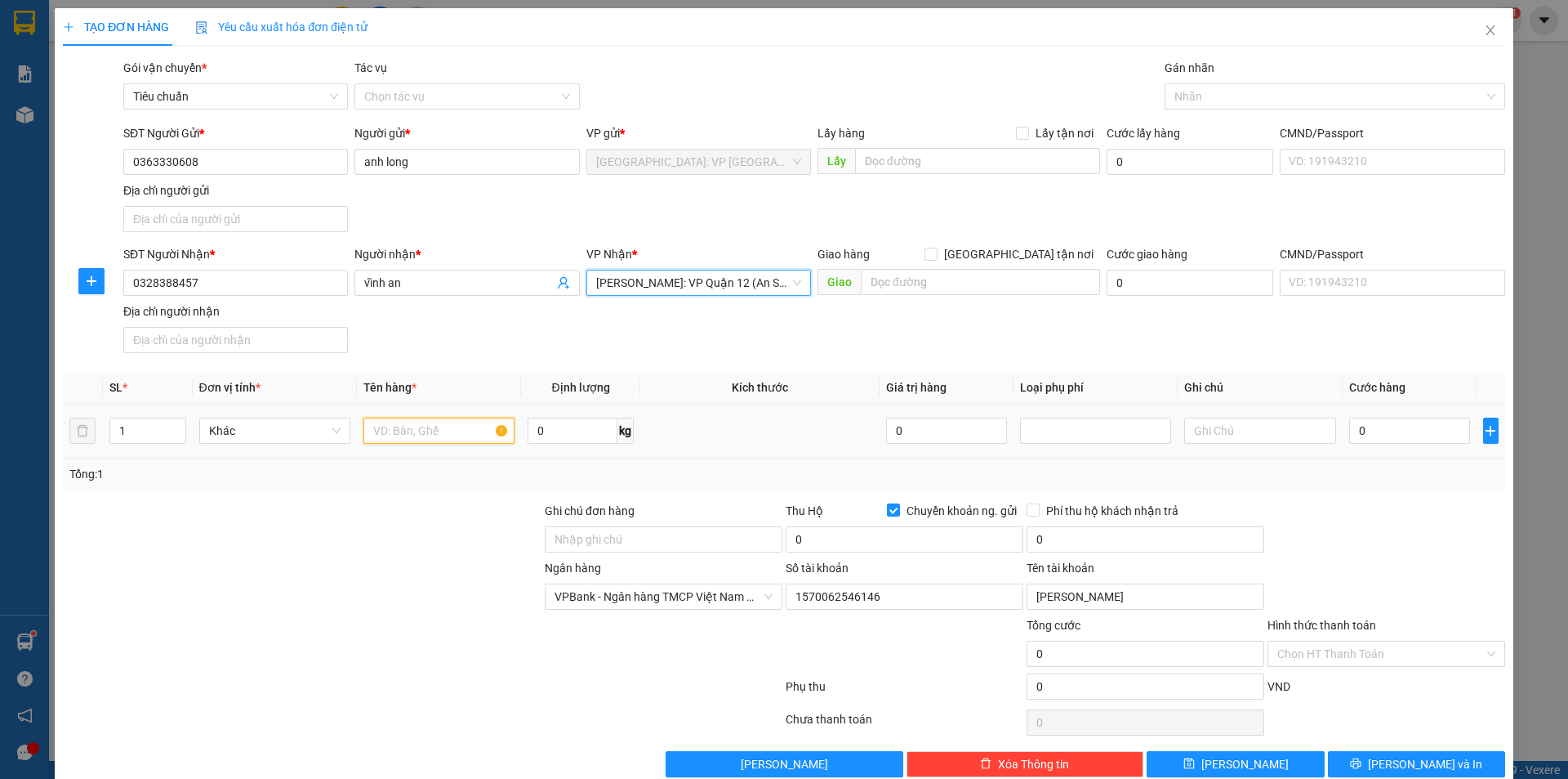
click at [416, 437] on input "text" at bounding box center [439, 430] width 151 height 26
click at [691, 281] on span "[PERSON_NAME]: VP Quận 12 (An Sương)" at bounding box center [698, 282] width 205 height 24
type input "12"
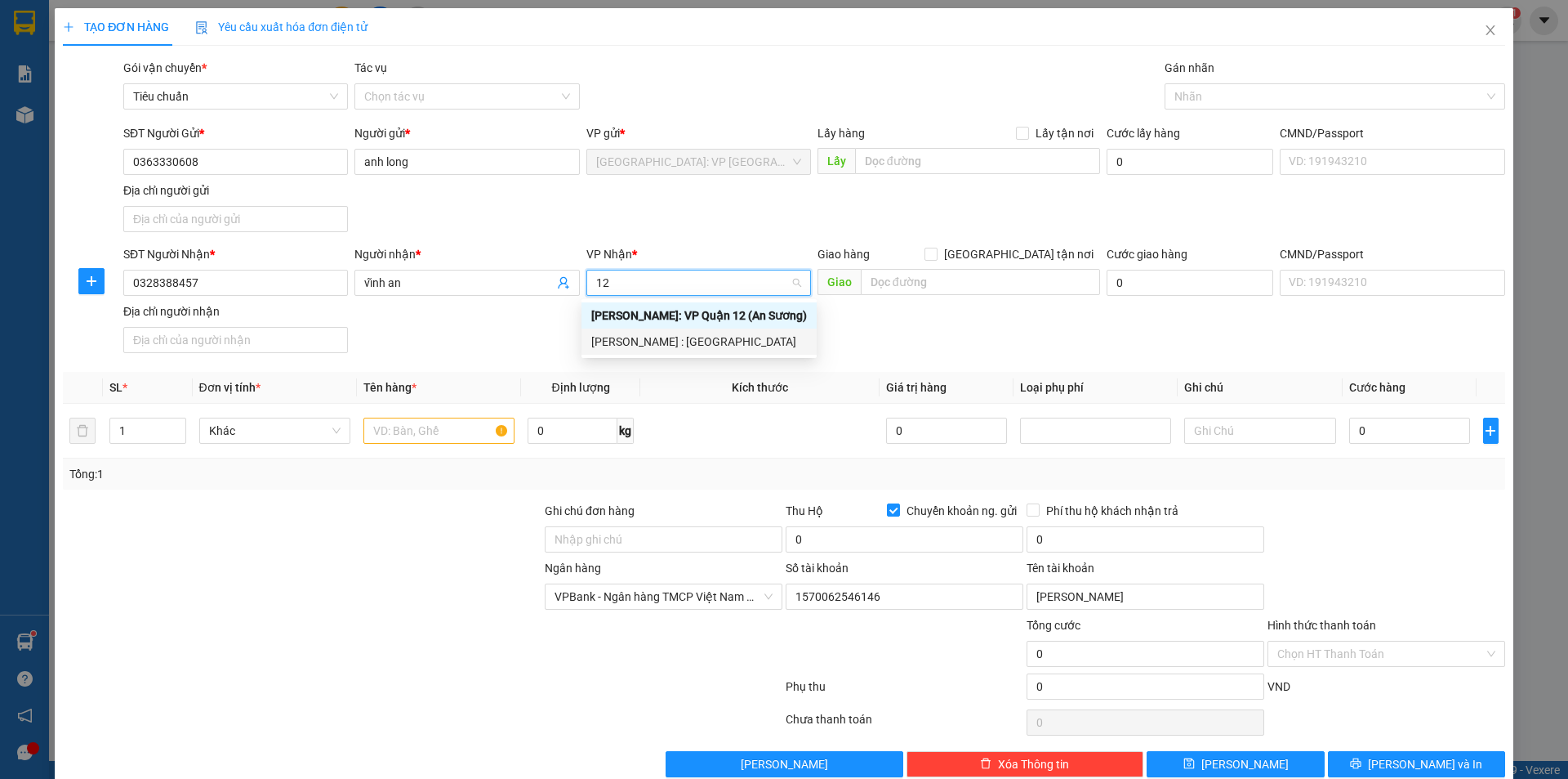
click at [693, 339] on div "[PERSON_NAME] : [GEOGRAPHIC_DATA]" at bounding box center [699, 341] width 215 height 18
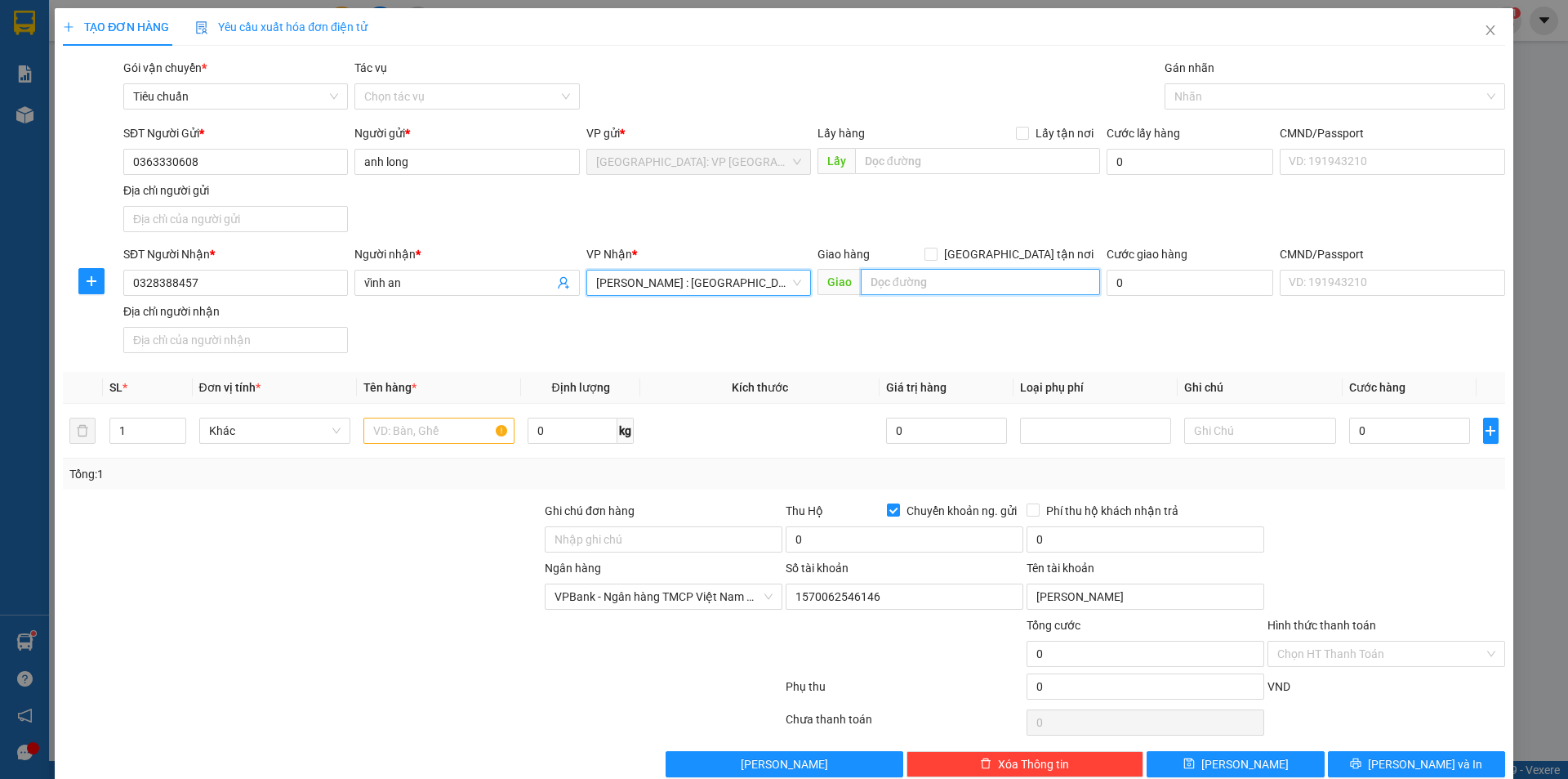
click at [948, 280] on input "text" at bounding box center [980, 281] width 239 height 26
type input "6"
click at [1033, 278] on input "6/33/5 đường vườn lài kp1 ( tạm hoá thuỳ" at bounding box center [980, 281] width 239 height 26
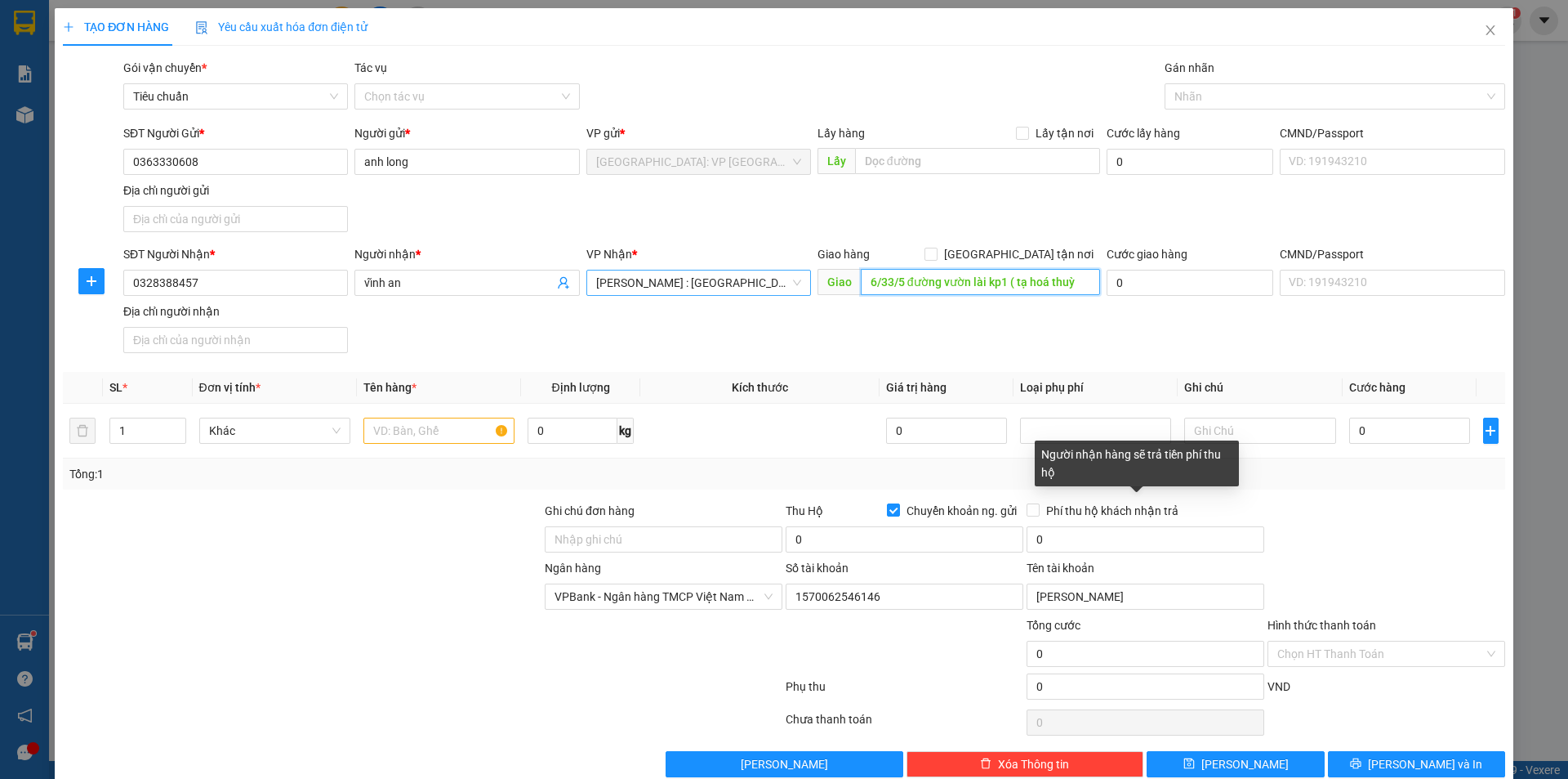
scroll to position [0, 0]
click at [1085, 285] on input "6/33/5 đường vườn lài kp1 ( tạp hoá thuỳ" at bounding box center [980, 281] width 239 height 26
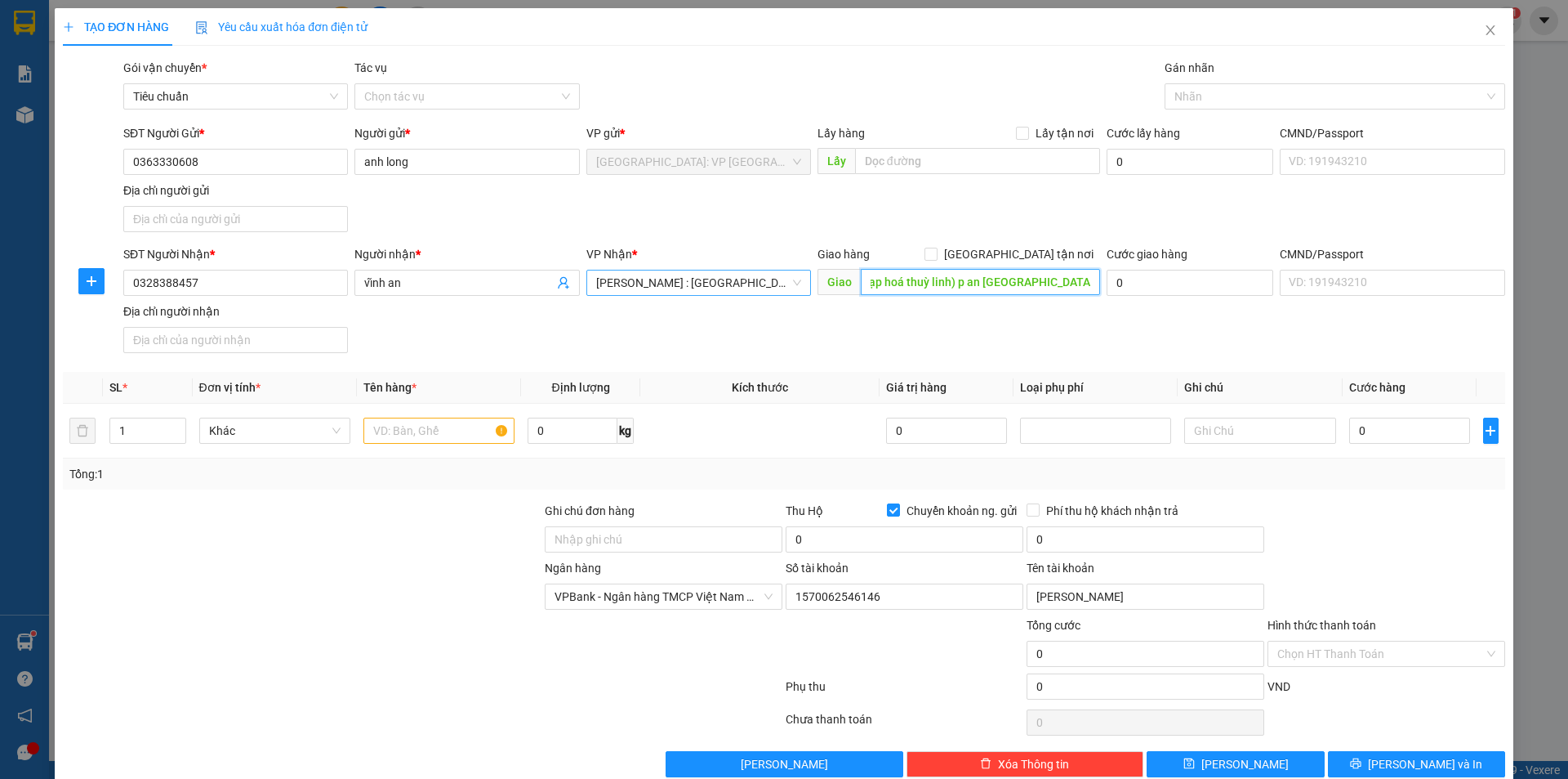
scroll to position [0, 155]
type input "6/33/5 đường vườn lài kp1 ( tạp hoá thuỳ linh) p an [GEOGRAPHIC_DATA] q12 hcm"
click at [938, 252] on span at bounding box center [930, 254] width 13 height 13
click at [936, 252] on input "[GEOGRAPHIC_DATA] tận nơi" at bounding box center [930, 254] width 12 height 12
checkbox input "true"
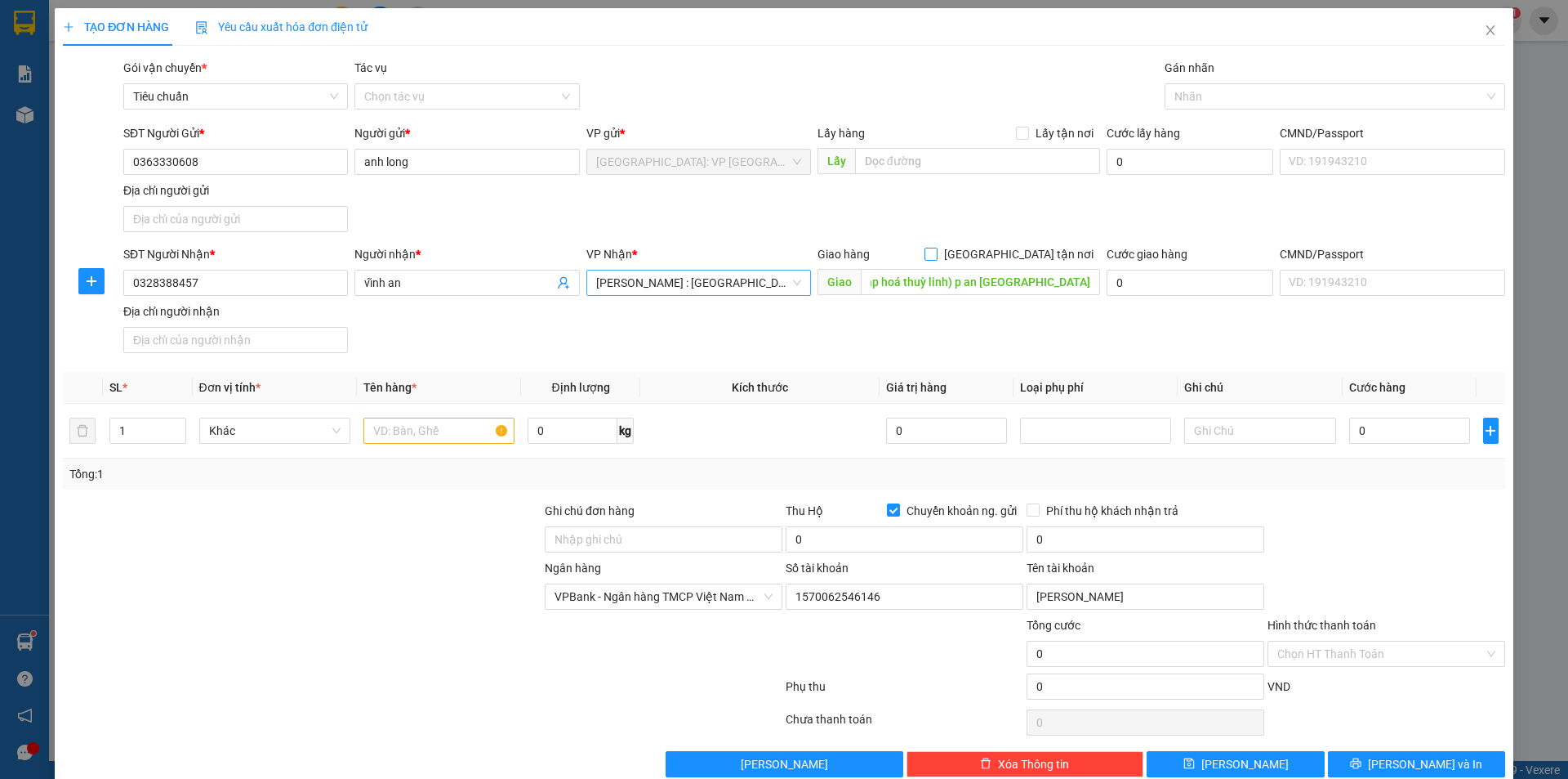
scroll to position [0, 0]
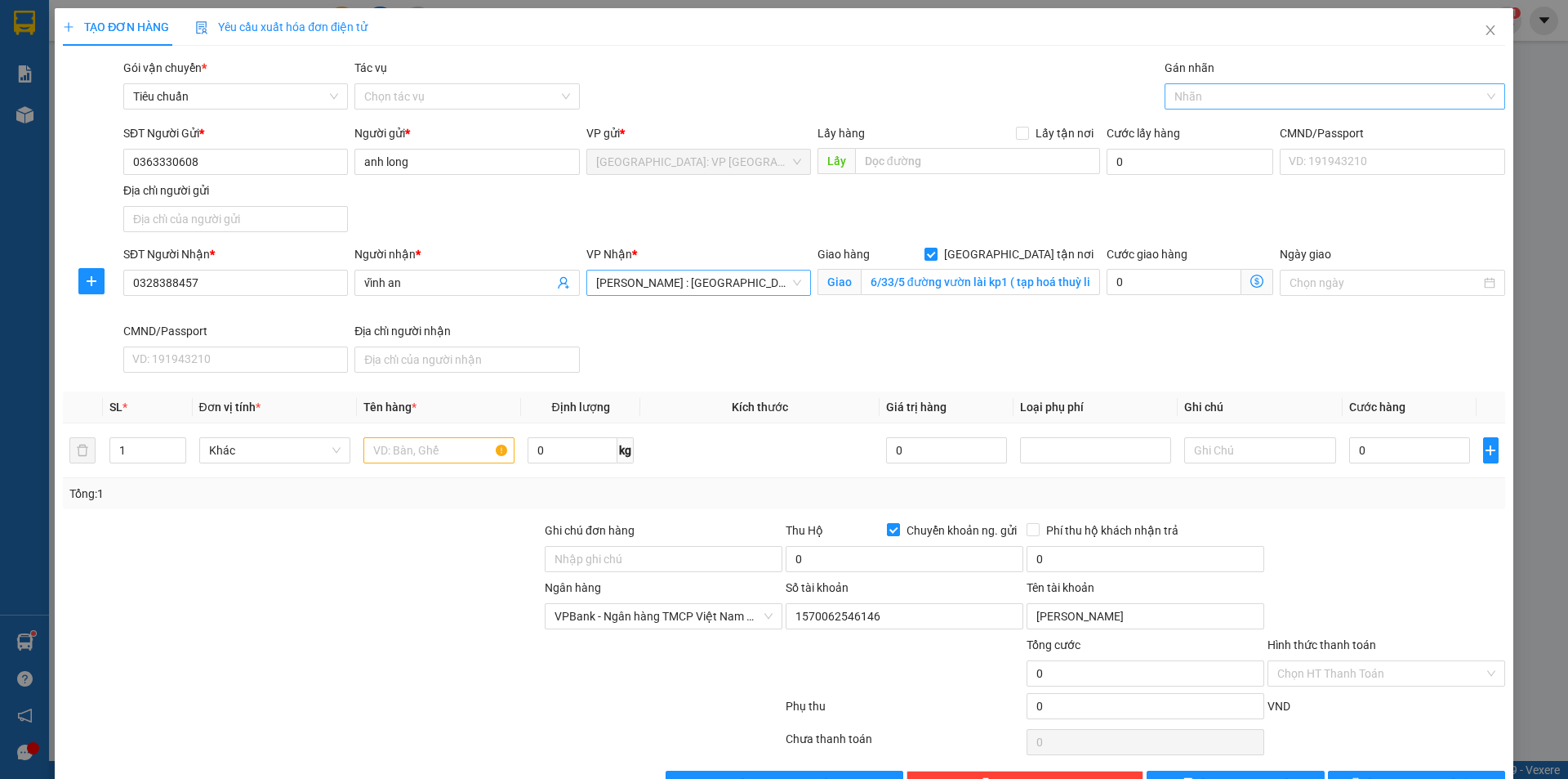
click at [1199, 91] on div at bounding box center [1327, 96] width 316 height 20
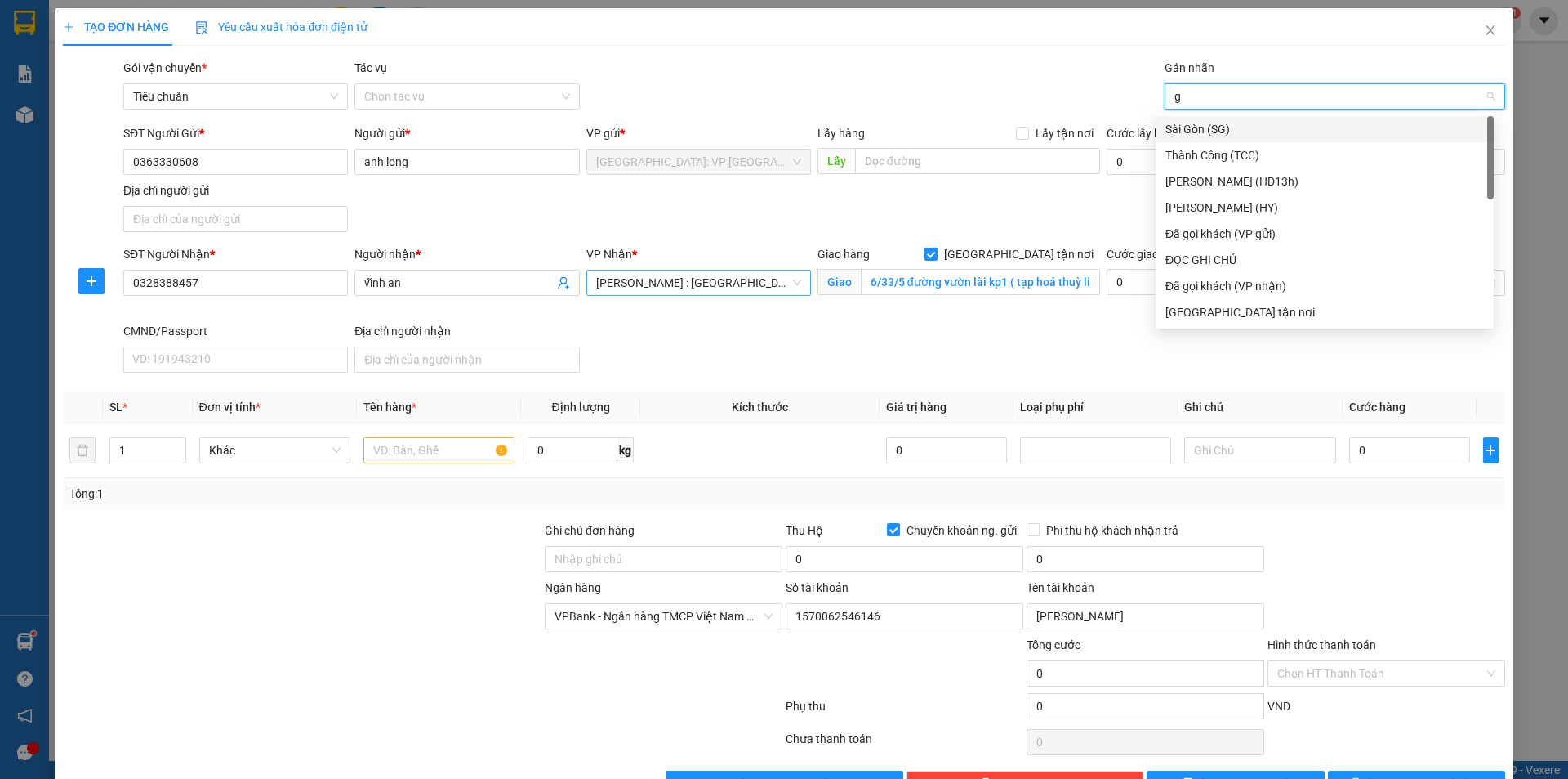
type input "gi"
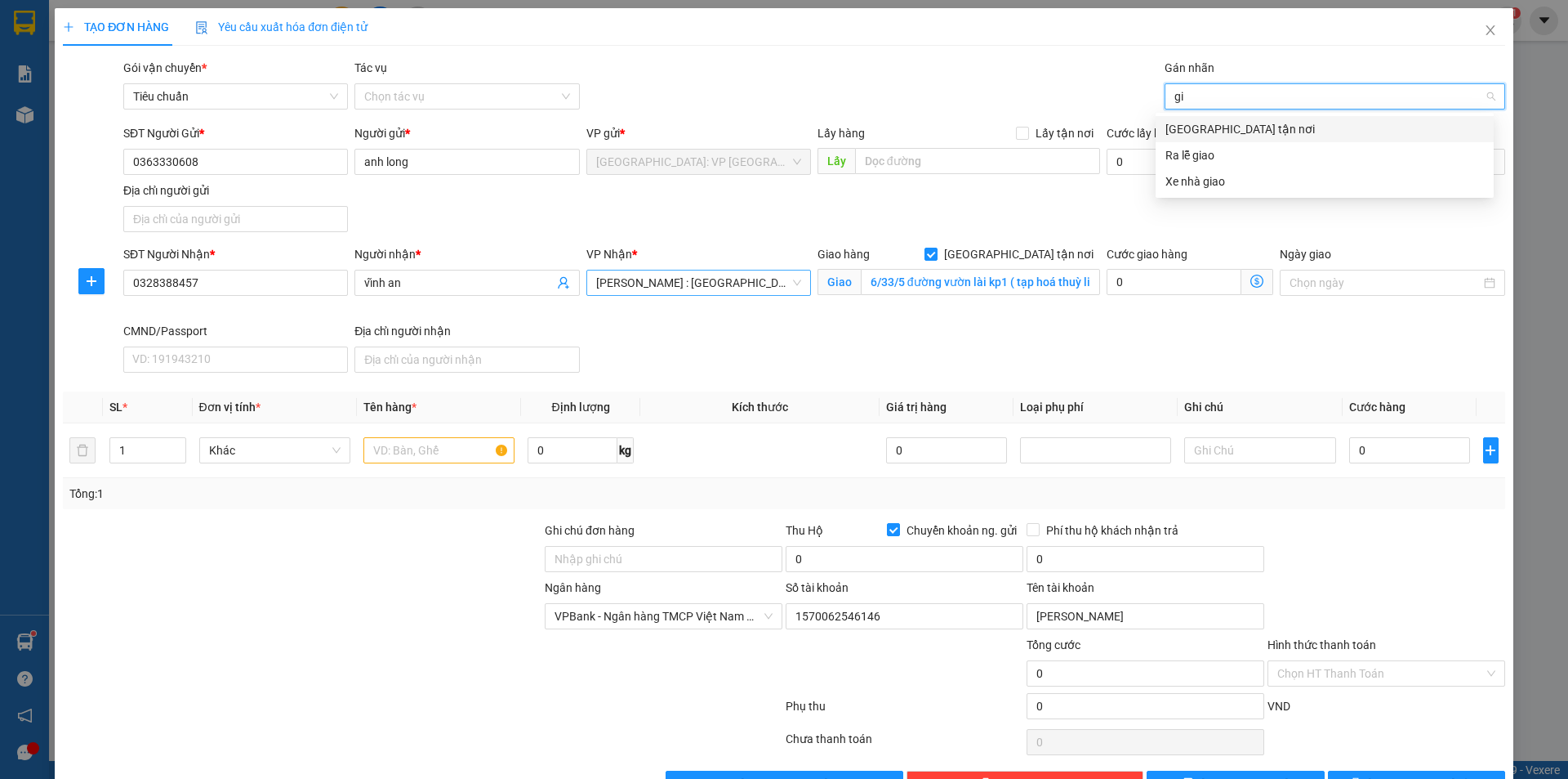
click at [1206, 125] on div "[GEOGRAPHIC_DATA] tận nơi" at bounding box center [1324, 129] width 318 height 18
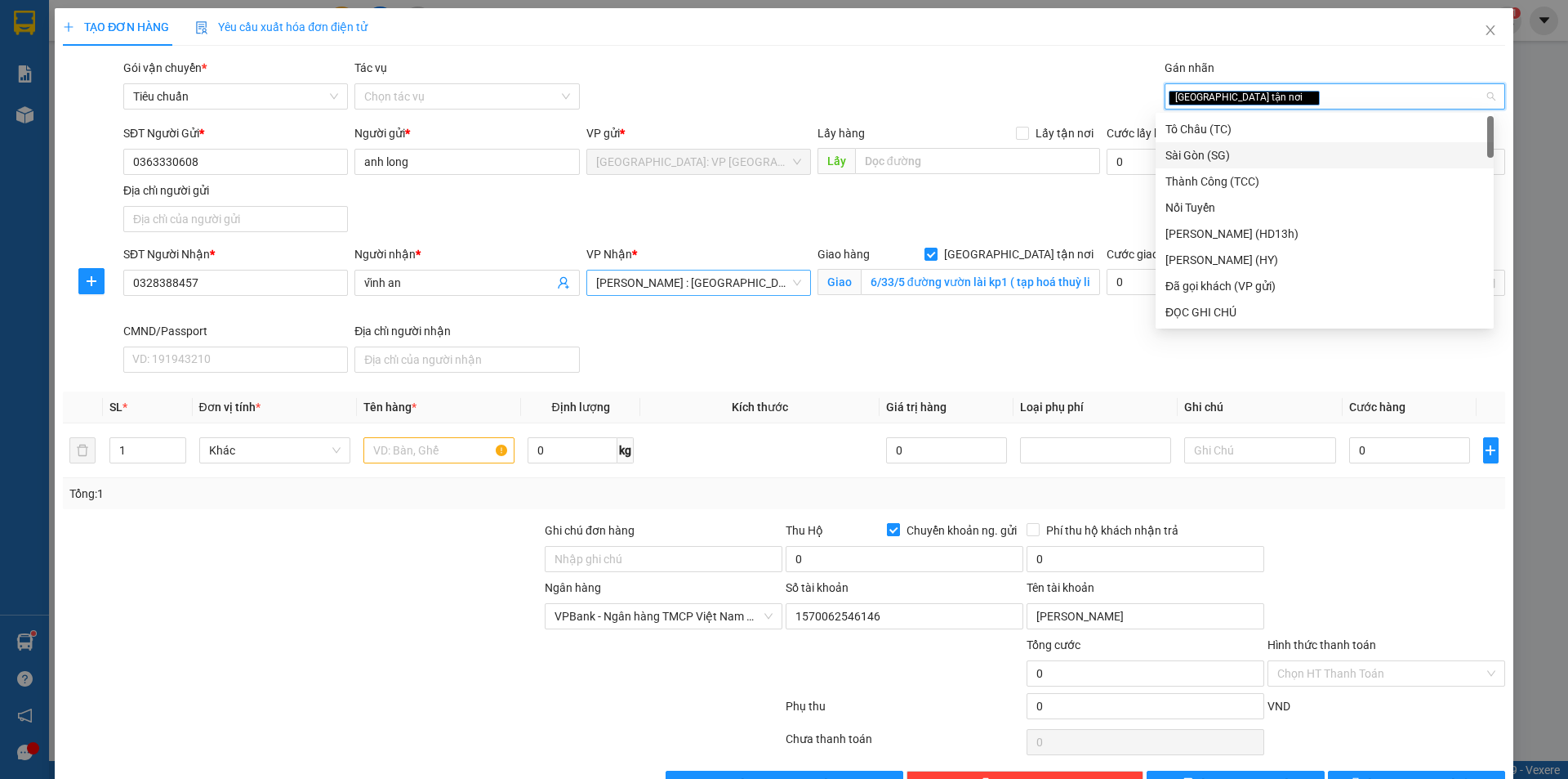
drag, startPoint x: 885, startPoint y: 524, endPoint x: 1148, endPoint y: 513, distance: 263.2
click at [887, 524] on input "Chuyển khoản ng. gửi" at bounding box center [893, 529] width 12 height 12
checkbox input "false"
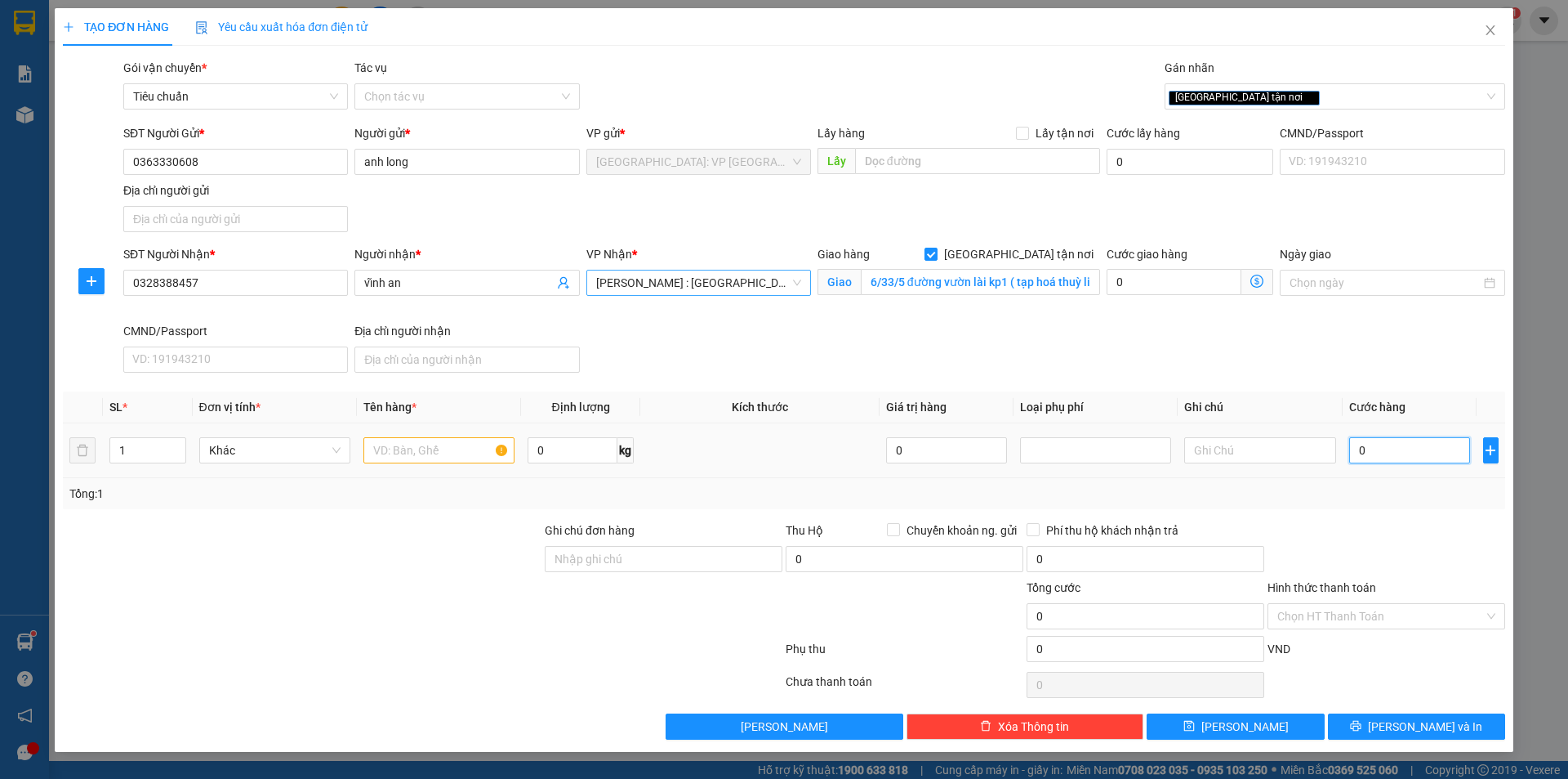
click at [1415, 456] on input "0" at bounding box center [1410, 450] width 121 height 26
type input "1"
type input "10"
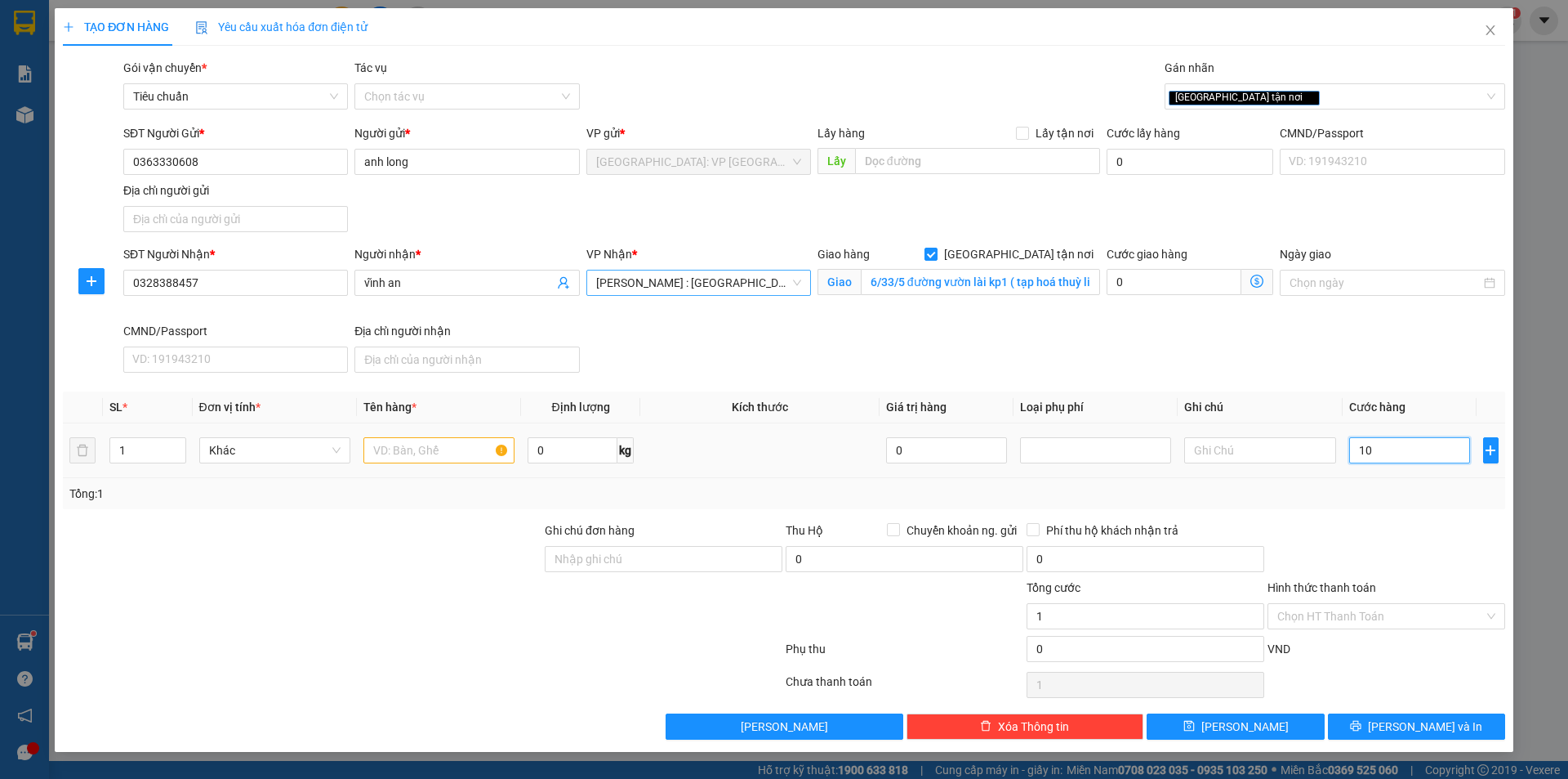
type input "10"
type input "100"
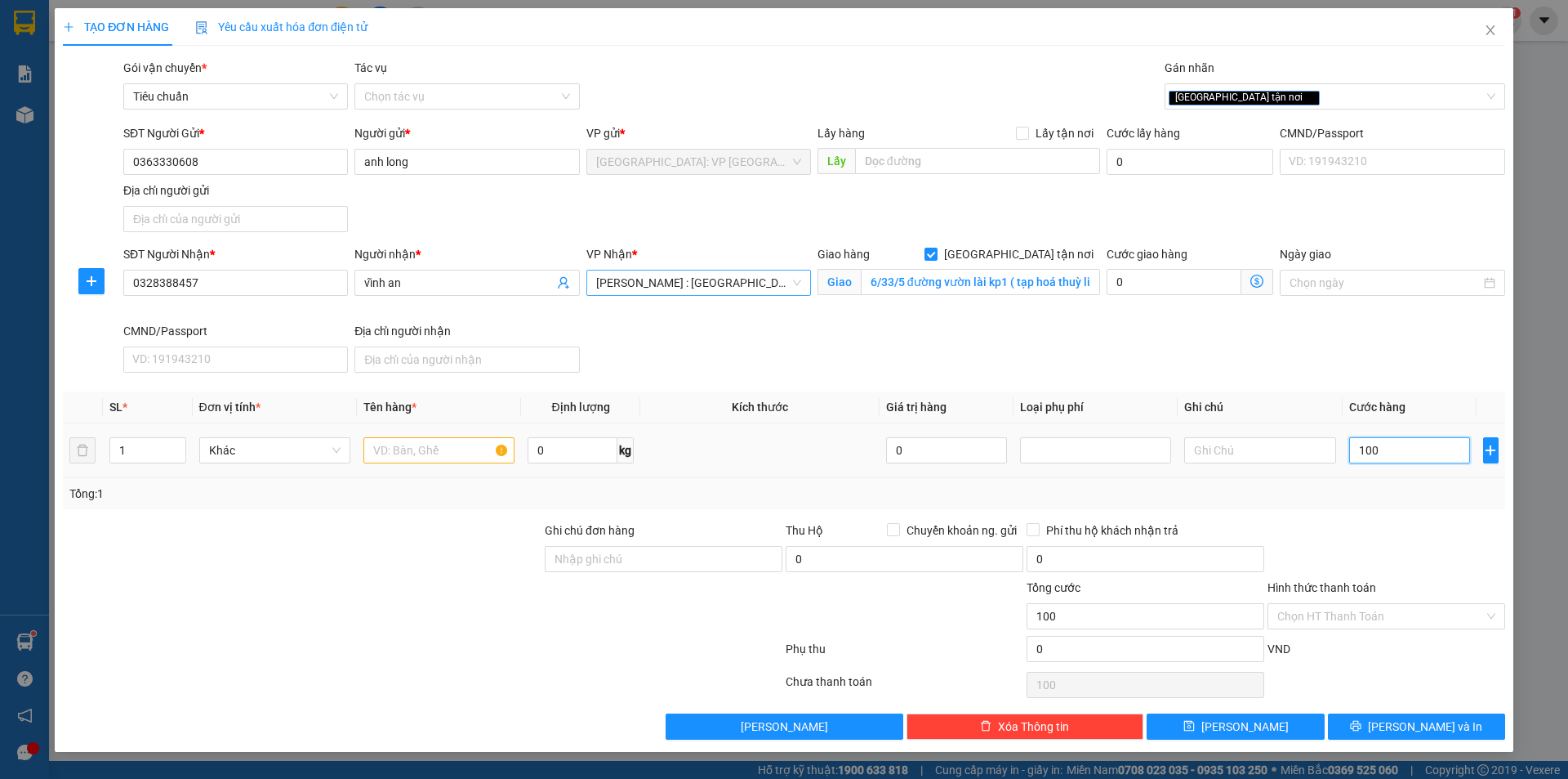
type input "1.000"
type input "10.000"
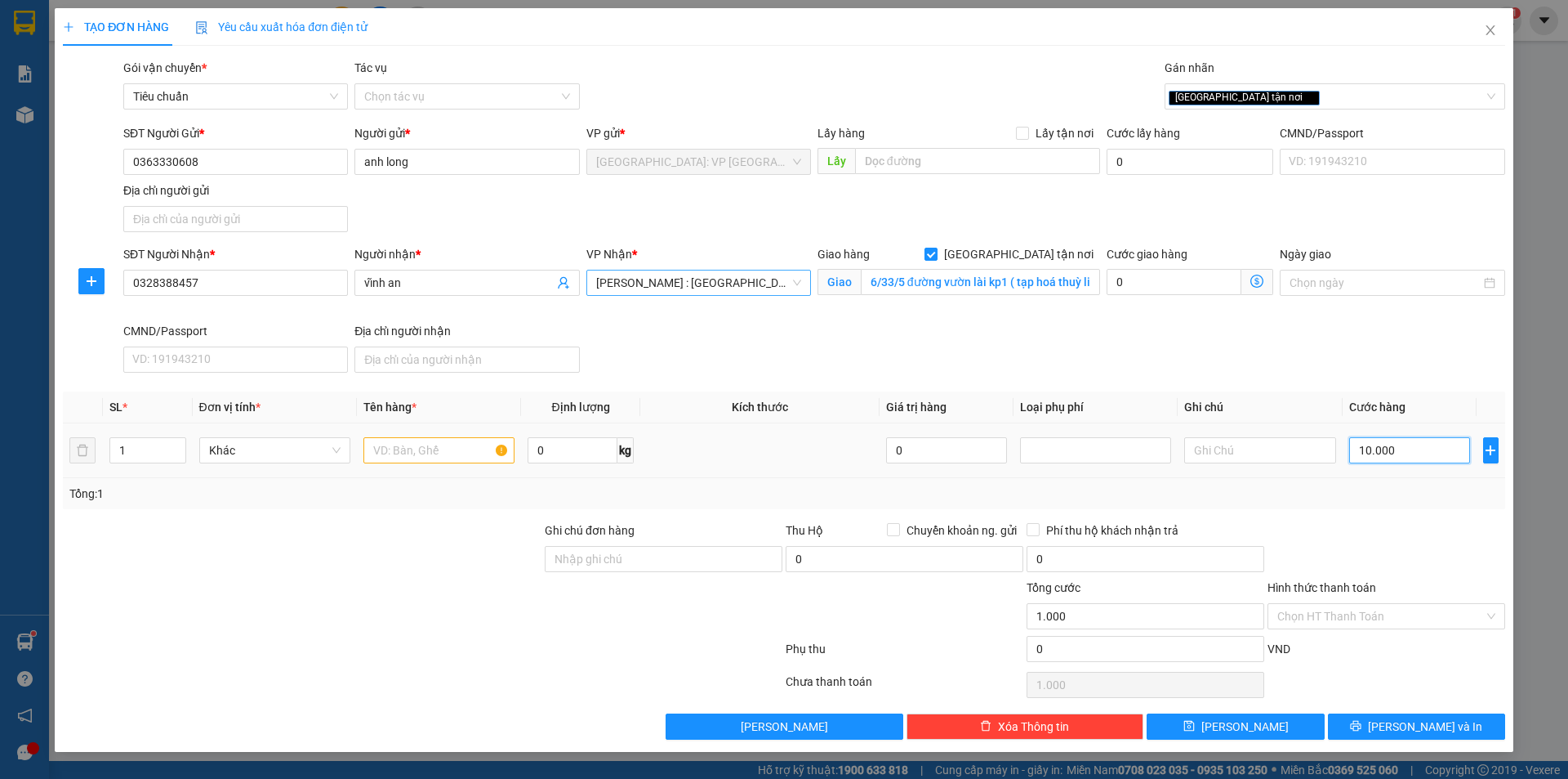
type input "10.000"
type input "100.000"
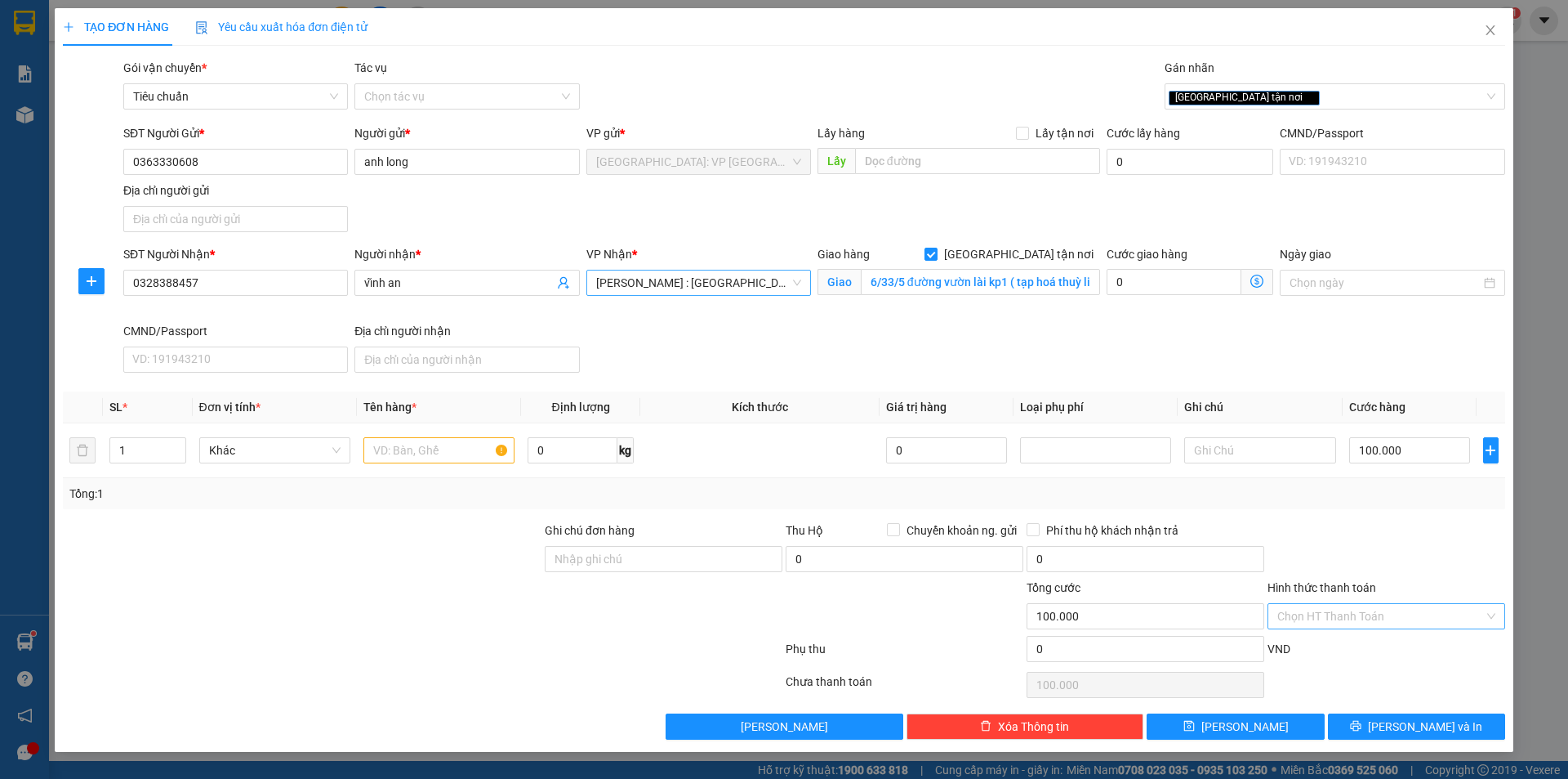
click at [1395, 613] on input "Hình thức thanh toán" at bounding box center [1381, 615] width 207 height 24
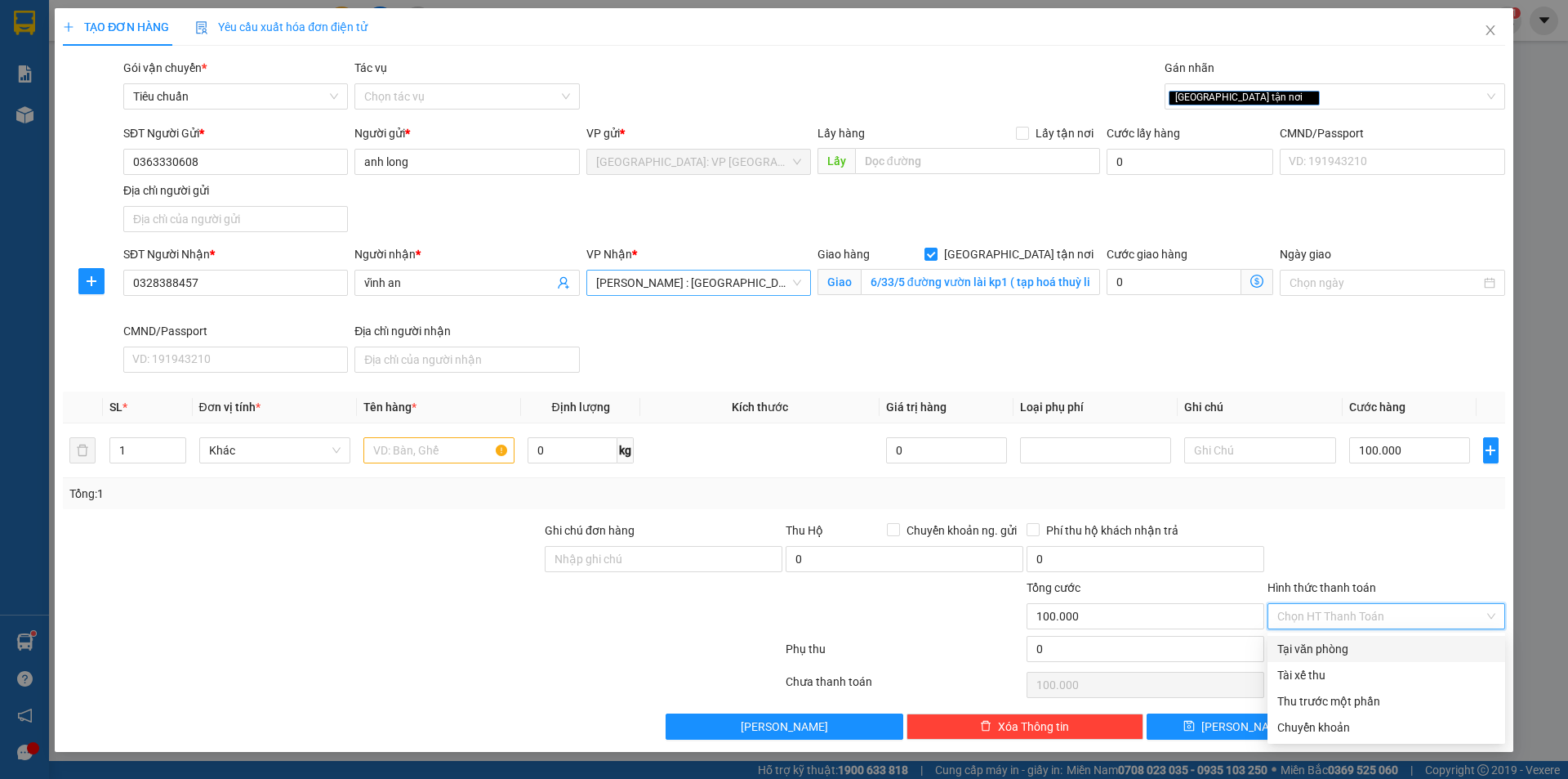
click at [1347, 651] on div "Tại văn phòng" at bounding box center [1387, 649] width 218 height 18
type input "0"
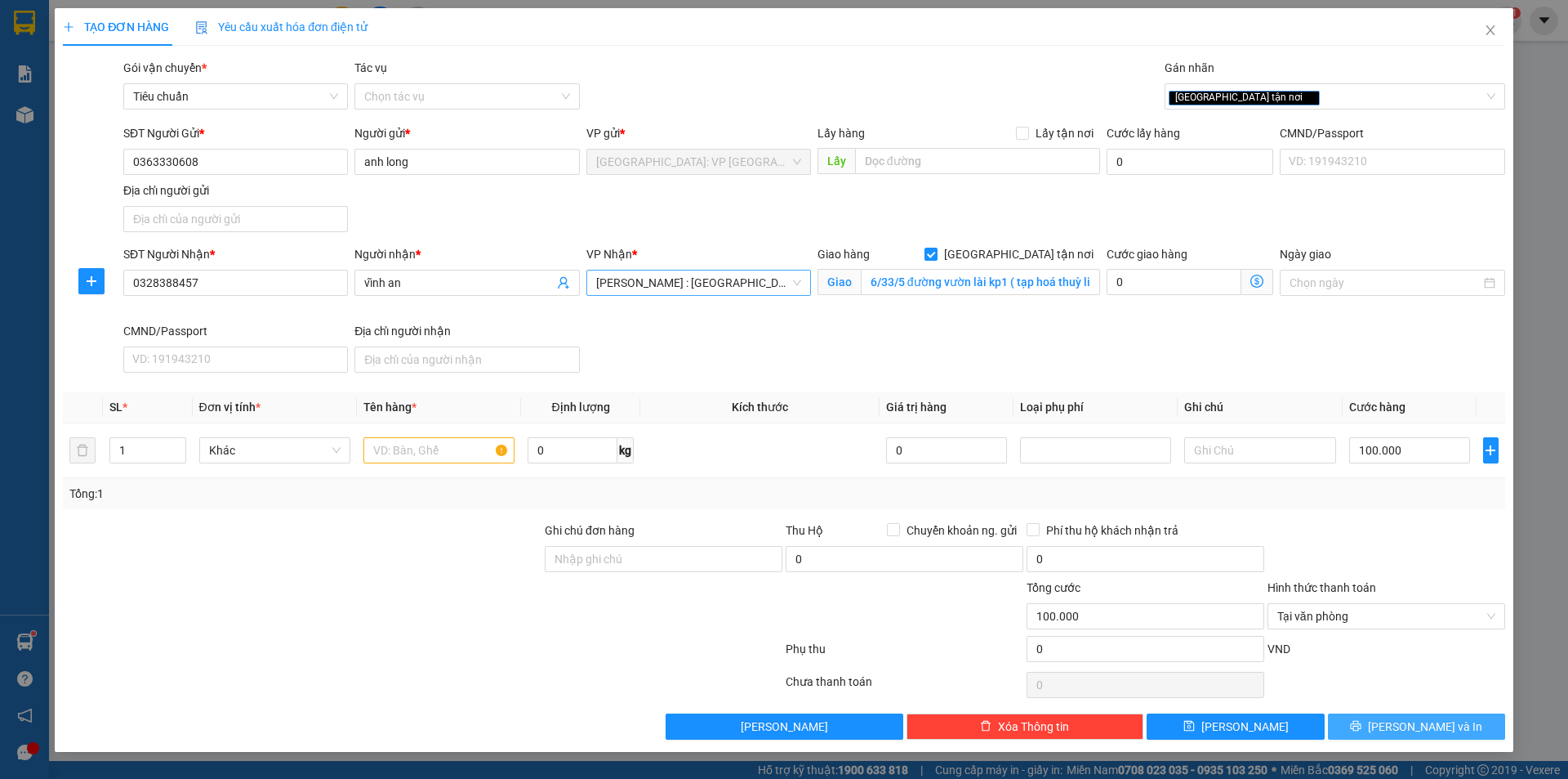
drag, startPoint x: 1433, startPoint y: 722, endPoint x: 1327, endPoint y: 677, distance: 115.2
click at [1432, 722] on span "[PERSON_NAME] và In" at bounding box center [1425, 726] width 115 height 18
click at [389, 456] on input "text" at bounding box center [439, 450] width 151 height 26
type input "1 kiện bọc xốp nổ"
click at [1361, 727] on icon "printer" at bounding box center [1356, 726] width 12 height 12
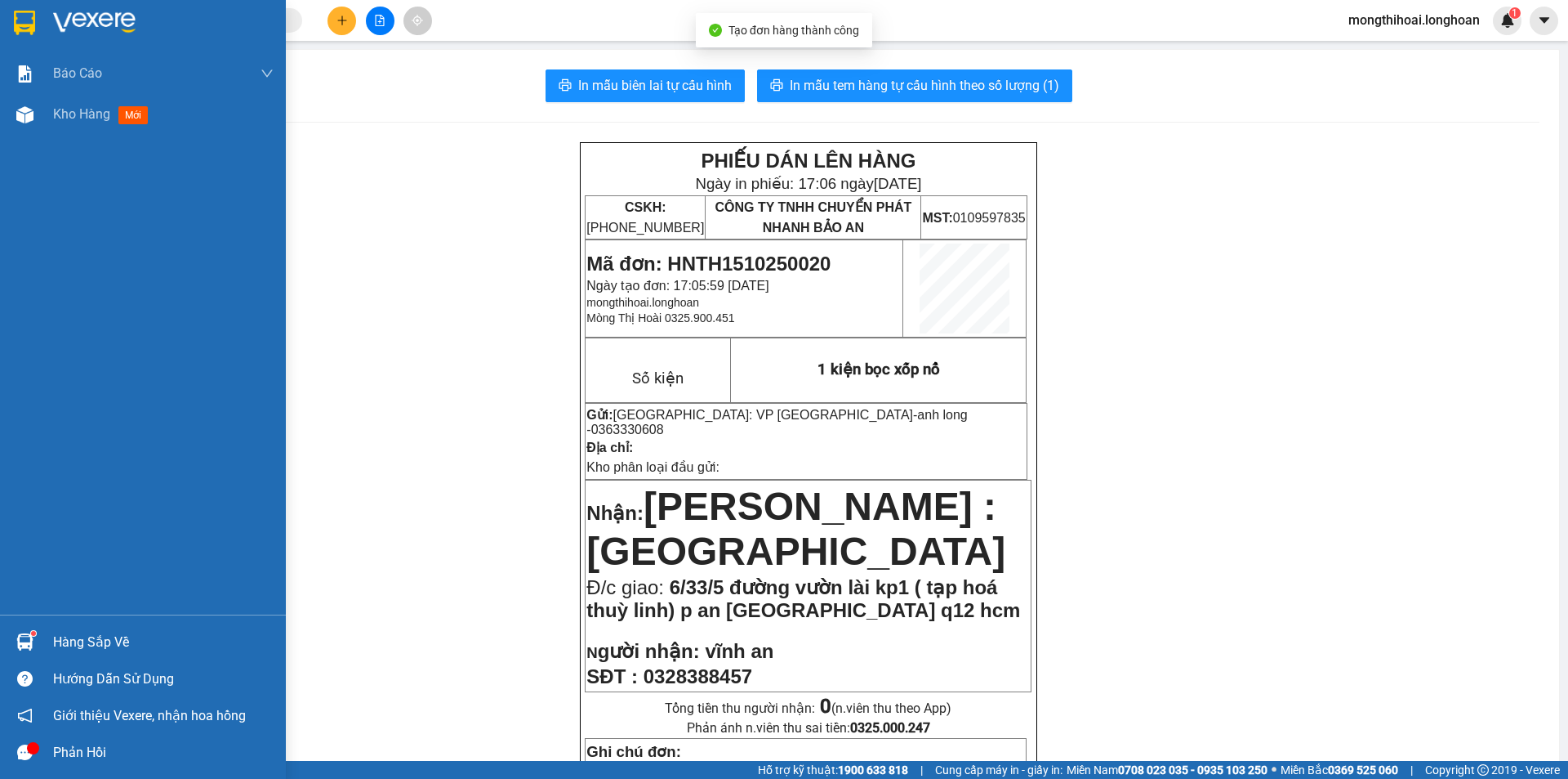
click at [7, 33] on div at bounding box center [143, 26] width 286 height 53
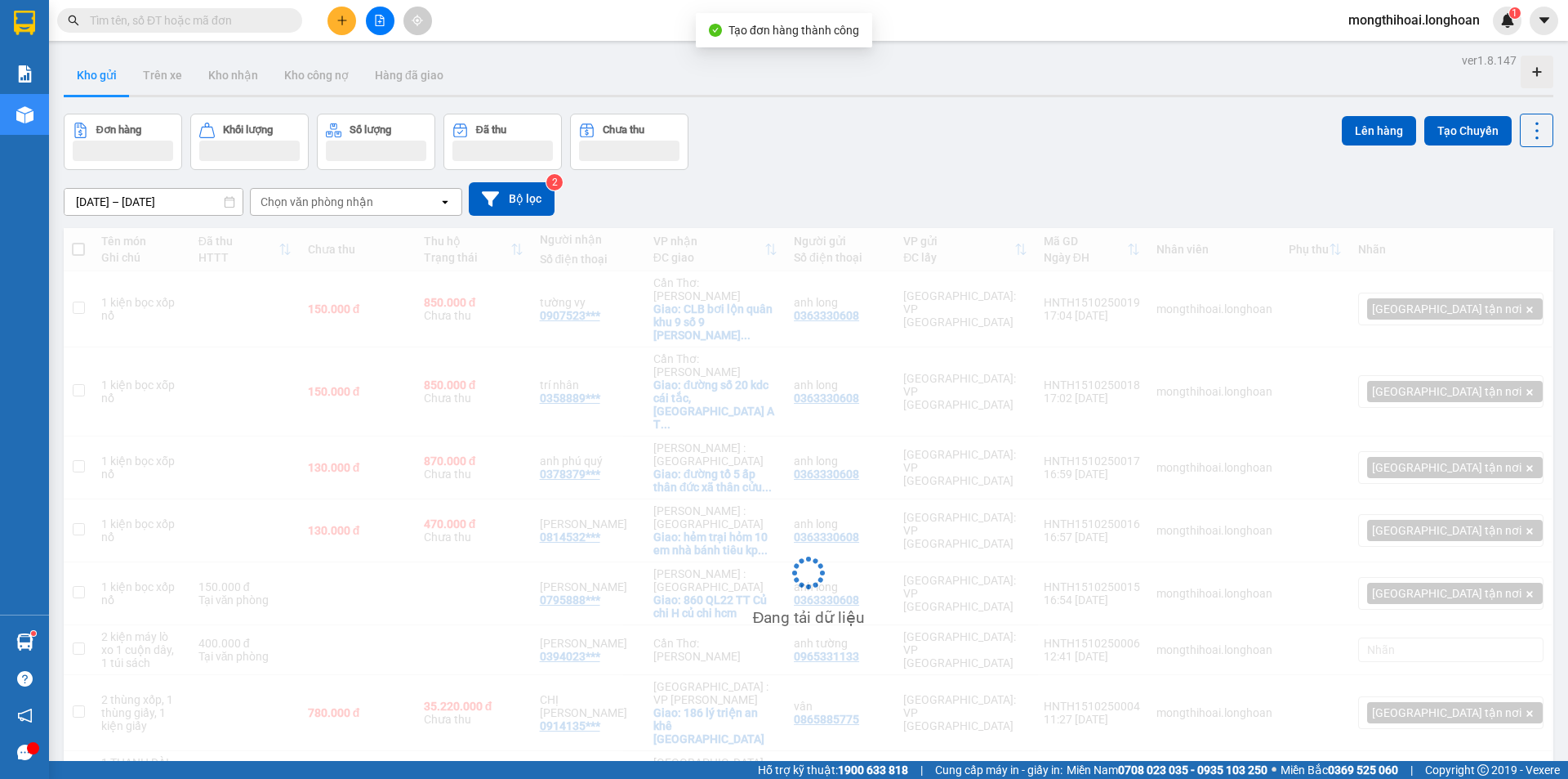
click at [338, 33] on button at bounding box center [341, 21] width 28 height 28
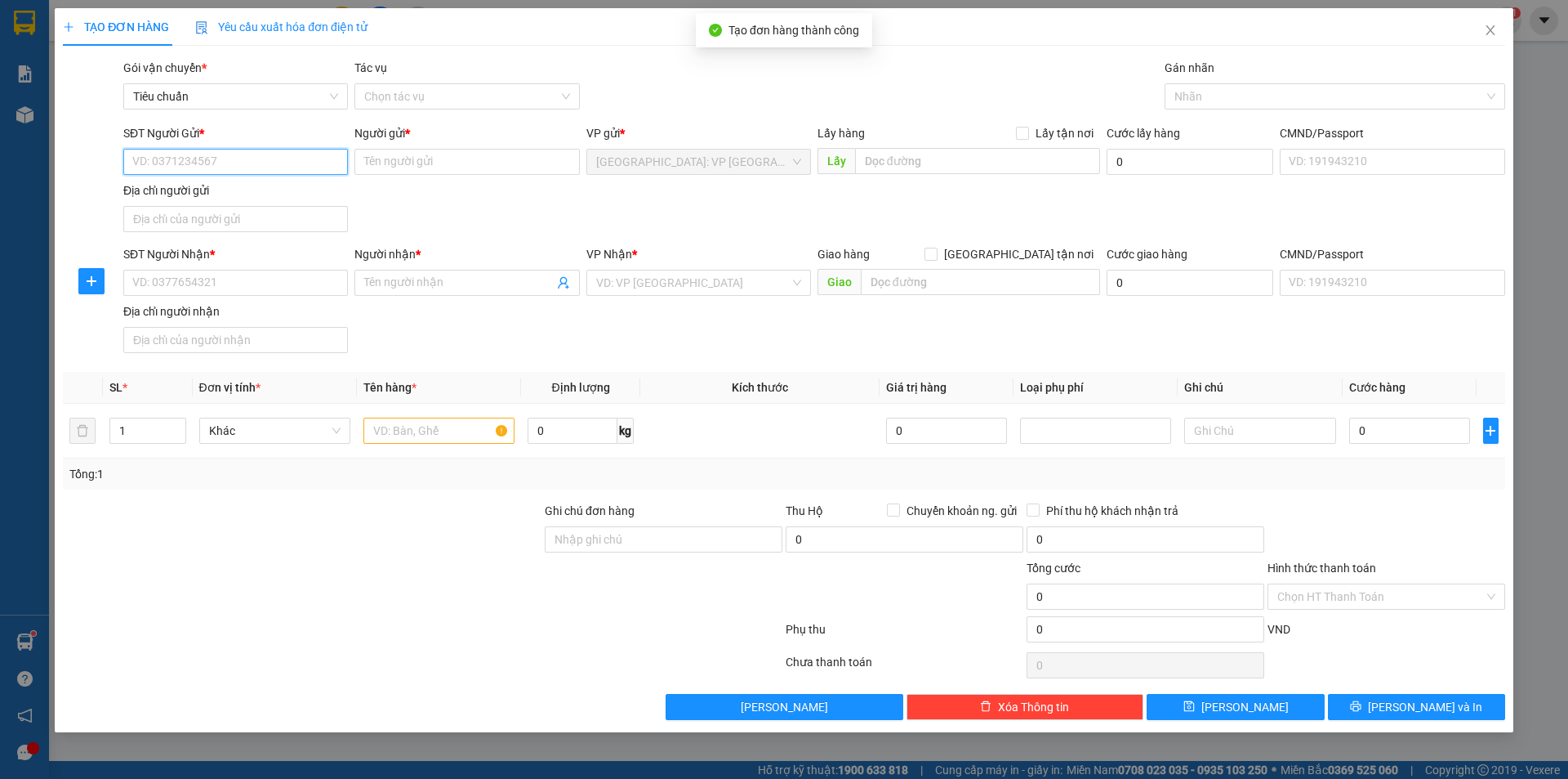
click at [319, 150] on input "SĐT Người Gửi *" at bounding box center [235, 162] width 224 height 26
click at [174, 189] on div "0363330608 - anh long" at bounding box center [235, 194] width 205 height 18
type input "0363330608"
type input "anh long"
type input "0363330608"
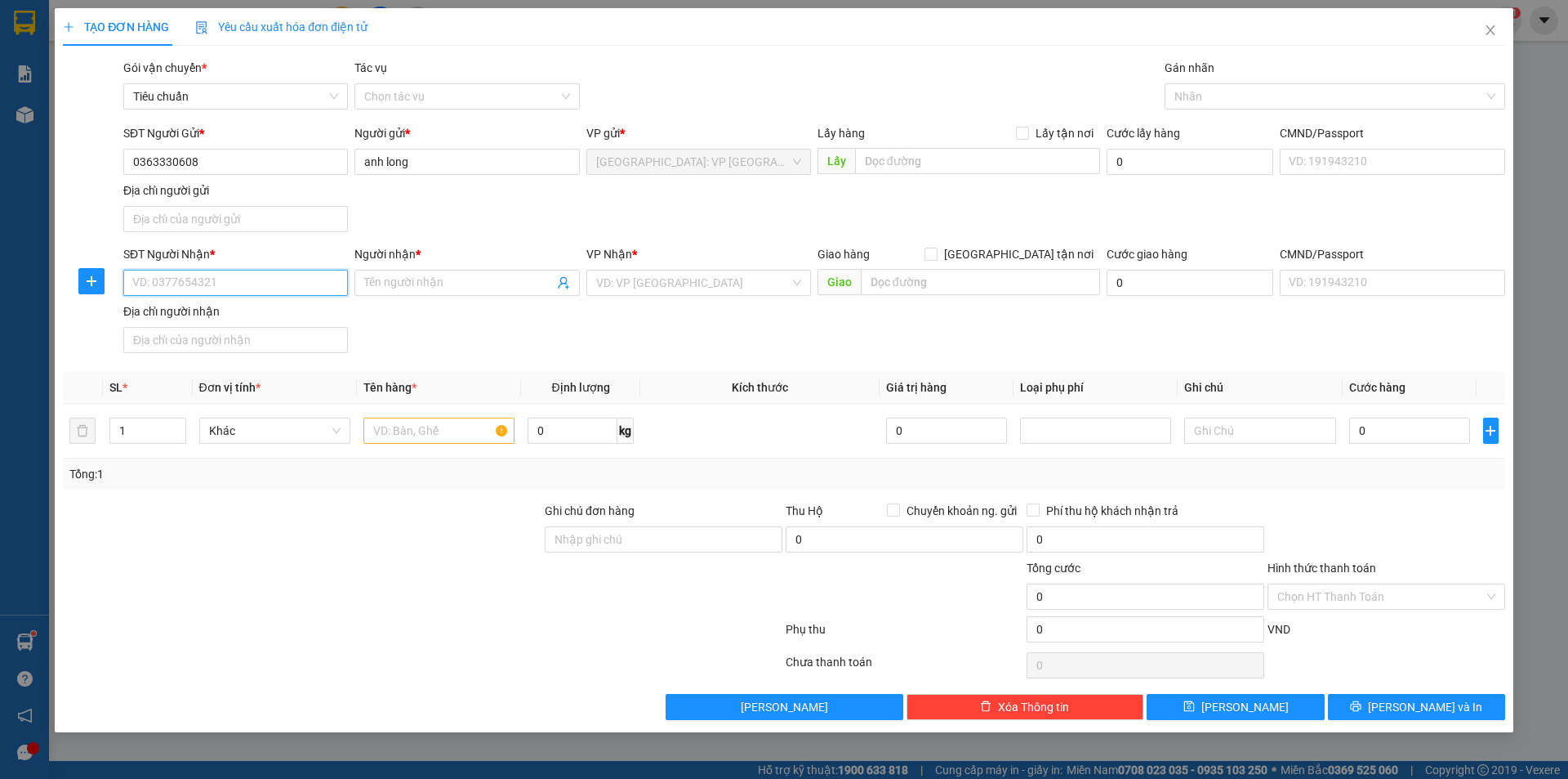
click at [298, 293] on input "SĐT Người Nhận *" at bounding box center [235, 282] width 224 height 26
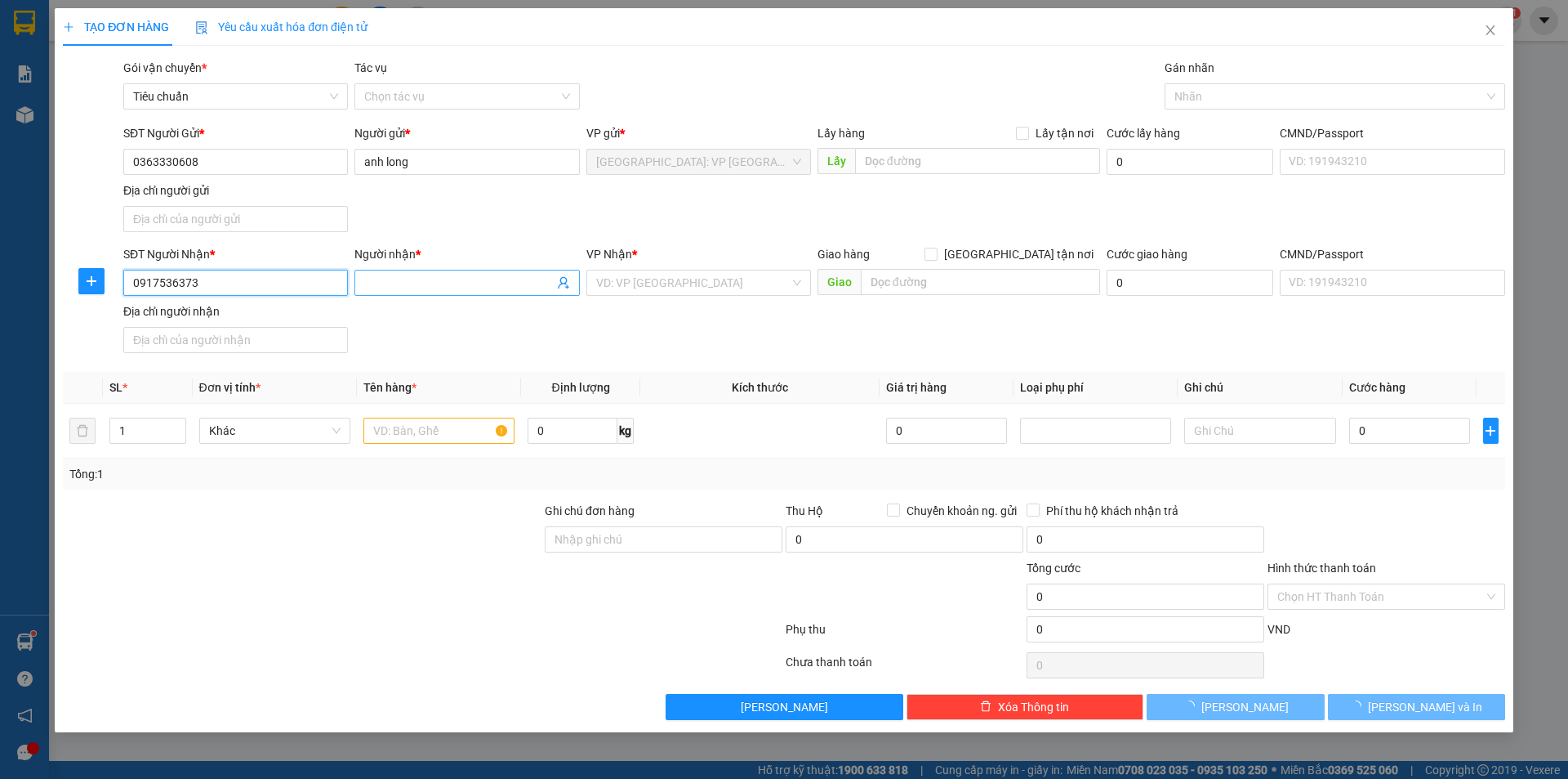
type input "0917536373"
click at [392, 283] on input "Người nhận *" at bounding box center [458, 282] width 189 height 18
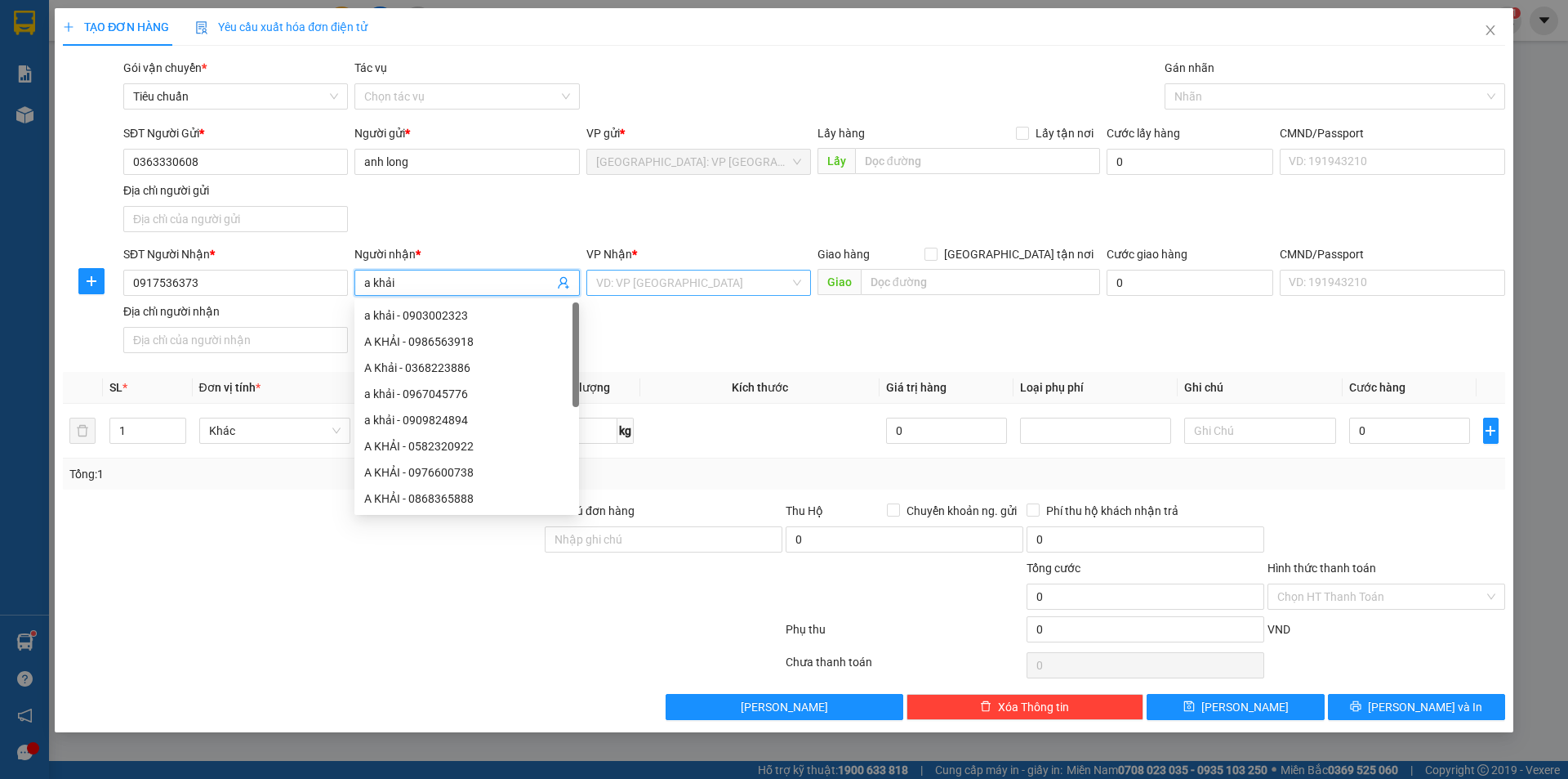
type input "a khải"
click at [726, 294] on input "search" at bounding box center [693, 282] width 194 height 24
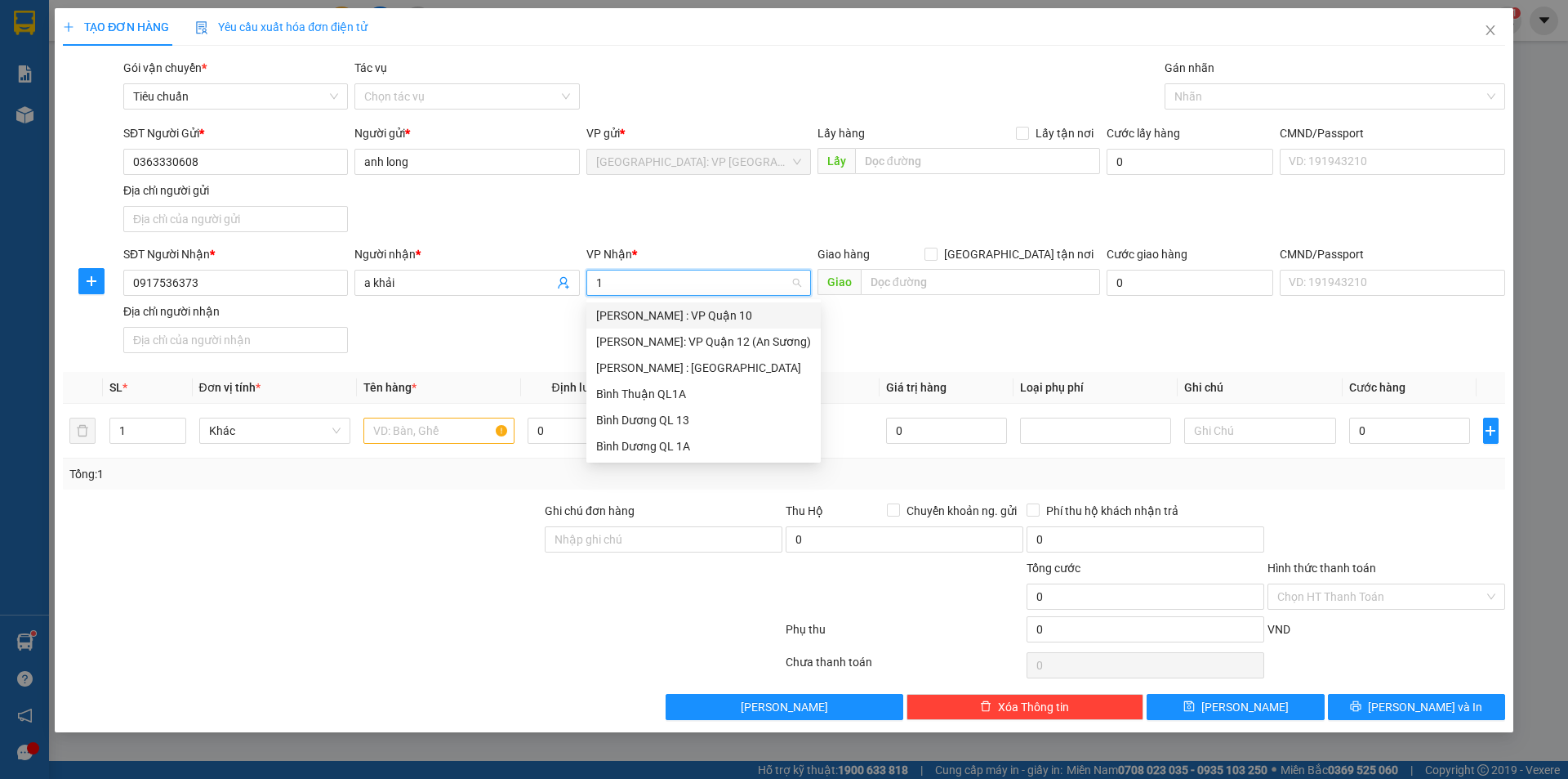
type input "12"
click at [714, 335] on div "[PERSON_NAME] : [GEOGRAPHIC_DATA]" at bounding box center [703, 341] width 214 height 18
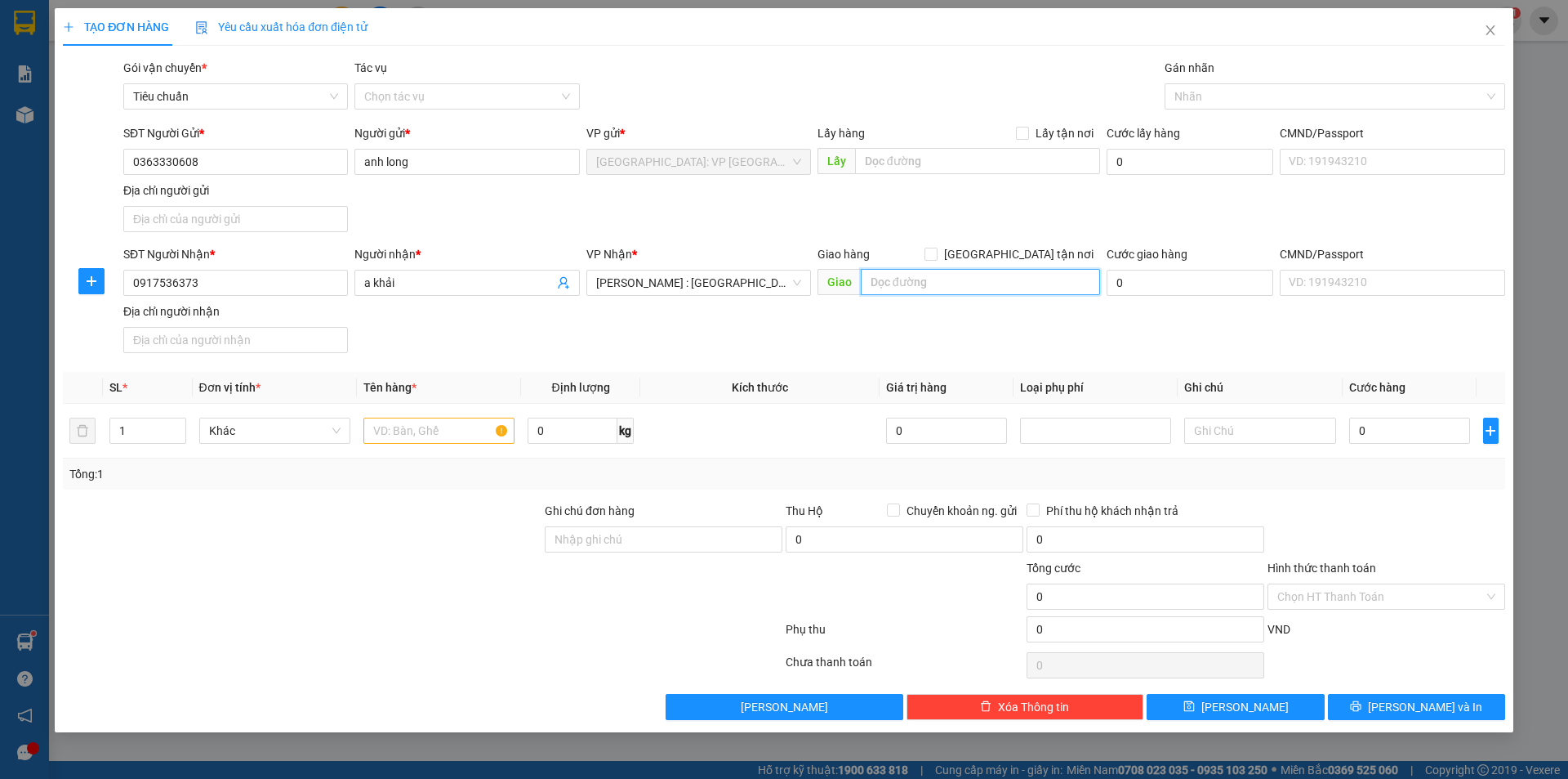
click at [929, 291] on input "text" at bounding box center [980, 281] width 239 height 26
type input "hẻm 1508/17/20/4 đường [PERSON_NAME] xã nhơn đức H nhà bè hcm"
drag, startPoint x: 1022, startPoint y: 252, endPoint x: 1070, endPoint y: 200, distance: 70.8
click at [936, 252] on input "[GEOGRAPHIC_DATA] tận nơi" at bounding box center [930, 254] width 12 height 12
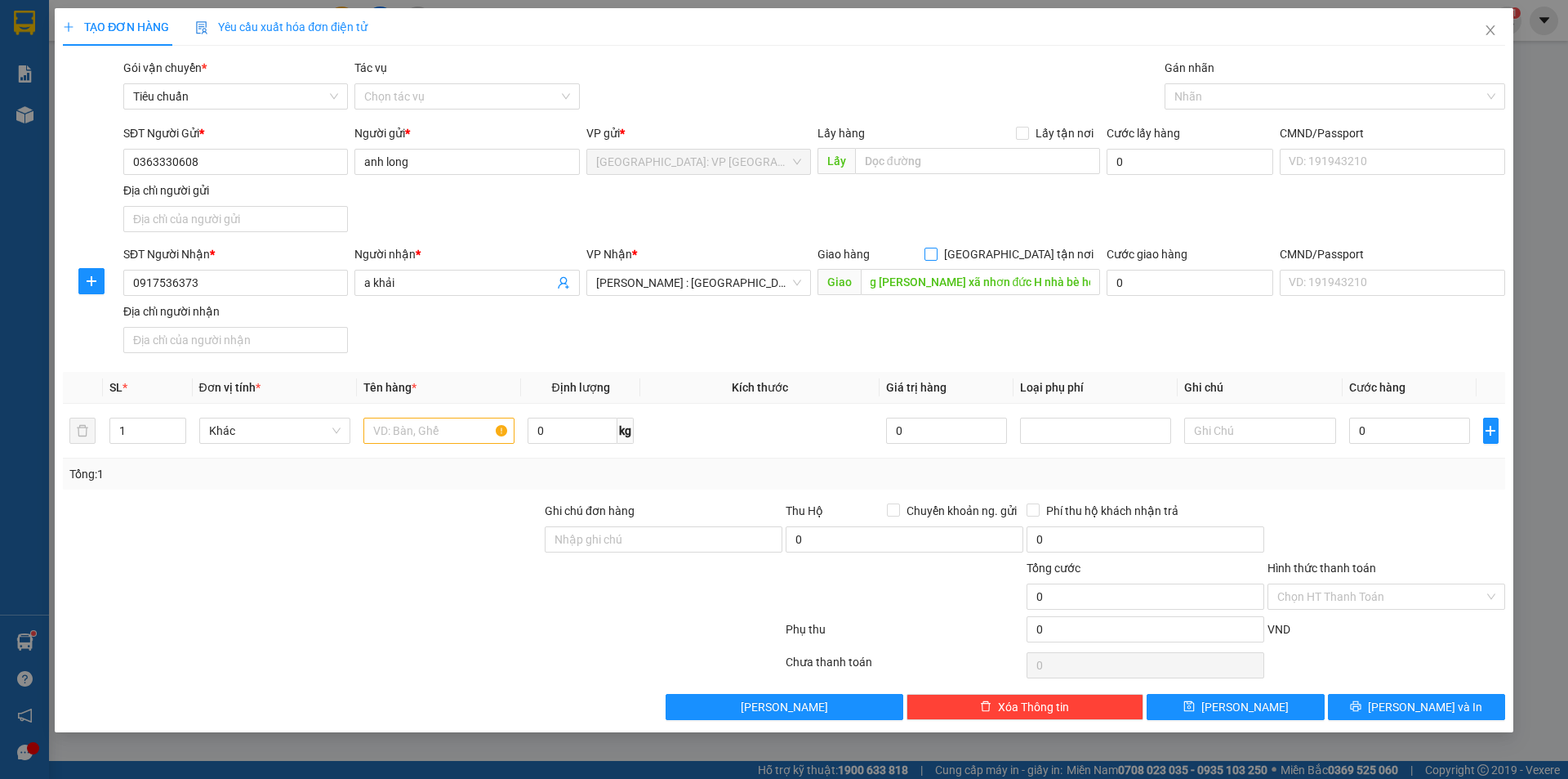
checkbox input "true"
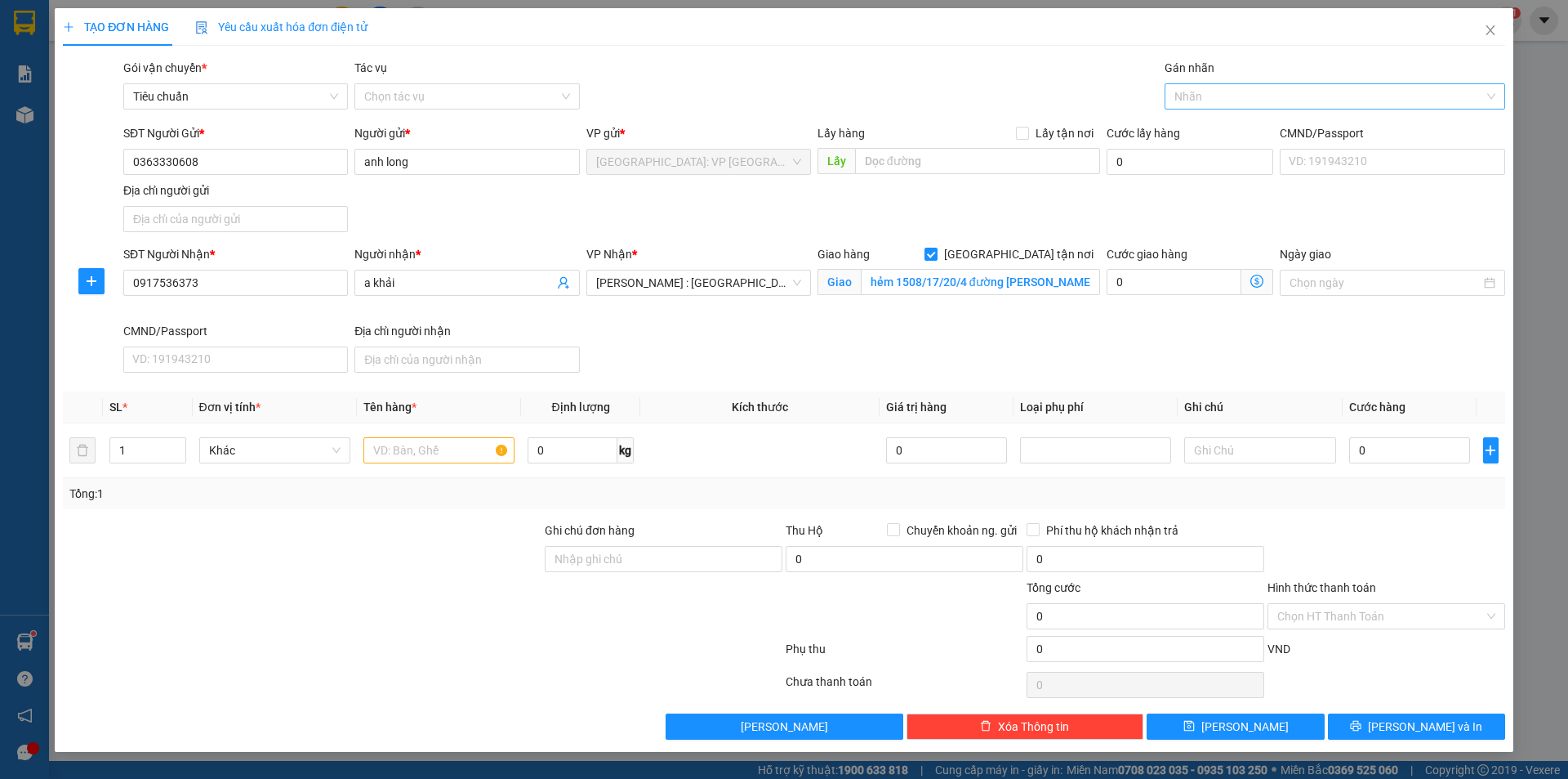
click at [1218, 99] on div at bounding box center [1327, 96] width 316 height 20
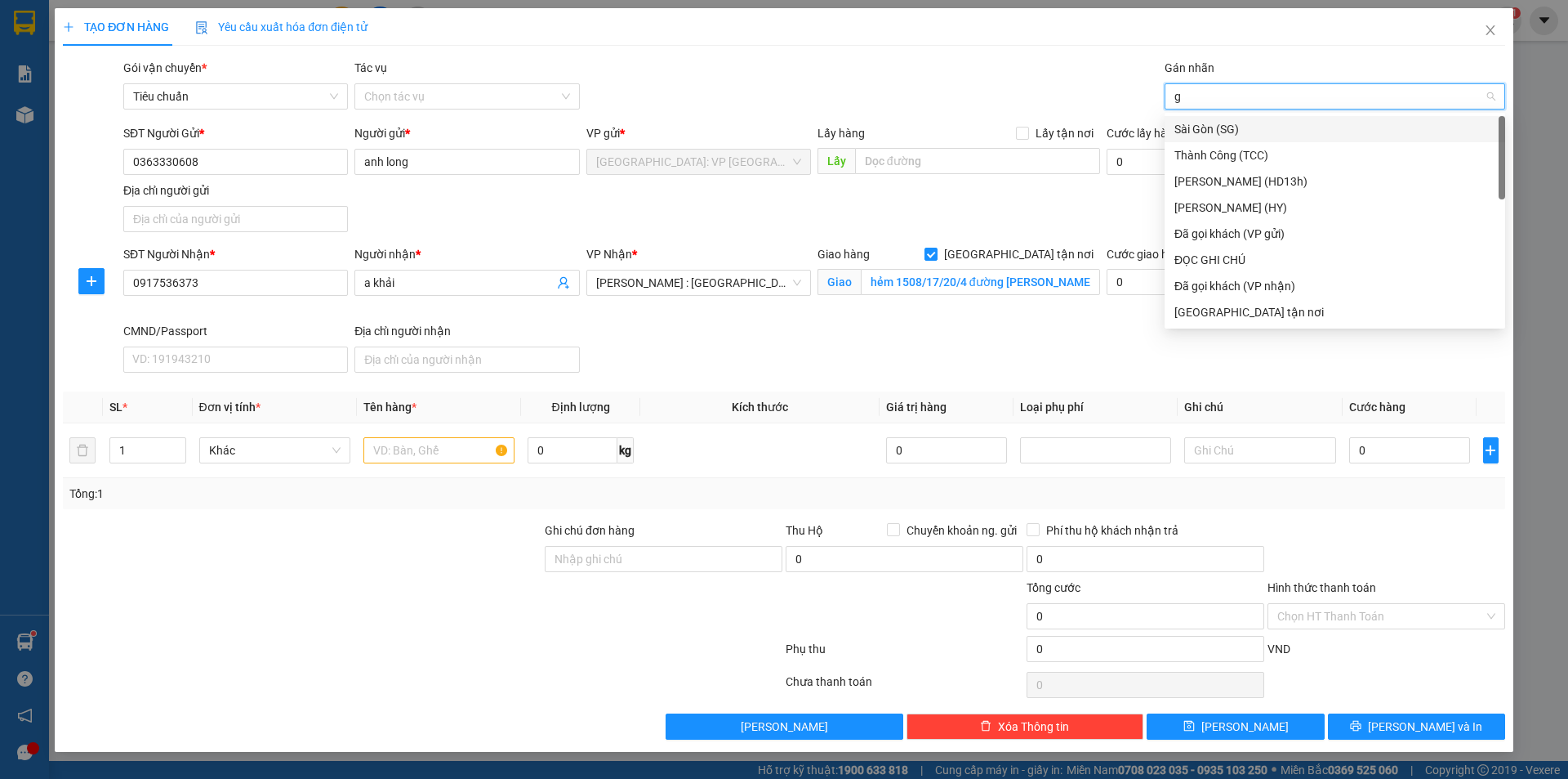
type input "gi"
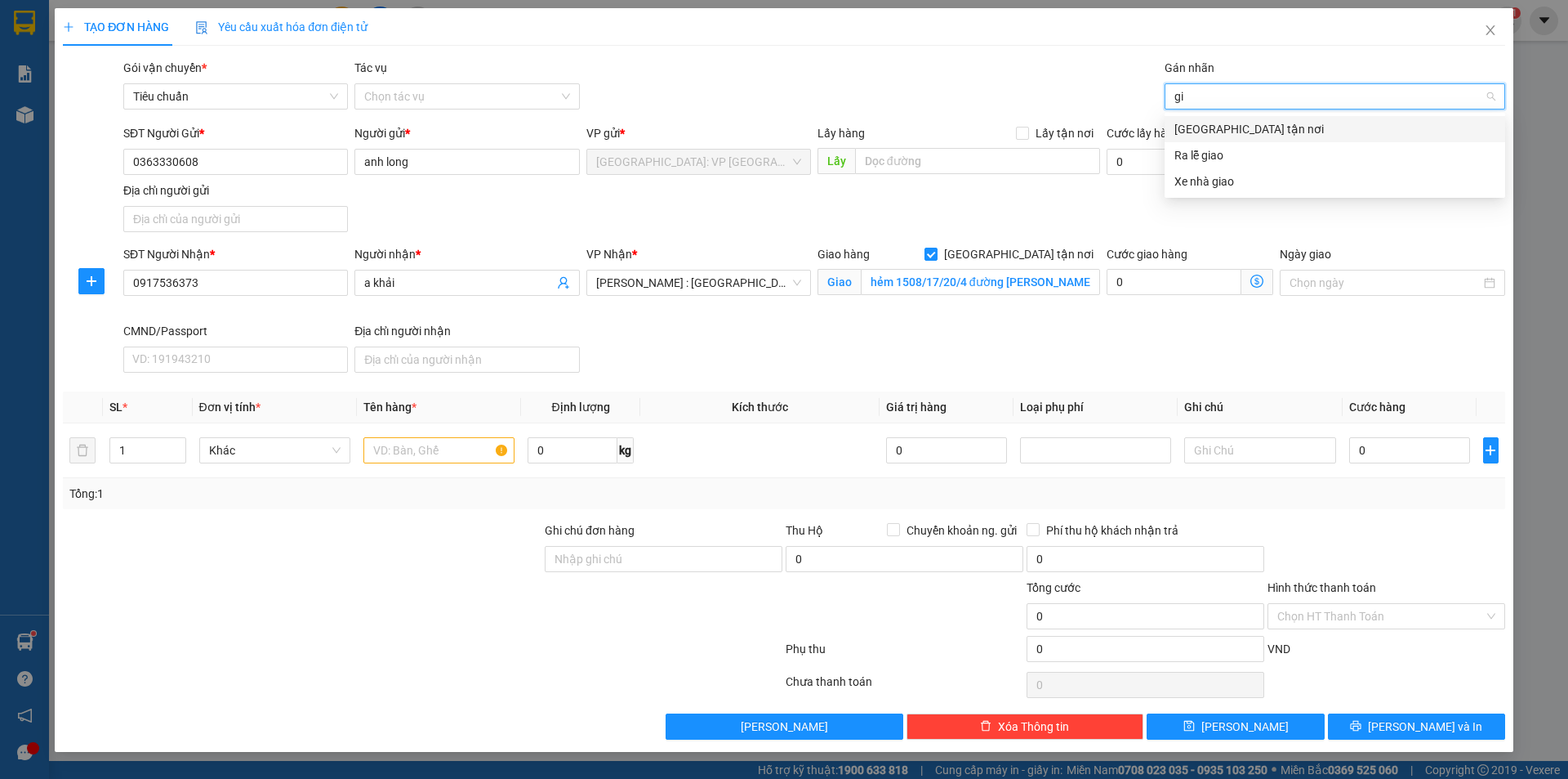
click at [1223, 121] on div "[GEOGRAPHIC_DATA] tận nơi" at bounding box center [1335, 129] width 321 height 18
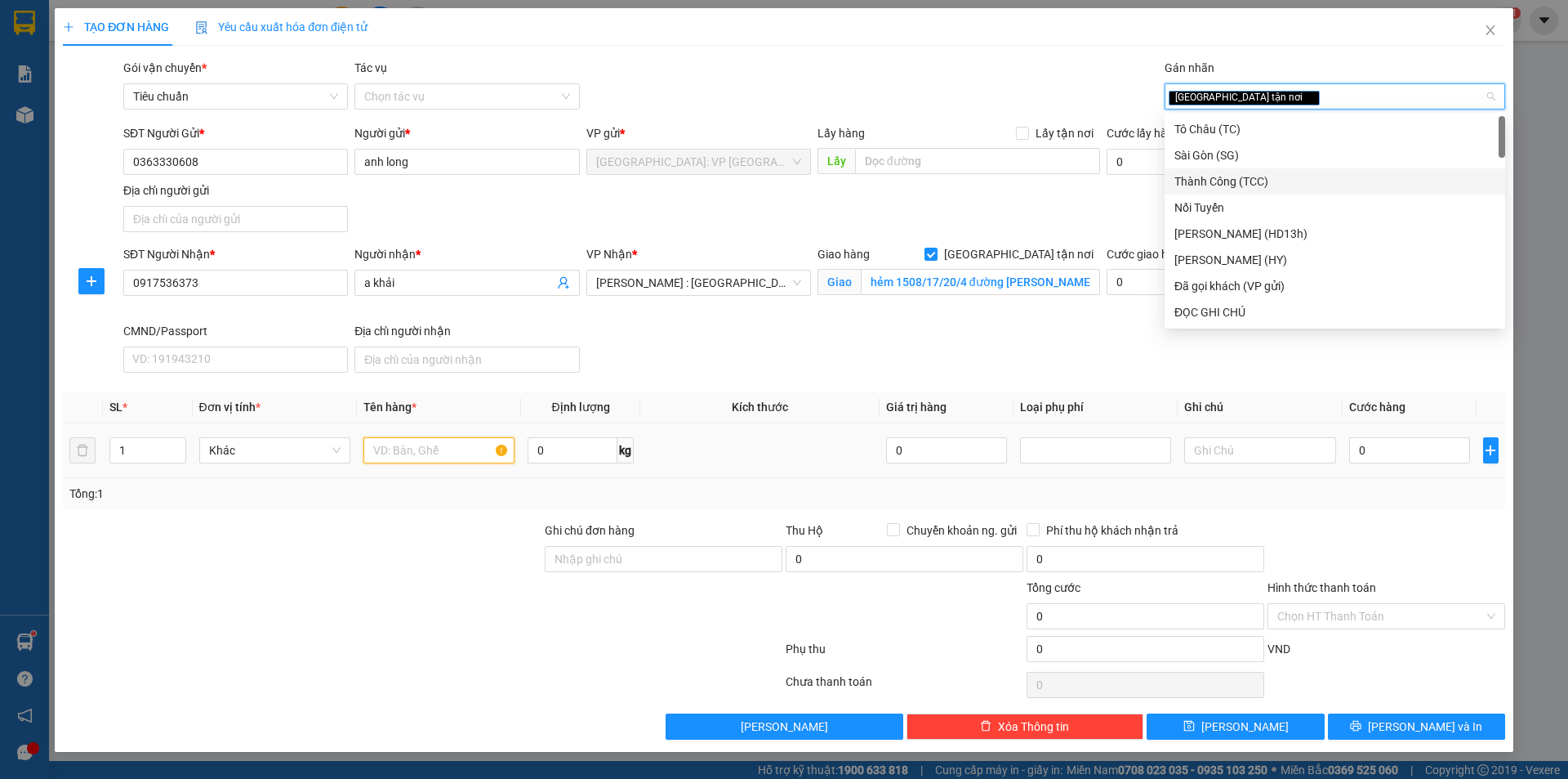
click at [457, 459] on input "text" at bounding box center [439, 450] width 151 height 26
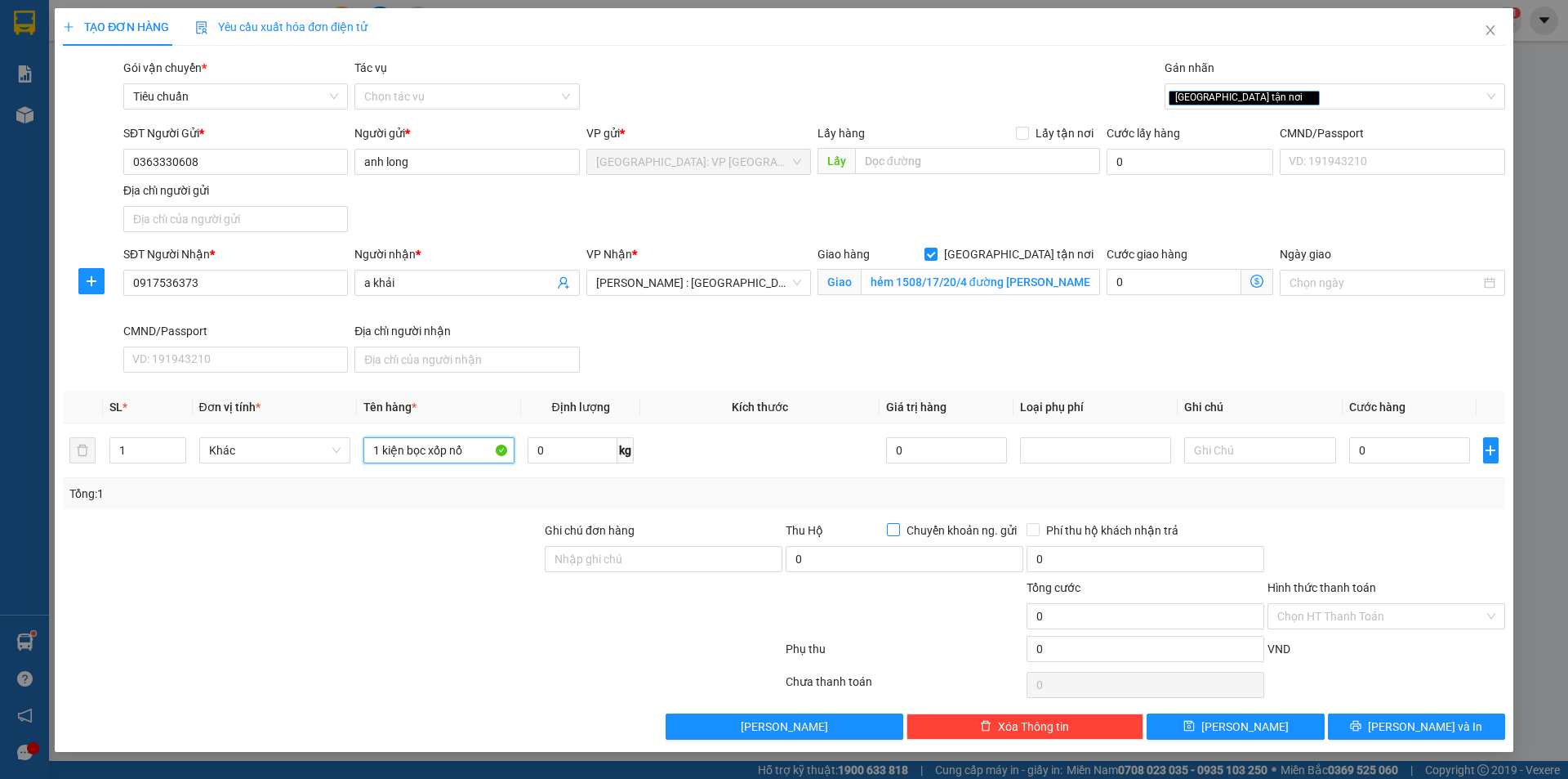
type input "1 kiện bọc xốp nổ"
drag, startPoint x: 894, startPoint y: 530, endPoint x: 863, endPoint y: 558, distance: 41.8
click at [895, 530] on input "Chuyển khoản ng. gửi" at bounding box center [893, 529] width 12 height 12
checkbox input "true"
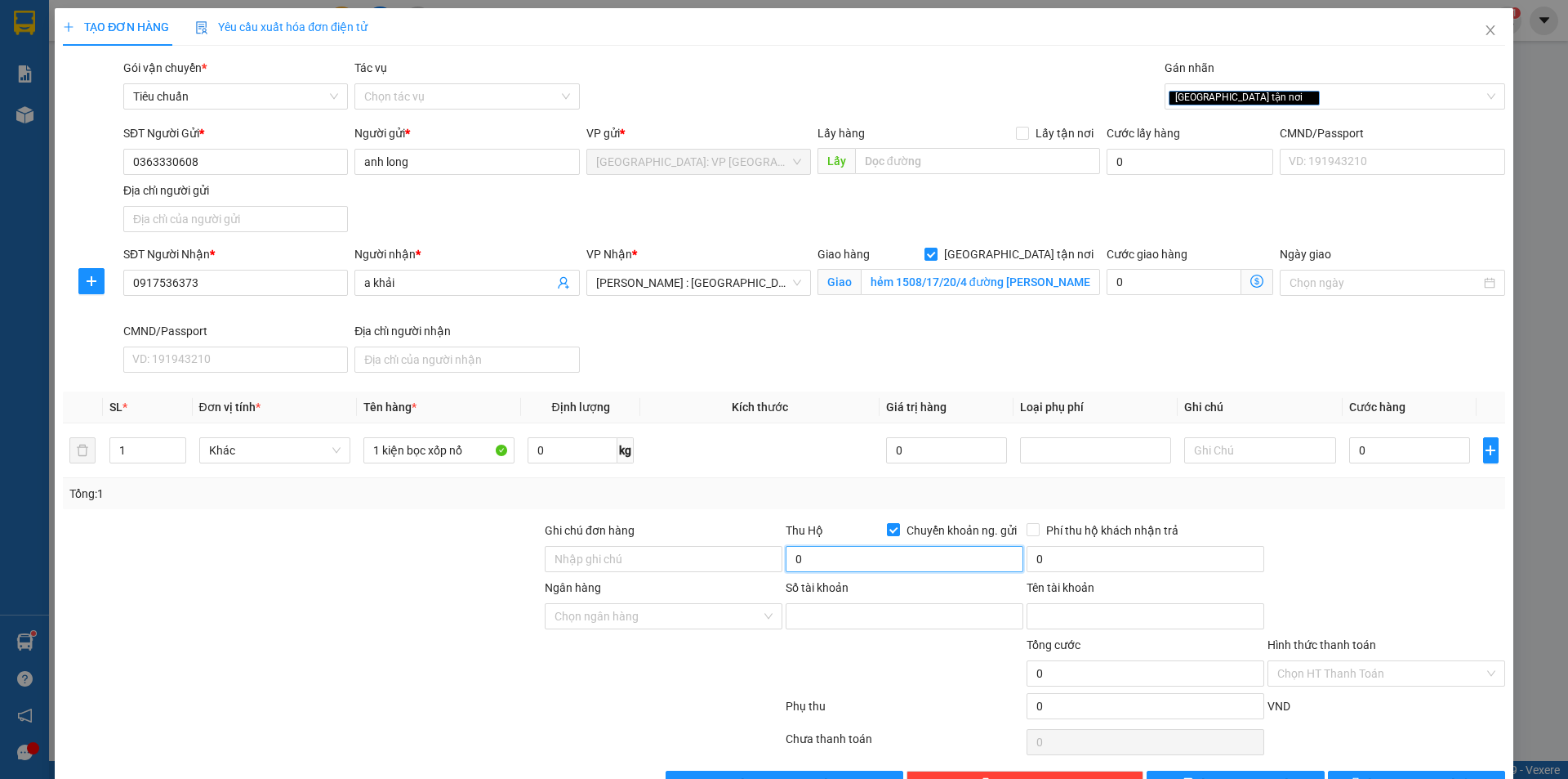
click at [843, 558] on input "0" at bounding box center [904, 559] width 238 height 26
type input "1.720.000"
click at [700, 609] on input "Ngân hàng" at bounding box center [657, 615] width 207 height 24
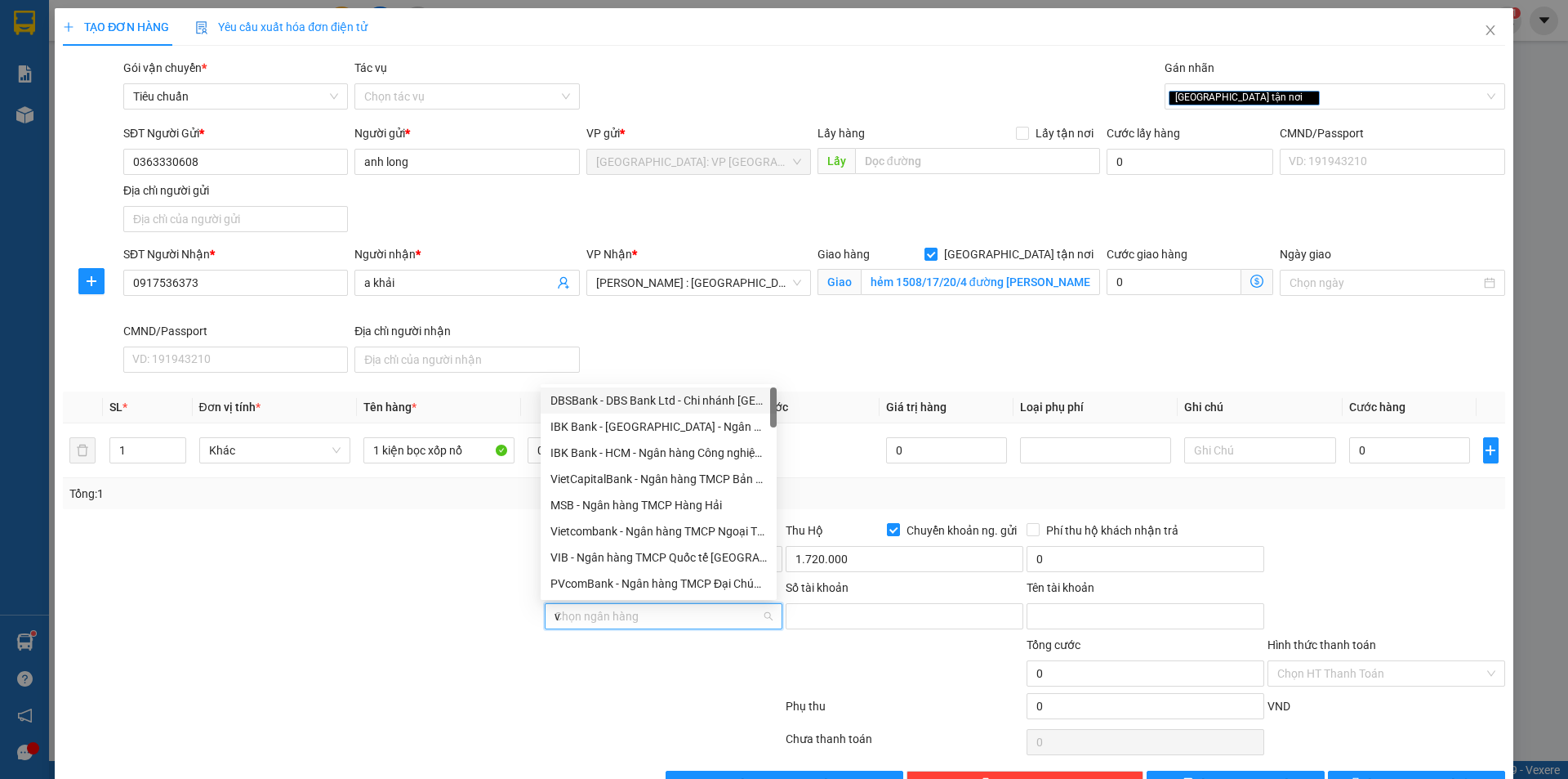
type input "vp"
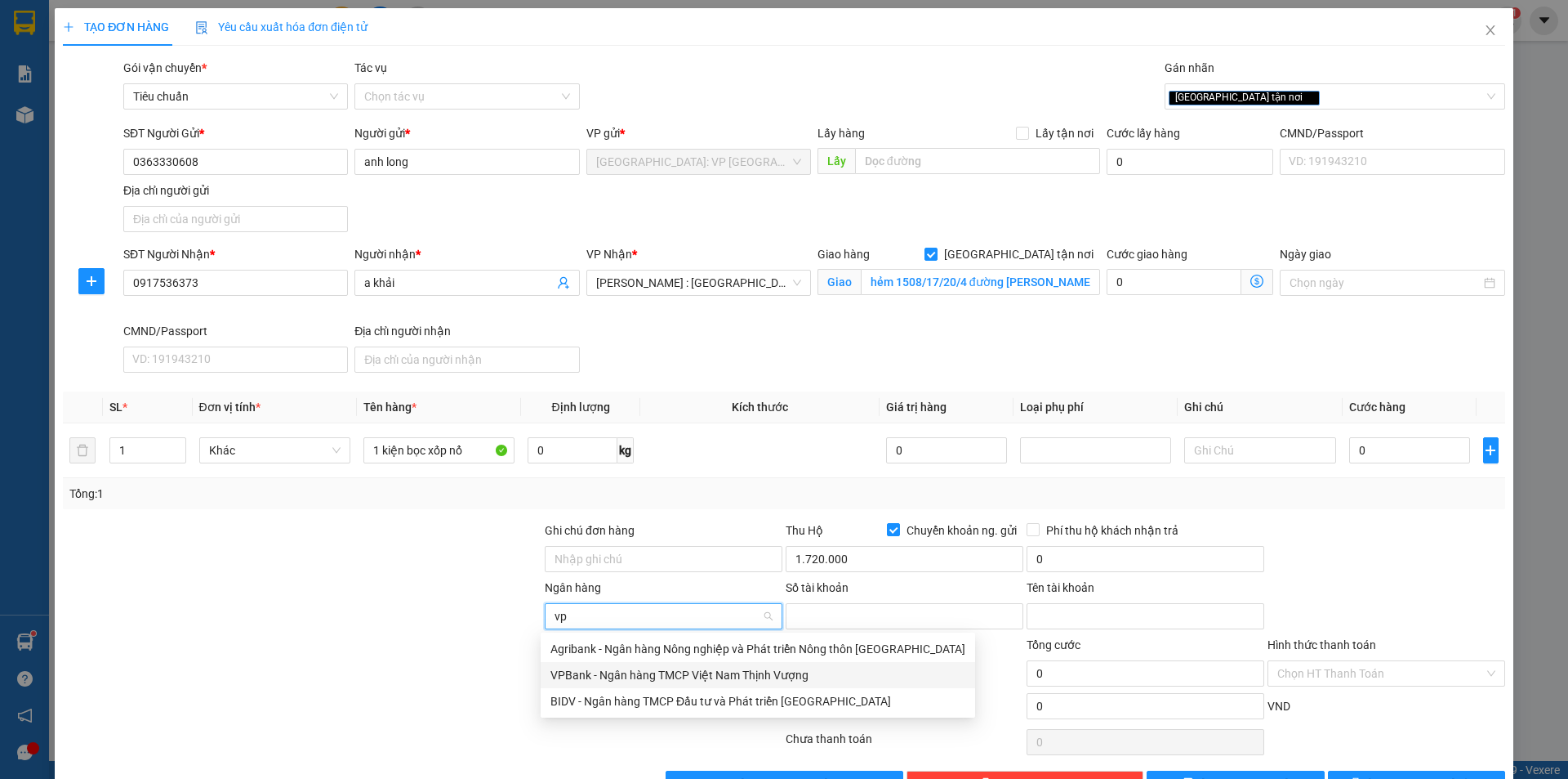
drag, startPoint x: 691, startPoint y: 682, endPoint x: 719, endPoint y: 664, distance: 33.3
click at [693, 681] on div "VPBank - Ngân hàng TMCP Việt Nam Thịnh Vượng" at bounding box center [758, 675] width 415 height 18
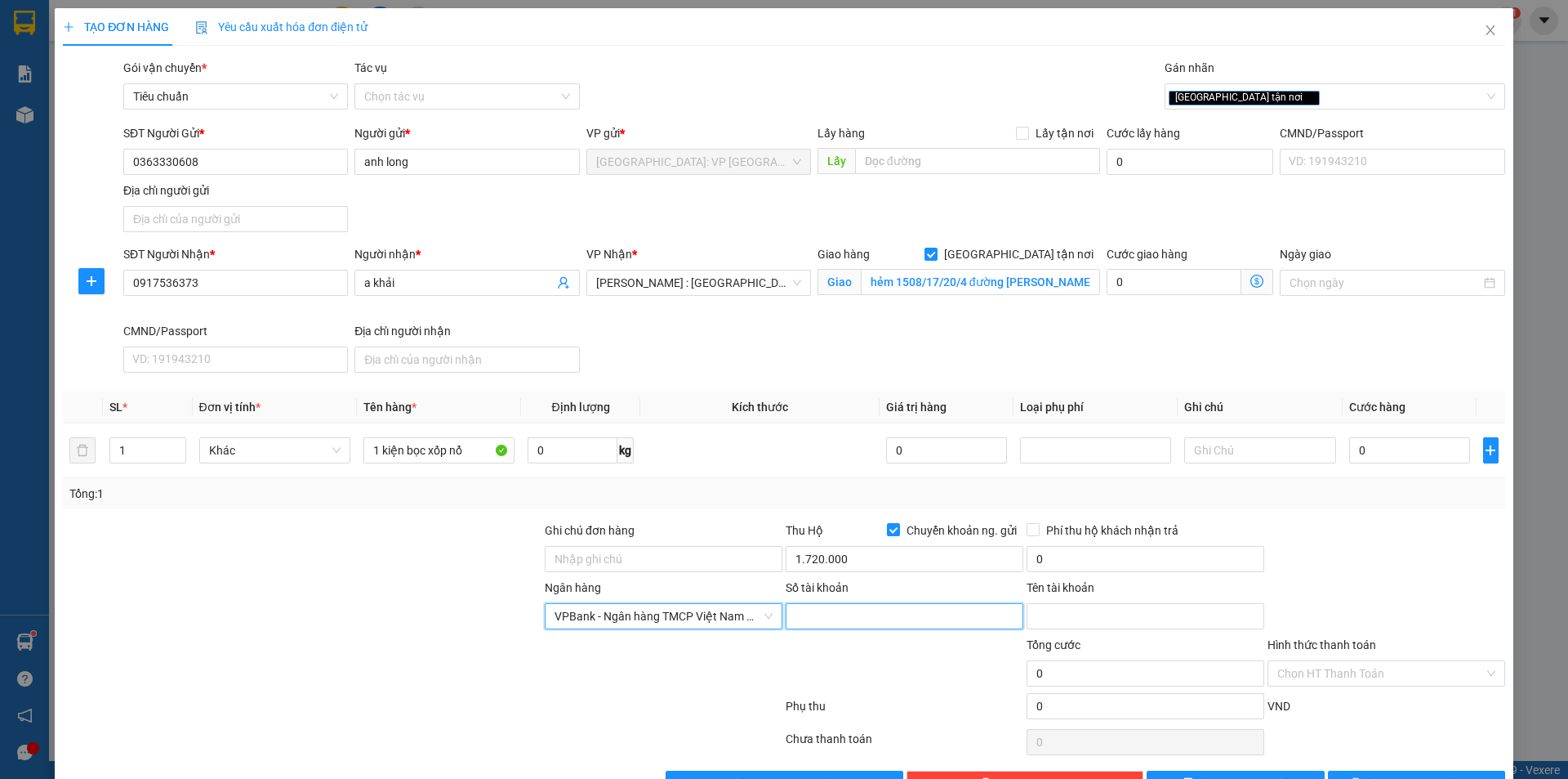
click at [837, 617] on input "Số tài khoản" at bounding box center [904, 616] width 238 height 26
type input "1570062546146"
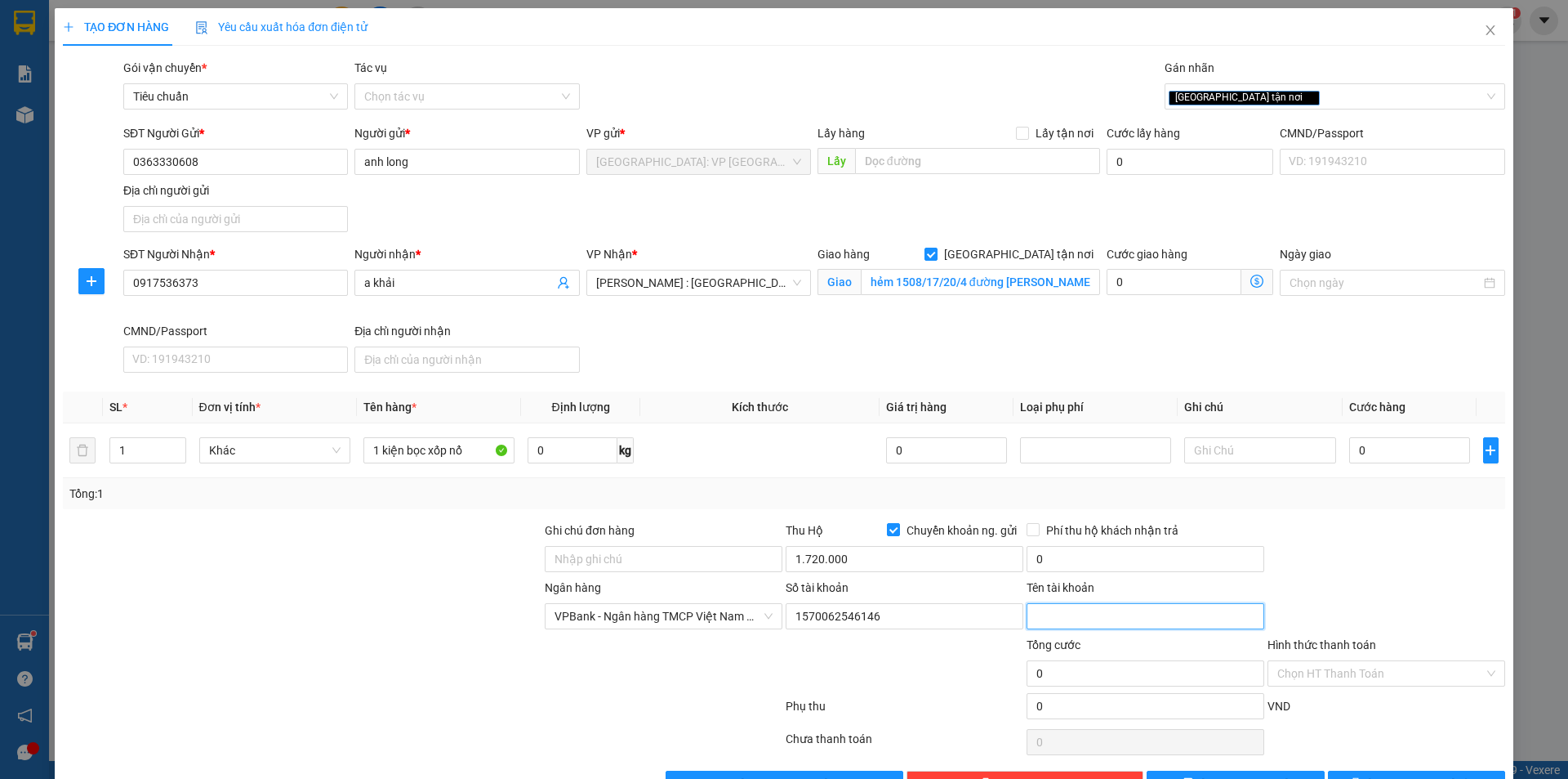
click at [1140, 620] on input "Tên tài khoản" at bounding box center [1145, 616] width 238 height 26
type input "[PERSON_NAME]"
click at [1070, 560] on input "0" at bounding box center [1145, 559] width 238 height 26
type input "5.000"
click at [1396, 444] on input "0" at bounding box center [1410, 450] width 121 height 26
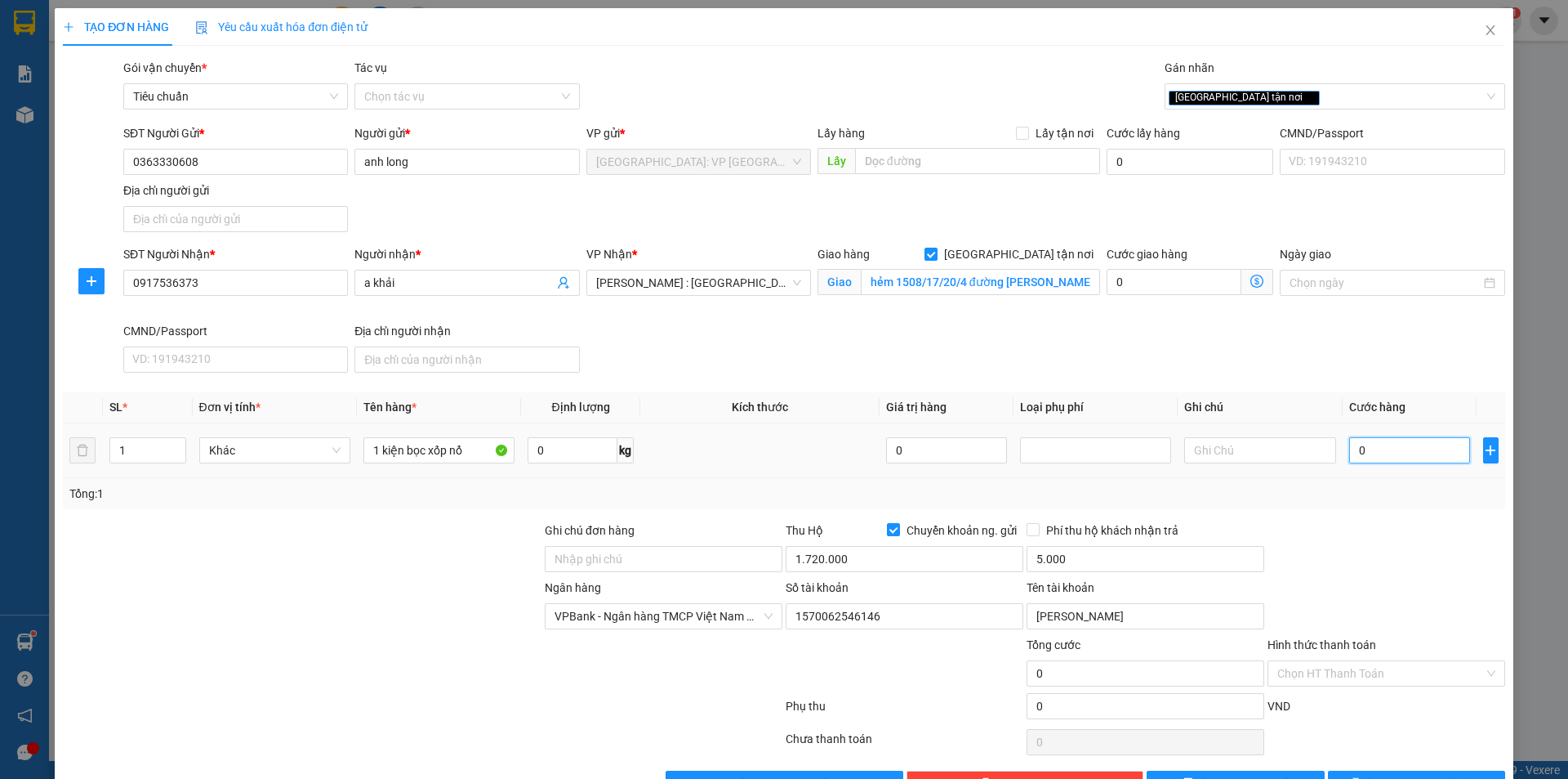
type input "1"
type input "15"
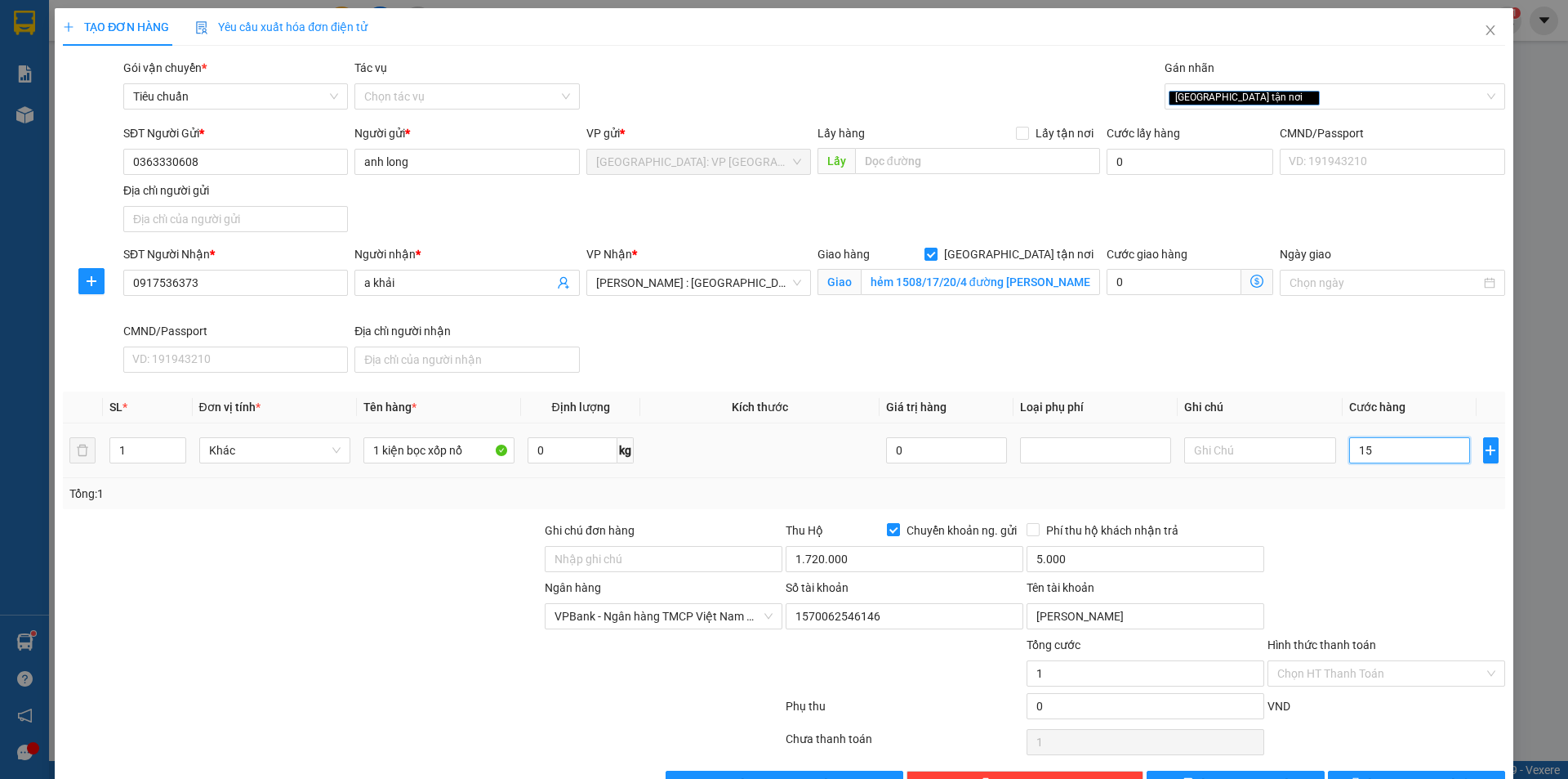
type input "15"
type input "150"
type input "1.500"
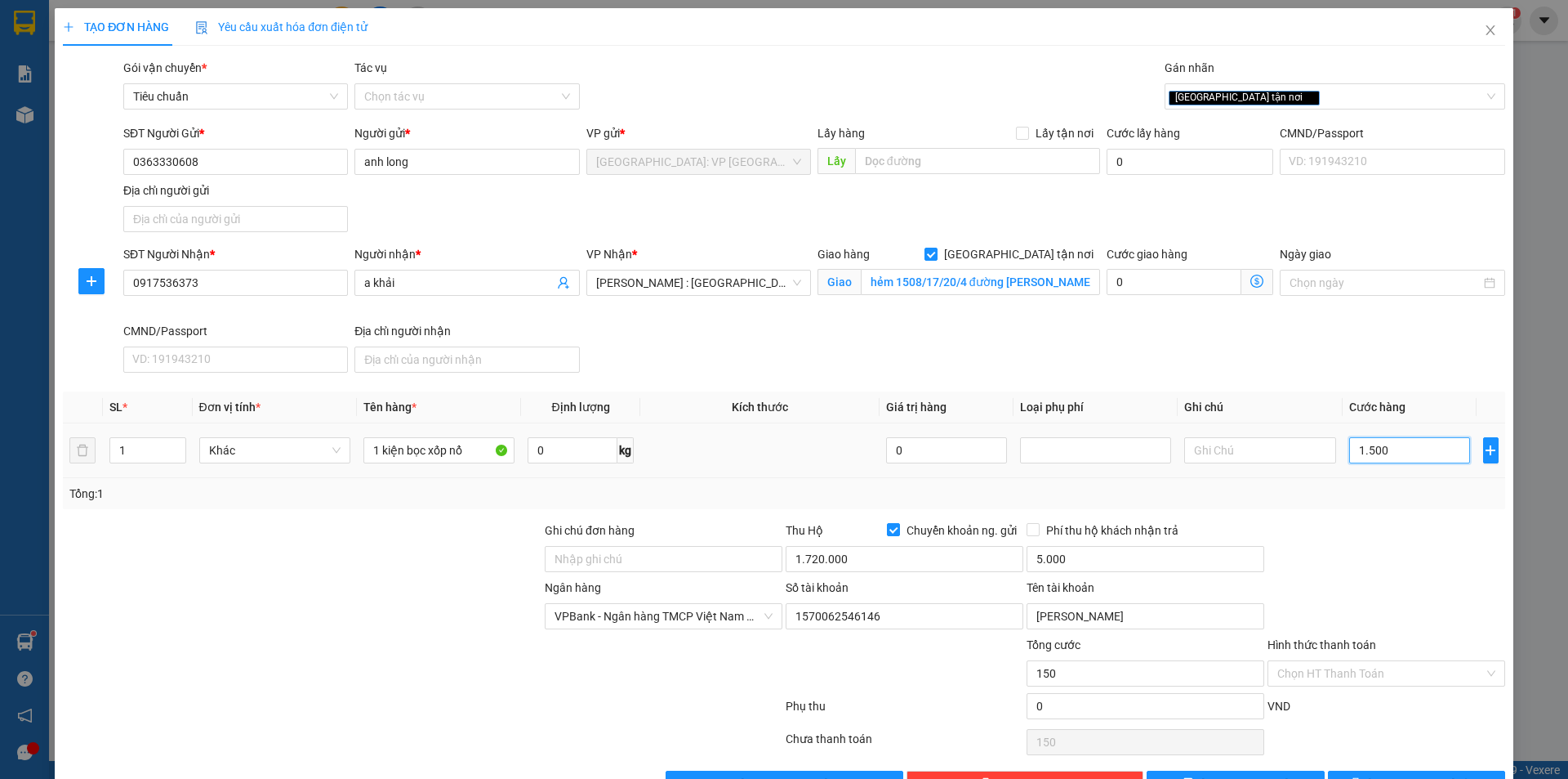
type input "1.500"
type input "15.000"
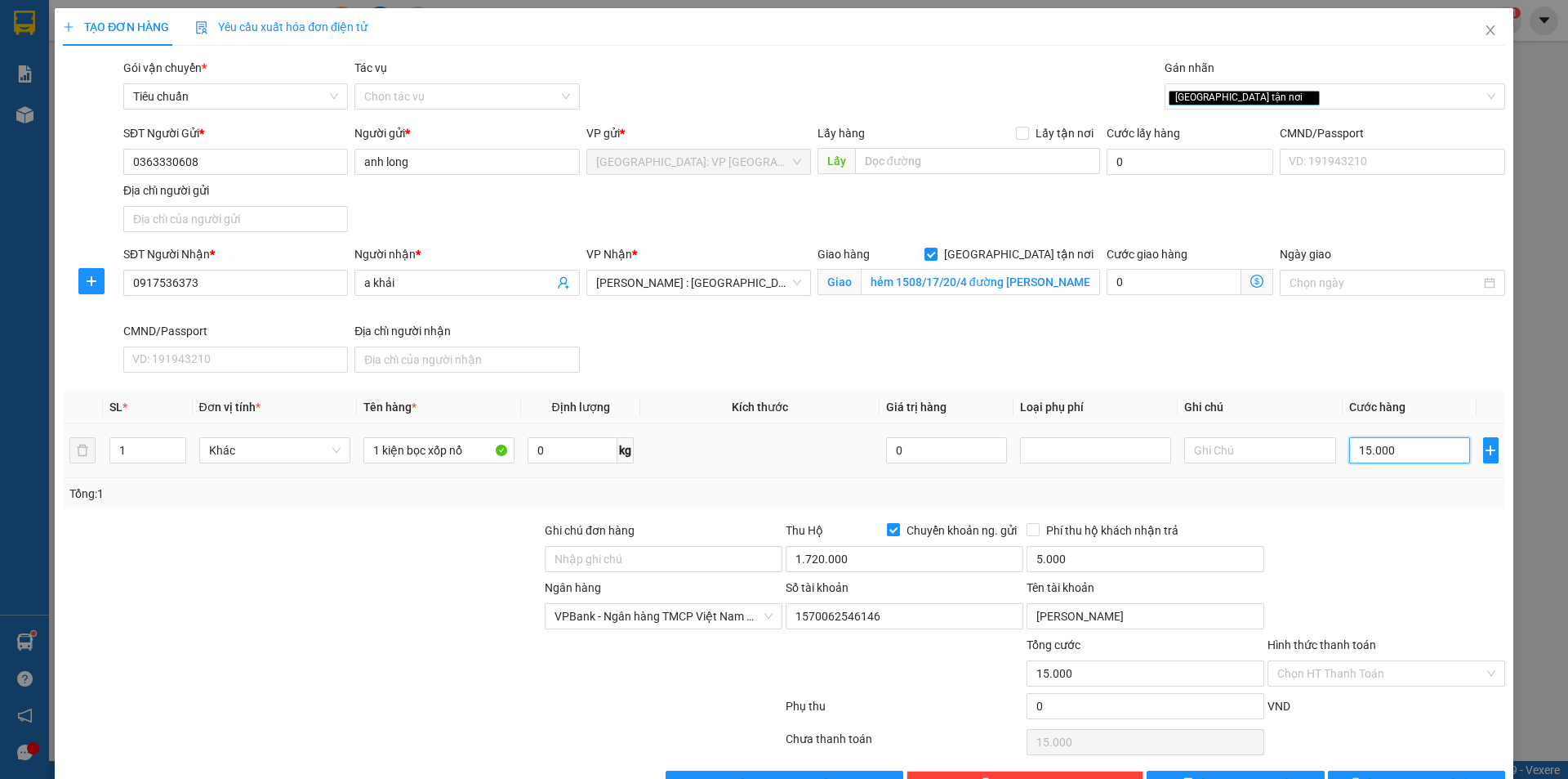
type input "150.000"
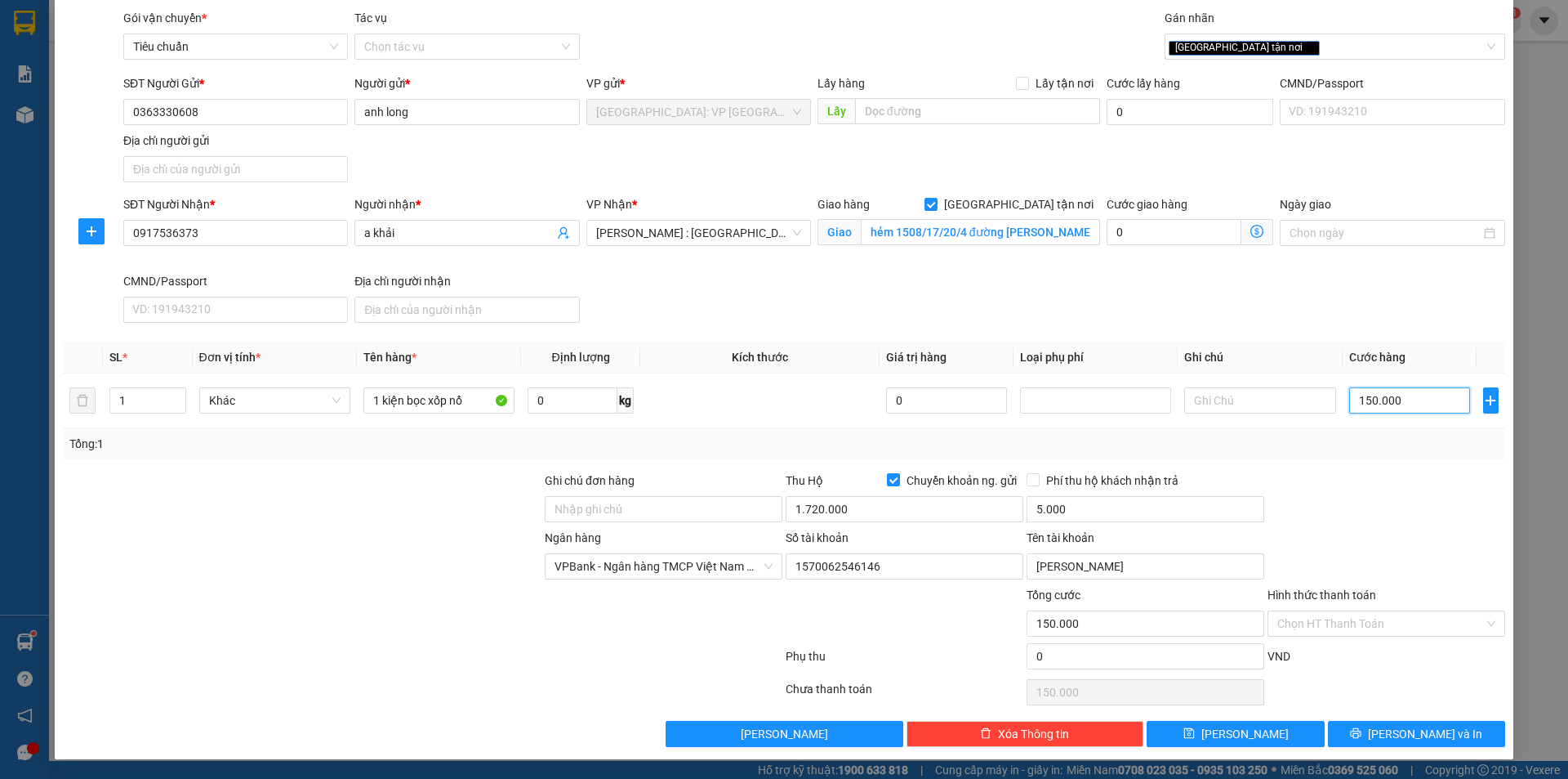
type input "150.000"
click at [1396, 729] on span "[PERSON_NAME] và In" at bounding box center [1425, 734] width 115 height 18
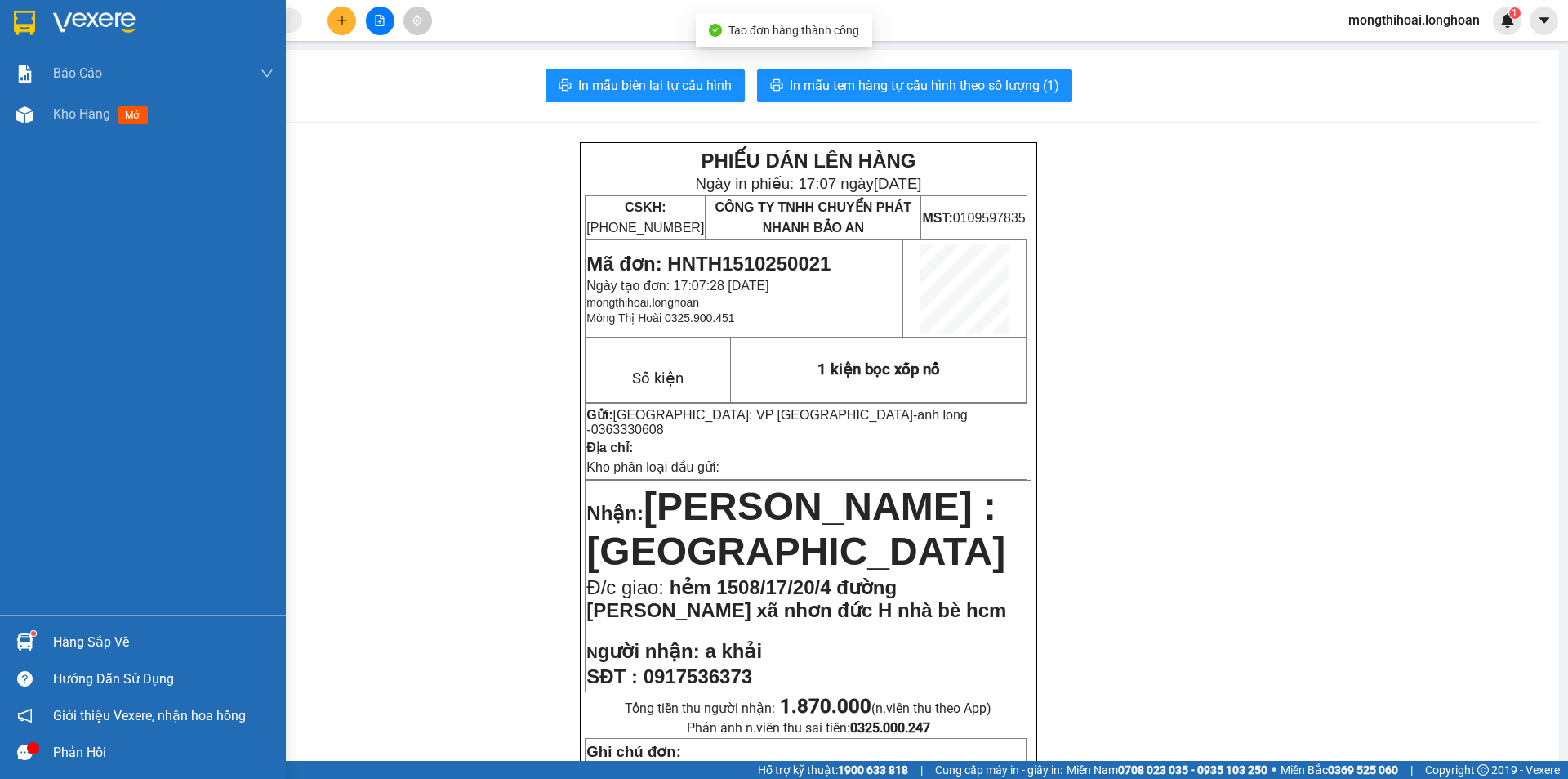
click at [0, 23] on div at bounding box center [143, 26] width 286 height 53
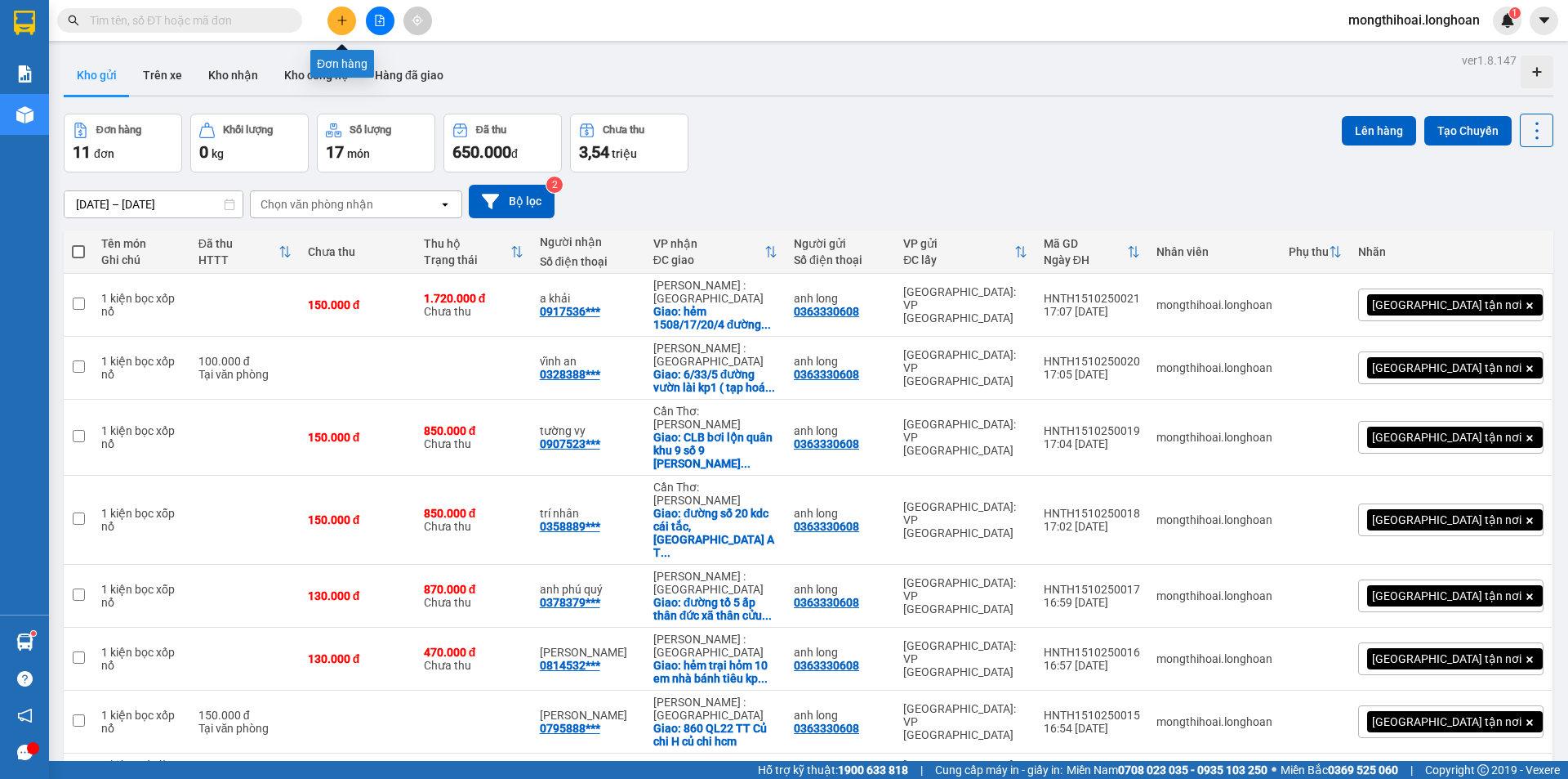
click at [351, 18] on button at bounding box center [341, 21] width 28 height 28
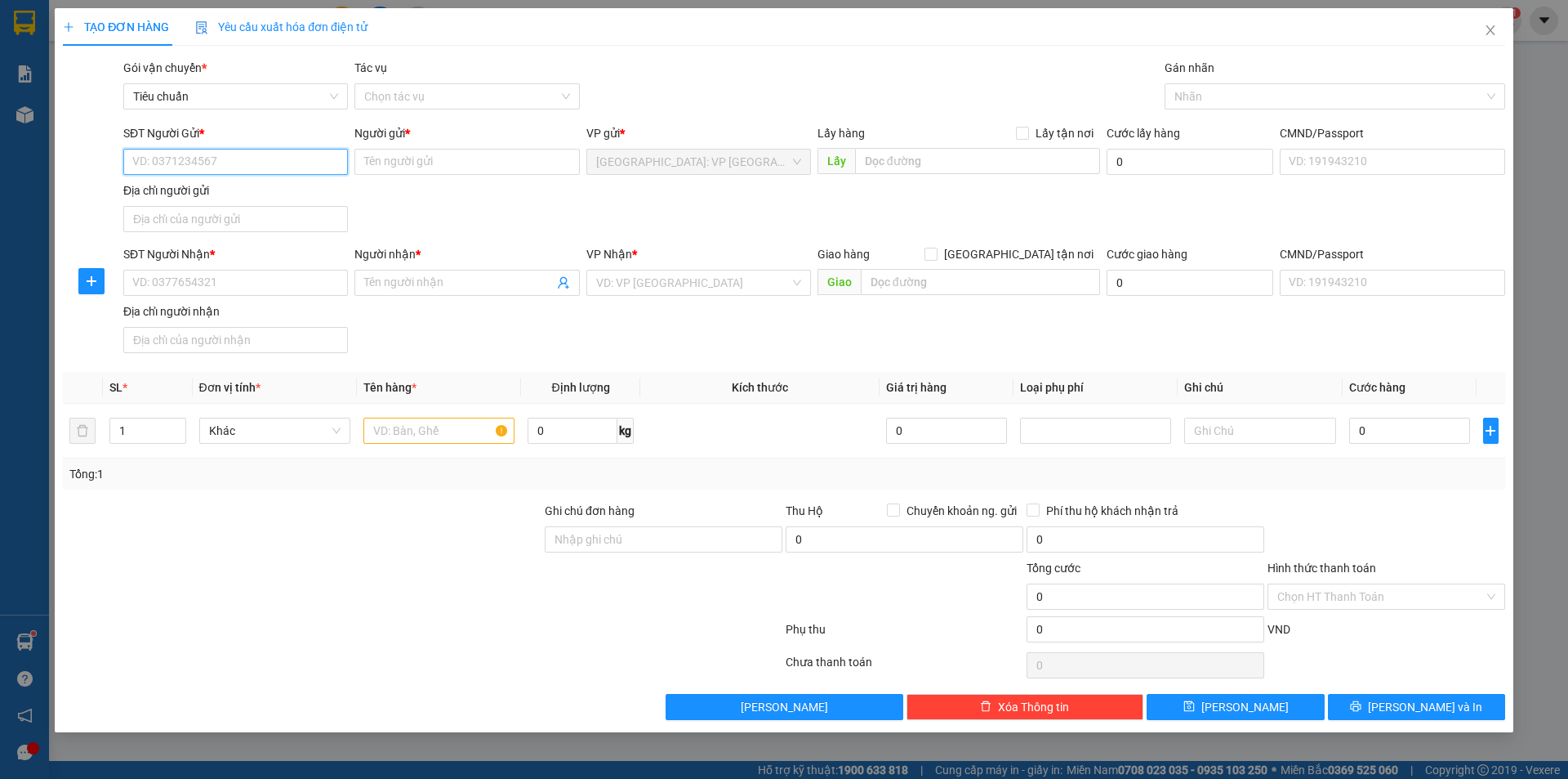
click at [319, 159] on input "SĐT Người Gửi *" at bounding box center [235, 162] width 224 height 26
click at [180, 185] on div "0363330608 - anh long" at bounding box center [235, 194] width 224 height 26
type input "0363330608"
type input "anh long"
checkbox input "true"
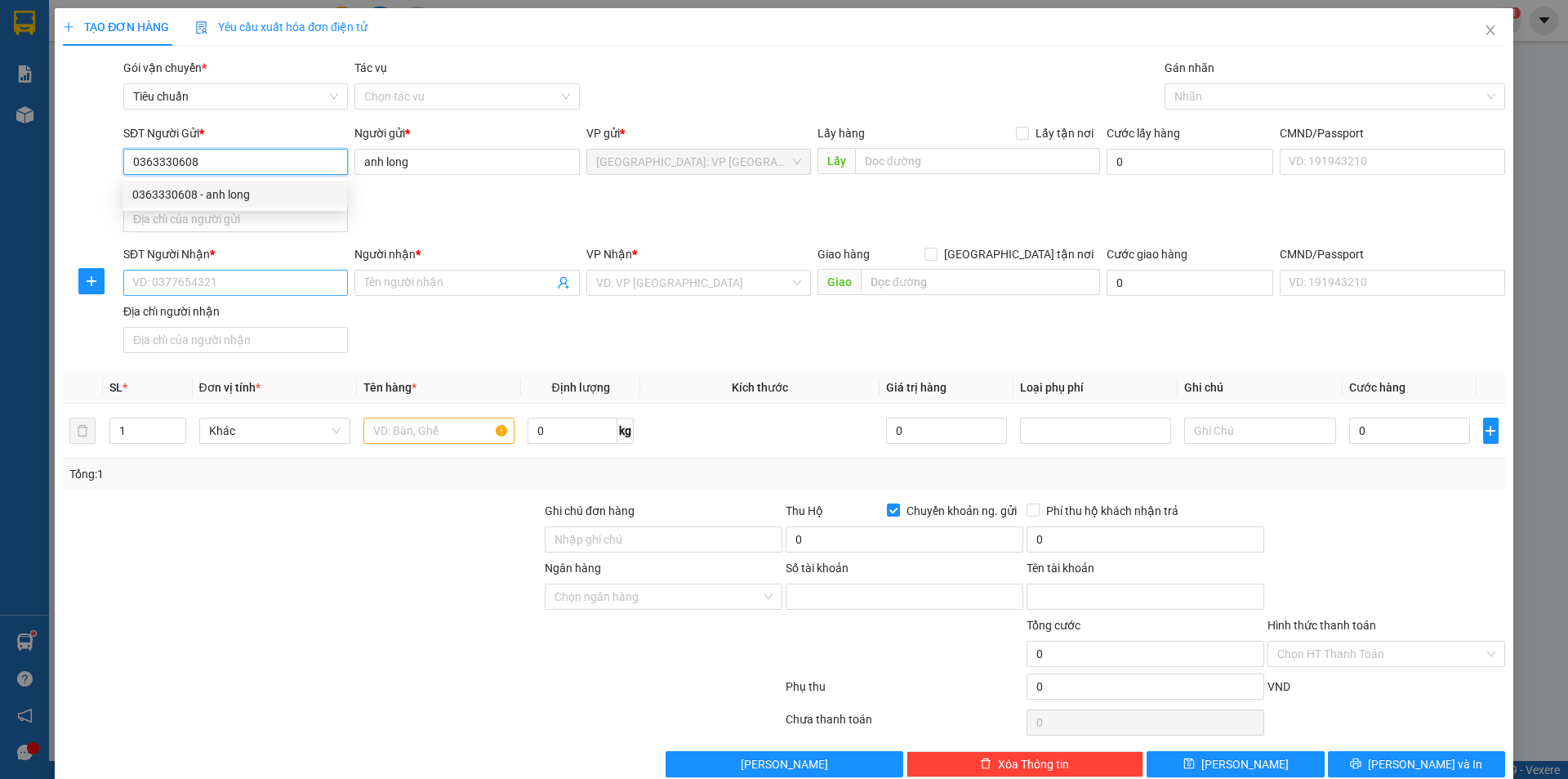
type input "1570062546146"
type input "[PERSON_NAME]"
type input "0363330608"
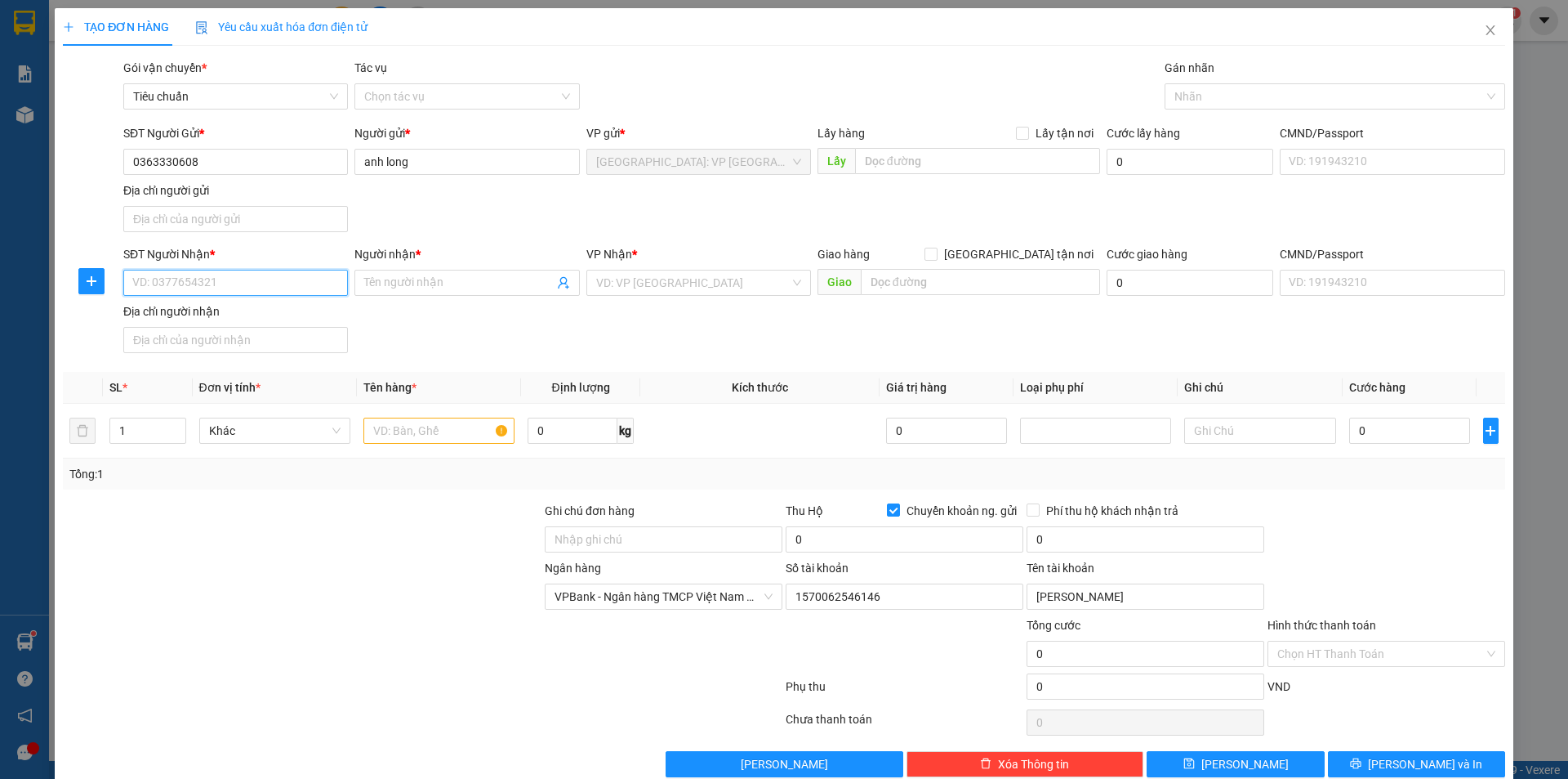
click at [281, 291] on input "SĐT Người Nhận *" at bounding box center [235, 282] width 224 height 26
type input "0775863517"
click at [402, 281] on input "Người nhận *" at bounding box center [458, 282] width 189 height 18
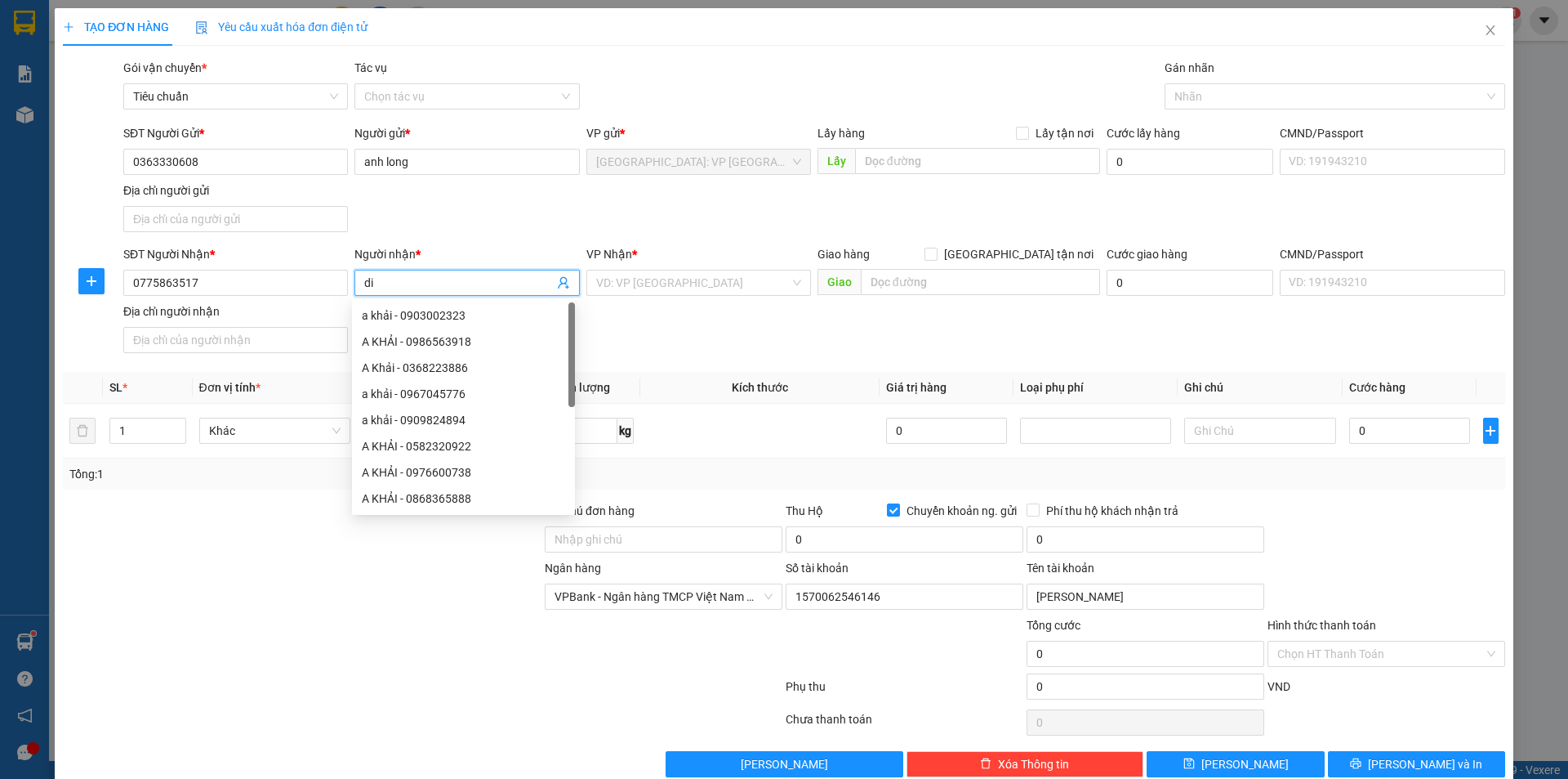
type input "d"
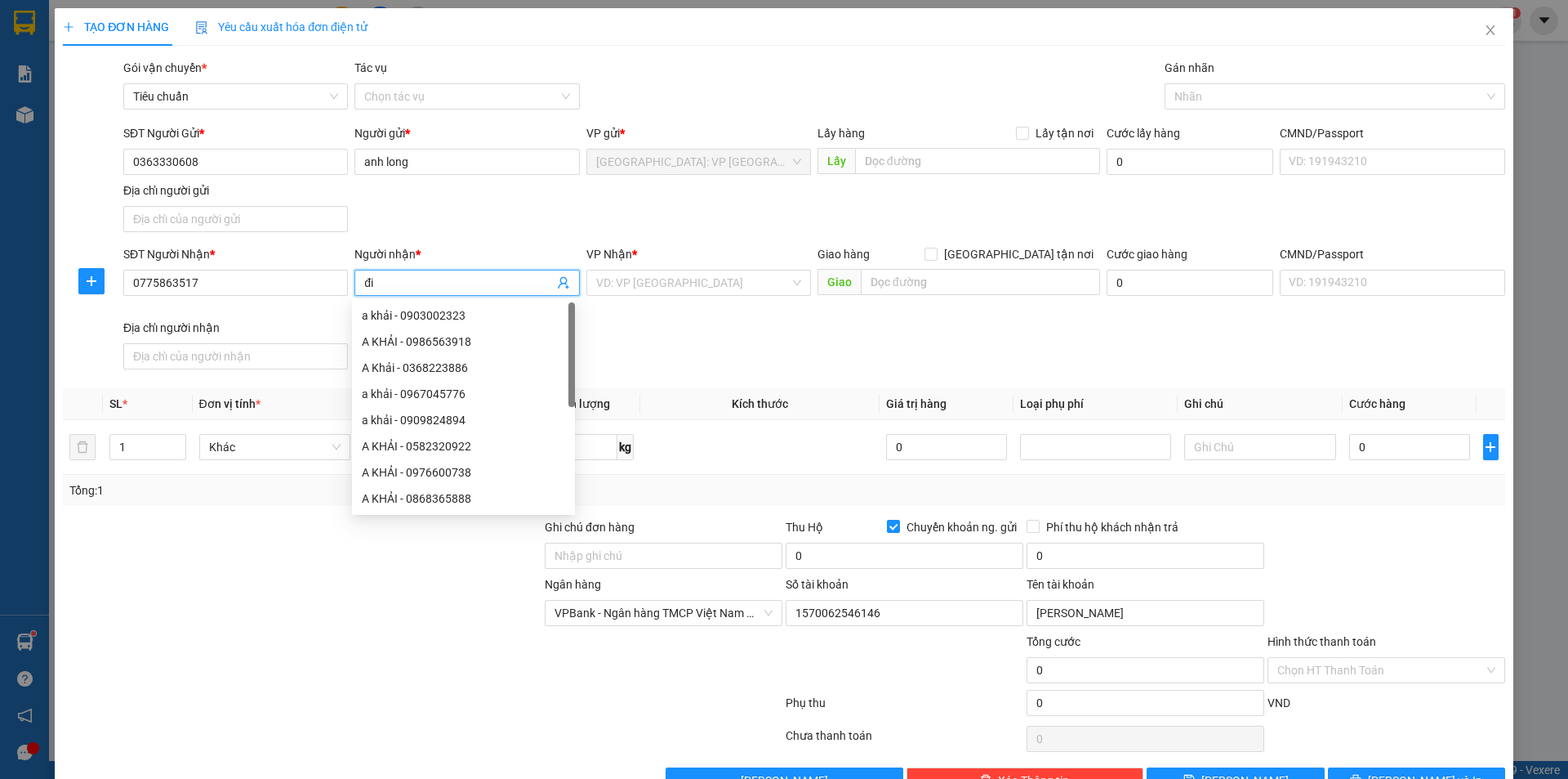
type input "đ"
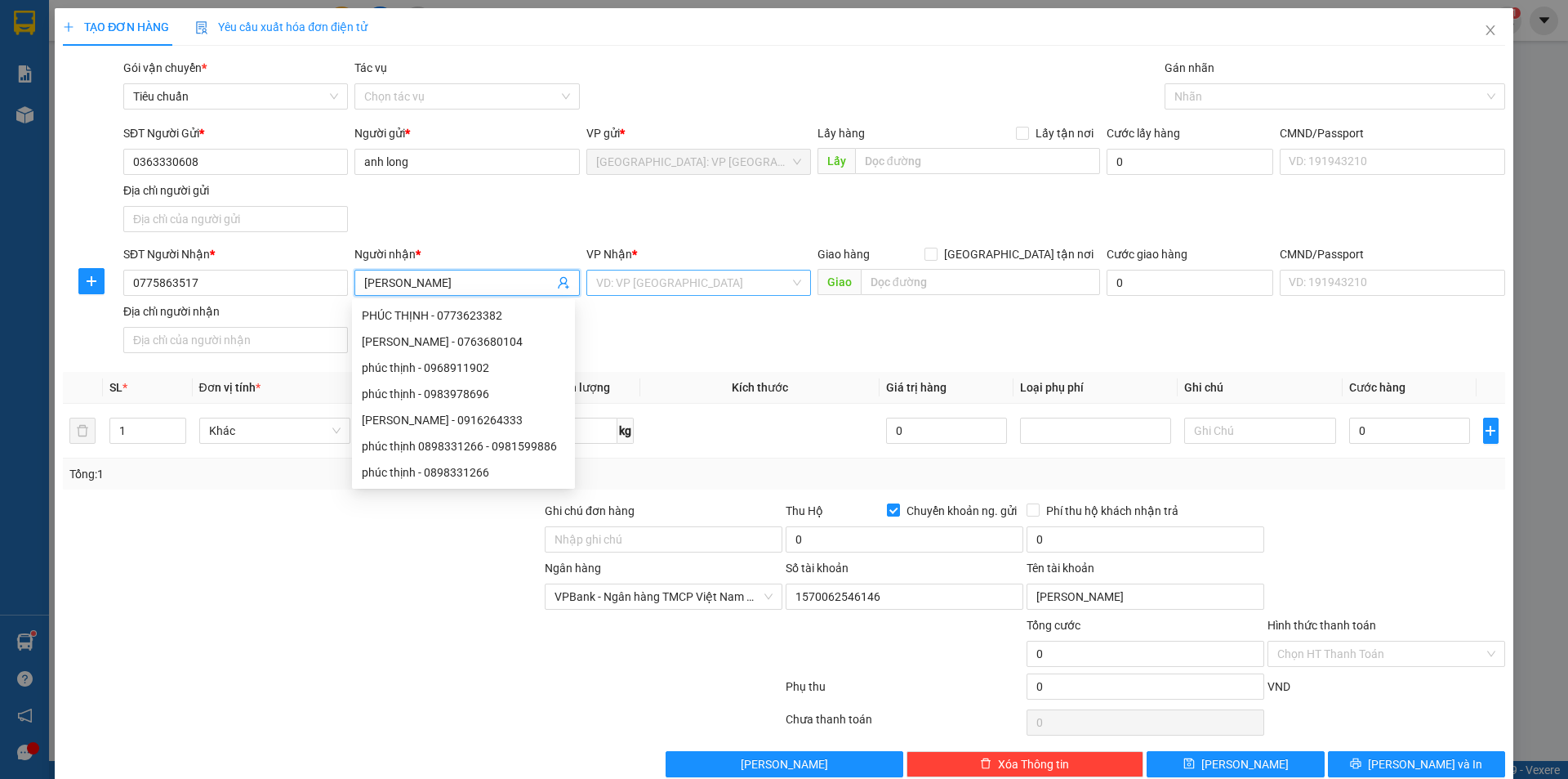
type input "[PERSON_NAME]"
click at [672, 288] on input "search" at bounding box center [693, 282] width 194 height 24
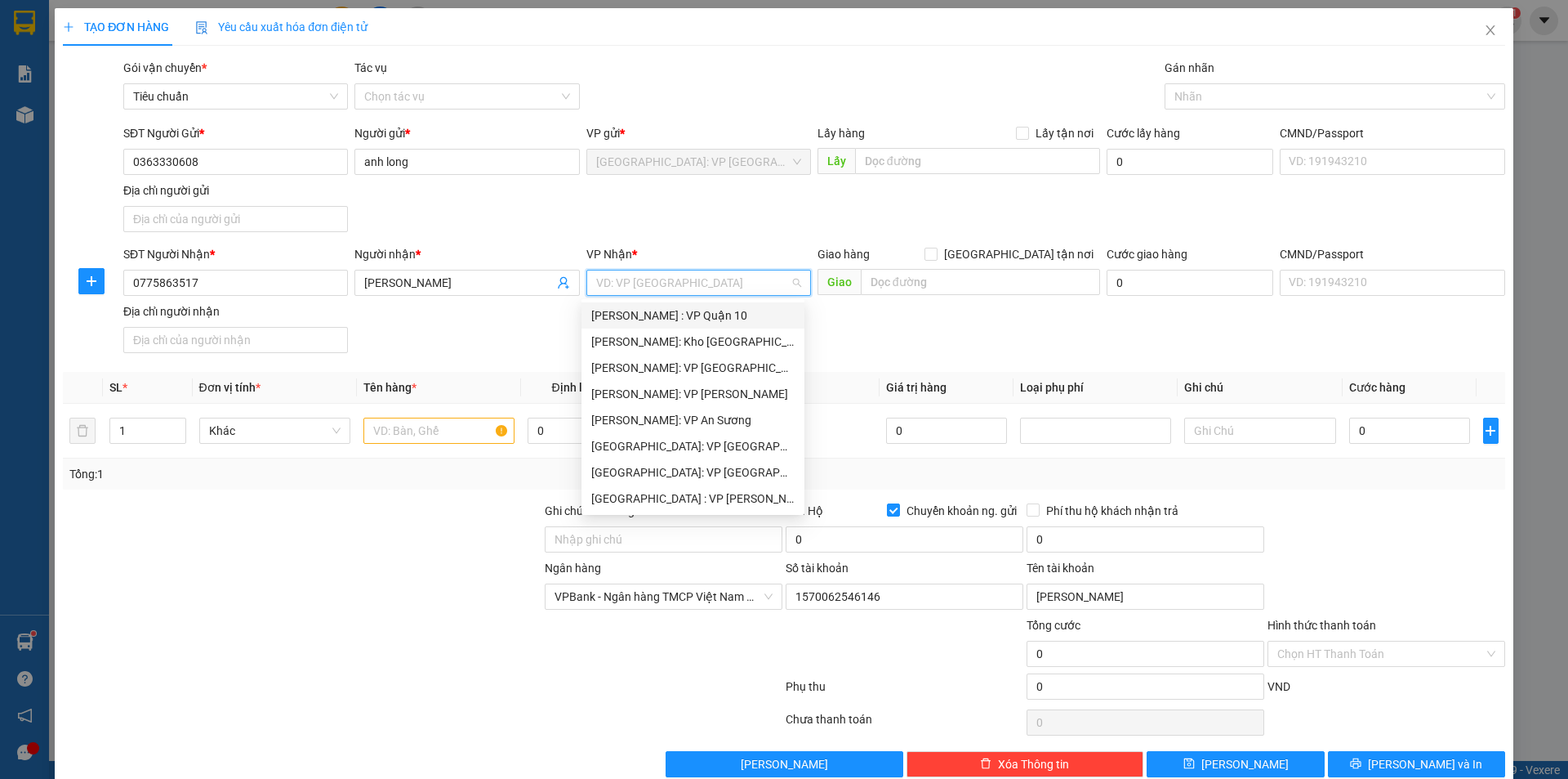
drag, startPoint x: 720, startPoint y: 292, endPoint x: 653, endPoint y: 244, distance: 82.4
click at [716, 289] on input "search" at bounding box center [693, 282] width 194 height 24
click at [708, 279] on input "search" at bounding box center [693, 282] width 194 height 24
type input "12"
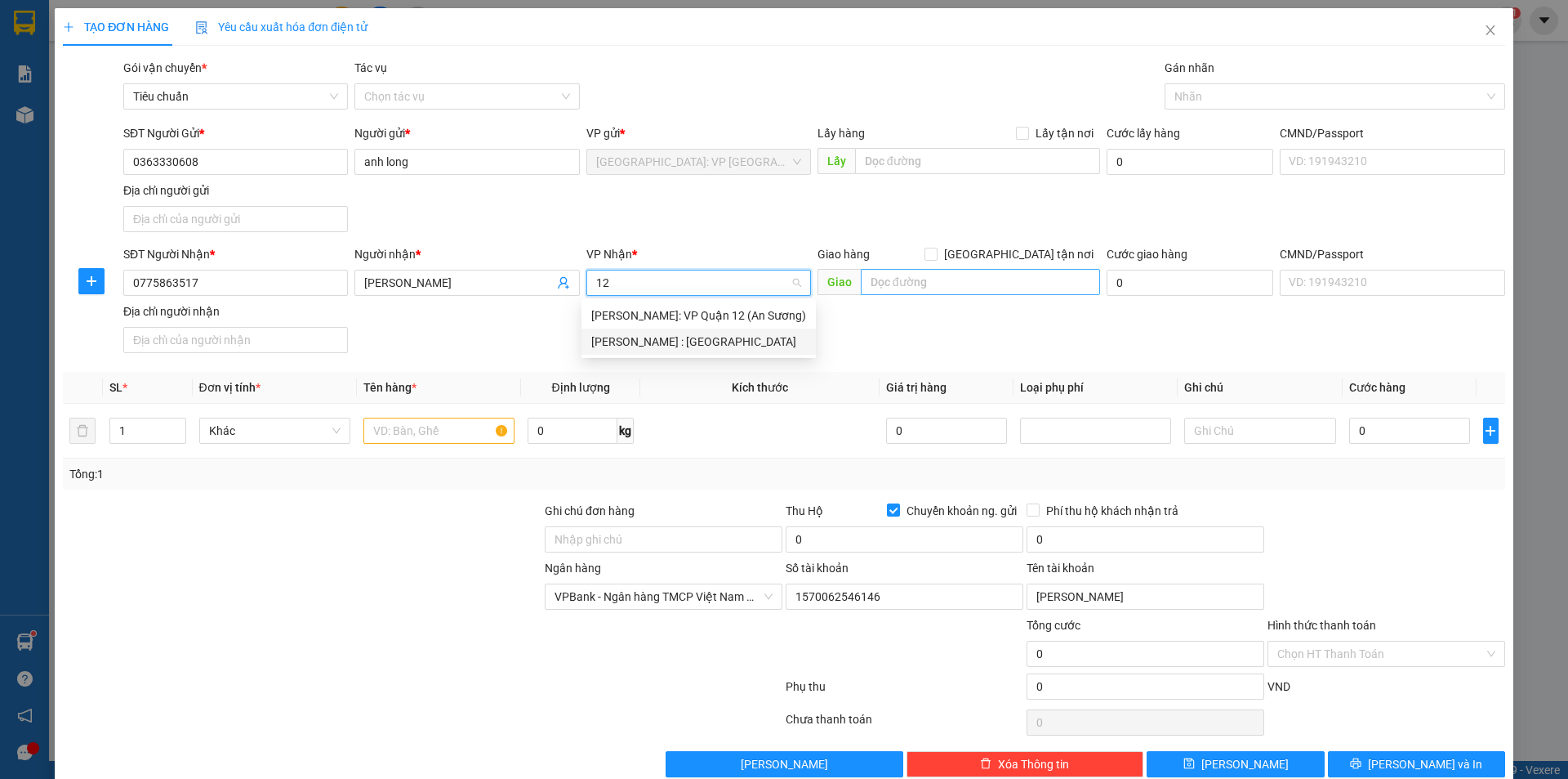
drag, startPoint x: 701, startPoint y: 338, endPoint x: 880, endPoint y: 282, distance: 187.6
click at [707, 336] on div "[PERSON_NAME] : [GEOGRAPHIC_DATA]" at bounding box center [698, 341] width 214 height 18
click at [888, 278] on input "text" at bounding box center [980, 281] width 239 height 26
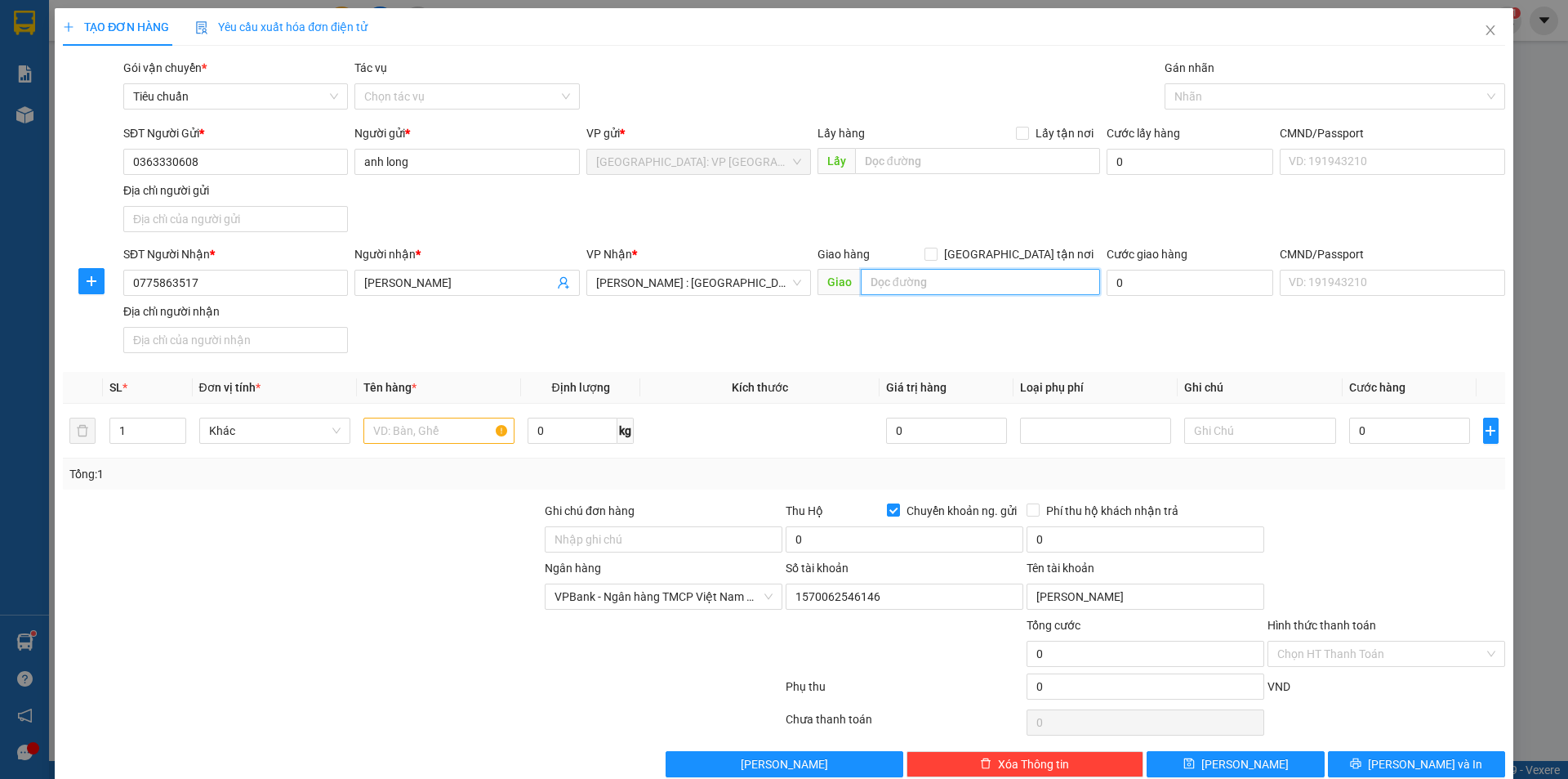
drag, startPoint x: 955, startPoint y: 273, endPoint x: 953, endPoint y: 288, distance: 15.1
click at [953, 276] on input "text" at bounding box center [980, 281] width 239 height 26
type input "32A ấp nhà dài xã [GEOGRAPHIC_DATA] tỉnh [GEOGRAPHIC_DATA]"
click at [936, 249] on input "[GEOGRAPHIC_DATA] tận nơi" at bounding box center [930, 254] width 12 height 12
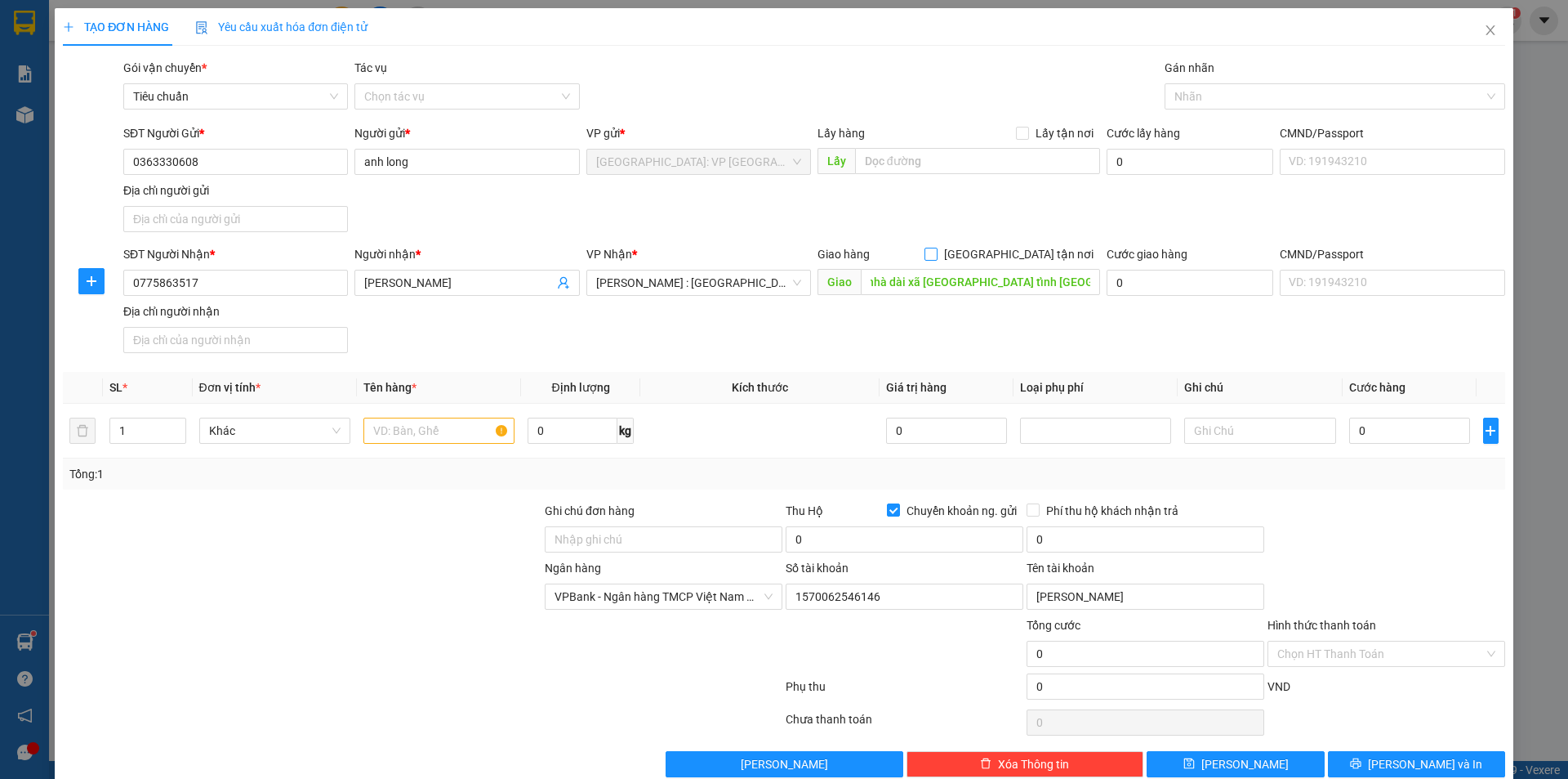
checkbox input "true"
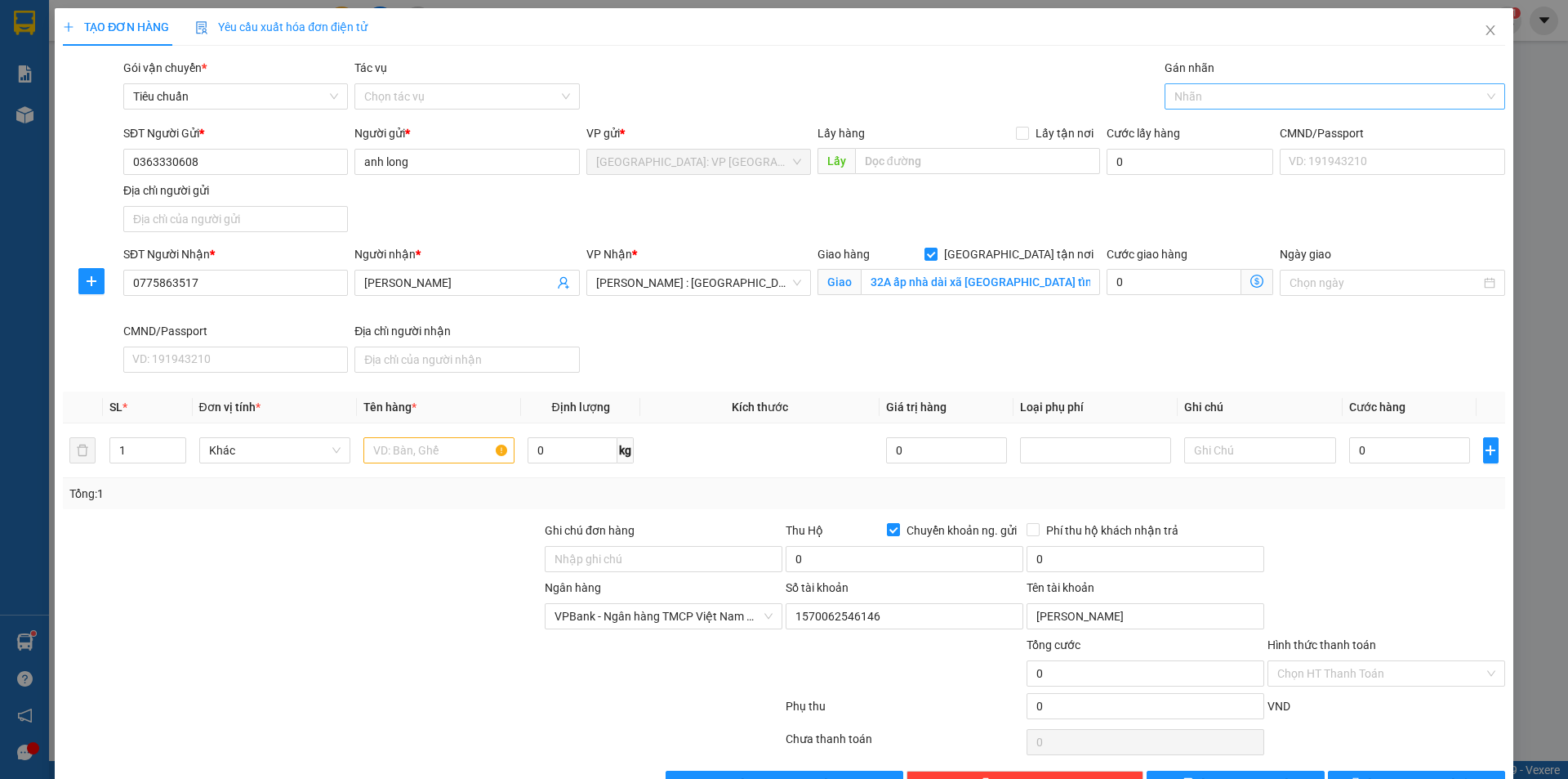
click at [1221, 91] on div at bounding box center [1327, 96] width 316 height 20
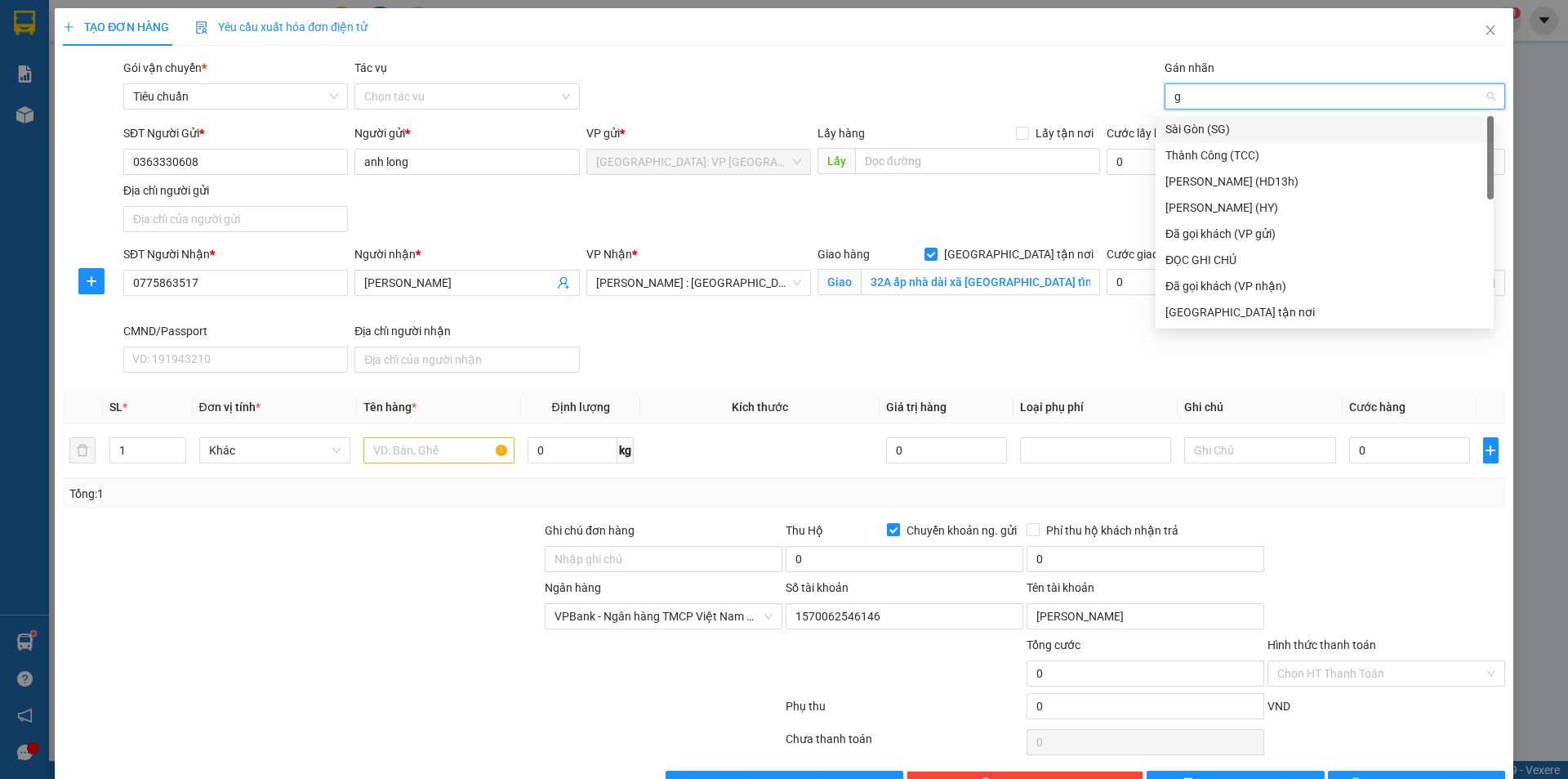
type input "gi"
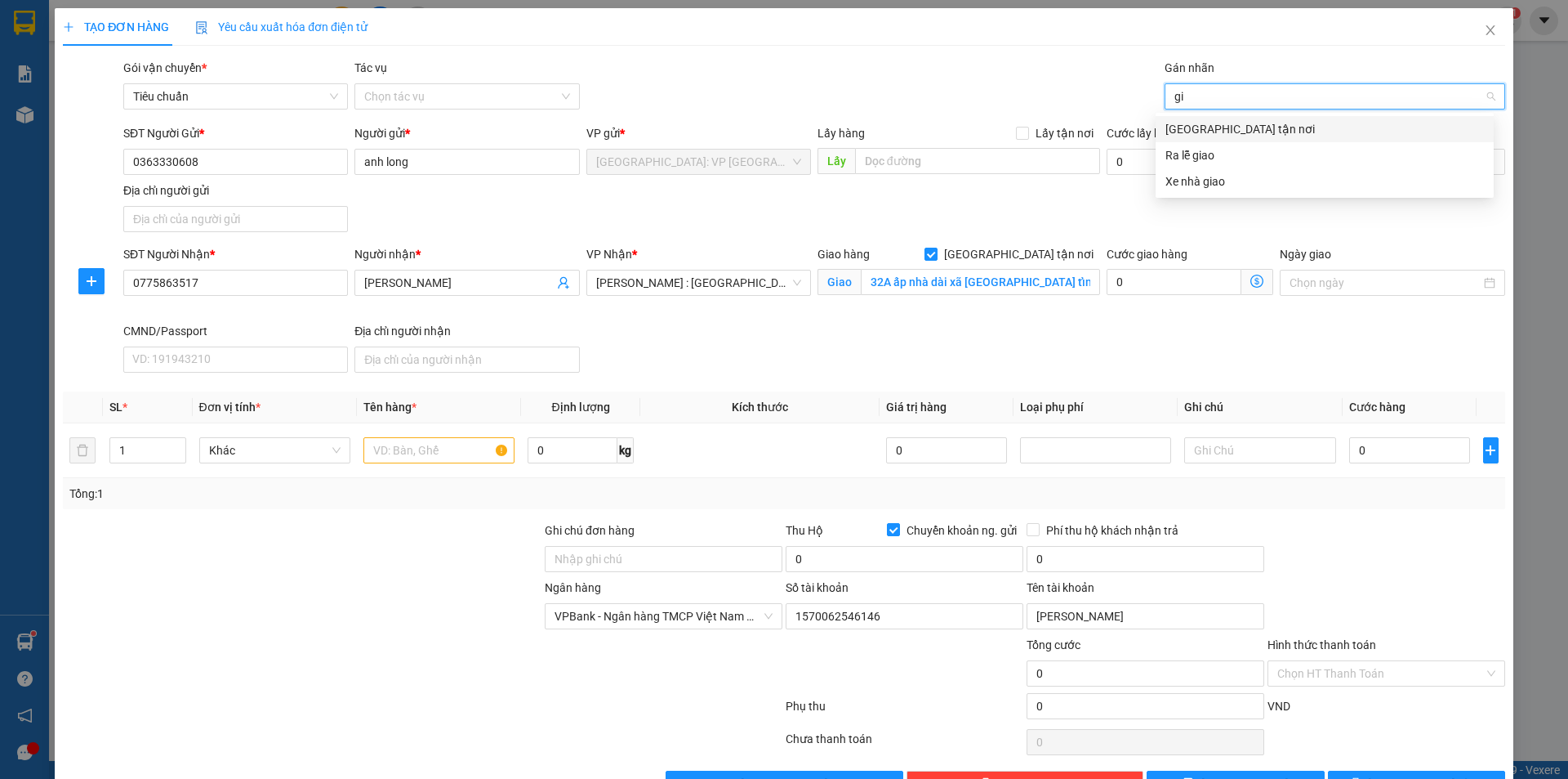
click at [1228, 125] on div "[GEOGRAPHIC_DATA] tận nơi" at bounding box center [1324, 129] width 318 height 18
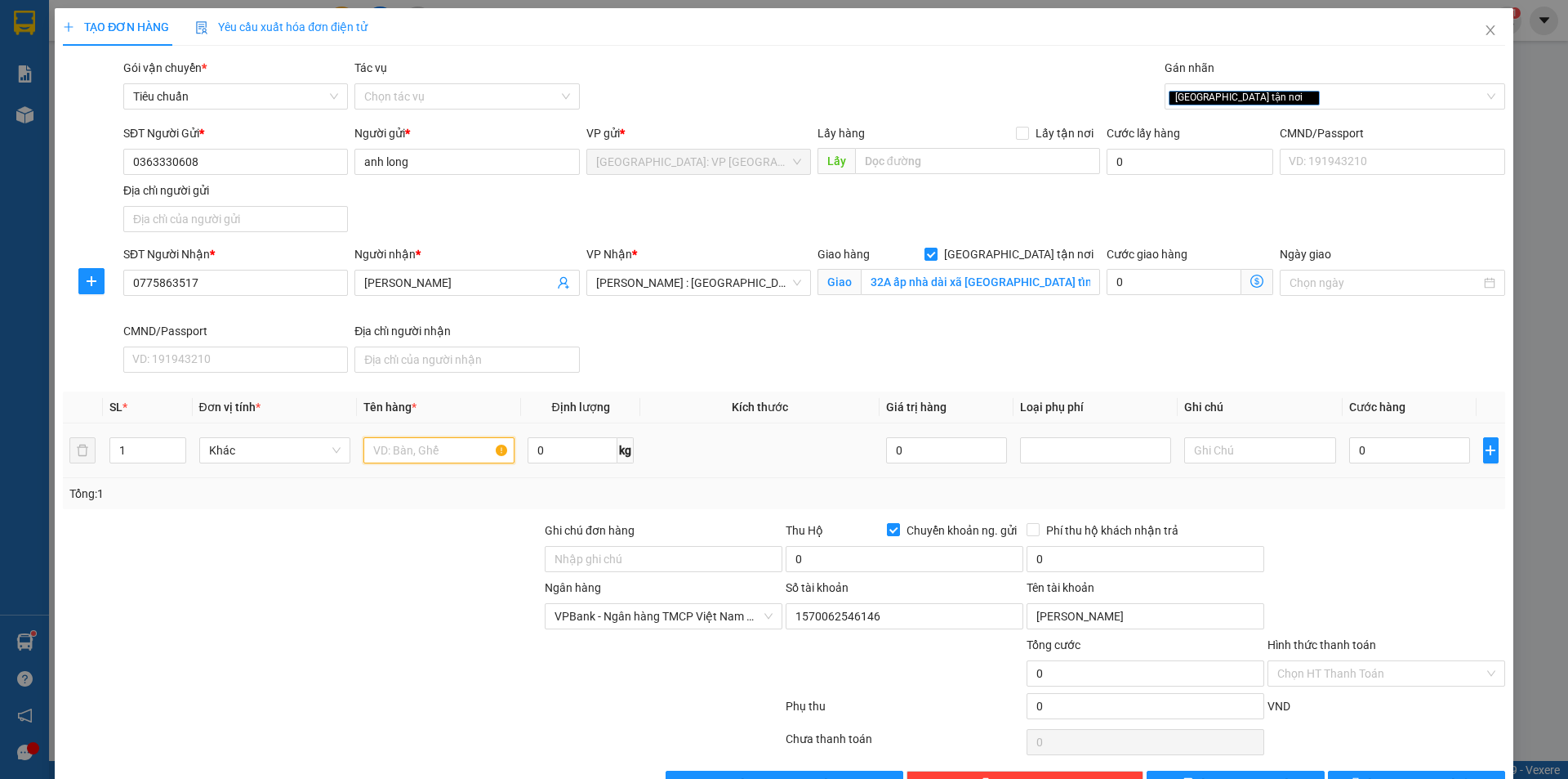
click at [423, 459] on input "text" at bounding box center [439, 450] width 151 height 26
type input "1 kiện bọc xốp nổ"
click at [890, 529] on span at bounding box center [893, 529] width 13 height 13
click at [890, 529] on input "Chuyển khoản ng. gửi" at bounding box center [893, 529] width 12 height 12
checkbox input "false"
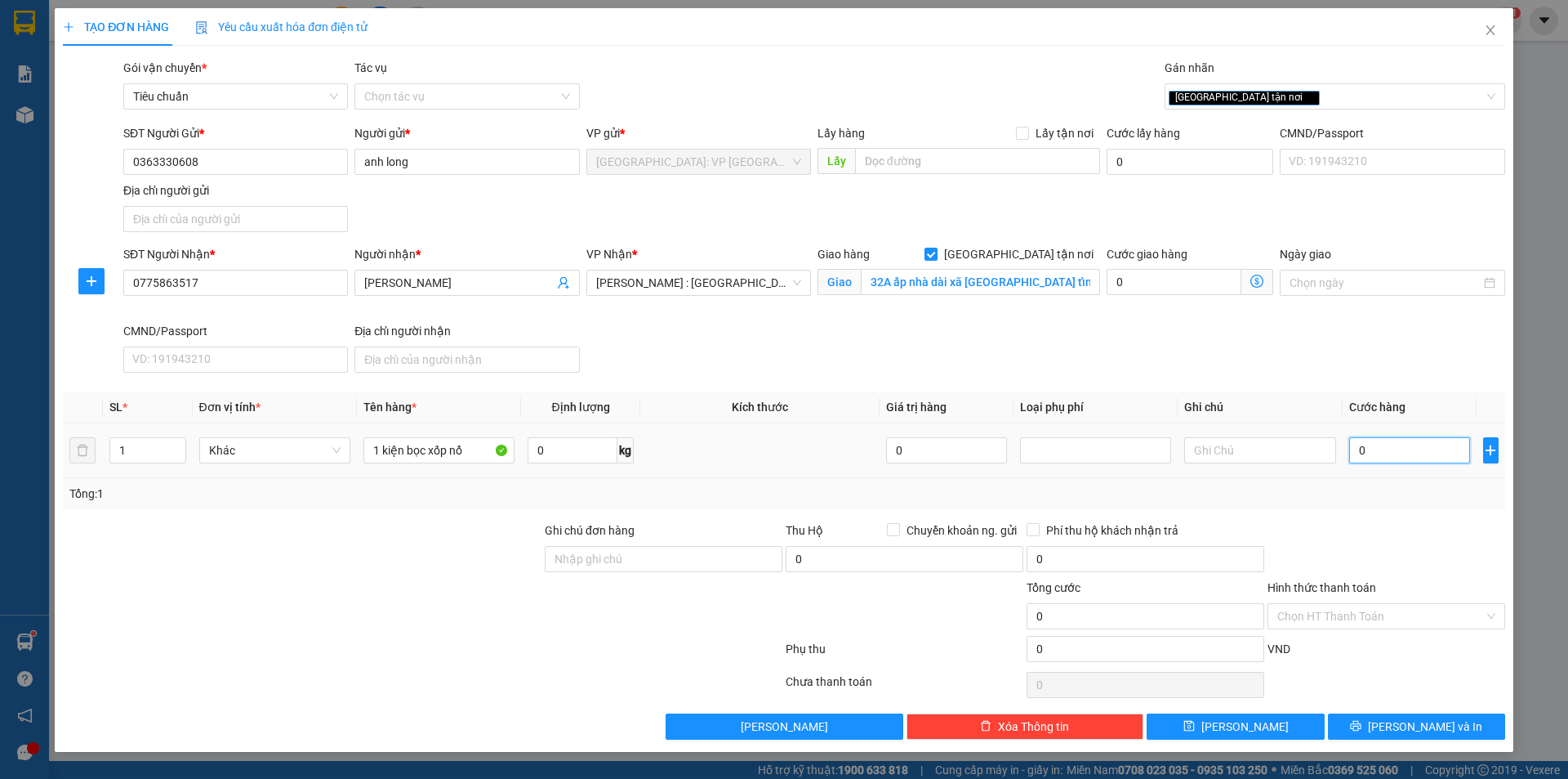
click at [1381, 454] on input "0" at bounding box center [1410, 450] width 121 height 26
type input "1"
type input "17"
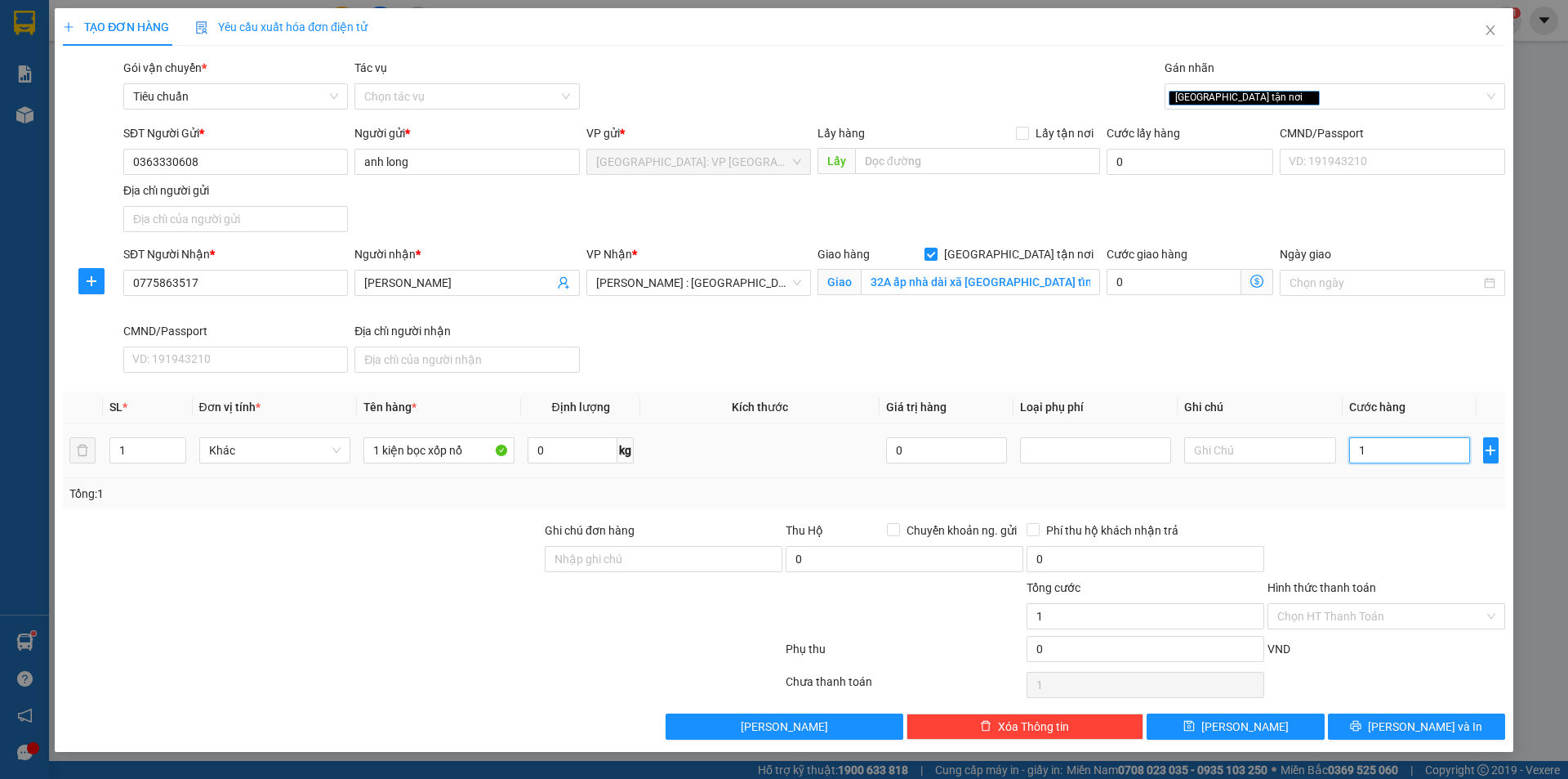
type input "17"
type input "170"
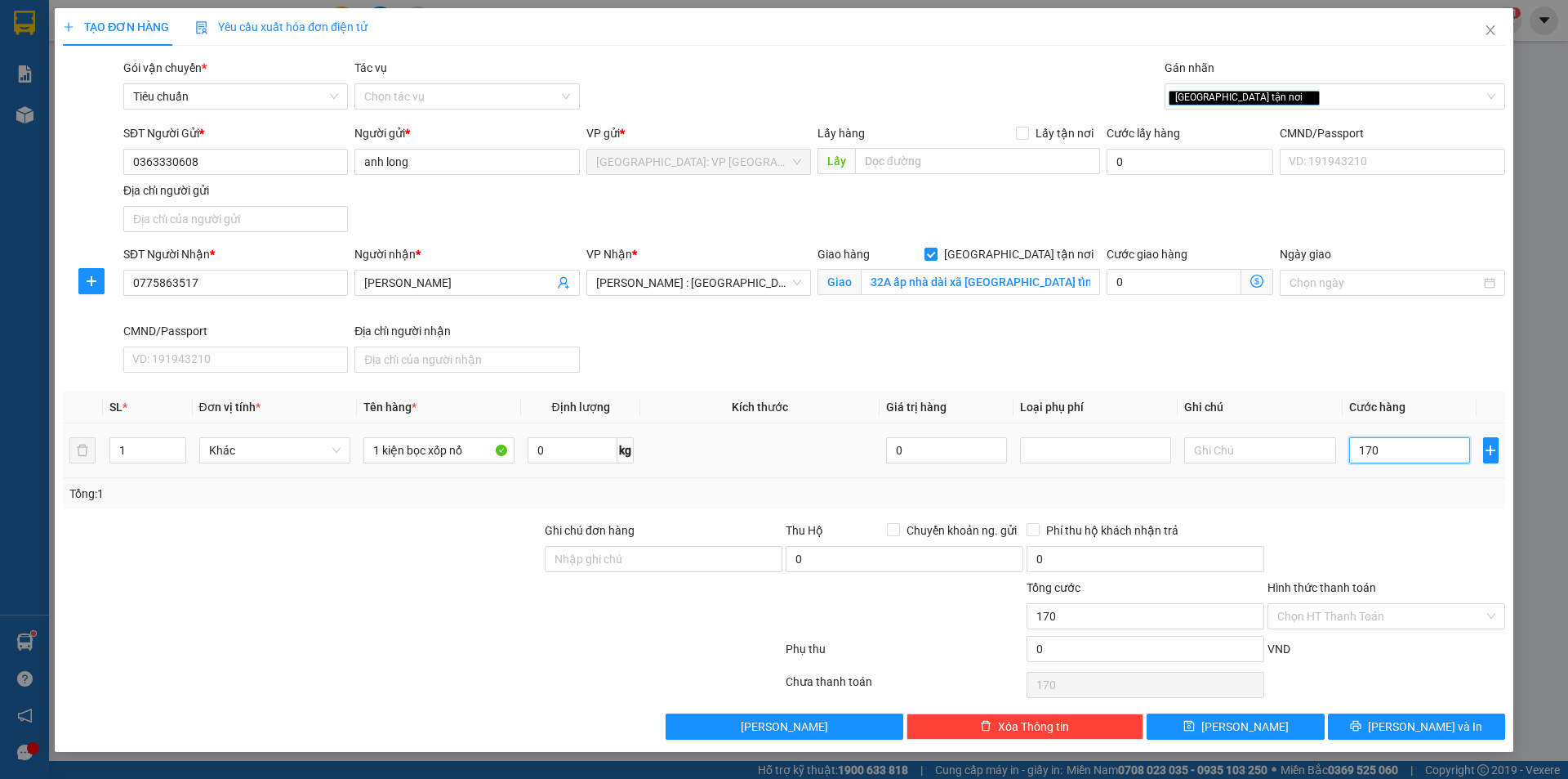
type input "1.700"
type input "17.000"
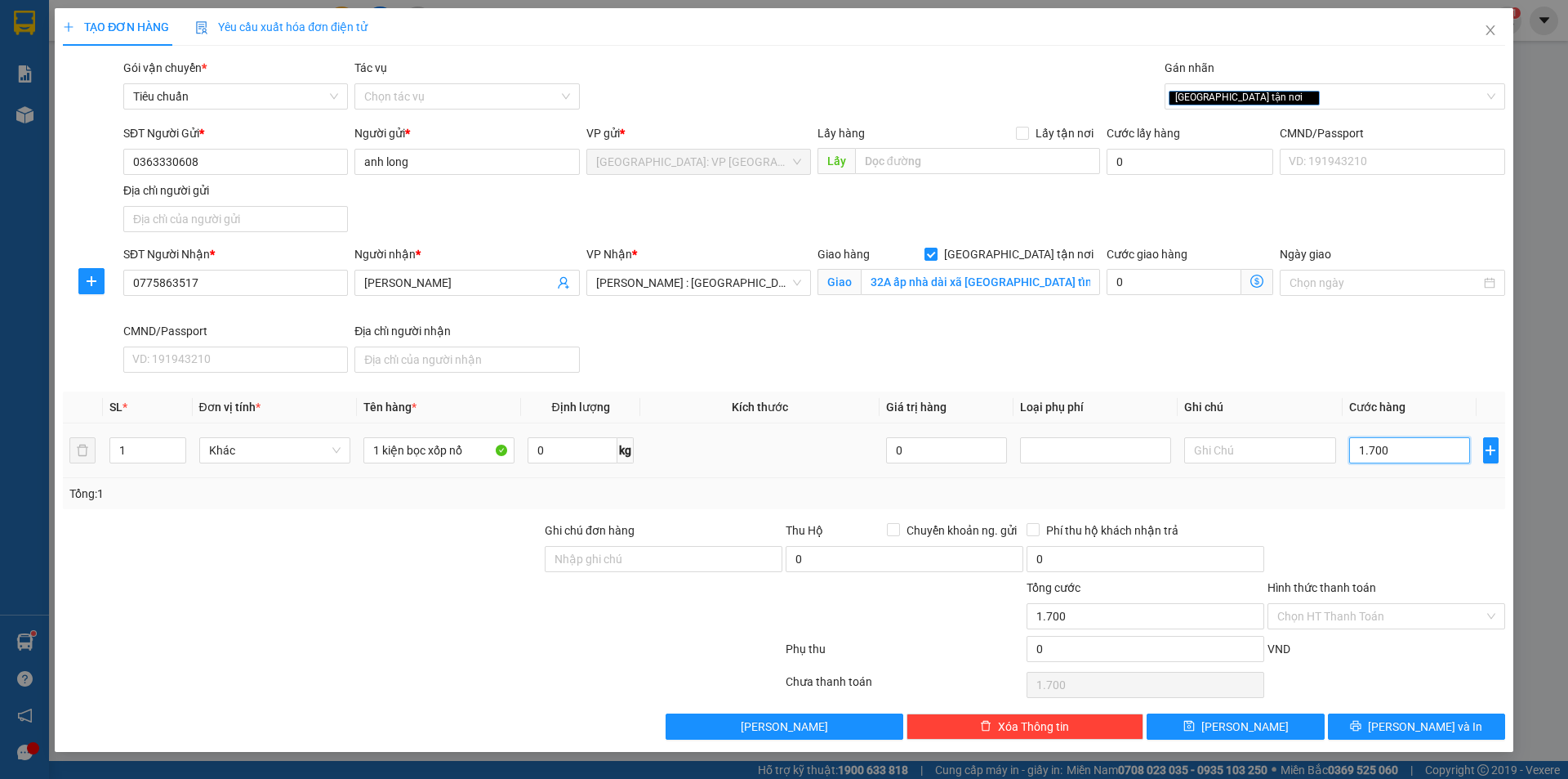
type input "17.000"
type input "170.000"
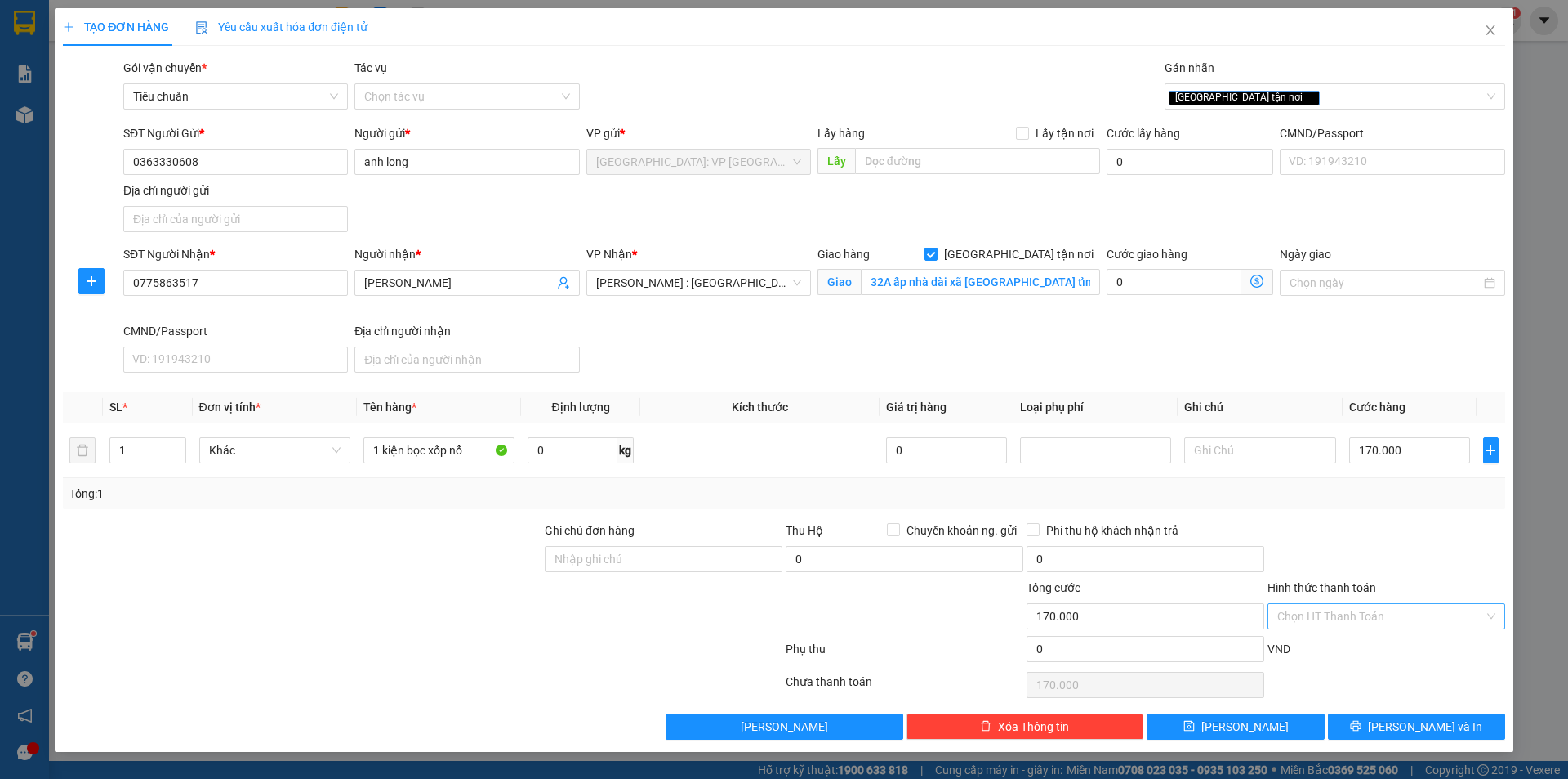
click at [1393, 618] on input "Hình thức thanh toán" at bounding box center [1381, 615] width 207 height 24
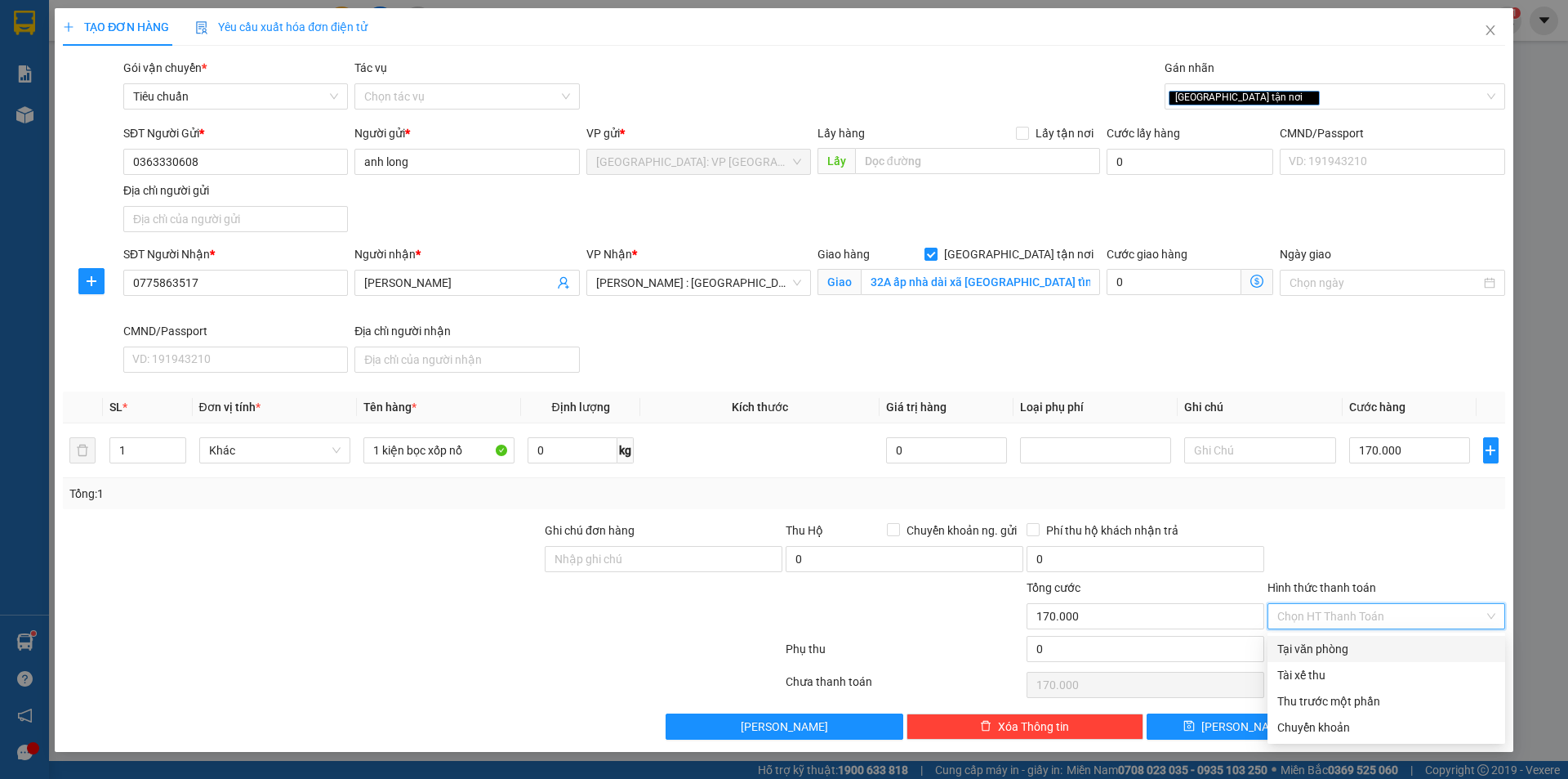
drag, startPoint x: 1340, startPoint y: 648, endPoint x: 1459, endPoint y: 682, distance: 123.8
click at [1343, 648] on div "Tại văn phòng" at bounding box center [1387, 649] width 218 height 18
type input "0"
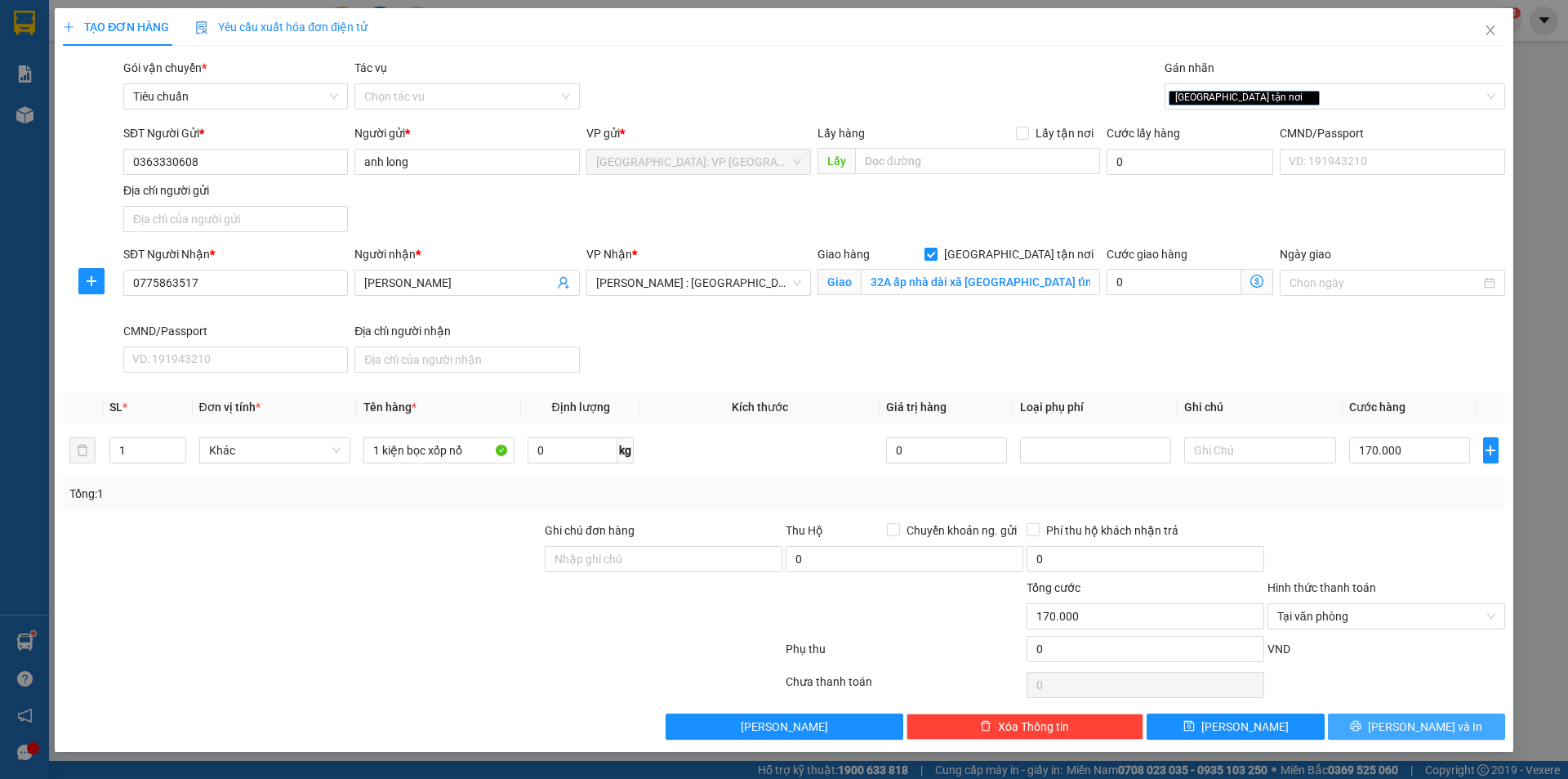
drag, startPoint x: 1451, startPoint y: 732, endPoint x: 1442, endPoint y: 722, distance: 13.5
click at [1450, 732] on button "[PERSON_NAME] và In" at bounding box center [1416, 726] width 177 height 26
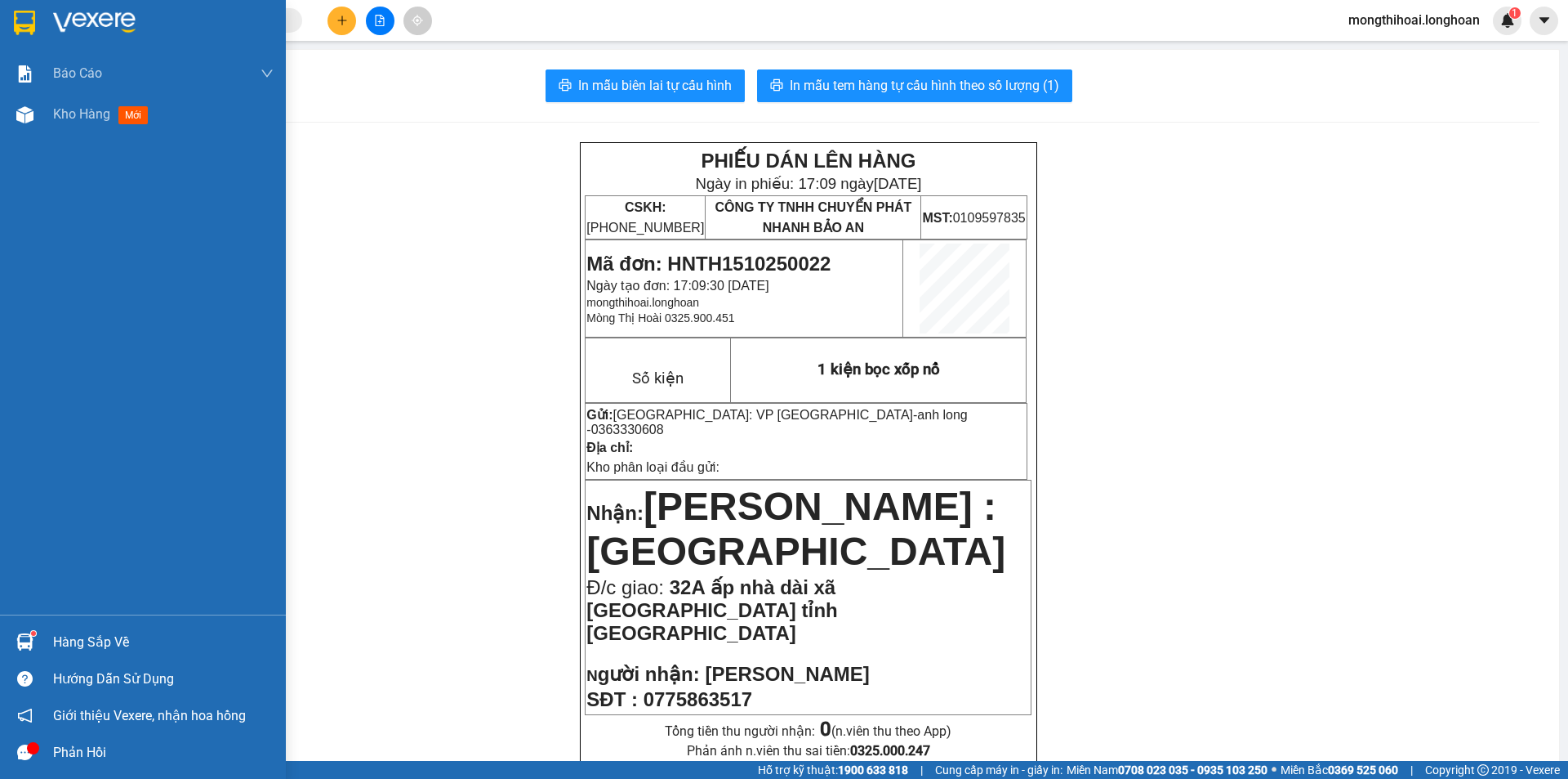
click at [6, 0] on div at bounding box center [143, 26] width 286 height 53
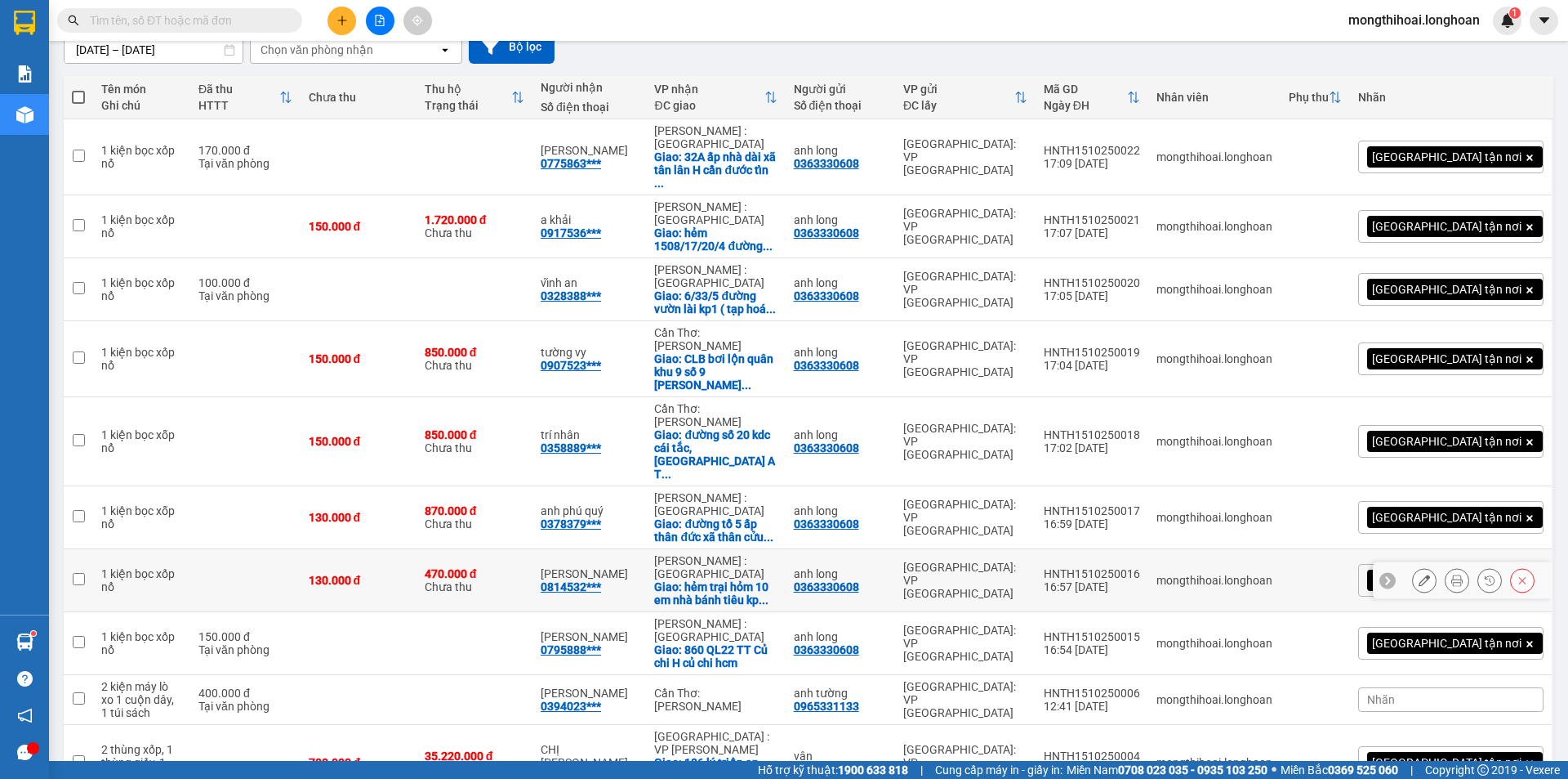
scroll to position [183, 0]
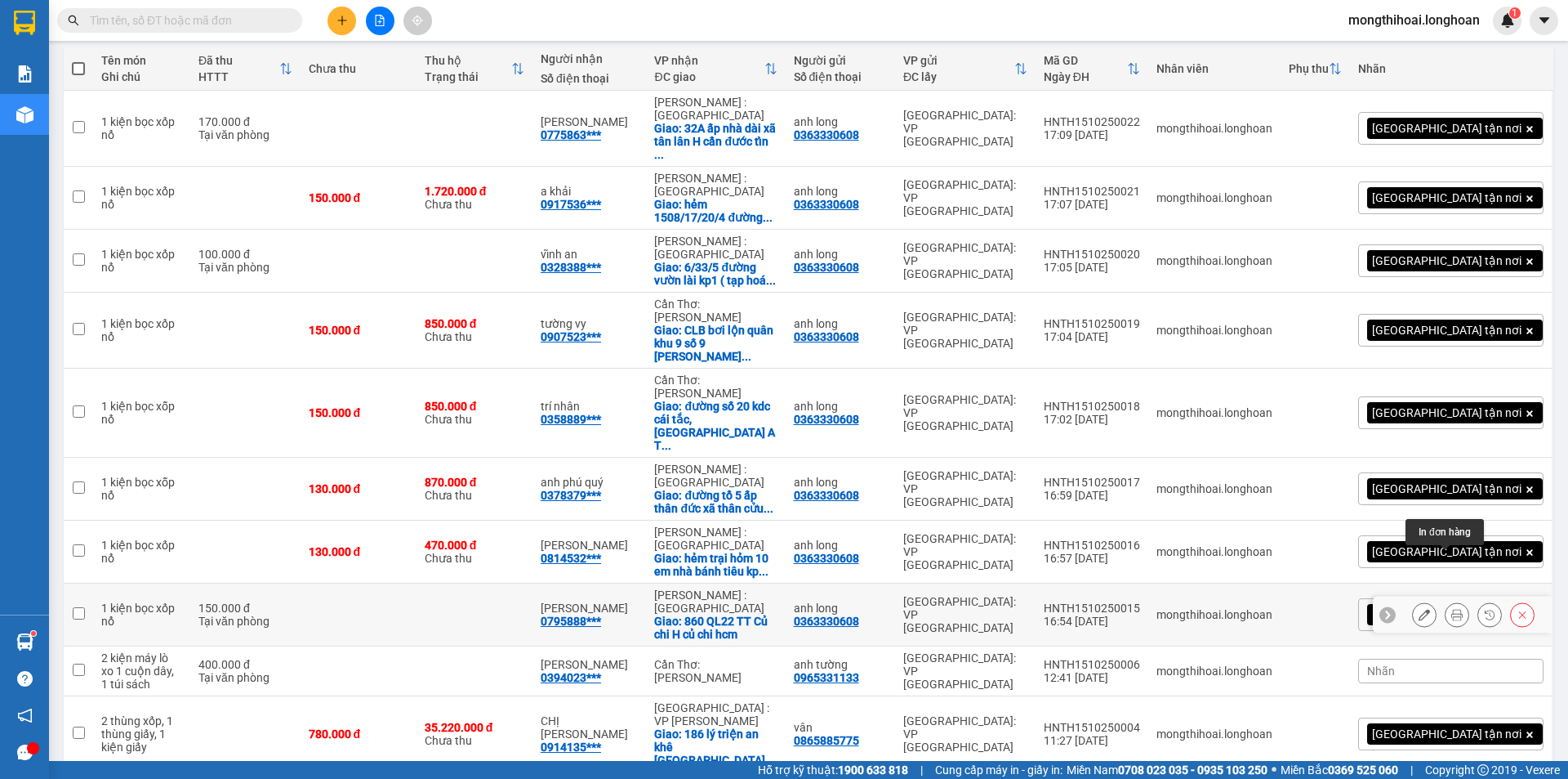
click at [1451, 609] on icon at bounding box center [1457, 614] width 12 height 12
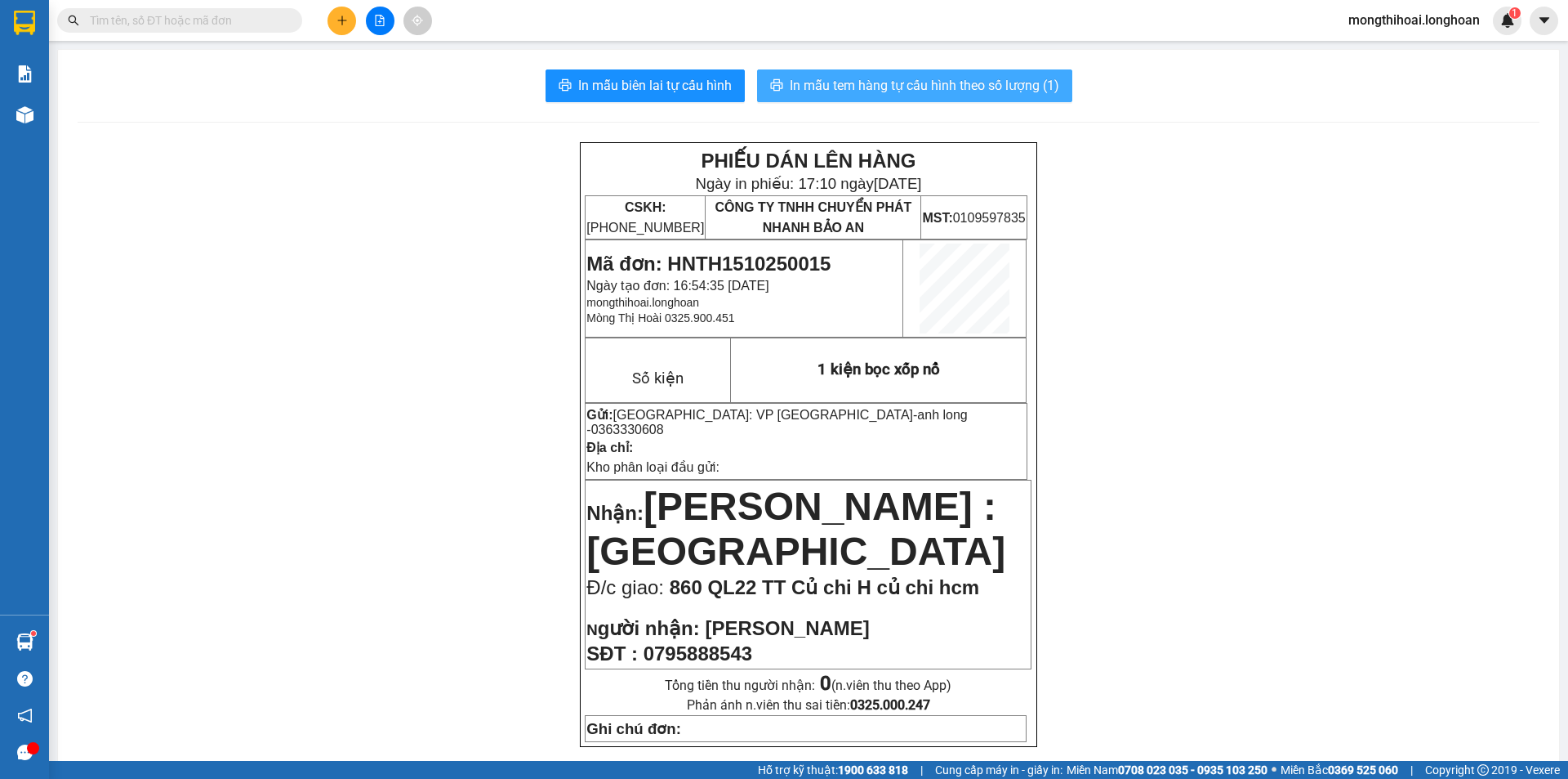
click at [1026, 77] on span "In mẫu tem hàng tự cấu hình theo số lượng (1)" at bounding box center [925, 85] width 269 height 21
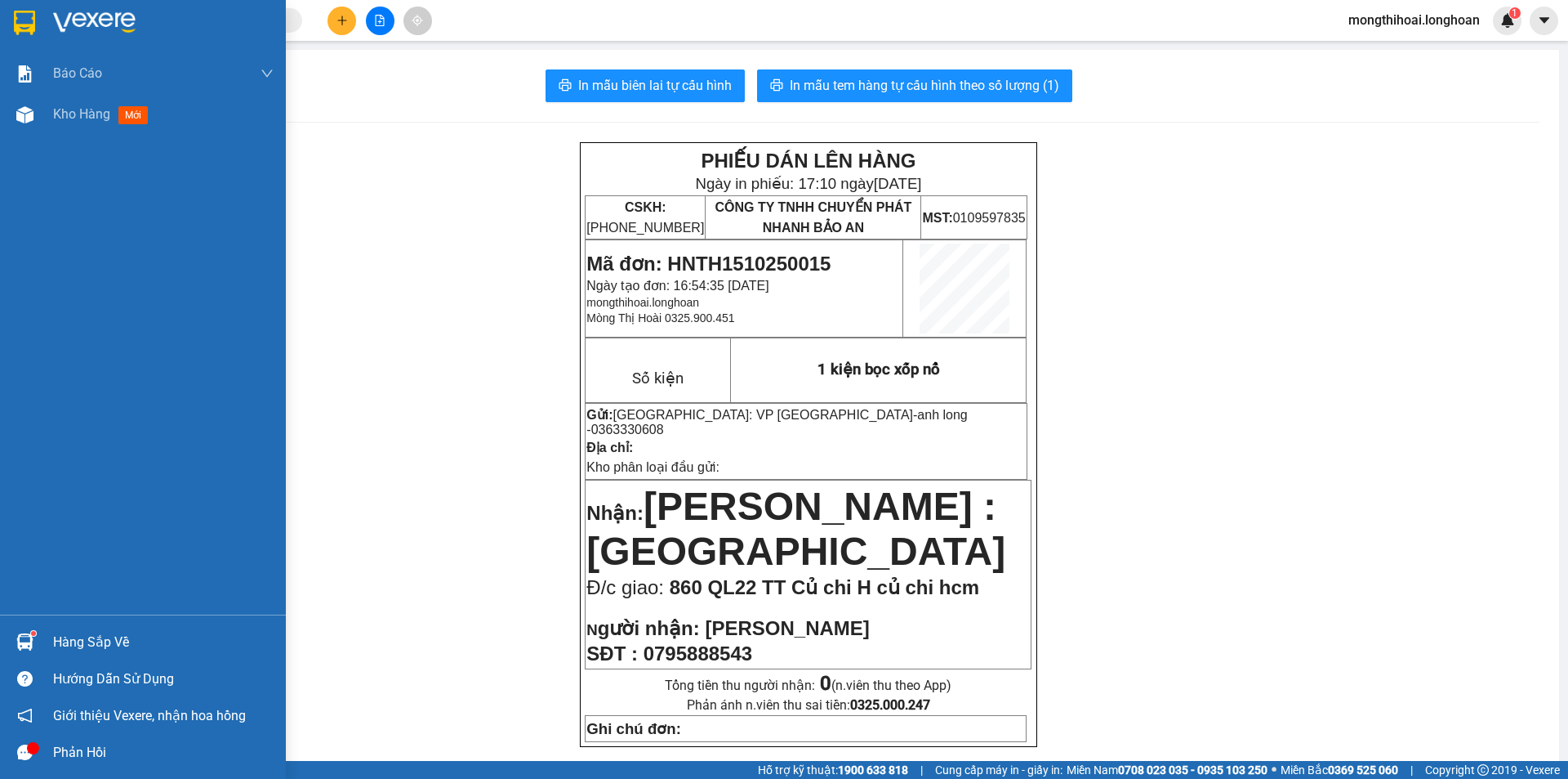
click at [0, 24] on div at bounding box center [143, 26] width 286 height 53
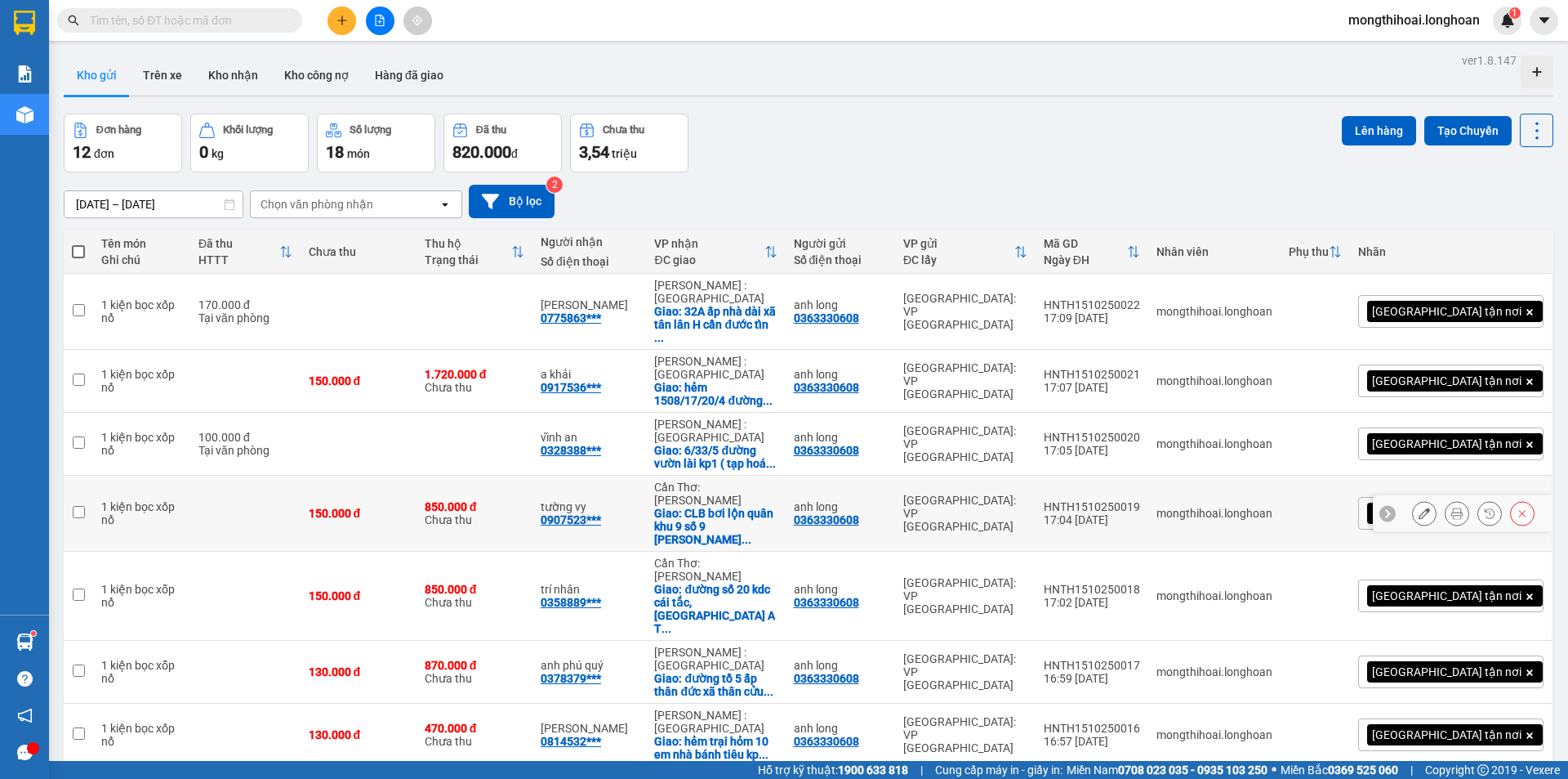
scroll to position [183, 0]
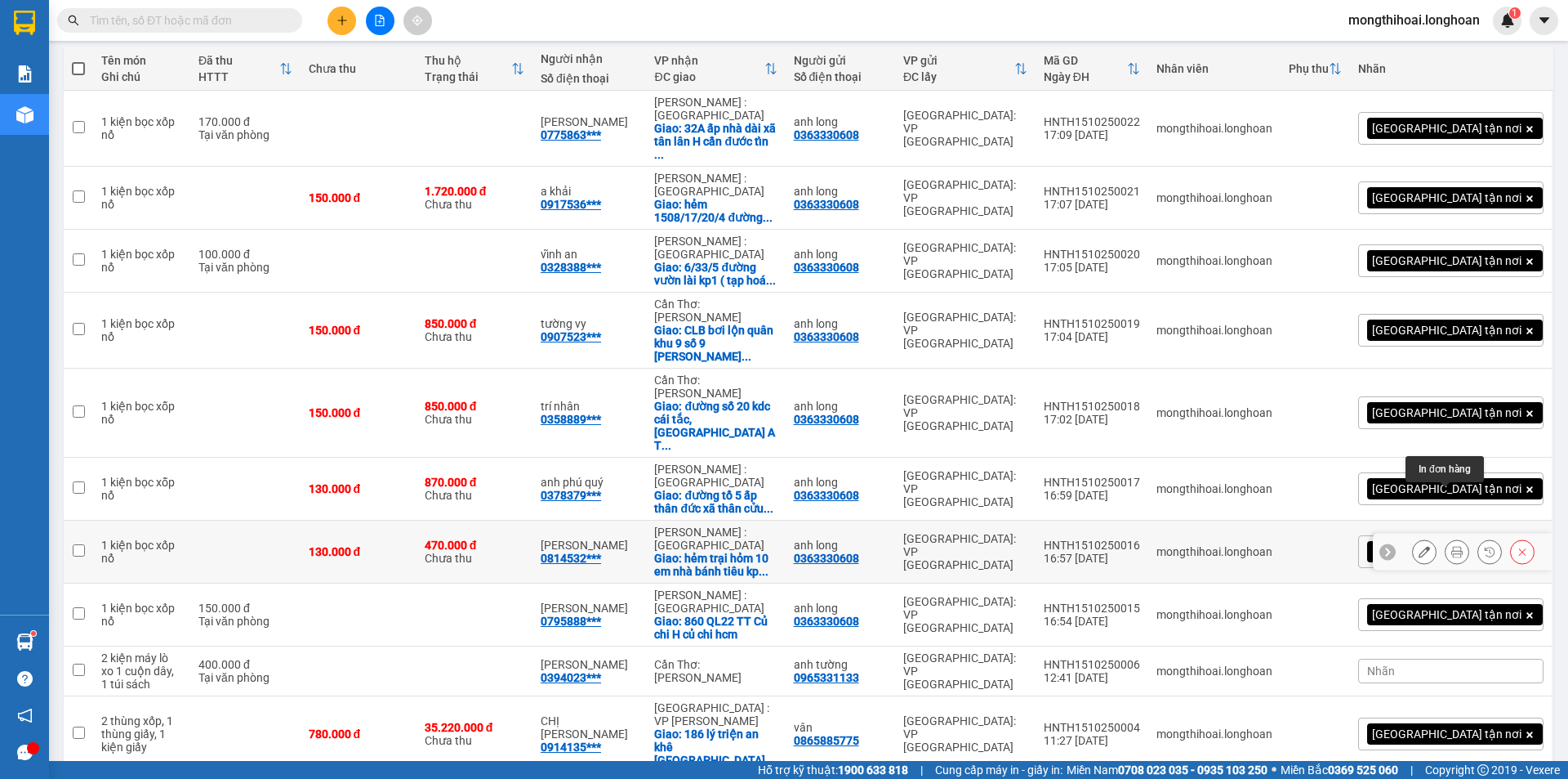
click at [1446, 538] on button at bounding box center [1456, 552] width 23 height 28
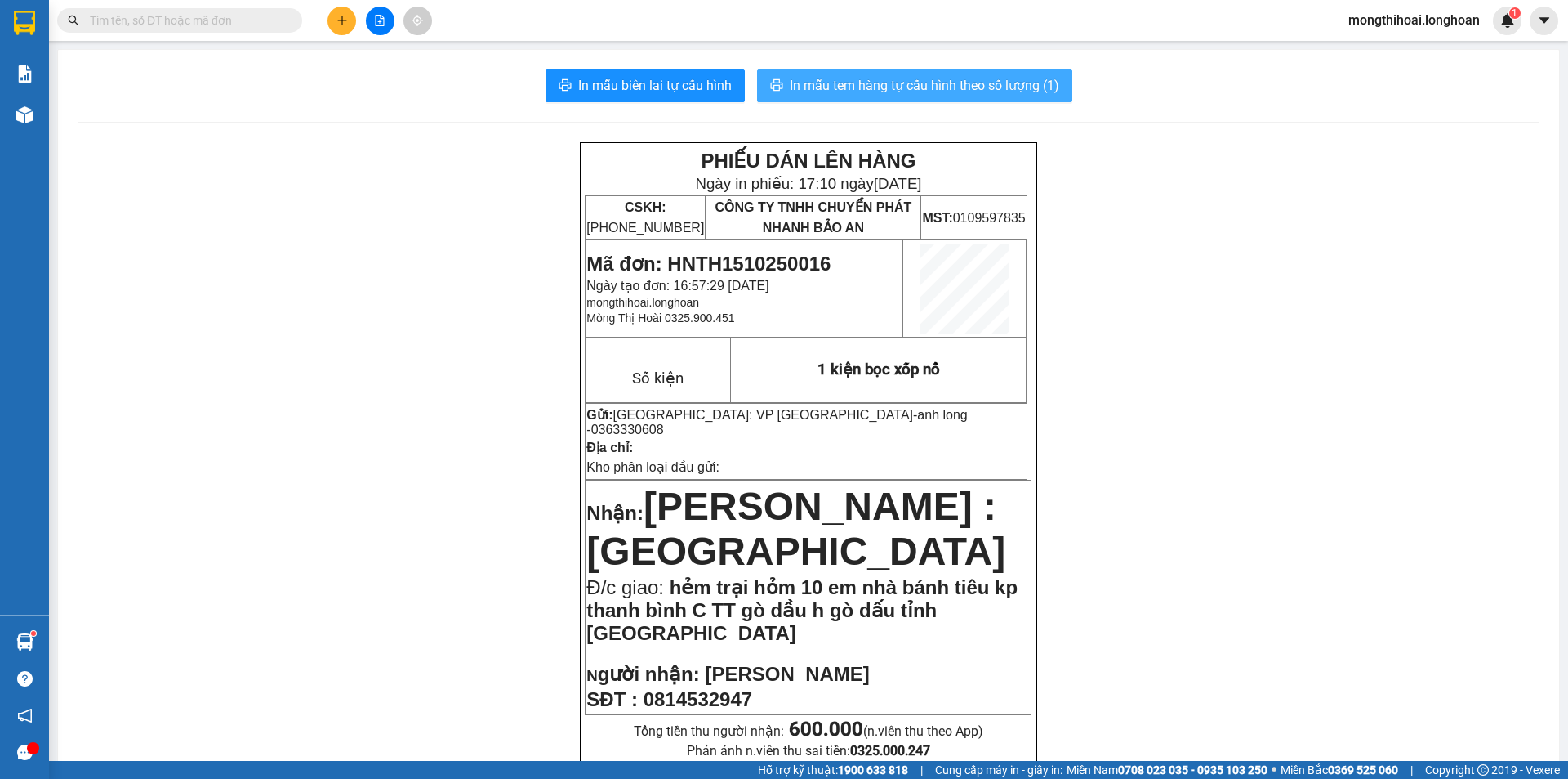
click at [904, 75] on span "In mẫu tem hàng tự cấu hình theo số lượng (1)" at bounding box center [925, 85] width 269 height 21
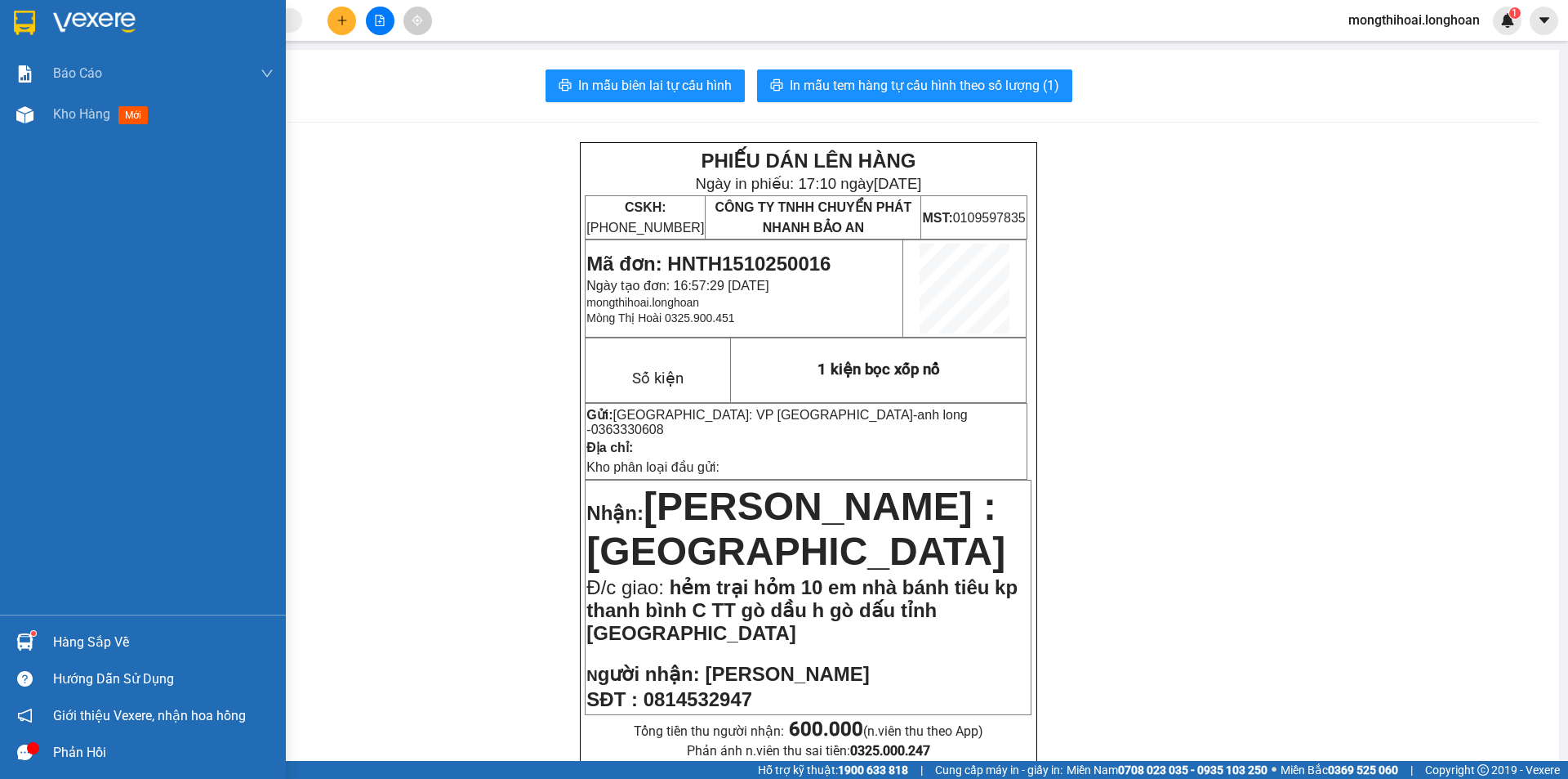
click at [3, 29] on div at bounding box center [143, 26] width 286 height 53
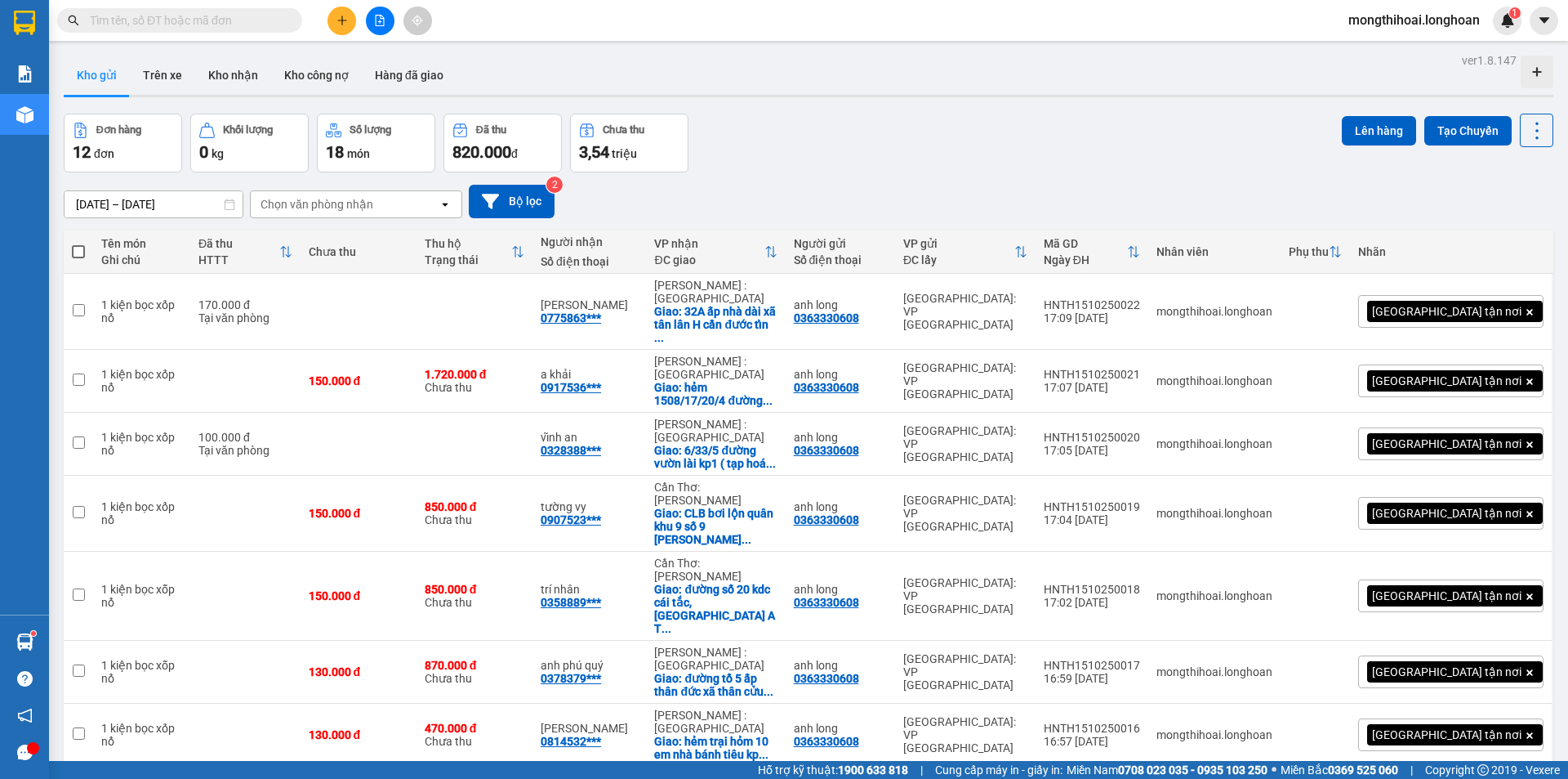
scroll to position [164, 0]
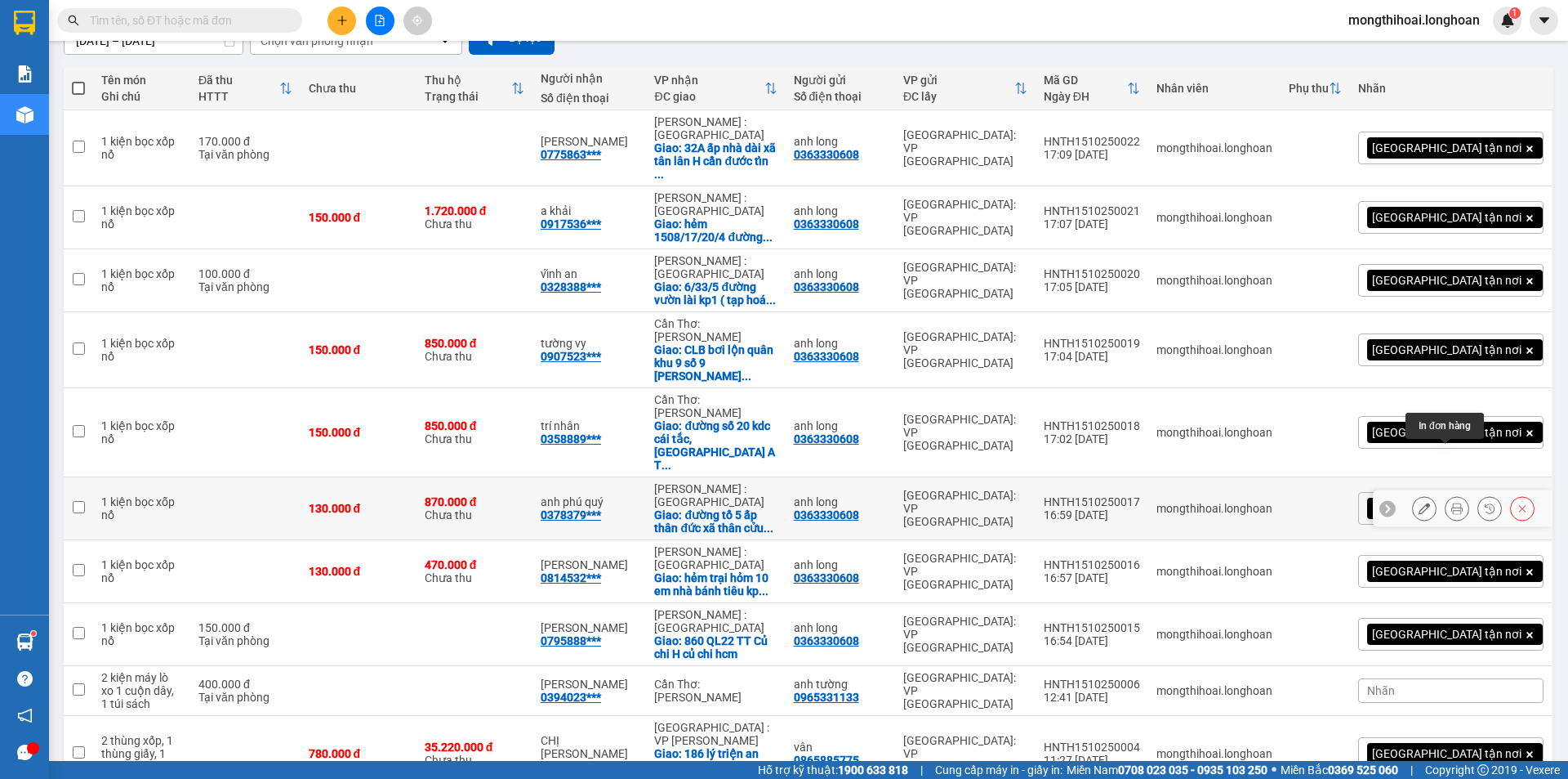
click at [1446, 495] on button at bounding box center [1456, 509] width 23 height 28
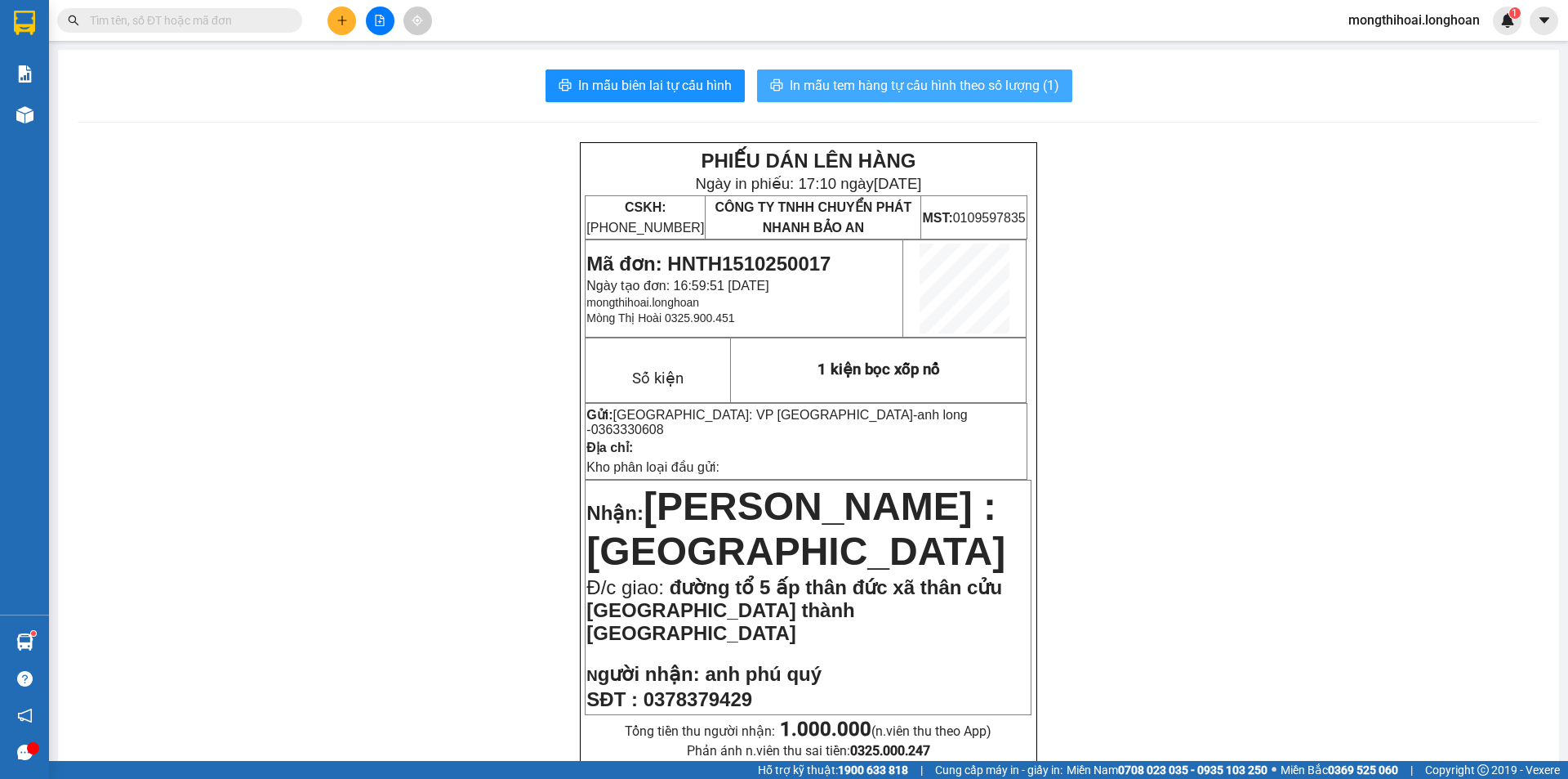
drag, startPoint x: 914, startPoint y: 81, endPoint x: 939, endPoint y: 78, distance: 25.2
click at [915, 82] on span "In mẫu tem hàng tự cấu hình theo số lượng (1)" at bounding box center [925, 85] width 269 height 21
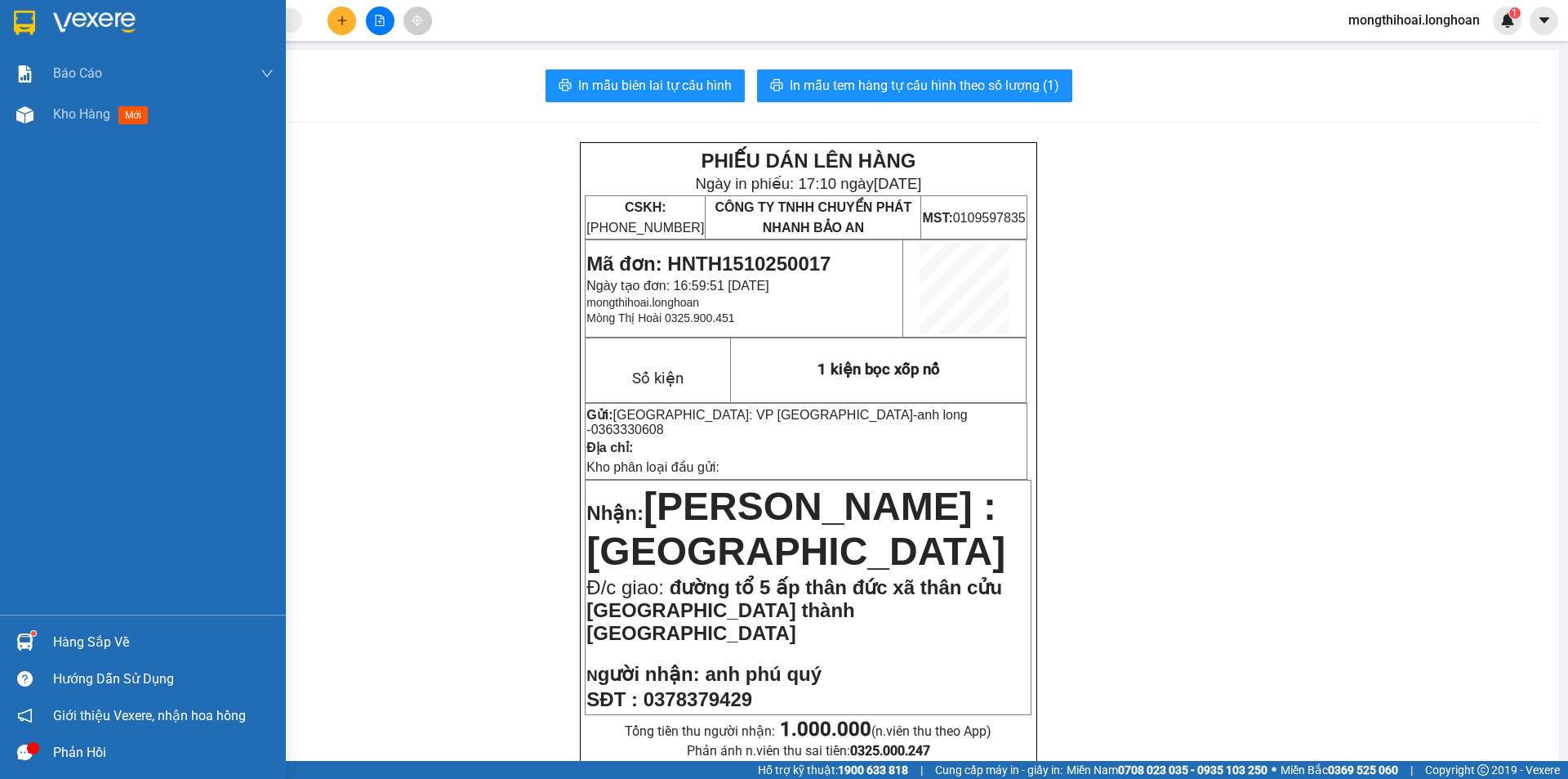
click at [6, 24] on div at bounding box center [143, 26] width 286 height 53
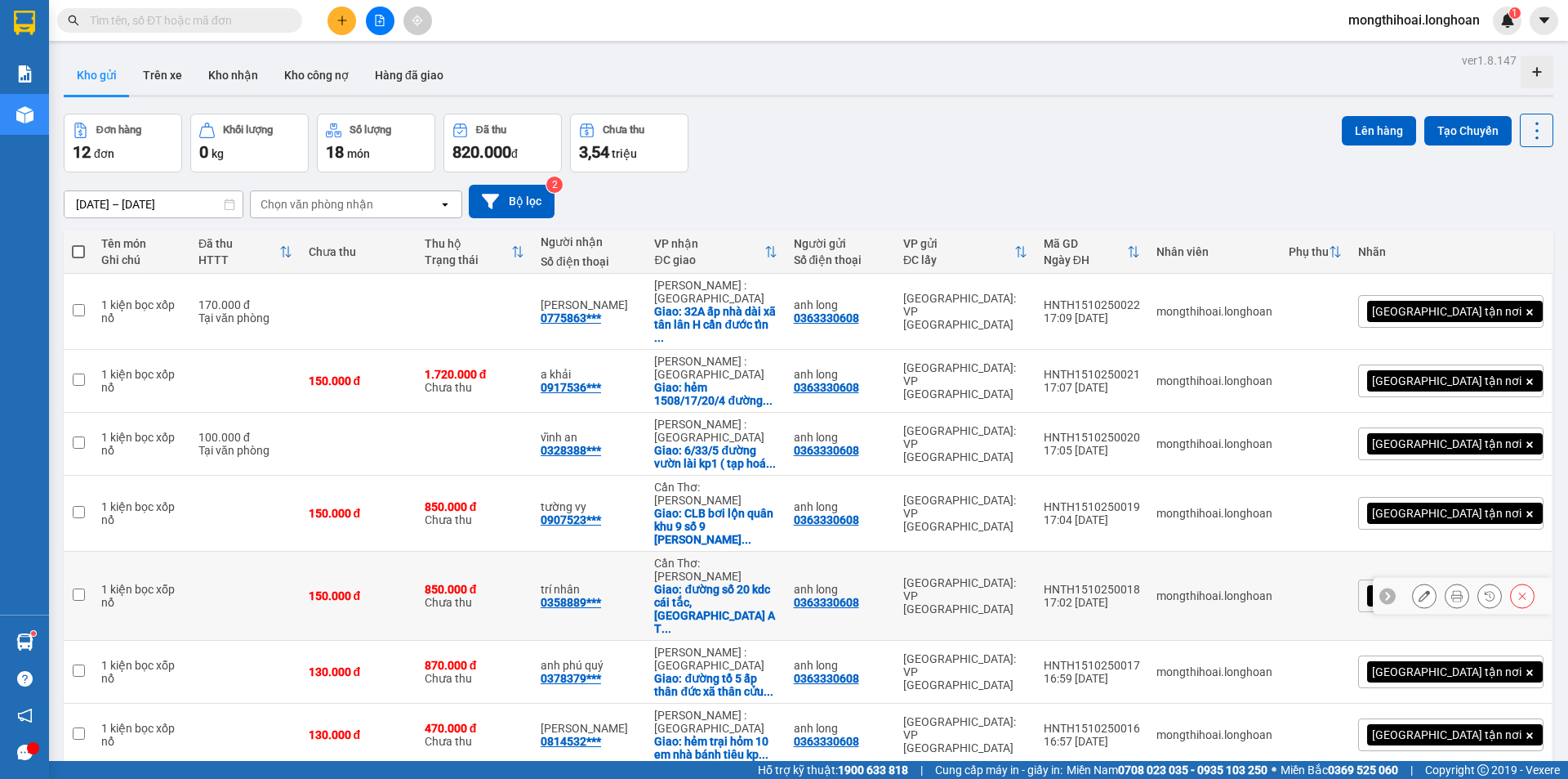
click at [1454, 584] on div at bounding box center [1457, 596] width 24 height 24
click at [1451, 590] on icon at bounding box center [1457, 596] width 12 height 12
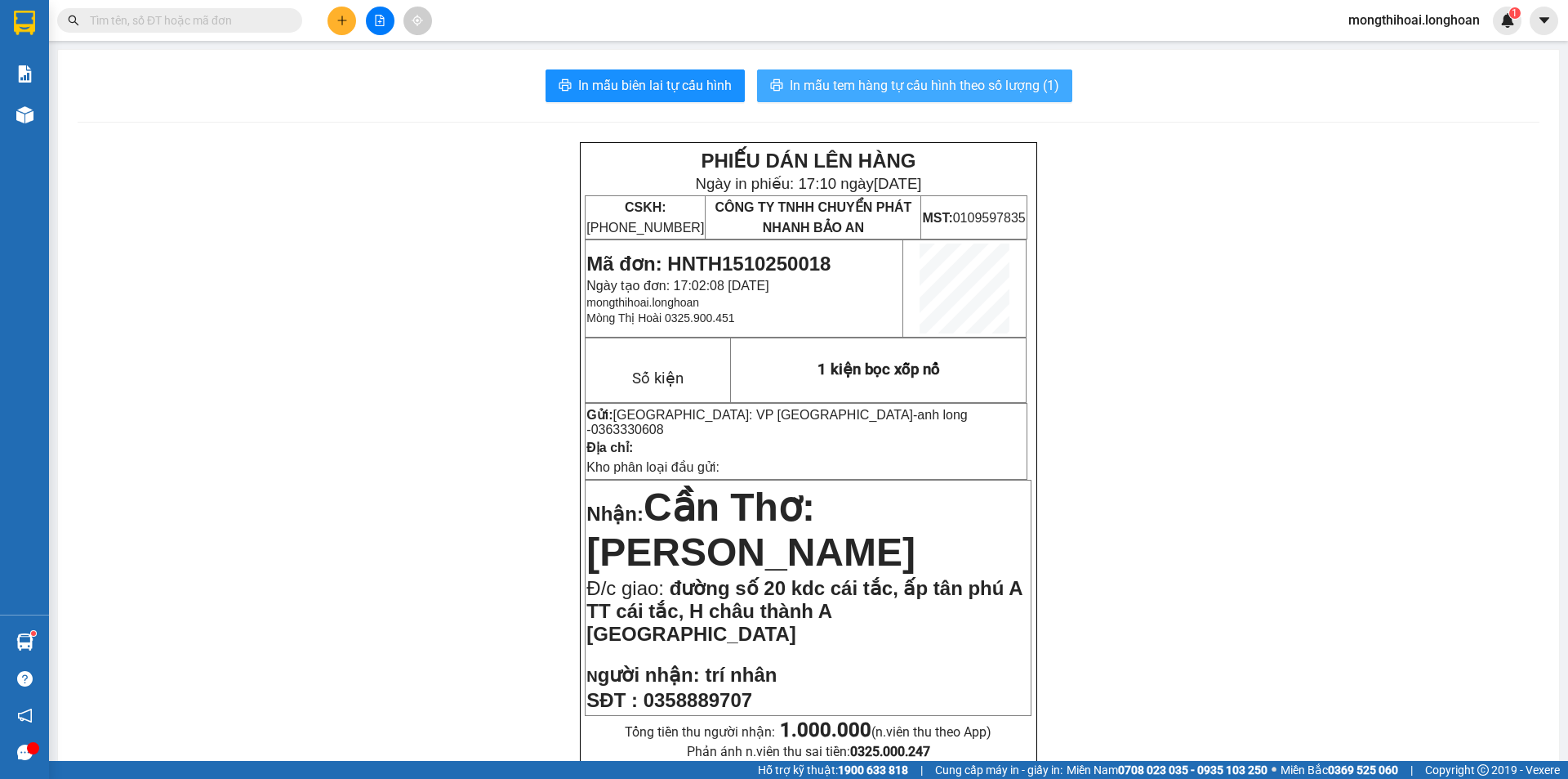
drag, startPoint x: 928, startPoint y: 84, endPoint x: 1016, endPoint y: 104, distance: 90.2
click at [929, 84] on span "In mẫu tem hàng tự cấu hình theo số lượng (1)" at bounding box center [925, 85] width 269 height 21
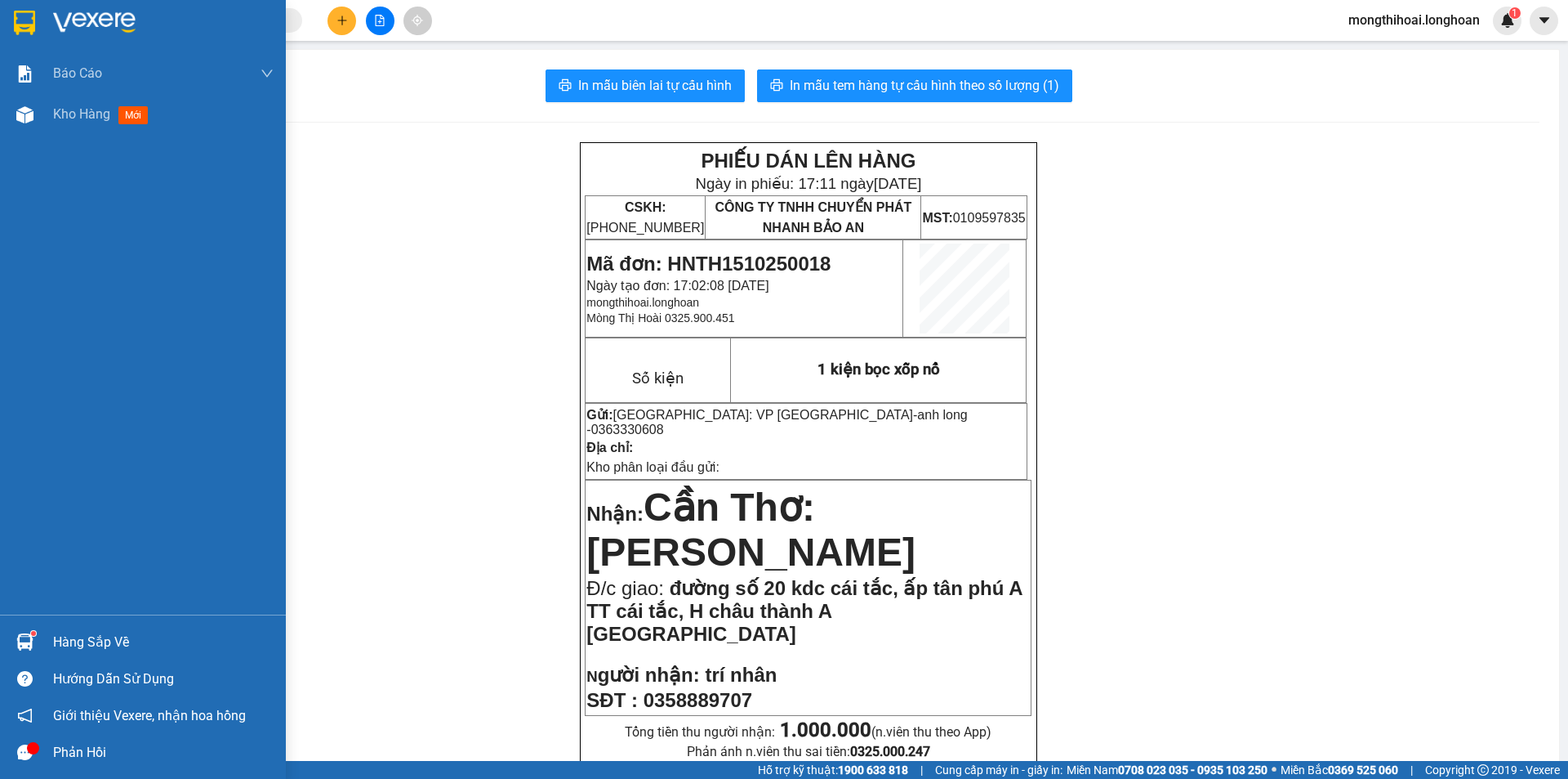
click at [7, 16] on div at bounding box center [143, 26] width 286 height 53
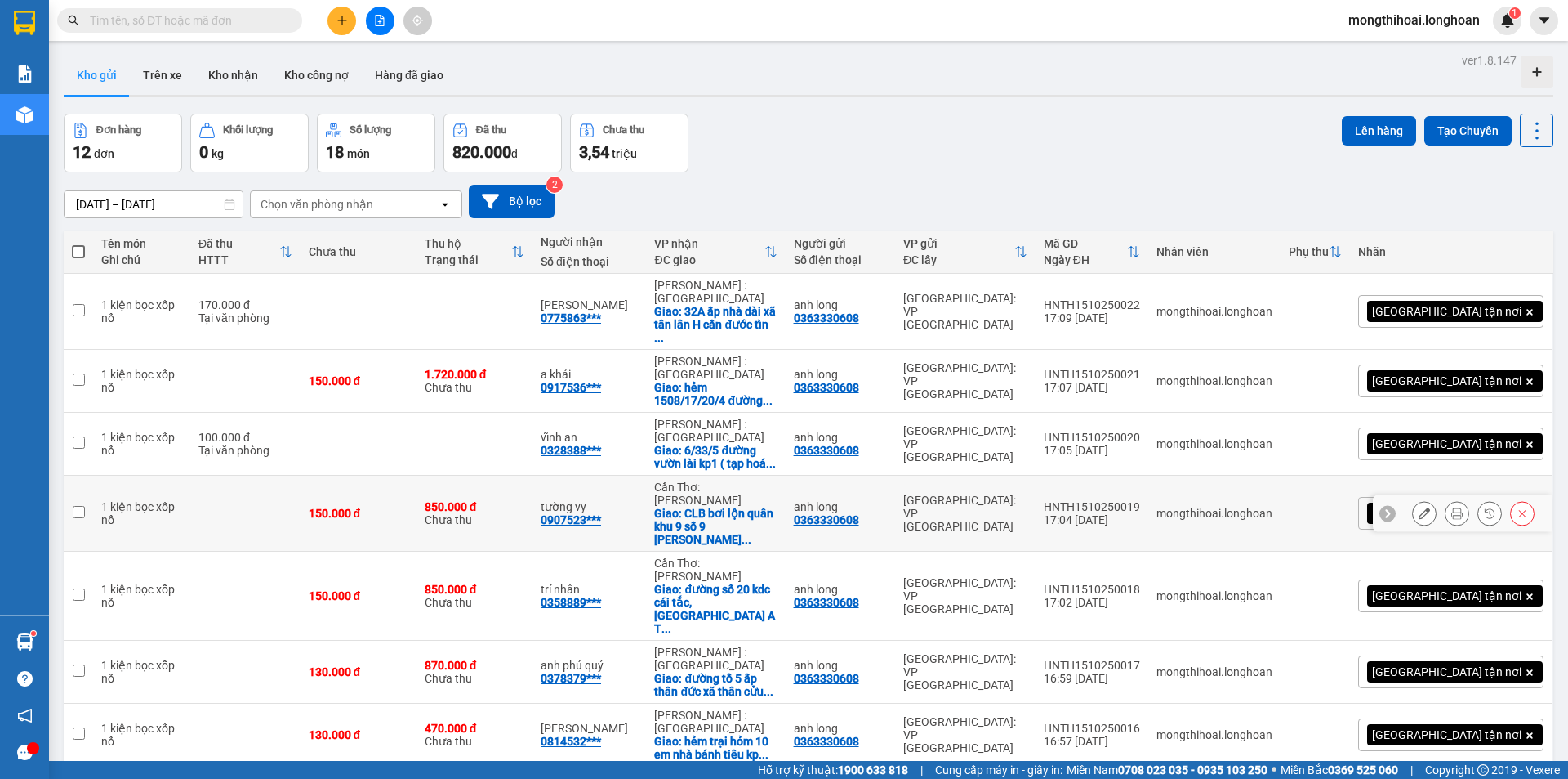
click at [1446, 500] on button at bounding box center [1456, 513] width 23 height 28
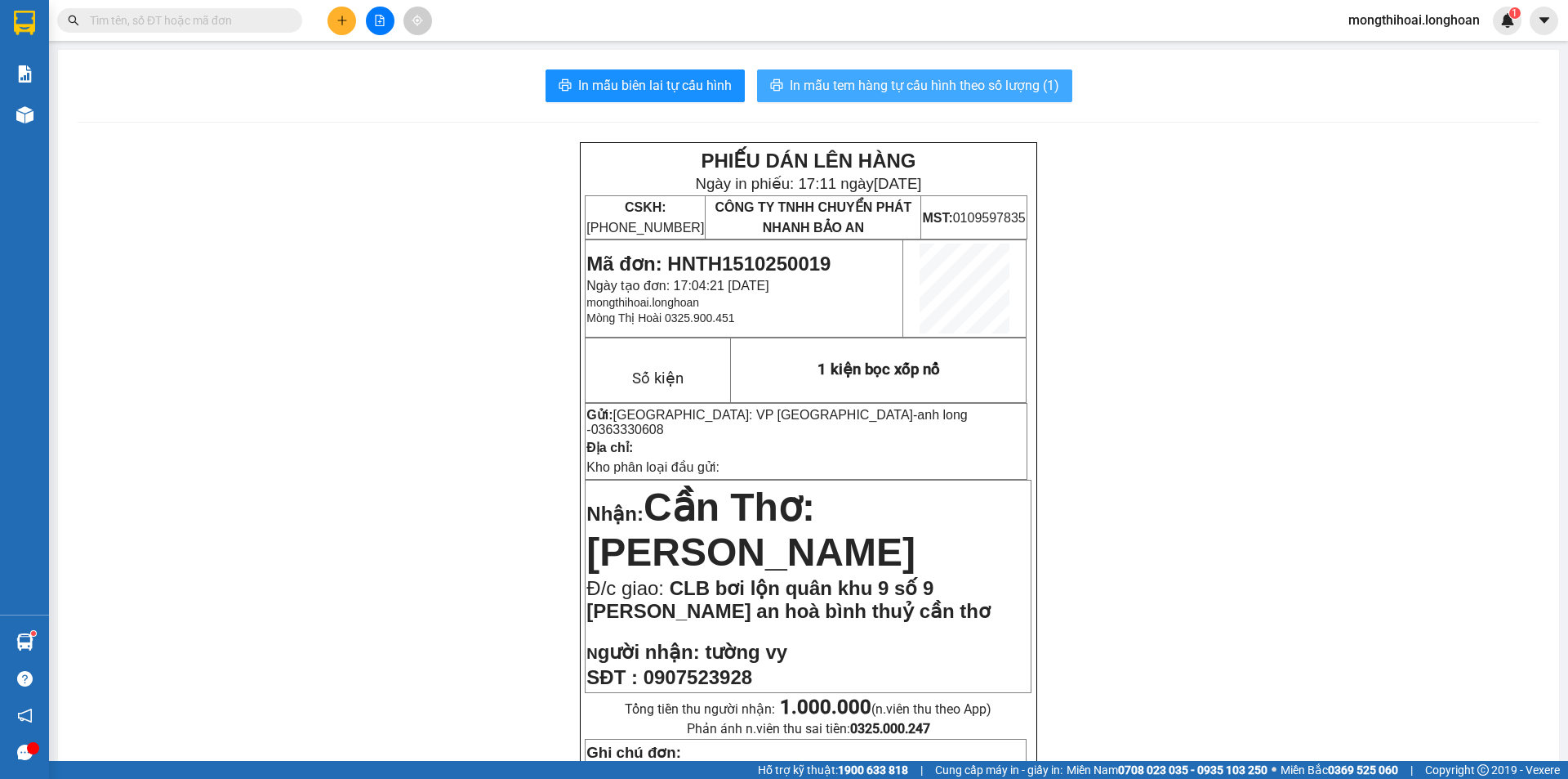
click at [1000, 73] on button "In mẫu tem hàng tự cấu hình theo số lượng (1)" at bounding box center [915, 85] width 315 height 32
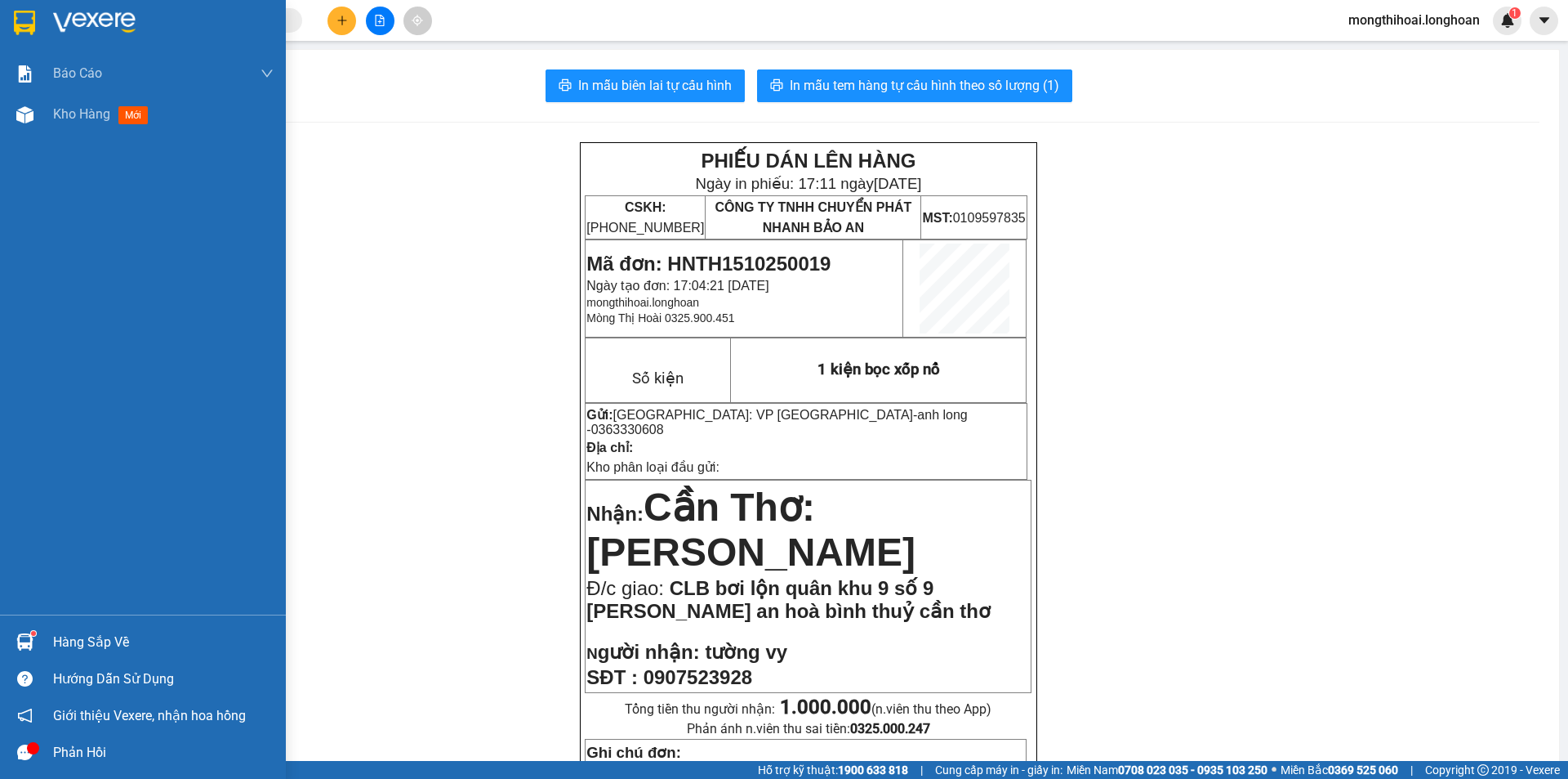
click at [9, 18] on div at bounding box center [143, 26] width 286 height 53
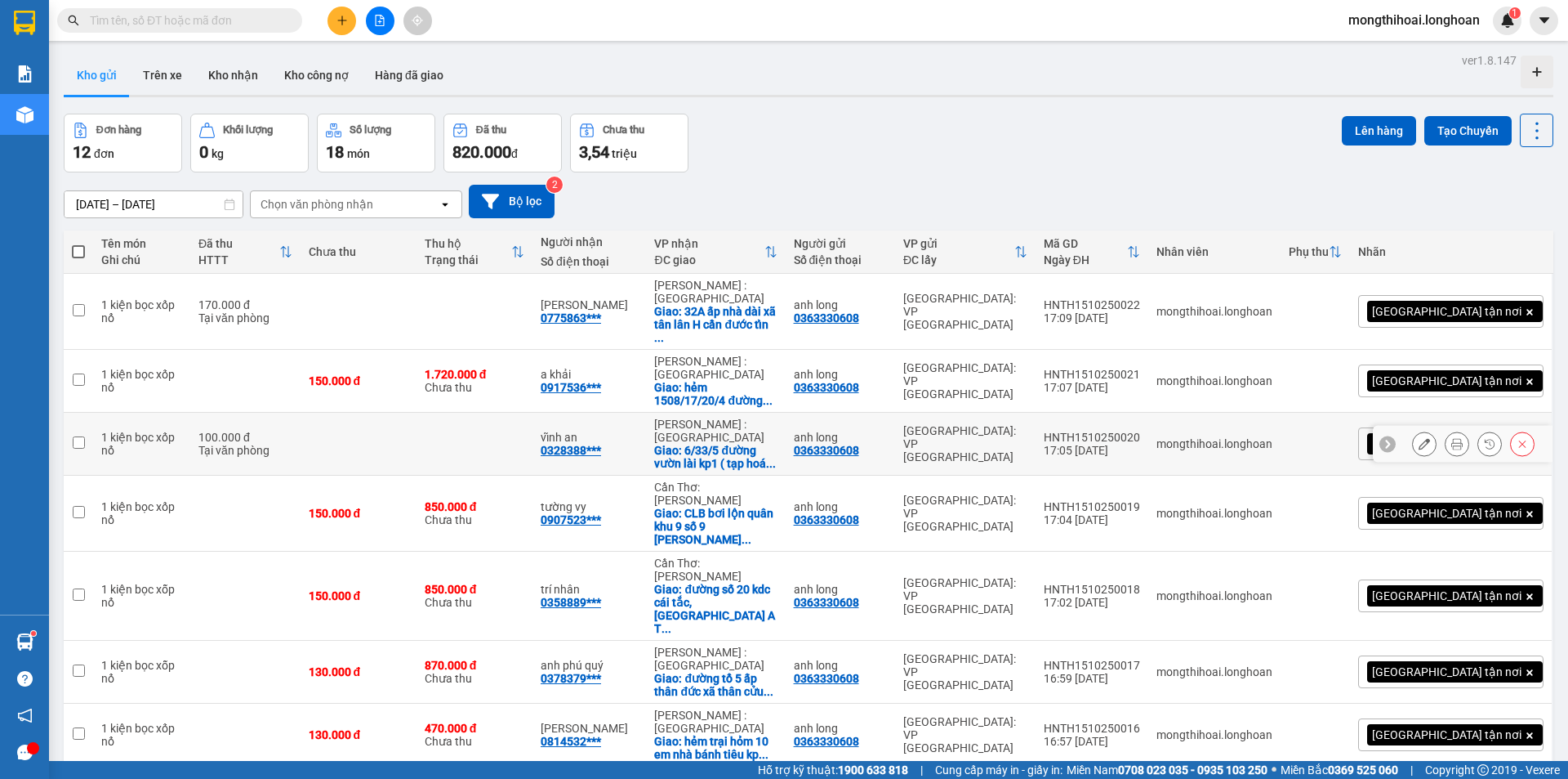
click at [1460, 446] on div at bounding box center [1473, 443] width 122 height 24
click at [1451, 444] on icon at bounding box center [1457, 444] width 12 height 12
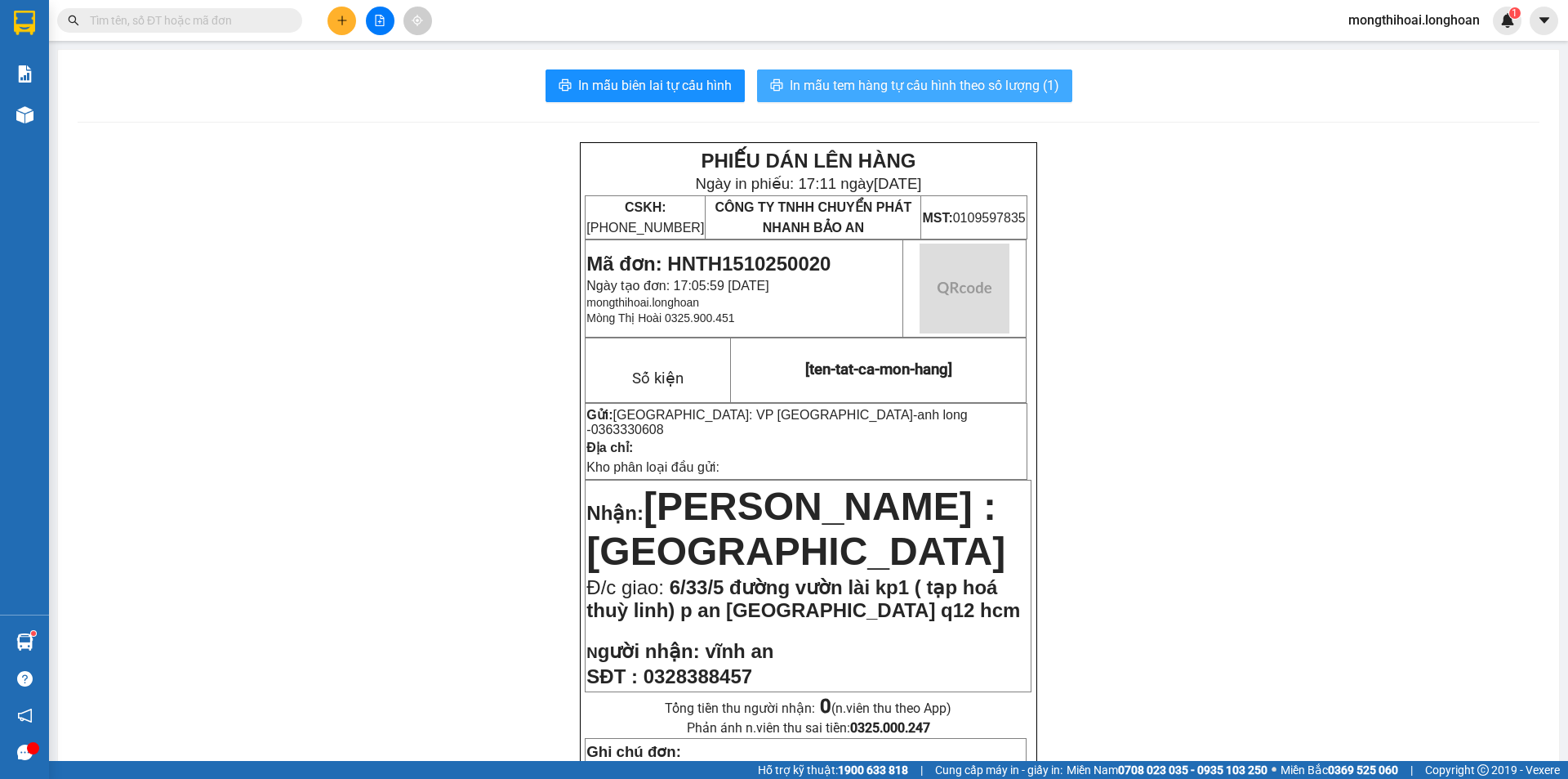
click at [973, 81] on span "In mẫu tem hàng tự cấu hình theo số lượng (1)" at bounding box center [925, 85] width 269 height 21
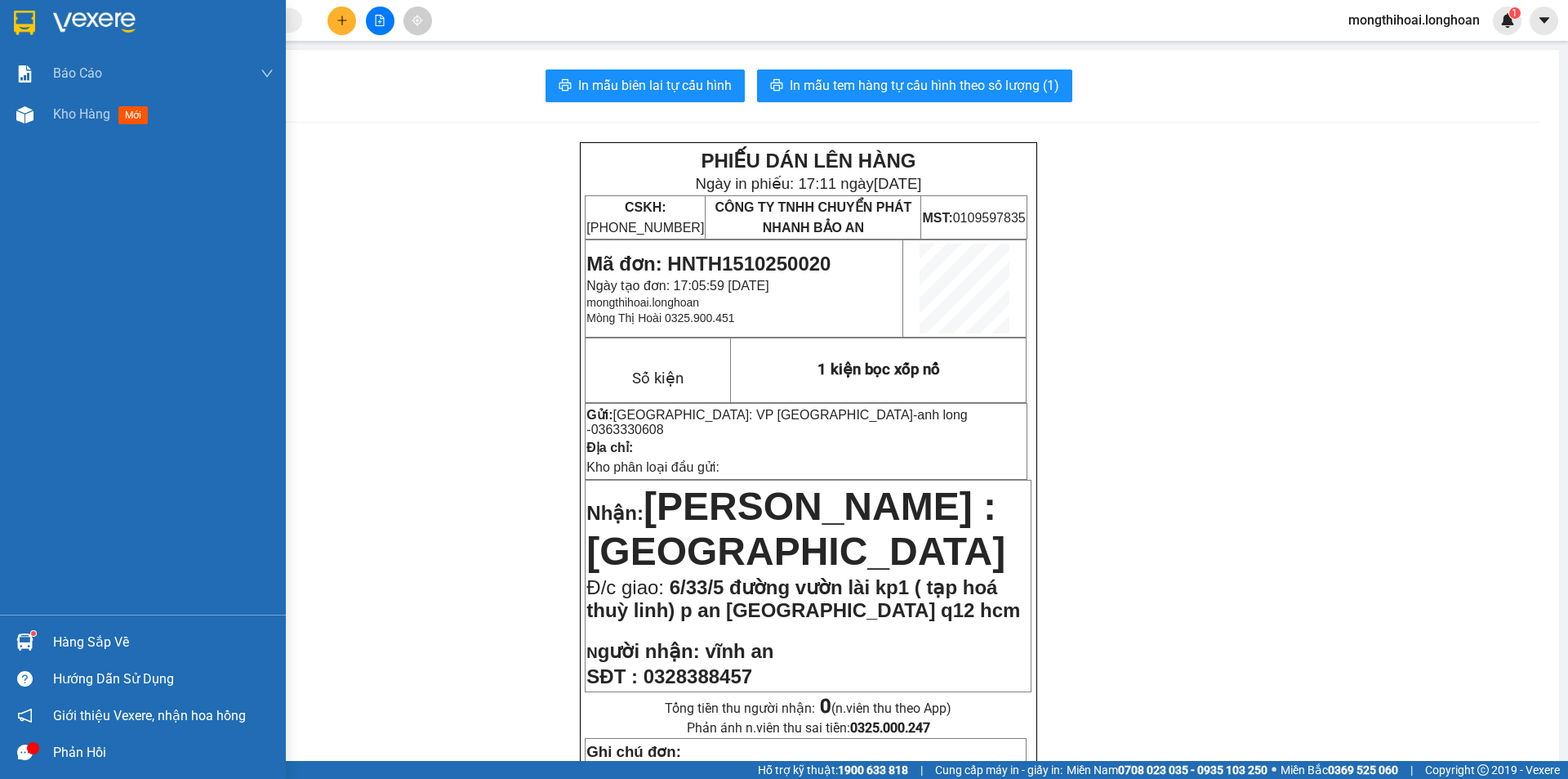
click at [0, 8] on div at bounding box center [143, 26] width 286 height 53
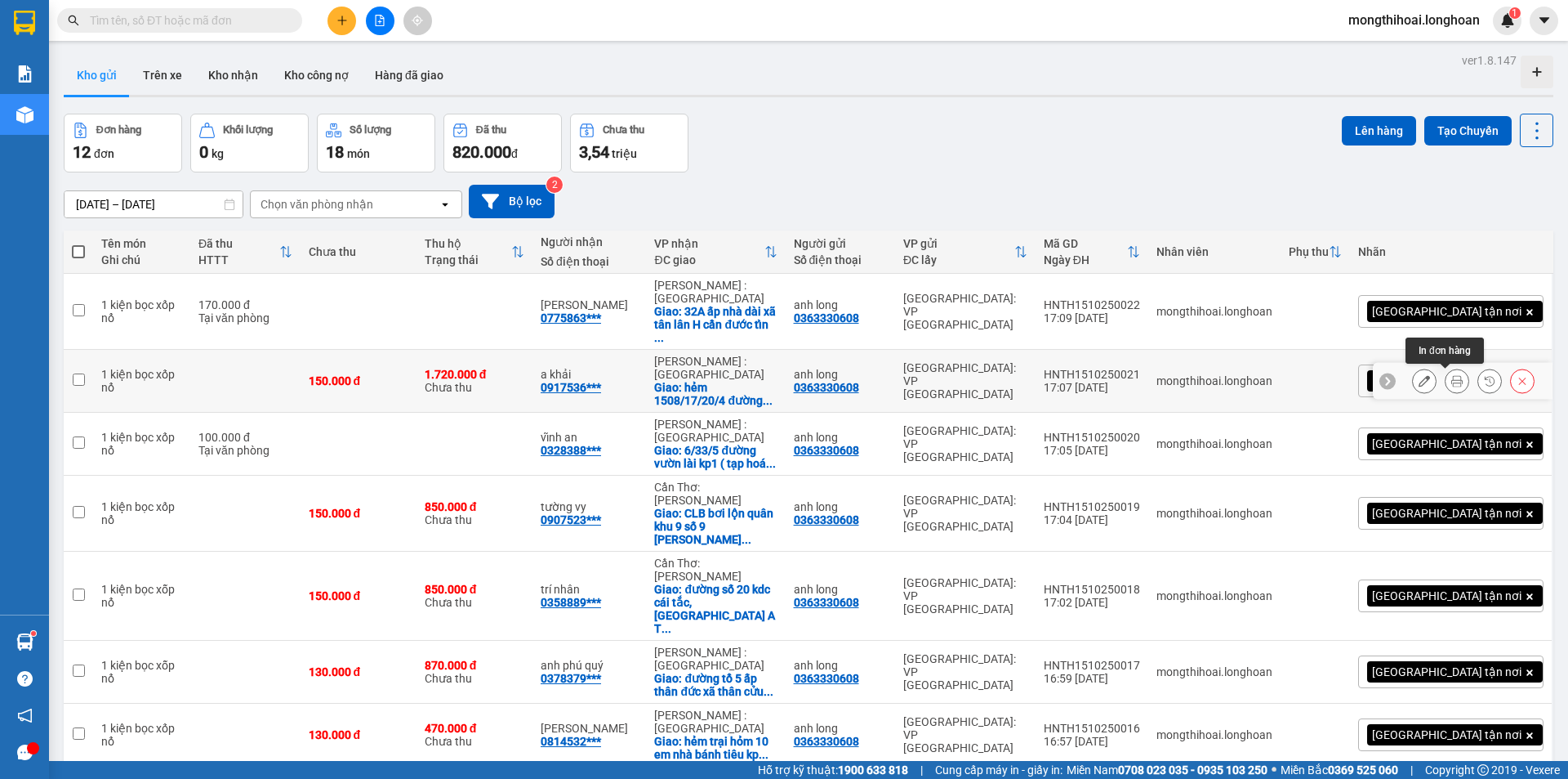
click at [1451, 375] on icon at bounding box center [1457, 381] width 12 height 12
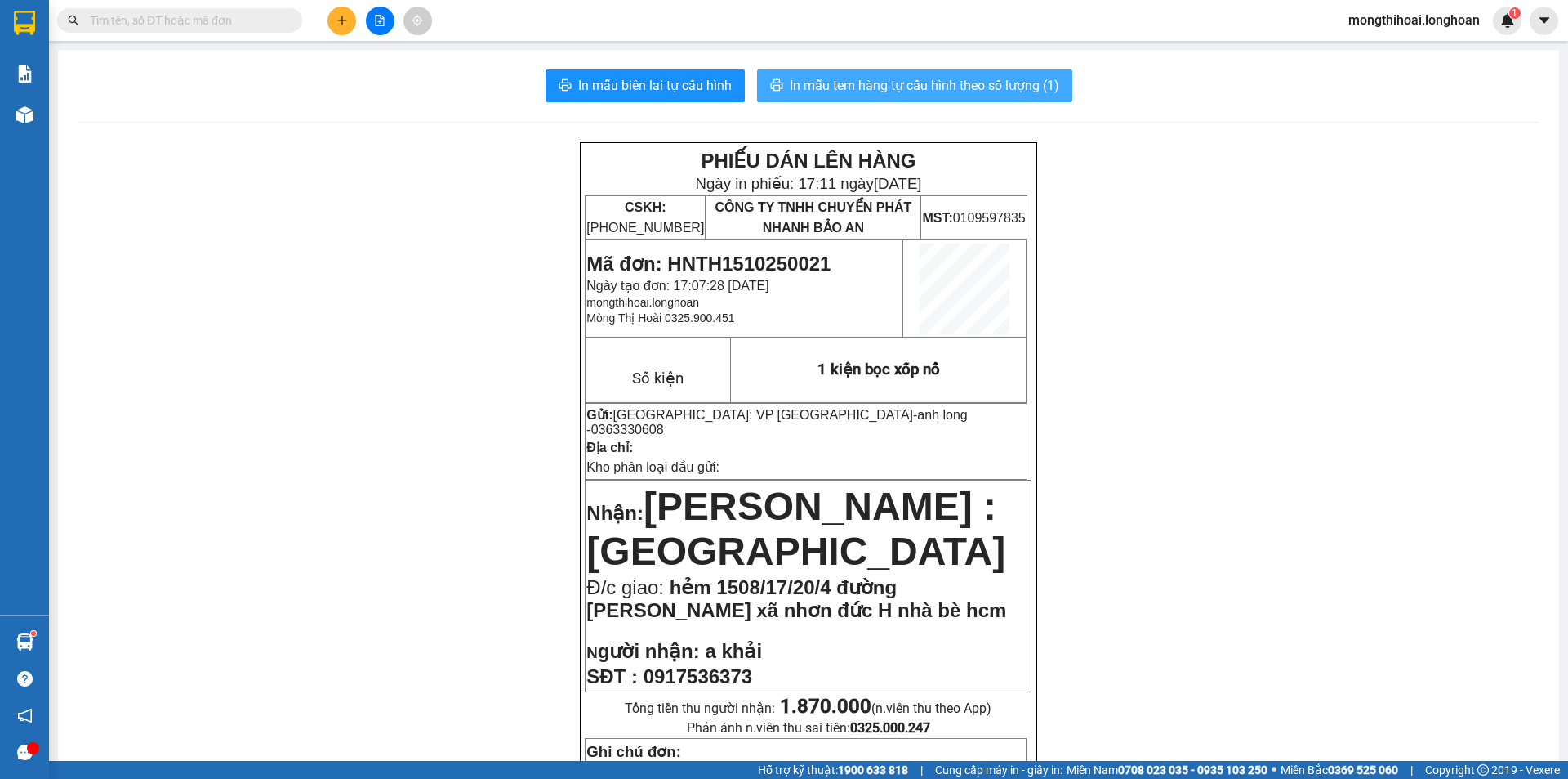
click at [996, 85] on span "In mẫu tem hàng tự cấu hình theo số lượng (1)" at bounding box center [925, 85] width 269 height 21
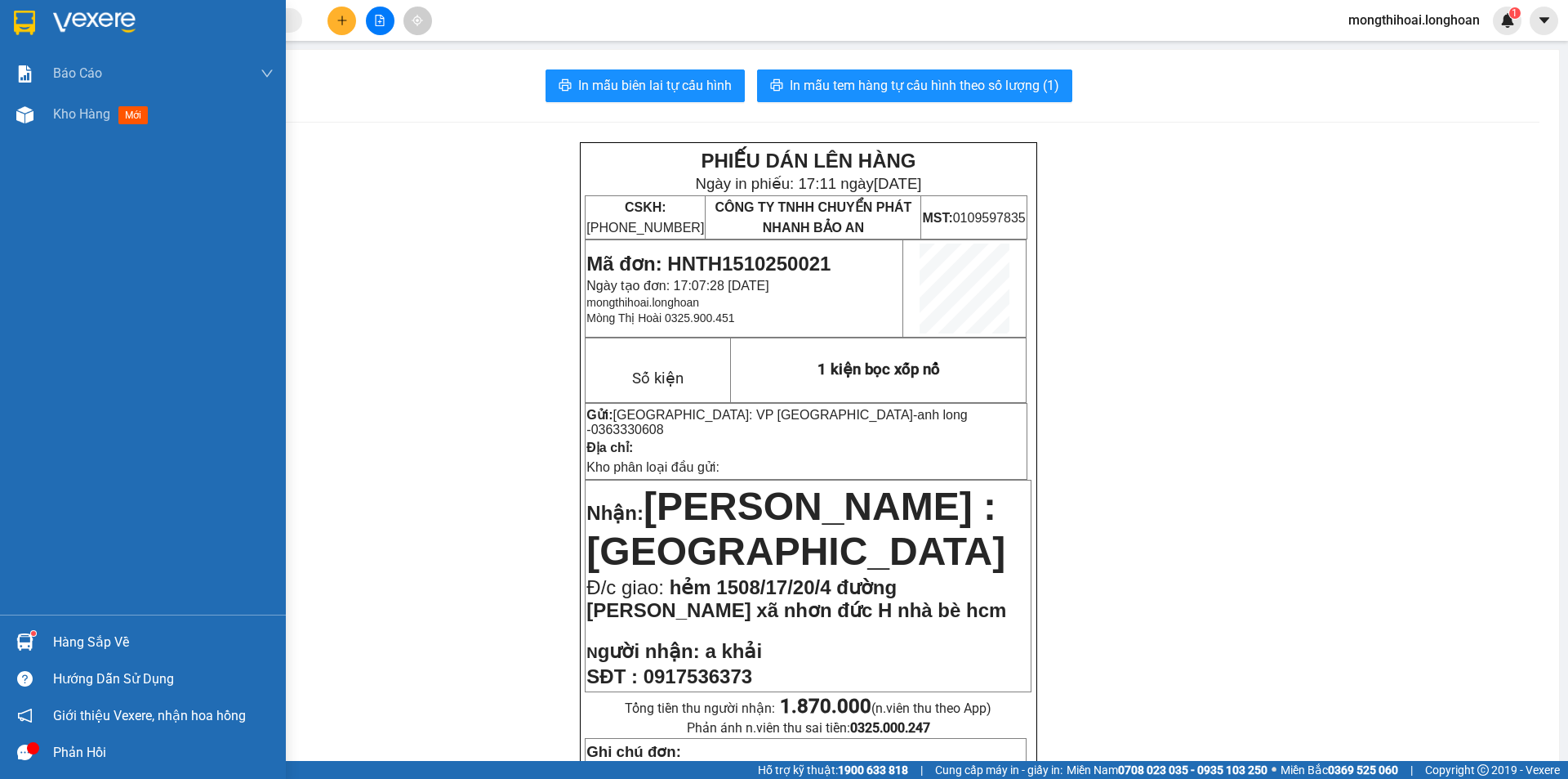
click at [7, 14] on div at bounding box center [143, 26] width 286 height 53
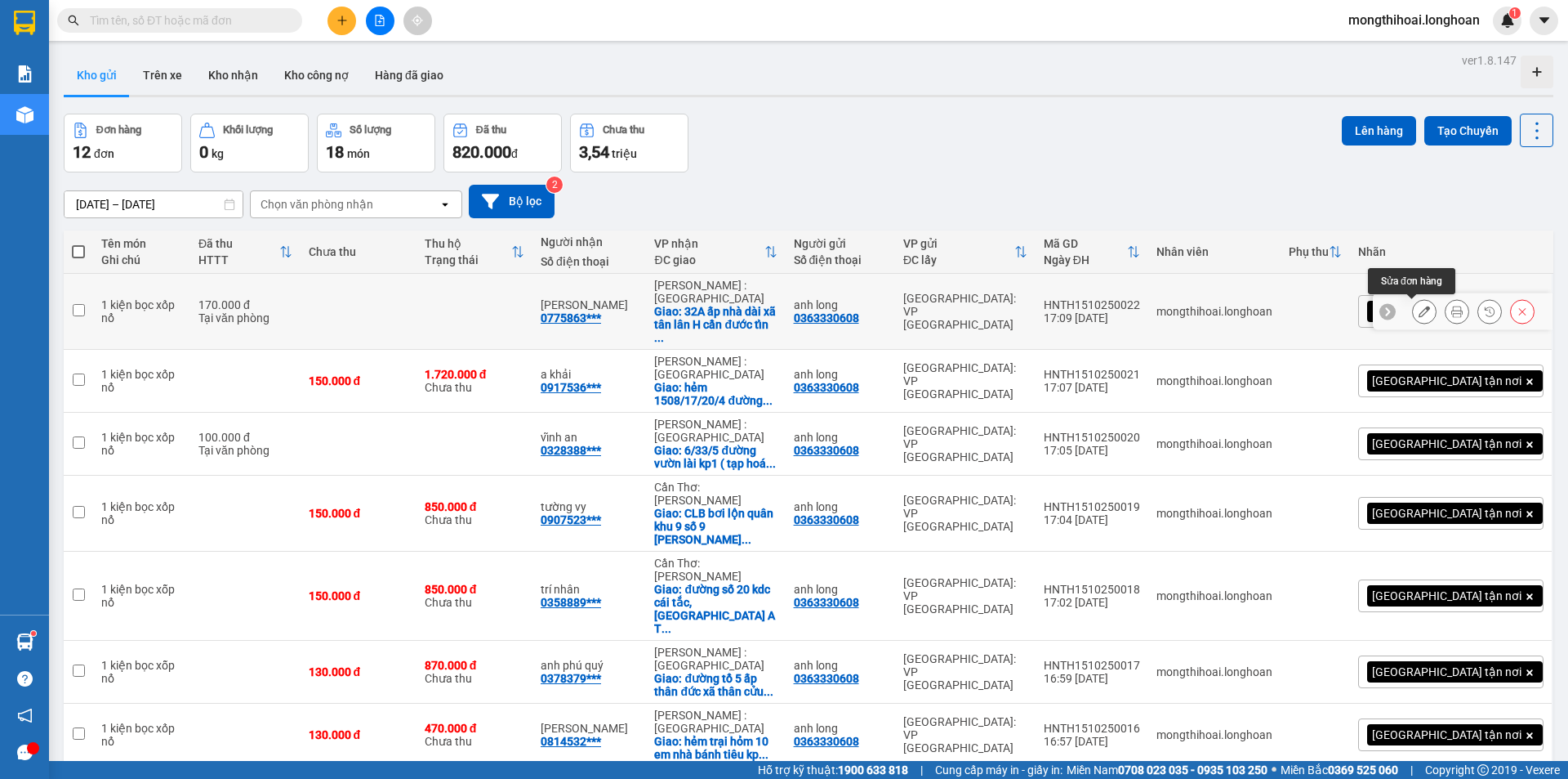
click at [1446, 304] on button at bounding box center [1456, 312] width 23 height 28
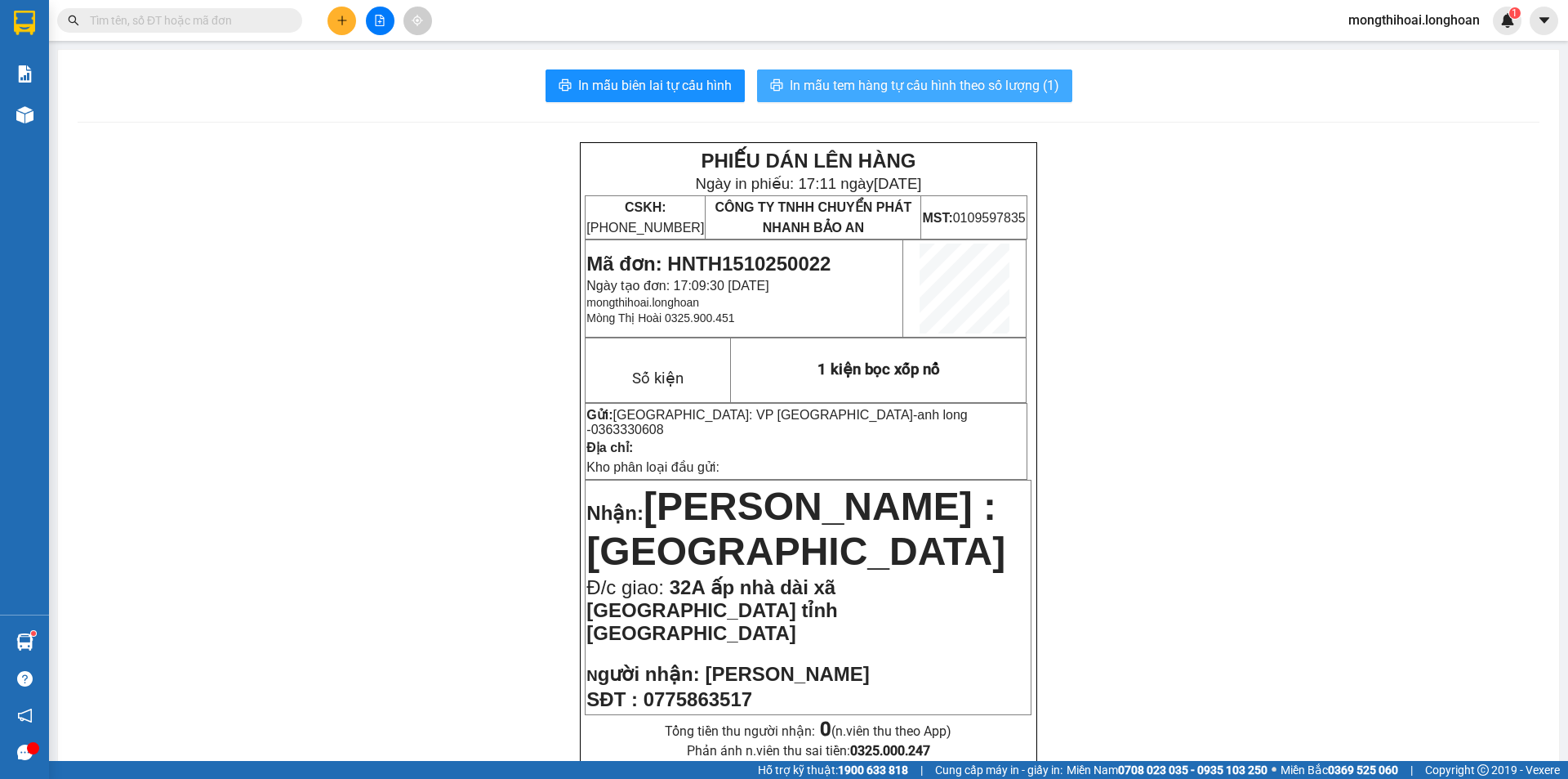
click at [985, 76] on span "In mẫu tem hàng tự cấu hình theo số lượng (1)" at bounding box center [925, 85] width 269 height 21
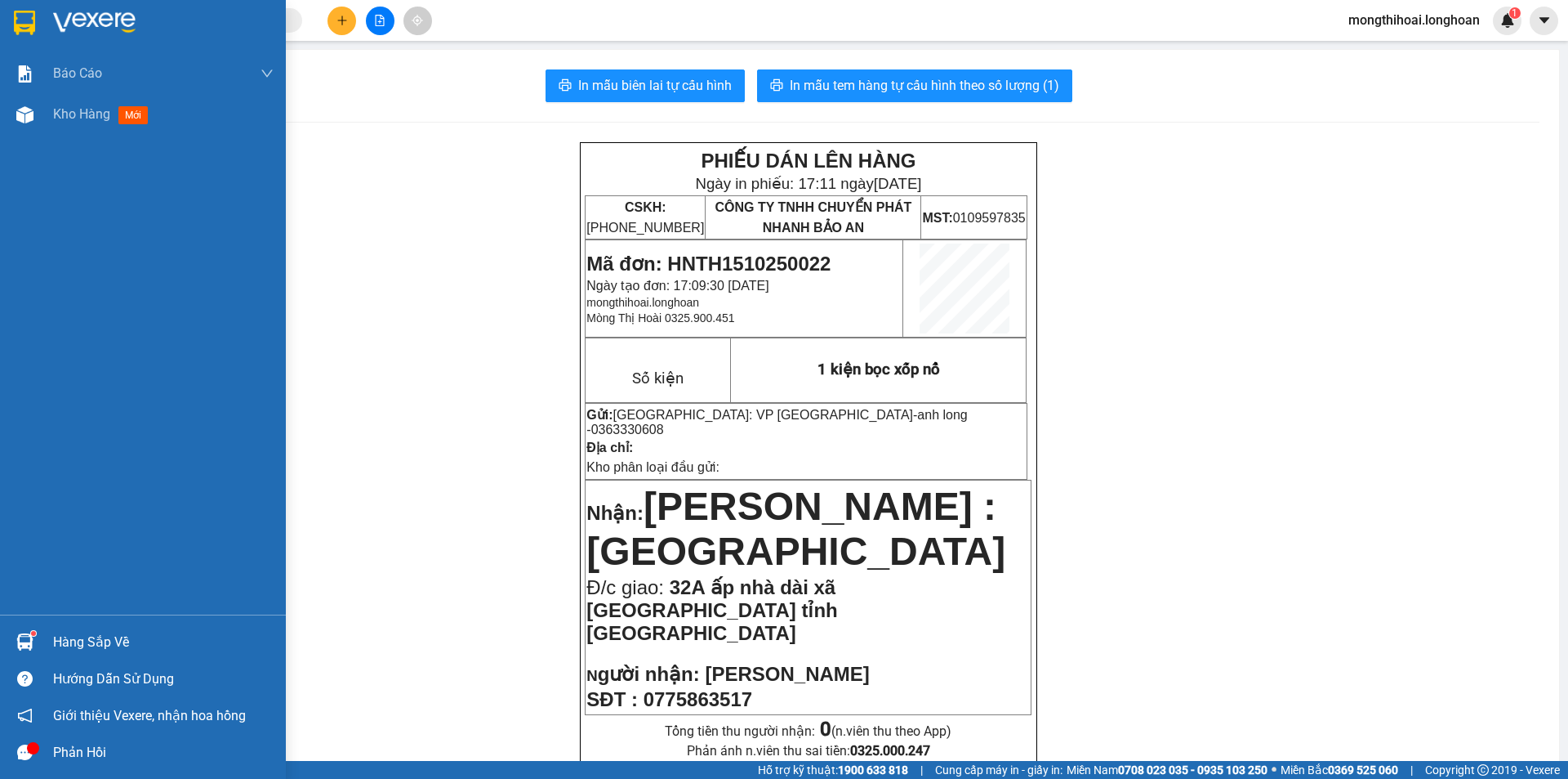
click at [0, 33] on div at bounding box center [143, 26] width 286 height 53
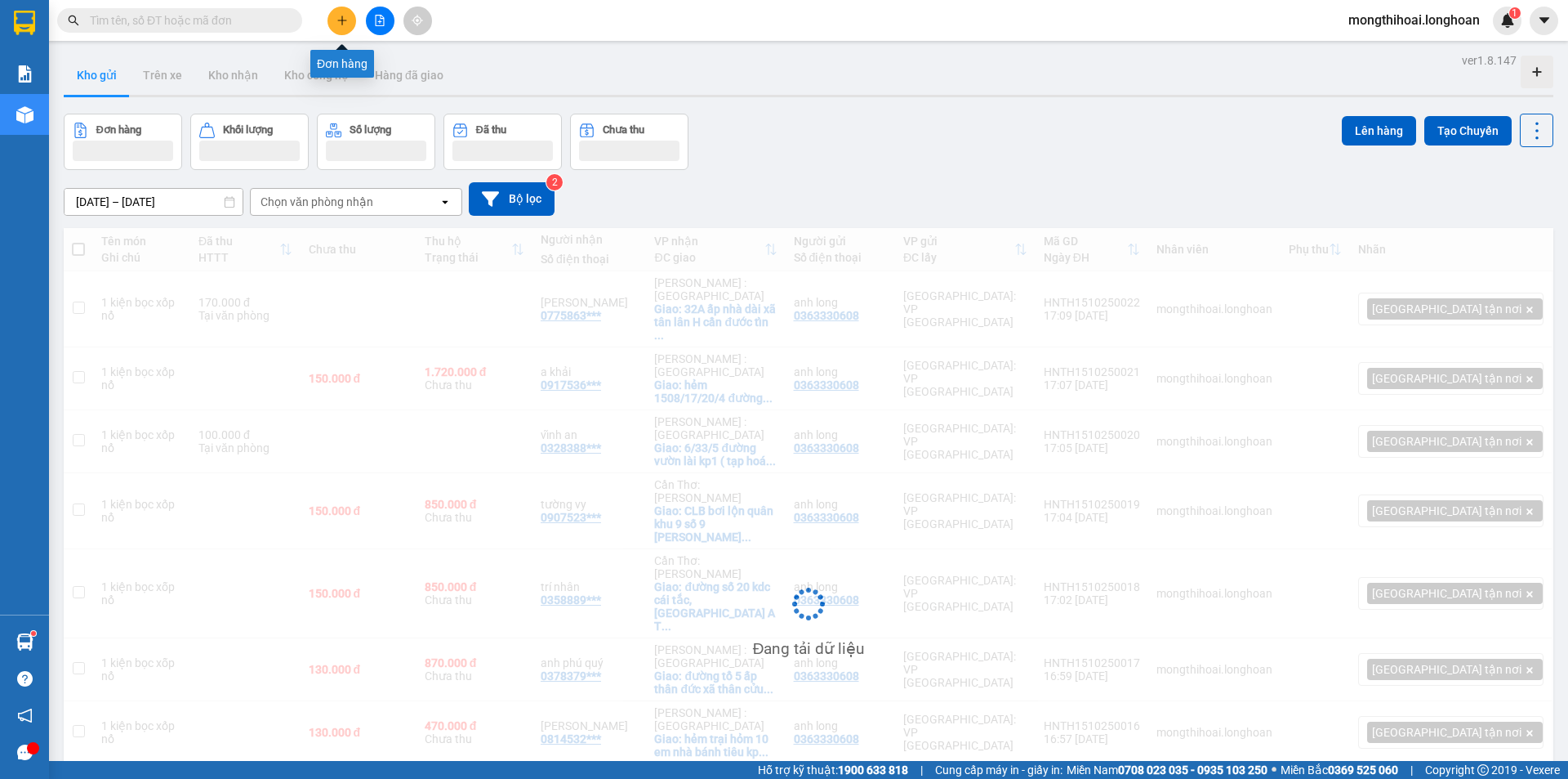
click at [337, 23] on icon "plus" at bounding box center [343, 21] width 12 height 12
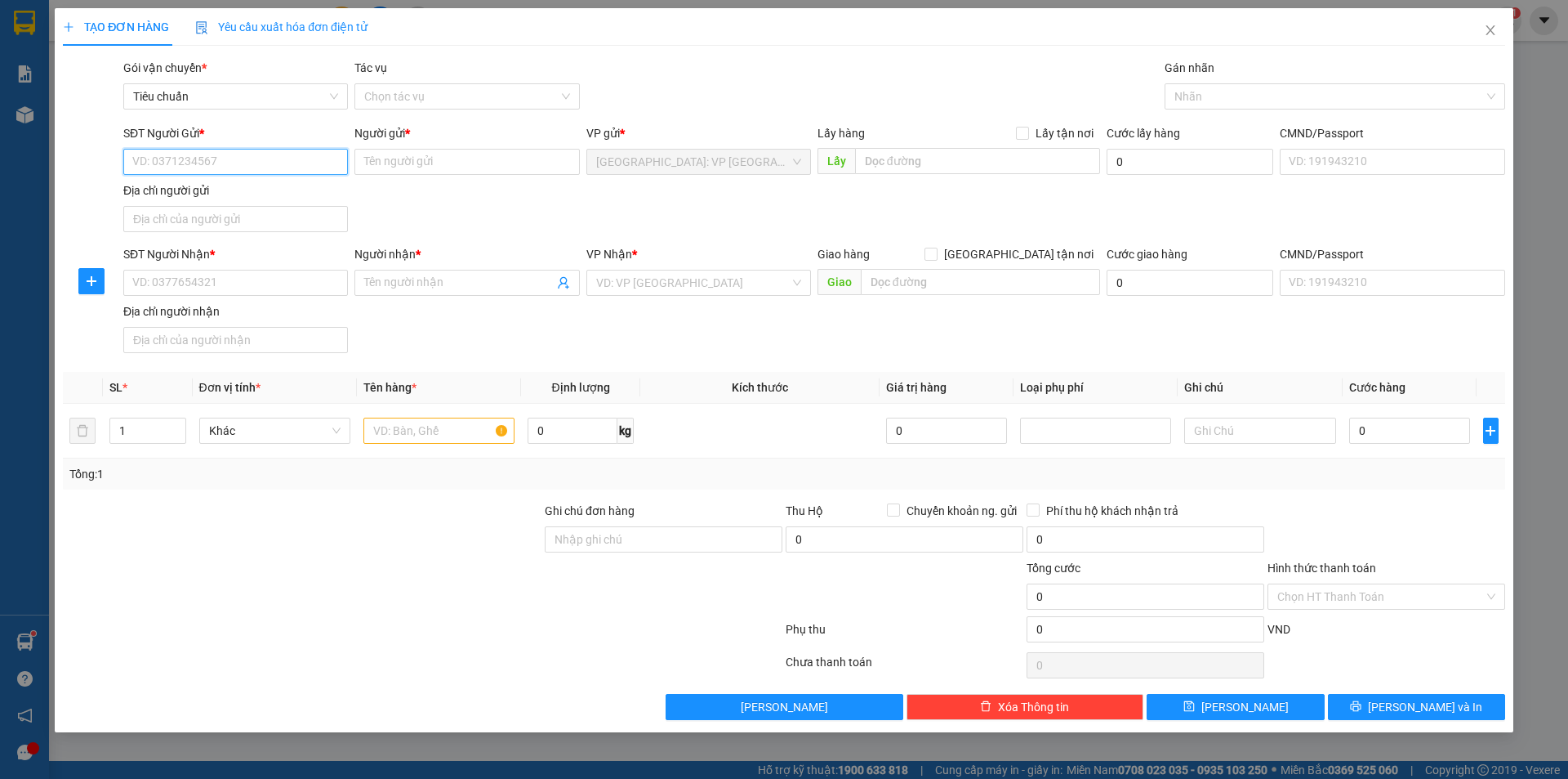
click at [315, 165] on input "SĐT Người Gửi *" at bounding box center [235, 162] width 224 height 26
click at [311, 167] on input "SĐT Người Gửi *" at bounding box center [235, 162] width 224 height 26
click at [277, 177] on div "SĐT Người Gửi * 09623640" at bounding box center [235, 153] width 224 height 57
drag, startPoint x: 197, startPoint y: 165, endPoint x: 233, endPoint y: 174, distance: 37.1
click at [204, 165] on input "09623640" at bounding box center [235, 162] width 224 height 26
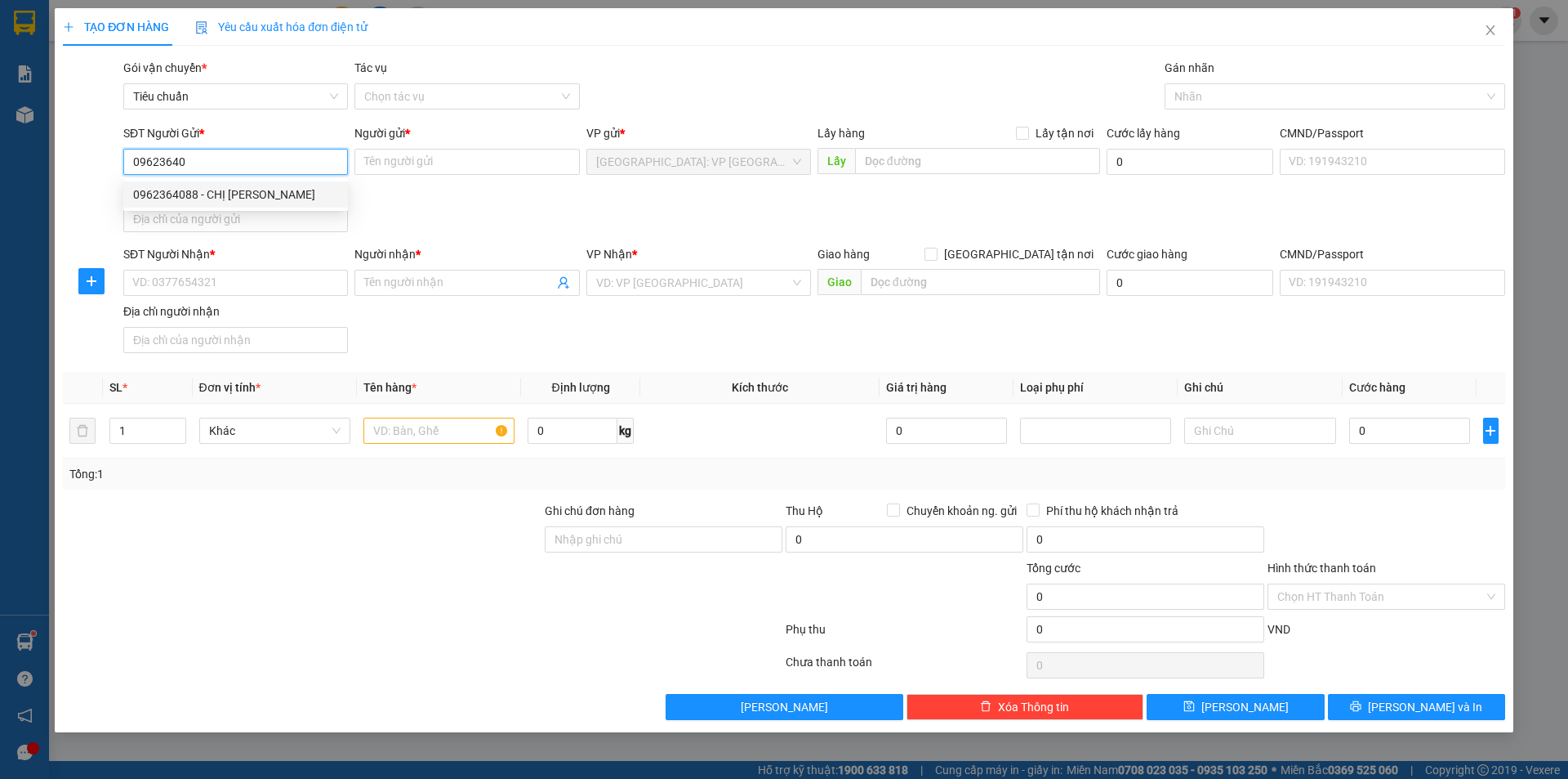
click at [221, 199] on div "0962364088 - CHỊ [PERSON_NAME]" at bounding box center [235, 194] width 205 height 18
type input "0962364088"
type input "CHỊ [PERSON_NAME]"
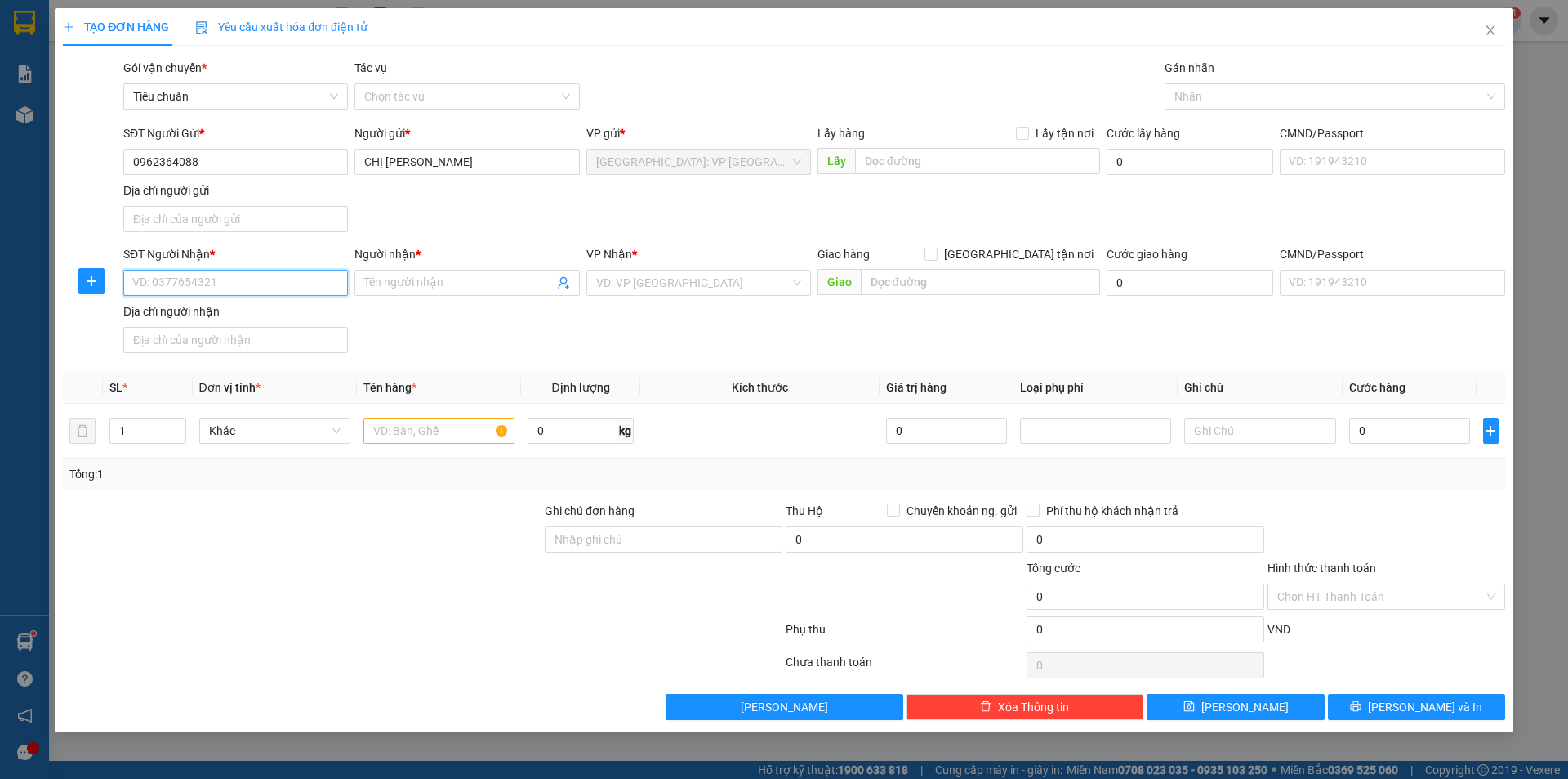
drag, startPoint x: 282, startPoint y: 281, endPoint x: 298, endPoint y: 278, distance: 16.3
click at [283, 282] on input "SĐT Người Nhận *" at bounding box center [235, 282] width 224 height 26
click at [280, 275] on input "SĐT Người Nhận *" at bounding box center [235, 282] width 224 height 26
type input "0988855386"
click at [406, 282] on input "Người nhận *" at bounding box center [458, 282] width 189 height 18
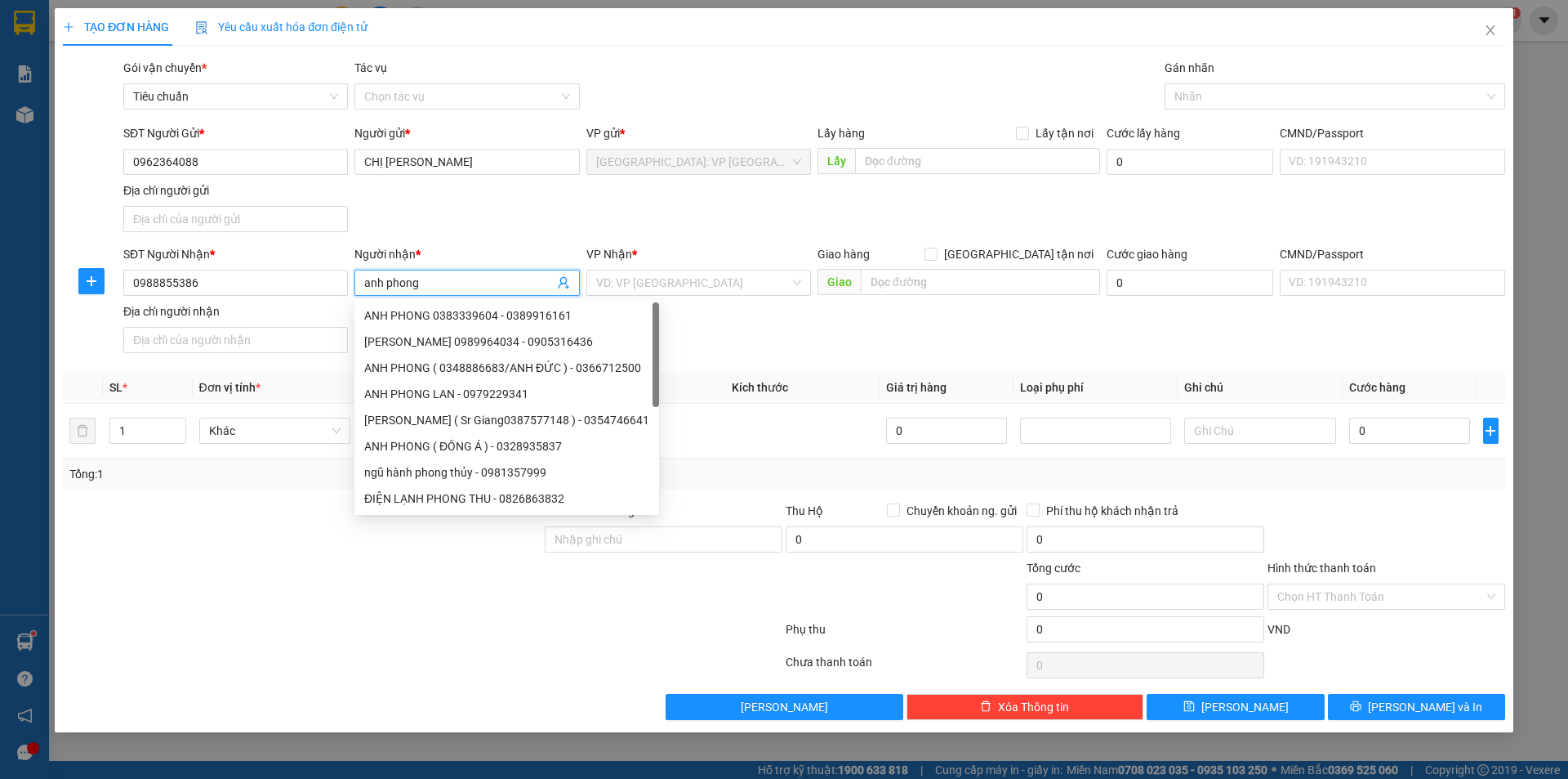
type input "anh phong"
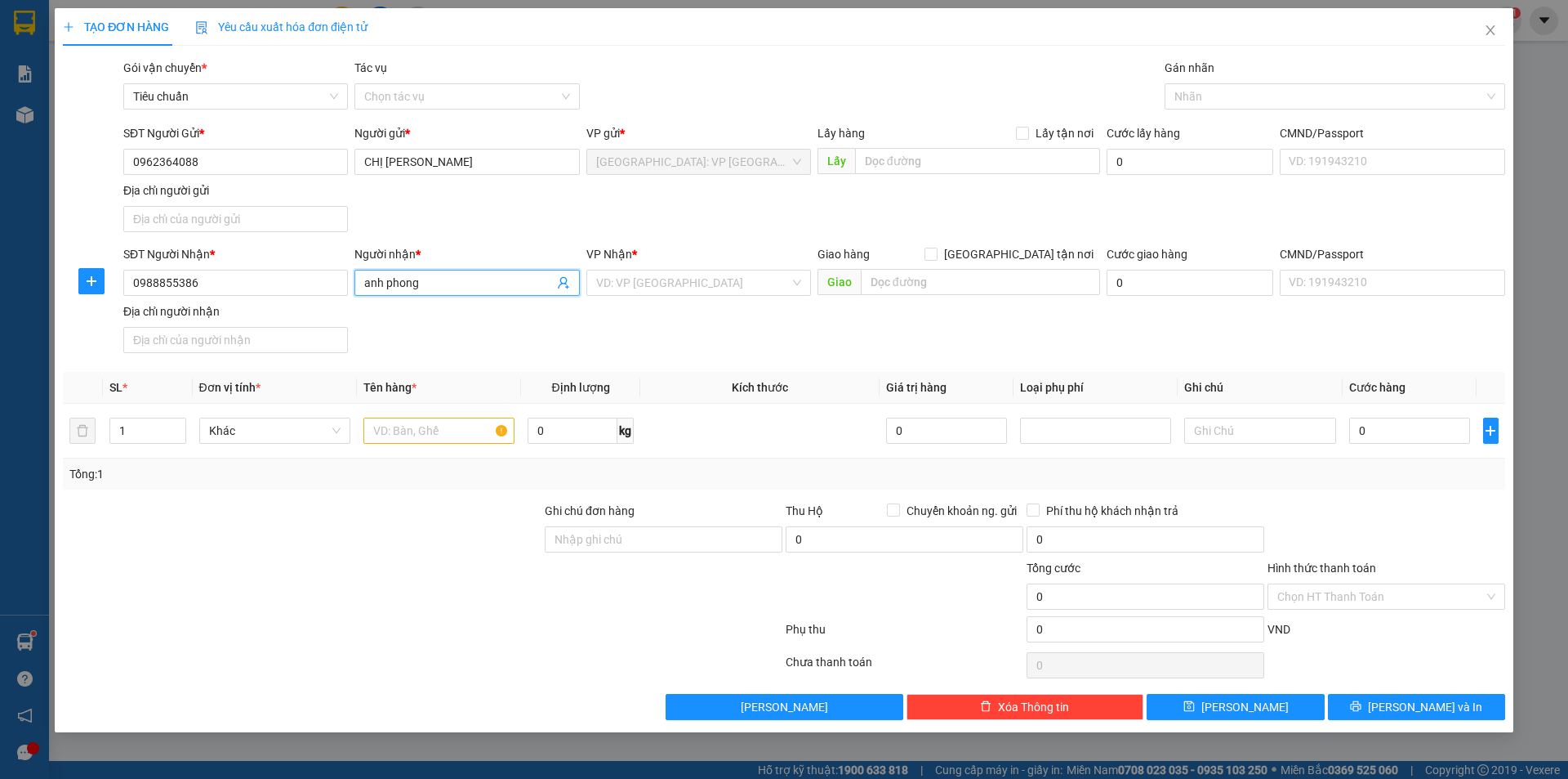
click at [710, 301] on div "VP Nhận * VD: VP [GEOGRAPHIC_DATA]" at bounding box center [698, 273] width 224 height 57
click at [711, 293] on input "search" at bounding box center [693, 282] width 194 height 24
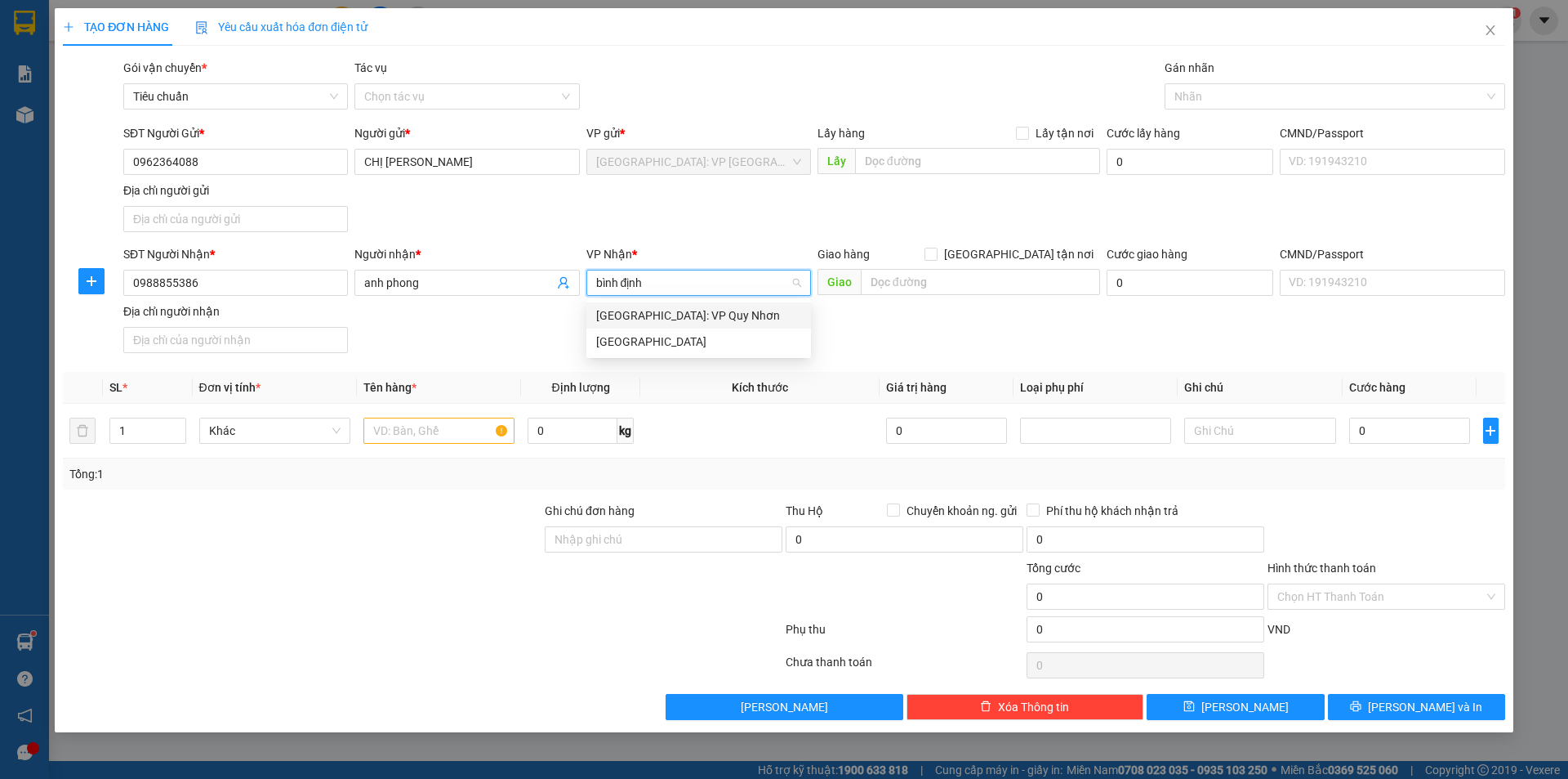
type input "bình định"
click at [635, 338] on div "[GEOGRAPHIC_DATA]" at bounding box center [698, 341] width 205 height 18
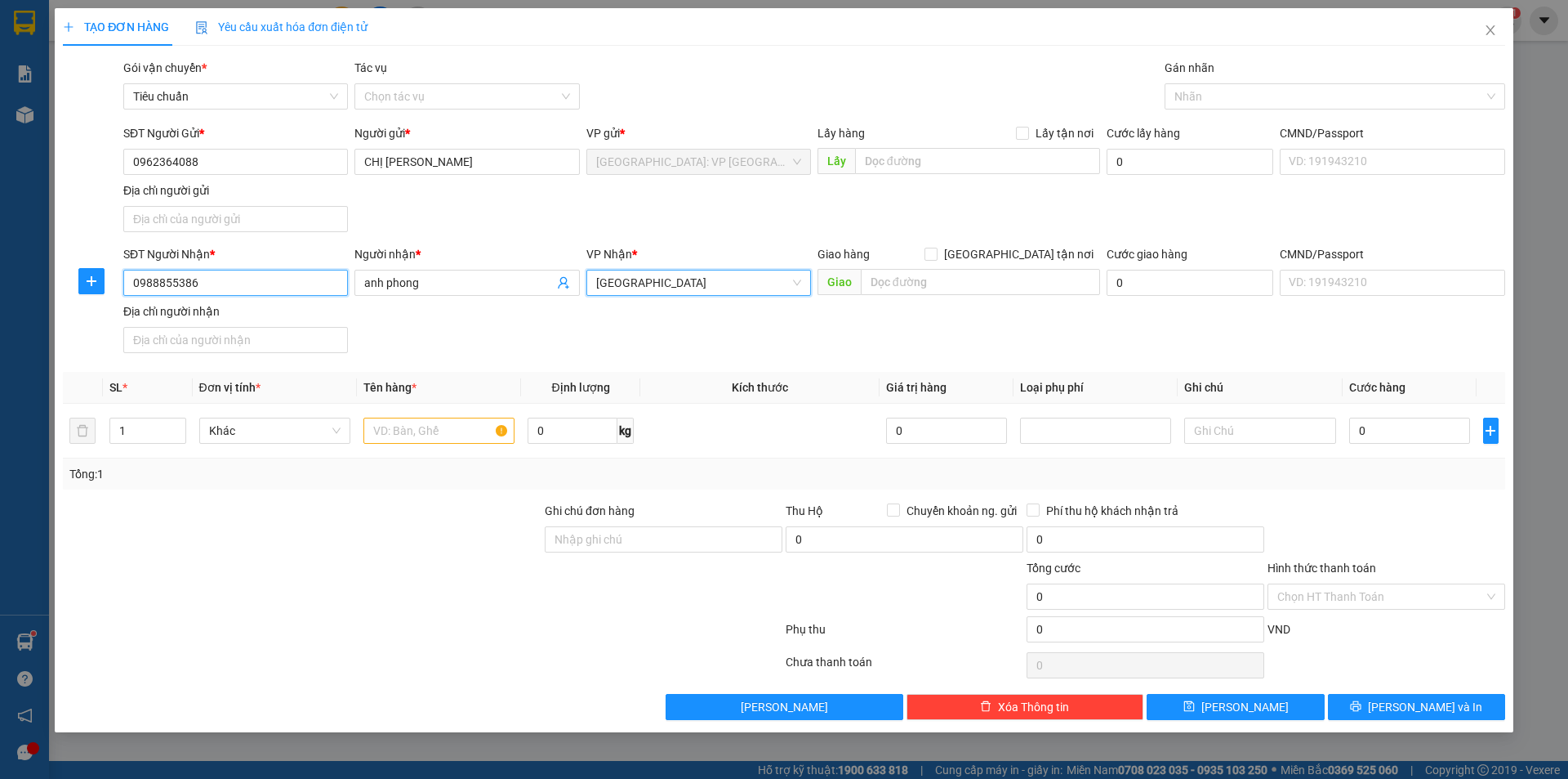
click at [278, 295] on input "0988855386" at bounding box center [235, 282] width 224 height 26
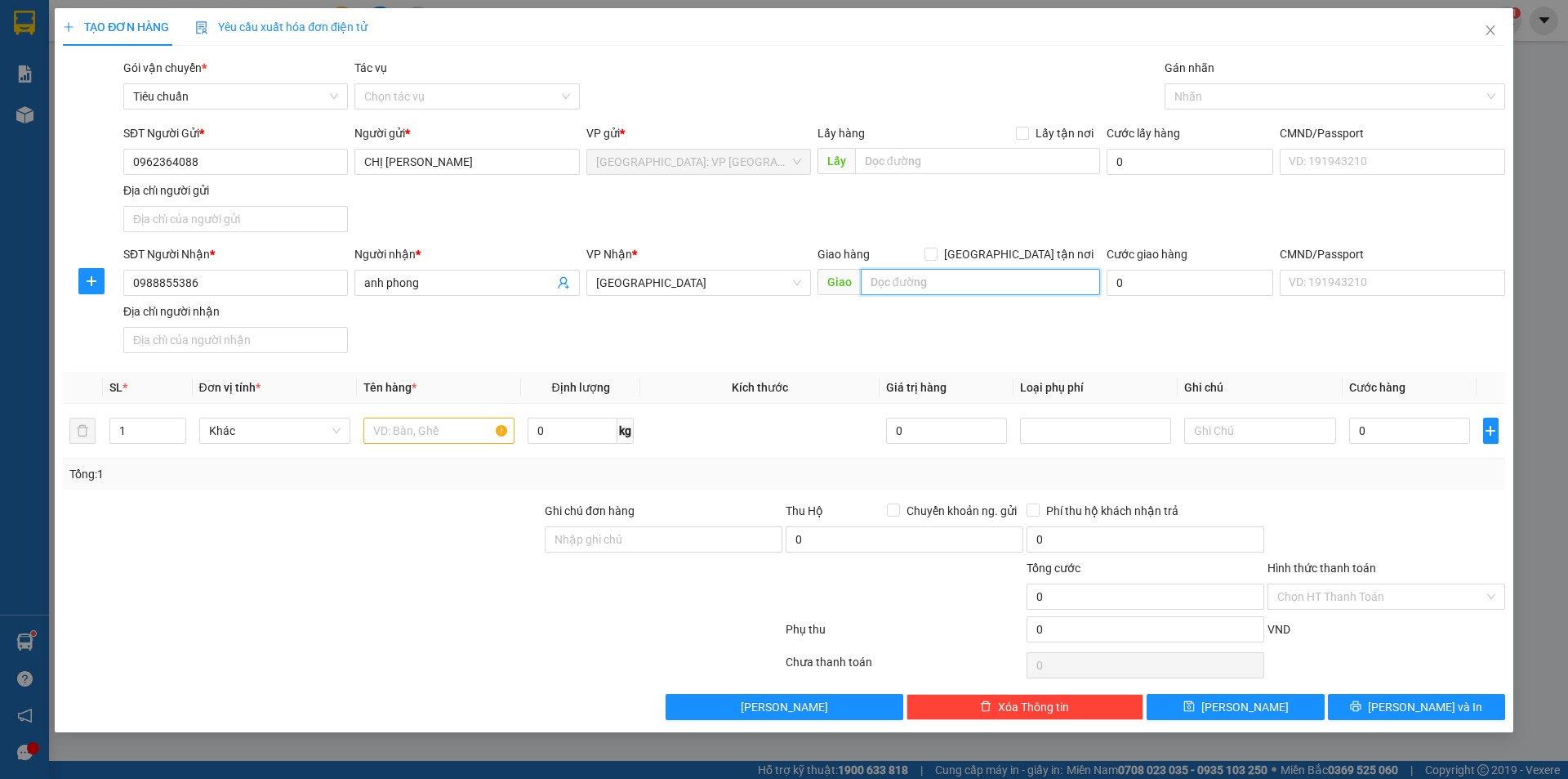
click at [886, 293] on input "text" at bounding box center [980, 281] width 239 height 26
click at [969, 286] on input "text" at bounding box center [980, 281] width 239 height 26
type input "v"
paste input "TT Phù Mỹ giao dọc QL 1A"
type input "TT Phù Mỹ giao dọc QL 1A"
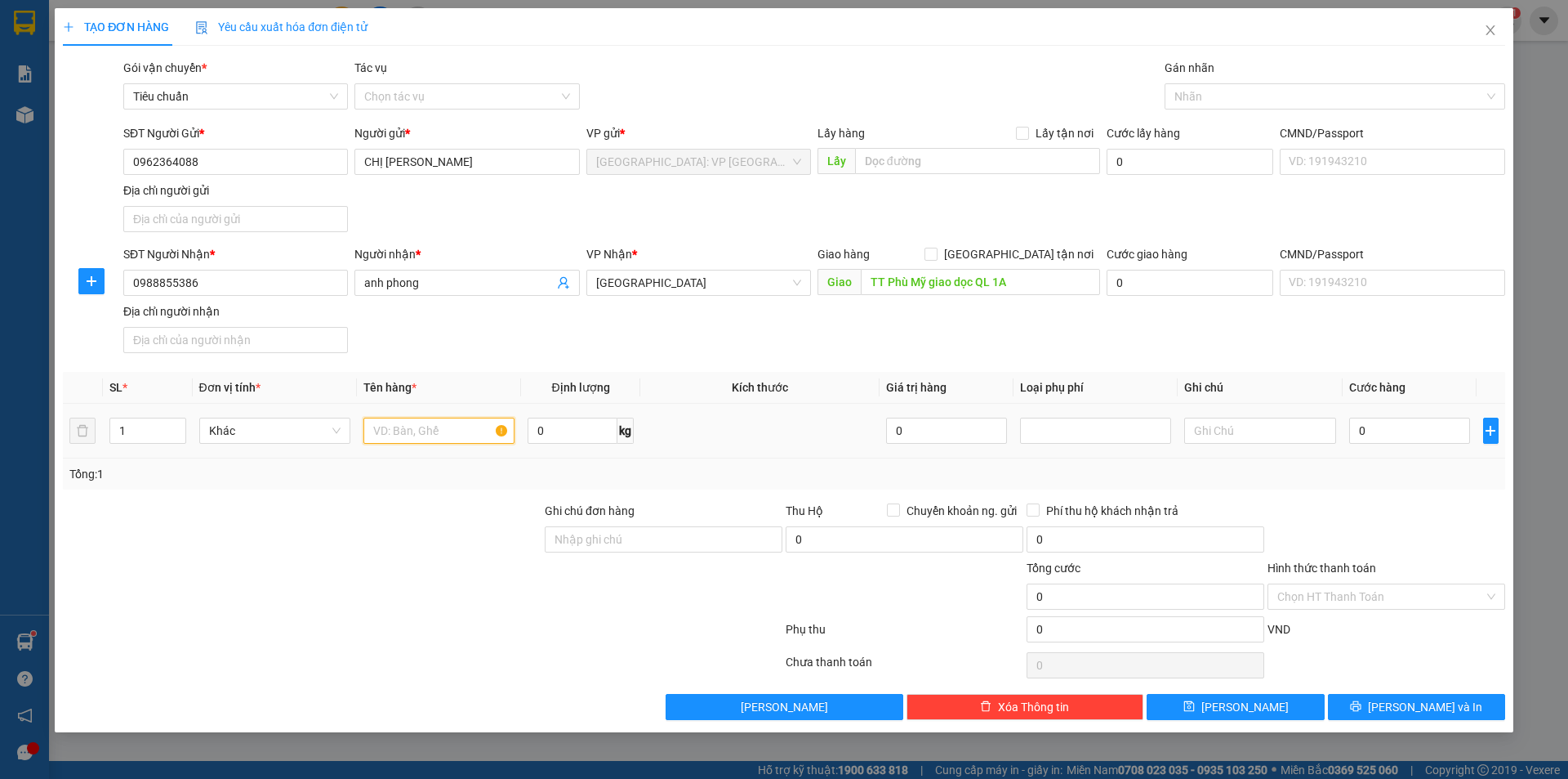
click at [433, 436] on input "text" at bounding box center [439, 430] width 151 height 26
type input "1 kiện giấy trắng"
click at [1401, 430] on input "0" at bounding box center [1410, 430] width 121 height 26
type input "7"
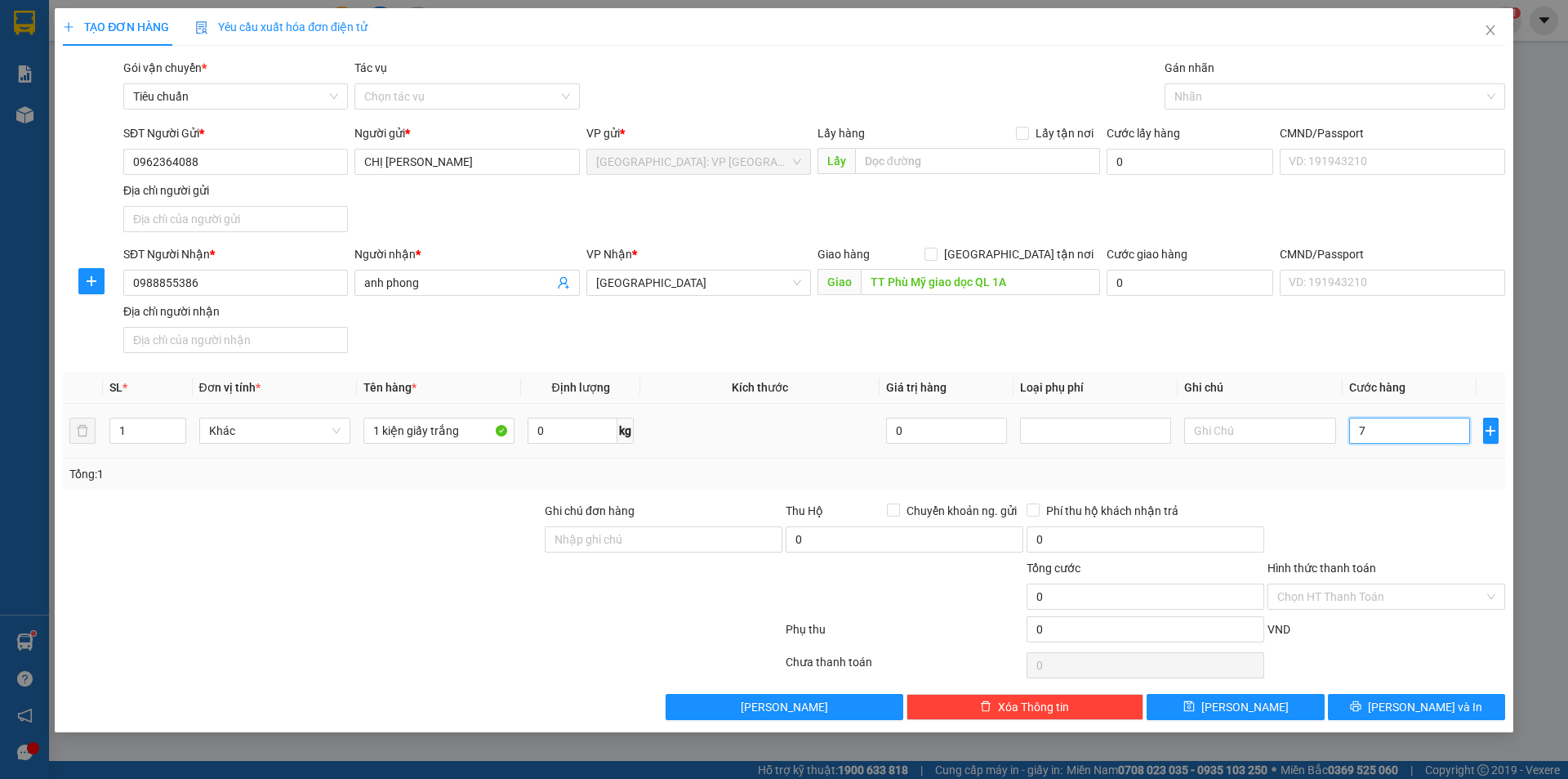
type input "7"
type input "70"
type input "700"
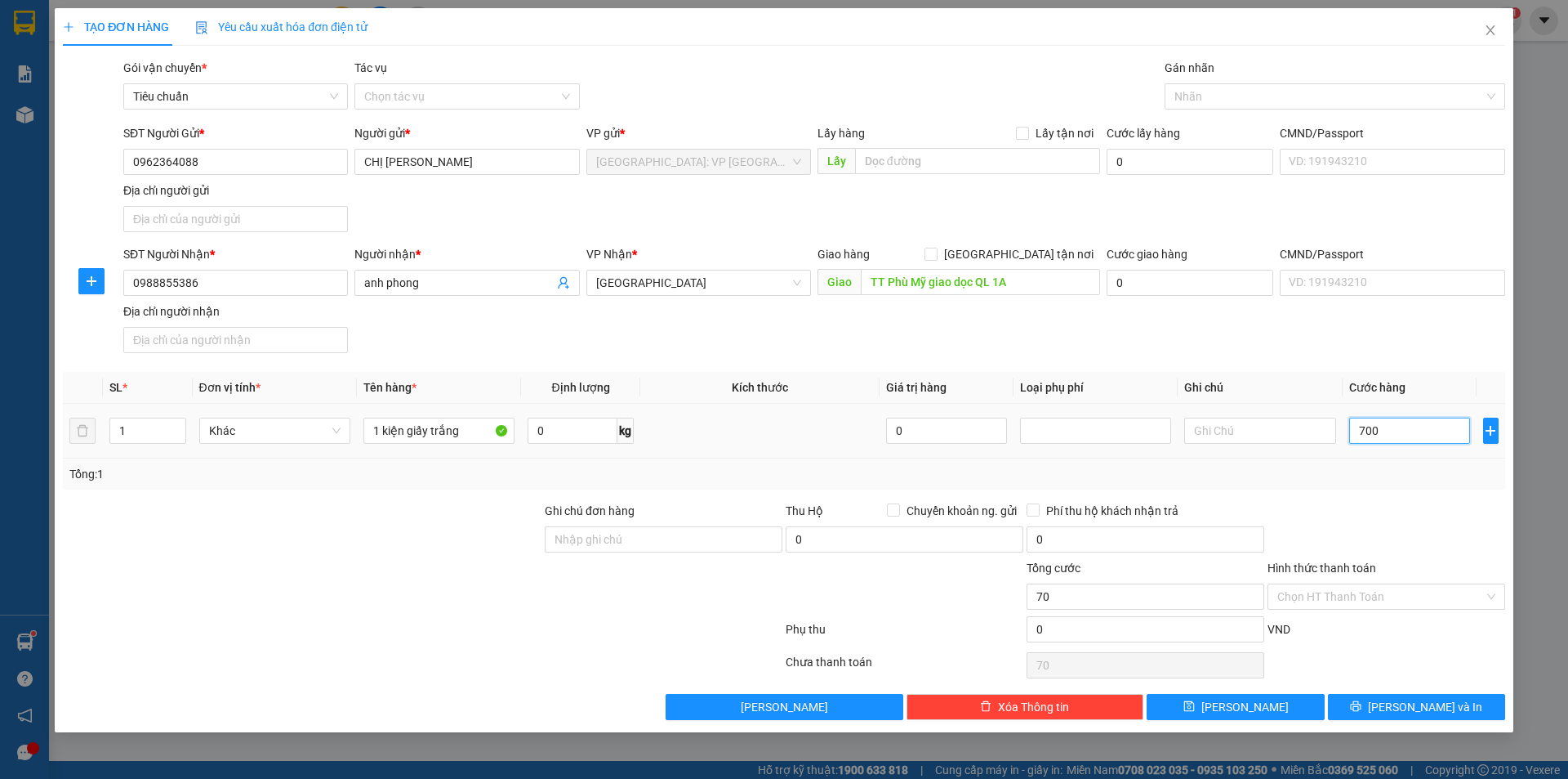
type input "700"
type input "7.000"
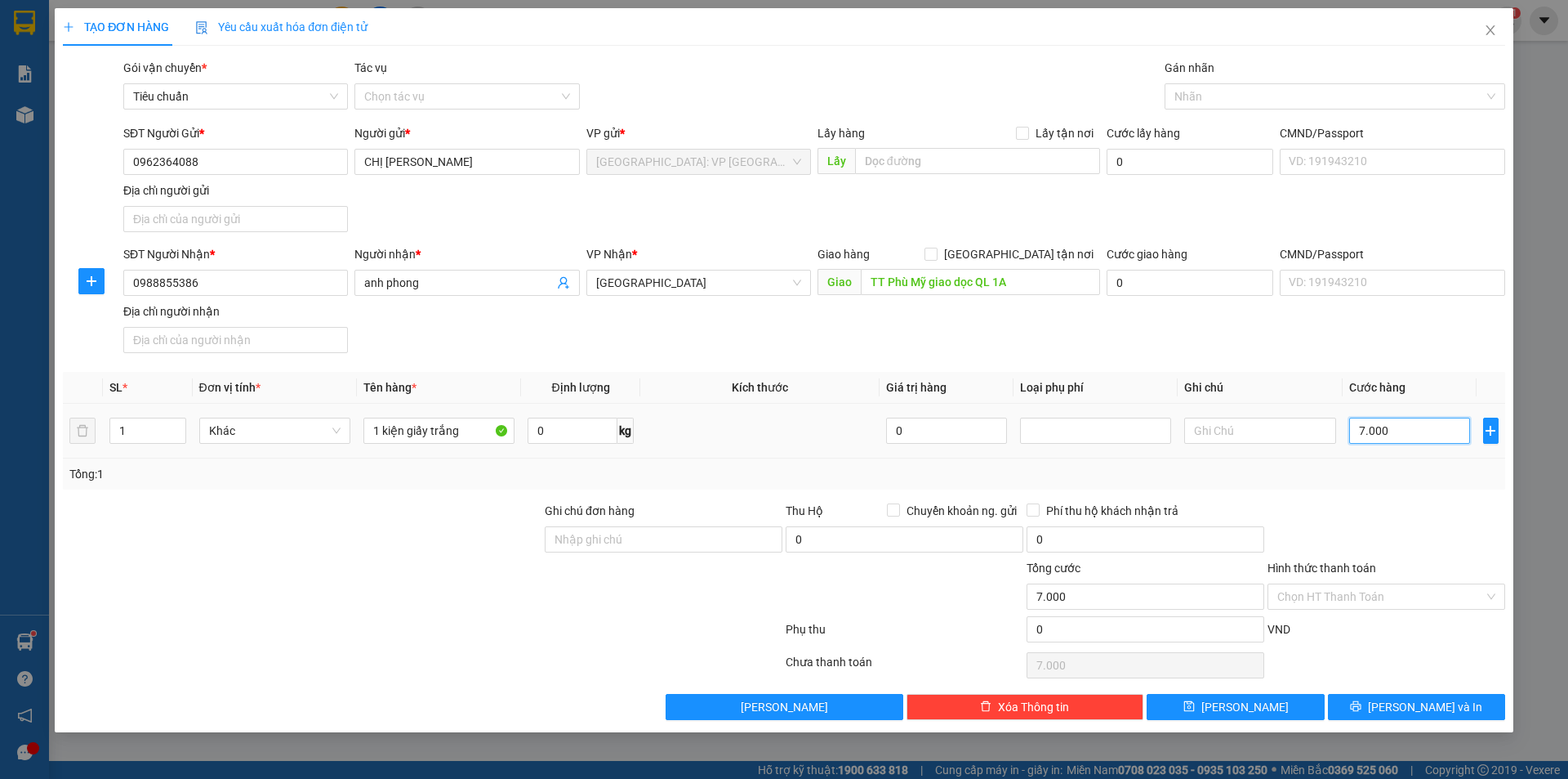
type input "70.000"
click at [1407, 718] on button "[PERSON_NAME] và In" at bounding box center [1416, 706] width 177 height 26
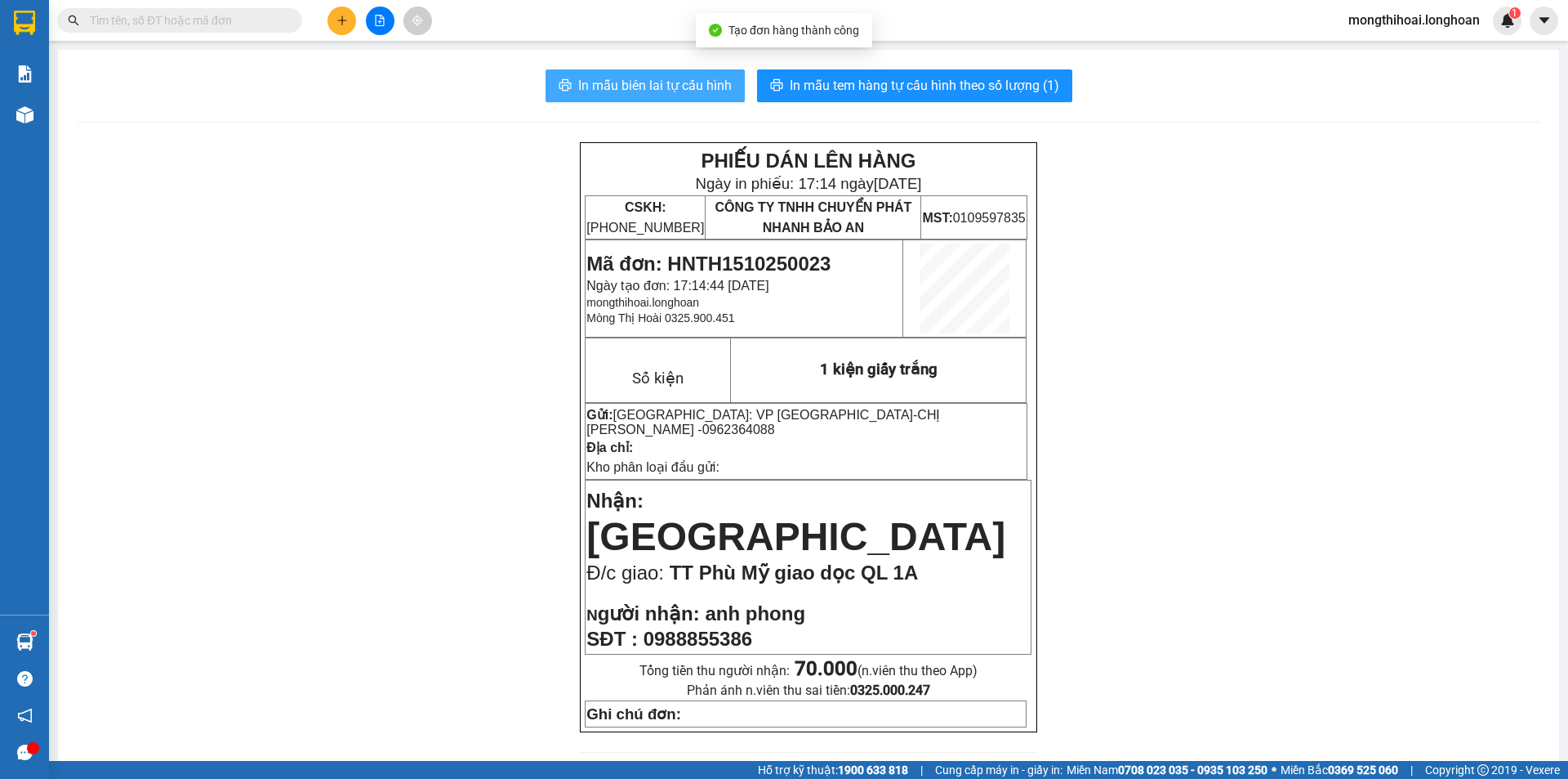
click at [705, 81] on span "In mẫu biên lai tự cấu hình" at bounding box center [655, 85] width 154 height 21
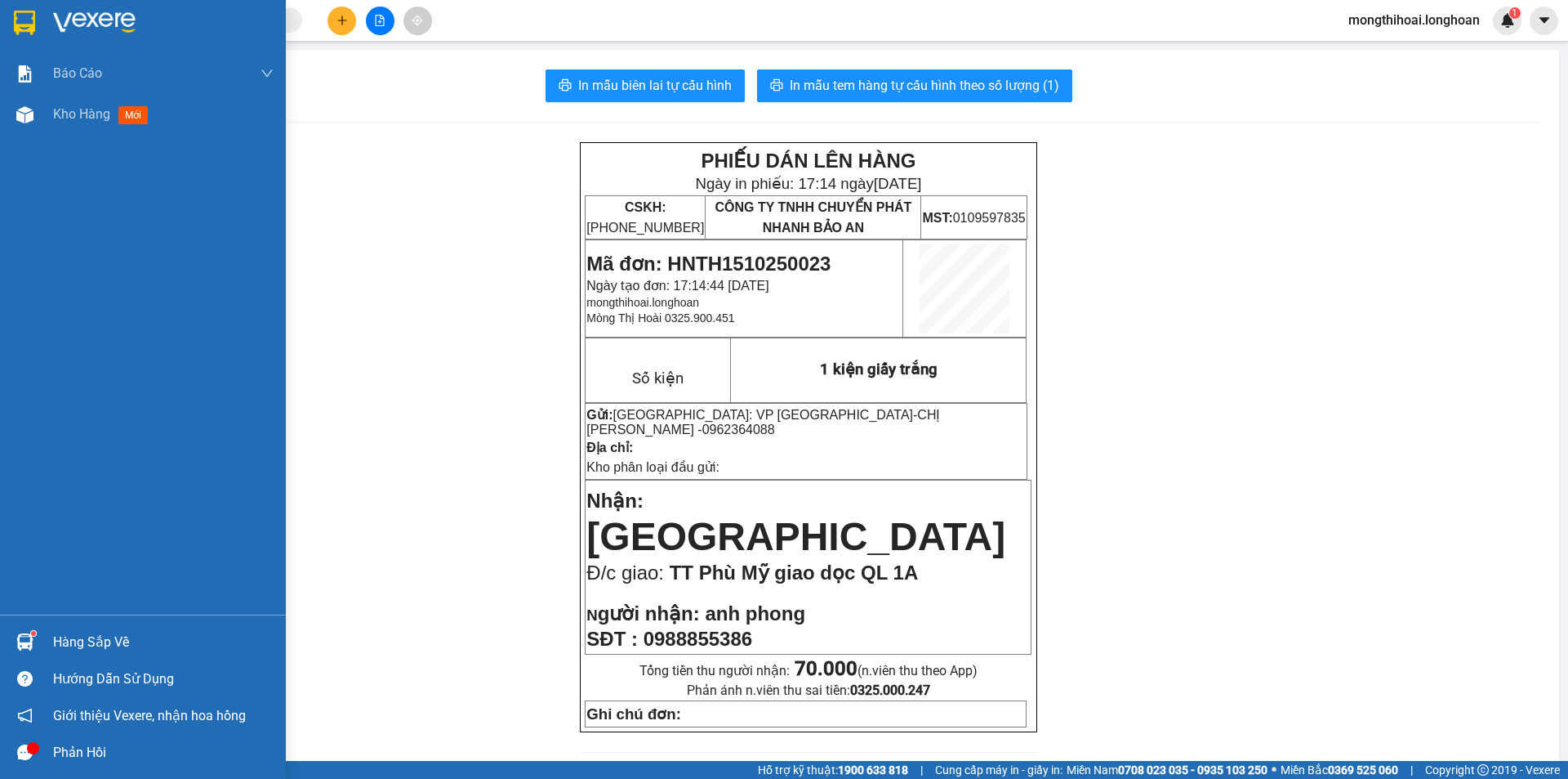
click at [0, 13] on div at bounding box center [143, 26] width 286 height 53
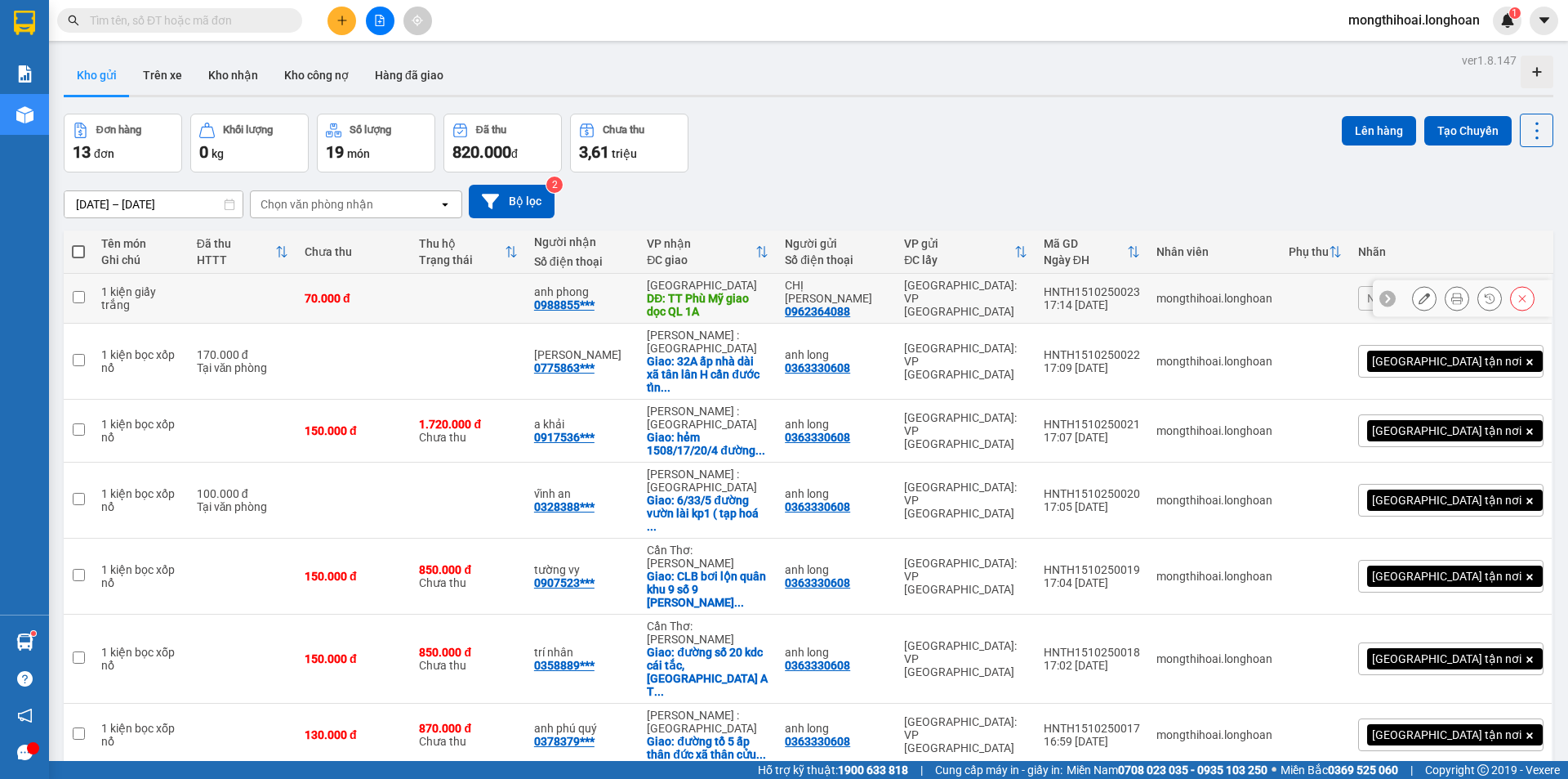
click at [1451, 296] on icon at bounding box center [1457, 299] width 12 height 12
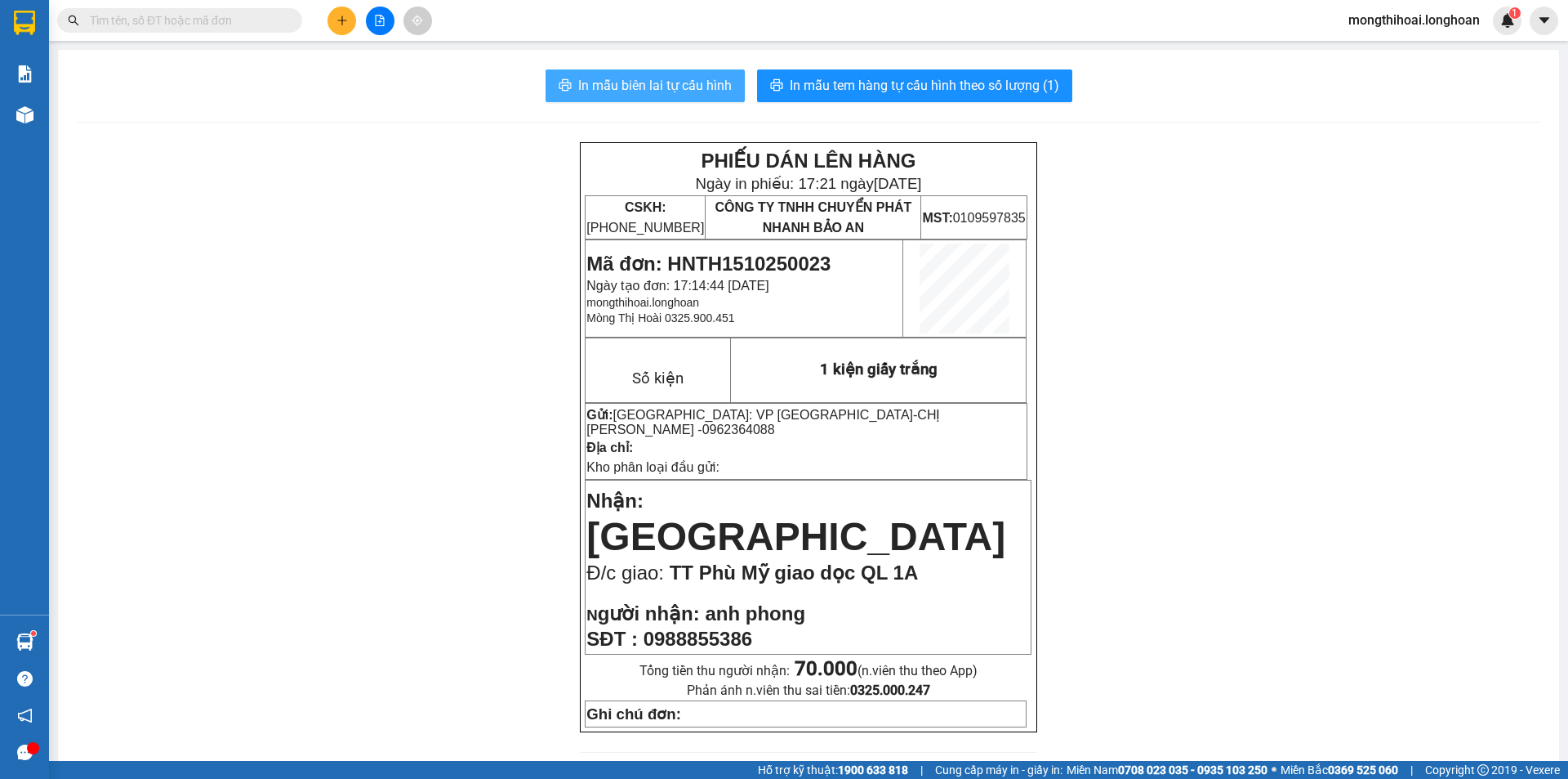
click at [698, 76] on span "In mẫu biên lai tự cấu hình" at bounding box center [655, 85] width 154 height 21
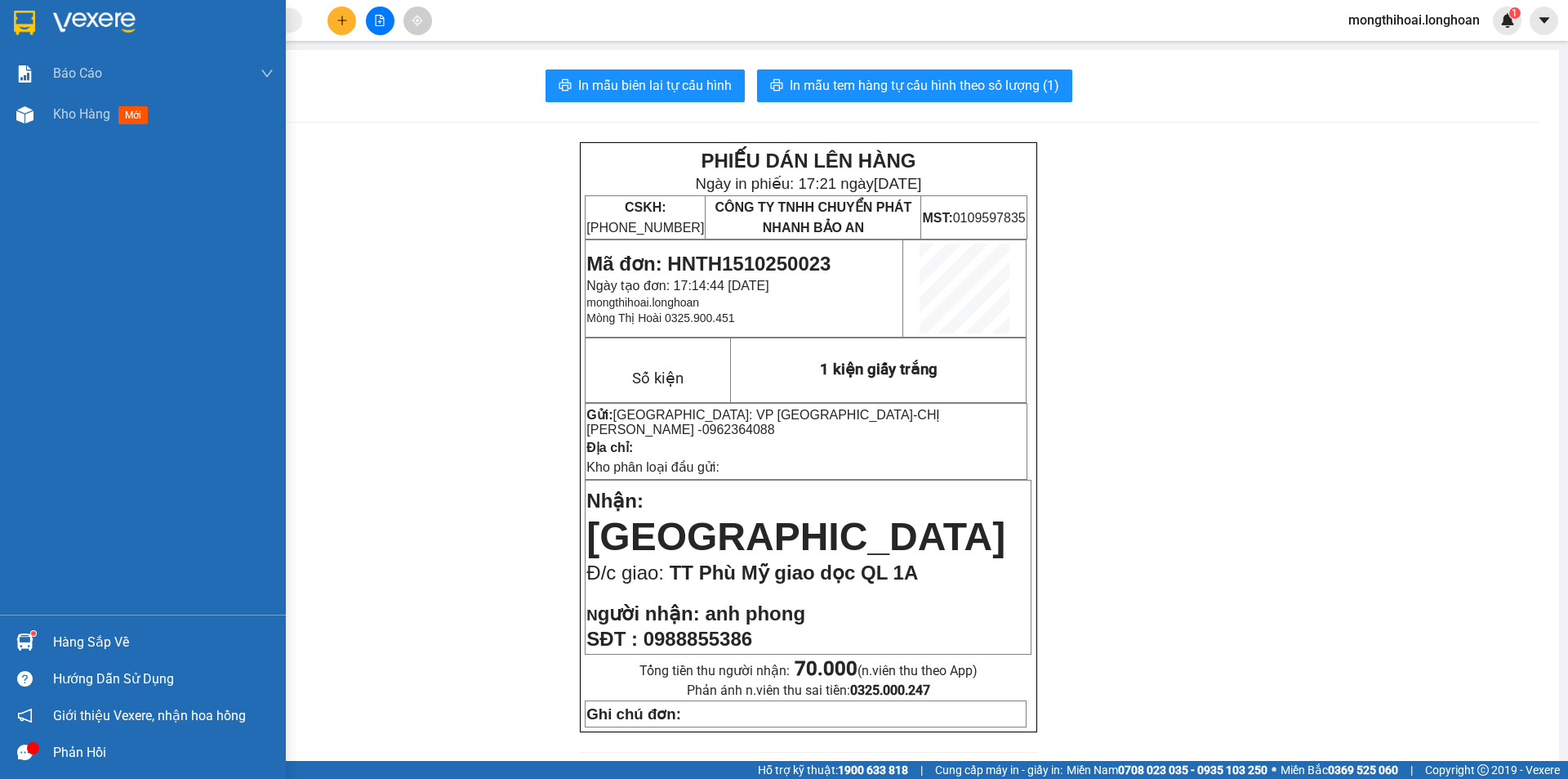
click at [20, 22] on img at bounding box center [24, 23] width 22 height 24
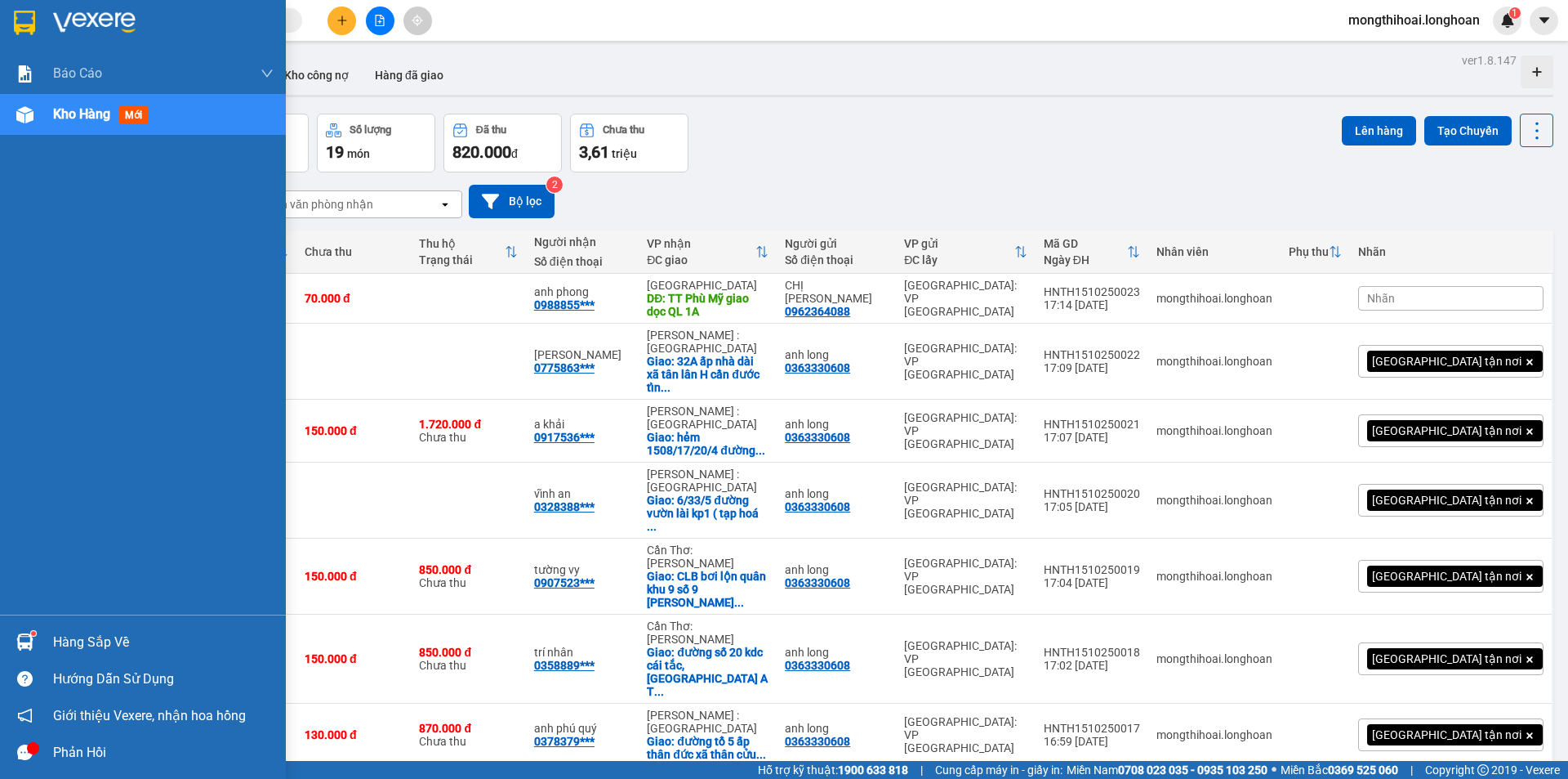
click at [7, 20] on div at bounding box center [143, 26] width 286 height 53
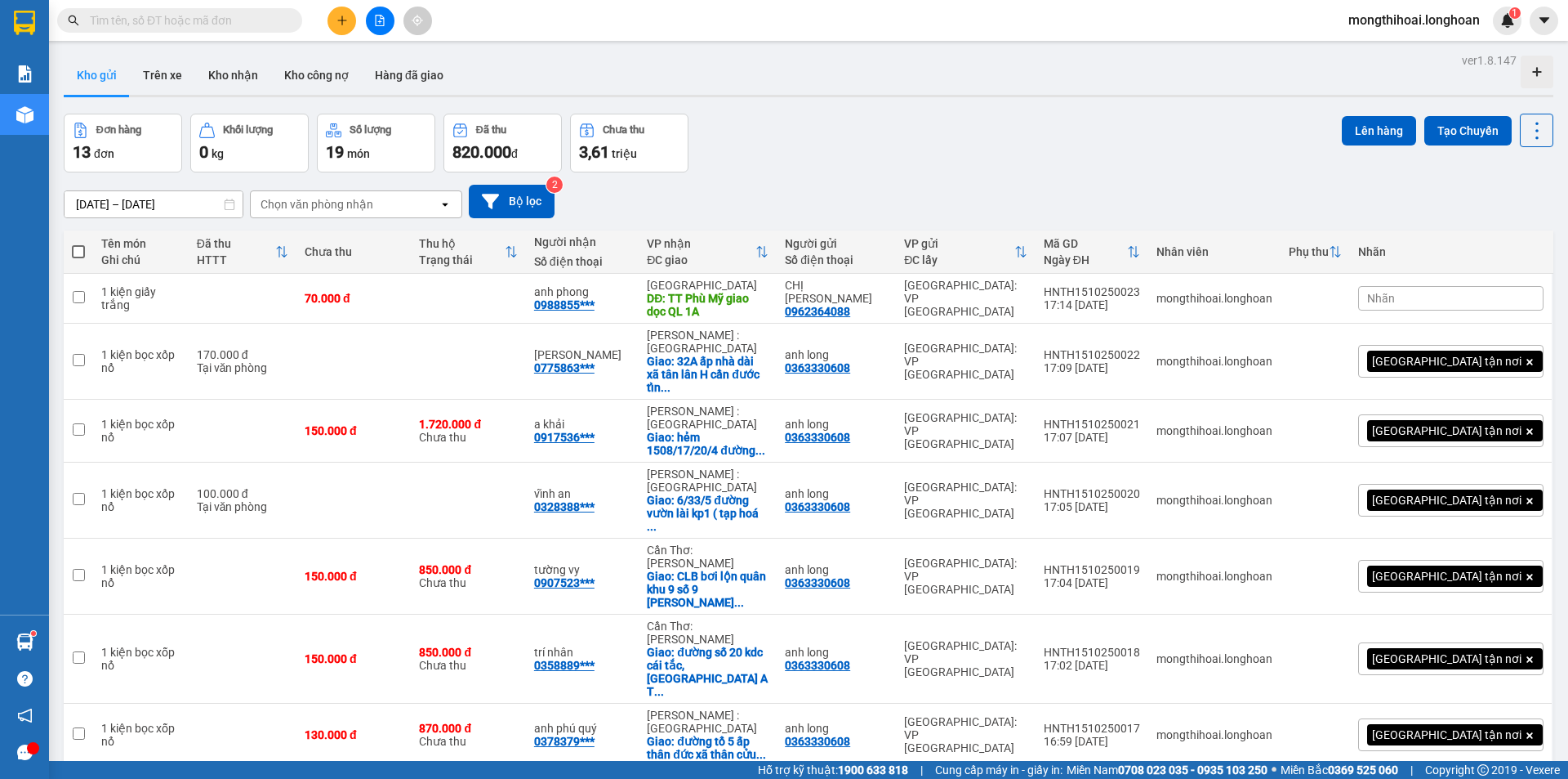
click at [195, 27] on input "text" at bounding box center [186, 21] width 193 height 18
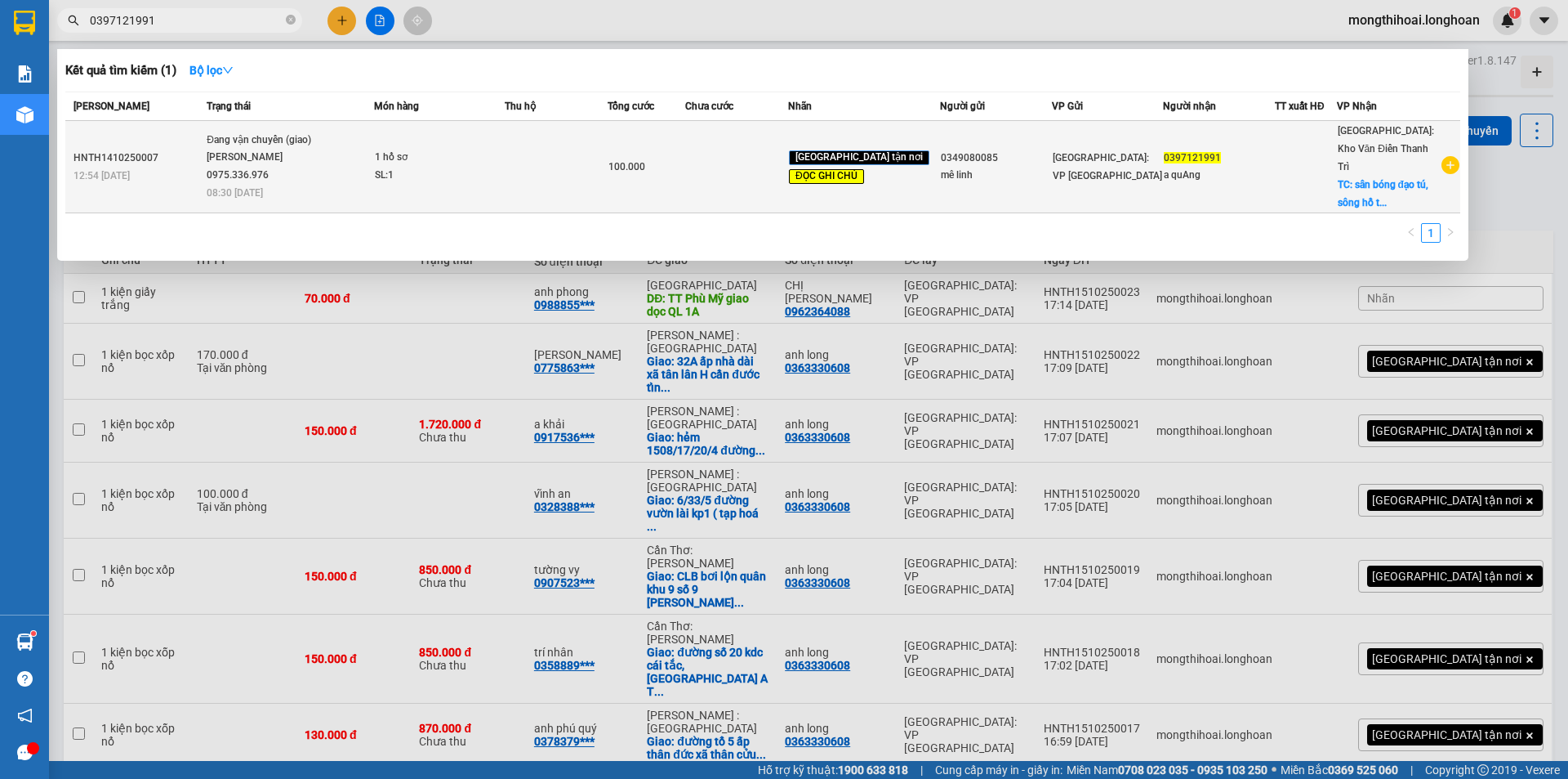
type input "0397121991"
click at [485, 167] on div "SL: 1" at bounding box center [436, 175] width 122 height 18
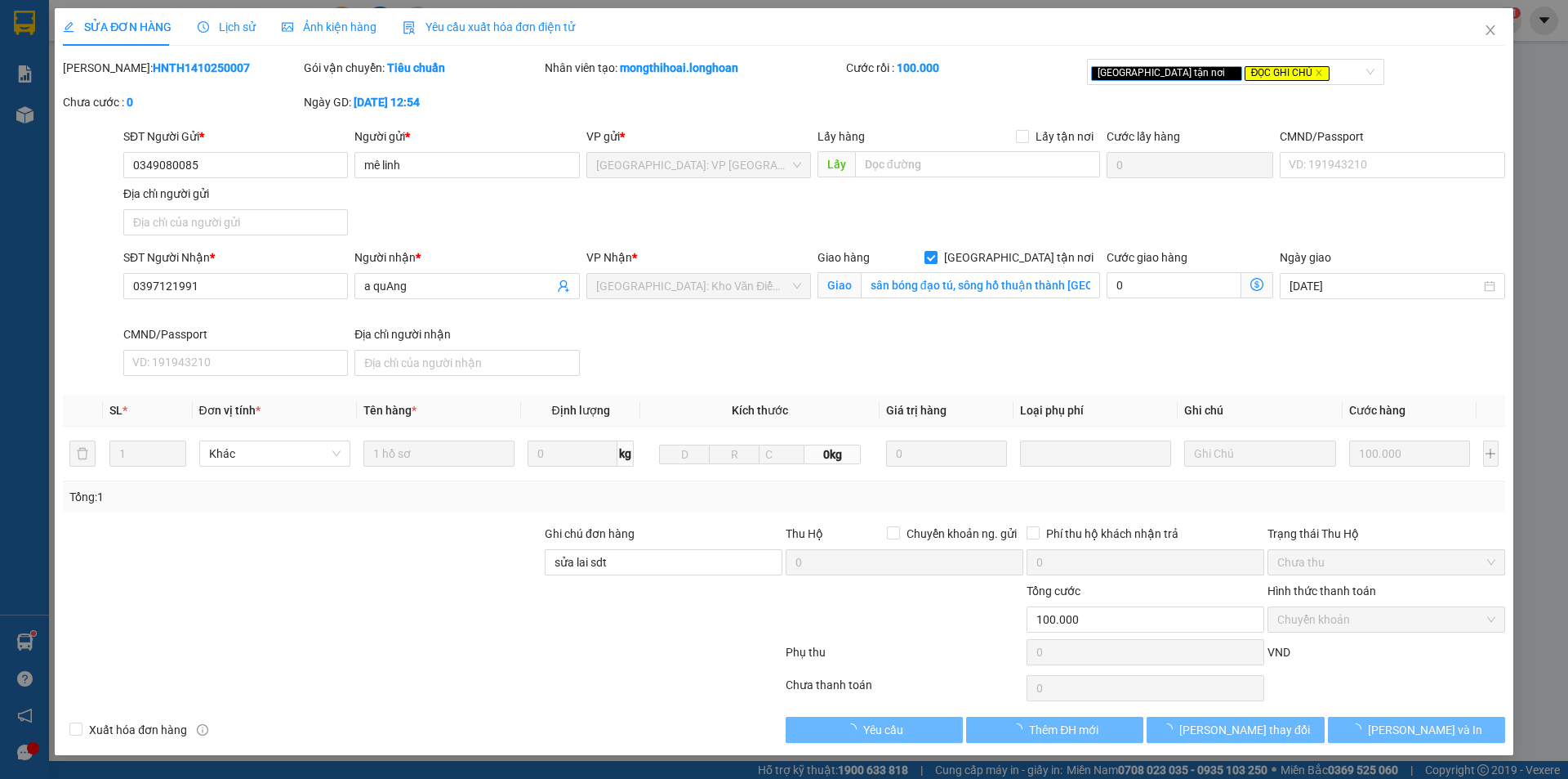
click at [221, 21] on span "Lịch sử" at bounding box center [226, 26] width 58 height 13
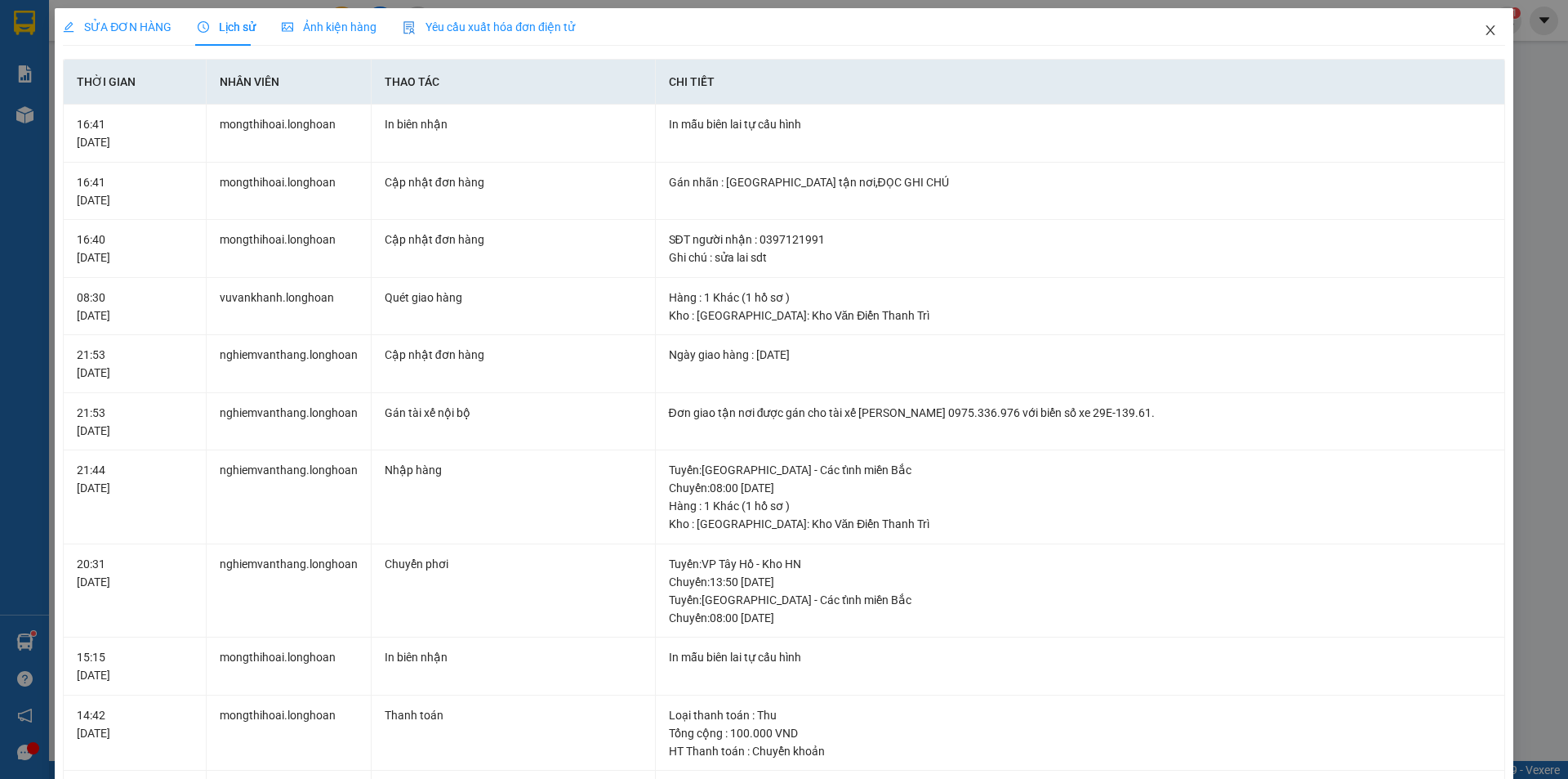
click at [1489, 25] on span "Close" at bounding box center [1491, 30] width 46 height 46
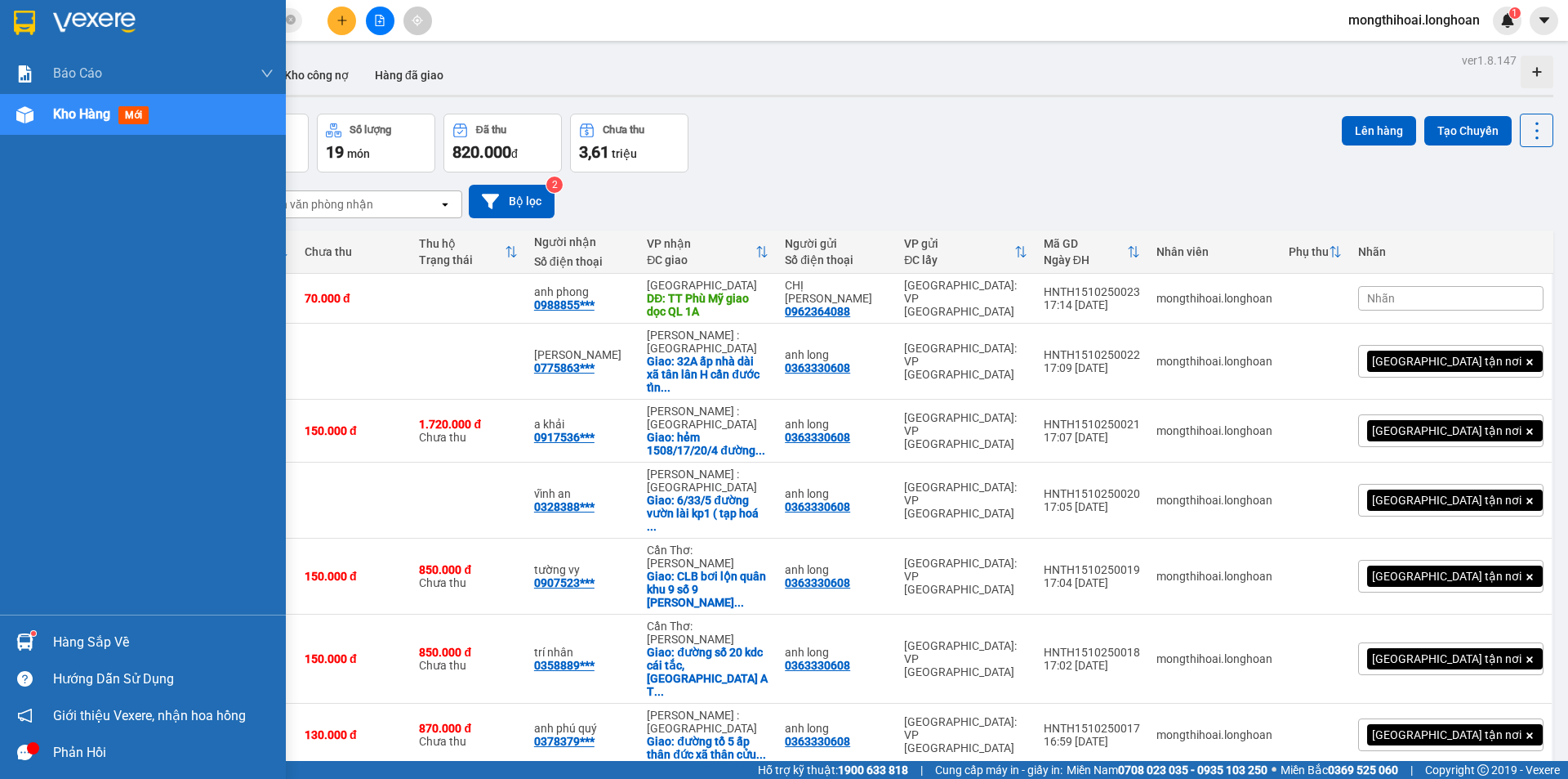
click at [7, 8] on div at bounding box center [143, 26] width 286 height 53
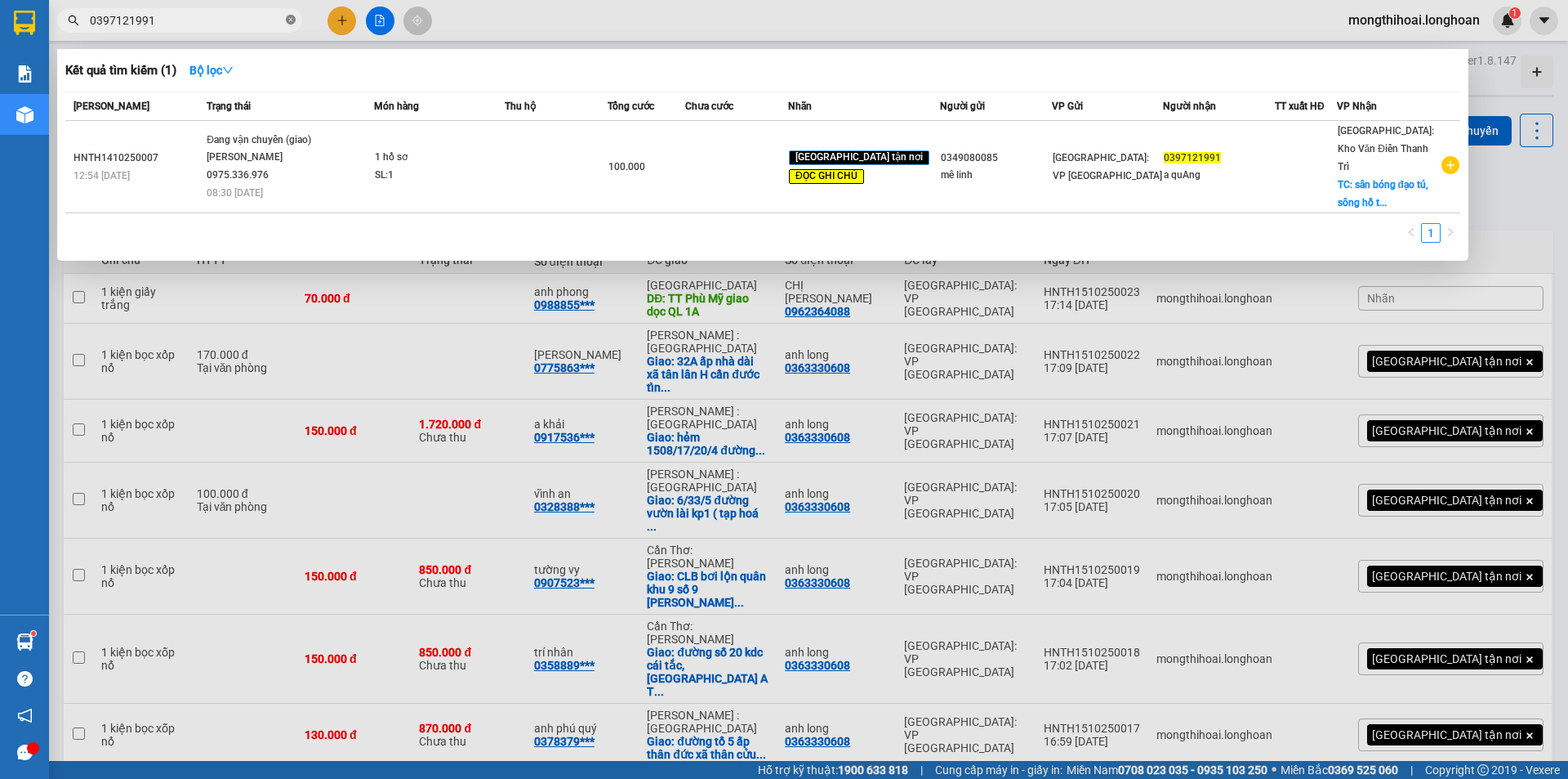
click at [291, 23] on icon "close-circle" at bounding box center [291, 20] width 10 height 10
